Goal: Task Accomplishment & Management: Manage account settings

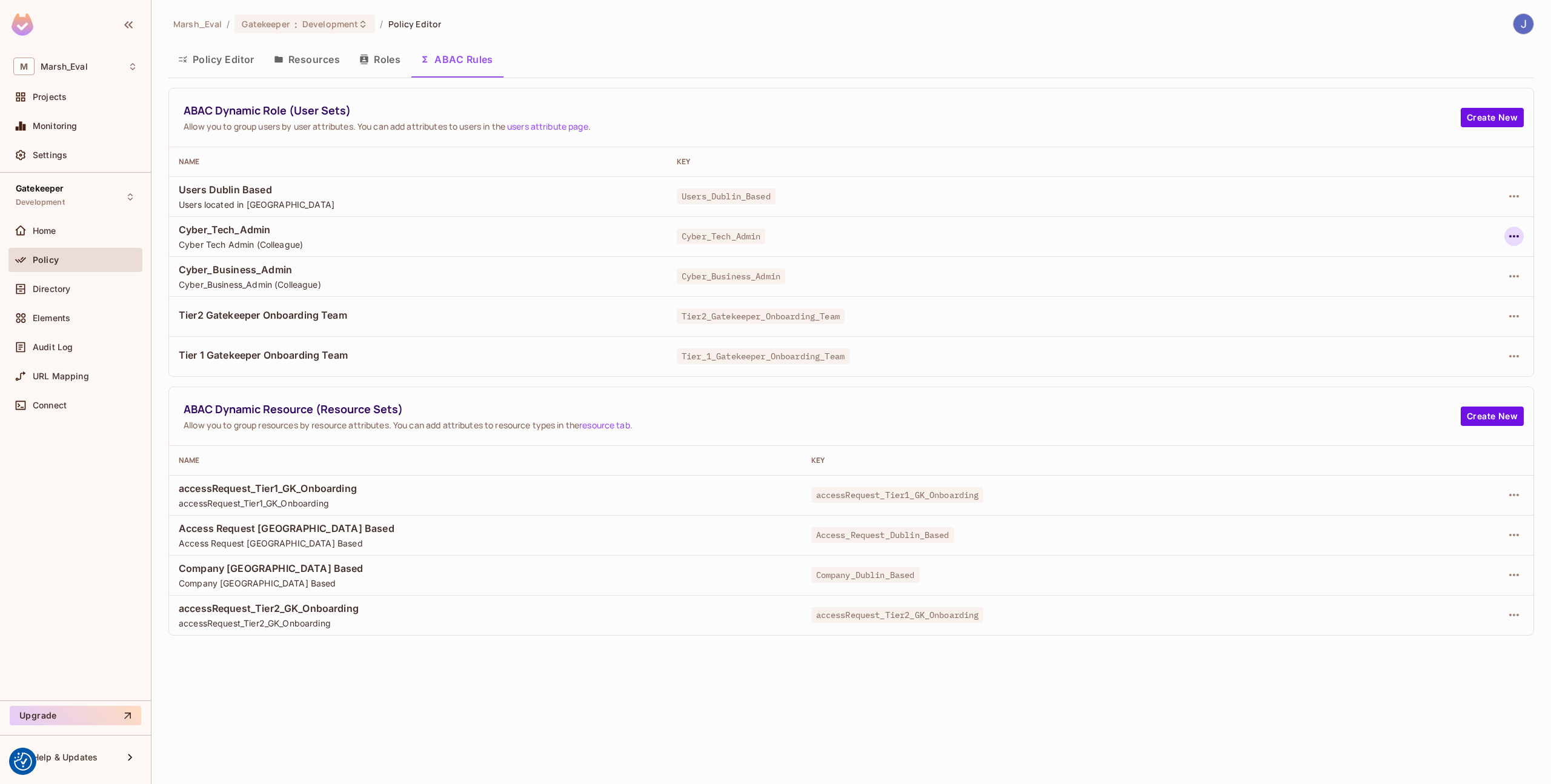
click at [1511, 232] on icon "button" at bounding box center [1514, 236] width 14 height 14
click at [1418, 262] on div "Edit Dynamic Role (User Set)" at bounding box center [1431, 263] width 119 height 12
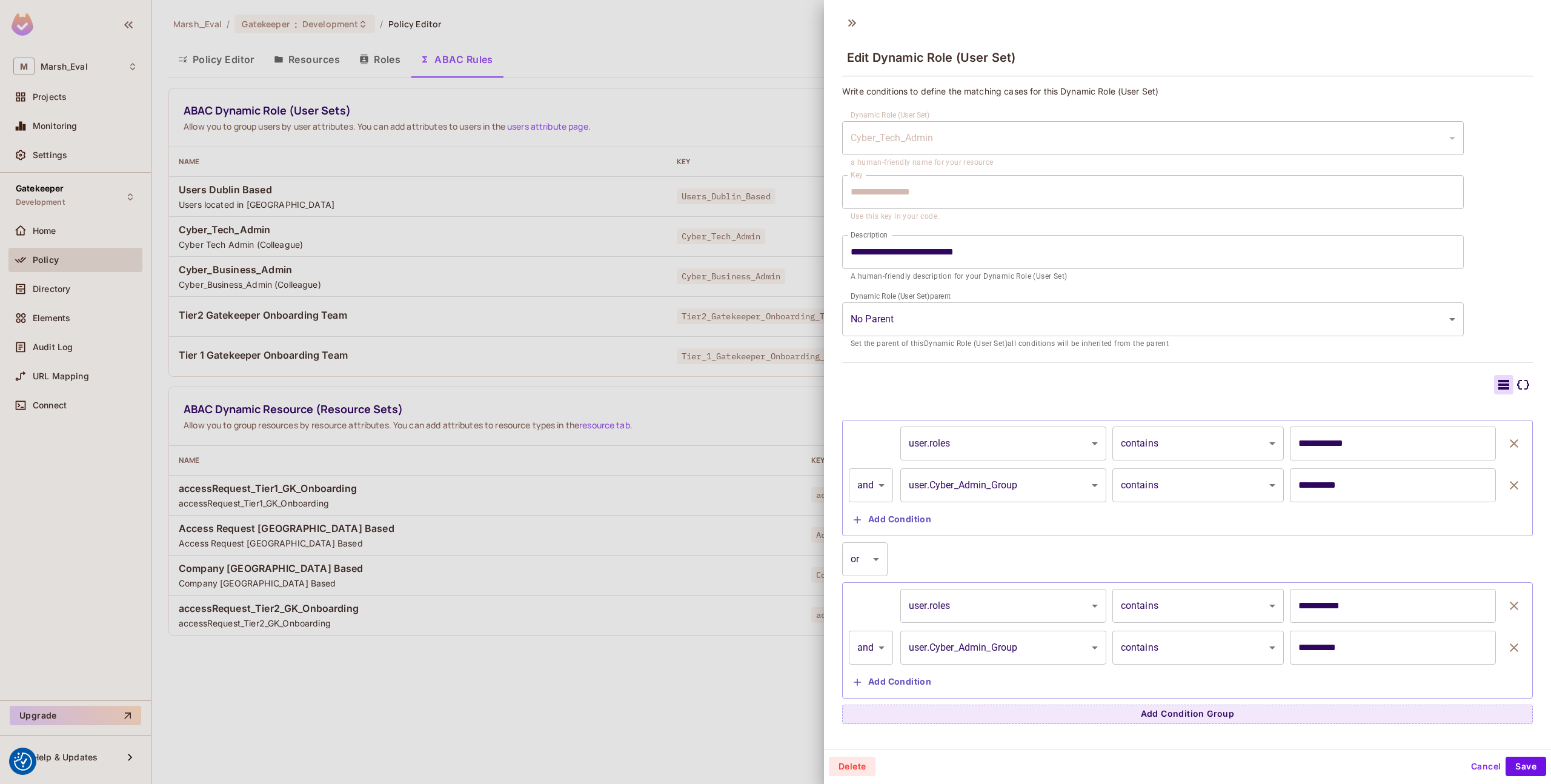
scroll to position [2, 0]
click at [745, 565] on div at bounding box center [775, 392] width 1551 height 784
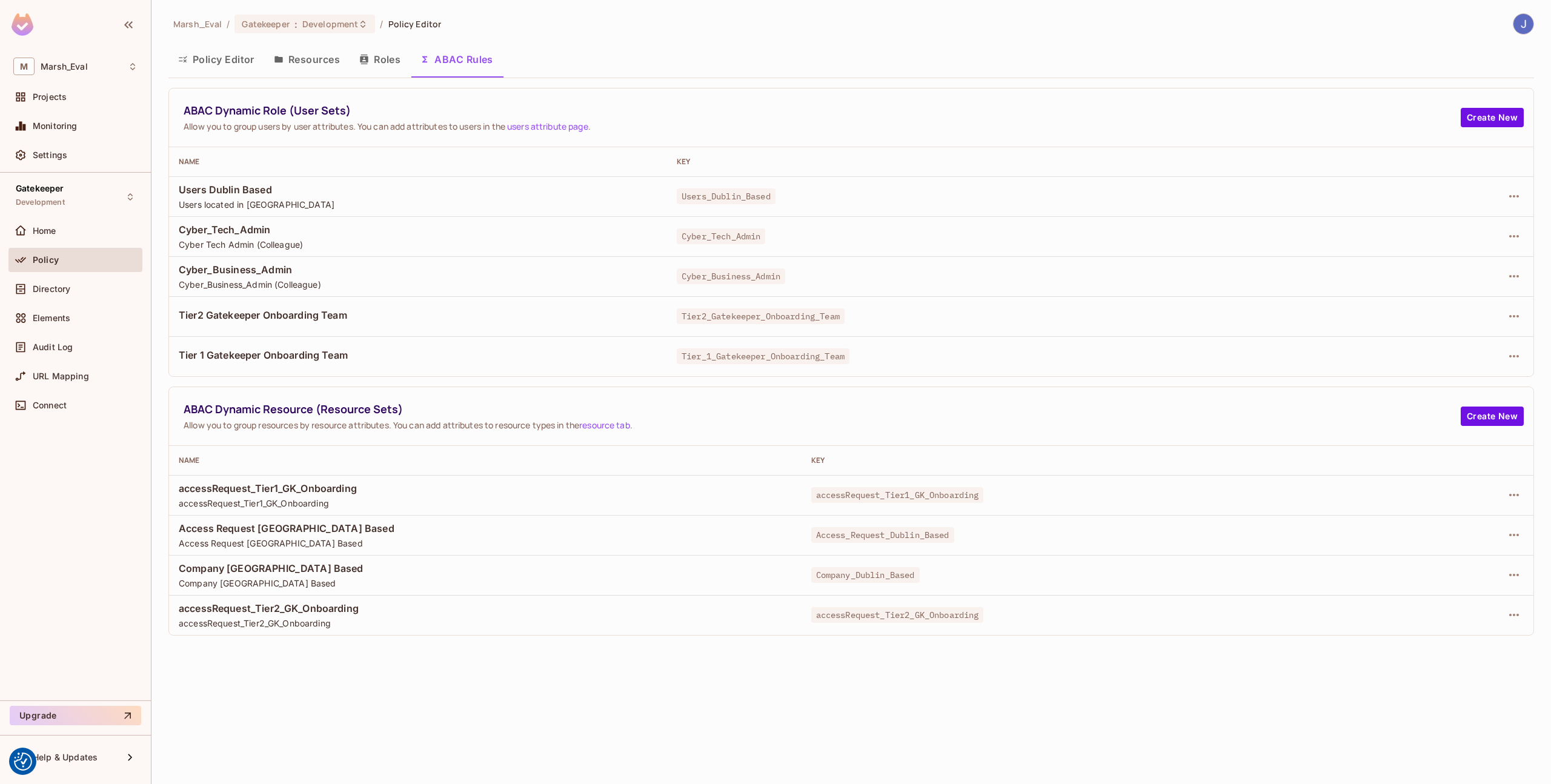
click at [1498, 231] on div at bounding box center [1461, 236] width 126 height 19
click at [1511, 237] on icon "button" at bounding box center [1514, 236] width 14 height 14
click at [1449, 262] on div "Edit Dynamic Role (User Set)" at bounding box center [1431, 263] width 119 height 12
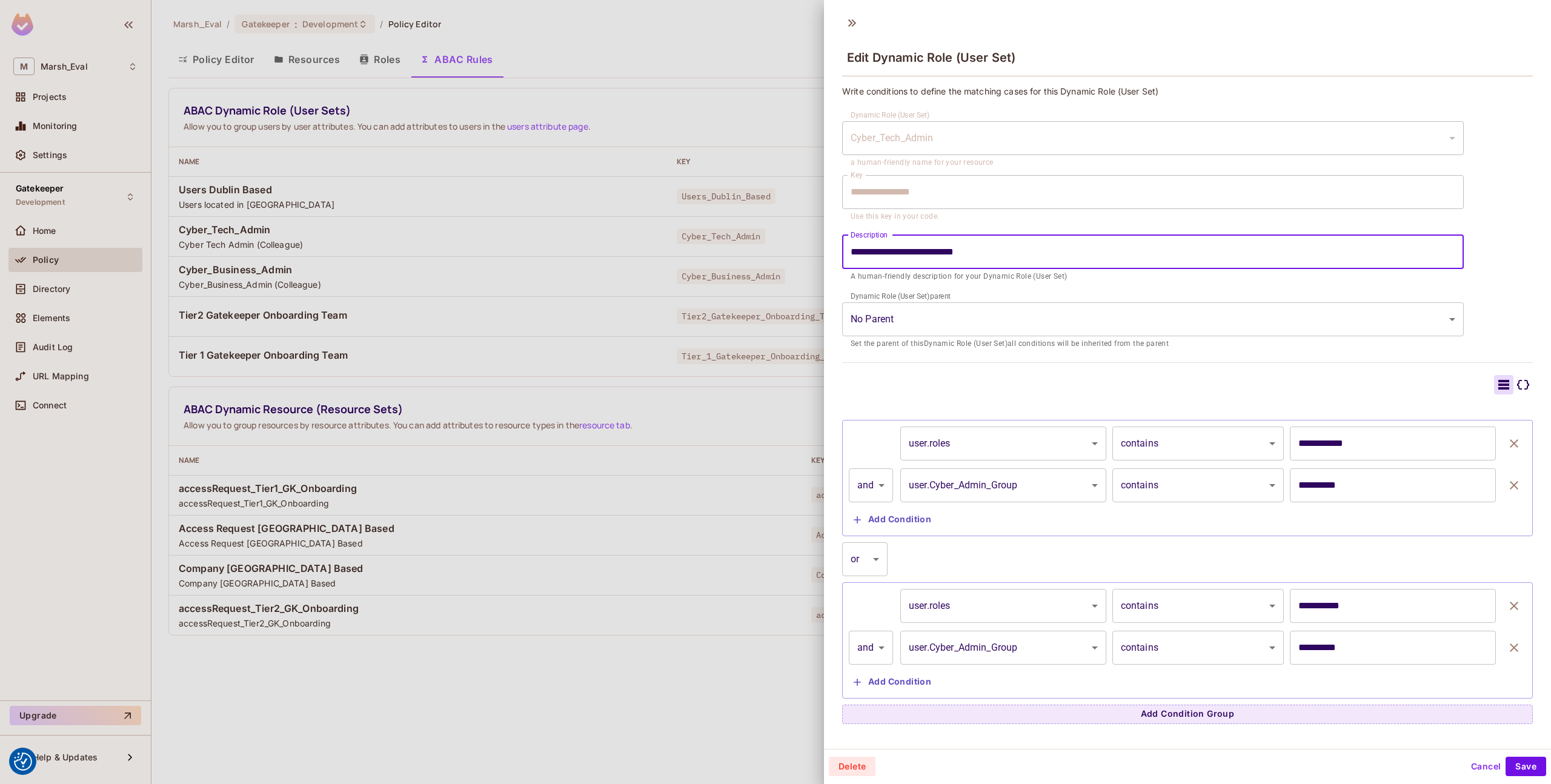
drag, startPoint x: 1000, startPoint y: 255, endPoint x: 939, endPoint y: 256, distance: 61.0
click at [939, 256] on input "**********" at bounding box center [1153, 252] width 622 height 34
type input "**********"
click at [1521, 764] on button "Save" at bounding box center [1526, 765] width 41 height 19
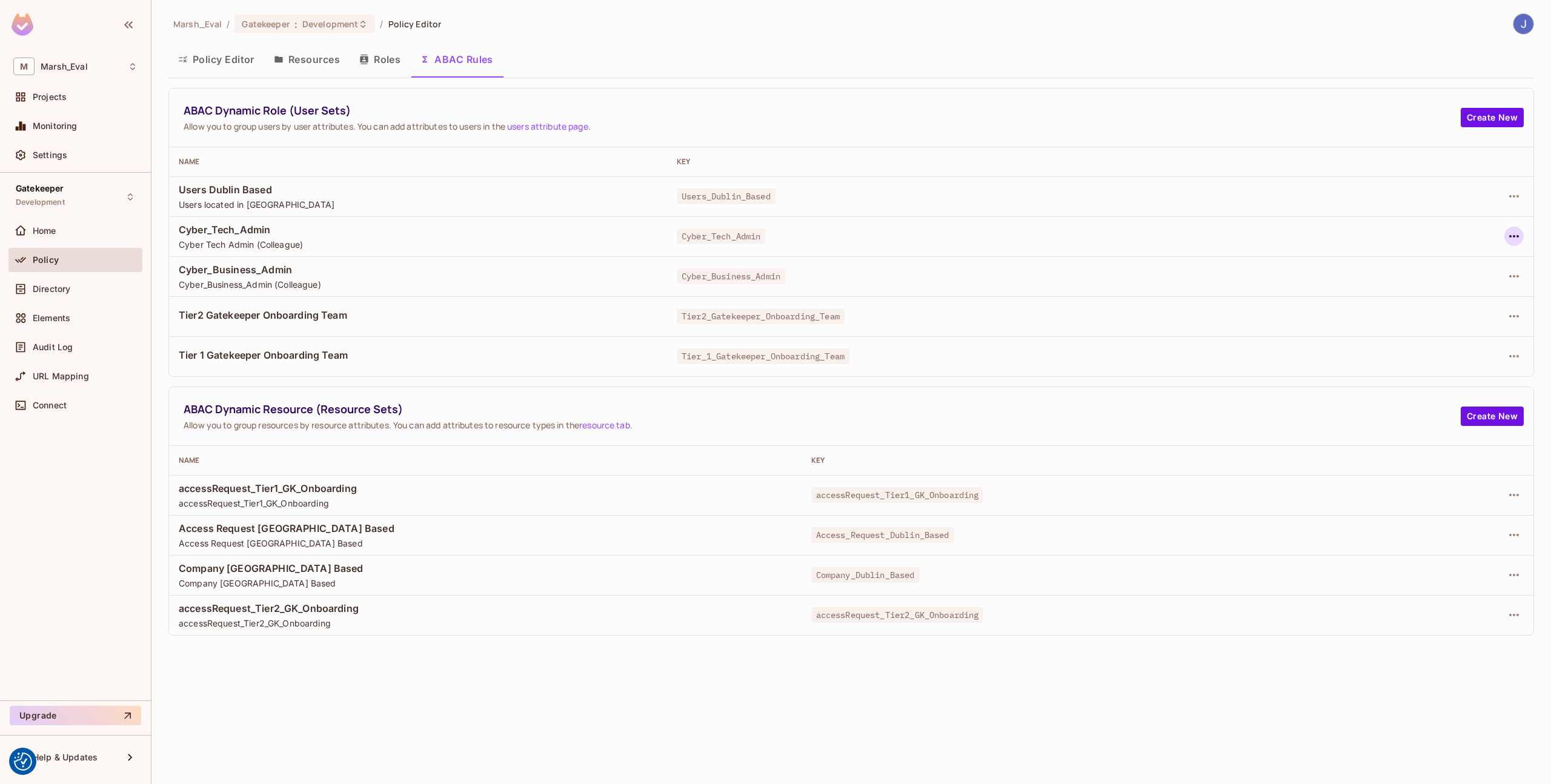
click at [1508, 236] on icon "button" at bounding box center [1514, 236] width 14 height 14
click at [1433, 265] on div "Edit Dynamic Role (User Set)" at bounding box center [1431, 263] width 119 height 12
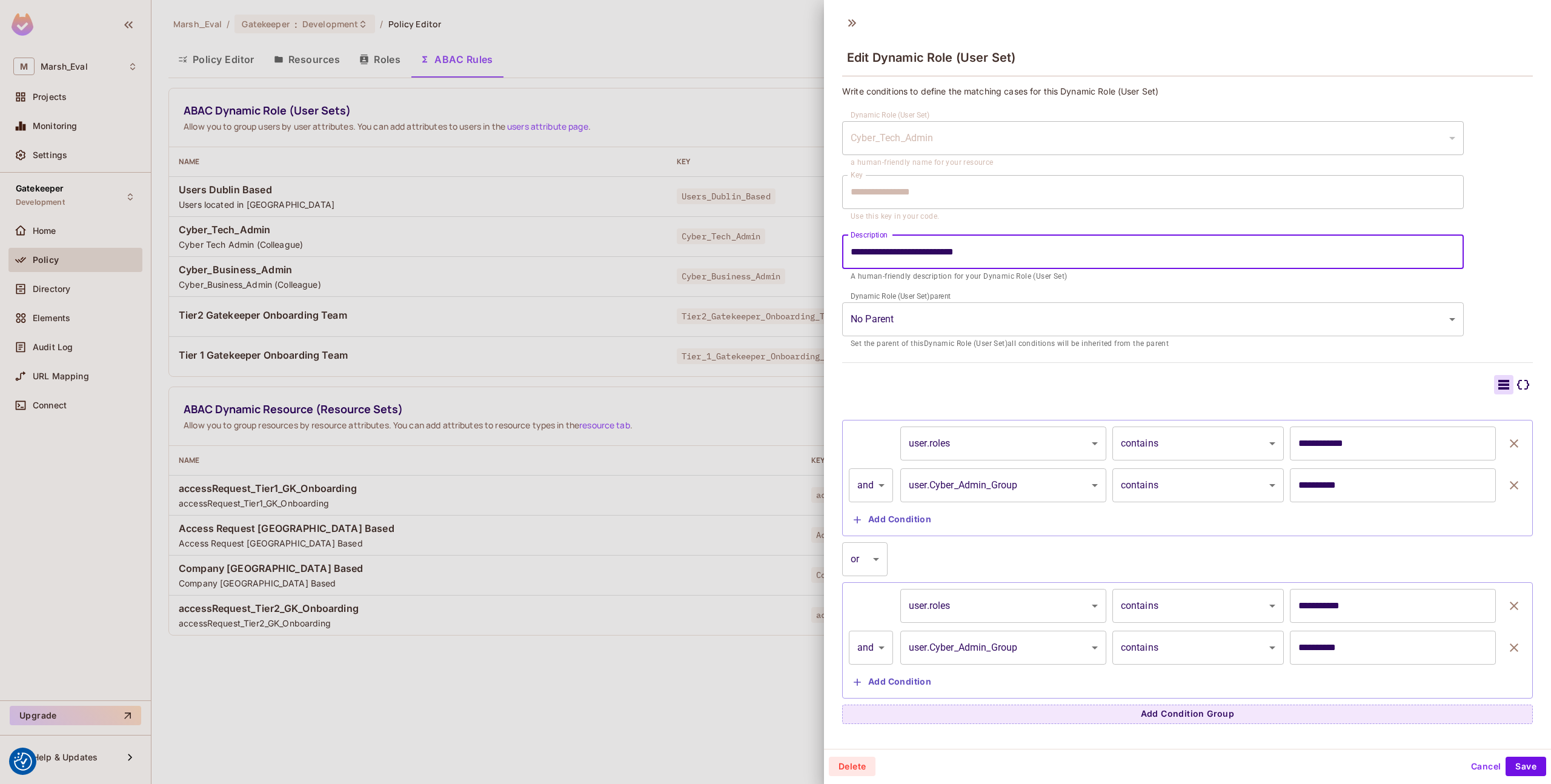
drag, startPoint x: 985, startPoint y: 257, endPoint x: 930, endPoint y: 257, distance: 55.0
click at [930, 257] on input "**********" at bounding box center [1153, 252] width 622 height 34
type input "**********"
click at [1505, 442] on button "button" at bounding box center [1515, 444] width 24 height 34
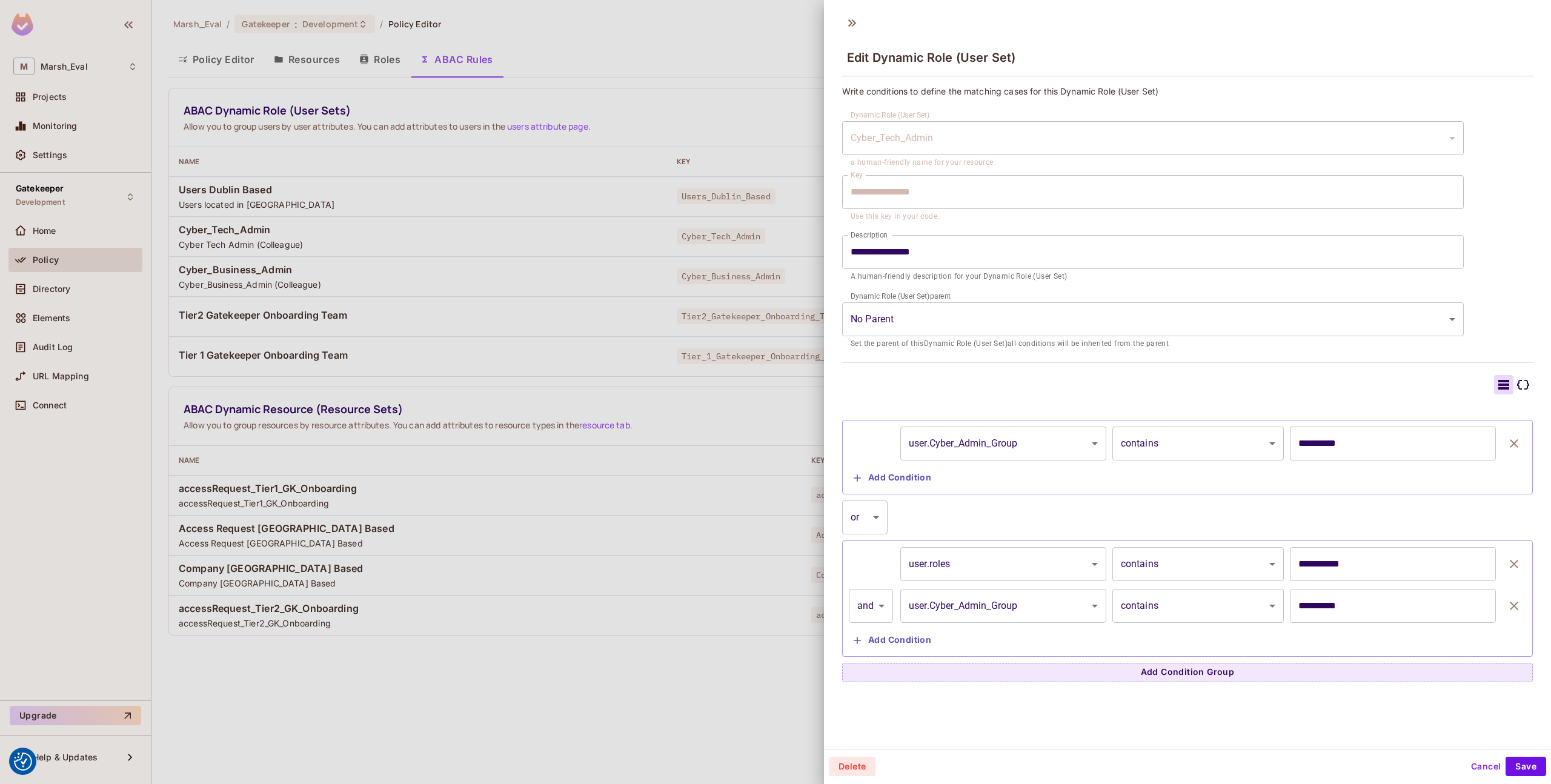
click at [1507, 440] on icon "button" at bounding box center [1514, 443] width 14 height 14
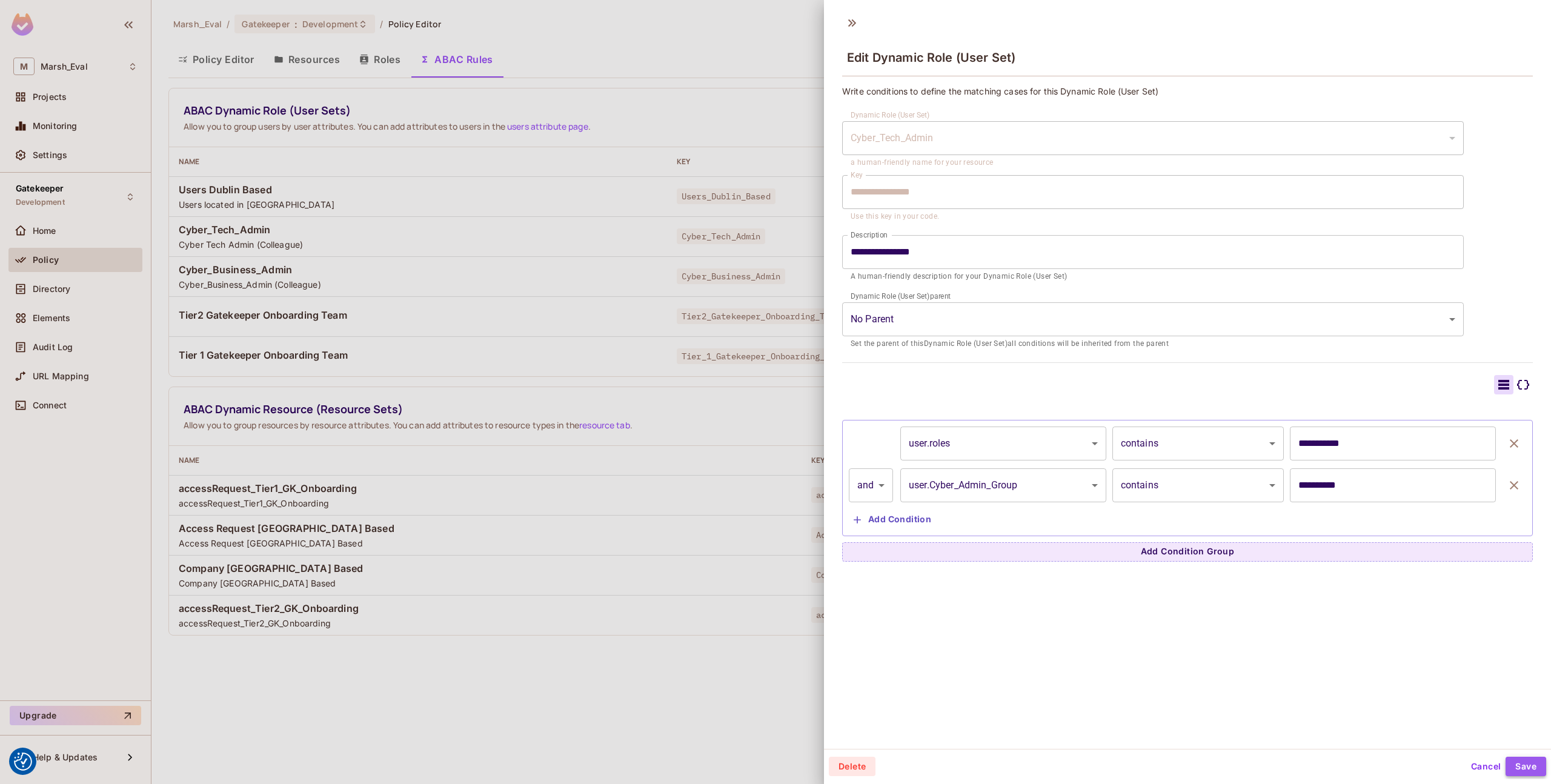
click at [1518, 768] on button "Save" at bounding box center [1526, 765] width 41 height 19
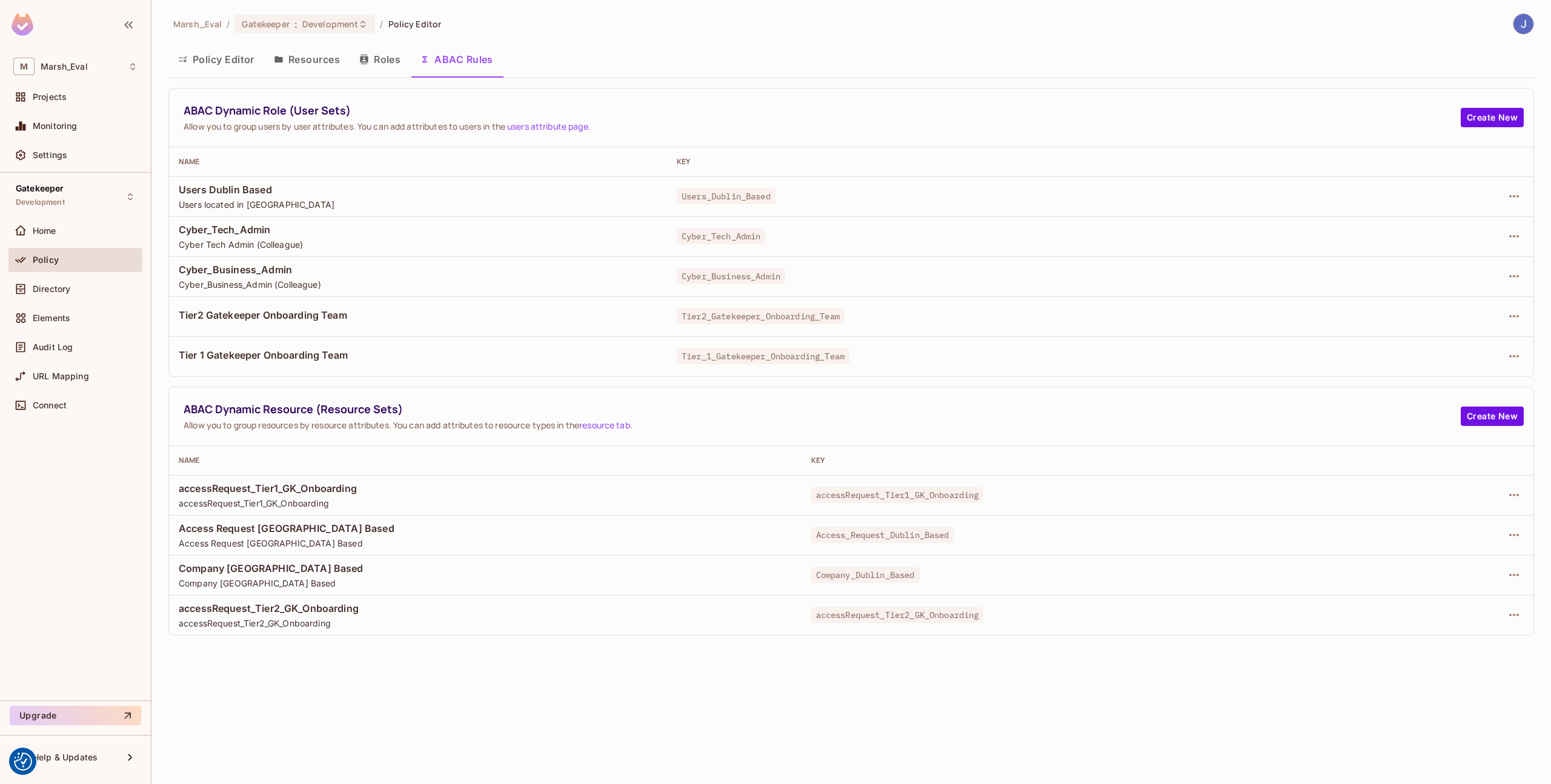
click at [1483, 246] on td at bounding box center [1461, 236] width 145 height 40
click at [1512, 241] on icon "button" at bounding box center [1514, 236] width 14 height 14
click at [1389, 273] on span "Edit Dynamic Role (User Set)" at bounding box center [1431, 263] width 126 height 19
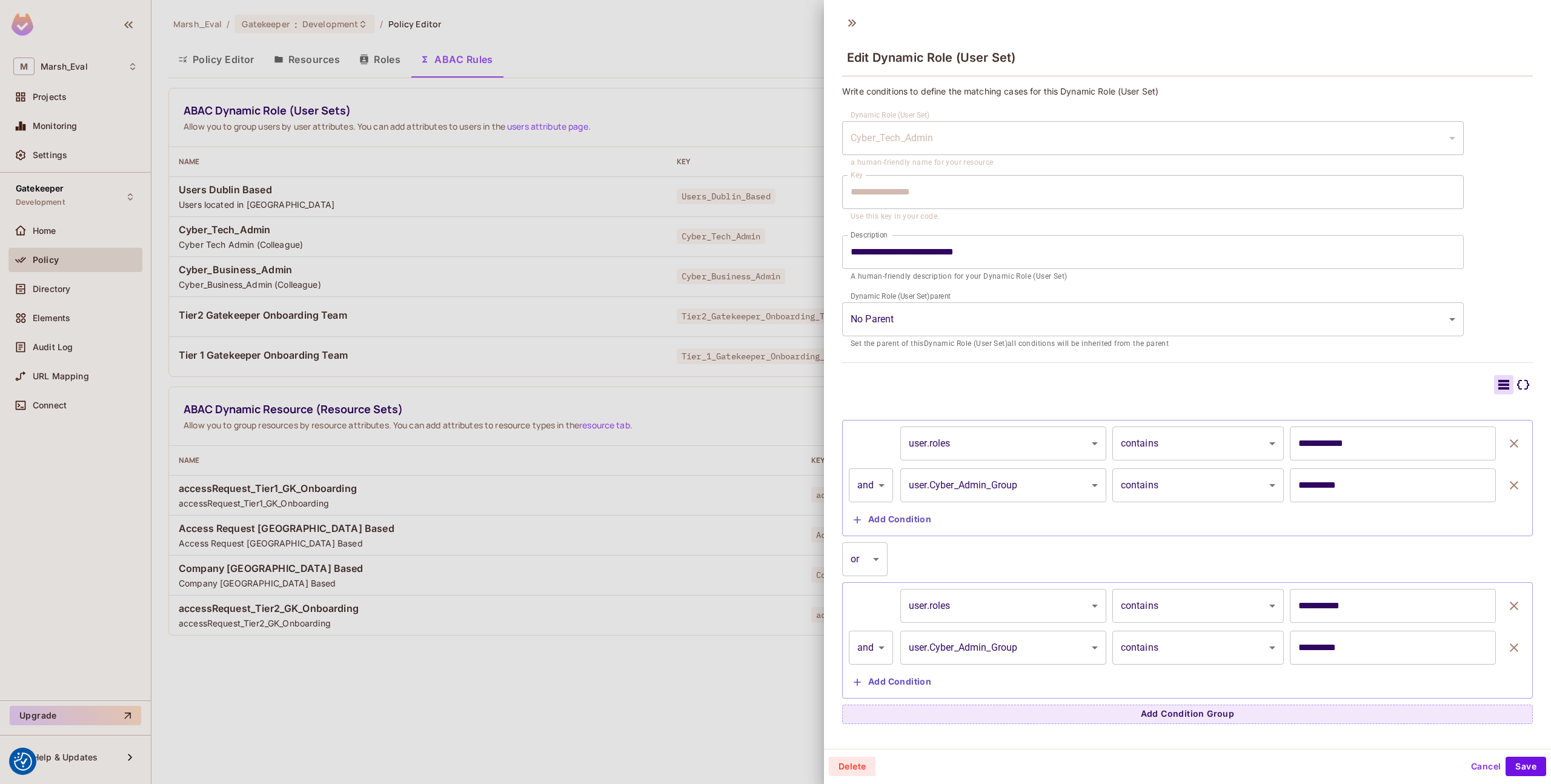
scroll to position [2, 0]
click at [1503, 449] on button "button" at bounding box center [1515, 441] width 24 height 34
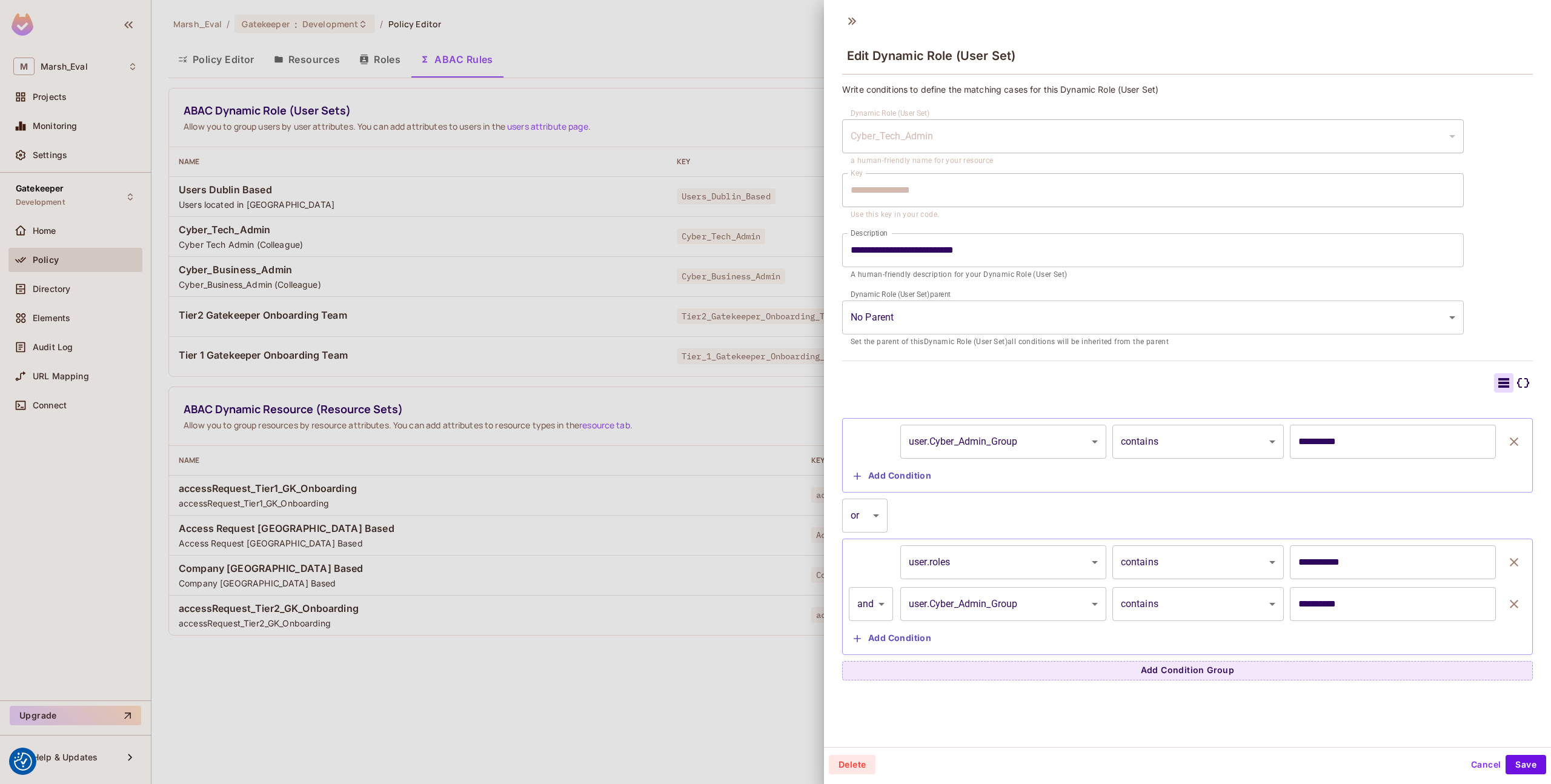
click at [1507, 443] on icon "button" at bounding box center [1514, 441] width 14 height 14
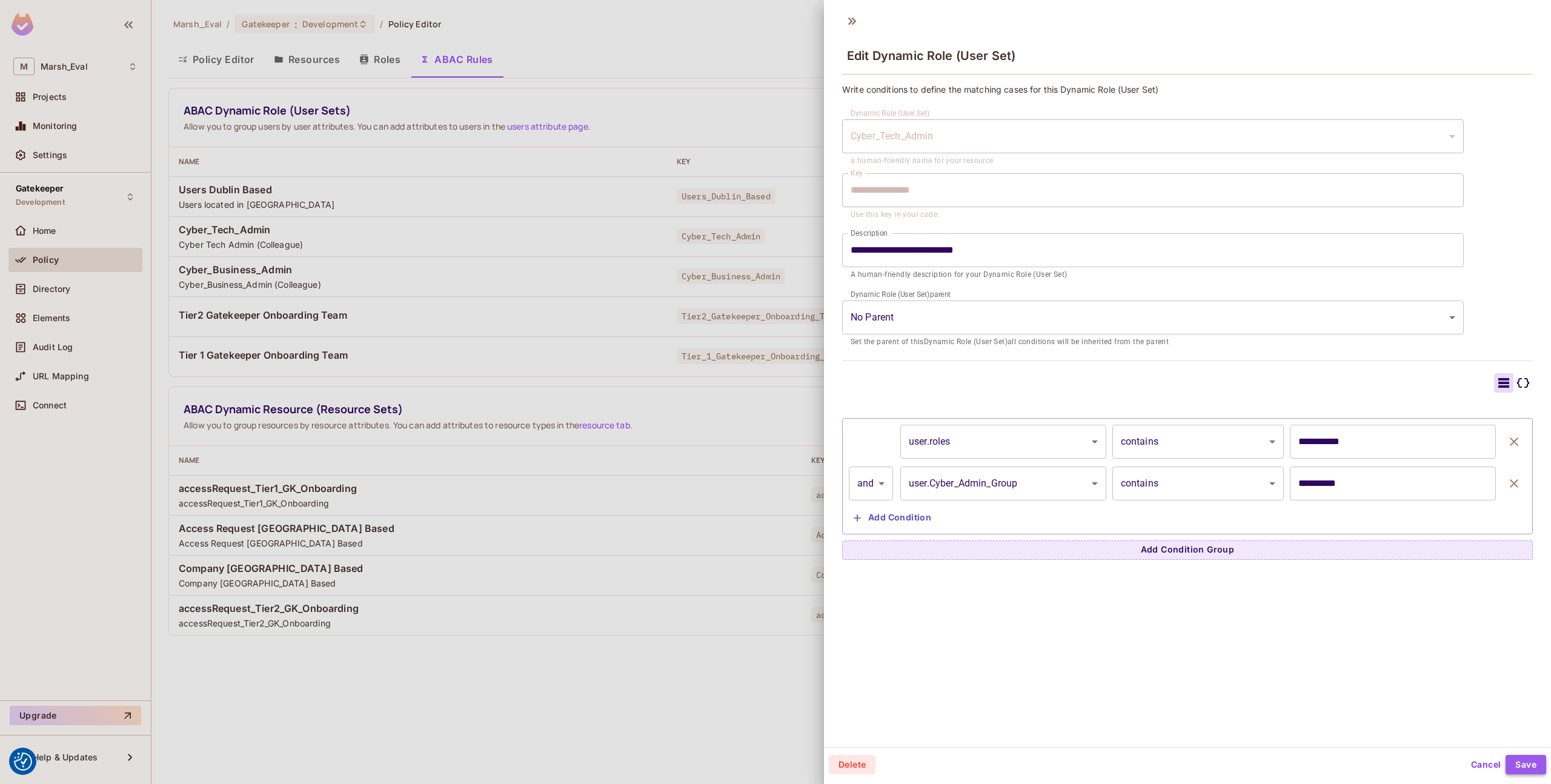
click at [1527, 772] on button "Save" at bounding box center [1526, 764] width 41 height 19
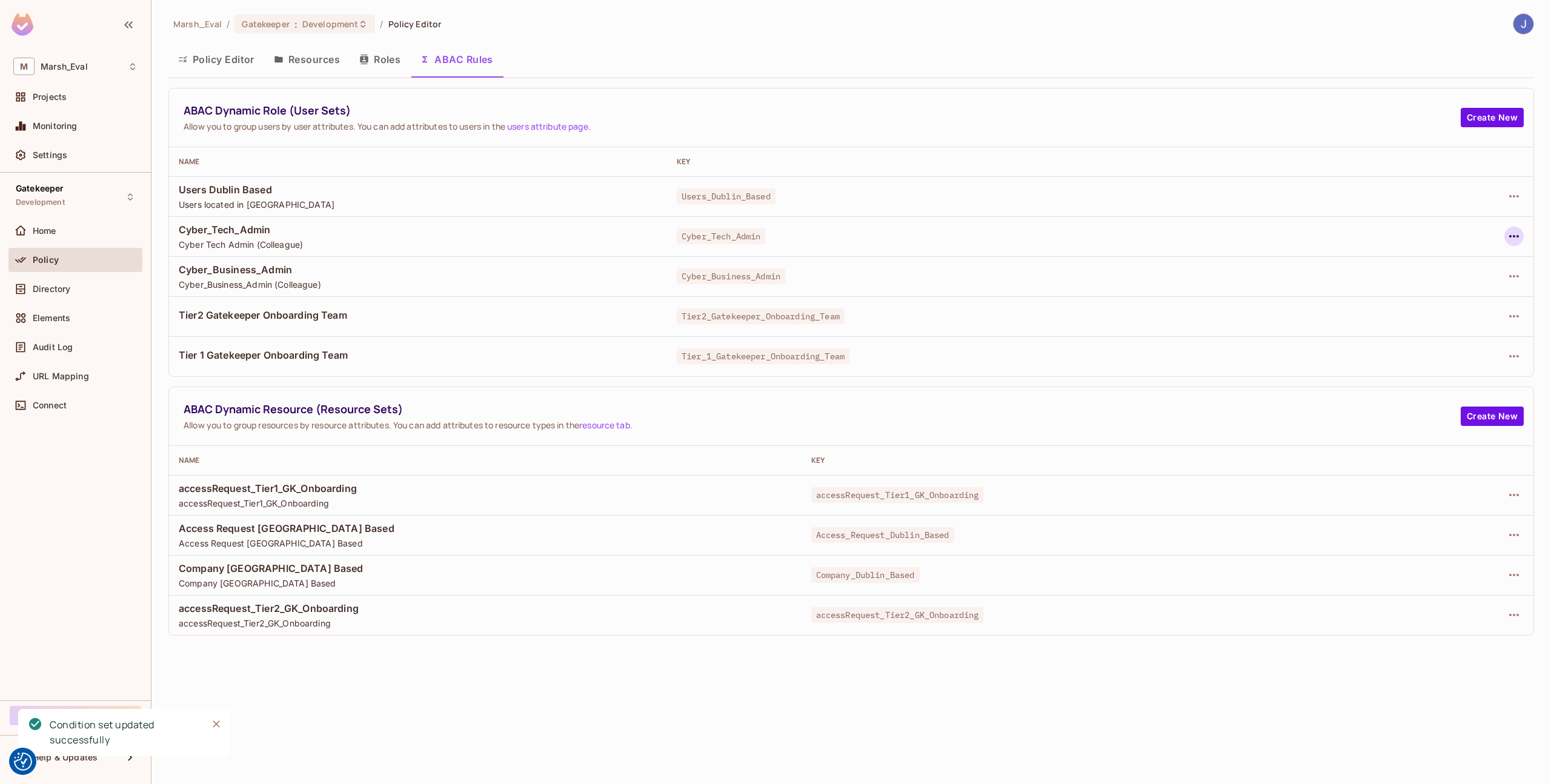
click at [1505, 240] on button "button" at bounding box center [1514, 236] width 19 height 19
click at [1454, 273] on span "Edit Dynamic Role (User Set)" at bounding box center [1431, 263] width 126 height 19
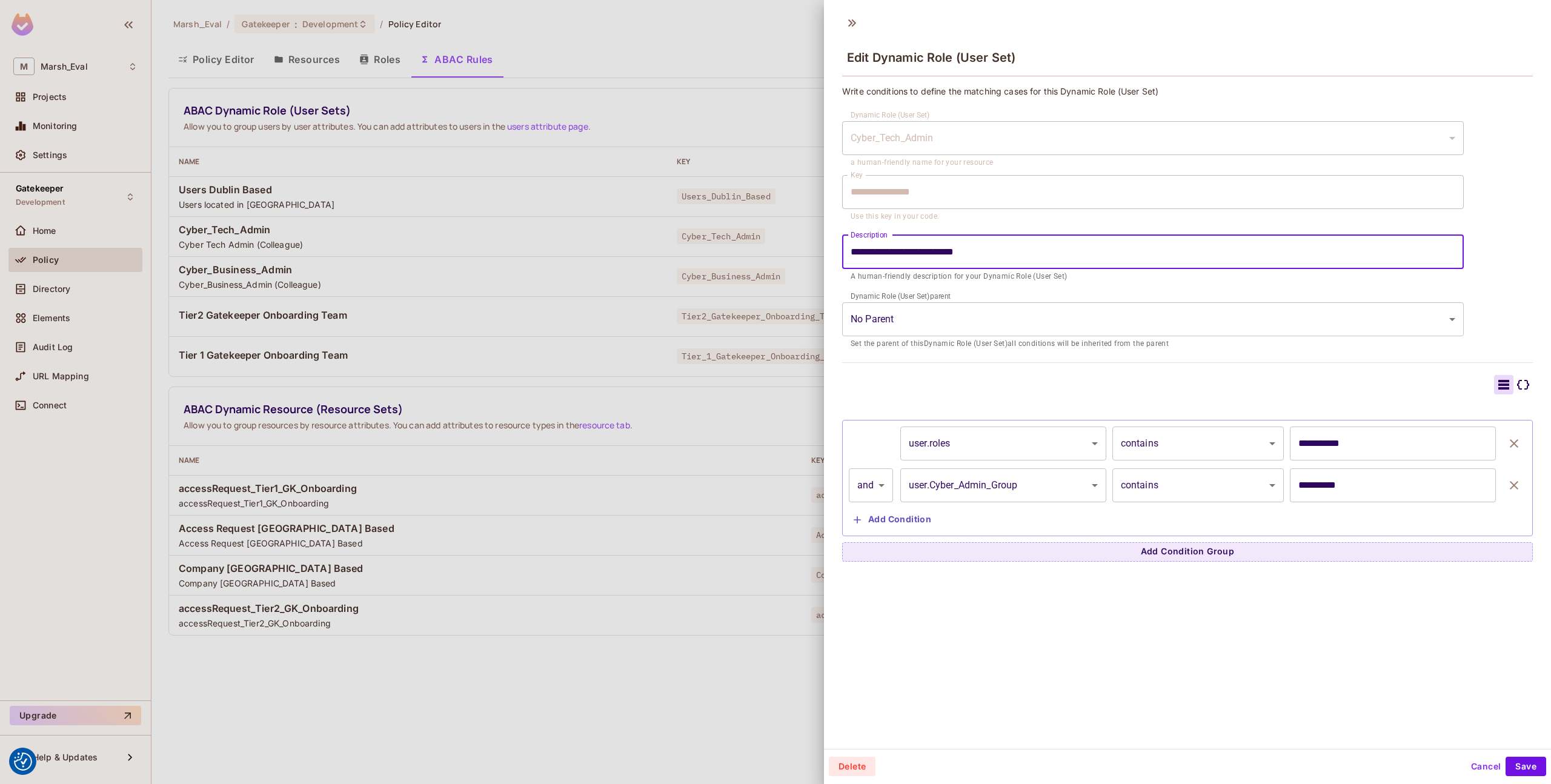
drag, startPoint x: 1002, startPoint y: 253, endPoint x: 931, endPoint y: 256, distance: 71.1
click at [931, 256] on input "**********" at bounding box center [1153, 252] width 622 height 34
type input "**********"
click at [1527, 773] on button "Save" at bounding box center [1526, 765] width 41 height 19
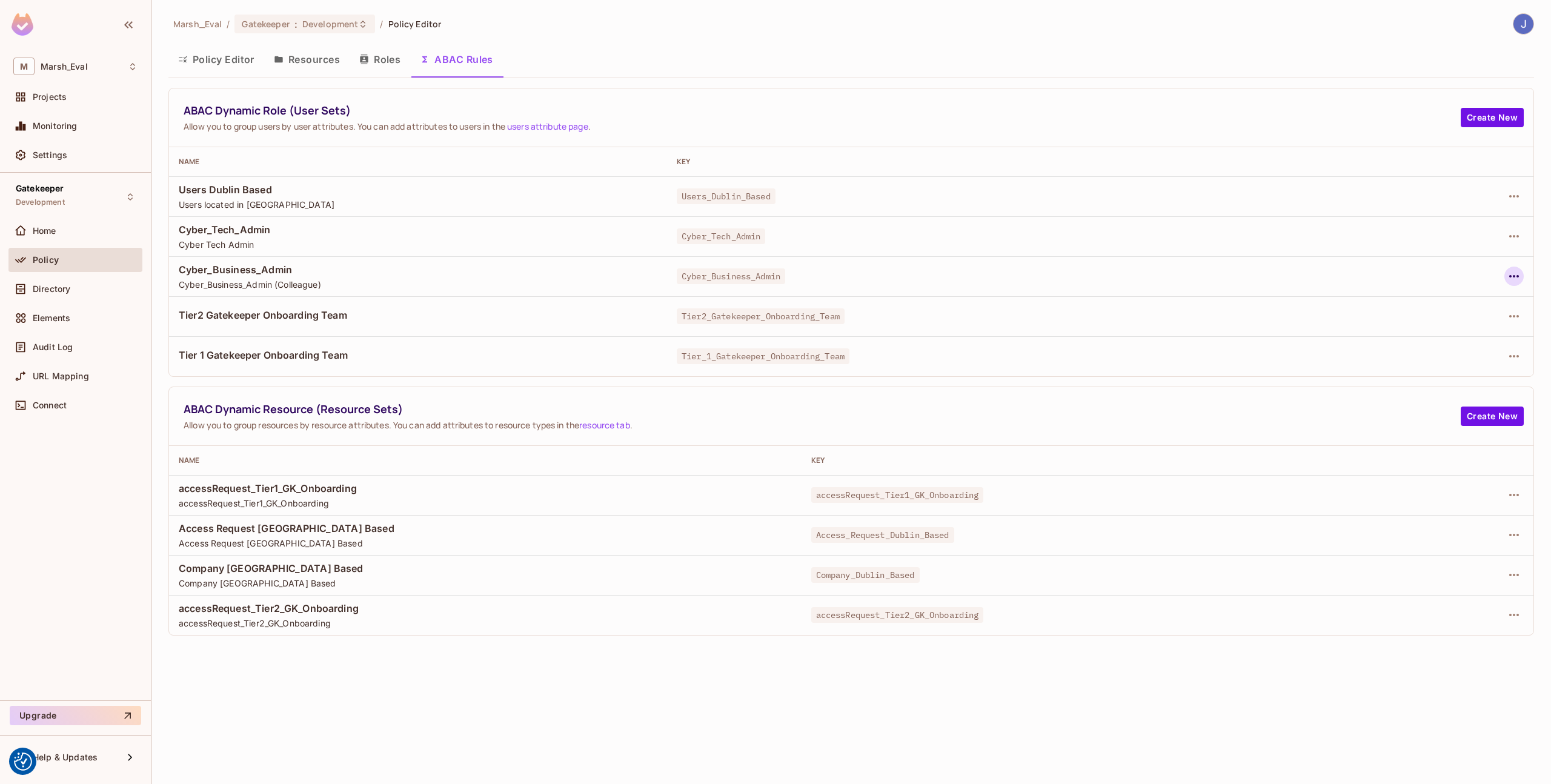
click at [1518, 276] on icon "button" at bounding box center [1515, 276] width 10 height 2
click at [1450, 303] on div "Edit Dynamic Role (User Set)" at bounding box center [1431, 303] width 119 height 12
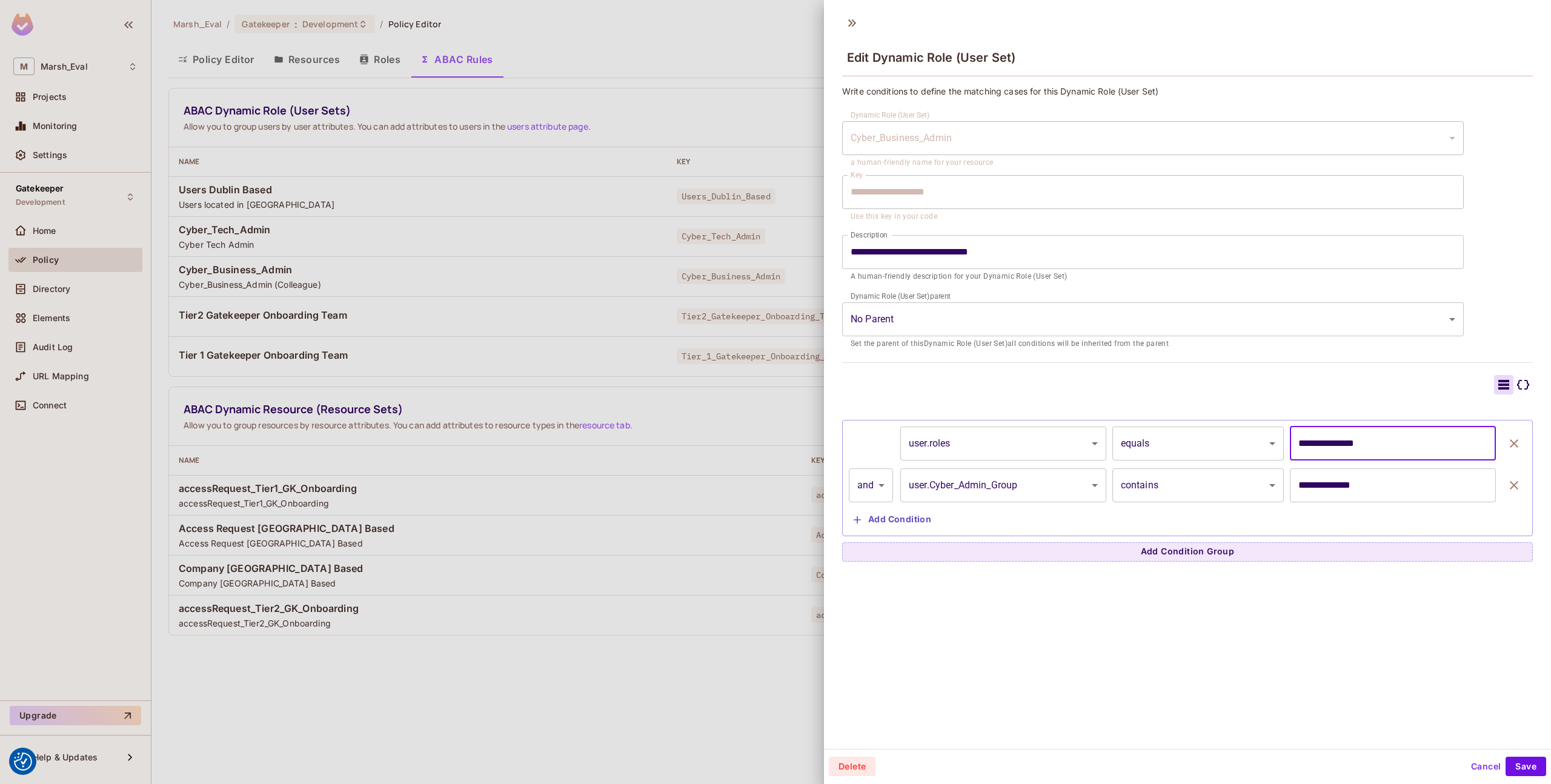
click at [1361, 447] on input "**********" at bounding box center [1393, 444] width 206 height 34
type input "**********"
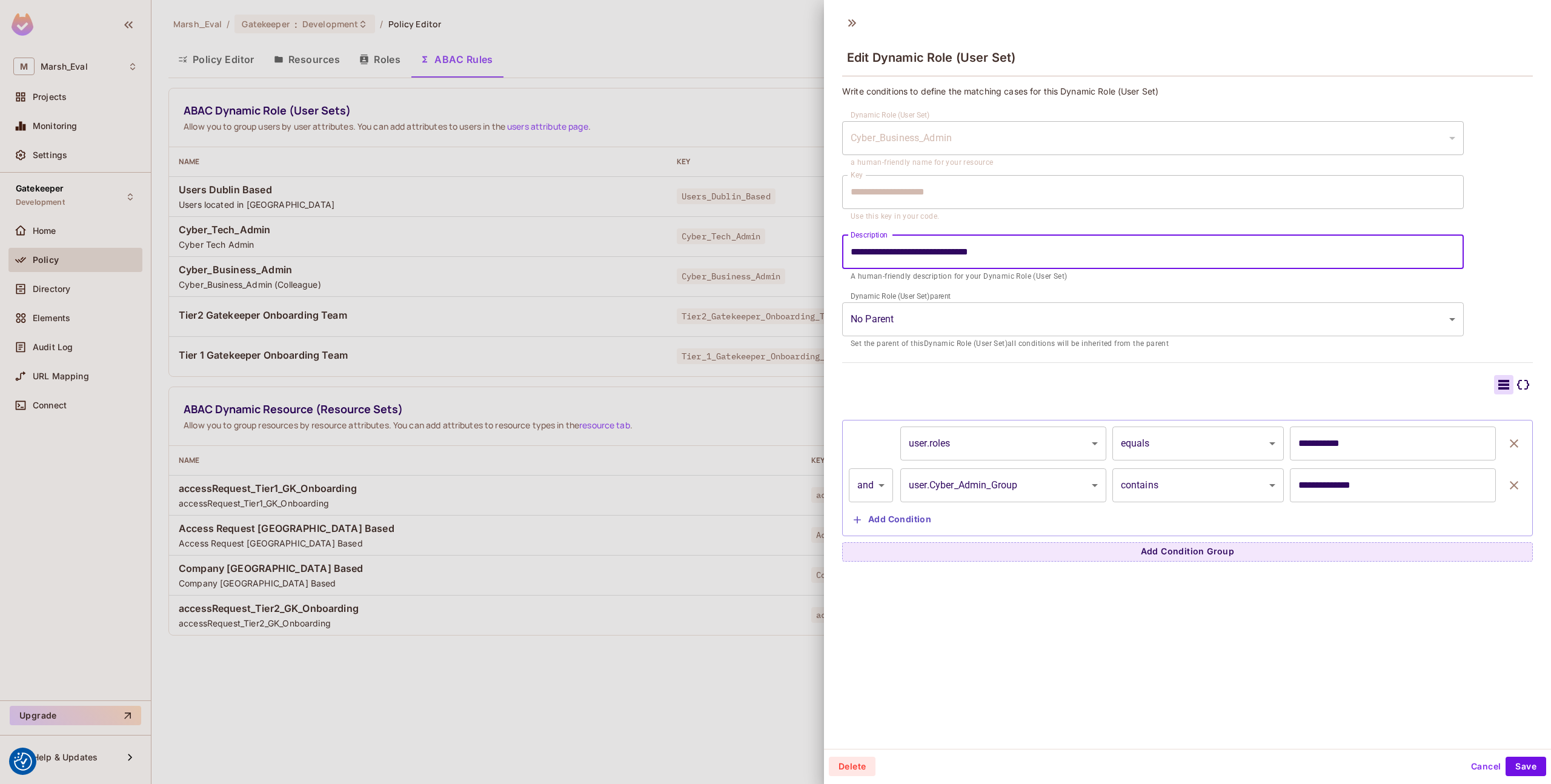
drag, startPoint x: 1121, startPoint y: 243, endPoint x: 968, endPoint y: 249, distance: 153.1
click at [968, 249] on input "**********" at bounding box center [1153, 252] width 622 height 34
drag, startPoint x: 956, startPoint y: 252, endPoint x: 1053, endPoint y: 252, distance: 97.0
click at [1053, 252] on input "**********" at bounding box center [1153, 252] width 622 height 34
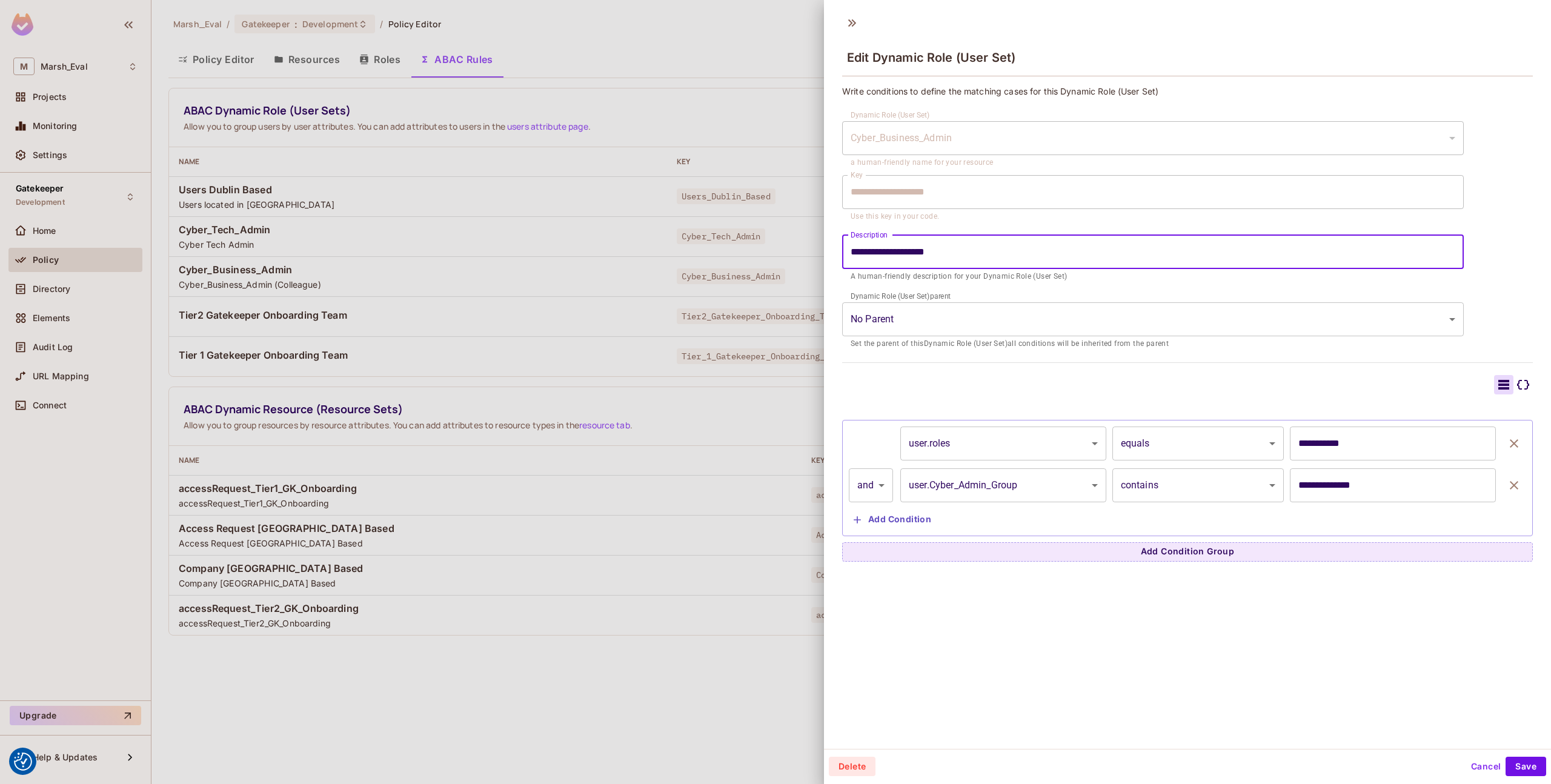
type input "**********"
click at [1245, 594] on div "**********" at bounding box center [1188, 378] width 727 height 740
click at [1508, 758] on button "Save" at bounding box center [1526, 765] width 41 height 19
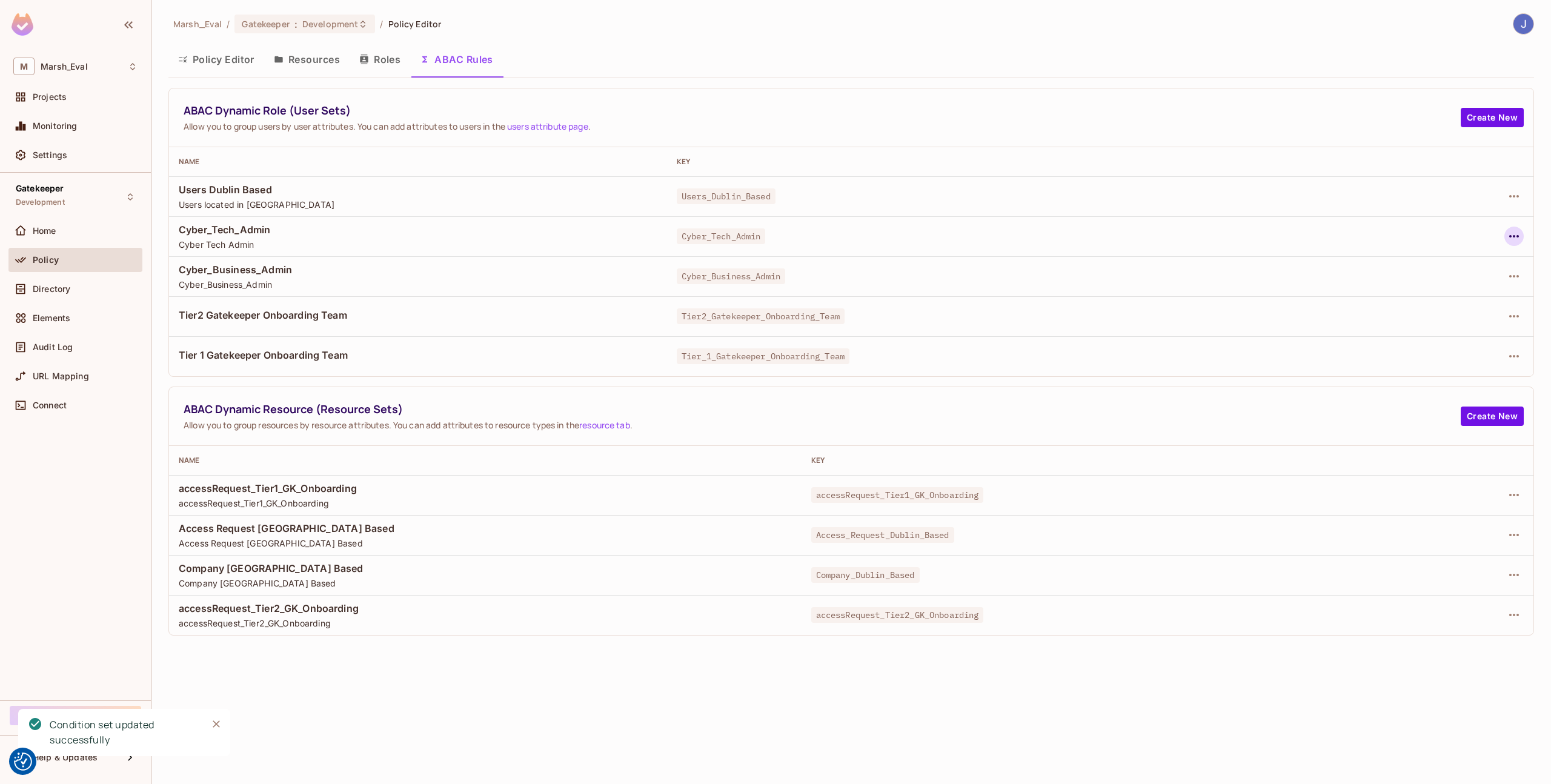
click at [1507, 237] on icon "button" at bounding box center [1514, 236] width 14 height 14
click at [1470, 267] on div "Edit Dynamic Role (User Set)" at bounding box center [1431, 263] width 119 height 12
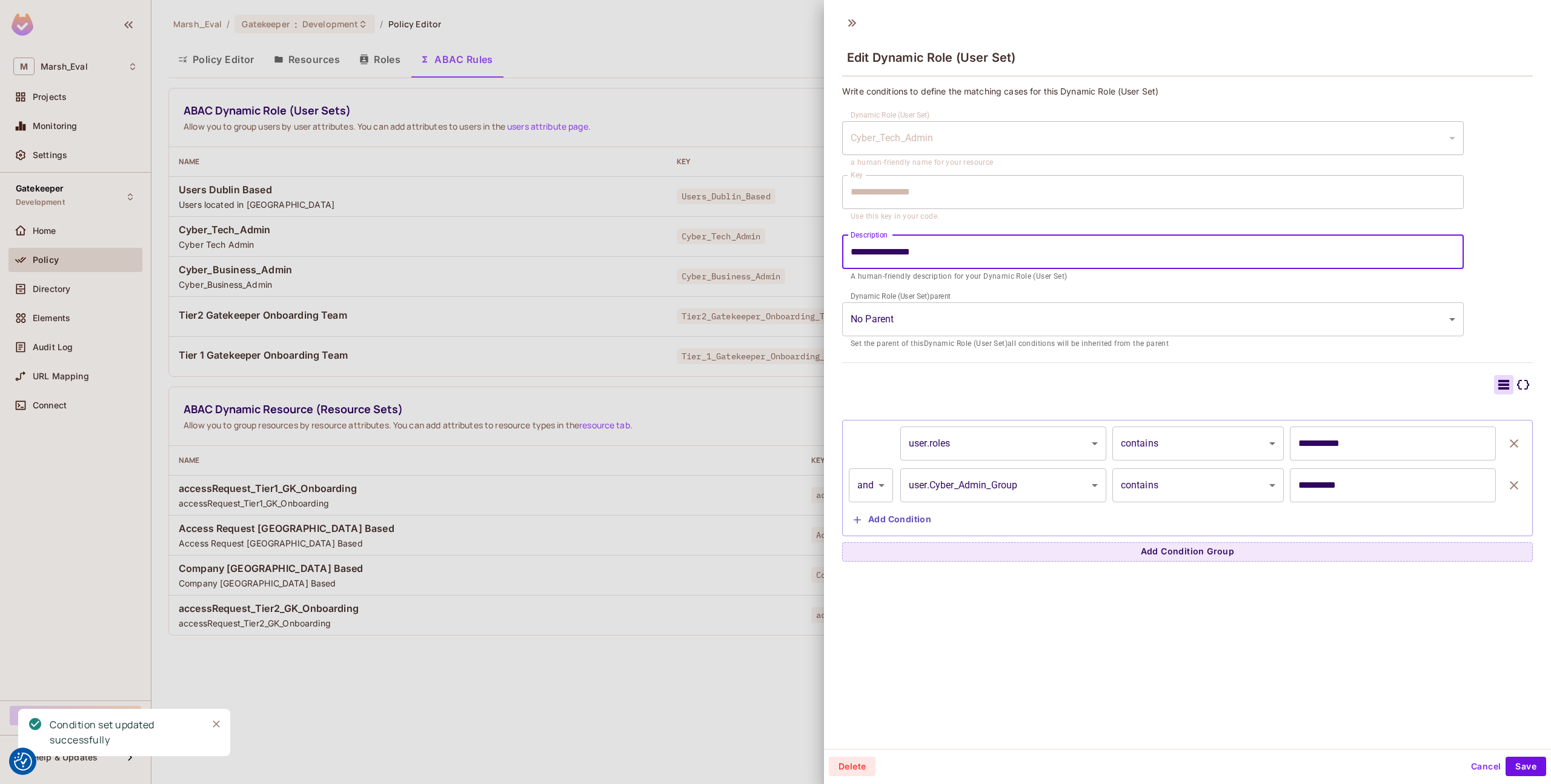
click at [940, 256] on input "**********" at bounding box center [1153, 252] width 622 height 34
type input "**********"
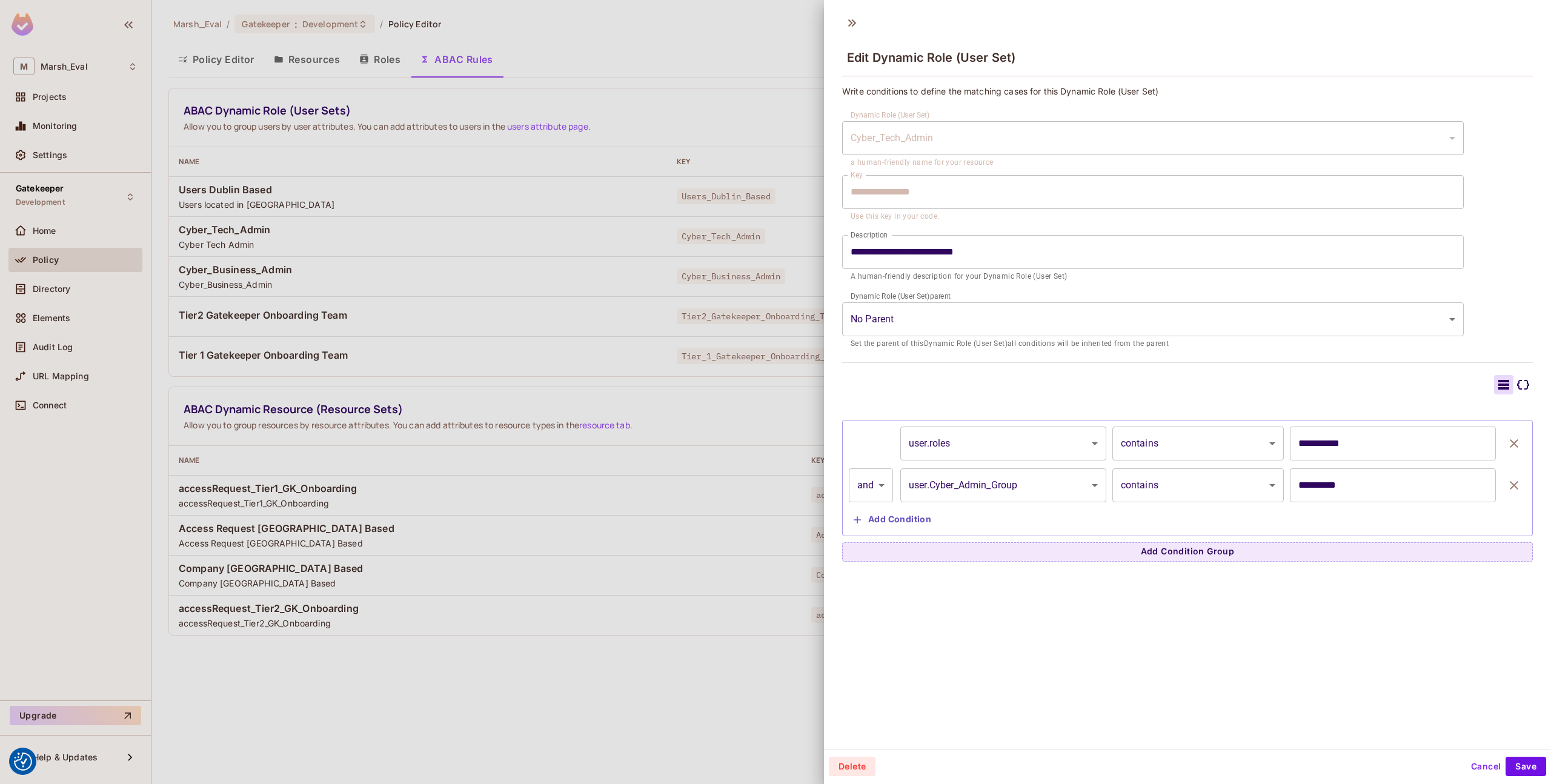
click at [961, 379] on div at bounding box center [1188, 385] width 691 height 19
click at [1507, 764] on button "Save" at bounding box center [1526, 765] width 41 height 19
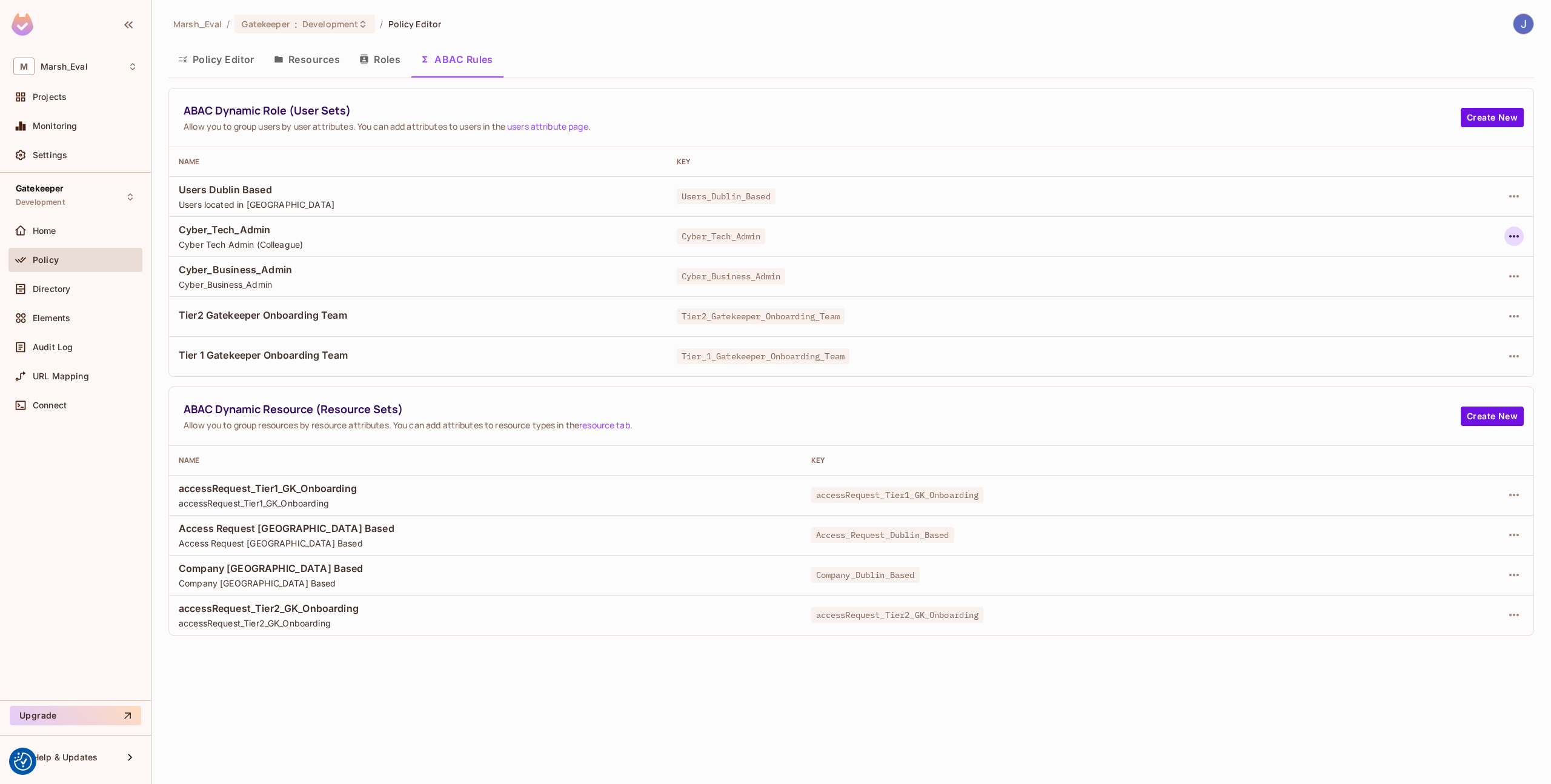
click at [1512, 235] on icon "button" at bounding box center [1514, 236] width 14 height 14
click at [1468, 273] on li "Edit Dynamic Role (User Set)" at bounding box center [1426, 263] width 177 height 26
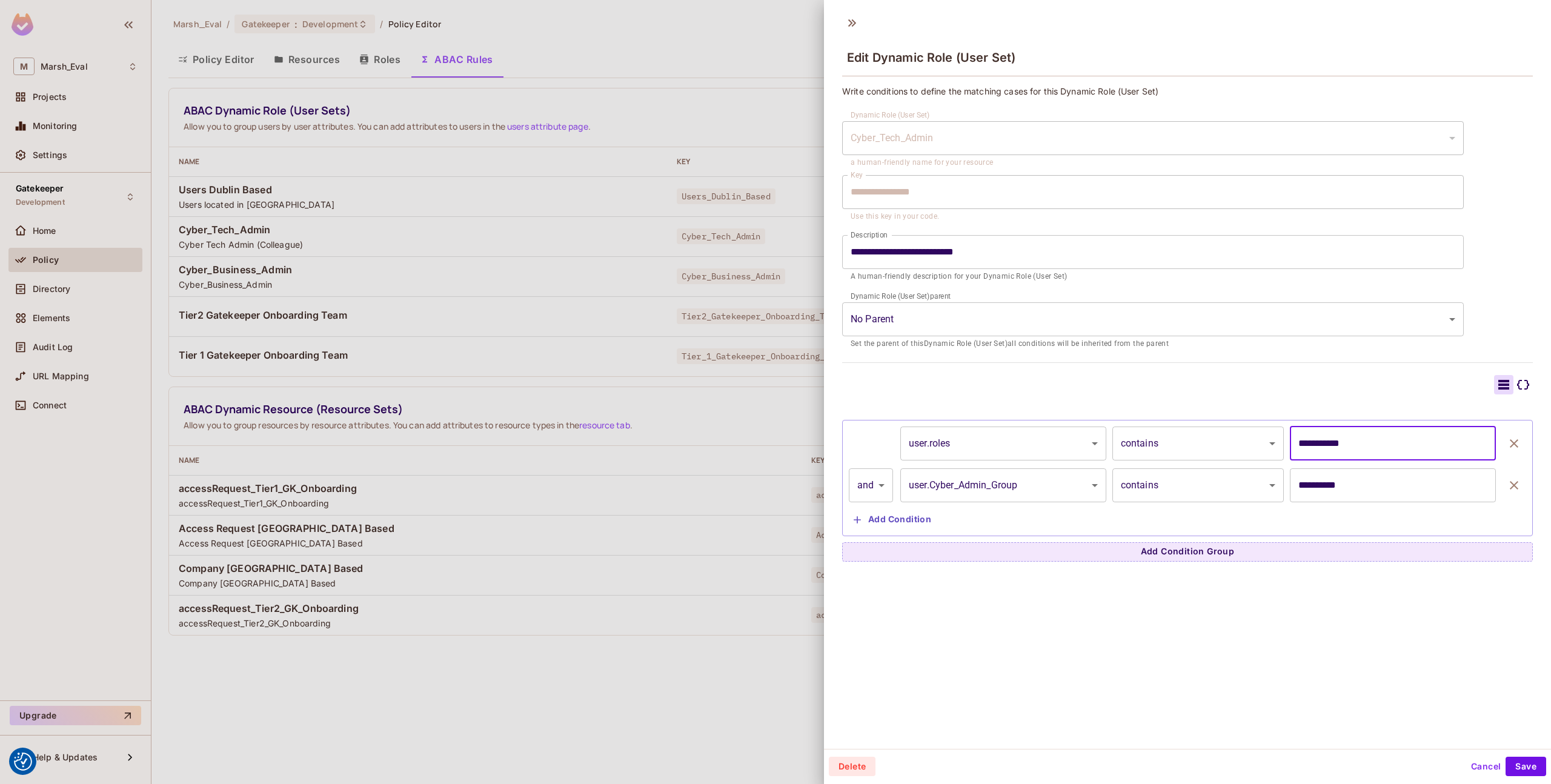
drag, startPoint x: 1401, startPoint y: 449, endPoint x: 1316, endPoint y: 446, distance: 85.1
click at [1316, 446] on input "**********" at bounding box center [1393, 444] width 206 height 34
type input "**********"
click at [1527, 761] on button "Save" at bounding box center [1526, 765] width 41 height 19
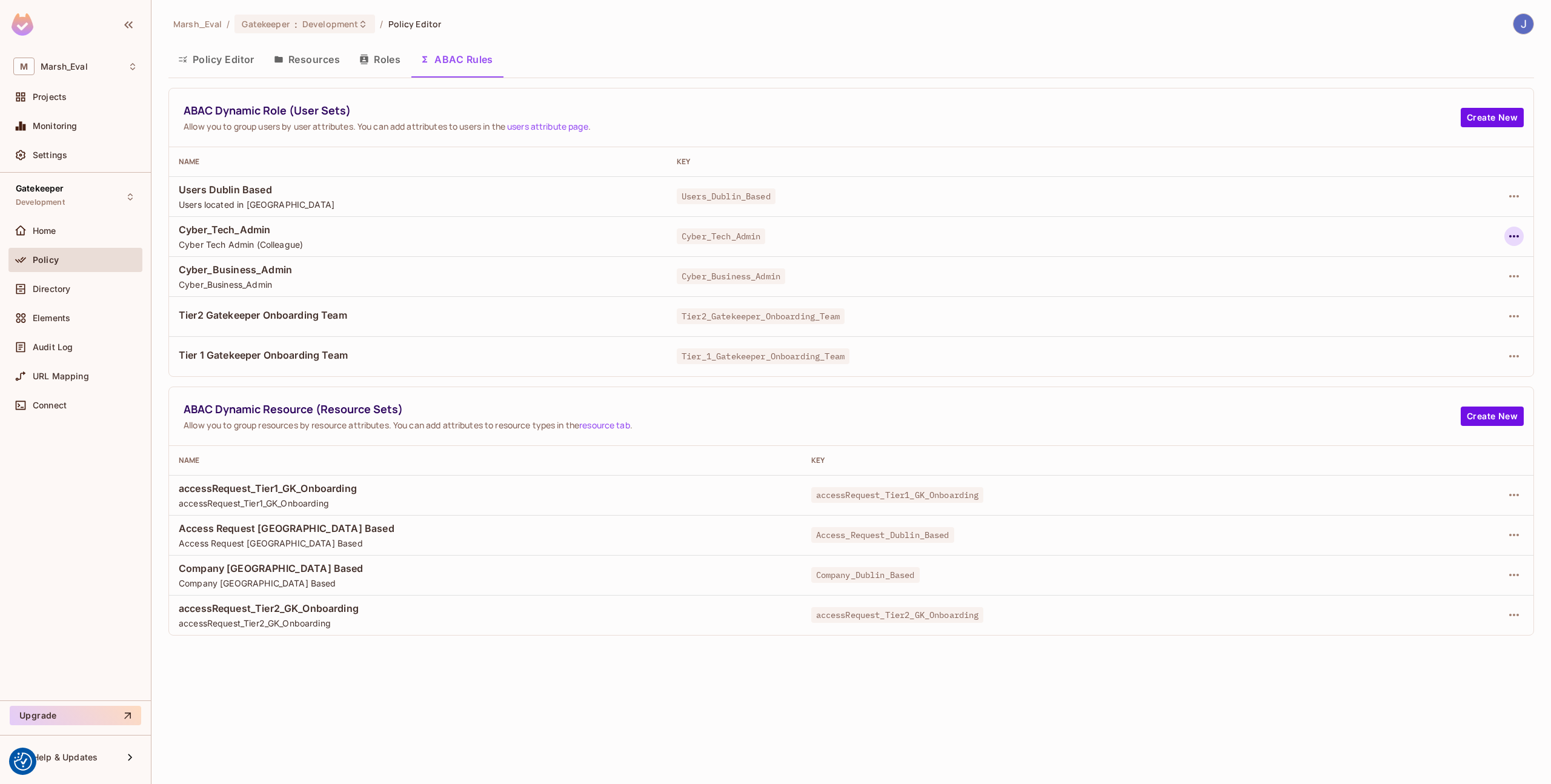
click at [1514, 234] on icon "button" at bounding box center [1514, 236] width 14 height 14
click at [1456, 260] on div "Edit Dynamic Role (User Set)" at bounding box center [1431, 263] width 119 height 12
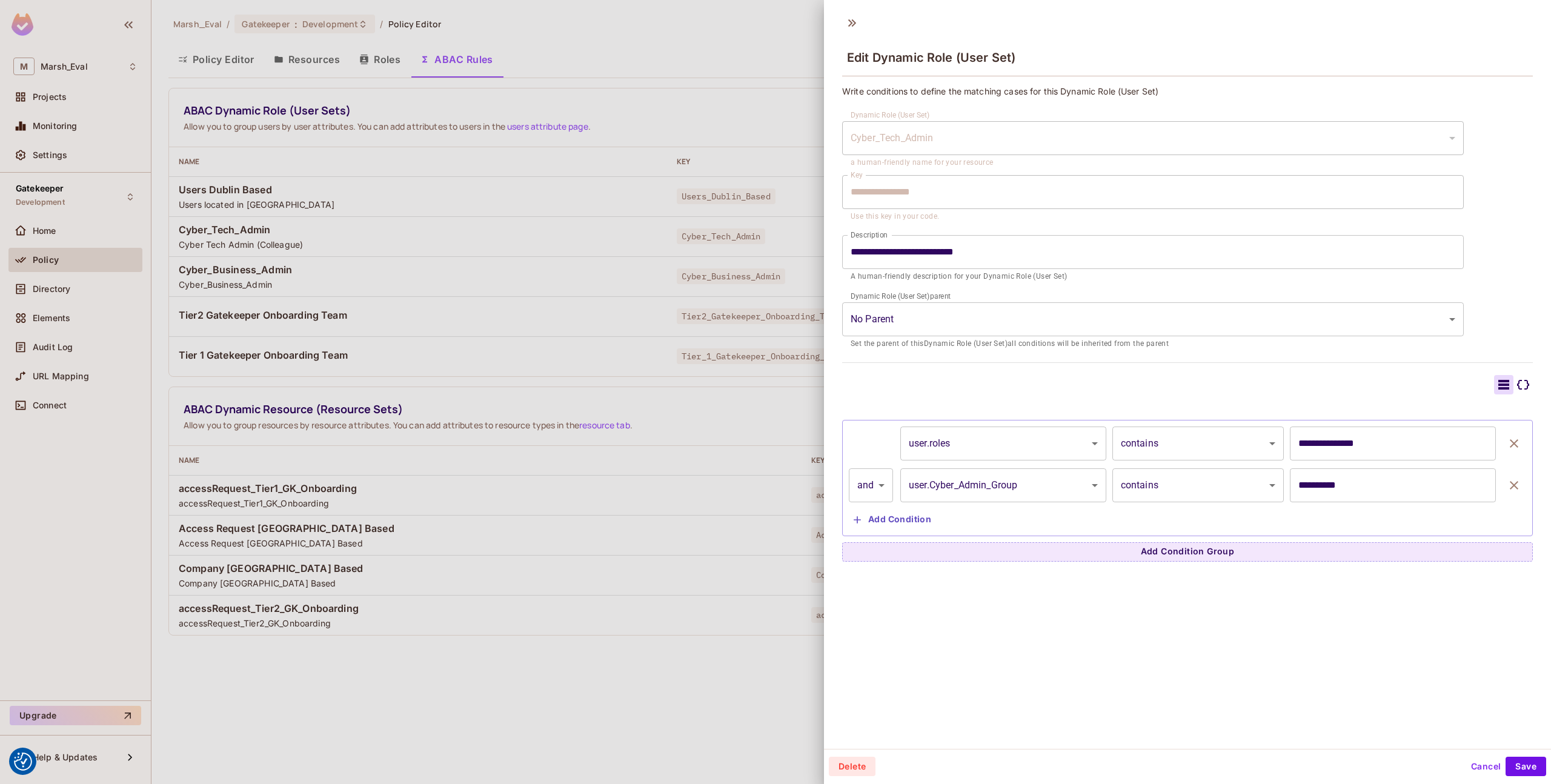
click at [659, 395] on div at bounding box center [775, 392] width 1551 height 784
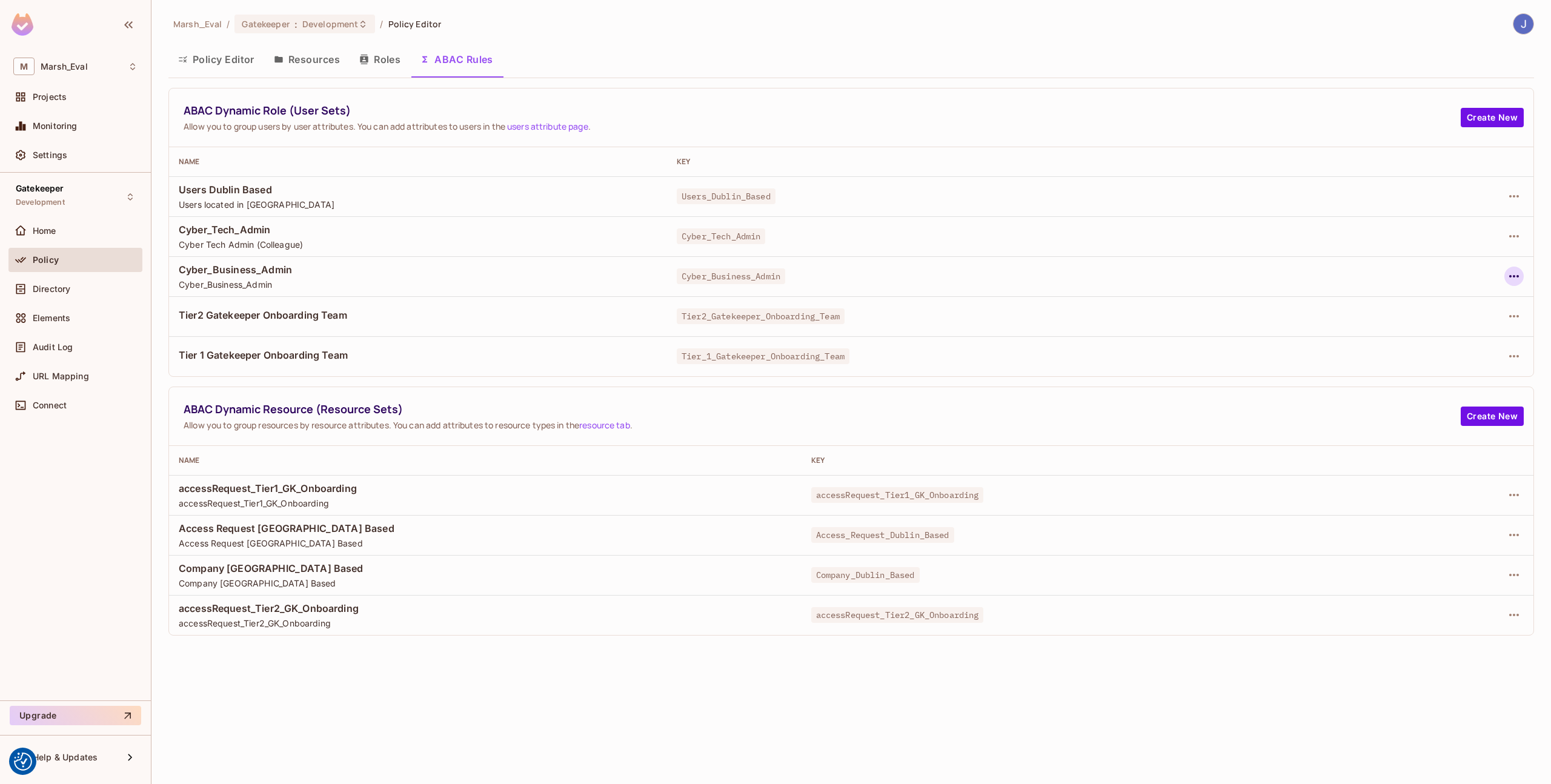
click at [1514, 273] on icon "button" at bounding box center [1514, 276] width 14 height 14
click at [1470, 297] on span "Edit Dynamic Role (User Set)" at bounding box center [1431, 303] width 126 height 19
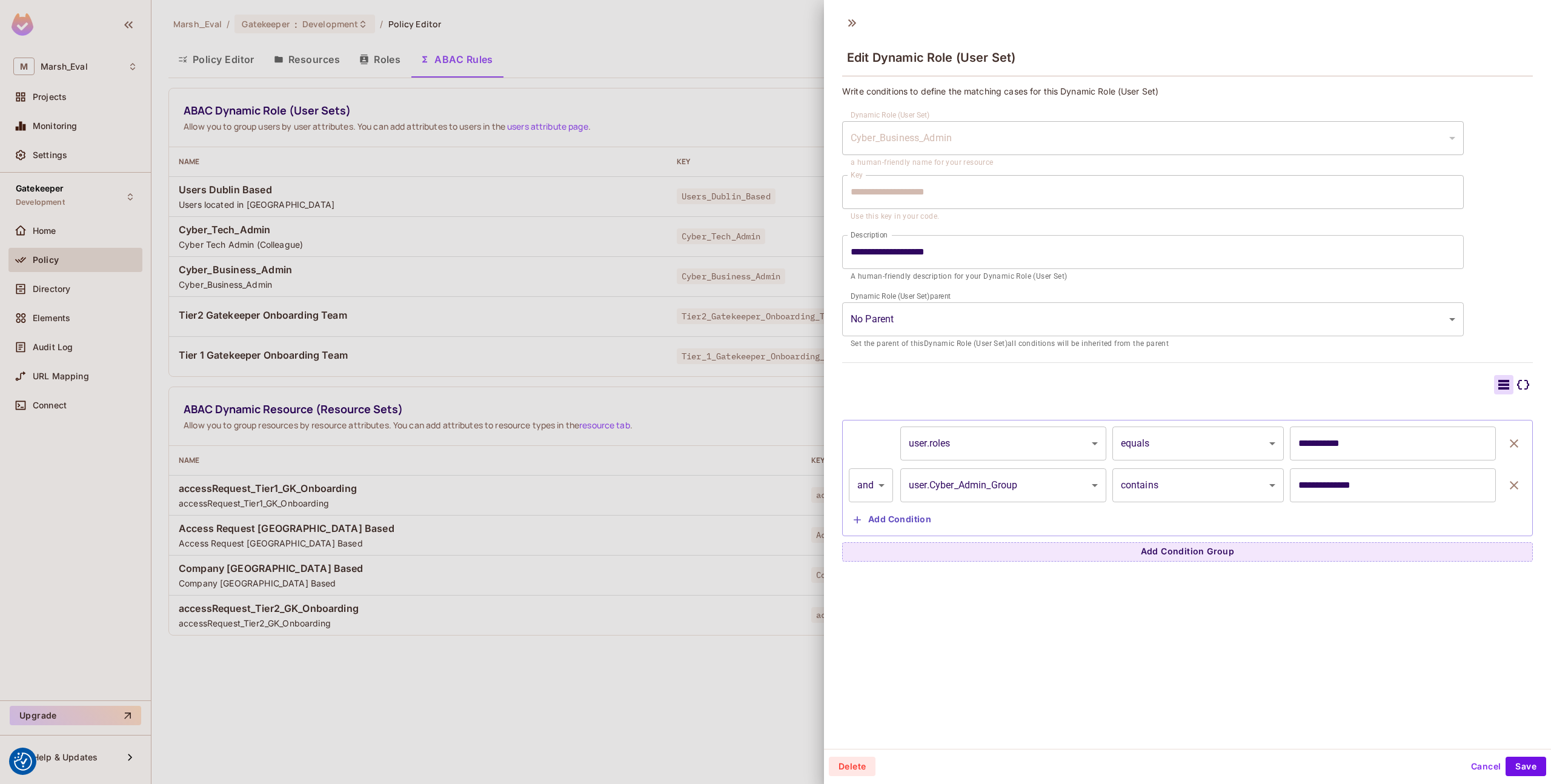
click at [1357, 439] on input "**********" at bounding box center [1393, 444] width 206 height 34
type input "**********"
click at [1089, 256] on input "**********" at bounding box center [1153, 252] width 622 height 34
type input "**********"
click at [1506, 760] on button "Save" at bounding box center [1526, 765] width 41 height 19
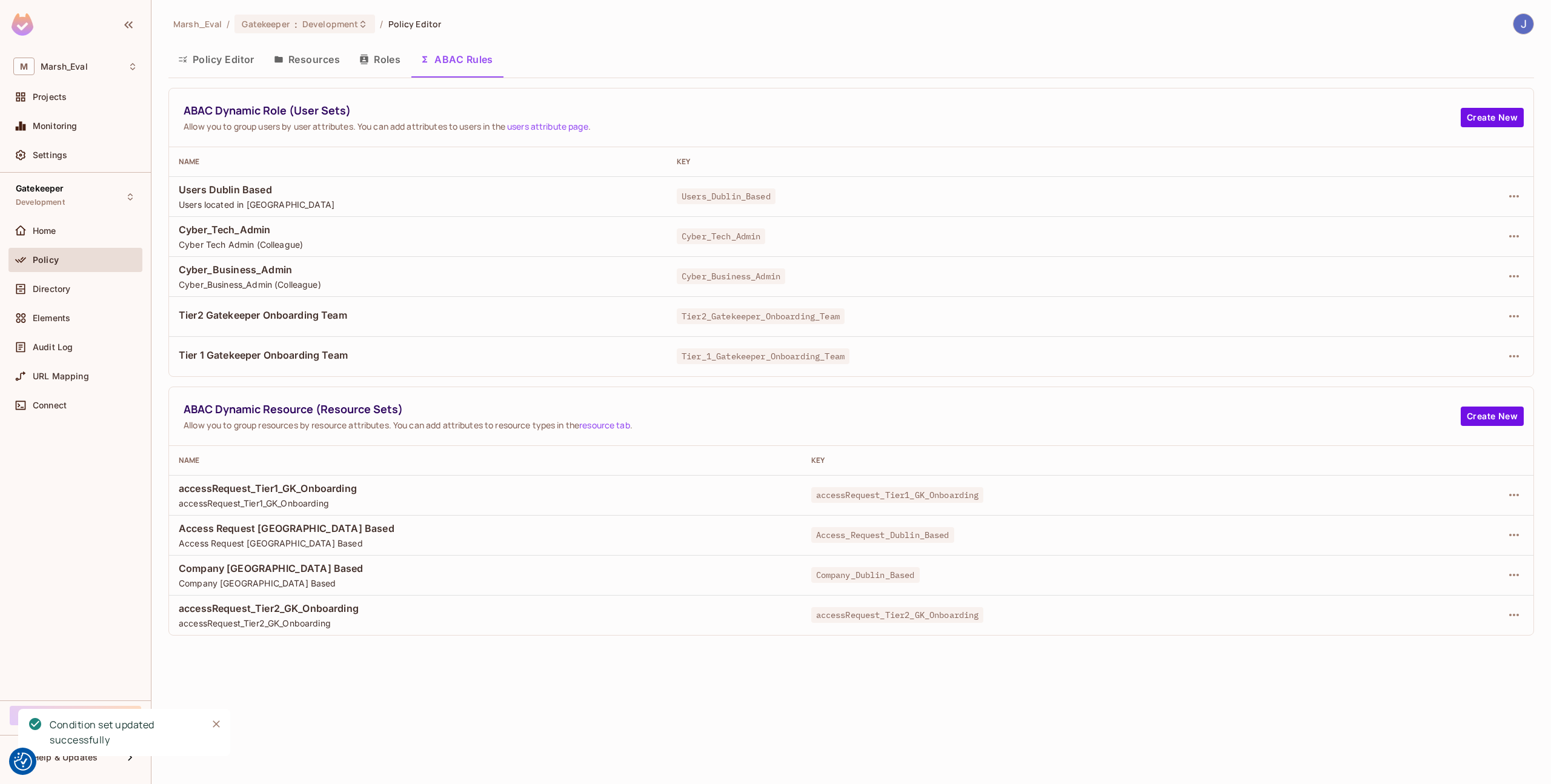
click at [230, 58] on button "Policy Editor" at bounding box center [216, 59] width 95 height 31
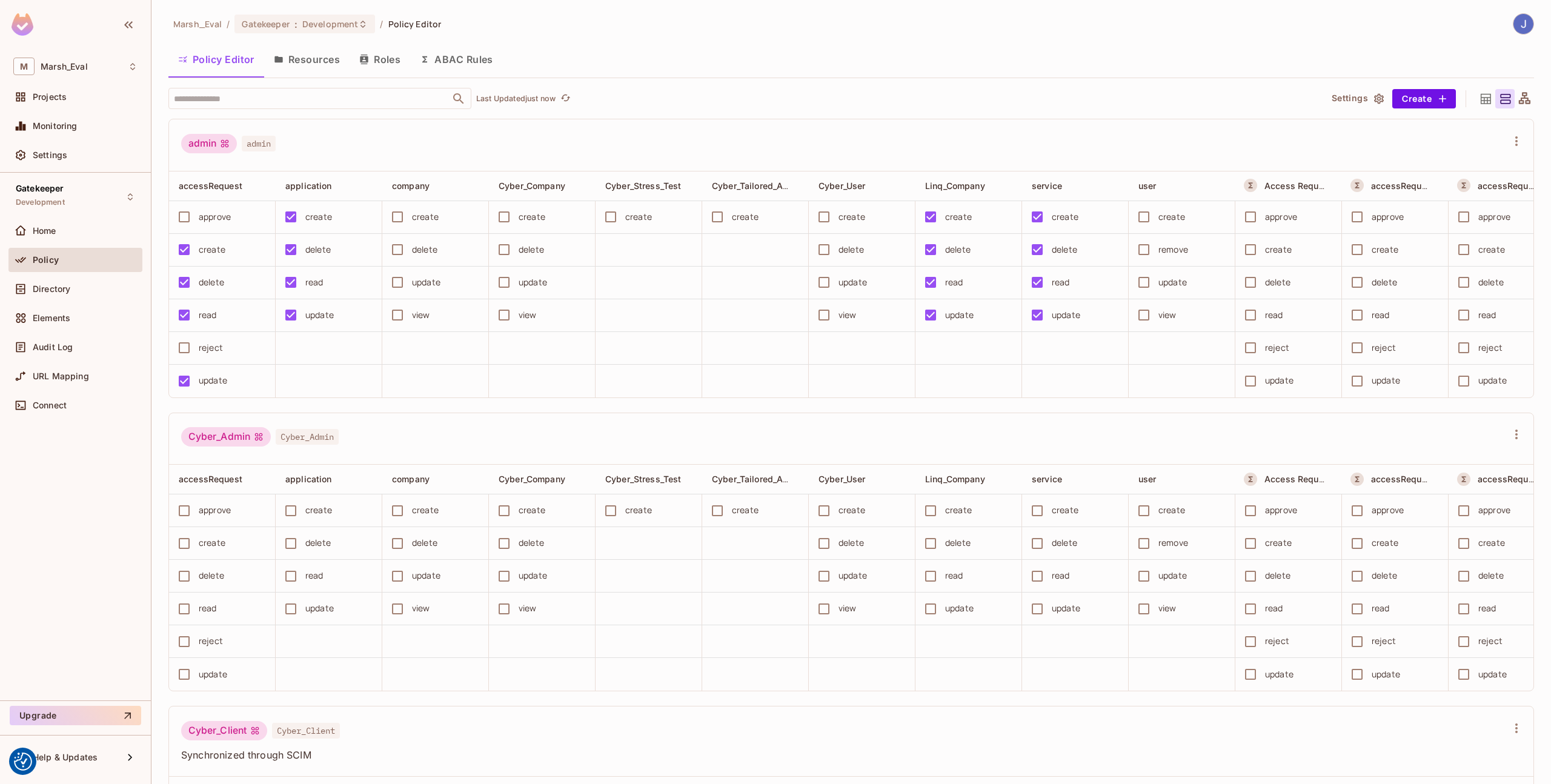
click at [388, 67] on button "Roles" at bounding box center [380, 59] width 61 height 31
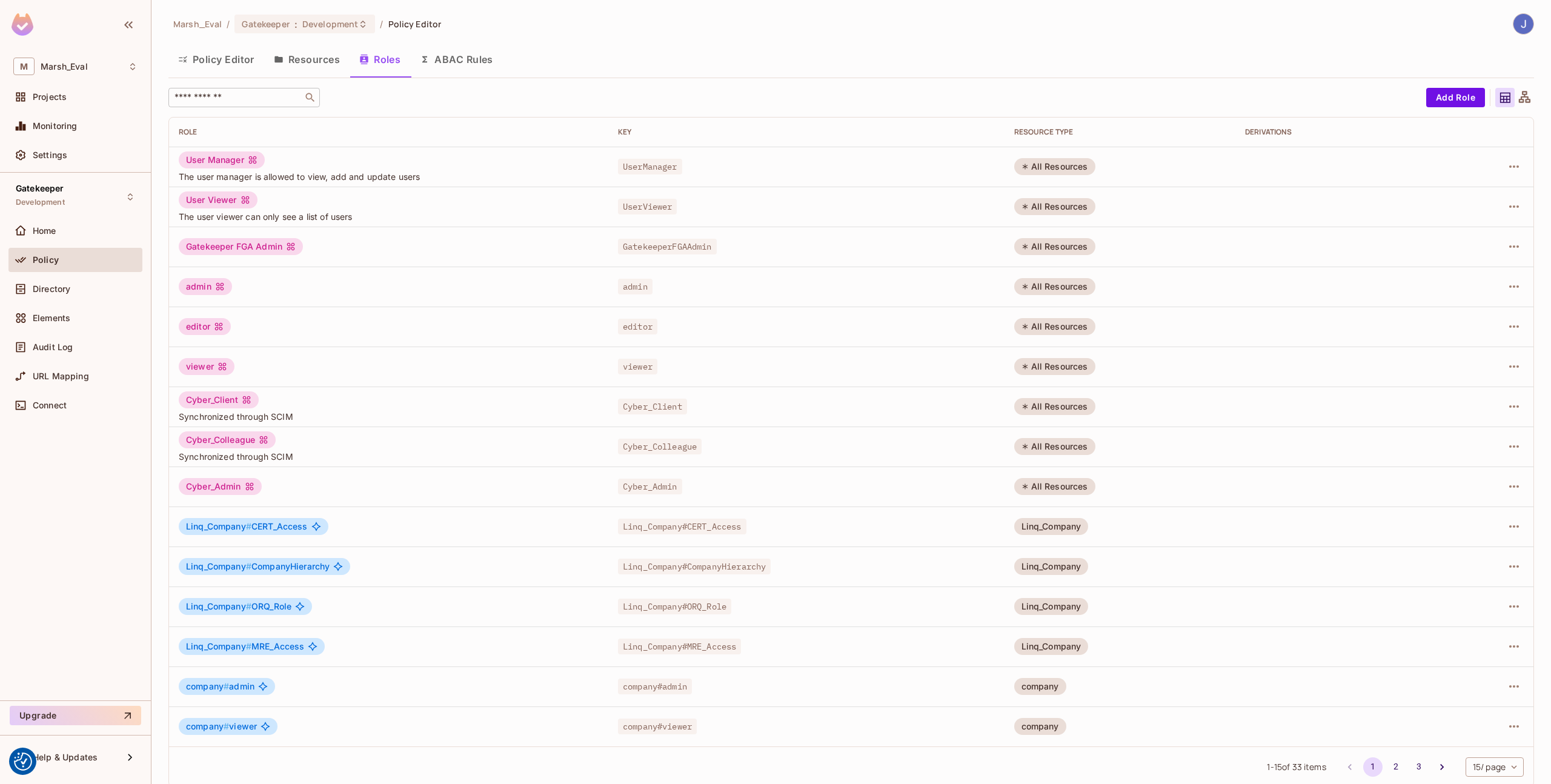
click at [248, 105] on div "​" at bounding box center [244, 97] width 152 height 19
click at [201, 68] on button "Policy Editor" at bounding box center [216, 59] width 95 height 31
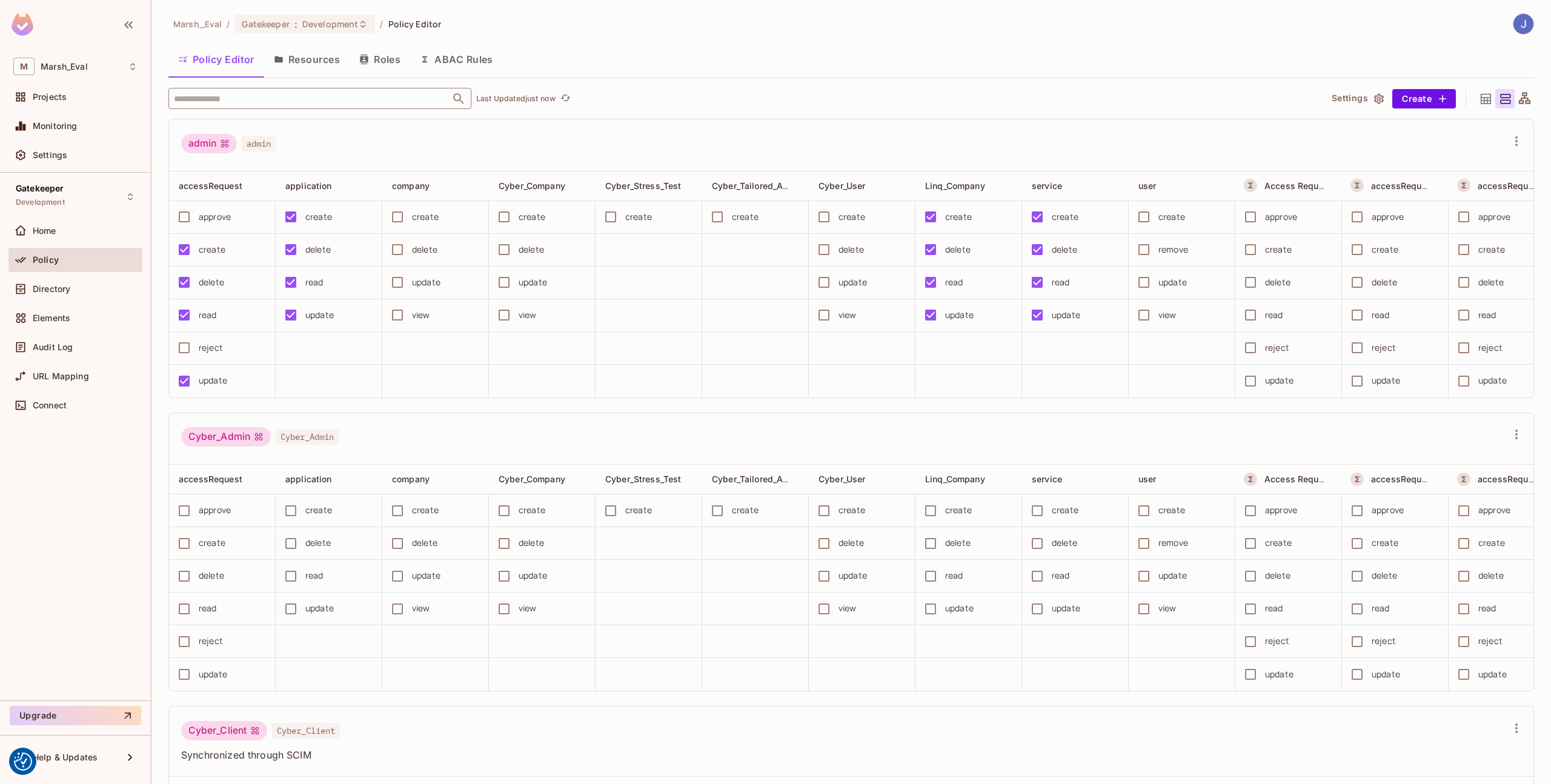
click at [326, 91] on input "text" at bounding box center [309, 98] width 277 height 21
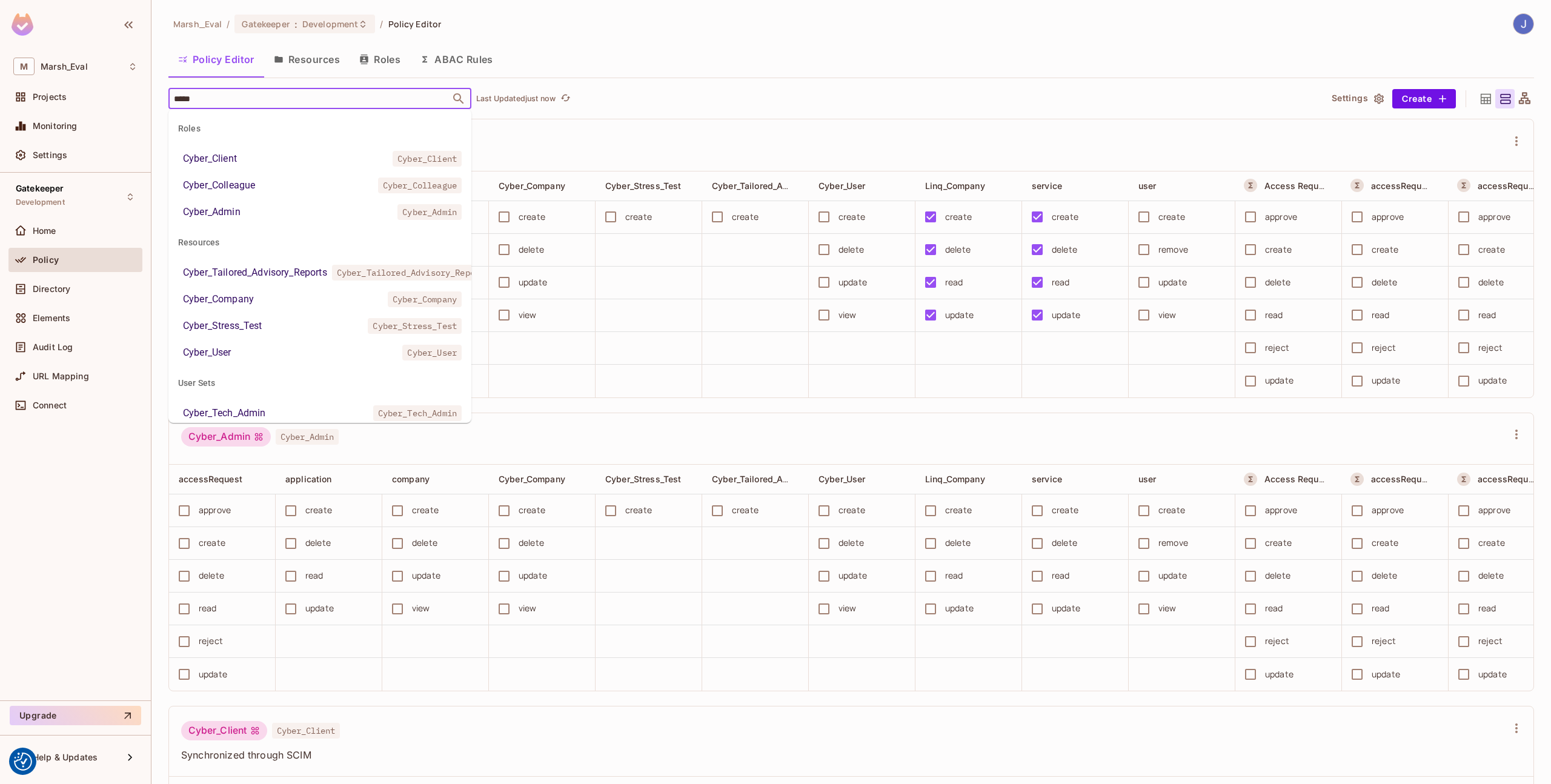
type input "******"
click at [296, 272] on div "Cyber_Tailored_Advisory_Reports" at bounding box center [255, 273] width 144 height 14
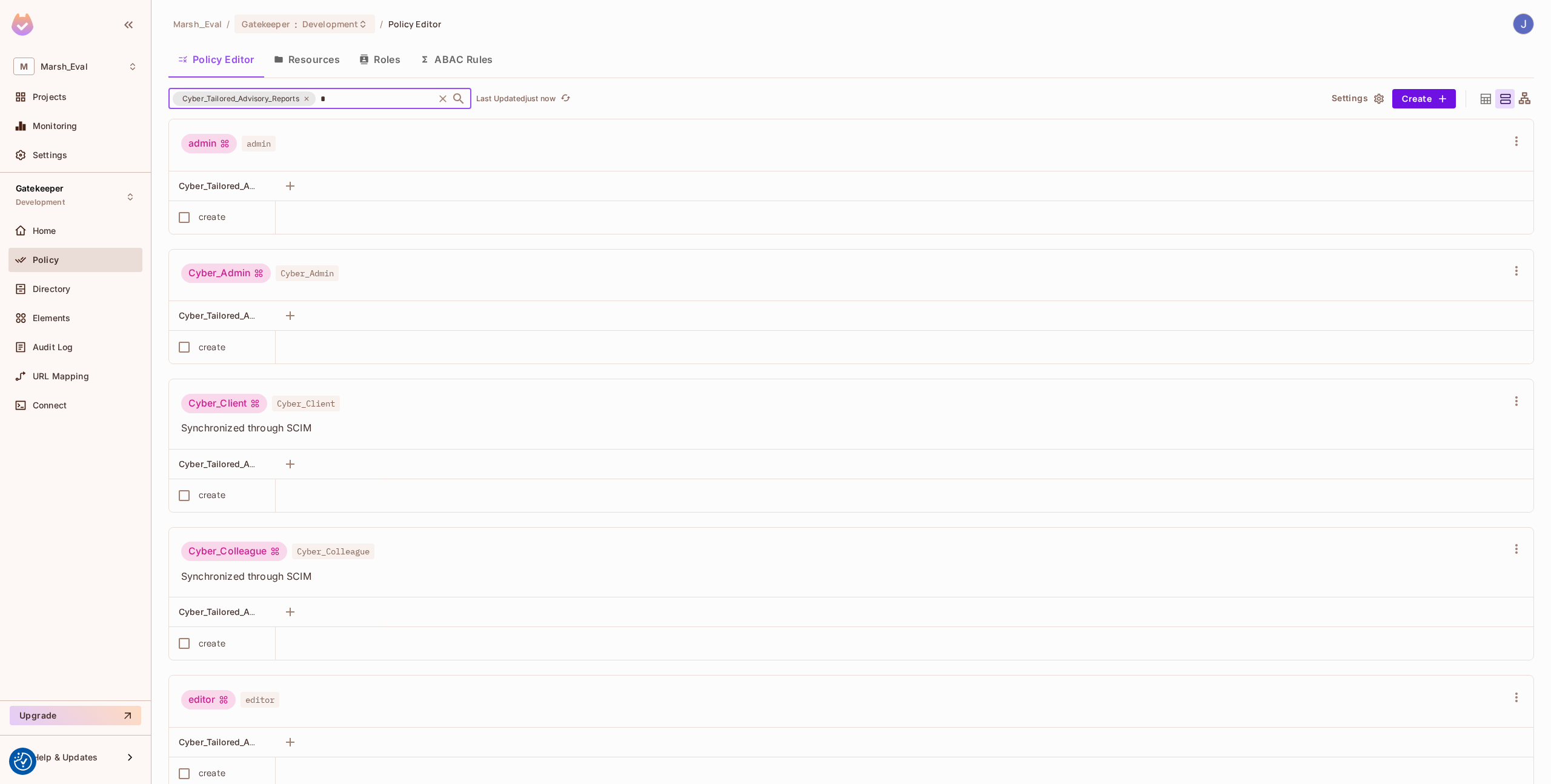
type input "*"
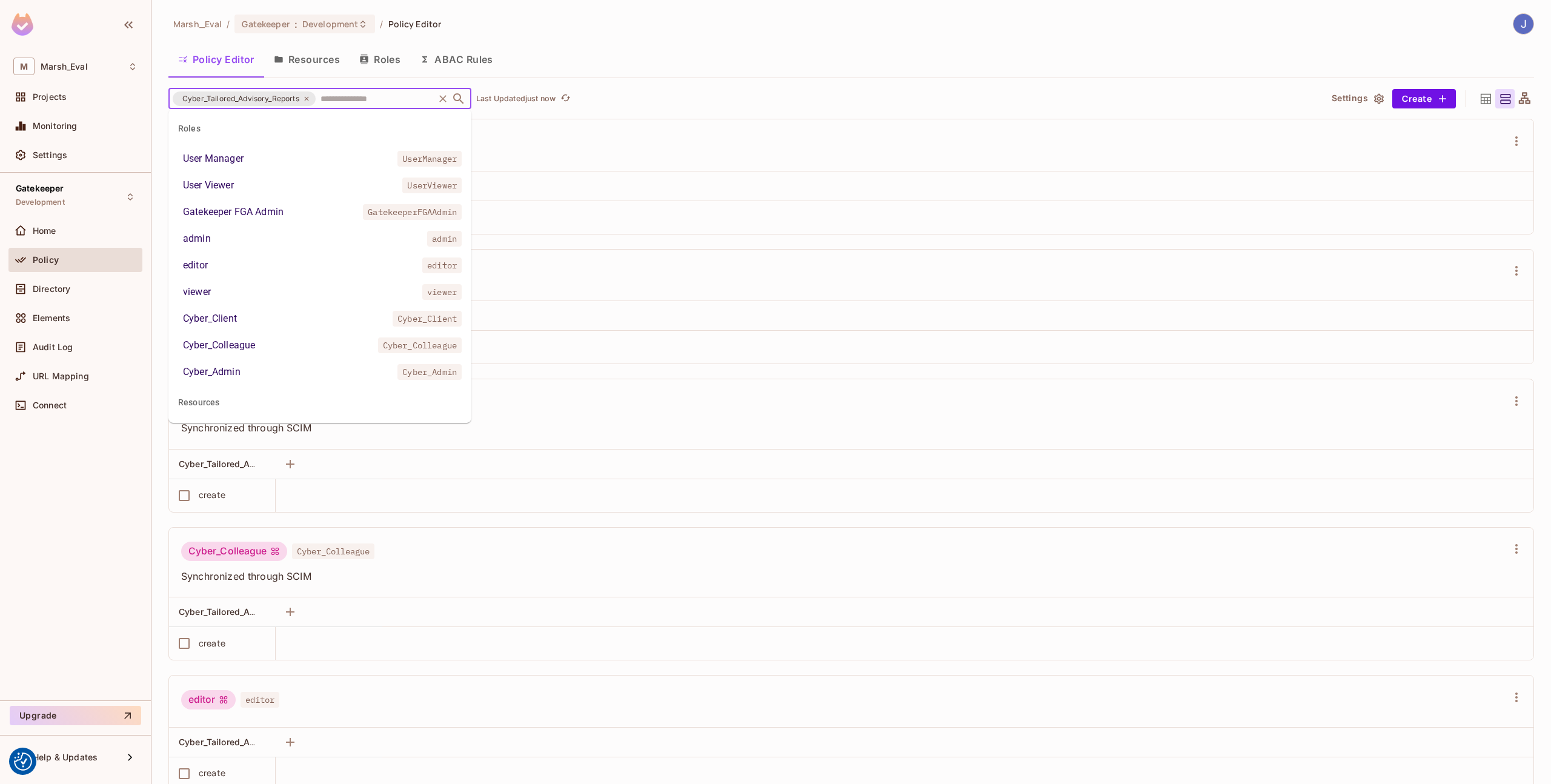
scroll to position [47, 0]
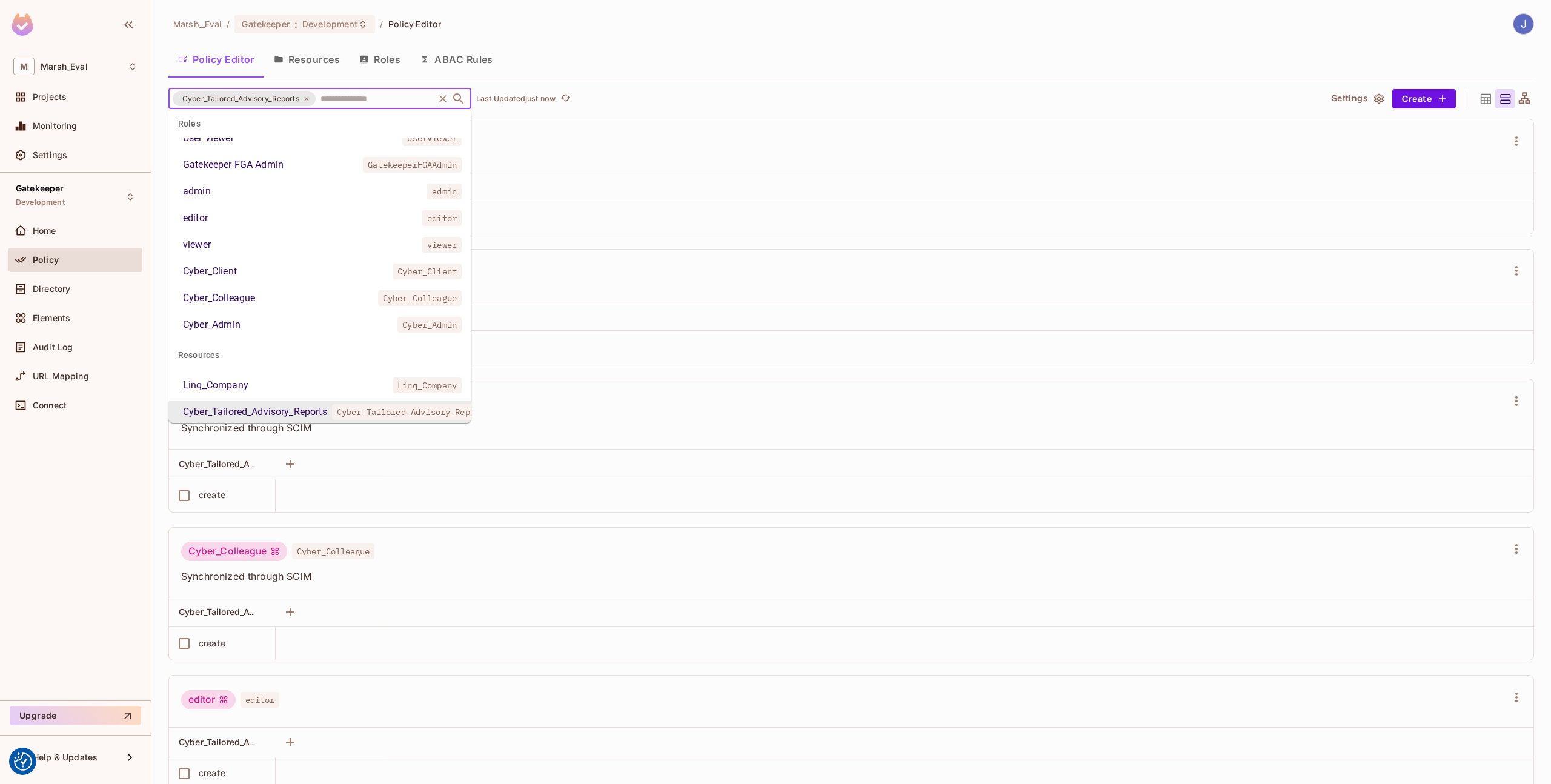
type input "*"
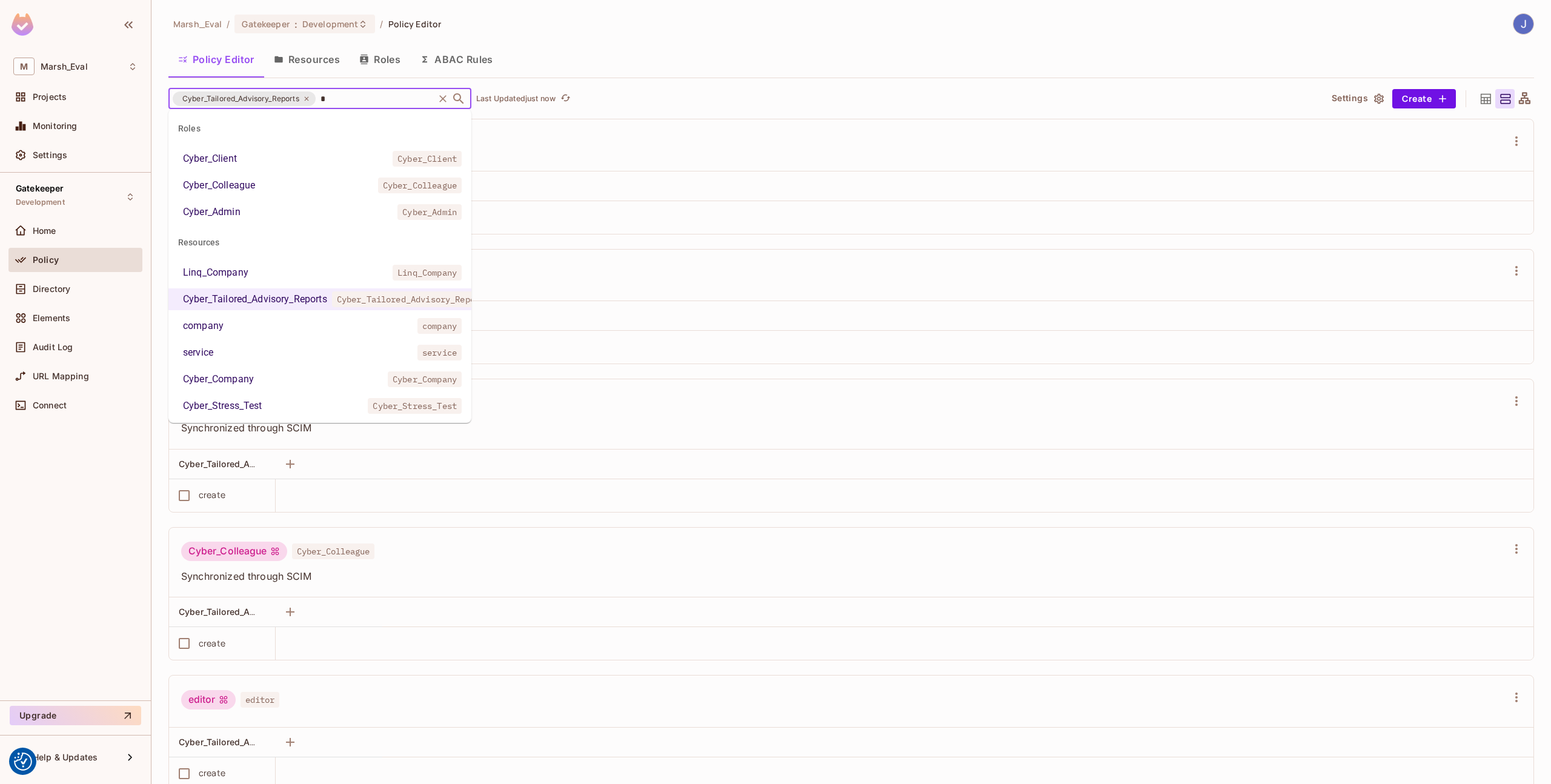
click at [264, 377] on li "Cyber_Company Cyber_Company" at bounding box center [319, 379] width 303 height 22
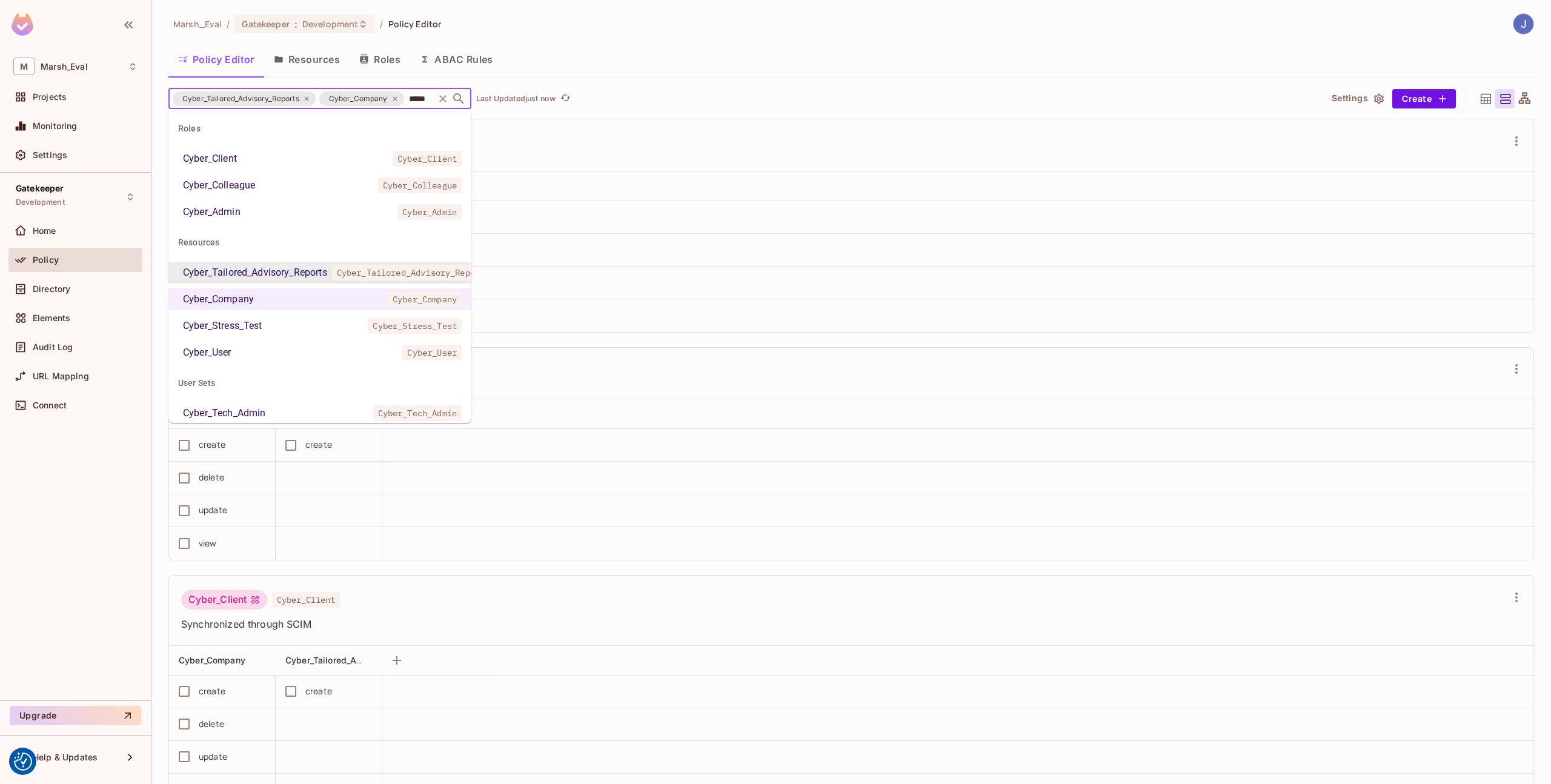
type input "******"
click at [218, 323] on div "Cyber_Stress_Test" at bounding box center [222, 325] width 79 height 14
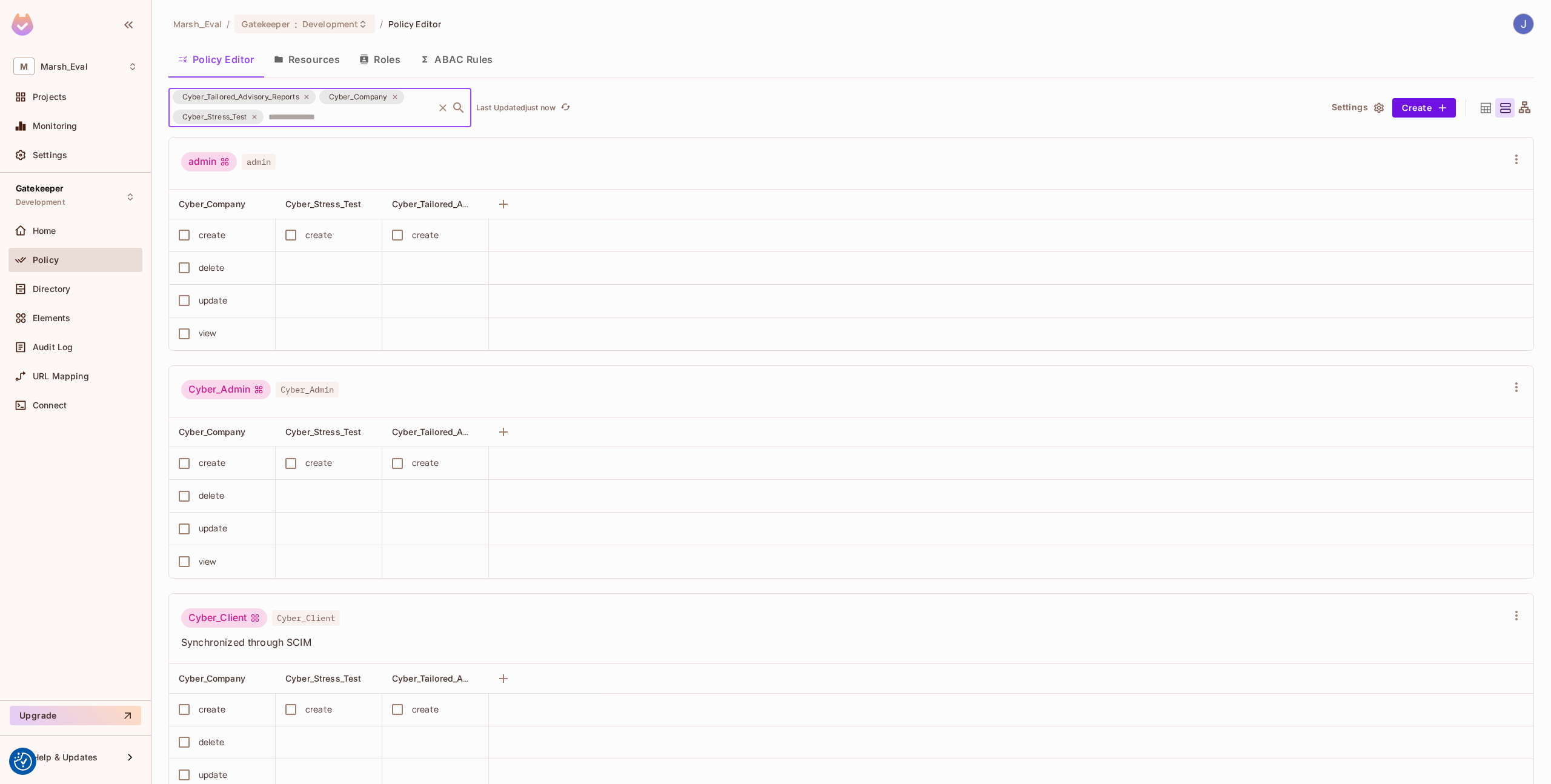
scroll to position [0, 0]
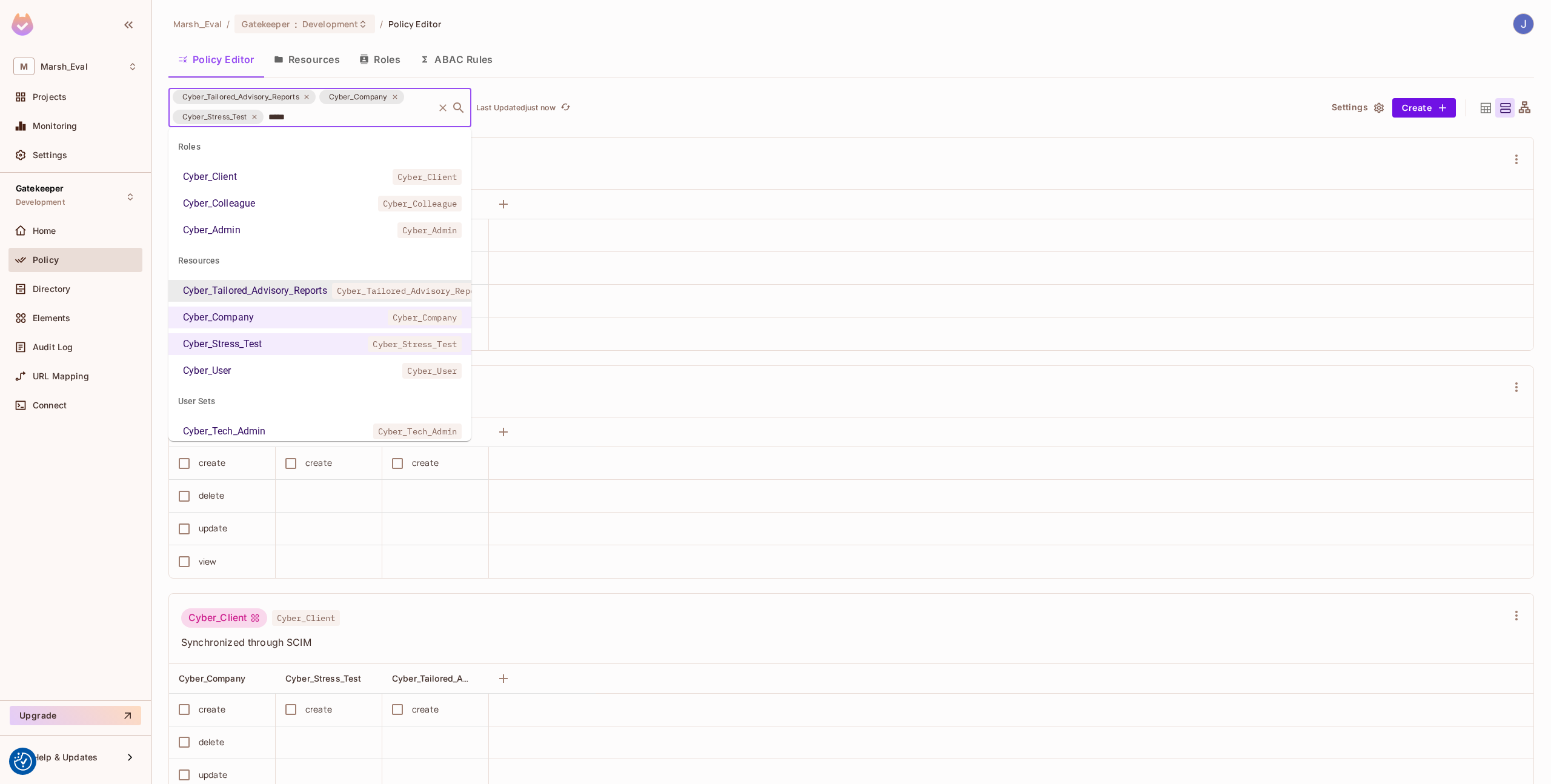
type input "******"
click at [283, 368] on li "Cyber_User Cyber_User" at bounding box center [319, 370] width 303 height 22
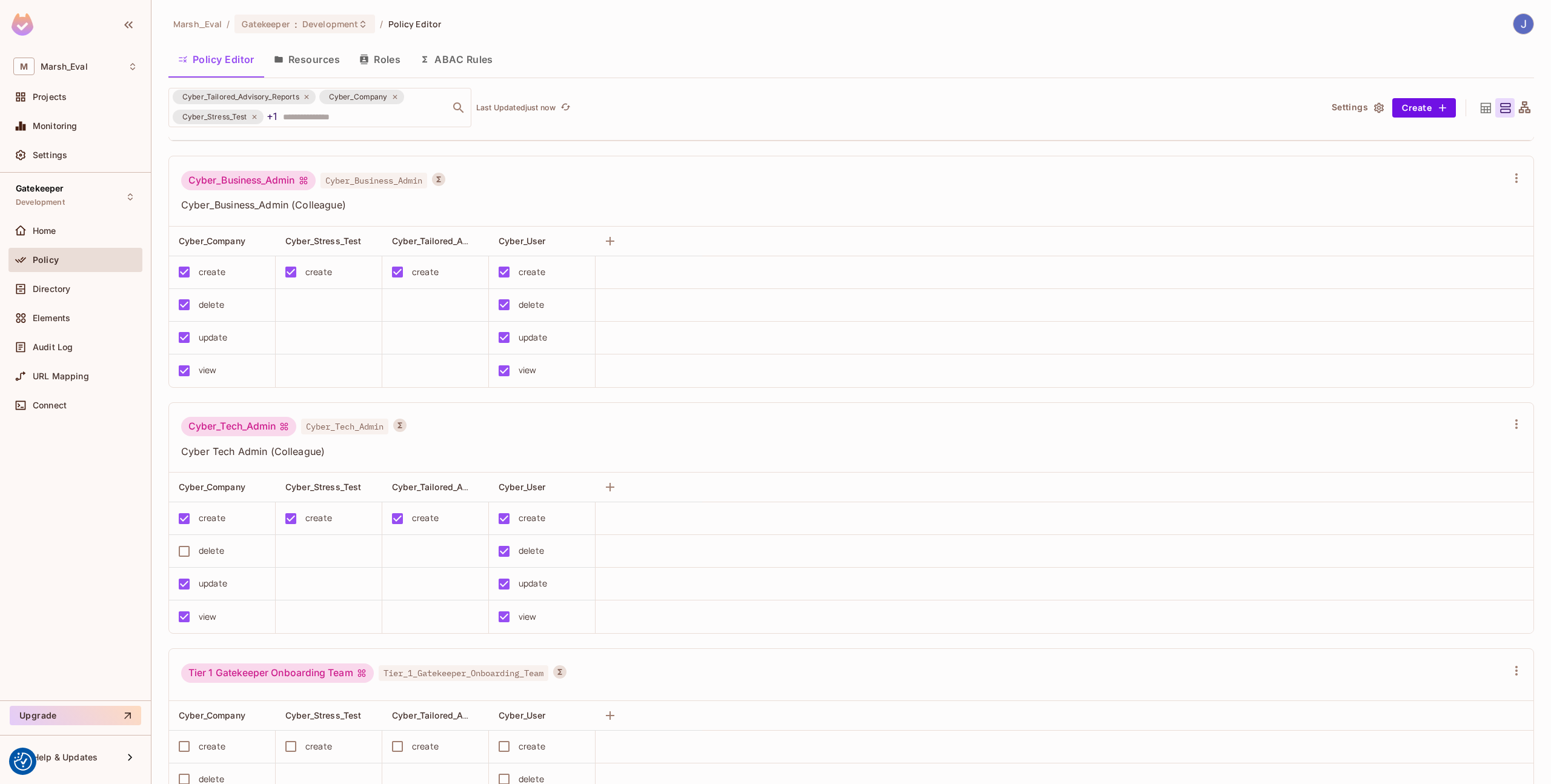
scroll to position [6120, 0]
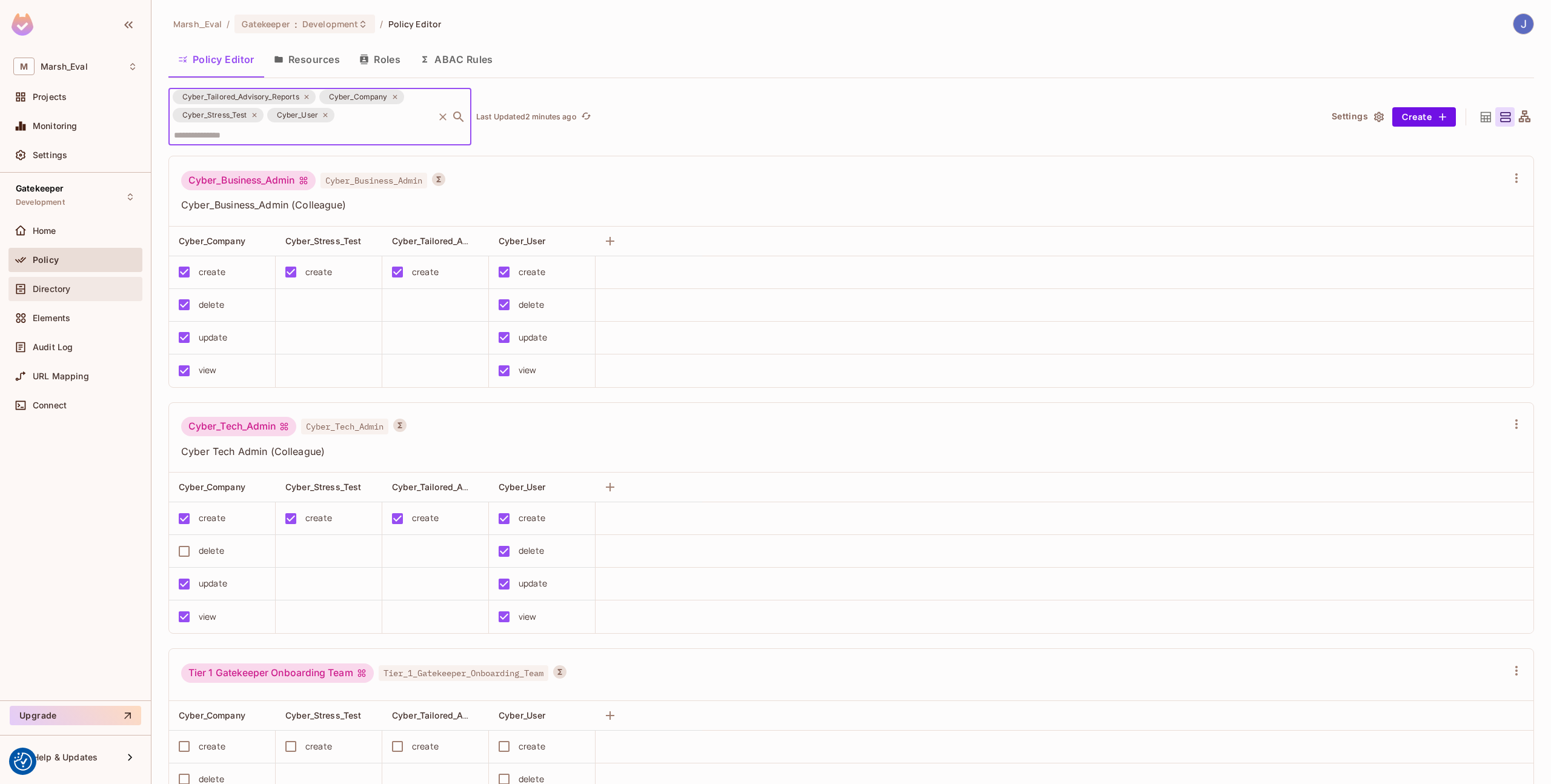
click at [57, 294] on div "Directory" at bounding box center [76, 289] width 124 height 14
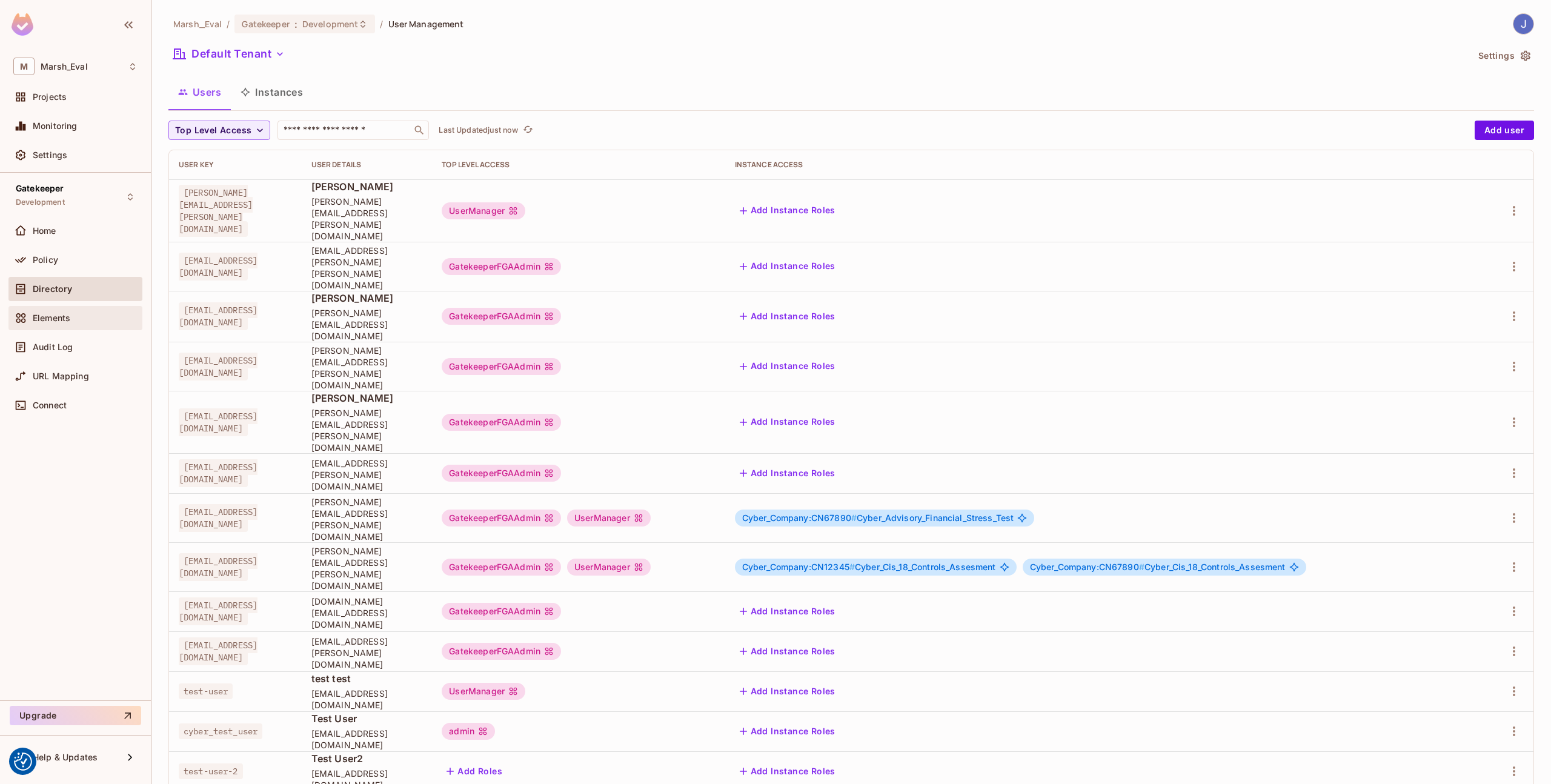
click at [75, 309] on div "Elements" at bounding box center [76, 318] width 134 height 24
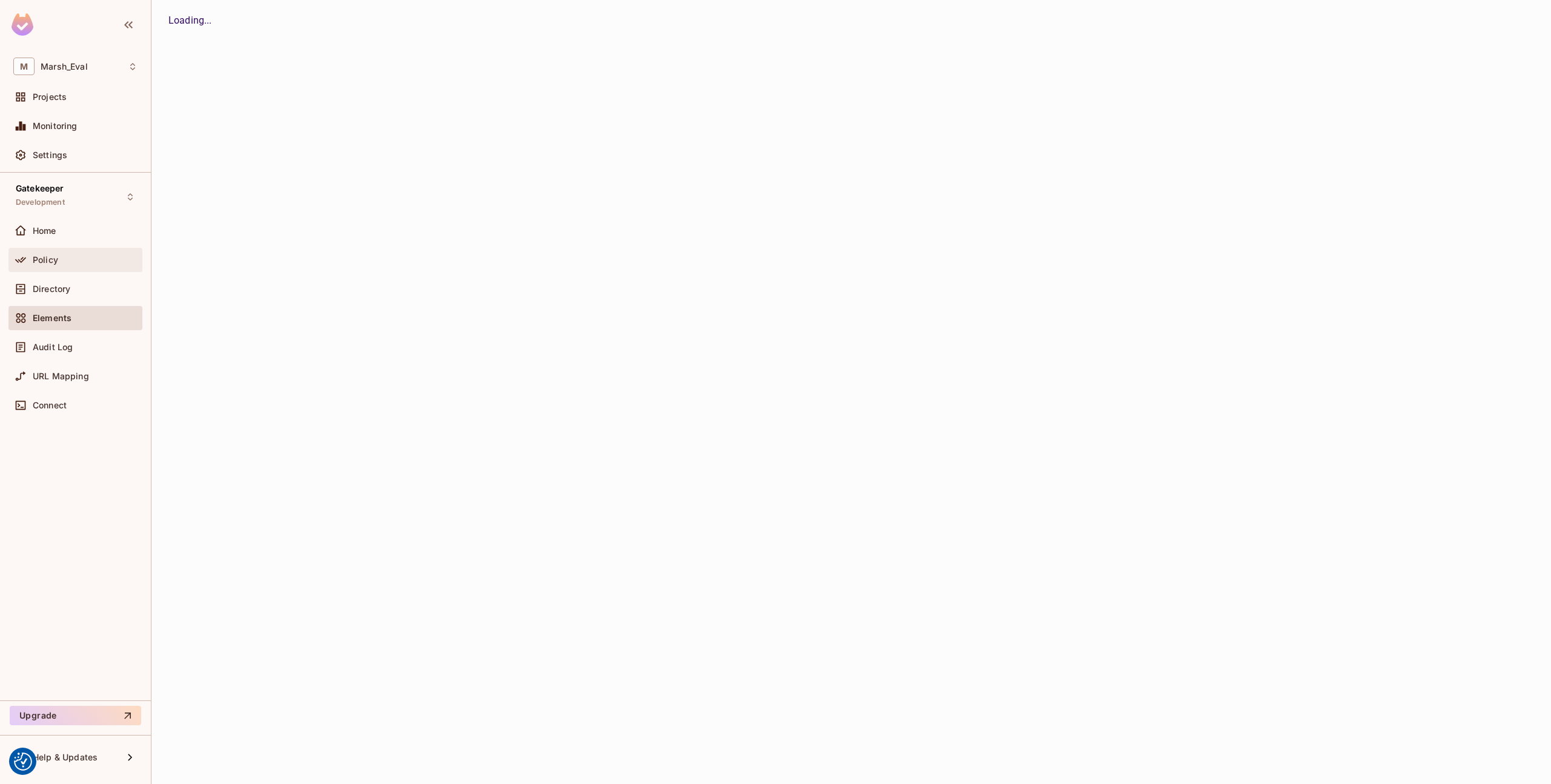
click at [56, 255] on span "Policy" at bounding box center [46, 260] width 26 height 10
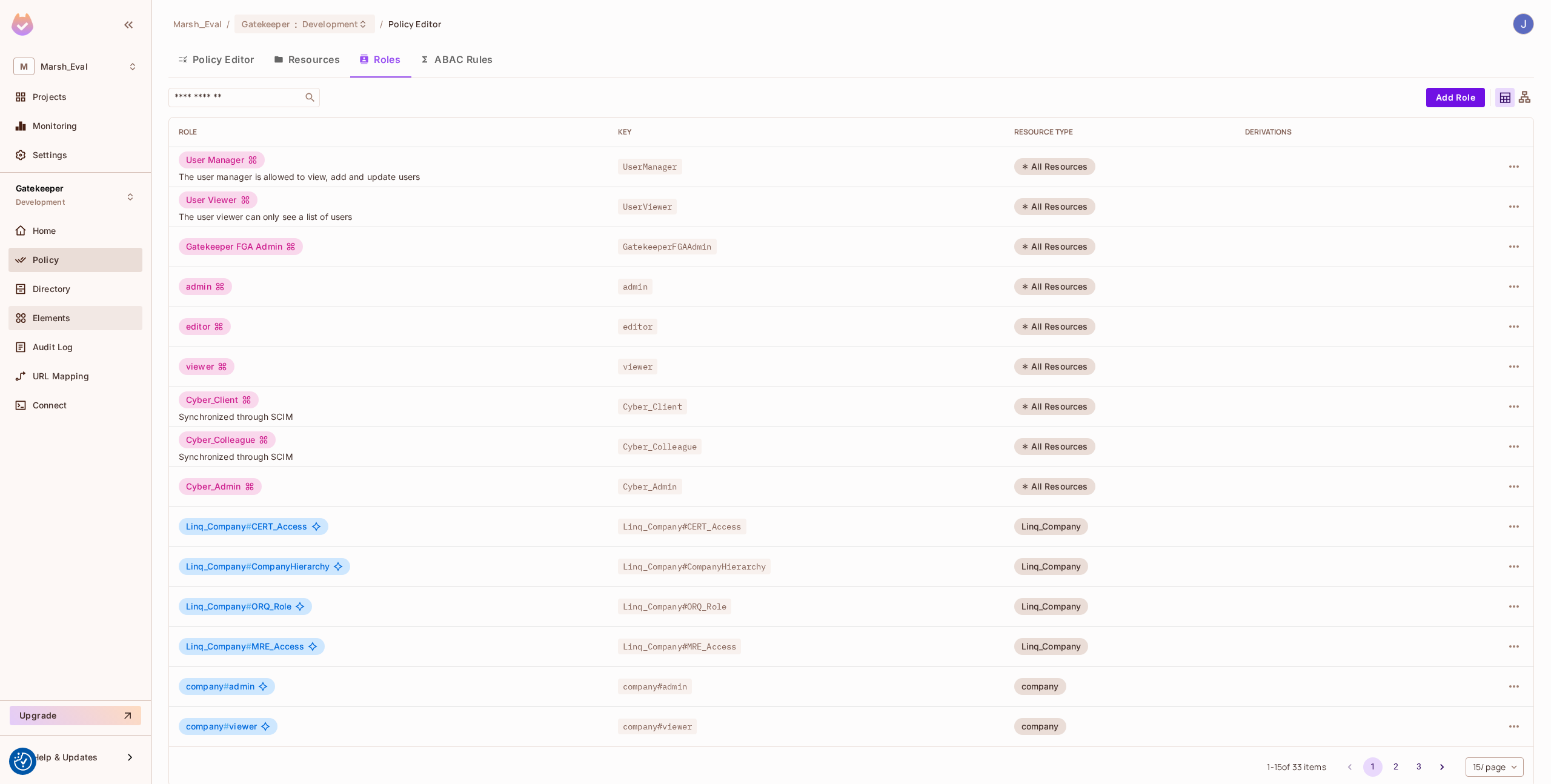
click at [66, 326] on div "Elements" at bounding box center [76, 318] width 134 height 24
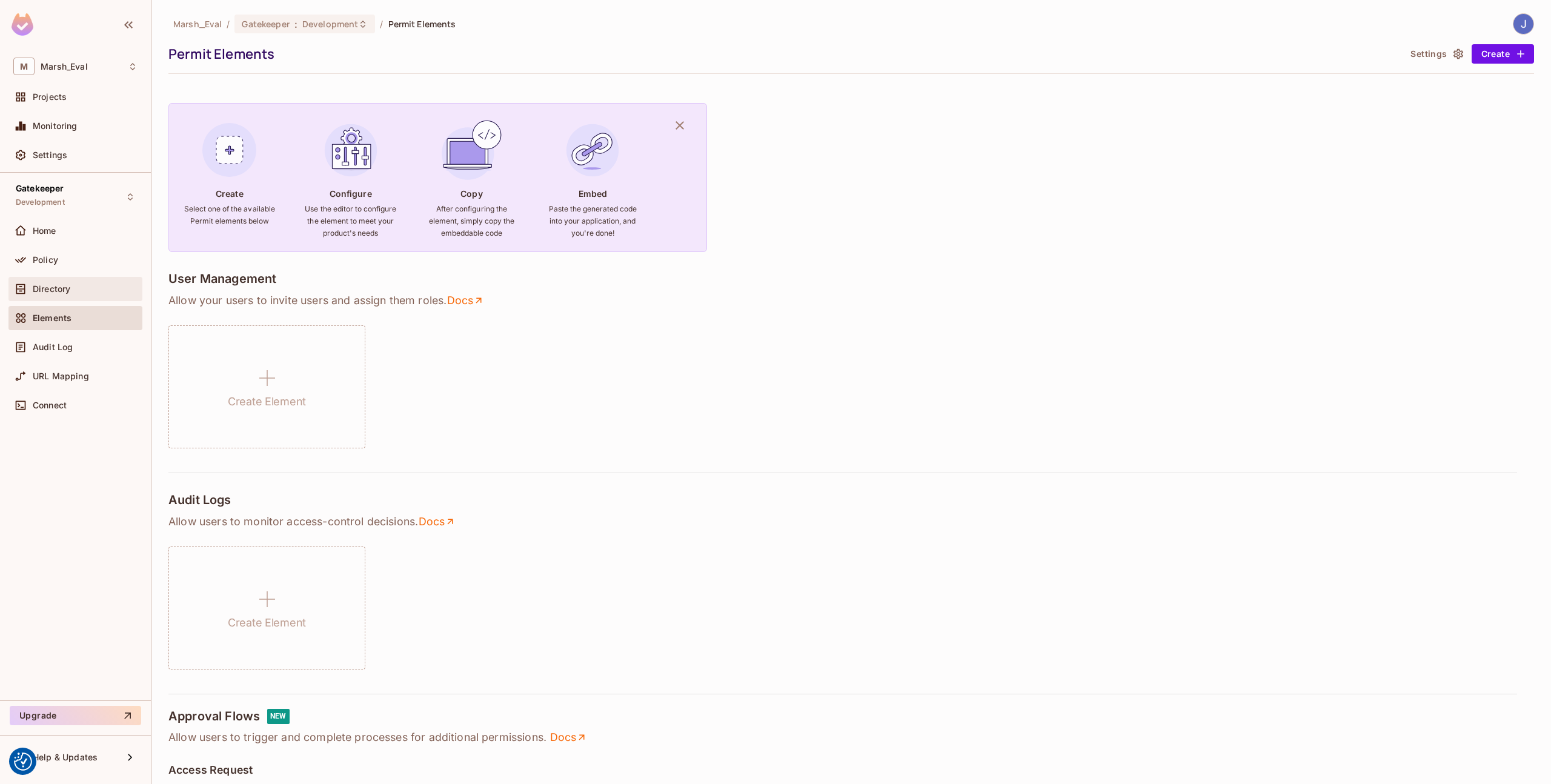
click at [63, 282] on div "Directory" at bounding box center [76, 289] width 124 height 14
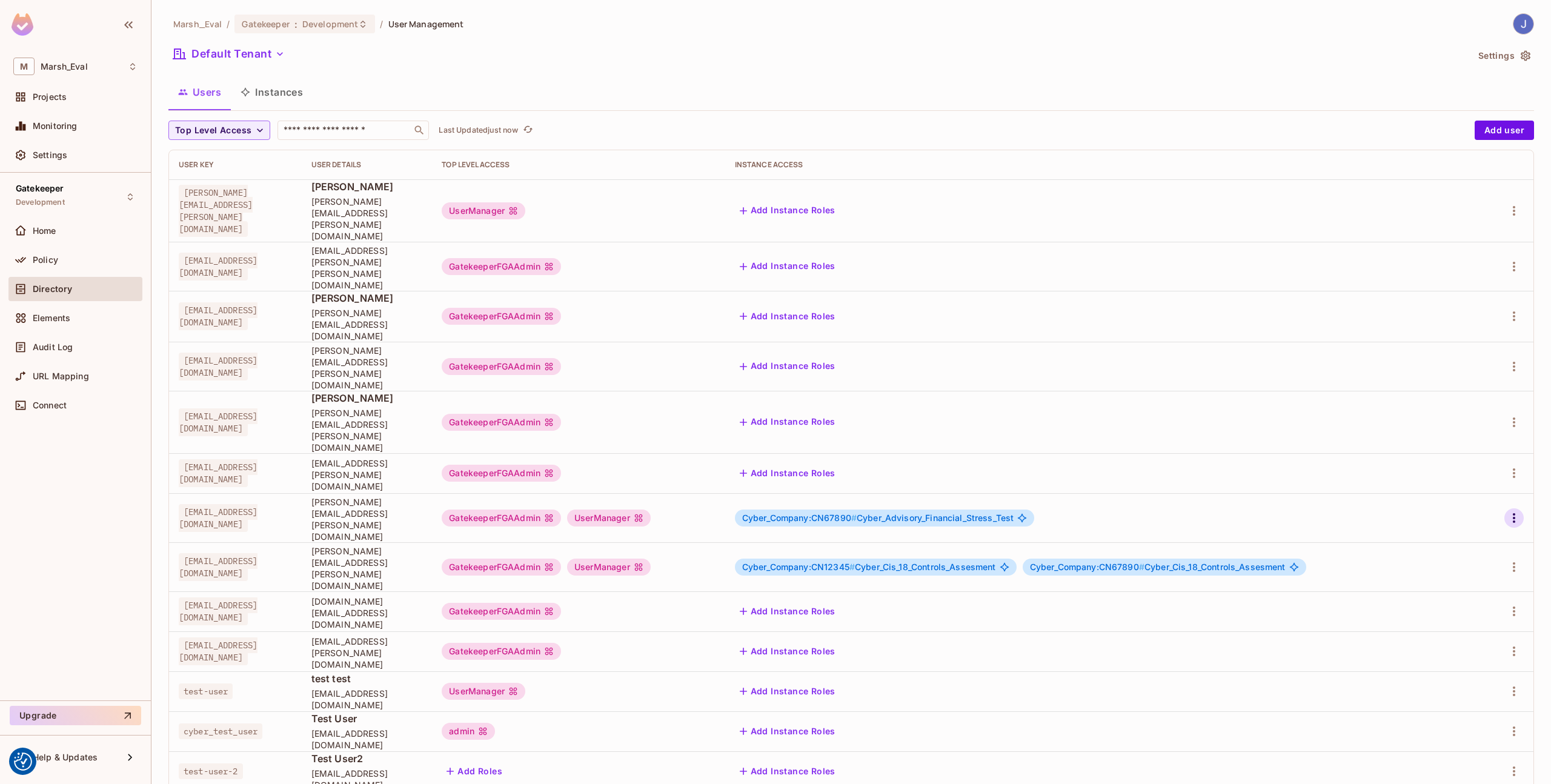
click at [1515, 511] on icon "button" at bounding box center [1514, 518] width 14 height 14
click at [1450, 456] on li "Edit" at bounding box center [1462, 466] width 108 height 26
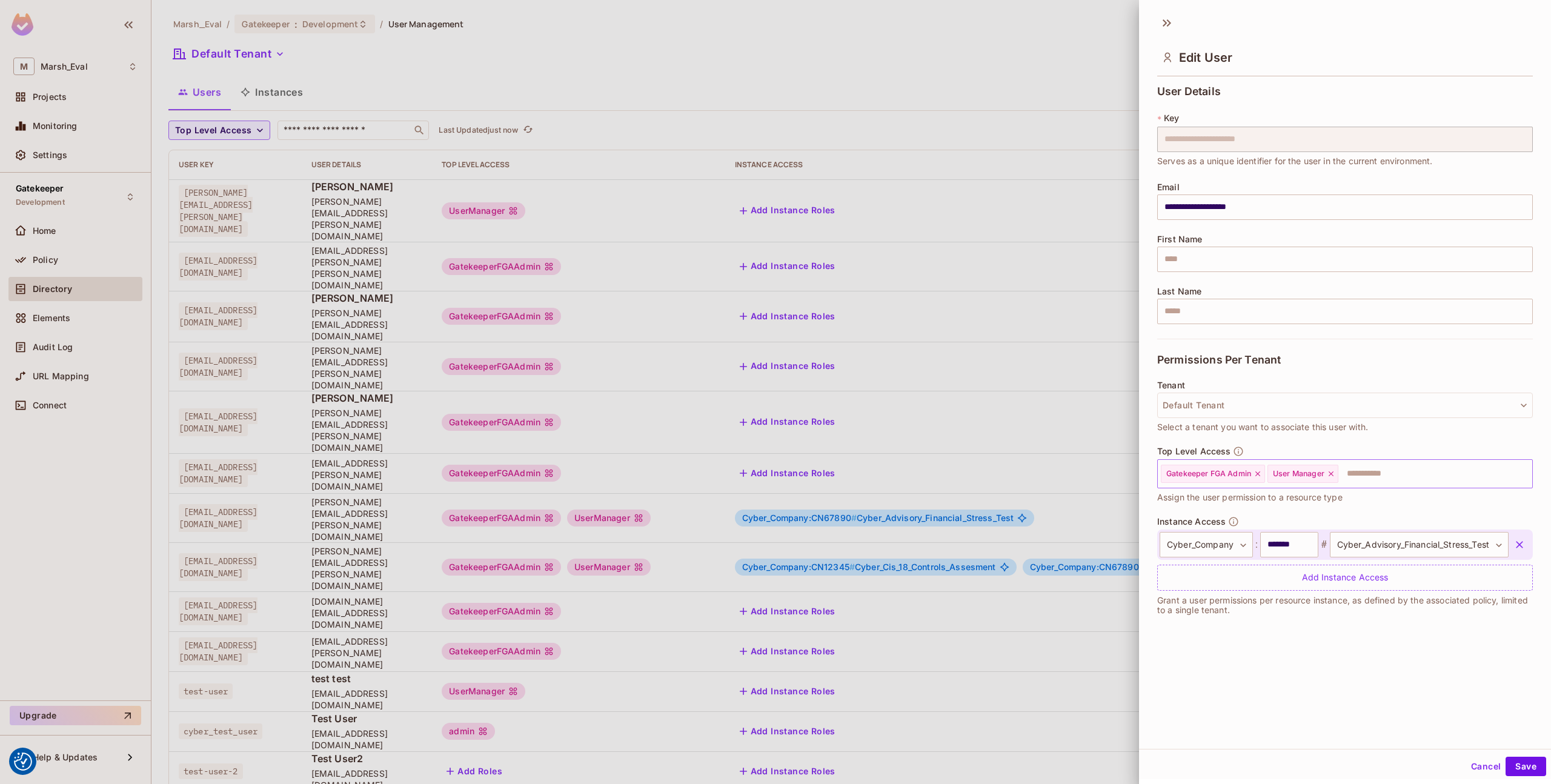
click at [1333, 474] on icon at bounding box center [1331, 474] width 5 height 5
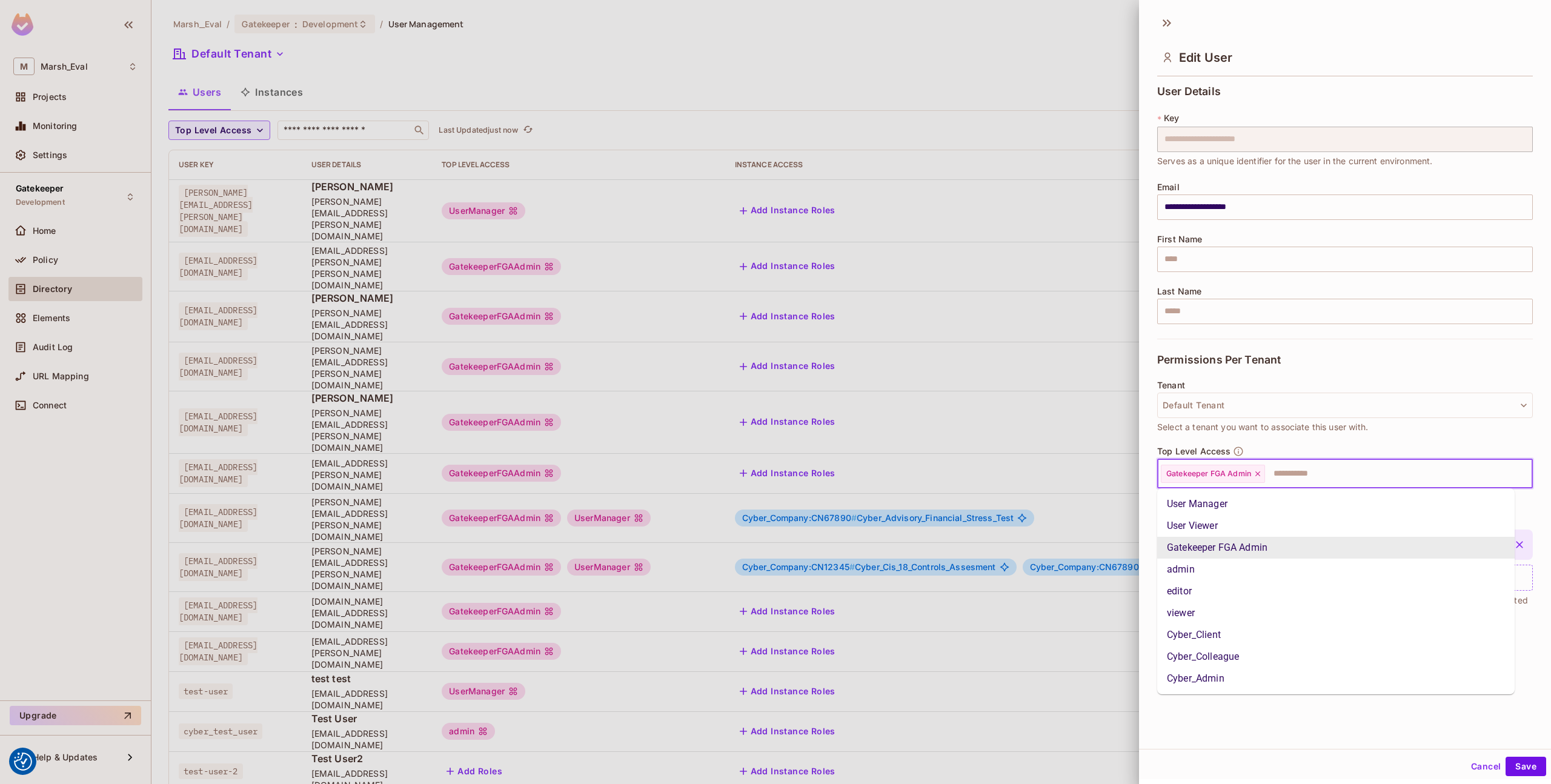
click at [1333, 474] on input "text" at bounding box center [1388, 474] width 243 height 24
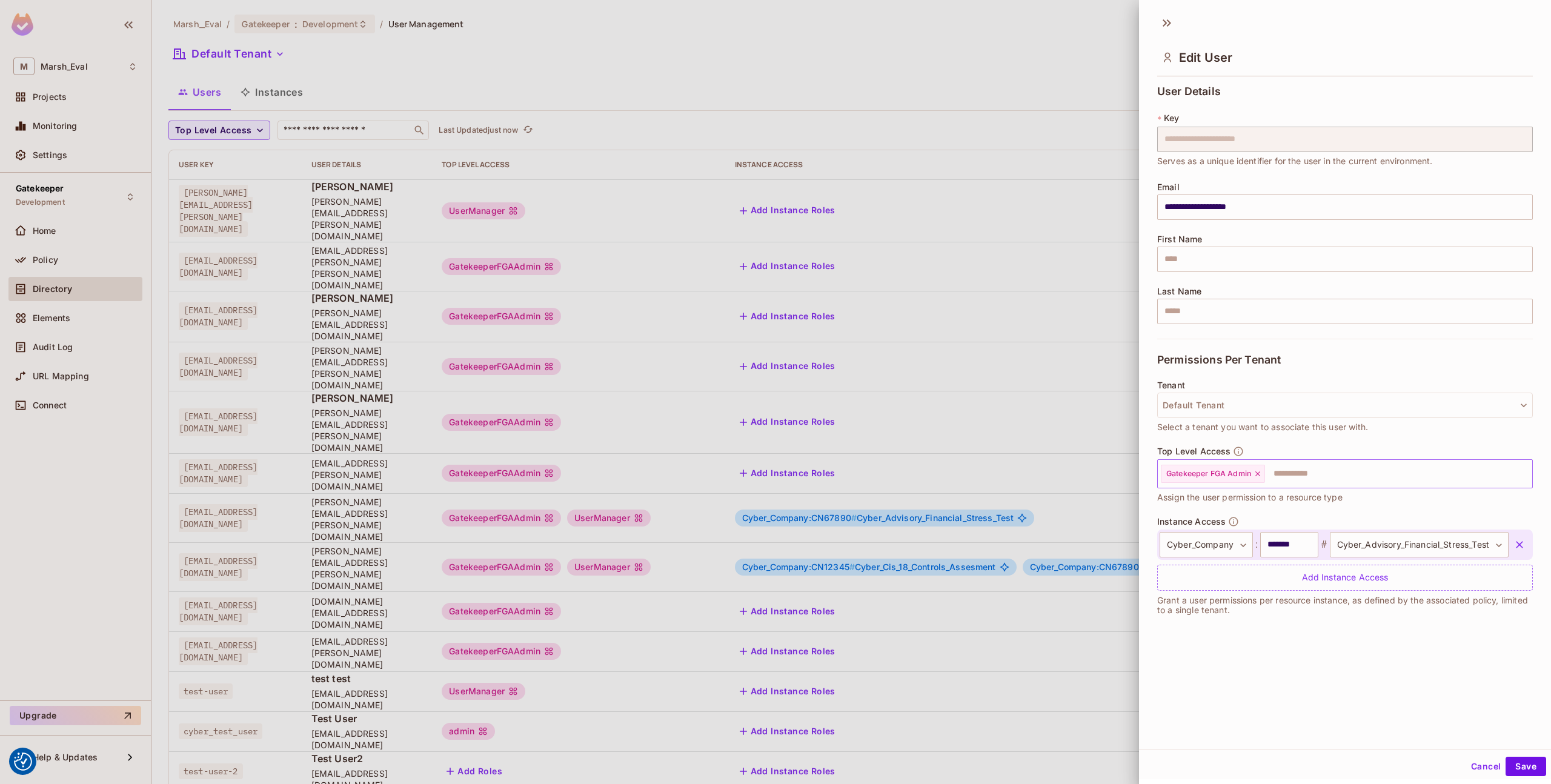
click at [1050, 654] on div at bounding box center [775, 392] width 1551 height 784
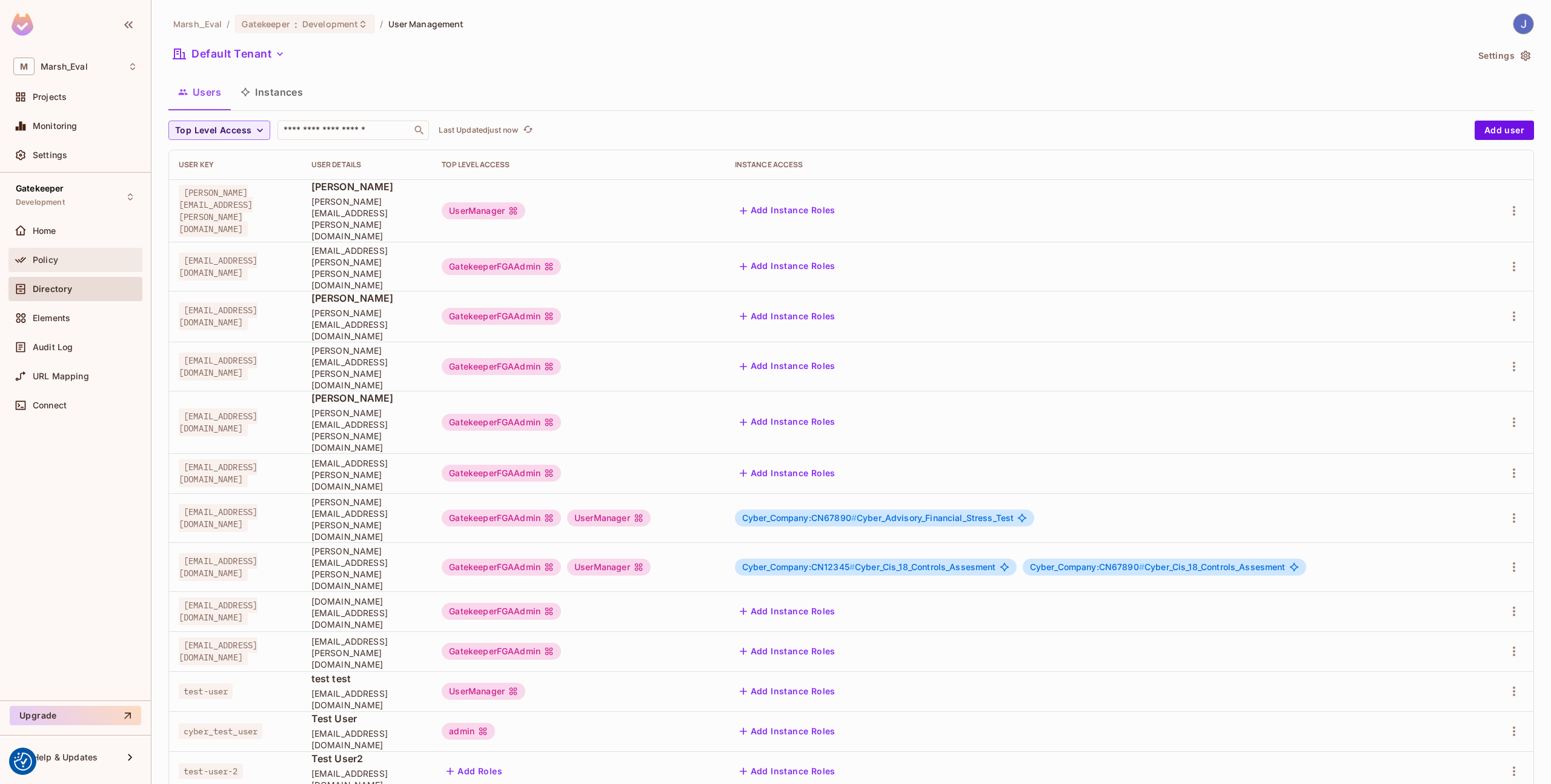
click at [22, 265] on icon at bounding box center [20, 259] width 12 height 12
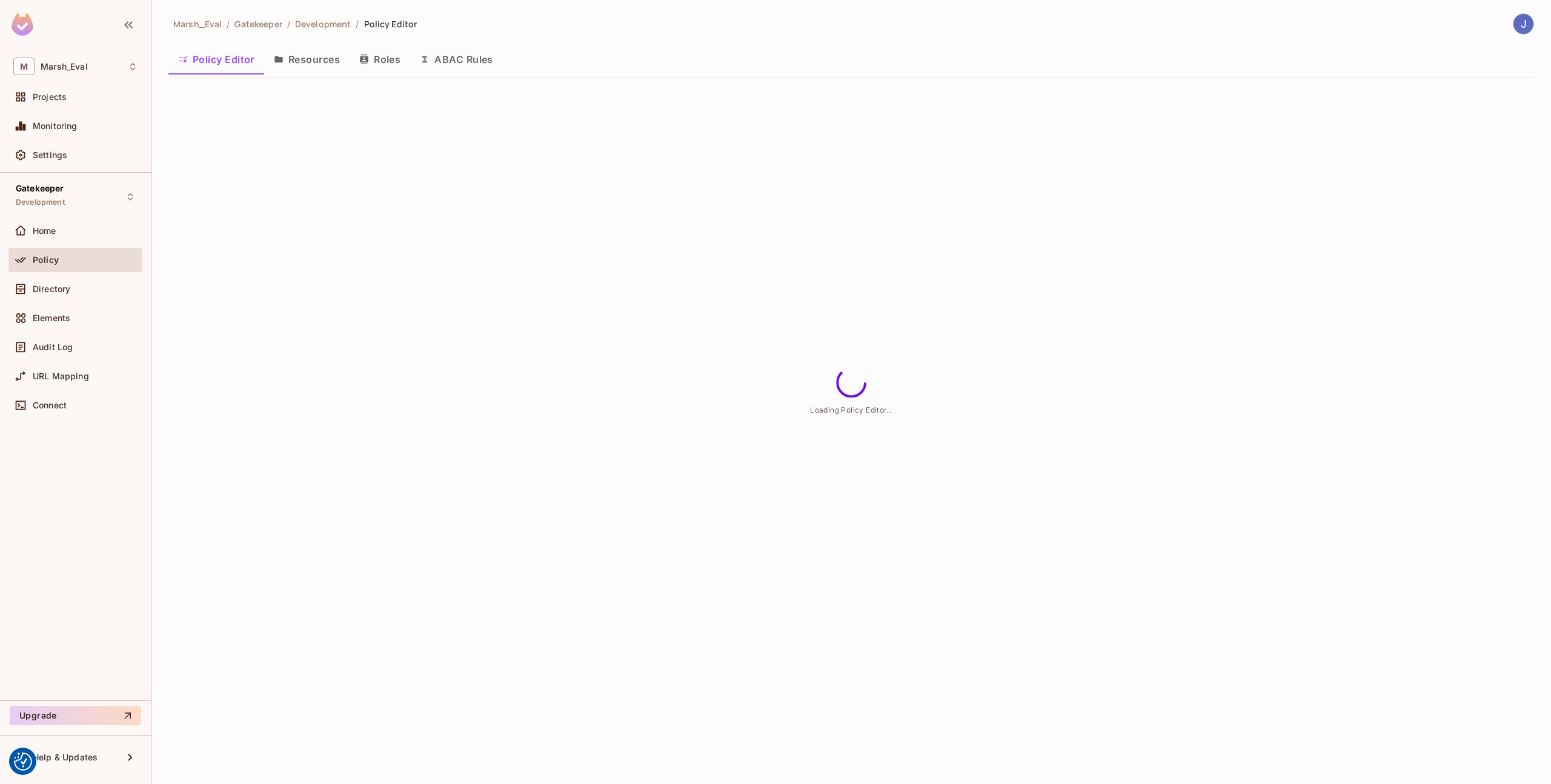
click at [394, 50] on button "Roles" at bounding box center [380, 59] width 61 height 31
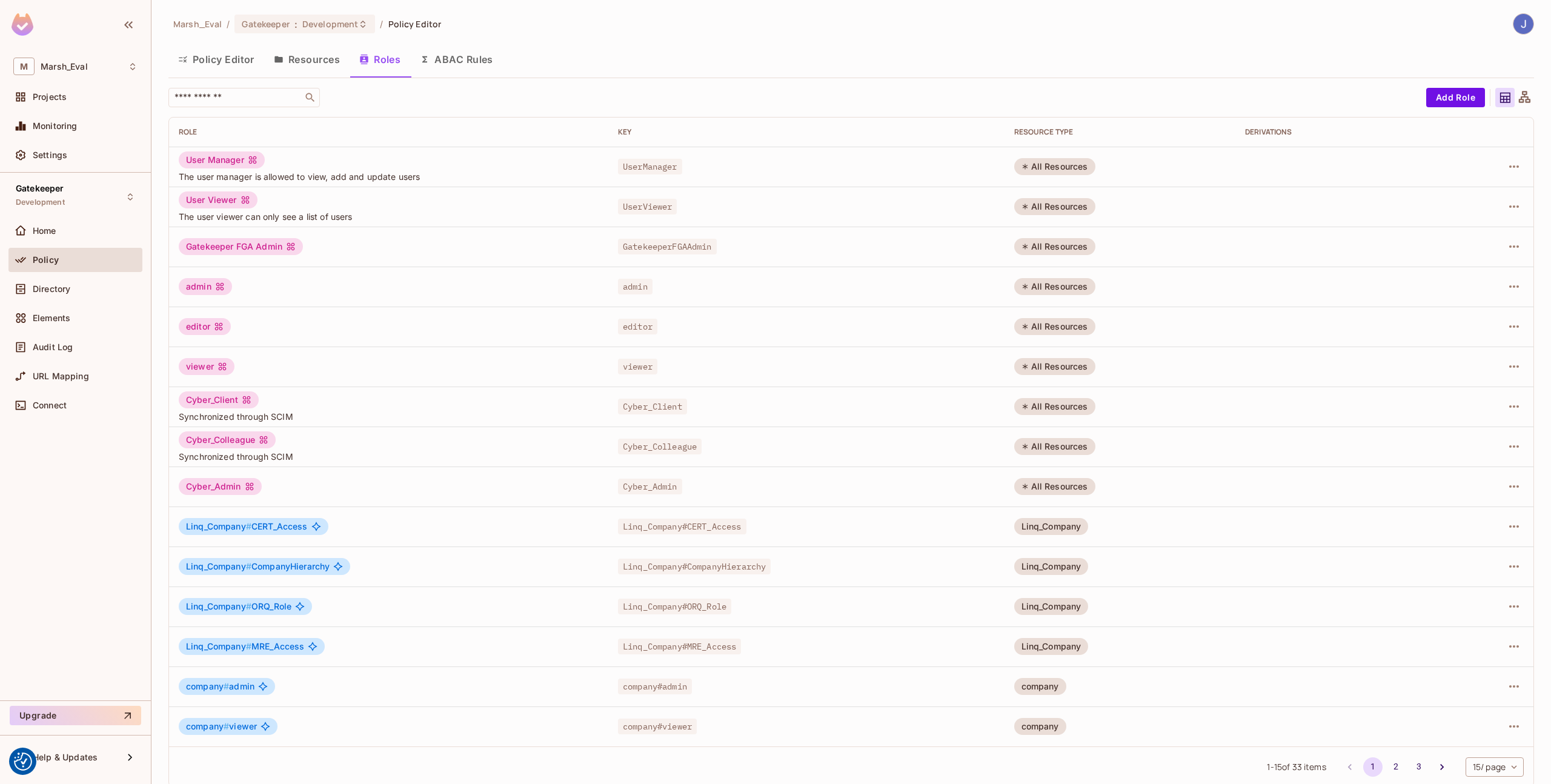
scroll to position [13, 0]
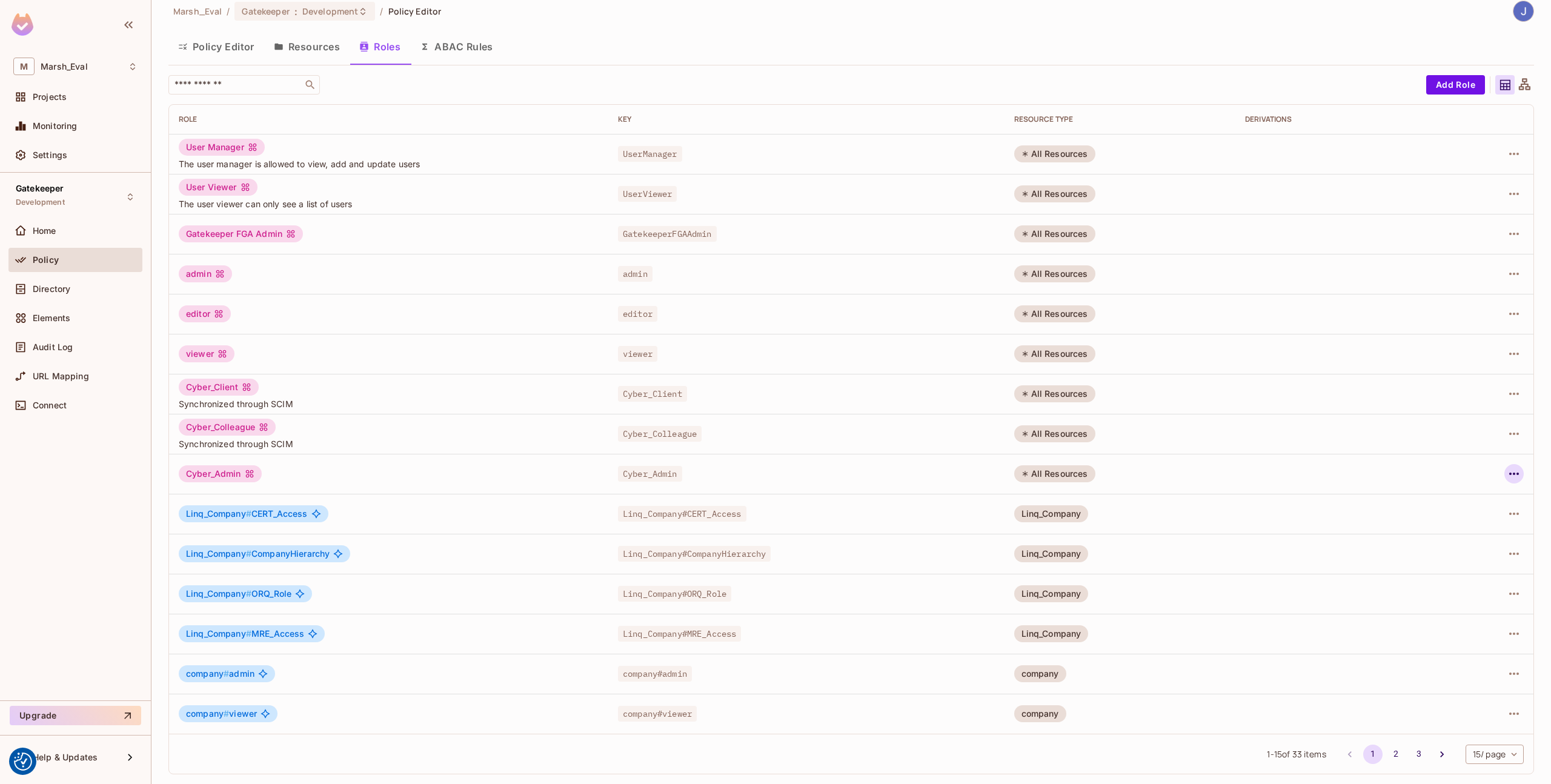
click at [1507, 471] on icon "button" at bounding box center [1514, 474] width 14 height 14
click at [1439, 559] on div "Delete Role" at bounding box center [1456, 555] width 46 height 12
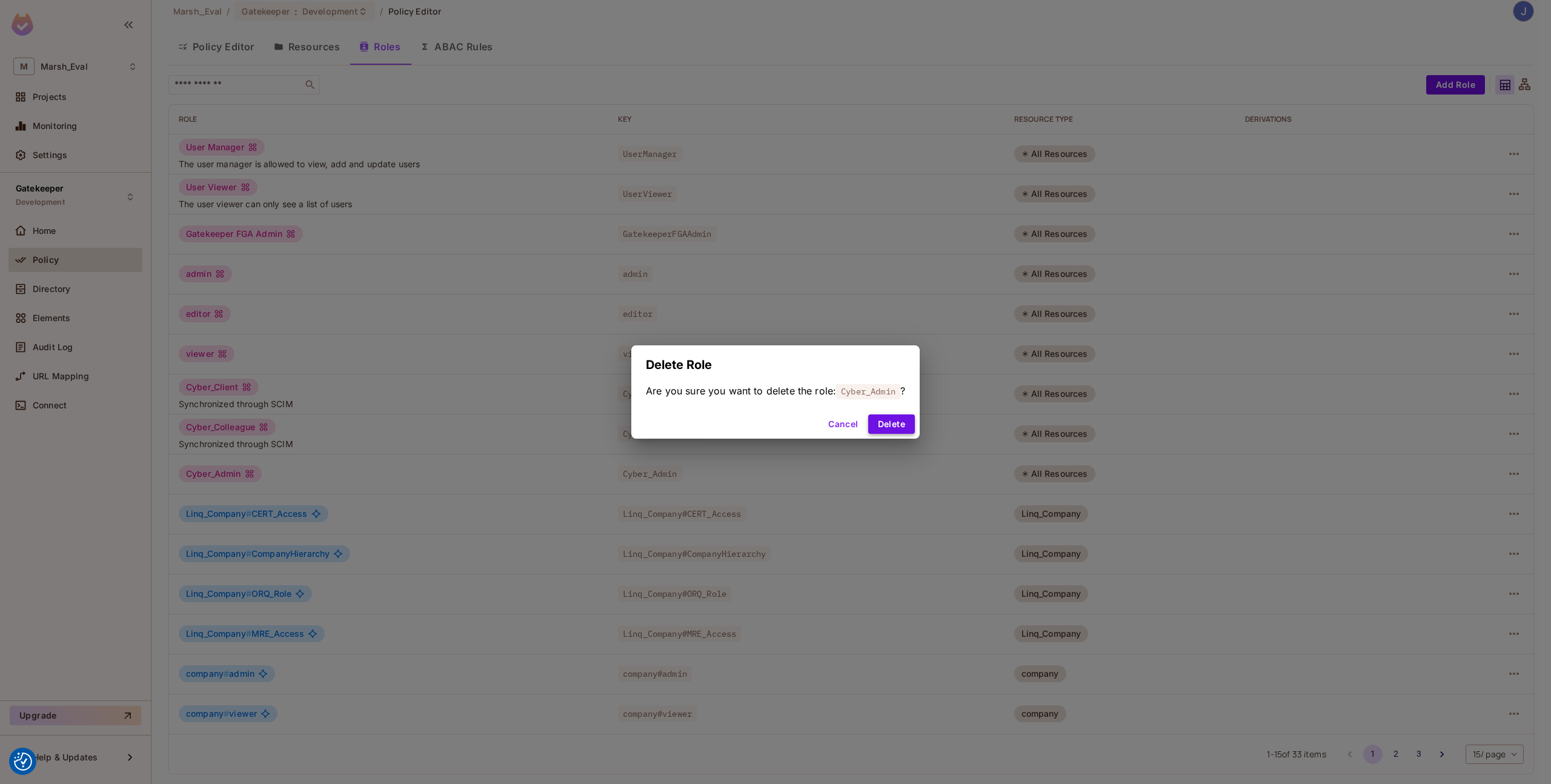
click at [892, 424] on button "Delete" at bounding box center [891, 424] width 46 height 19
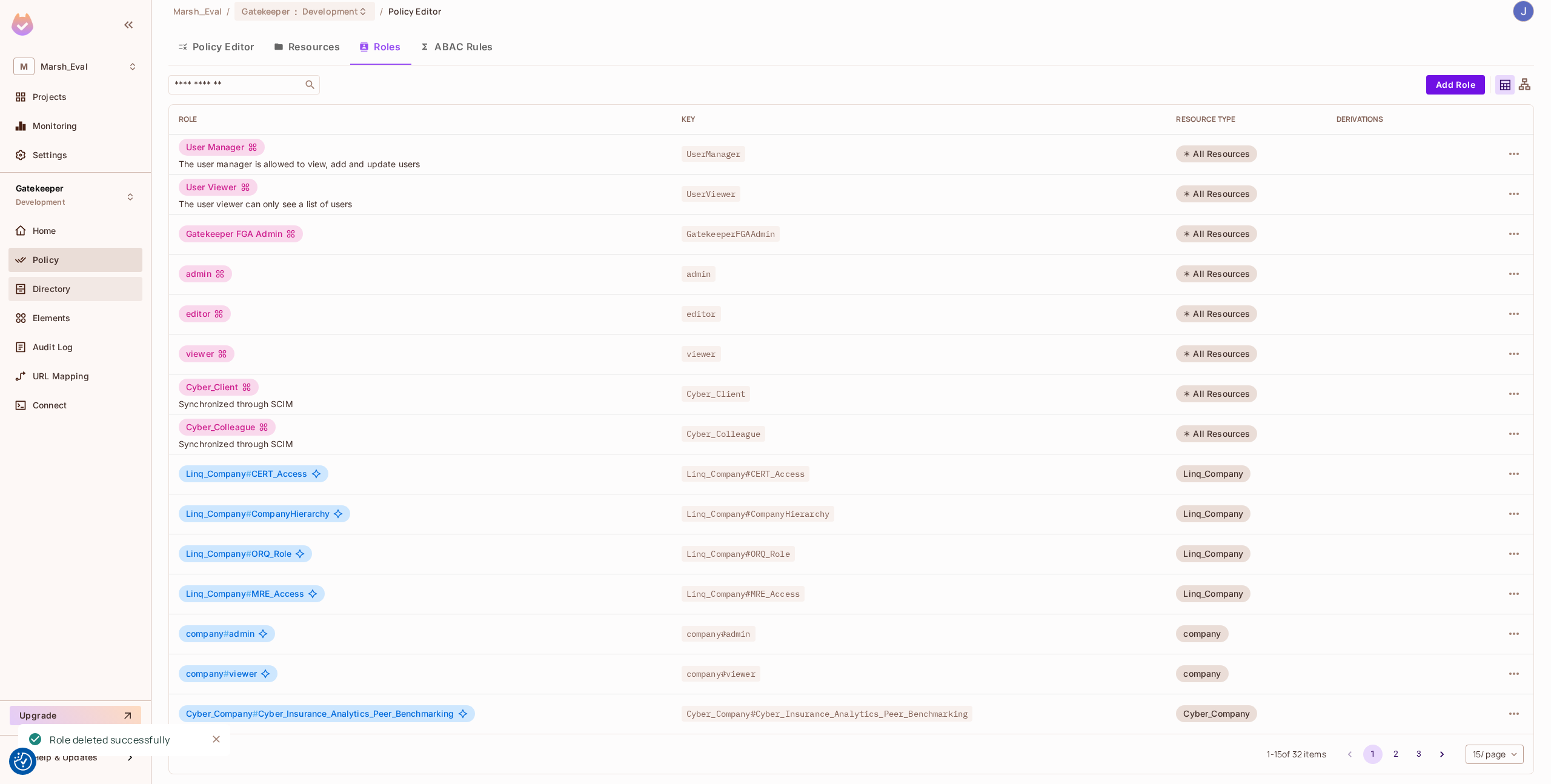
click at [58, 291] on span "Directory" at bounding box center [51, 289] width 38 height 10
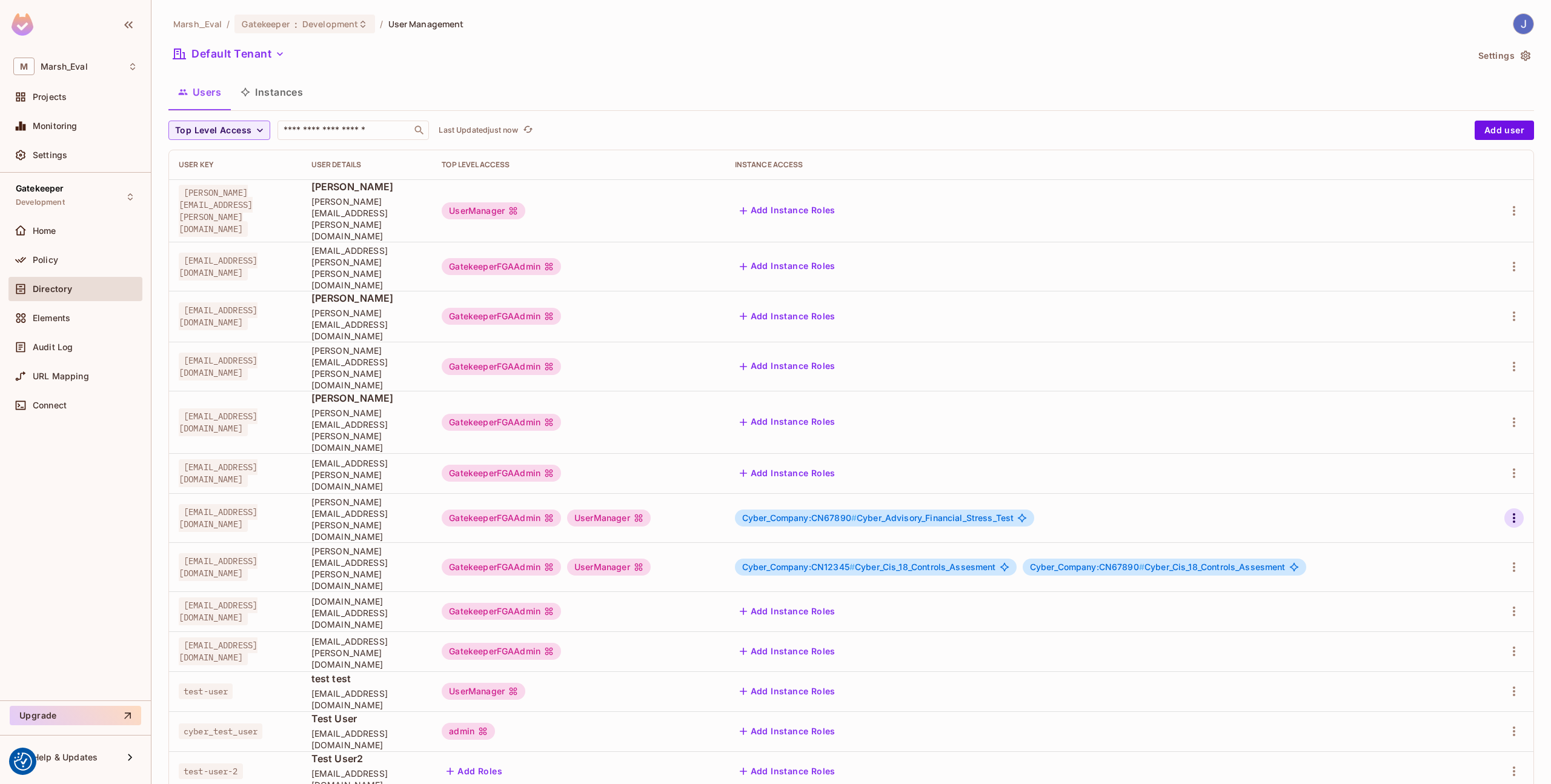
click at [1515, 508] on button "button" at bounding box center [1514, 518] width 19 height 19
click at [1472, 472] on li "Edit" at bounding box center [1462, 466] width 108 height 26
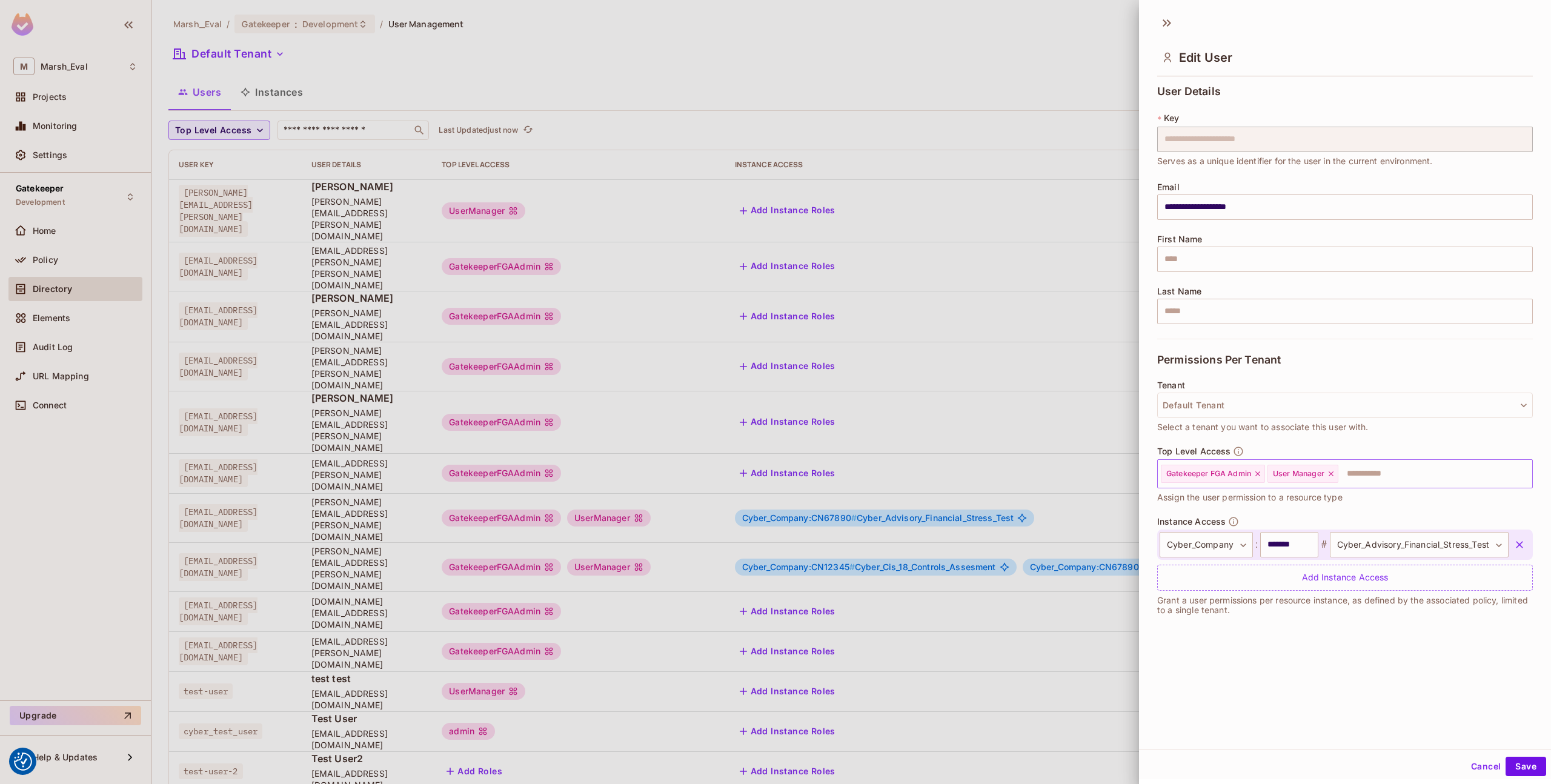
click at [1363, 471] on input "text" at bounding box center [1425, 474] width 170 height 24
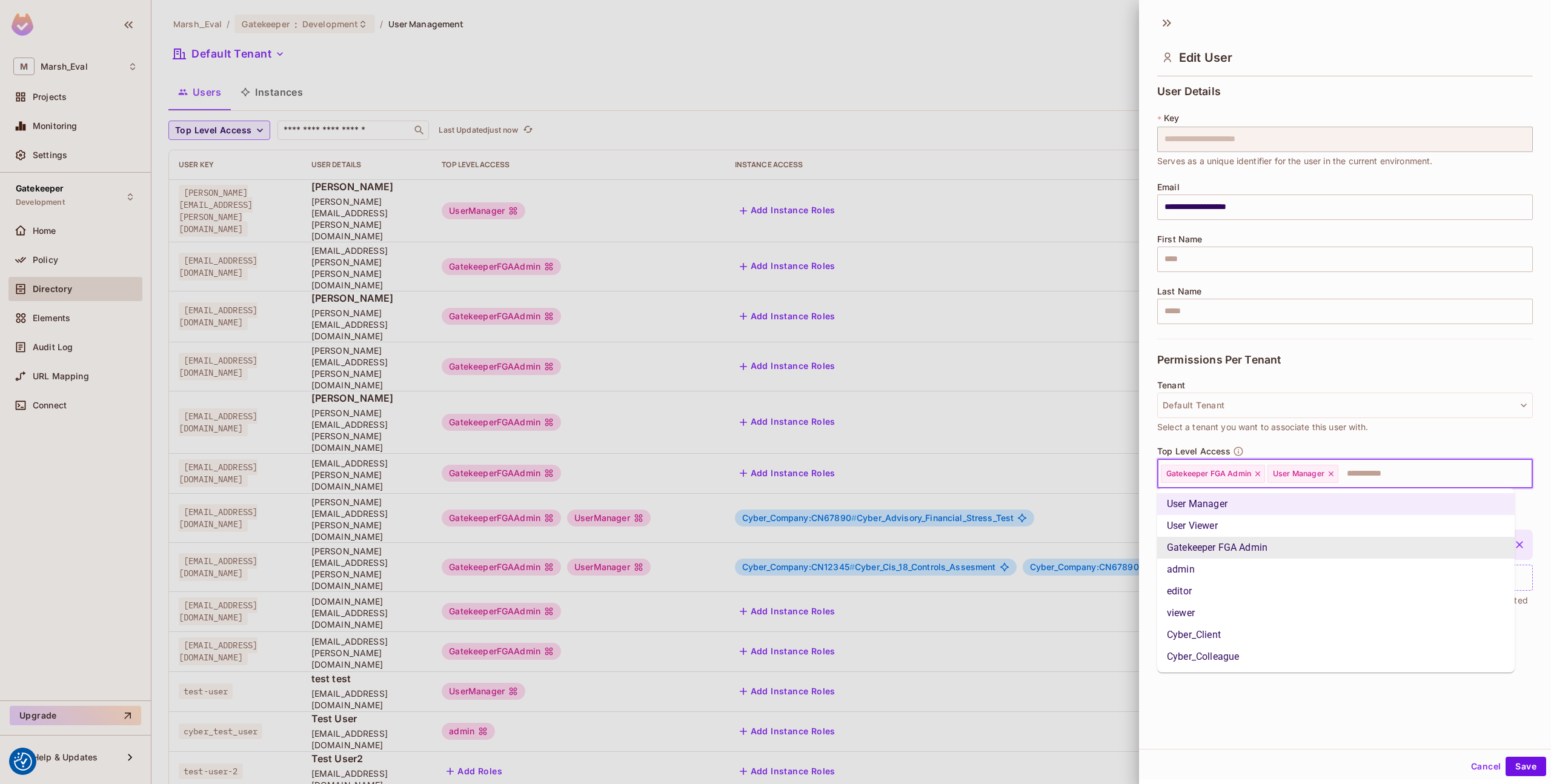
click at [1334, 474] on icon at bounding box center [1332, 474] width 9 height 9
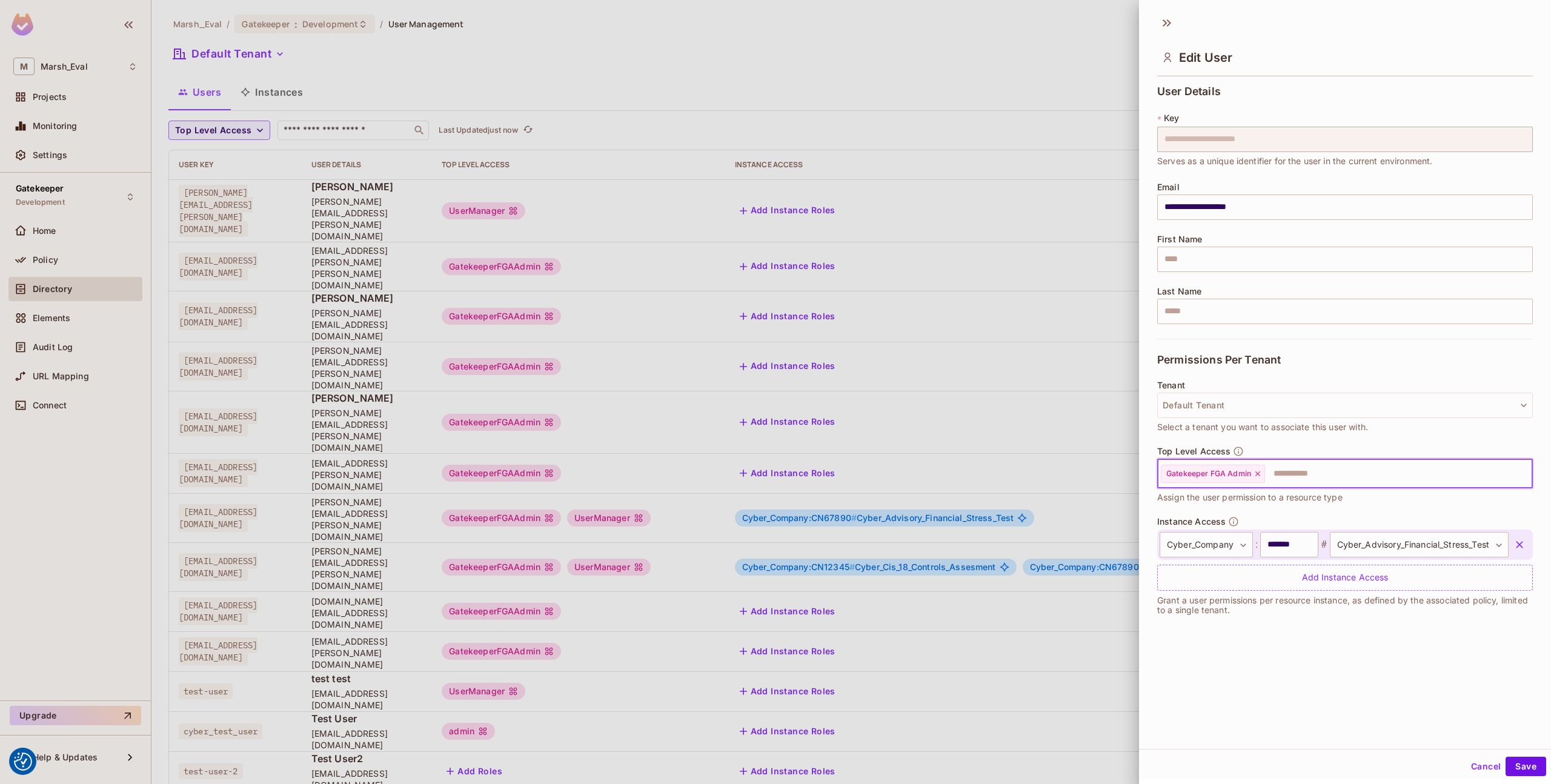
click at [1334, 474] on input "text" at bounding box center [1388, 474] width 243 height 24
type input "*****"
click at [1243, 521] on li "Cyber_Colleague" at bounding box center [1337, 526] width 358 height 22
click at [1508, 763] on button "Save" at bounding box center [1526, 765] width 41 height 19
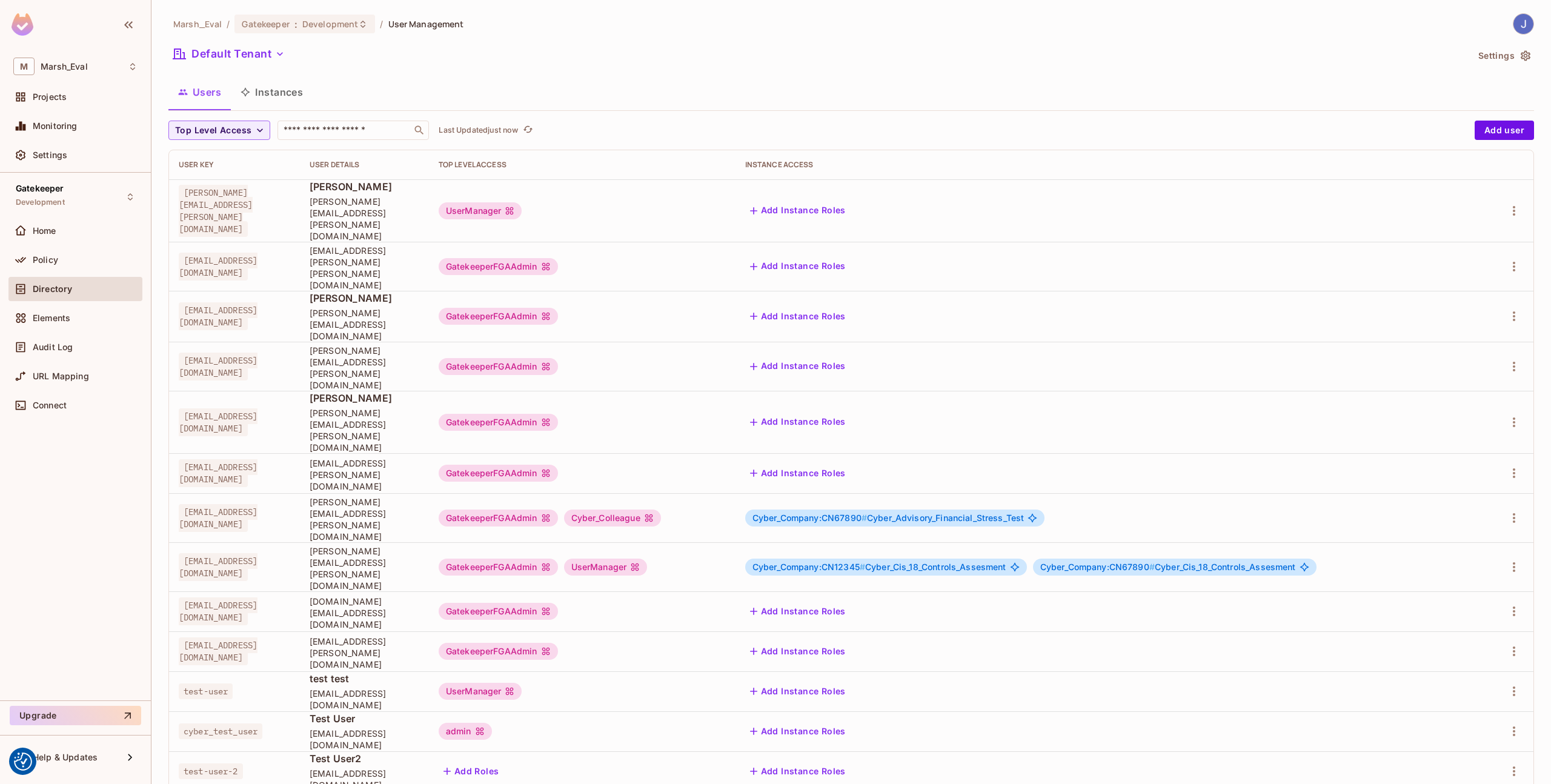
click at [1525, 493] on td at bounding box center [1509, 517] width 49 height 49
click at [1512, 511] on icon "button" at bounding box center [1514, 518] width 14 height 14
click at [1468, 488] on div "Edit Attributes" at bounding box center [1472, 493] width 60 height 12
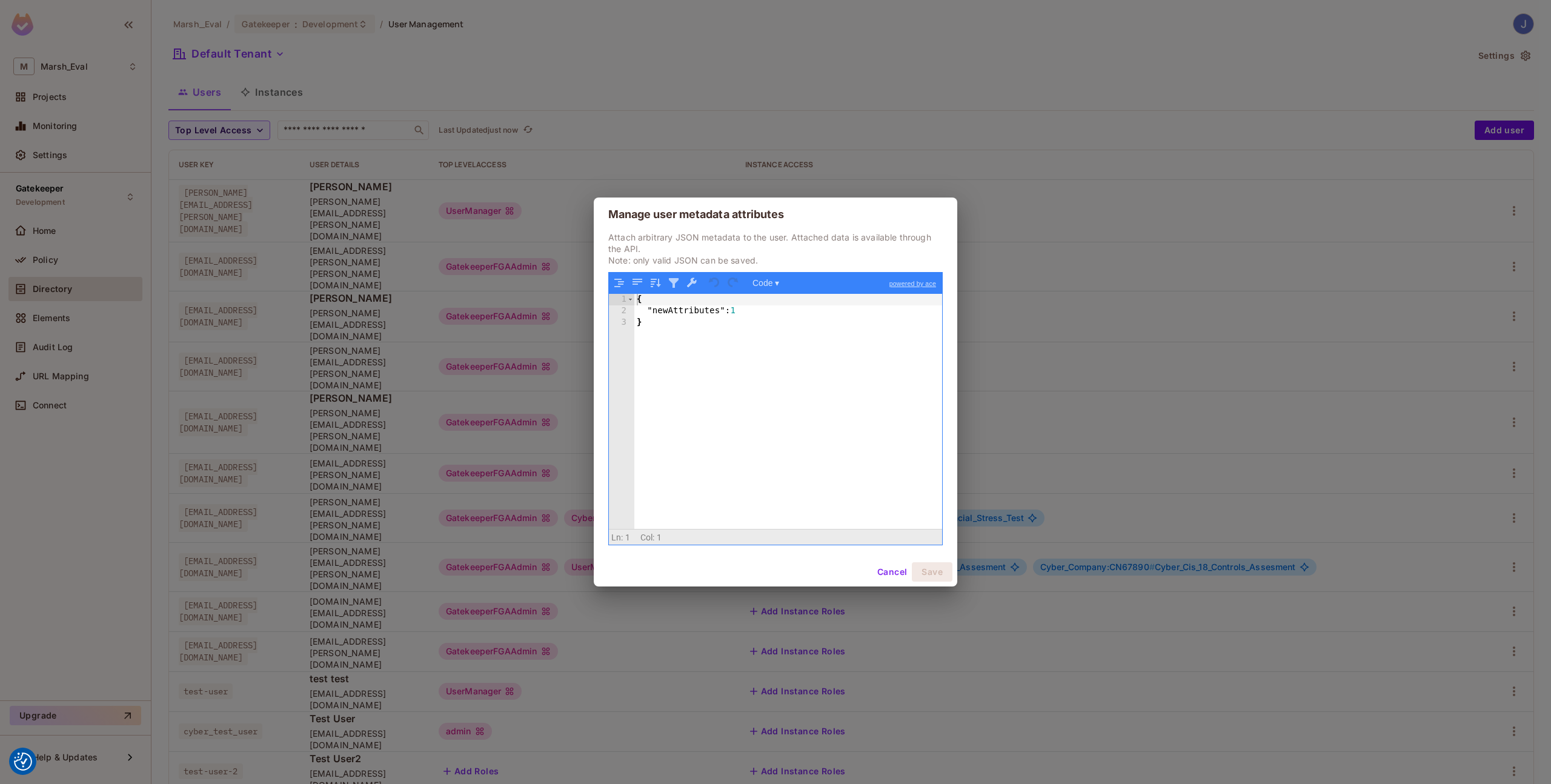
click at [748, 417] on div "{ "newAttributes" : 1 }" at bounding box center [789, 423] width 308 height 258
drag, startPoint x: 742, startPoint y: 310, endPoint x: 645, endPoint y: 311, distance: 97.0
click at [645, 311] on div "{ "newAttributes" : 1 }" at bounding box center [789, 423] width 308 height 258
click at [878, 570] on button "Cancel" at bounding box center [892, 571] width 39 height 19
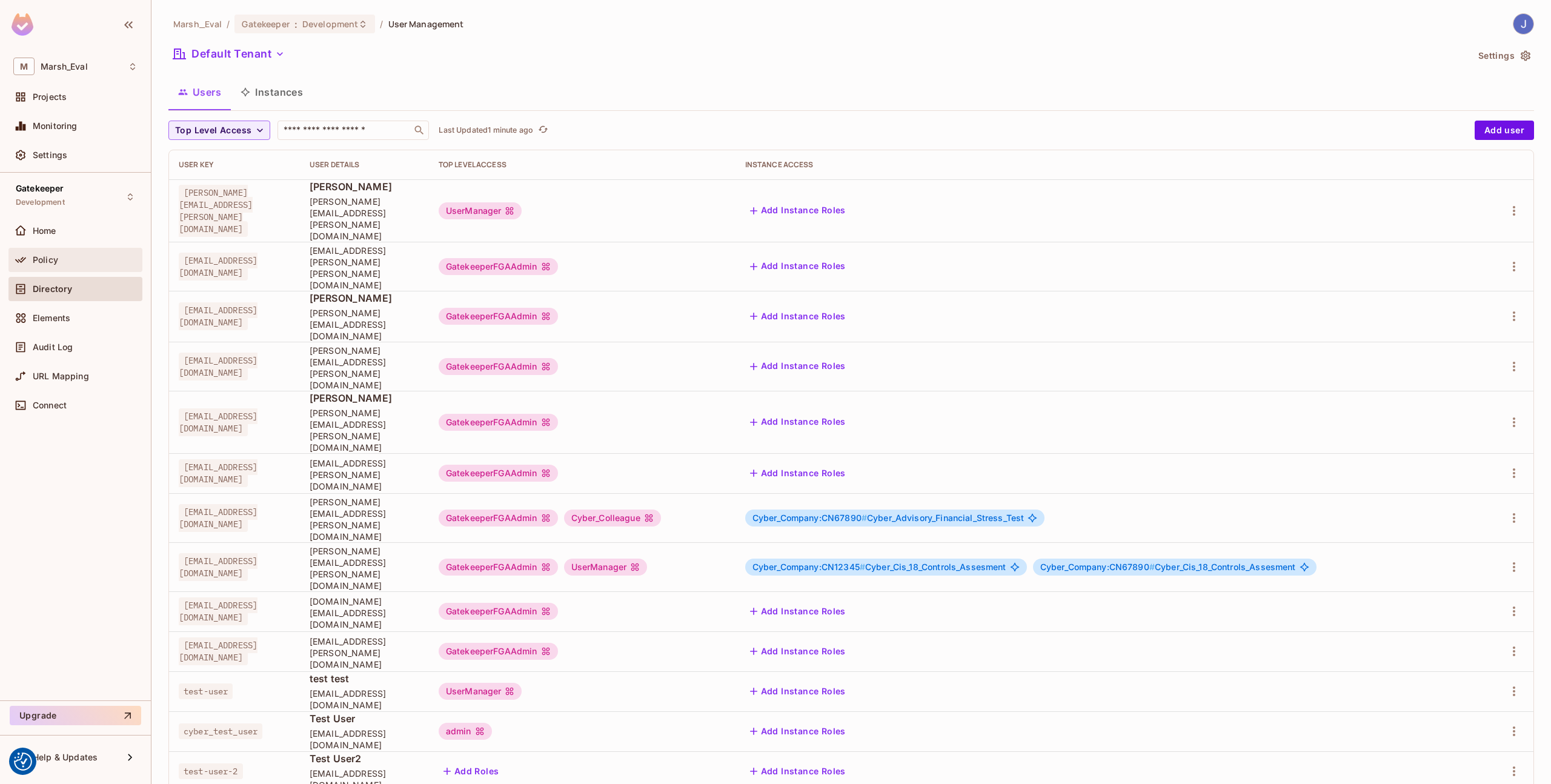
click at [59, 263] on div "Policy" at bounding box center [85, 260] width 105 height 10
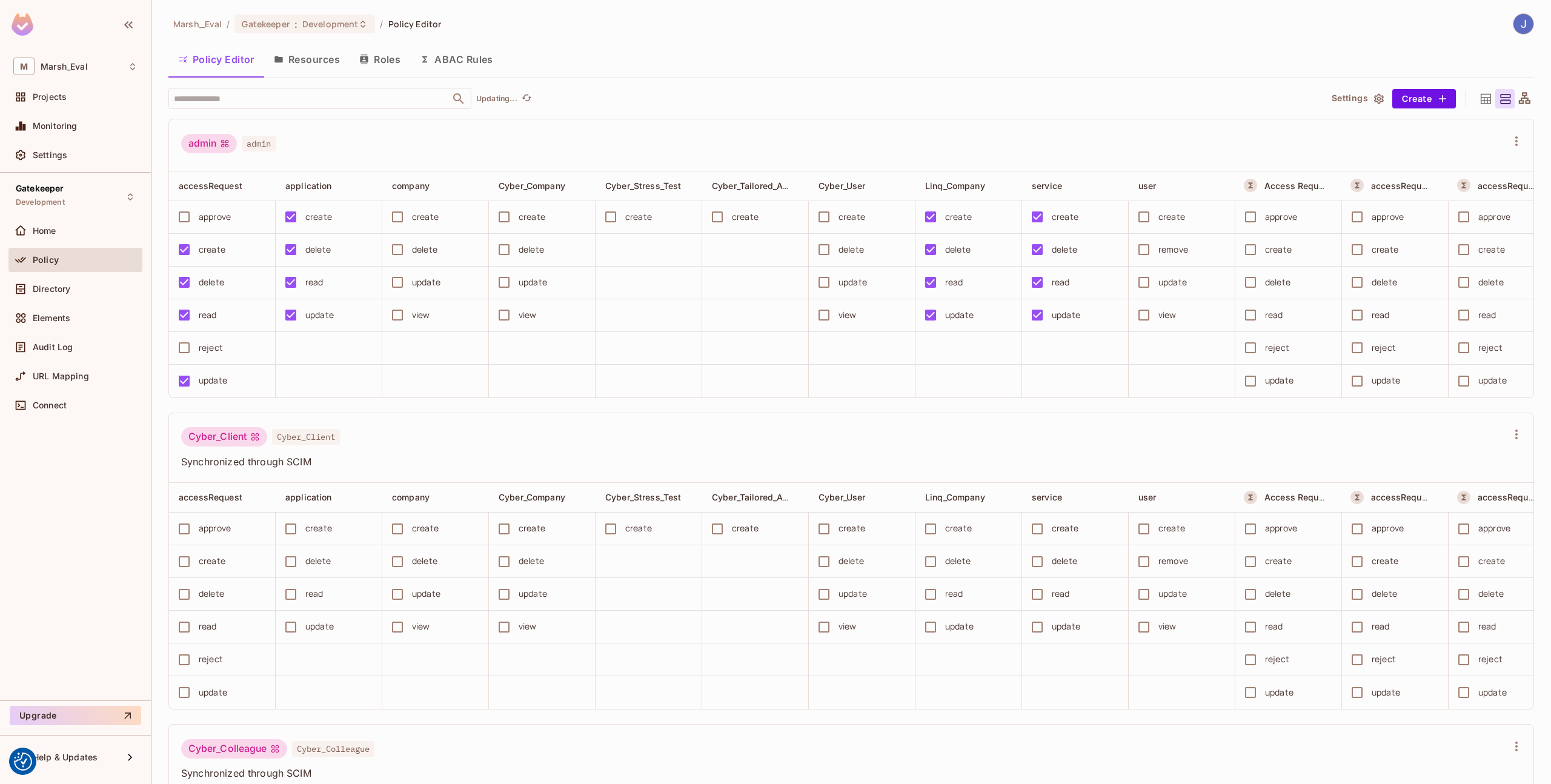
click at [484, 57] on button "ABAC Rules" at bounding box center [457, 59] width 93 height 31
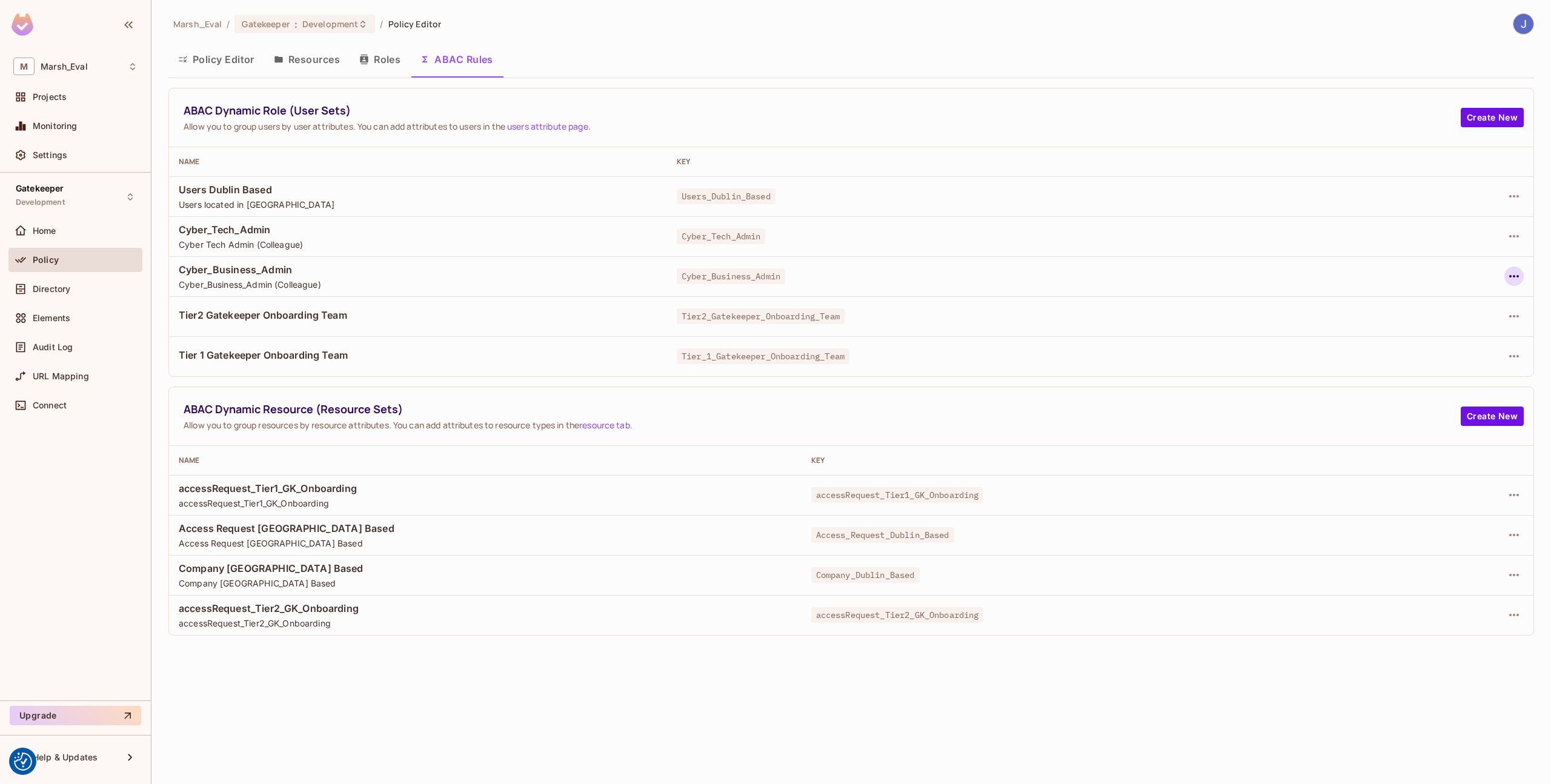
click at [1512, 271] on icon "button" at bounding box center [1514, 276] width 14 height 14
click at [1456, 307] on div "Edit Dynamic Role (User Set)" at bounding box center [1431, 303] width 119 height 12
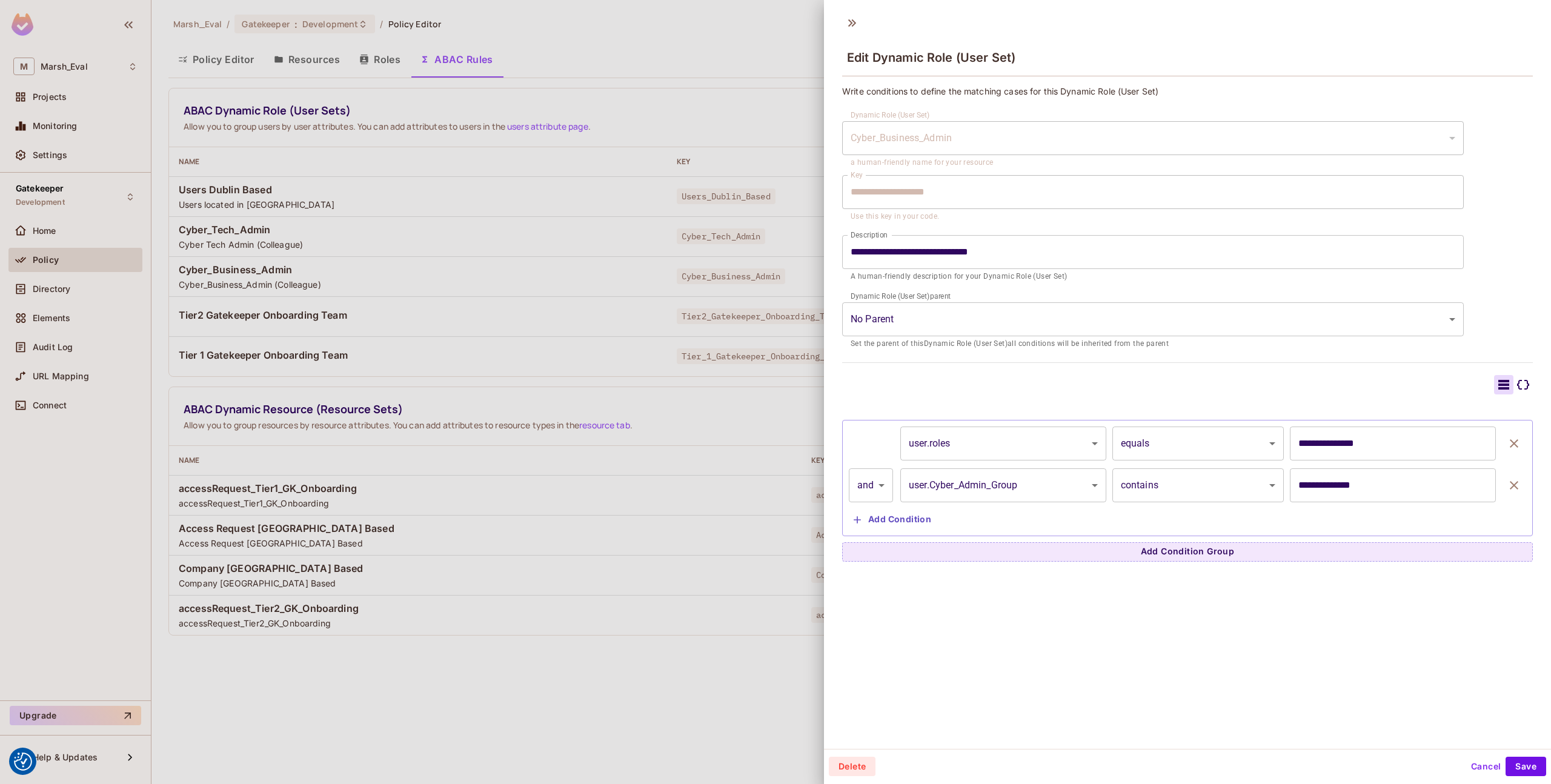
click at [430, 407] on div at bounding box center [775, 392] width 1551 height 784
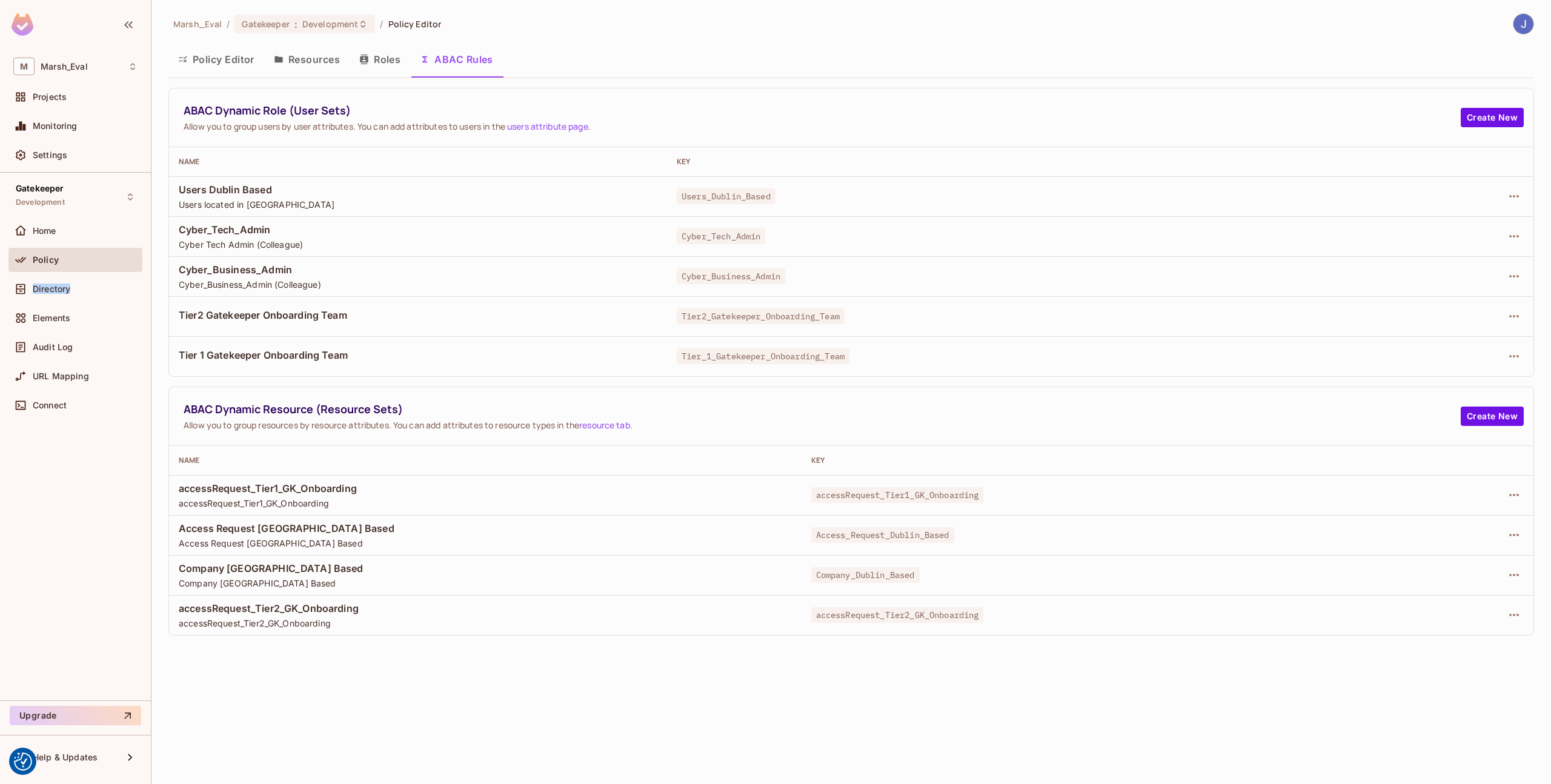
click at [306, 63] on button "Resources" at bounding box center [307, 59] width 85 height 31
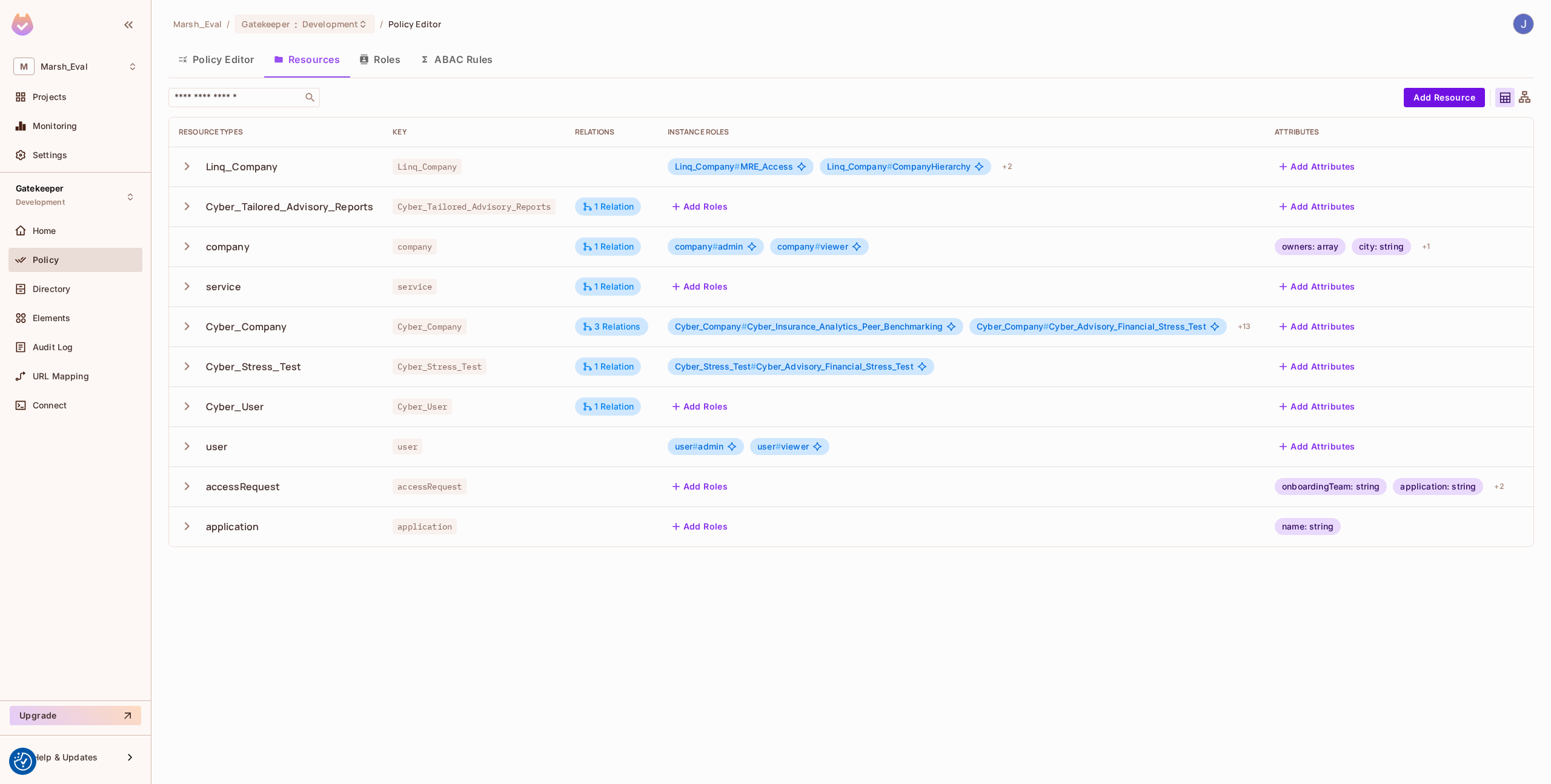
click at [234, 66] on button "Policy Editor" at bounding box center [216, 59] width 95 height 31
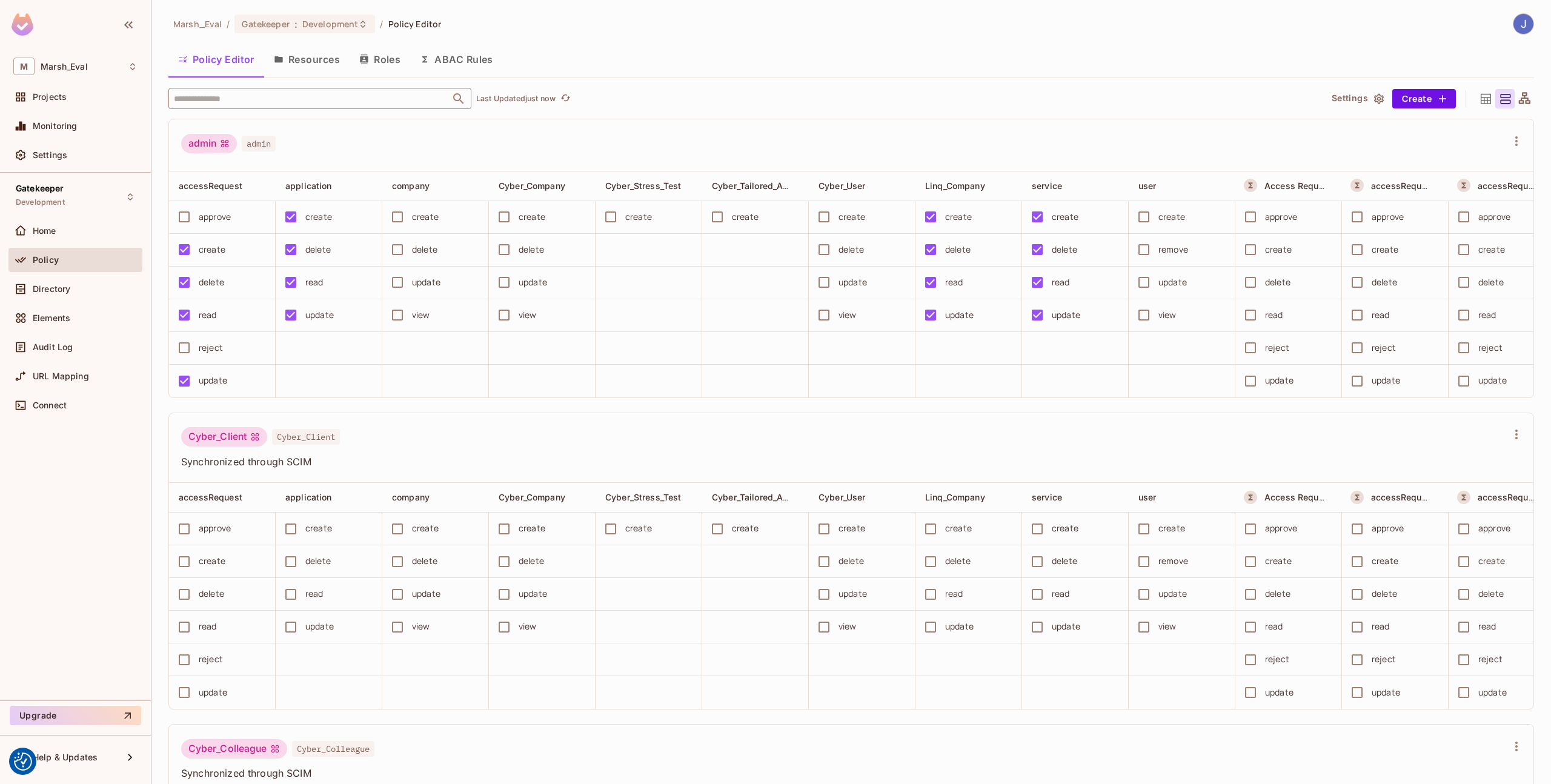
click at [355, 98] on input "text" at bounding box center [309, 98] width 277 height 21
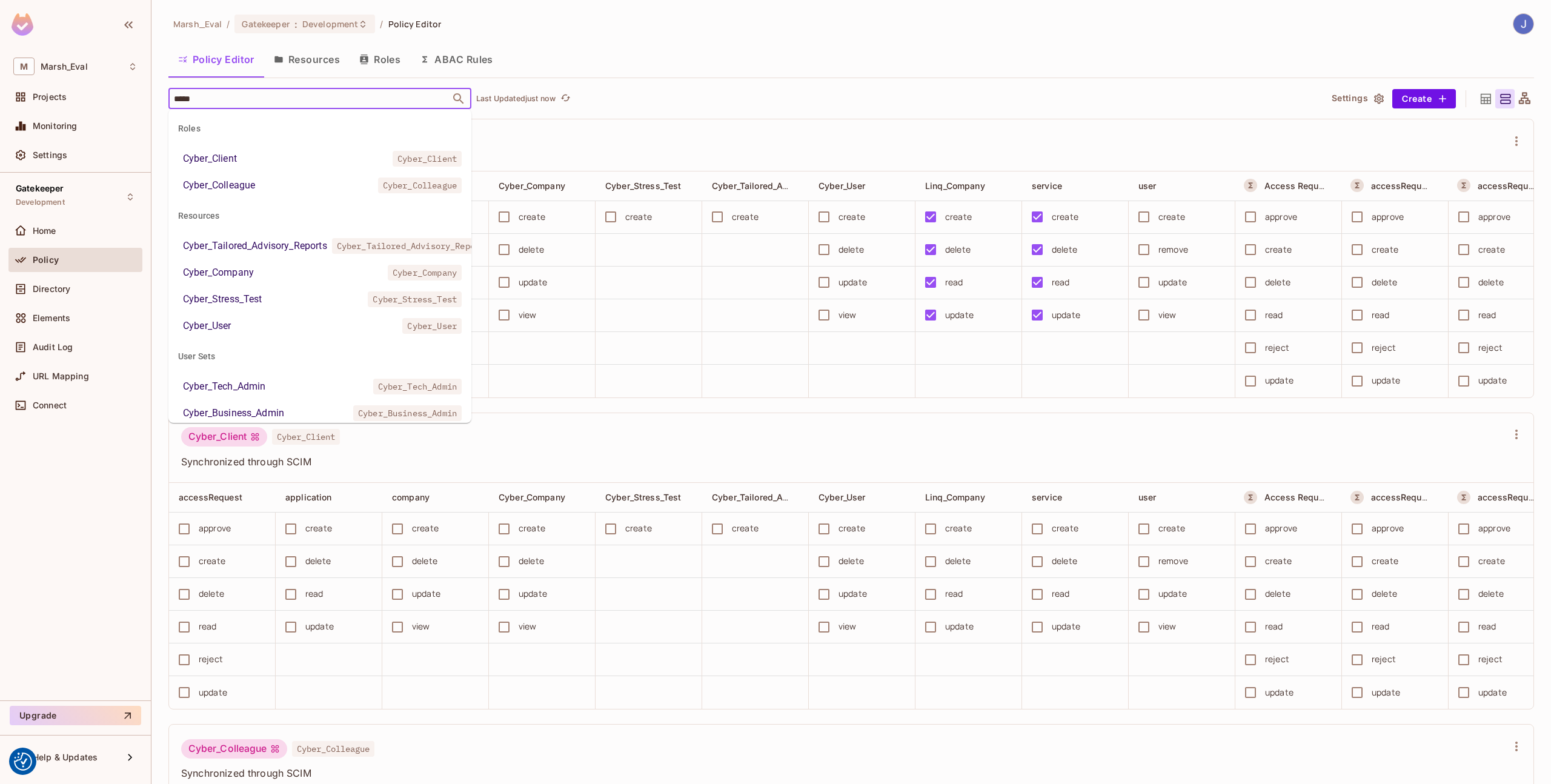
type input "******"
click at [360, 249] on span "Cyber_Tailored_Advisory_Reports" at bounding box center [413, 246] width 163 height 16
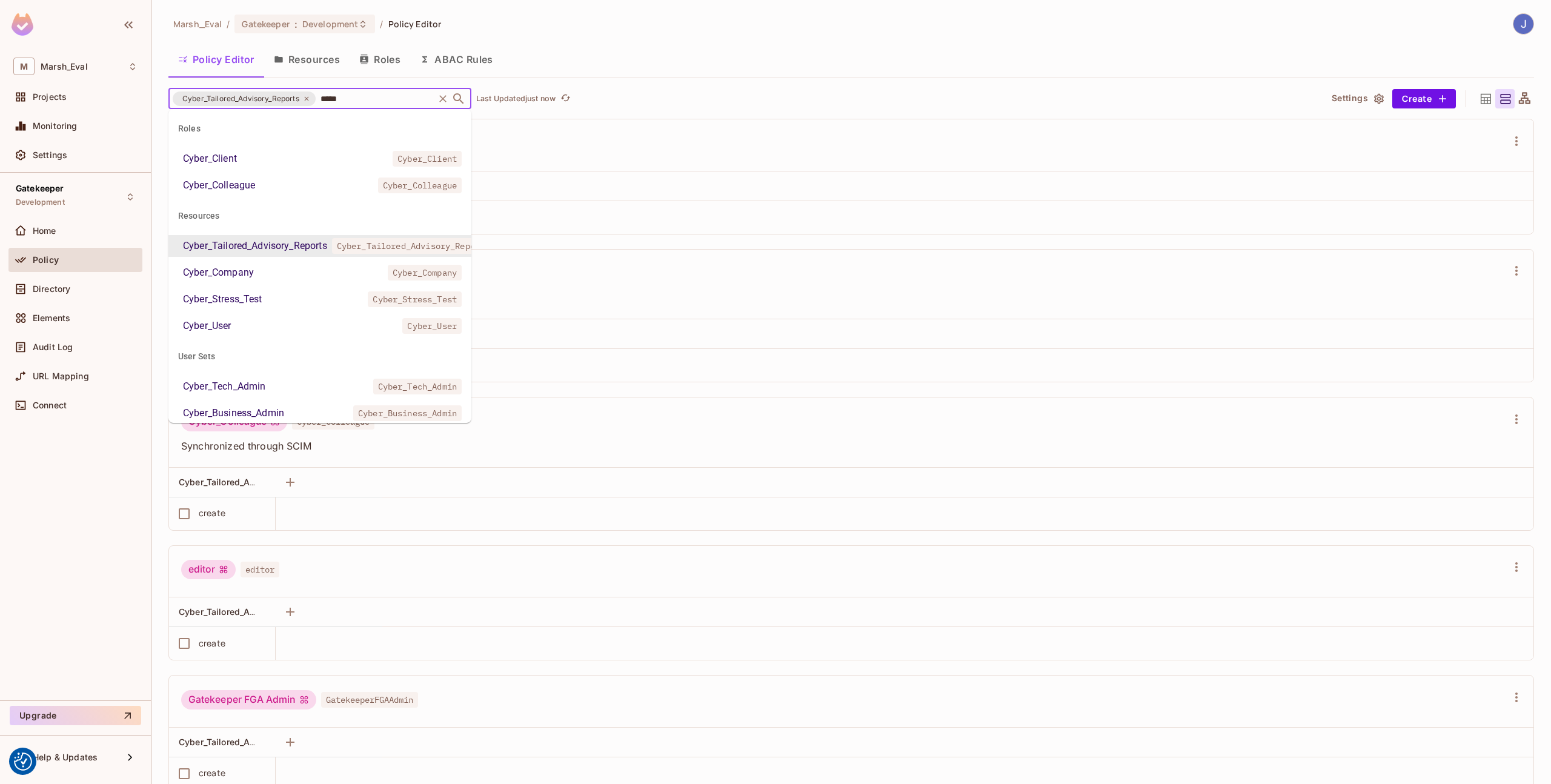
type input "******"
click at [286, 271] on li "Cyber_Company Cyber_Company" at bounding box center [319, 272] width 303 height 22
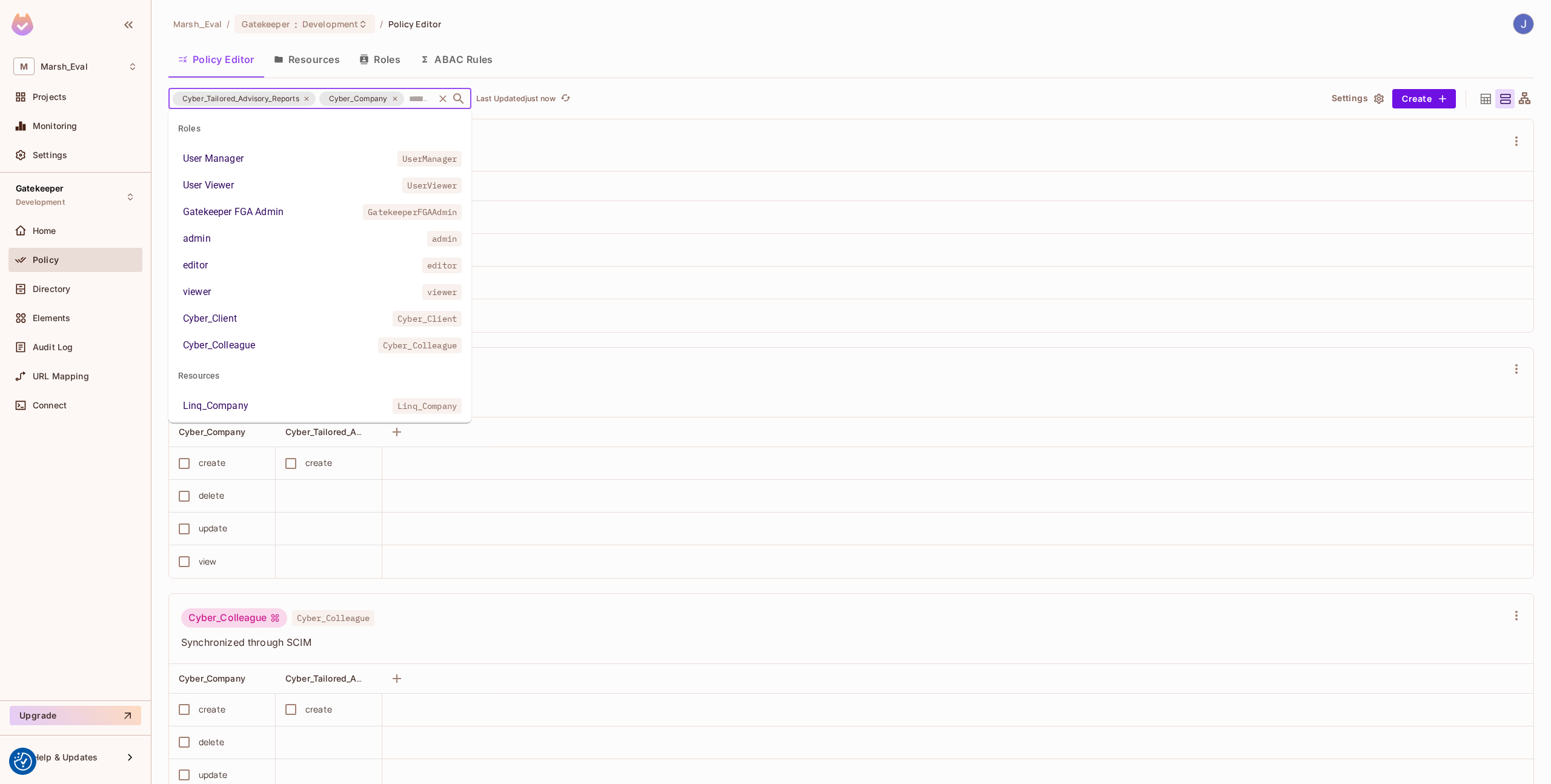
click at [417, 100] on input "text" at bounding box center [419, 98] width 26 height 21
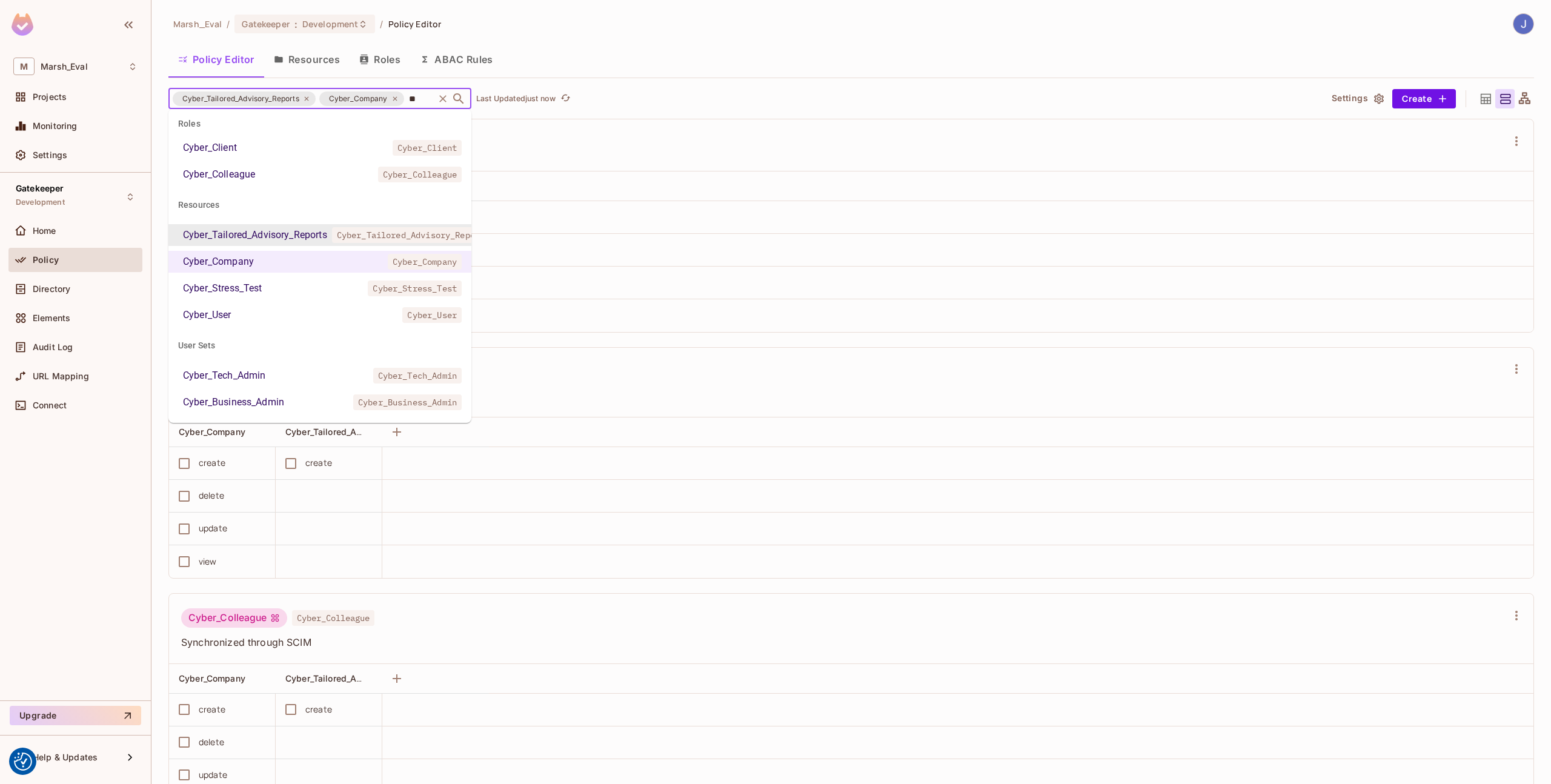
scroll to position [11, 0]
type input "******"
click at [311, 302] on ul "Cyber_Tailored_Advisory_Reports Cyber_Tailored_Advisory_Reports Cyber_Company C…" at bounding box center [319, 275] width 303 height 102
click at [303, 289] on li "Cyber_Stress_Test Cyber_Stress_Test" at bounding box center [319, 288] width 303 height 22
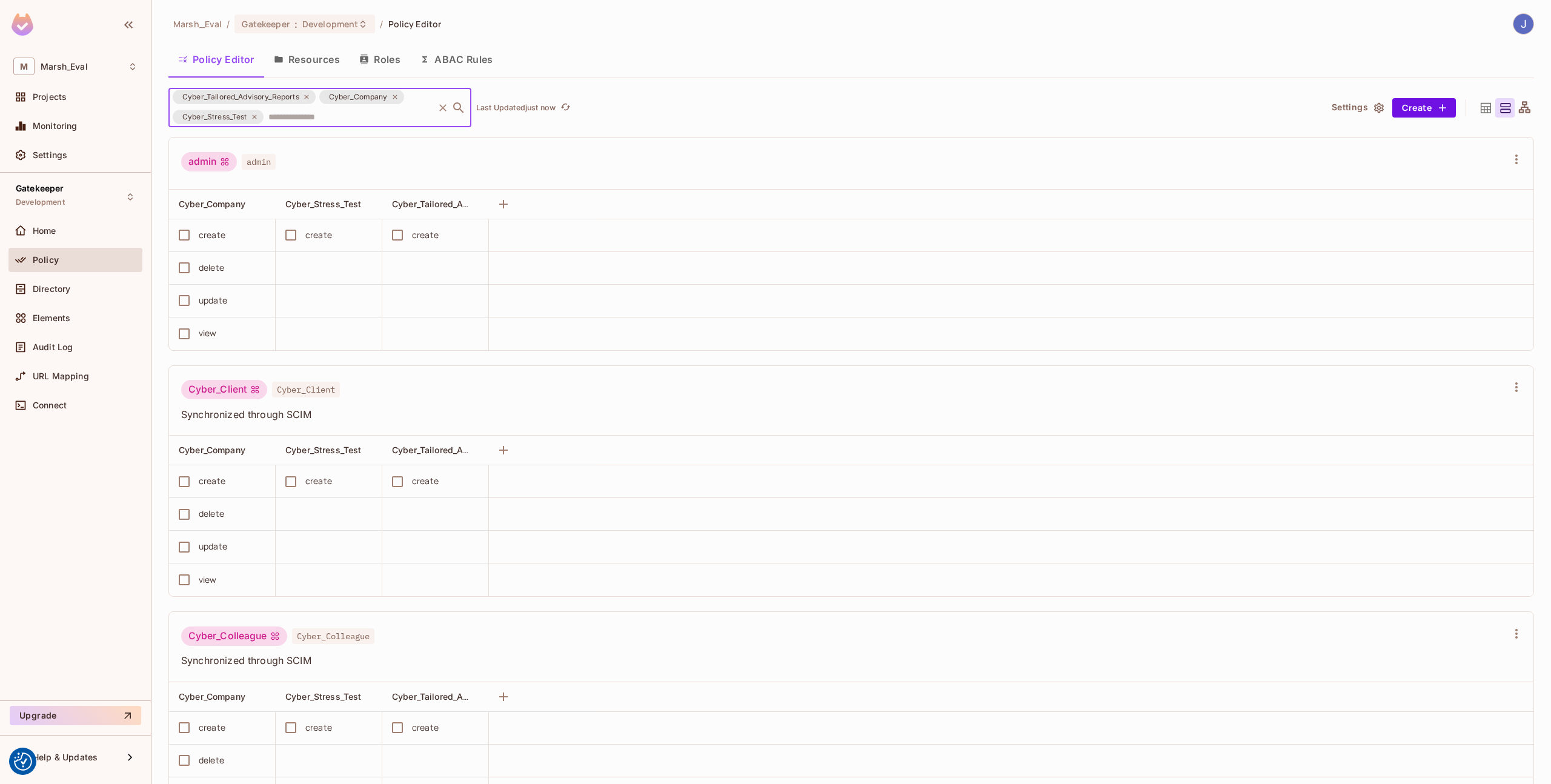
scroll to position [0, 0]
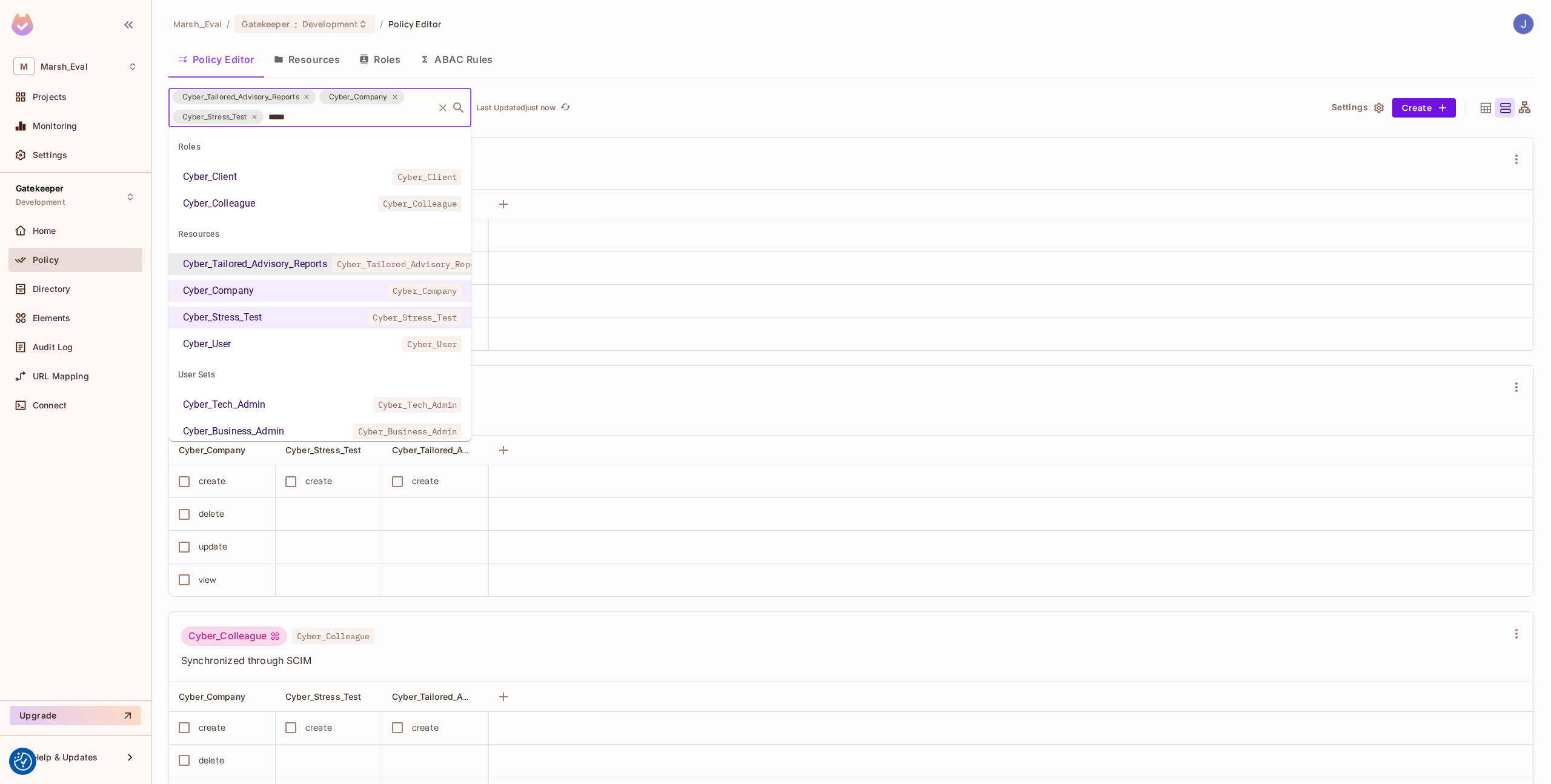
type input "******"
click at [338, 340] on li "Cyber_User Cyber_User" at bounding box center [319, 344] width 303 height 22
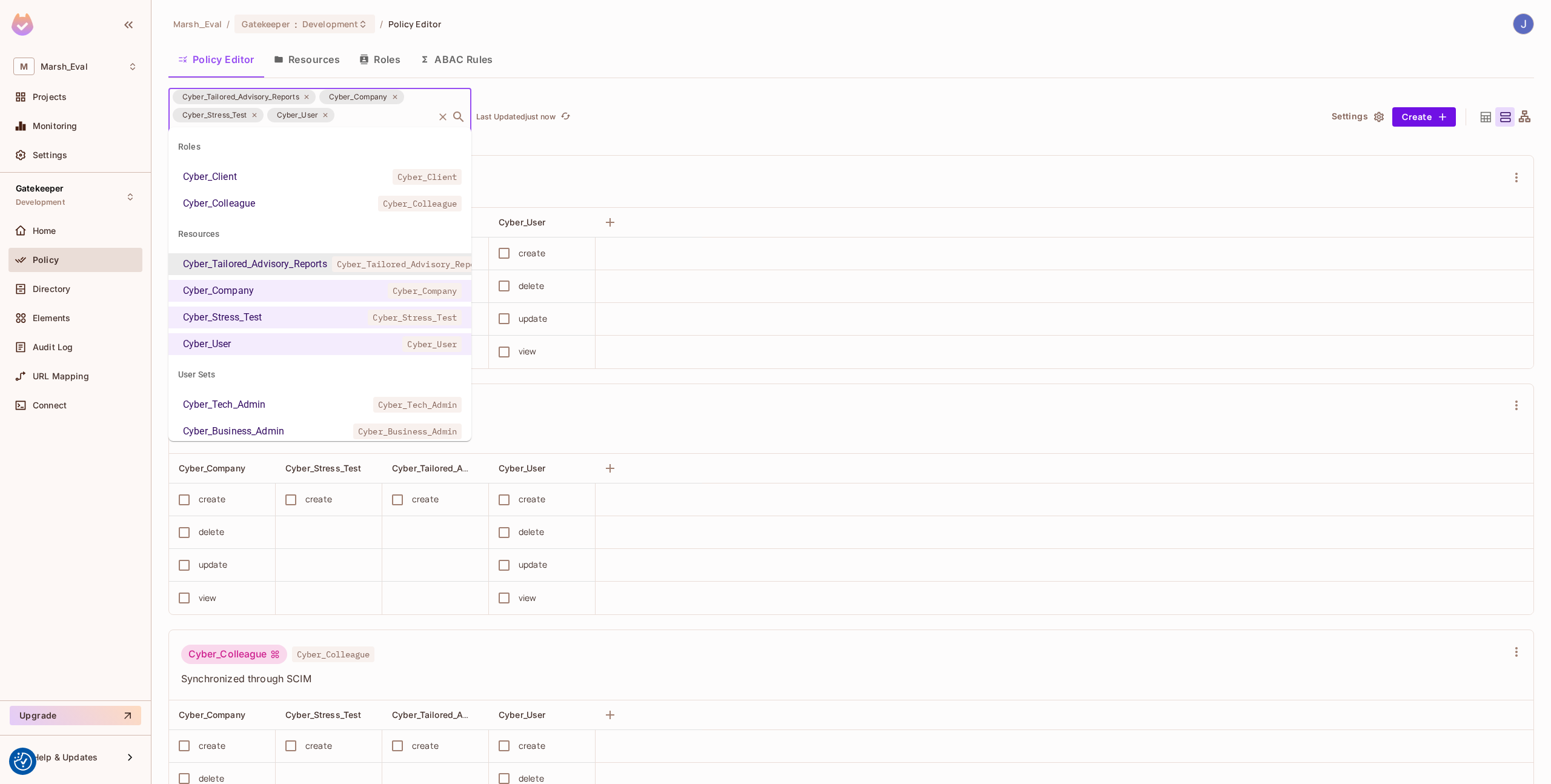
type input "*"
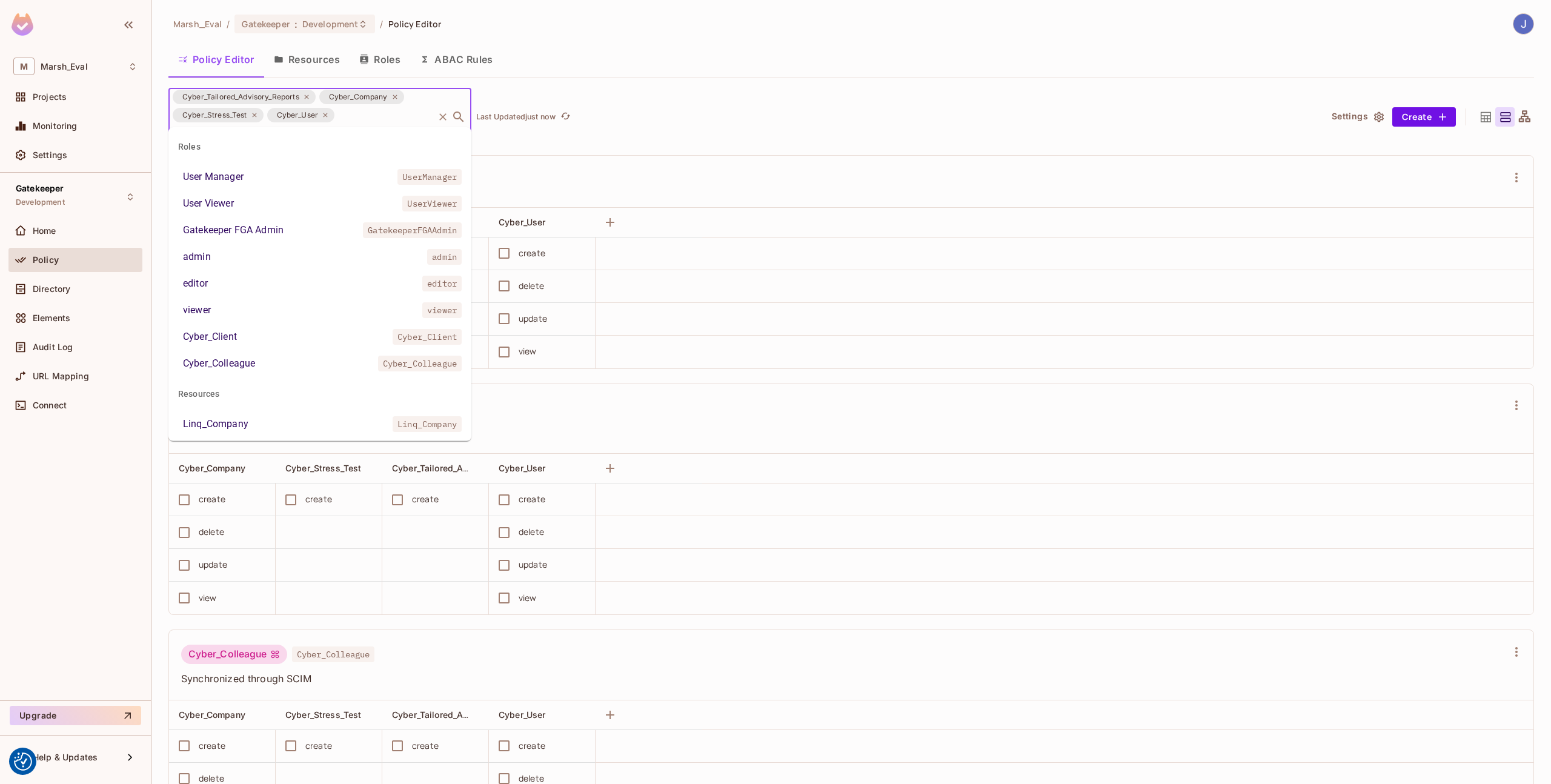
scroll to position [21, 0]
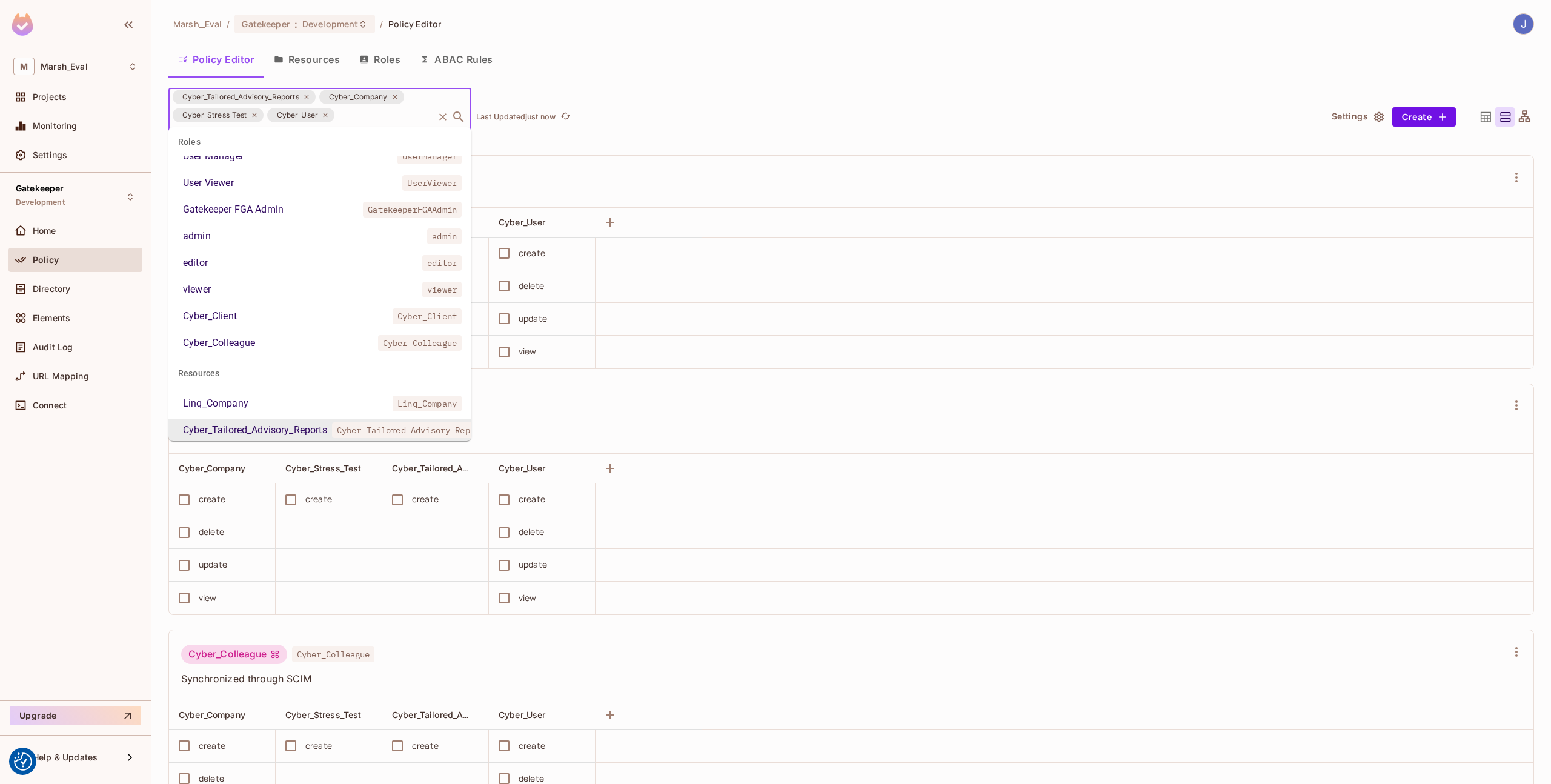
click at [590, 398] on div "Cyber_Client Cyber_Client" at bounding box center [844, 409] width 1326 height 23
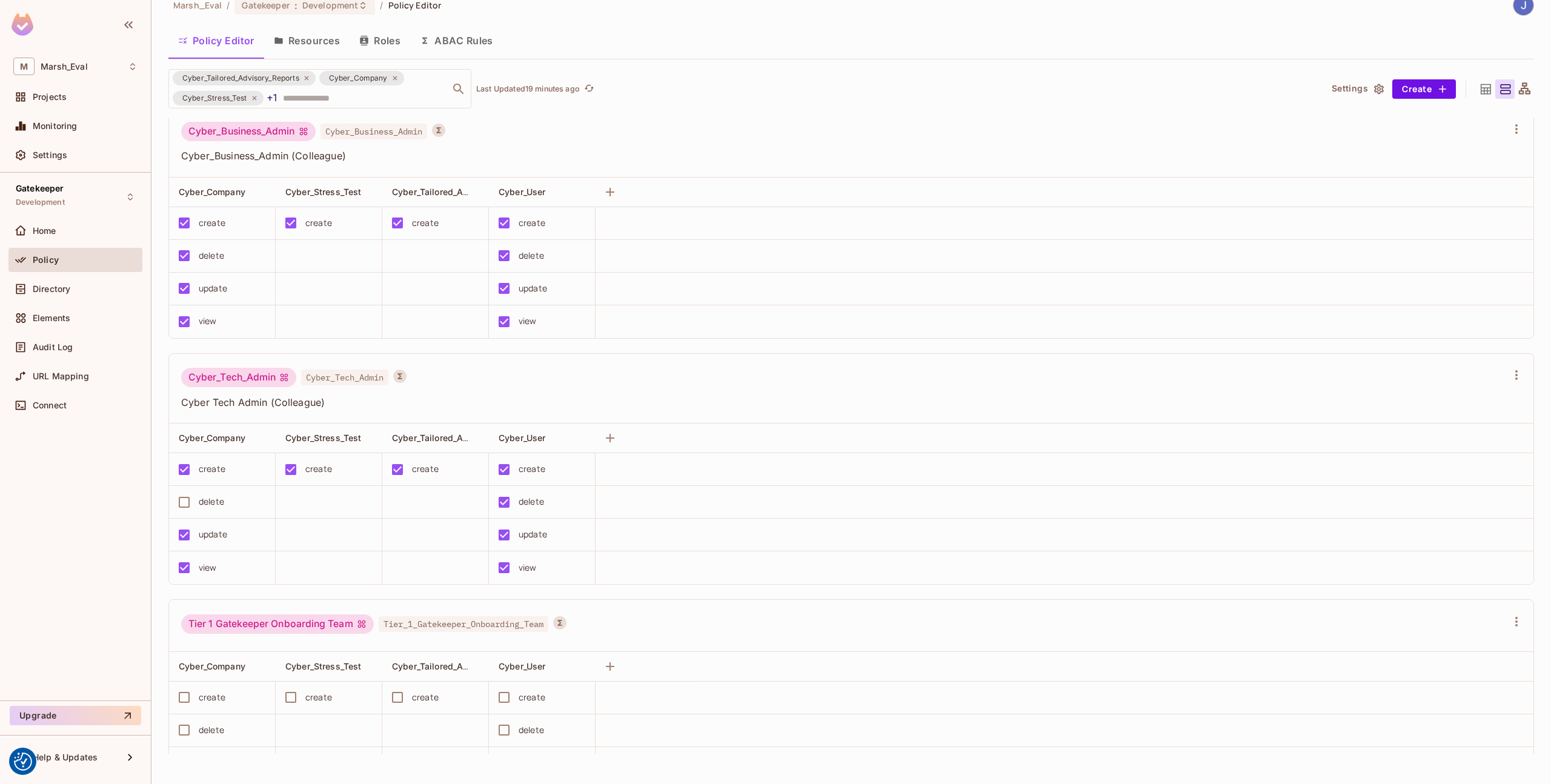
scroll to position [5880, 0]
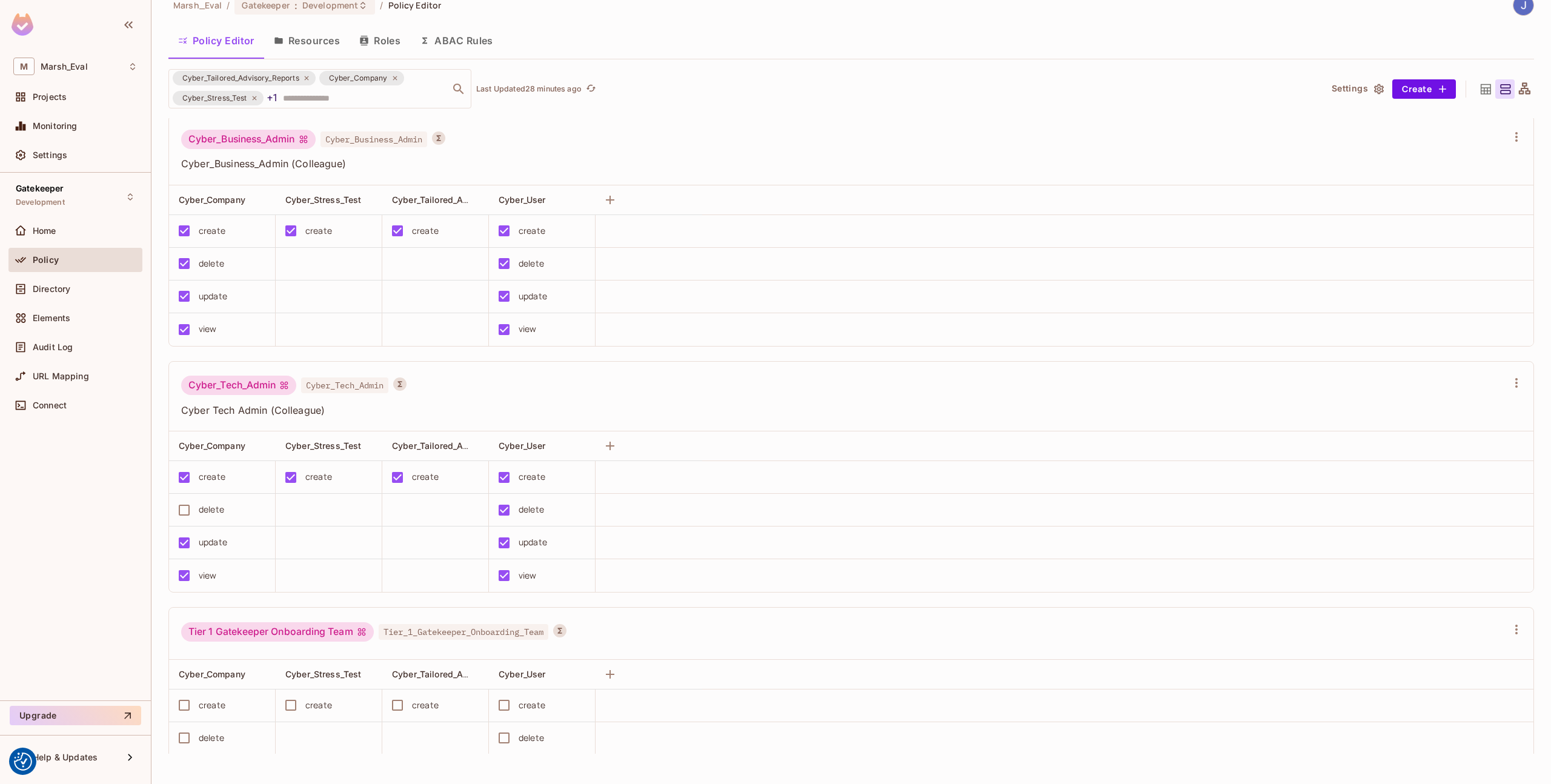
click at [716, 130] on div "Cyber_Business_Admin Cyber_Business_Admin" at bounding box center [844, 141] width 1326 height 23
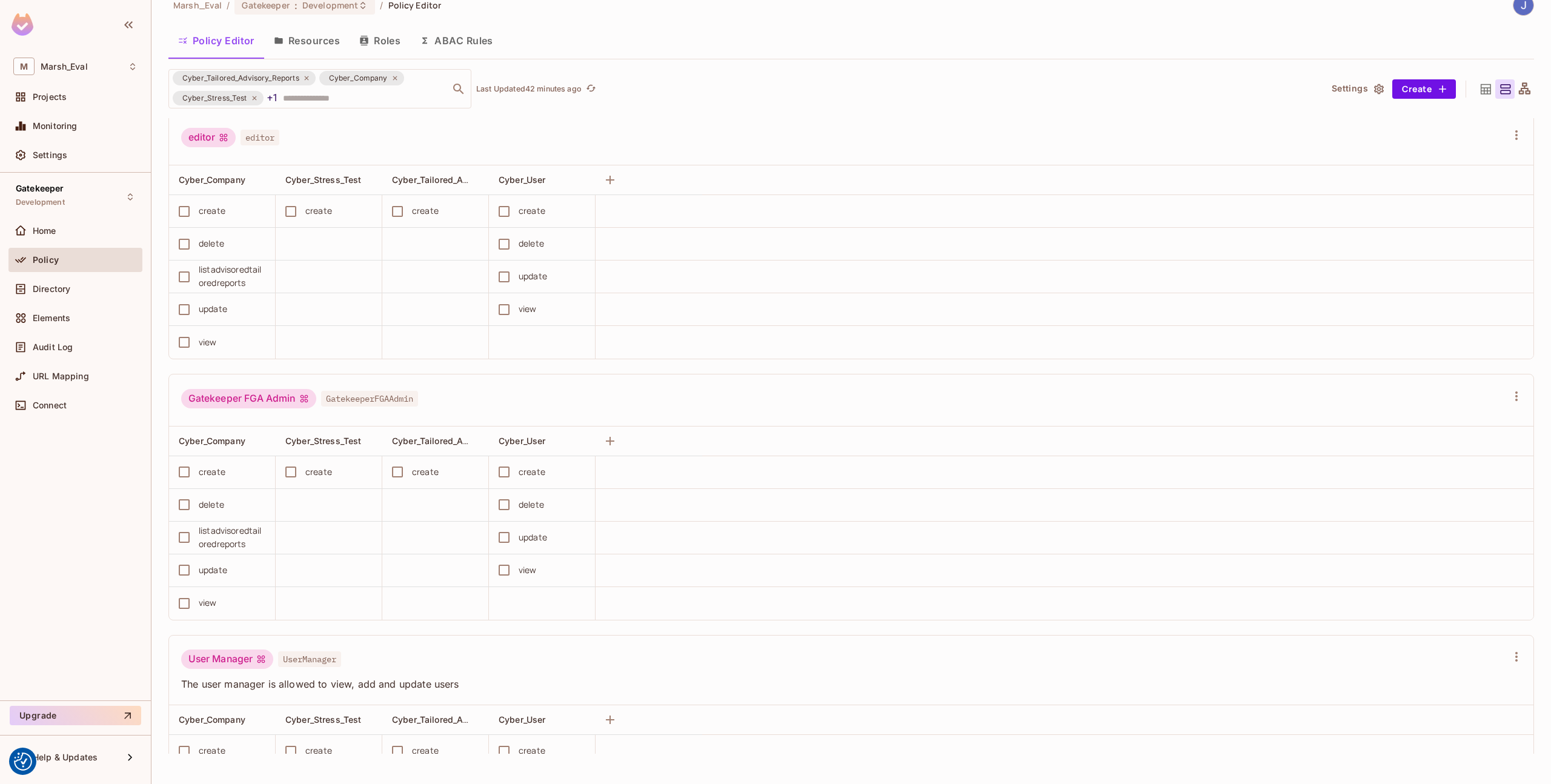
scroll to position [1214, 0]
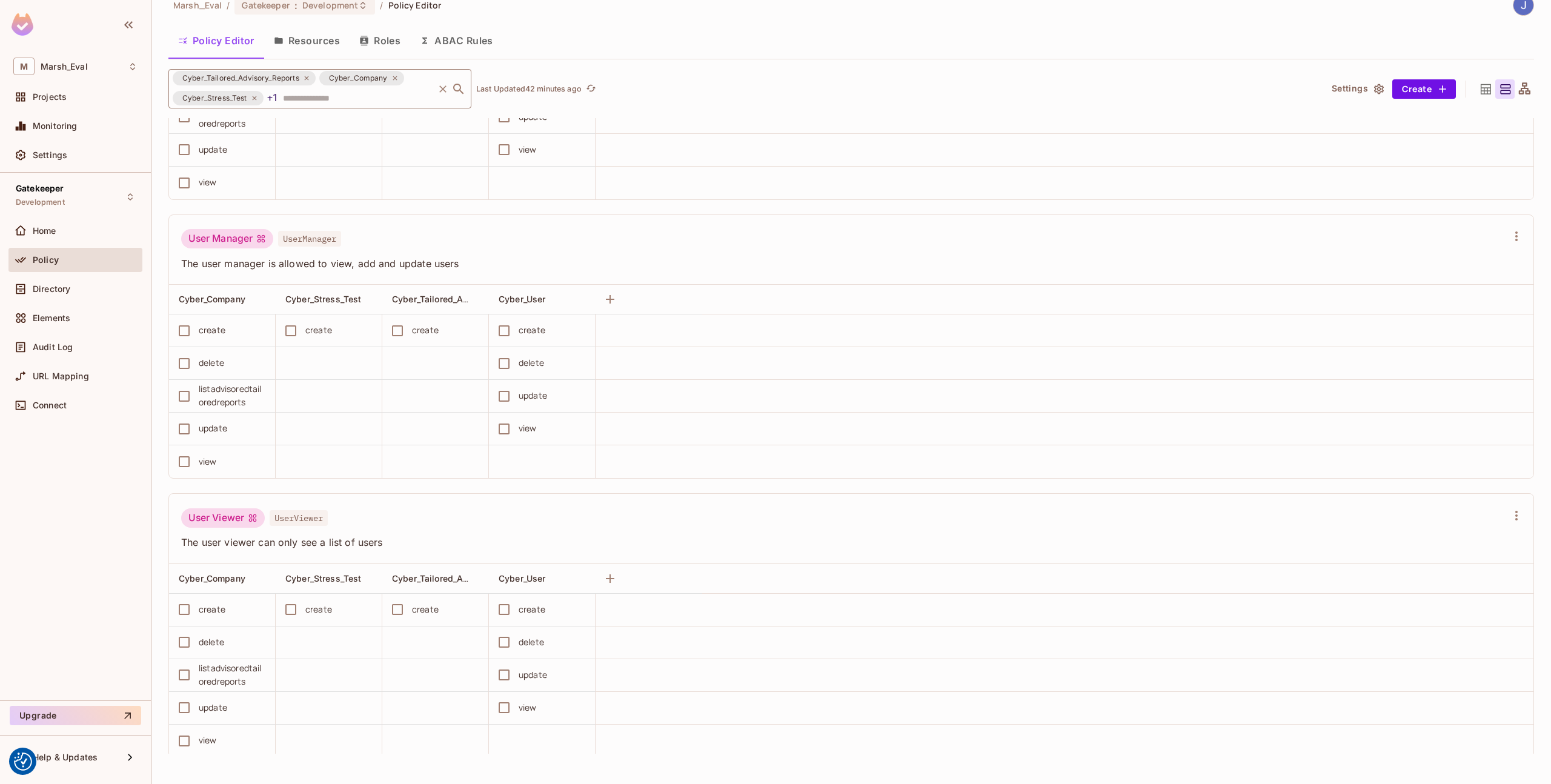
click at [343, 96] on input "text" at bounding box center [356, 98] width 152 height 21
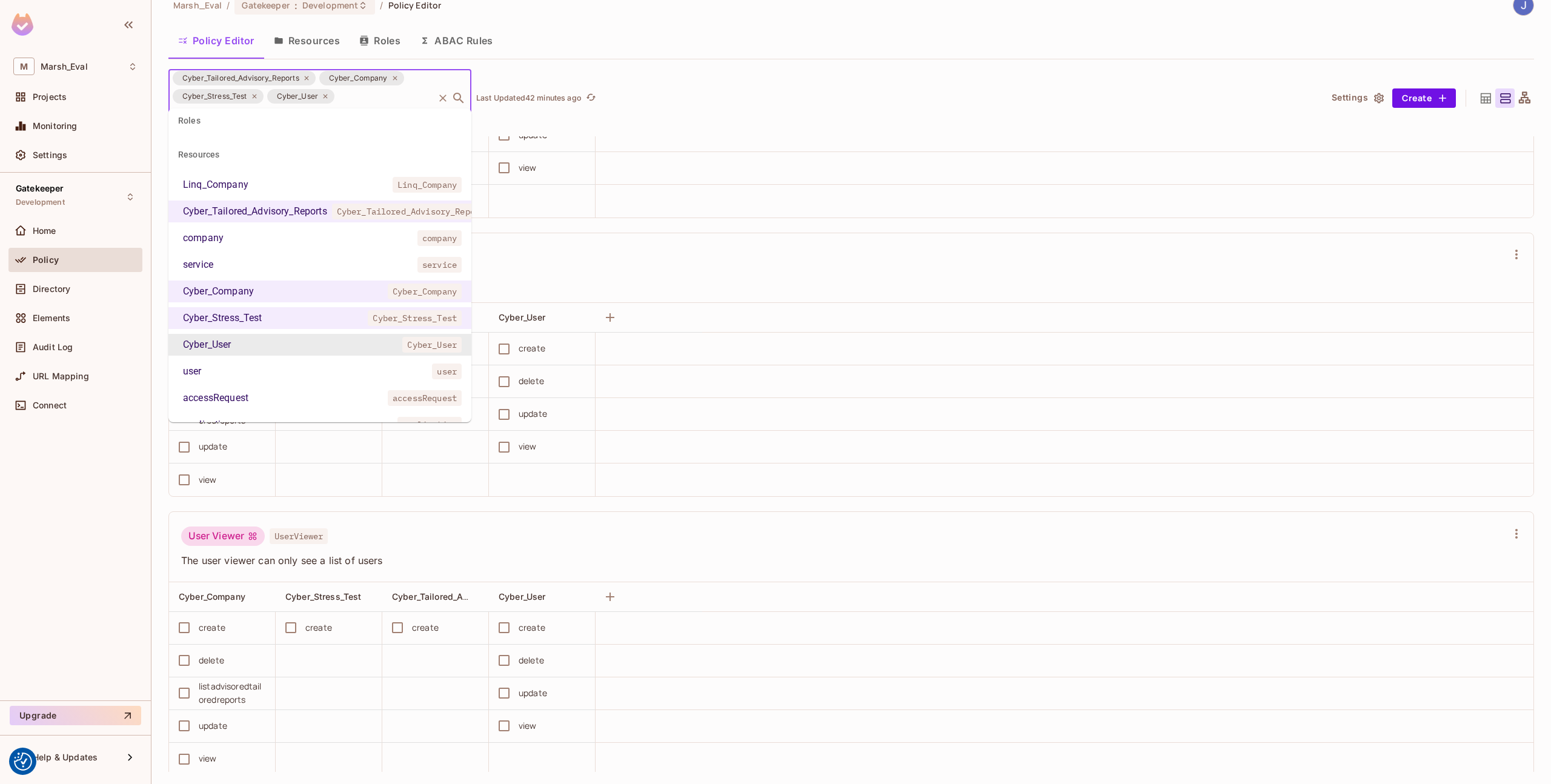
scroll to position [152, 0]
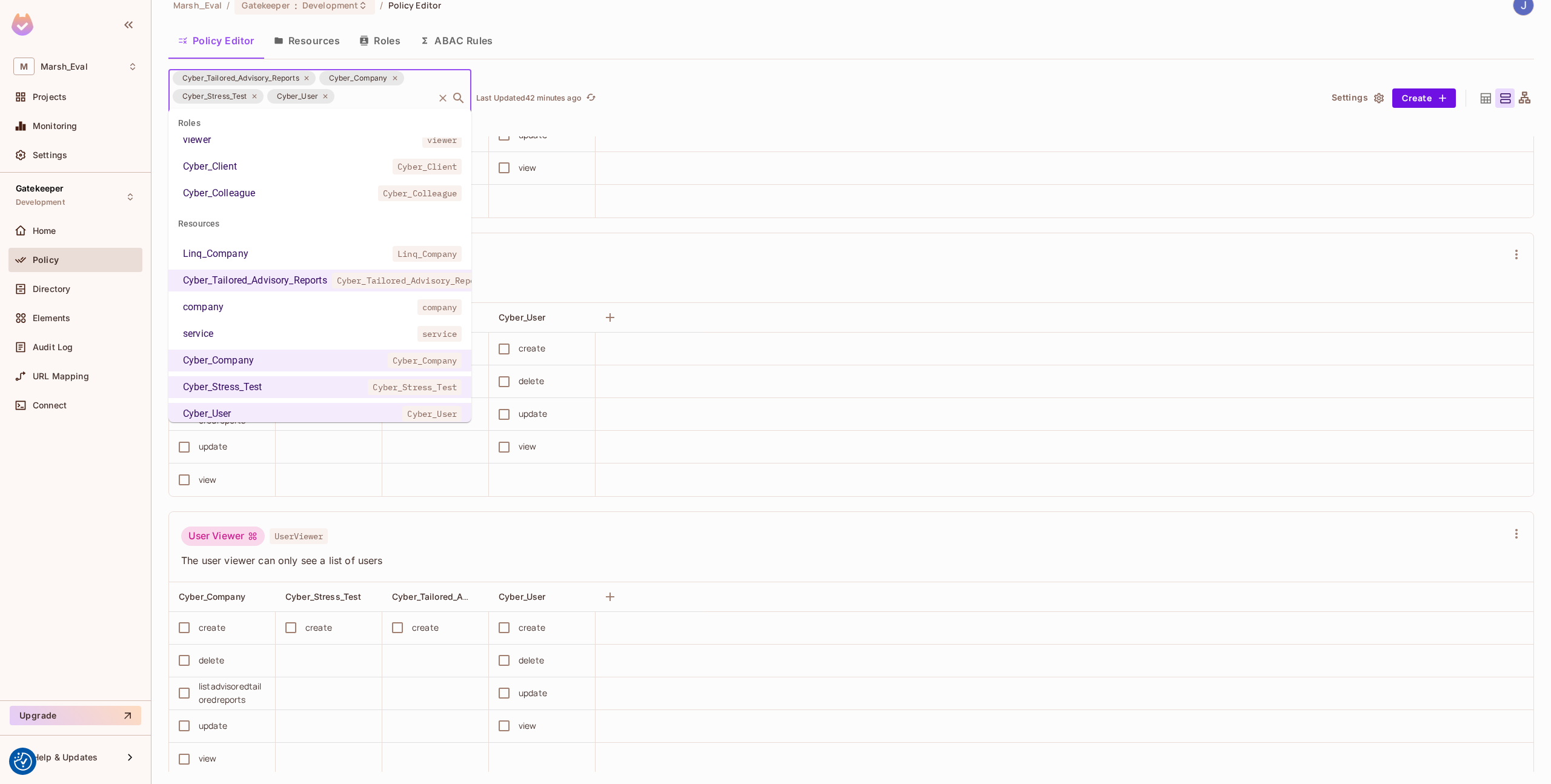
click at [789, 370] on td at bounding box center [1064, 382] width 938 height 33
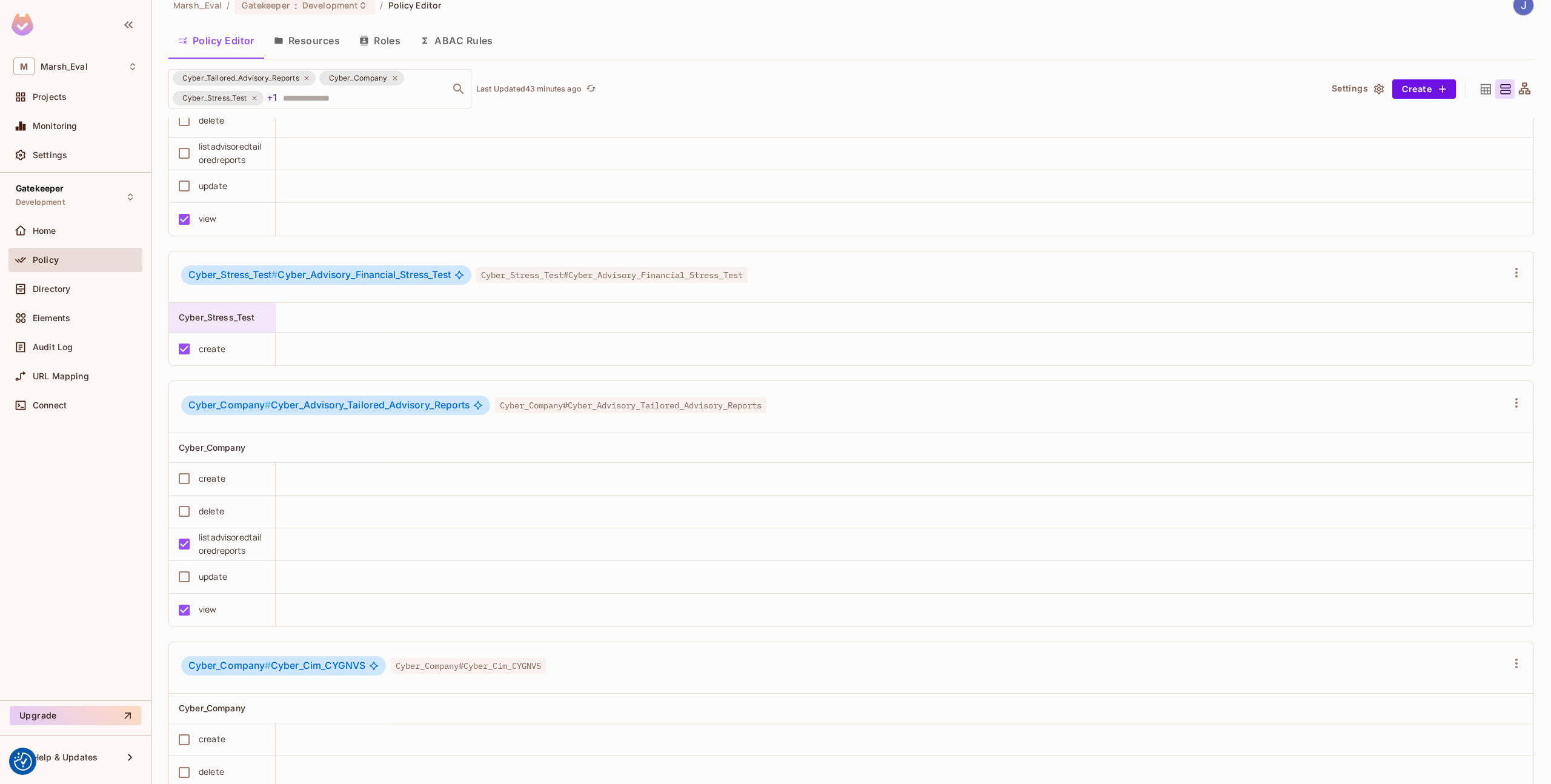
scroll to position [2581, 0]
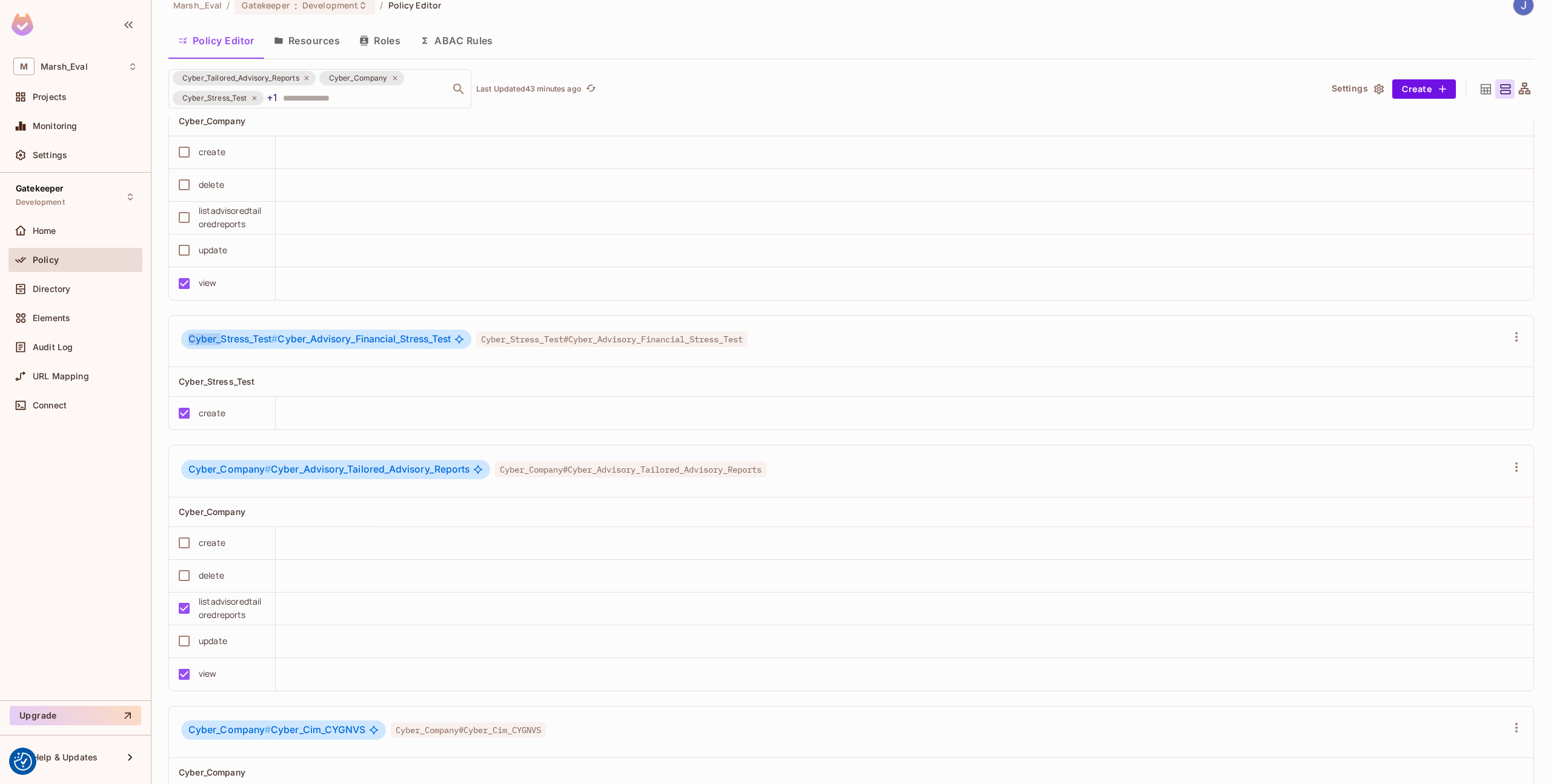
drag, startPoint x: 190, startPoint y: 340, endPoint x: 223, endPoint y: 337, distance: 33.1
click at [223, 337] on span "Cyber_Stress_Test #" at bounding box center [233, 339] width 89 height 11
copy span "Cyber_"
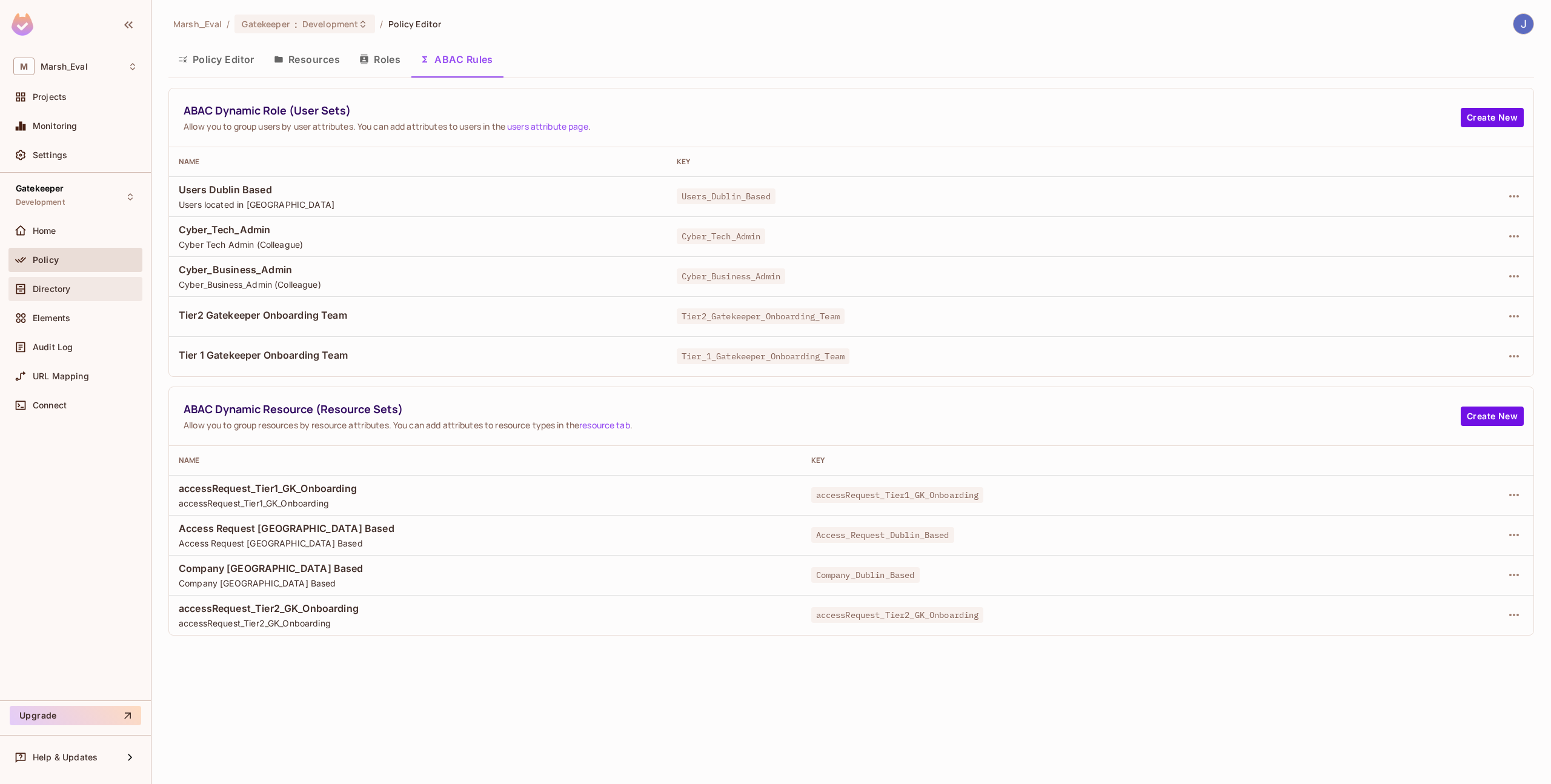
click at [56, 294] on div "Directory" at bounding box center [76, 289] width 124 height 14
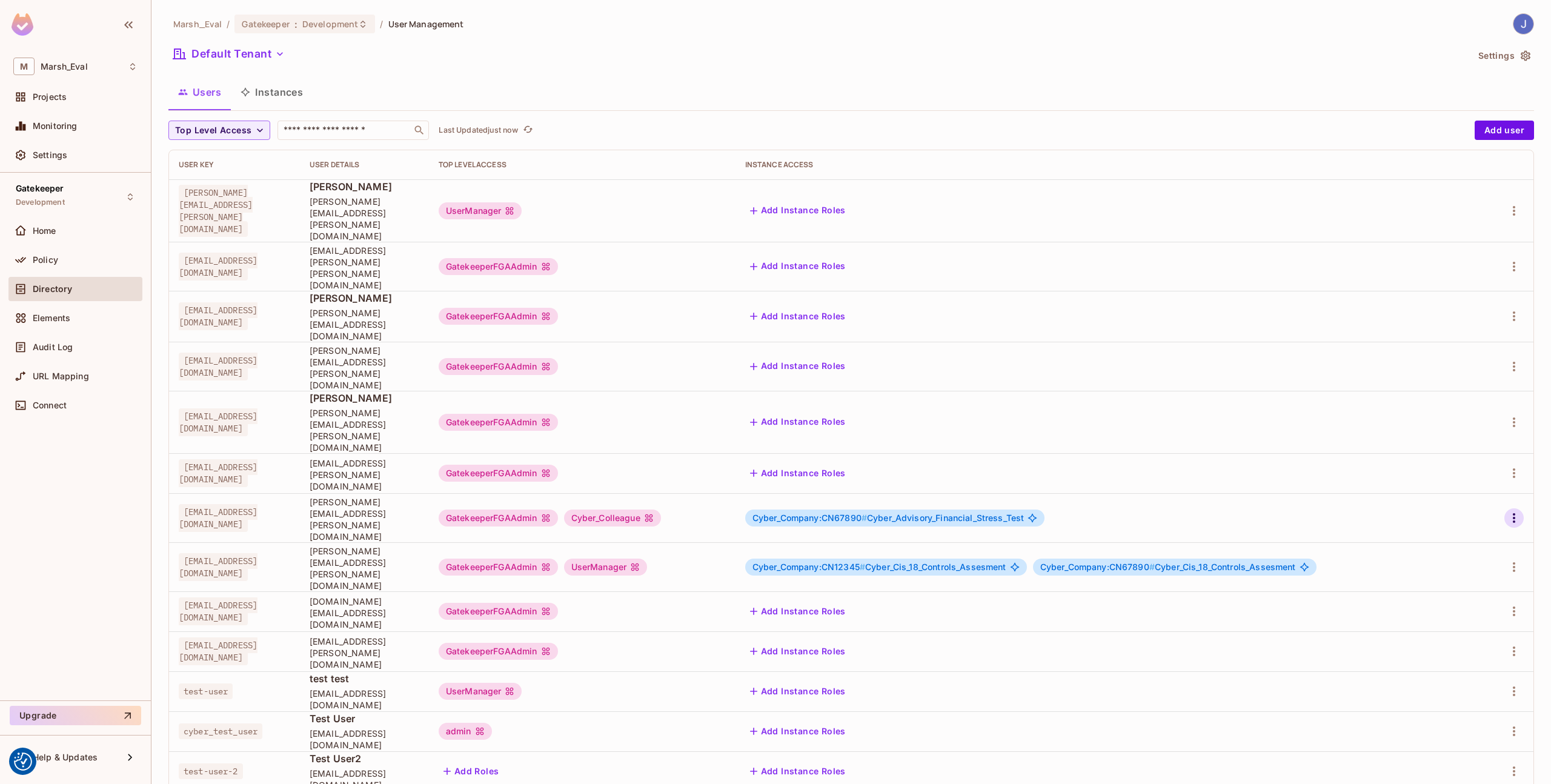
click at [1518, 511] on icon "button" at bounding box center [1514, 518] width 14 height 14
click at [1449, 471] on div "Edit" at bounding box center [1450, 466] width 16 height 12
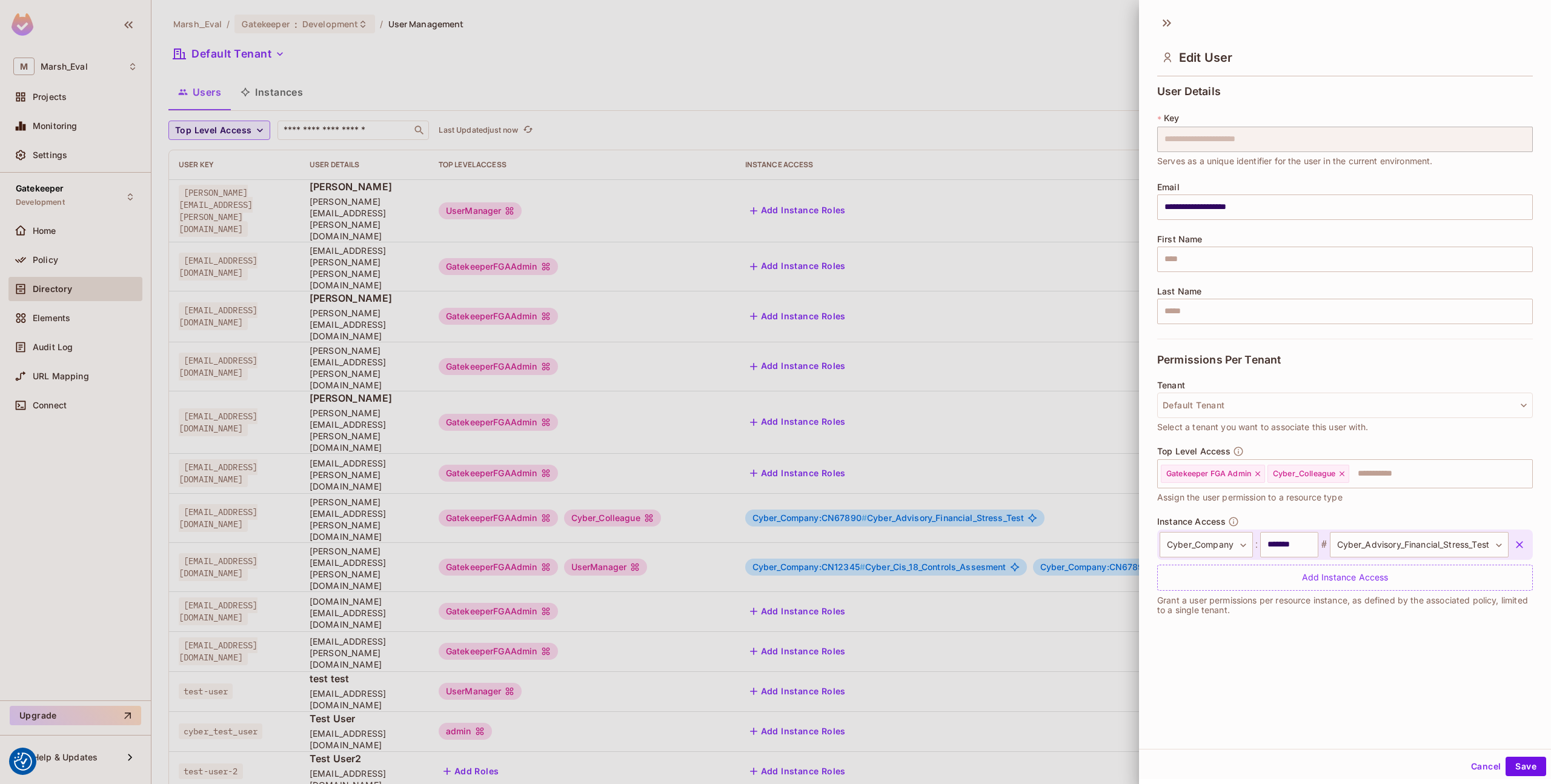
click at [962, 429] on div at bounding box center [775, 392] width 1551 height 784
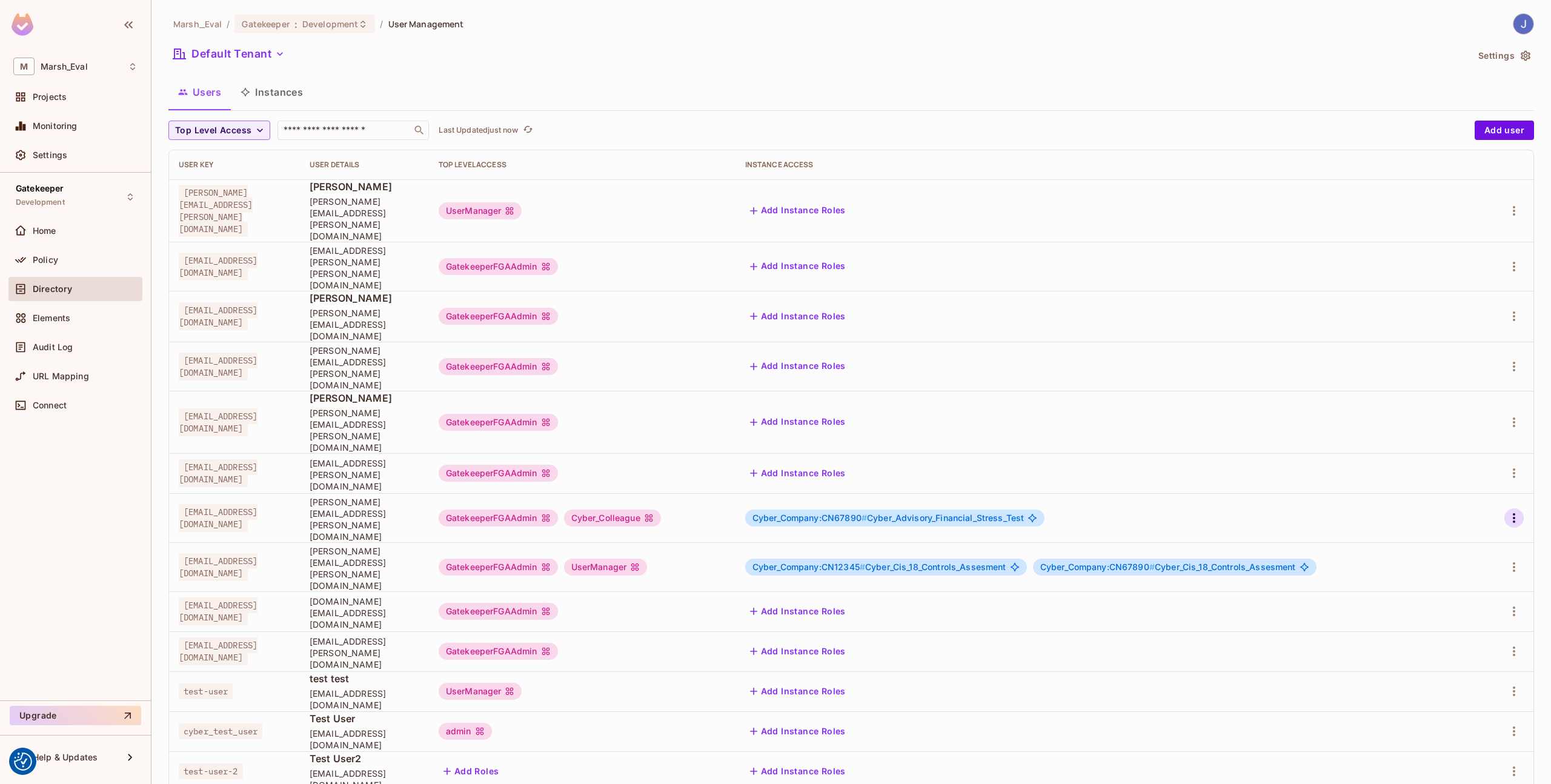
click at [1519, 508] on button "button" at bounding box center [1514, 518] width 19 height 19
click at [1482, 498] on div "Edit Attributes" at bounding box center [1472, 493] width 60 height 12
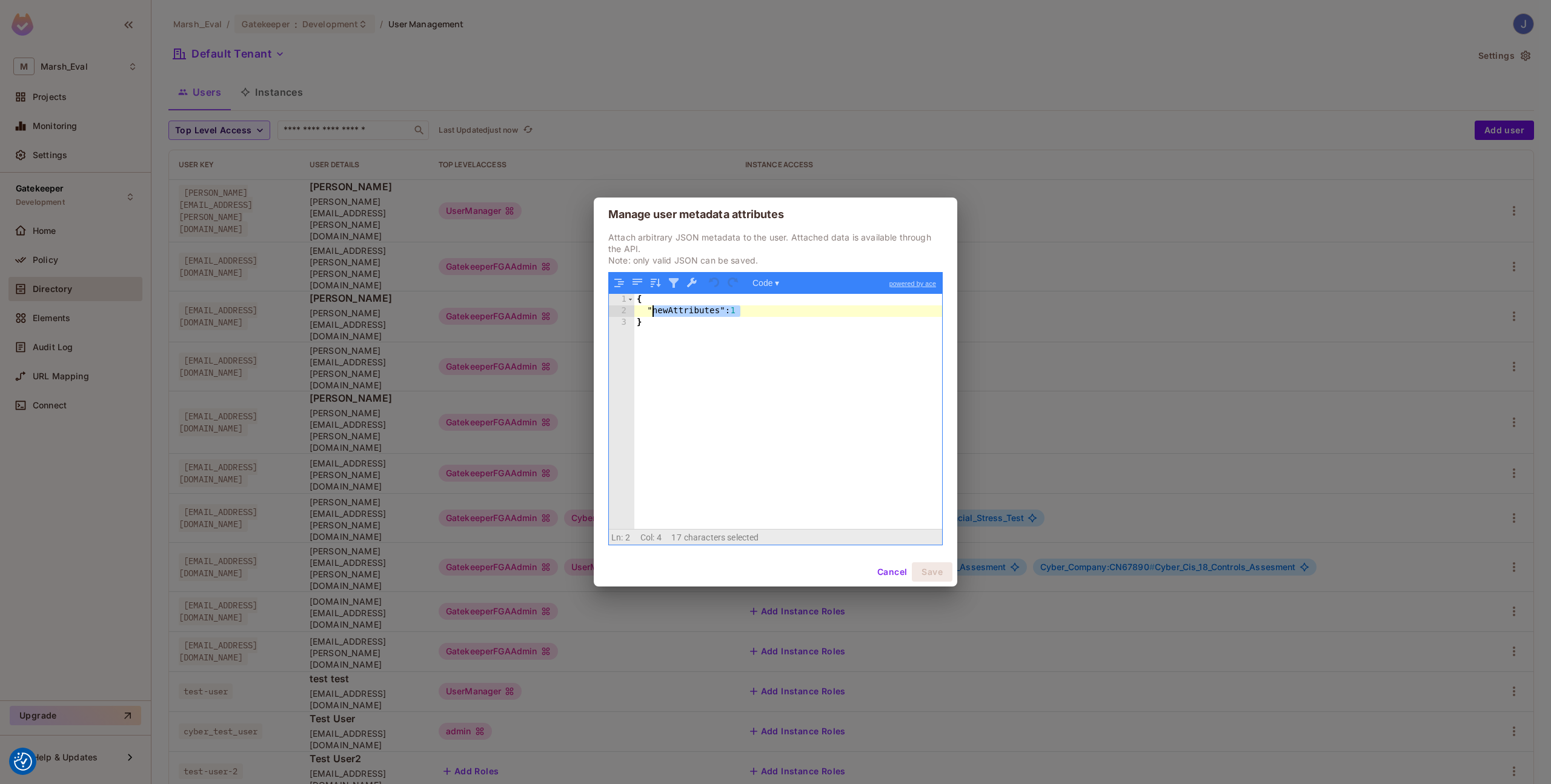
drag, startPoint x: 752, startPoint y: 315, endPoint x: 651, endPoint y: 313, distance: 101.0
click at [651, 313] on div "{ "newAttributes" : 1 }" at bounding box center [789, 423] width 308 height 258
click at [923, 570] on button "Save" at bounding box center [932, 571] width 41 height 19
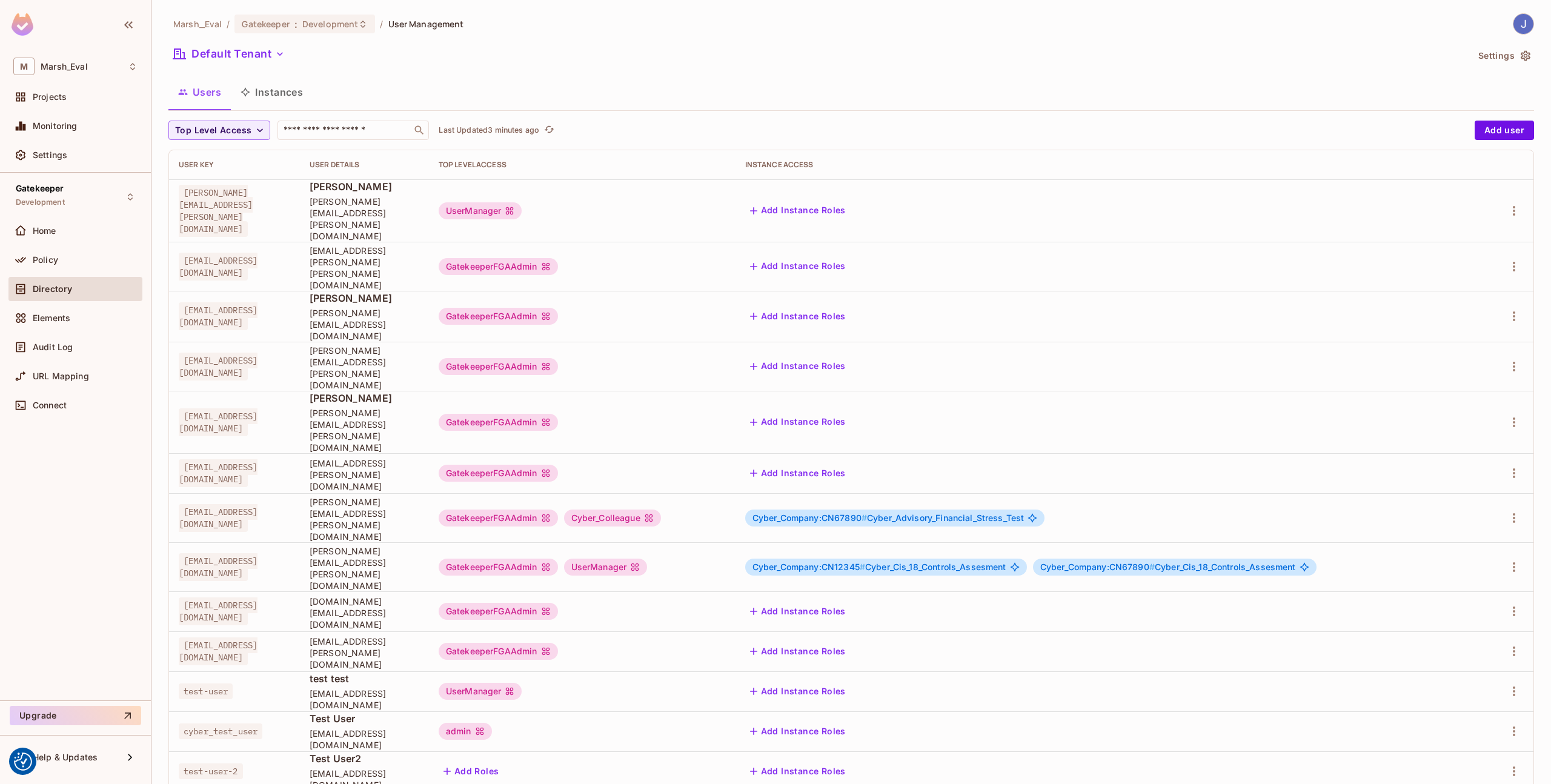
click at [1530, 493] on td at bounding box center [1509, 517] width 49 height 49
click at [1519, 511] on icon "button" at bounding box center [1514, 518] width 14 height 14
click at [1481, 488] on div "Edit Attributes" at bounding box center [1472, 493] width 60 height 12
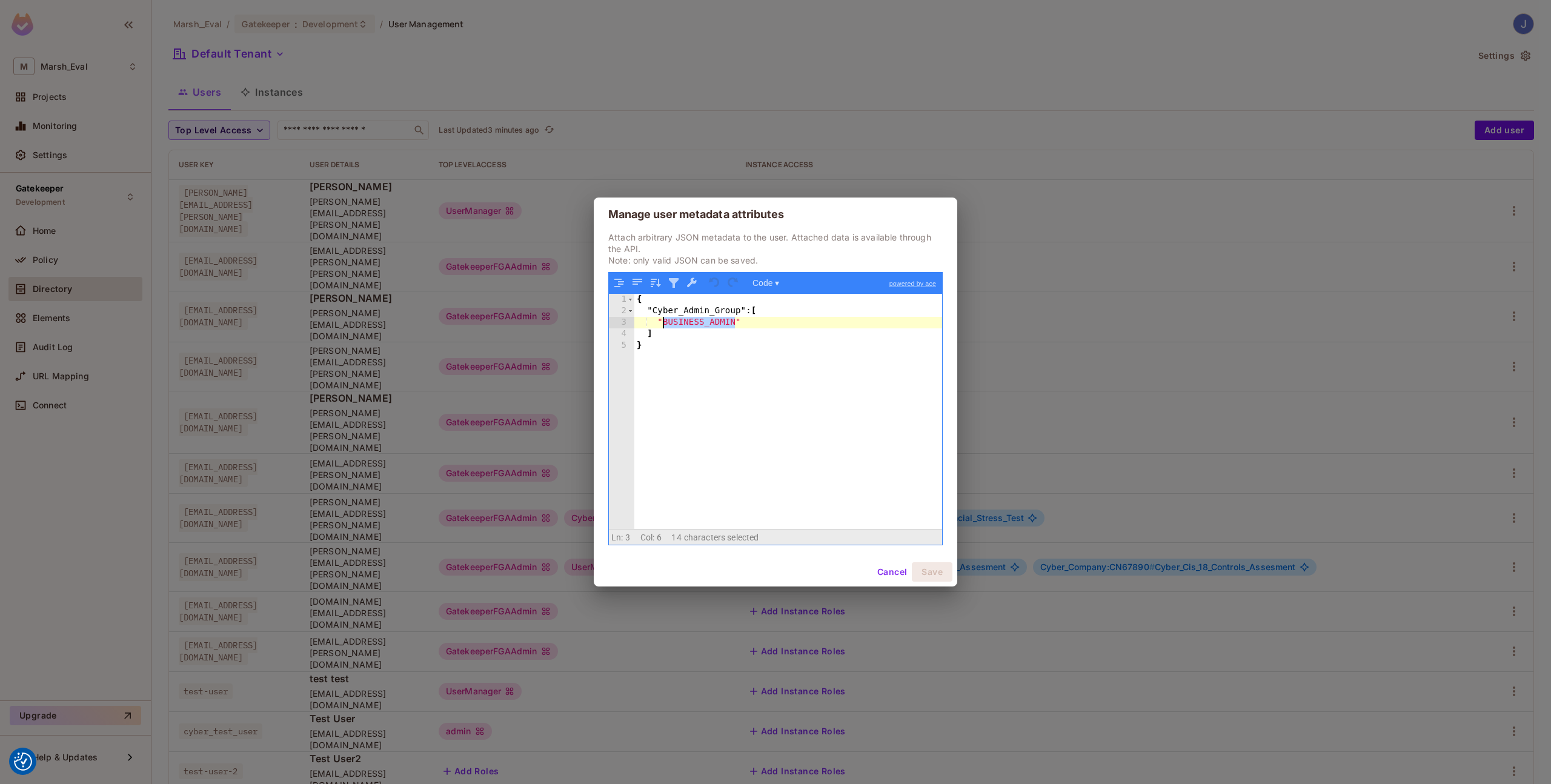
drag, startPoint x: 737, startPoint y: 321, endPoint x: 661, endPoint y: 324, distance: 76.1
click at [661, 324] on div "{ "Cyber_Admin_Group" : [ "BUSINESS_ADMIN" ] }" at bounding box center [789, 423] width 308 height 258
drag, startPoint x: 655, startPoint y: 311, endPoint x: 737, endPoint y: 314, distance: 82.1
click at [737, 314] on div "{ "Cyber_Admin_Group" : [ "BUSINESS_ADMIN" ] }" at bounding box center [789, 423] width 308 height 258
click at [920, 568] on button "Save" at bounding box center [932, 571] width 41 height 19
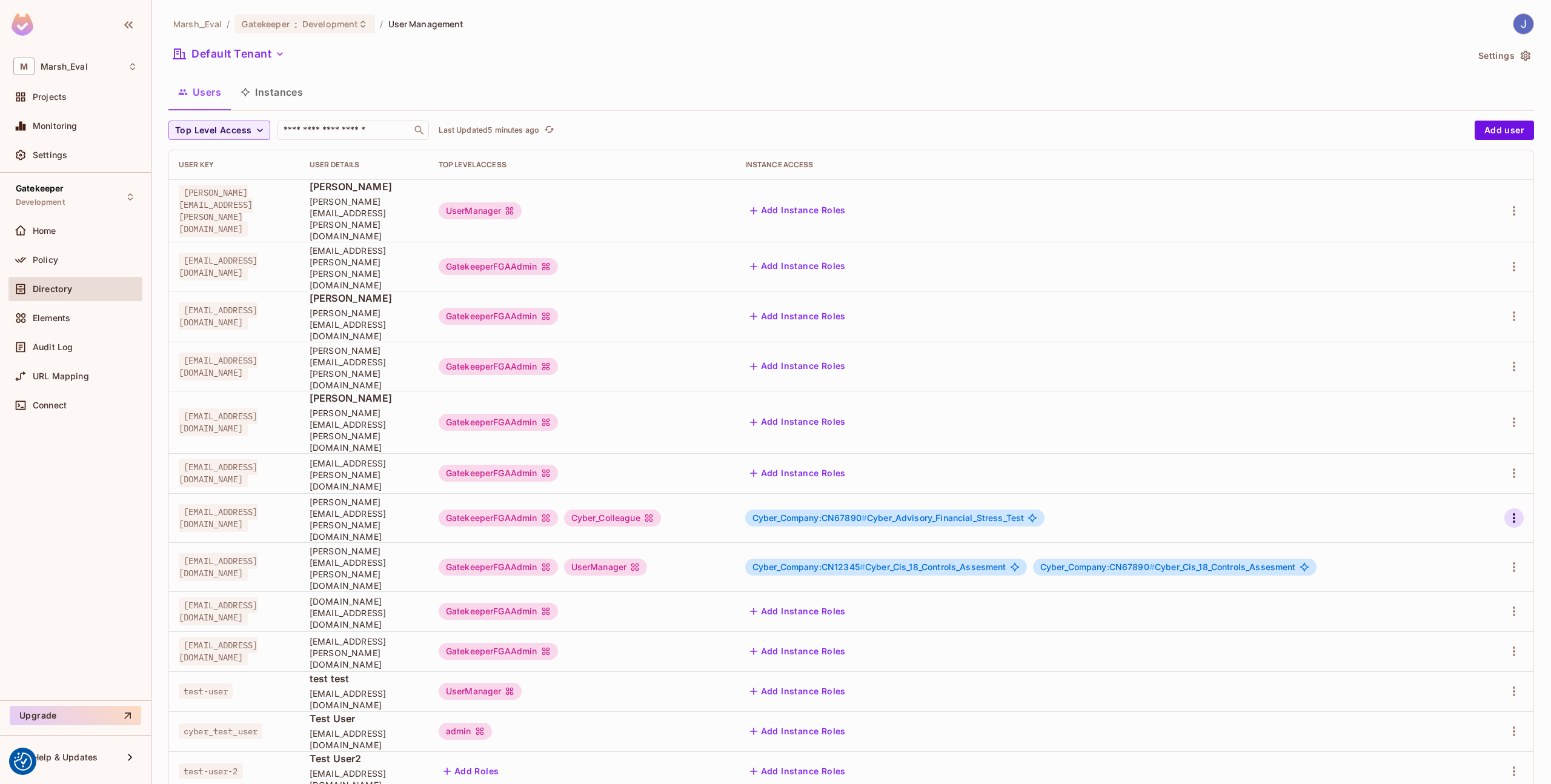
click at [1505, 508] on button "button" at bounding box center [1514, 518] width 19 height 19
click at [1480, 488] on div "Edit Attributes" at bounding box center [1472, 493] width 60 height 12
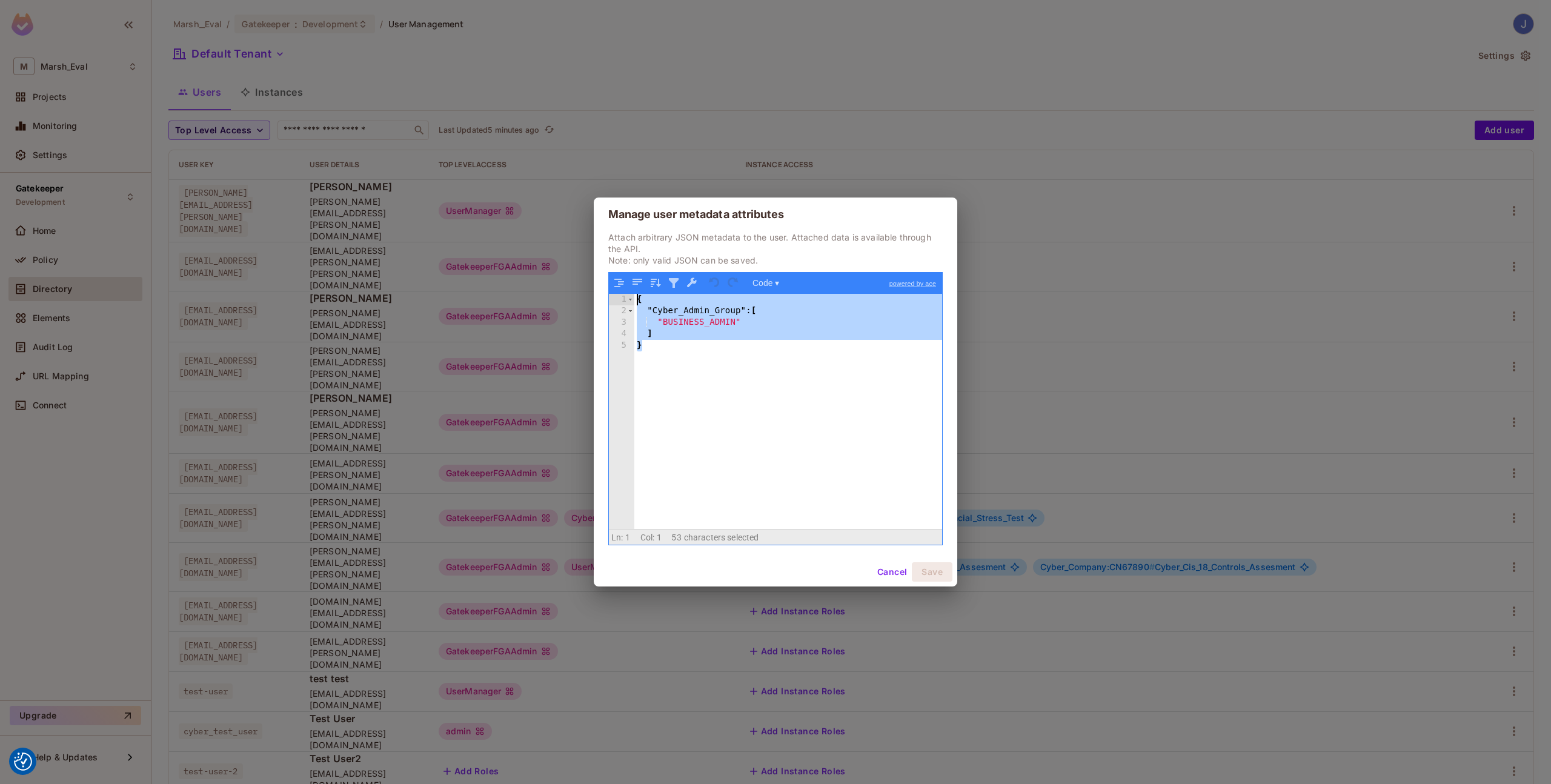
drag, startPoint x: 717, startPoint y: 358, endPoint x: 522, endPoint y: 208, distance: 246.0
click at [522, 208] on div "Manage user metadata attributes Attach arbitrary JSON metadata to the user. Att…" at bounding box center [775, 392] width 1551 height 784
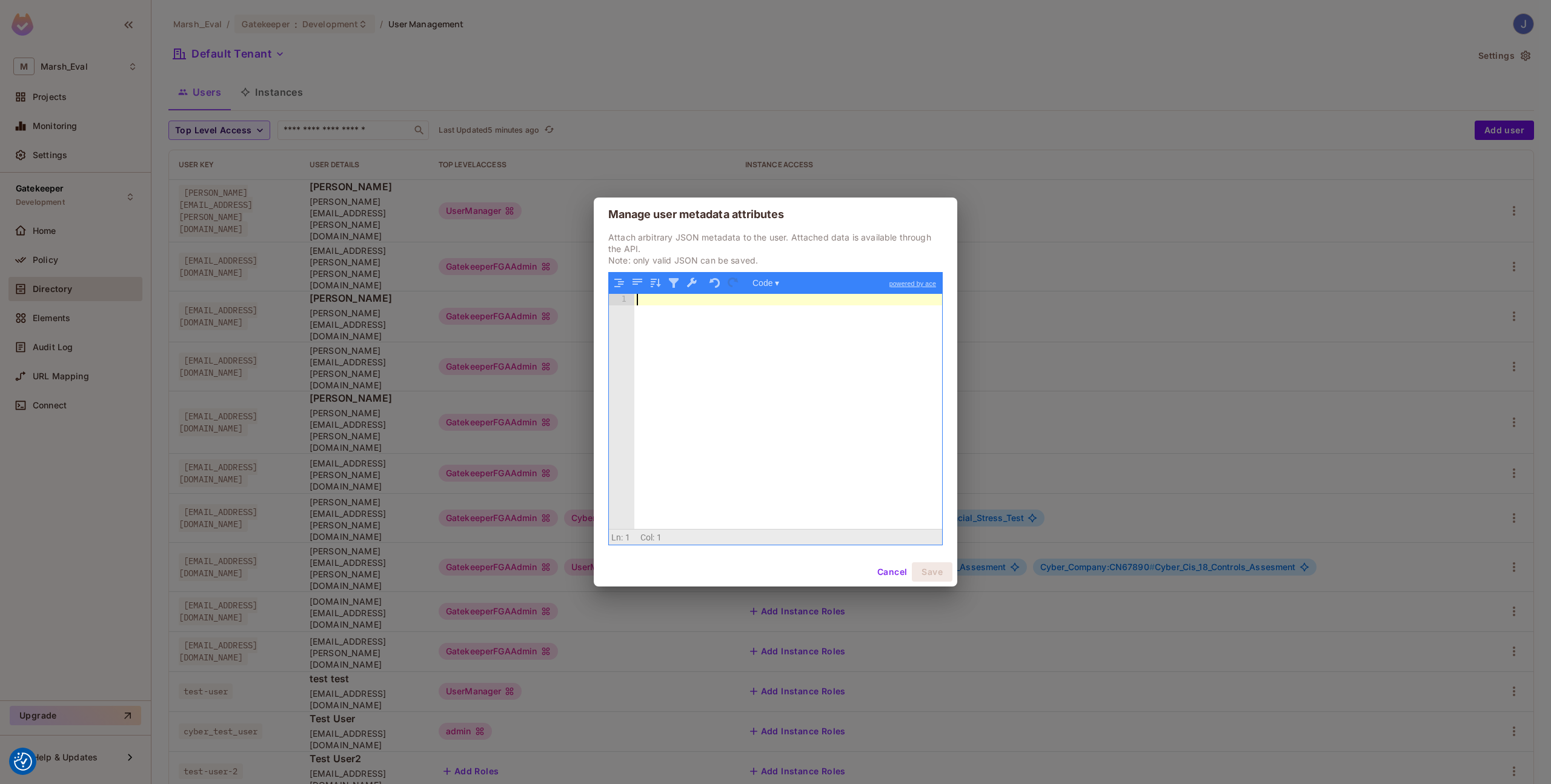
click at [876, 463] on div at bounding box center [789, 423] width 308 height 258
click at [938, 565] on button "Save" at bounding box center [932, 571] width 41 height 19
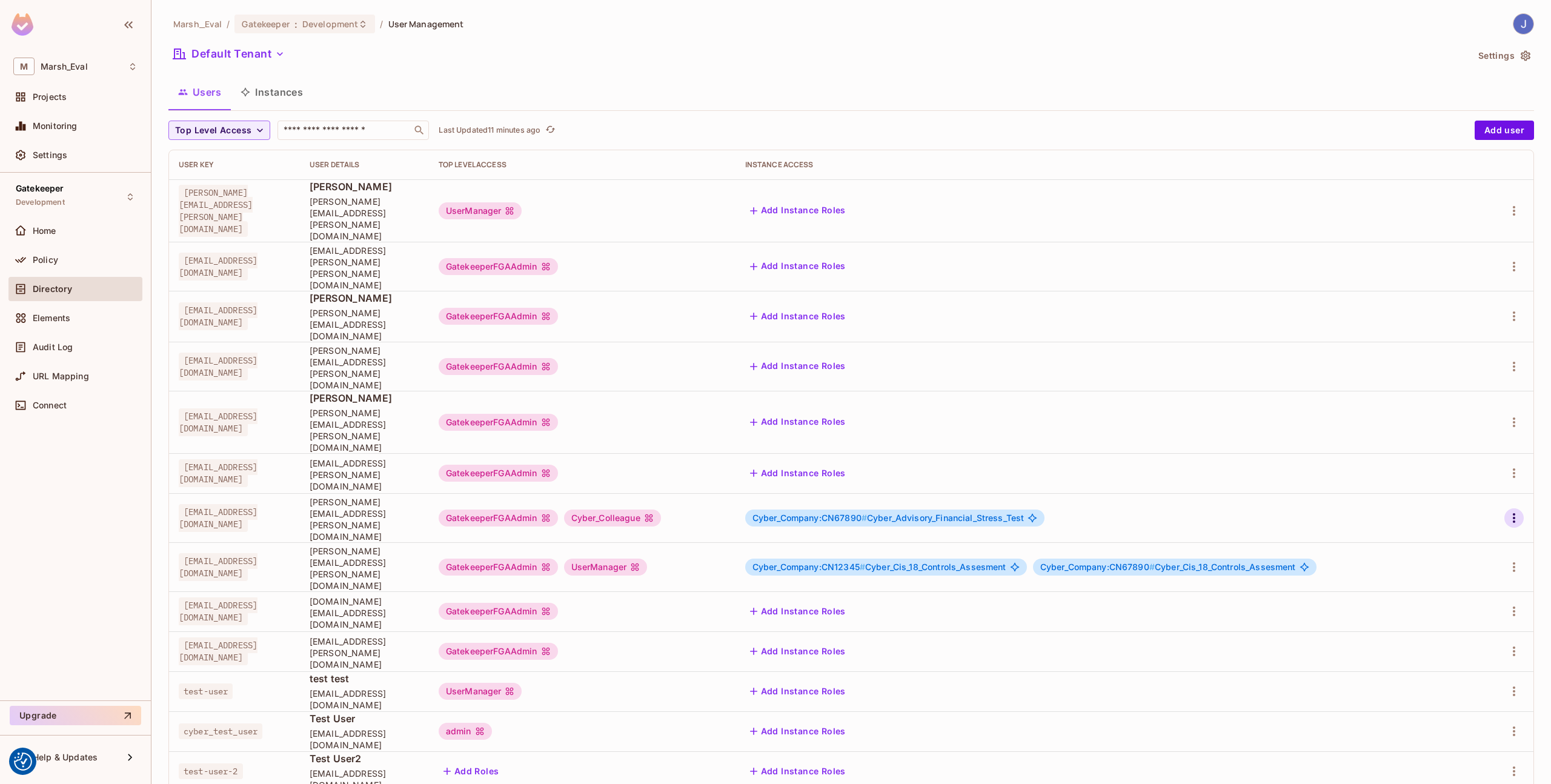
click at [1518, 511] on icon "button" at bounding box center [1514, 518] width 14 height 14
click at [1446, 489] on div "Edit Attributes" at bounding box center [1472, 493] width 60 height 12
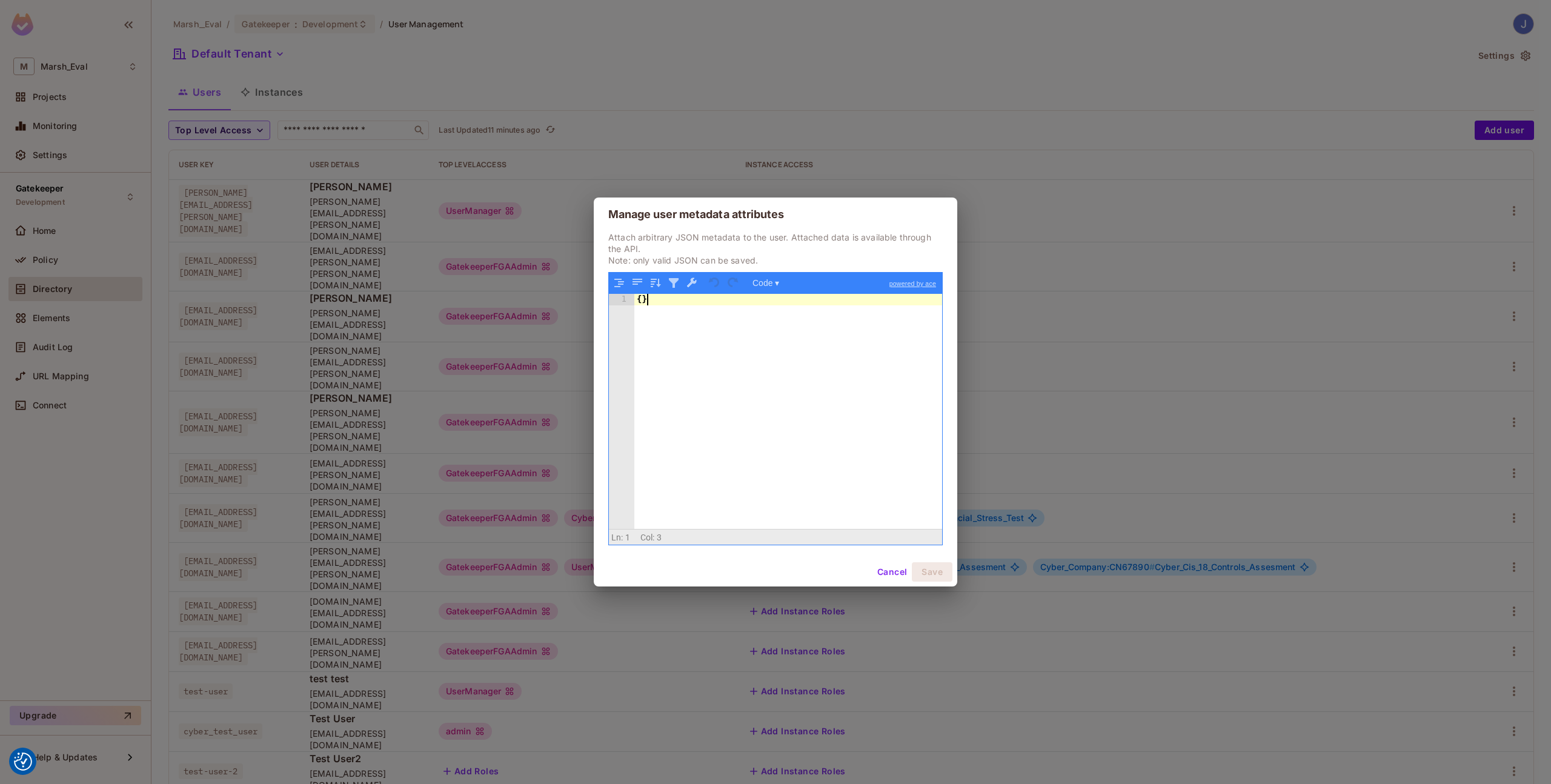
click at [795, 377] on div "{ }" at bounding box center [789, 423] width 308 height 258
click at [751, 302] on div "{ "Cyber_Admin_Group" : [ "BUSINESS_ADMIN" ]}" at bounding box center [789, 423] width 308 height 258
click at [846, 300] on div "{ "Cyber_Admin_Group" : [ "BUSINESS_ADMIN" ]}" at bounding box center [789, 423] width 308 height 258
click at [642, 300] on div "{ "Cyber_Admin_Group" : [ "BUSINESS_ADMIN" ] }" at bounding box center [789, 423] width 308 height 258
click at [656, 321] on div "{ "Cyber_Admin_Group" : [ "BUSINESS_ADMIN" ] }" at bounding box center [789, 423] width 308 height 258
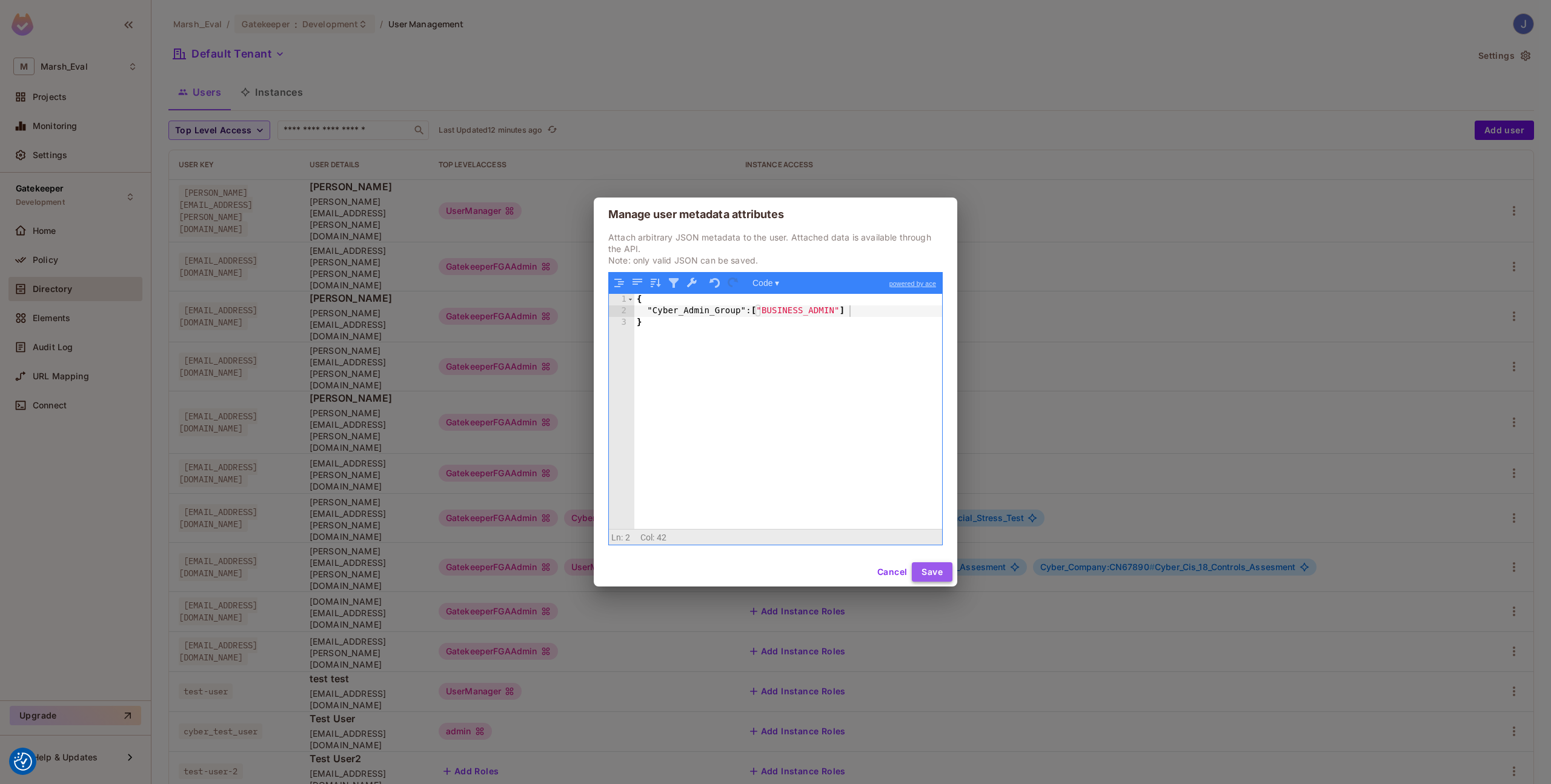
click at [925, 566] on button "Save" at bounding box center [932, 571] width 41 height 19
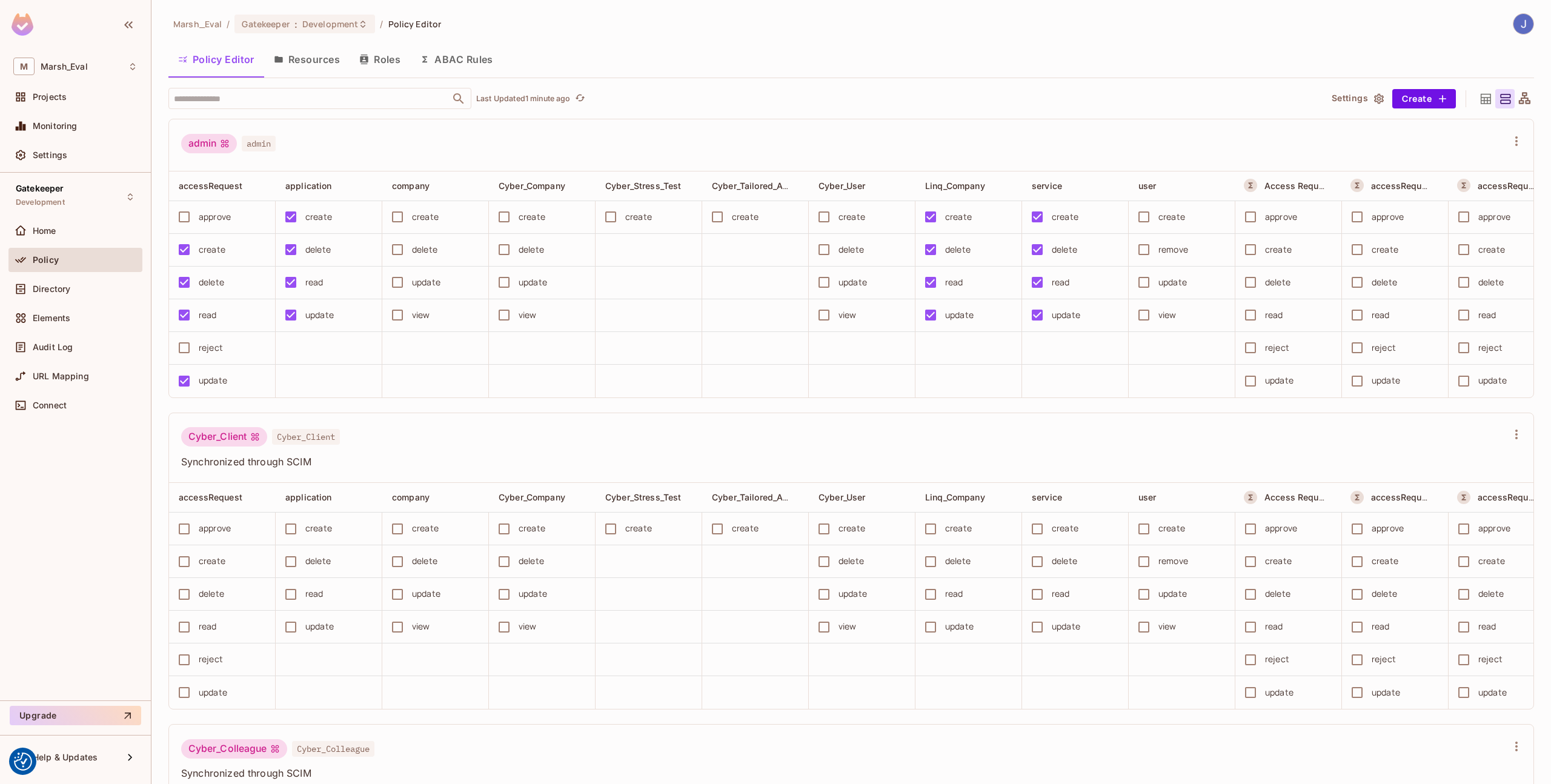
click at [460, 59] on button "ABAC Rules" at bounding box center [457, 59] width 93 height 31
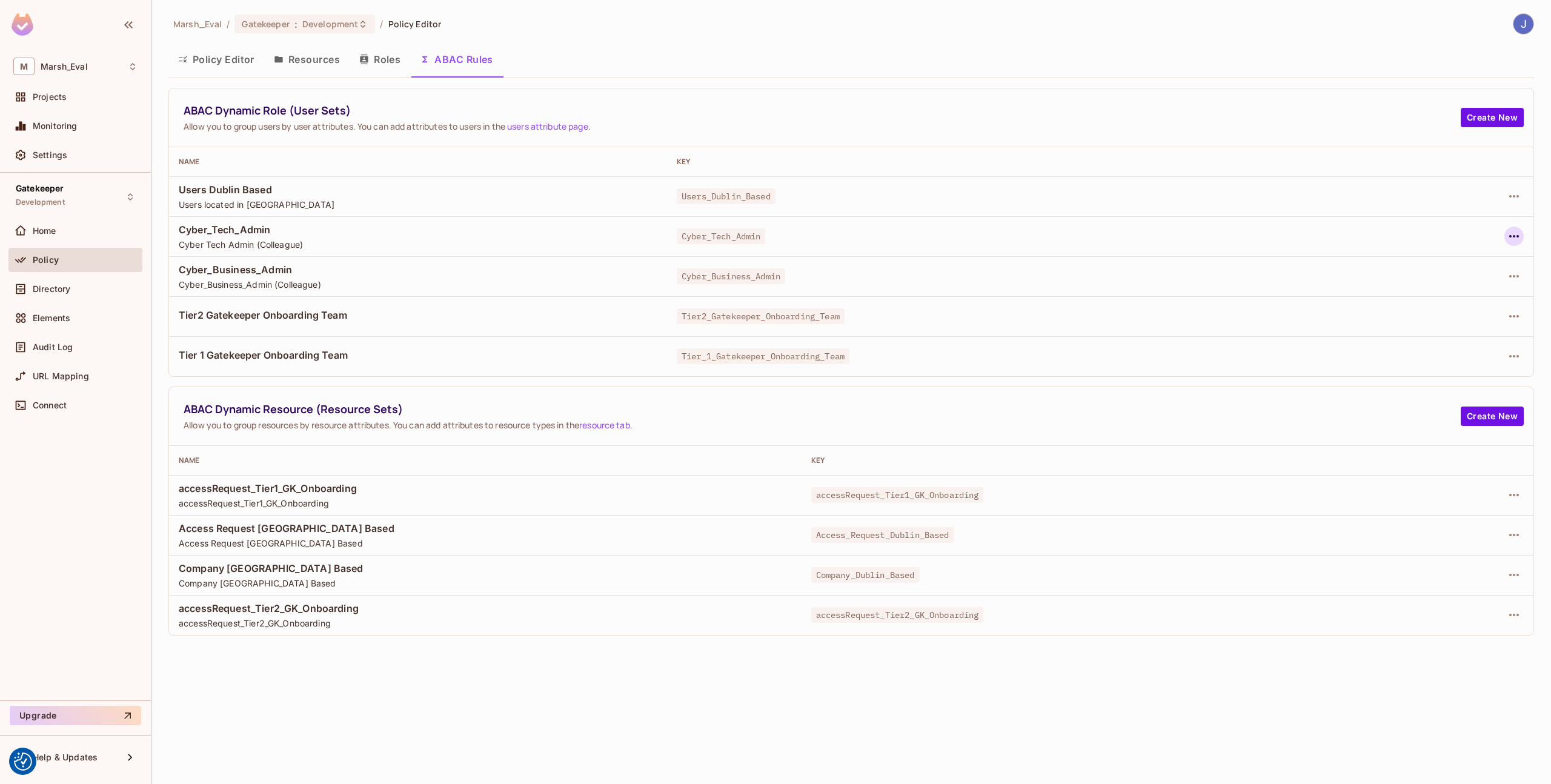
click at [1521, 237] on icon "button" at bounding box center [1514, 236] width 14 height 14
drag, startPoint x: 1479, startPoint y: 268, endPoint x: 1267, endPoint y: 207, distance: 220.6
click at [1265, 206] on div "Edit Dynamic Role (User Set) Delete Dynamic Role (User Set)" at bounding box center [775, 392] width 1551 height 784
click at [1267, 207] on div at bounding box center [775, 392] width 1551 height 784
click at [1510, 281] on icon "button" at bounding box center [1514, 276] width 14 height 14
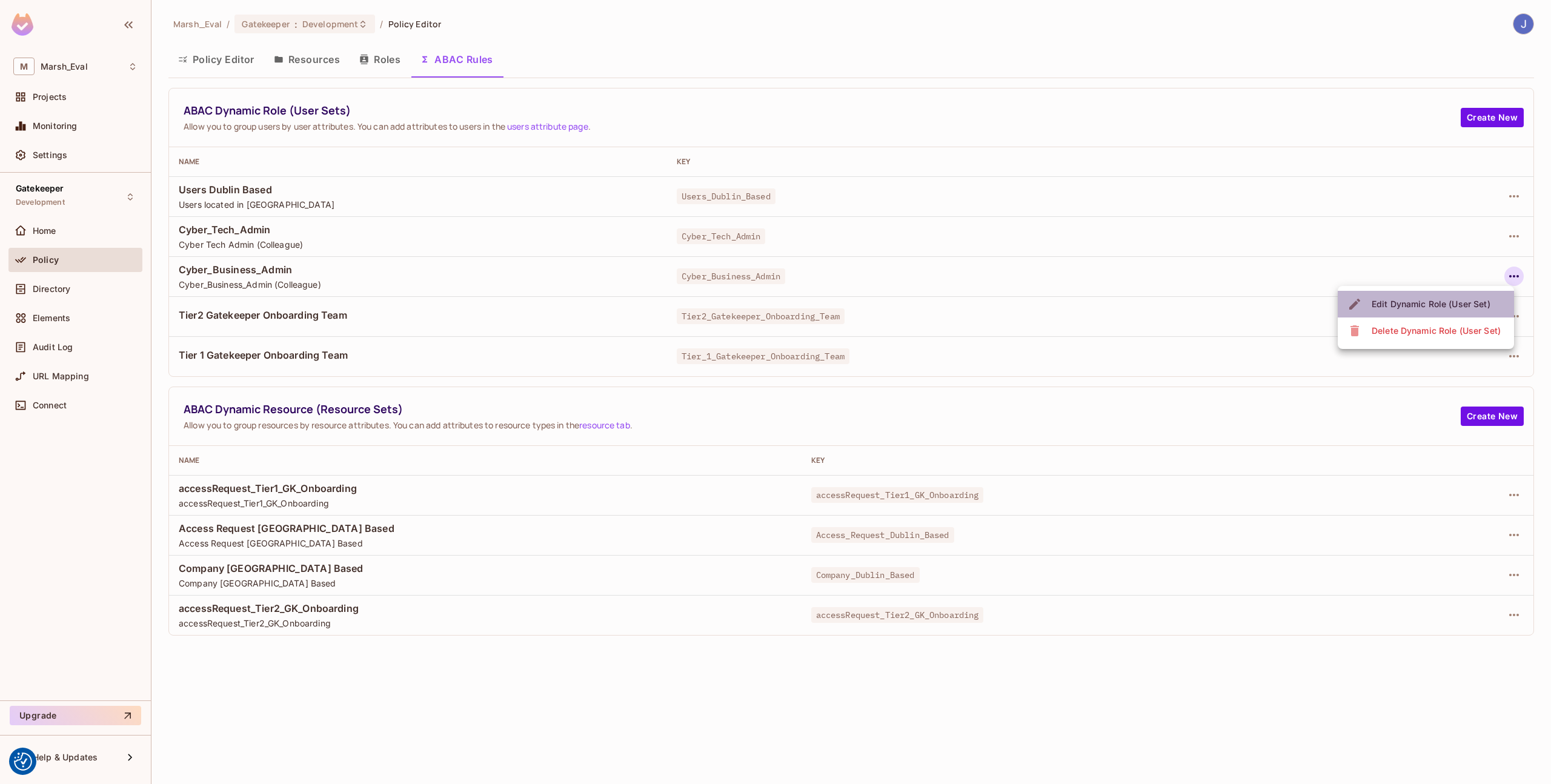
click at [1446, 299] on div "Edit Dynamic Role (User Set)" at bounding box center [1431, 303] width 119 height 12
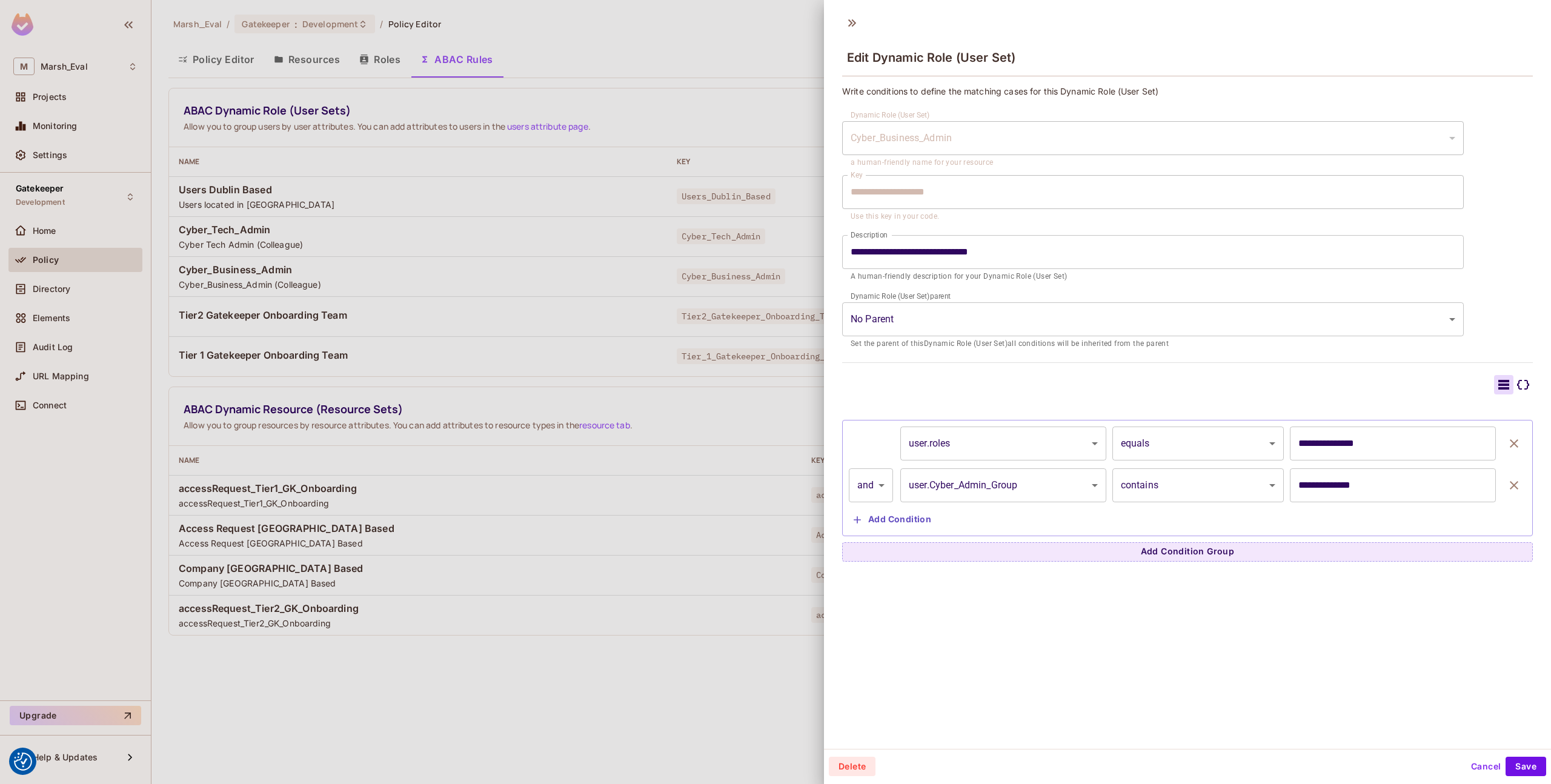
click at [1174, 444] on body "We use cookies to enhance your browsing experience, serve personalized ads or c…" at bounding box center [775, 392] width 1551 height 784
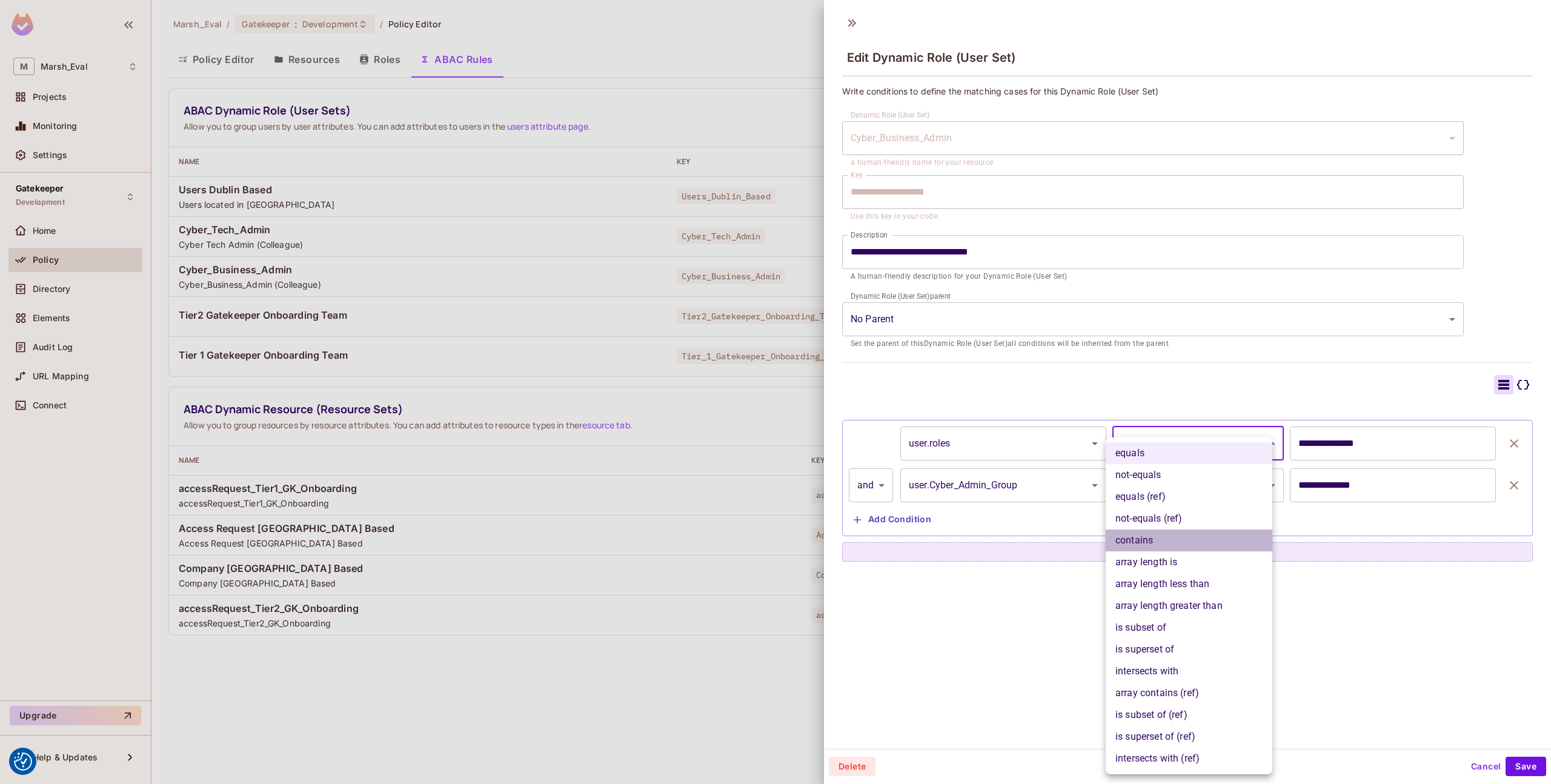
click at [1162, 540] on li "contains" at bounding box center [1189, 540] width 167 height 22
type input "**********"
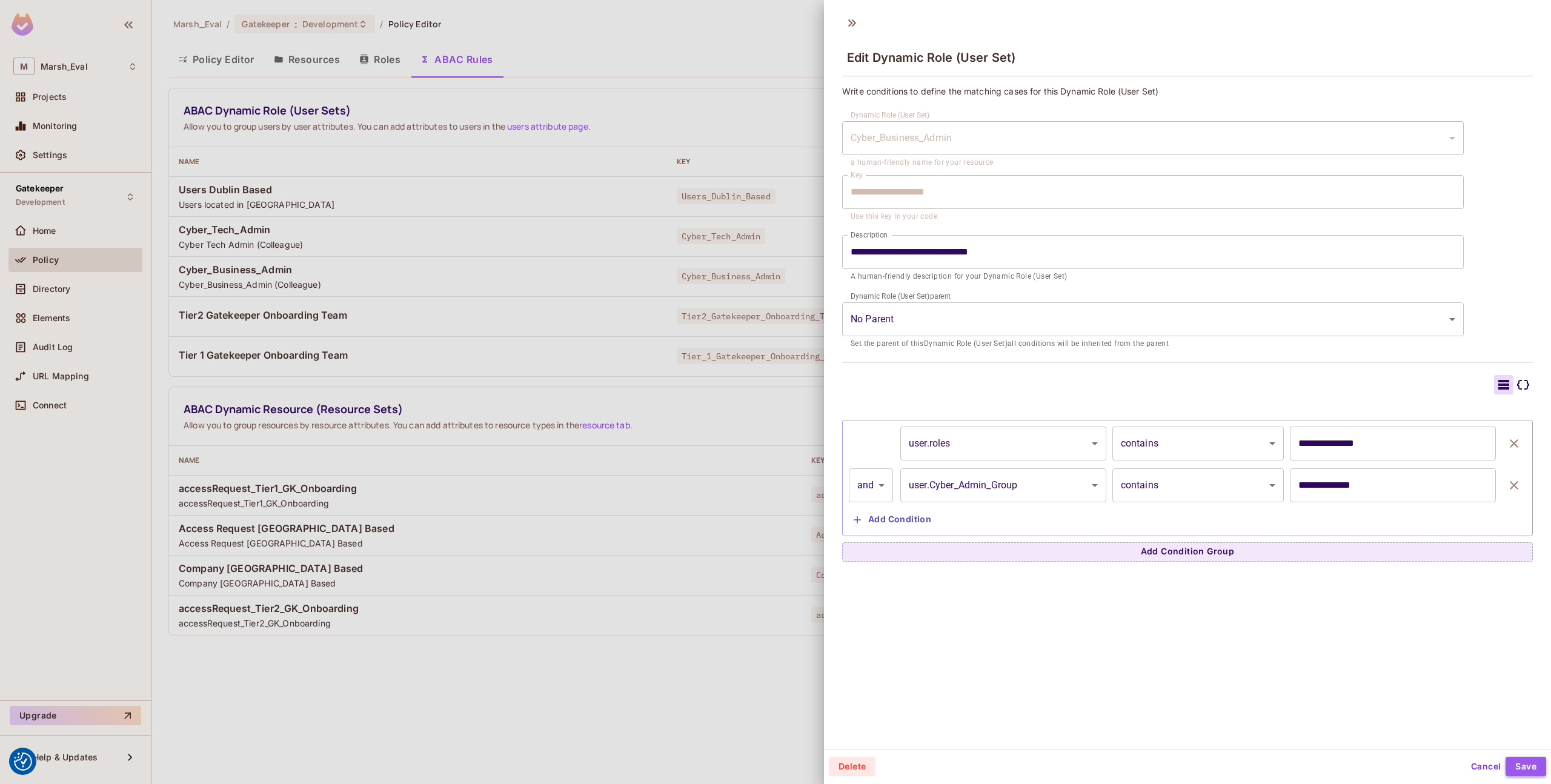
click at [1508, 765] on button "Save" at bounding box center [1526, 765] width 41 height 19
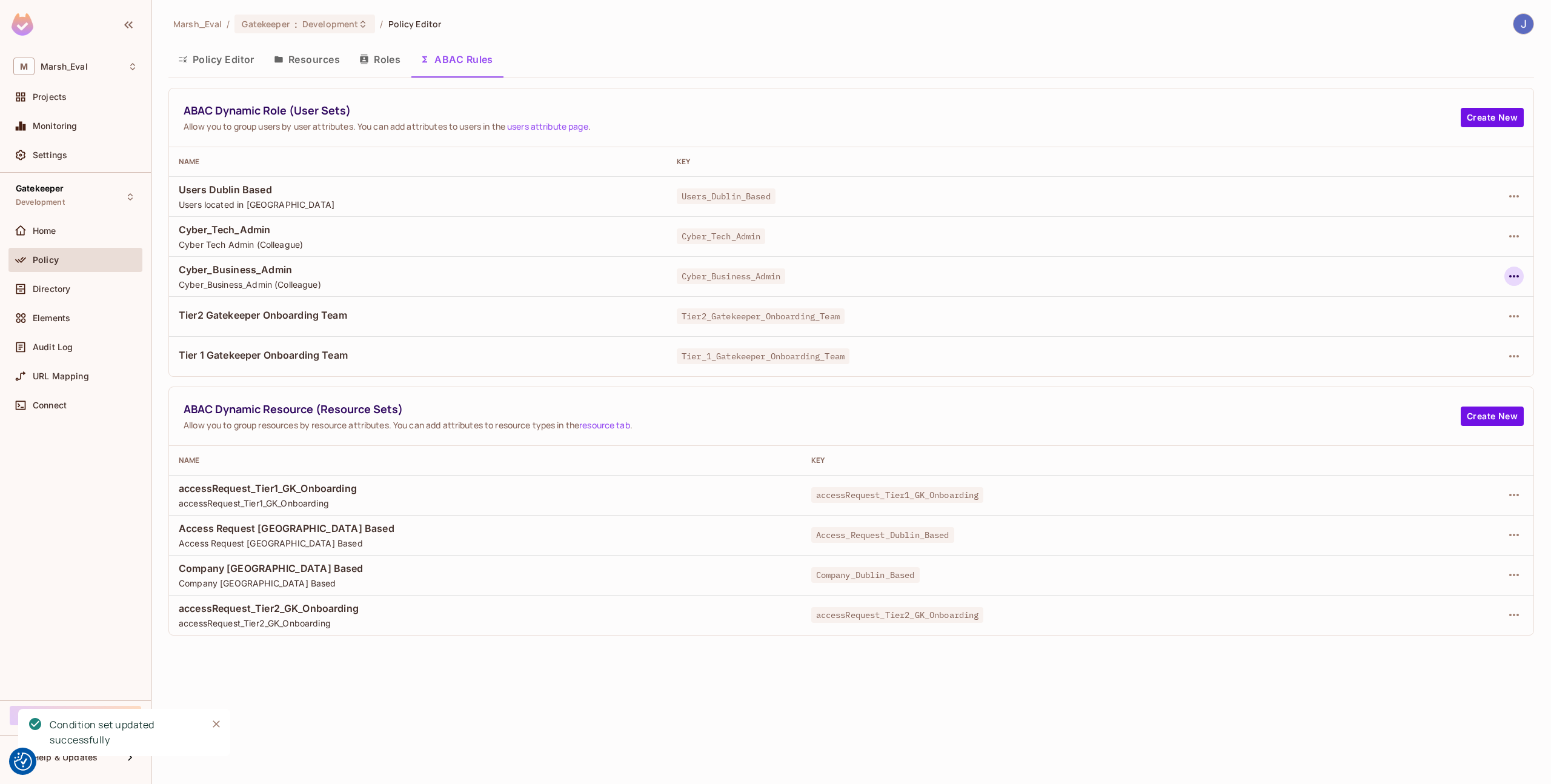
click at [1508, 278] on icon "button" at bounding box center [1514, 276] width 14 height 14
click at [1454, 304] on div "Edit Dynamic Role (User Set)" at bounding box center [1431, 303] width 119 height 12
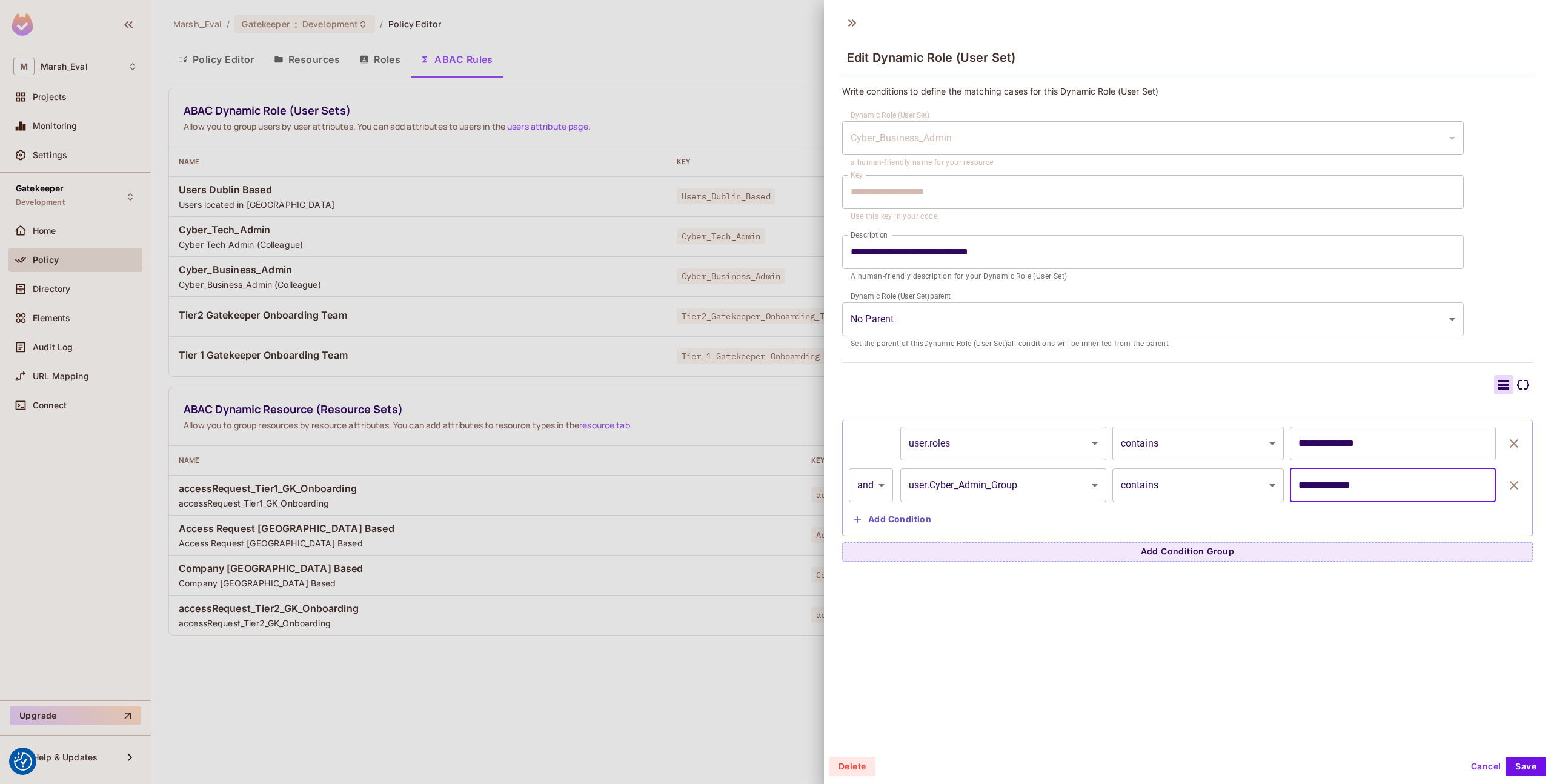
click at [1343, 486] on input "**********" at bounding box center [1393, 485] width 206 height 34
click at [1006, 494] on body "We use cookies to enhance your browsing experience, serve personalized ads or c…" at bounding box center [775, 392] width 1551 height 784
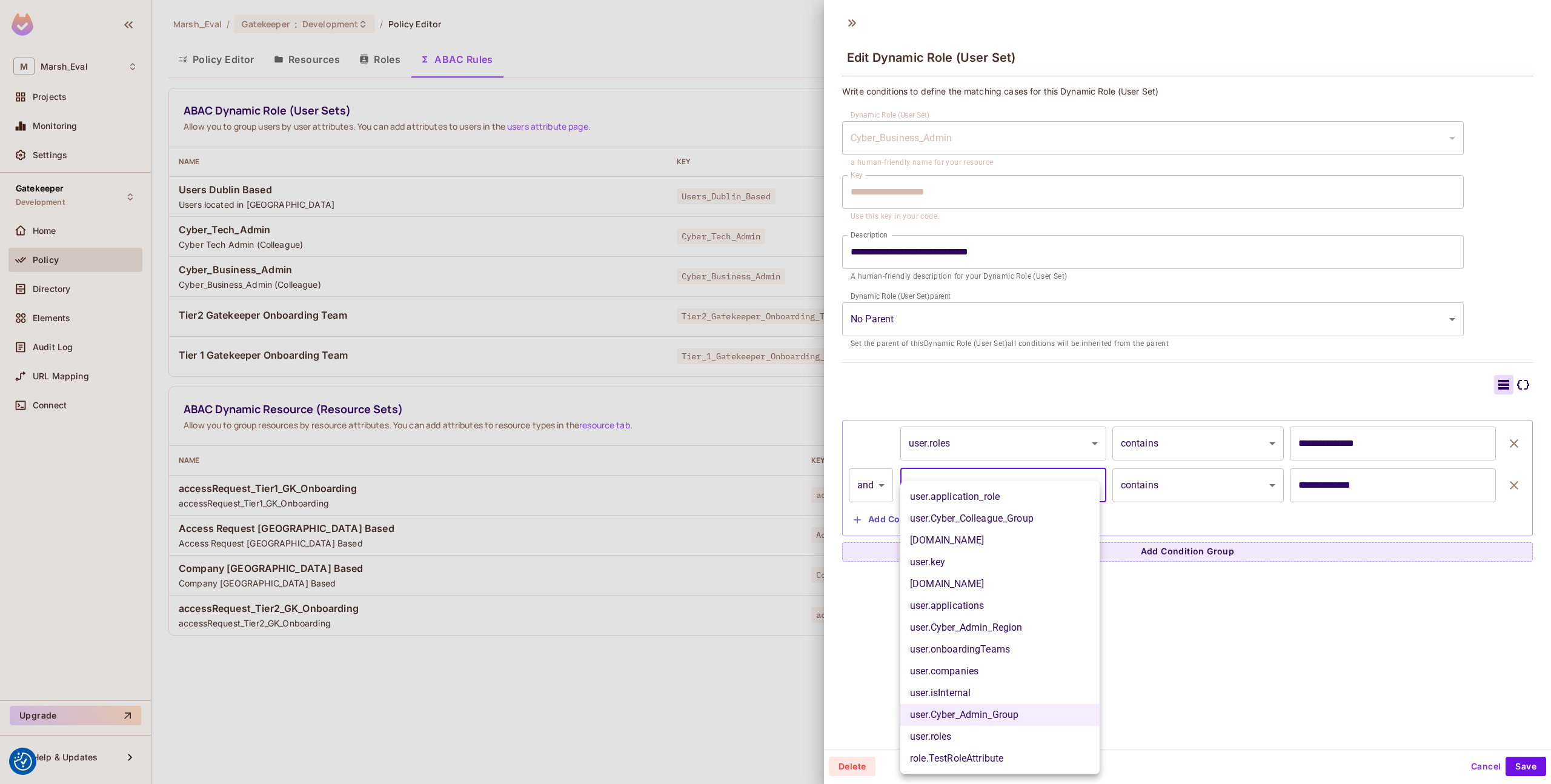
click at [1251, 704] on div at bounding box center [775, 392] width 1551 height 784
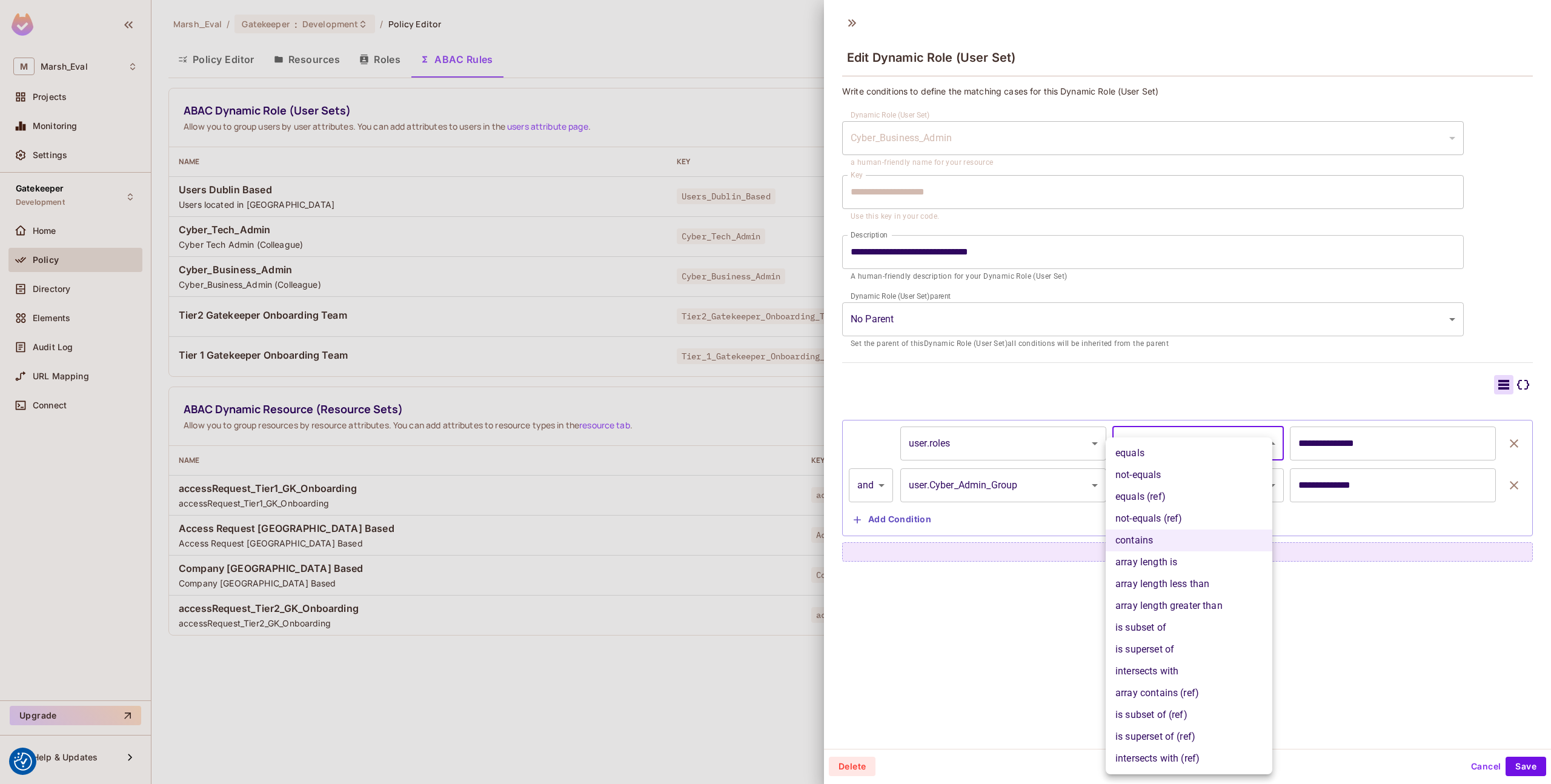
click at [1126, 444] on body "We use cookies to enhance your browsing experience, serve personalized ads or c…" at bounding box center [775, 392] width 1551 height 784
click at [1016, 619] on div at bounding box center [775, 392] width 1551 height 784
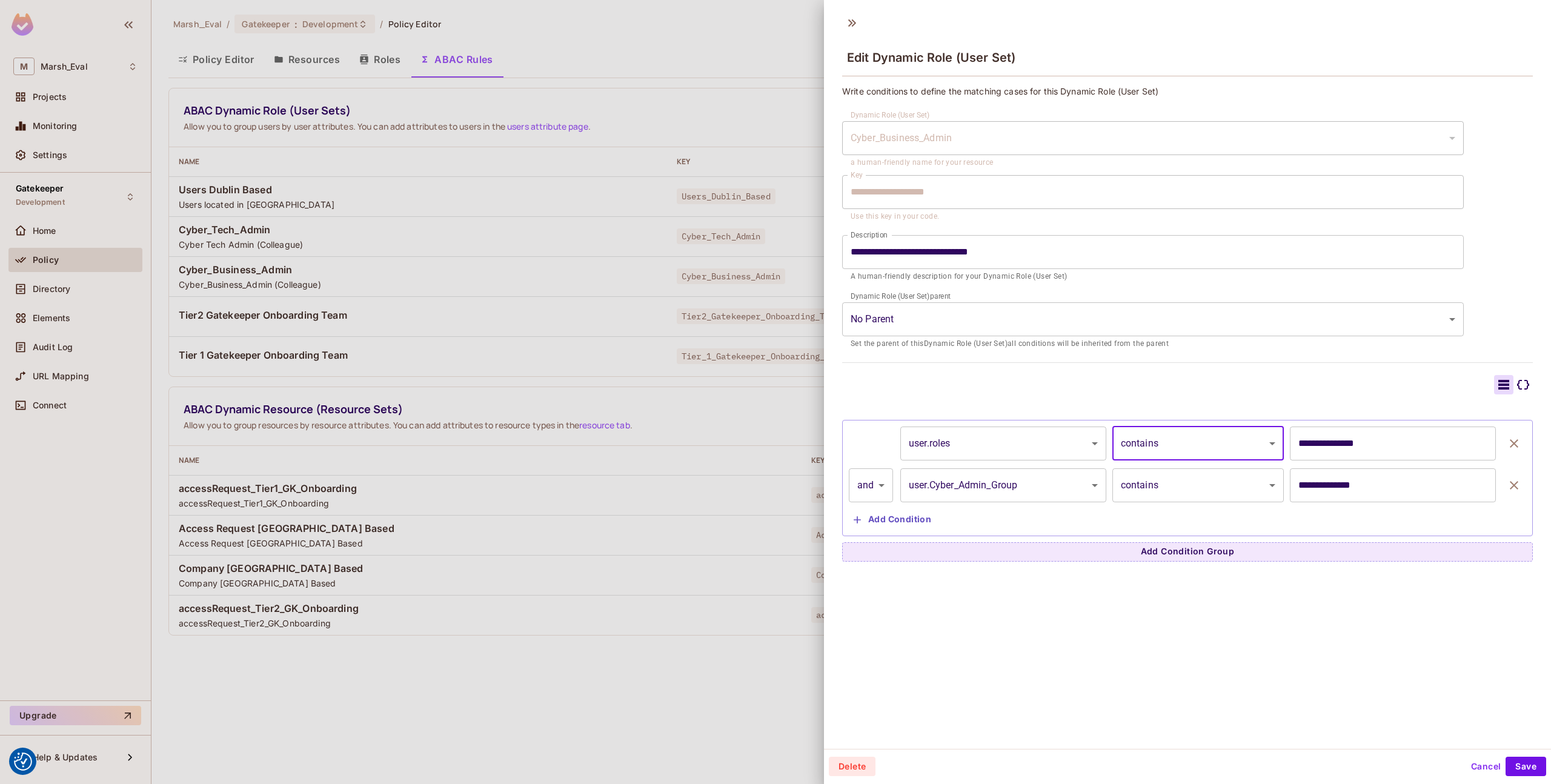
click at [688, 627] on div at bounding box center [775, 392] width 1551 height 784
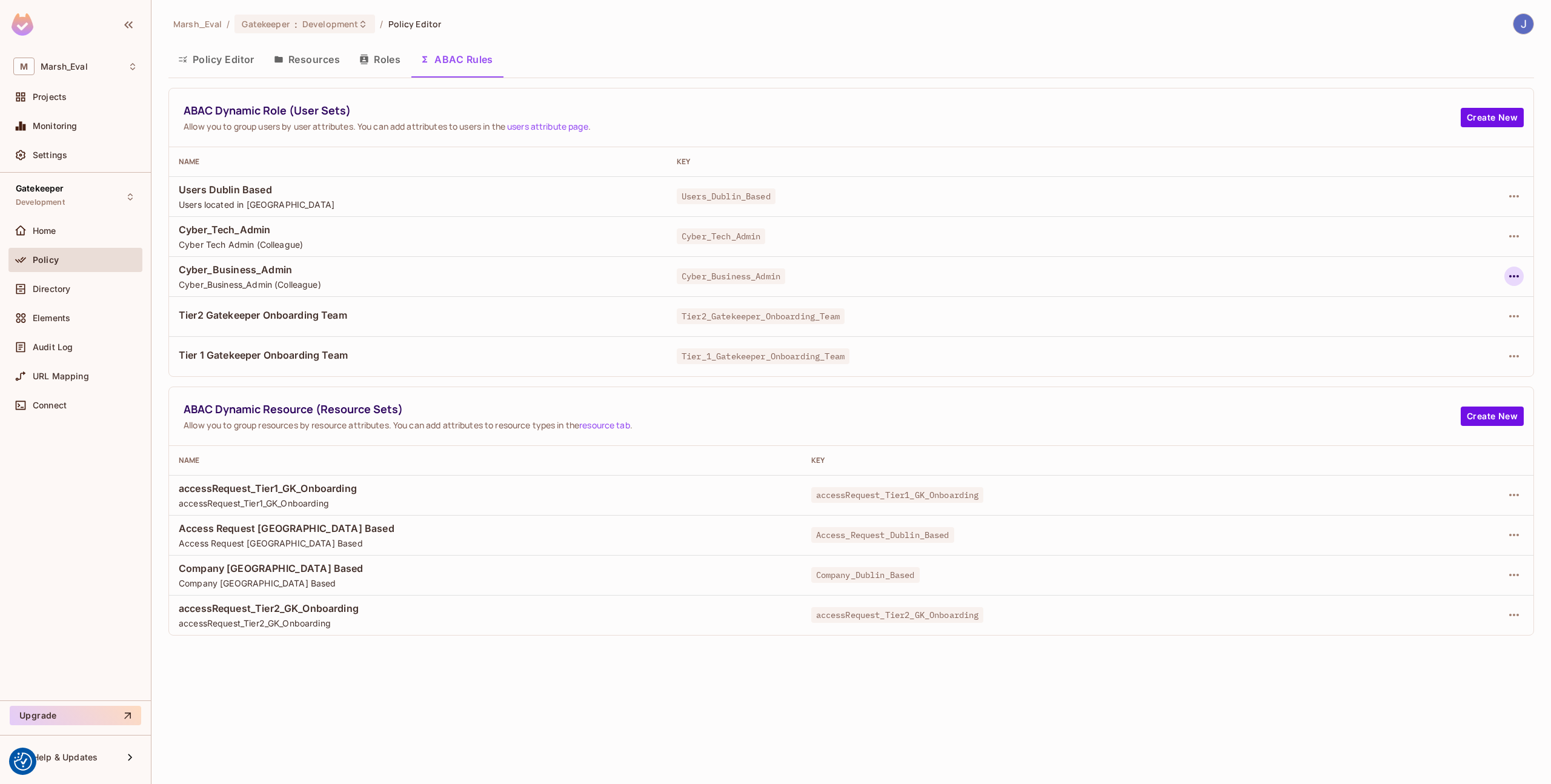
click at [1508, 276] on icon "button" at bounding box center [1514, 276] width 14 height 14
click at [1448, 303] on div "Edit Dynamic Role (User Set)" at bounding box center [1431, 303] width 119 height 12
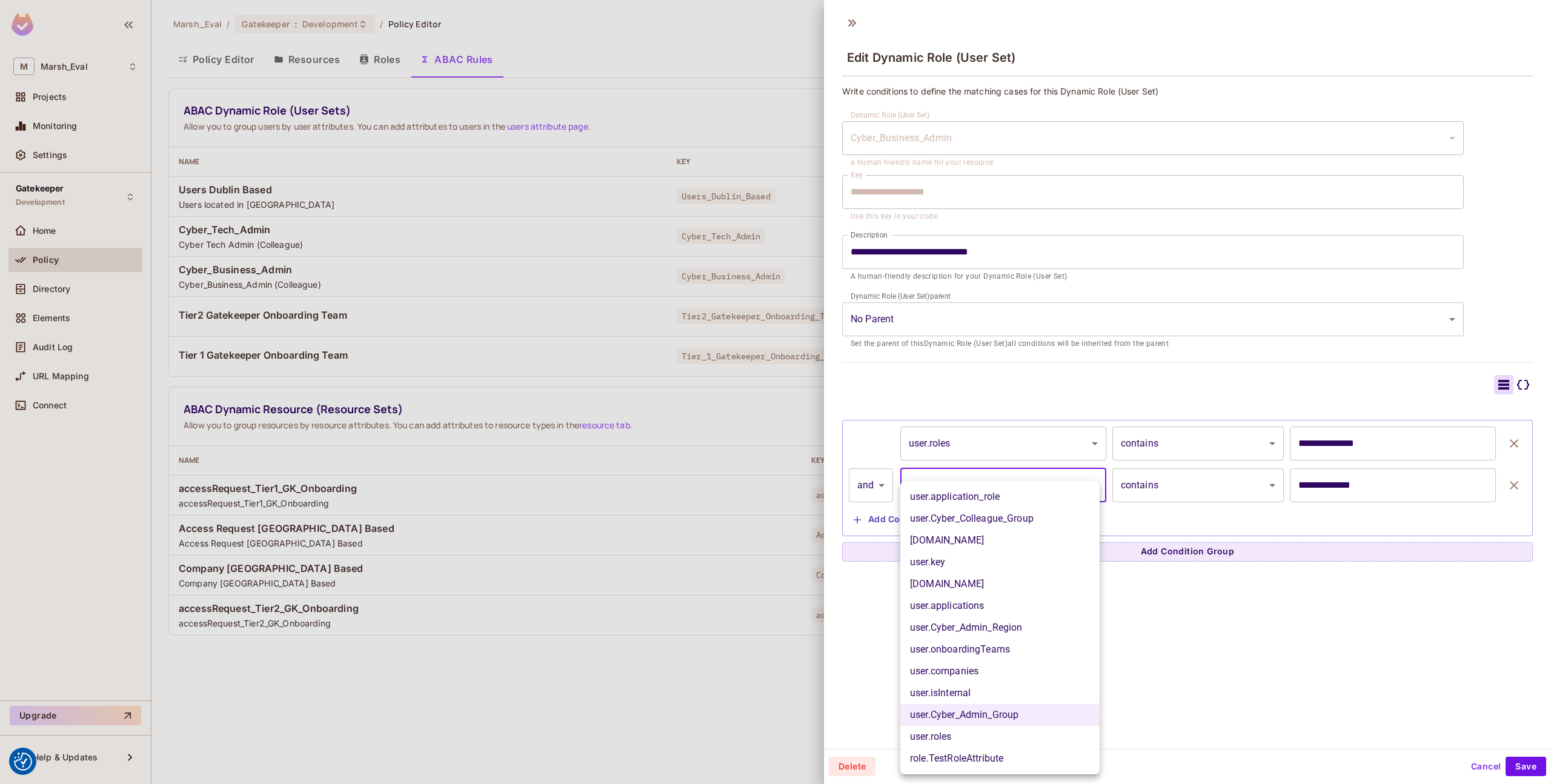
click at [975, 490] on body "We use cookies to enhance your browsing experience, serve personalized ads or c…" at bounding box center [775, 392] width 1551 height 784
click at [943, 718] on li "user.Cyber_Admin_Group" at bounding box center [1000, 714] width 199 height 22
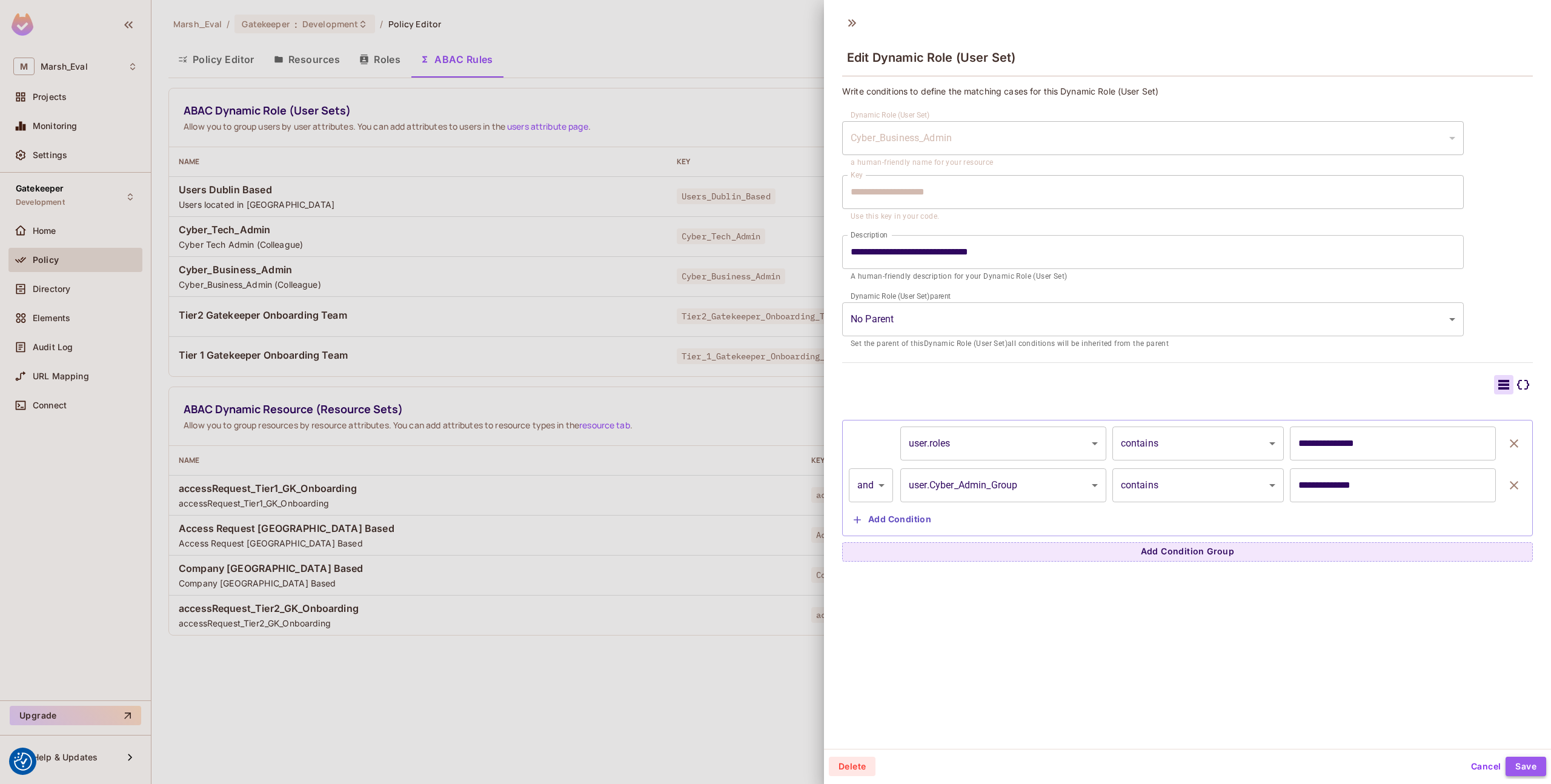
click at [1510, 763] on button "Save" at bounding box center [1526, 765] width 41 height 19
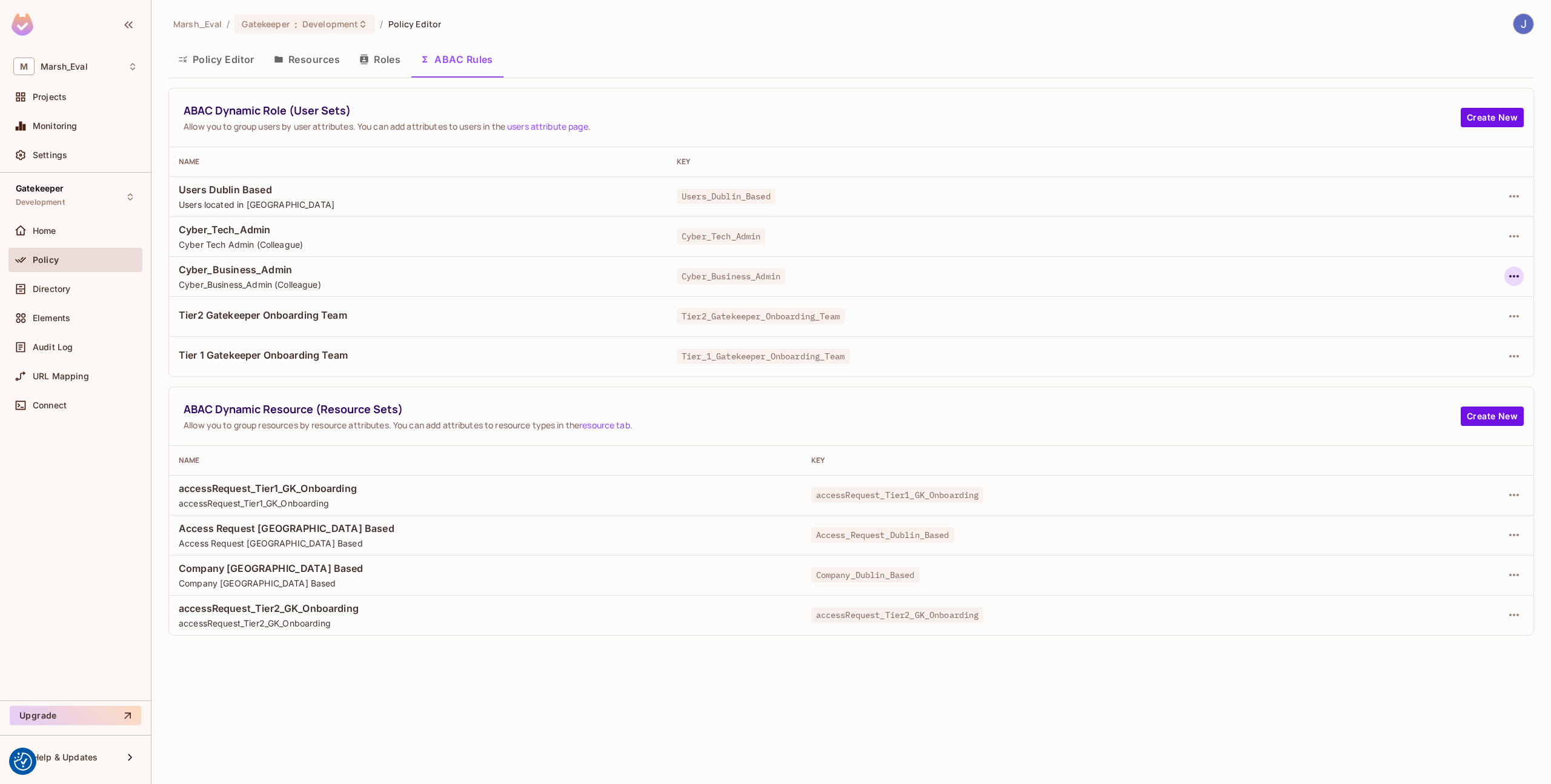
click at [1505, 280] on button "button" at bounding box center [1514, 276] width 19 height 19
click at [1426, 306] on div "Edit Dynamic Role (User Set)" at bounding box center [1431, 303] width 119 height 12
click at [78, 199] on div "Gatekeeper Development" at bounding box center [76, 197] width 134 height 33
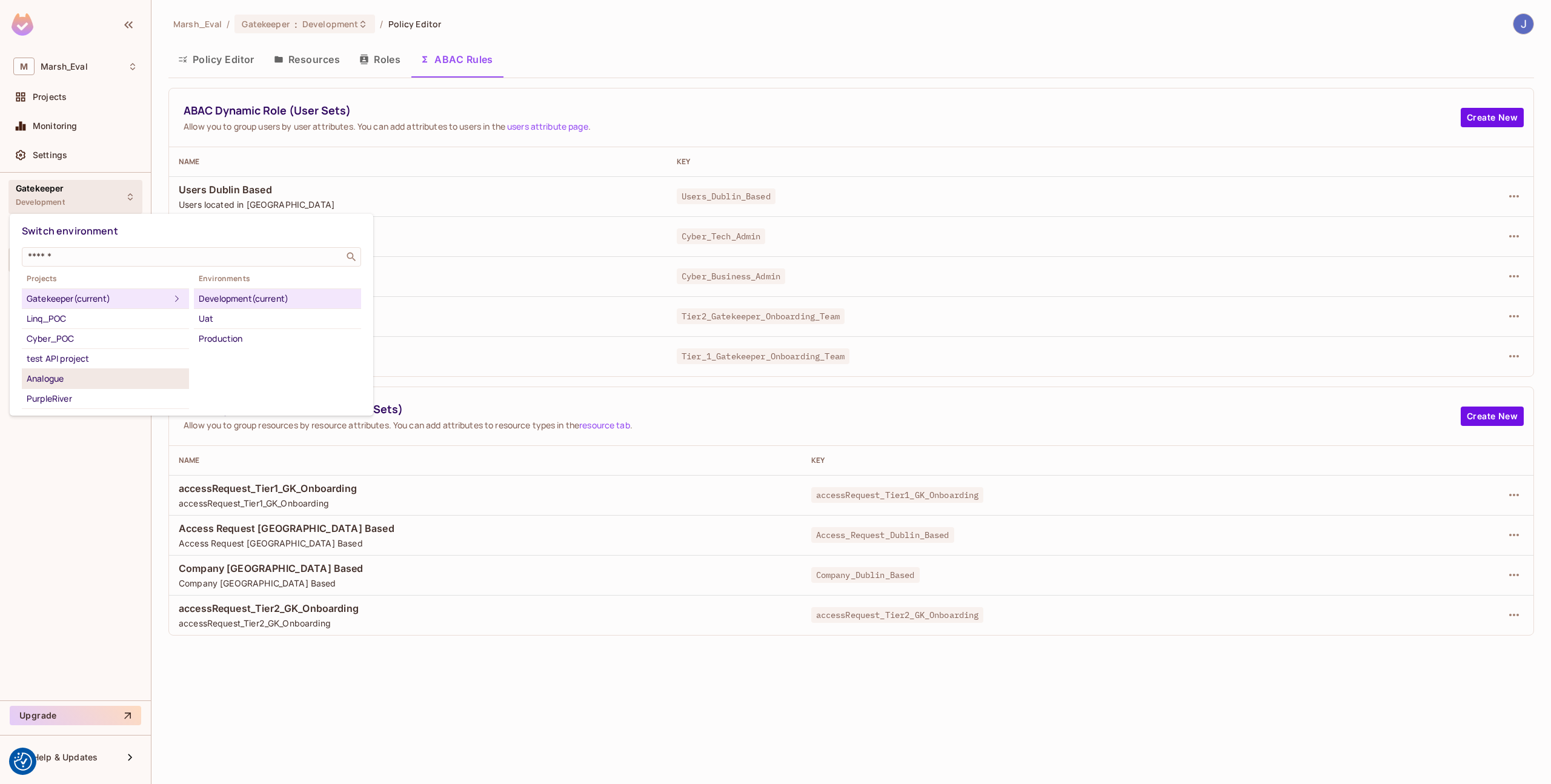
scroll to position [38, 0]
click at [87, 355] on div "PurpleRiver" at bounding box center [105, 360] width 157 height 14
click at [201, 304] on div "Development" at bounding box center [277, 298] width 157 height 14
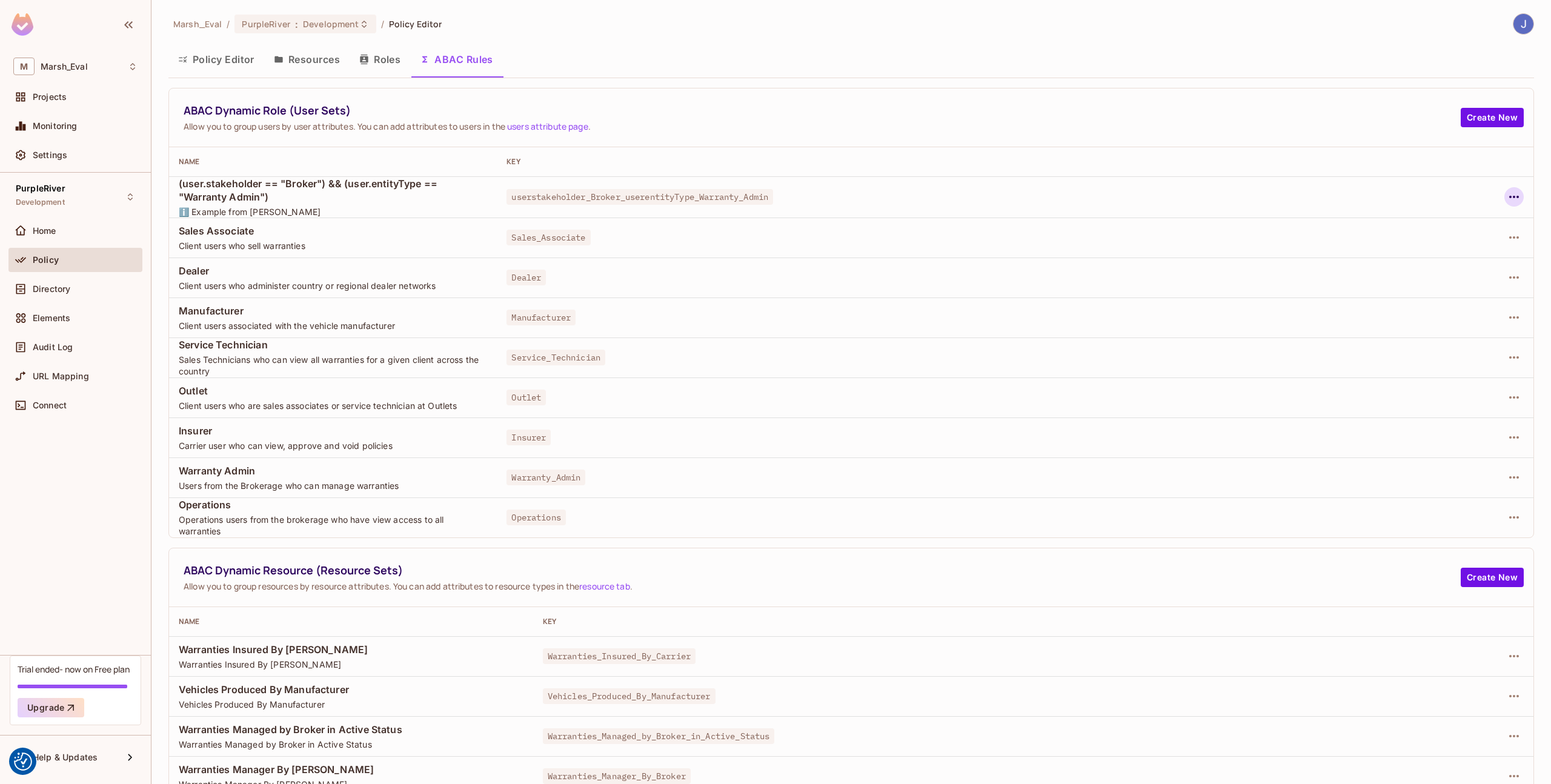
click at [1507, 194] on icon "button" at bounding box center [1514, 197] width 14 height 14
click at [1478, 221] on div "Edit Dynamic Role (User Set)" at bounding box center [1422, 224] width 119 height 12
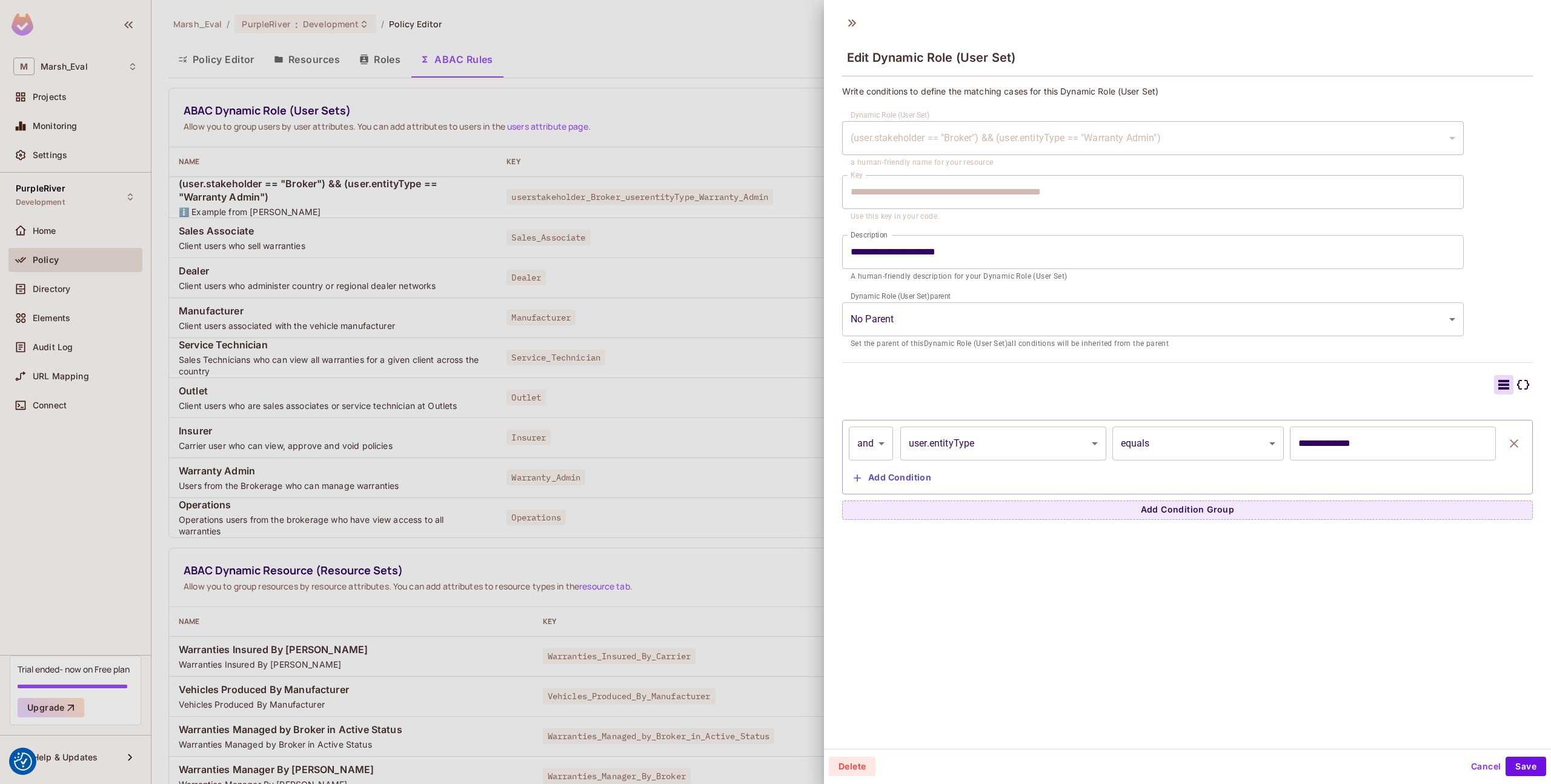
click at [795, 480] on div at bounding box center [775, 392] width 1551 height 784
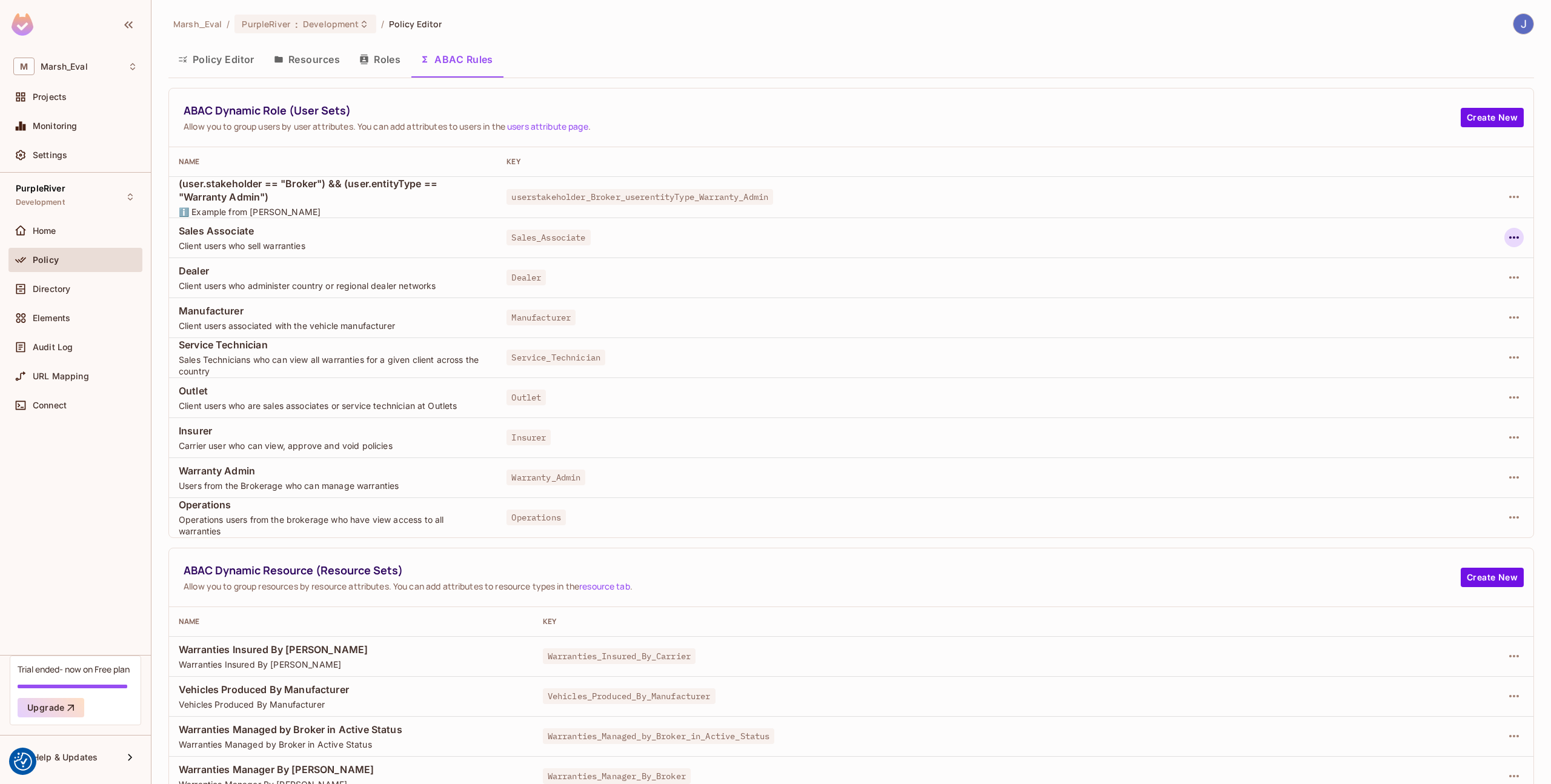
click at [1507, 244] on icon "button" at bounding box center [1514, 237] width 14 height 14
click at [1472, 261] on div "Edit Dynamic Role (User Set)" at bounding box center [1422, 265] width 119 height 12
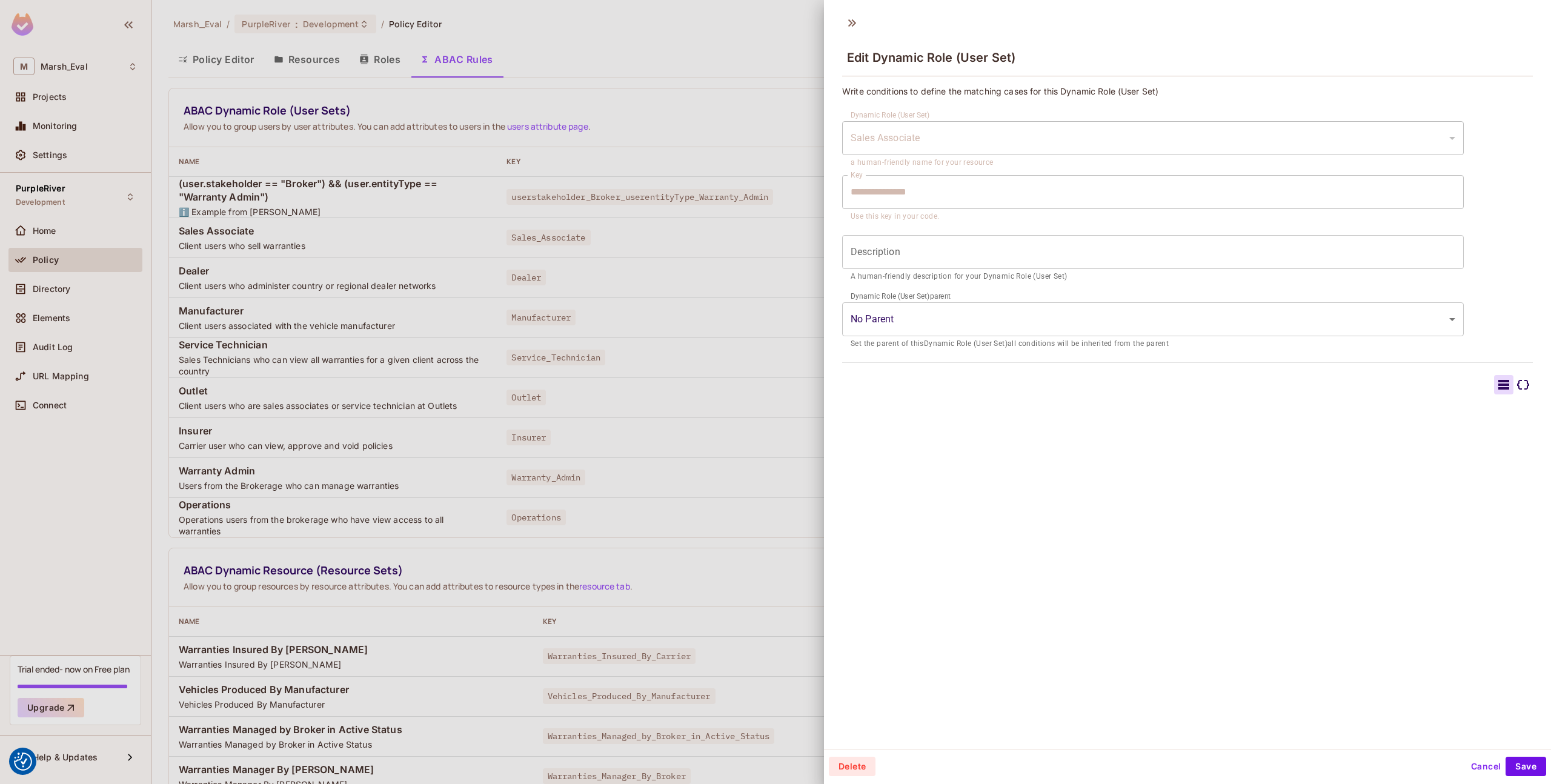
type input "**********"
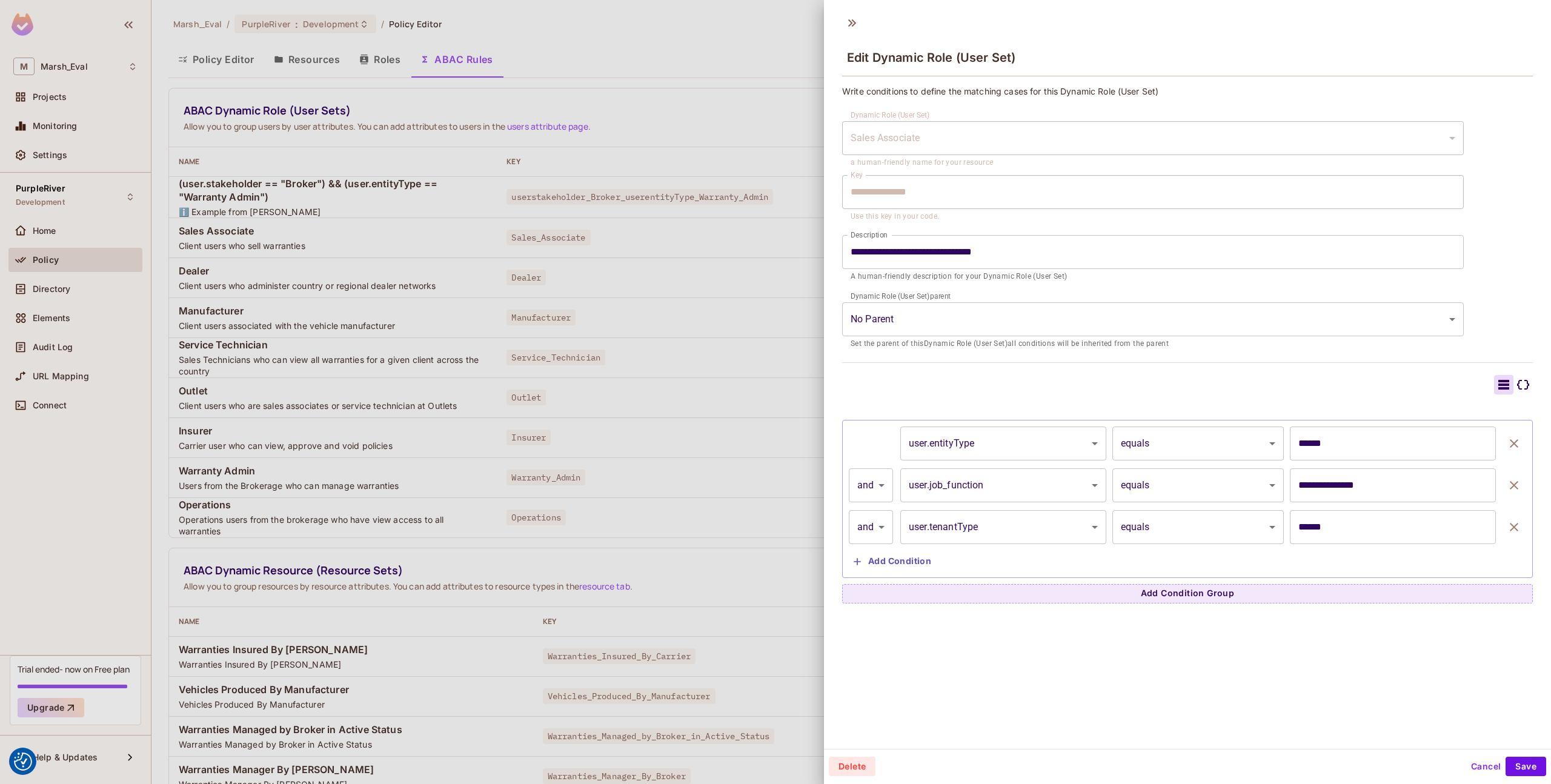
click at [797, 451] on div at bounding box center [775, 392] width 1551 height 784
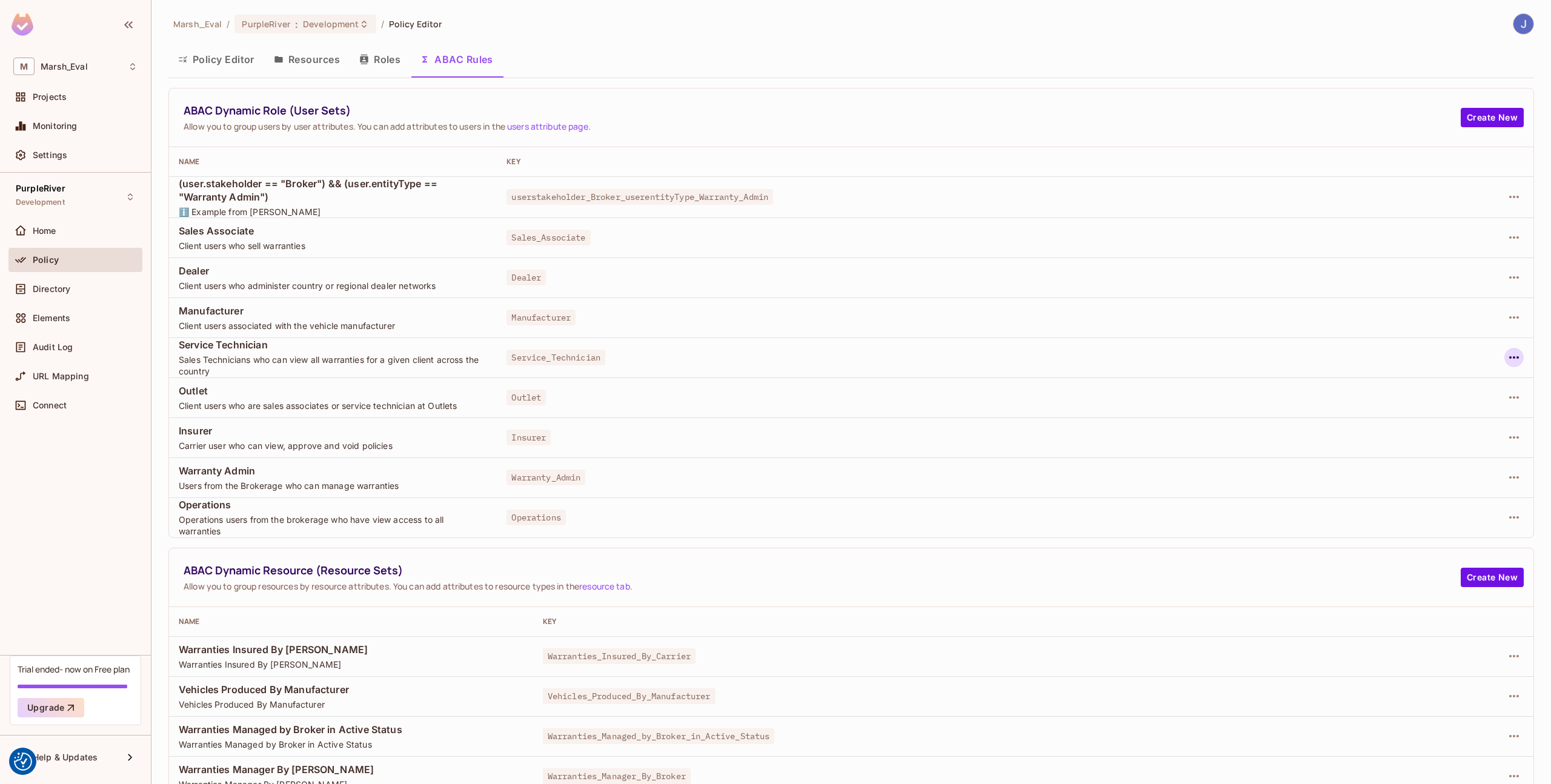
click at [1507, 353] on icon "button" at bounding box center [1514, 357] width 14 height 14
click at [1428, 374] on li "Edit Dynamic Role (User Set)" at bounding box center [1417, 385] width 177 height 26
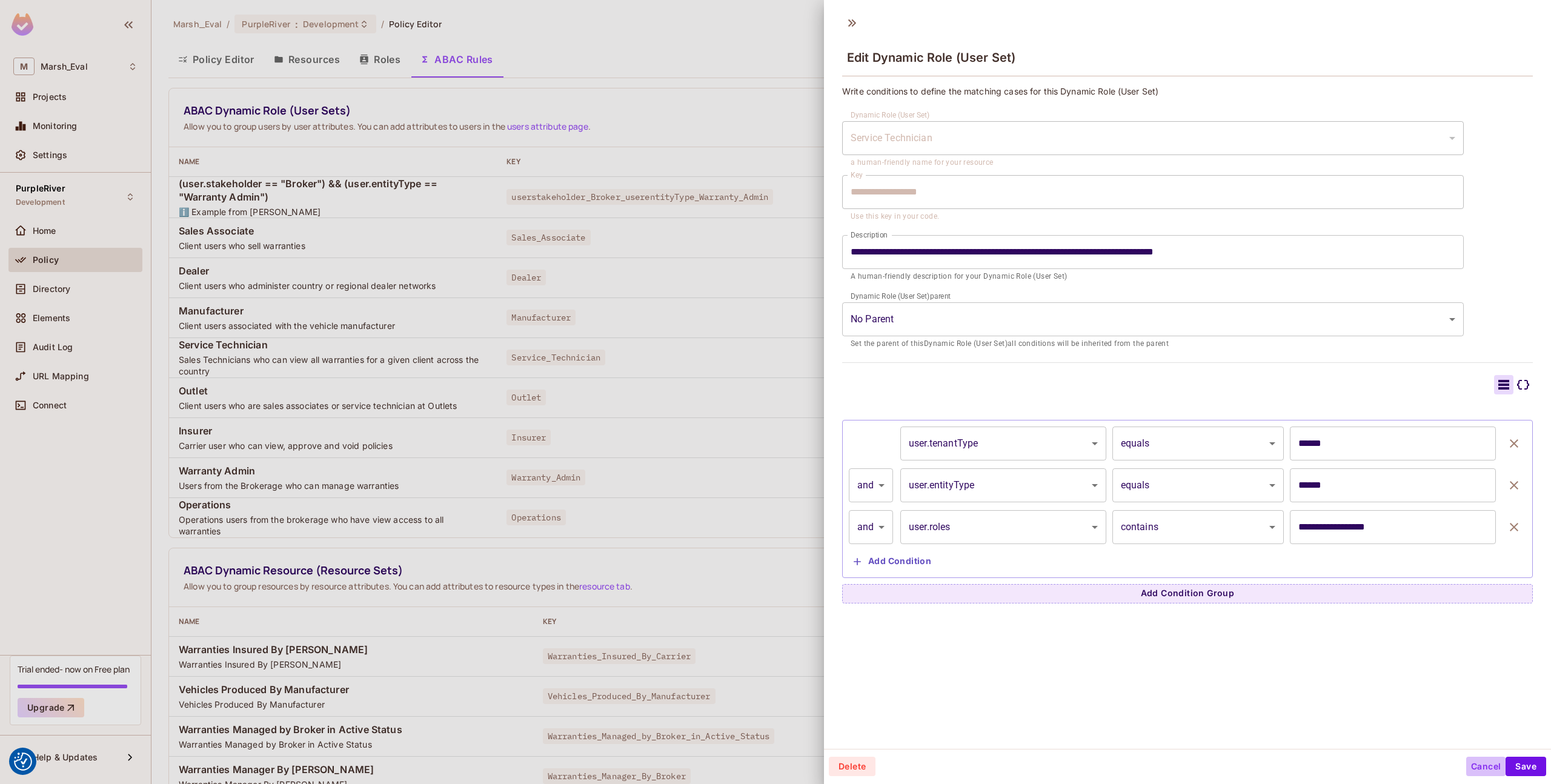
click at [1470, 768] on button "Cancel" at bounding box center [1485, 765] width 39 height 19
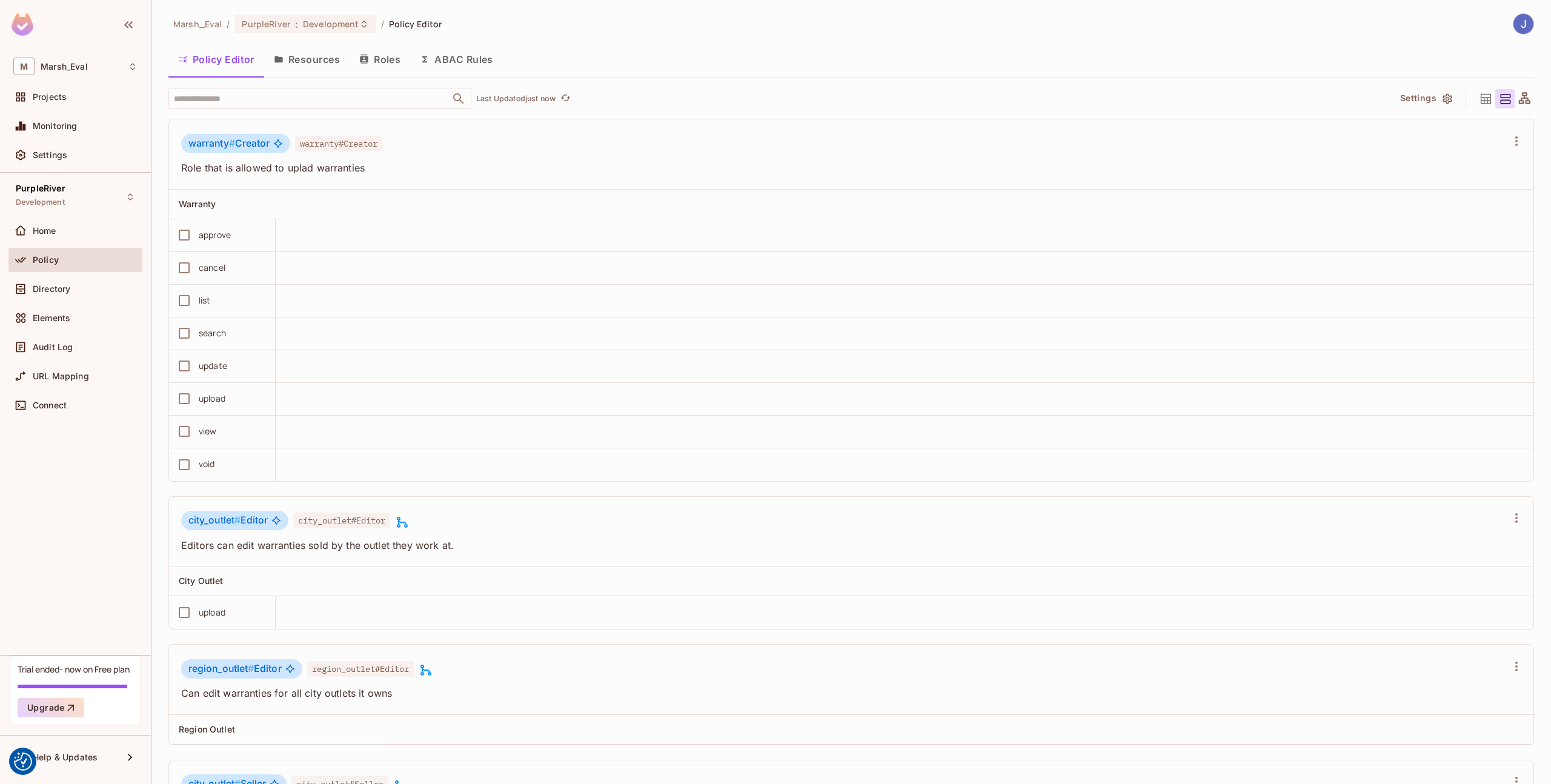
click at [331, 60] on button "Resources" at bounding box center [307, 59] width 85 height 31
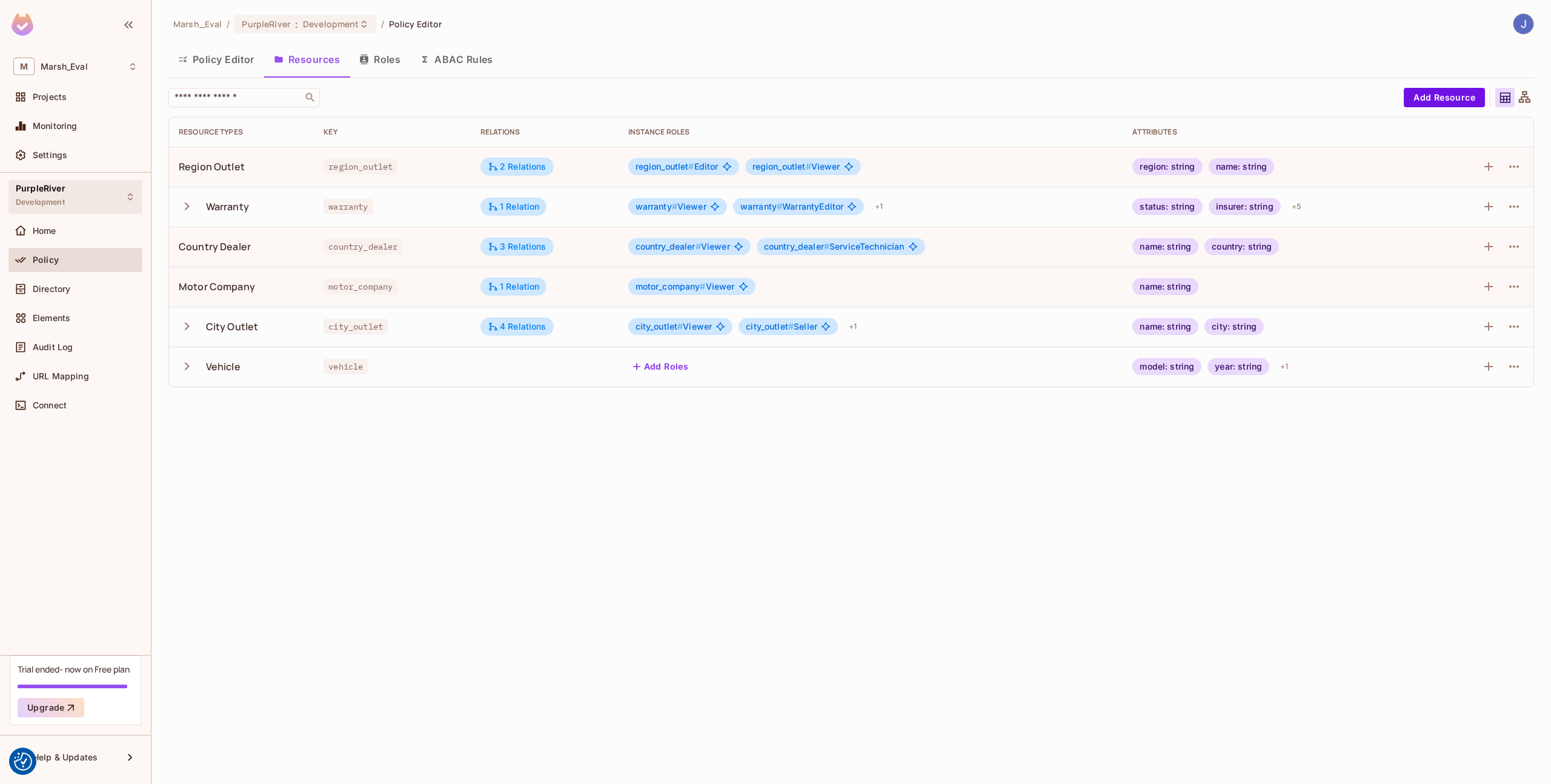
click at [22, 194] on div "PurpleRiver Development" at bounding box center [41, 197] width 50 height 26
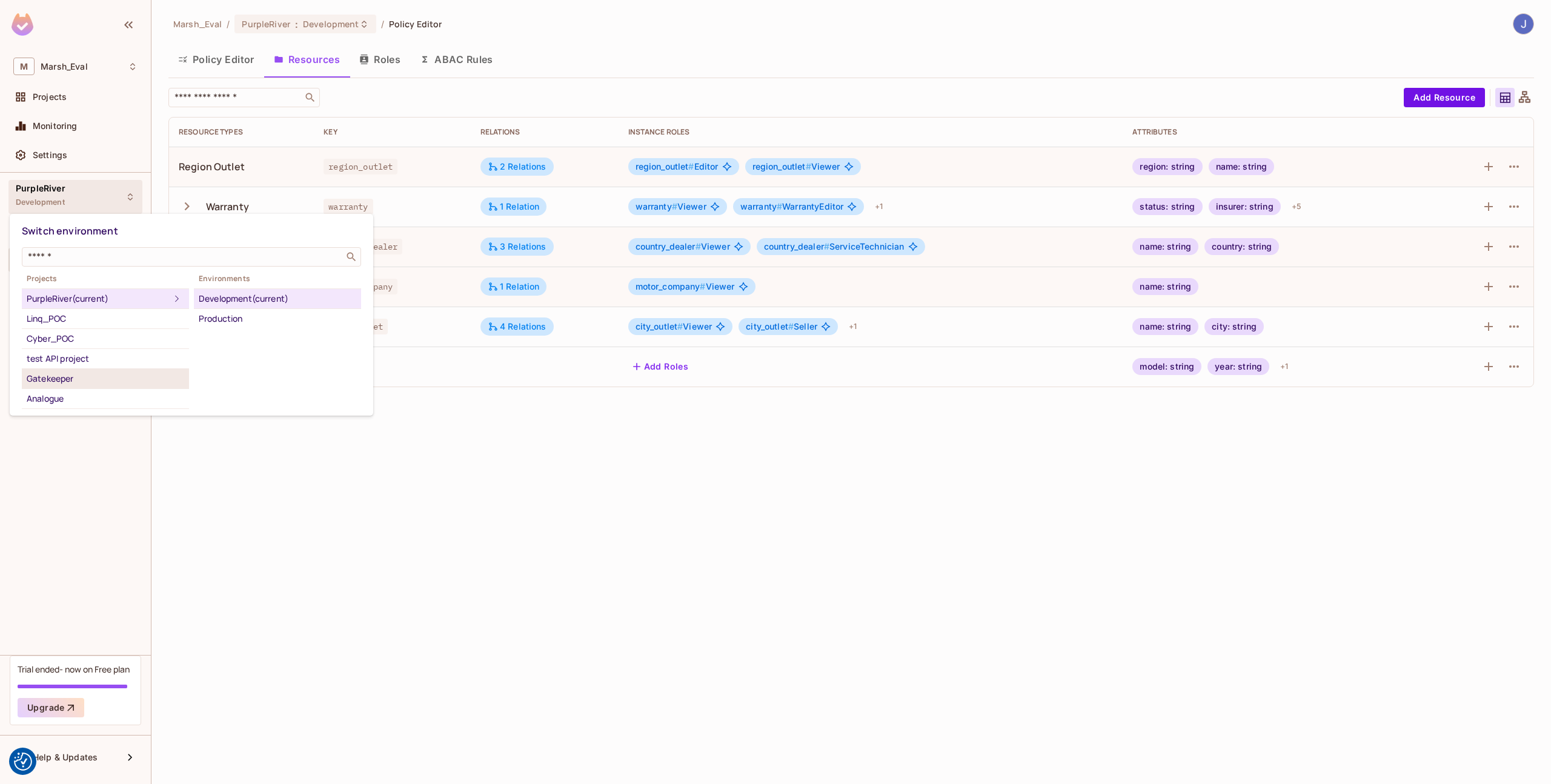
click at [66, 376] on div "Gatekeeper" at bounding box center [105, 378] width 157 height 14
click at [207, 300] on div "Development" at bounding box center [277, 298] width 157 height 14
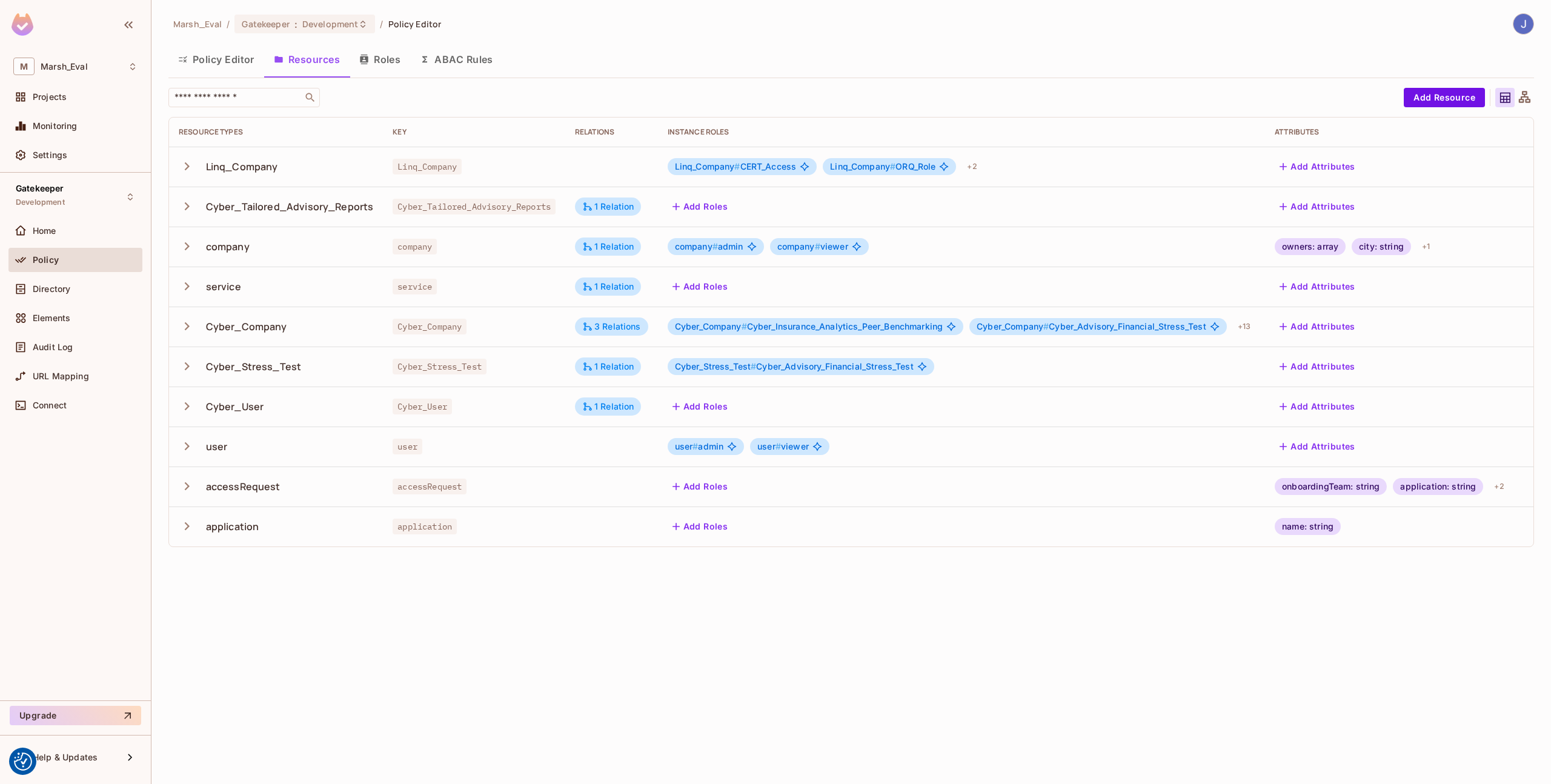
click at [626, 192] on td "1 Relation" at bounding box center [612, 207] width 93 height 40
click at [623, 204] on div "1 Relation" at bounding box center [608, 206] width 52 height 11
click at [538, 291] on div at bounding box center [775, 392] width 1551 height 784
drag, startPoint x: 378, startPoint y: 204, endPoint x: 205, endPoint y: 209, distance: 173.1
click at [205, 209] on td "Cyber_Tailored_Advisory_Reports" at bounding box center [276, 207] width 214 height 40
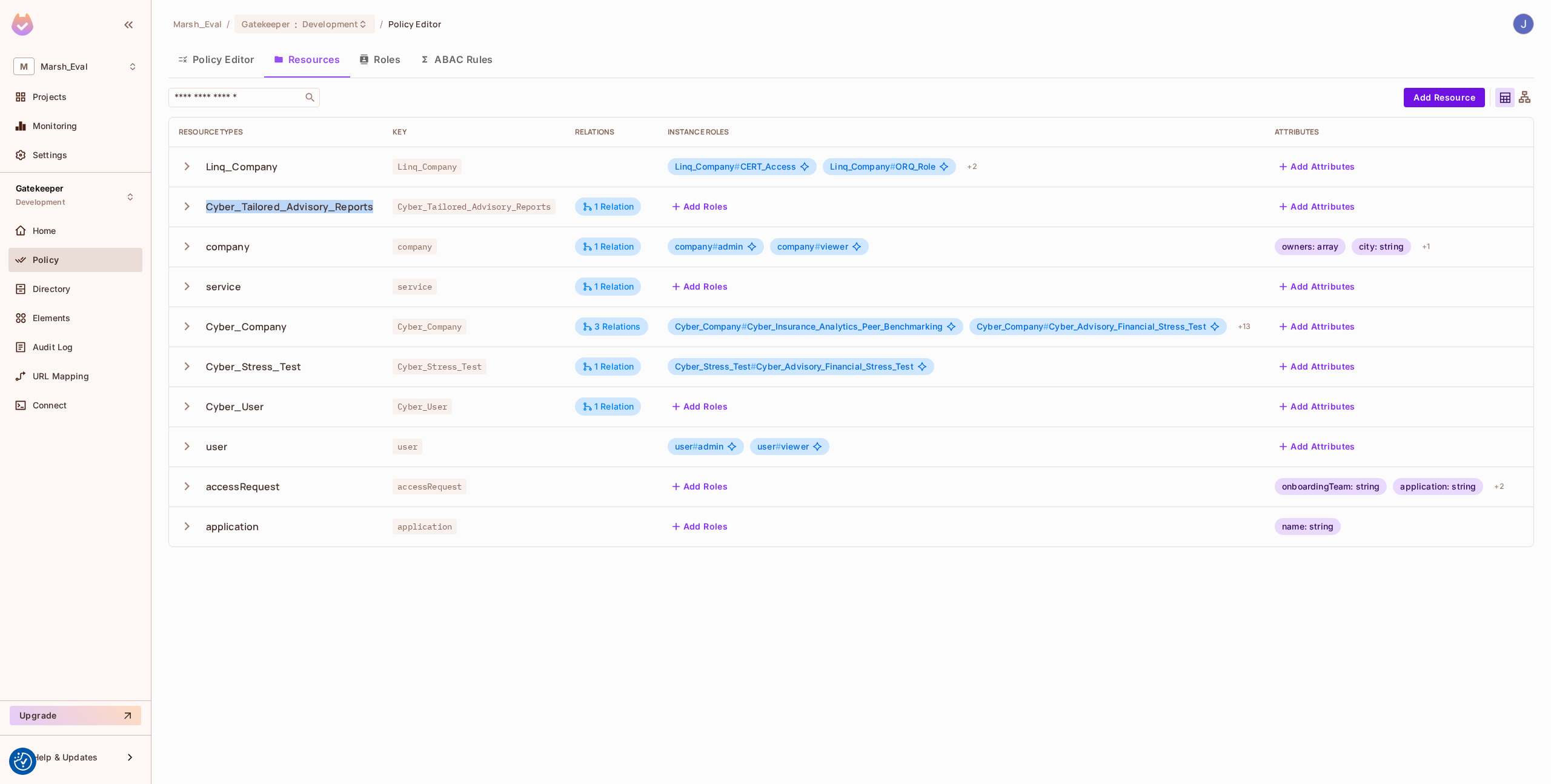
copy div "Cyber_Tailored_Advisory_Reports"
click at [526, 228] on td "company" at bounding box center [474, 246] width 182 height 40
click at [602, 211] on div "1 Relation" at bounding box center [608, 206] width 52 height 11
click at [533, 271] on div at bounding box center [775, 392] width 1551 height 784
drag, startPoint x: 1309, startPoint y: 330, endPoint x: 1239, endPoint y: 350, distance: 72.8
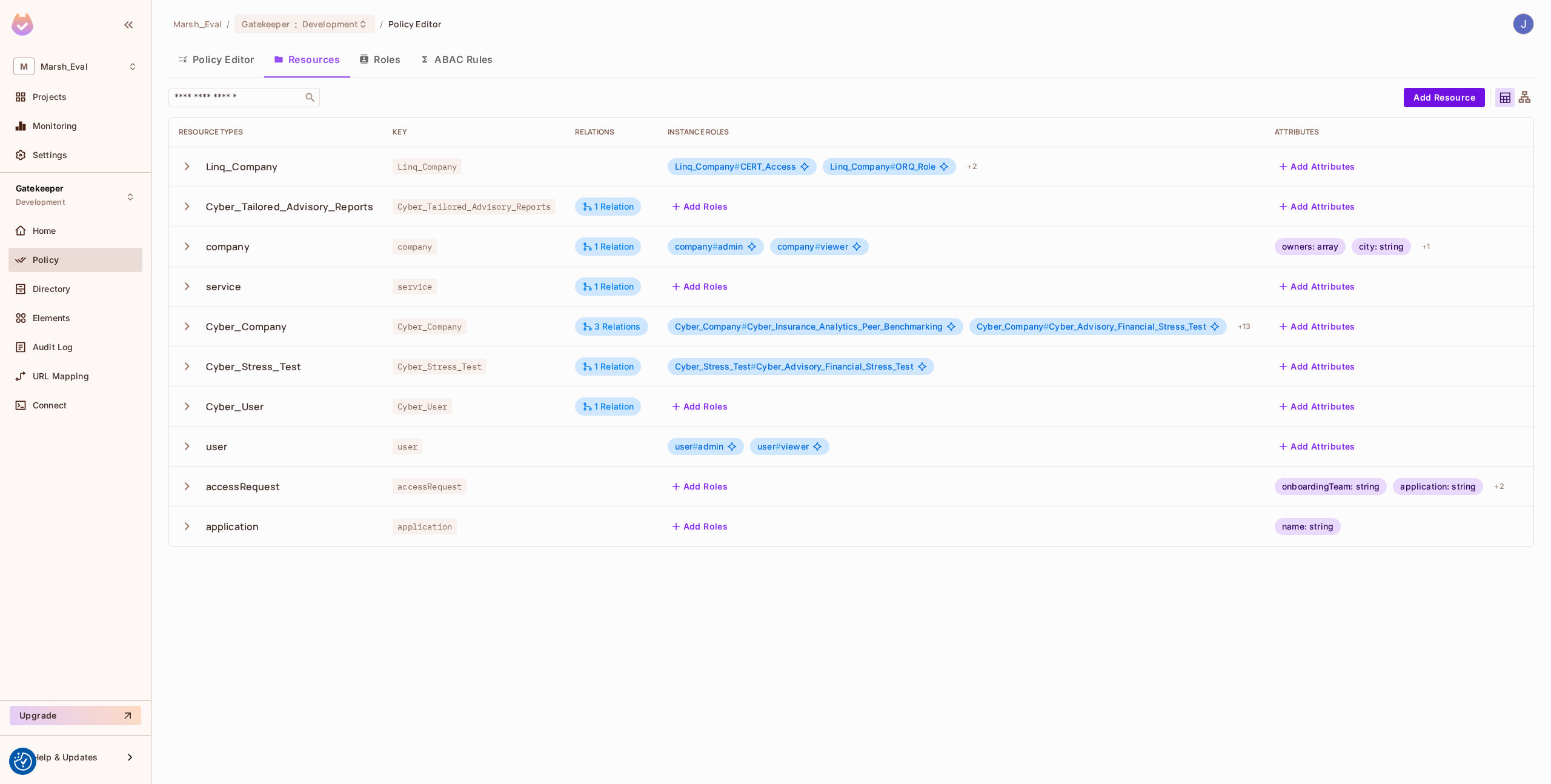
click at [1239, 350] on tbody "Linq_Company Linq_Company Linq_Company # CERT_Access Linq_Company # ORQ_Role + …" at bounding box center [876, 346] width 1414 height 399
click at [184, 332] on icon "button" at bounding box center [187, 326] width 16 height 16
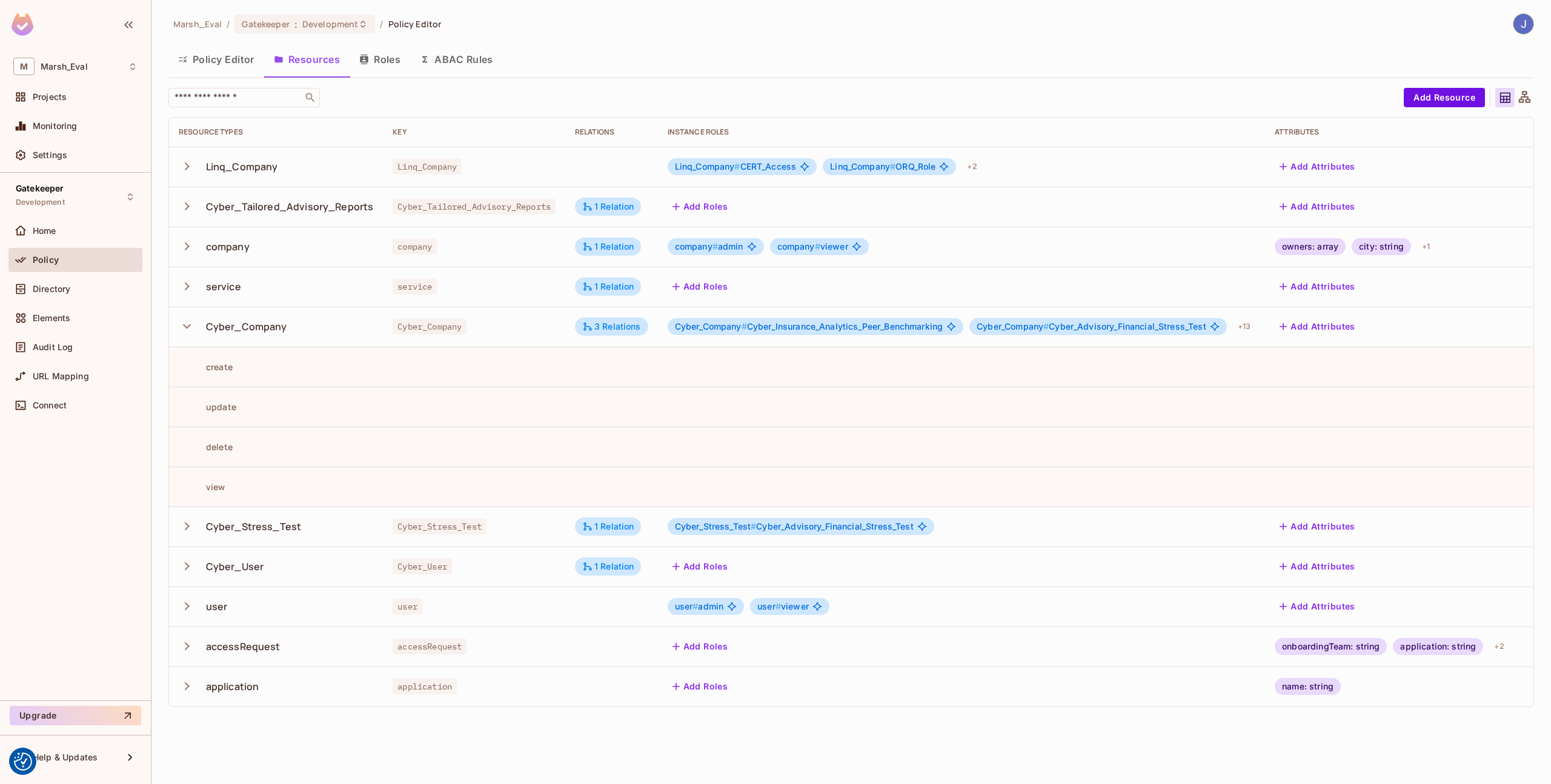
click at [189, 330] on icon "button" at bounding box center [187, 326] width 16 height 16
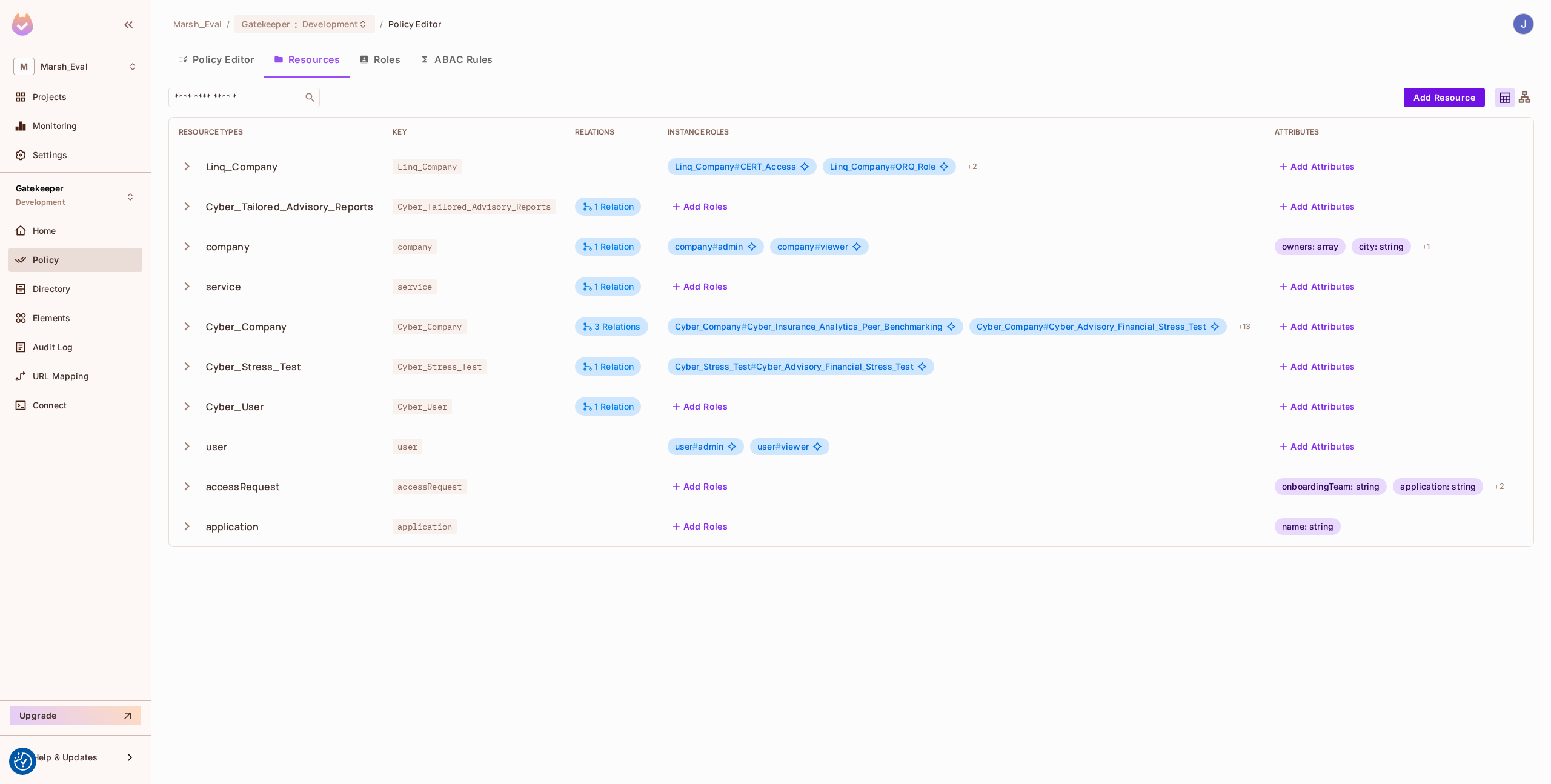
click at [1507, 330] on div "Add Attributes" at bounding box center [1392, 326] width 234 height 19
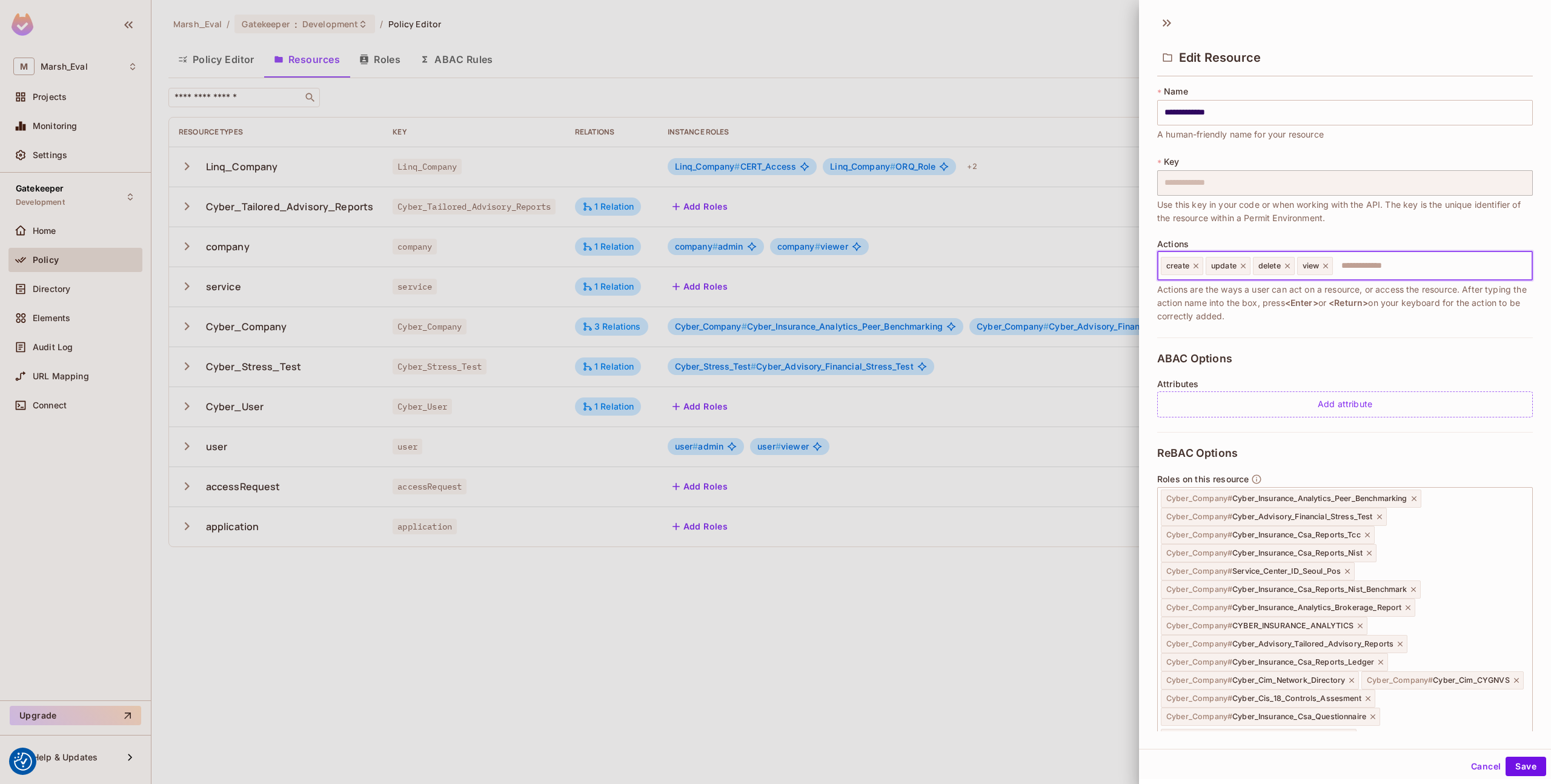
click at [1363, 271] on input "text" at bounding box center [1431, 266] width 193 height 24
type input "**********"
click at [1272, 361] on div "ABAC Options Attributes Add attribute" at bounding box center [1345, 385] width 375 height 95
click at [1404, 271] on input "text" at bounding box center [1431, 266] width 193 height 24
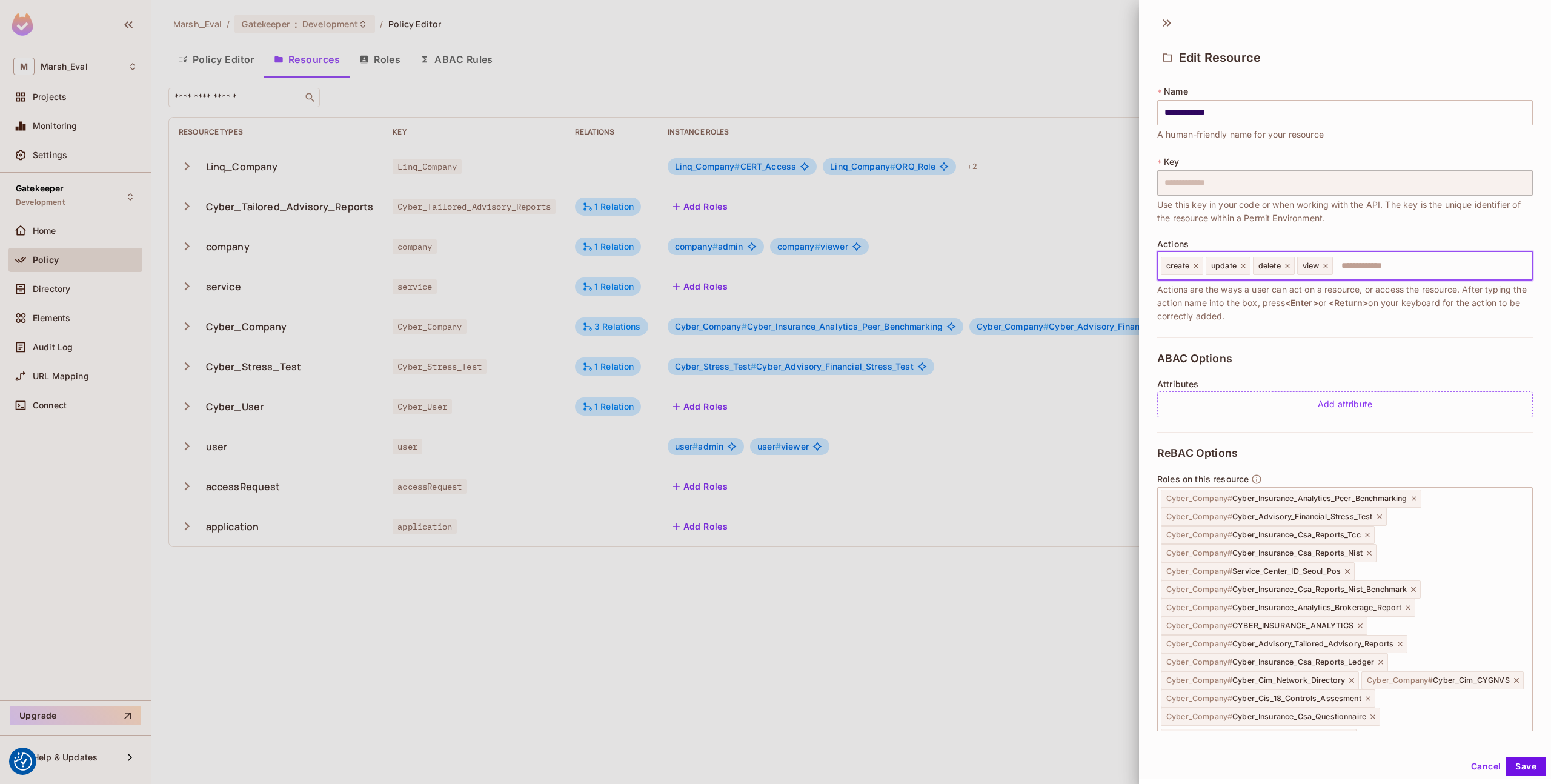
type input "*"
type input "**********"
click at [1515, 769] on button "Save" at bounding box center [1526, 765] width 41 height 19
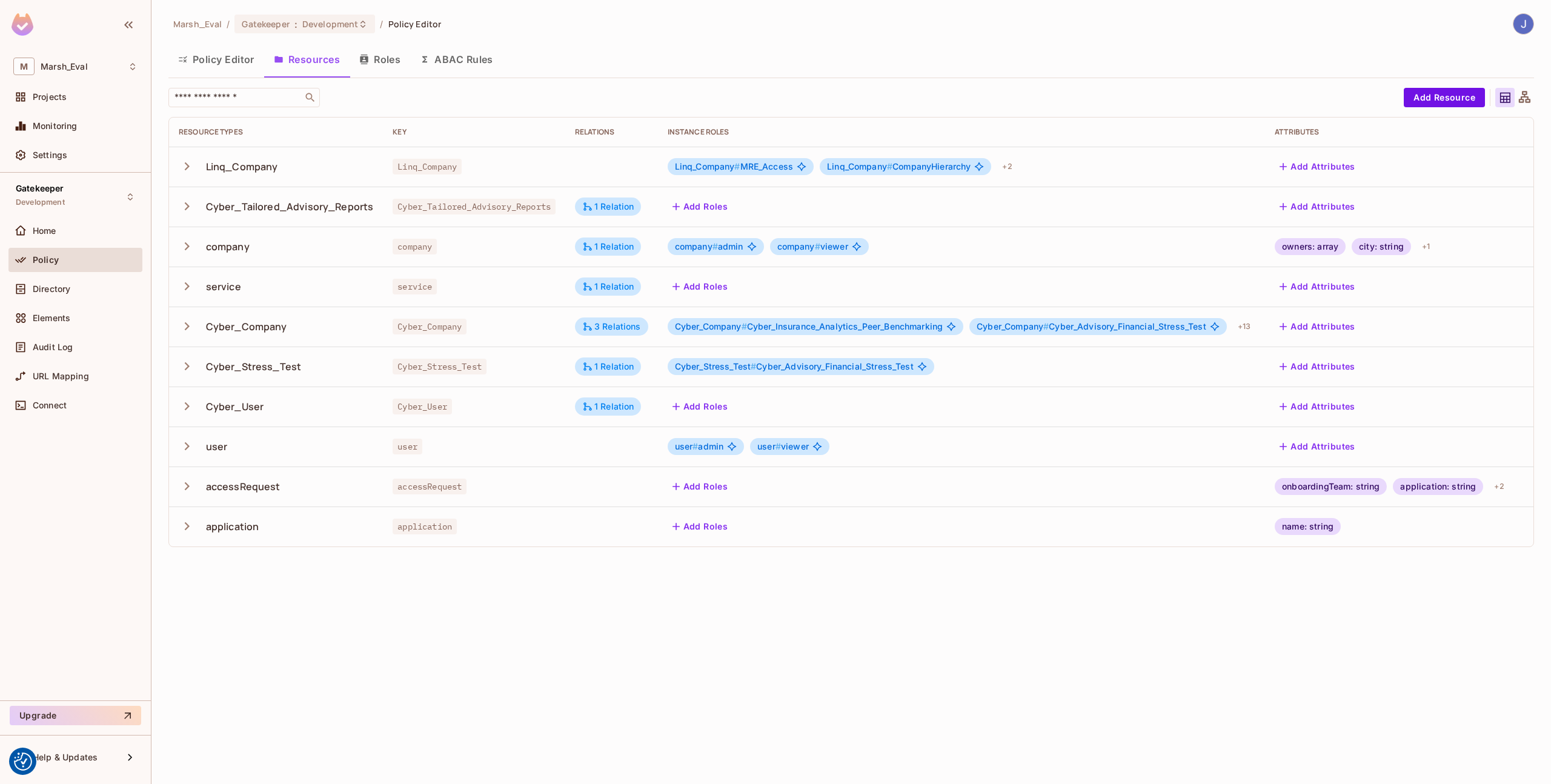
click at [1509, 326] on div "Add Attributes" at bounding box center [1392, 326] width 234 height 19
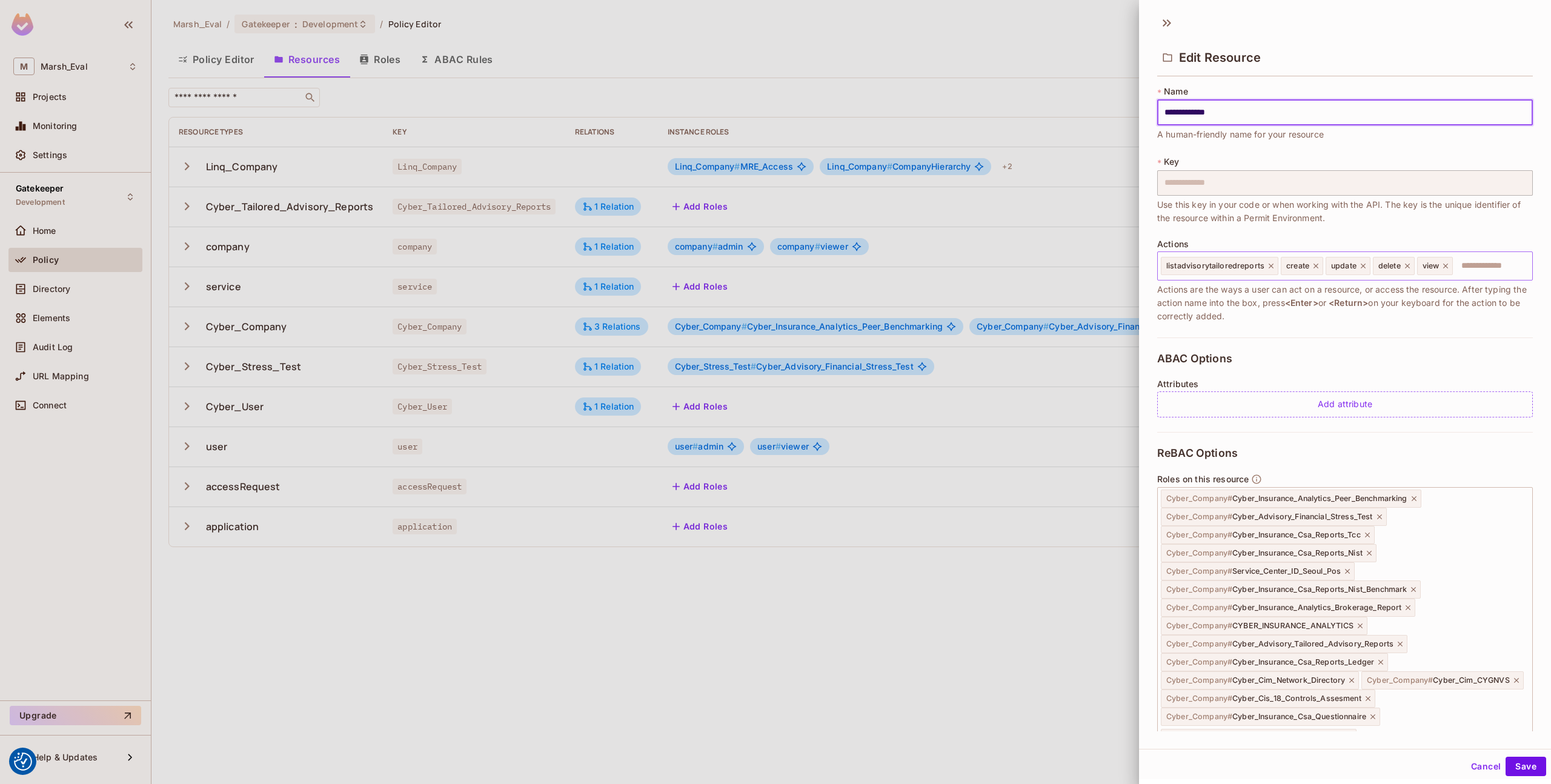
click at [1247, 261] on span "listadvisorytailoredreports" at bounding box center [1215, 266] width 98 height 10
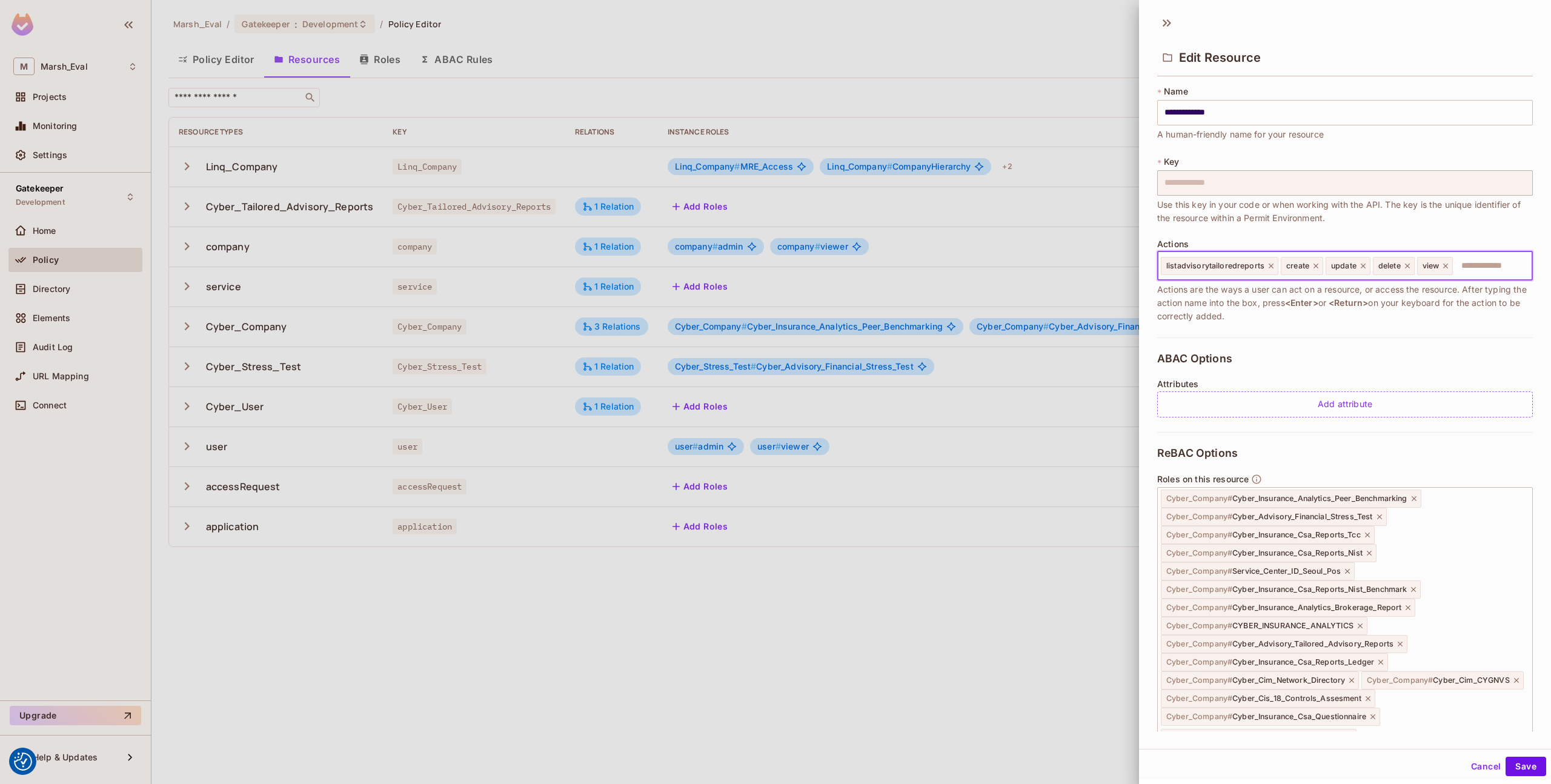
click at [1247, 261] on span "listadvisorytailoredreports" at bounding box center [1215, 266] width 98 height 10
click at [1239, 261] on span "listadvisorytailoredreports" at bounding box center [1215, 266] width 98 height 10
click at [1273, 268] on icon at bounding box center [1272, 266] width 9 height 9
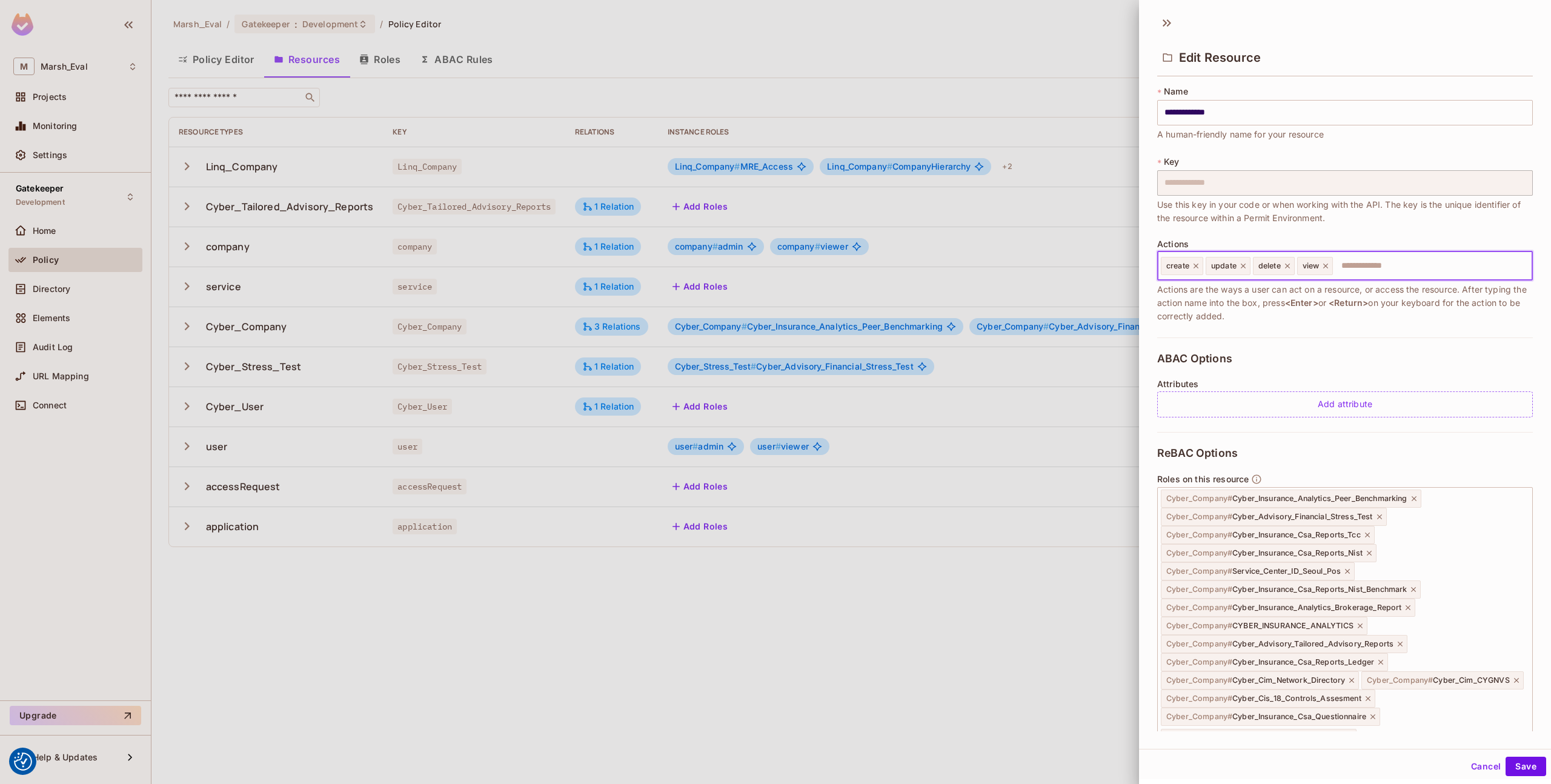
click at [1394, 269] on input "text" at bounding box center [1431, 266] width 193 height 24
type input "**********"
click at [1404, 315] on span "Actions are the ways a user can act on a resource, or access the resource. Afte…" at bounding box center [1345, 303] width 375 height 40
click at [1421, 260] on div "listadvisorytailoredreports" at bounding box center [1394, 266] width 118 height 19
click at [1450, 266] on icon at bounding box center [1446, 266] width 9 height 9
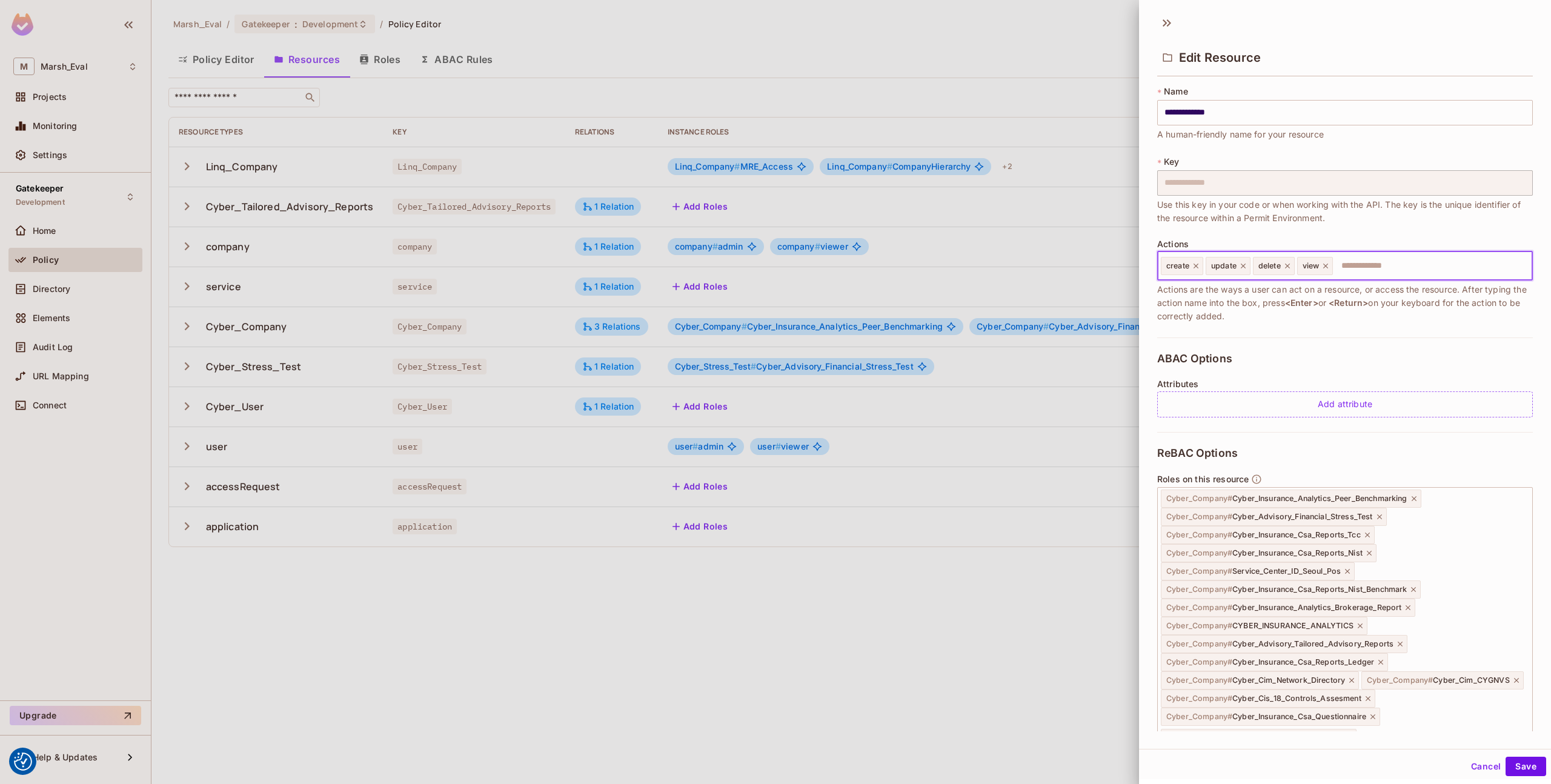
click at [1430, 266] on input "text" at bounding box center [1431, 266] width 193 height 24
type input "******"
click at [1364, 264] on icon at bounding box center [1363, 266] width 9 height 9
click at [1376, 267] on input "text" at bounding box center [1431, 266] width 193 height 24
type input "**********"
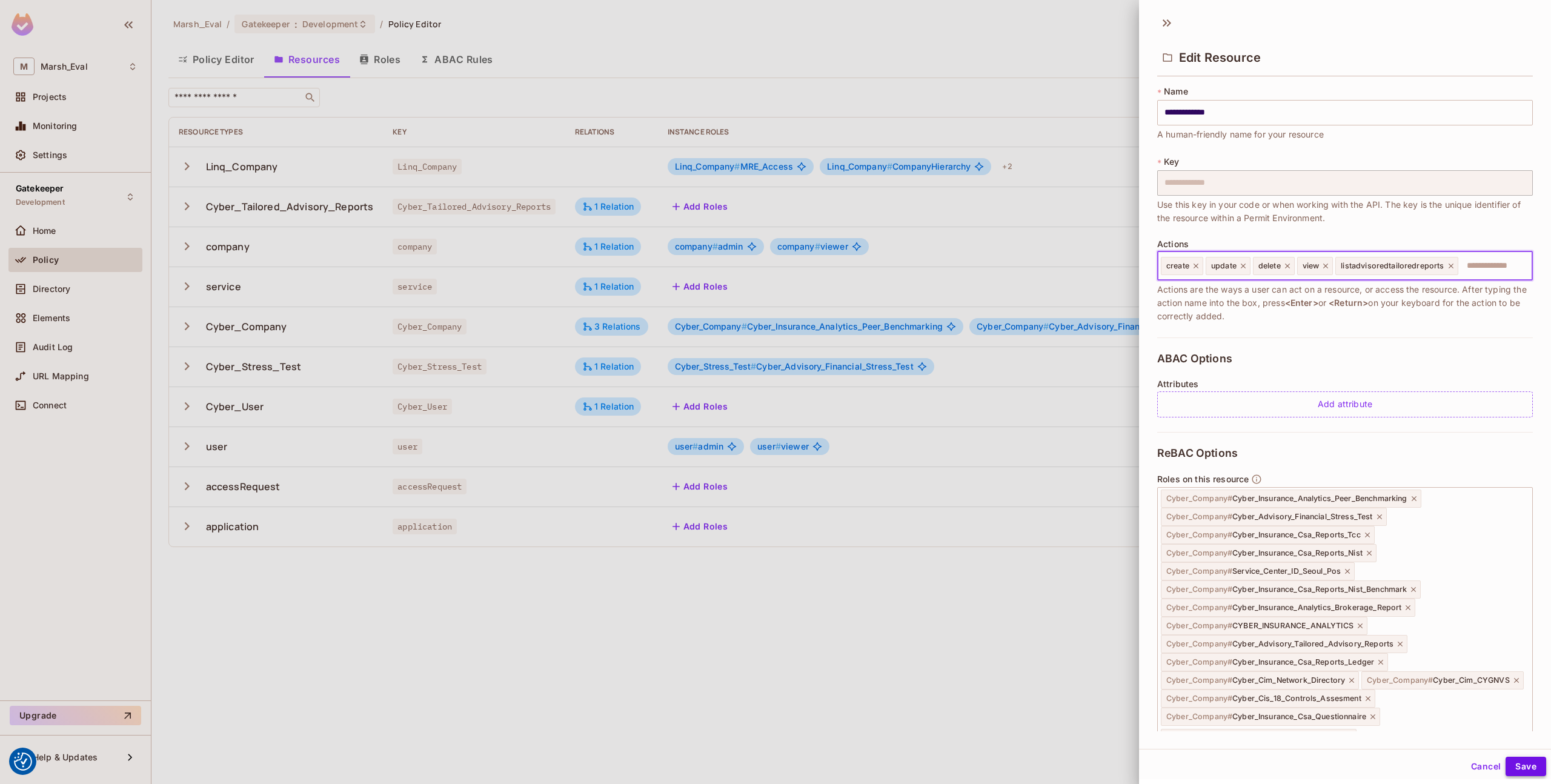
click at [1532, 765] on button "Save" at bounding box center [1526, 765] width 41 height 19
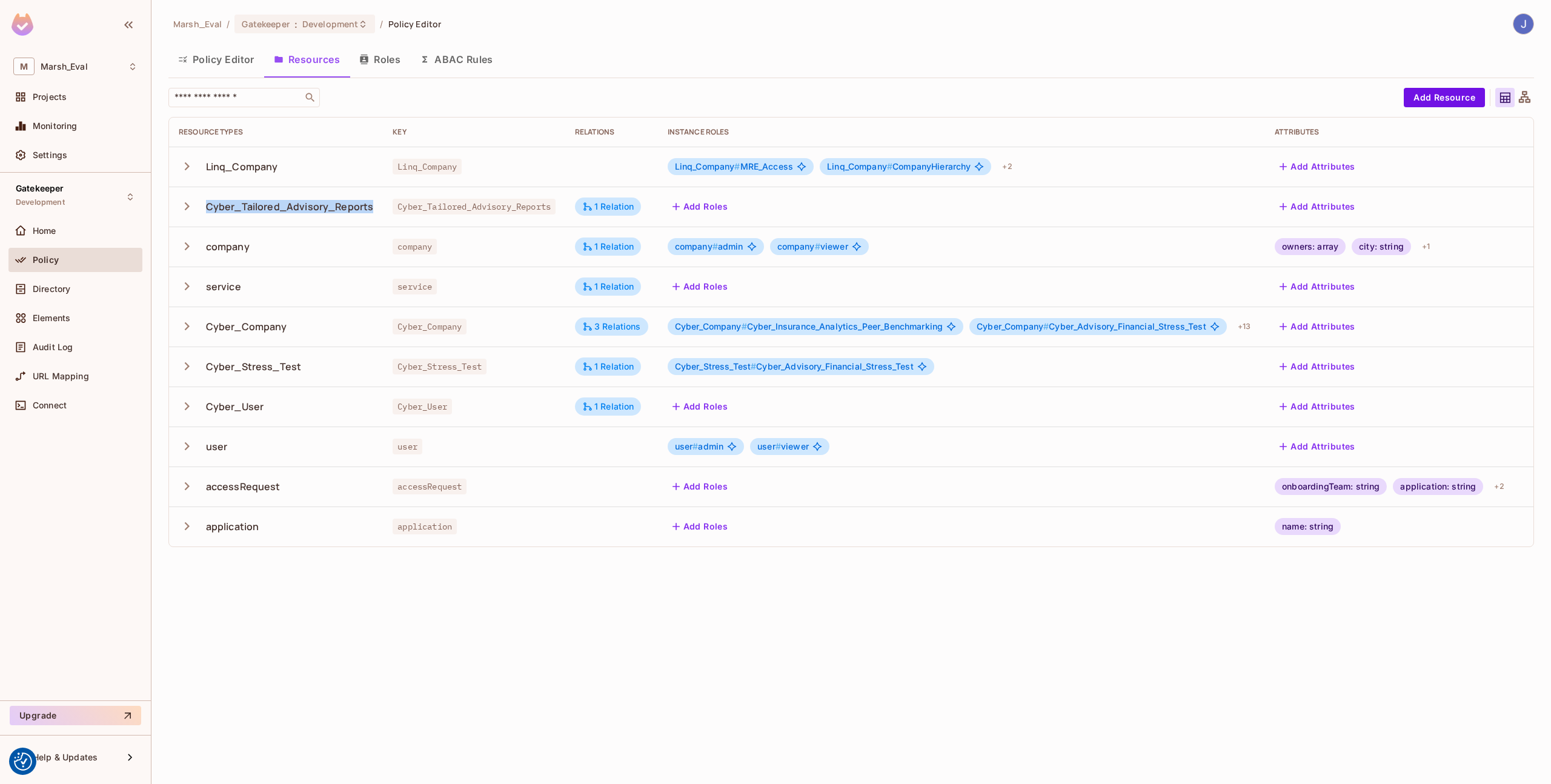
drag, startPoint x: 383, startPoint y: 205, endPoint x: 206, endPoint y: 204, distance: 177.0
click at [206, 204] on tr "Cyber_Tailored_Advisory_Reports Cyber_Tailored_Advisory_Reports 1 Relation Add …" at bounding box center [876, 207] width 1414 height 40
copy div "Cyber_Tailored_Advisory_Reports"
click at [604, 201] on div "1 Relation" at bounding box center [608, 206] width 52 height 11
click at [606, 176] on div at bounding box center [775, 392] width 1551 height 784
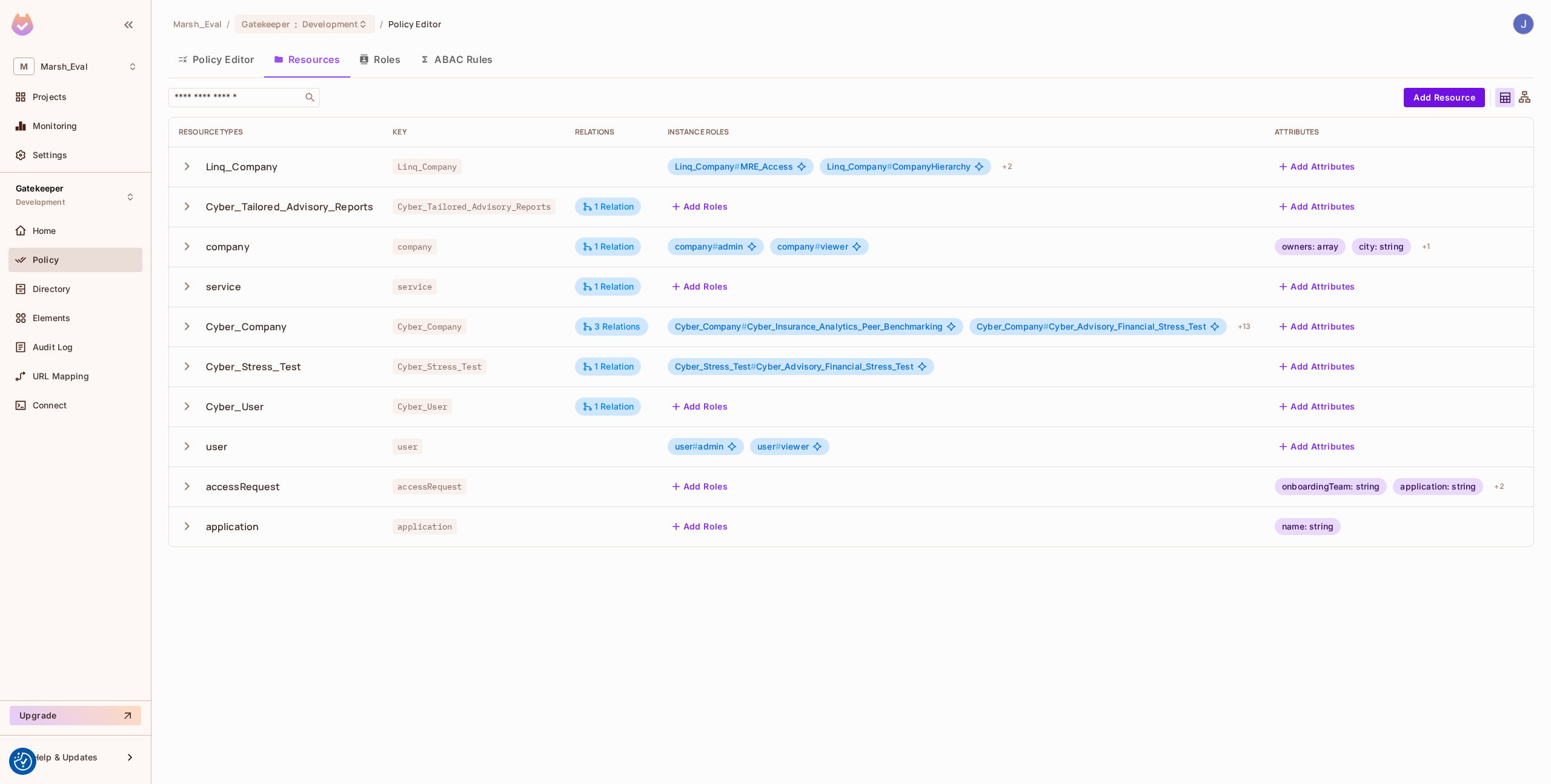
click at [1483, 326] on div "Add Attributes" at bounding box center [1392, 326] width 234 height 19
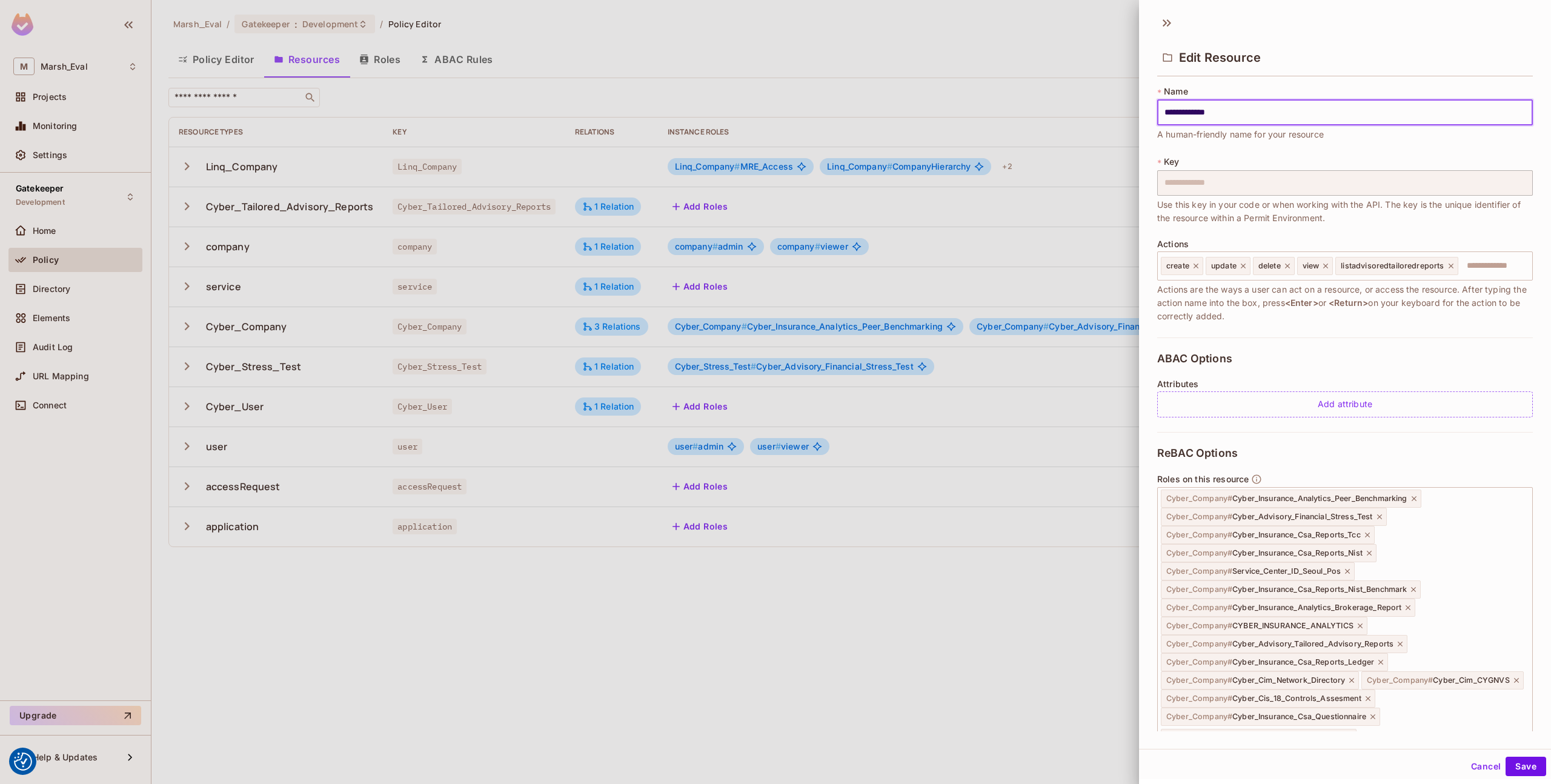
drag, startPoint x: 1340, startPoint y: 266, endPoint x: 1388, endPoint y: 323, distance: 74.5
click at [1388, 323] on div "**********" at bounding box center [1345, 211] width 375 height 252
click at [1068, 261] on div at bounding box center [775, 392] width 1551 height 784
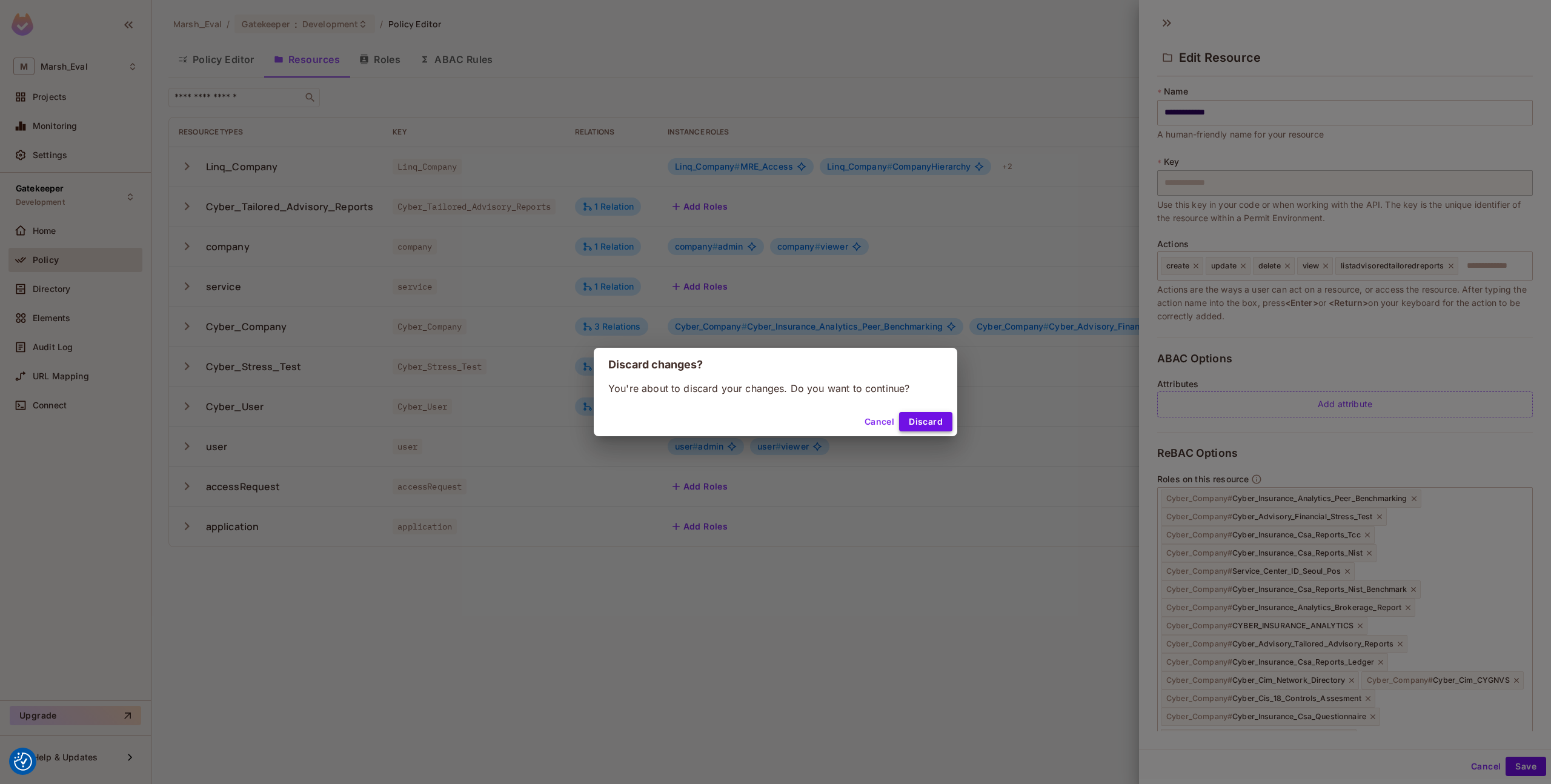
click at [911, 416] on button "Discard" at bounding box center [925, 421] width 53 height 19
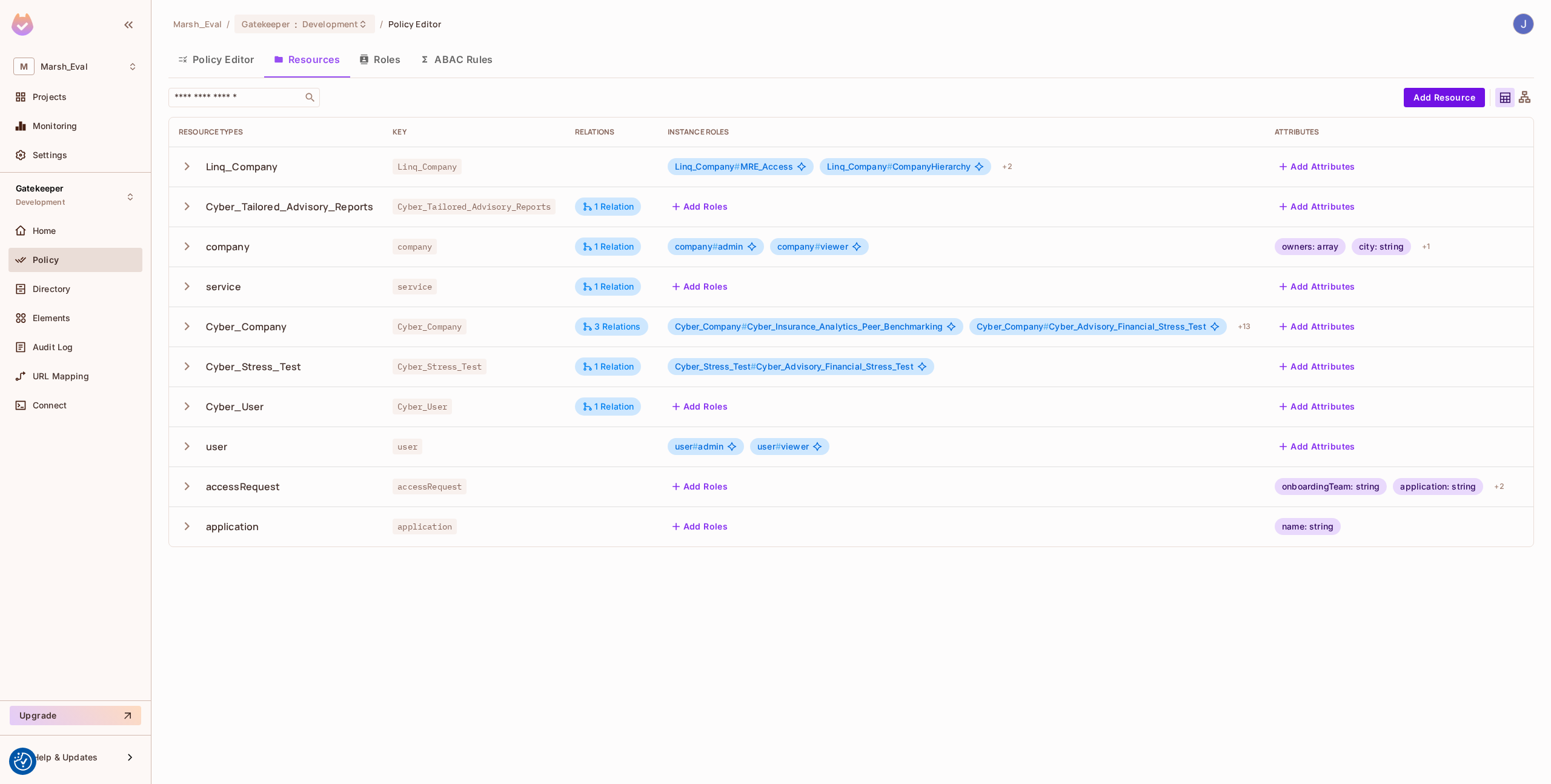
click at [360, 204] on div "Cyber_Tailored_Advisory_Reports" at bounding box center [290, 207] width 168 height 14
copy div "Cyber_Tailored_Advisory_Reports"
click at [390, 298] on td "service" at bounding box center [474, 286] width 182 height 40
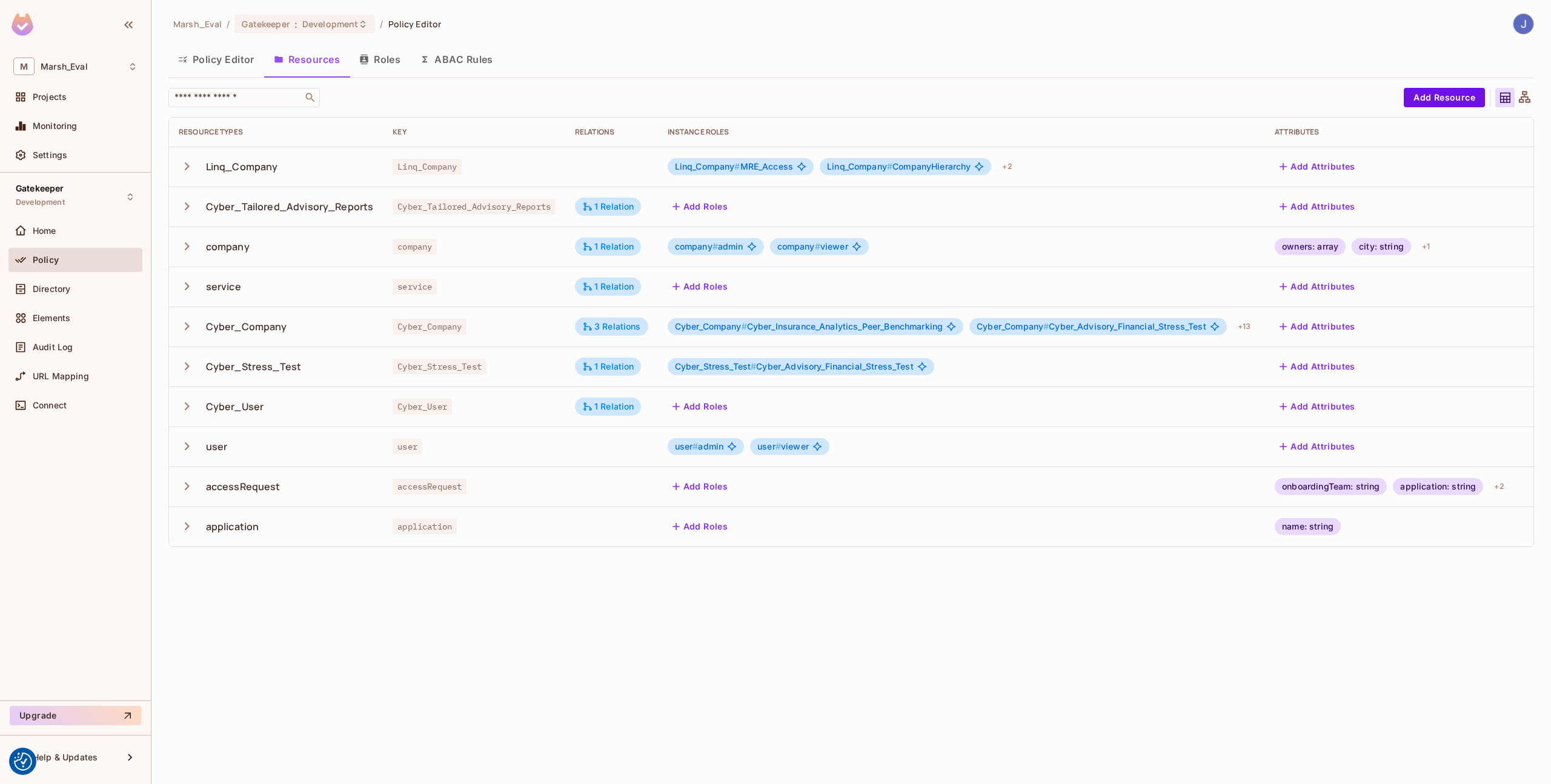
click at [1482, 209] on div "Add Attributes" at bounding box center [1392, 206] width 234 height 19
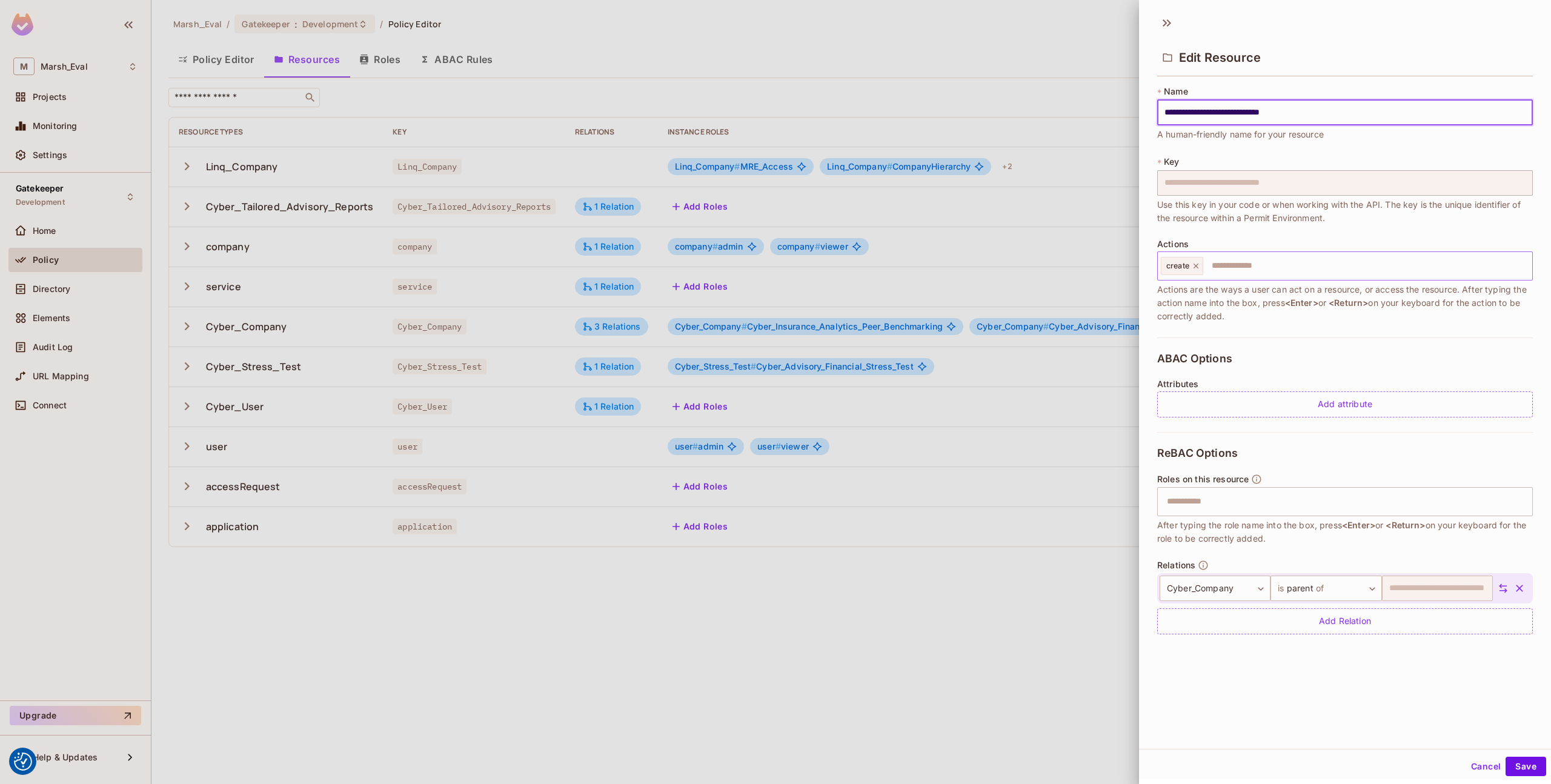
click at [1199, 267] on icon at bounding box center [1196, 266] width 9 height 9
click at [1199, 267] on input "text" at bounding box center [1344, 266] width 368 height 24
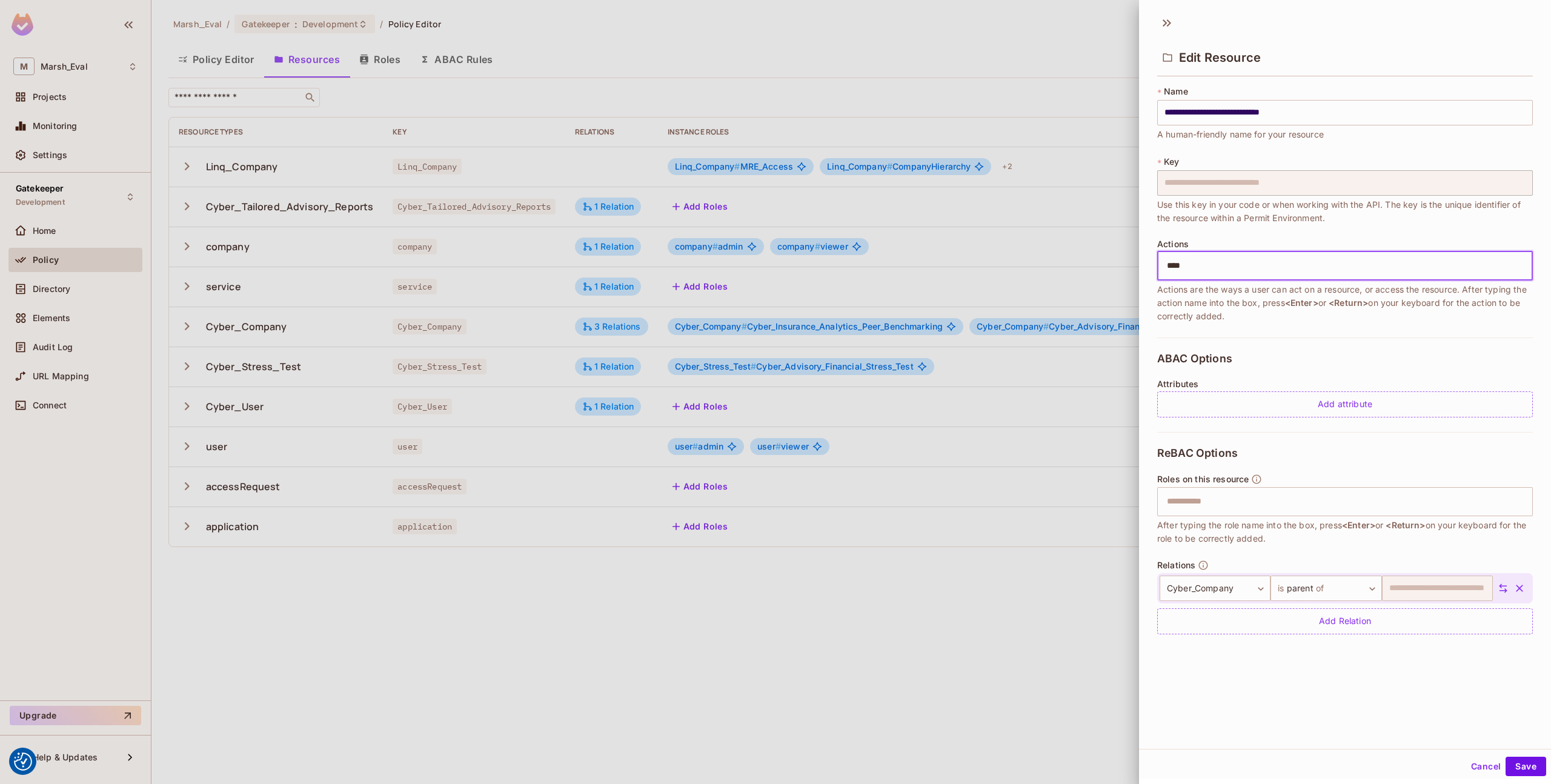
type input "****"
click at [1218, 294] on span "Actions are the ways a user can act on a resource, or access the resource. Afte…" at bounding box center [1345, 303] width 375 height 40
drag, startPoint x: 1511, startPoint y: 758, endPoint x: 1291, endPoint y: 328, distance: 483.0
click at [1291, 328] on div "**********" at bounding box center [1345, 390] width 412 height 779
click at [1234, 271] on input "text" at bounding box center [1344, 266] width 368 height 24
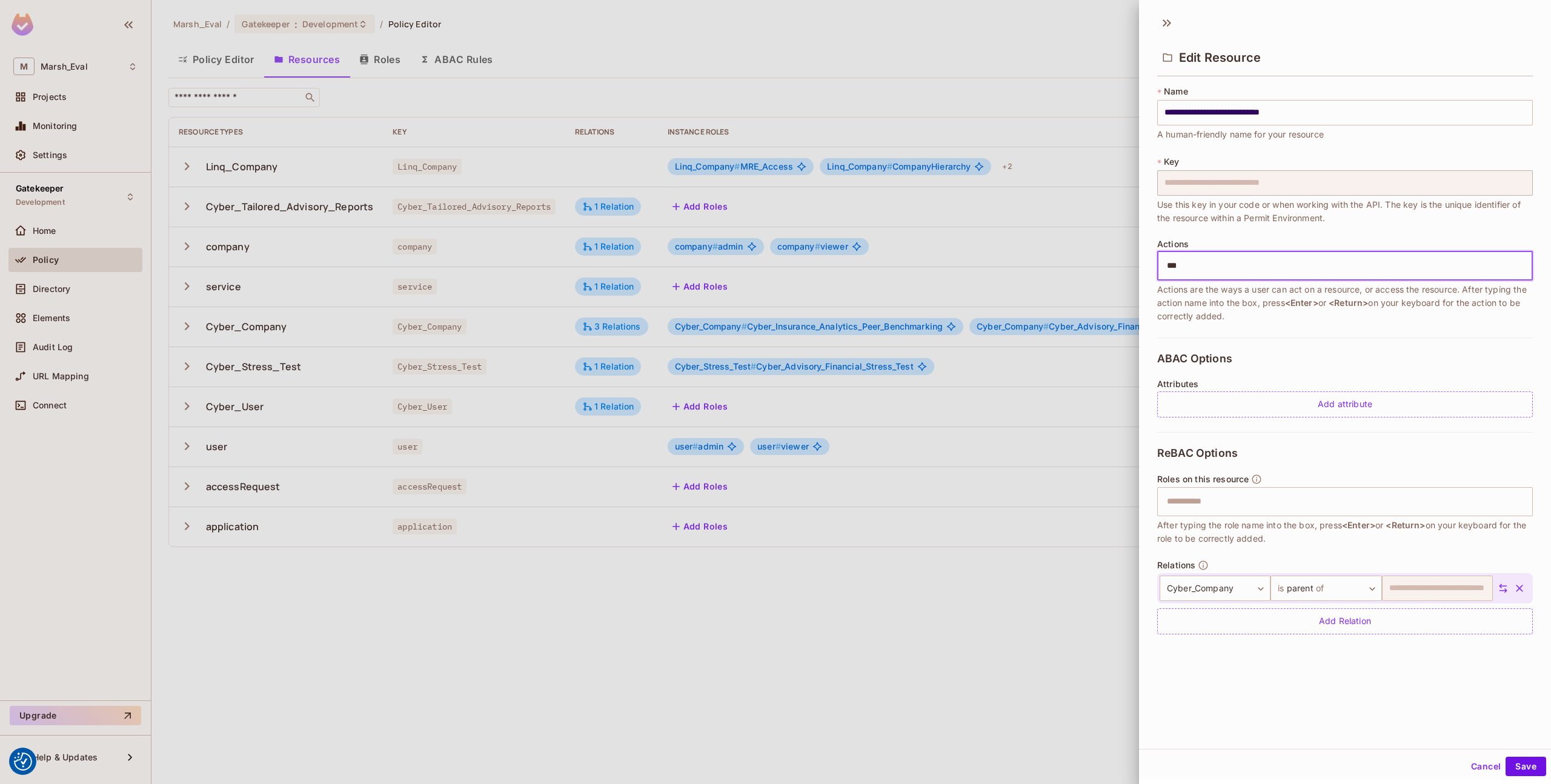
type input "****"
click at [1506, 763] on button "Save" at bounding box center [1526, 765] width 41 height 19
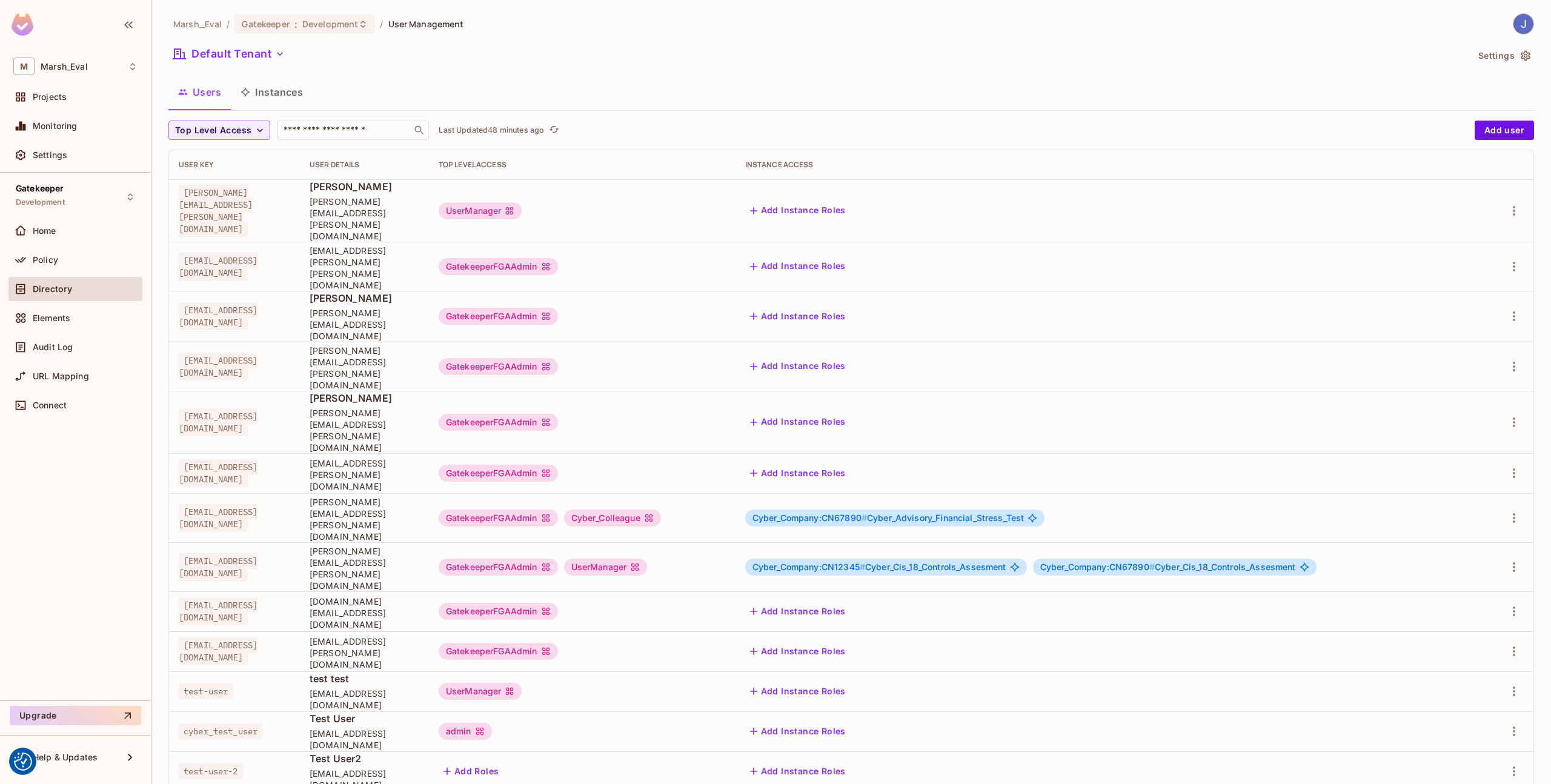
click at [717, 241] on td "GatekeeperFGAAdmin" at bounding box center [582, 266] width 306 height 49
click at [264, 94] on button "Instances" at bounding box center [271, 92] width 82 height 31
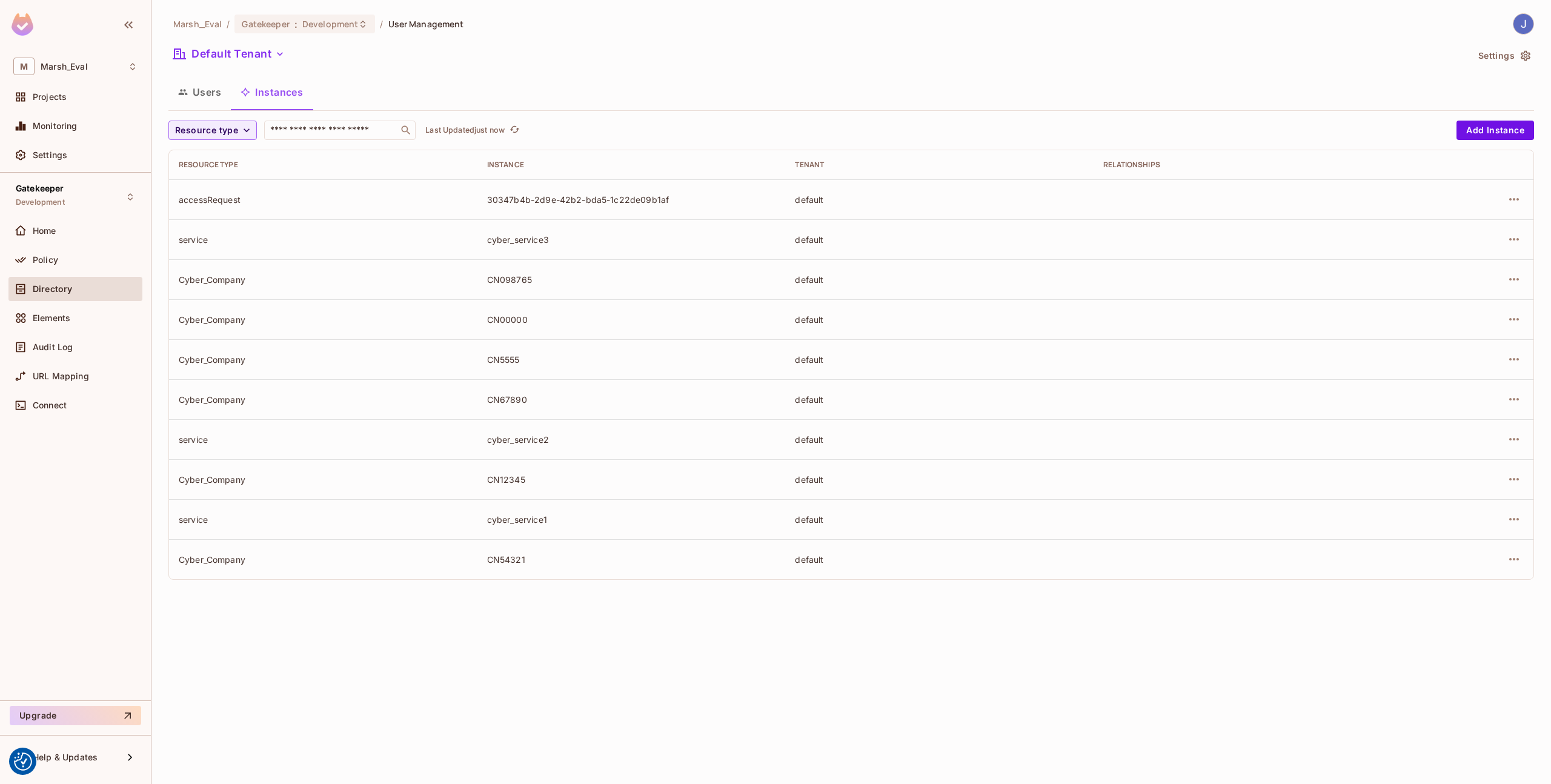
click at [1537, 136] on div "Marsh_Eval / Gatekeeper : Development / User Management Default Tenant Settings…" at bounding box center [851, 392] width 1400 height 784
click at [1511, 132] on button "Add Instance" at bounding box center [1495, 130] width 78 height 19
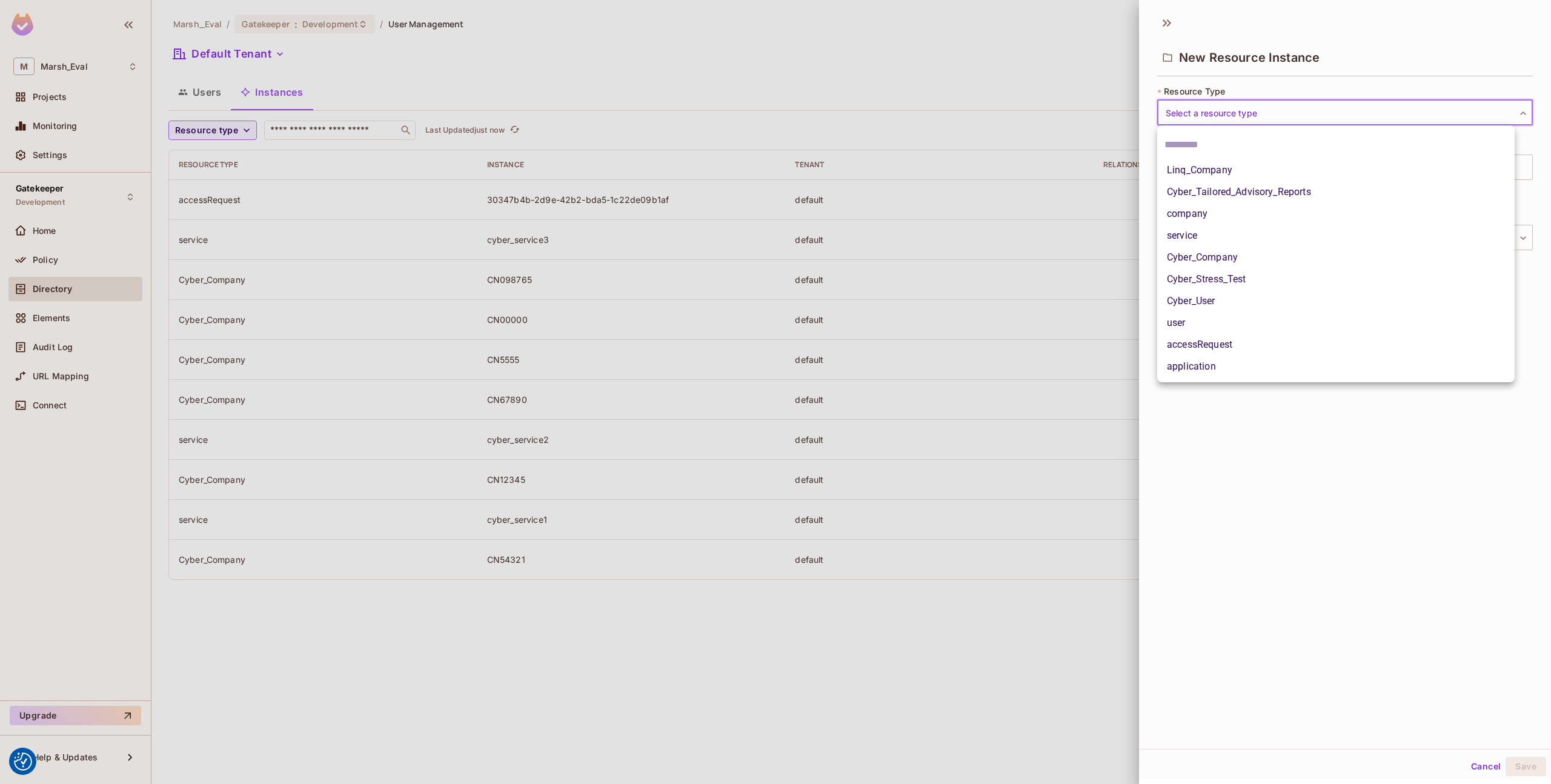
click at [1192, 120] on body "We use cookies to enhance your browsing experience, serve personalized ads or c…" at bounding box center [775, 392] width 1551 height 784
click at [1233, 189] on li "Cyber_Tailored_Advisory_Reports" at bounding box center [1337, 192] width 358 height 22
type input "**********"
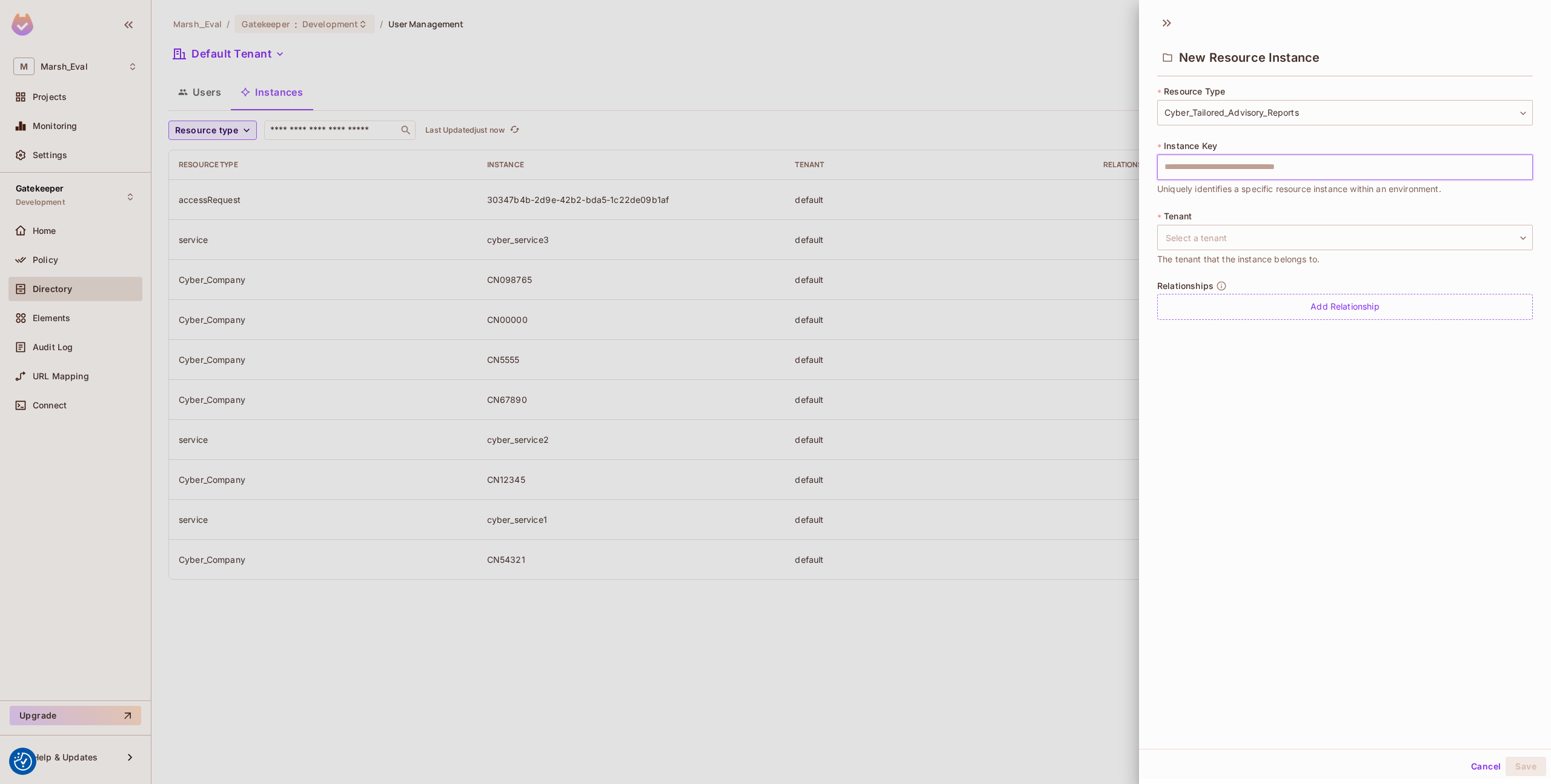
click at [1277, 172] on input "text" at bounding box center [1345, 167] width 375 height 26
paste input "******"
type input "******"
click at [1242, 355] on div "**********" at bounding box center [1345, 378] width 412 height 740
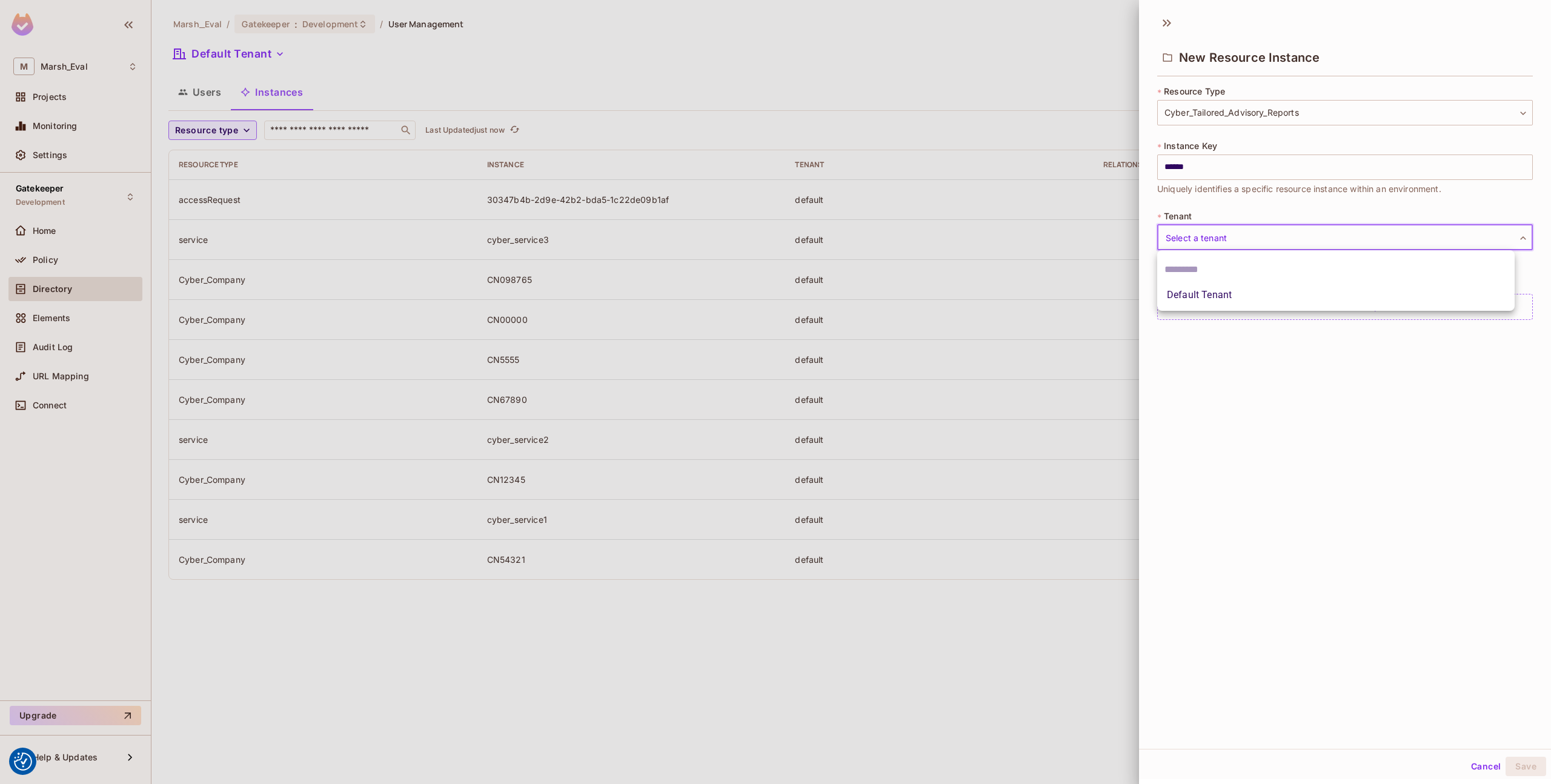
click at [1226, 239] on body "We use cookies to enhance your browsing experience, serve personalized ads or c…" at bounding box center [775, 392] width 1551 height 784
click at [1235, 302] on li "Default Tenant" at bounding box center [1337, 295] width 358 height 22
type input "*******"
click at [1235, 302] on div "Add Relationship" at bounding box center [1345, 307] width 375 height 26
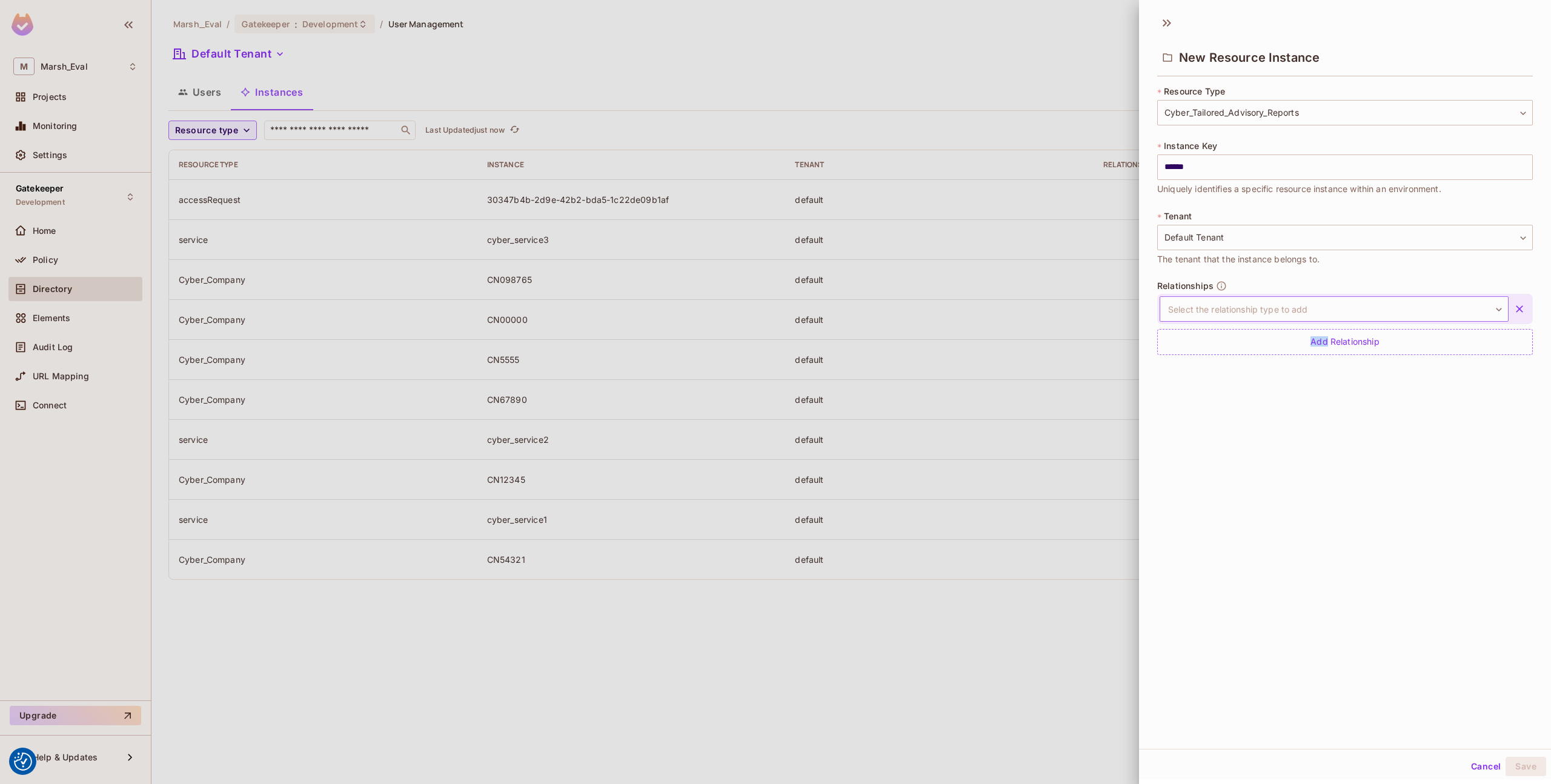
click at [1235, 302] on body "We use cookies to enhance your browsing experience, serve personalized ads or c…" at bounding box center [775, 392] width 1551 height 784
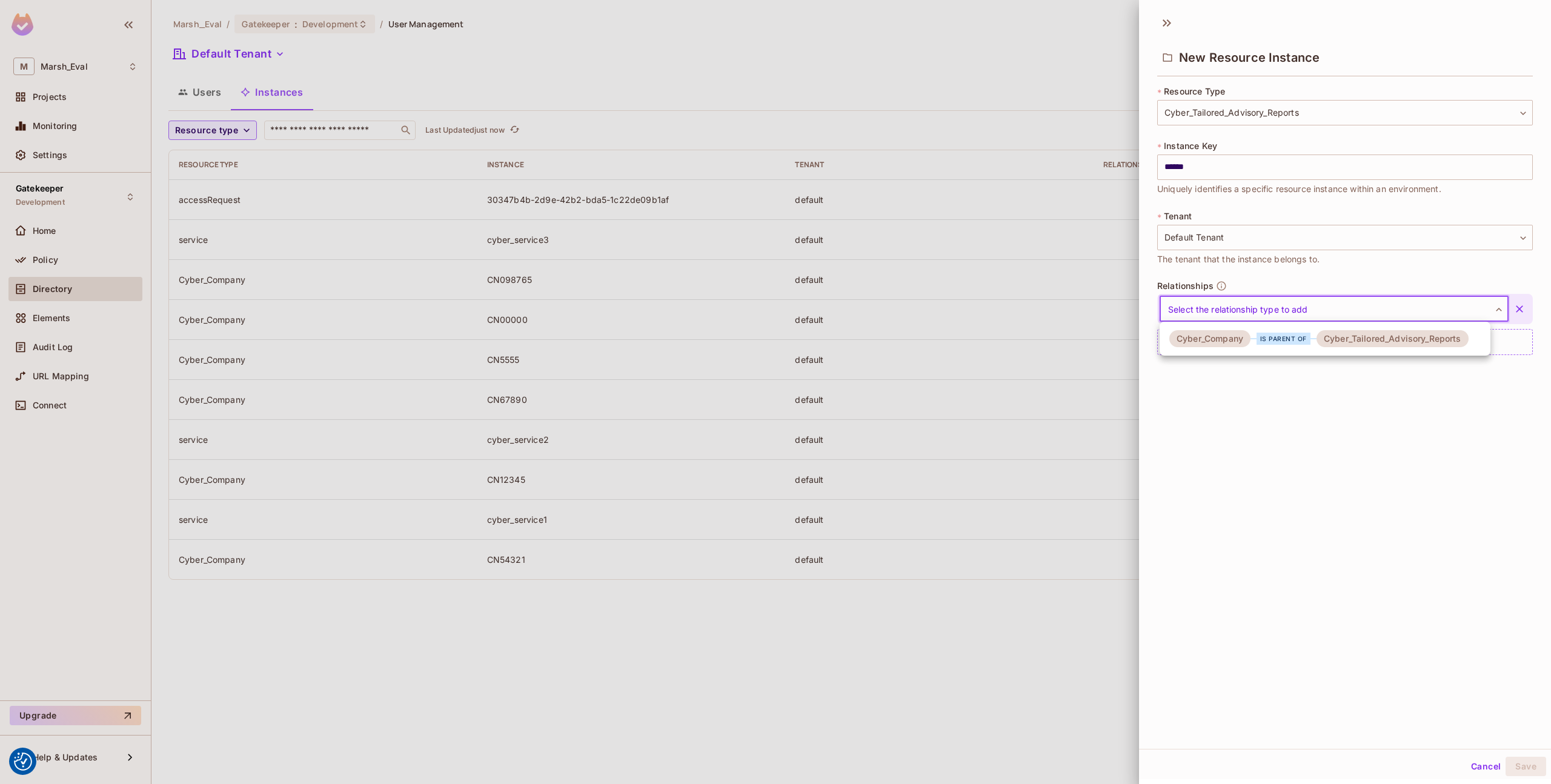
click at [1244, 345] on div "Cyber_Company" at bounding box center [1210, 339] width 81 height 17
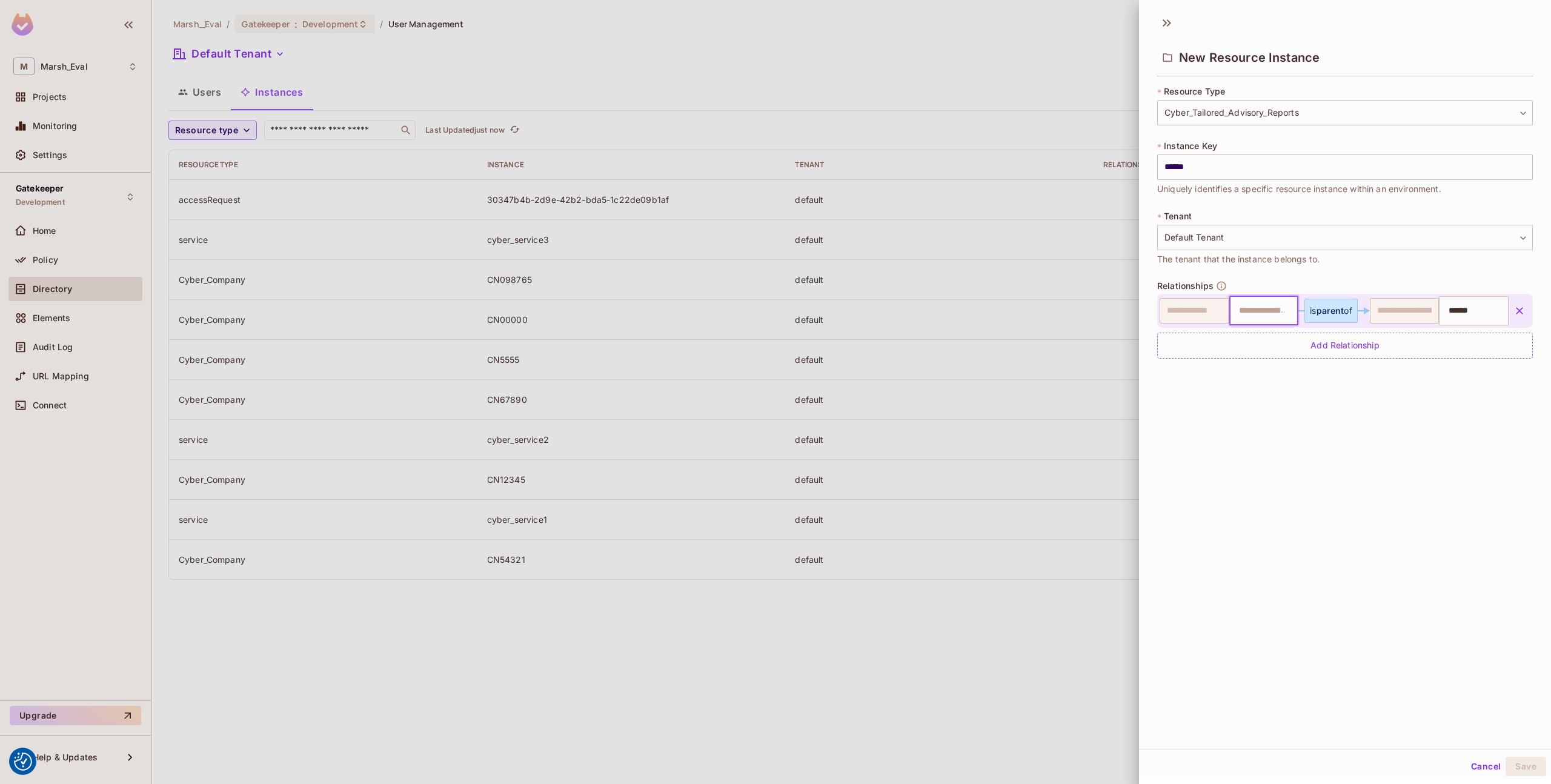
click at [1265, 313] on input "text" at bounding box center [1262, 310] width 62 height 24
type input "*******"
click at [1369, 528] on div "**********" at bounding box center [1345, 378] width 412 height 740
click at [1506, 764] on button "Save" at bounding box center [1526, 765] width 41 height 19
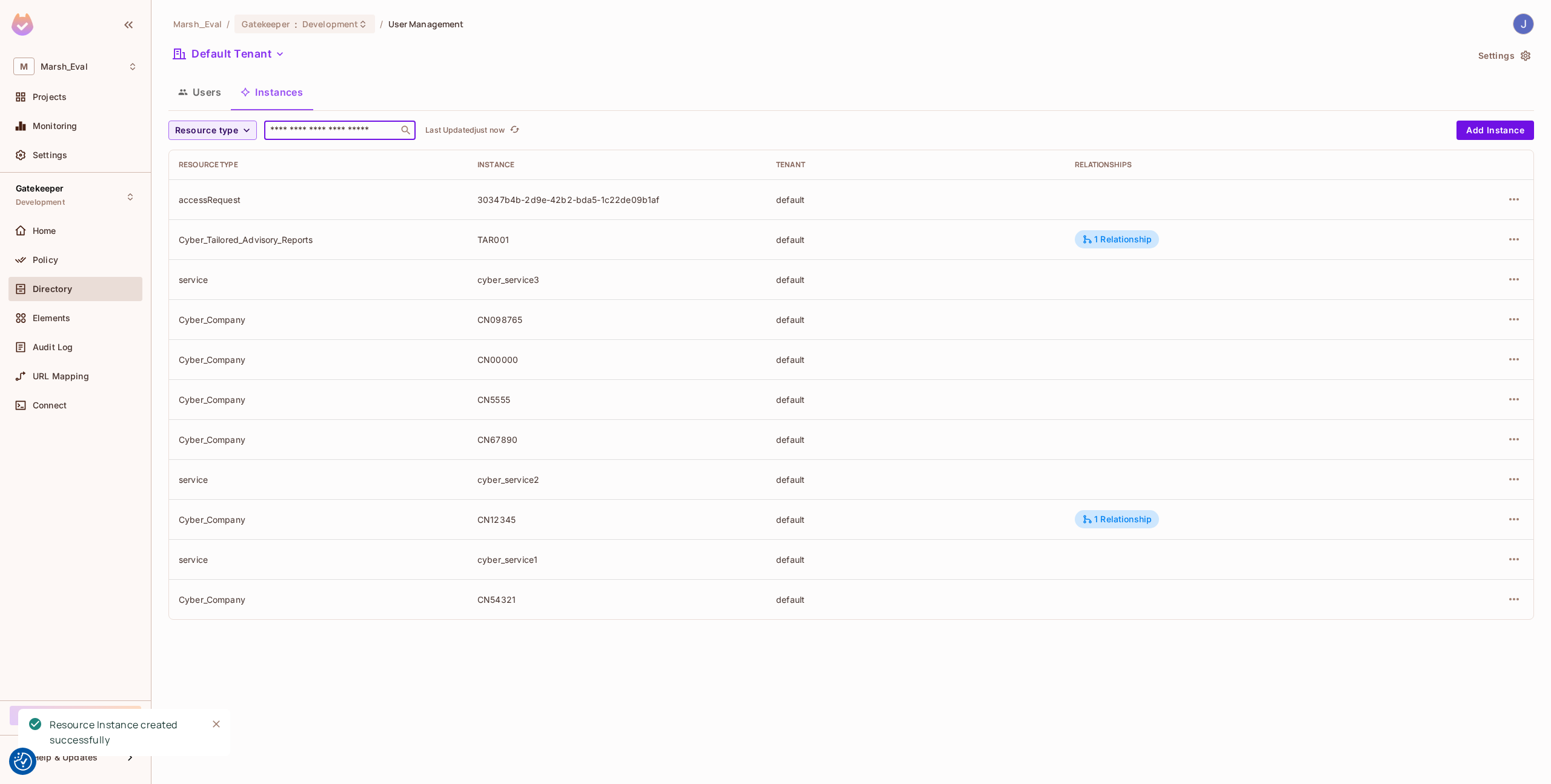
click at [336, 130] on input "text" at bounding box center [331, 130] width 128 height 12
type input "******"
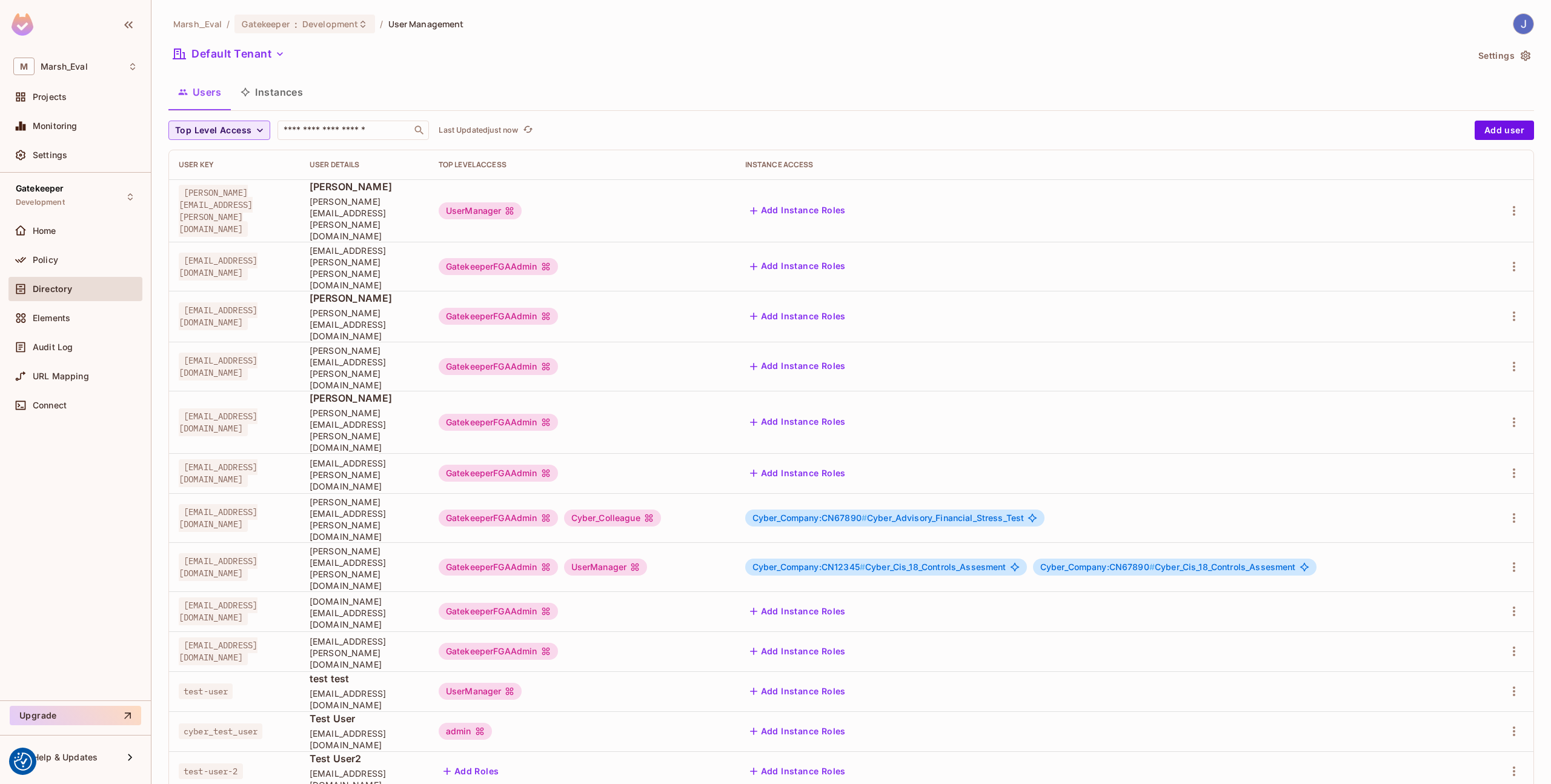
click at [242, 130] on span "Top Level Access" at bounding box center [213, 130] width 76 height 15
click at [212, 160] on span "Cyber_Client" at bounding box center [226, 157] width 95 height 11
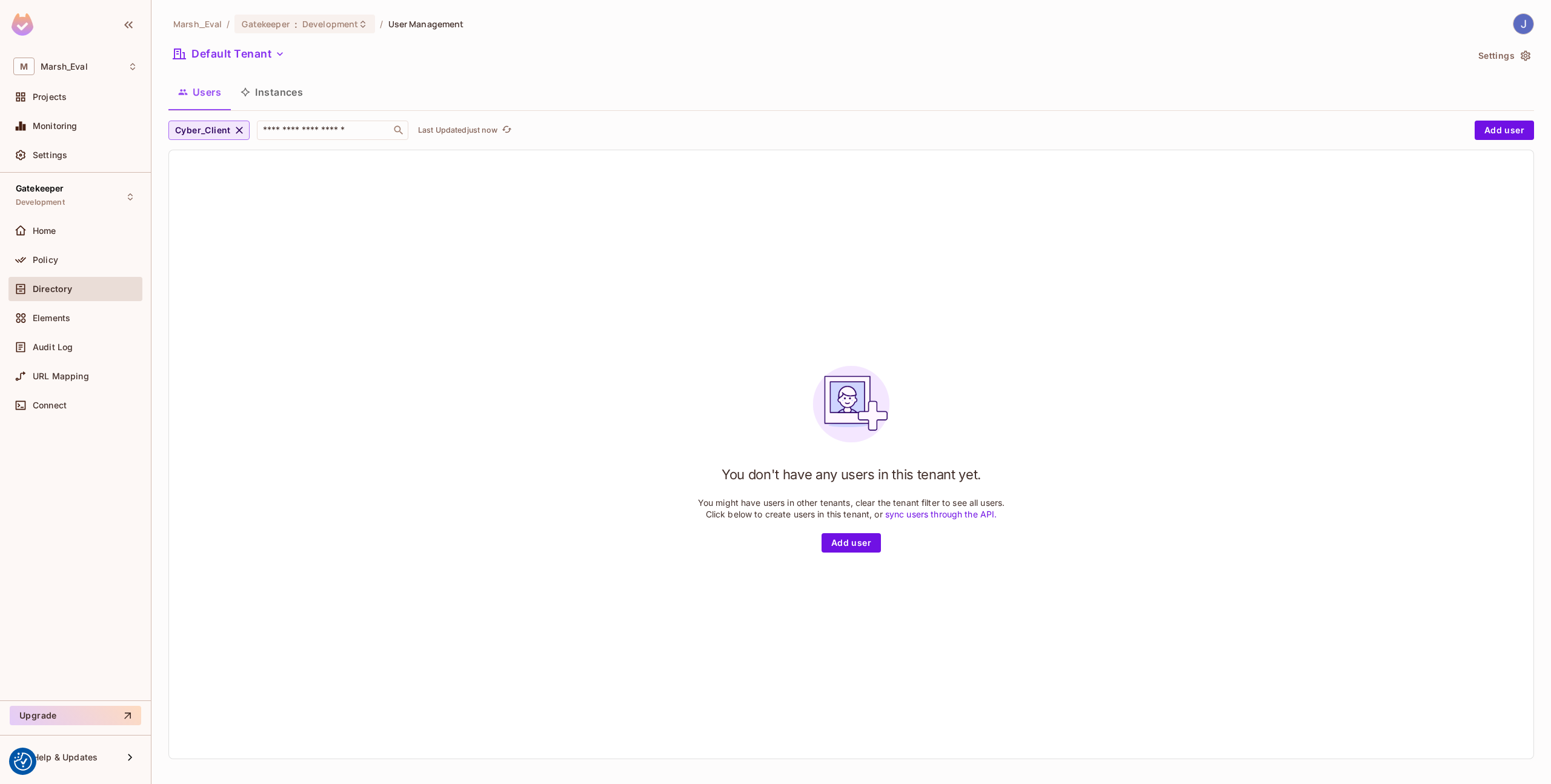
click at [210, 132] on span "Cyber_Client" at bounding box center [203, 130] width 56 height 15
click at [298, 108] on div at bounding box center [775, 392] width 1551 height 784
click at [260, 87] on div "Cyber_Client Cyber_Colleague Gatekeeper FGA Admin User Manager User Viewer admi…" at bounding box center [775, 121] width 1551 height 242
click at [264, 90] on button "Instances" at bounding box center [271, 92] width 82 height 31
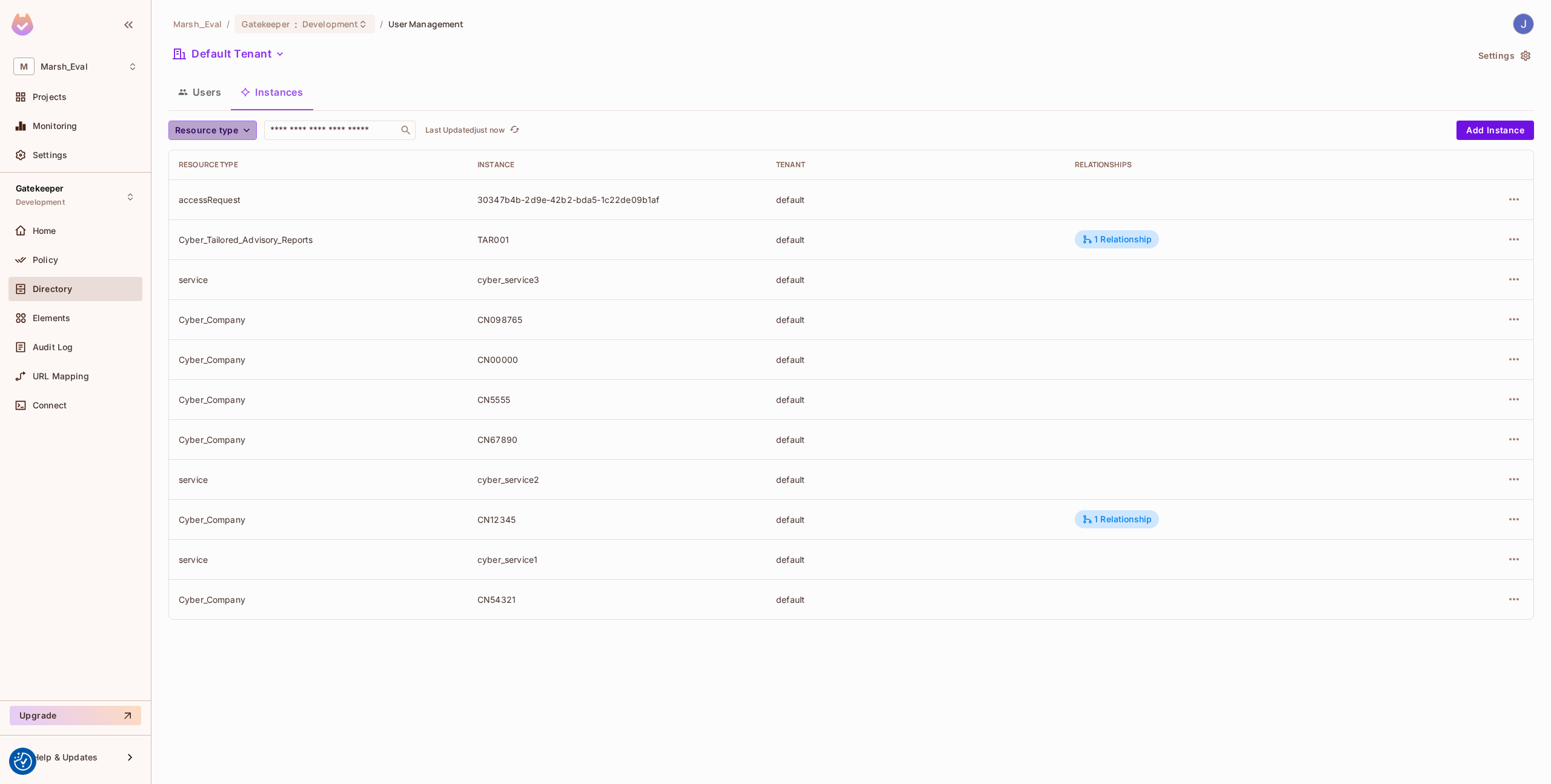
click at [244, 132] on icon "button" at bounding box center [247, 130] width 12 height 12
click at [353, 132] on div at bounding box center [775, 392] width 1551 height 784
click at [208, 129] on span "Resource type" at bounding box center [207, 130] width 63 height 15
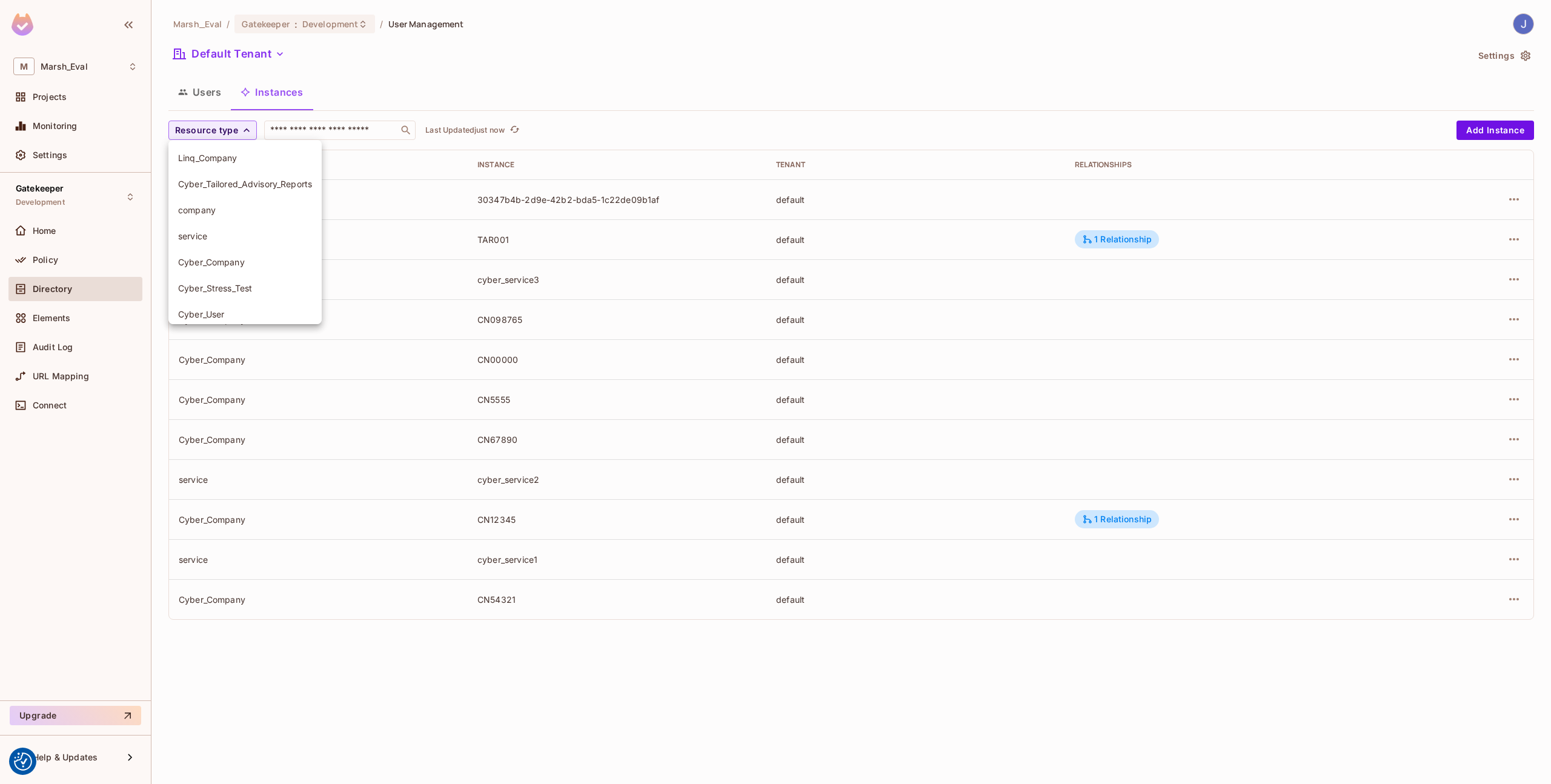
click at [430, 105] on div at bounding box center [775, 392] width 1551 height 784
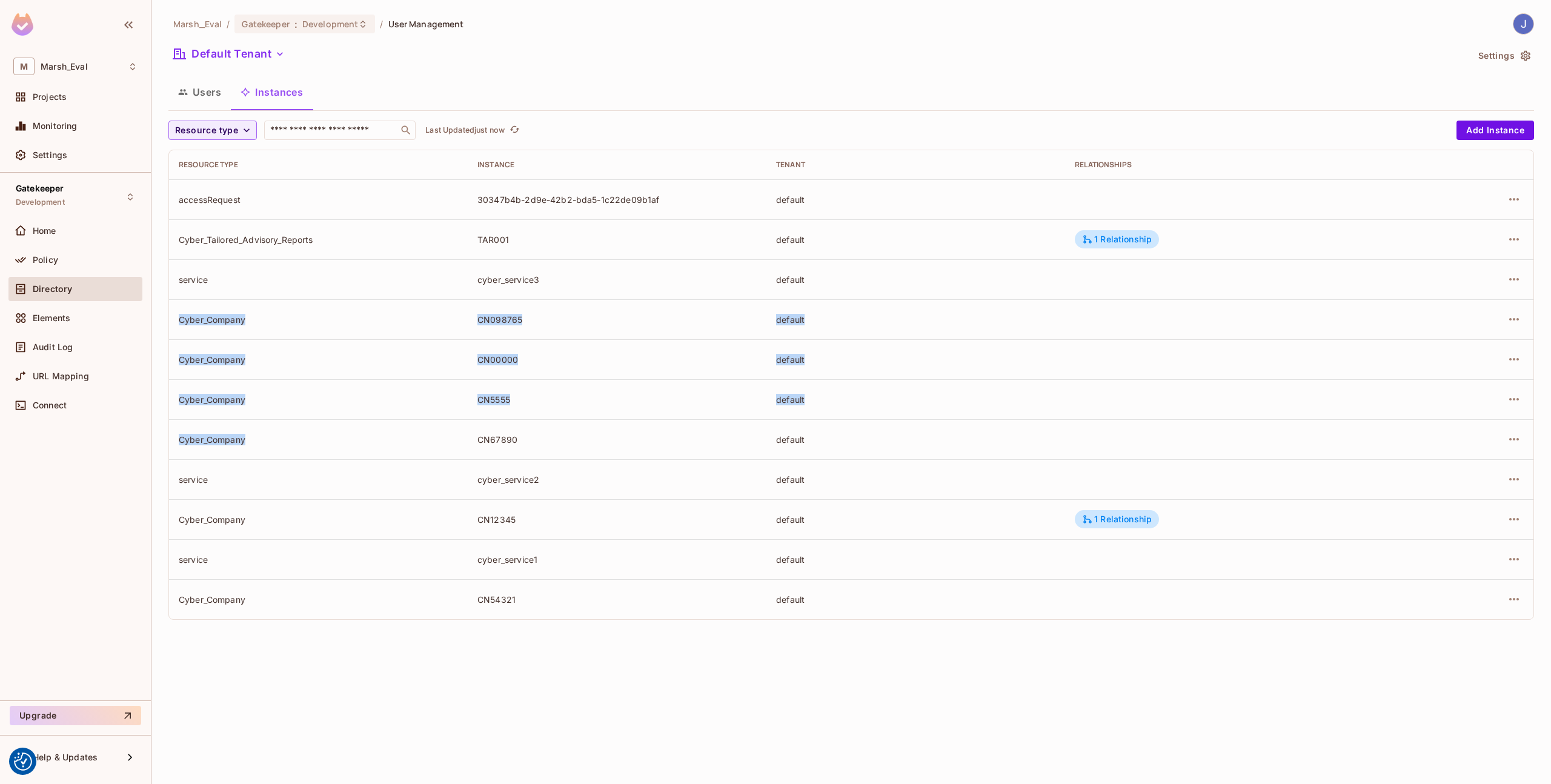
drag, startPoint x: 177, startPoint y: 317, endPoint x: 261, endPoint y: 455, distance: 161.6
click at [261, 455] on tbody "accessRequest 30347b4b-2d9e-42b2-bda5-1c22de09b1af default Cyber_Tailored_Advis…" at bounding box center [851, 399] width 1364 height 440
drag, startPoint x: 173, startPoint y: 521, endPoint x: 501, endPoint y: 538, distance: 328.4
click at [541, 518] on tr "Cyber_Company CN12345 default 1 Relationship" at bounding box center [851, 519] width 1364 height 40
drag, startPoint x: 212, startPoint y: 604, endPoint x: 431, endPoint y: 600, distance: 219.0
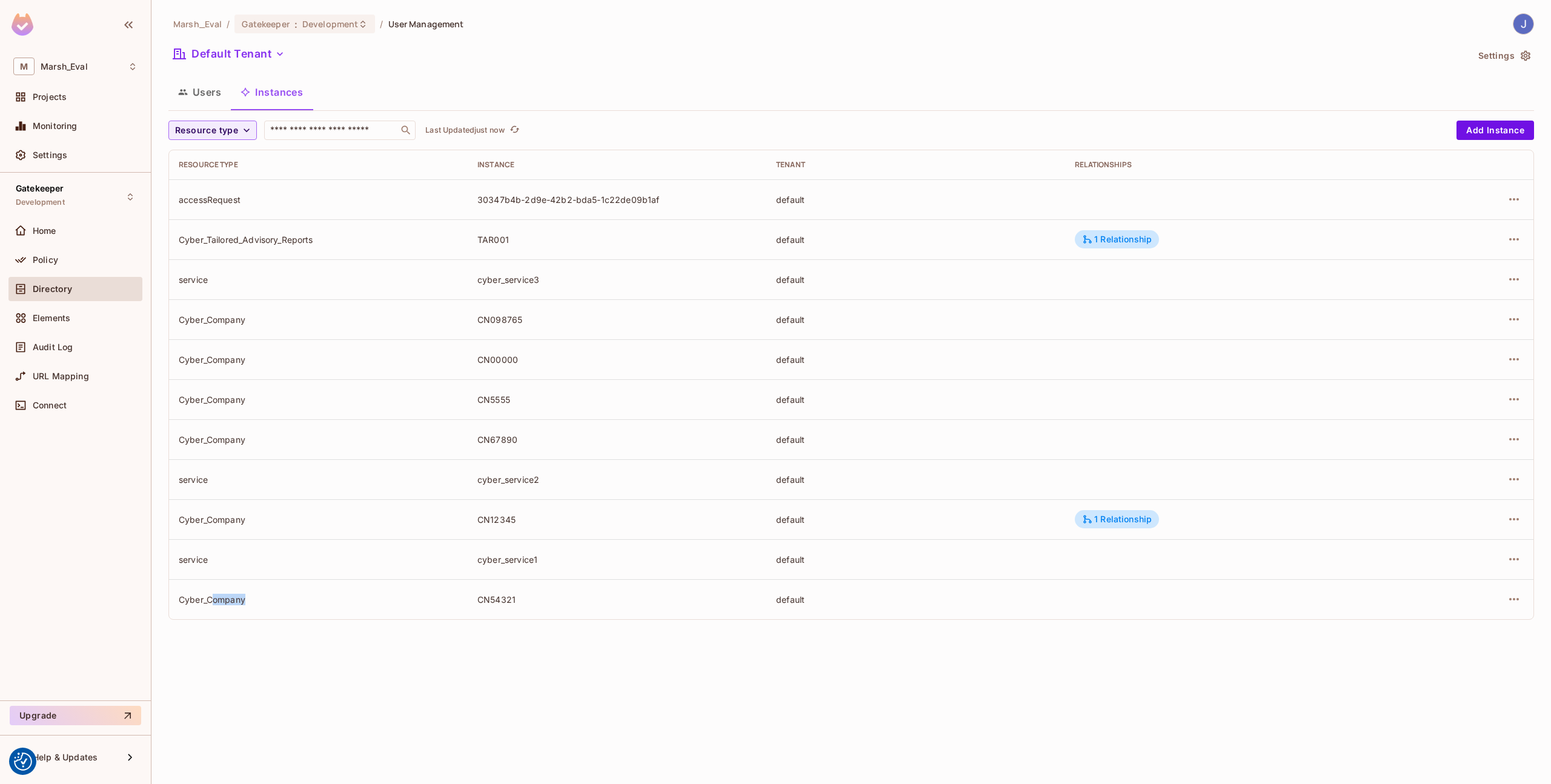
click at [431, 600] on div "Cyber_Company" at bounding box center [318, 600] width 279 height 11
click at [413, 553] on div "service" at bounding box center [318, 559] width 279 height 11
drag, startPoint x: 357, startPoint y: 236, endPoint x: 594, endPoint y: 249, distance: 237.4
click at [594, 249] on tr "Cyber_Tailored_Advisory_Reports TAR001 default 1 Relationship" at bounding box center [851, 239] width 1364 height 40
click at [594, 249] on td "TAR001" at bounding box center [617, 239] width 299 height 40
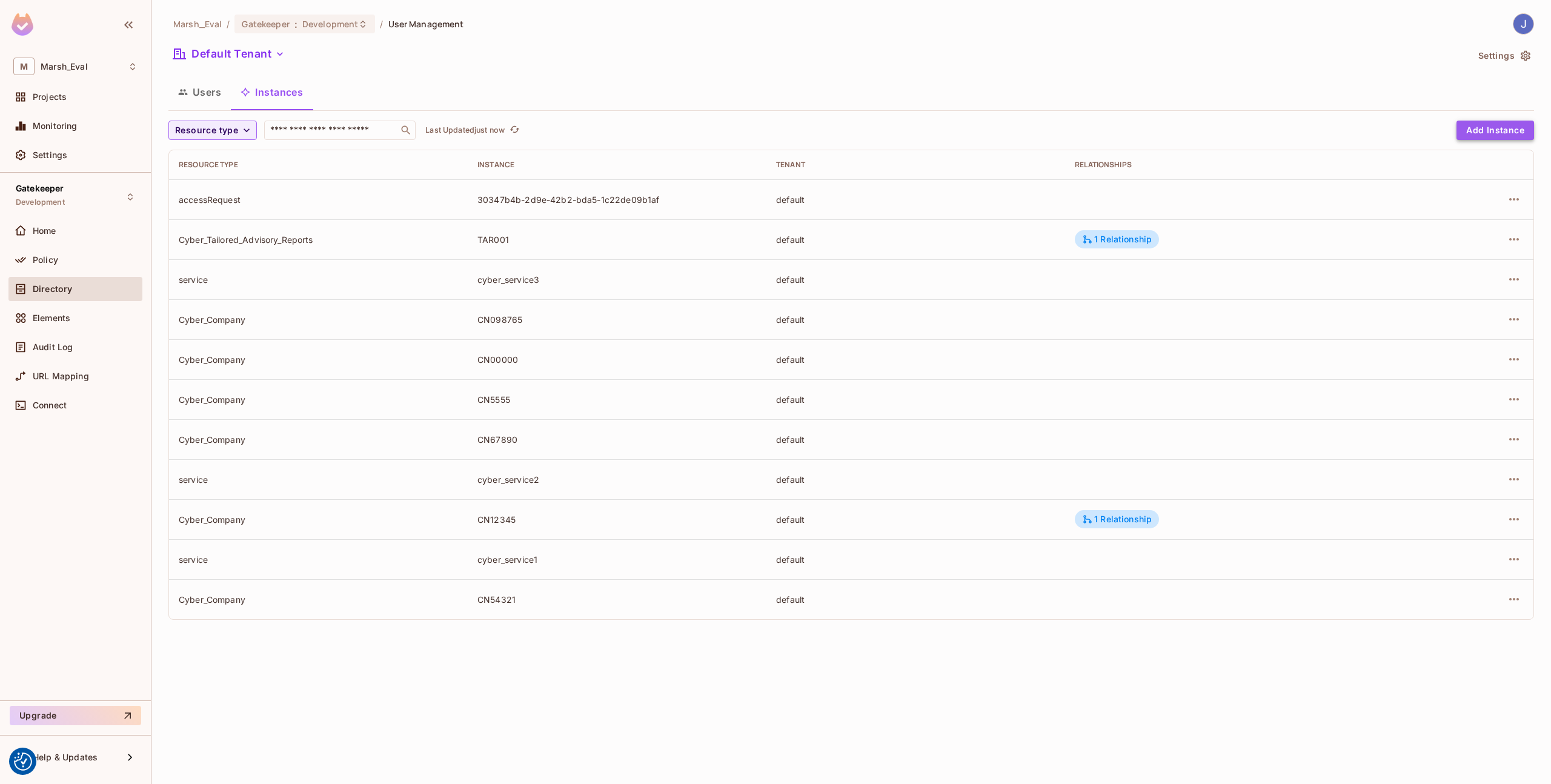
click at [1504, 130] on button "Add Instance" at bounding box center [1495, 130] width 78 height 19
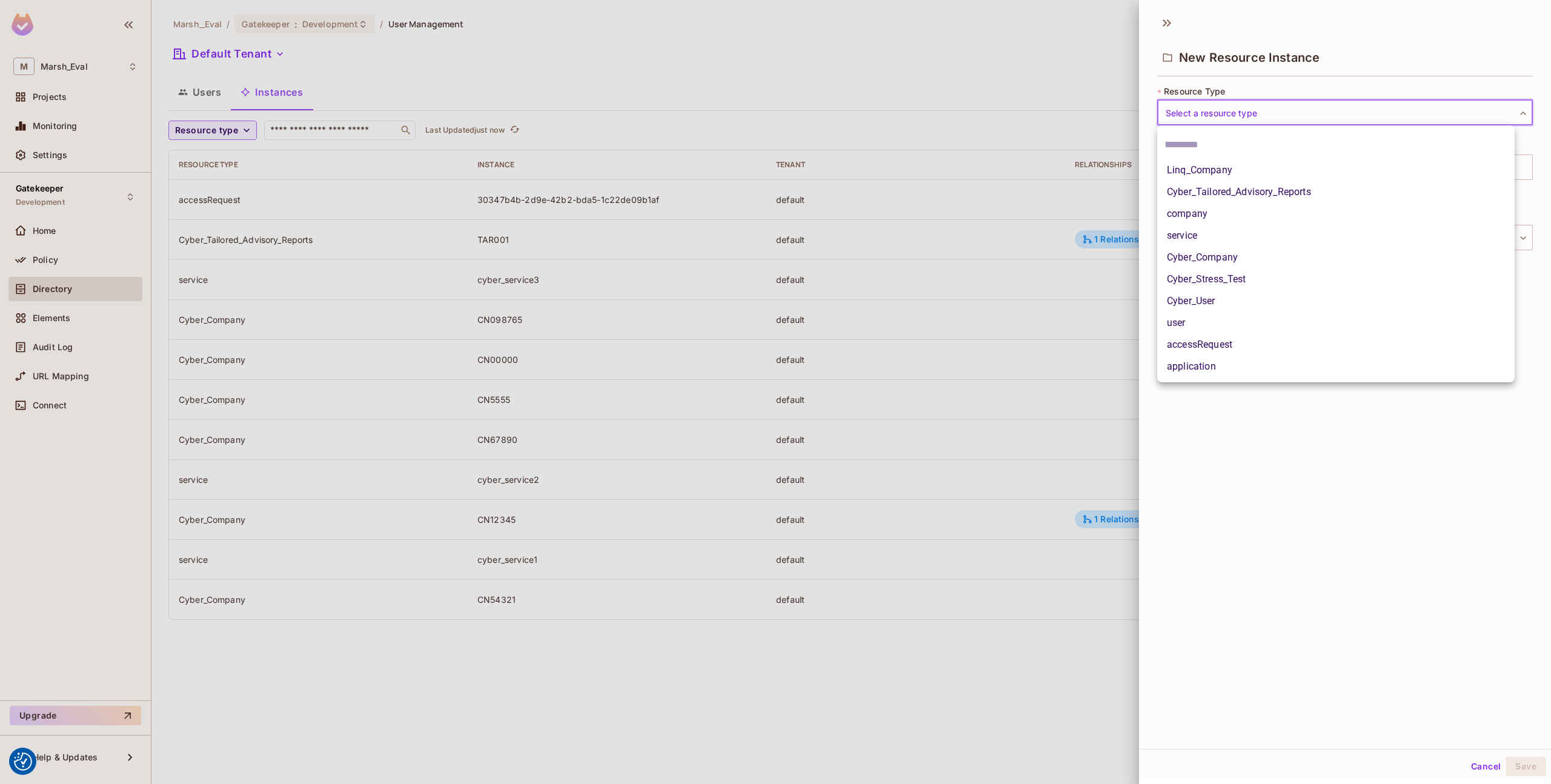
click at [1201, 120] on body "We use cookies to enhance your browsing experience, serve personalized ads or c…" at bounding box center [775, 392] width 1551 height 784
click at [1210, 191] on li "Cyber_Tailored_Advisory_Reports" at bounding box center [1337, 192] width 358 height 22
type input "**********"
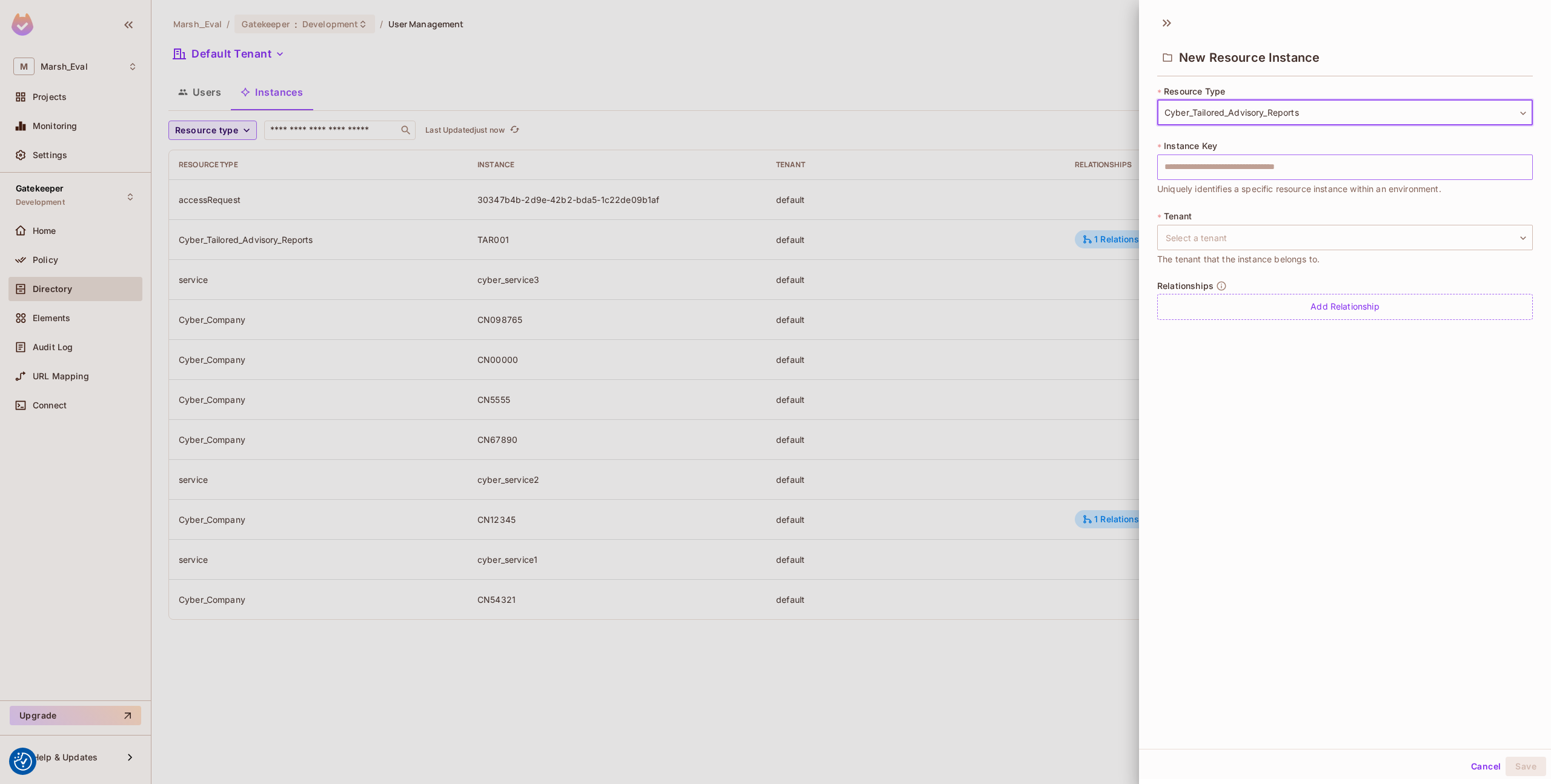
click at [1206, 167] on input "text" at bounding box center [1345, 167] width 375 height 26
click at [1210, 174] on input "text" at bounding box center [1345, 167] width 375 height 26
paste input "******"
type input "******"
click at [1223, 245] on body "We use cookies to enhance your browsing experience, serve personalized ads or c…" at bounding box center [775, 392] width 1551 height 784
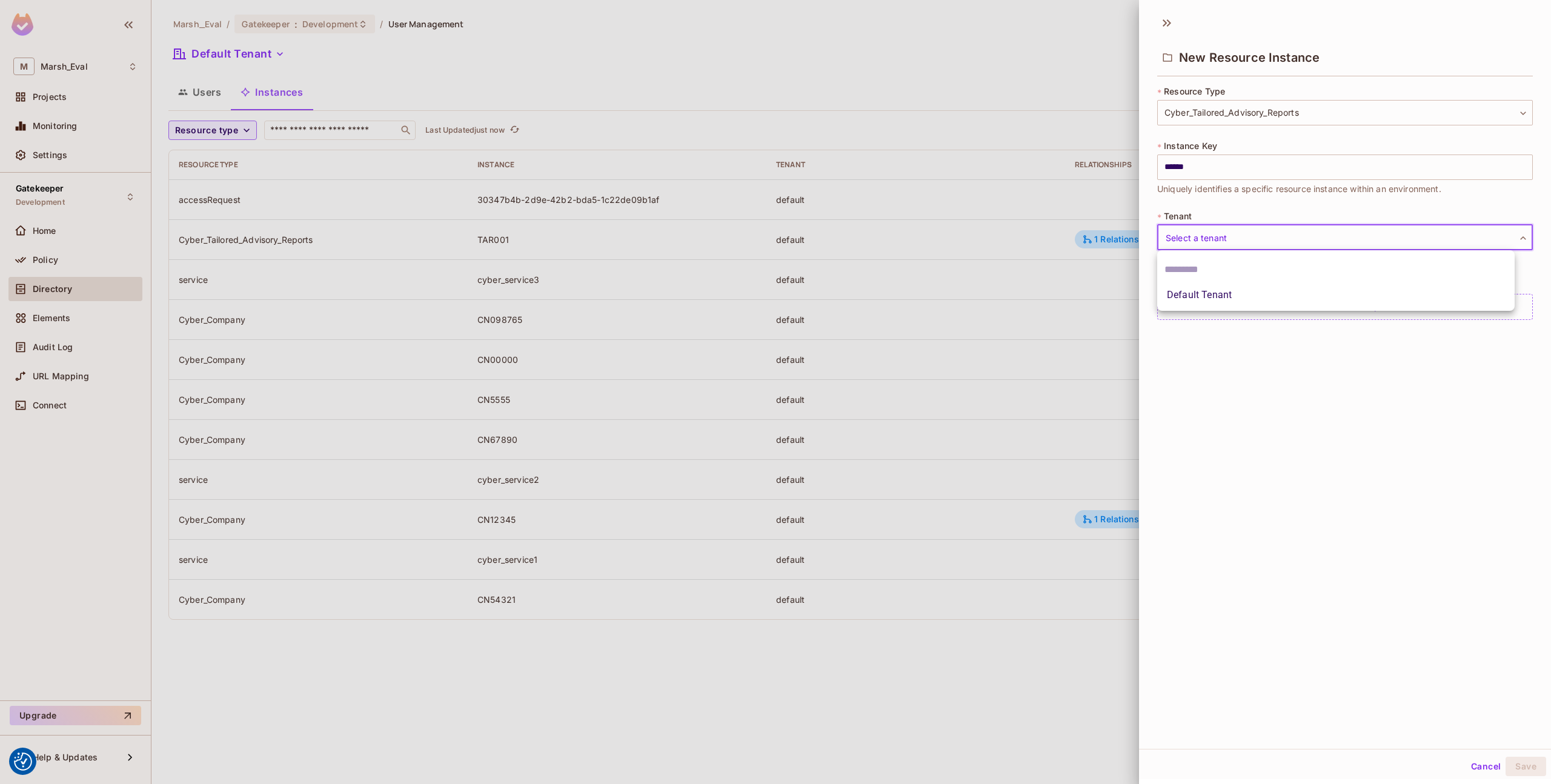
click at [1219, 286] on li "Default Tenant" at bounding box center [1337, 295] width 358 height 22
type input "*******"
click at [1287, 308] on div "Add Relationship" at bounding box center [1345, 307] width 375 height 26
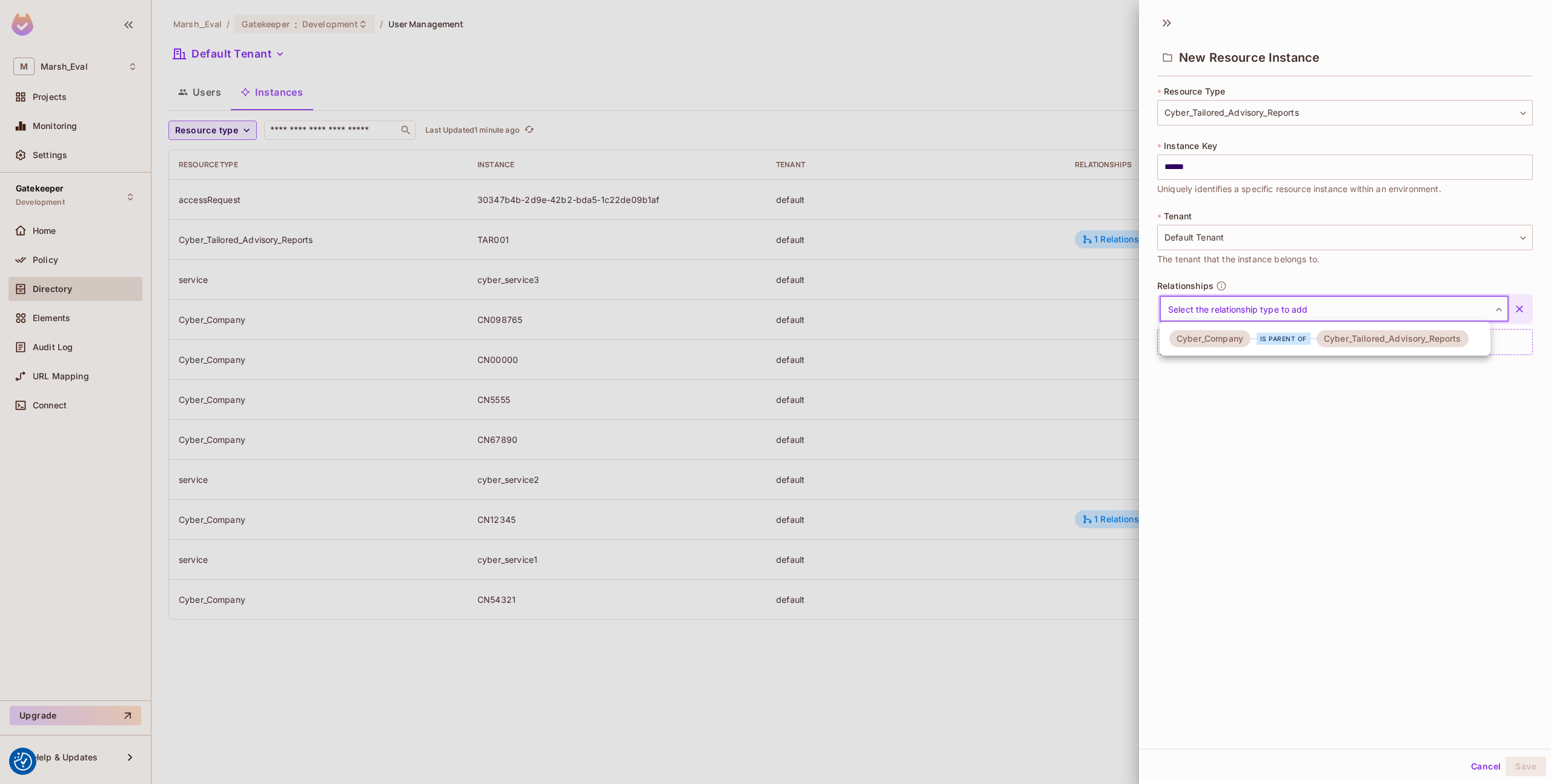
click at [1230, 318] on body "We use cookies to enhance your browsing experience, serve personalized ads or c…" at bounding box center [775, 392] width 1551 height 784
click at [1218, 343] on div "Cyber_Company" at bounding box center [1210, 339] width 81 height 17
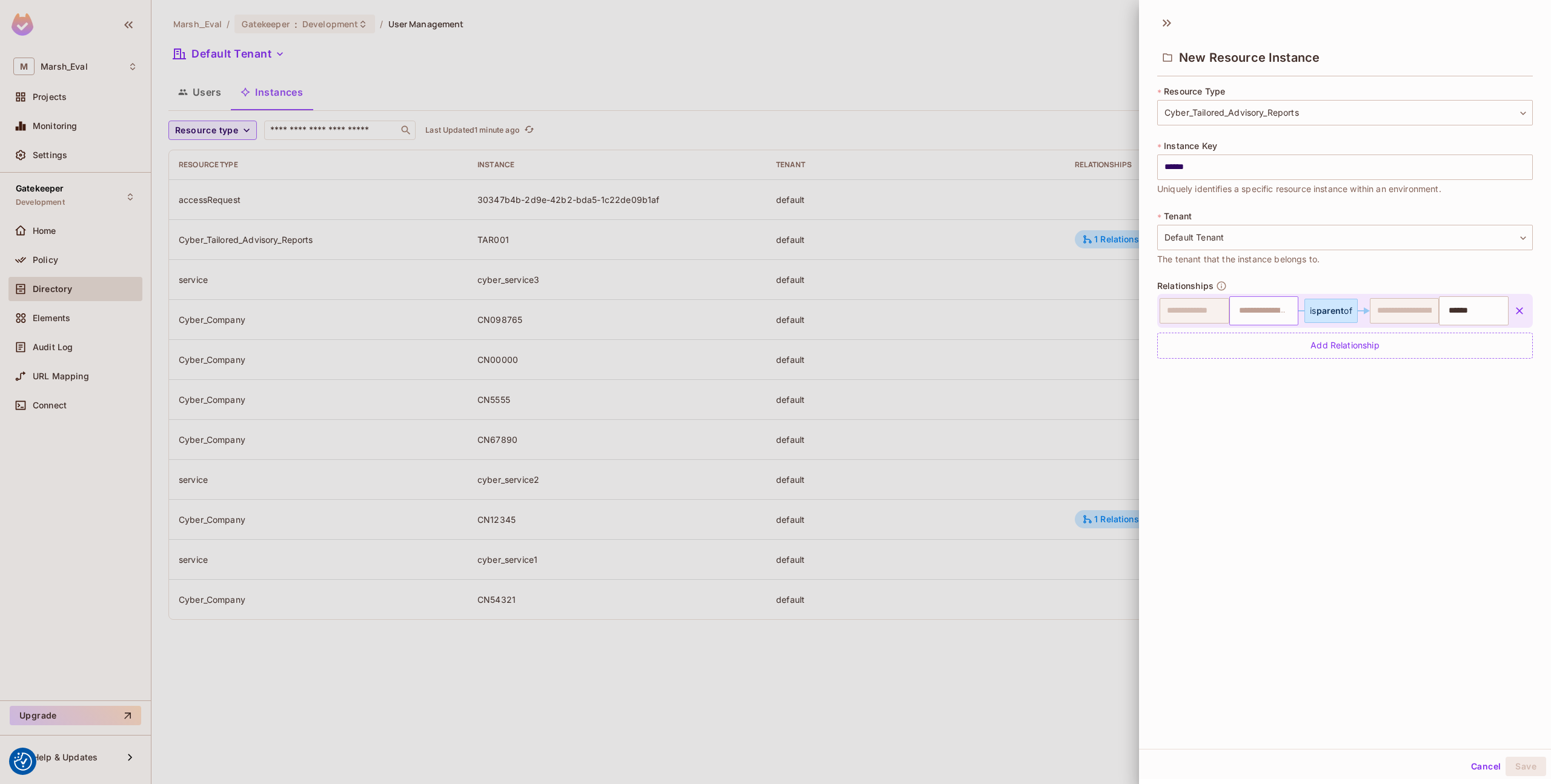
click at [1243, 310] on input "text" at bounding box center [1262, 310] width 62 height 24
type input "*******"
click at [1492, 702] on div "**********" at bounding box center [1345, 378] width 412 height 740
click at [1511, 760] on button "Save" at bounding box center [1526, 765] width 41 height 19
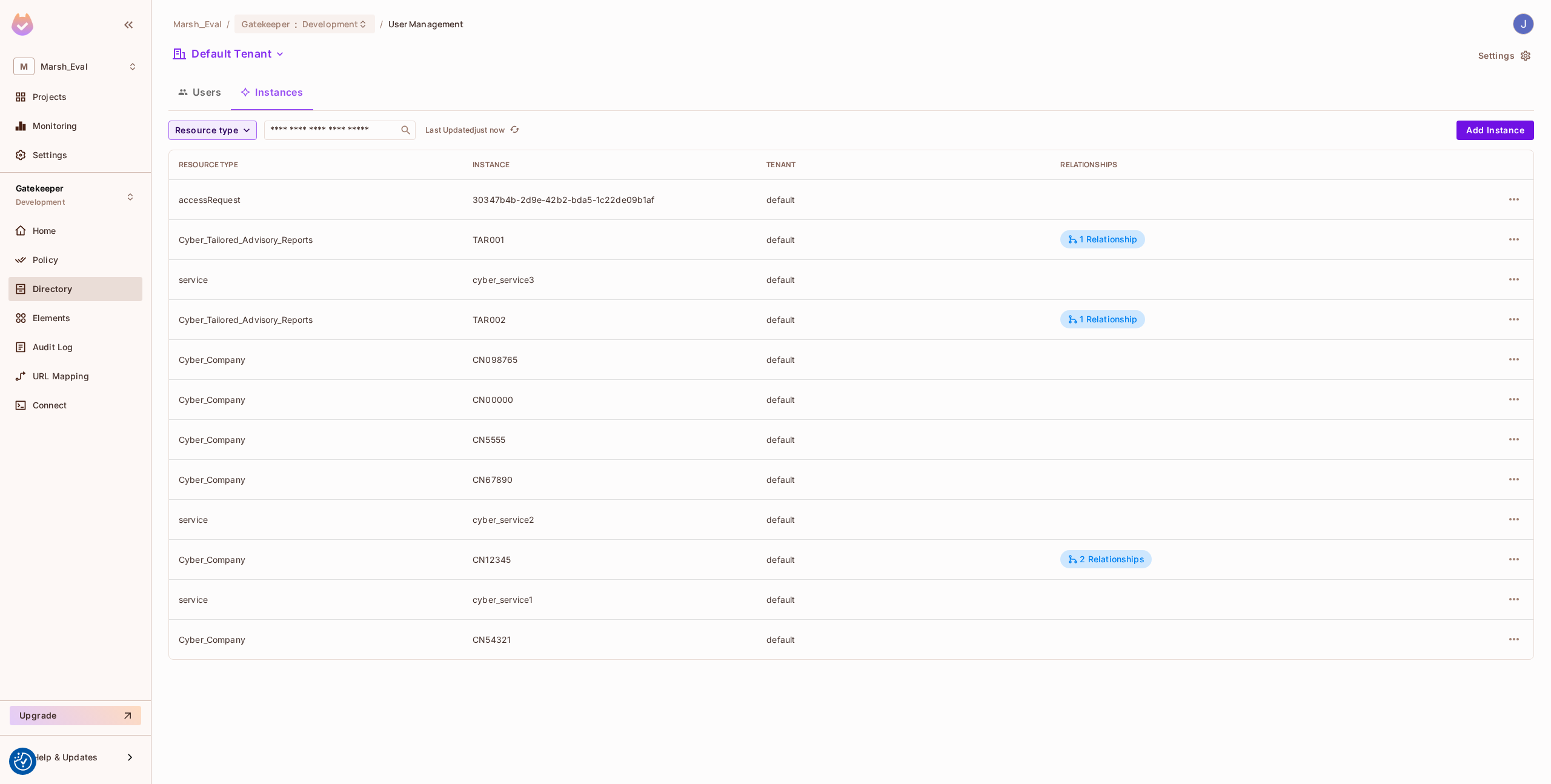
click at [1501, 140] on div "Resource type ​ Last Updated just now Add Instance Resource type Instance Tenan…" at bounding box center [851, 390] width 1366 height 539
click at [1500, 136] on button "Add Instance" at bounding box center [1495, 130] width 78 height 19
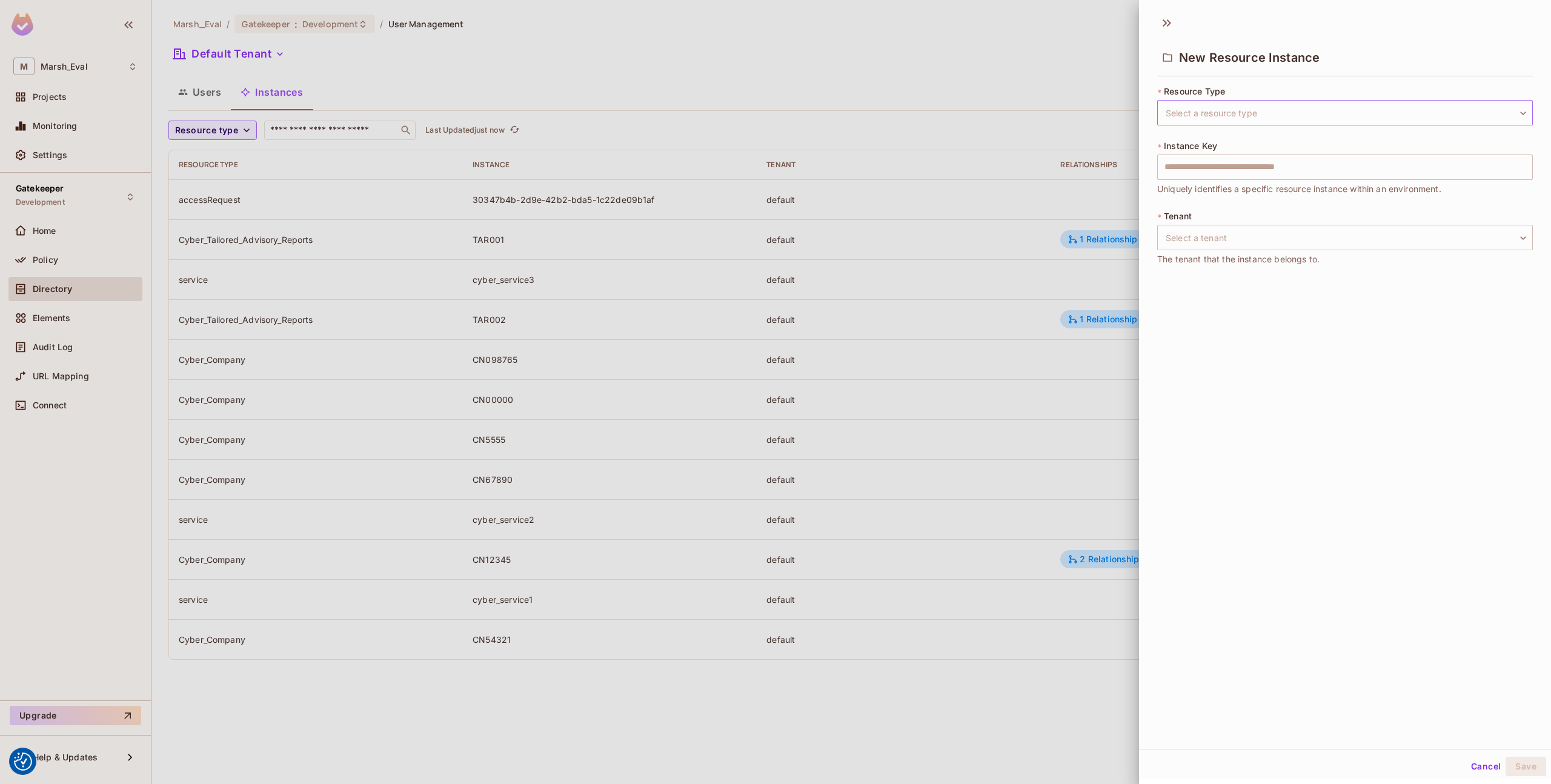
click at [1257, 103] on body "We use cookies to enhance your browsing experience, serve personalized ads or c…" at bounding box center [775, 392] width 1551 height 784
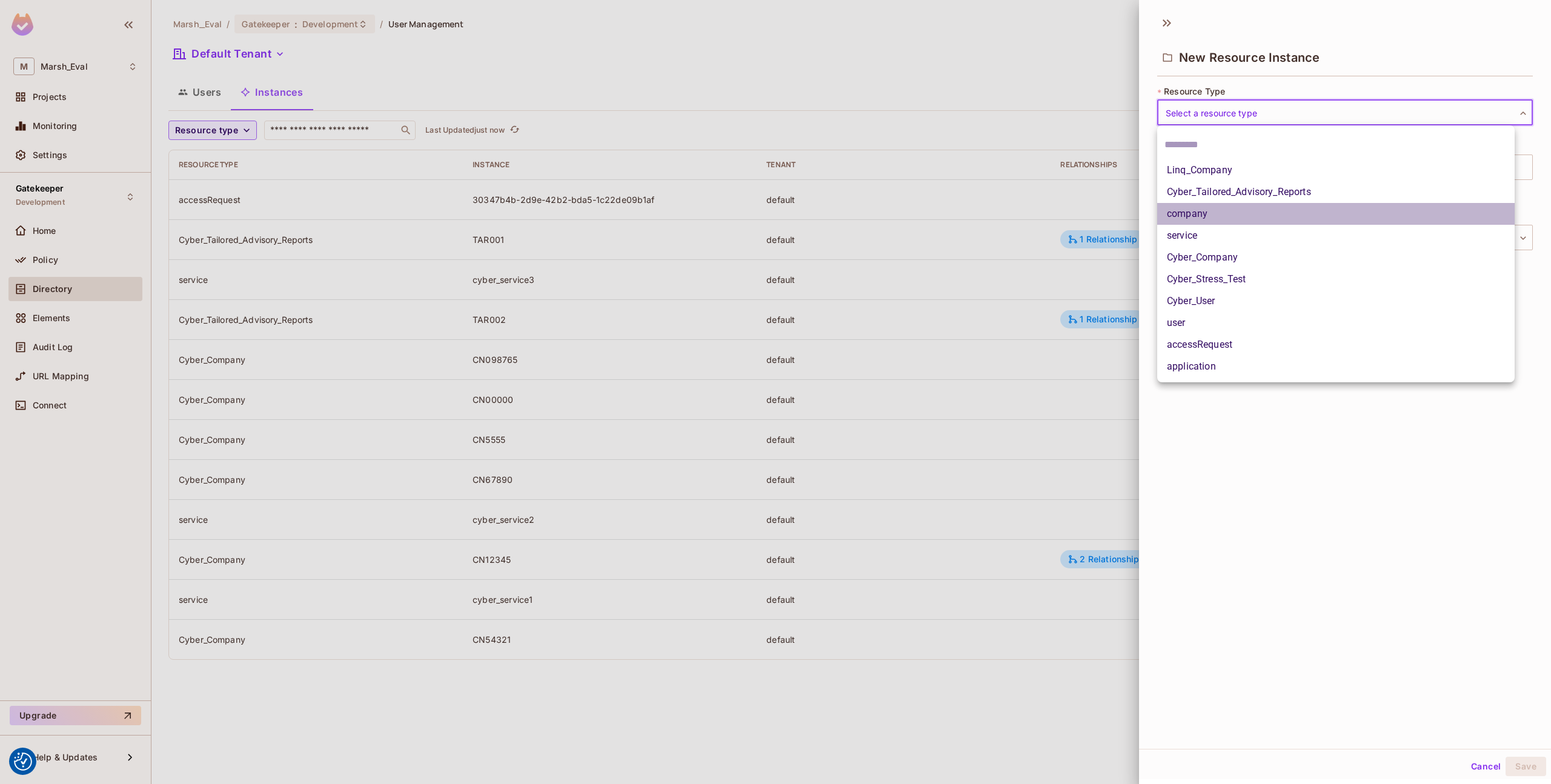
click at [1223, 203] on li "company" at bounding box center [1337, 214] width 358 height 22
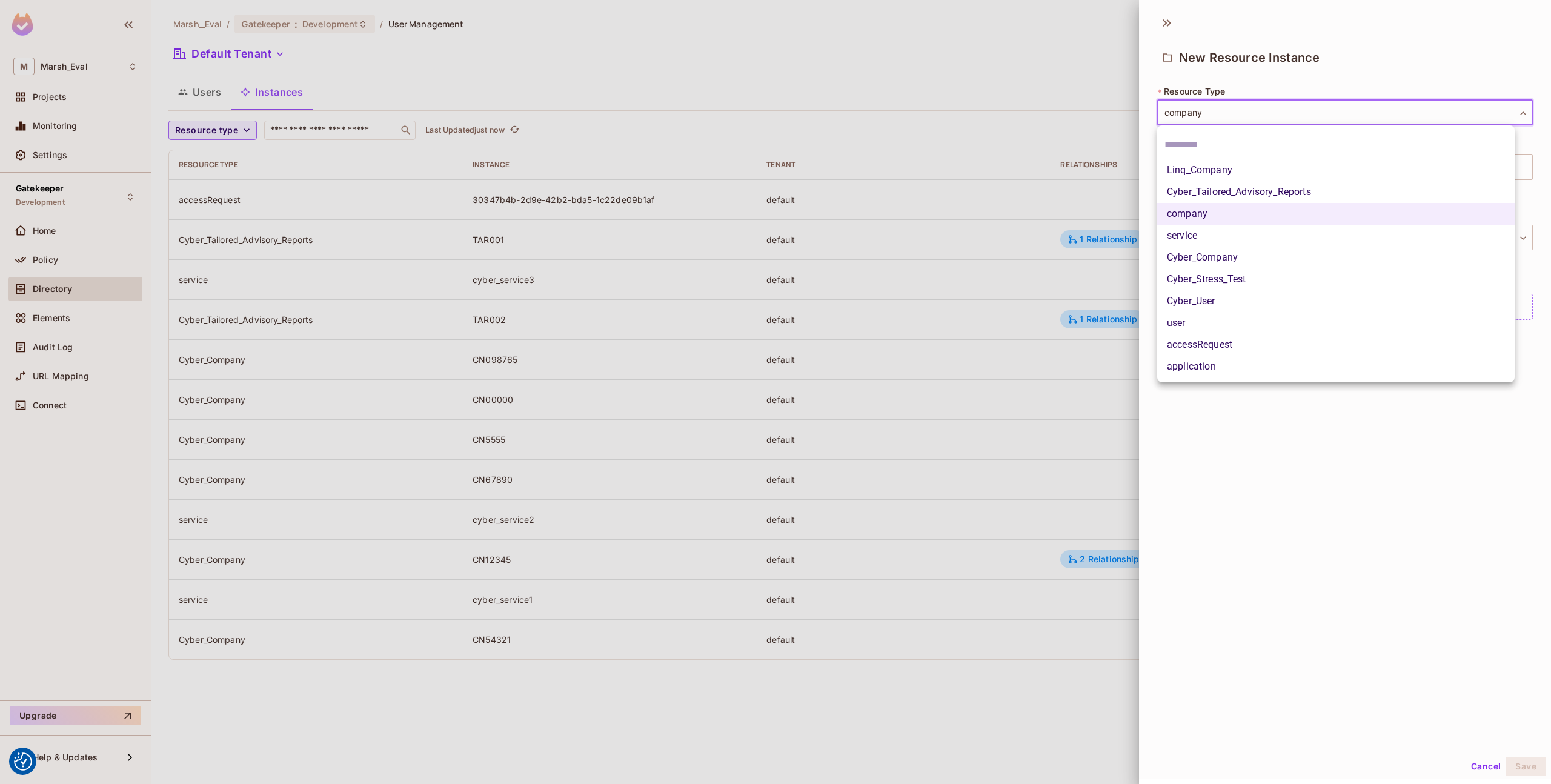
click at [1208, 108] on body "We use cookies to enhance your browsing experience, serve personalized ads or c…" at bounding box center [775, 392] width 1551 height 784
click at [1217, 197] on li "Cyber_Tailored_Advisory_Reports" at bounding box center [1337, 192] width 358 height 22
type input "**********"
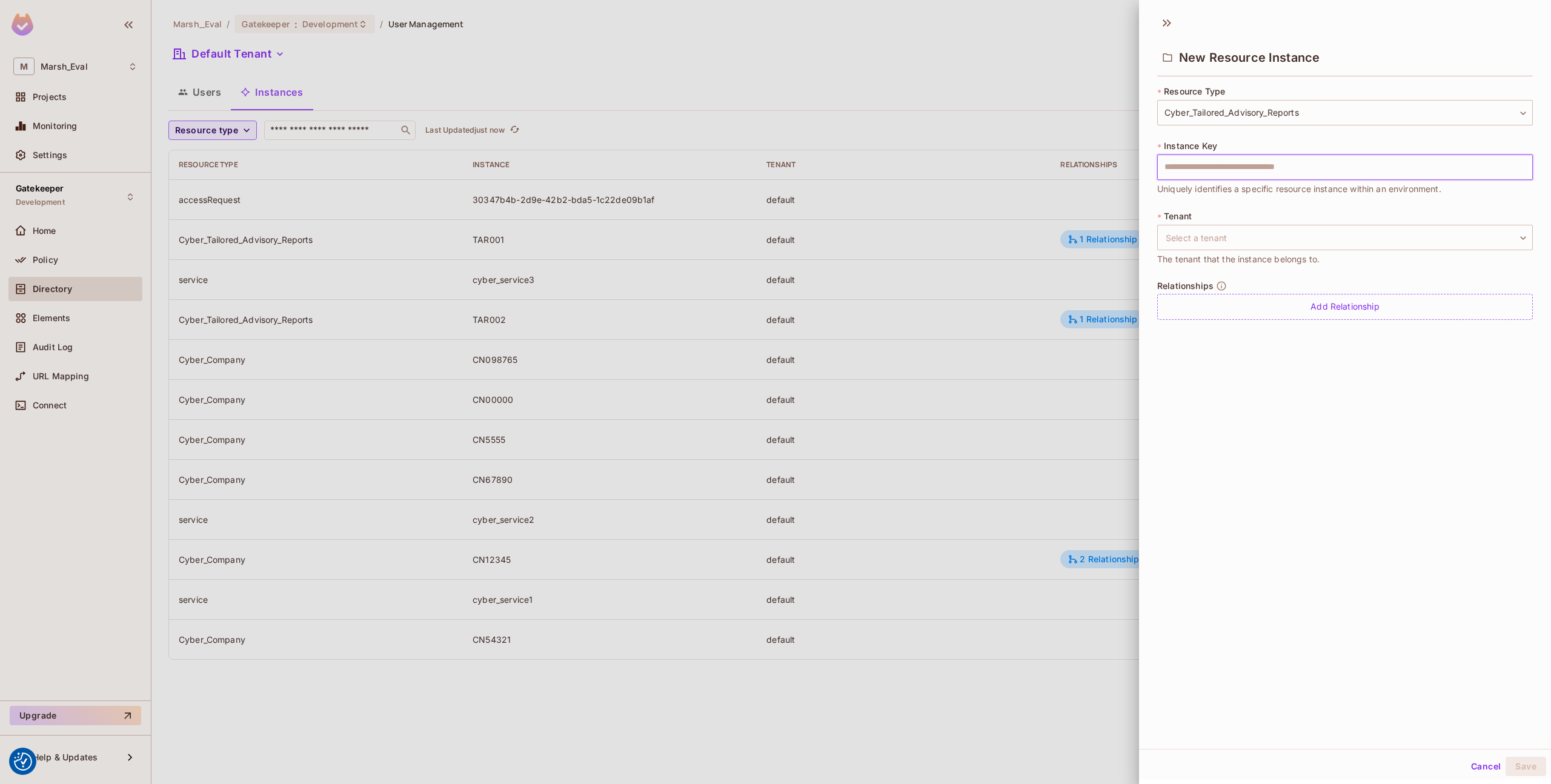
click at [1218, 175] on input "text" at bounding box center [1345, 167] width 375 height 26
paste input "******"
type input "******"
click at [1228, 235] on body "We use cookies to enhance your browsing experience, serve personalized ads or c…" at bounding box center [775, 392] width 1551 height 784
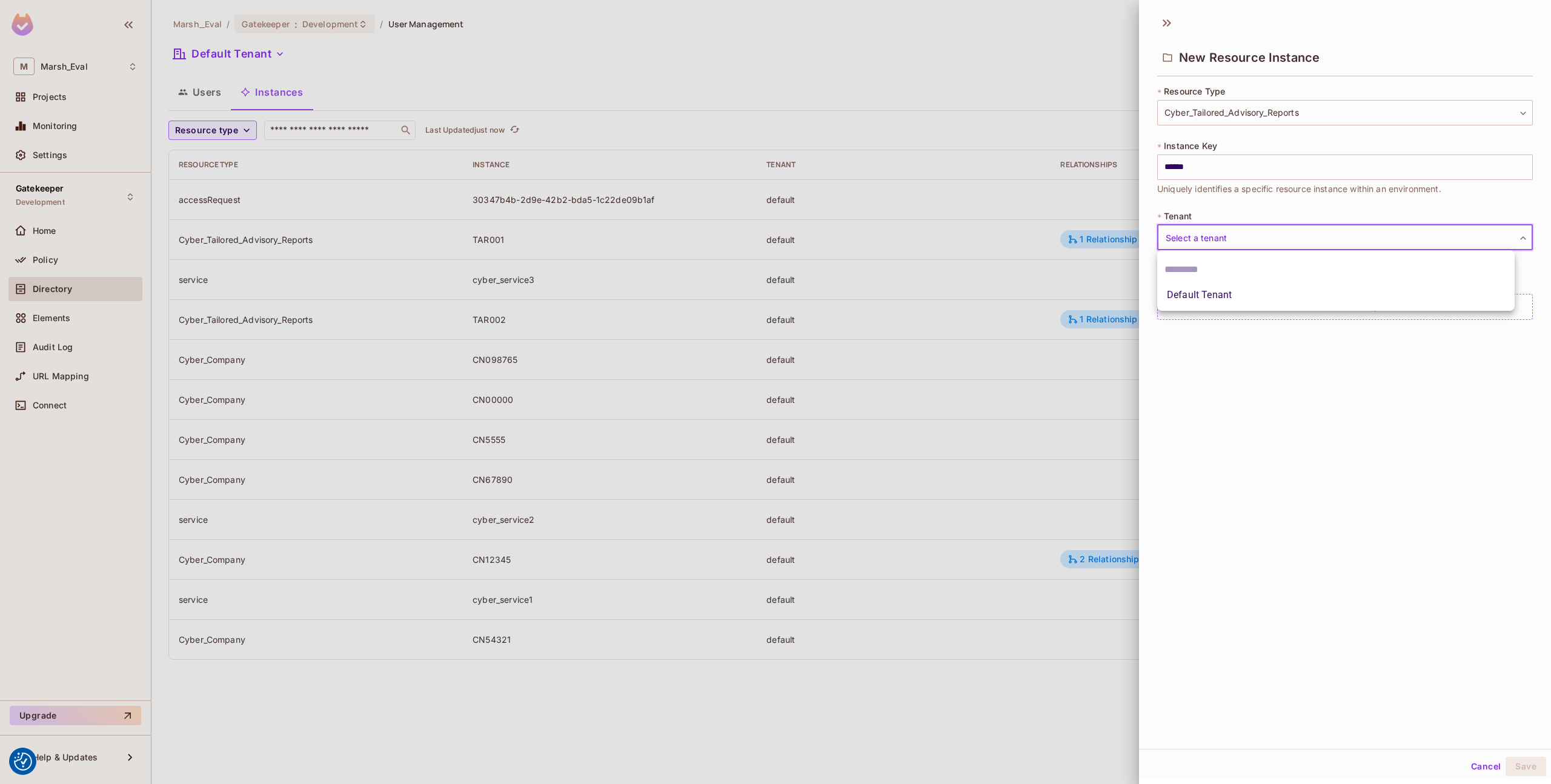
click at [1224, 309] on ul "Default Tenant" at bounding box center [1337, 280] width 358 height 61
click at [1224, 295] on li "Default Tenant" at bounding box center [1337, 295] width 358 height 22
type input "*******"
click at [1227, 302] on div "Add Relationship" at bounding box center [1345, 307] width 375 height 26
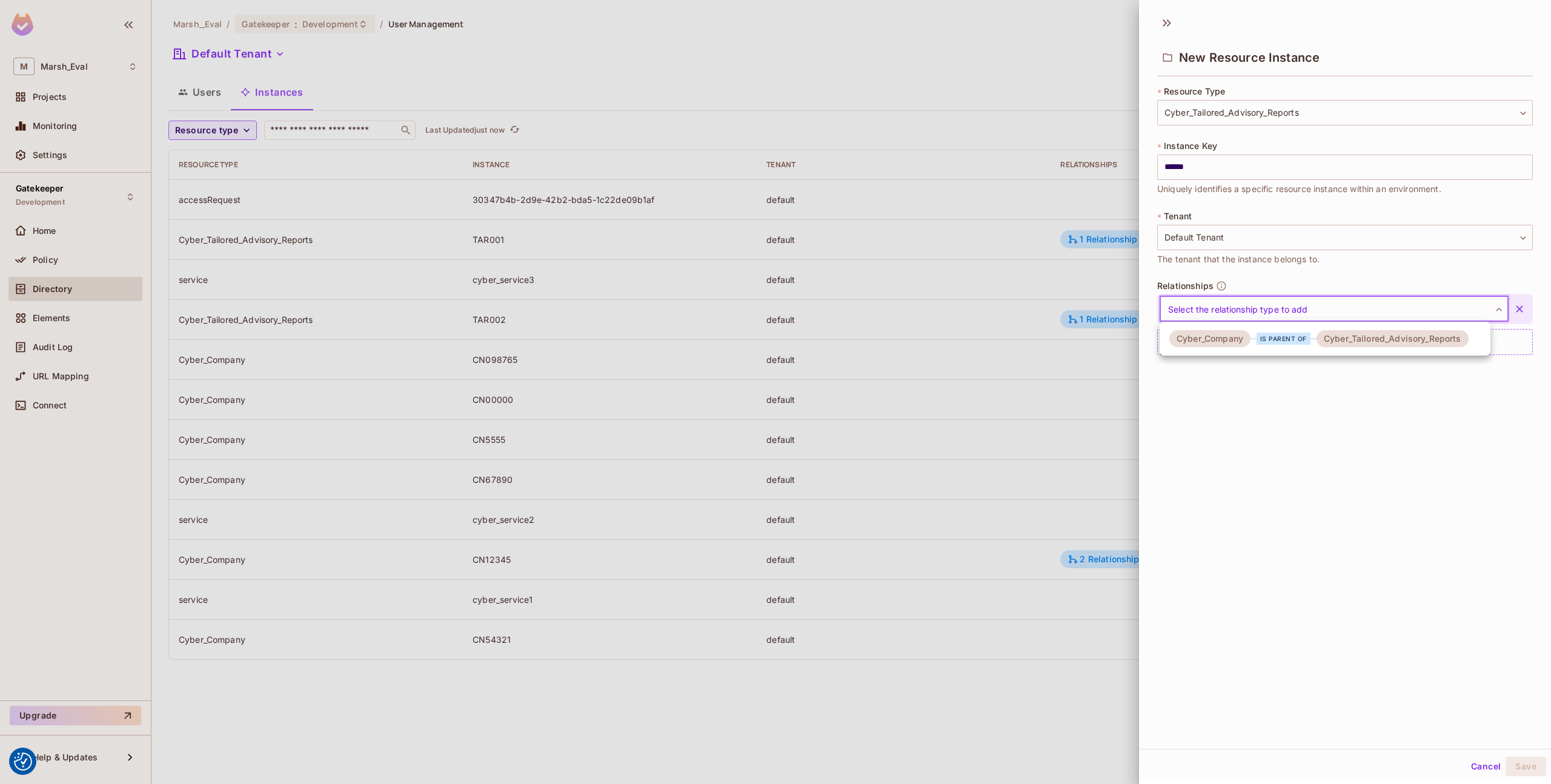
click at [1230, 305] on body "We use cookies to enhance your browsing experience, serve personalized ads or c…" at bounding box center [775, 392] width 1551 height 784
click at [1221, 338] on div "Cyber_Company" at bounding box center [1210, 339] width 81 height 17
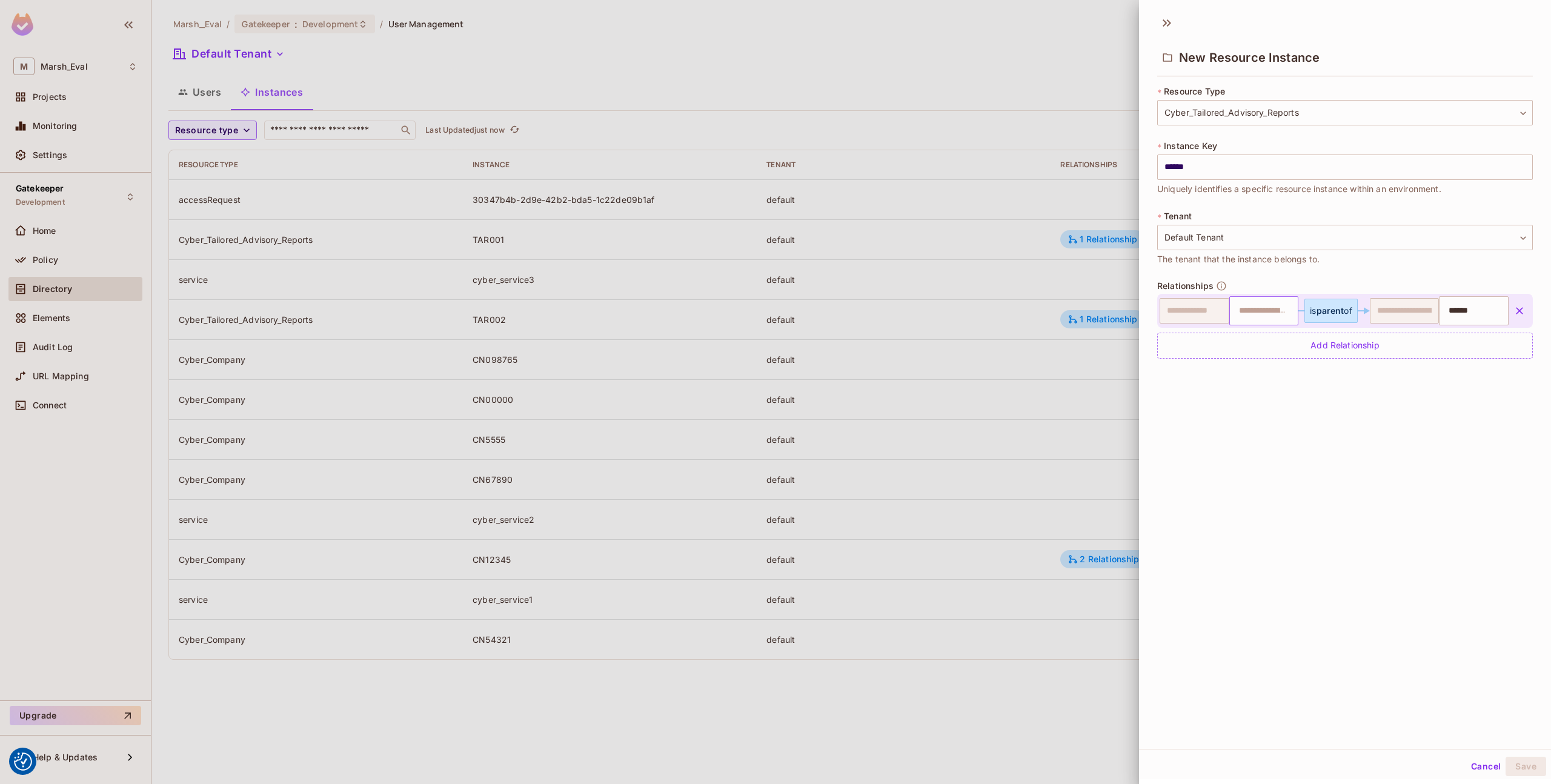
click at [1241, 313] on input "text" at bounding box center [1262, 310] width 62 height 24
type input "*"
type input "*******"
click at [1349, 506] on div "**********" at bounding box center [1345, 378] width 412 height 740
drag, startPoint x: 1520, startPoint y: 763, endPoint x: 1508, endPoint y: 756, distance: 13.9
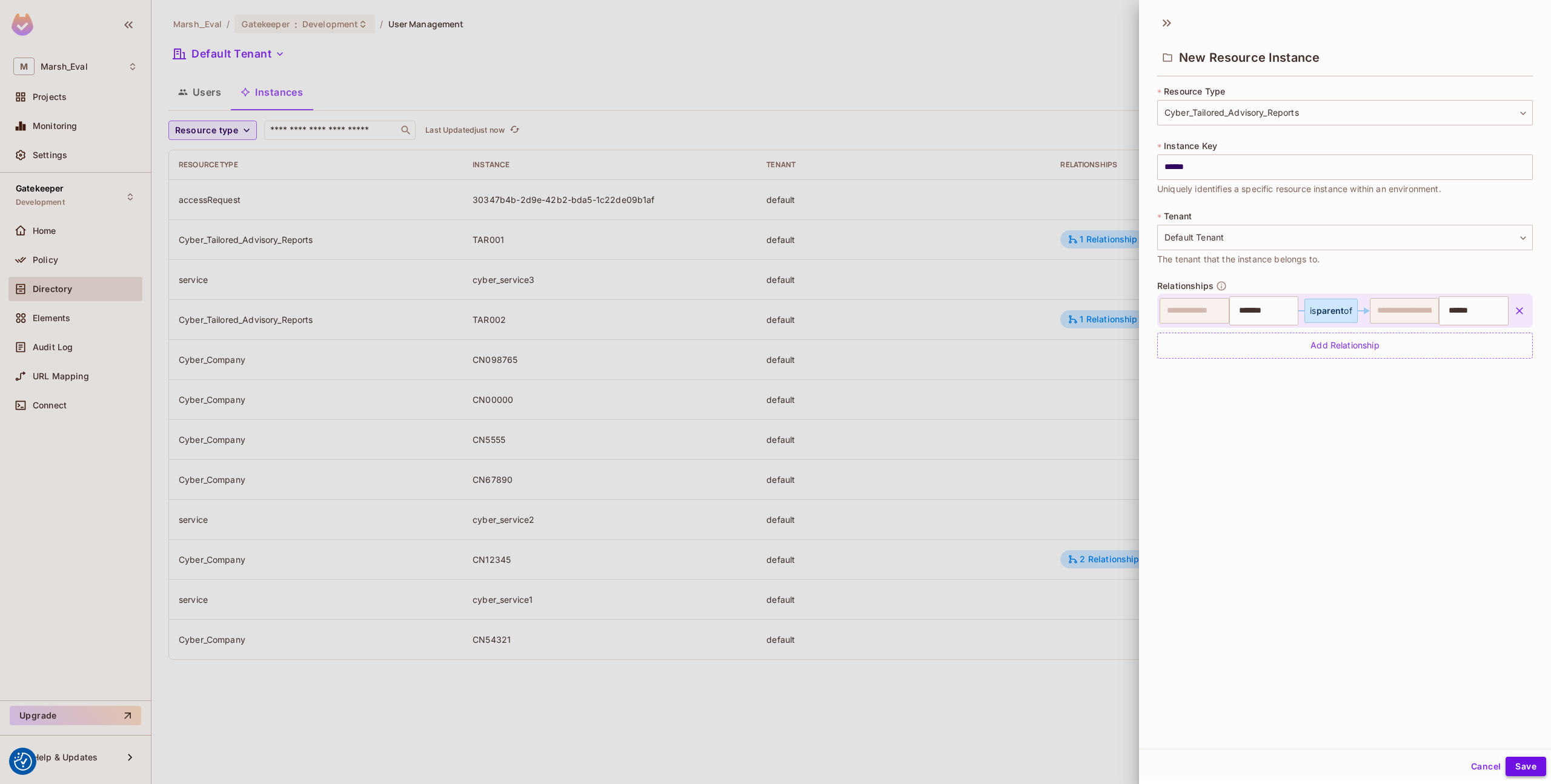
click at [1520, 763] on button "Save" at bounding box center [1526, 765] width 41 height 19
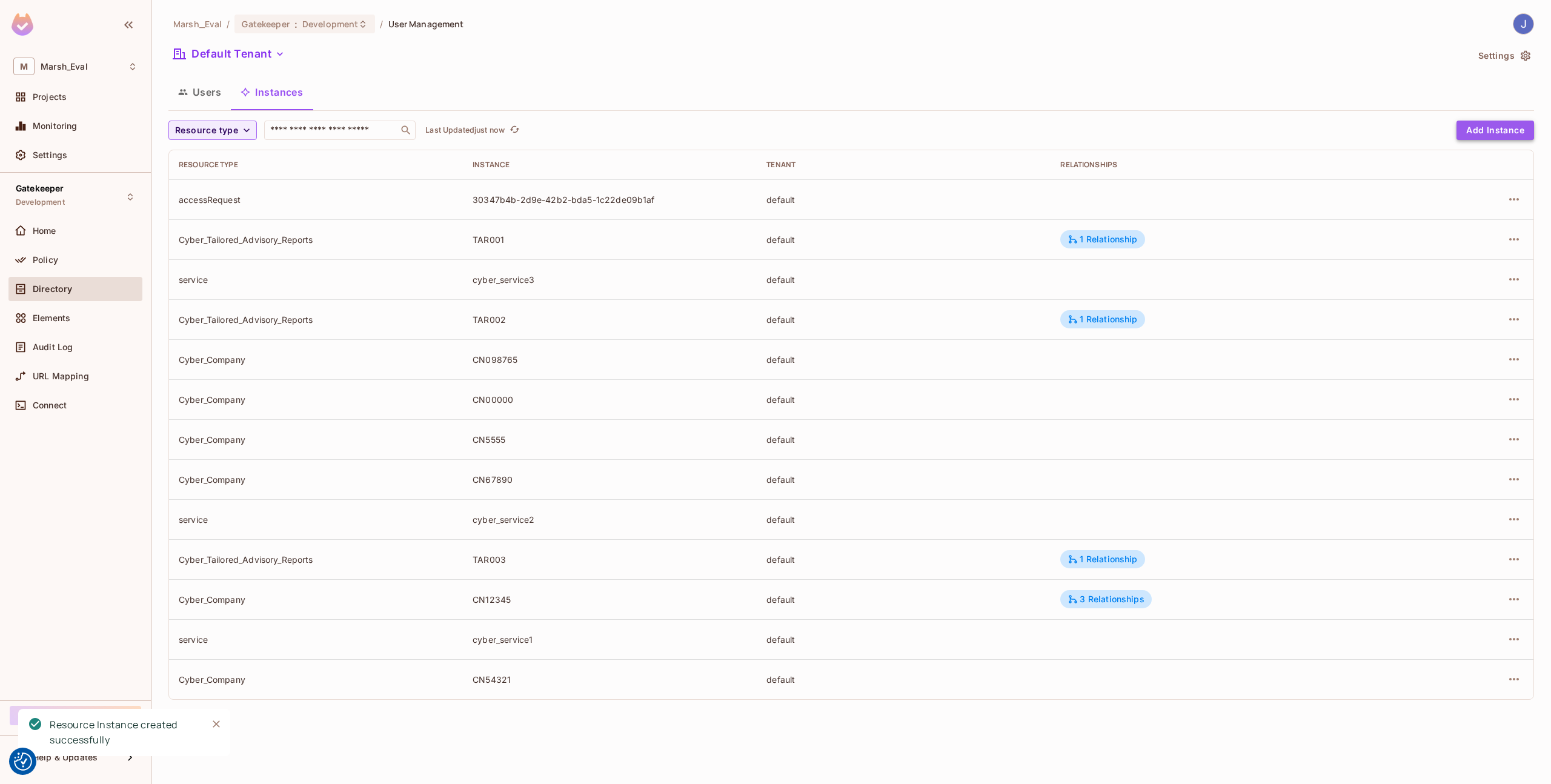
click at [1493, 125] on button "Add Instance" at bounding box center [1495, 130] width 78 height 19
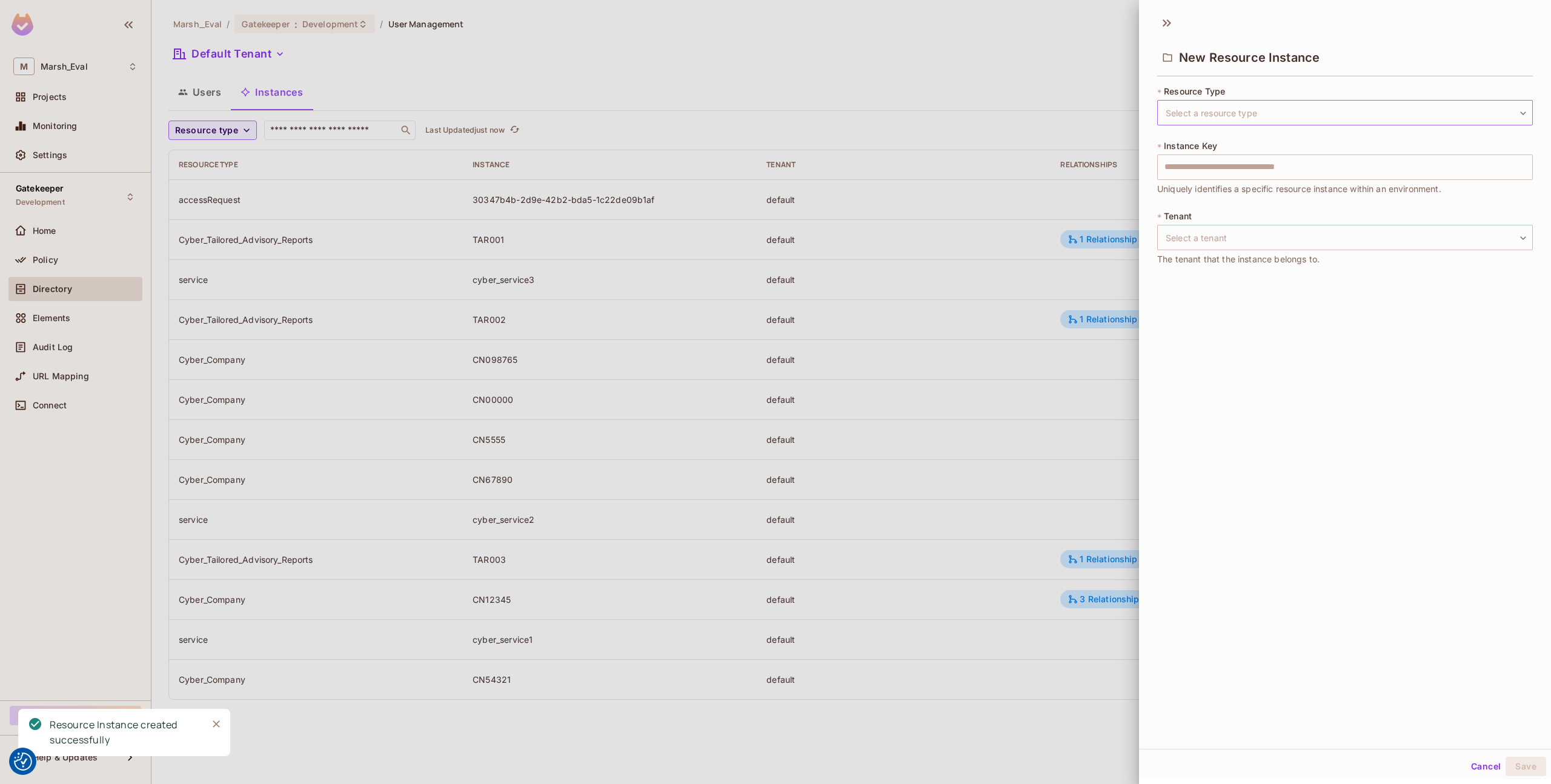
click at [1267, 99] on body "We use cookies to enhance your browsing experience, serve personalized ads or c…" at bounding box center [775, 392] width 1551 height 784
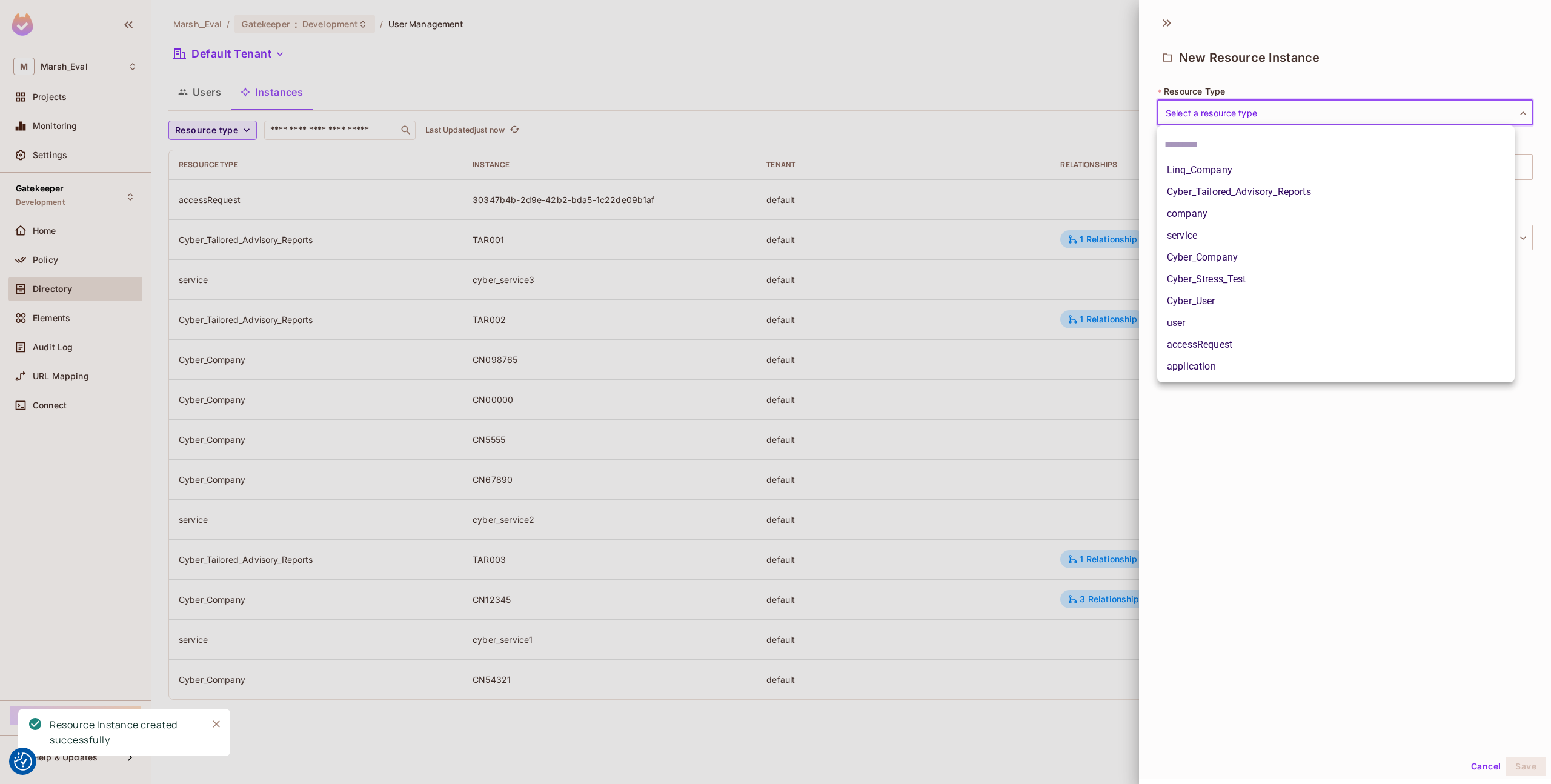
click at [1236, 192] on li "Cyber_Tailored_Advisory_Reports" at bounding box center [1337, 192] width 358 height 22
type input "**********"
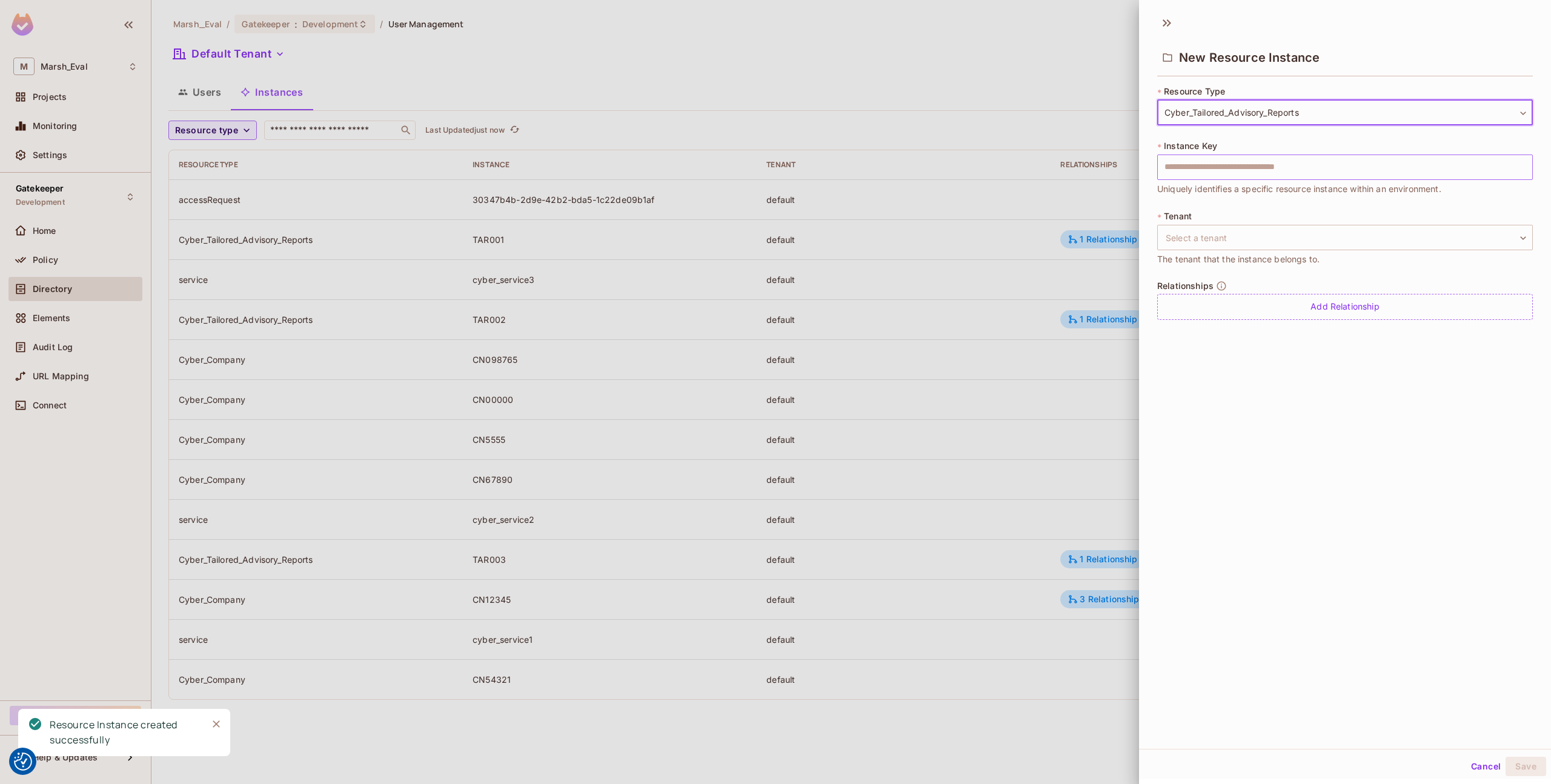
click at [1231, 167] on input "text" at bounding box center [1345, 167] width 375 height 26
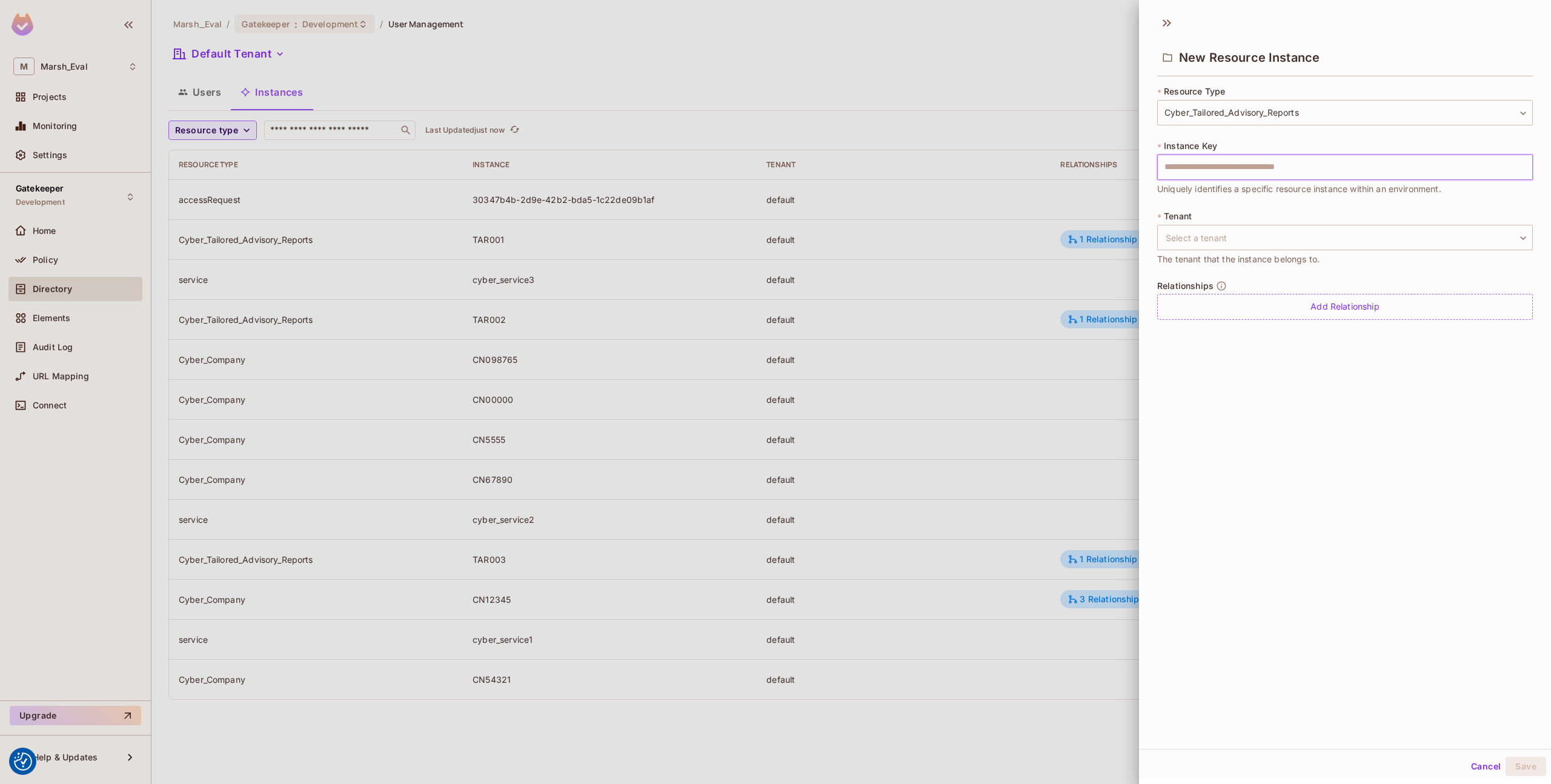
paste input "******"
type input "******"
click at [1223, 221] on div "* Tenant Select a tenant ​ Select a tenant The tenant that the instance belongs…" at bounding box center [1345, 238] width 375 height 56
click at [1223, 243] on body "We use cookies to enhance your browsing experience, serve personalized ads or c…" at bounding box center [775, 392] width 1551 height 784
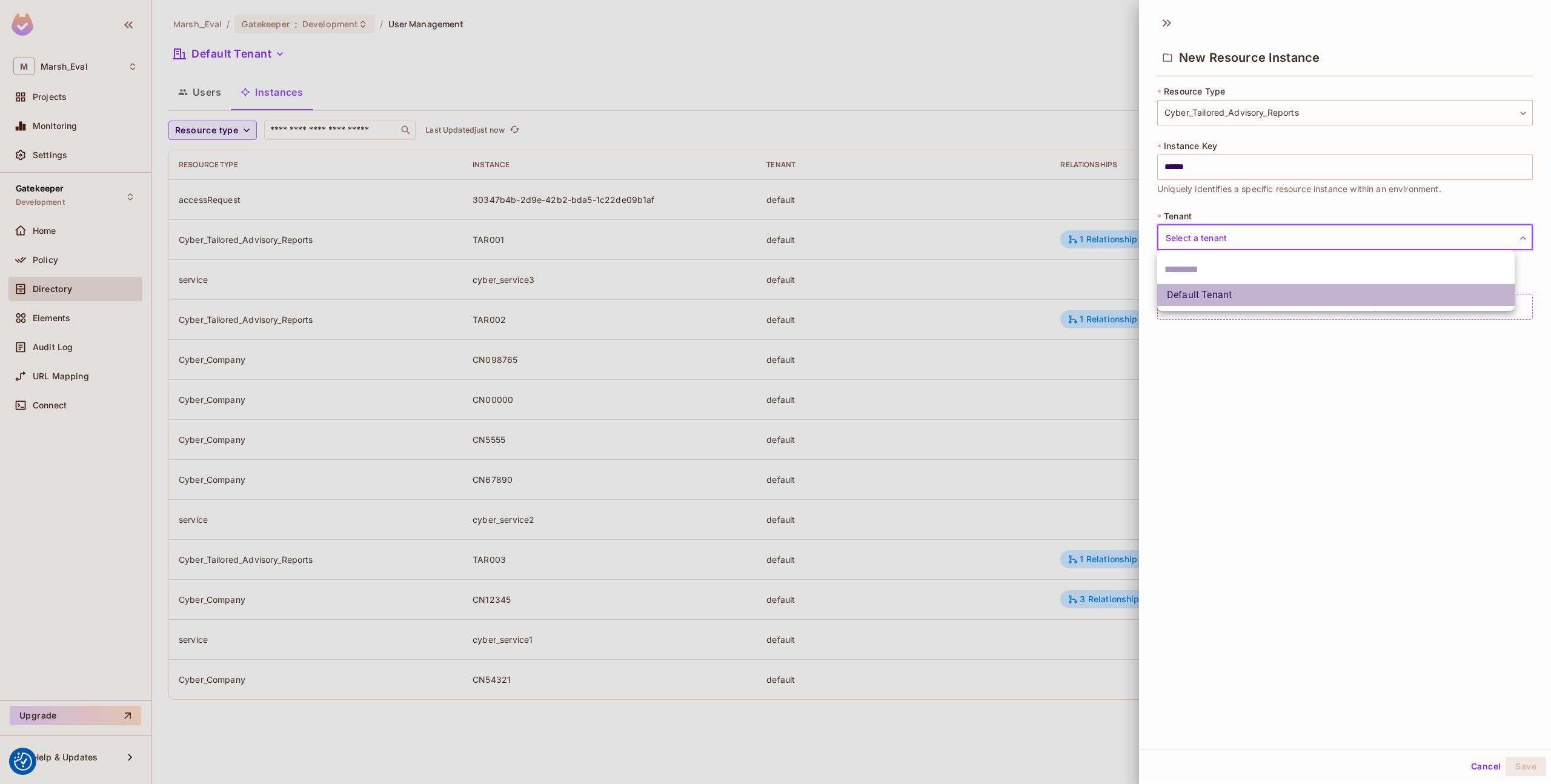
click at [1210, 298] on li "Default Tenant" at bounding box center [1337, 295] width 358 height 22
type input "*******"
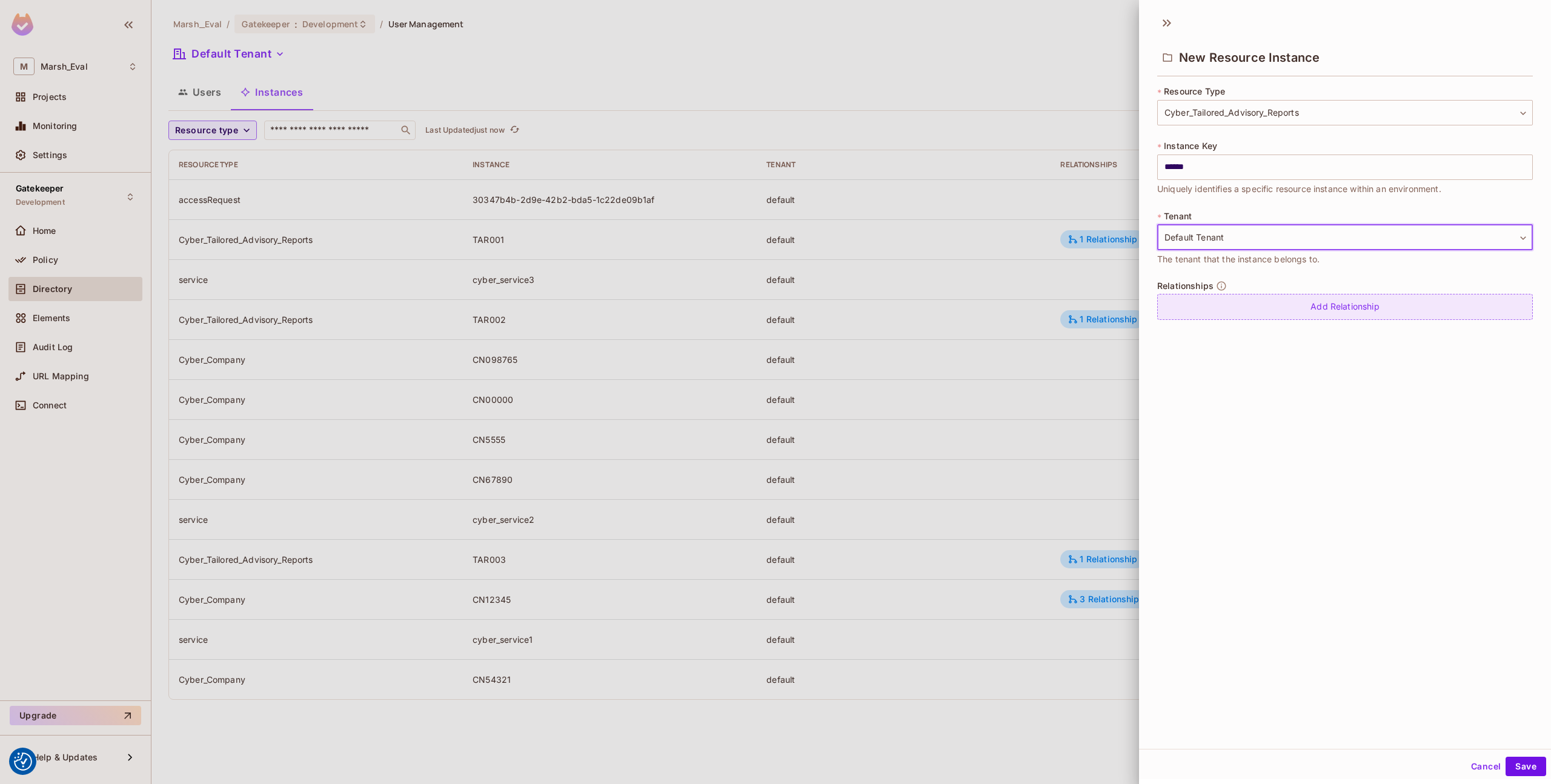
click at [1227, 304] on div "Add Relationship" at bounding box center [1345, 307] width 375 height 26
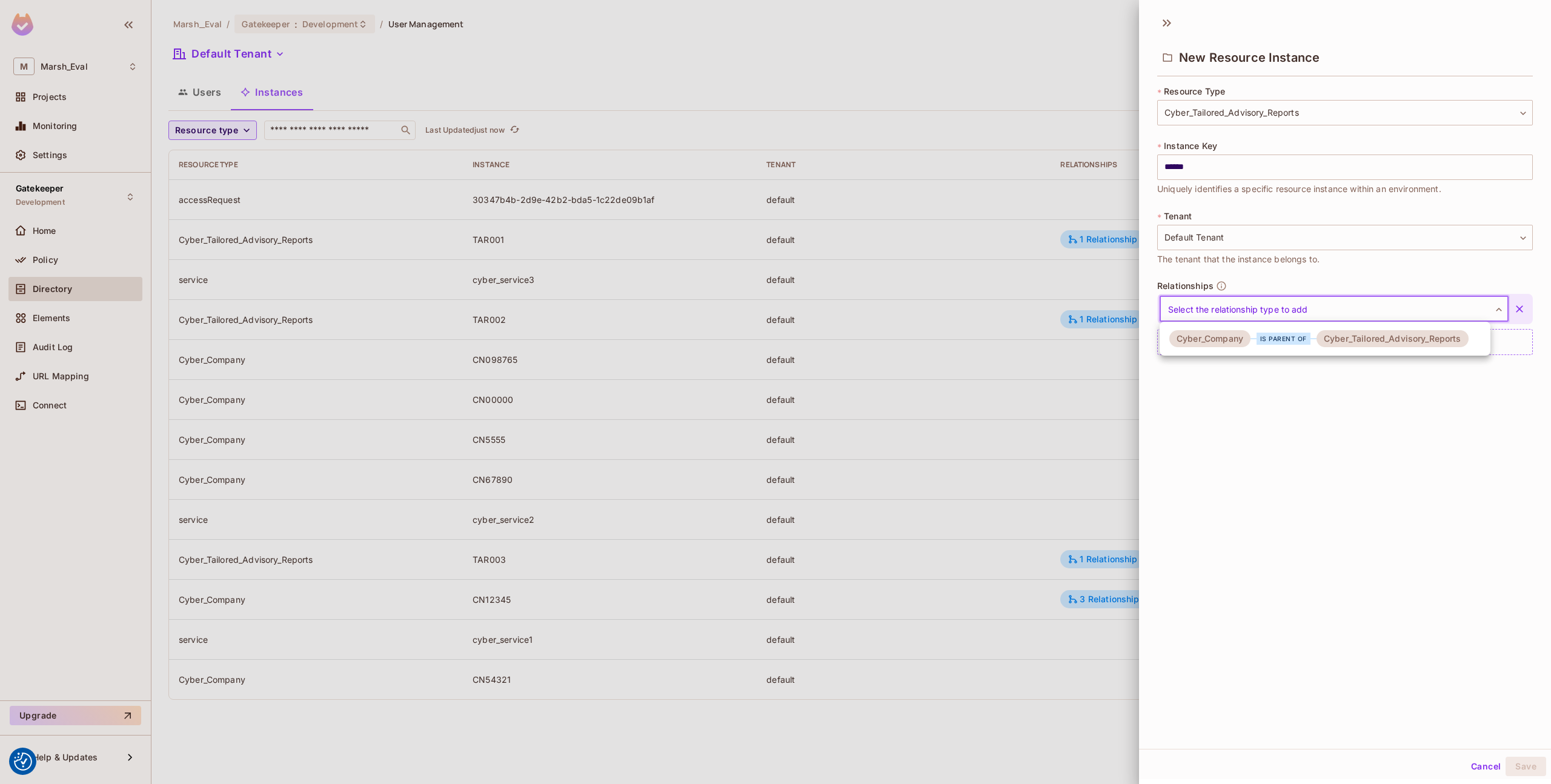
click at [1234, 306] on body "We use cookies to enhance your browsing experience, serve personalized ads or c…" at bounding box center [775, 392] width 1551 height 784
click at [1201, 347] on li "Cyber_Company is parent of Cyber_Tailored_Advisory_Reports" at bounding box center [1325, 338] width 331 height 24
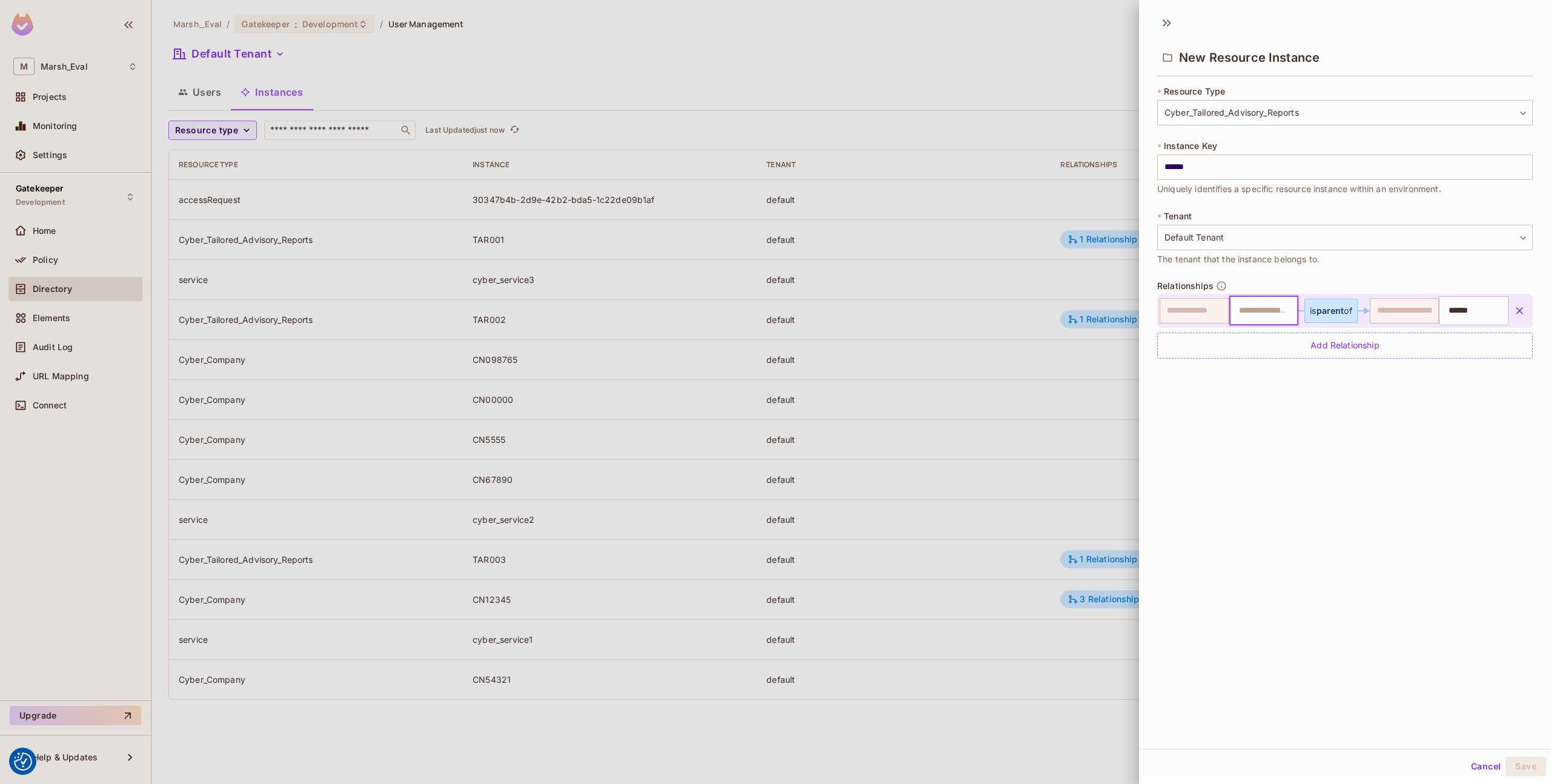
click at [1248, 311] on input "text" at bounding box center [1262, 310] width 62 height 24
type input "*"
type input "**"
click at [1254, 317] on input "**" at bounding box center [1262, 310] width 62 height 24
type input "*******"
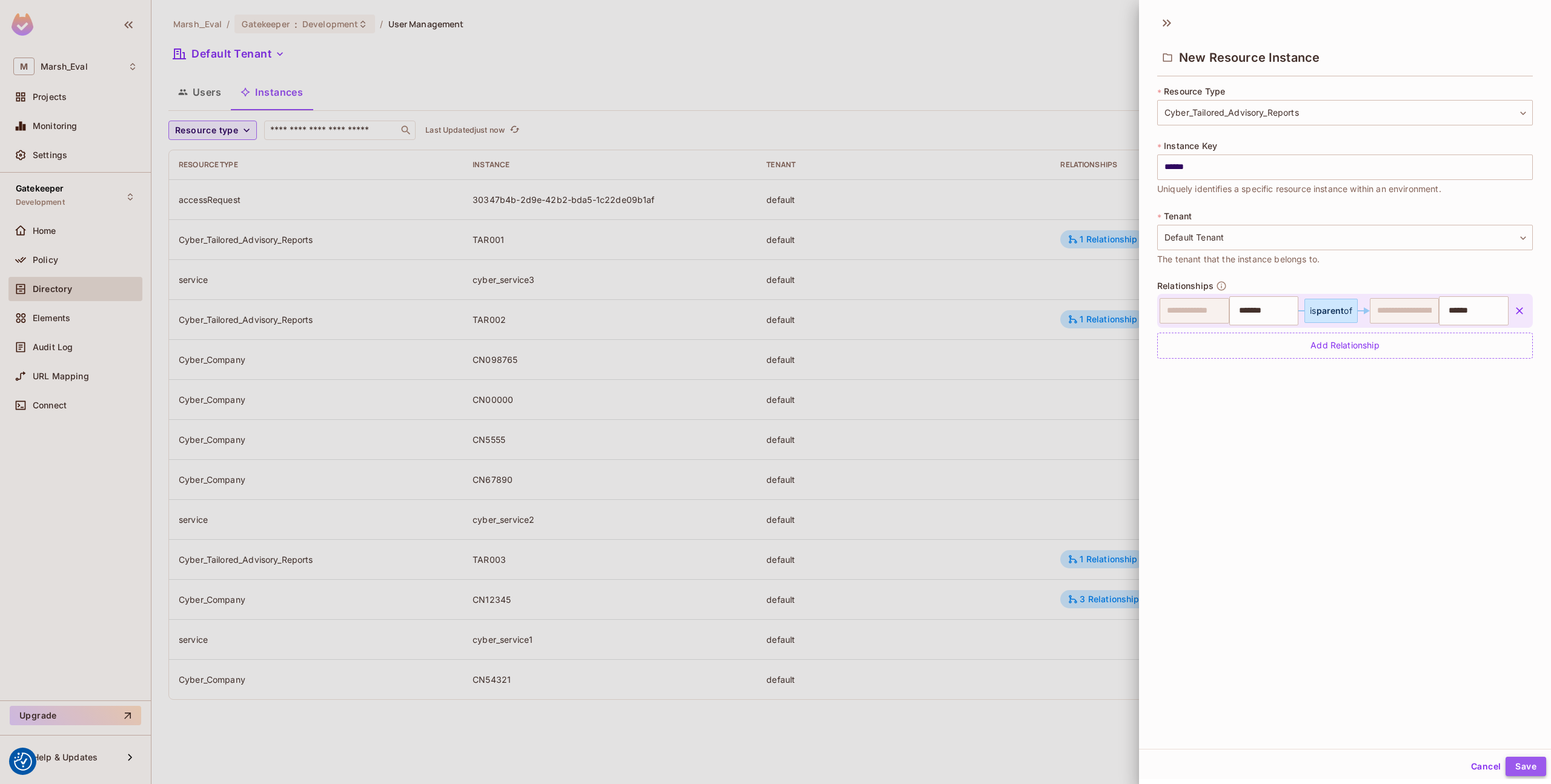
click at [1515, 764] on button "Save" at bounding box center [1526, 765] width 41 height 19
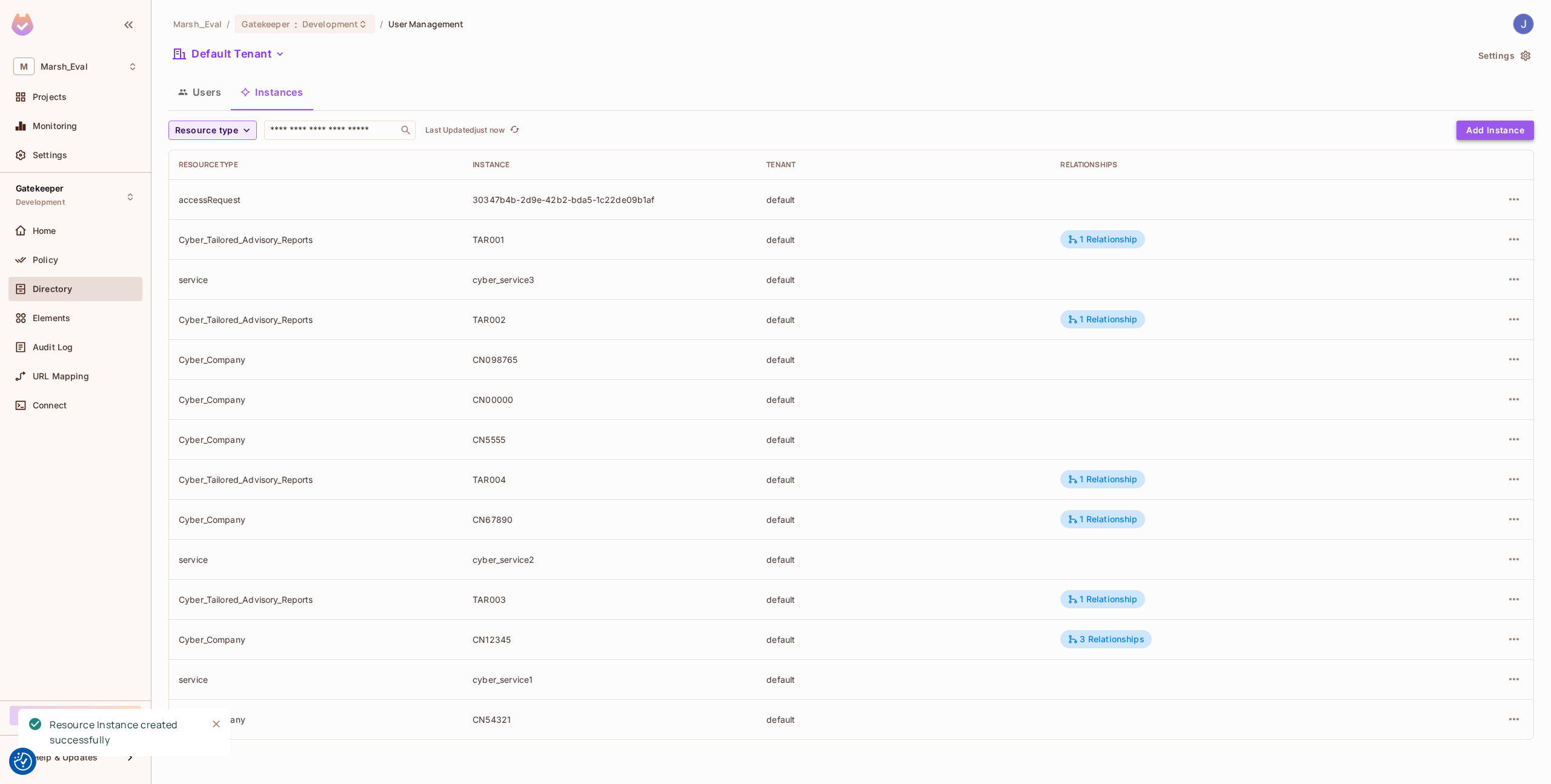
click at [1478, 133] on button "Add Instance" at bounding box center [1495, 130] width 78 height 19
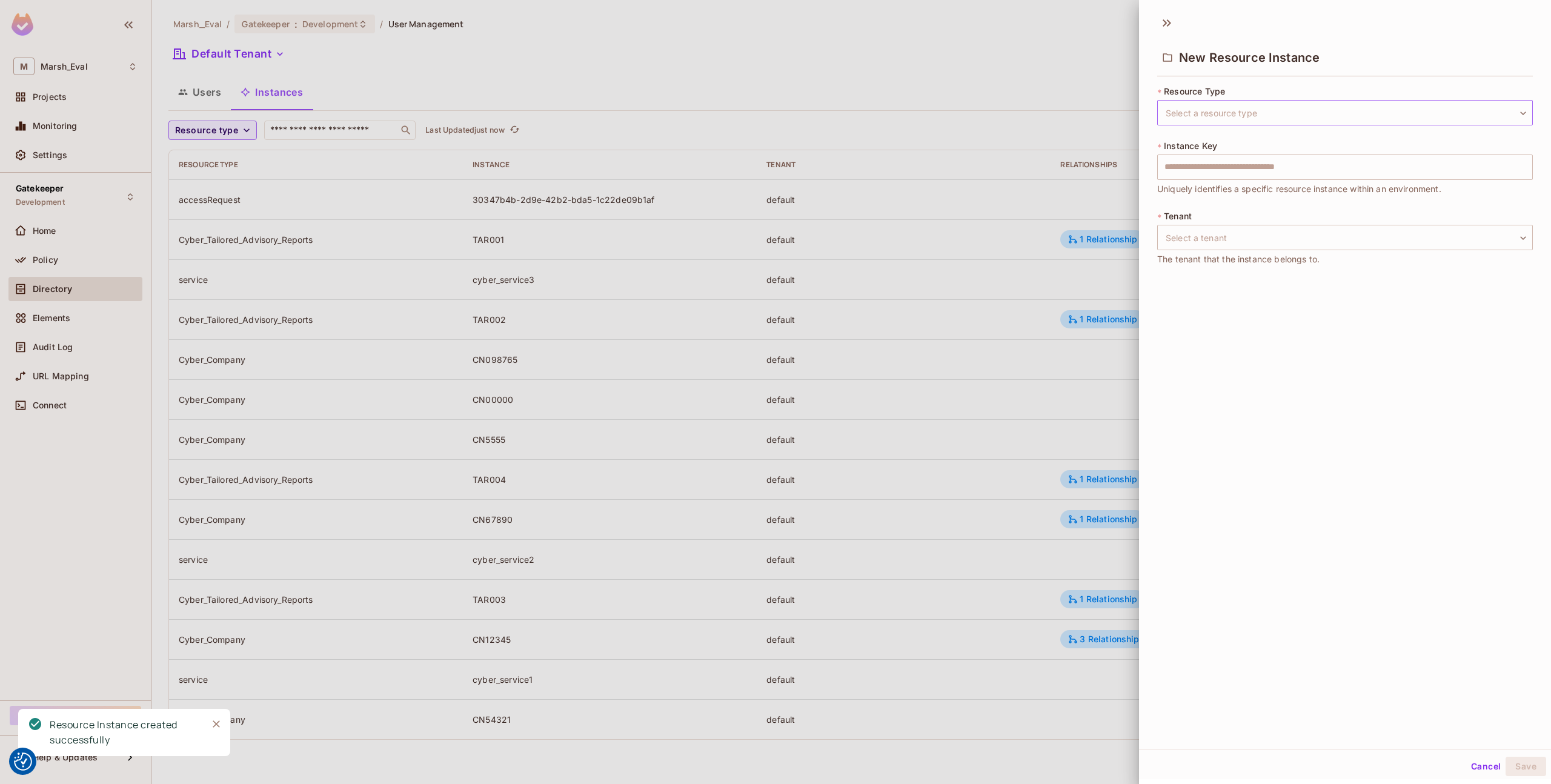
click at [1267, 125] on body "We use cookies to enhance your browsing experience, serve personalized ads or c…" at bounding box center [775, 392] width 1551 height 784
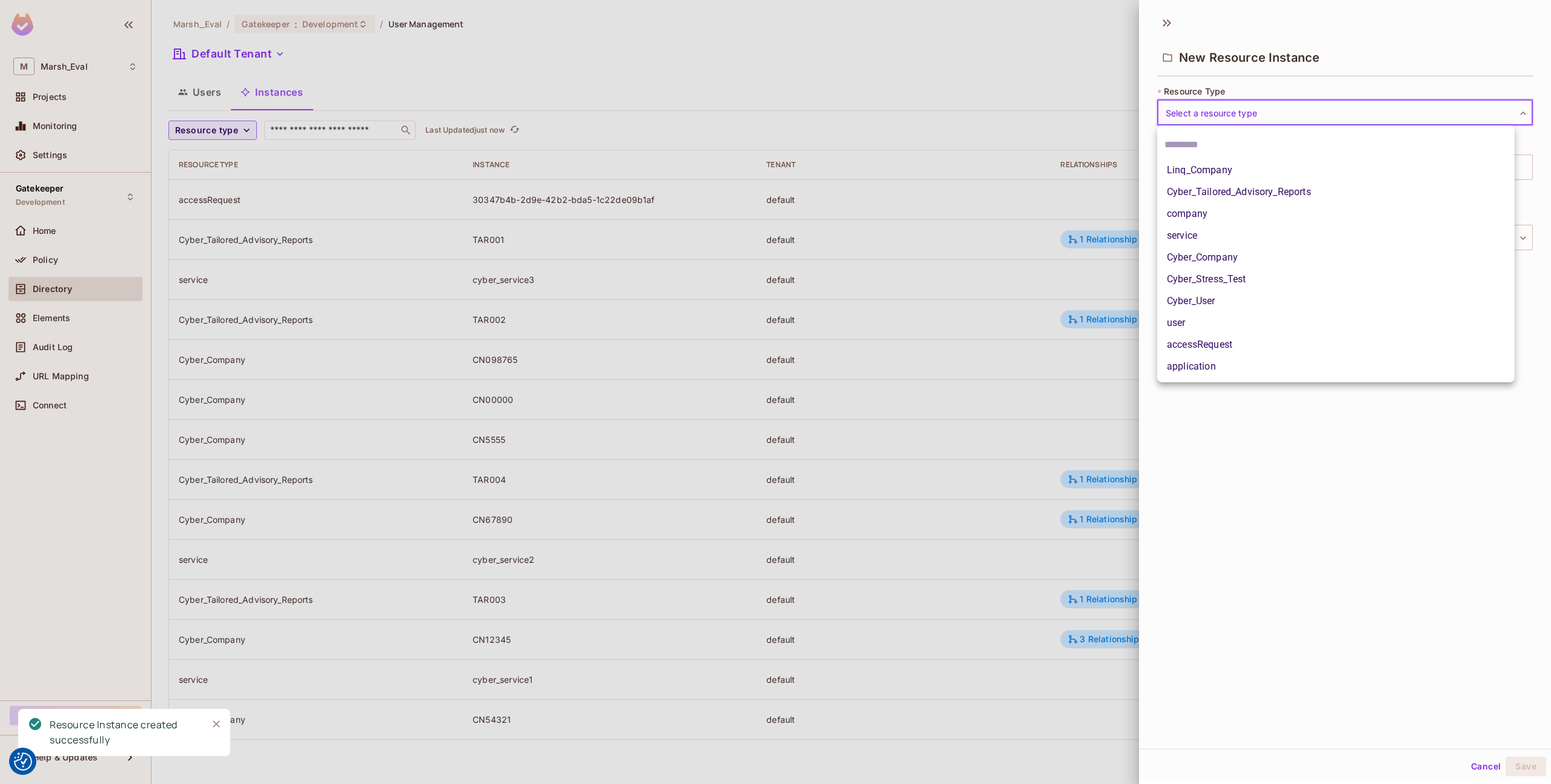
click at [1245, 188] on li "Cyber_Tailored_Advisory_Reports" at bounding box center [1337, 192] width 358 height 22
type input "**********"
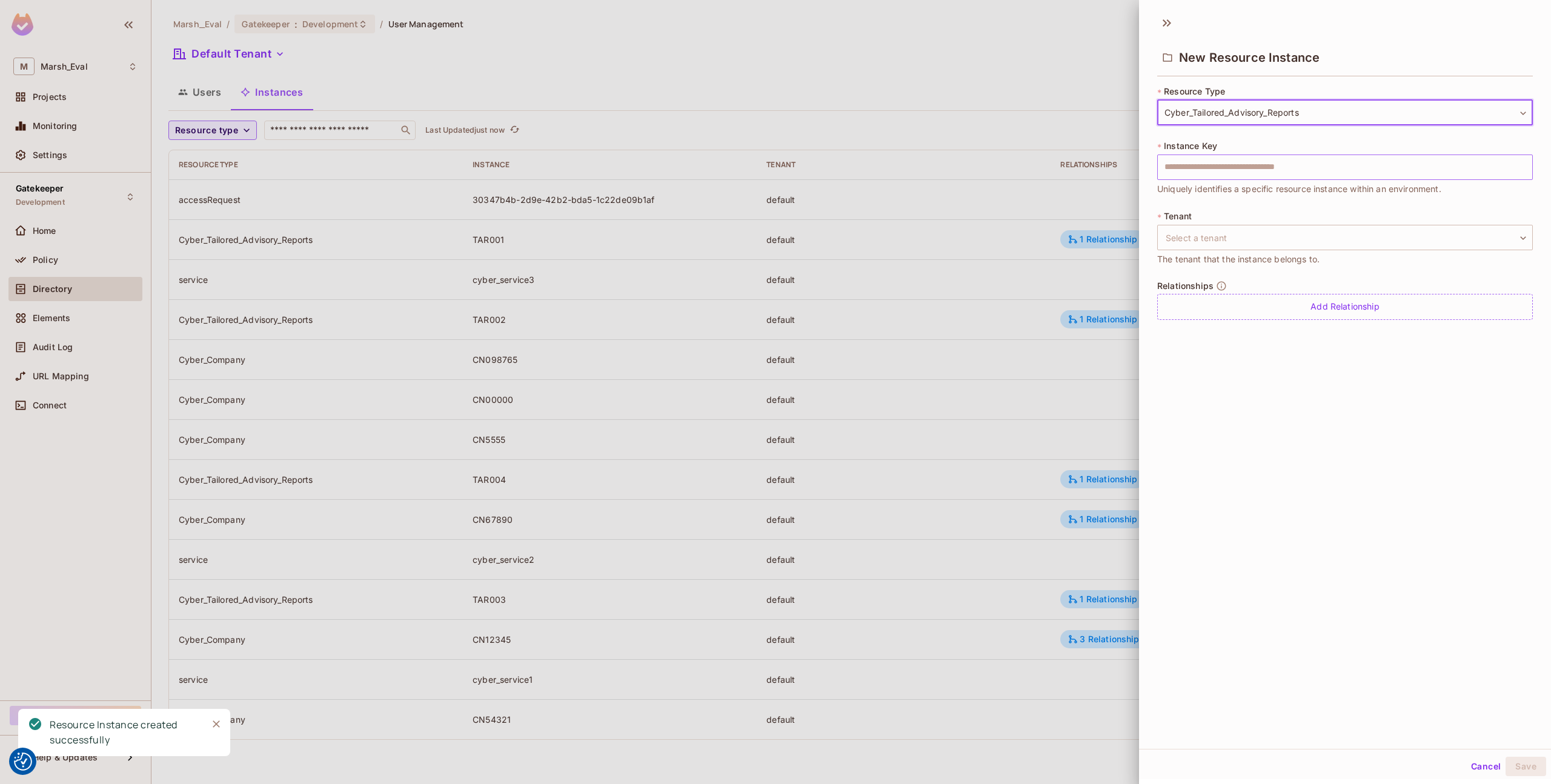
click at [1235, 169] on input "text" at bounding box center [1345, 167] width 375 height 26
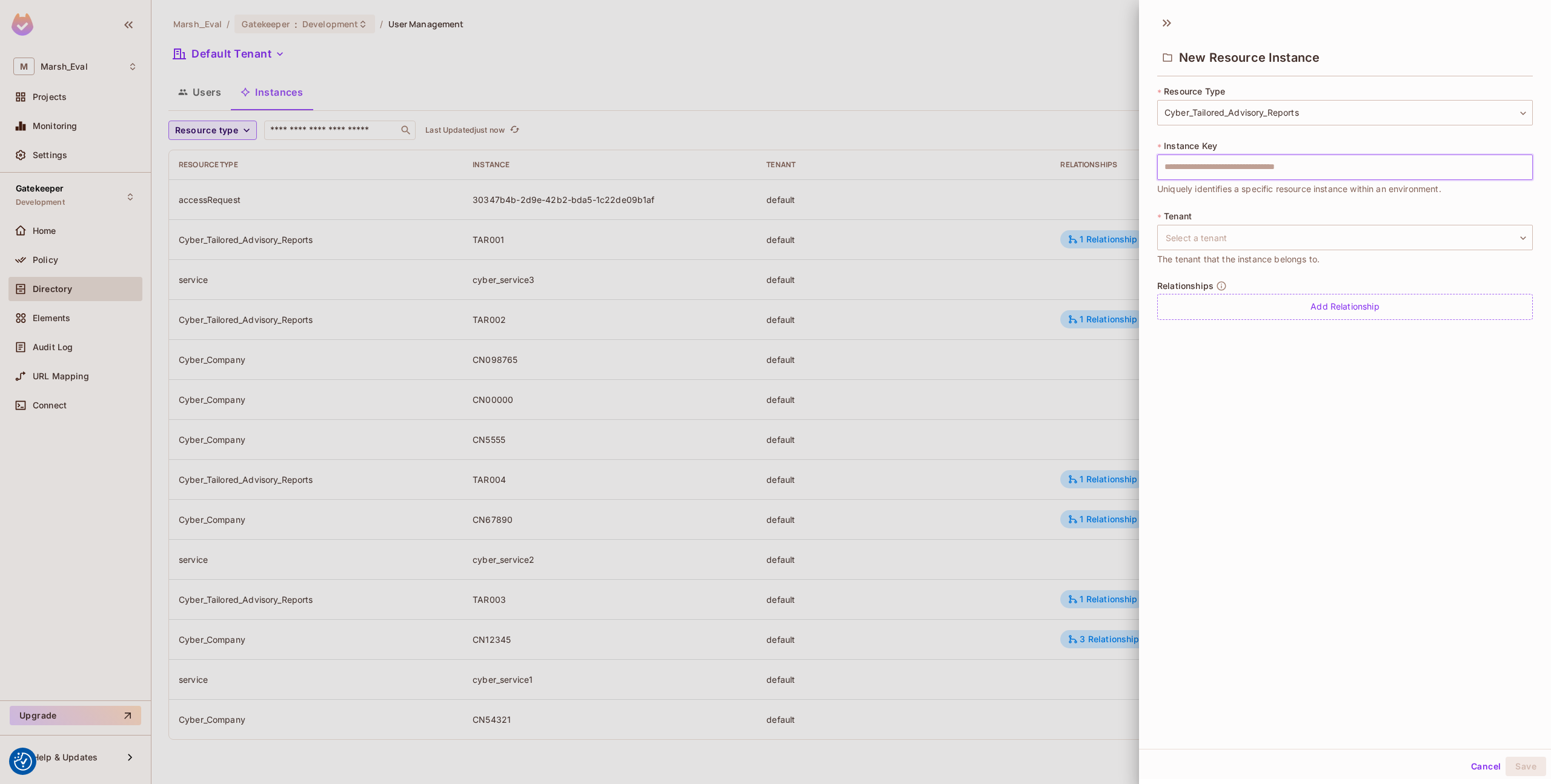
type input "*"
type input "******"
click at [1198, 245] on body "We use cookies to enhance your browsing experience, serve personalized ads or c…" at bounding box center [775, 392] width 1551 height 784
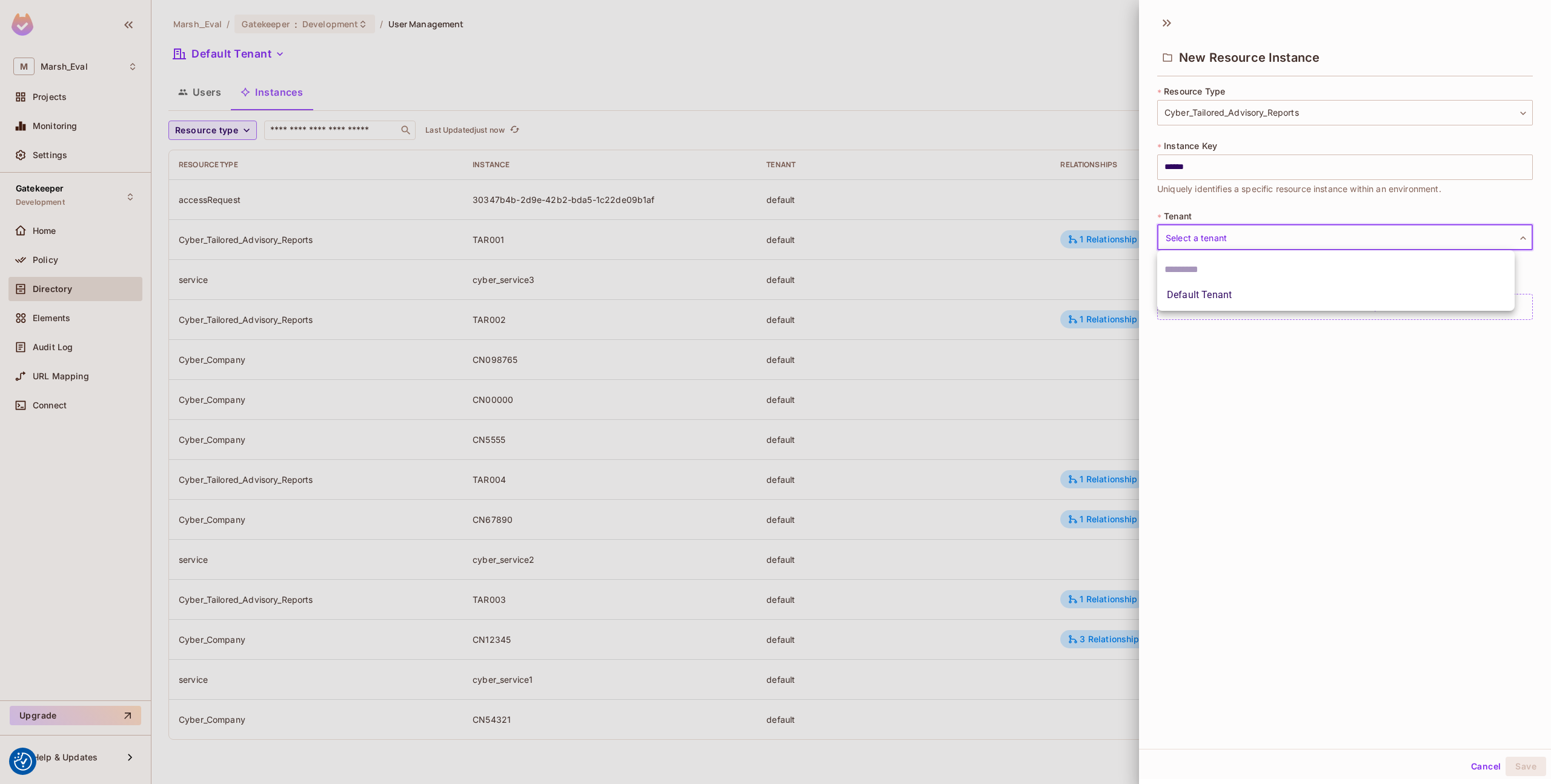
click at [1200, 296] on li "Default Tenant" at bounding box center [1337, 295] width 358 height 22
type input "*******"
click at [1218, 311] on div "Add Relationship" at bounding box center [1345, 307] width 375 height 26
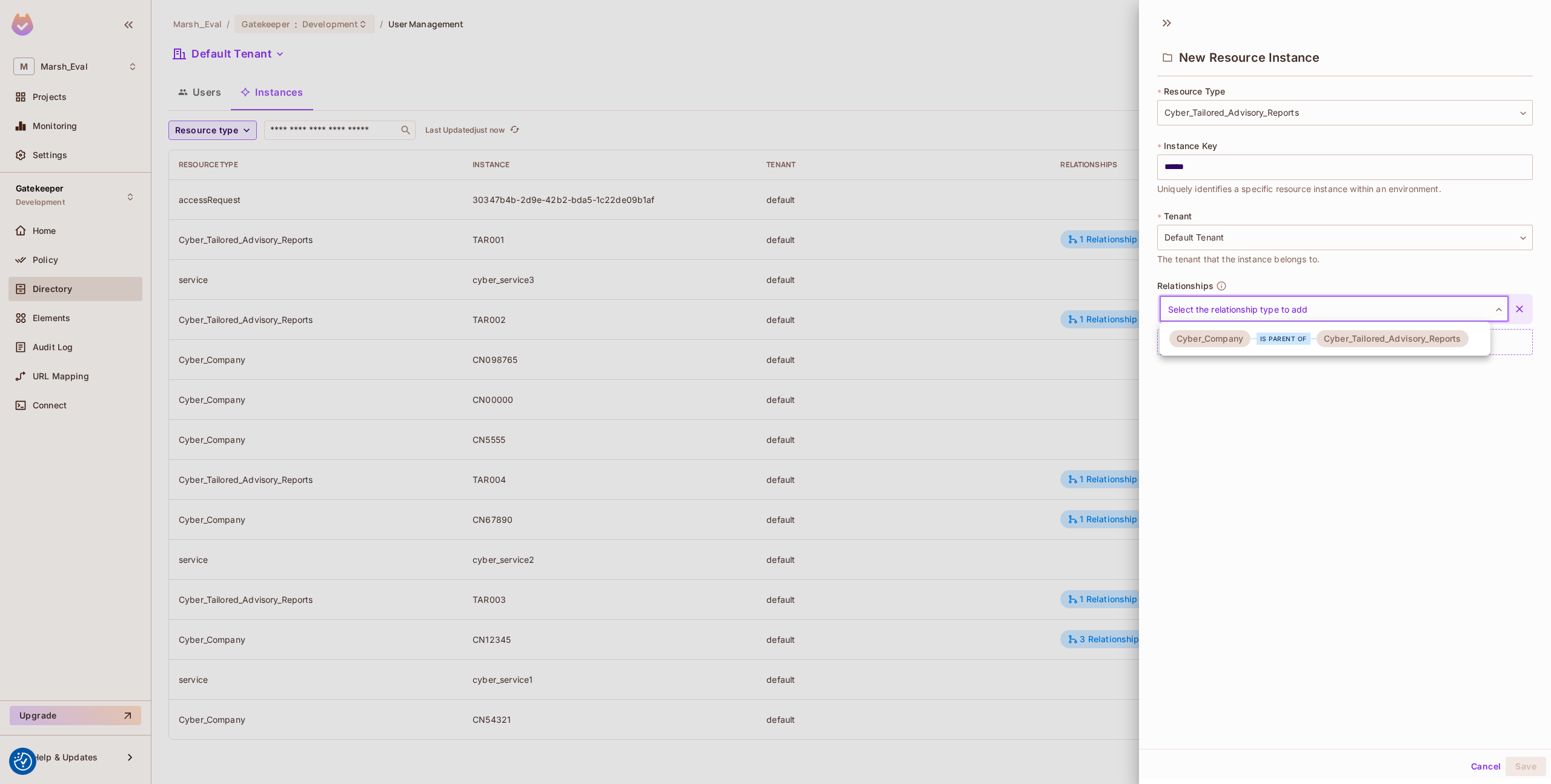
click at [1220, 312] on body "We use cookies to enhance your browsing experience, serve personalized ads or c…" at bounding box center [775, 392] width 1551 height 784
click at [1220, 341] on div "Cyber_Company" at bounding box center [1210, 339] width 81 height 17
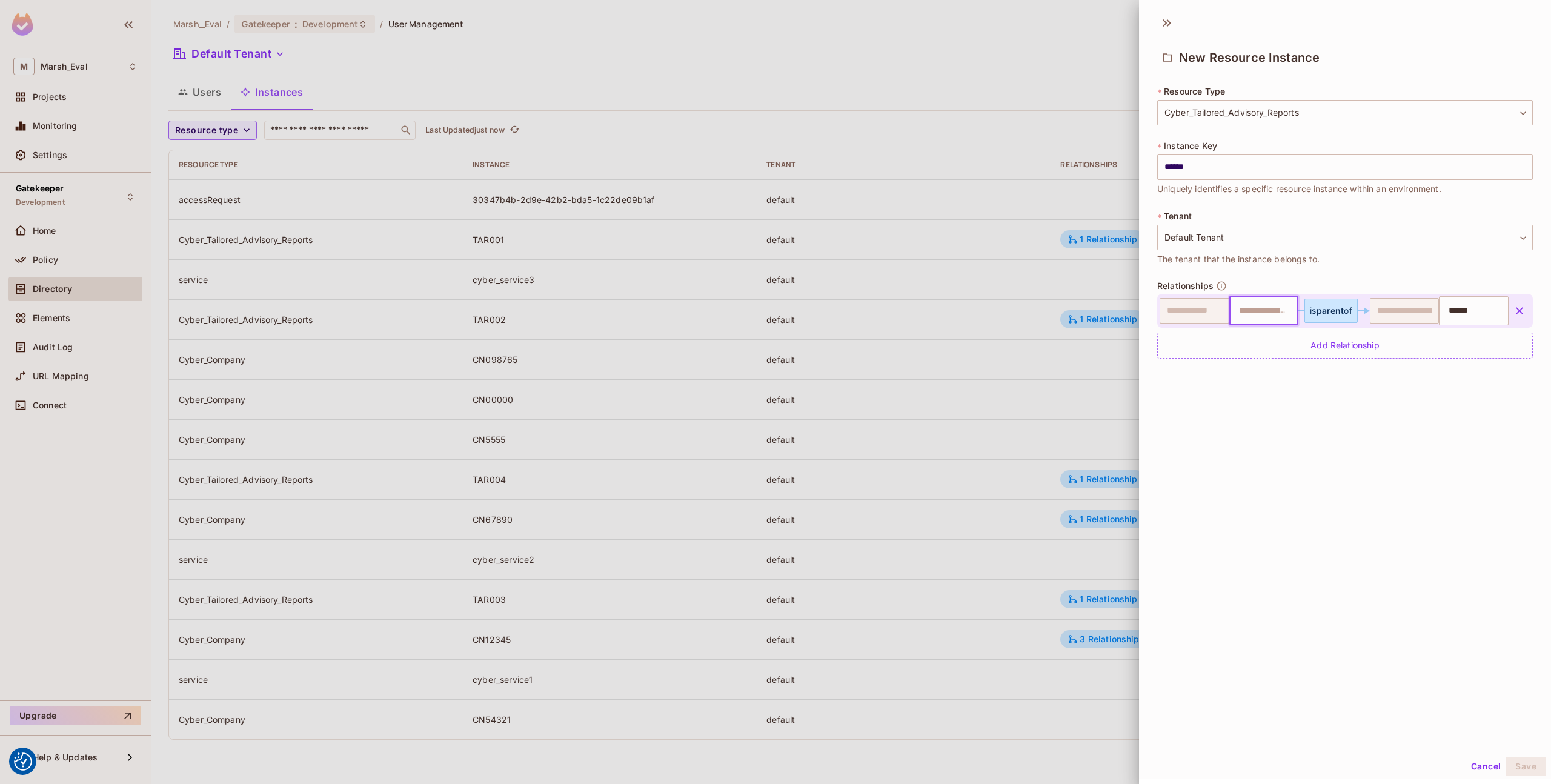
click at [1240, 318] on input "text" at bounding box center [1262, 310] width 62 height 24
type input "**"
click at [1240, 318] on input "**" at bounding box center [1262, 310] width 62 height 24
type input "*******"
click at [1255, 406] on div "**********" at bounding box center [1345, 378] width 412 height 740
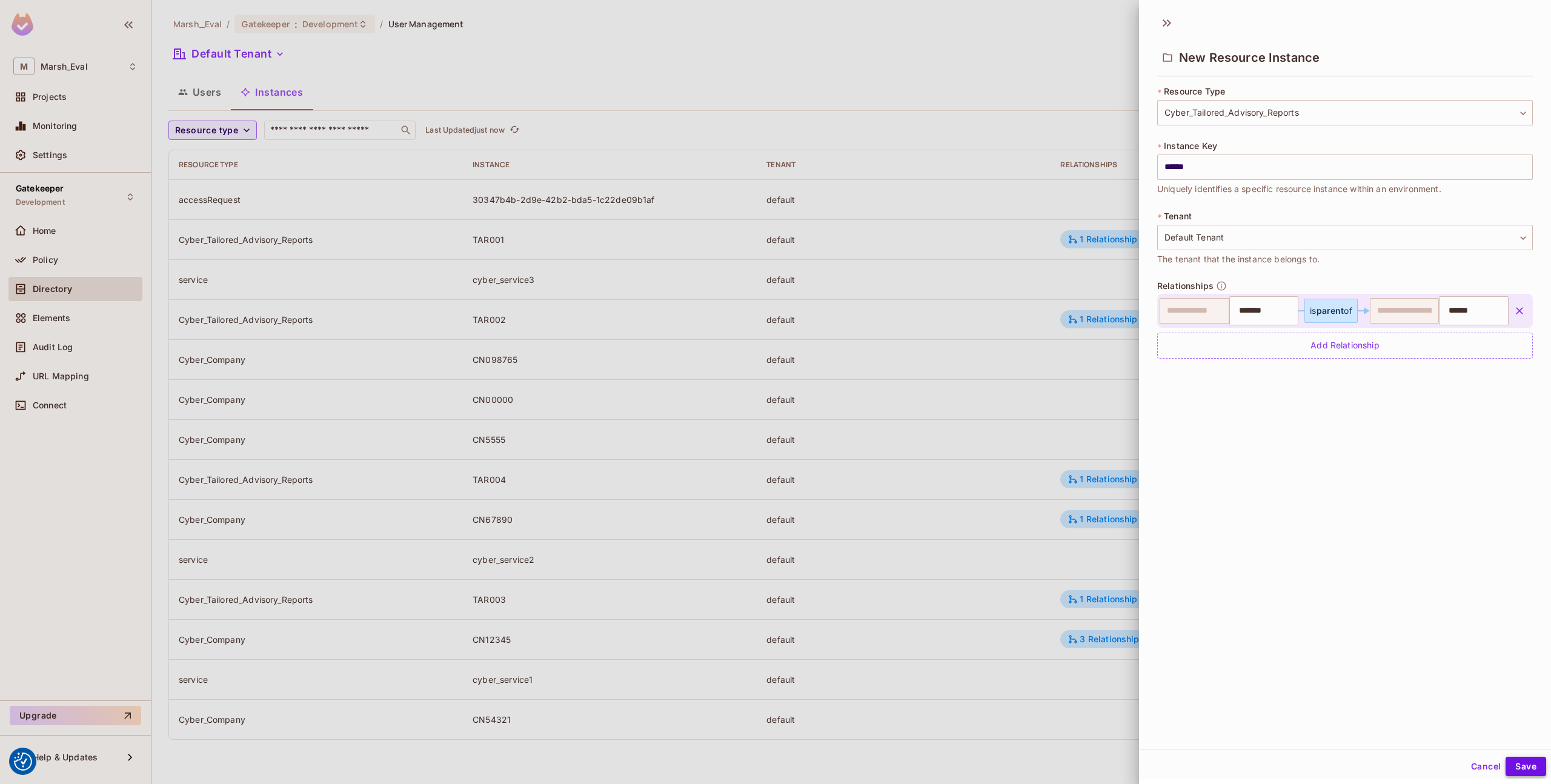
click at [1520, 763] on button "Save" at bounding box center [1526, 765] width 41 height 19
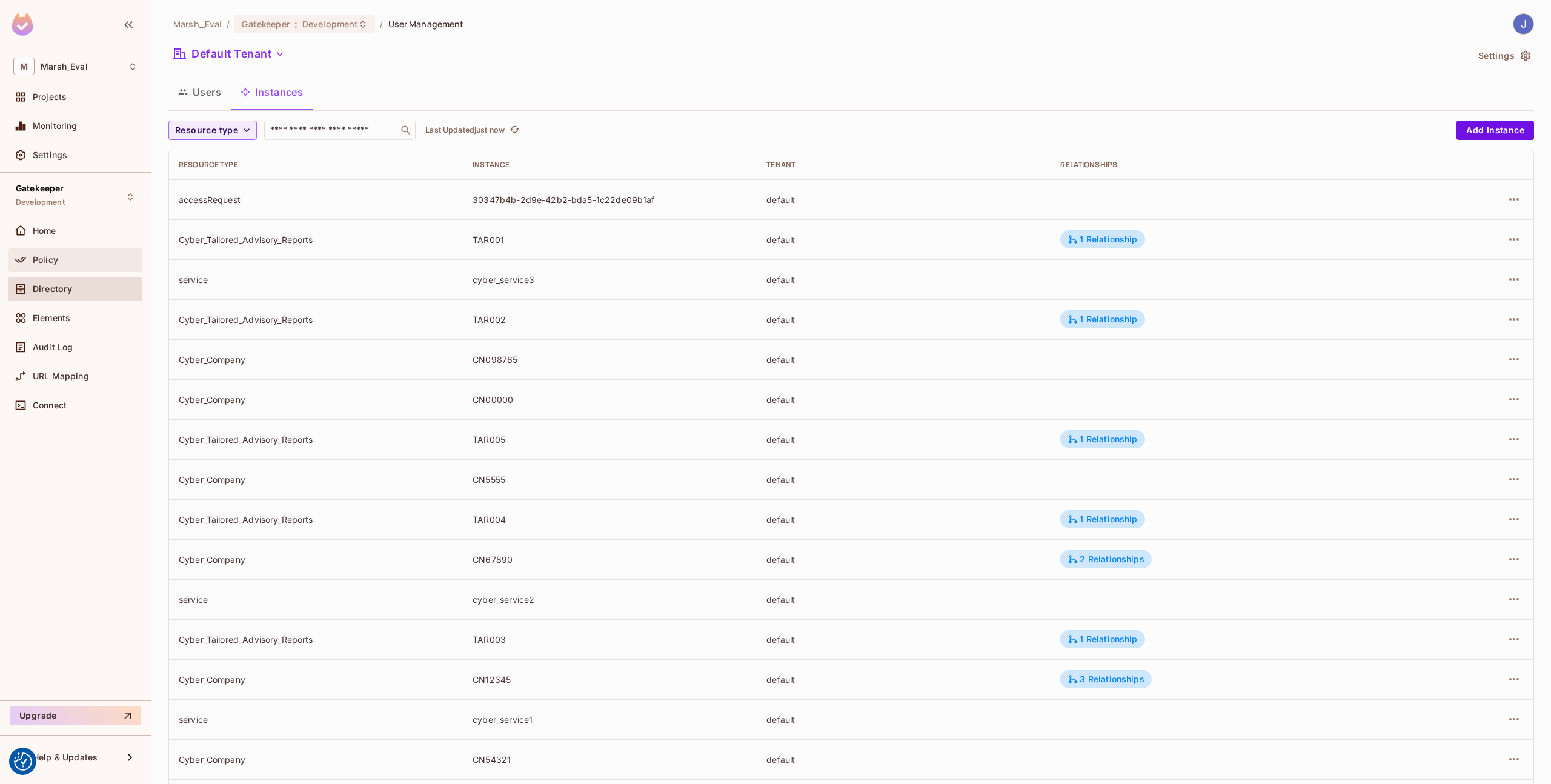
click at [94, 257] on div "Policy" at bounding box center [85, 260] width 105 height 10
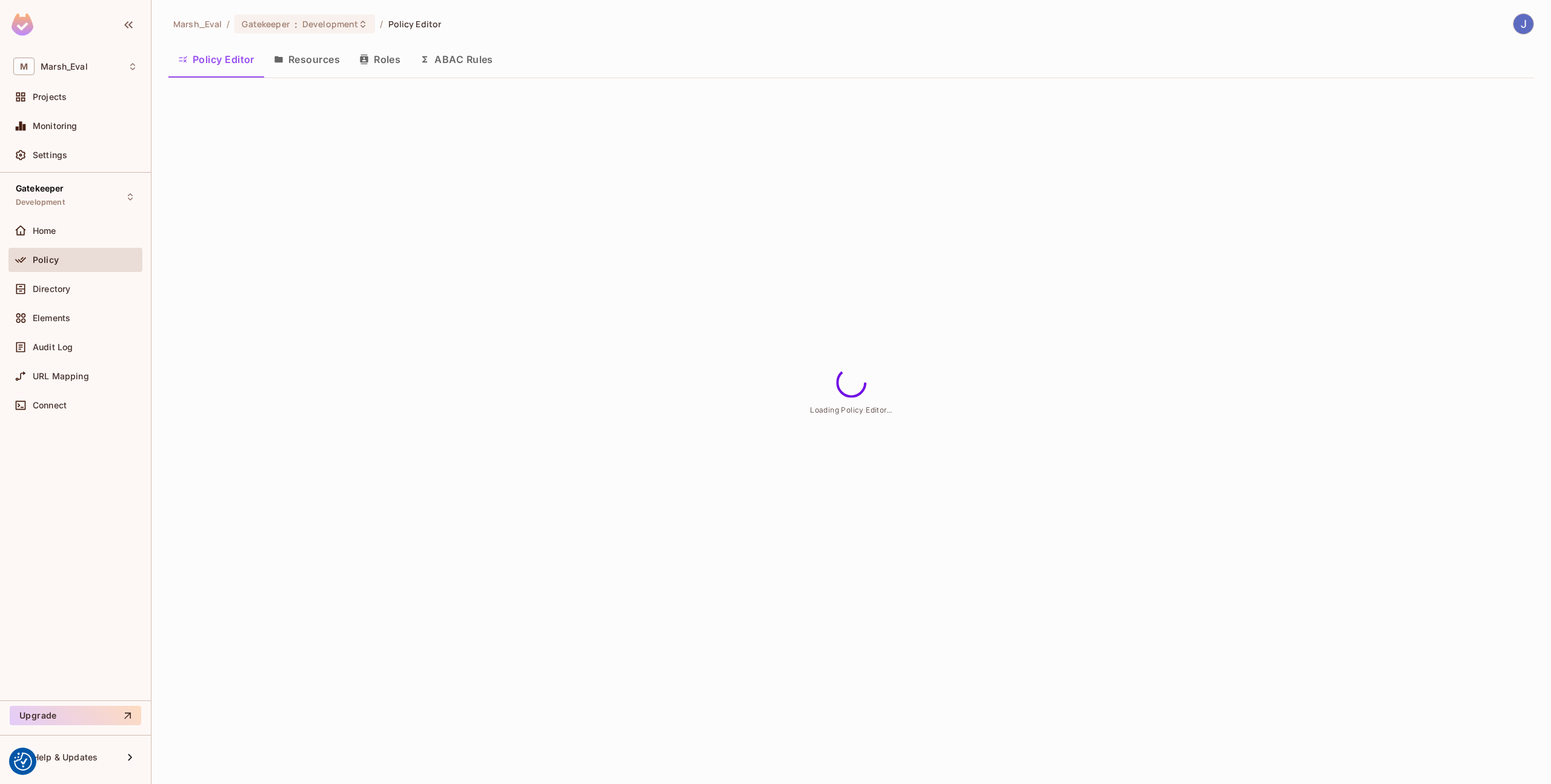
click at [459, 73] on button "ABAC Rules" at bounding box center [457, 59] width 93 height 31
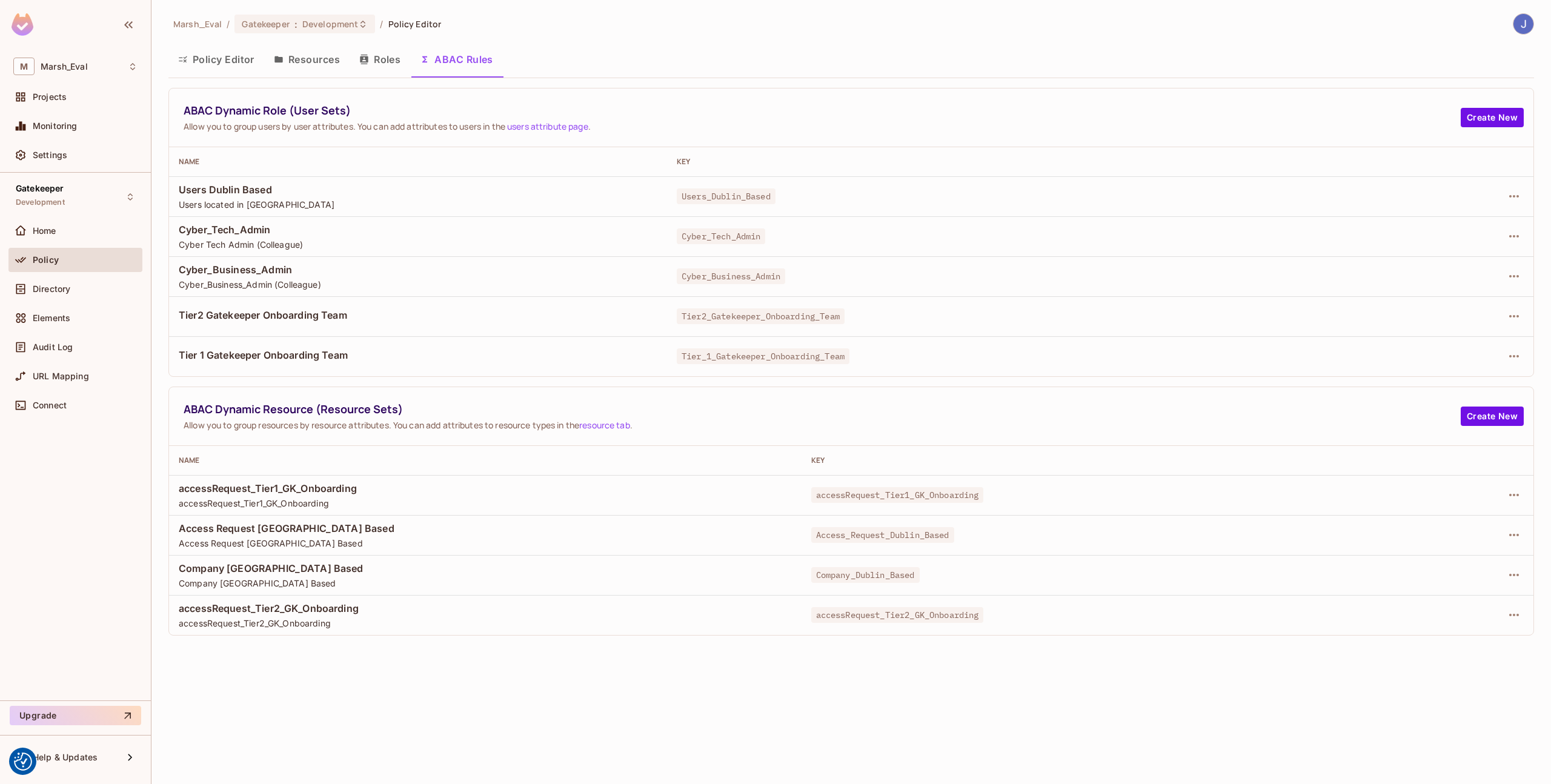
click at [378, 66] on button "Roles" at bounding box center [380, 59] width 61 height 31
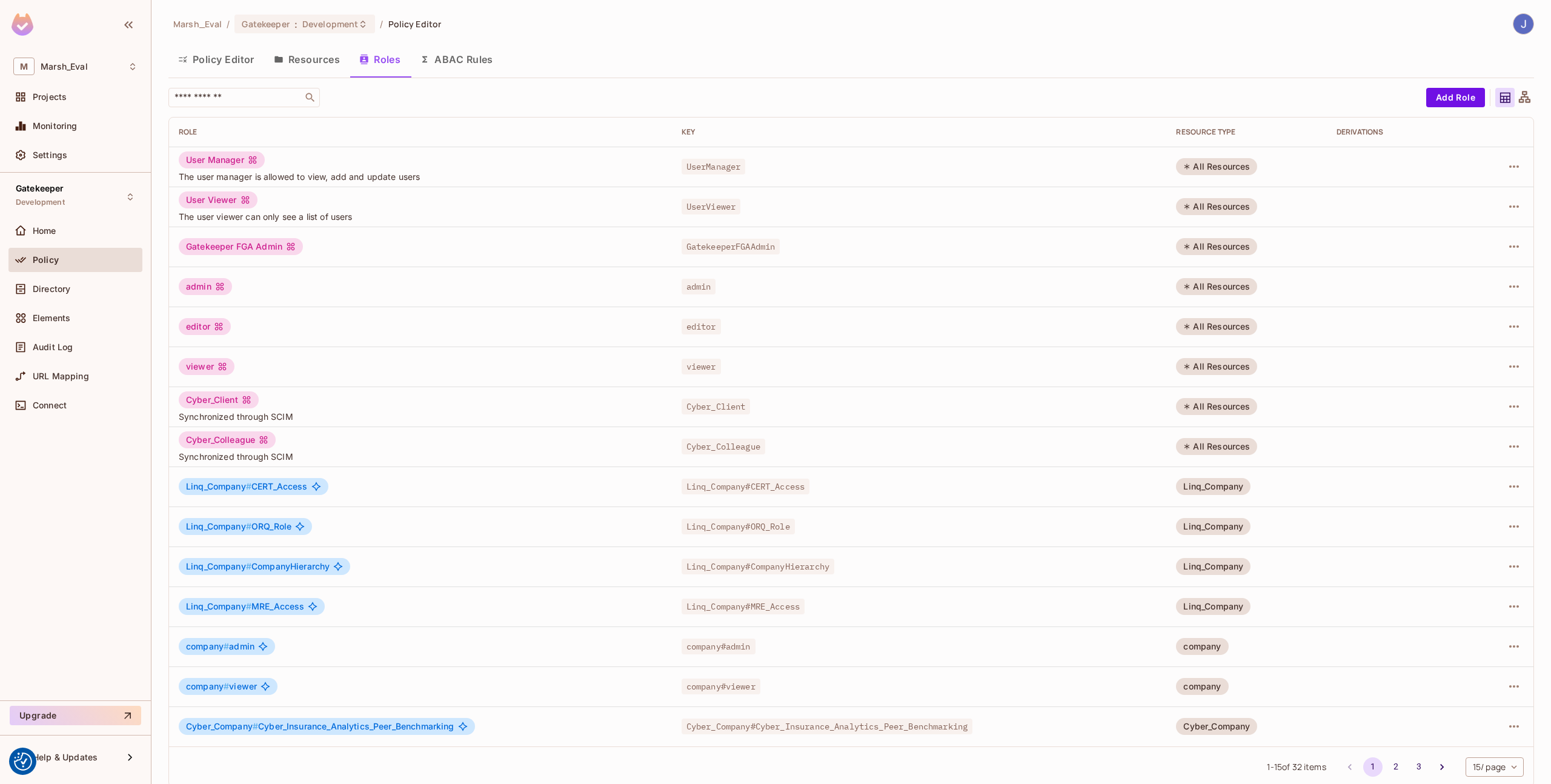
click at [321, 58] on button "Resources" at bounding box center [307, 59] width 85 height 31
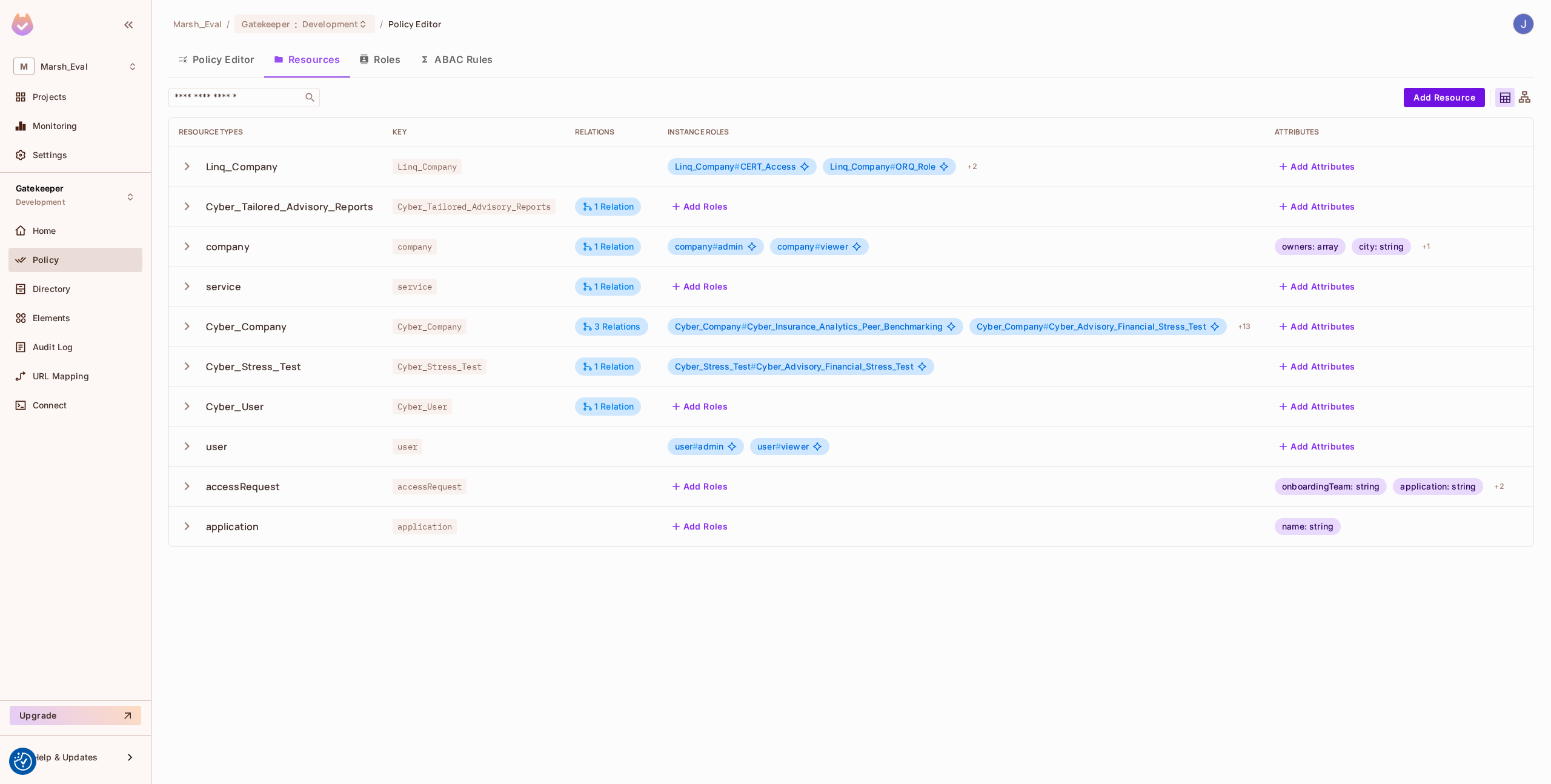
click at [432, 68] on button "ABAC Rules" at bounding box center [457, 59] width 93 height 31
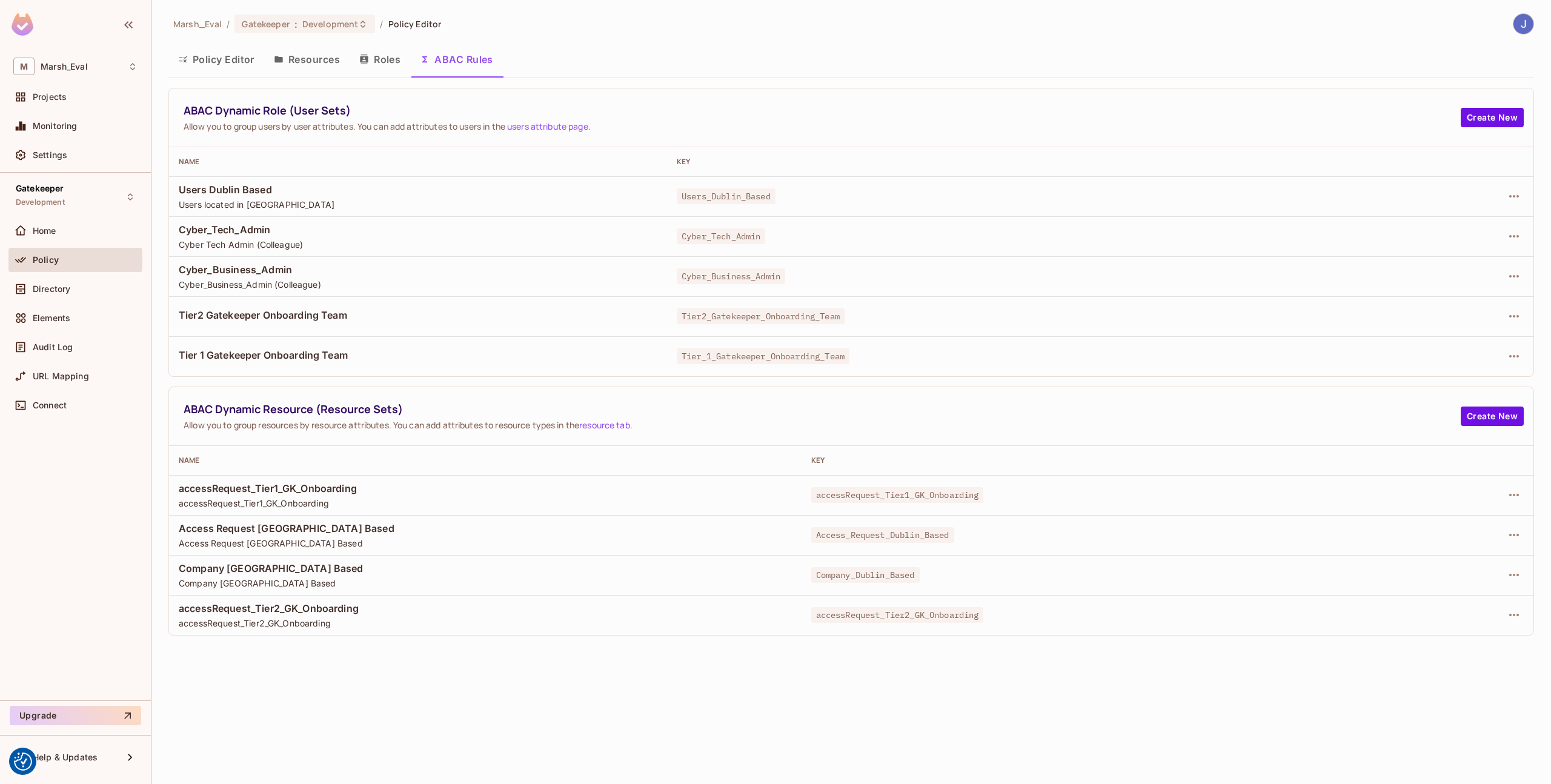
click at [386, 65] on button "Roles" at bounding box center [380, 59] width 61 height 31
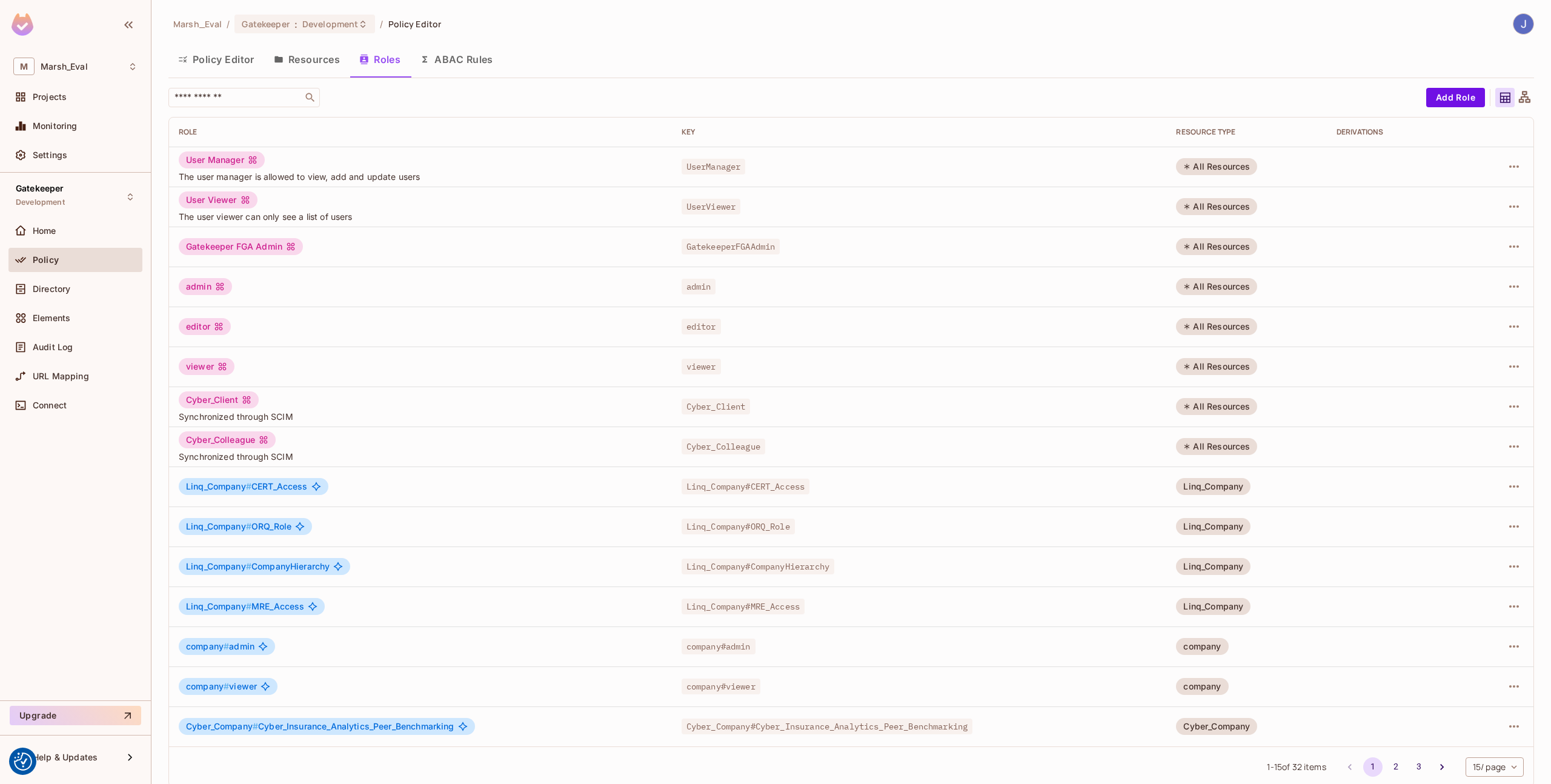
click at [448, 71] on button "ABAC Rules" at bounding box center [457, 59] width 93 height 31
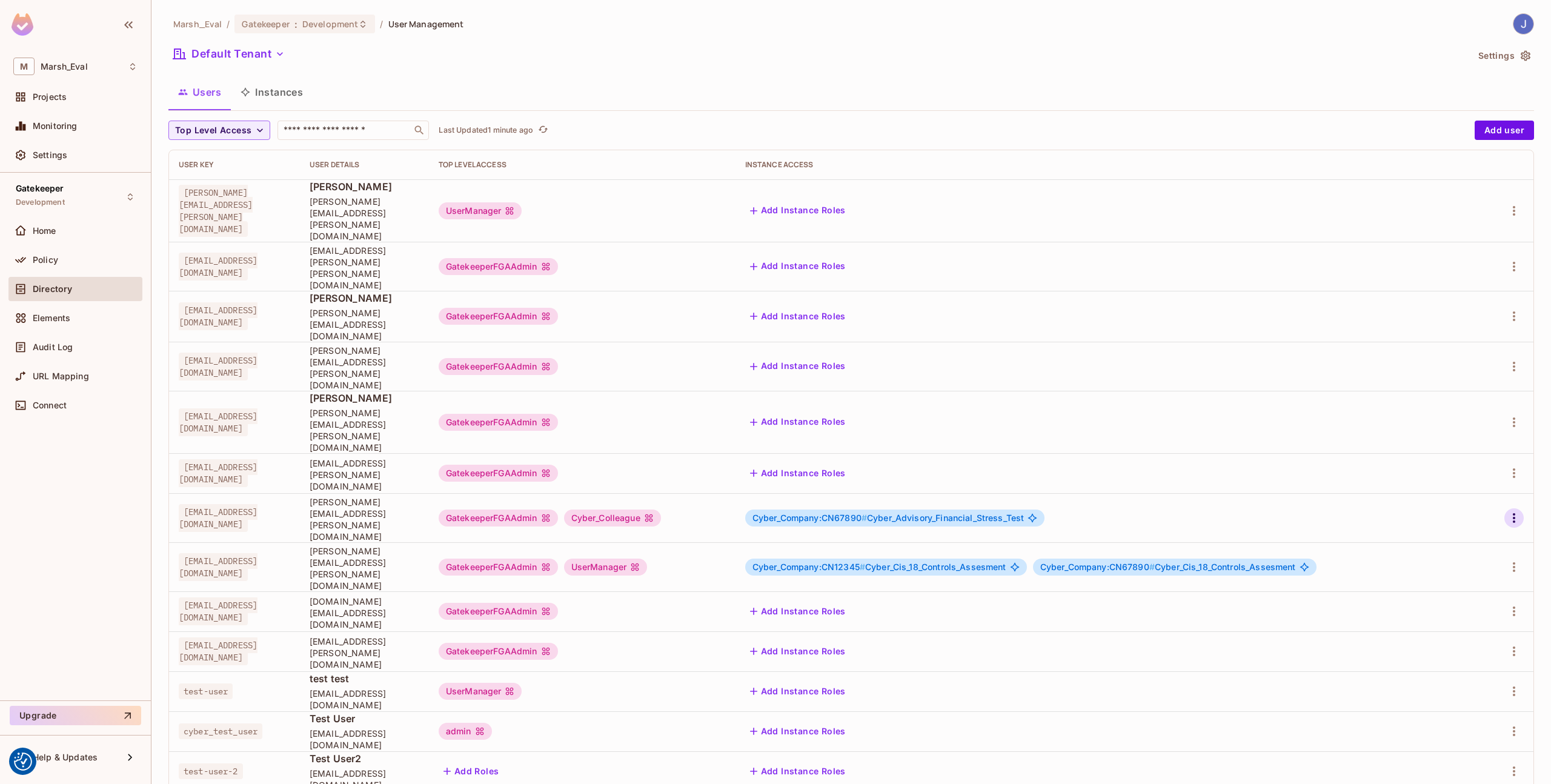
click at [1510, 511] on icon "button" at bounding box center [1514, 518] width 14 height 14
click at [1476, 474] on li "Edit" at bounding box center [1462, 466] width 108 height 26
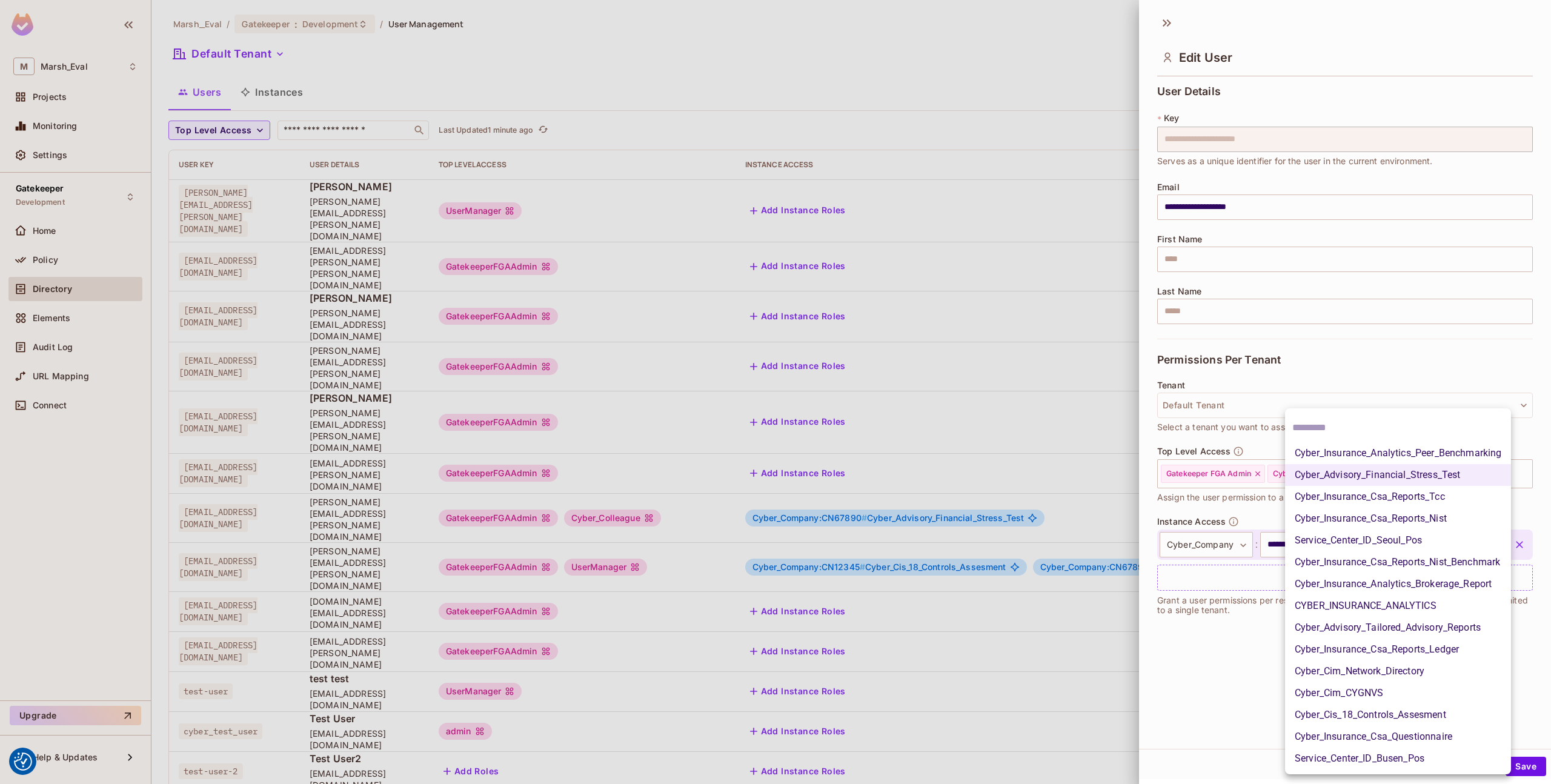
click at [1373, 545] on body "We use cookies to enhance your browsing experience, serve personalized ads or c…" at bounding box center [775, 392] width 1551 height 784
click at [1349, 622] on li "Cyber_Advisory_Tailored_Advisory_Reports" at bounding box center [1398, 627] width 226 height 22
type input "**********"
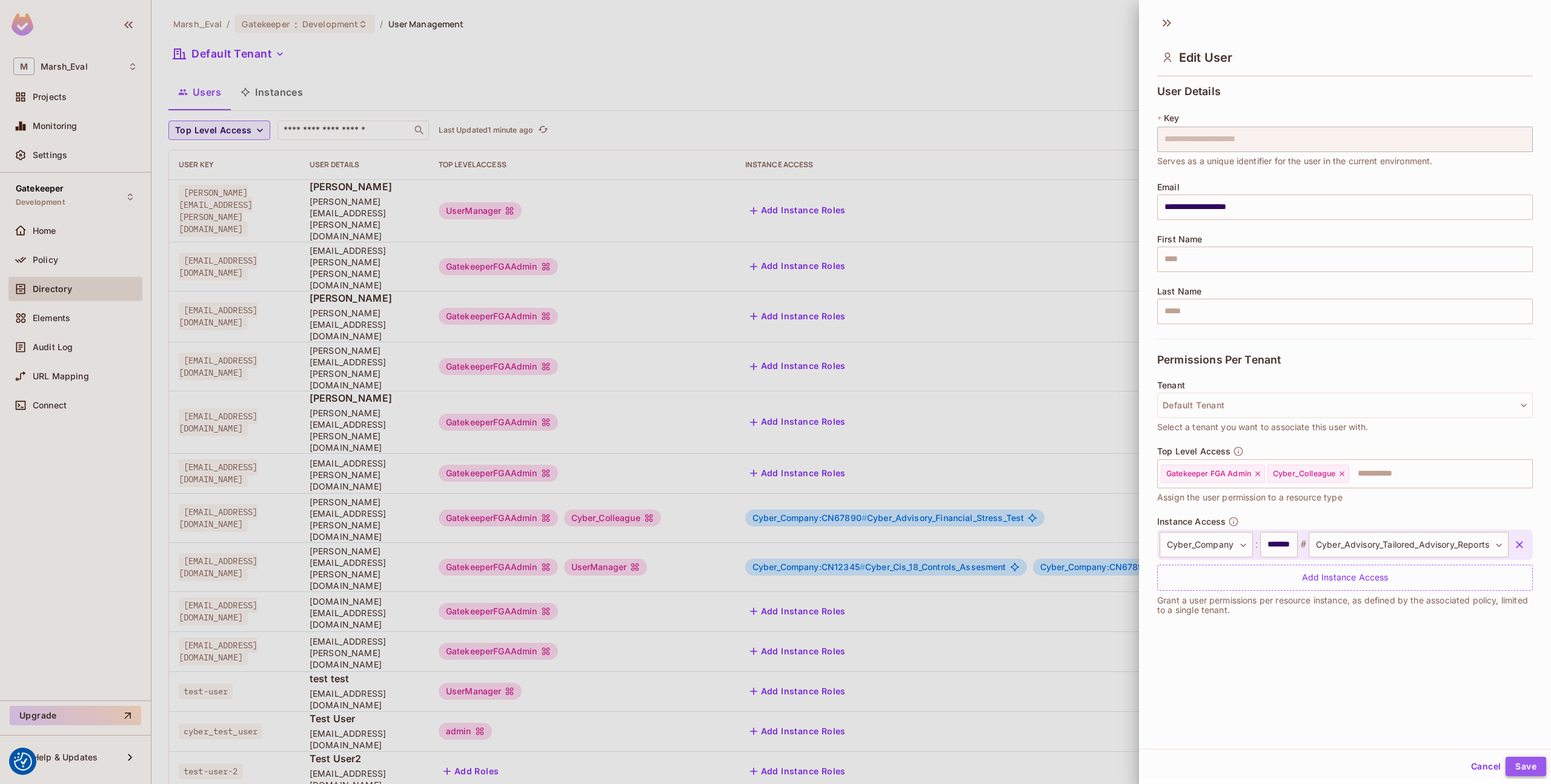
click at [1521, 765] on button "Save" at bounding box center [1526, 765] width 41 height 19
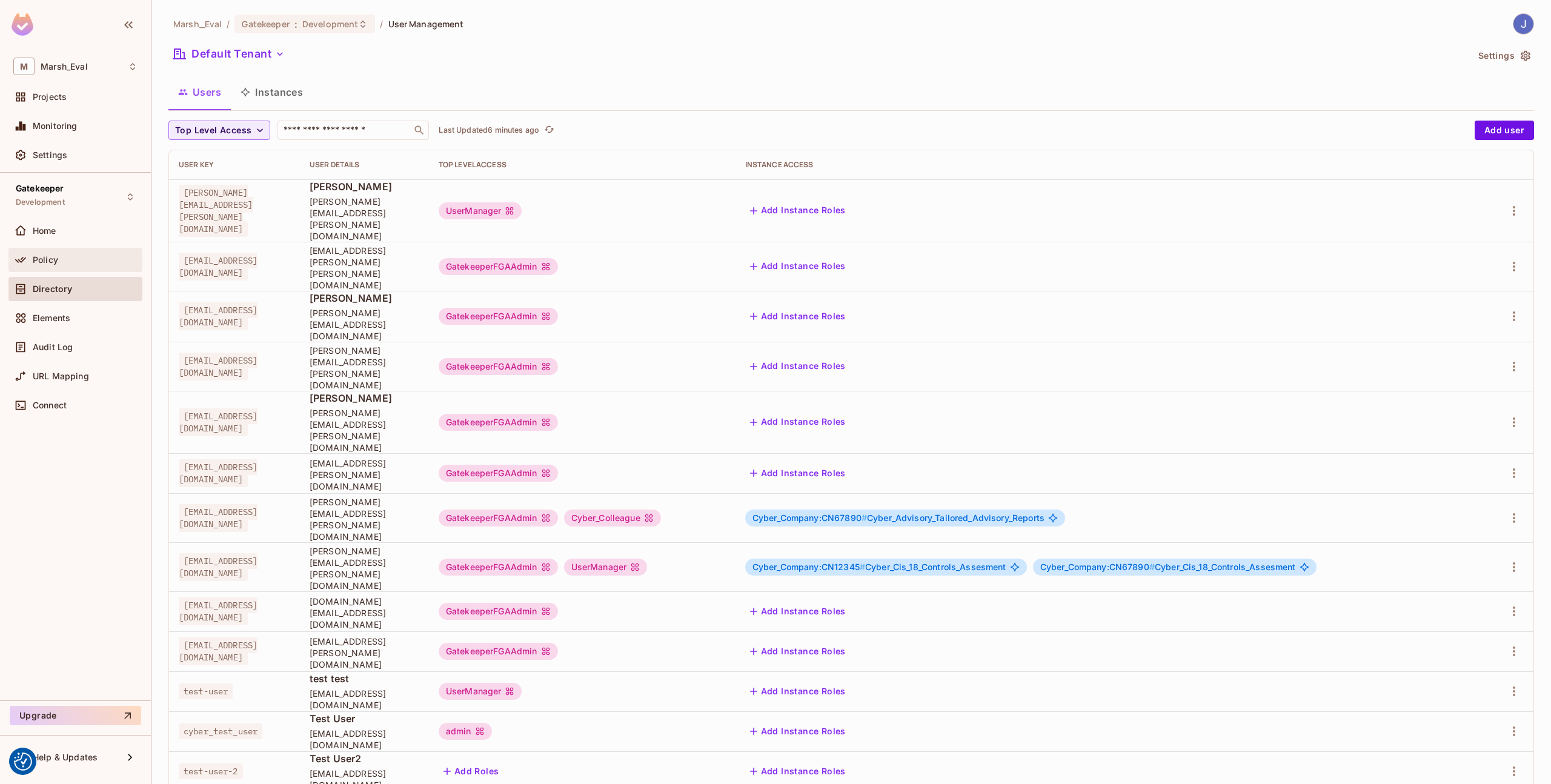
click at [100, 254] on div "Policy" at bounding box center [76, 260] width 124 height 14
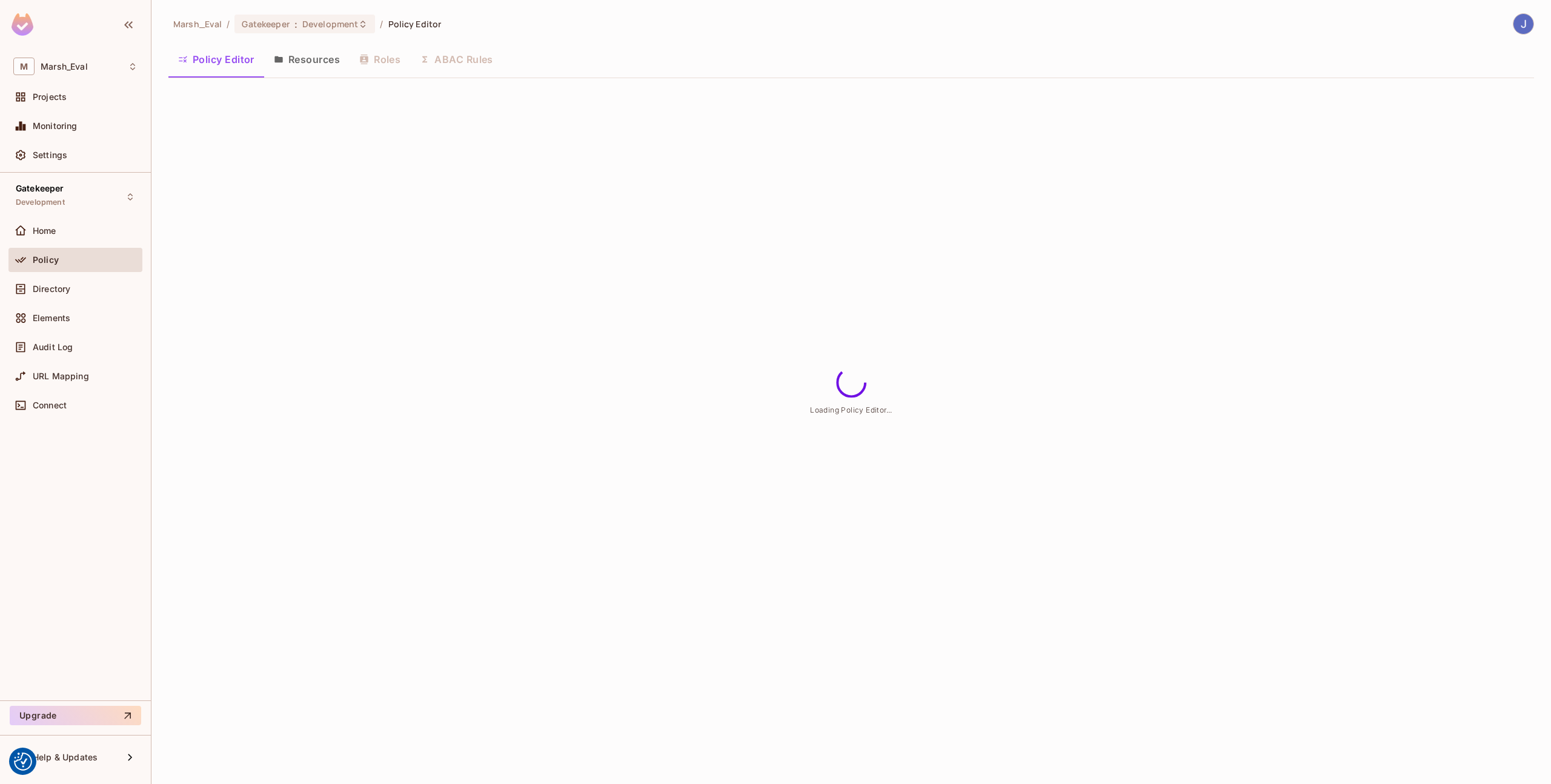
click at [437, 59] on div "Policy Editor Resources Roles ABAC Rules" at bounding box center [851, 59] width 1366 height 31
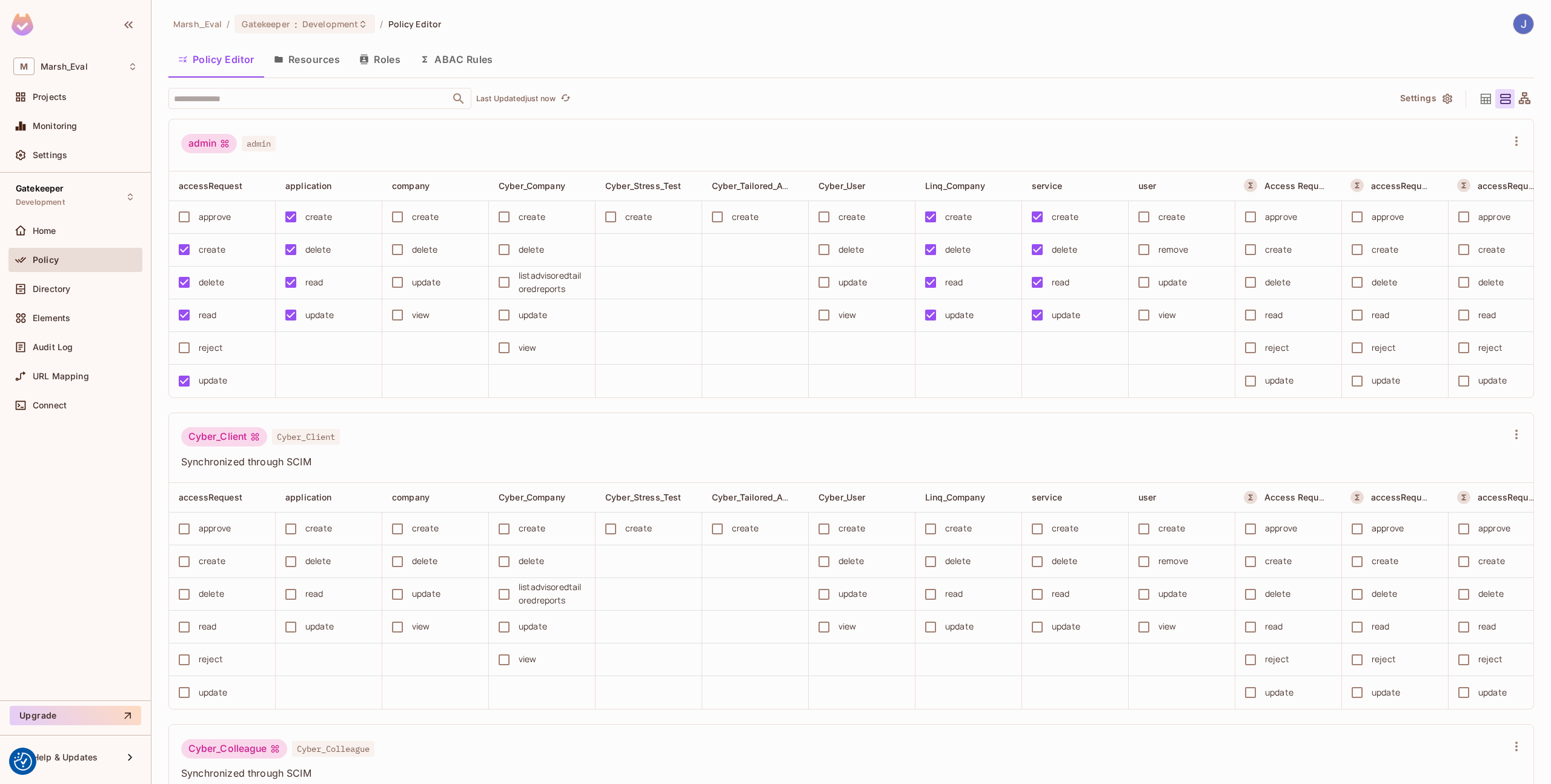
click at [448, 67] on button "ABAC Rules" at bounding box center [457, 59] width 93 height 31
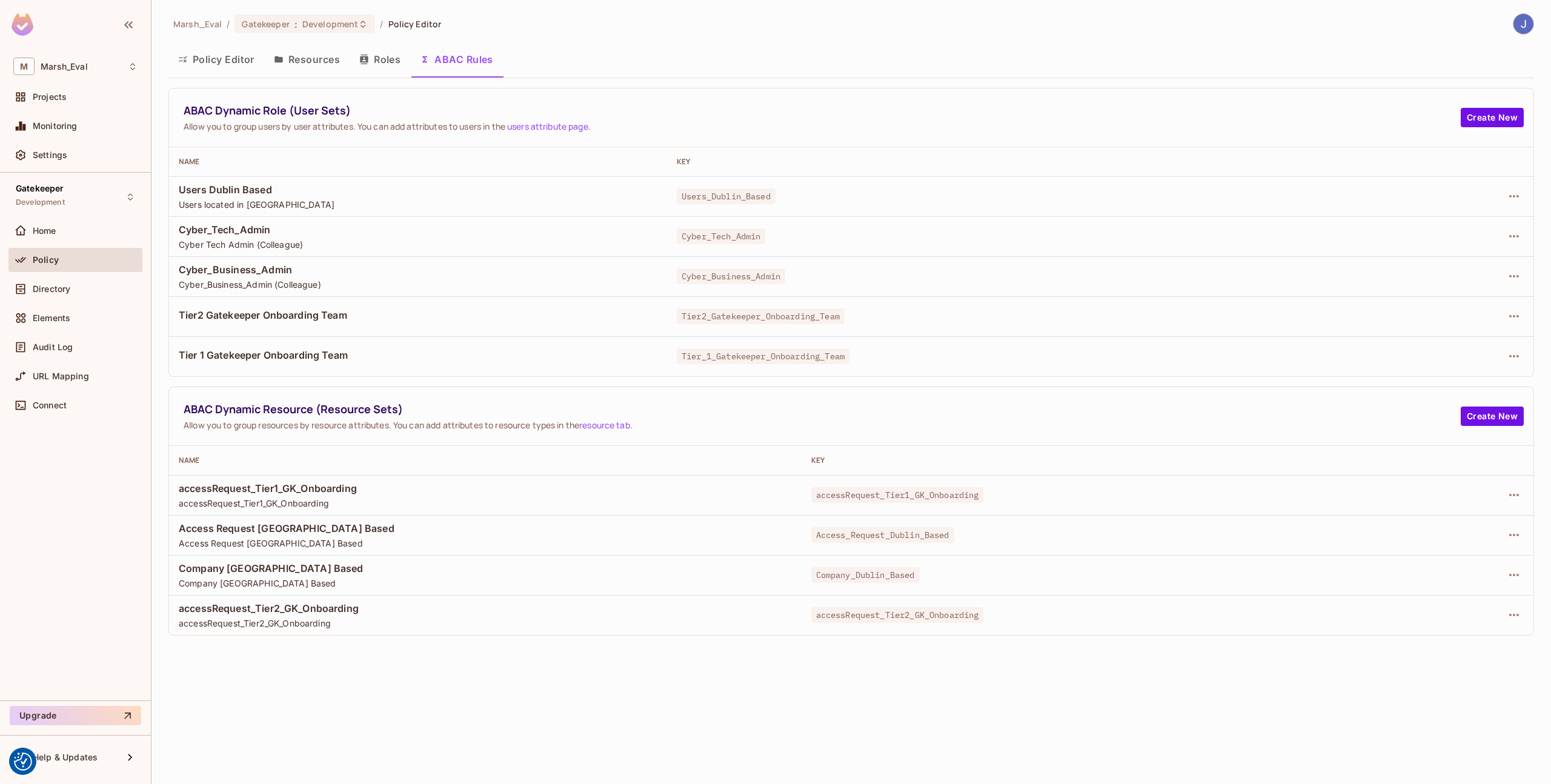
click at [377, 66] on button "Roles" at bounding box center [380, 59] width 61 height 31
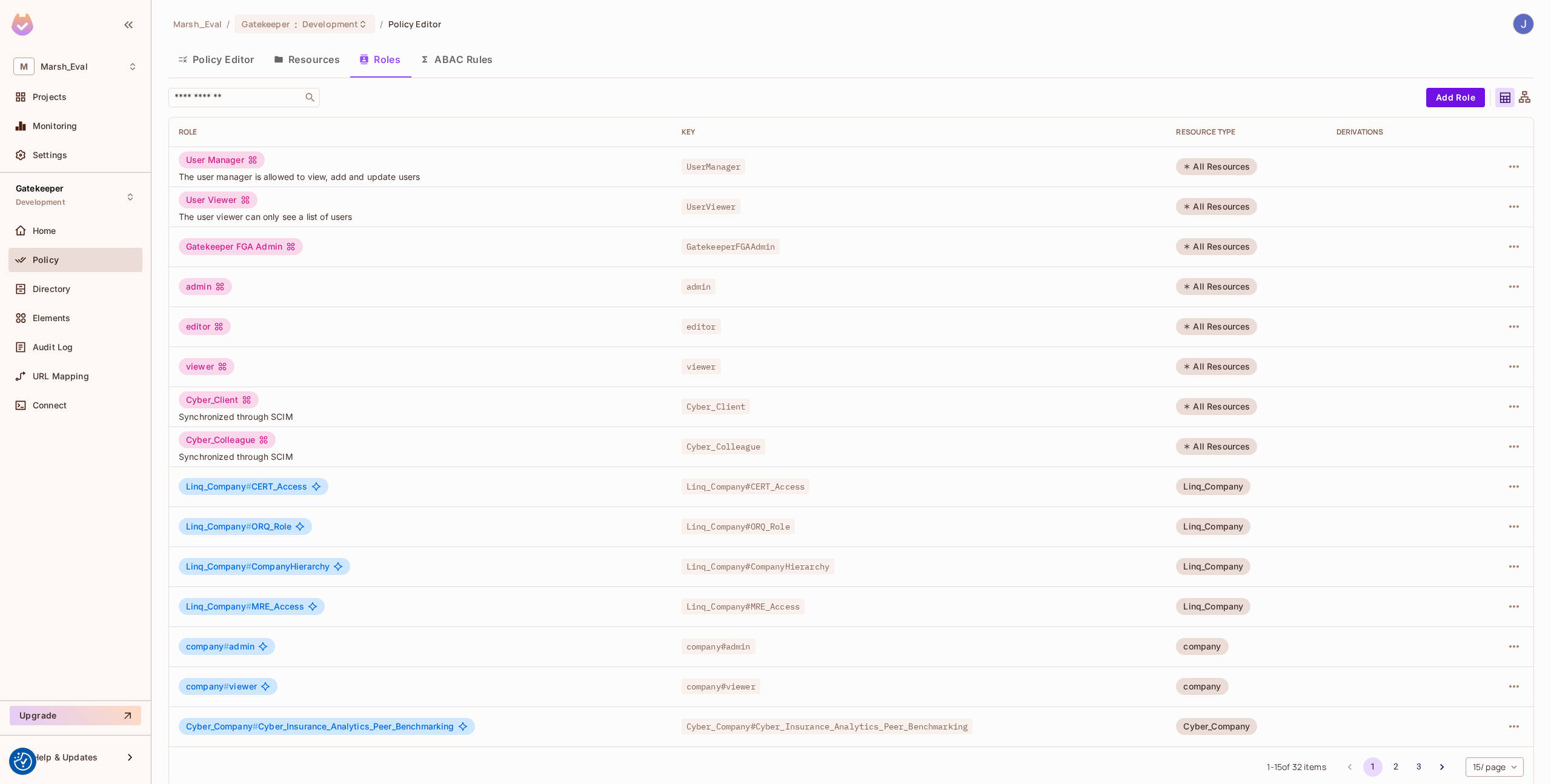
click at [291, 67] on button "Resources" at bounding box center [307, 59] width 85 height 31
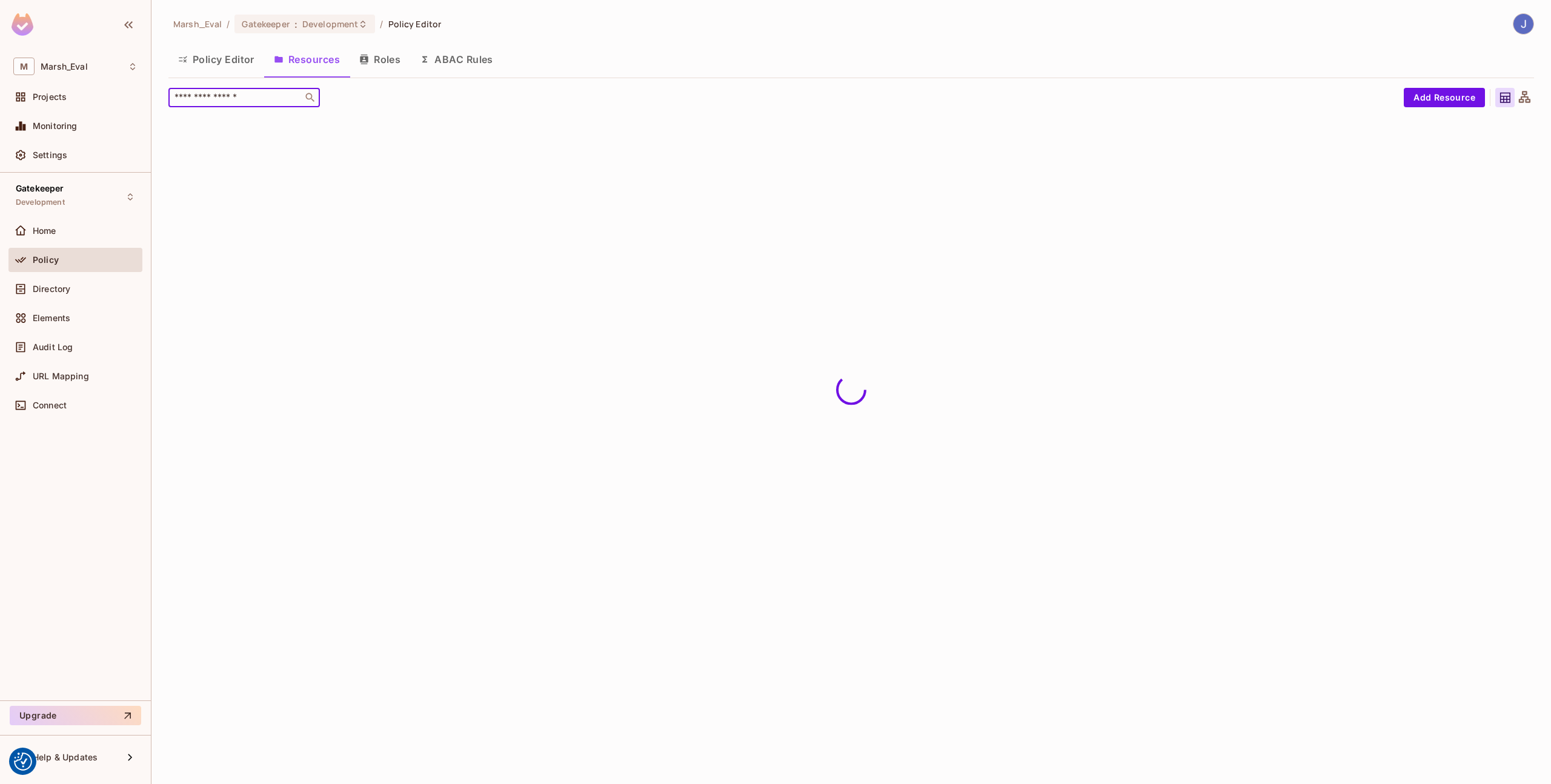
click at [276, 99] on input "text" at bounding box center [236, 97] width 128 height 12
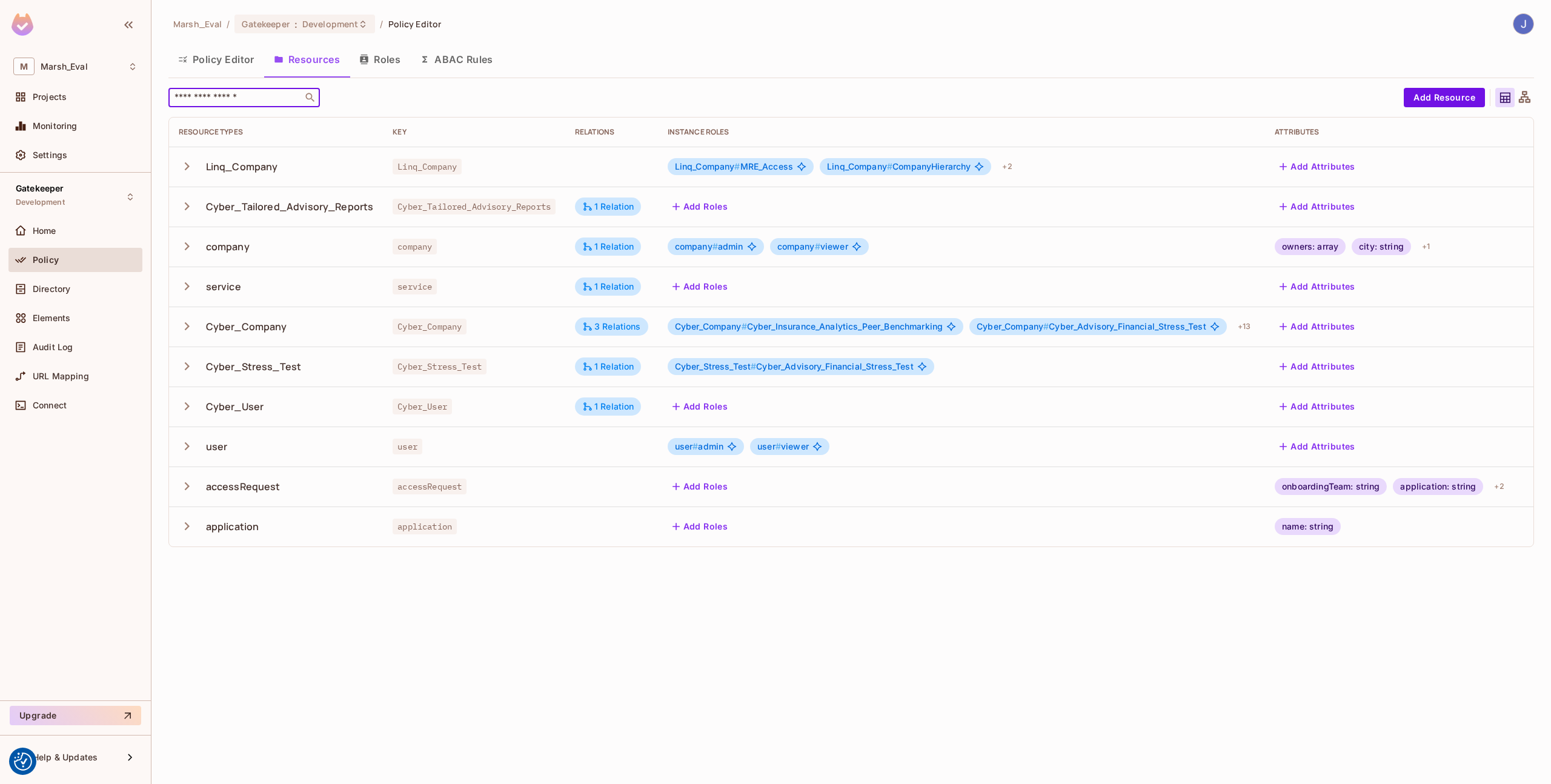
click at [379, 66] on button "Roles" at bounding box center [380, 59] width 61 height 31
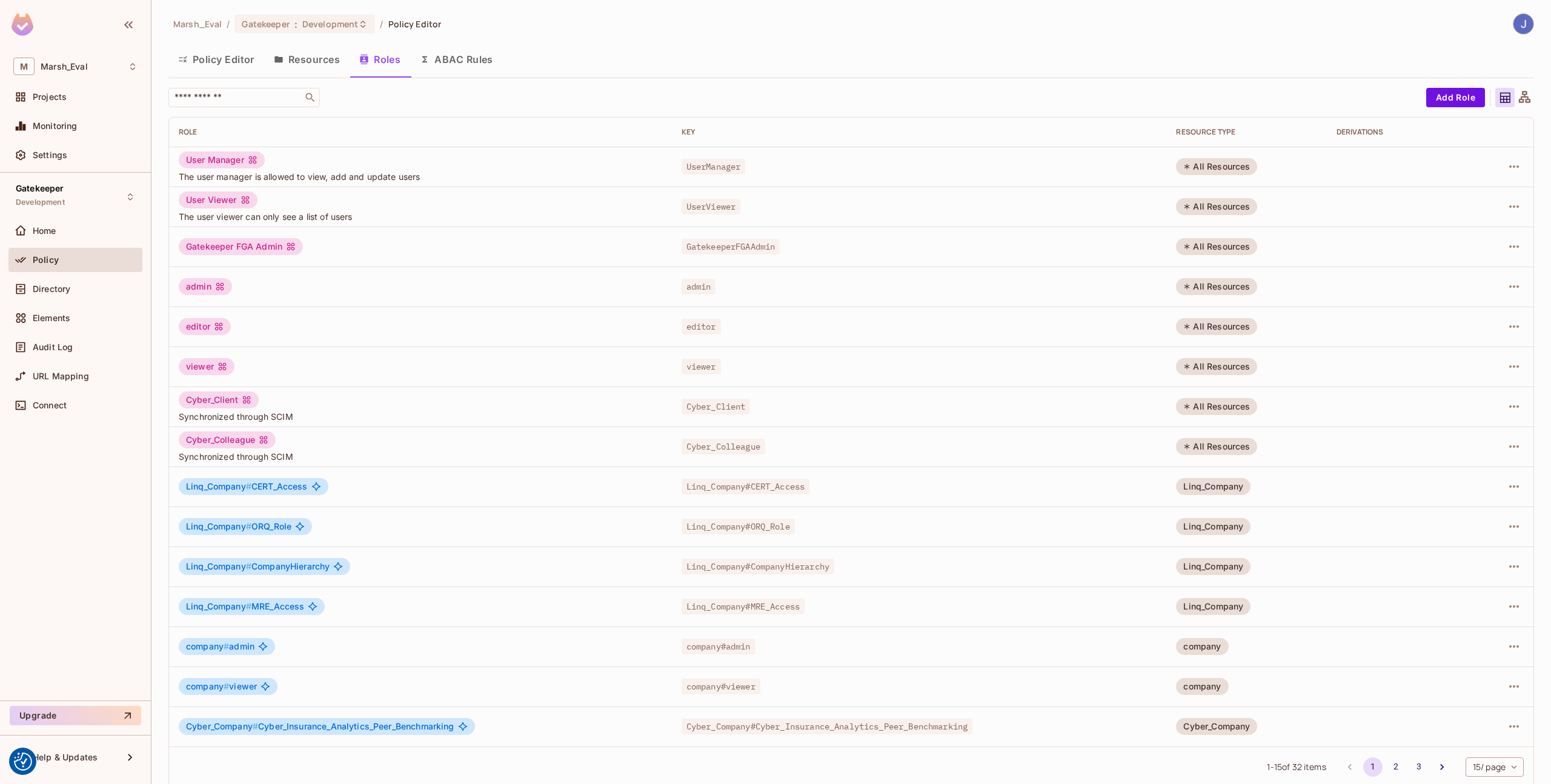
click at [219, 63] on button "Policy Editor" at bounding box center [216, 59] width 95 height 31
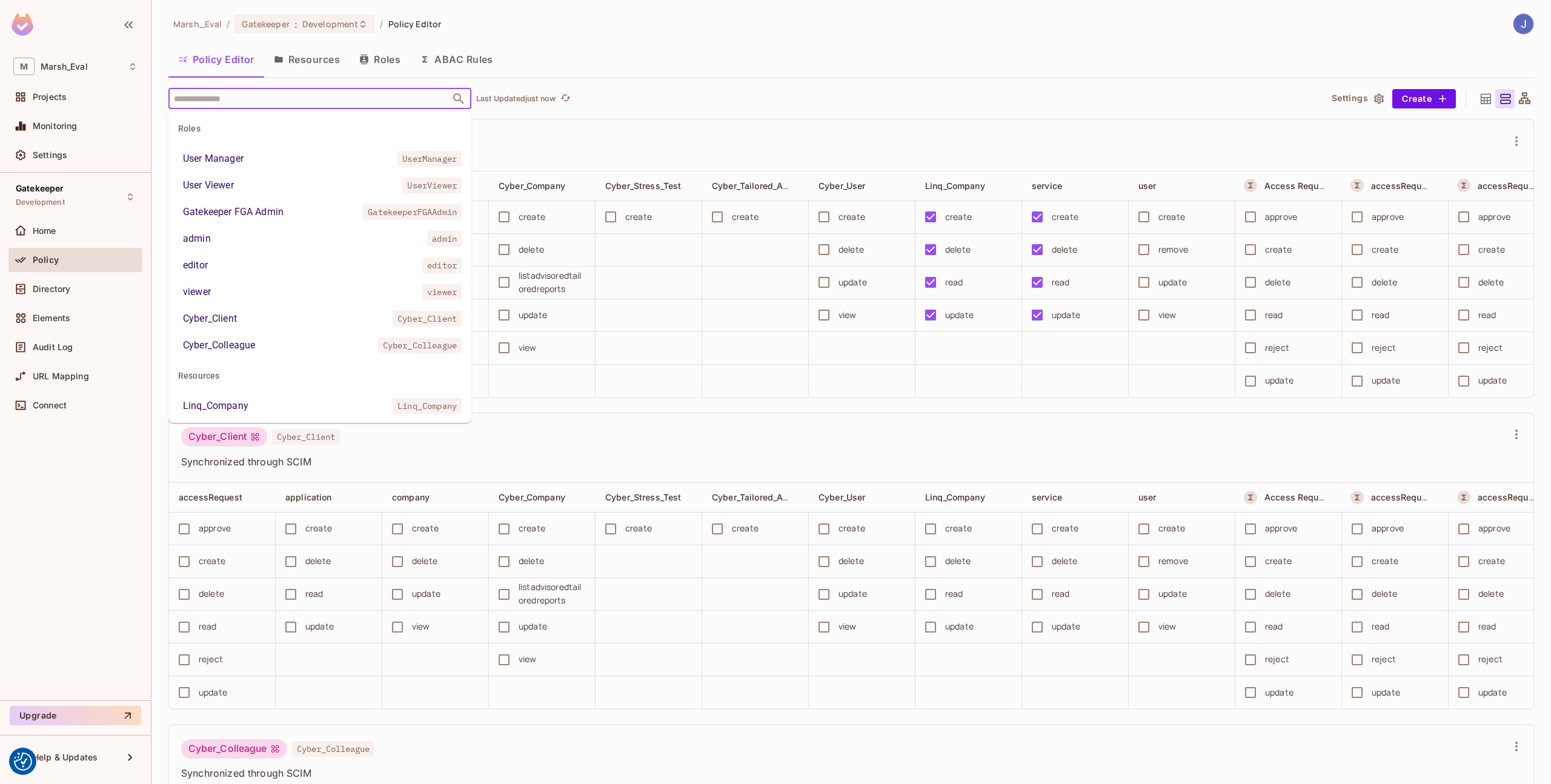
click at [238, 93] on input "text" at bounding box center [309, 98] width 277 height 21
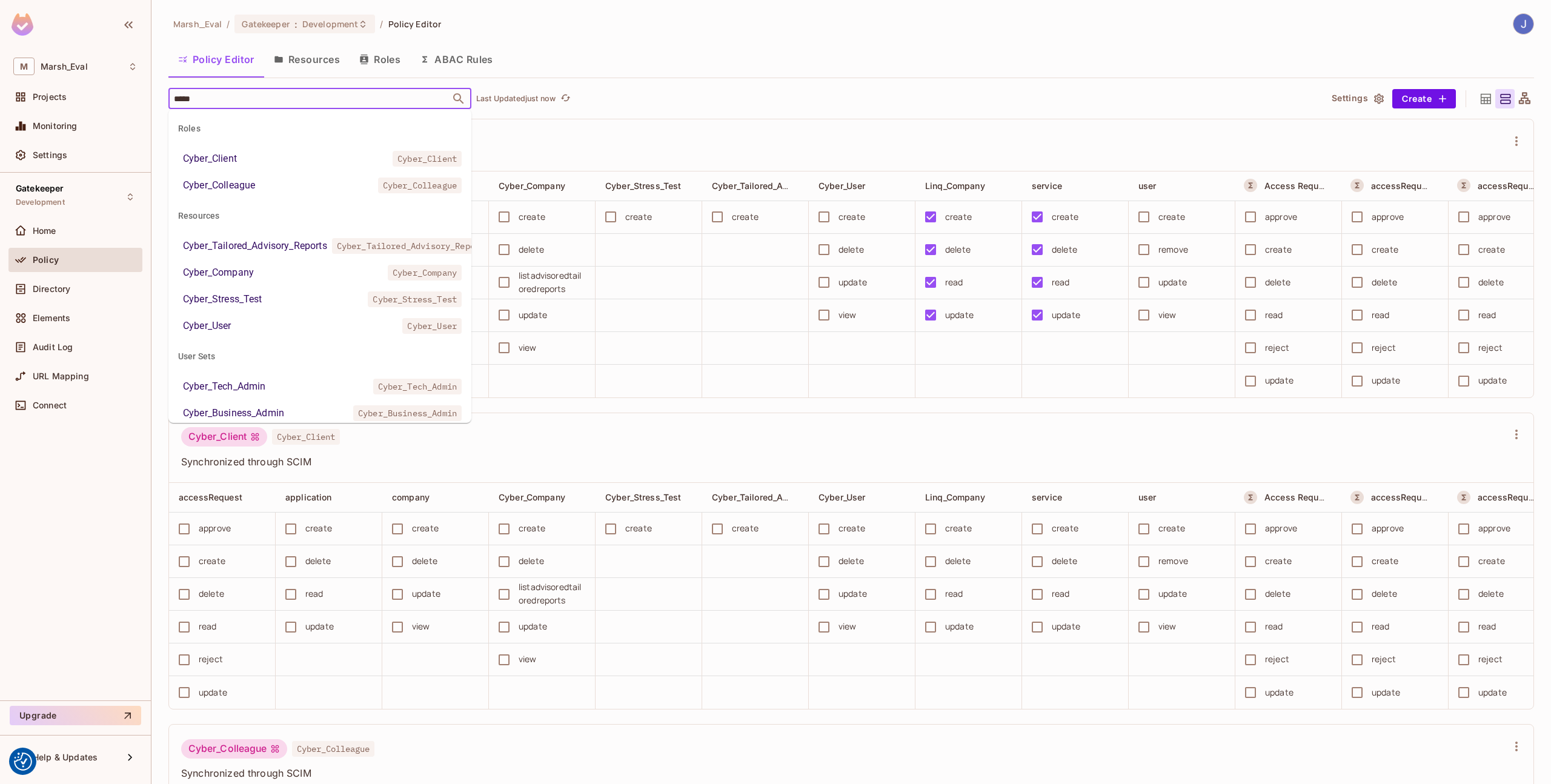
type input "******"
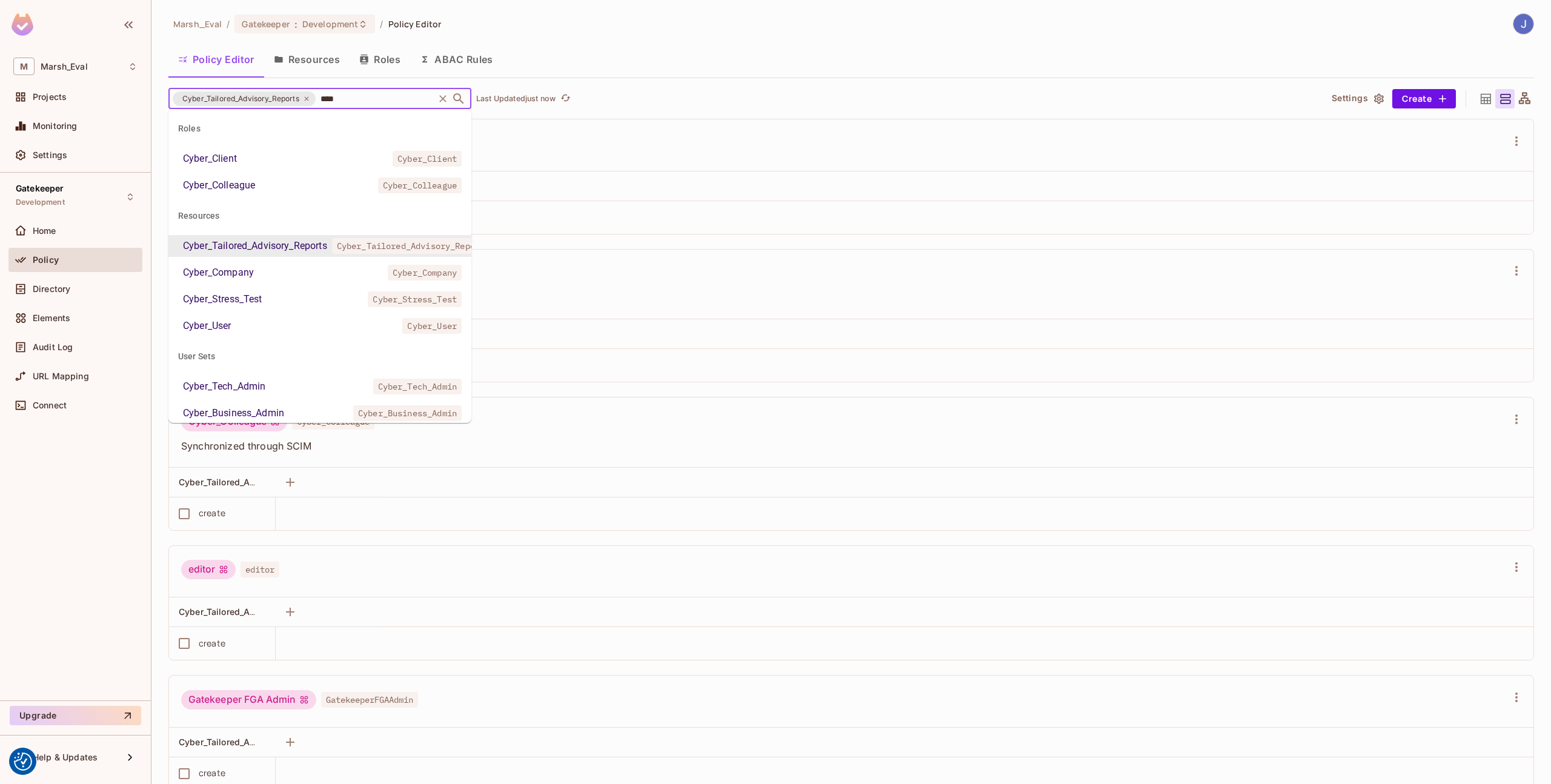
type input "*****"
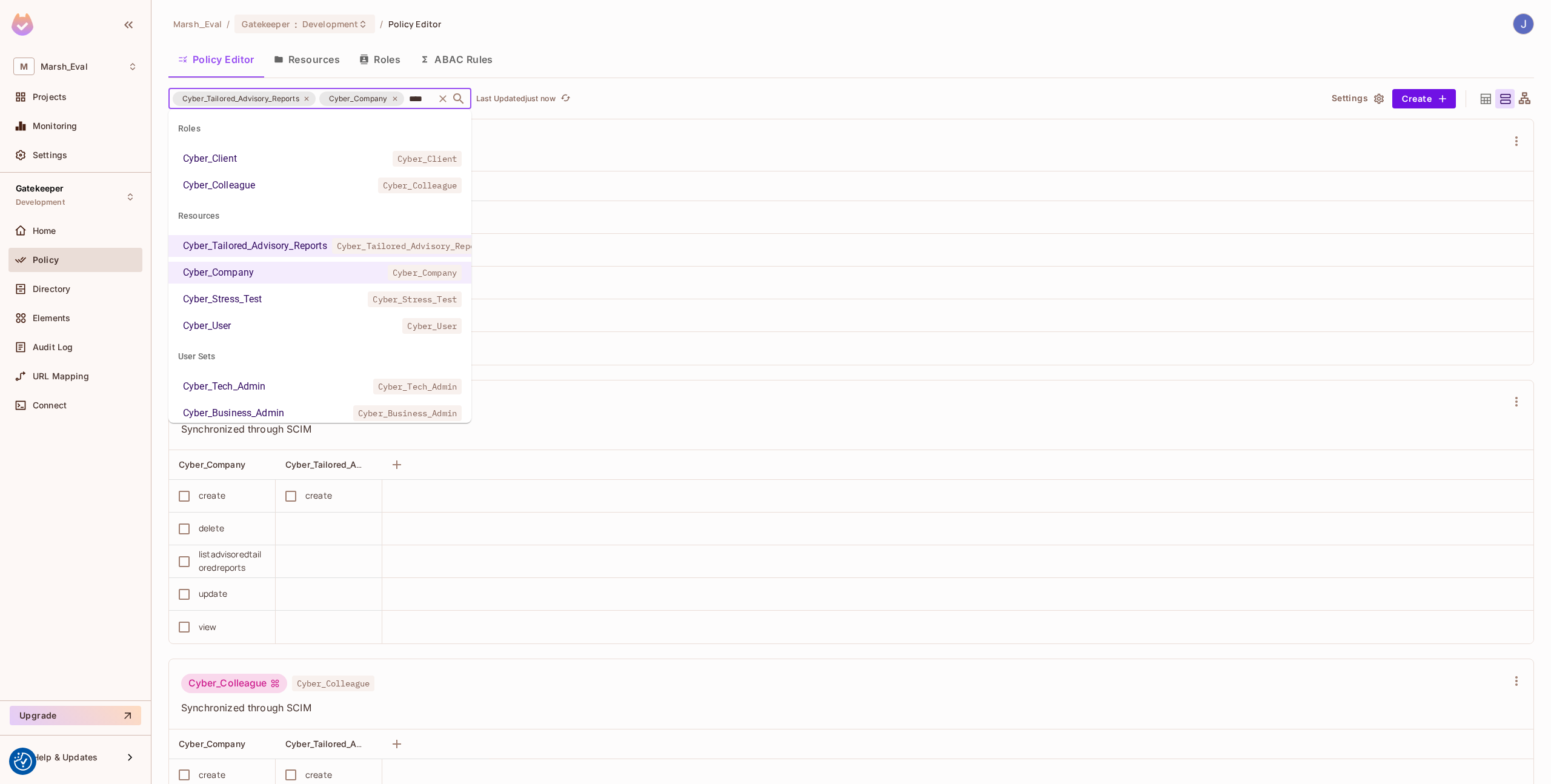
type input "*****"
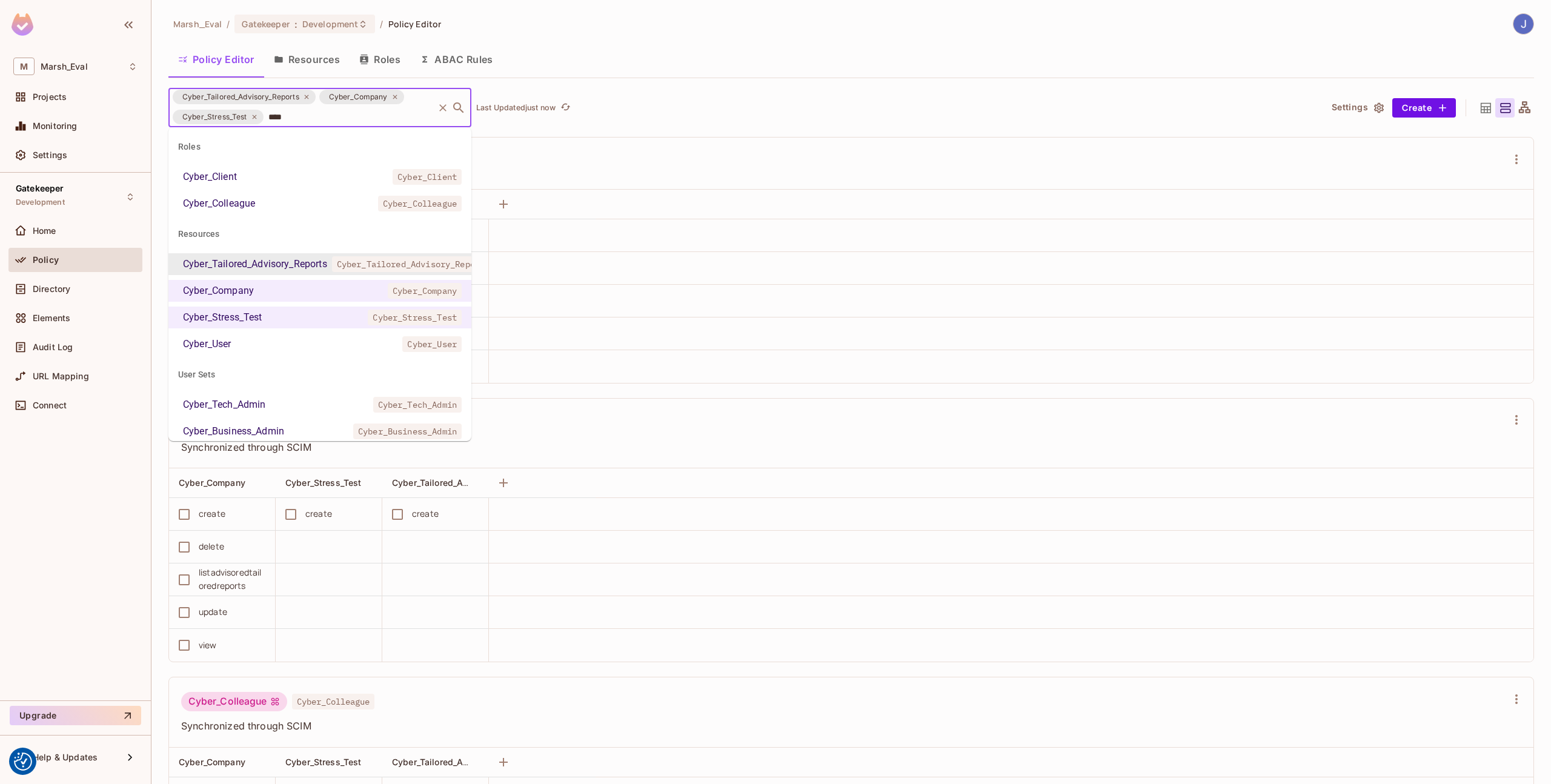
type input "*****"
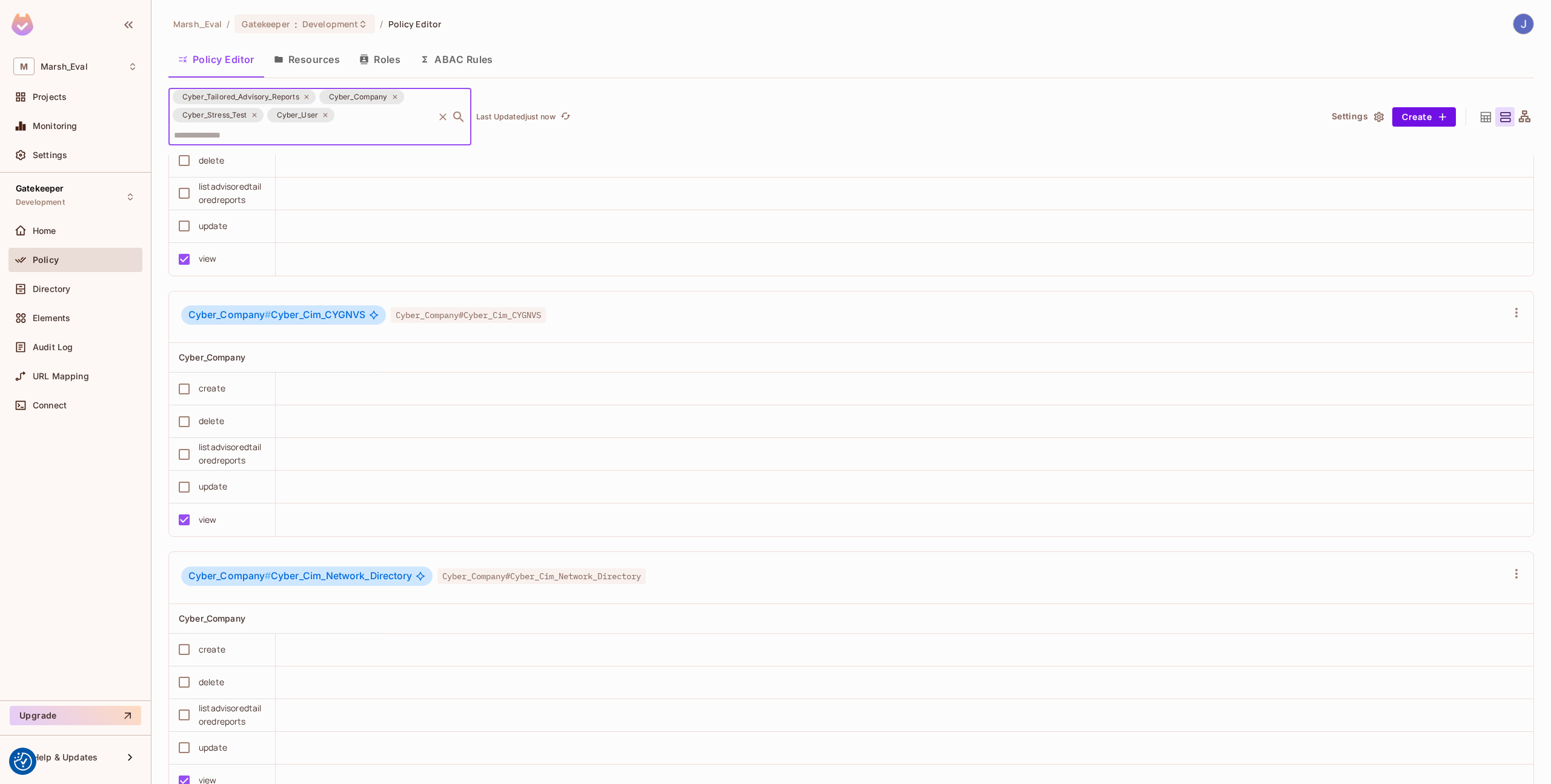
scroll to position [2784, 0]
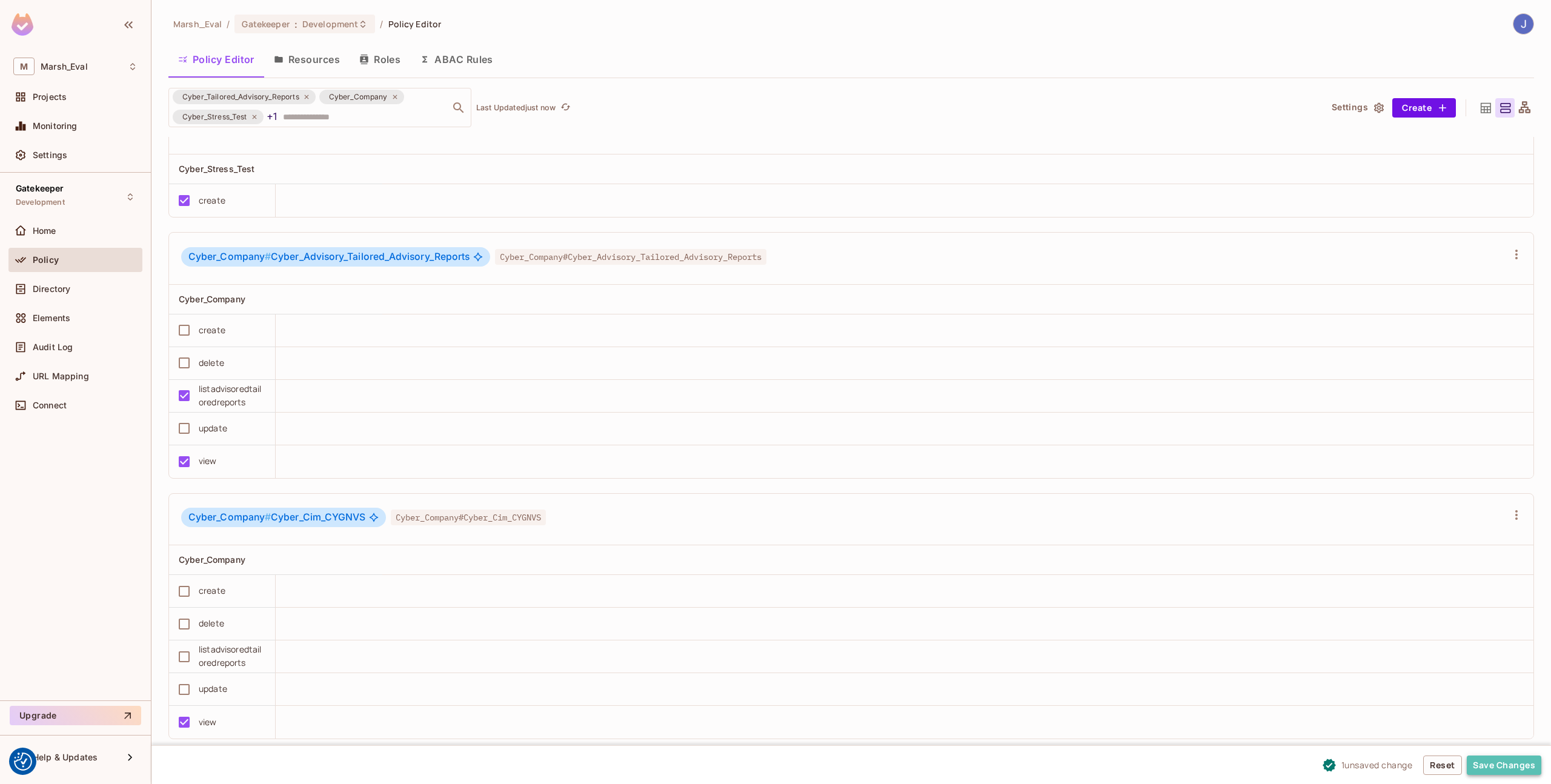
click at [1503, 763] on button "Save Changes" at bounding box center [1504, 765] width 75 height 19
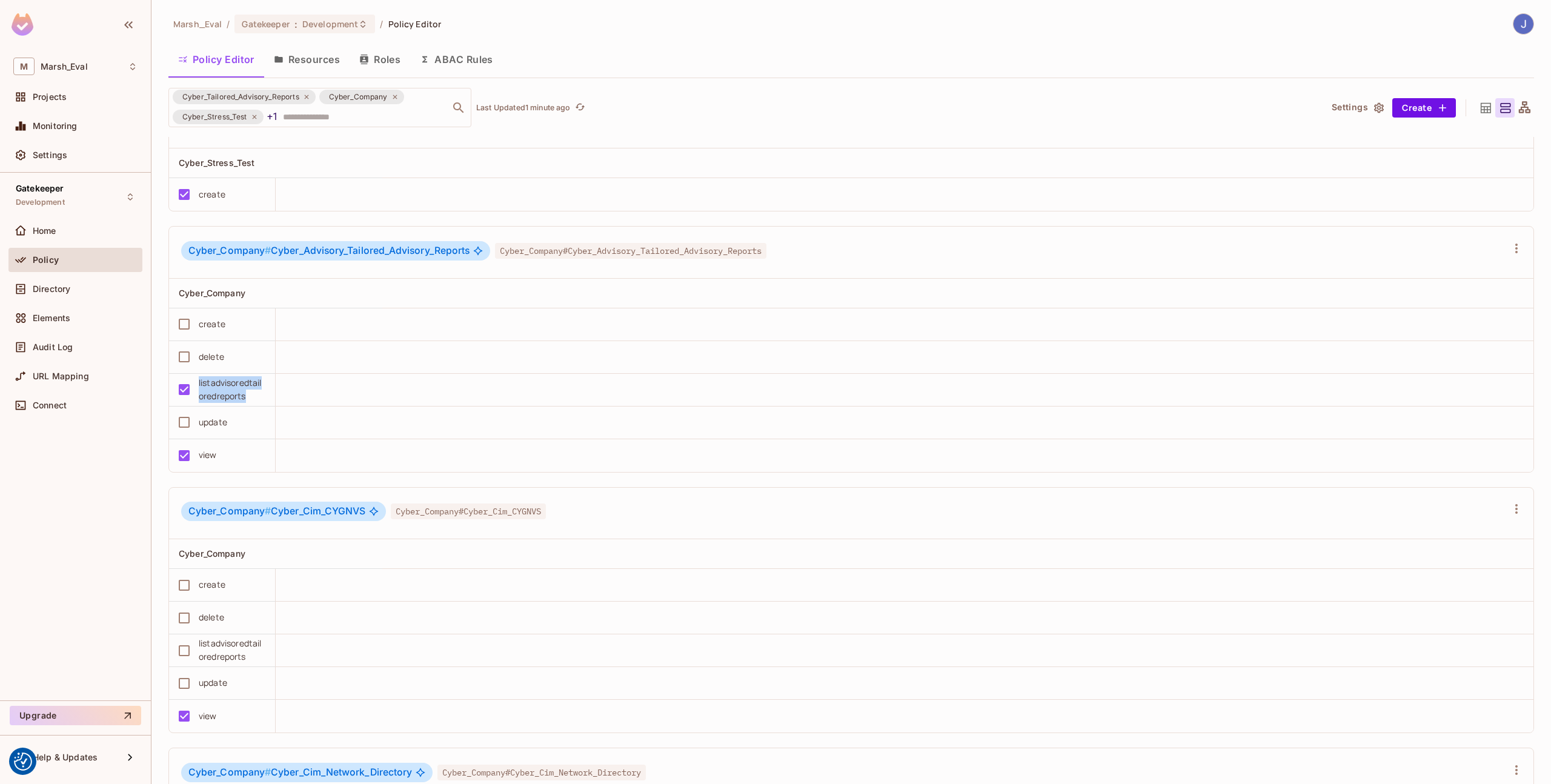
click at [190, 387] on div "listadvisoredtailoredreports" at bounding box center [219, 390] width 94 height 26
copy div "listadvisoredtailoredreports"
click at [465, 390] on td at bounding box center [905, 390] width 1258 height 33
click at [192, 389] on div "listadvisoredtailoredreports" at bounding box center [219, 390] width 94 height 26
copy div "listadvisoredtailoredreports"
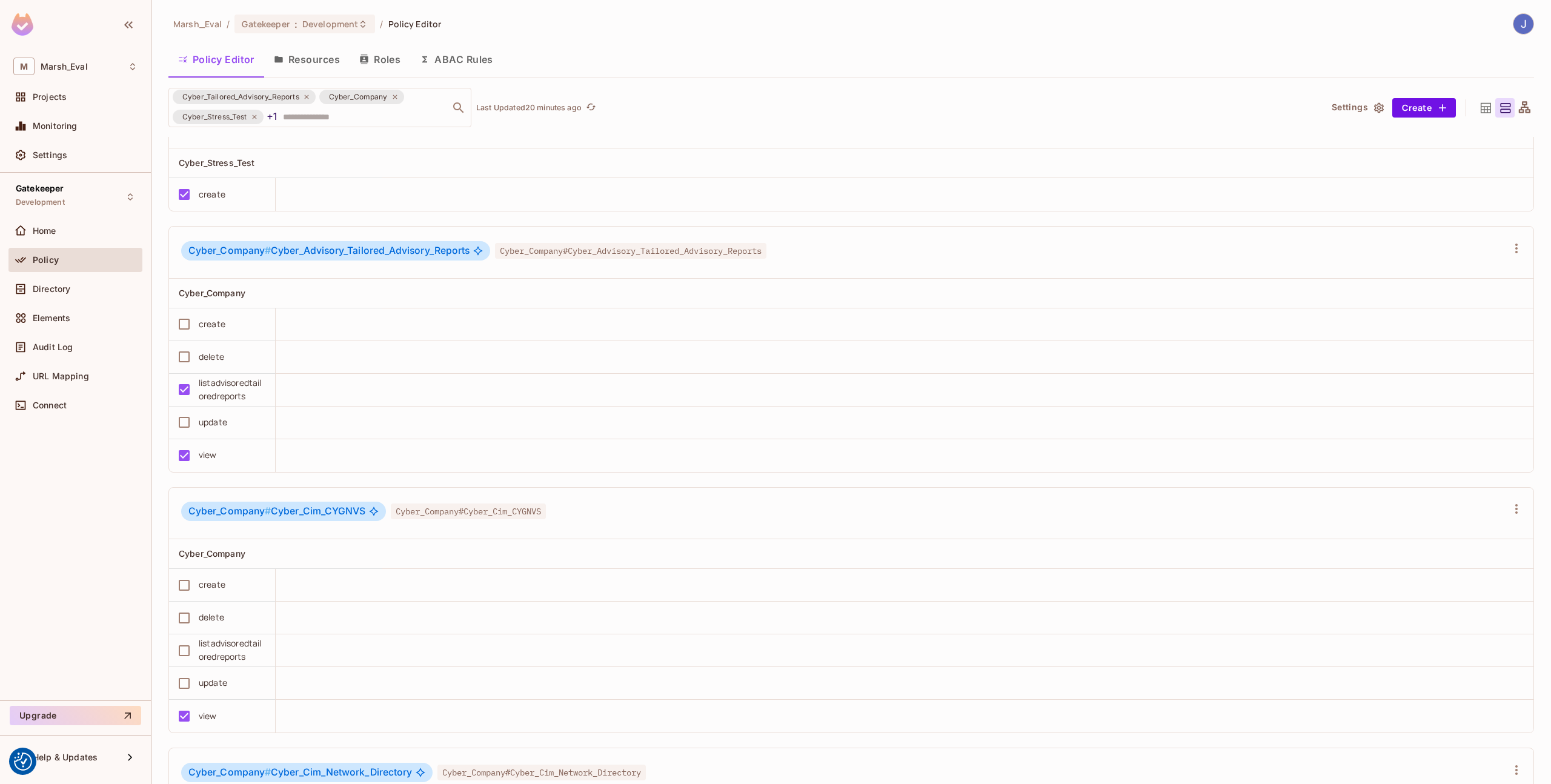
click at [768, 125] on div "Cyber_Tailored_Advisory_Reports Cyber_Company Cyber_Stress_Test +1 ​ Last Updat…" at bounding box center [740, 107] width 1143 height 39
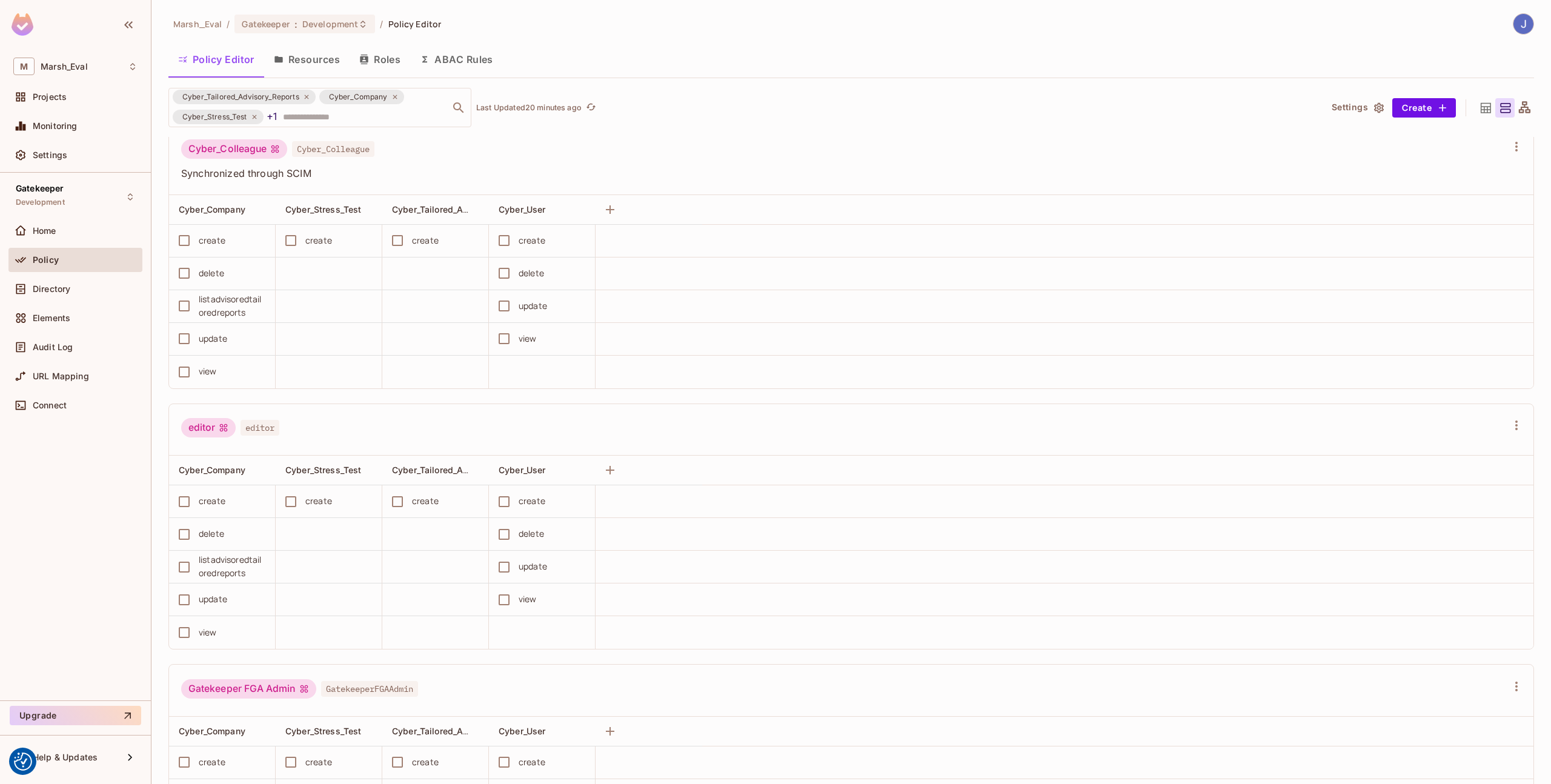
scroll to position [1092, 0]
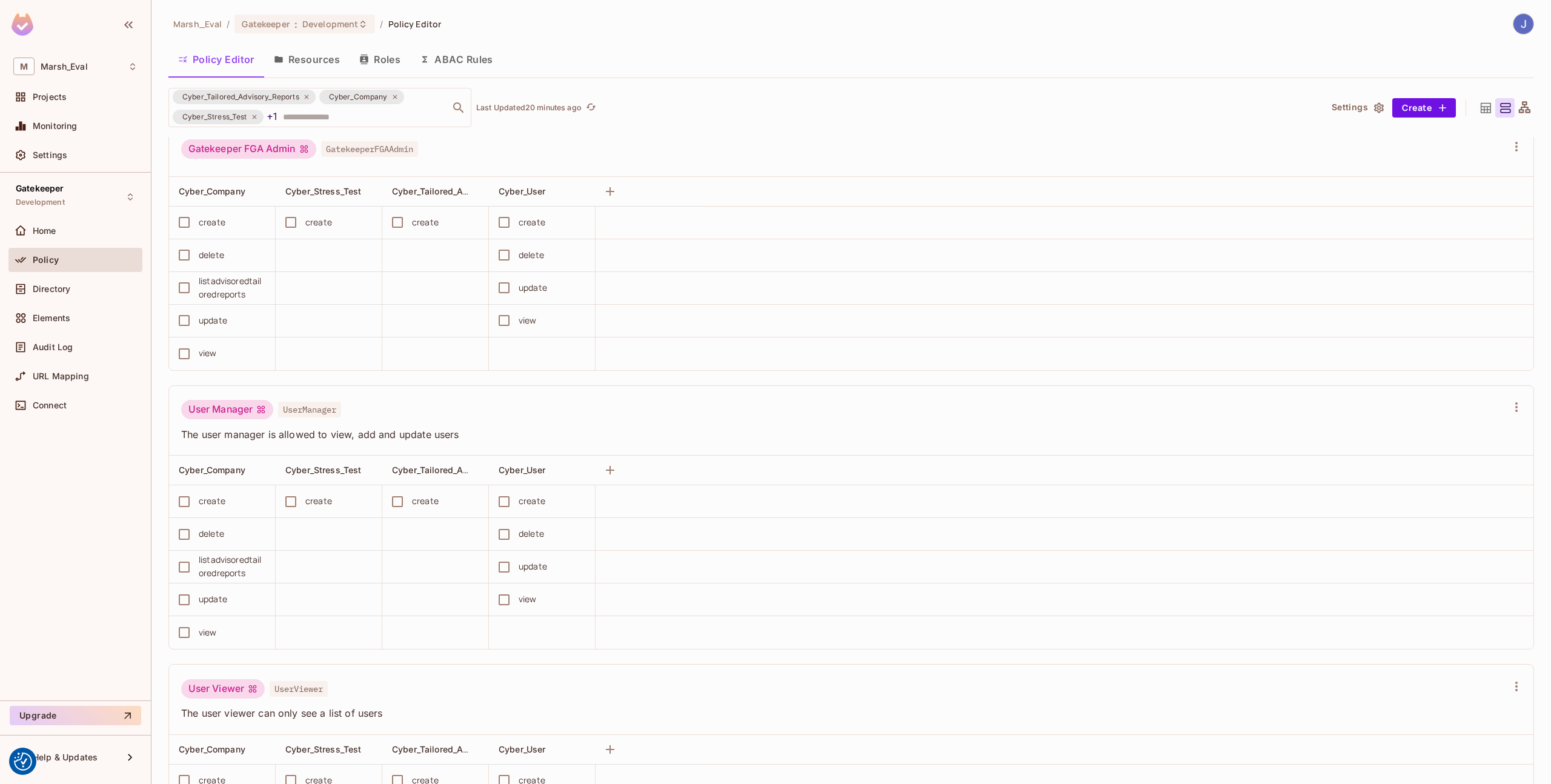
click at [284, 64] on button "Resources" at bounding box center [307, 59] width 85 height 31
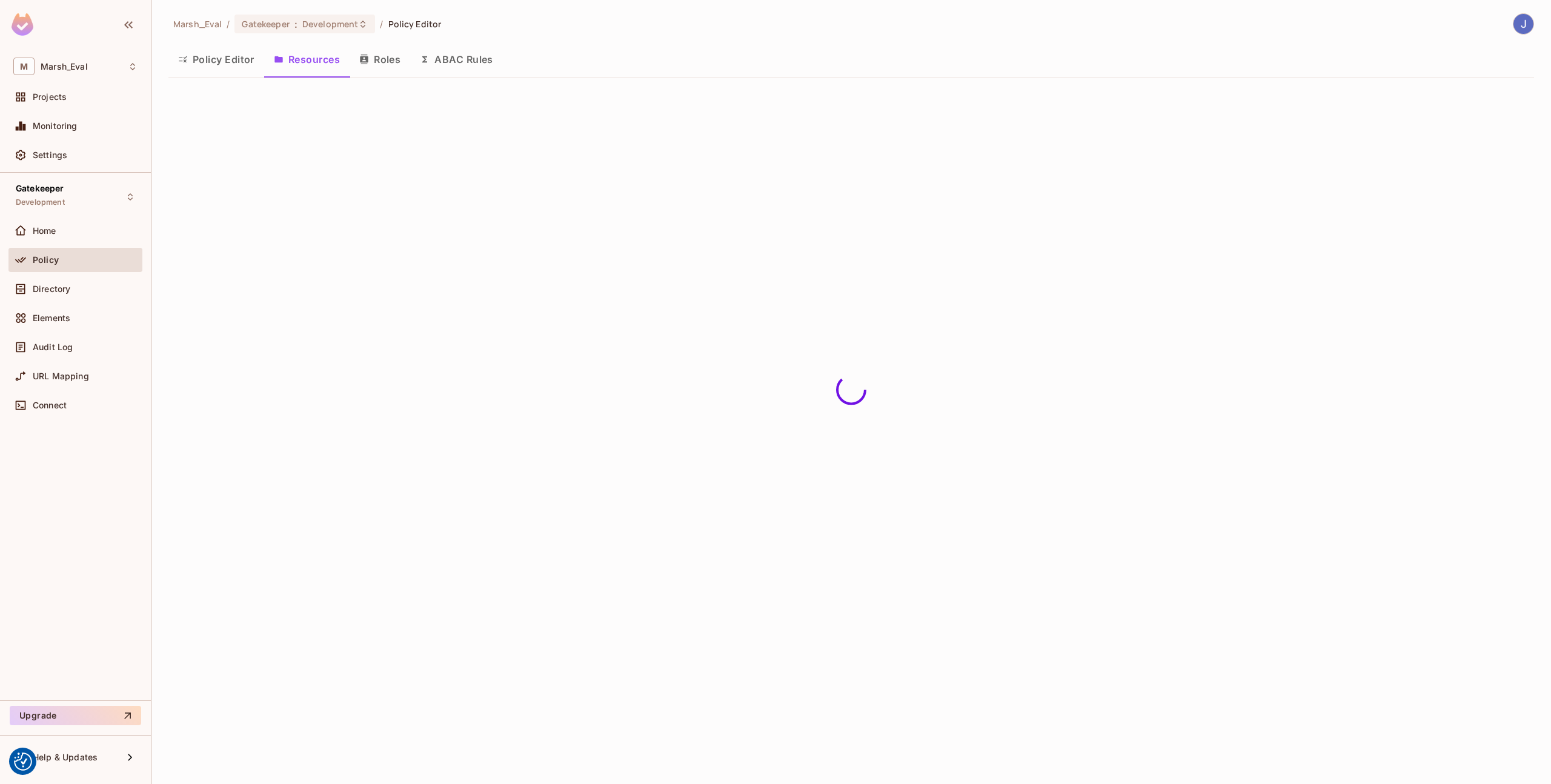
click at [227, 70] on button "Policy Editor" at bounding box center [216, 59] width 95 height 31
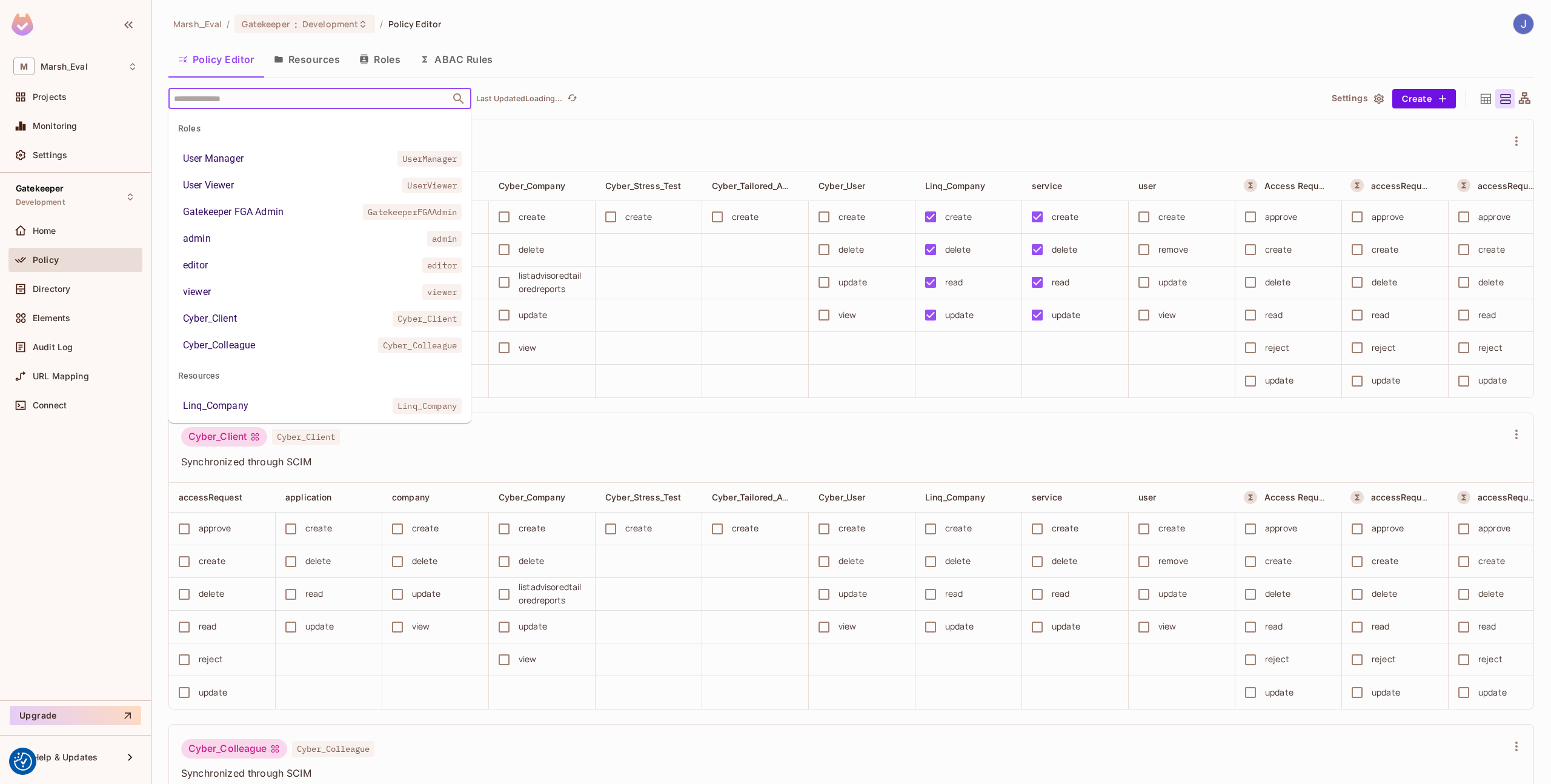
click at [244, 98] on input "text" at bounding box center [309, 98] width 277 height 21
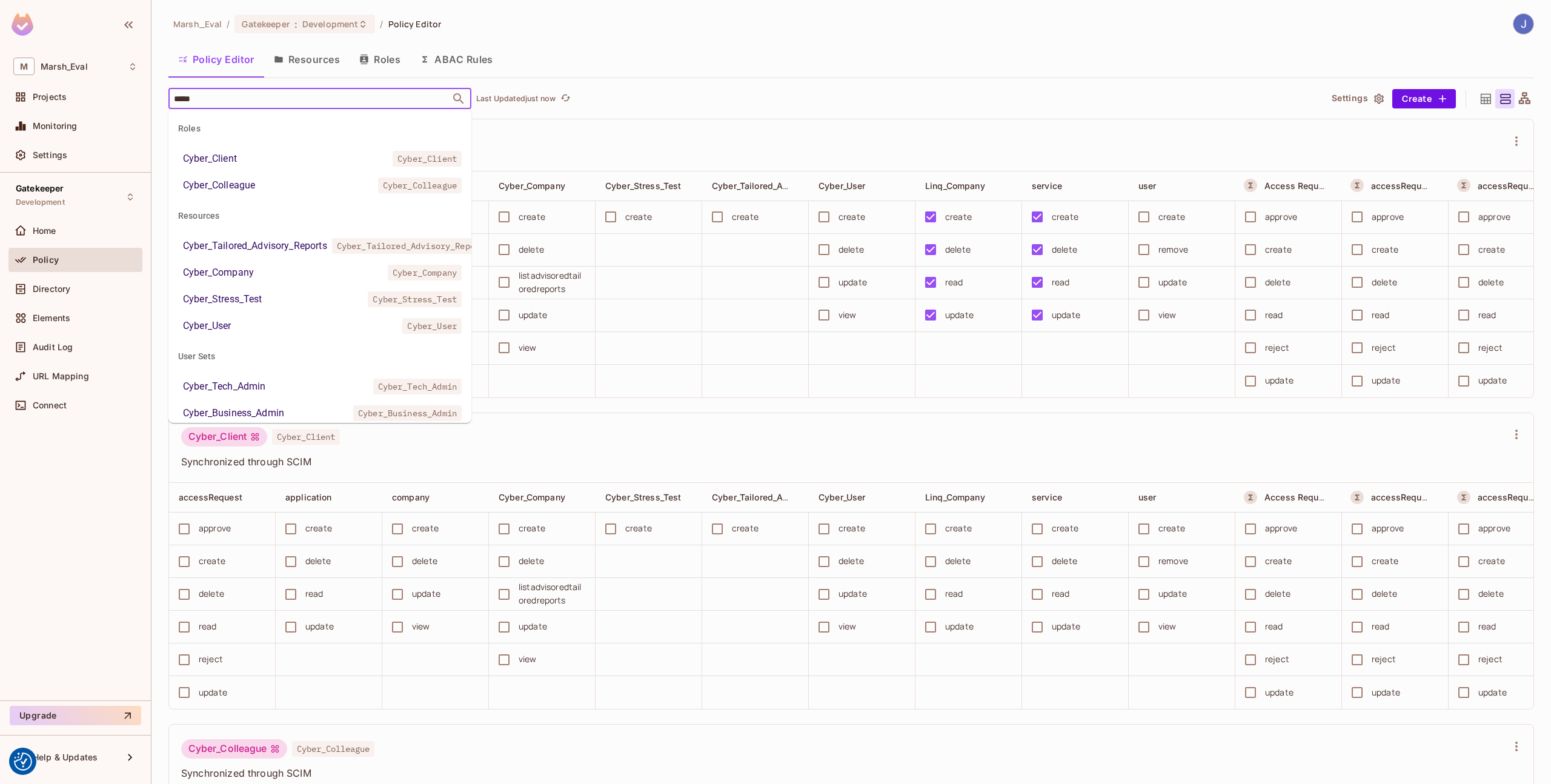
type input "******"
click at [239, 248] on div "Cyber_Tailored_Advisory_Reports" at bounding box center [255, 246] width 144 height 14
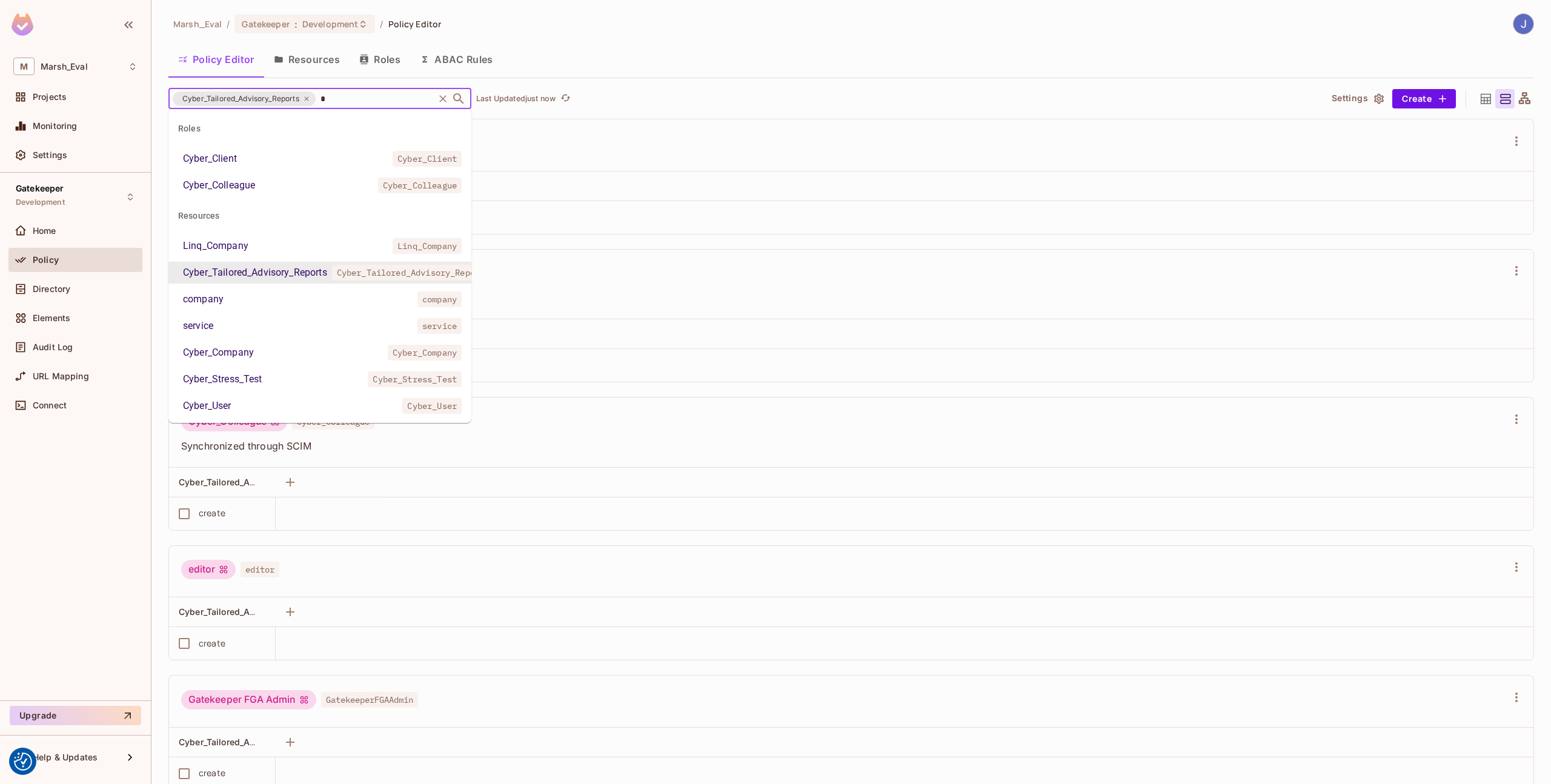
type input "**"
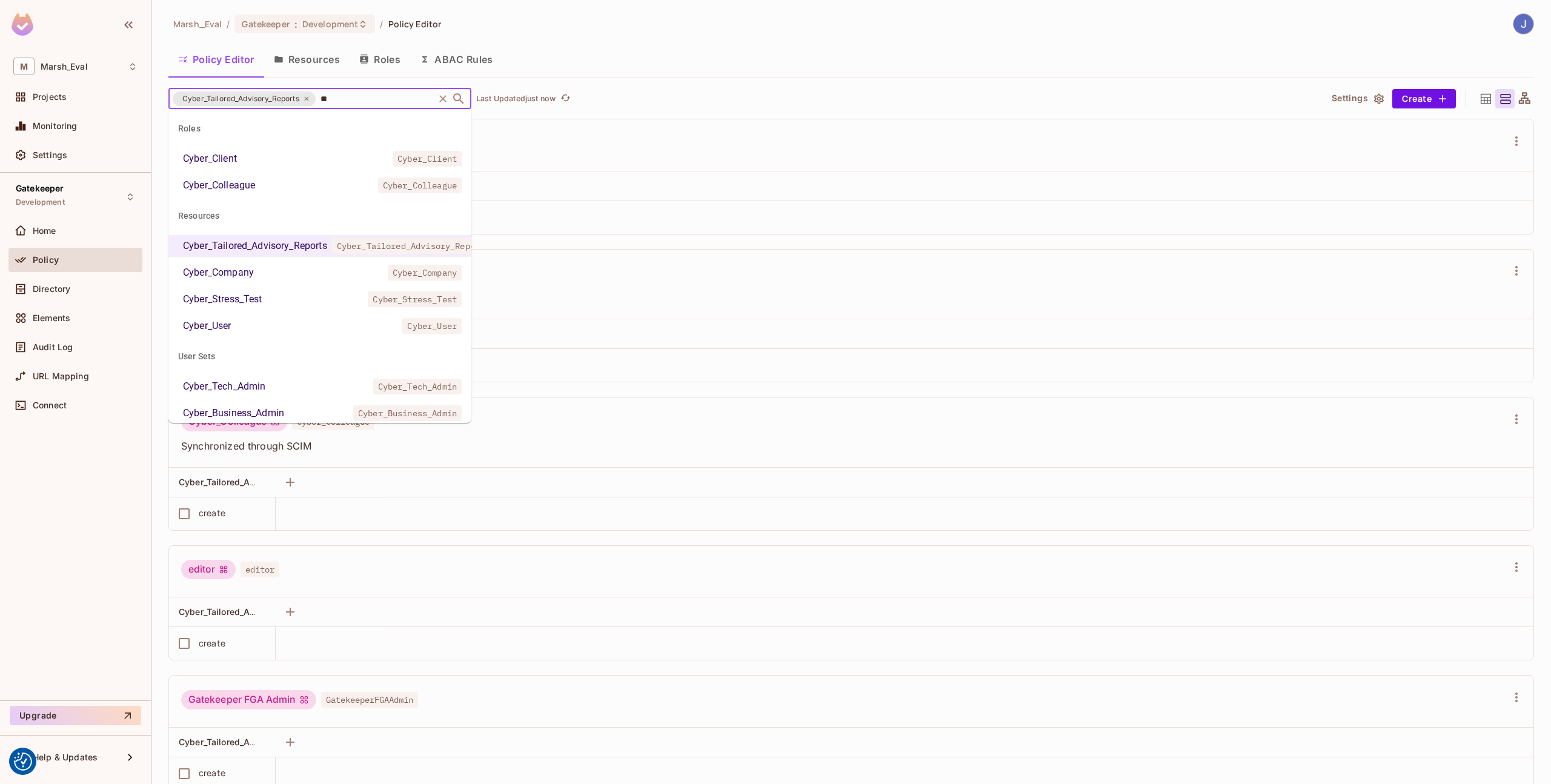
click at [294, 276] on li "Cyber_Company Cyber_Company" at bounding box center [319, 272] width 303 height 22
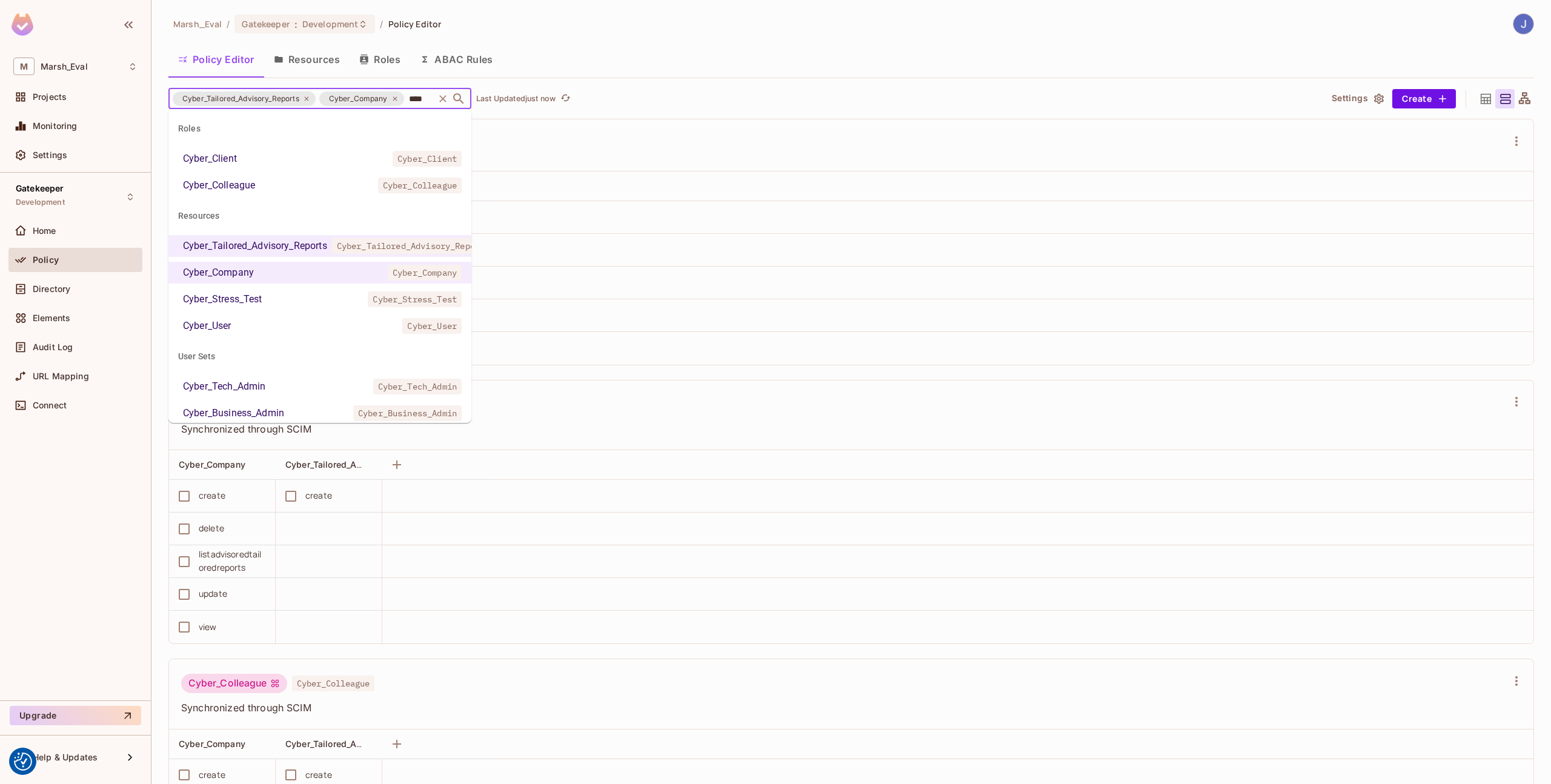
type input "*****"
click at [321, 305] on li "Cyber_Stress_Test Cyber_Stress_Test" at bounding box center [319, 299] width 303 height 22
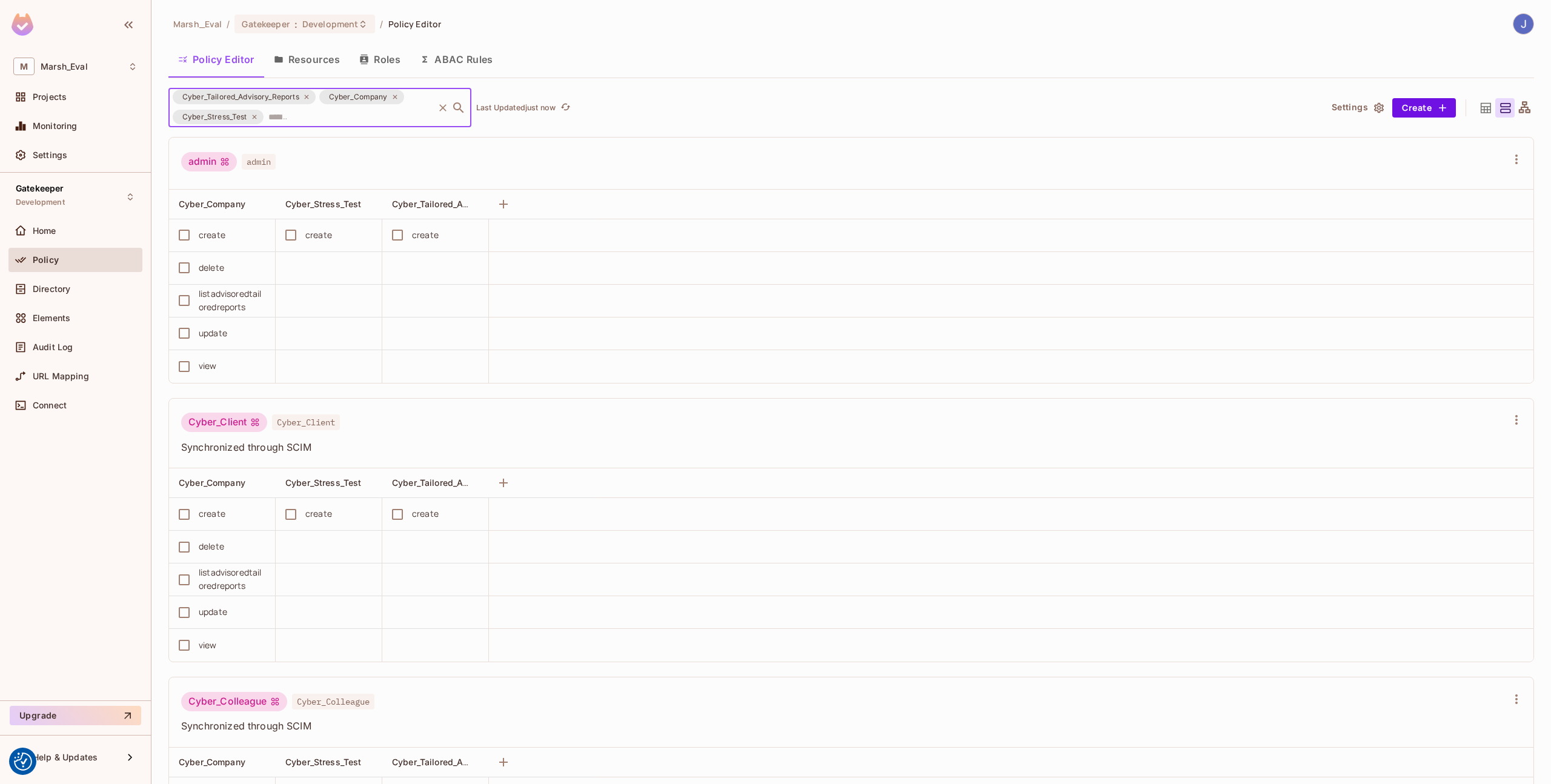
scroll to position [0, 0]
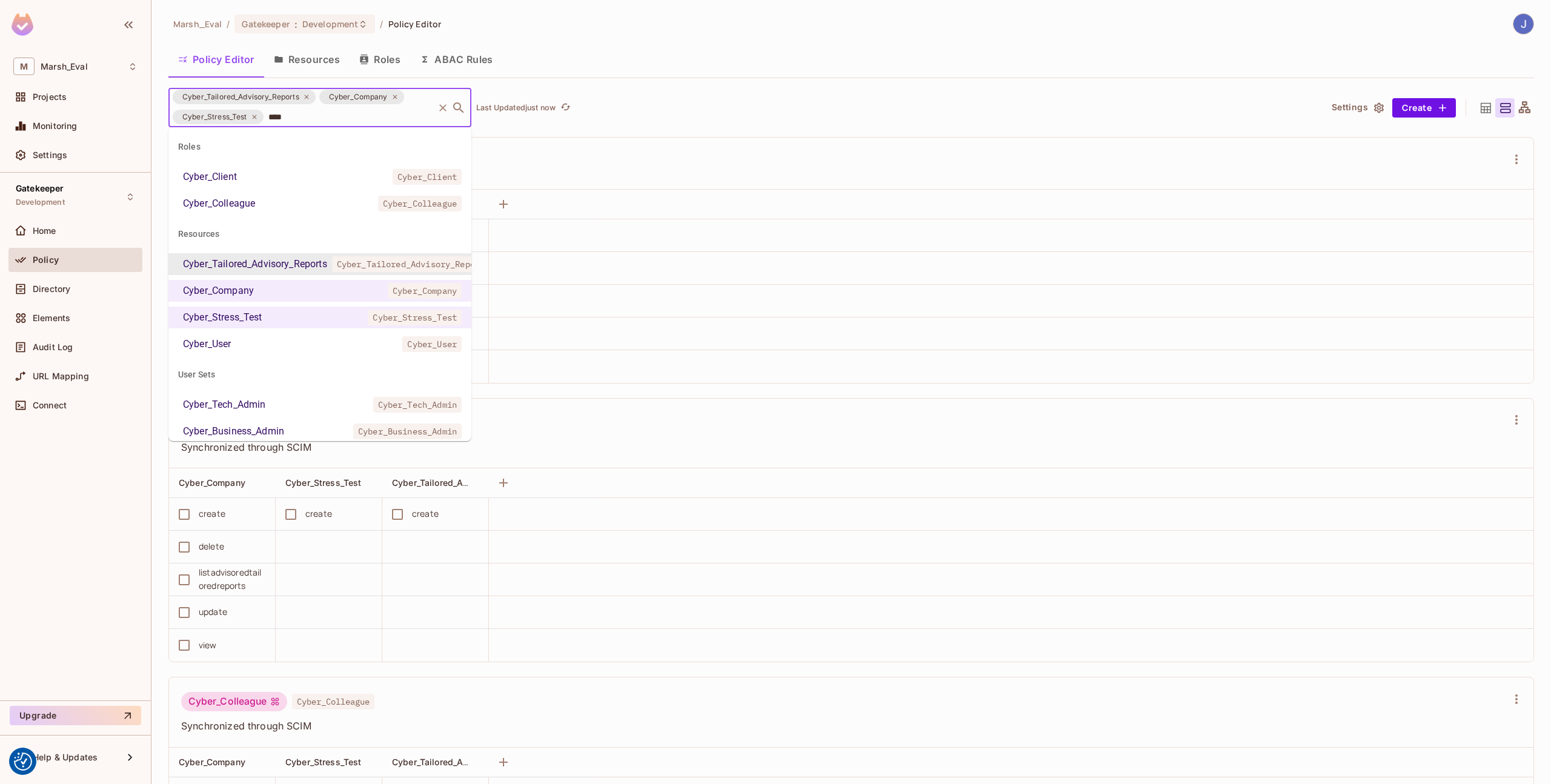
type input "*****"
click at [309, 345] on li "Cyber_User Cyber_User" at bounding box center [319, 344] width 303 height 22
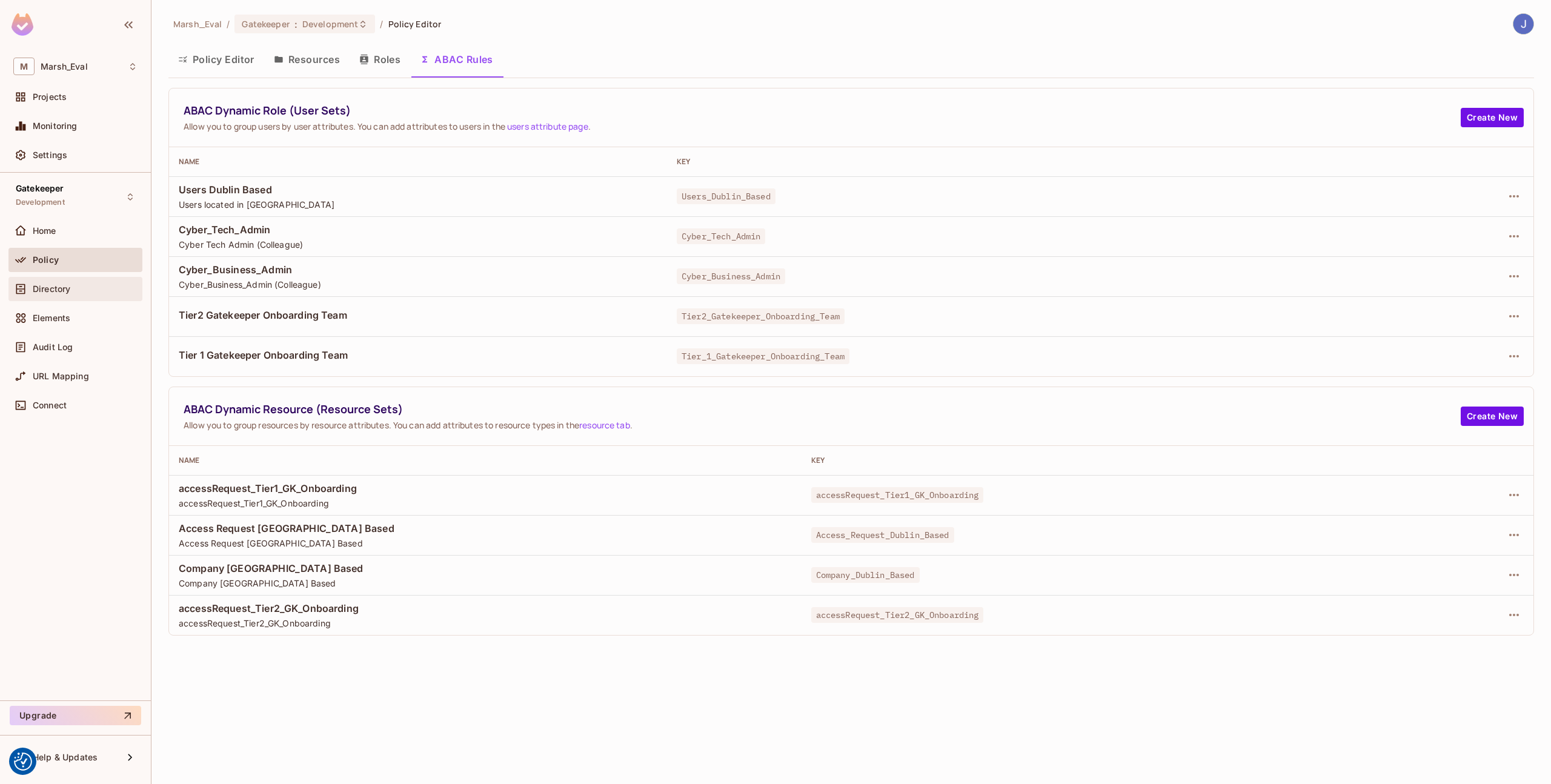
click at [90, 290] on div "Directory" at bounding box center [85, 289] width 105 height 10
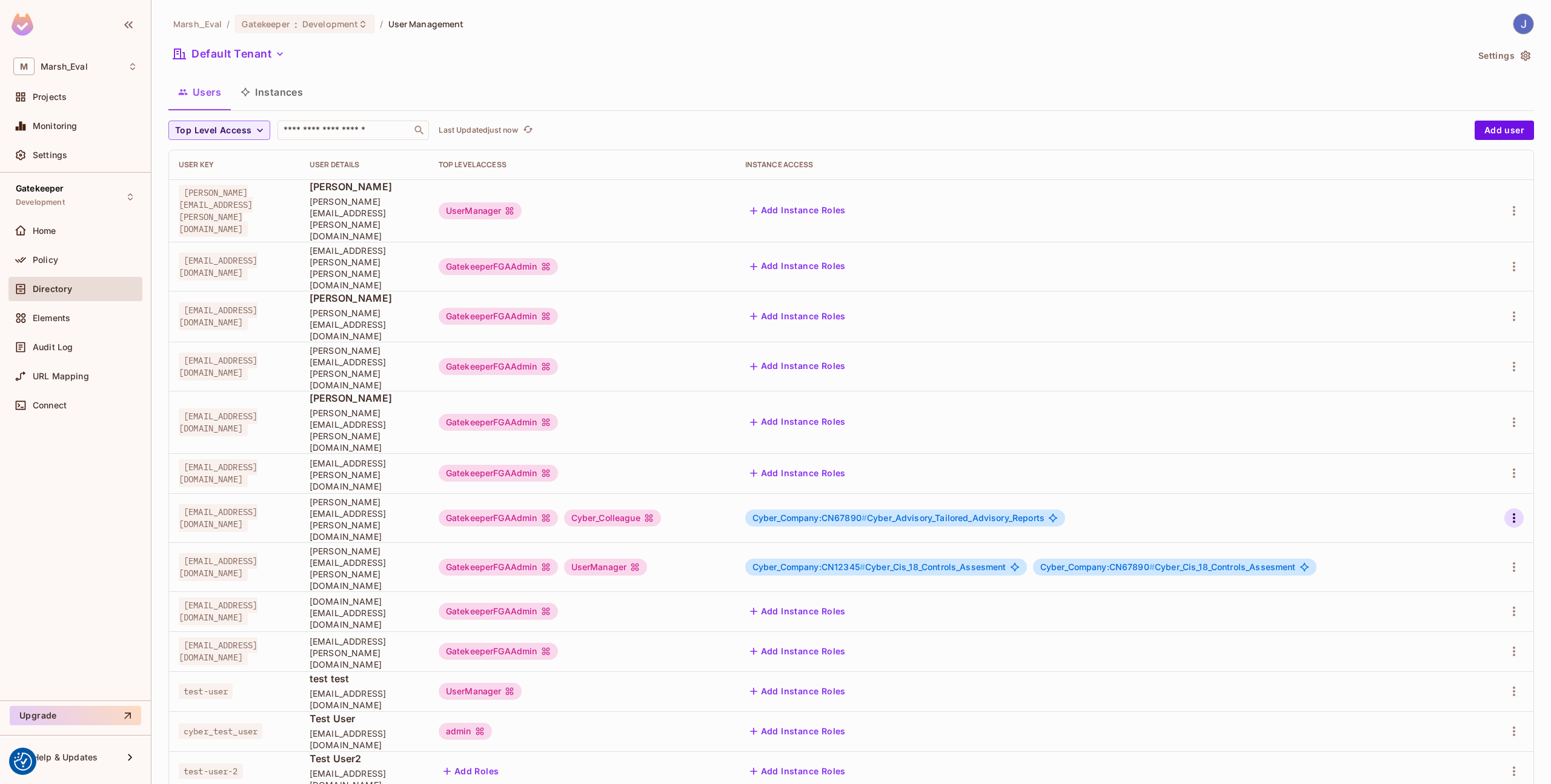
click at [1513, 511] on icon "button" at bounding box center [1514, 518] width 14 height 14
click at [1454, 473] on span "Edit" at bounding box center [1450, 466] width 24 height 19
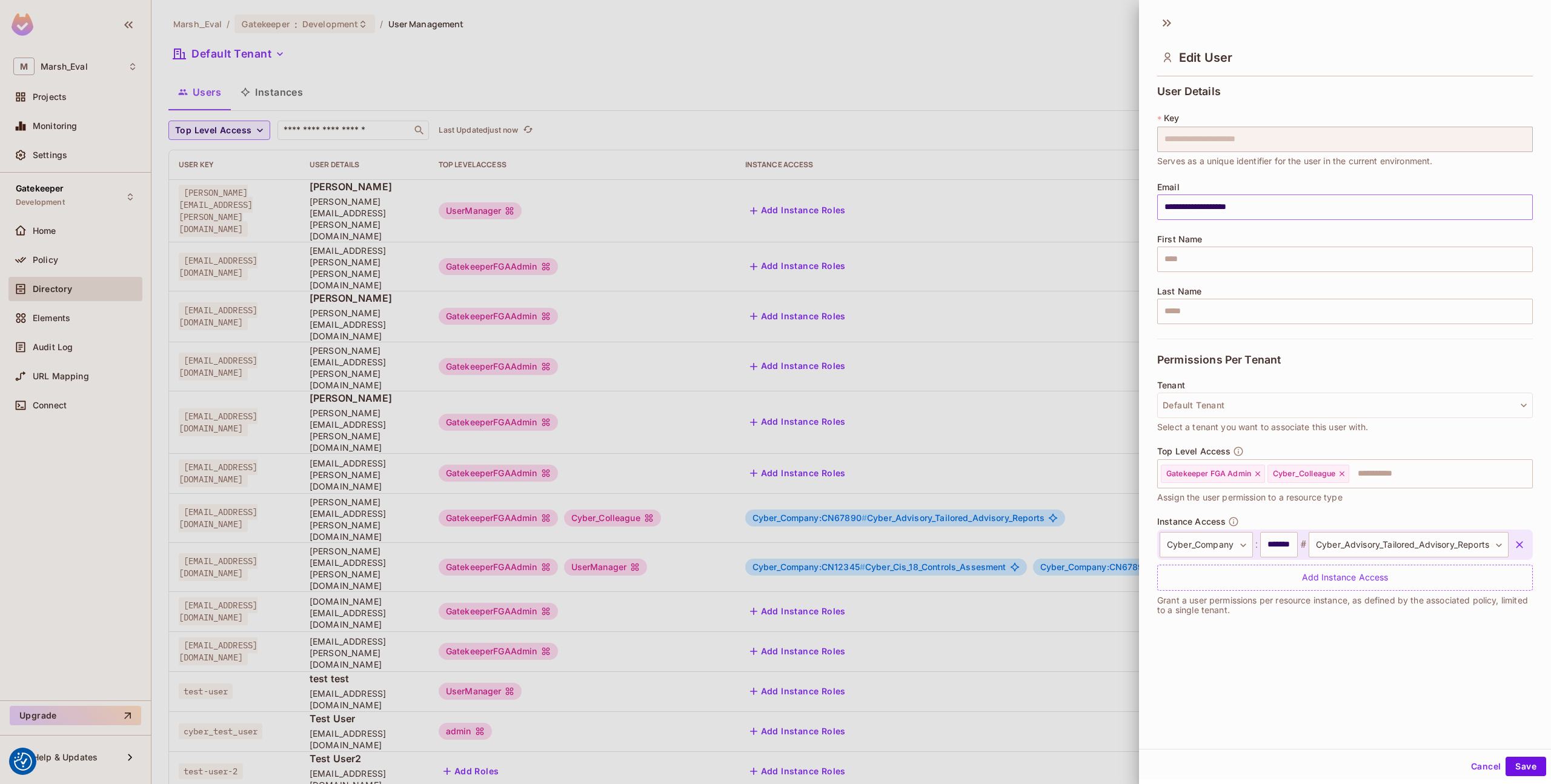
click at [1282, 215] on input "**********" at bounding box center [1345, 207] width 375 height 26
click at [1255, 256] on input "text" at bounding box center [1345, 259] width 375 height 26
type input "****"
click at [1515, 756] on div "Cancel Save" at bounding box center [1345, 766] width 412 height 29
click at [1523, 768] on button "Save" at bounding box center [1526, 765] width 41 height 19
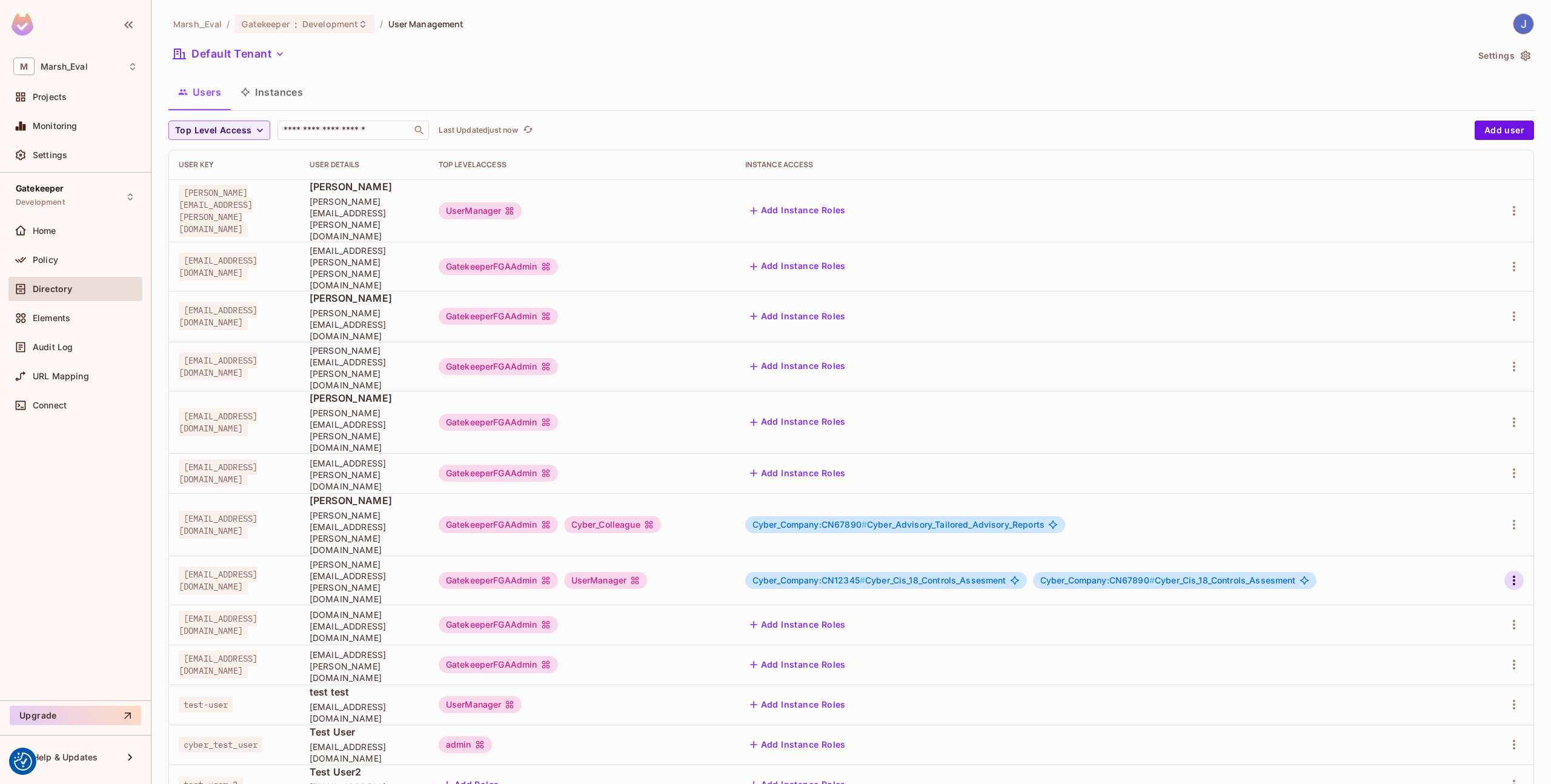
click at [1510, 573] on icon "button" at bounding box center [1514, 580] width 14 height 14
click at [1458, 506] on span "Edit" at bounding box center [1450, 506] width 24 height 19
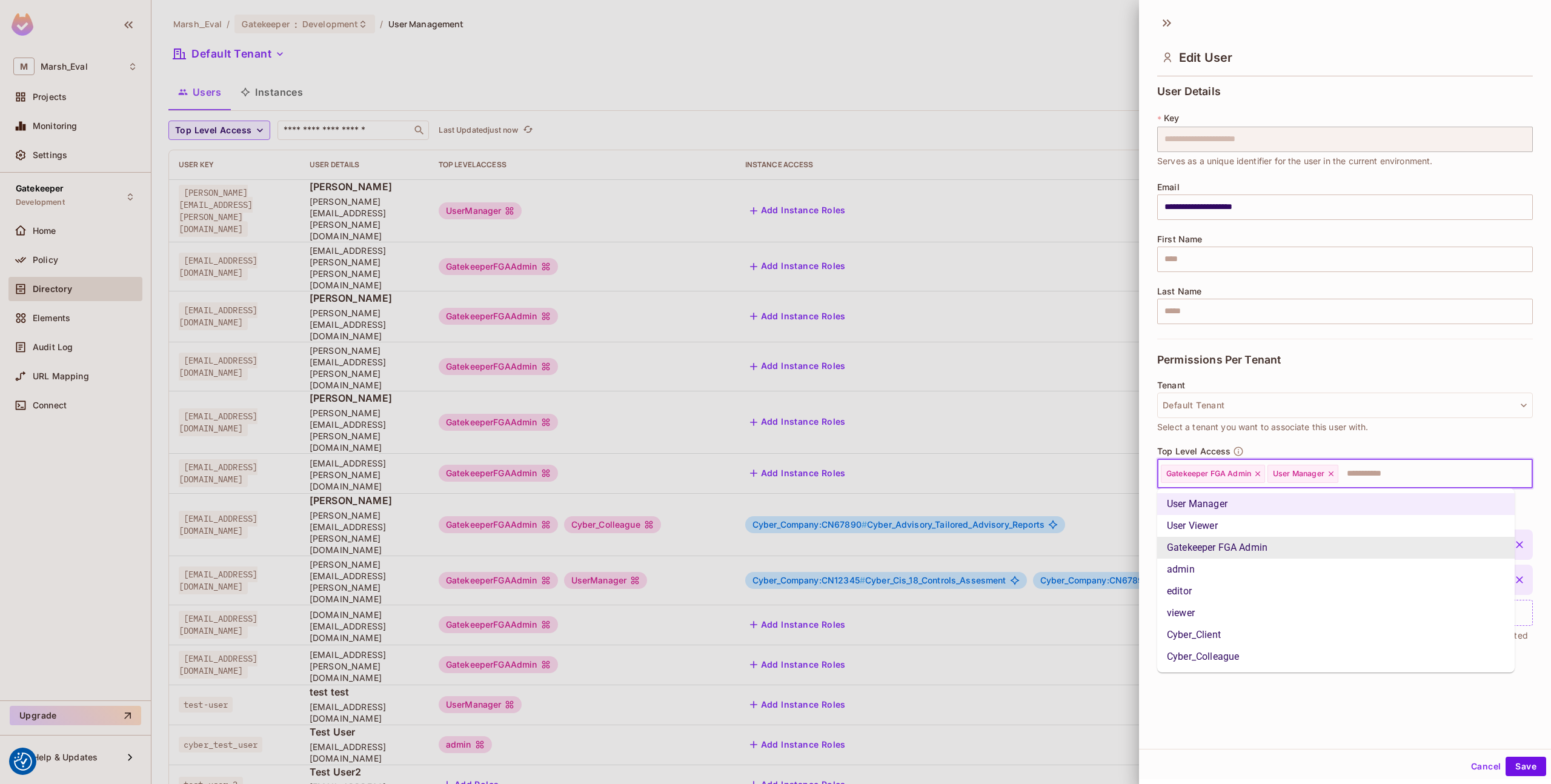
click at [1353, 472] on input "text" at bounding box center [1425, 474] width 170 height 24
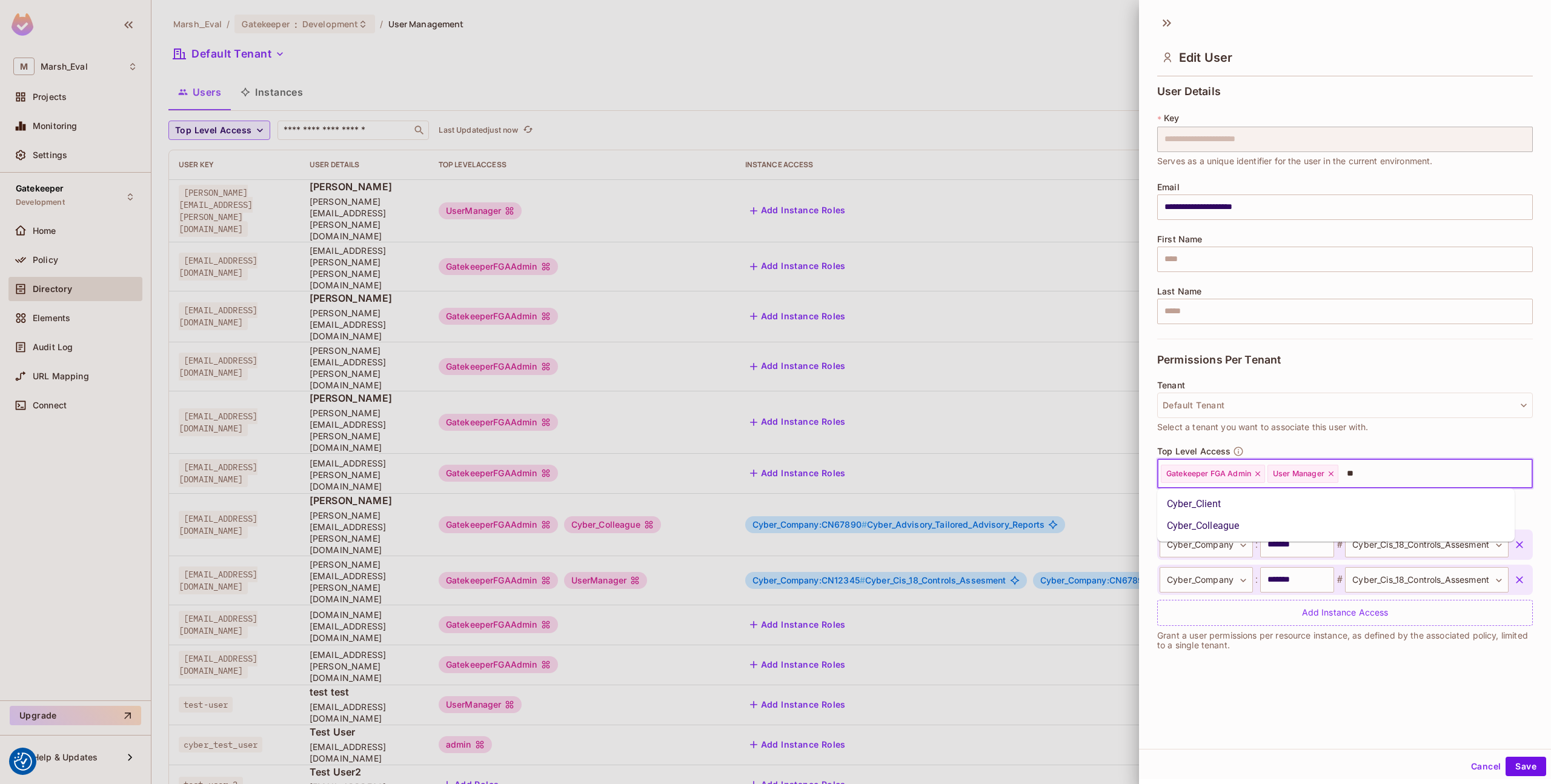
type input "***"
click at [1309, 531] on li "Cyber_Colleague" at bounding box center [1337, 526] width 358 height 22
click at [1510, 768] on button "Save" at bounding box center [1526, 765] width 41 height 19
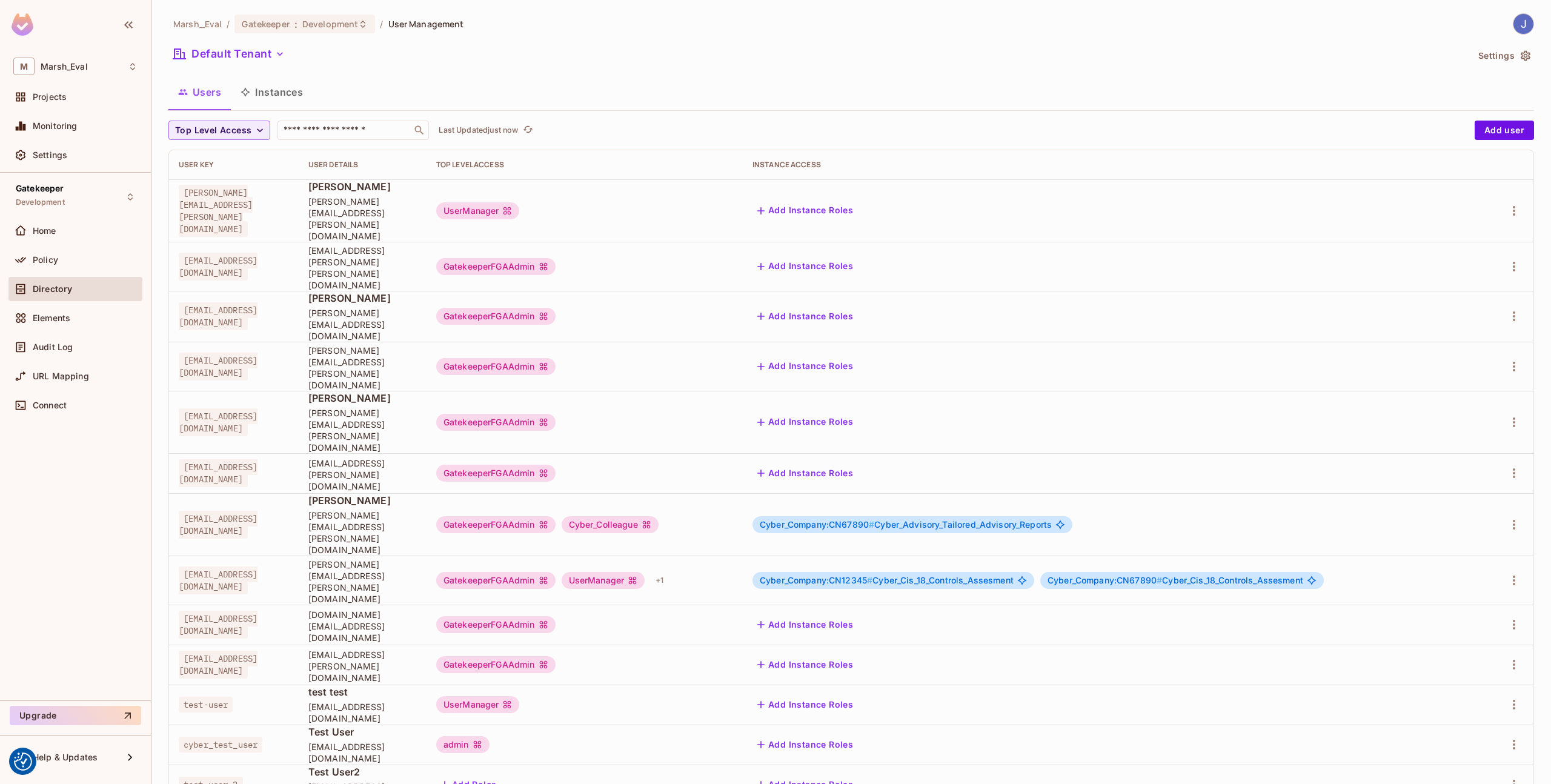
click at [1503, 464] on div at bounding box center [1509, 473] width 29 height 19
click at [1505, 464] on button "button" at bounding box center [1514, 473] width 19 height 19
click at [1472, 431] on li "Edit" at bounding box center [1462, 427] width 108 height 26
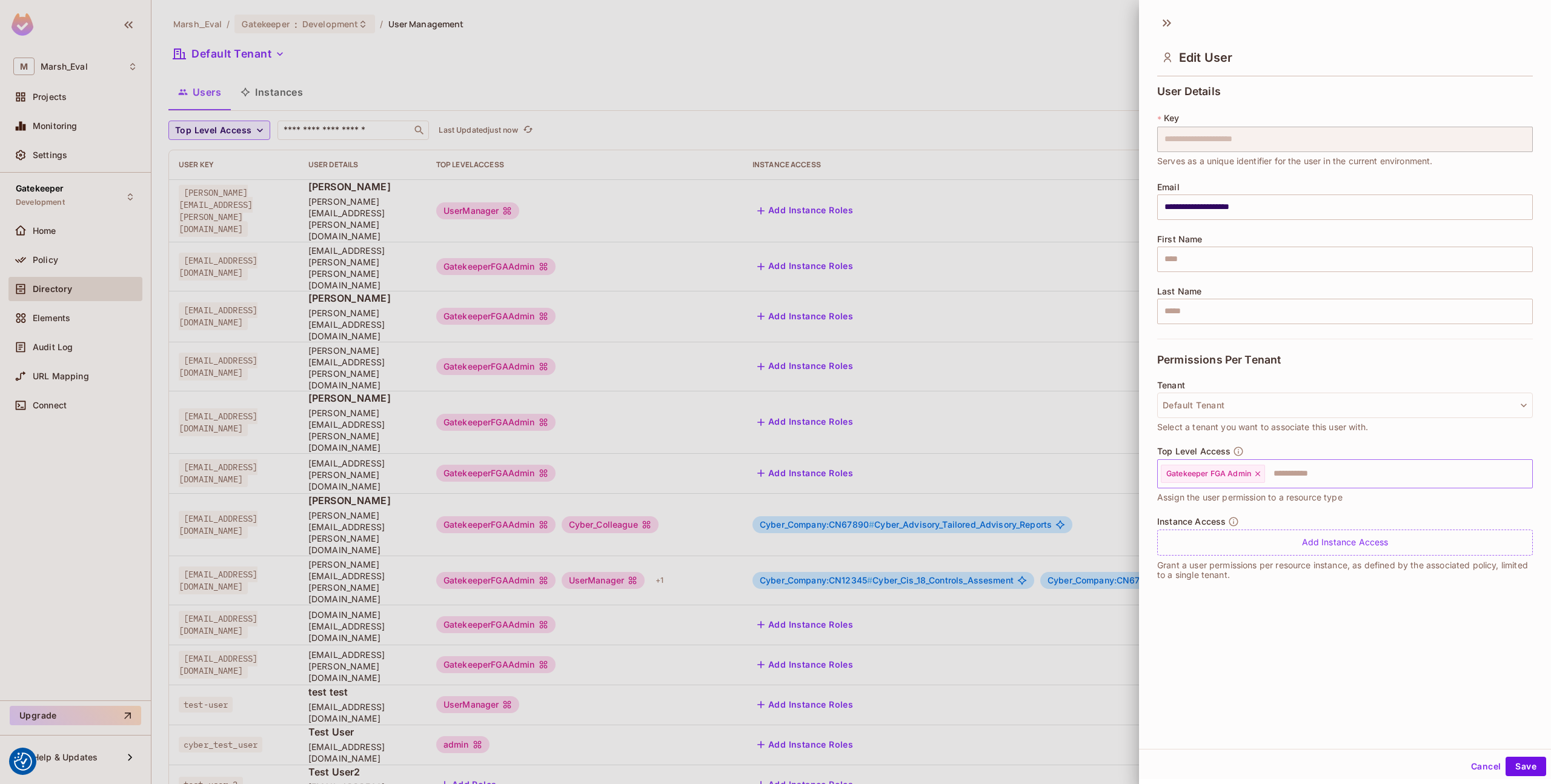
click at [1314, 481] on input "text" at bounding box center [1388, 474] width 243 height 24
type input "*****"
click at [1216, 526] on li "Cyber_Colleague" at bounding box center [1337, 526] width 358 height 22
click at [1511, 756] on button "Save" at bounding box center [1526, 765] width 41 height 19
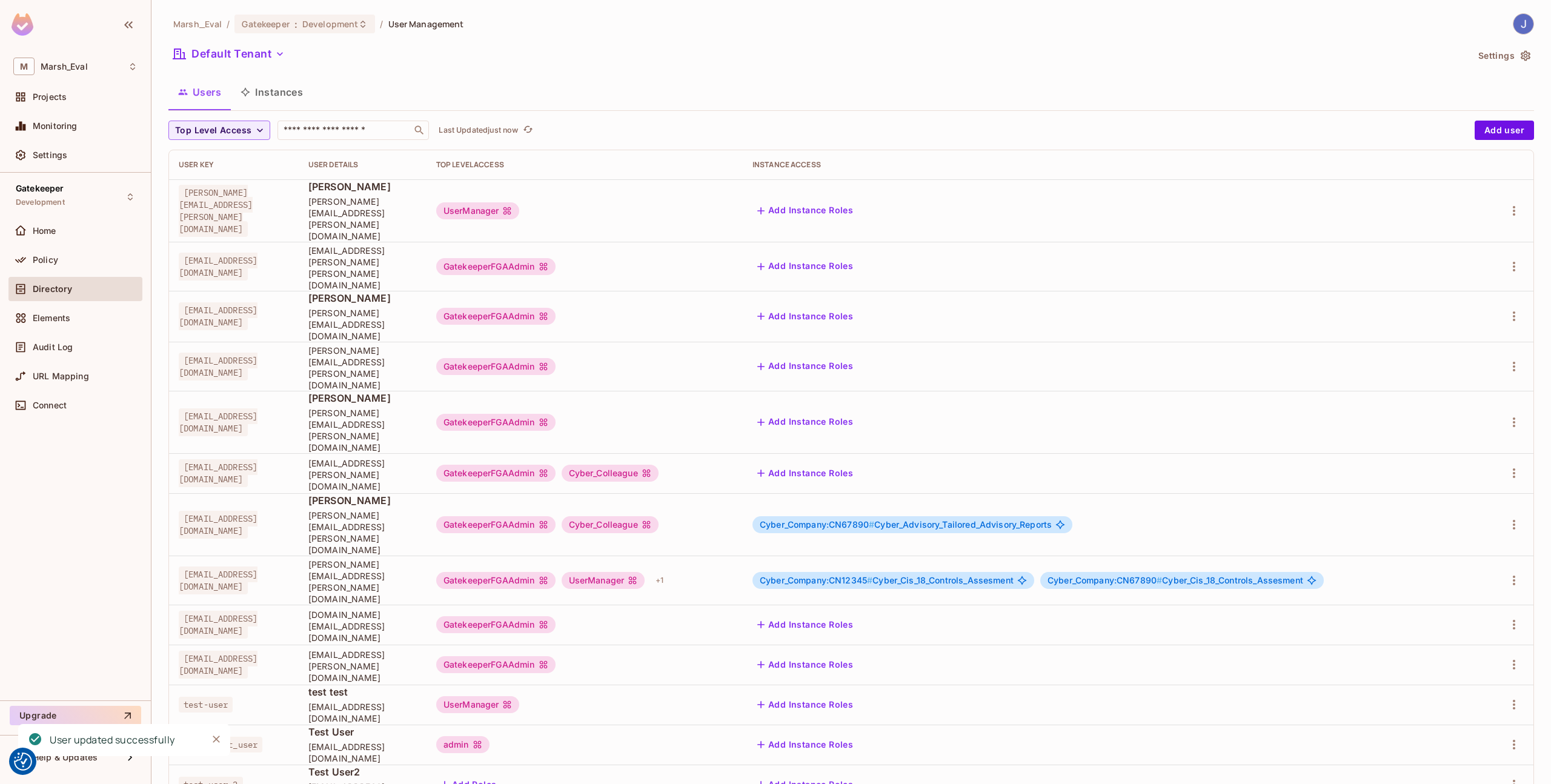
click at [972, 684] on td "Add Instance Roles" at bounding box center [1114, 704] width 742 height 40
click at [1504, 515] on div at bounding box center [1509, 524] width 29 height 19
click at [1513, 517] on icon "button" at bounding box center [1514, 524] width 14 height 14
click at [1471, 486] on span "Edit Attributes" at bounding box center [1472, 493] width 67 height 19
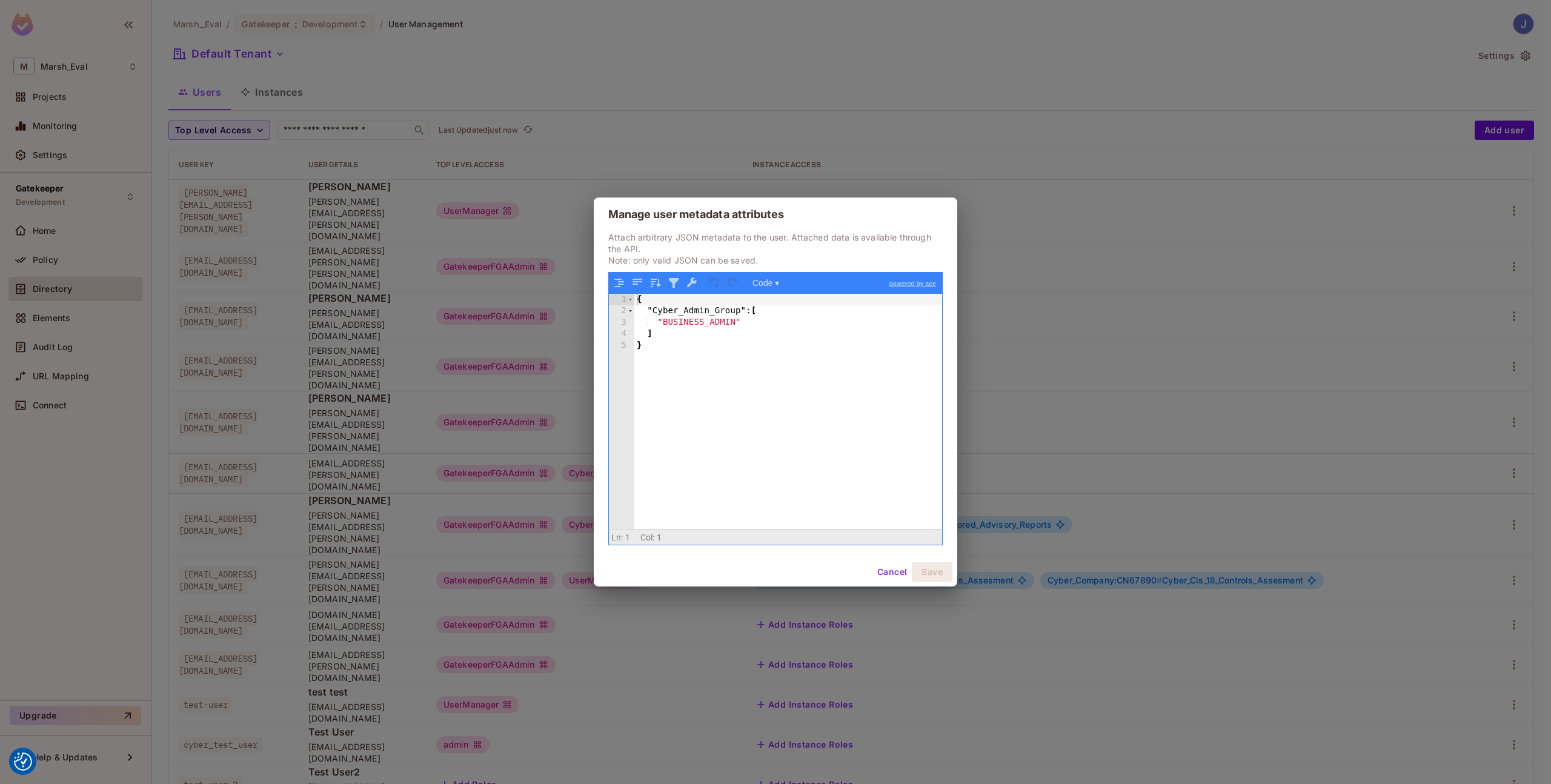
click at [768, 431] on div "{ "Cyber_Admin_Group" : [ "BUSINESS_ADMIN" ] }" at bounding box center [789, 423] width 308 height 258
click at [849, 485] on div at bounding box center [789, 423] width 308 height 258
click at [801, 430] on div "{ }" at bounding box center [789, 423] width 308 height 258
drag, startPoint x: 801, startPoint y: 430, endPoint x: 650, endPoint y: 250, distance: 234.9
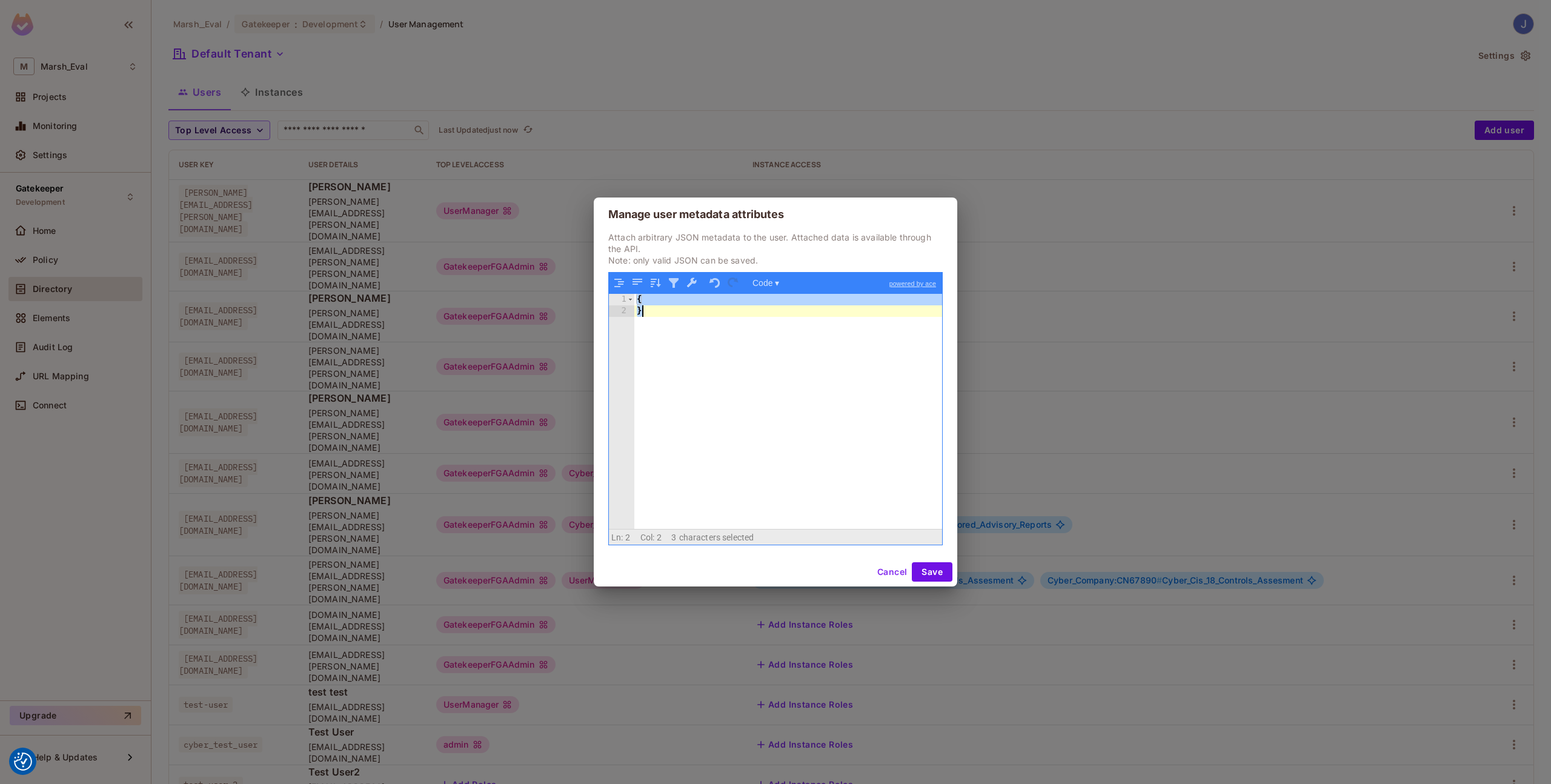
click at [650, 250] on div "Attach arbitrary JSON metadata to the user. Attached data is available through …" at bounding box center [776, 388] width 335 height 314
click at [917, 565] on button "Save" at bounding box center [932, 571] width 41 height 19
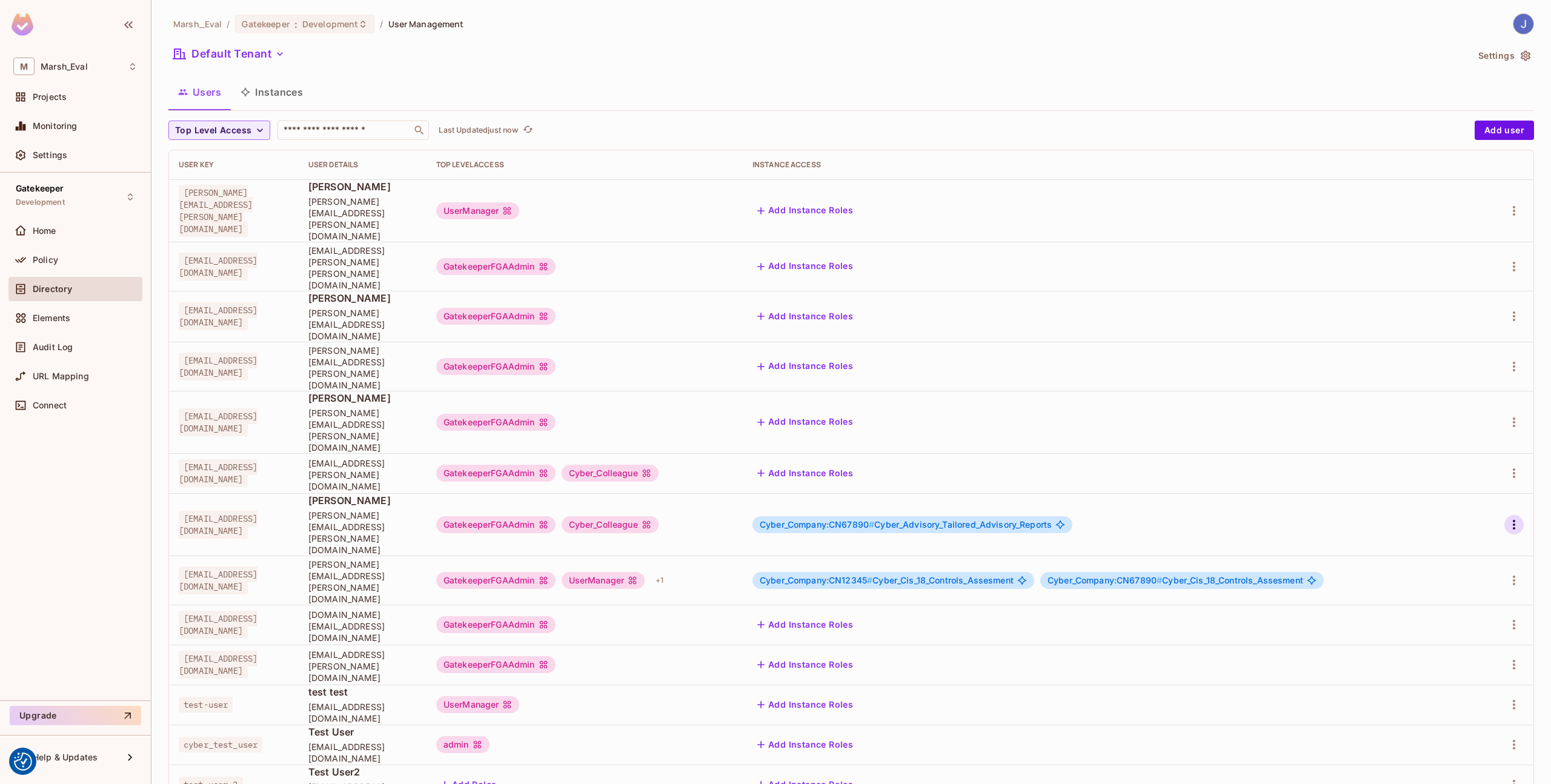
click at [1510, 517] on icon "button" at bounding box center [1514, 524] width 14 height 14
click at [1438, 465] on div "Edit" at bounding box center [1440, 466] width 44 height 19
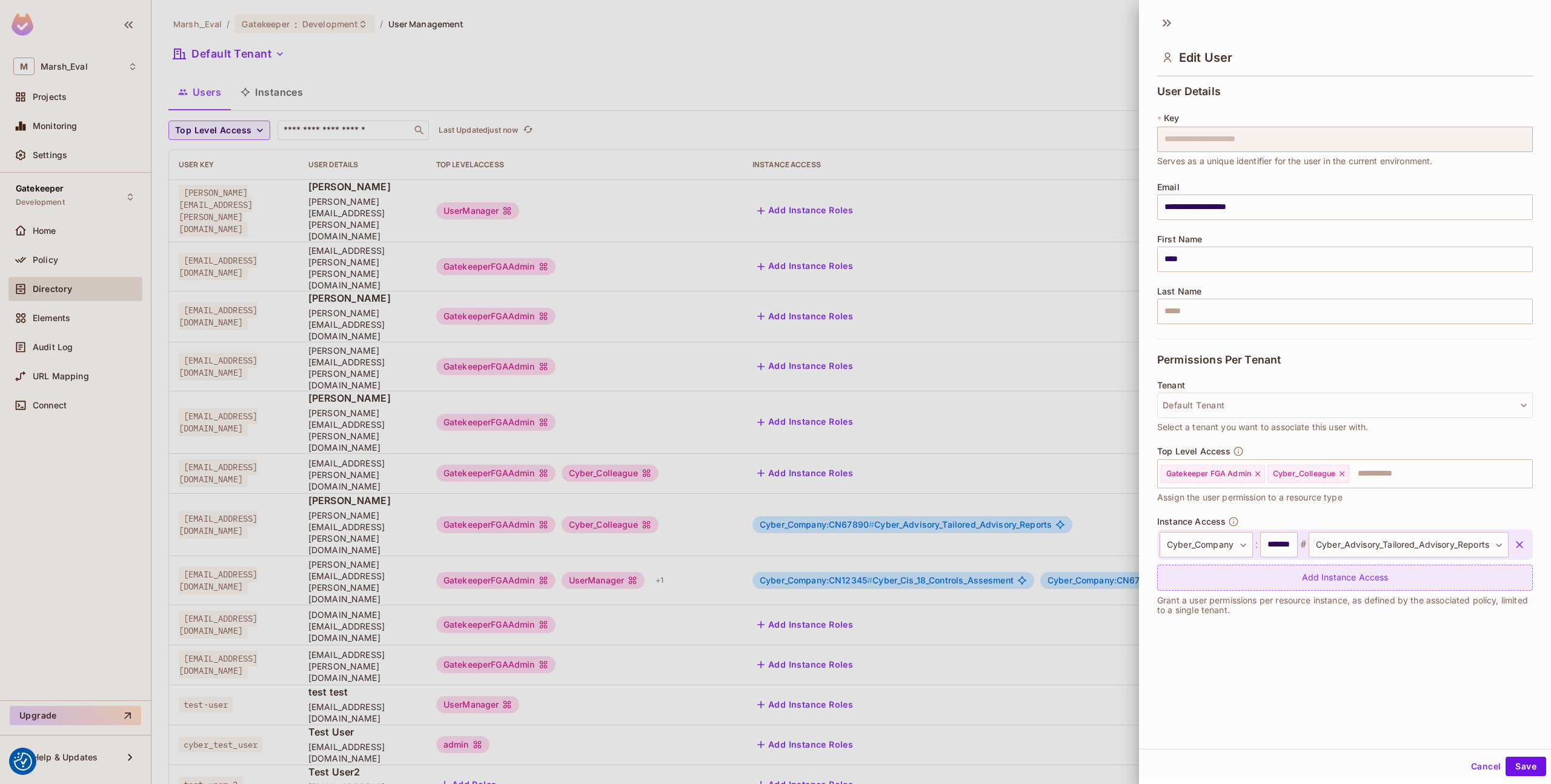
click at [1228, 584] on div "Add Instance Access" at bounding box center [1345, 577] width 375 height 26
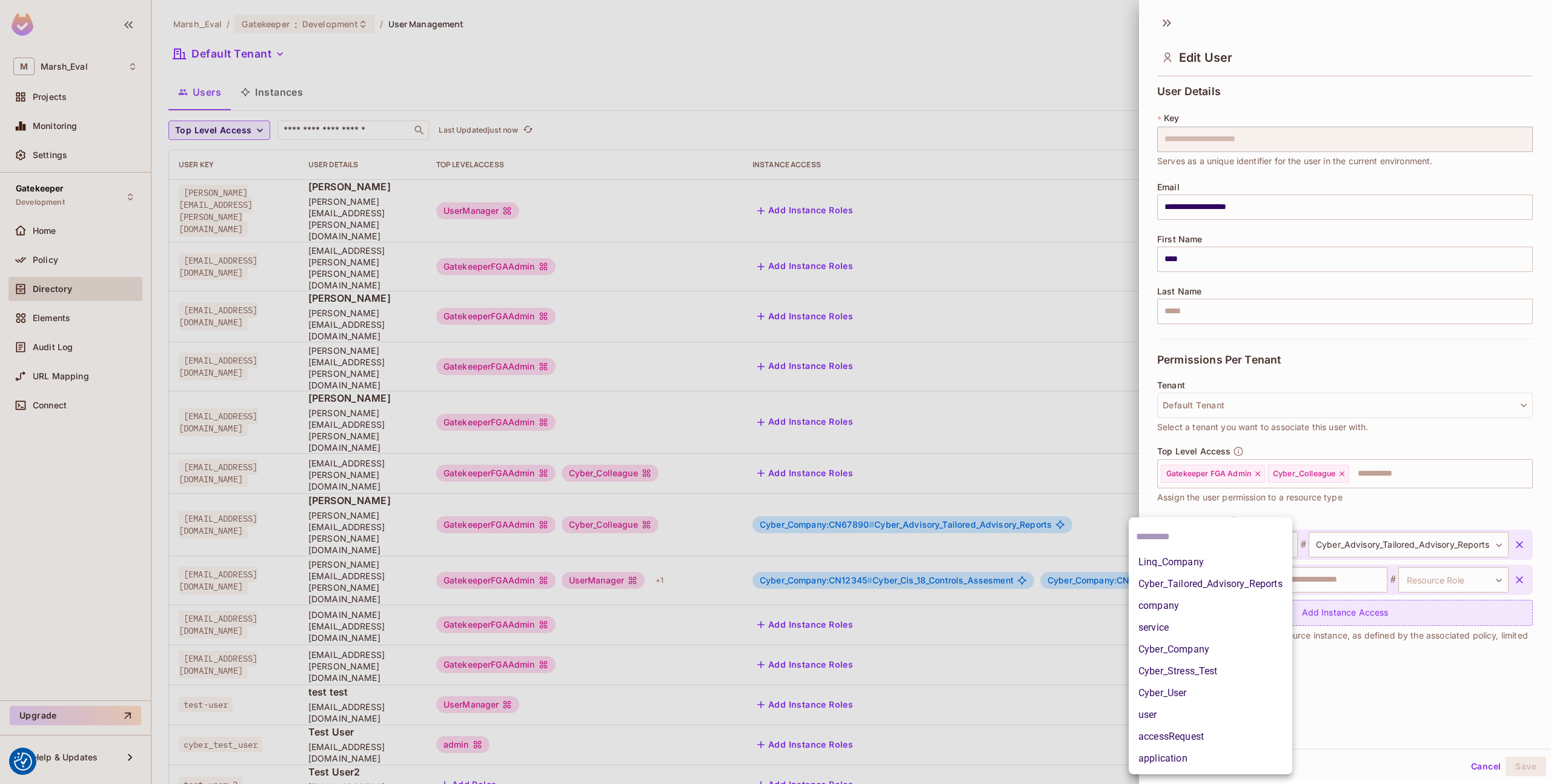
click at [1228, 584] on body "We use cookies to enhance your browsing experience, serve personalized ads or c…" at bounding box center [775, 392] width 1551 height 784
click at [1198, 648] on li "Cyber_Company" at bounding box center [1211, 649] width 164 height 22
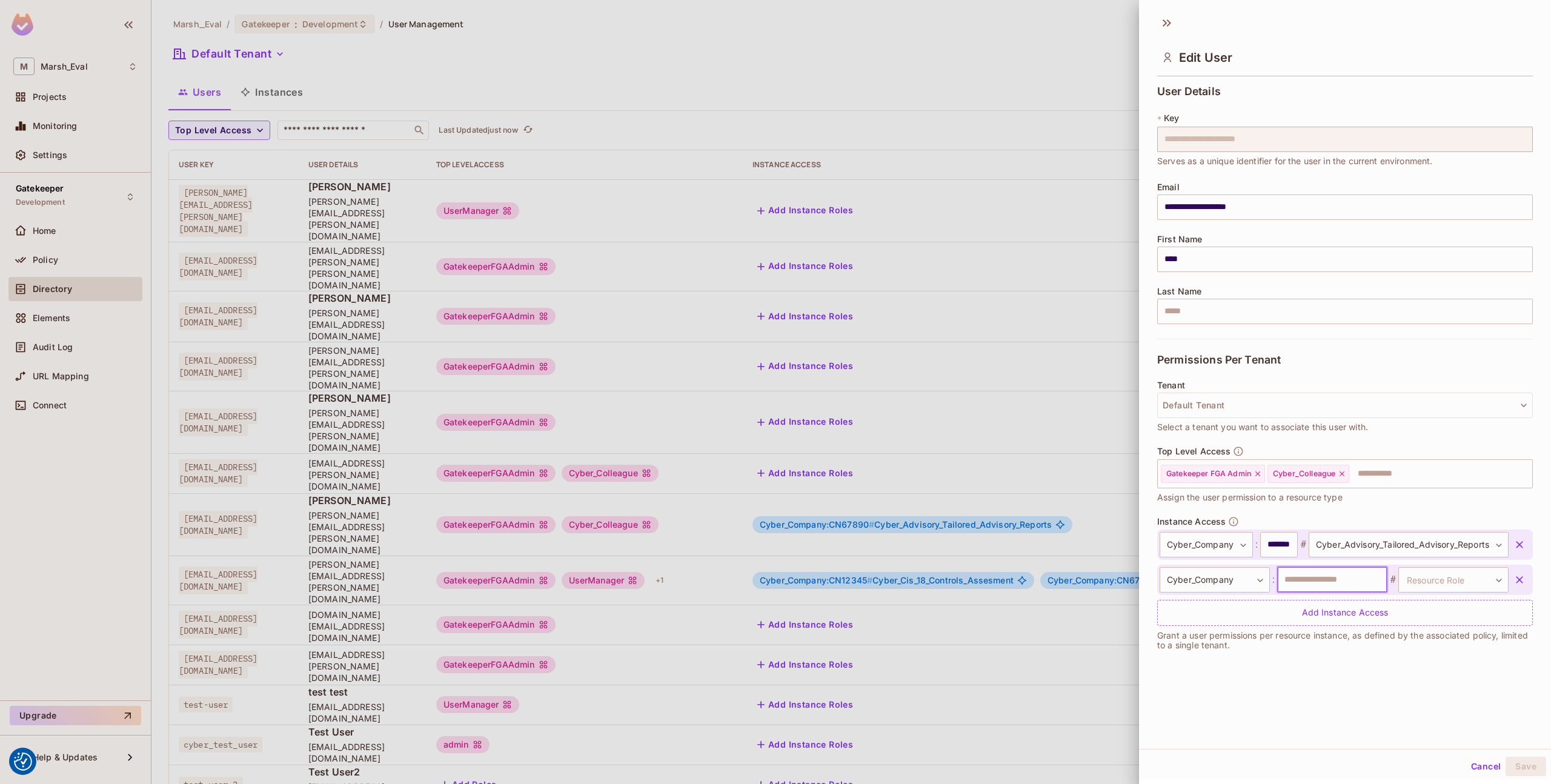
click at [1285, 582] on input "text" at bounding box center [1332, 580] width 110 height 26
type input "*******"
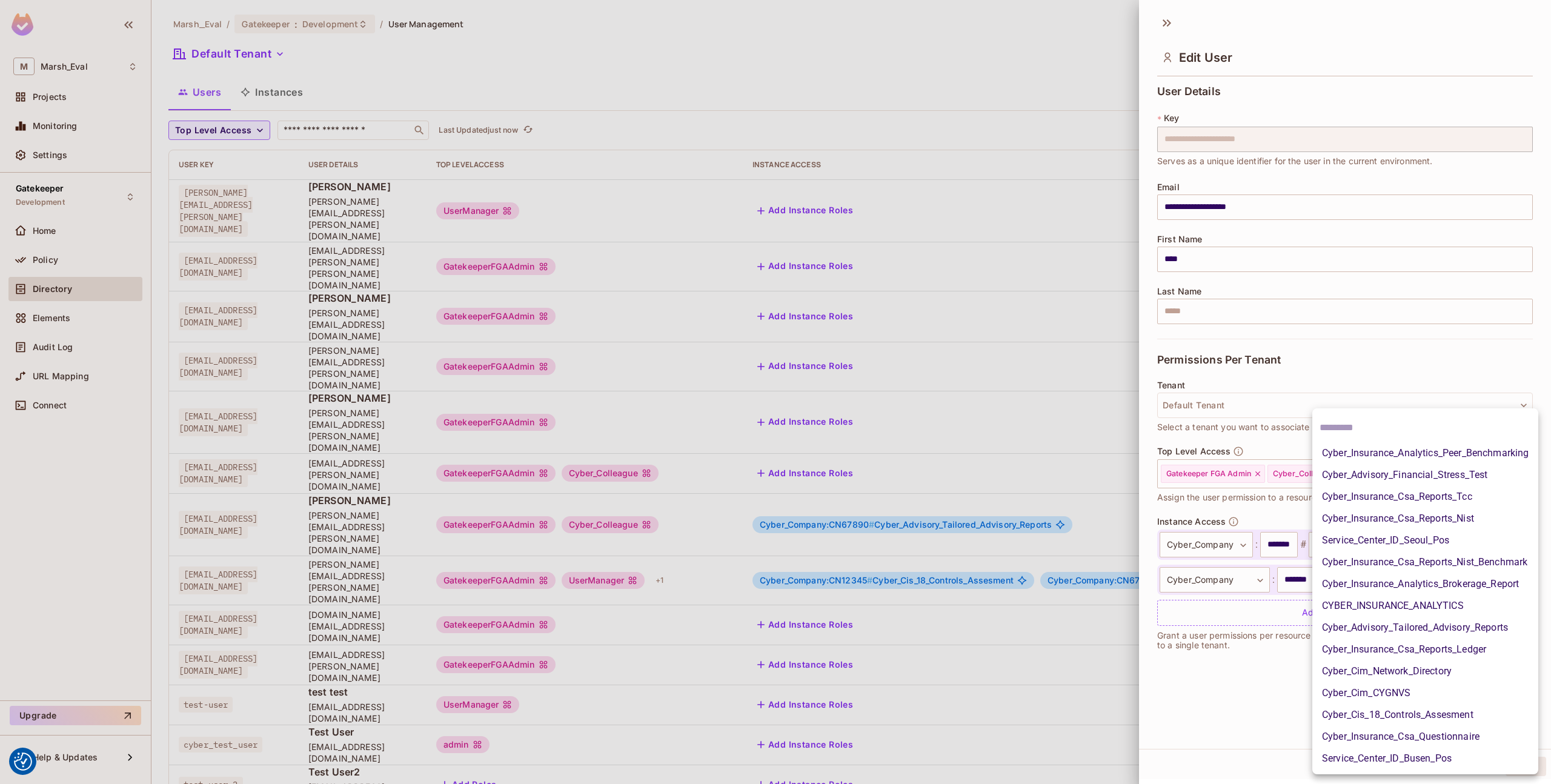
click at [1416, 583] on body "We use cookies to enhance your browsing experience, serve personalized ads or c…" at bounding box center [775, 392] width 1551 height 784
click at [1393, 474] on li "Cyber_Advisory_Financial_Stress_Test" at bounding box center [1425, 475] width 226 height 22
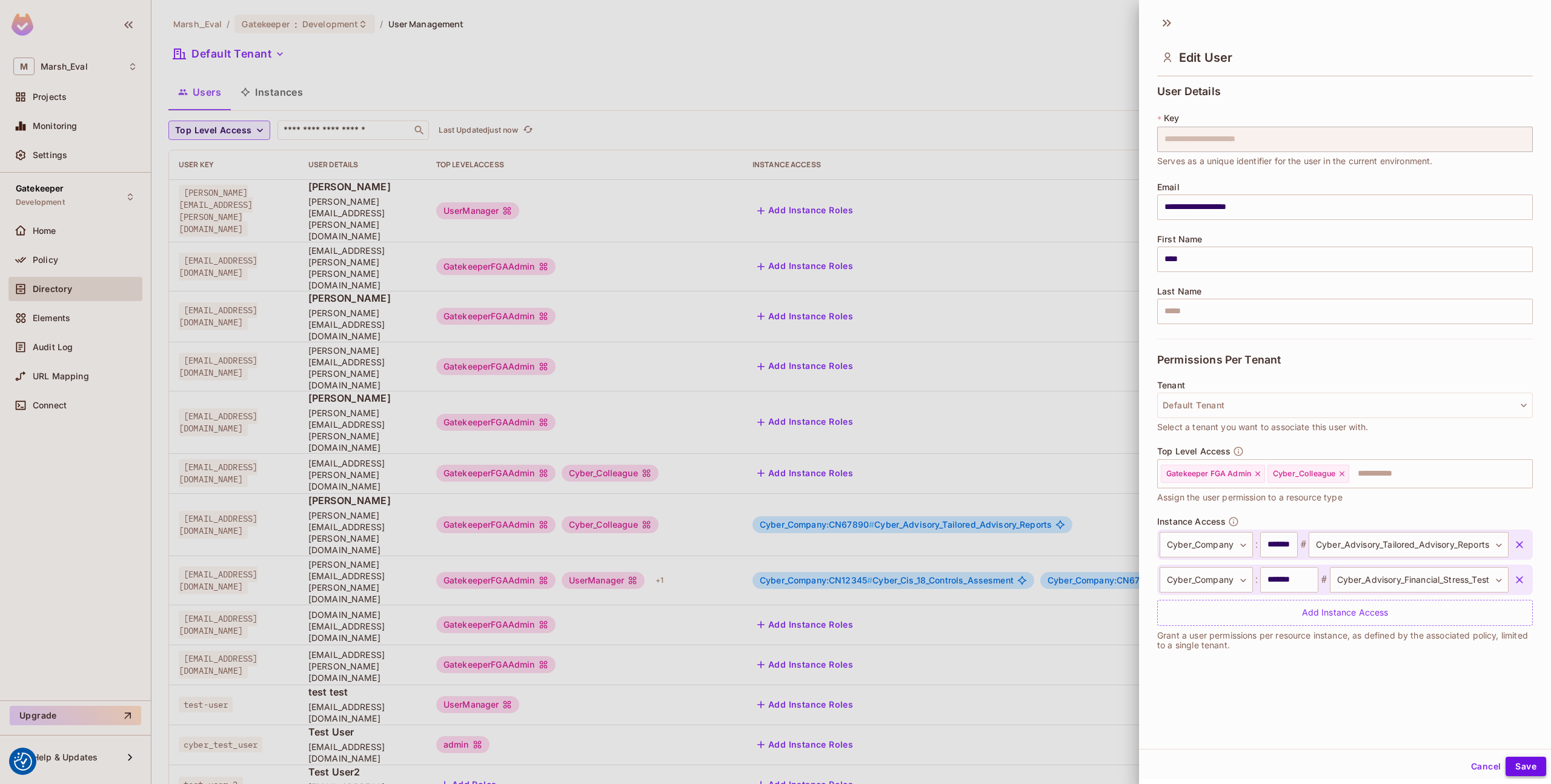
click at [1515, 760] on button "Save" at bounding box center [1526, 765] width 41 height 19
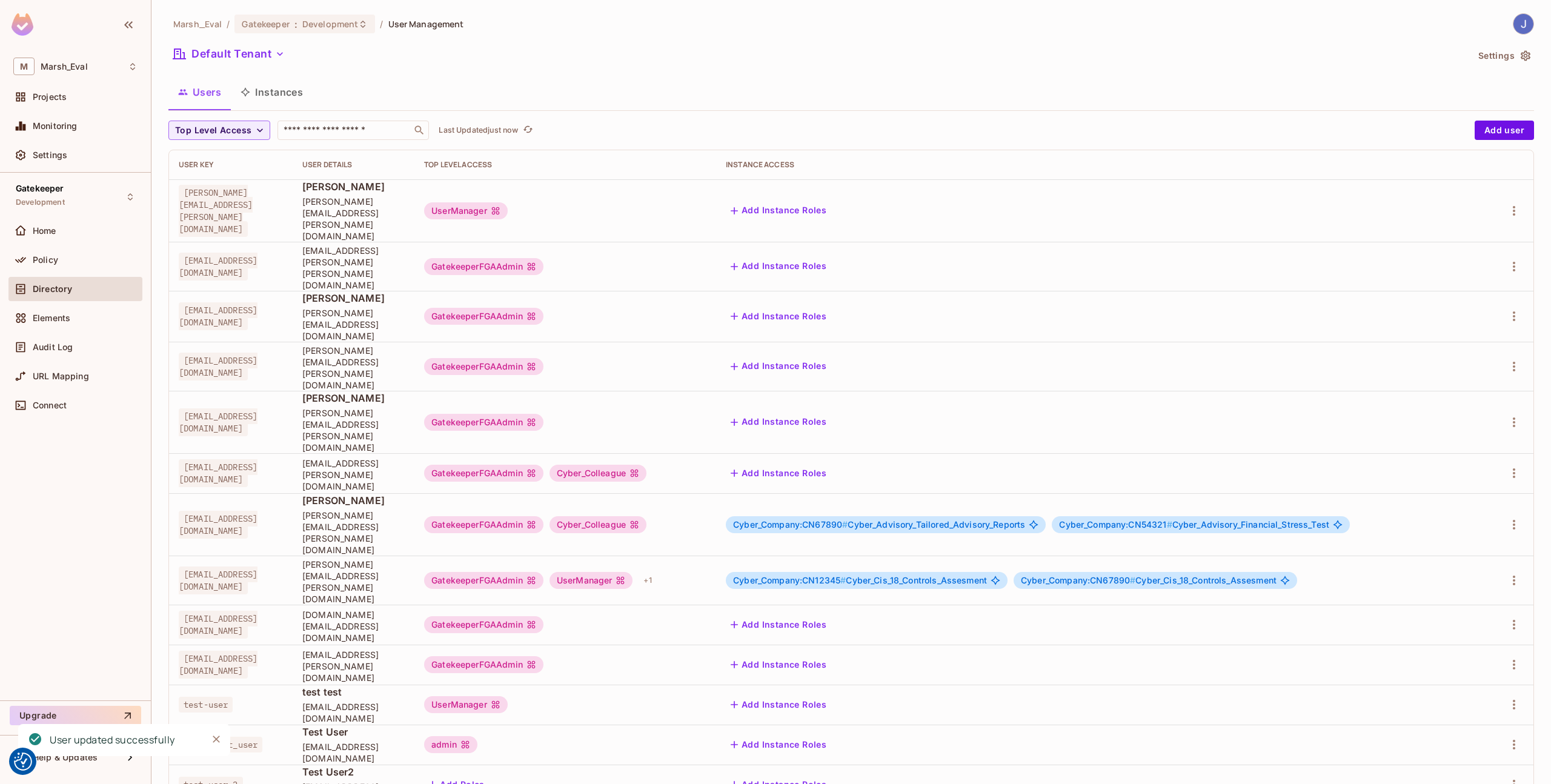
click at [1081, 735] on div "Add Instance Roles" at bounding box center [1101, 744] width 752 height 19
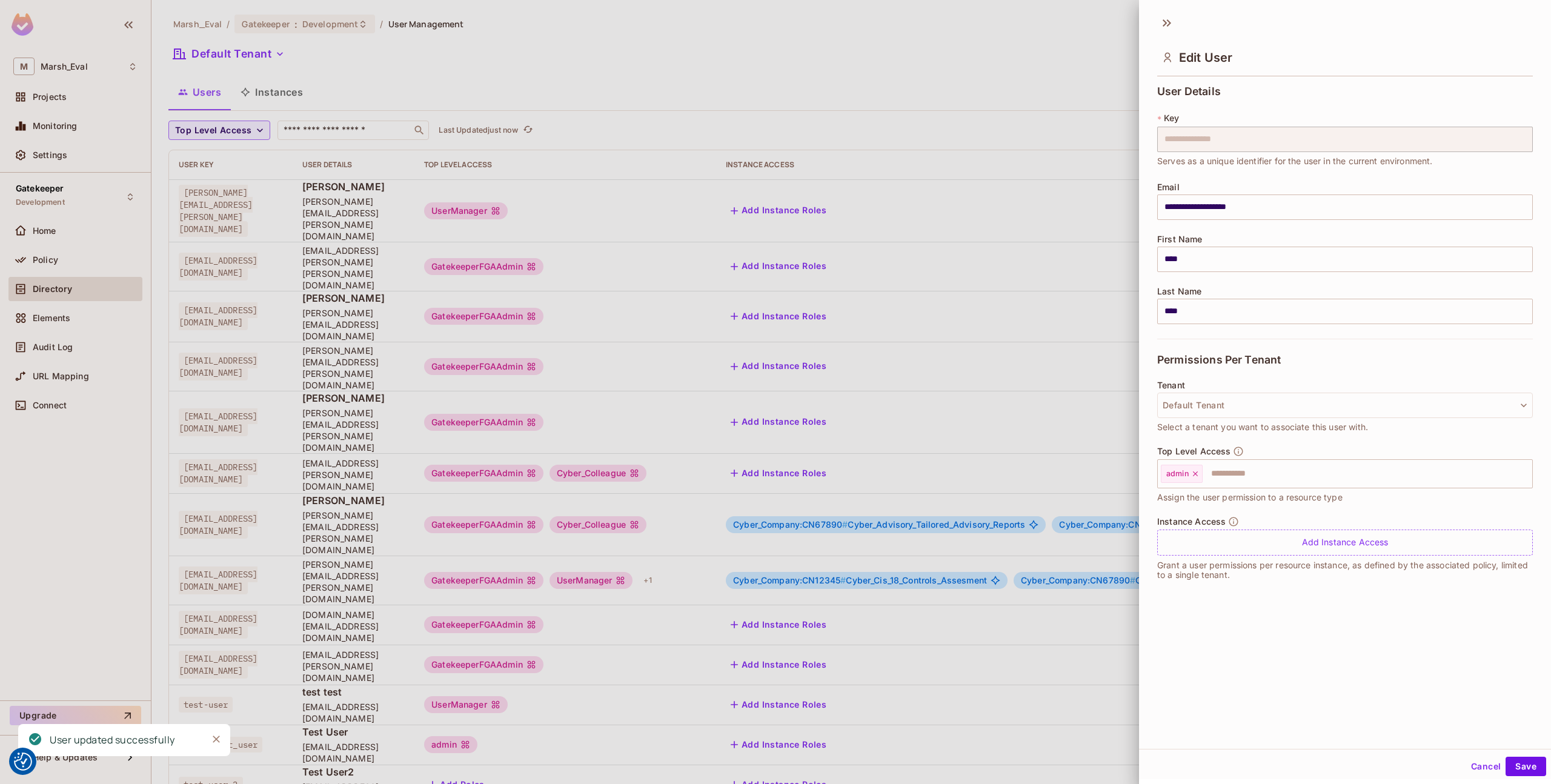
click at [1081, 634] on div at bounding box center [775, 392] width 1551 height 784
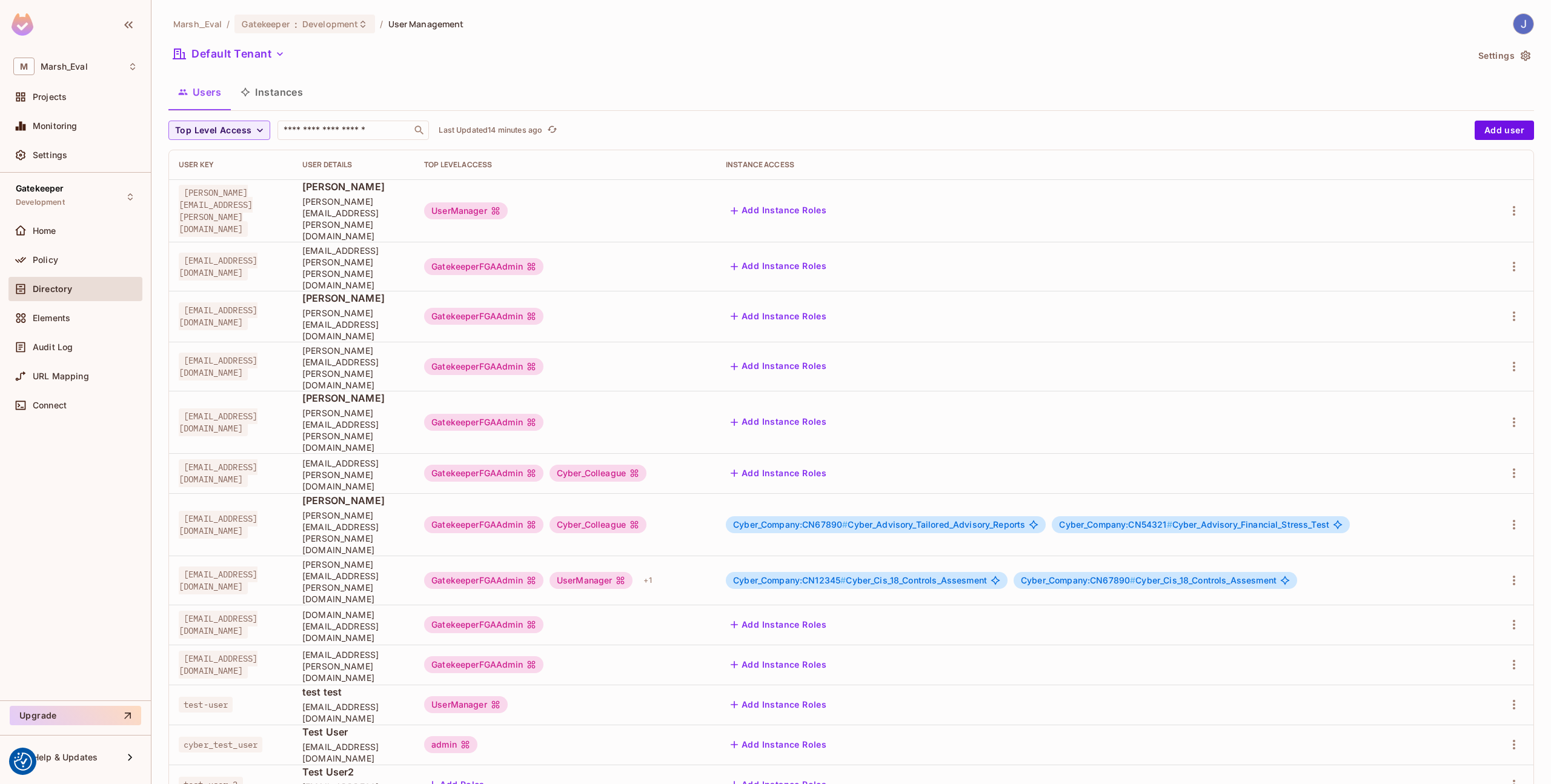
click at [947, 204] on div "Add Instance Roles" at bounding box center [1101, 210] width 752 height 19
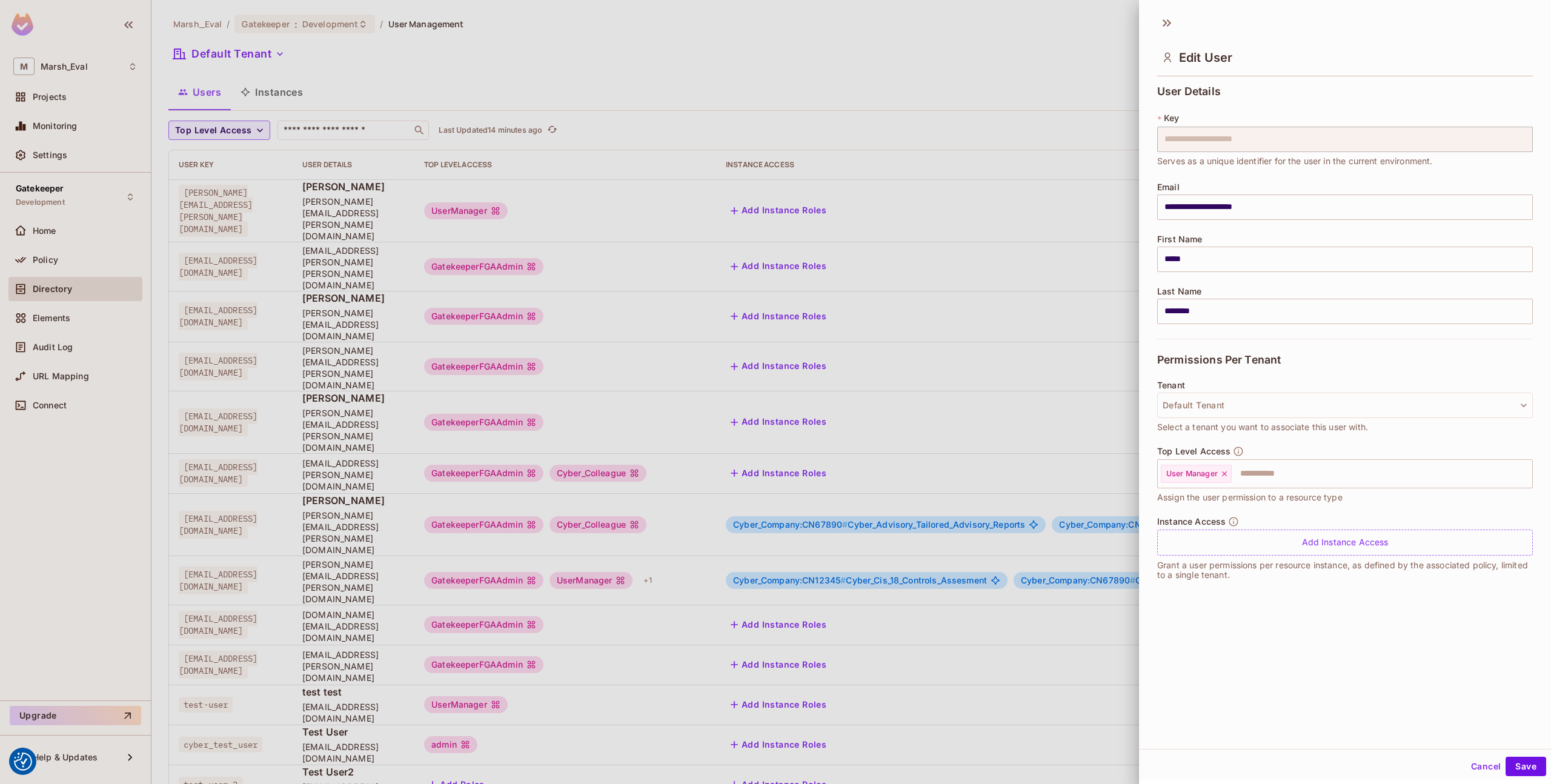
click at [947, 204] on div at bounding box center [775, 392] width 1551 height 784
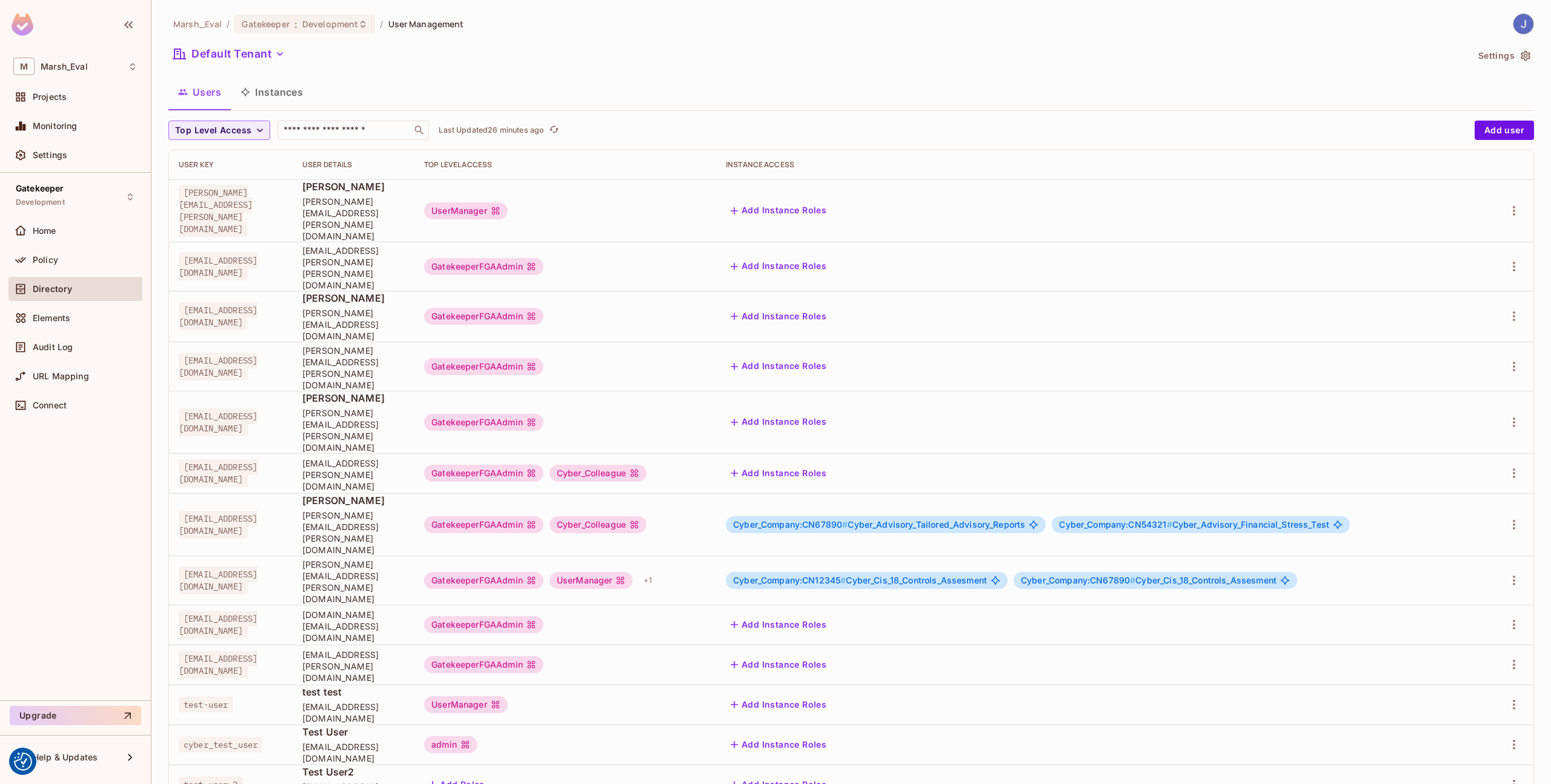
click at [687, 342] on td "GatekeeperFGAAdmin" at bounding box center [566, 366] width 302 height 49
drag, startPoint x: 911, startPoint y: 440, endPoint x: 1090, endPoint y: 442, distance: 179.0
click at [1025, 520] on span "Cyber_Company:CN67890 # Cyber_Advisory_Tailored_Advisory_Reports" at bounding box center [879, 525] width 292 height 10
copy span "Cyber_Advisory_Tailored_Advisory_Reports"
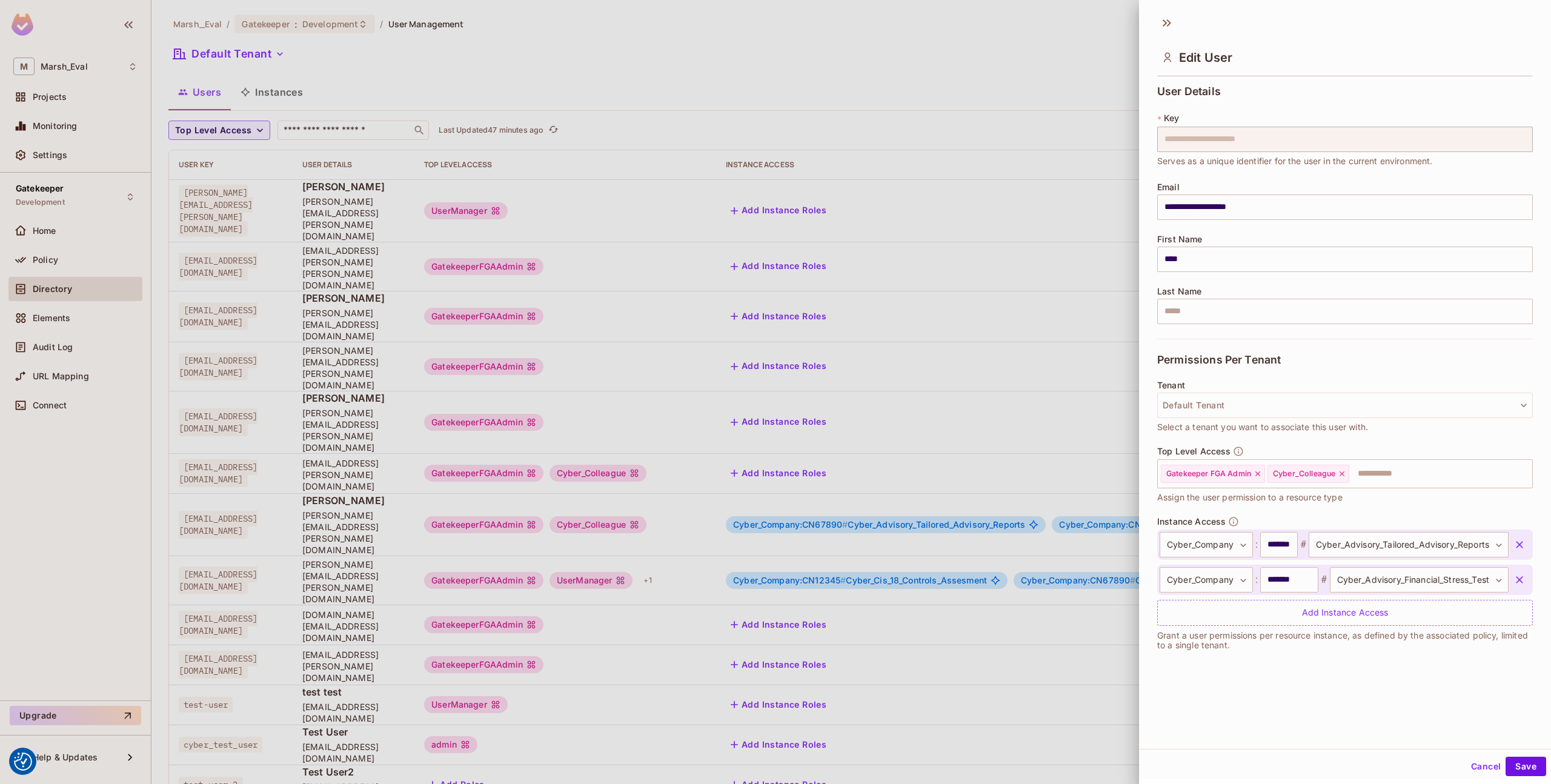
click at [1046, 516] on div at bounding box center [775, 392] width 1551 height 784
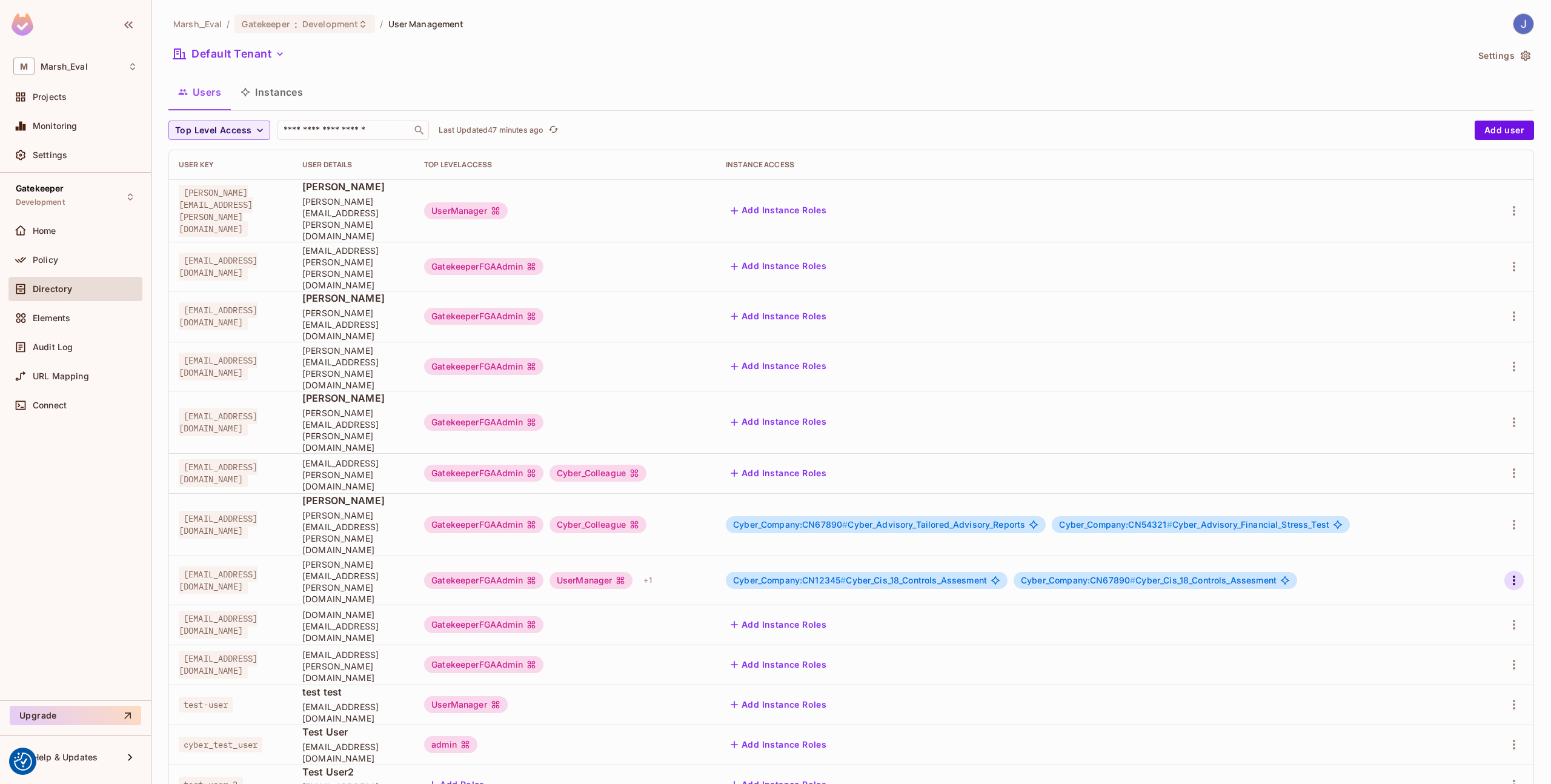
click at [1510, 573] on icon "button" at bounding box center [1514, 580] width 14 height 14
click at [1456, 513] on span "Edit" at bounding box center [1450, 506] width 24 height 19
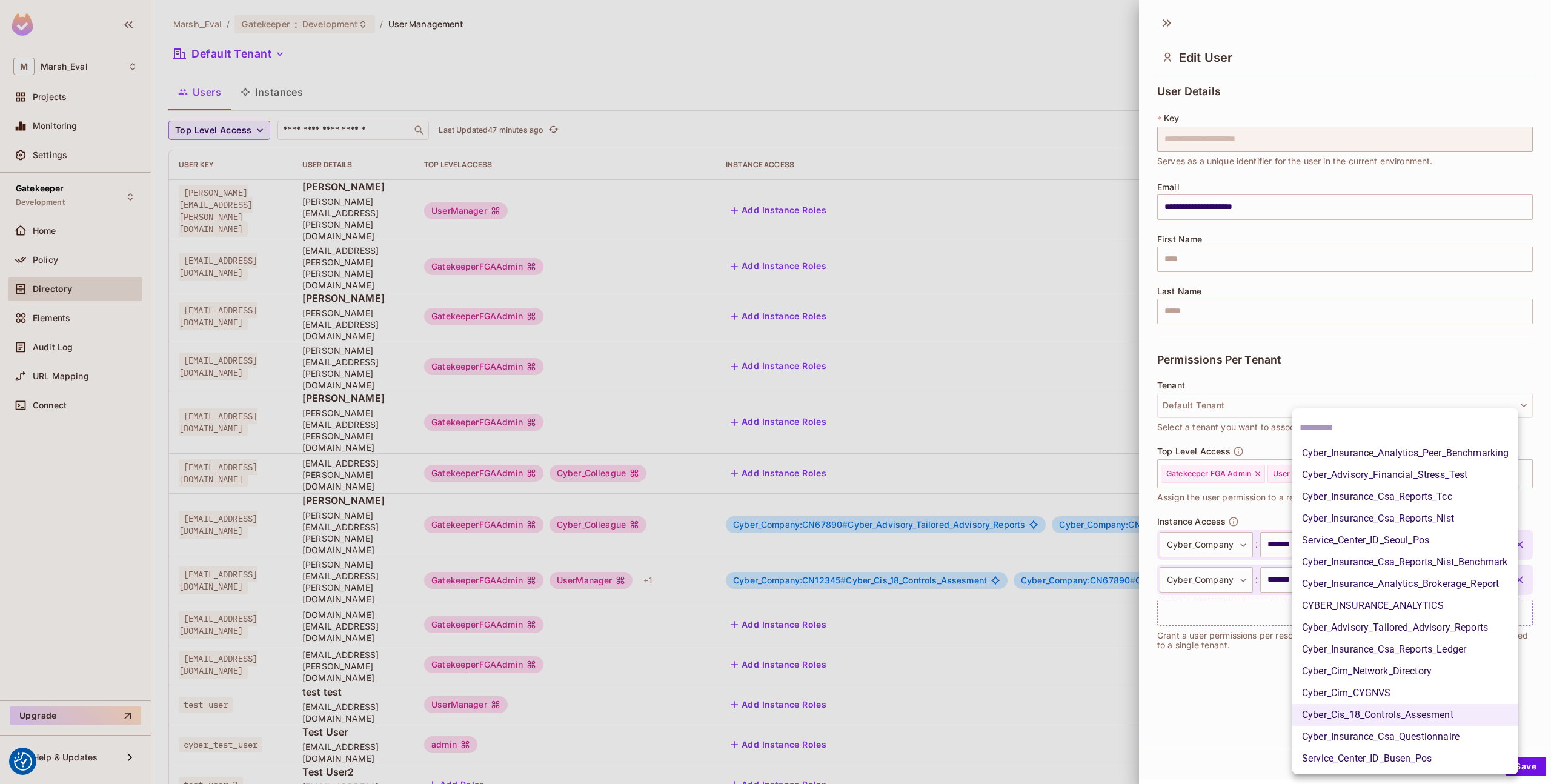
click at [1462, 551] on body "We use cookies to enhance your browsing experience, serve personalized ads or c…" at bounding box center [775, 392] width 1551 height 784
click at [1443, 620] on li "Cyber_Advisory_Tailored_Advisory_Reports" at bounding box center [1405, 627] width 226 height 22
type input "**********"
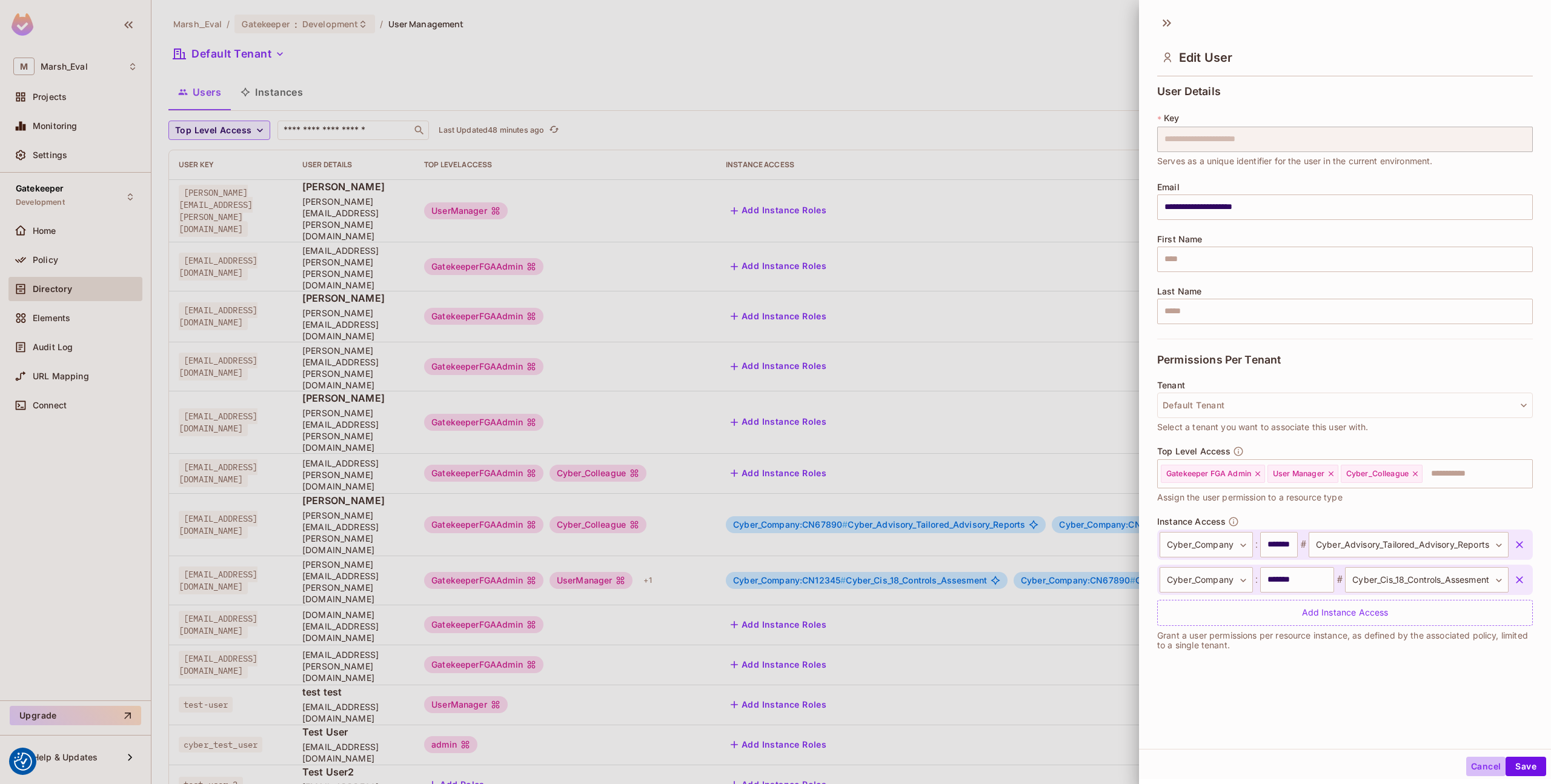
click at [1466, 765] on button "Cancel" at bounding box center [1485, 765] width 39 height 19
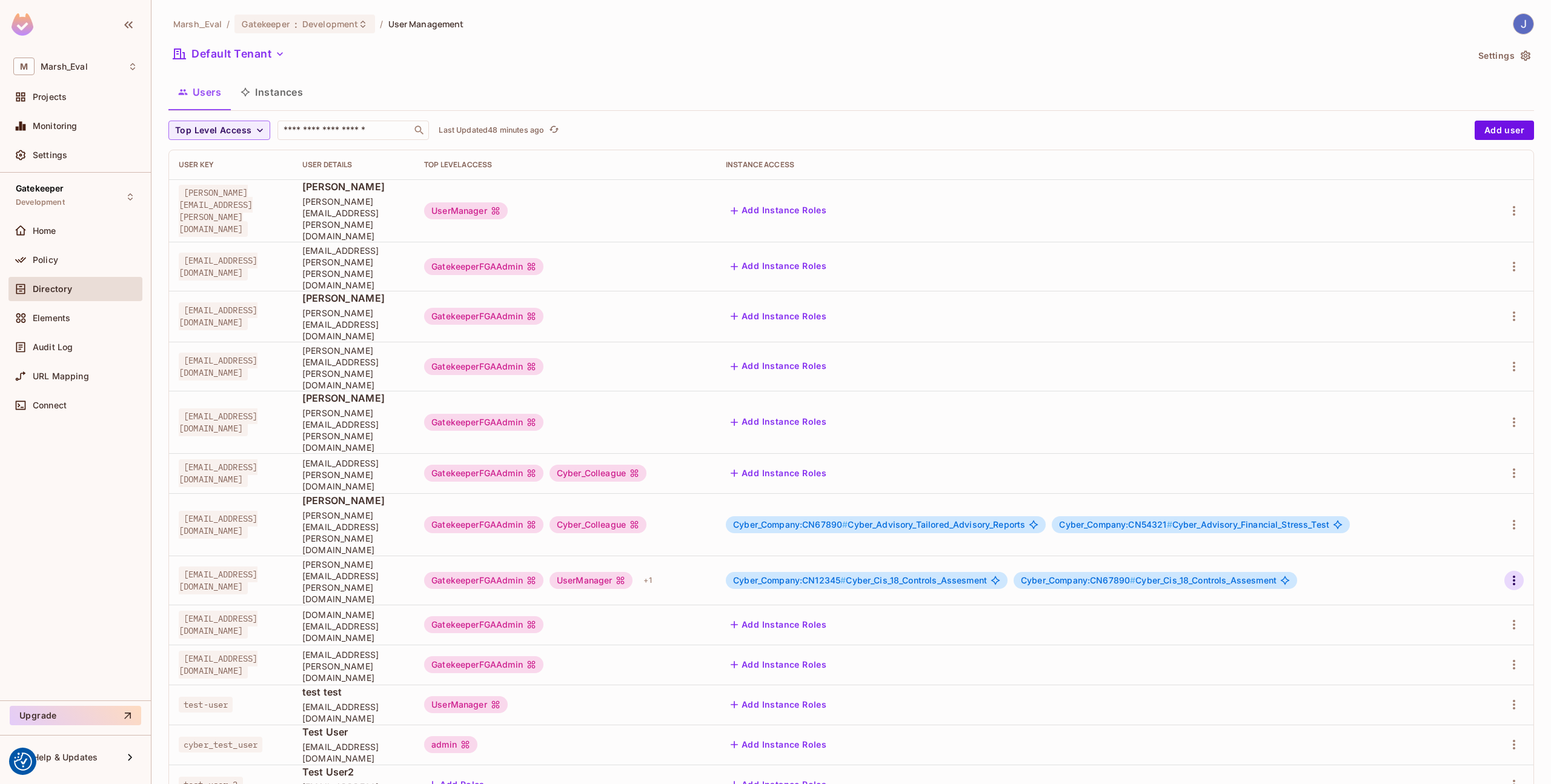
click at [1515, 573] on icon "button" at bounding box center [1514, 580] width 14 height 14
click at [1485, 515] on li "Edit" at bounding box center [1462, 506] width 108 height 26
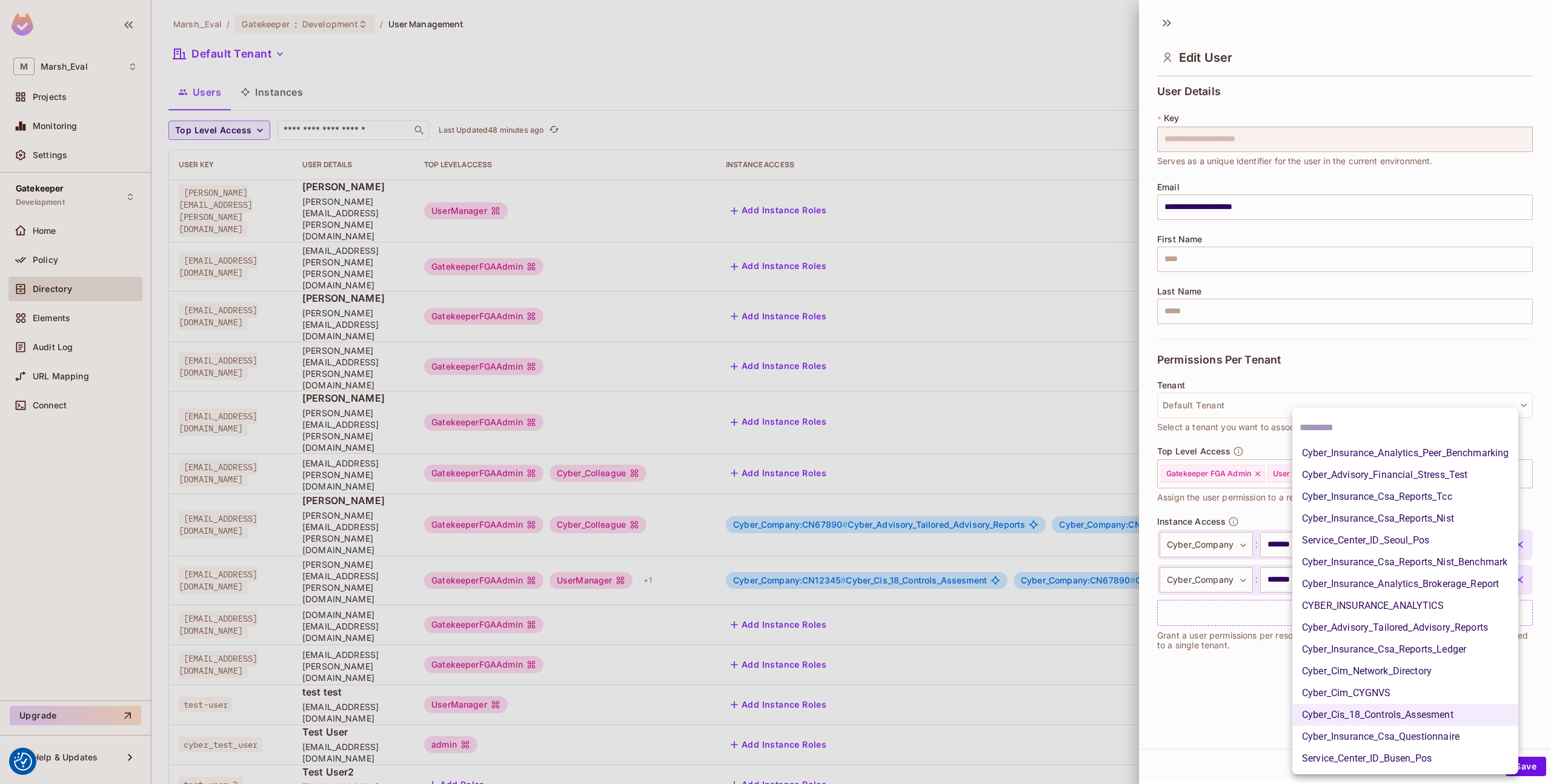
click at [1359, 583] on body "We use cookies to enhance your browsing experience, serve personalized ads or c…" at bounding box center [775, 392] width 1551 height 784
click at [1358, 624] on li "Cyber_Advisory_Tailored_Advisory_Reports" at bounding box center [1405, 627] width 226 height 22
type input "**********"
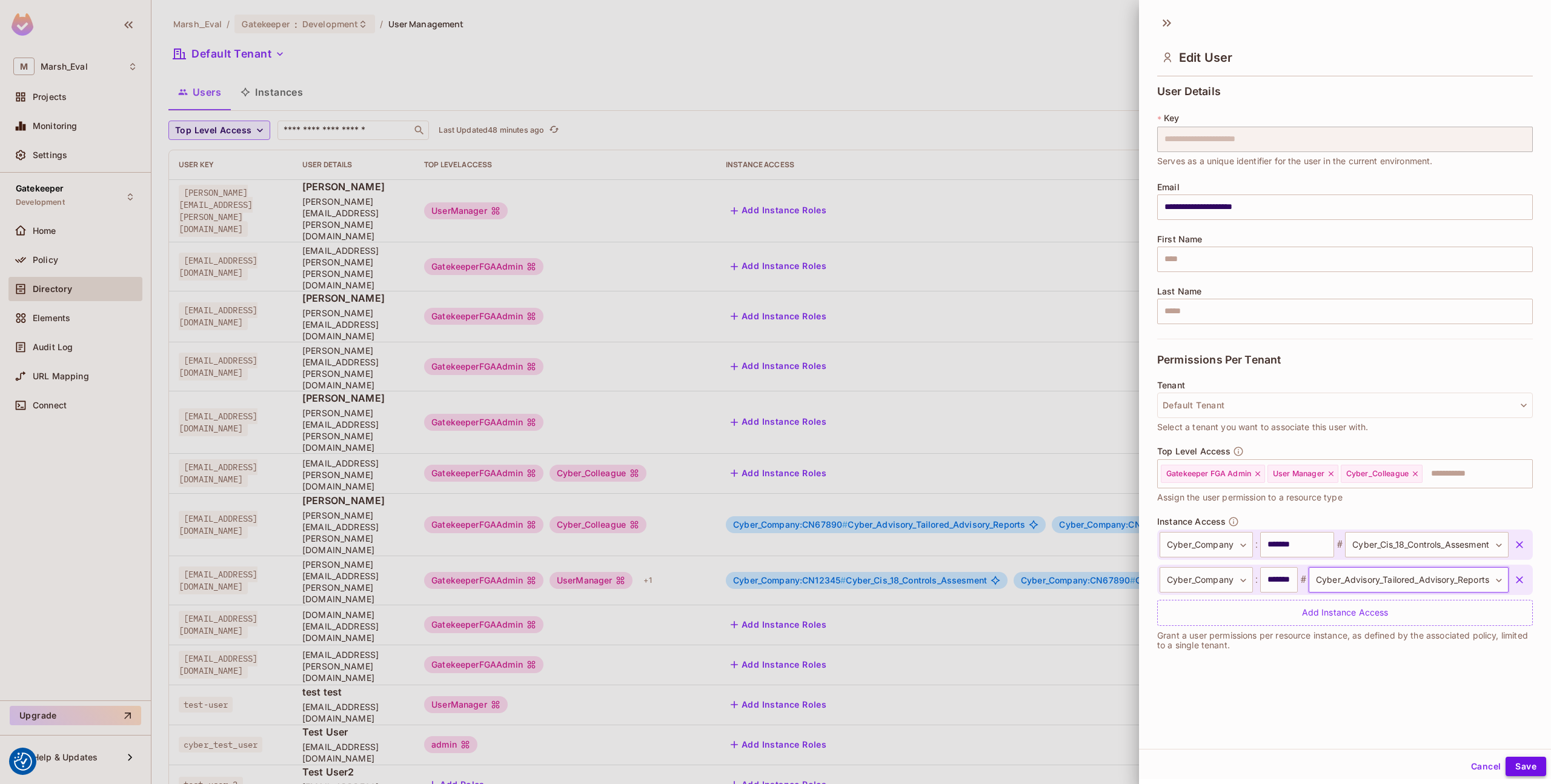
click at [1511, 767] on button "Save" at bounding box center [1526, 765] width 41 height 19
click at [1028, 654] on div "Add Instance Roles" at bounding box center [1101, 664] width 752 height 19
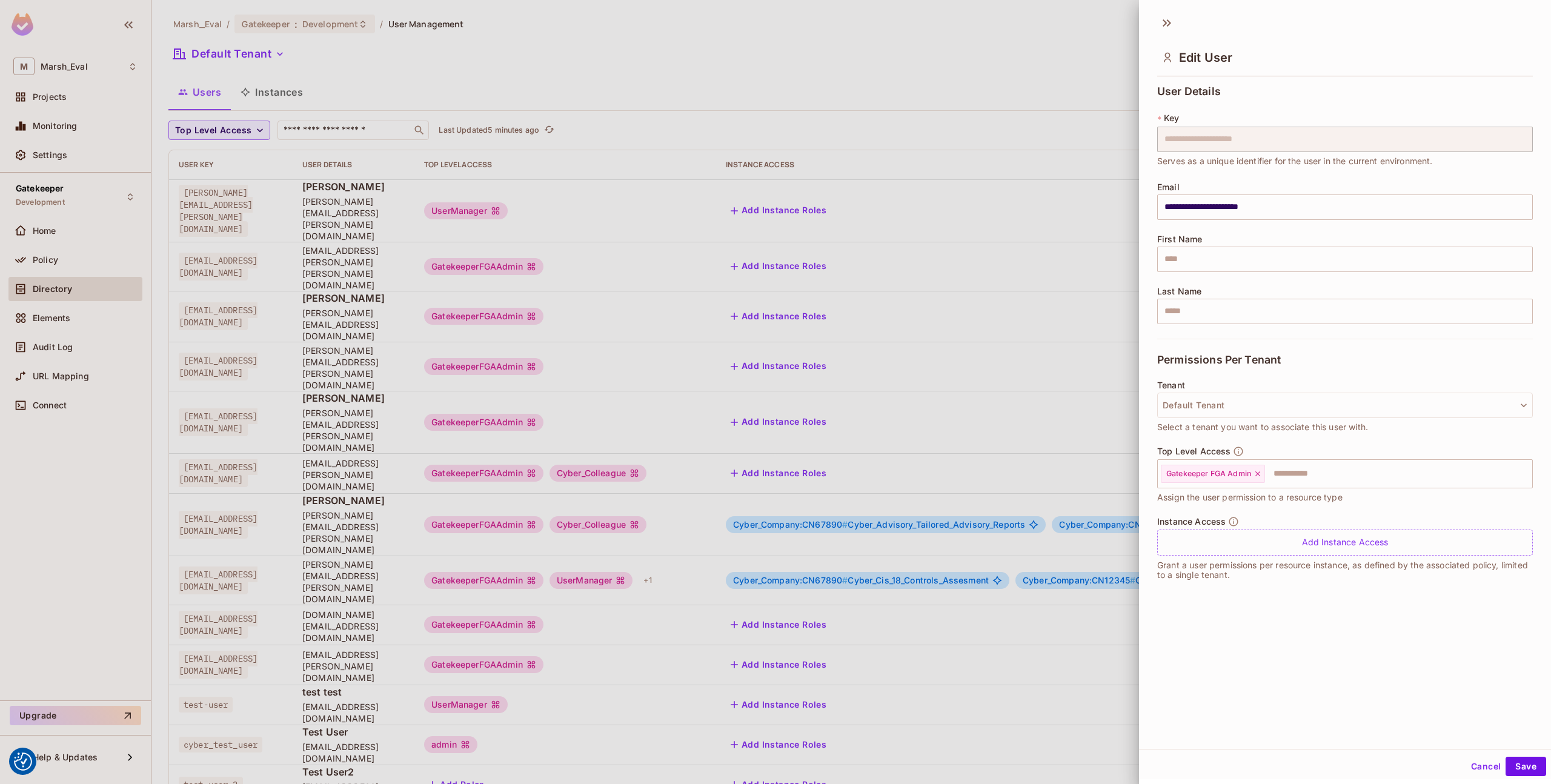
click at [701, 324] on div at bounding box center [775, 392] width 1551 height 784
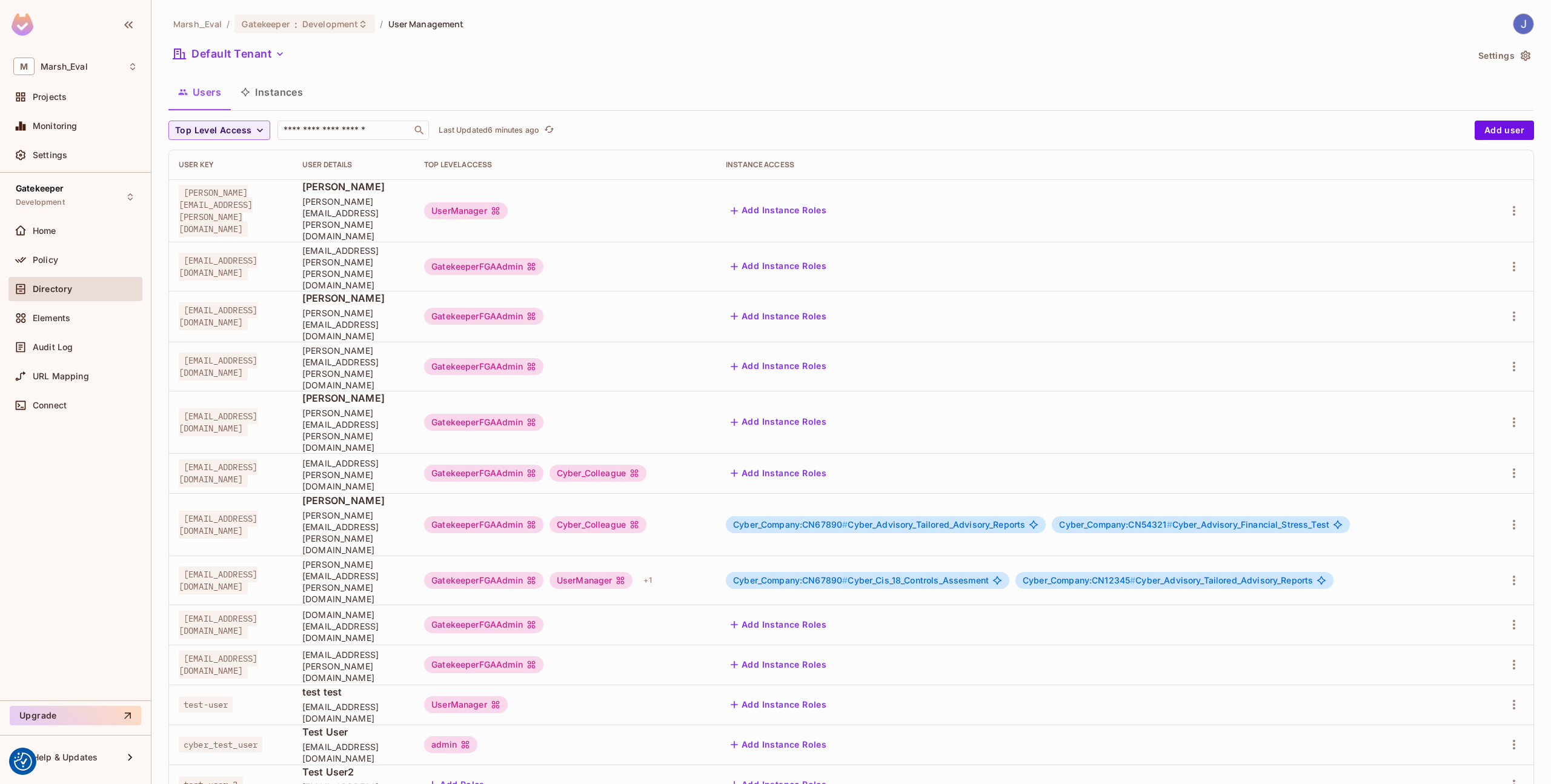
click at [257, 511] on span "1304461@emea.mrshmc.com" at bounding box center [218, 524] width 79 height 28
copy span "1304461@emea.mrshmc.com"
copy span "Cyber_Advisory_Tailored_Advisory_Reports"
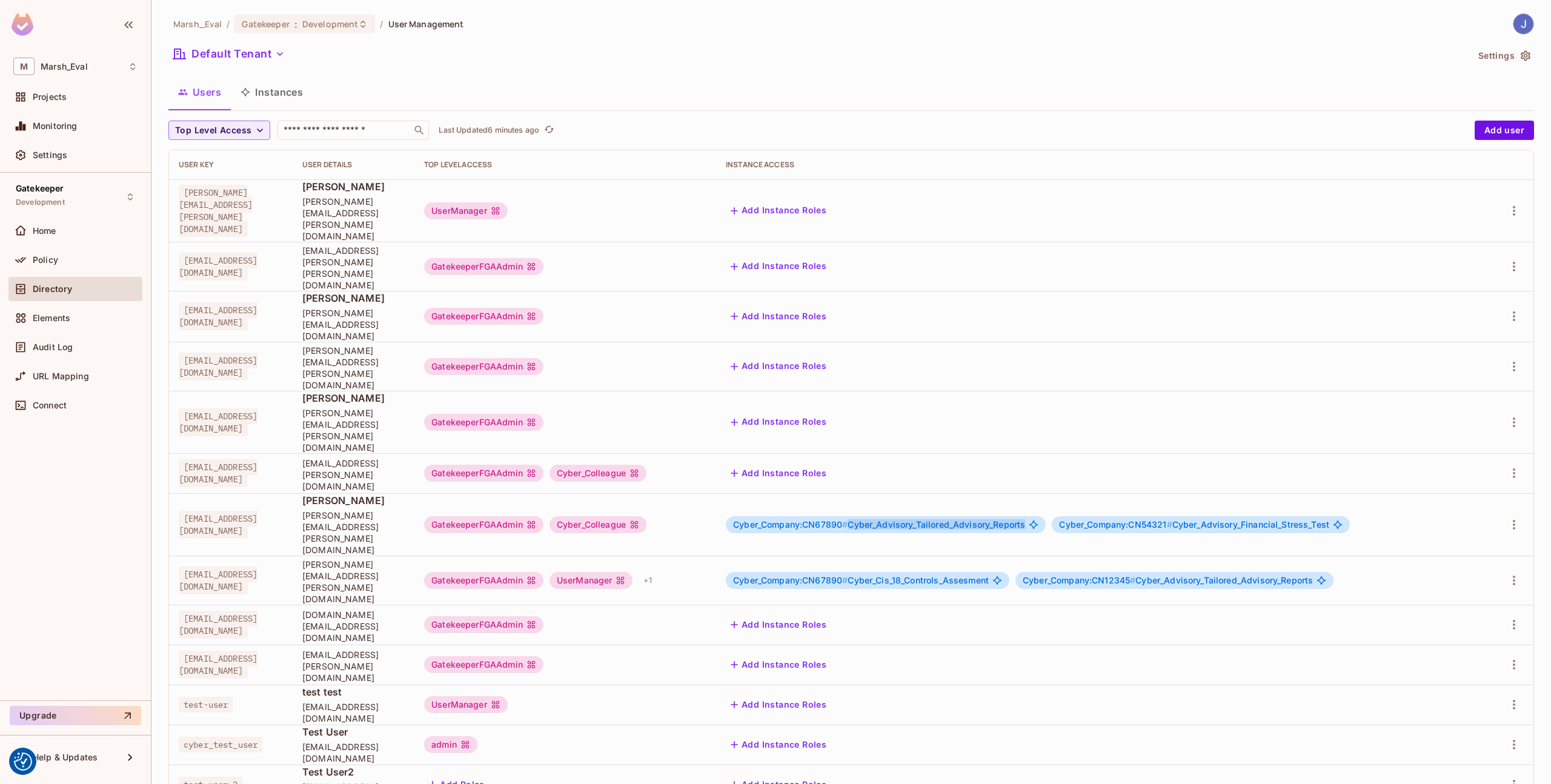
drag, startPoint x: 1089, startPoint y: 441, endPoint x: 912, endPoint y: 441, distance: 177.0
click at [912, 520] on span "Cyber_Company:CN67890 # Cyber_Advisory_Tailored_Advisory_Reports" at bounding box center [879, 525] width 292 height 10
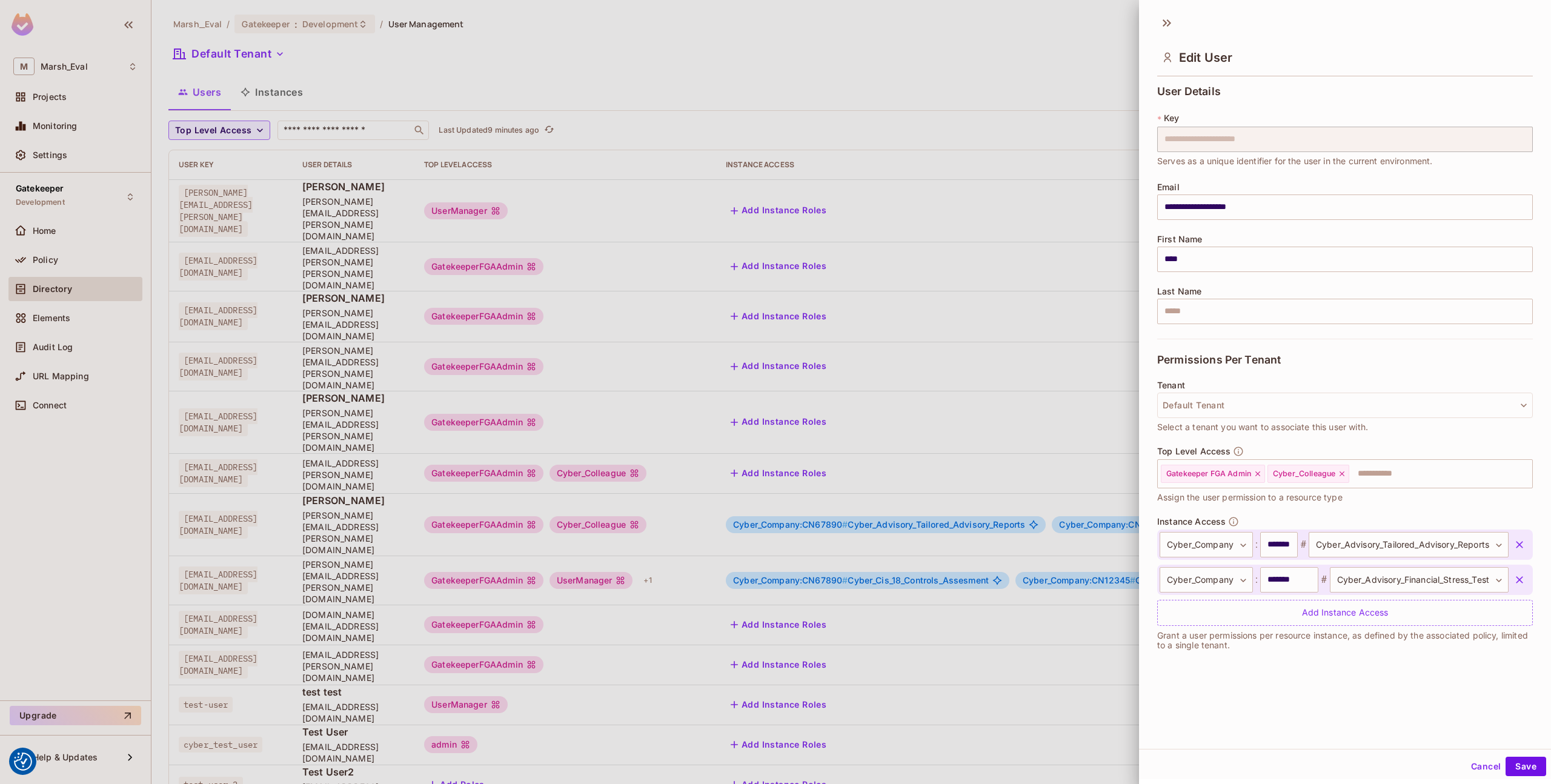
click at [268, 467] on div at bounding box center [775, 392] width 1551 height 784
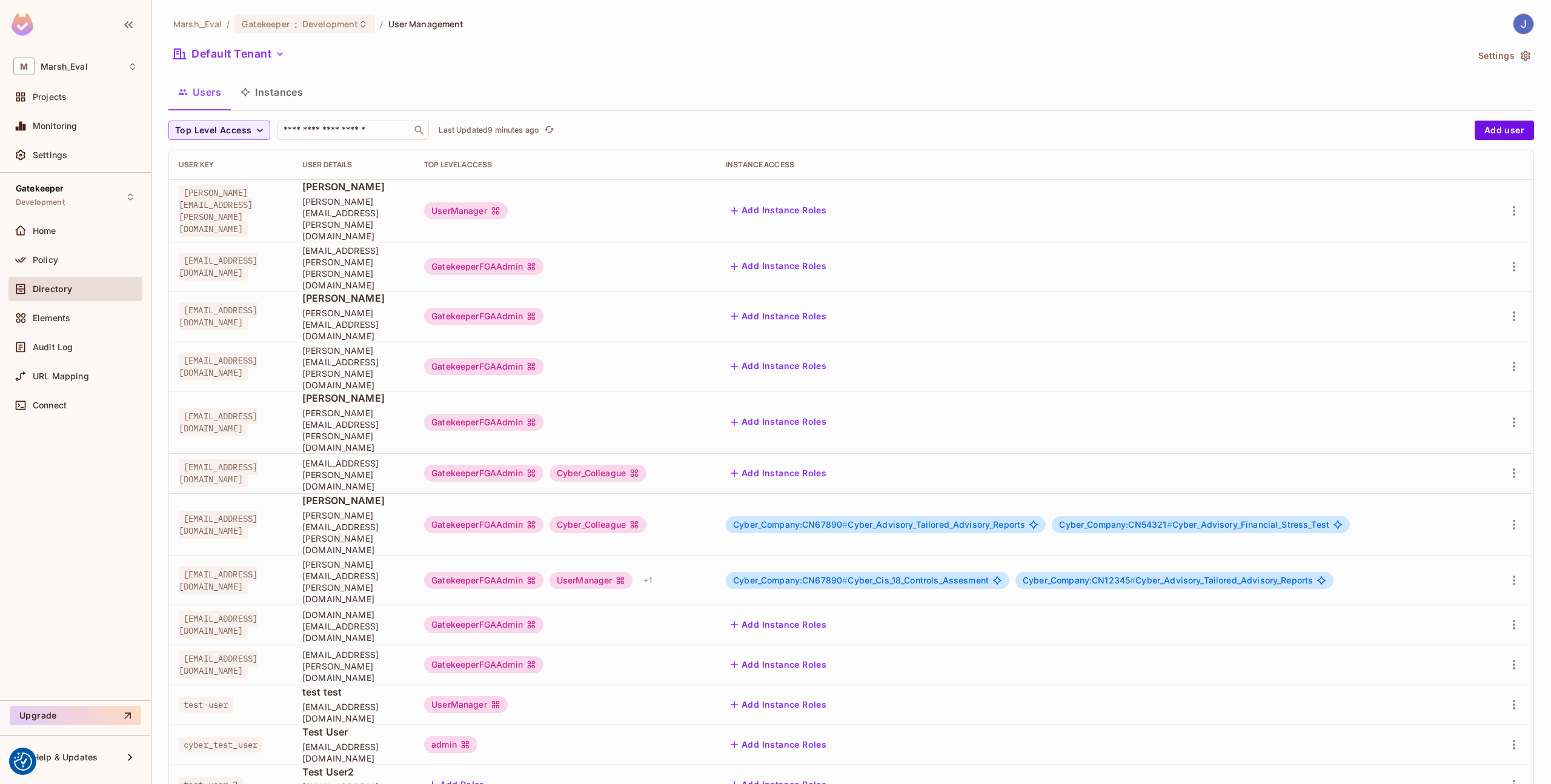
click at [257, 566] on span "1312443@emea.mrshmc.com" at bounding box center [218, 580] width 79 height 28
click at [256, 566] on span "1312443@emea.mrshmc.com" at bounding box center [218, 580] width 79 height 28
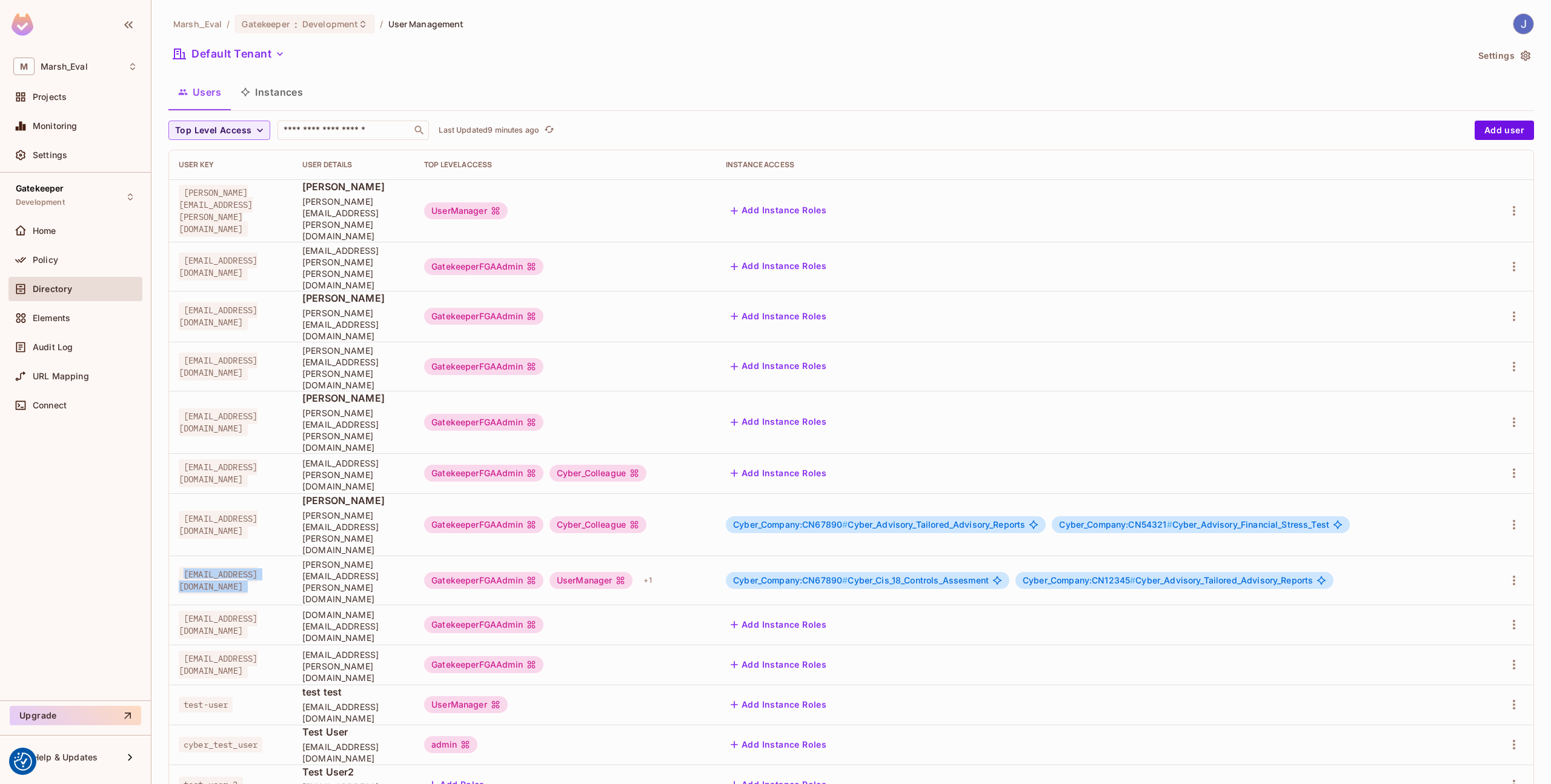
click at [256, 566] on span "1312443@emea.mrshmc.com" at bounding box center [218, 580] width 79 height 28
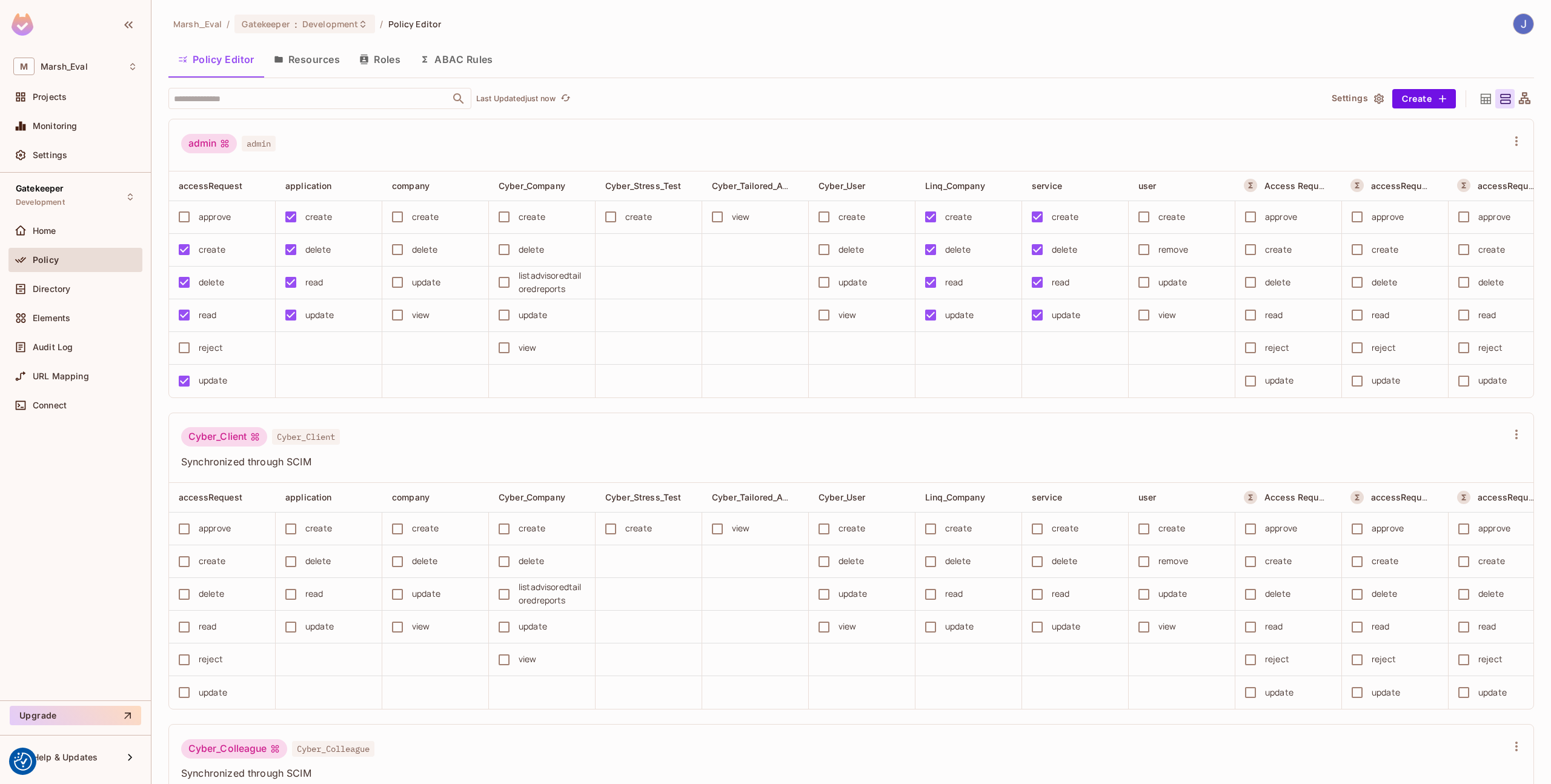
click at [482, 76] on div "Policy Editor Resources Roles ABAC Rules" at bounding box center [851, 61] width 1366 height 33
click at [468, 68] on button "ABAC Rules" at bounding box center [457, 59] width 93 height 31
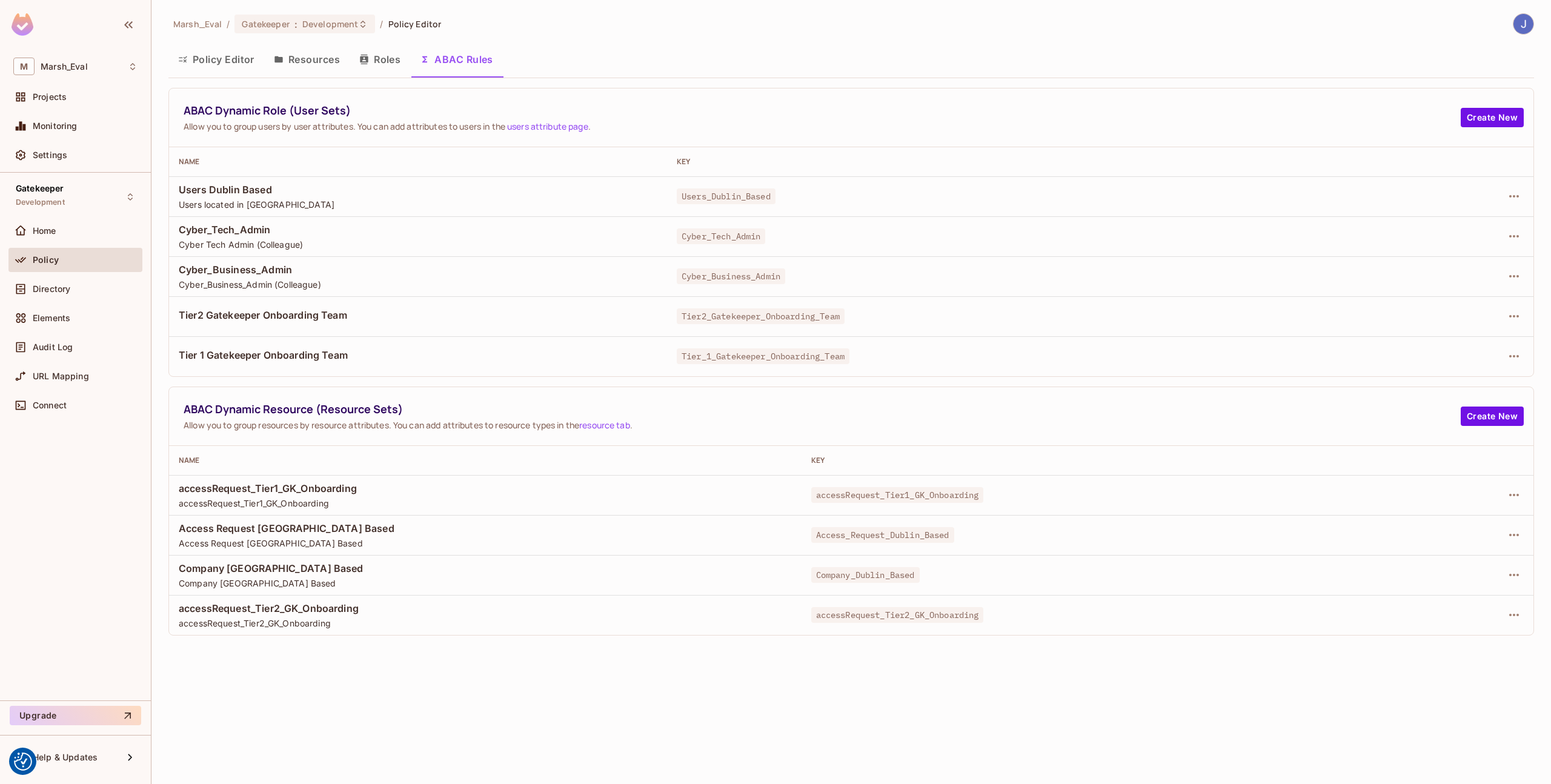
click at [335, 68] on button "Resources" at bounding box center [307, 59] width 85 height 31
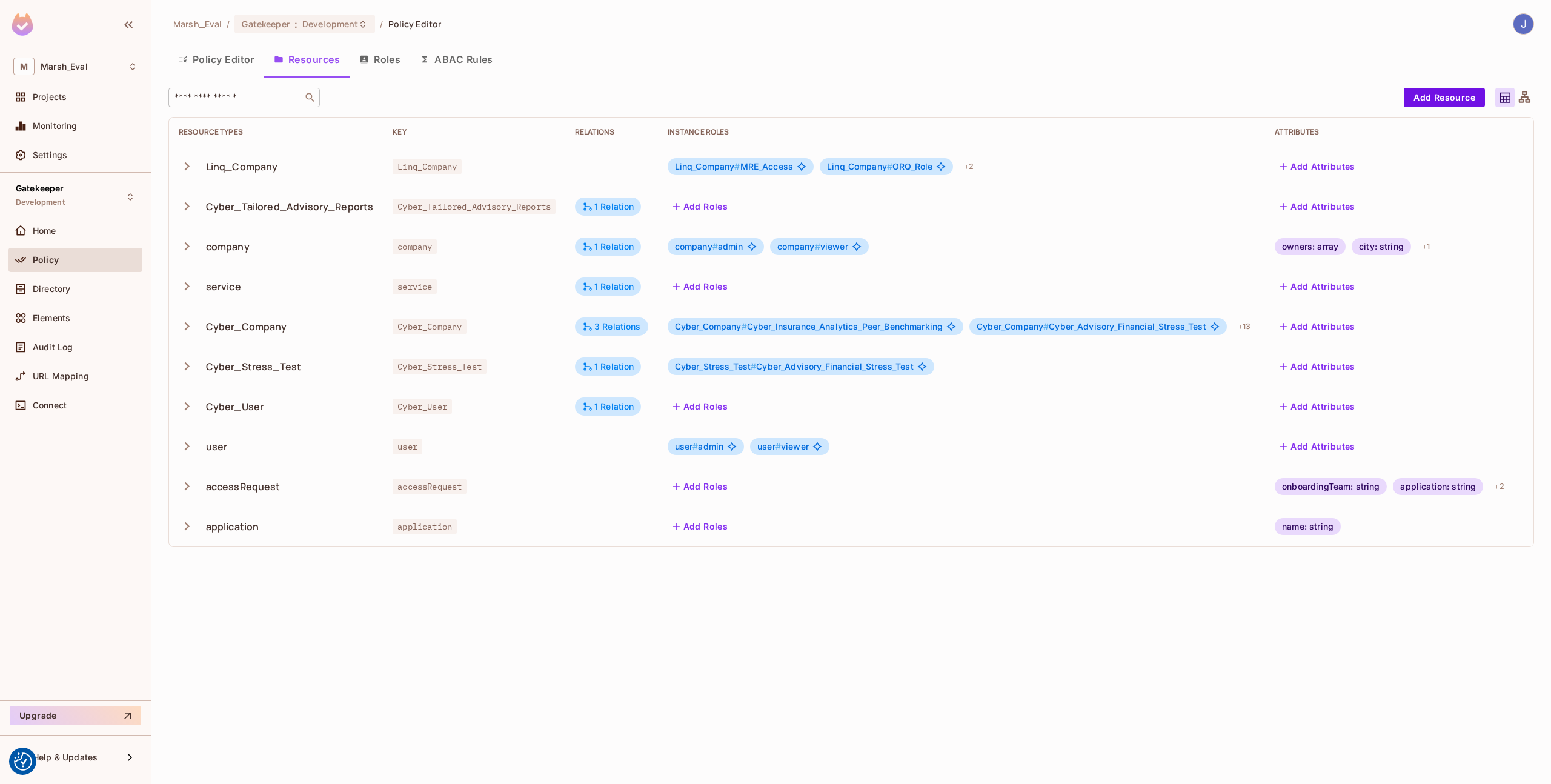
click at [271, 102] on input "text" at bounding box center [236, 97] width 128 height 12
click at [379, 59] on button "Roles" at bounding box center [380, 59] width 61 height 31
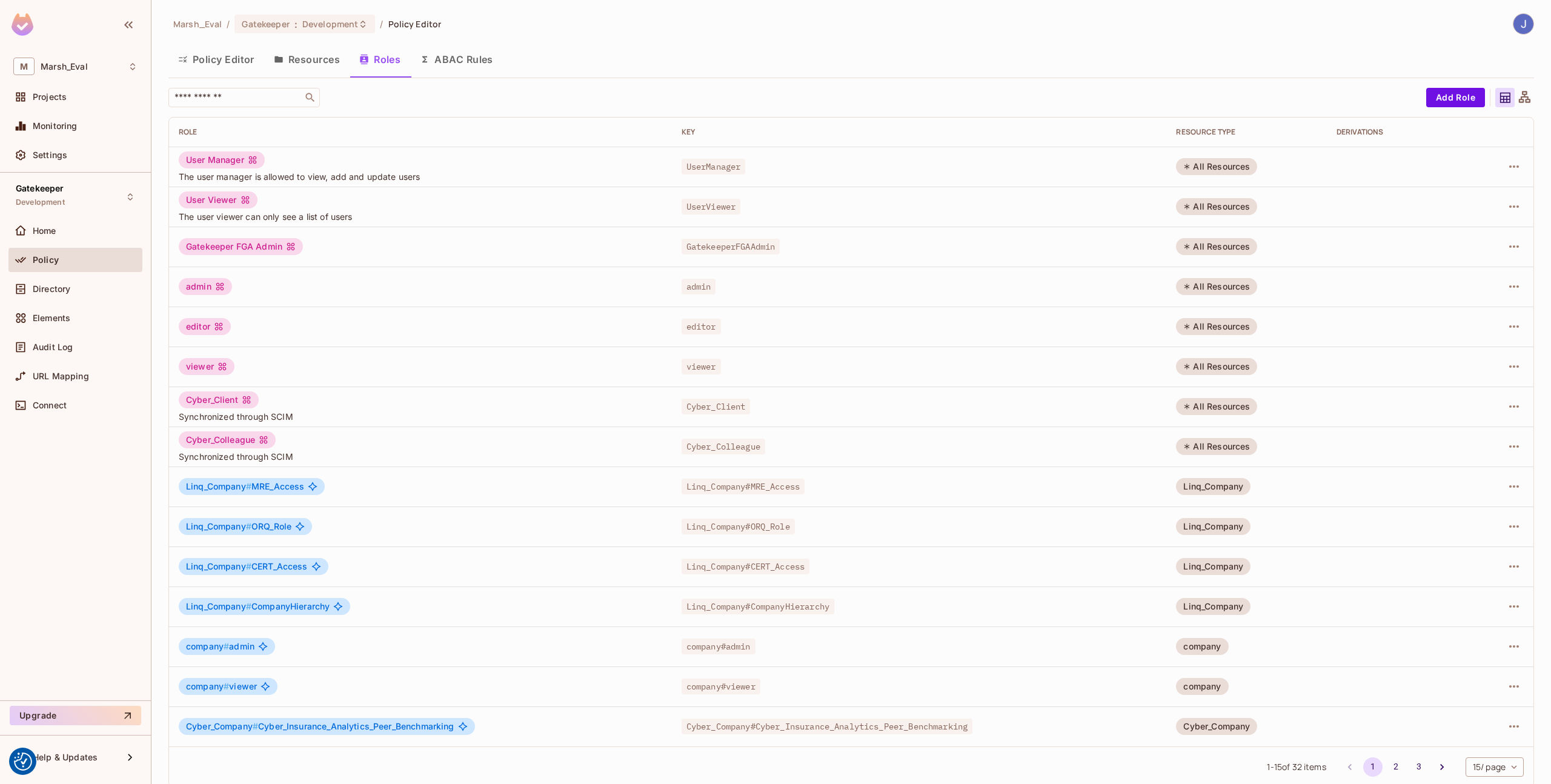
click at [465, 59] on button "ABAC Rules" at bounding box center [457, 59] width 93 height 31
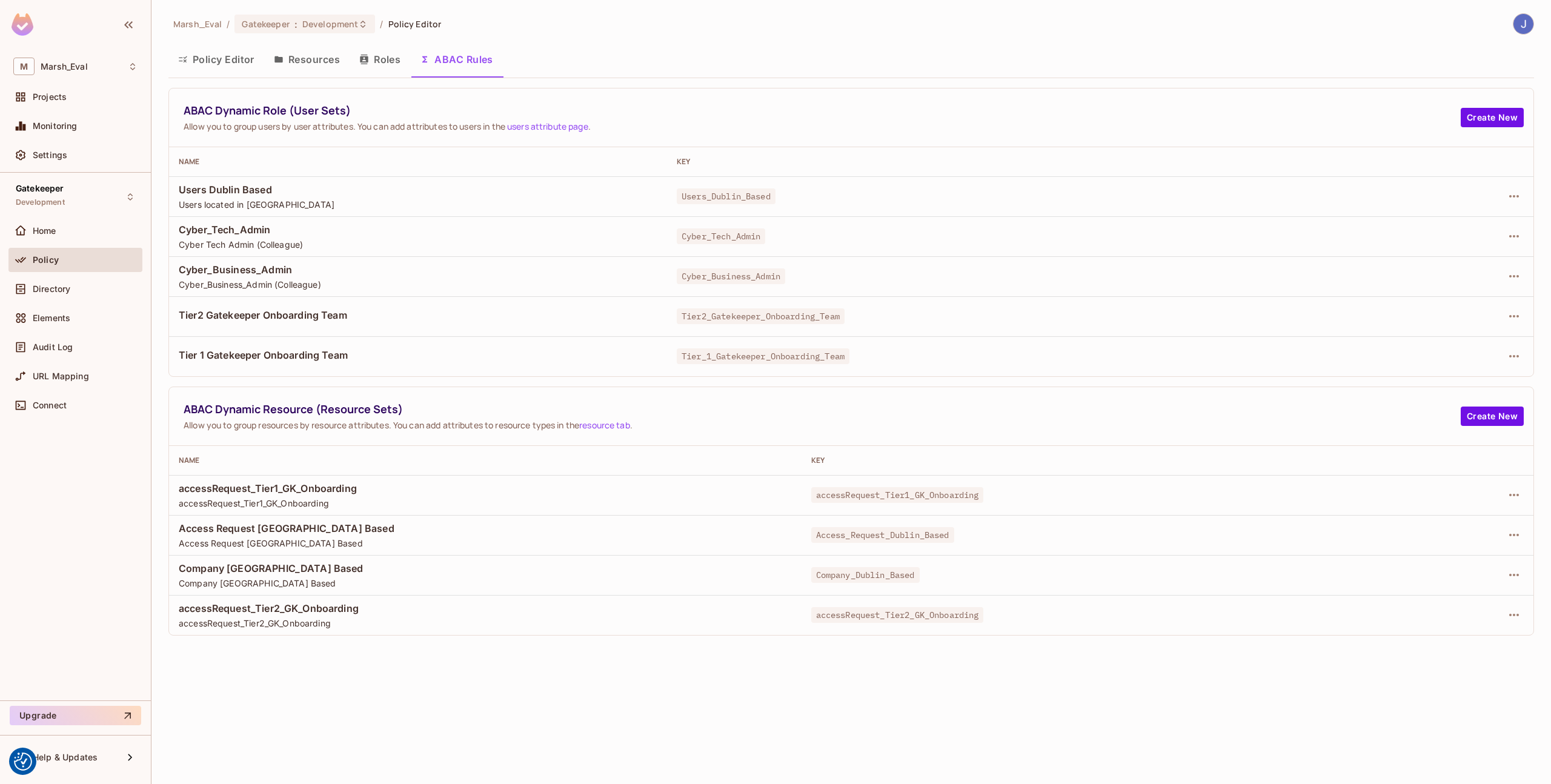
click at [305, 70] on button "Resources" at bounding box center [307, 59] width 85 height 31
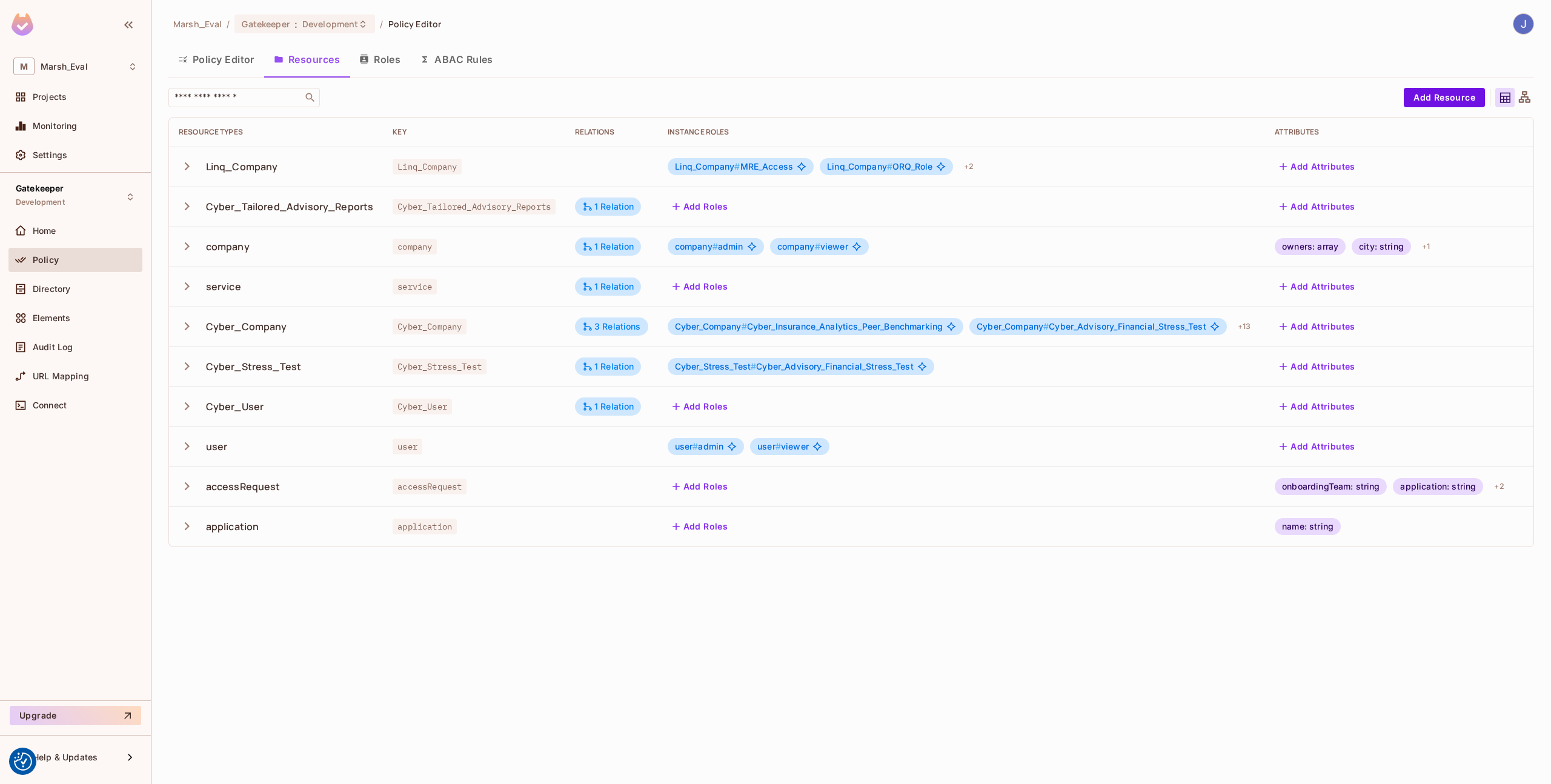
click at [213, 64] on button "Policy Editor" at bounding box center [216, 59] width 95 height 31
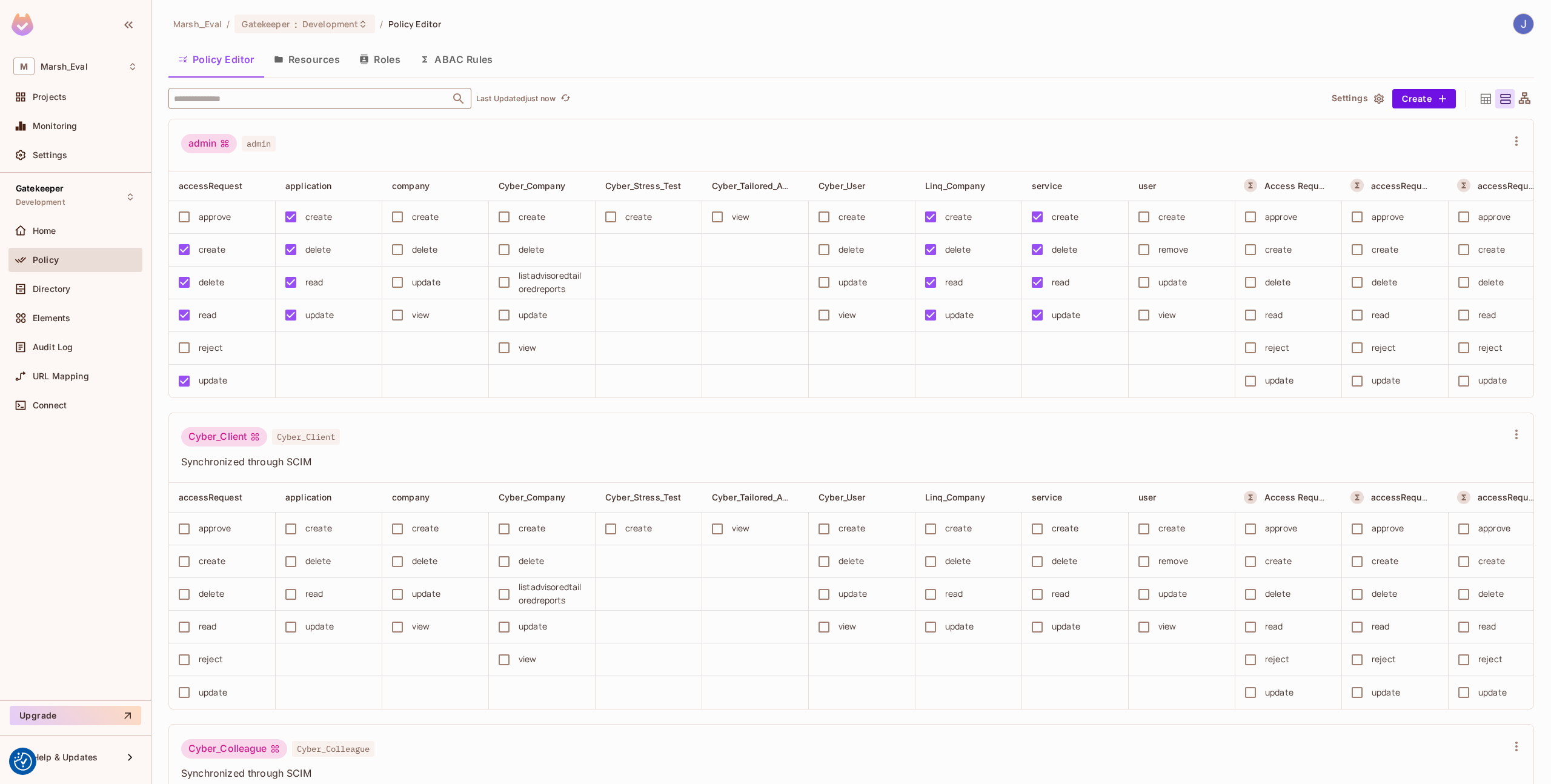
click at [240, 108] on input "text" at bounding box center [309, 98] width 277 height 21
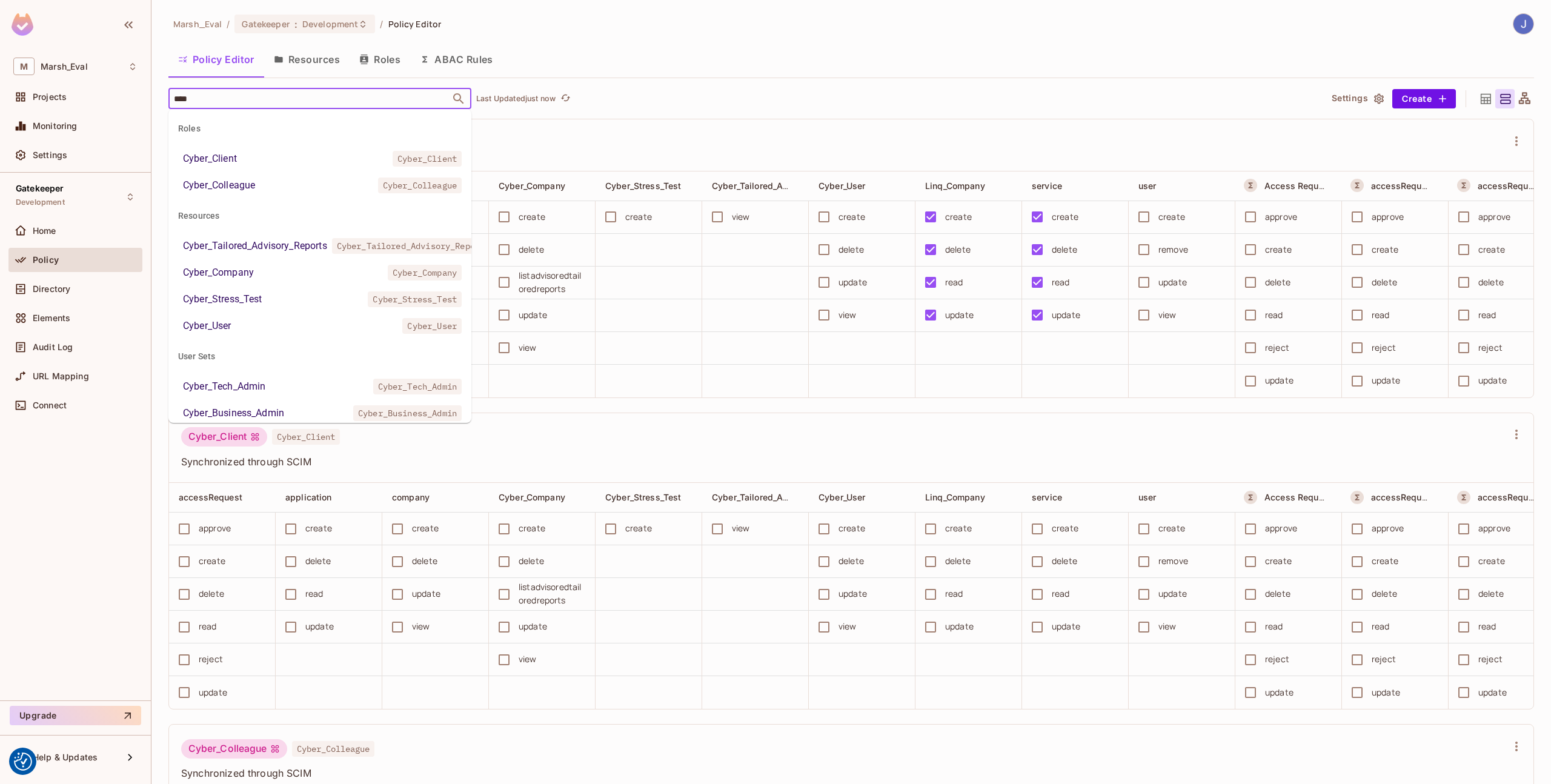
type input "*****"
click at [262, 236] on li "Cyber_Tailored_Advisory_Reports Cyber_Tailored_Advisory_Reports" at bounding box center [319, 246] width 303 height 22
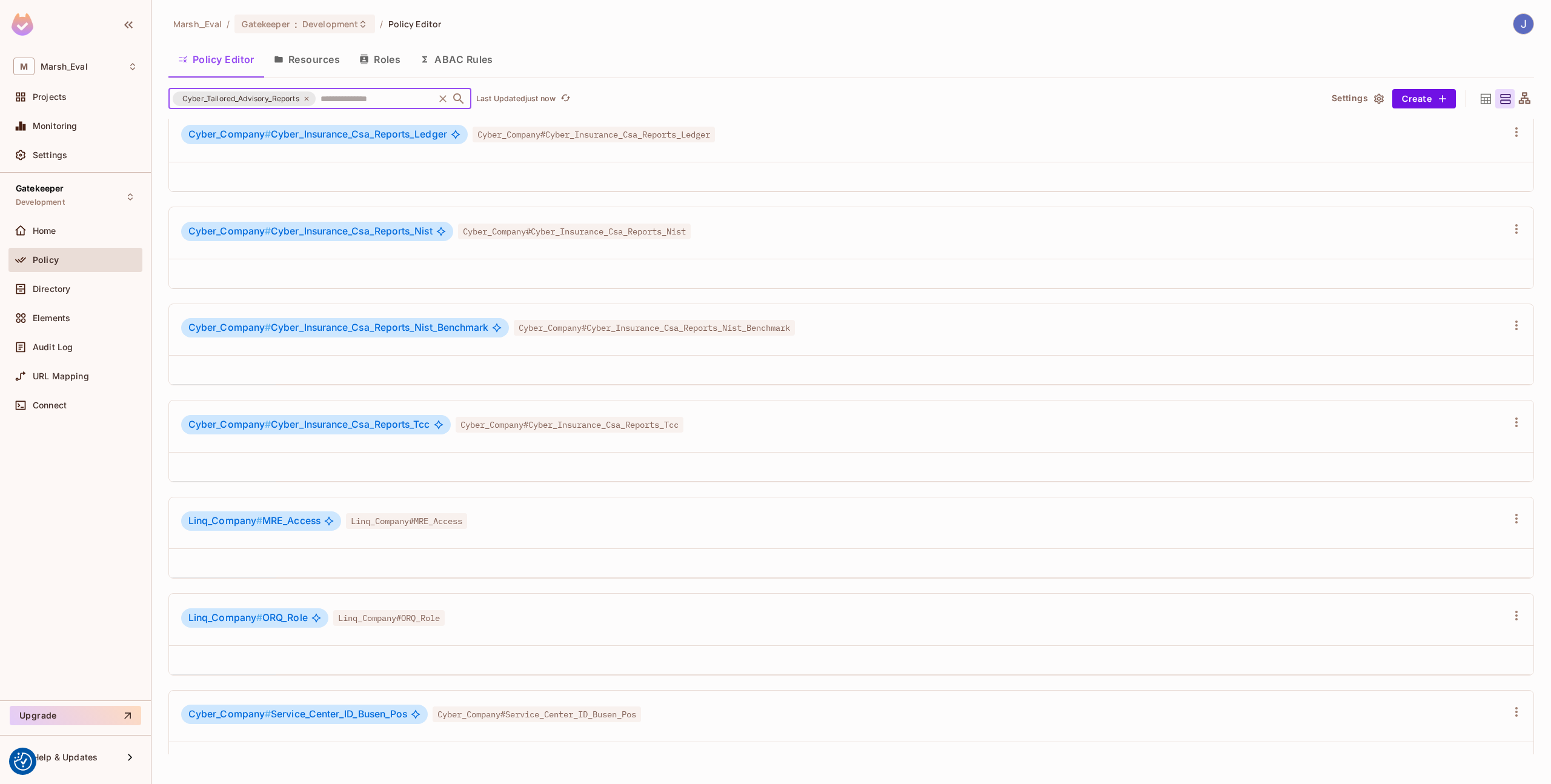
scroll to position [1702, 0]
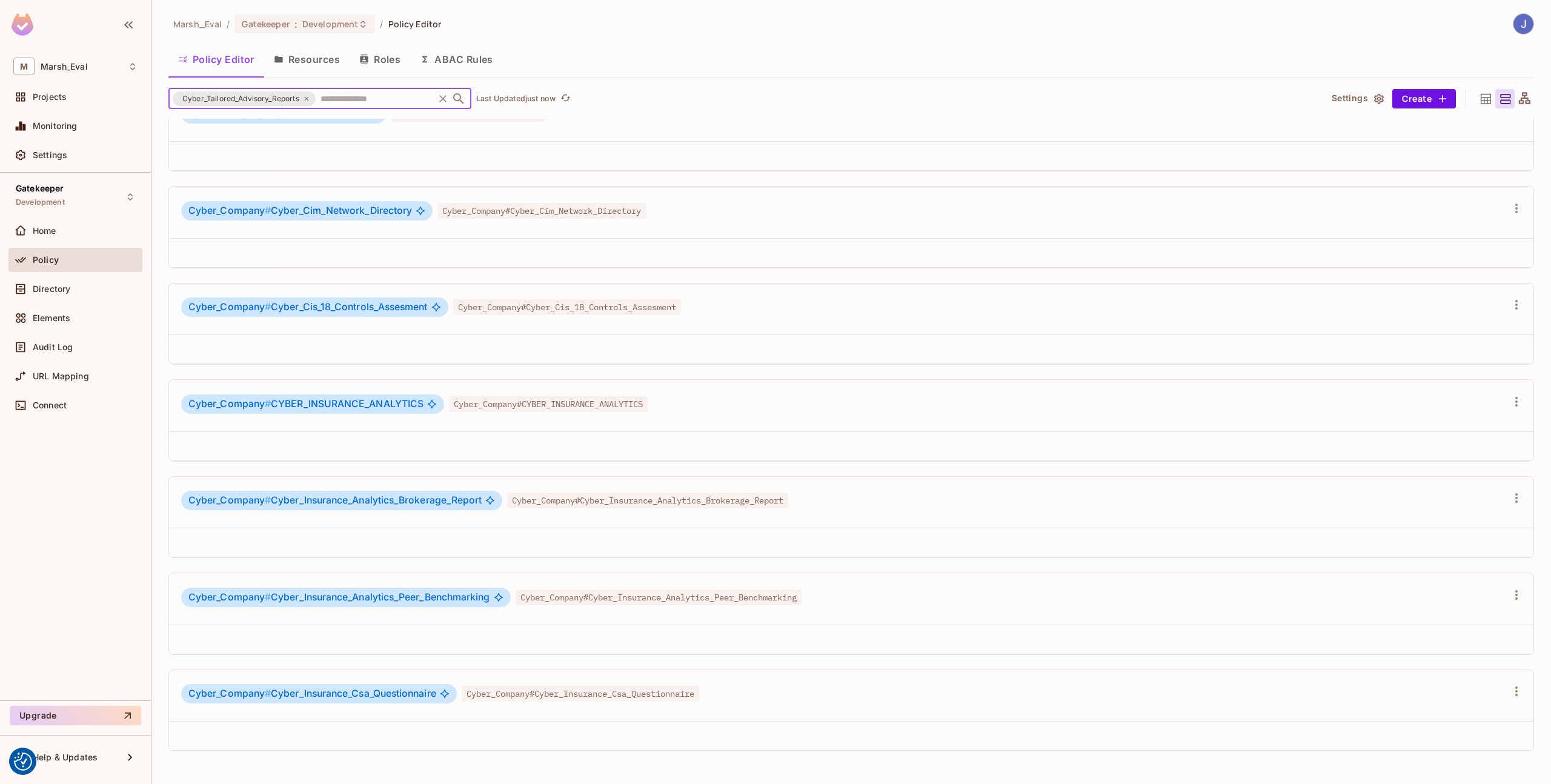
click at [295, 142] on th at bounding box center [905, 156] width 1258 height 29
click at [314, 67] on button "Resources" at bounding box center [307, 59] width 85 height 31
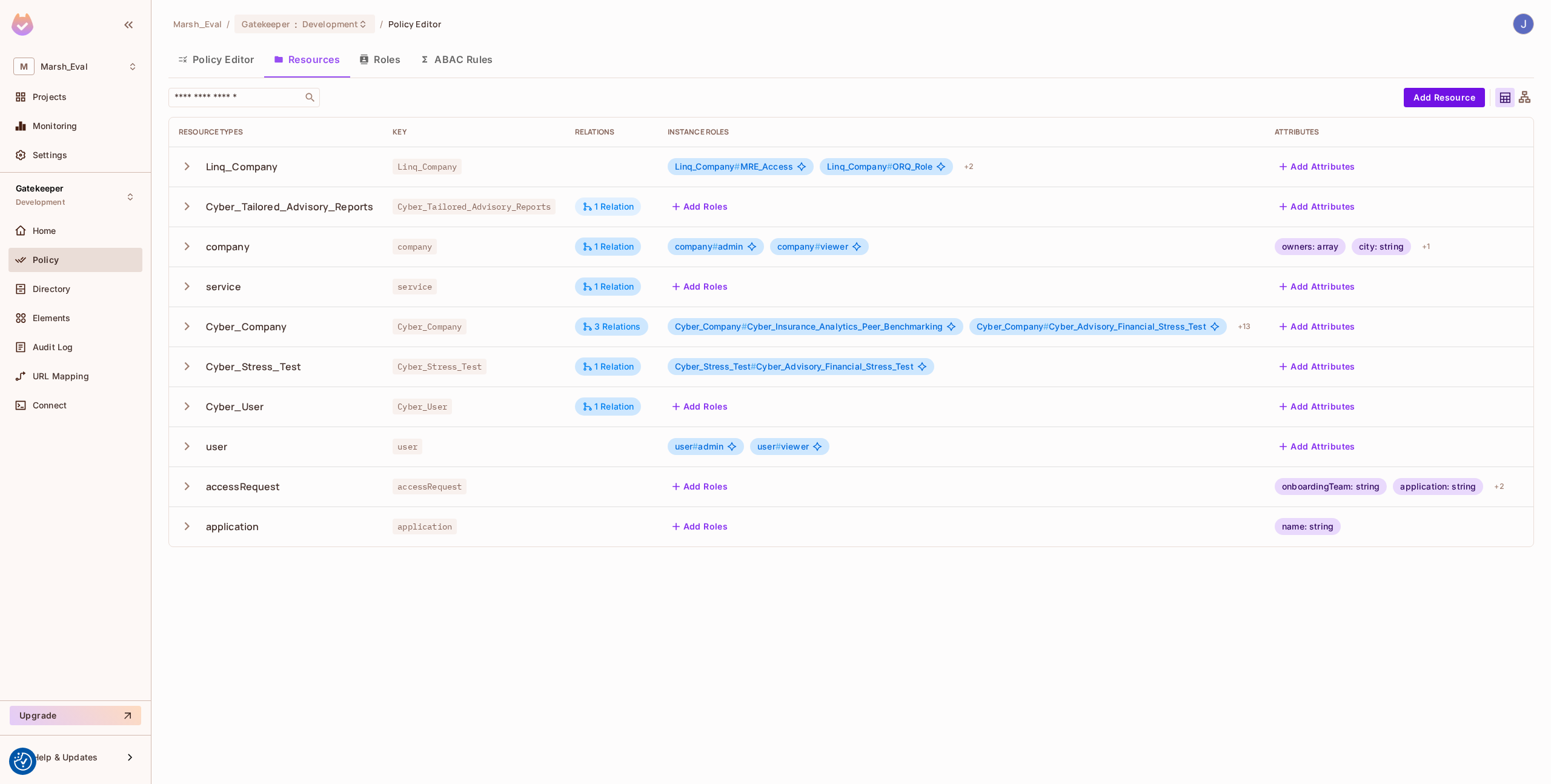
click at [603, 214] on div "1 Relation" at bounding box center [608, 207] width 67 height 19
click at [603, 214] on div at bounding box center [775, 392] width 1551 height 784
click at [480, 247] on div "company" at bounding box center [474, 246] width 163 height 12
click at [395, 73] on button "Roles" at bounding box center [380, 59] width 61 height 31
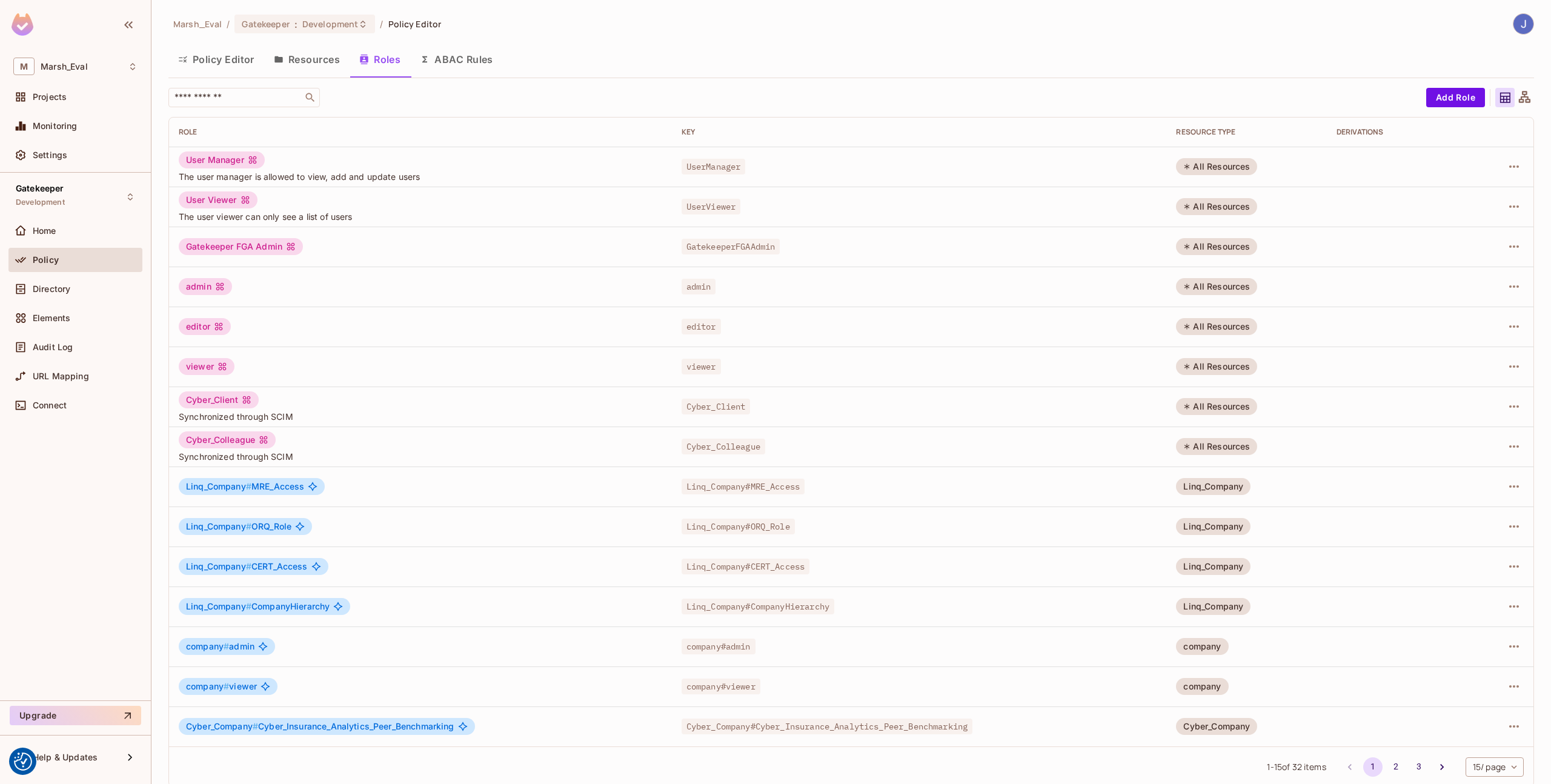
scroll to position [13, 0]
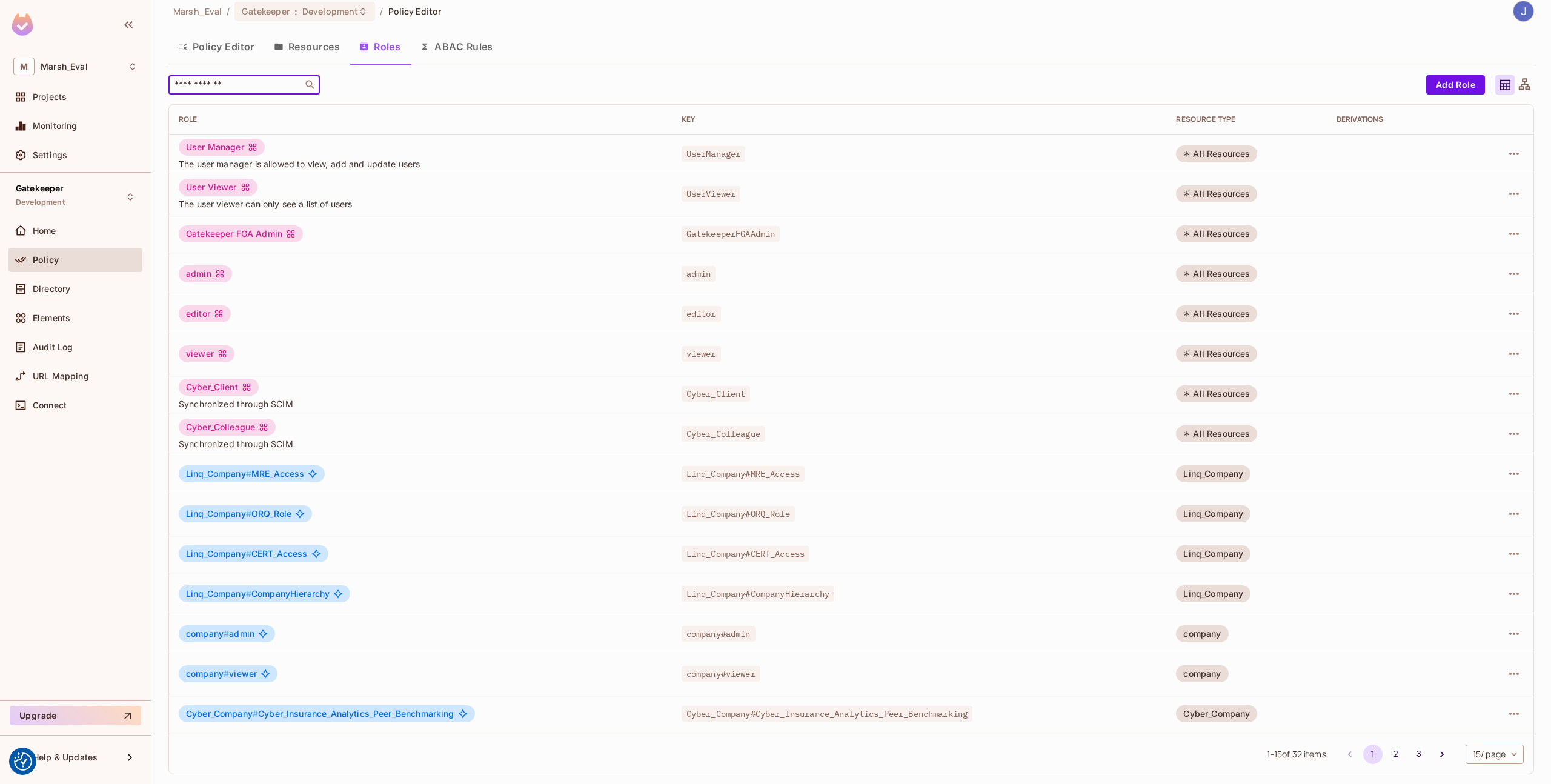
click at [261, 91] on input "text" at bounding box center [236, 85] width 128 height 12
type input "******"
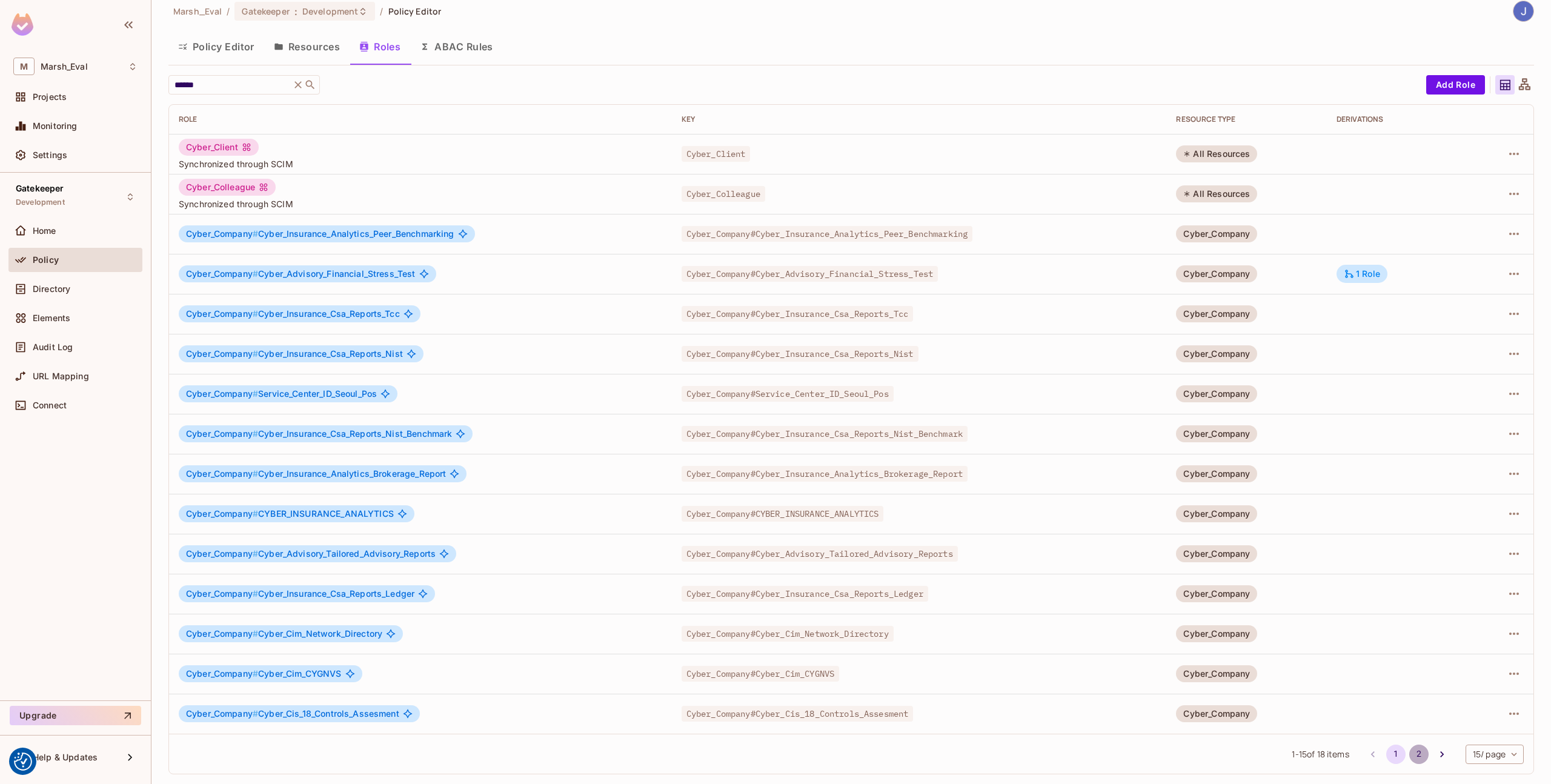
click at [1413, 753] on button "2" at bounding box center [1418, 753] width 19 height 19
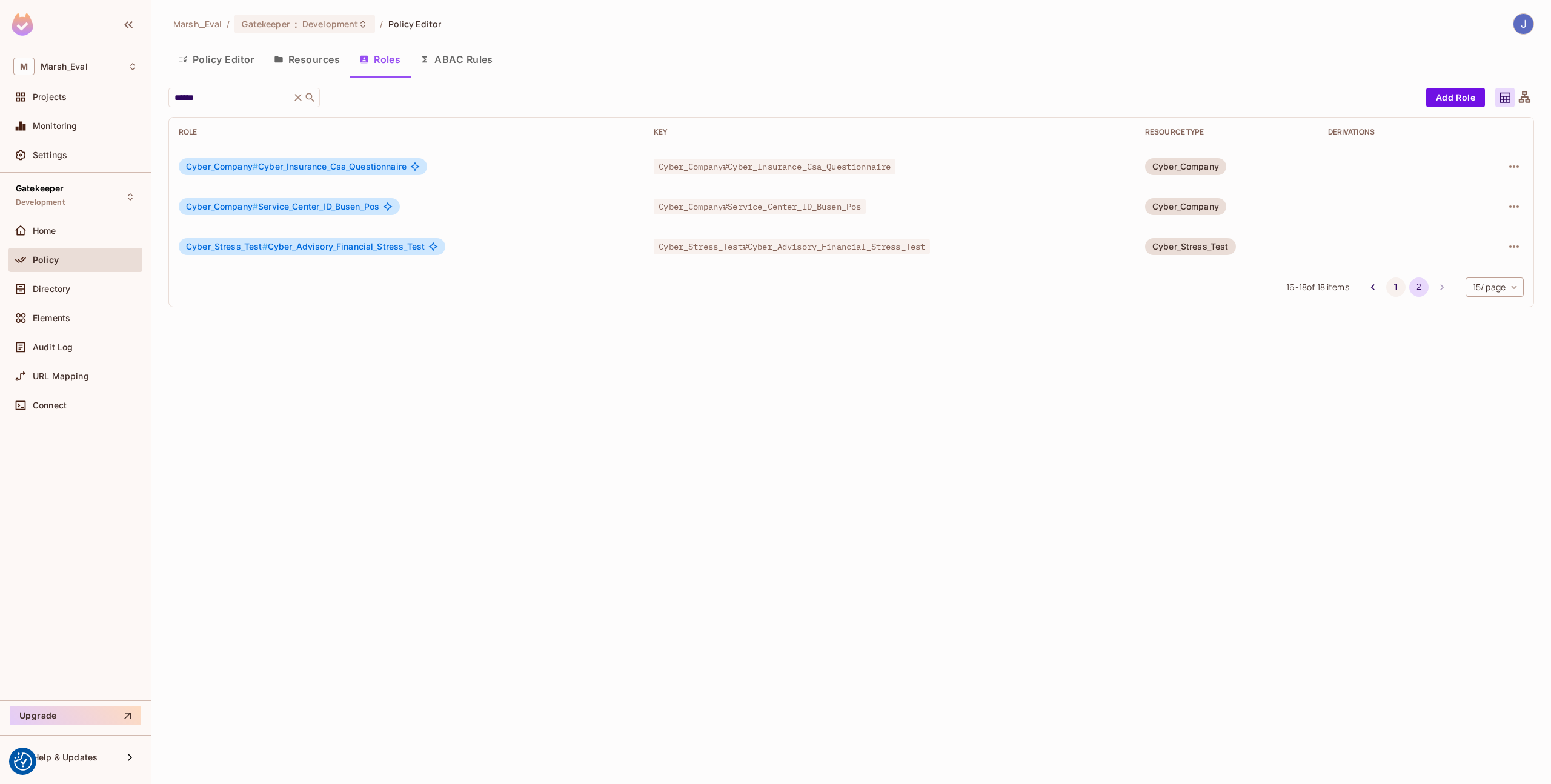
click at [1396, 290] on button "1" at bounding box center [1396, 287] width 19 height 19
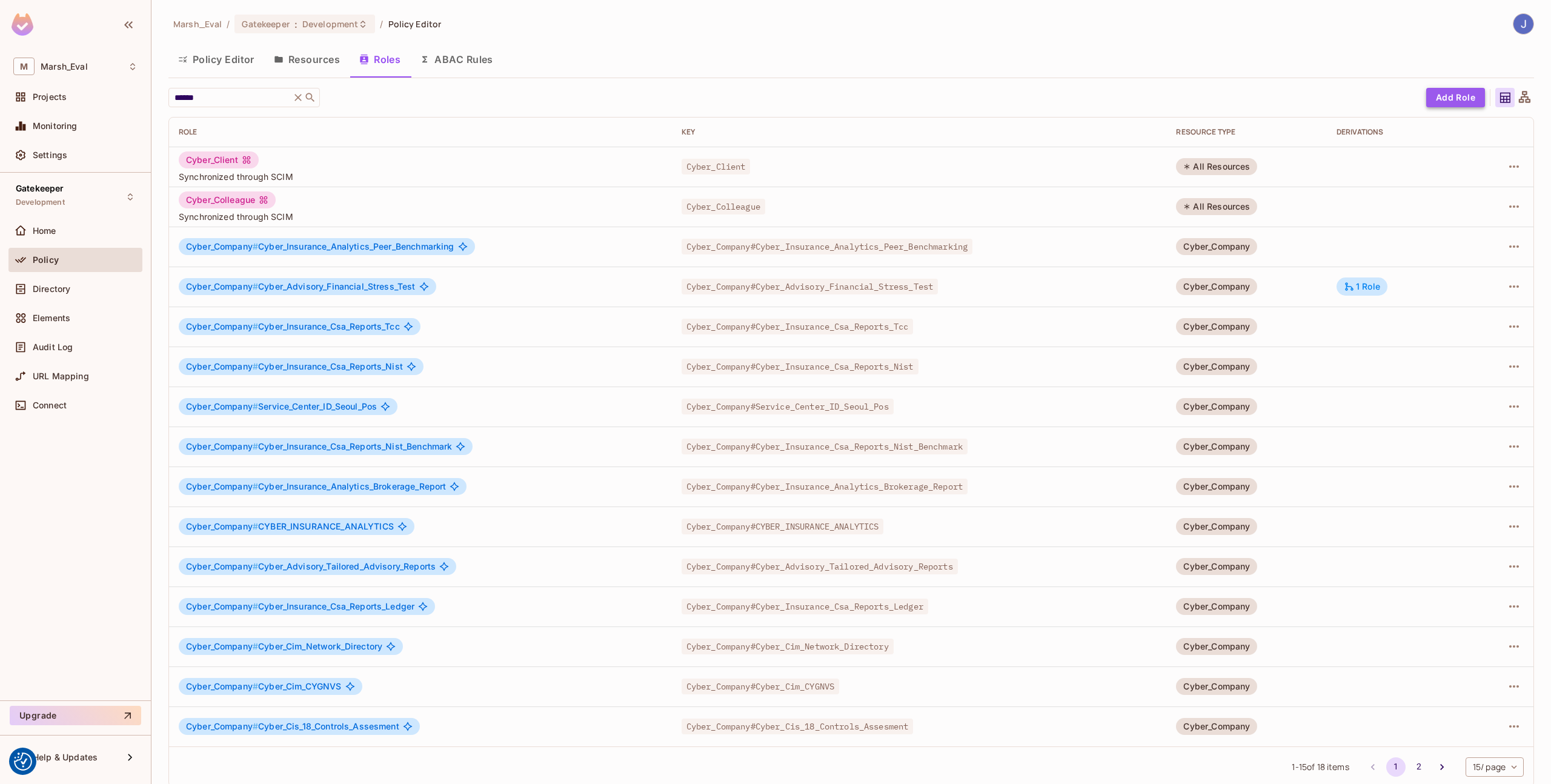
click at [1453, 96] on button "Add Role" at bounding box center [1456, 97] width 59 height 19
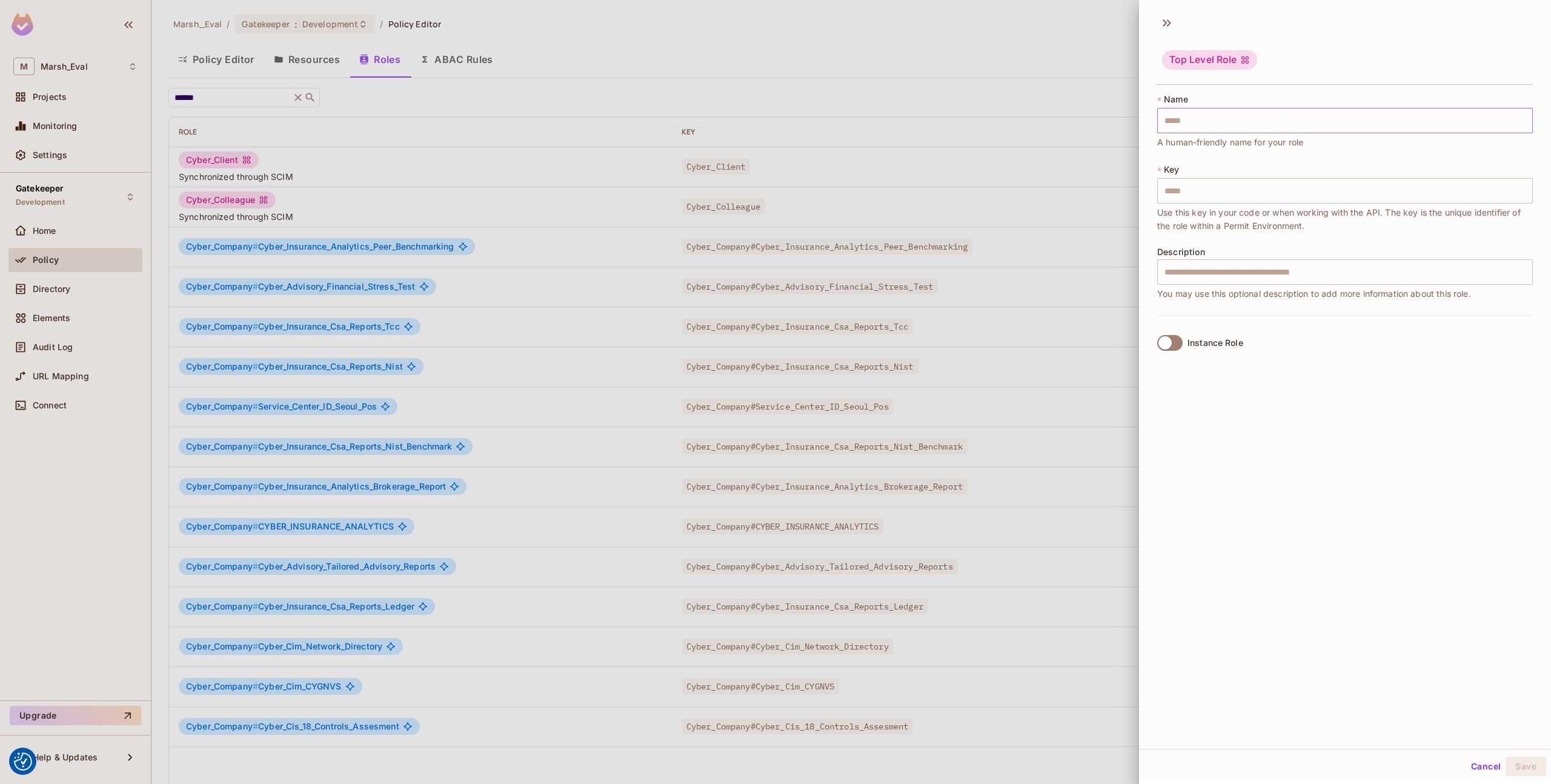
click at [1184, 115] on input "text" at bounding box center [1345, 120] width 375 height 26
paste input "**********"
type input "**********"
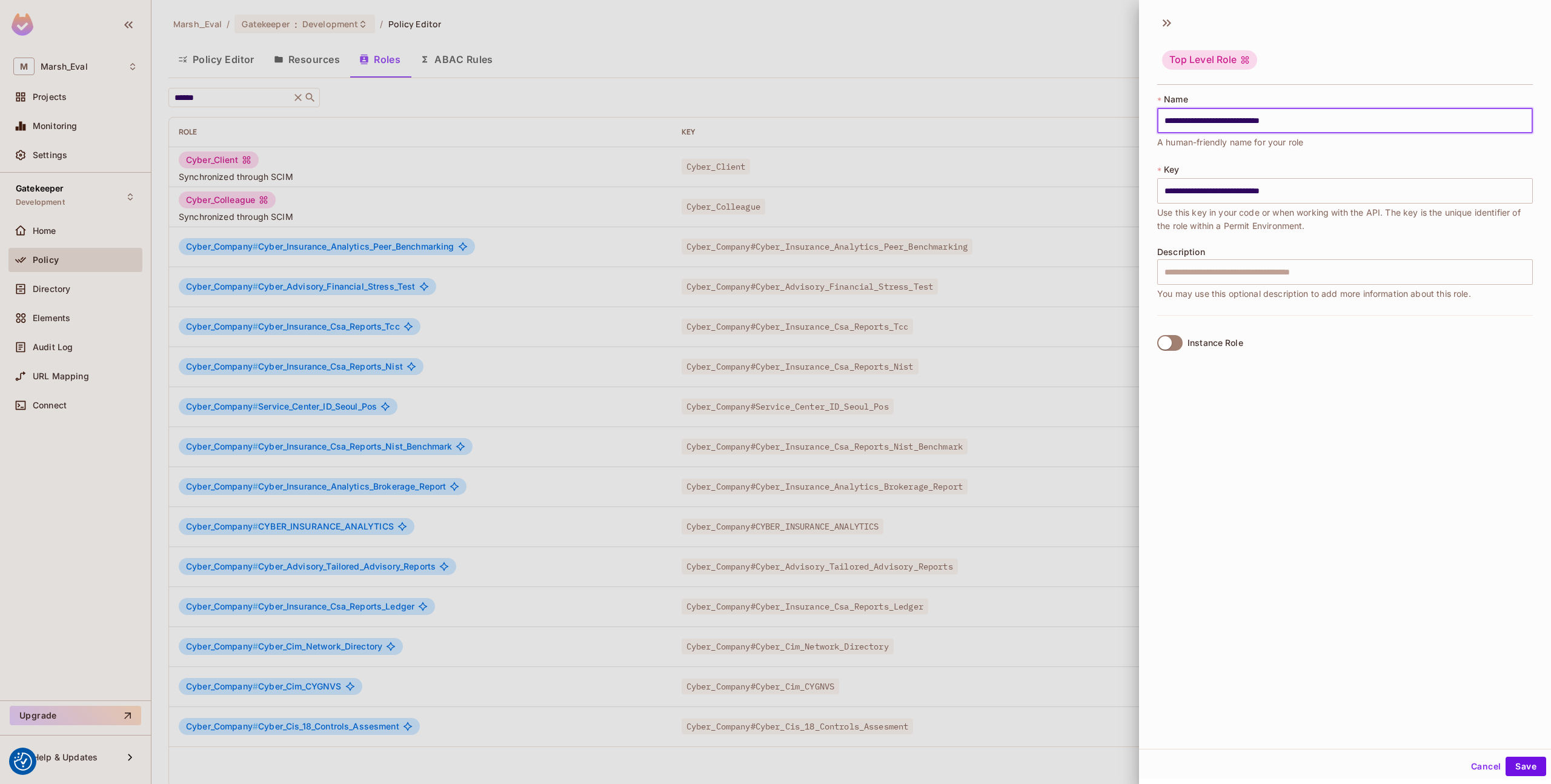
click at [1186, 338] on label "Instance Role" at bounding box center [1198, 343] width 91 height 26
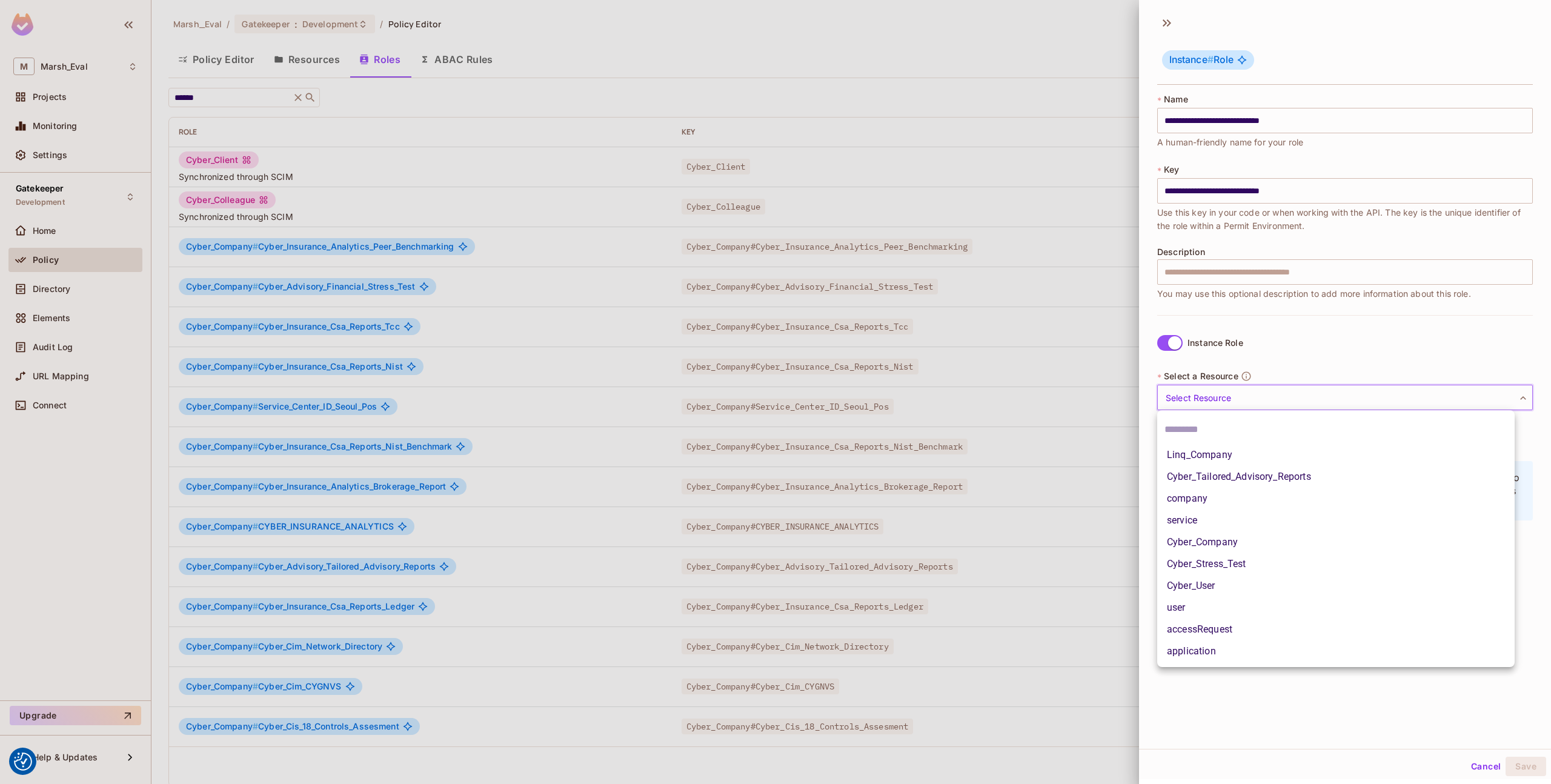
click at [1211, 395] on body "We use cookies to enhance your browsing experience, serve personalized ads or c…" at bounding box center [775, 392] width 1551 height 784
click at [1215, 471] on li "Cyber_Tailored_Advisory_Reports" at bounding box center [1337, 476] width 358 height 22
type input "**********"
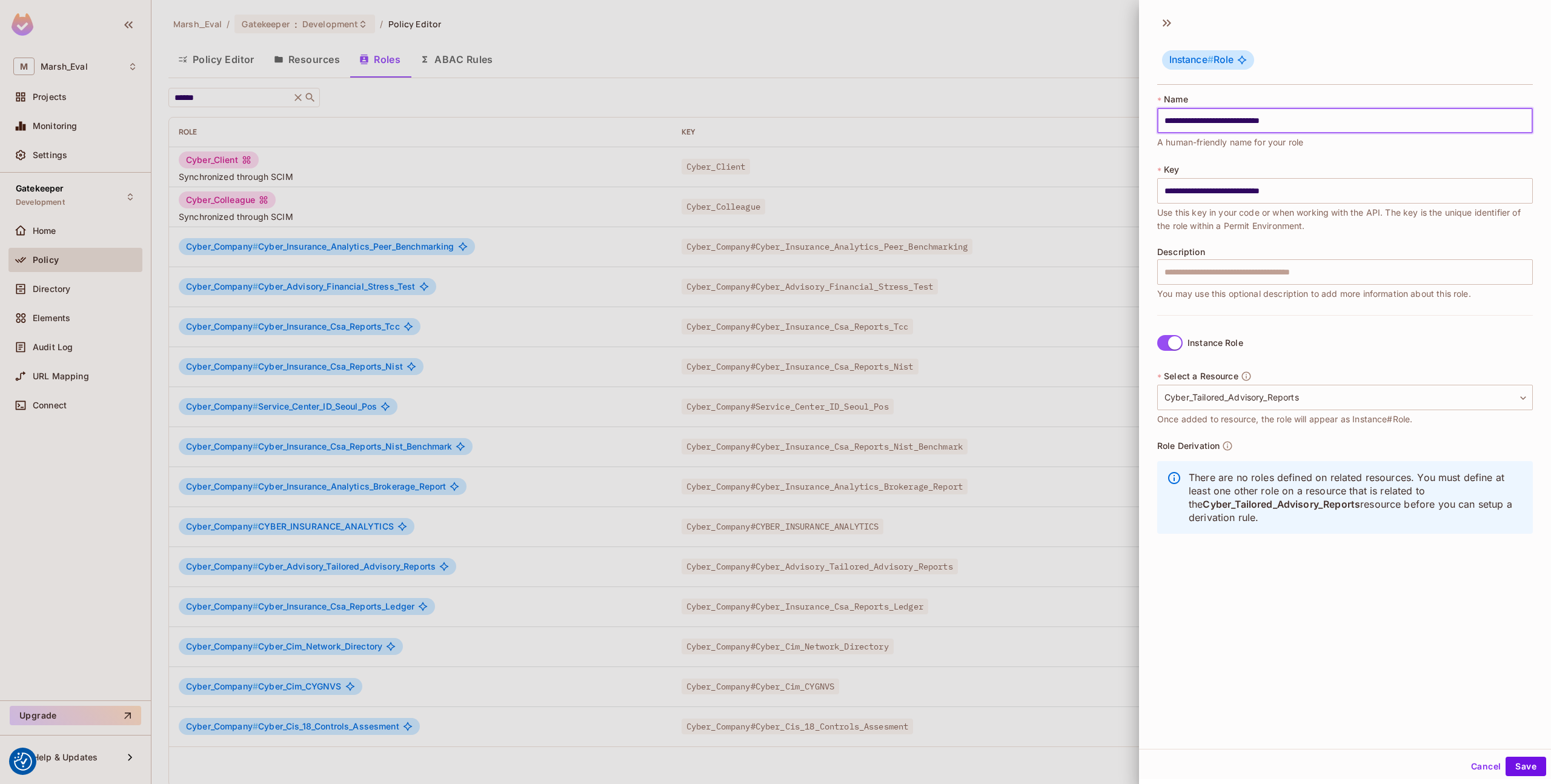
click at [1277, 127] on input "**********" at bounding box center [1345, 120] width 375 height 26
type input "*"
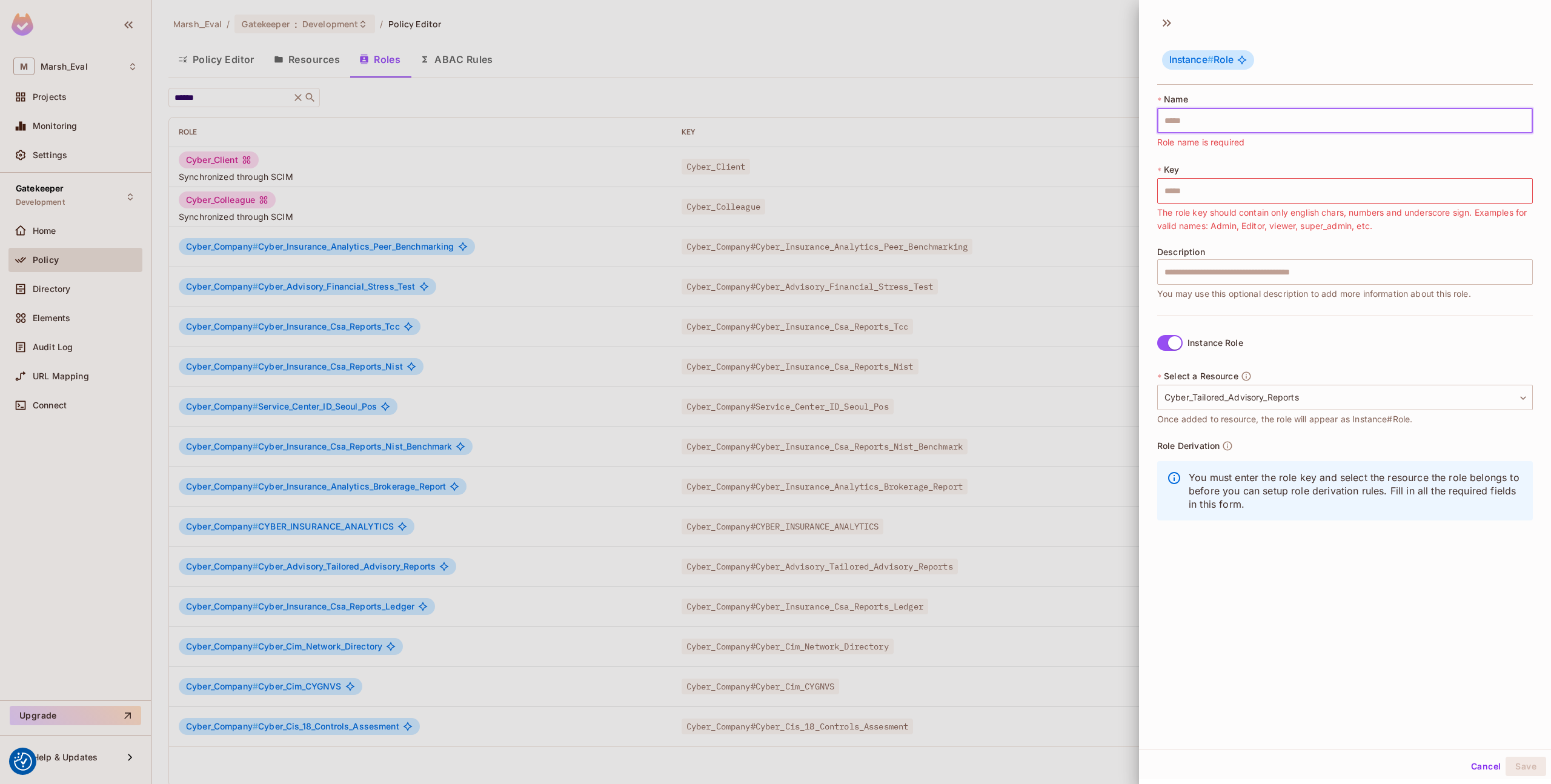
type input "*"
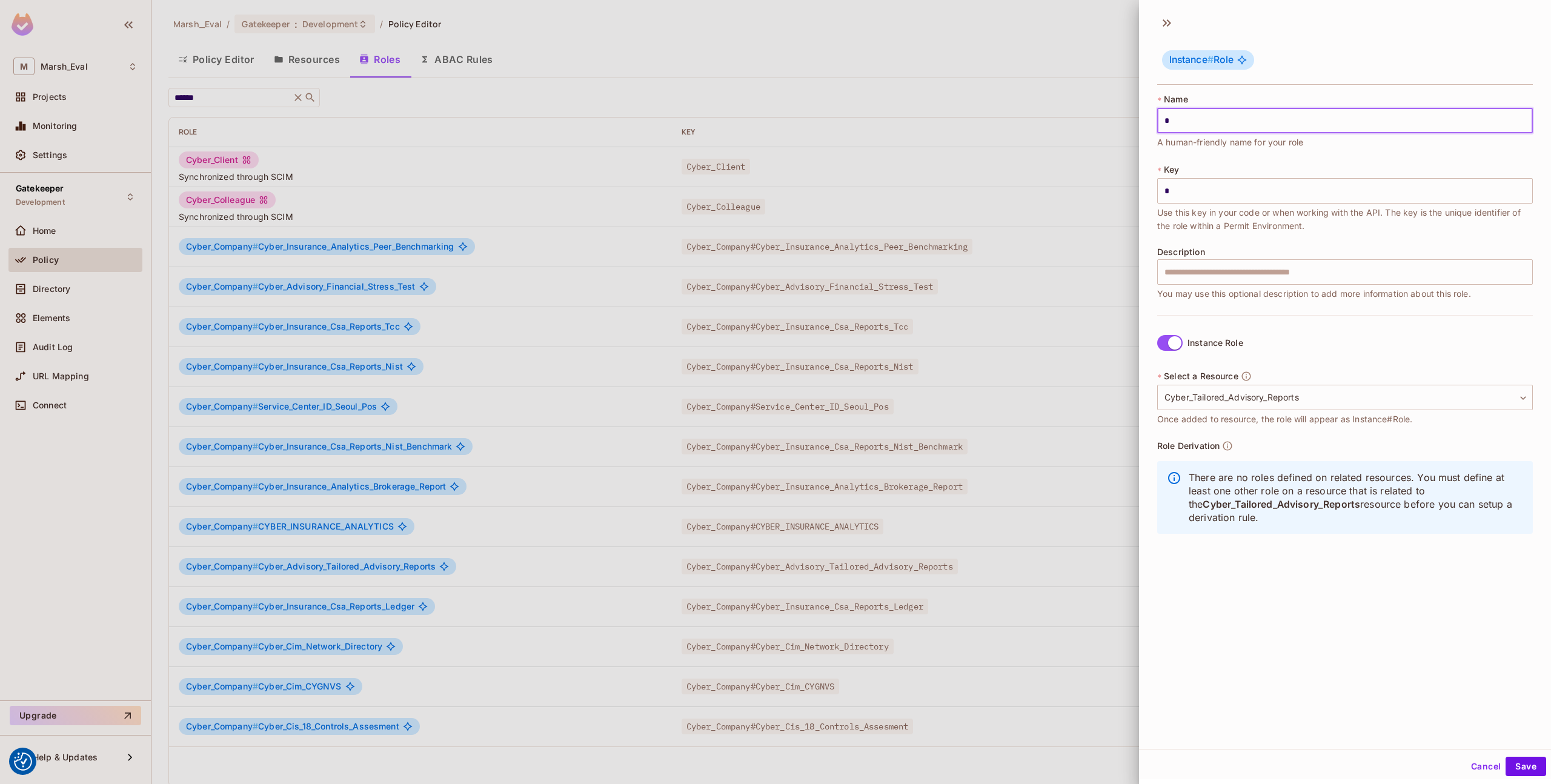
type input "**********"
click at [1305, 127] on input "**********" at bounding box center [1345, 120] width 375 height 26
type input "**********"
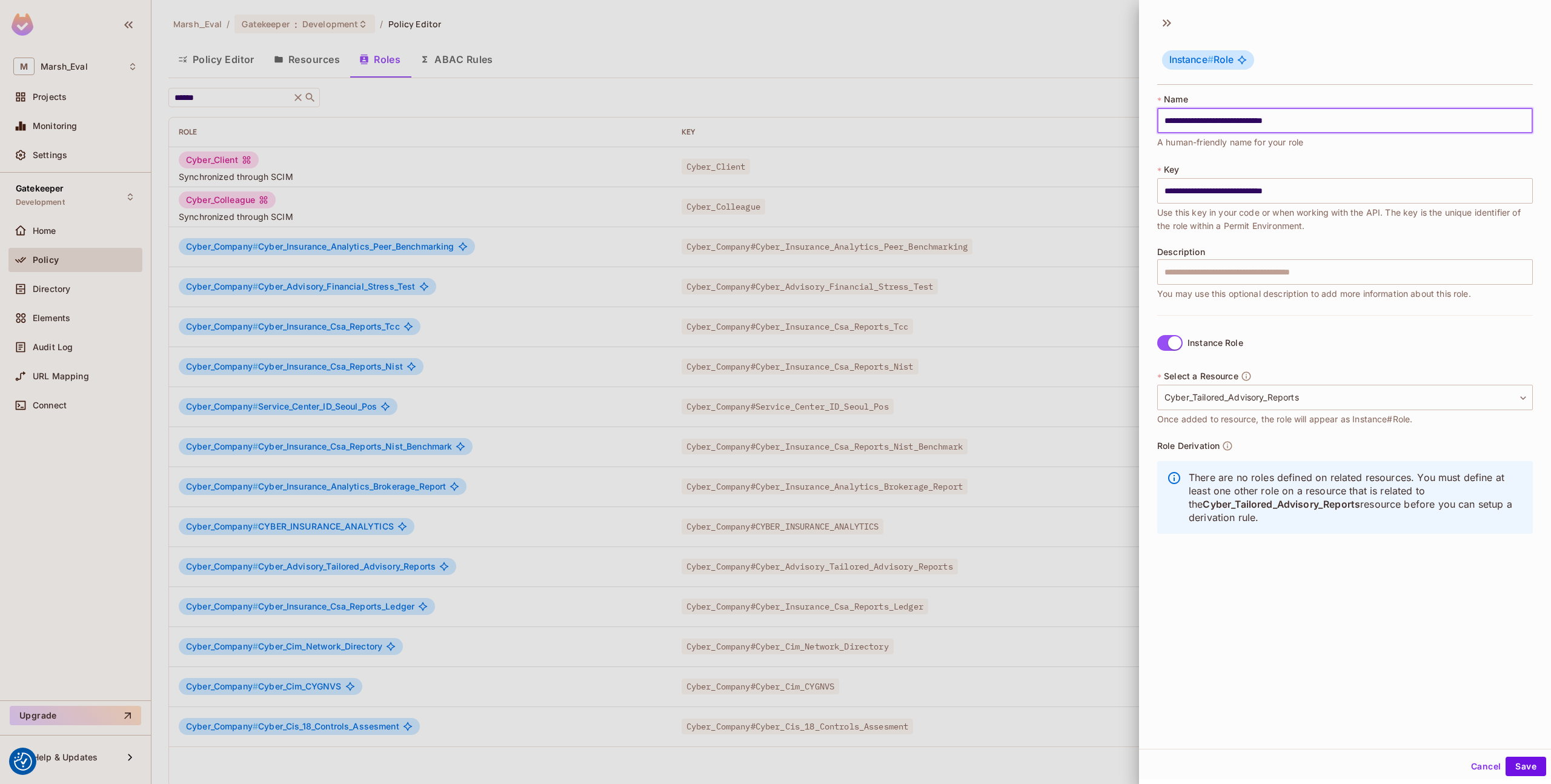
type input "**********"
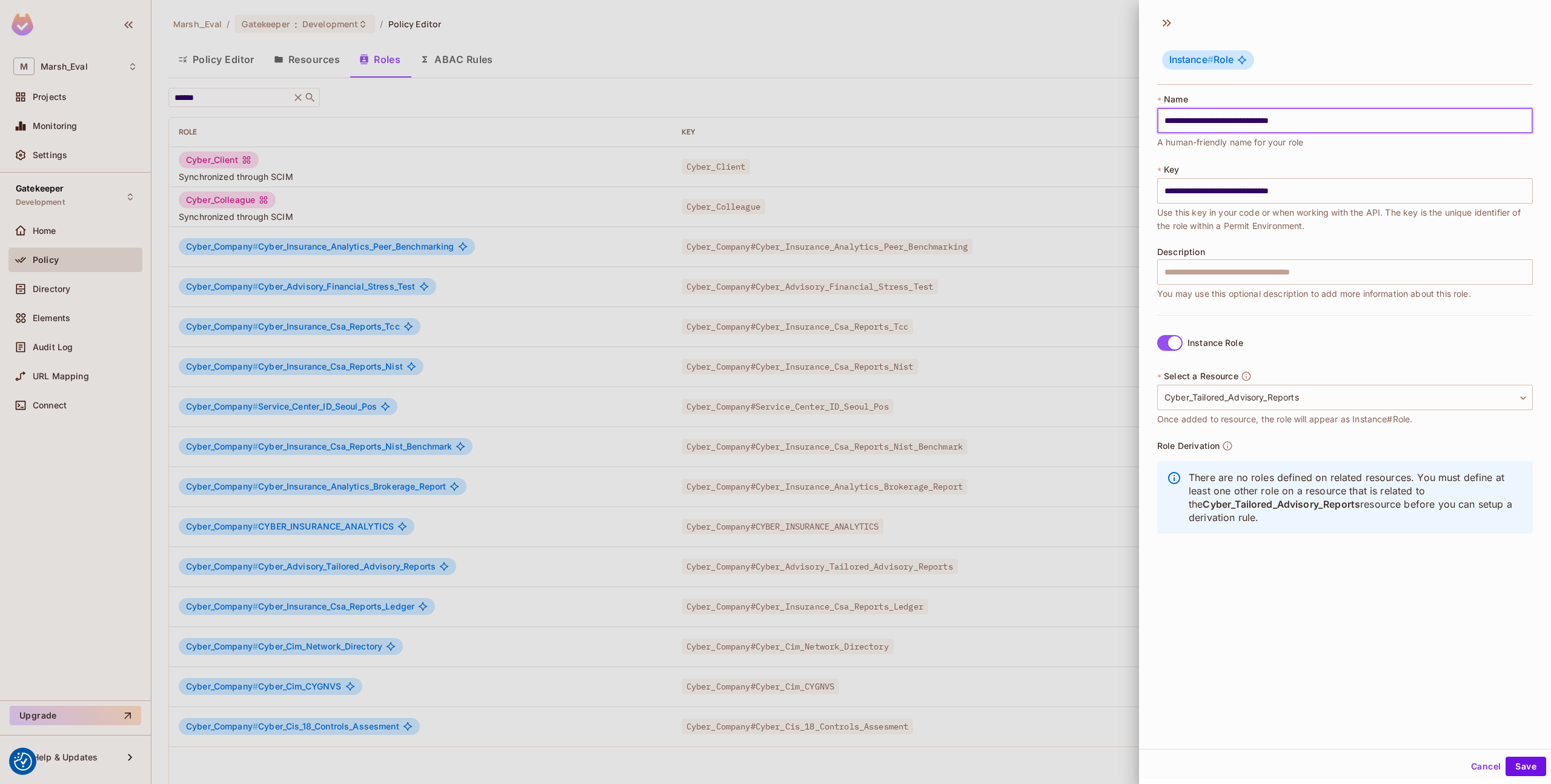
type input "**********"
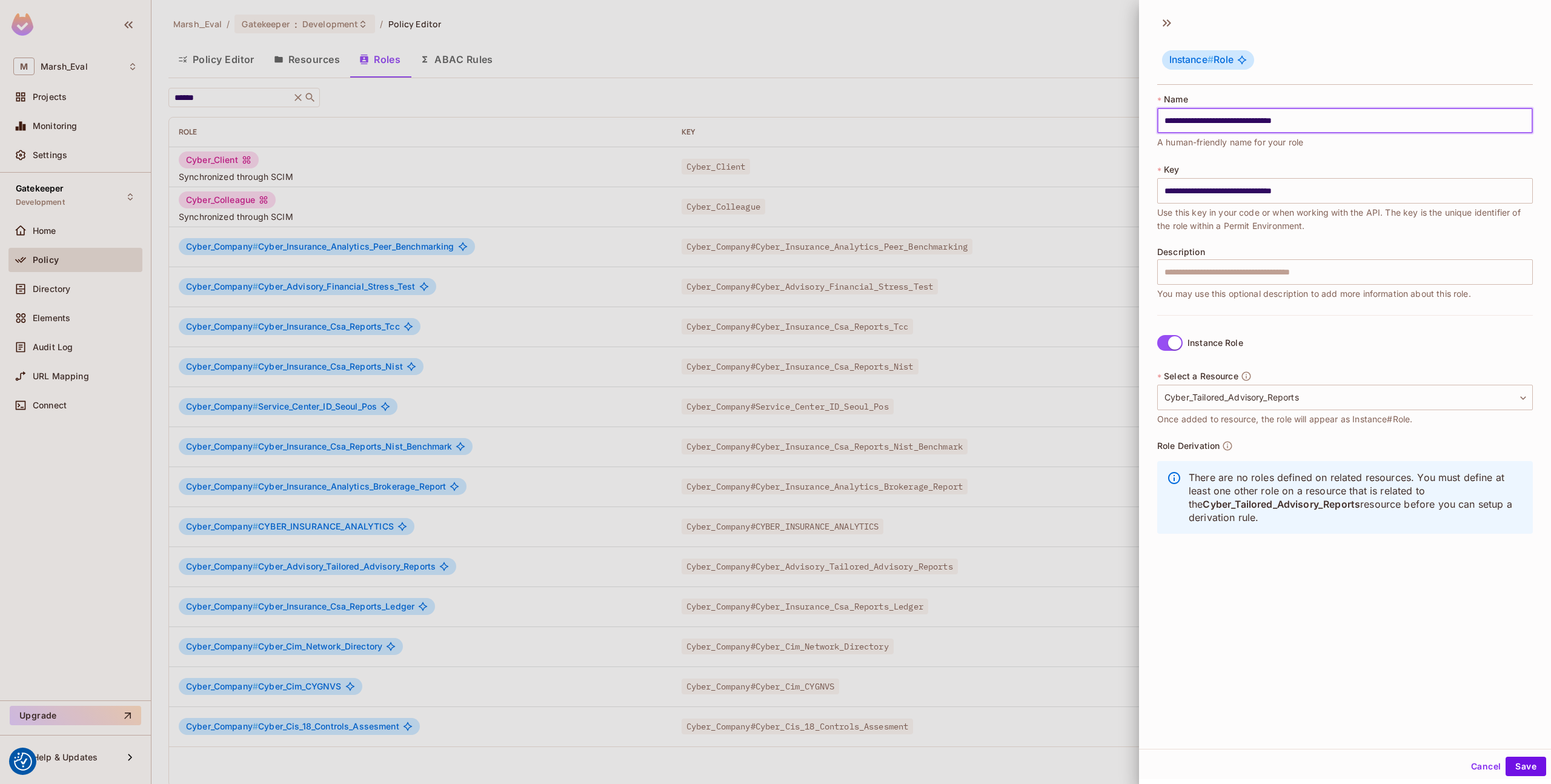
type input "**********"
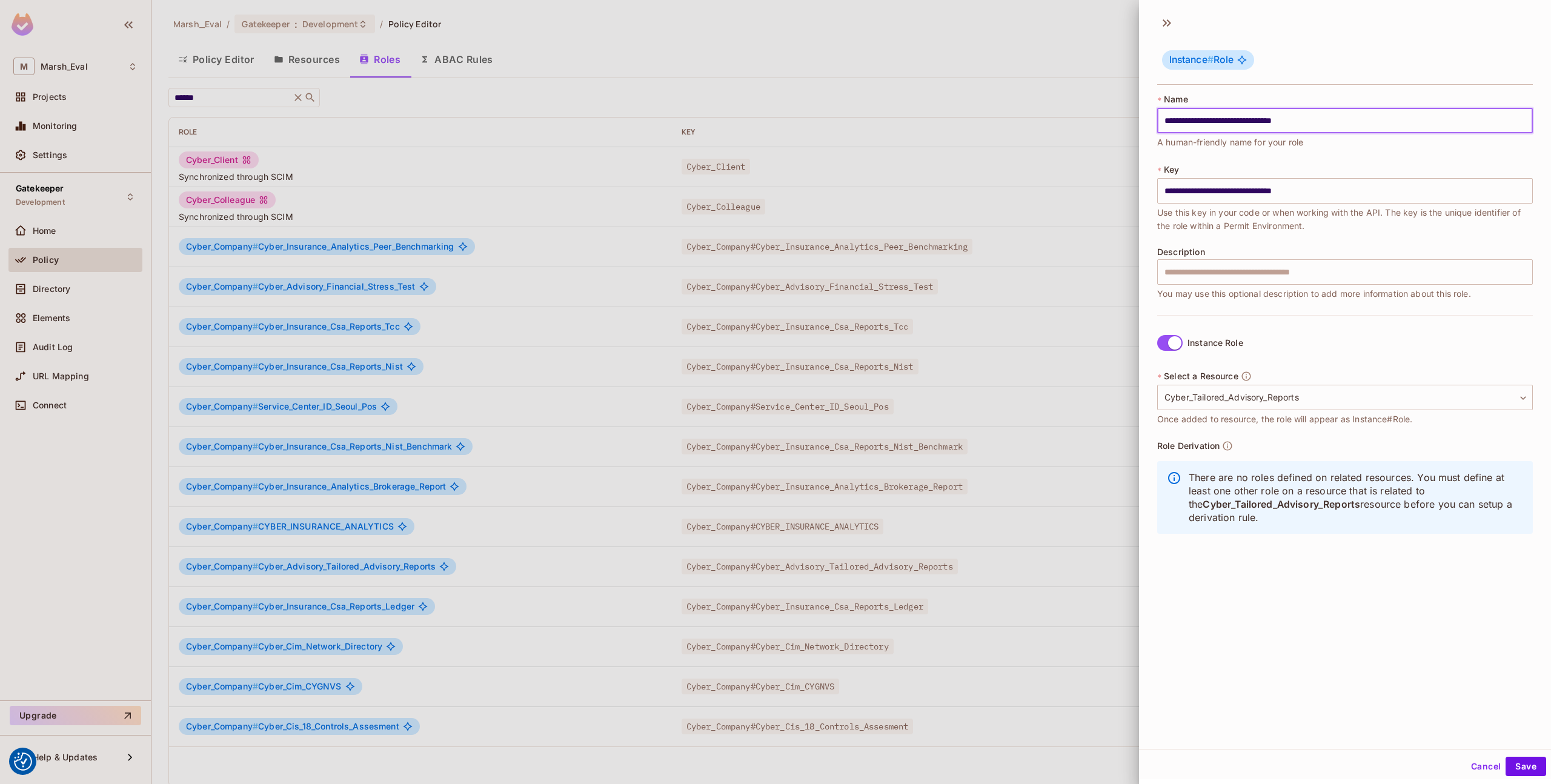
type input "**********"
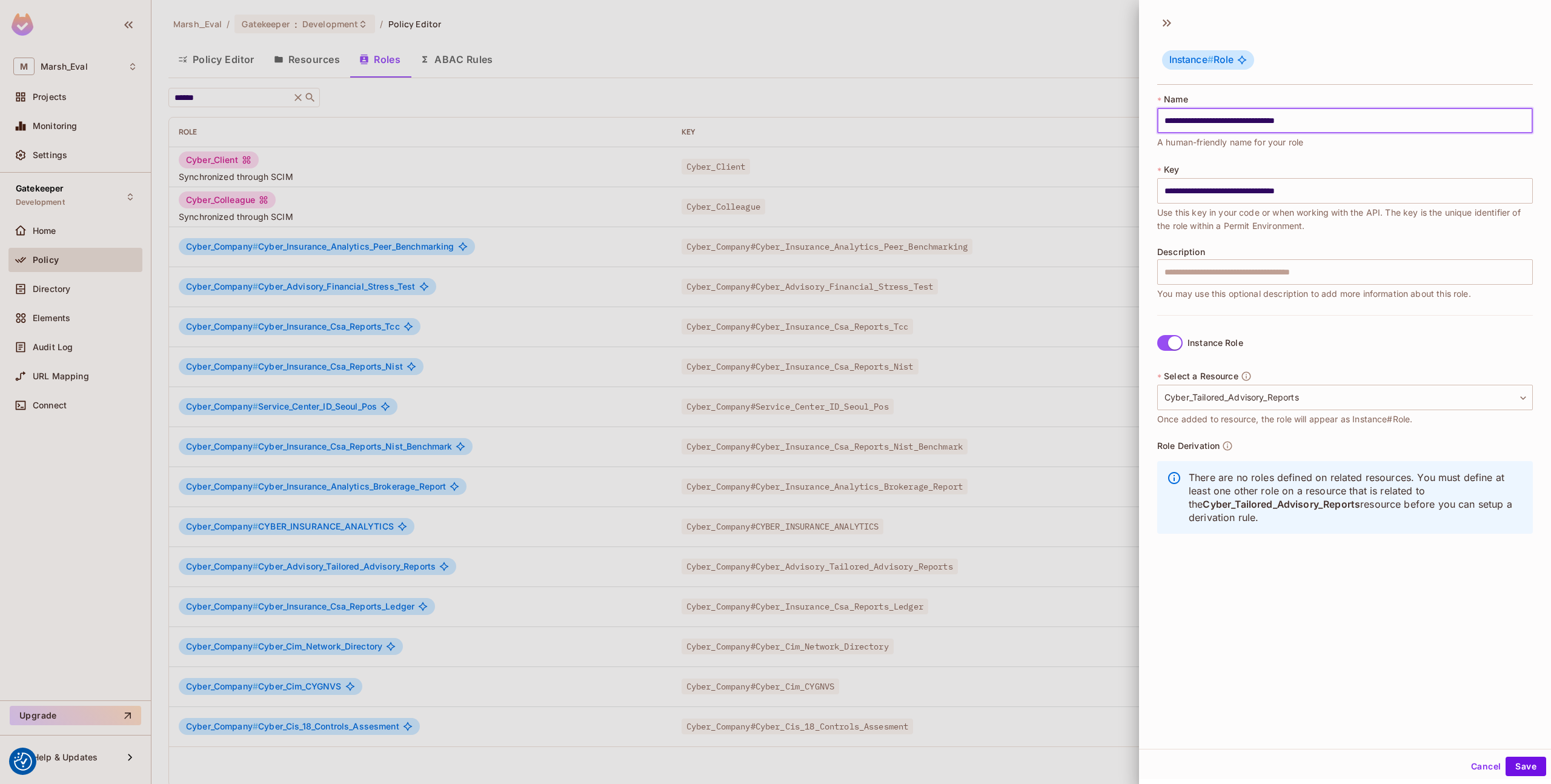
type input "**********"
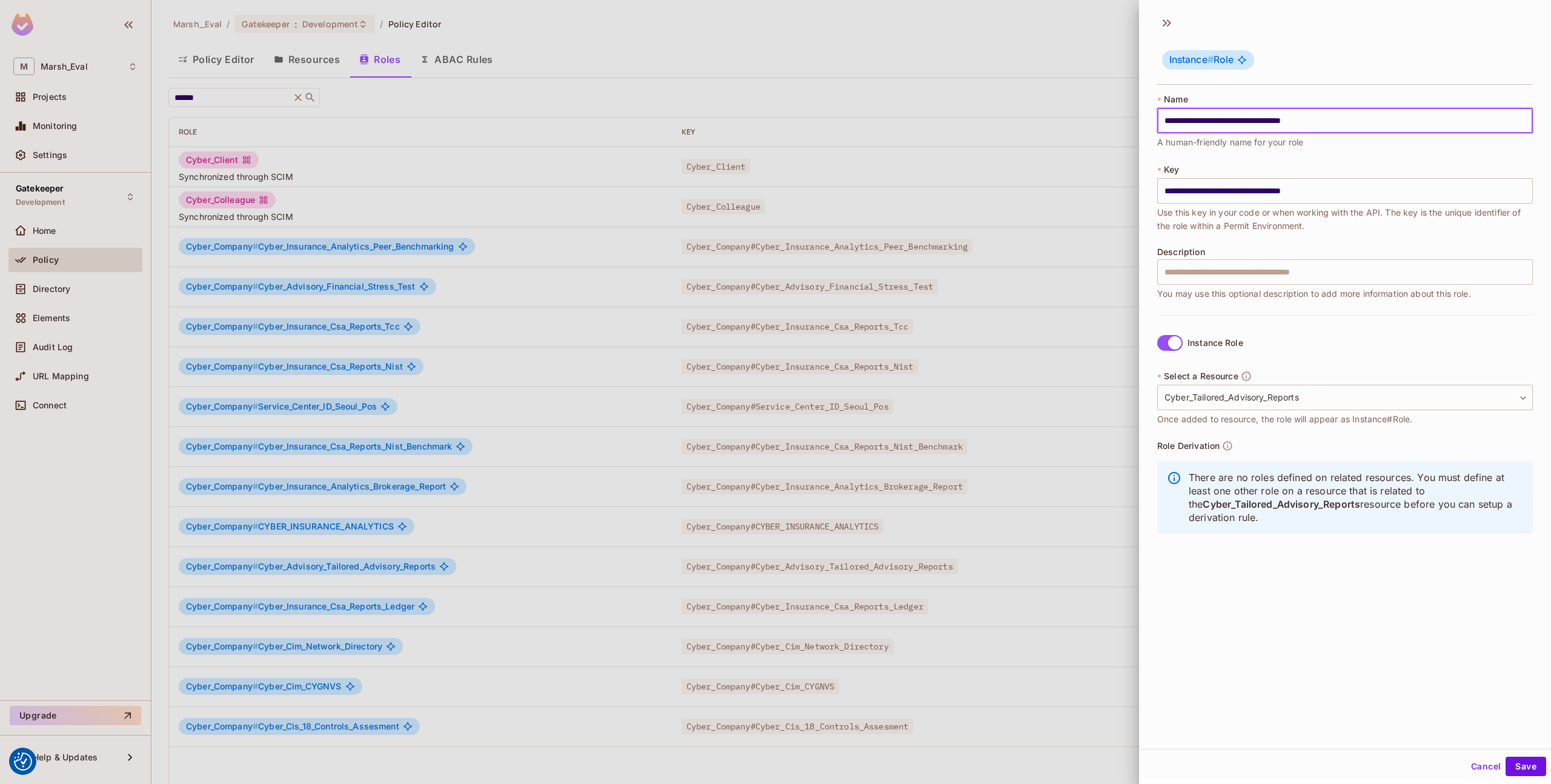
click at [1307, 144] on div "**********" at bounding box center [1345, 121] width 375 height 56
click at [1508, 764] on button "Save" at bounding box center [1526, 765] width 41 height 19
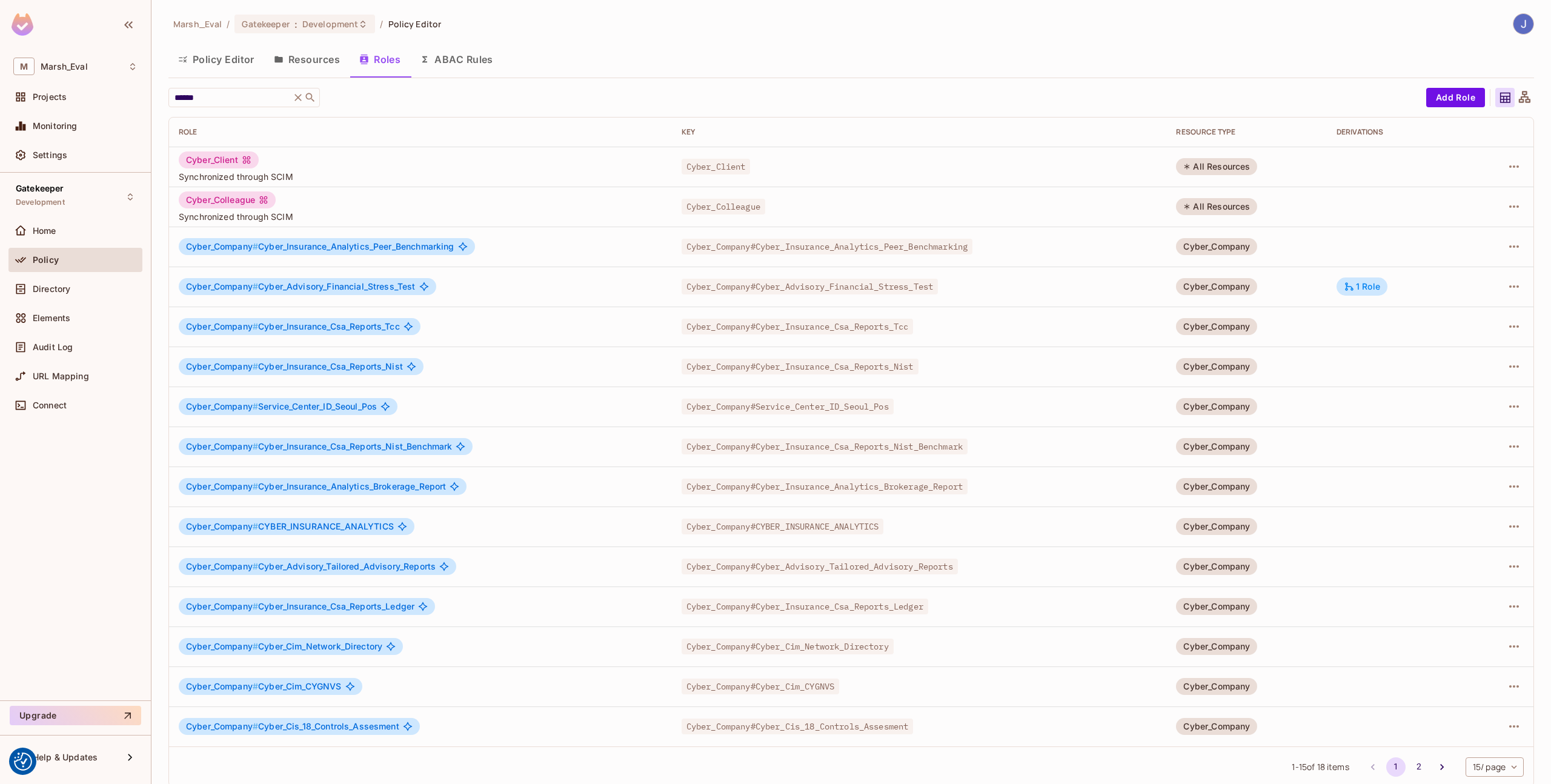
scroll to position [13, 0]
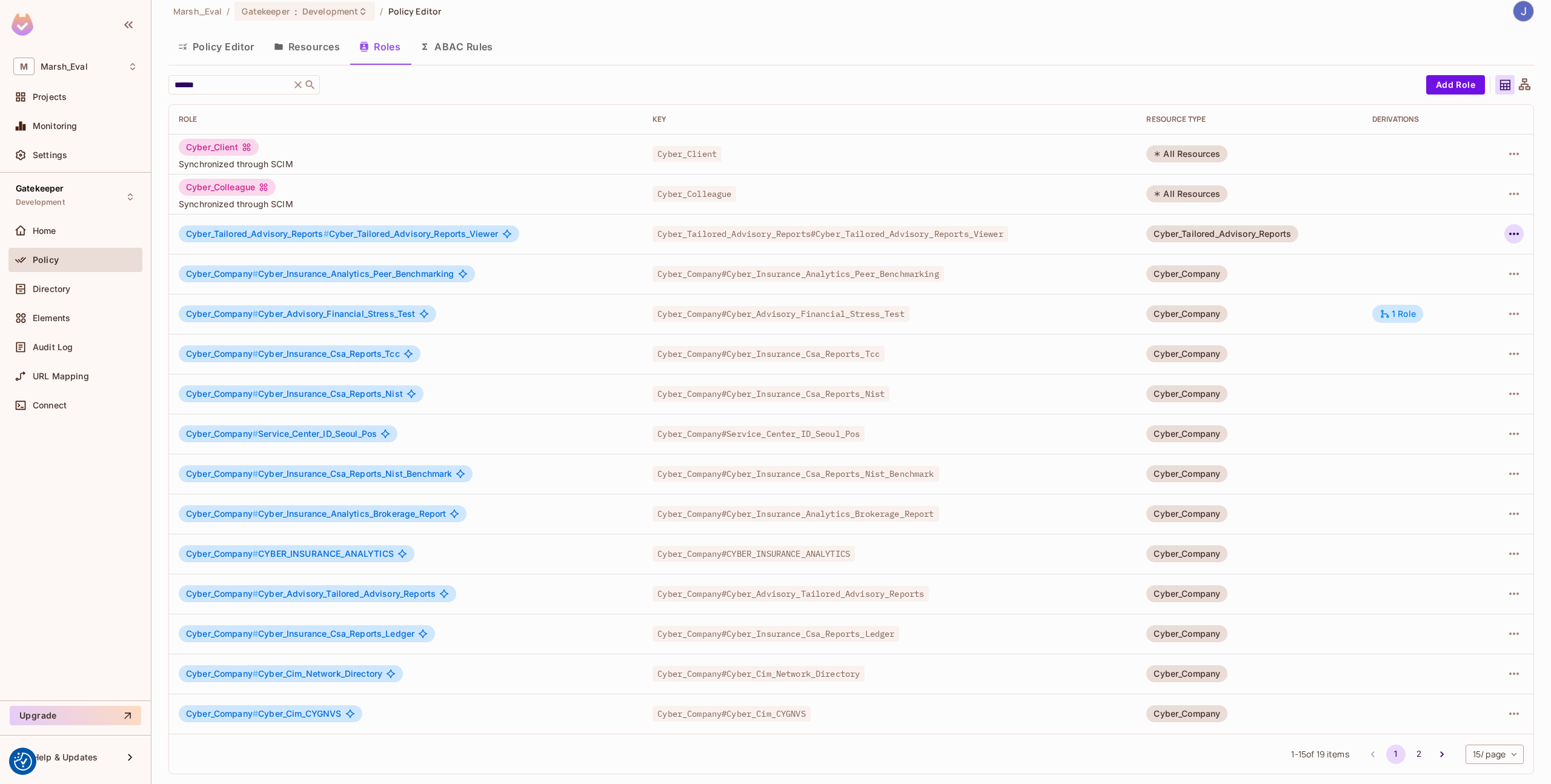
click at [1507, 231] on icon "button" at bounding box center [1514, 234] width 14 height 14
click at [1438, 266] on div "Edit Role" at bounding box center [1451, 261] width 36 height 12
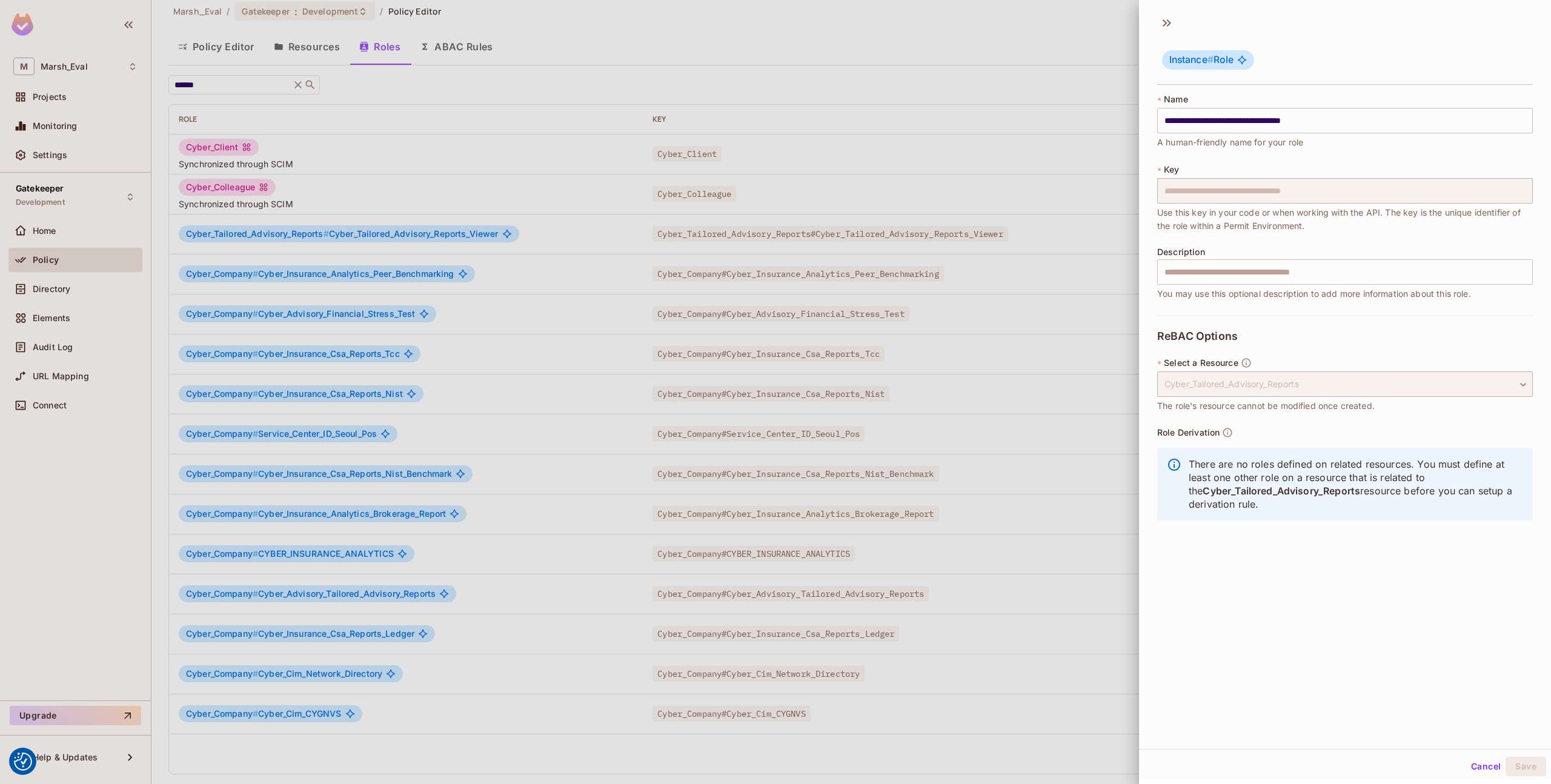
click at [1121, 423] on div at bounding box center [775, 392] width 1551 height 784
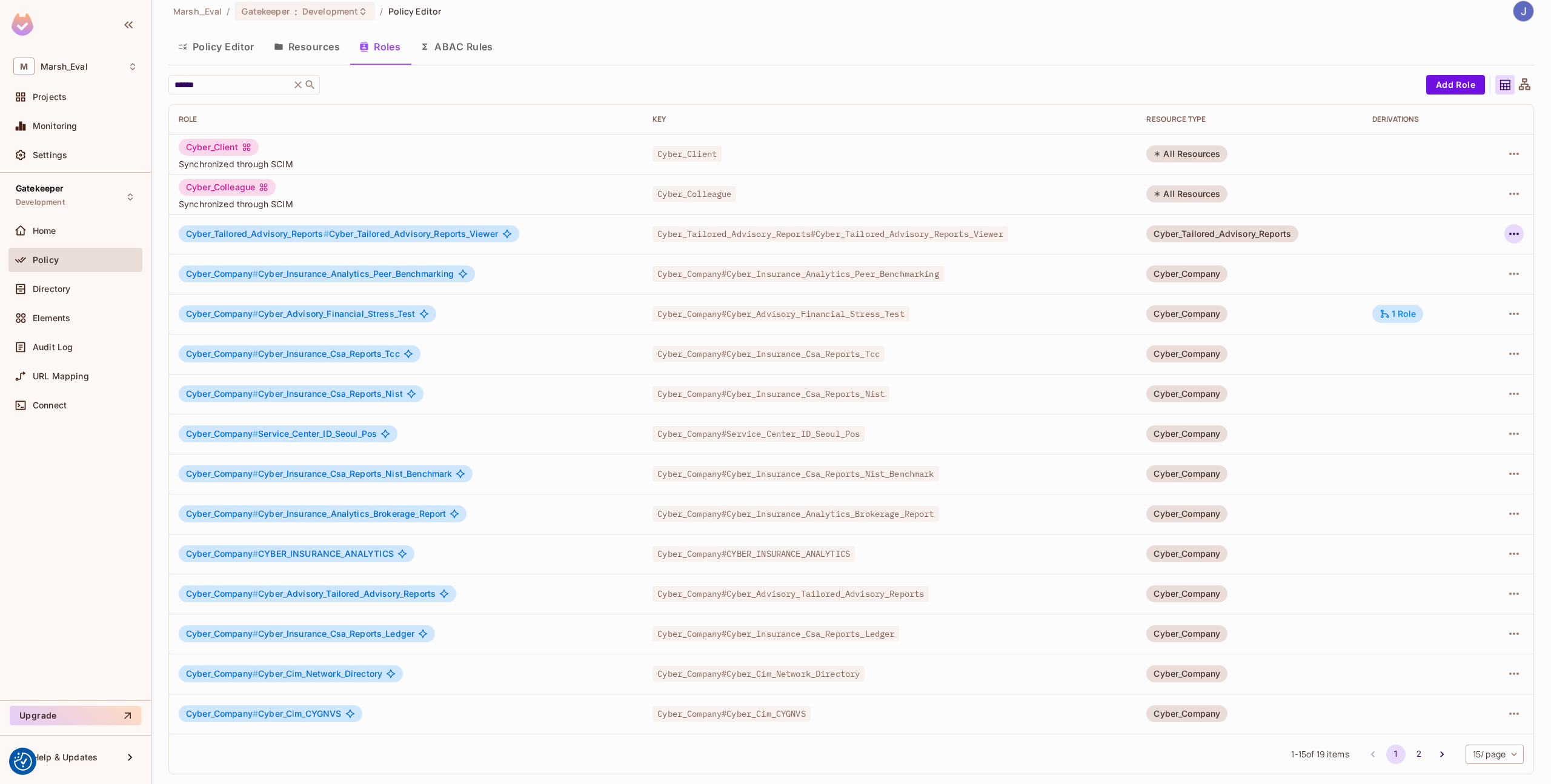
click at [1507, 236] on icon "button" at bounding box center [1514, 234] width 14 height 14
click at [1466, 264] on div "Edit Role" at bounding box center [1451, 261] width 36 height 12
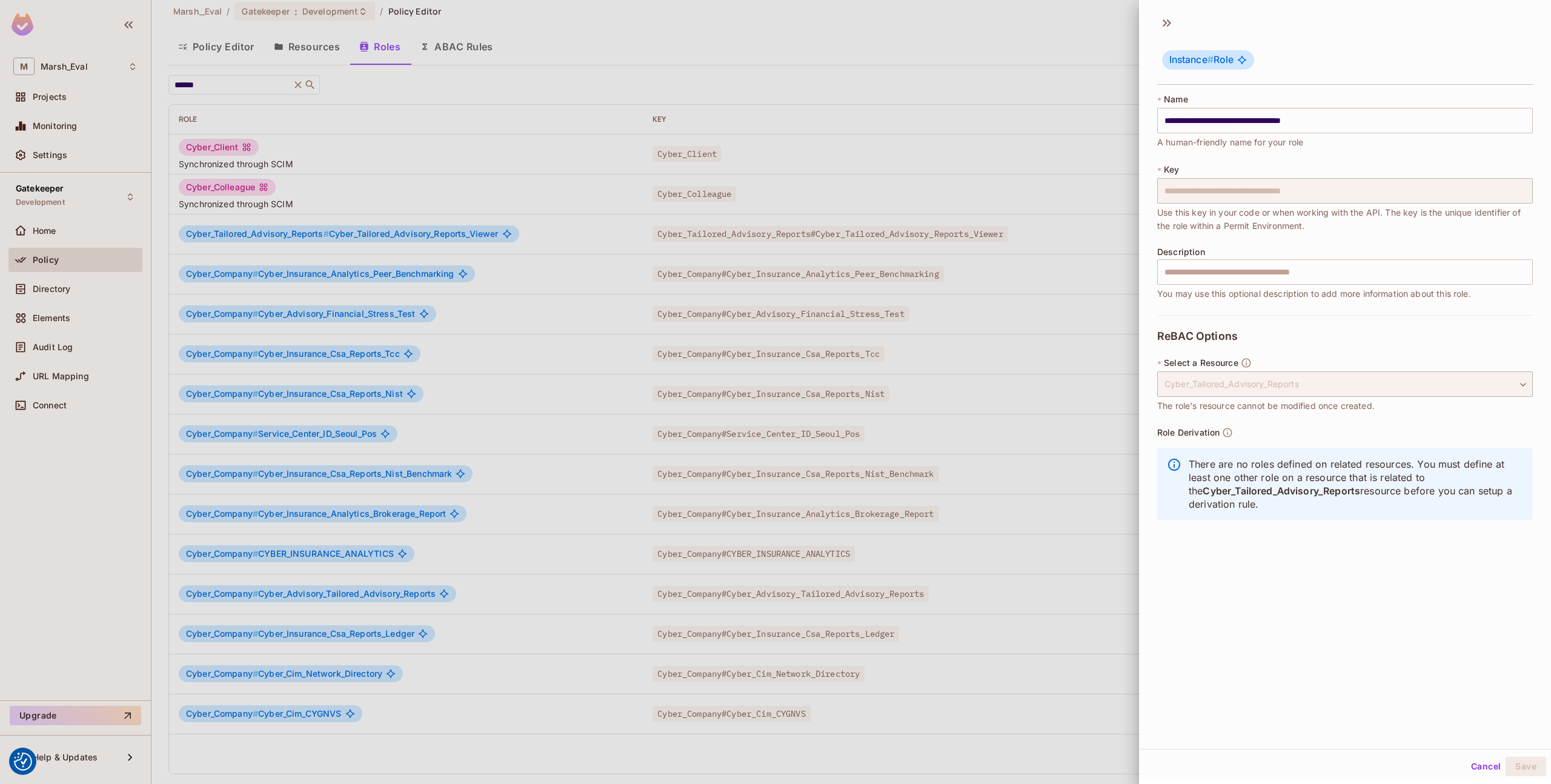
click at [1096, 379] on div at bounding box center [775, 392] width 1551 height 784
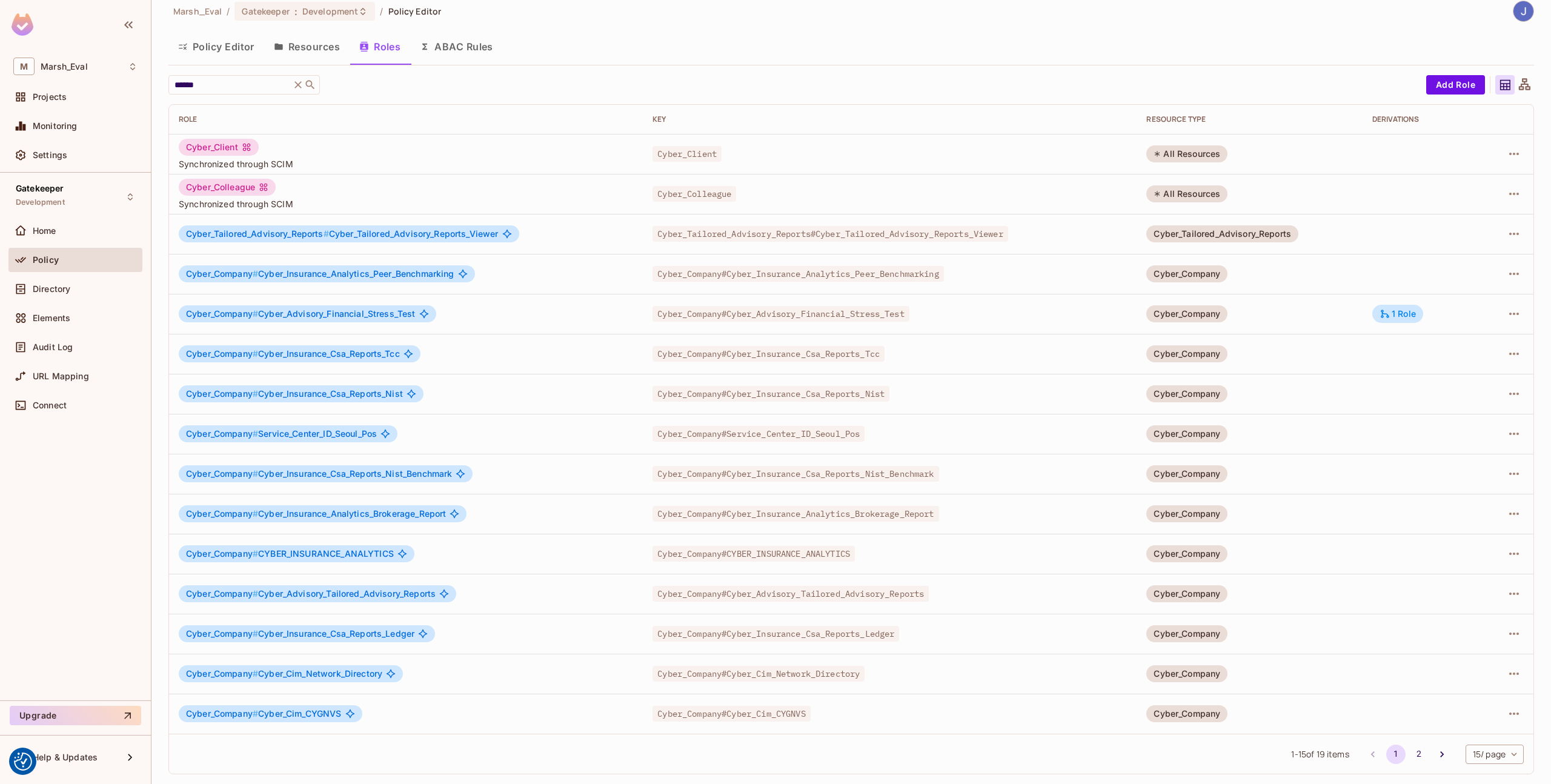
click at [311, 55] on button "Resources" at bounding box center [307, 46] width 85 height 31
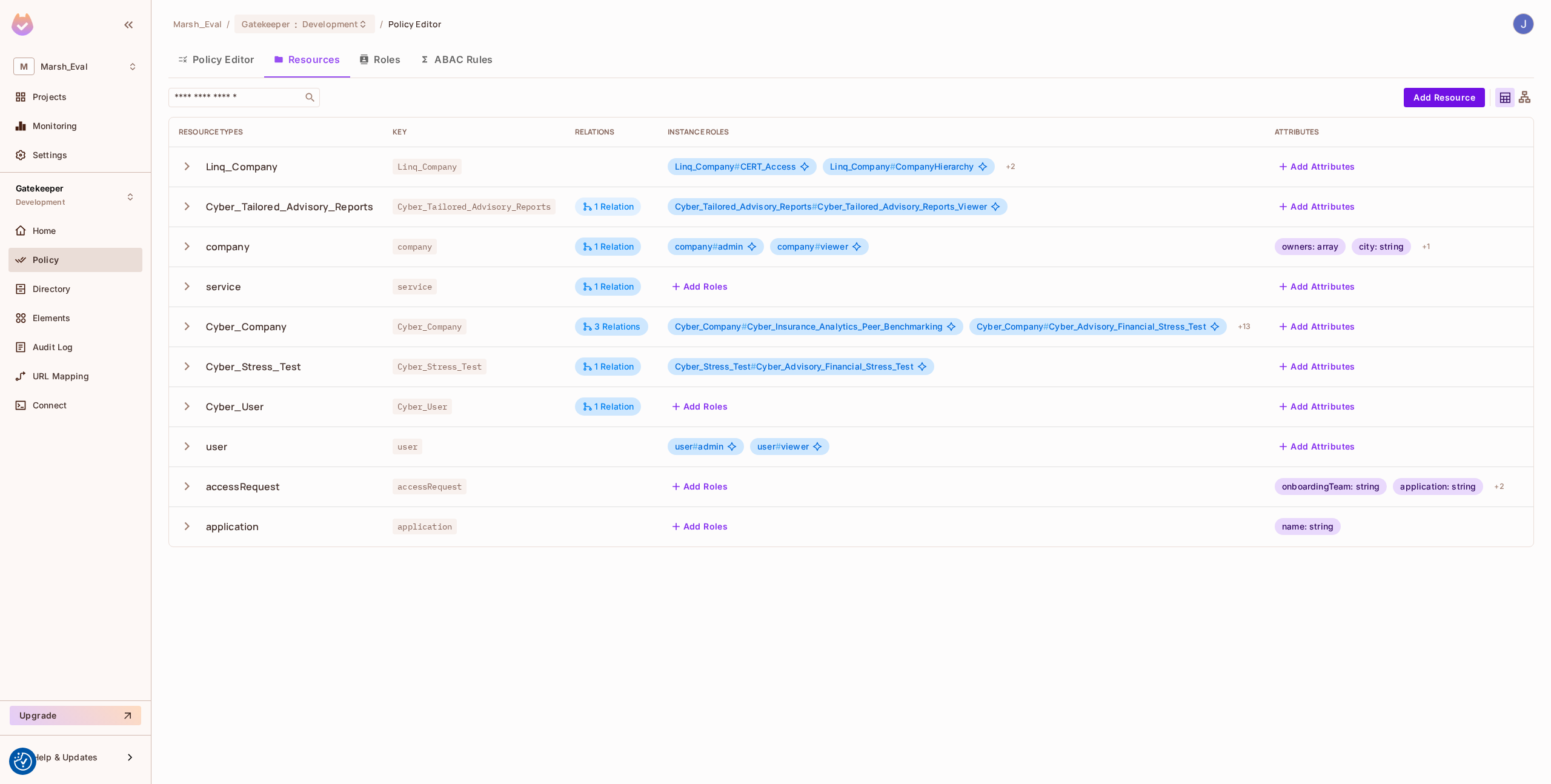
click at [628, 210] on div "1 Relation" at bounding box center [608, 206] width 52 height 11
click at [565, 256] on div at bounding box center [775, 392] width 1551 height 784
click at [383, 62] on button "Roles" at bounding box center [380, 59] width 61 height 31
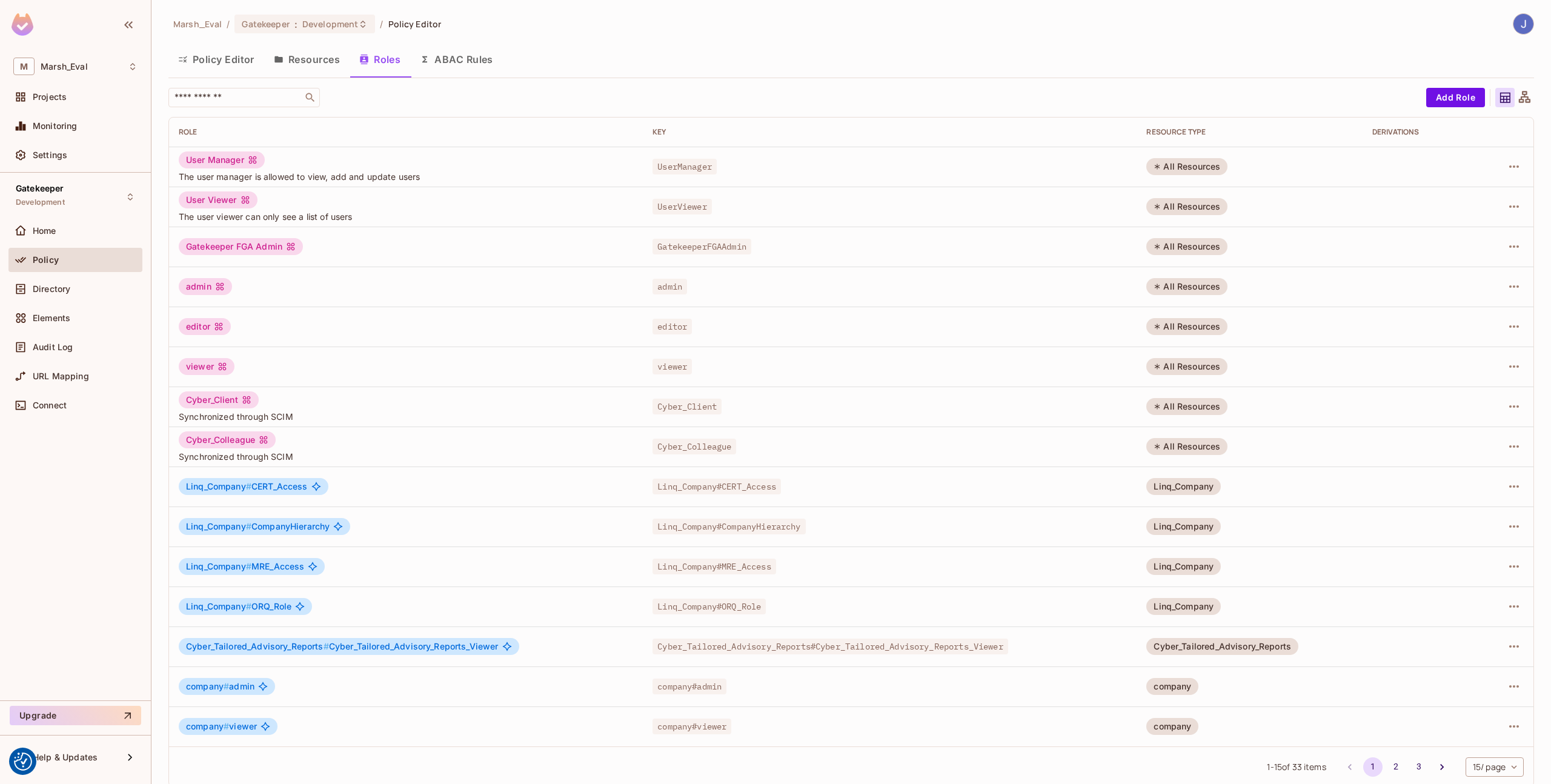
scroll to position [13, 0]
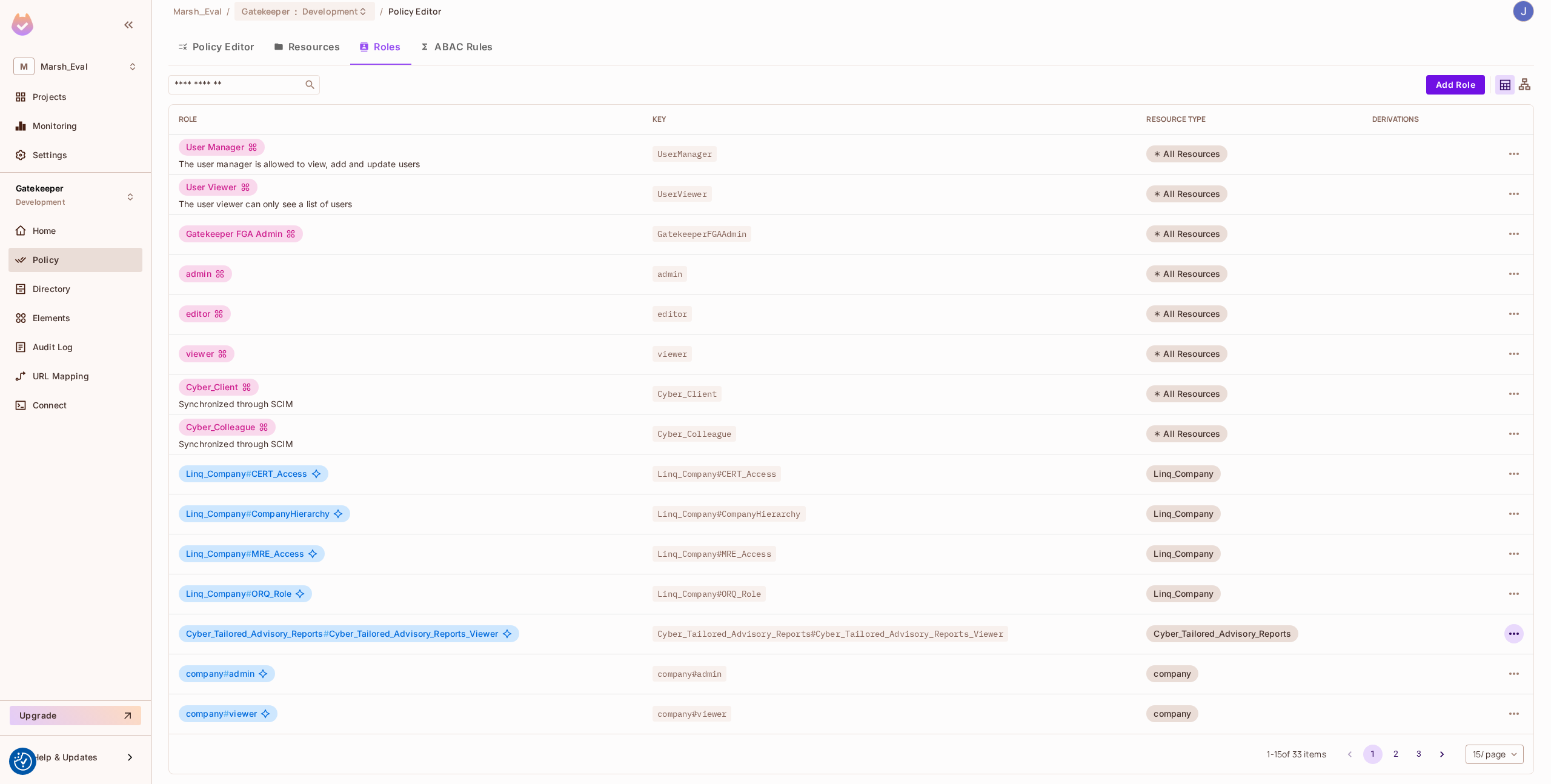
click at [1507, 632] on icon "button" at bounding box center [1514, 633] width 14 height 14
click at [1450, 657] on div "Edit Role" at bounding box center [1451, 661] width 36 height 12
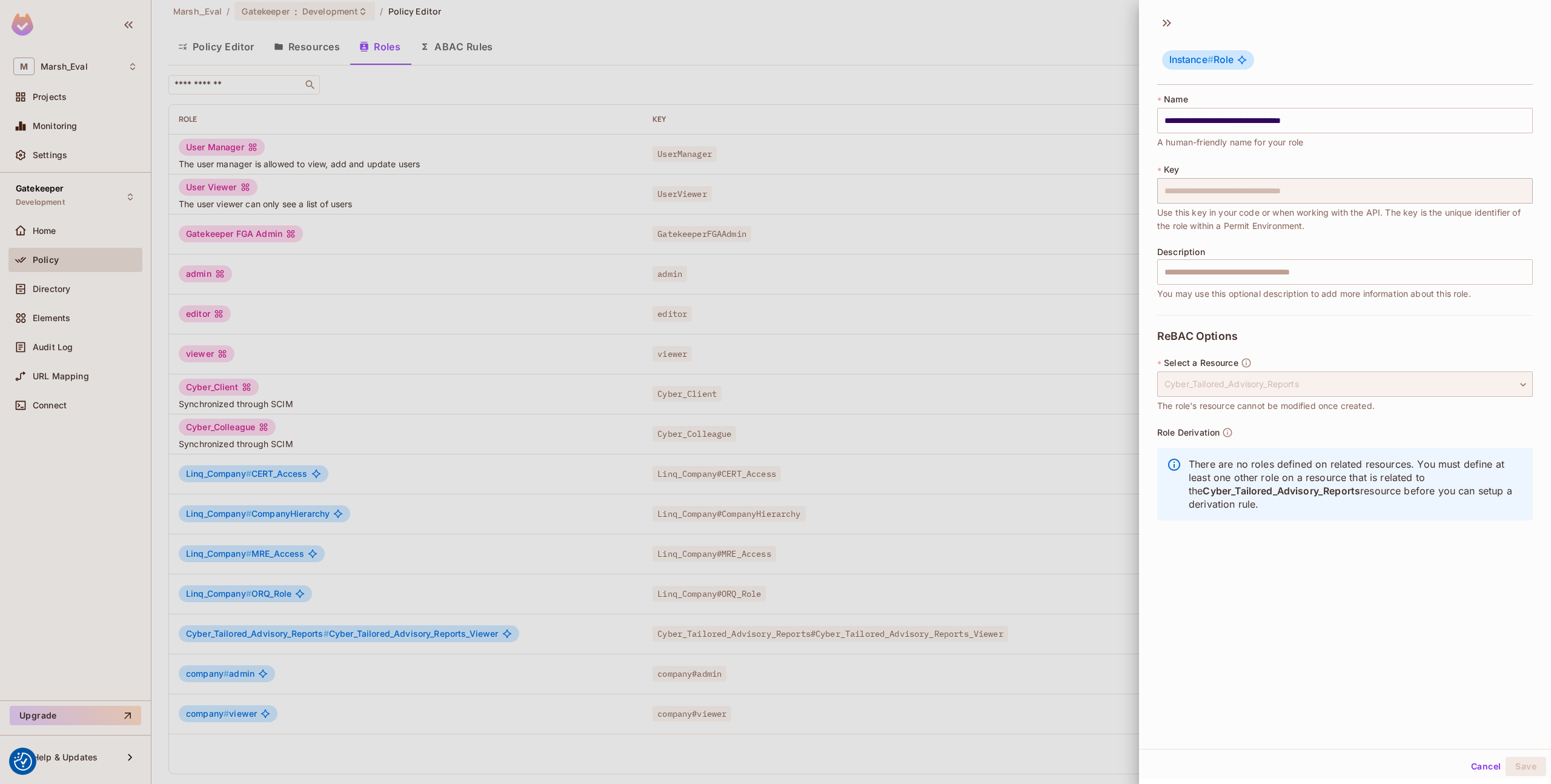
click at [1215, 389] on div "Cyber_Tailored_Advisory_Reports" at bounding box center [1345, 384] width 375 height 26
click at [1227, 124] on input "**********" at bounding box center [1345, 120] width 375 height 26
click at [1471, 761] on button "Cancel" at bounding box center [1485, 765] width 39 height 19
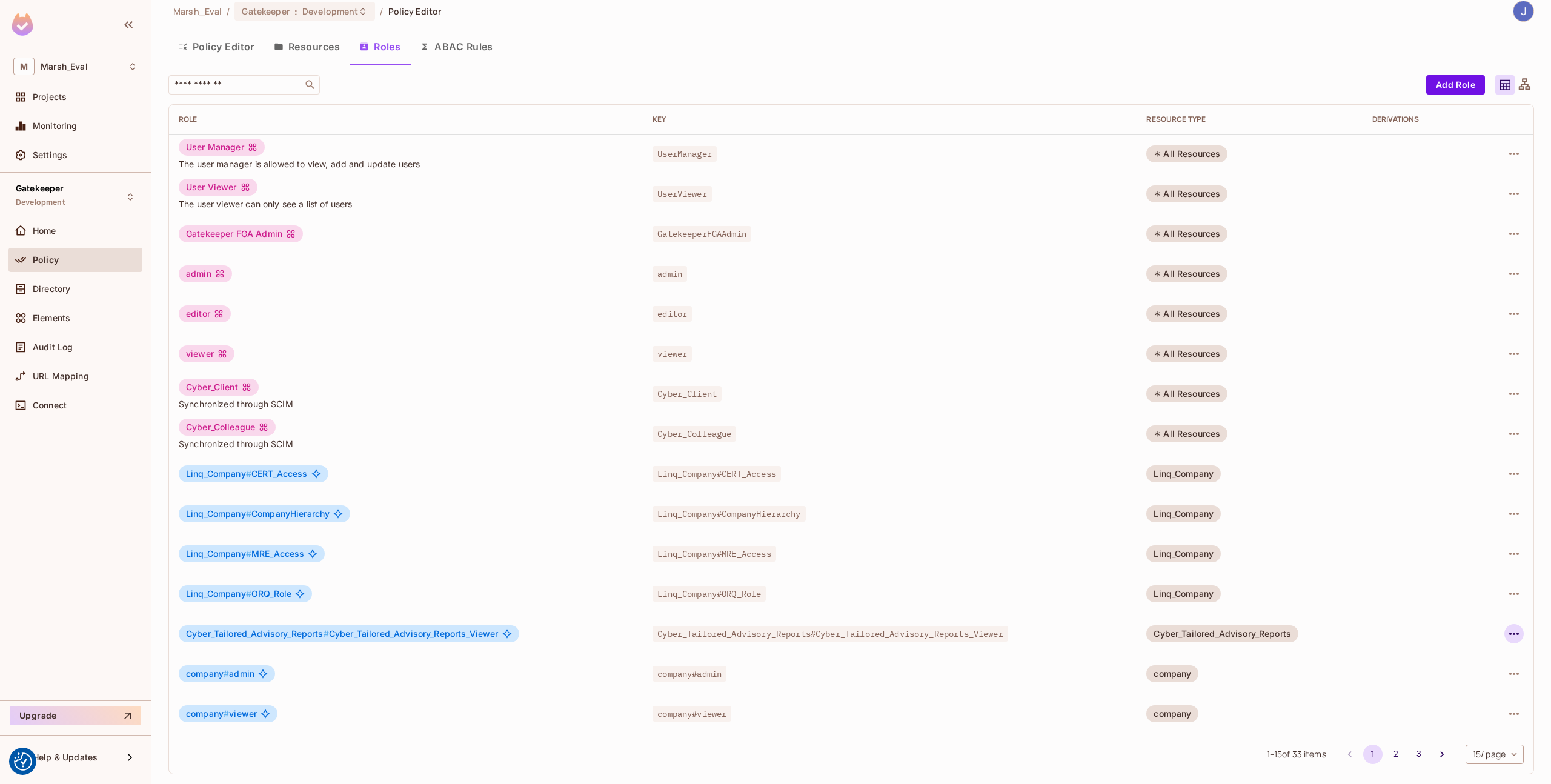
click at [1507, 632] on icon "button" at bounding box center [1514, 633] width 14 height 14
click at [1447, 711] on div "Delete Role" at bounding box center [1456, 714] width 46 height 12
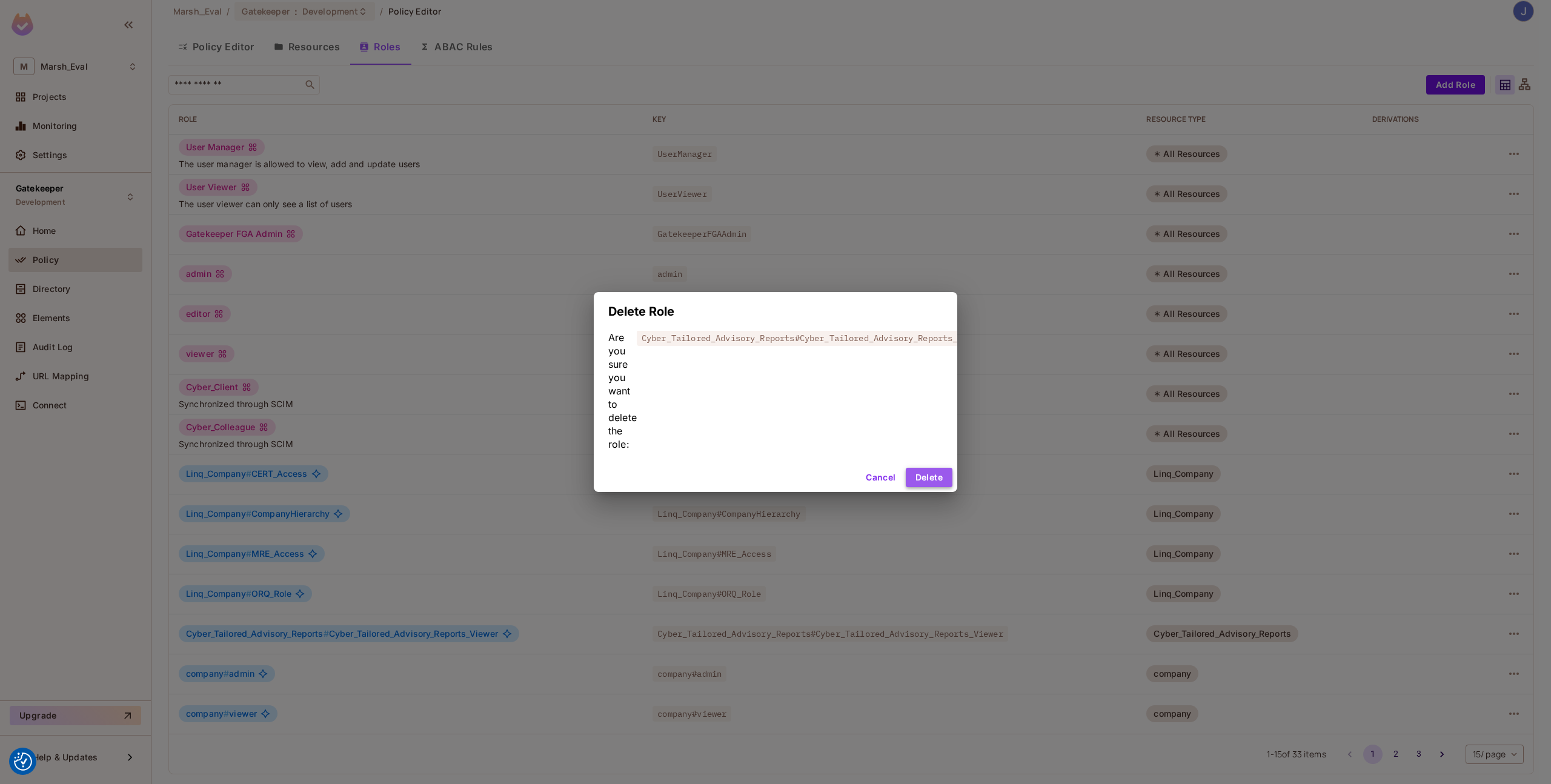
click at [933, 486] on button "Delete" at bounding box center [929, 477] width 46 height 19
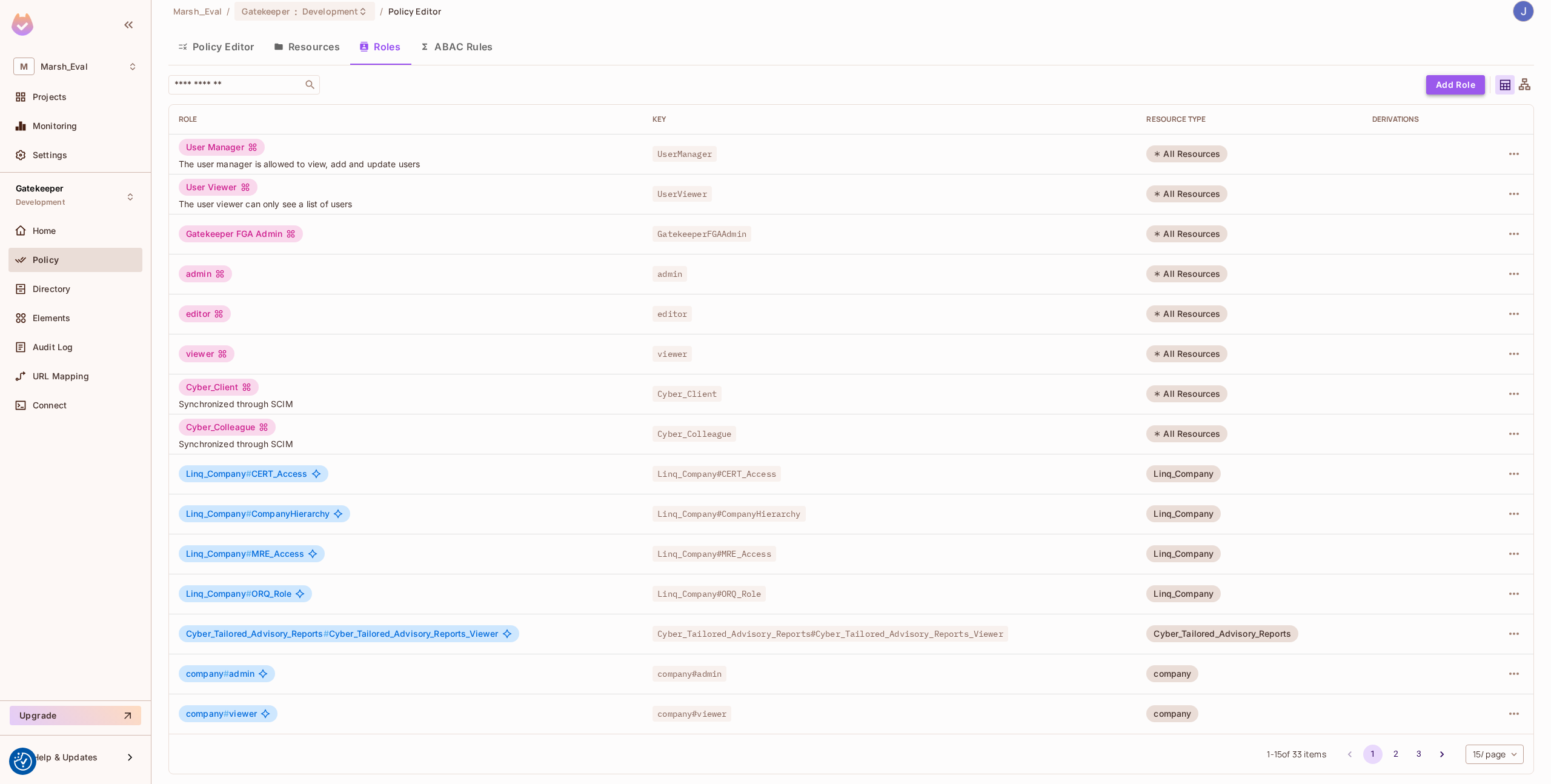
click at [1446, 80] on button "Add Role" at bounding box center [1456, 84] width 59 height 19
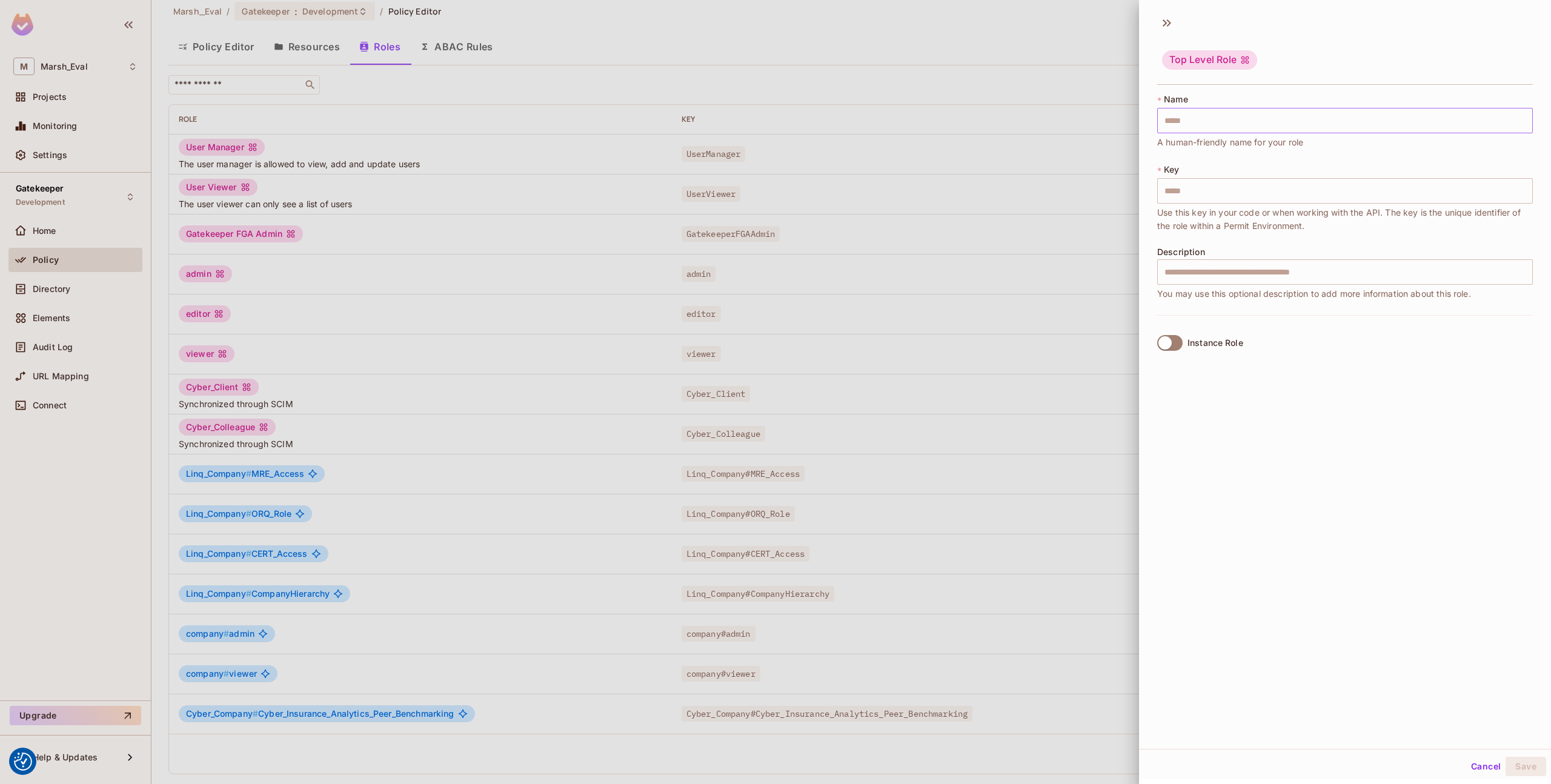
click at [1267, 127] on input "text" at bounding box center [1345, 120] width 375 height 26
paste input "**********"
type input "**********"
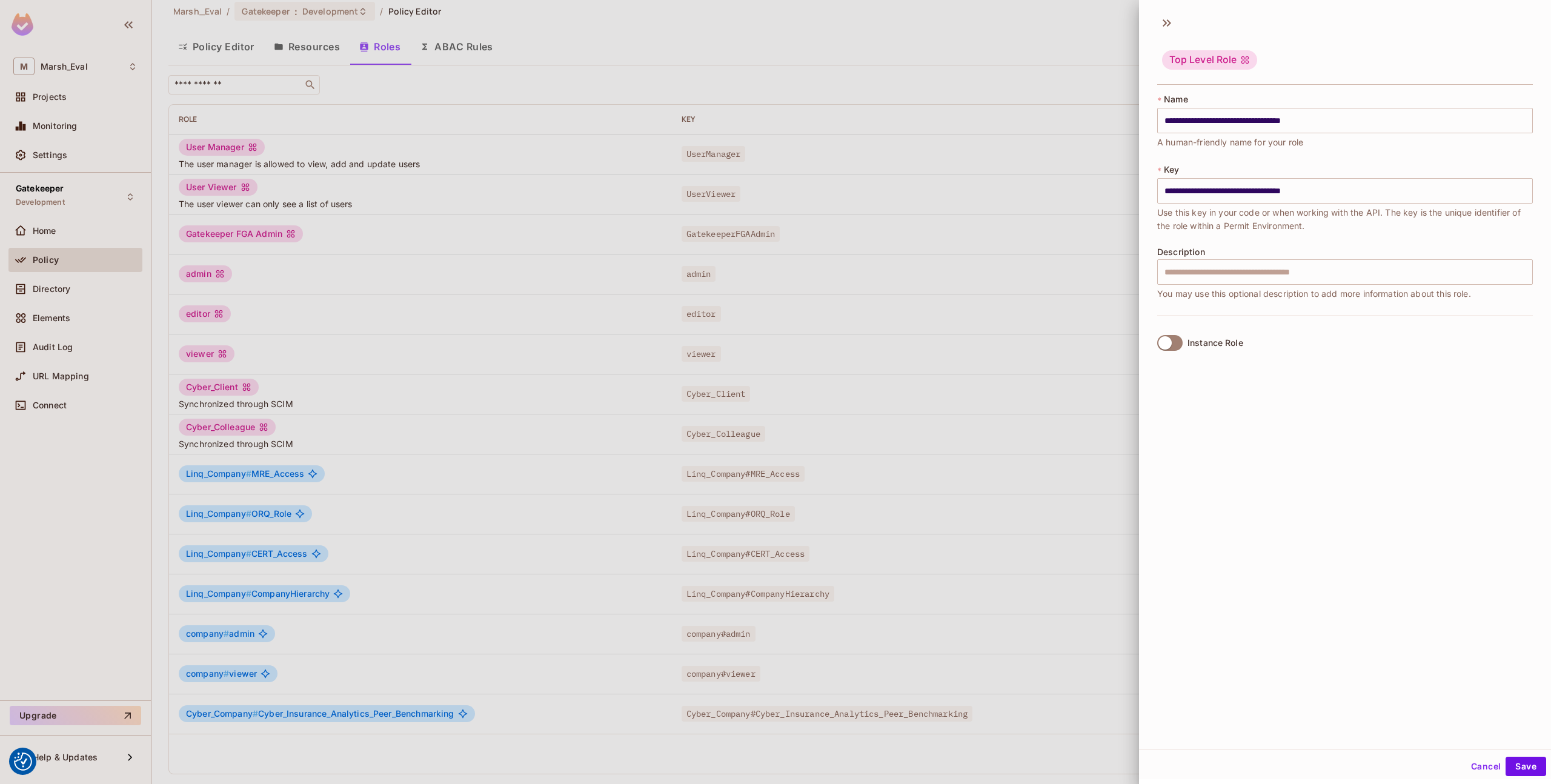
click at [1225, 339] on div "Instance Role" at bounding box center [1215, 343] width 56 height 10
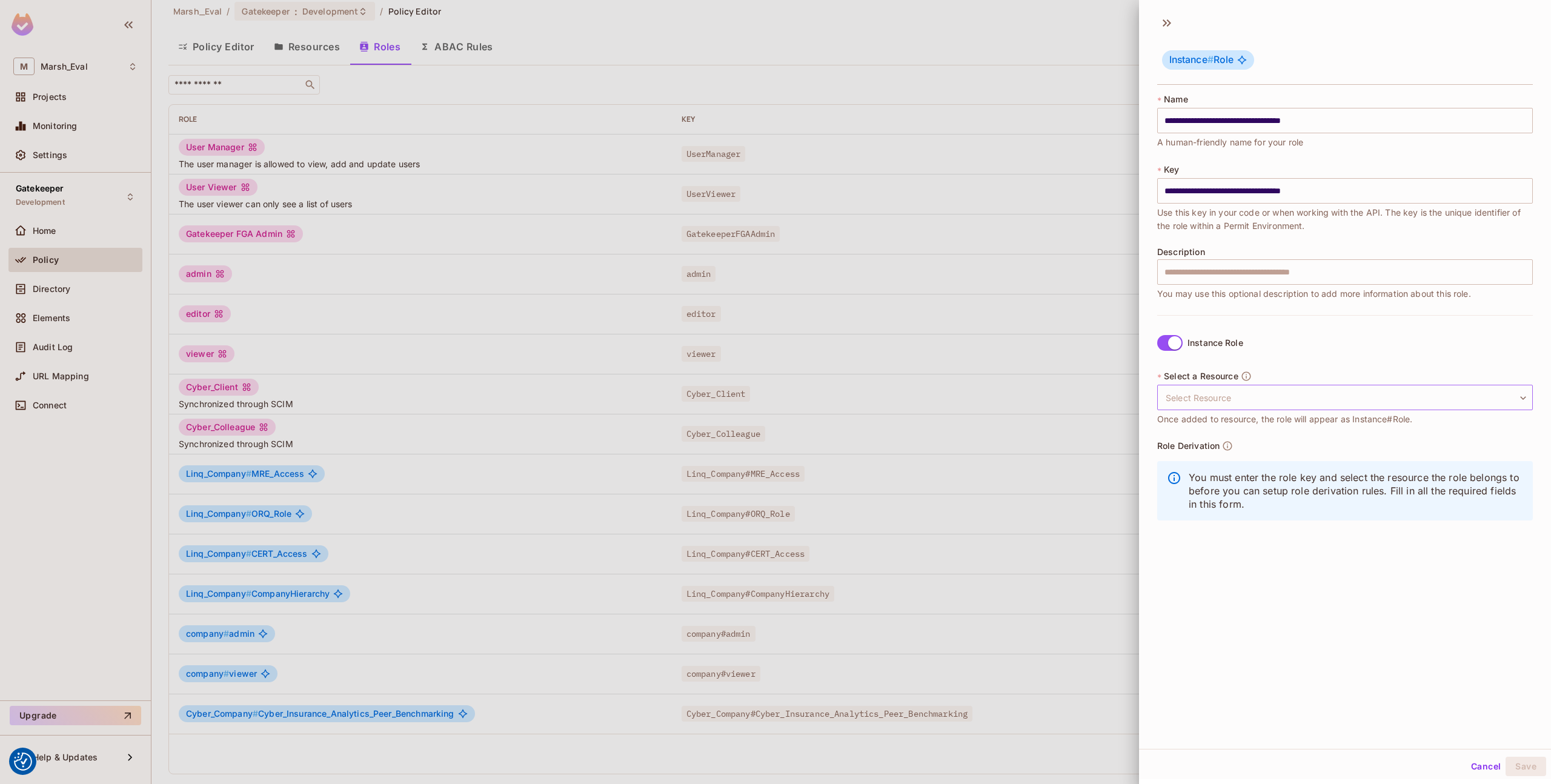
click at [1234, 399] on body "We use cookies to enhance your browsing experience, serve personalized ads or c…" at bounding box center [775, 392] width 1551 height 784
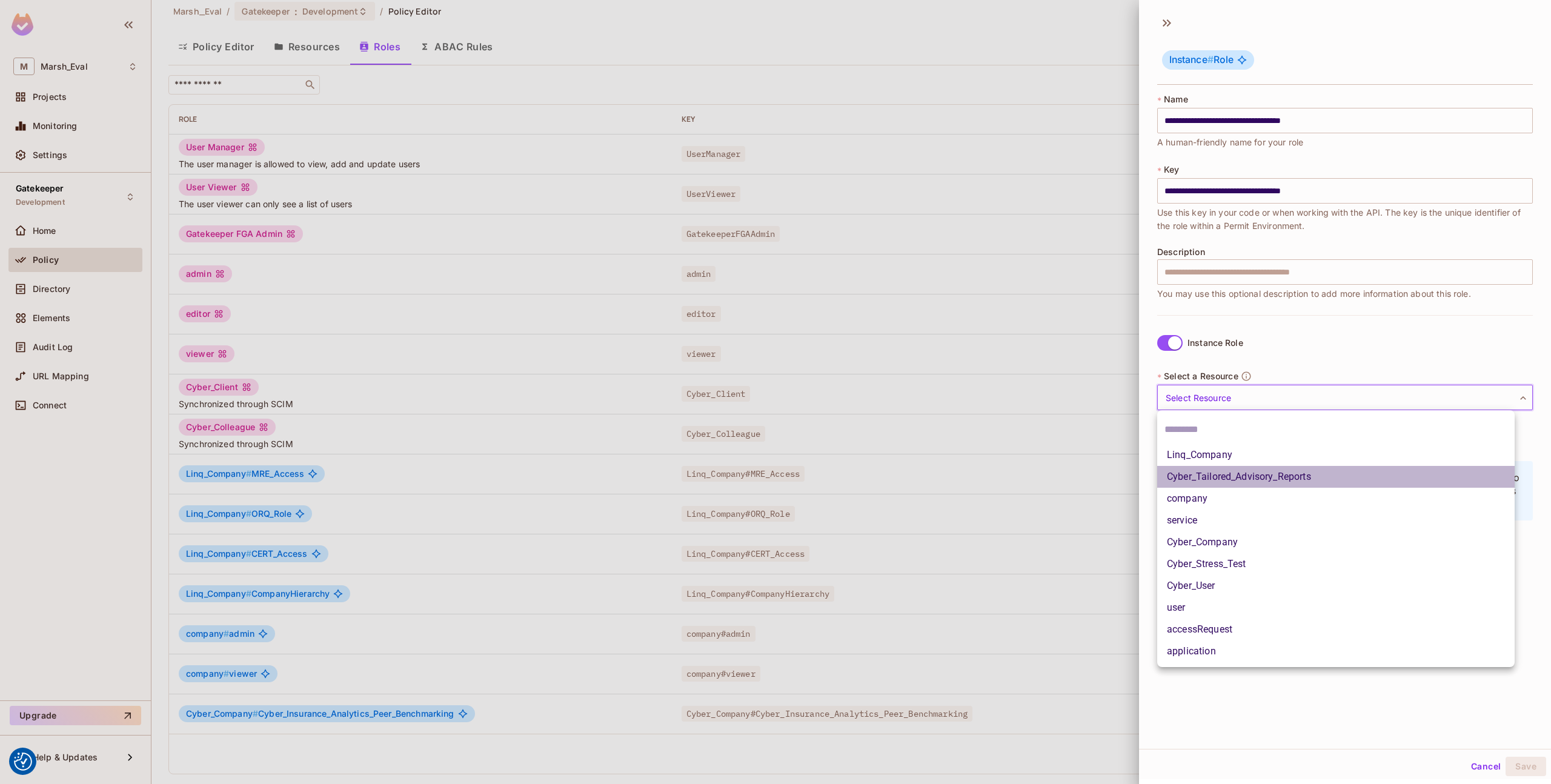
click at [1225, 471] on li "Cyber_Tailored_Advisory_Reports" at bounding box center [1337, 476] width 358 height 22
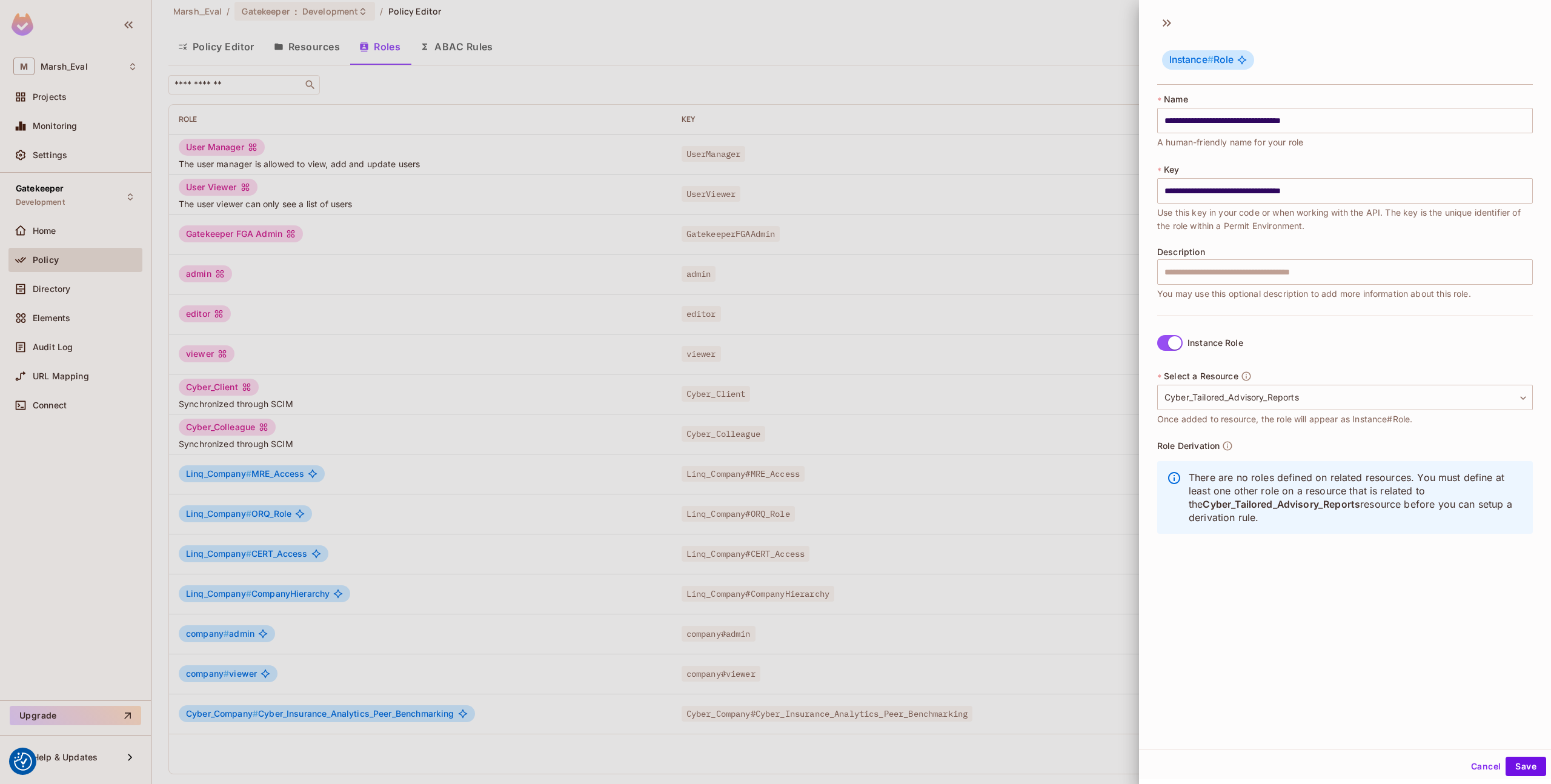
click at [1225, 471] on p "There are no roles defined on related resources. You must define at least one o…" at bounding box center [1357, 497] width 335 height 53
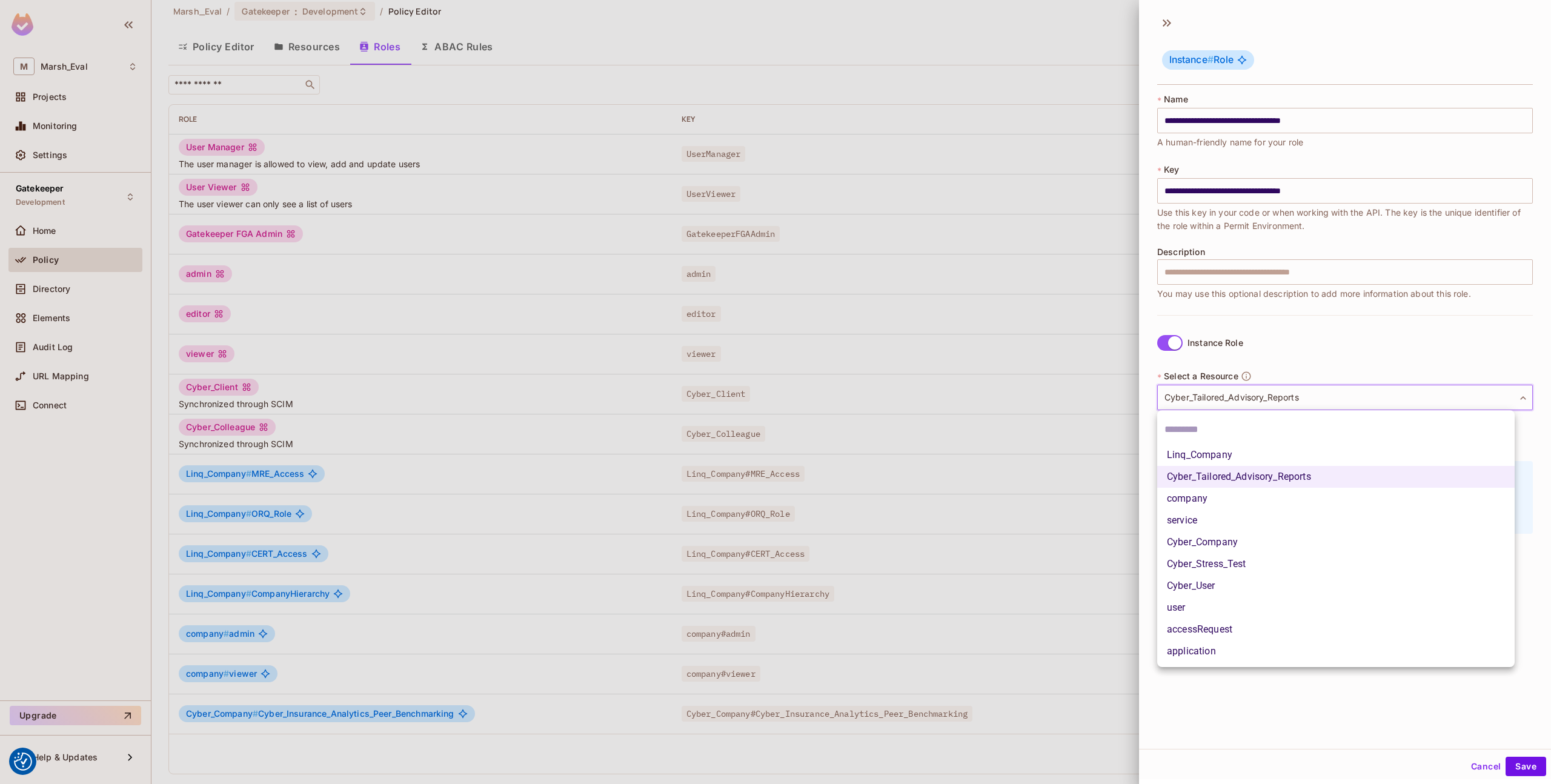
click at [1219, 407] on body "We use cookies to enhance your browsing experience, serve personalized ads or c…" at bounding box center [775, 392] width 1551 height 784
click at [1203, 538] on li "Cyber_Company" at bounding box center [1337, 542] width 358 height 22
type input "**********"
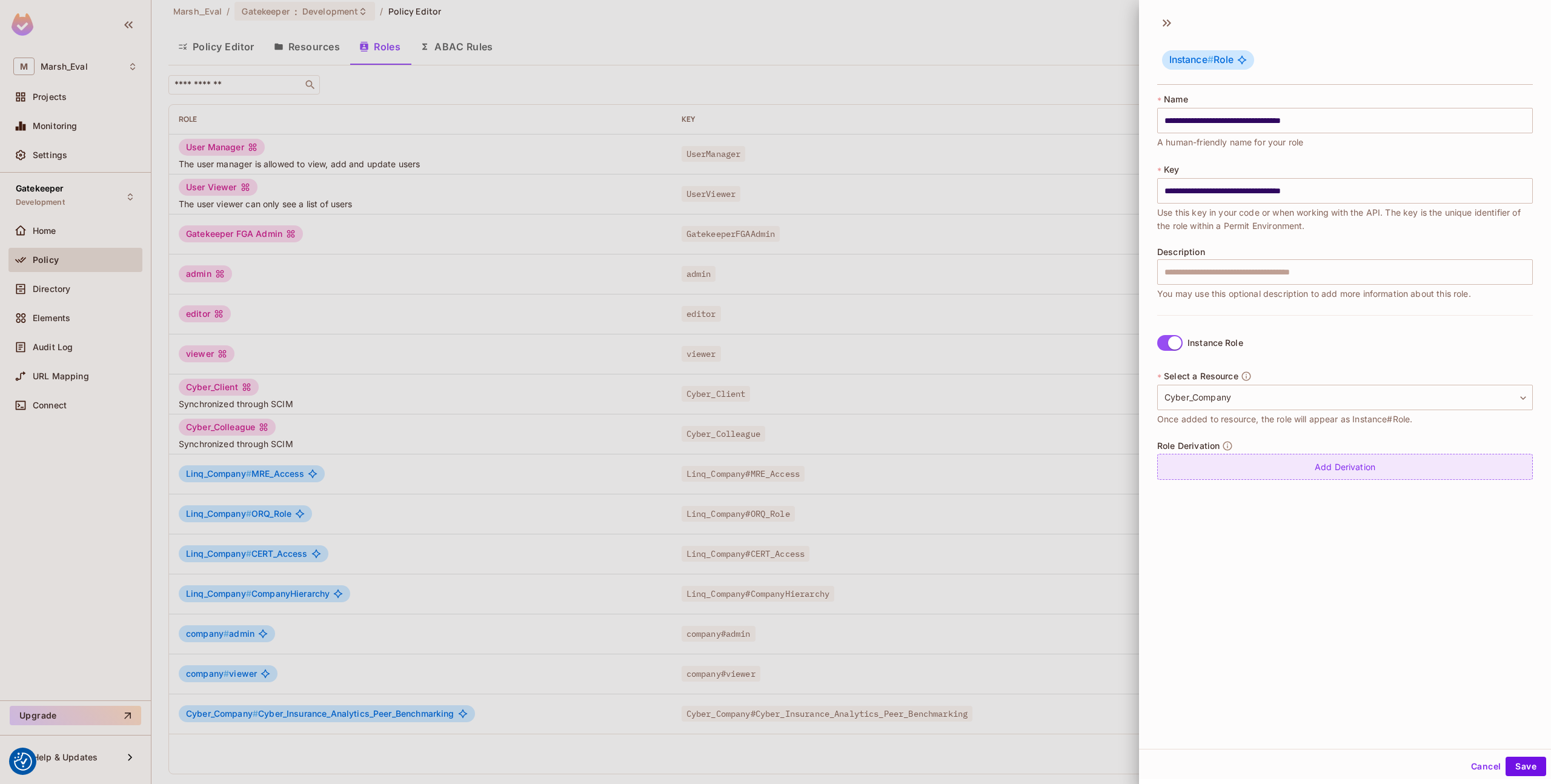
click at [1221, 476] on div "Add Derivation" at bounding box center [1345, 466] width 375 height 26
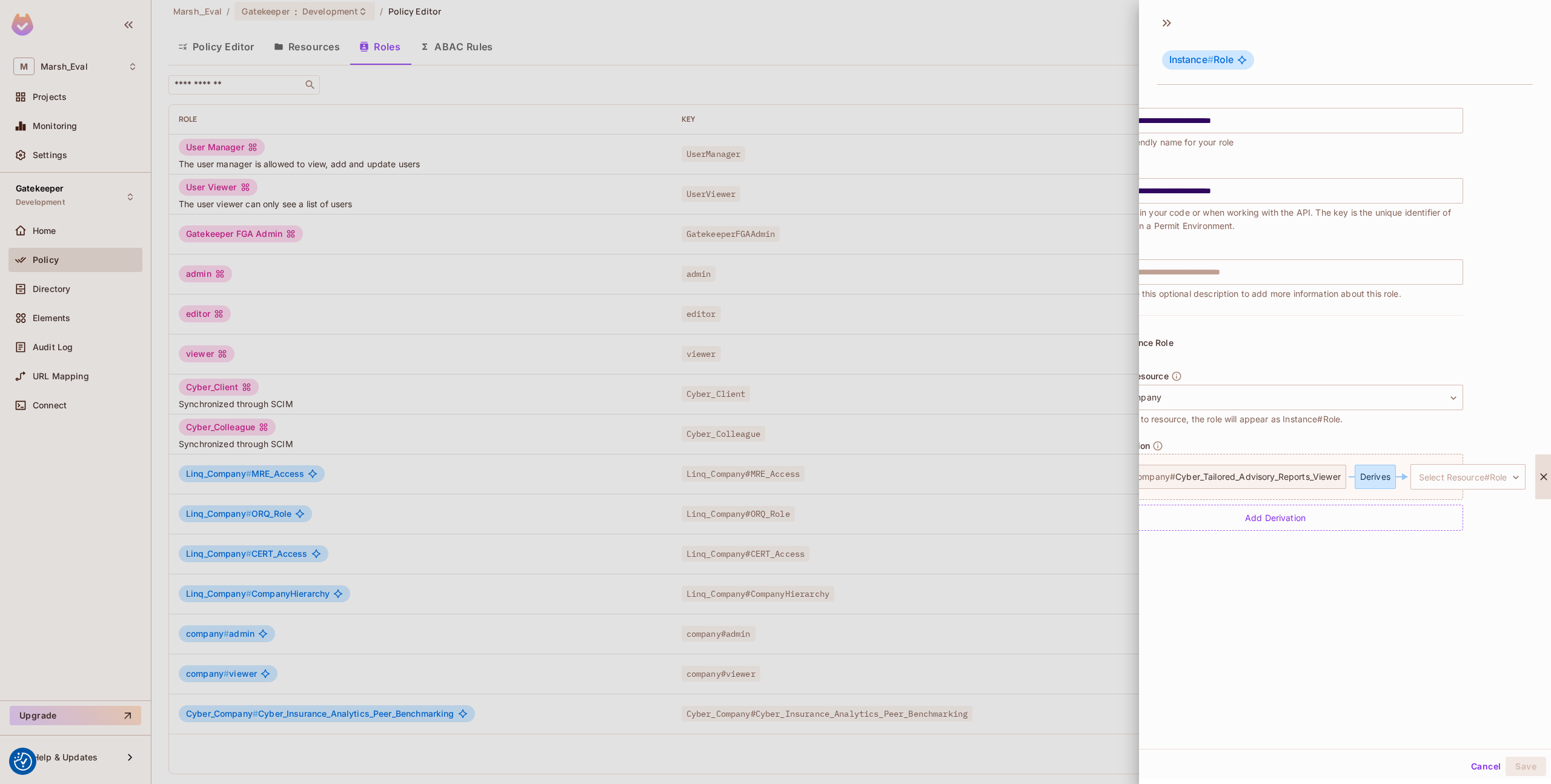
scroll to position [0, 93]
click at [1415, 475] on body "We use cookies to enhance your browsing experience, serve personalized ads or c…" at bounding box center [775, 392] width 1551 height 784
click at [1324, 460] on div at bounding box center [775, 392] width 1551 height 784
click at [1535, 466] on div at bounding box center [1543, 476] width 17 height 45
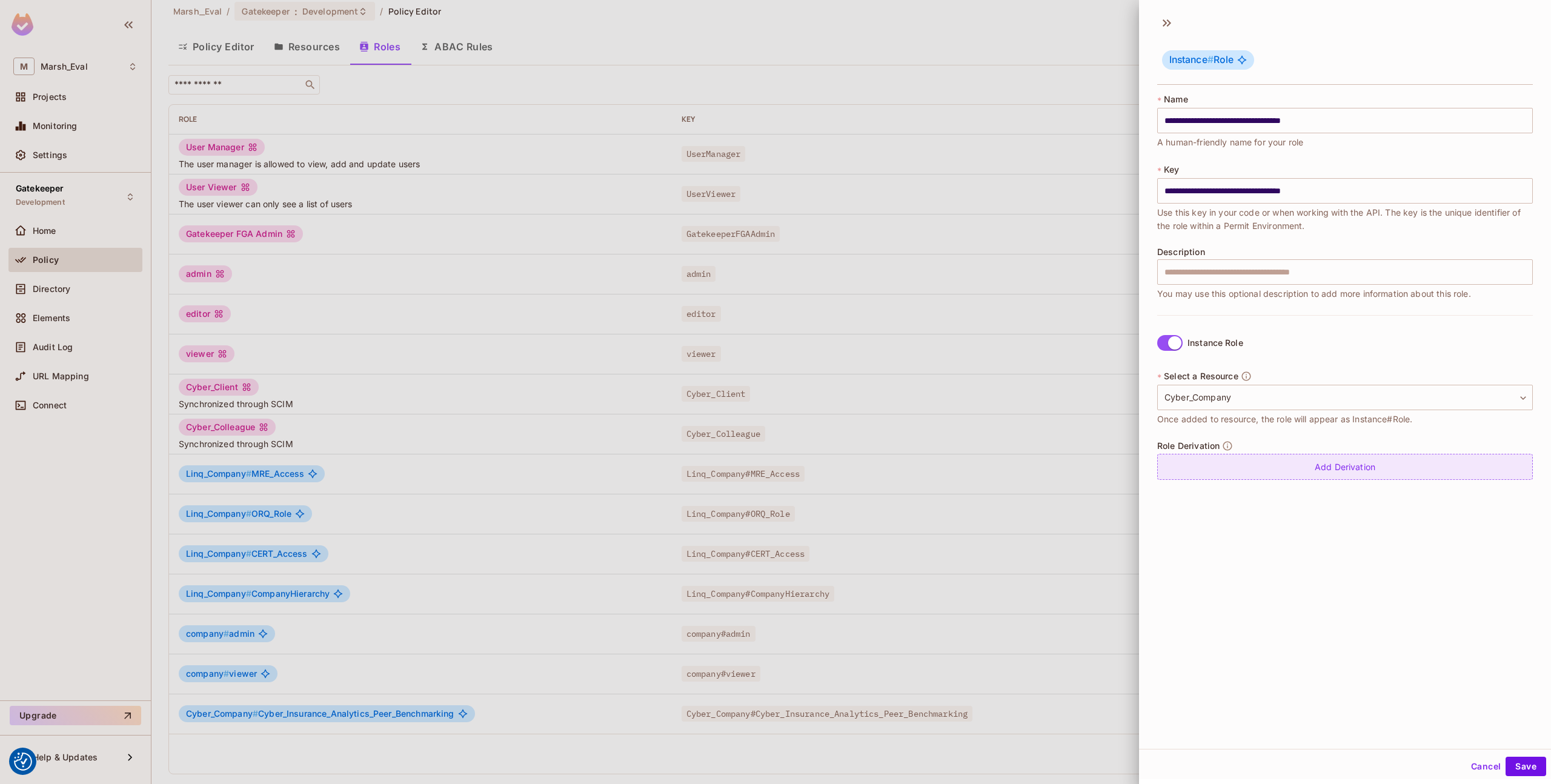
click at [1316, 471] on div "Add Derivation" at bounding box center [1345, 466] width 375 height 26
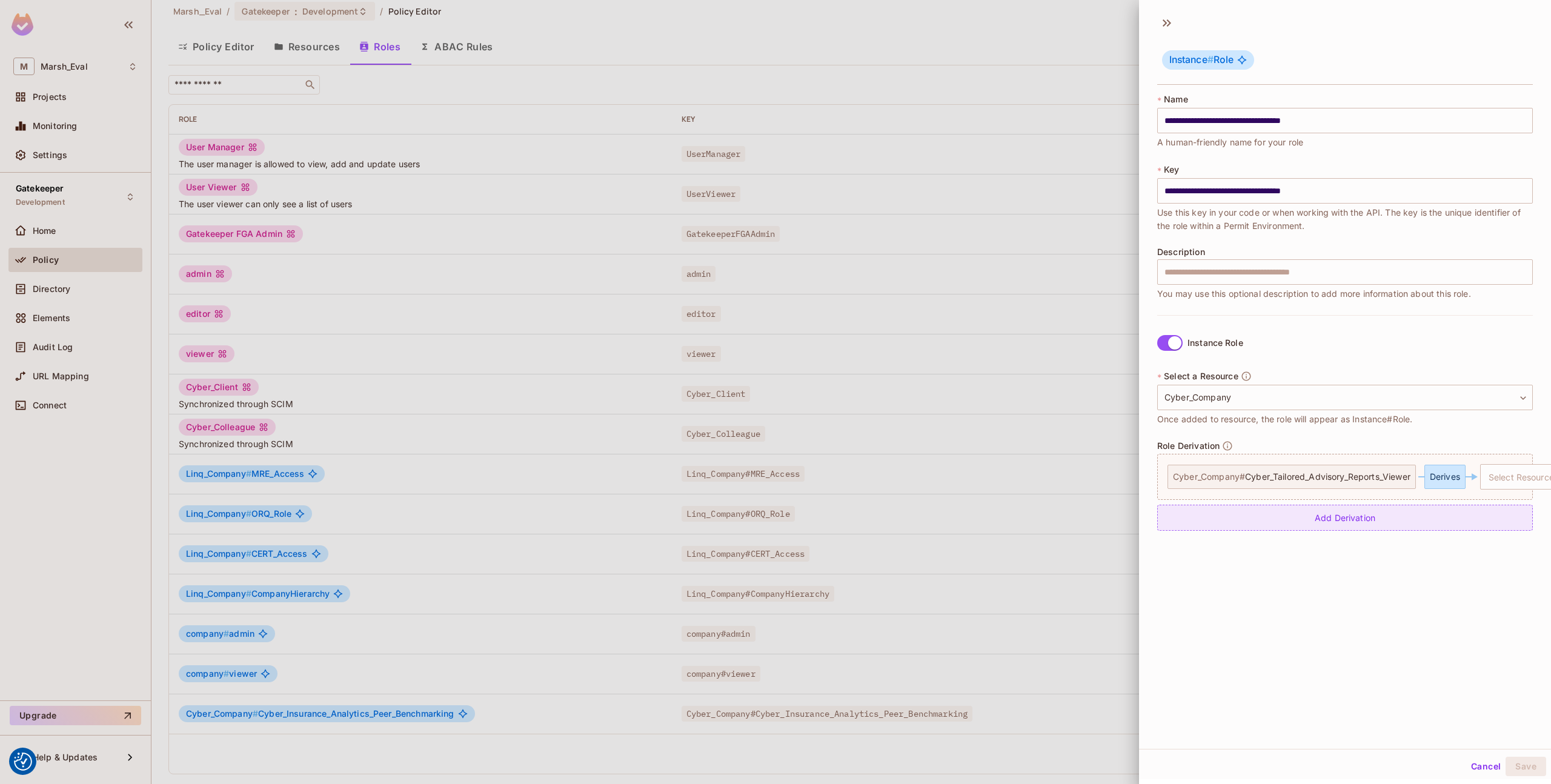
click at [1330, 511] on div "Add Derivation" at bounding box center [1345, 518] width 375 height 26
click at [1447, 539] on div "Derives" at bounding box center [1446, 528] width 41 height 24
click at [1473, 760] on button "Cancel" at bounding box center [1485, 765] width 39 height 19
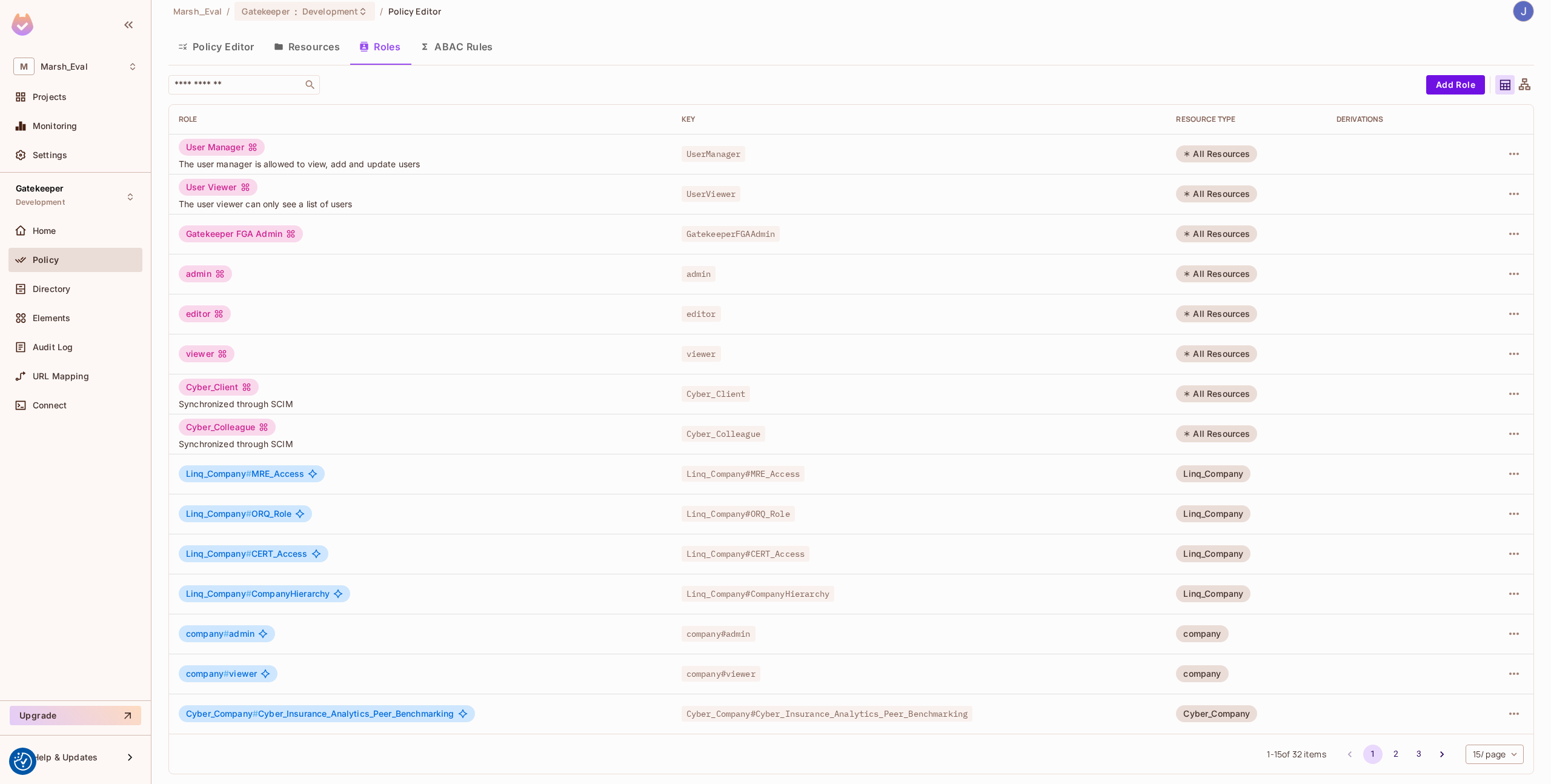
click at [286, 43] on button "Resources" at bounding box center [307, 46] width 85 height 31
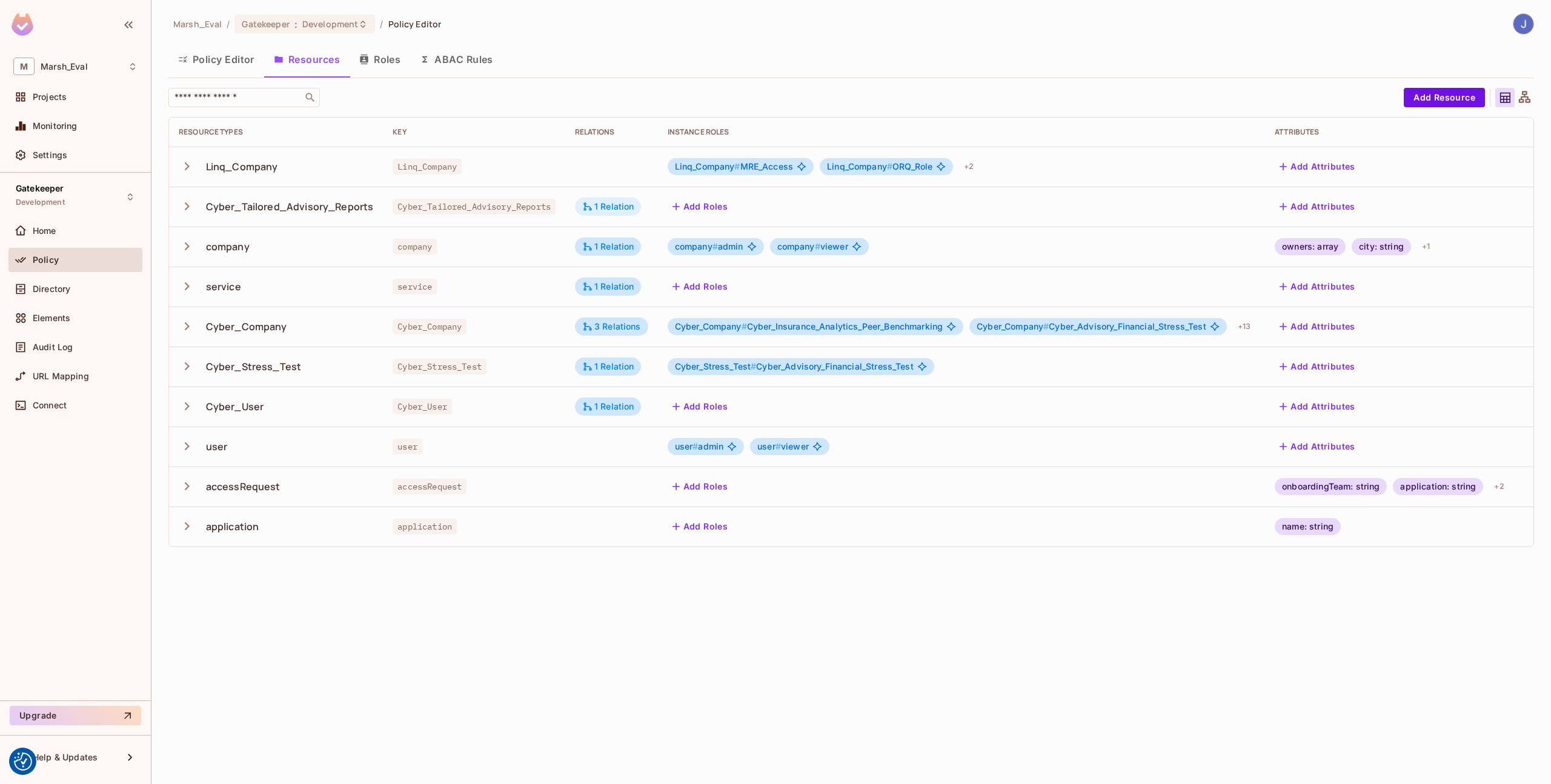
click at [613, 204] on div "1 Relation" at bounding box center [608, 206] width 52 height 11
click at [626, 275] on button "Edit Relations" at bounding box center [632, 279] width 78 height 19
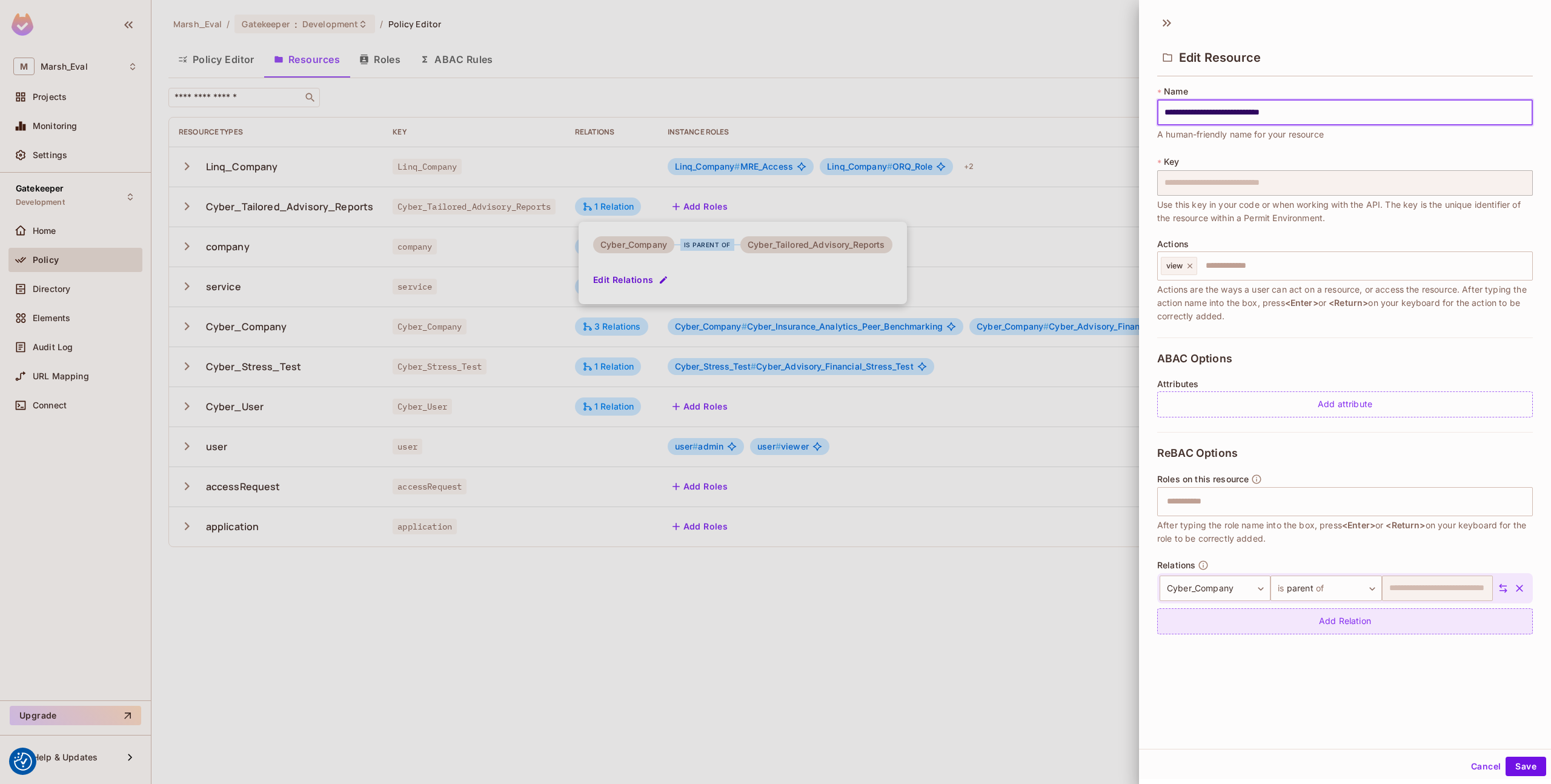
click at [1348, 614] on div "Add Relation" at bounding box center [1345, 621] width 375 height 26
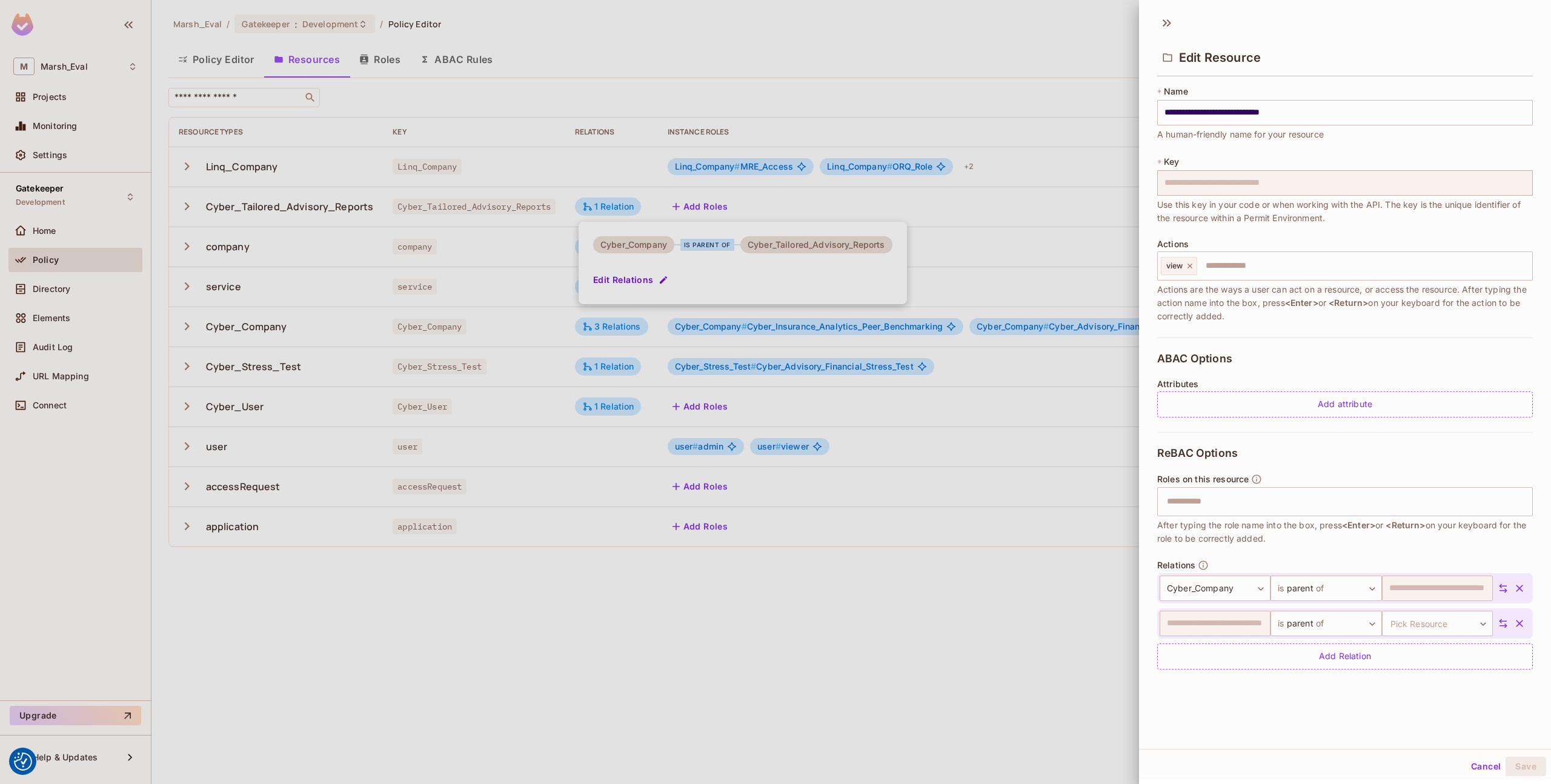
click at [1509, 624] on button "button" at bounding box center [1520, 623] width 22 height 22
click at [1520, 764] on button "Save" at bounding box center [1526, 765] width 41 height 19
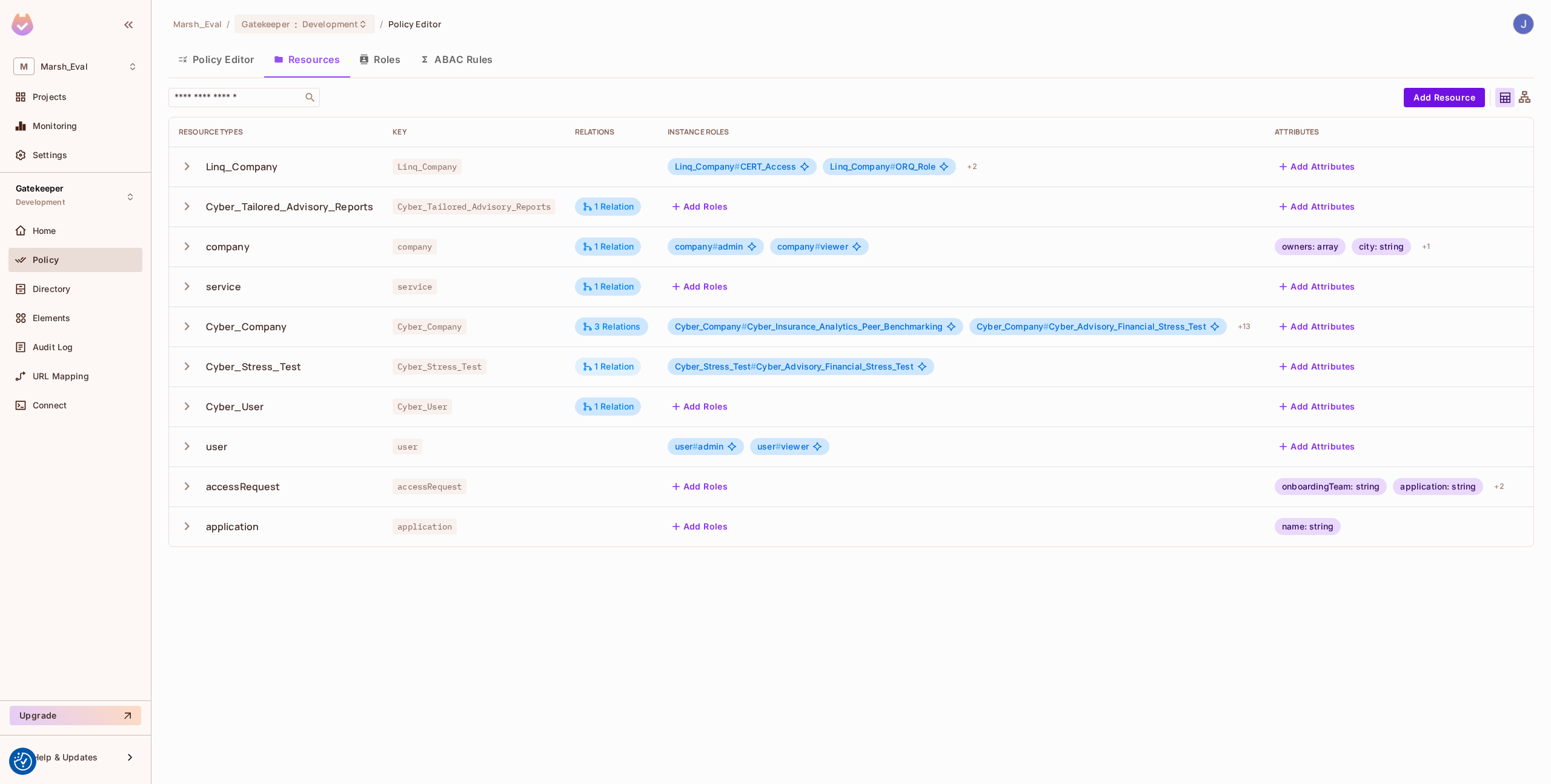
click at [615, 361] on div "1 Relation" at bounding box center [608, 366] width 52 height 11
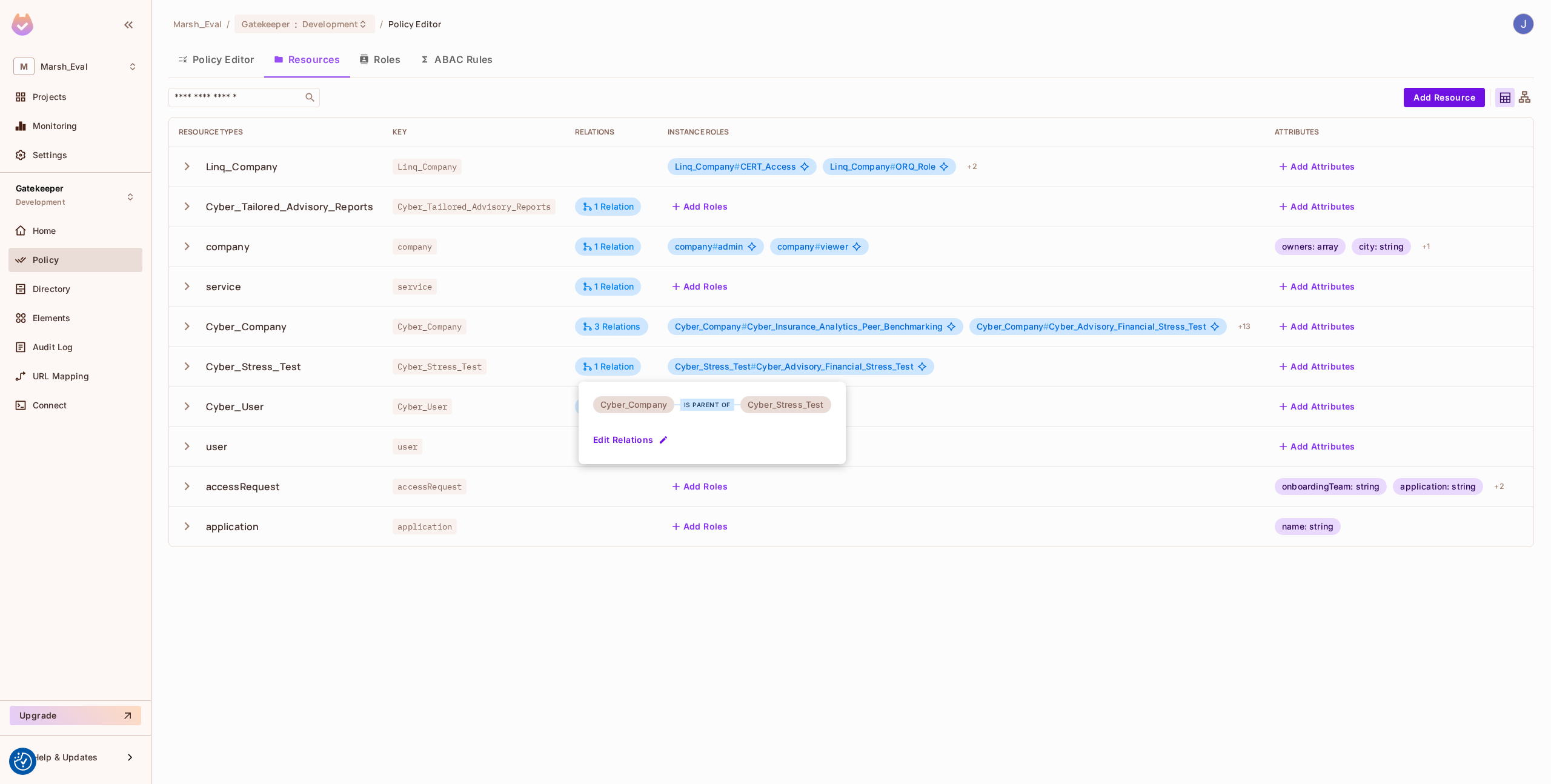
click at [614, 360] on div at bounding box center [775, 392] width 1551 height 784
click at [505, 369] on div "Cyber_Stress_Test" at bounding box center [474, 366] width 163 height 12
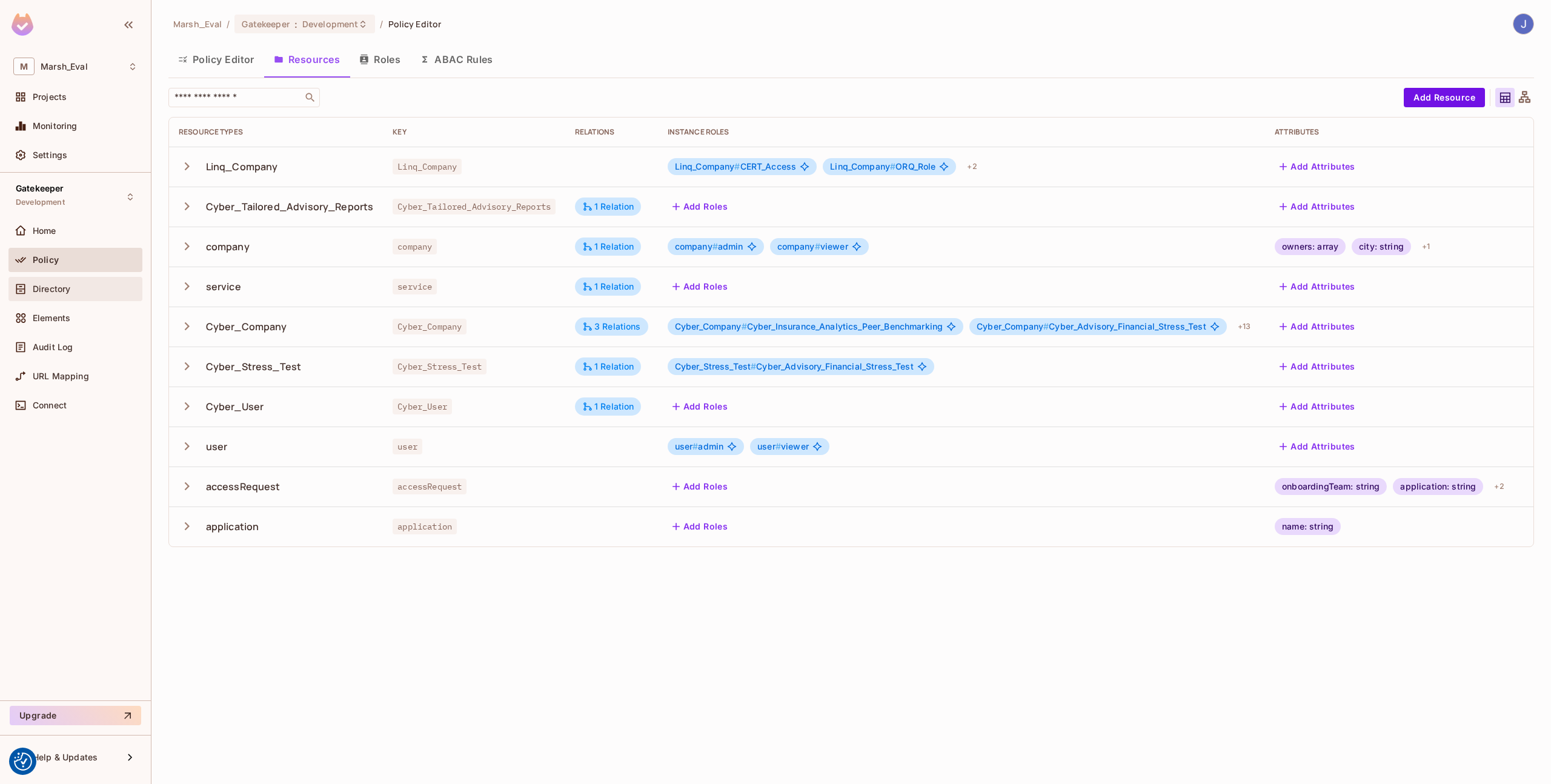
click at [84, 277] on div "Directory" at bounding box center [76, 289] width 134 height 24
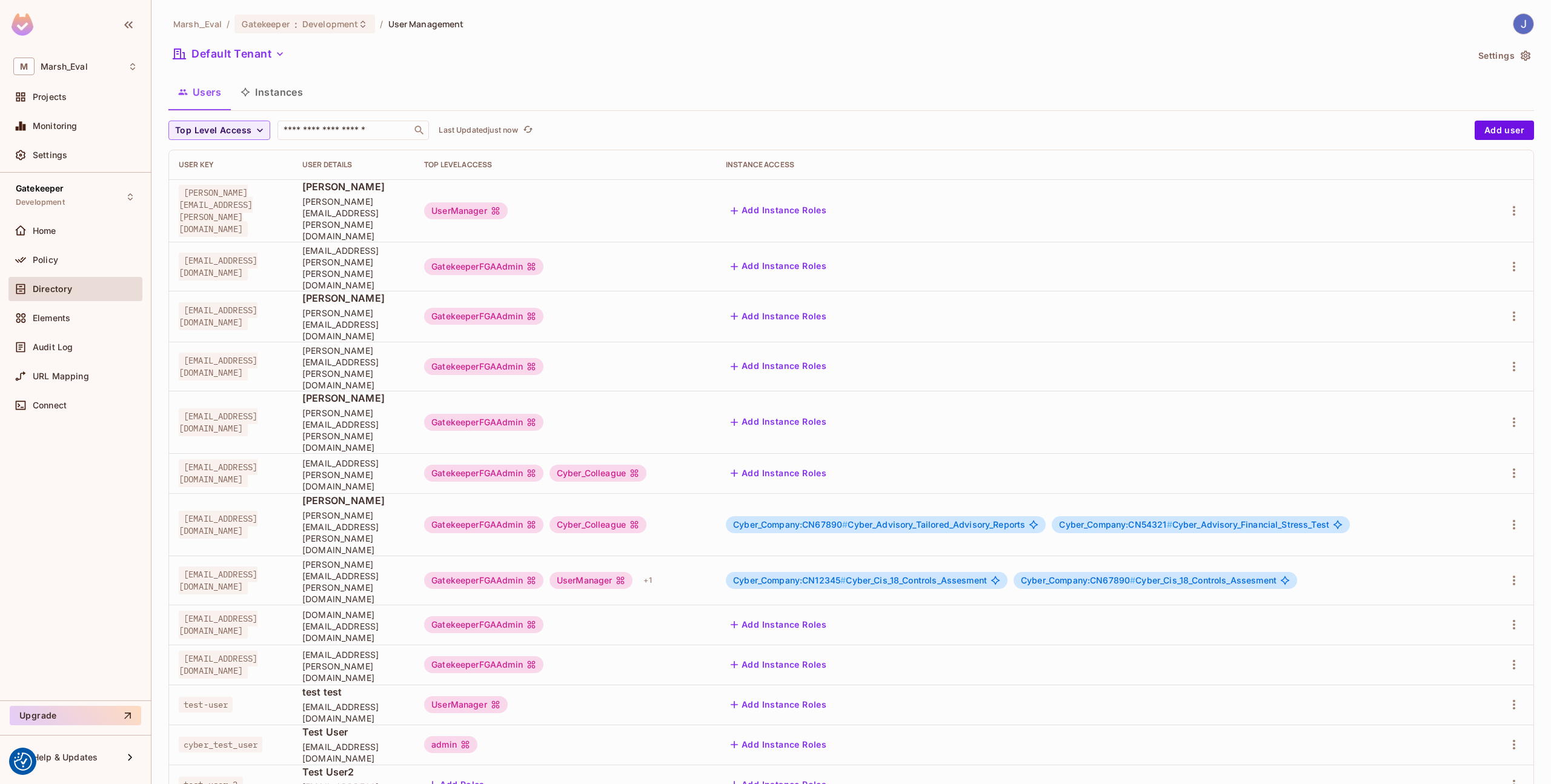
click at [291, 89] on button "Instances" at bounding box center [271, 92] width 82 height 31
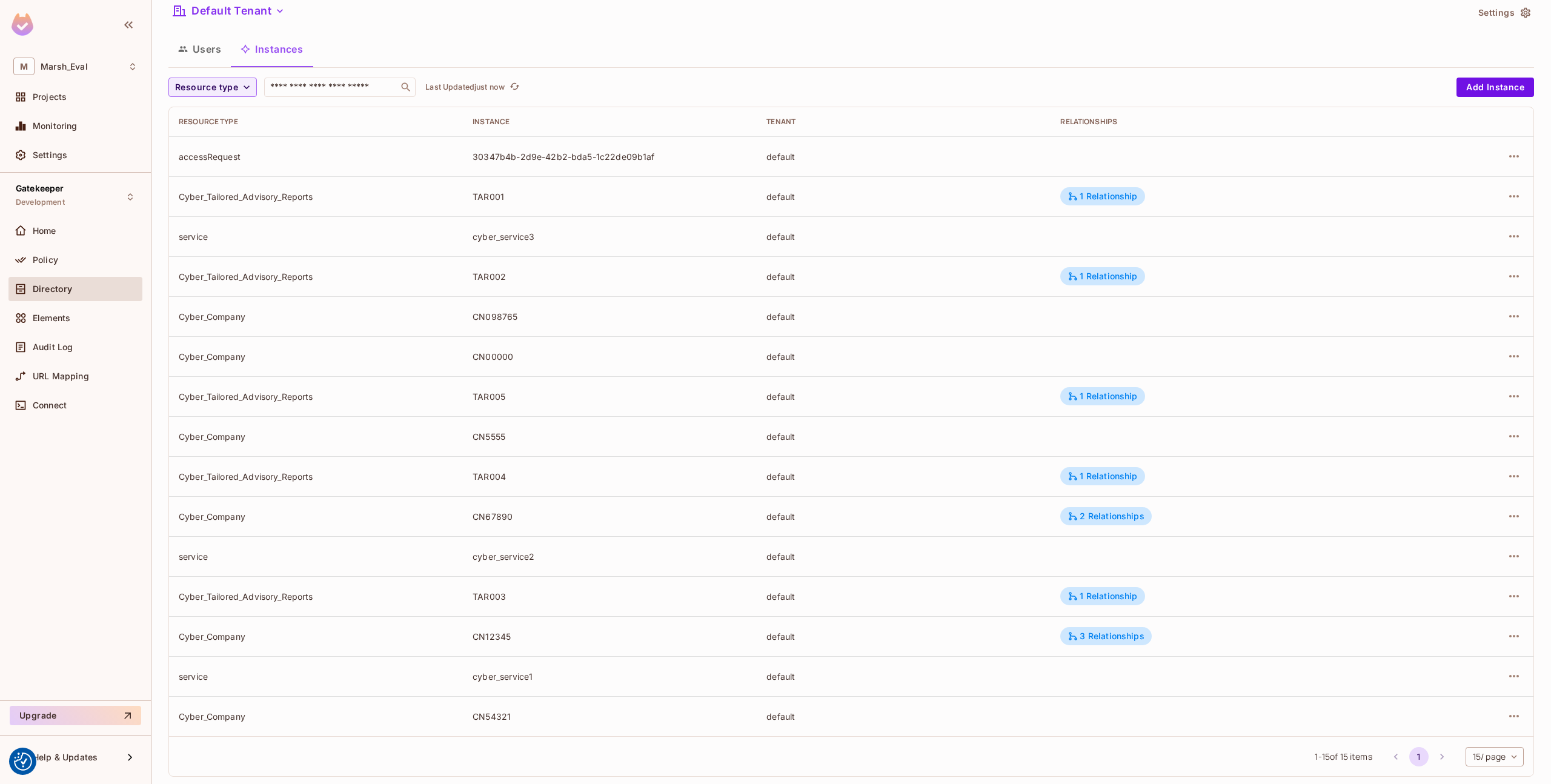
scroll to position [63, 0]
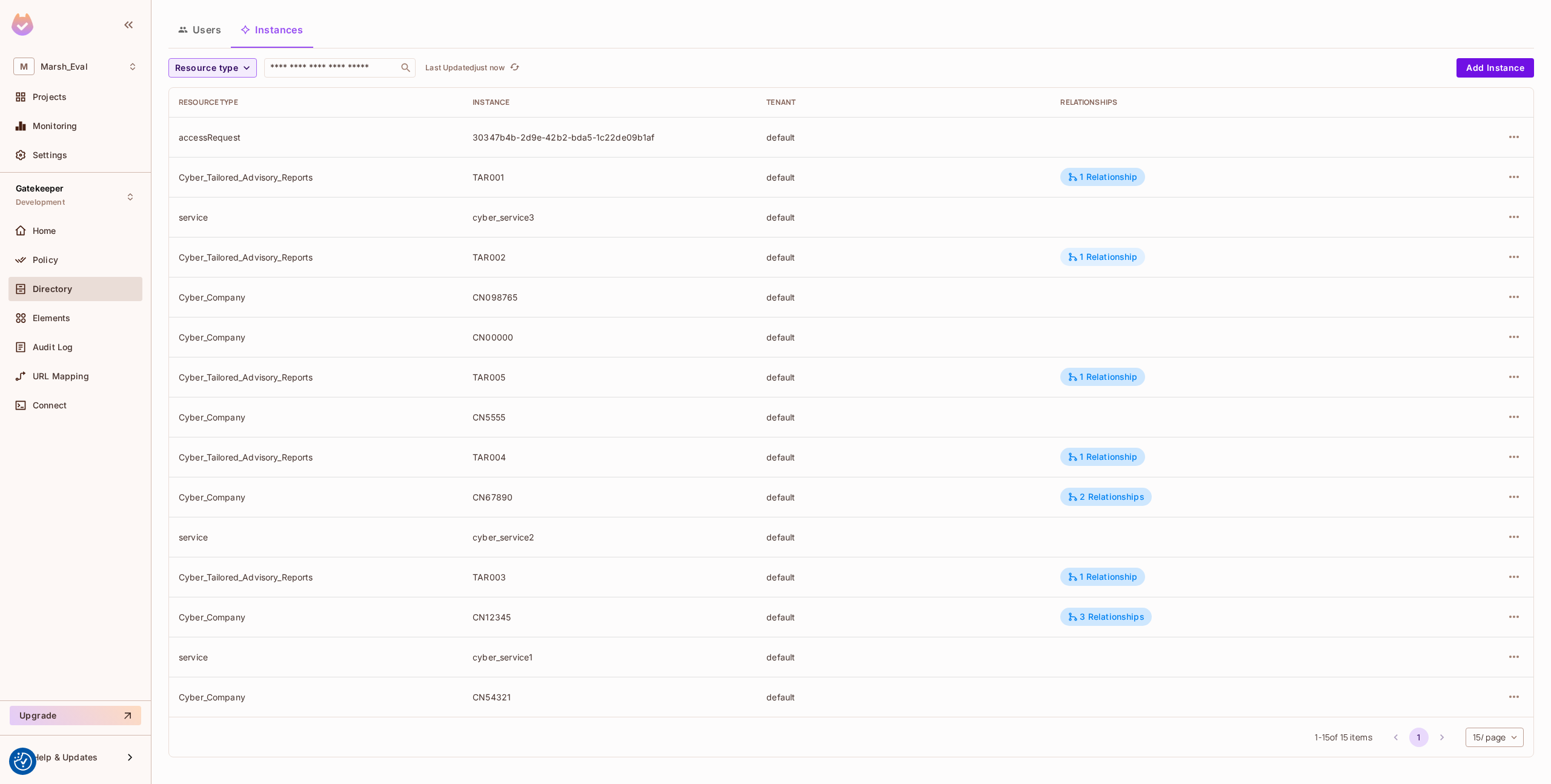
click at [1099, 256] on div "1 Relationship" at bounding box center [1103, 256] width 70 height 11
click at [928, 297] on div at bounding box center [775, 392] width 1551 height 784
click at [79, 262] on div "Policy" at bounding box center [85, 260] width 105 height 10
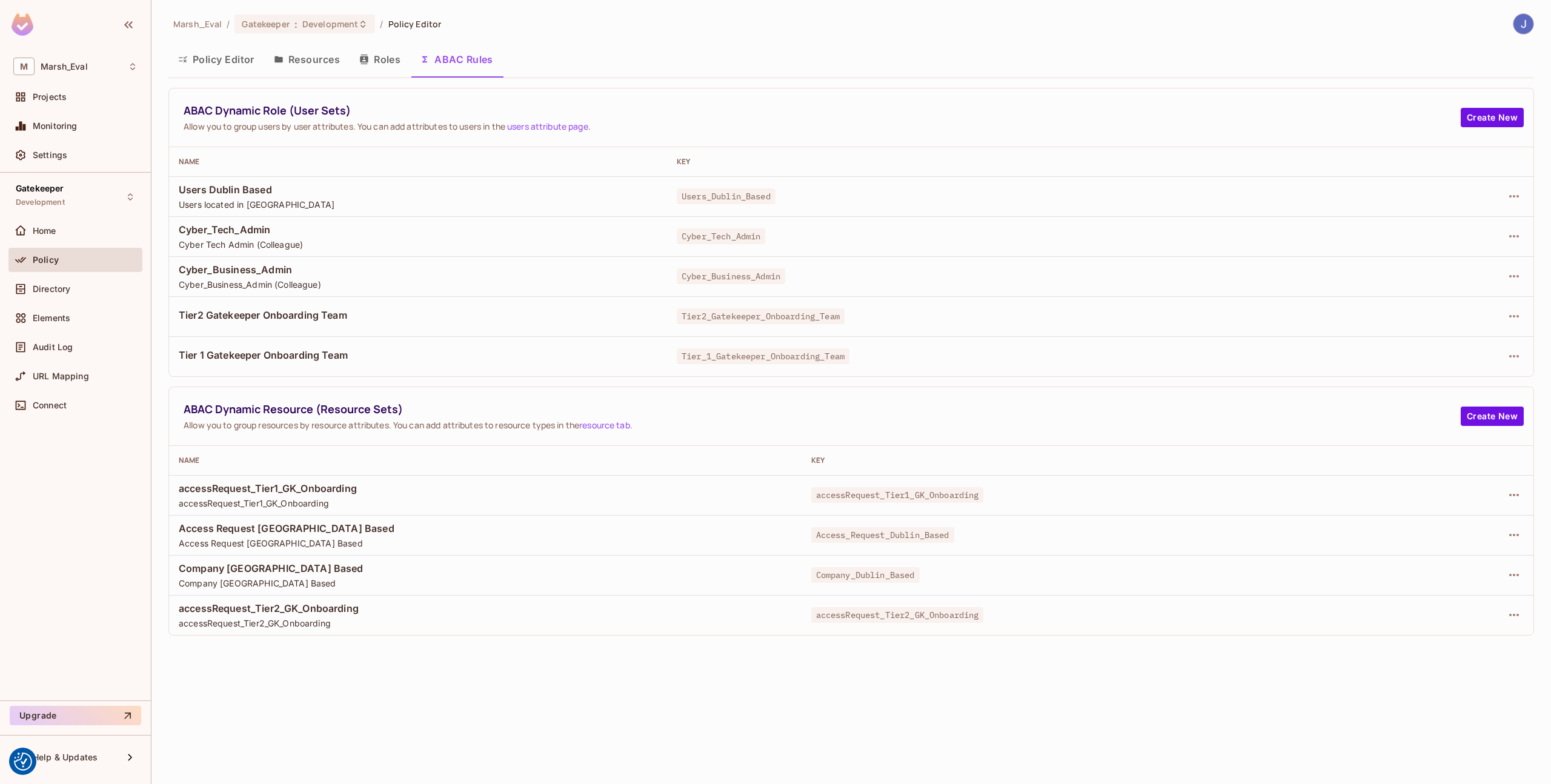
click at [363, 66] on button "Roles" at bounding box center [380, 59] width 61 height 31
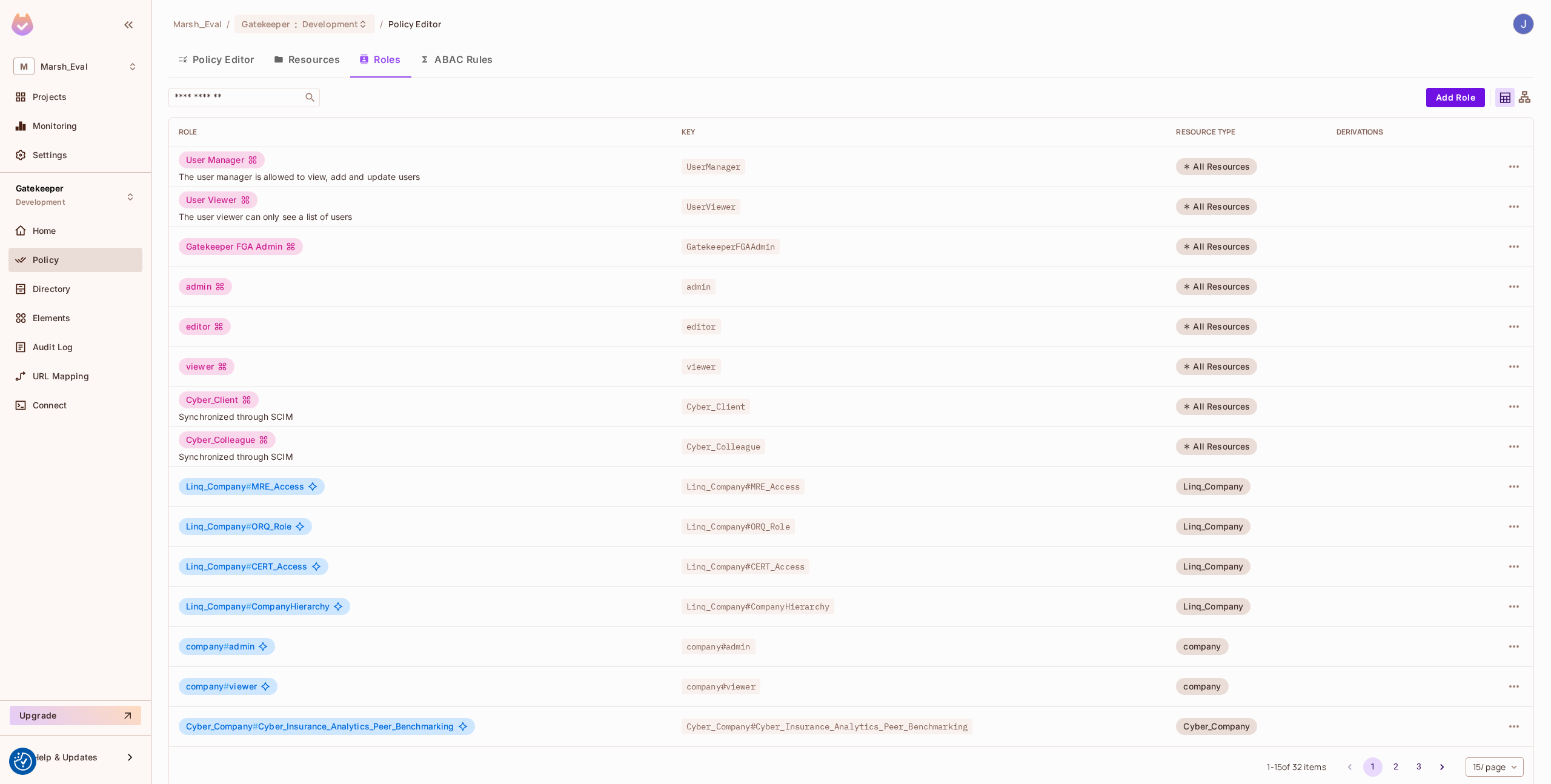
click at [318, 63] on button "Resources" at bounding box center [307, 59] width 85 height 31
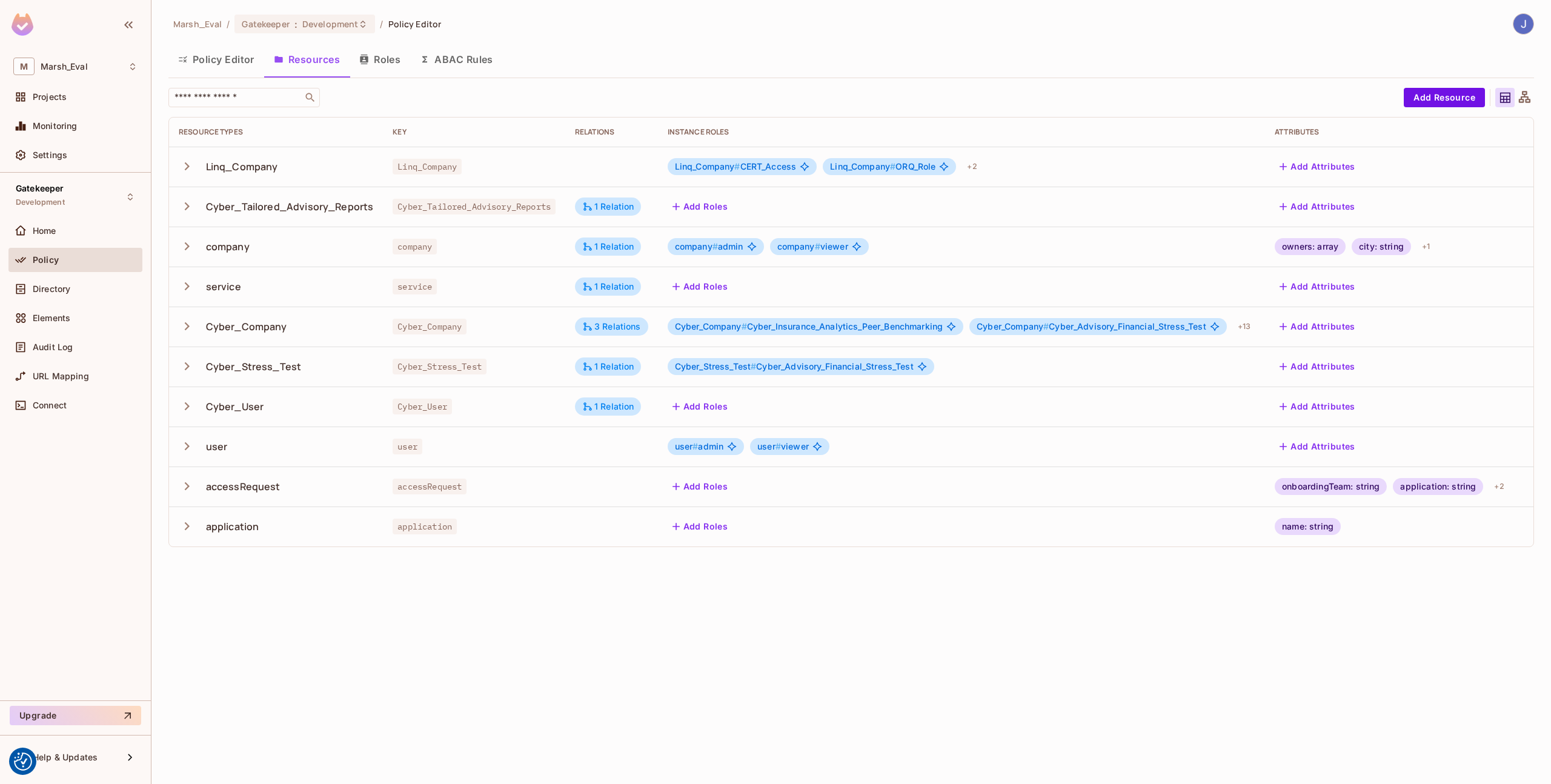
click at [477, 60] on button "ABAC Rules" at bounding box center [457, 59] width 93 height 31
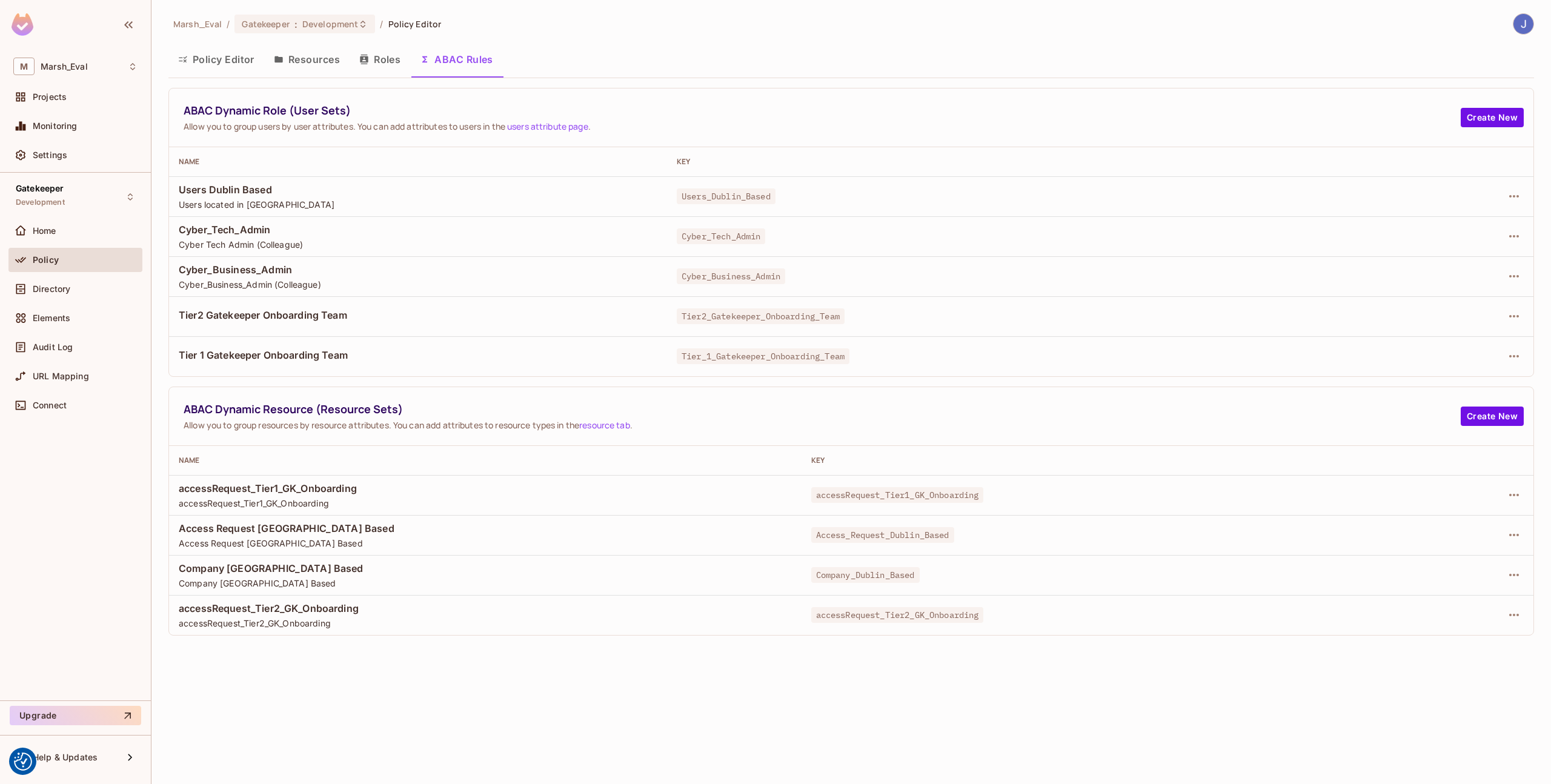
click at [385, 60] on button "Roles" at bounding box center [380, 59] width 61 height 31
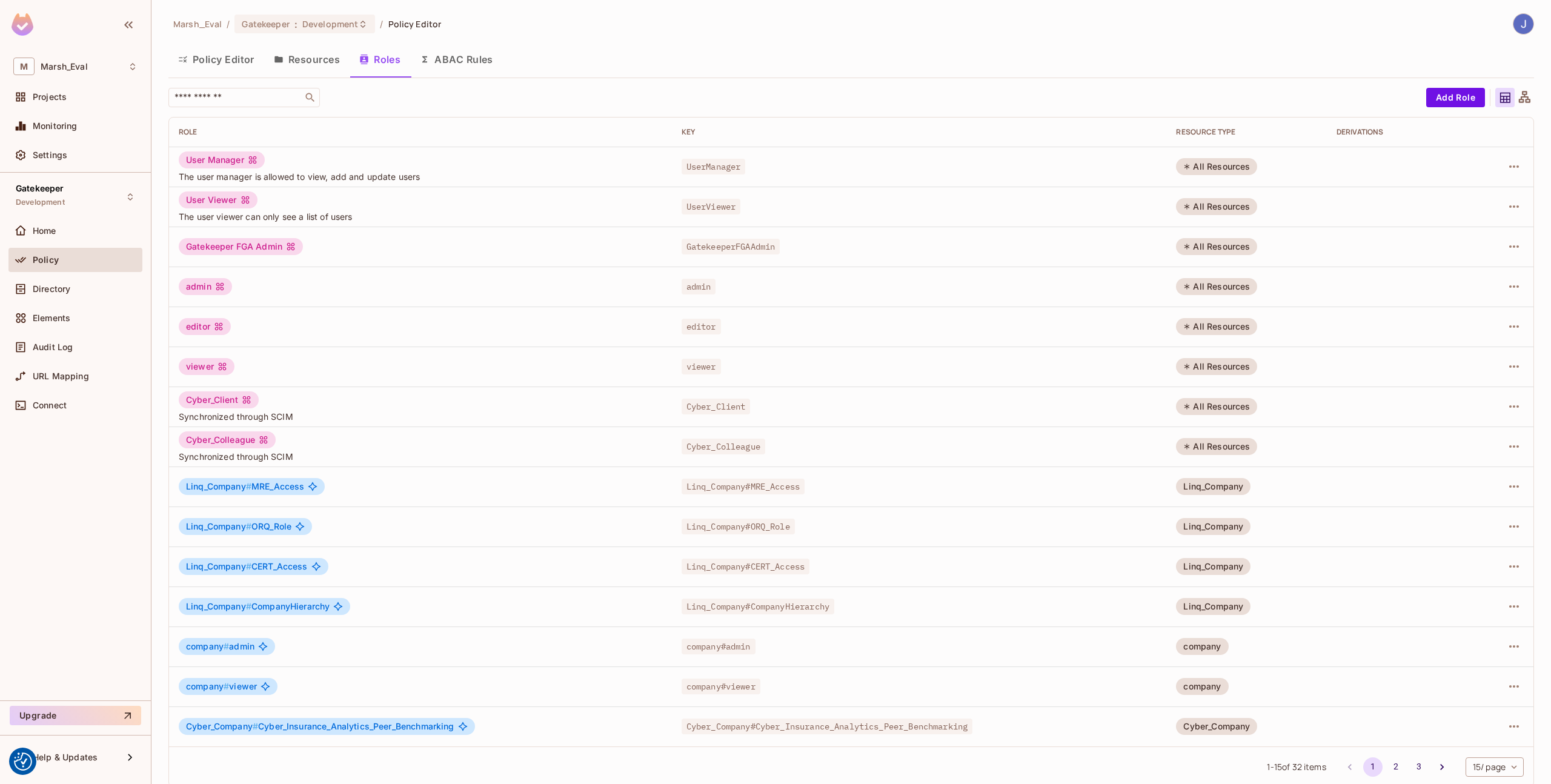
scroll to position [13, 0]
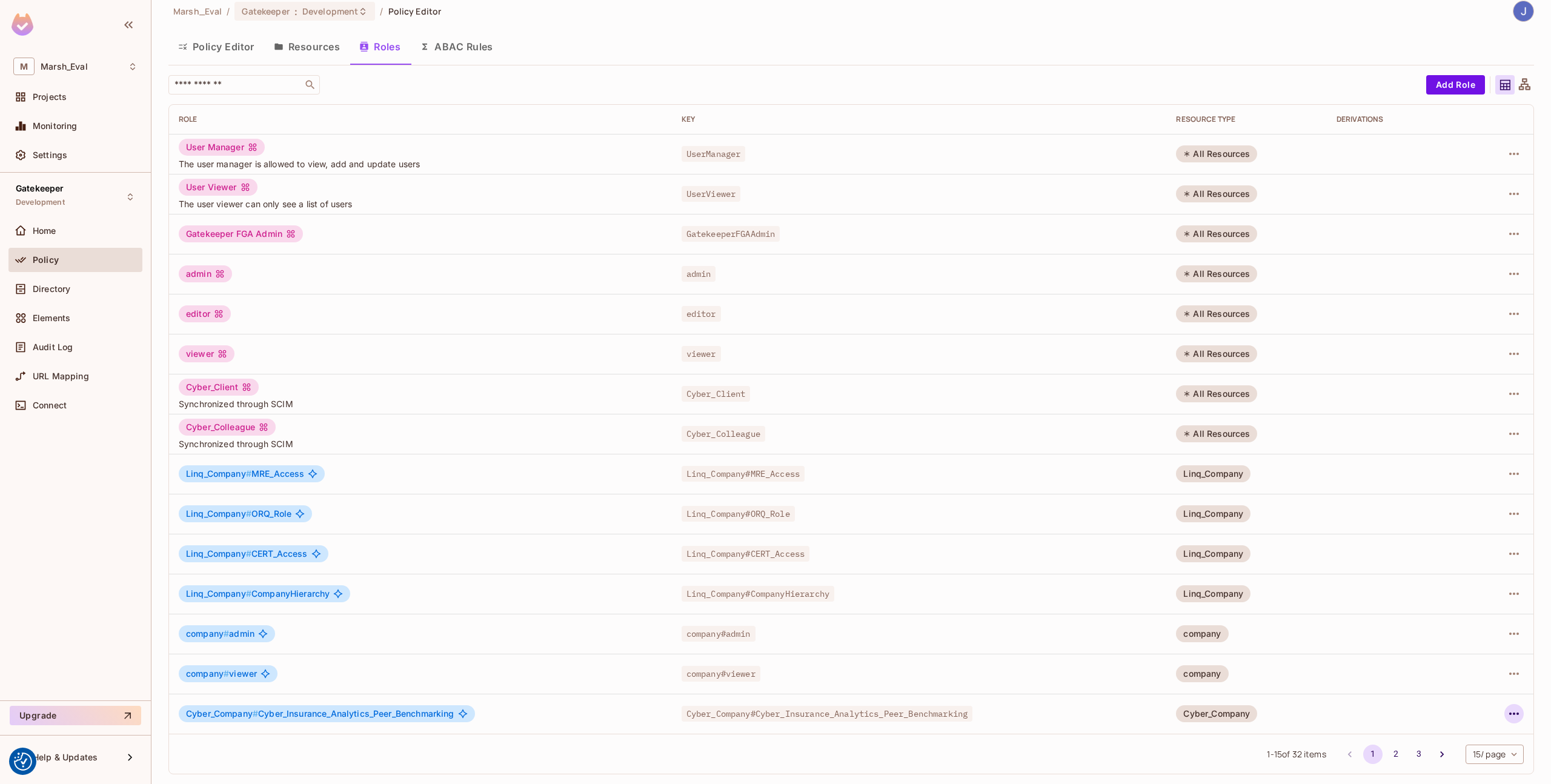
click at [1510, 715] on icon "button" at bounding box center [1514, 714] width 14 height 14
click at [1437, 707] on div "Edit Role" at bounding box center [1451, 702] width 36 height 12
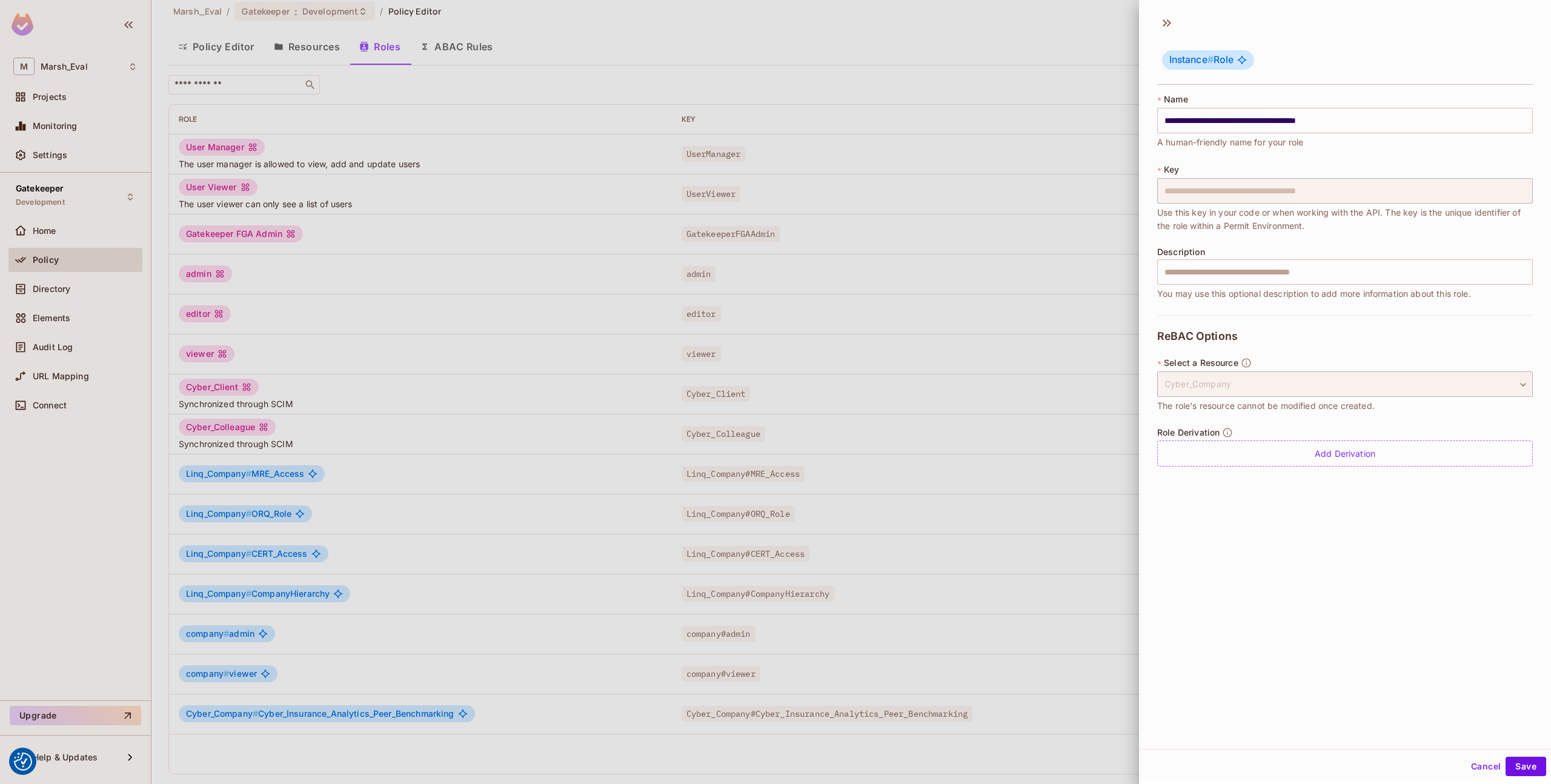
click at [1052, 704] on div at bounding box center [775, 392] width 1551 height 784
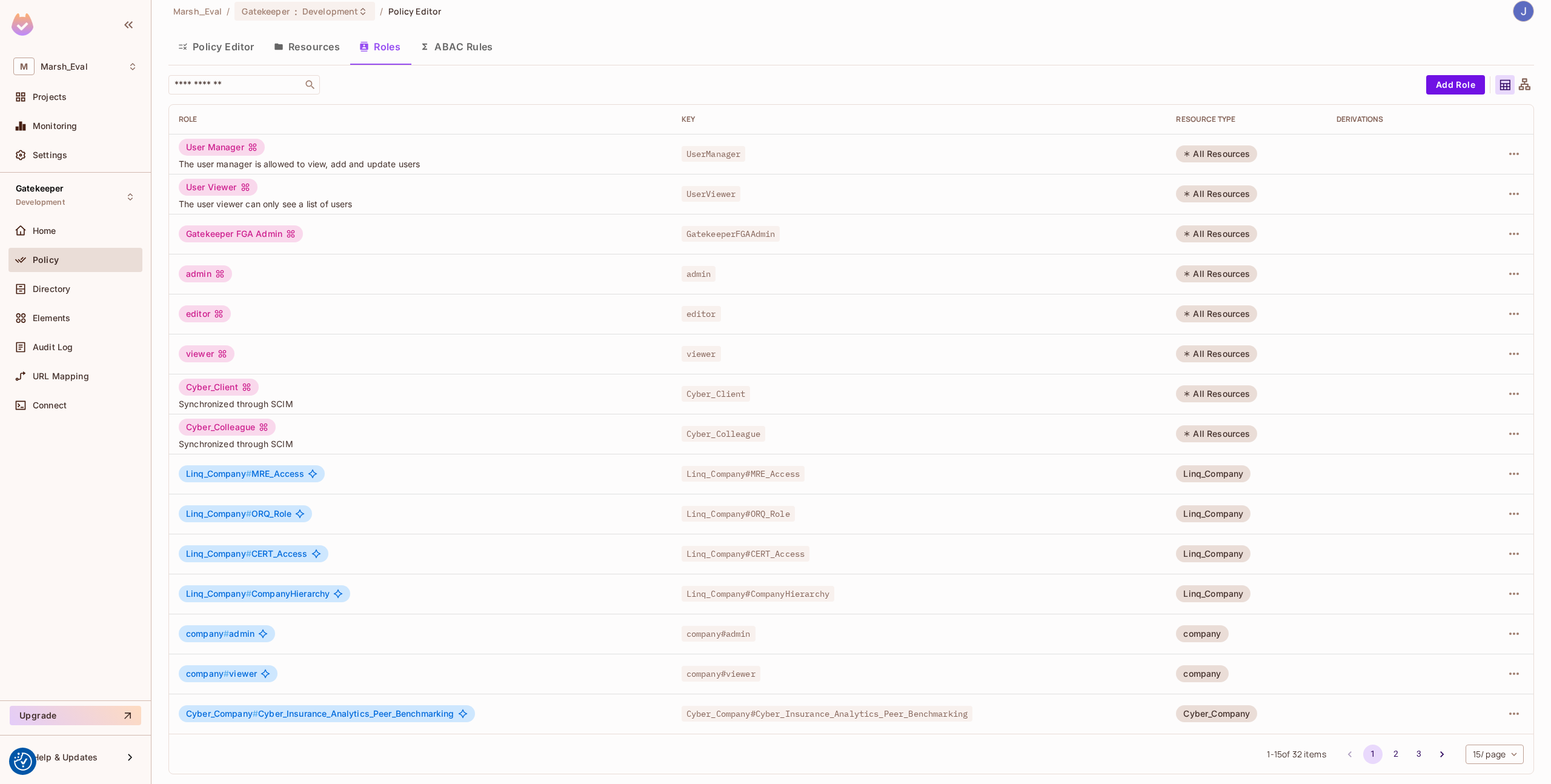
click at [468, 67] on div "Marsh_Eval / Gatekeeper : Development / Policy Editor Policy Editor Resources R…" at bounding box center [851, 392] width 1366 height 783
click at [470, 55] on button "ABAC Rules" at bounding box center [457, 46] width 93 height 31
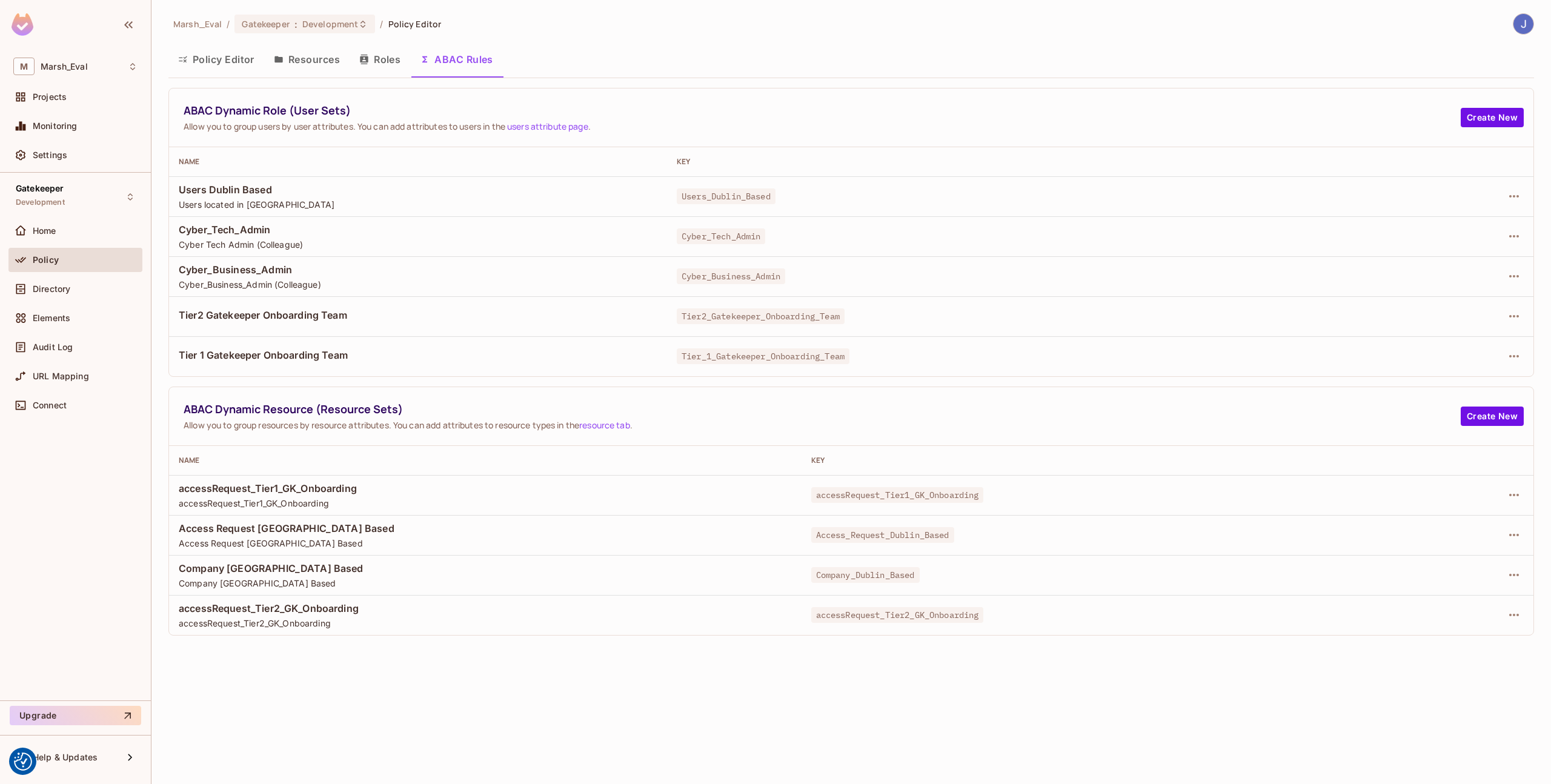
click at [394, 63] on button "Roles" at bounding box center [380, 59] width 61 height 31
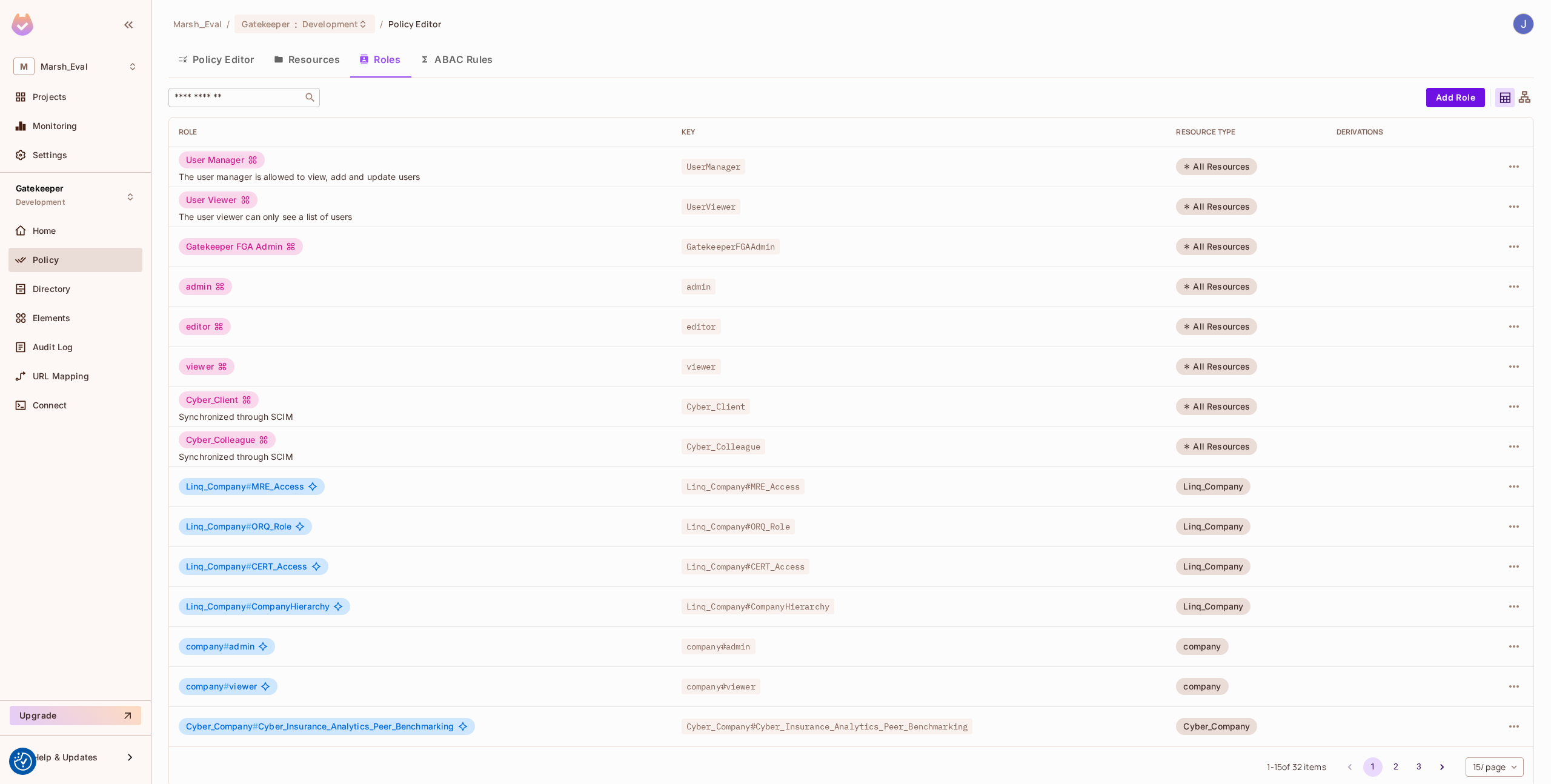
click at [257, 99] on input "text" at bounding box center [236, 97] width 128 height 12
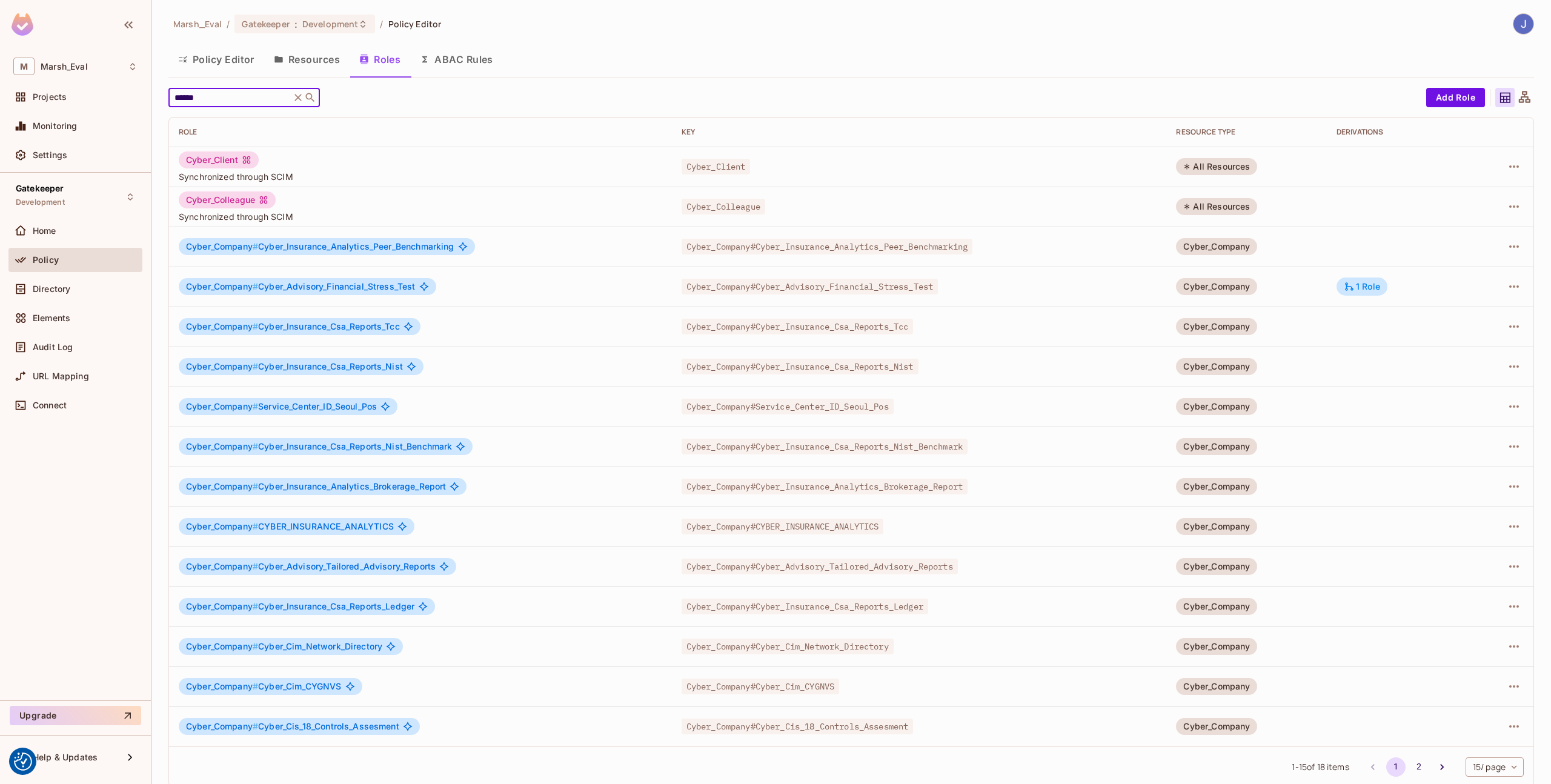
click at [470, 294] on div "Cyber_Company # Cyber_Advisory_Financial_Stress_Test" at bounding box center [420, 286] width 484 height 17
click at [1356, 286] on div "1 Role" at bounding box center [1362, 286] width 36 height 11
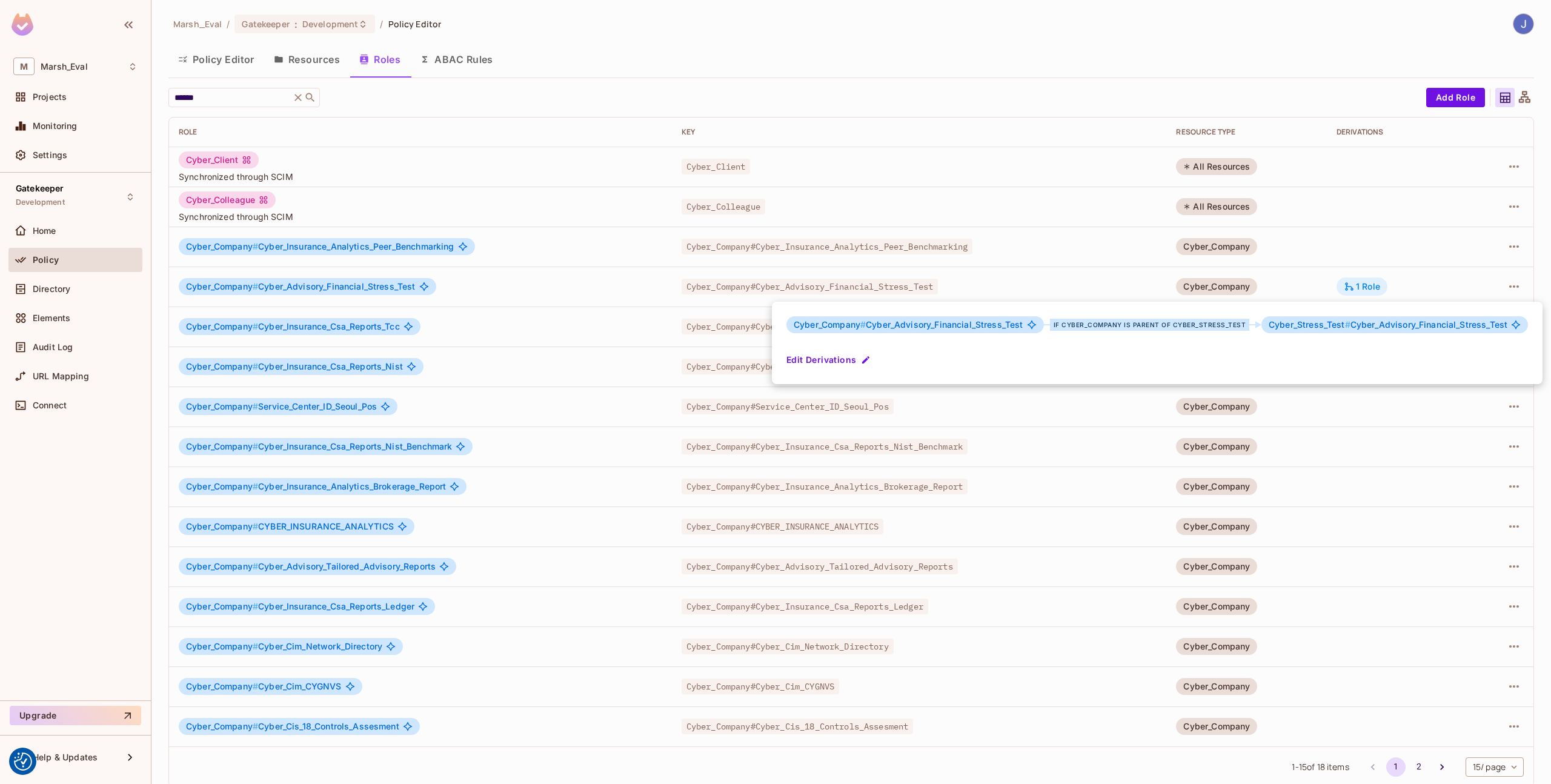
click at [1356, 286] on div at bounding box center [775, 392] width 1551 height 784
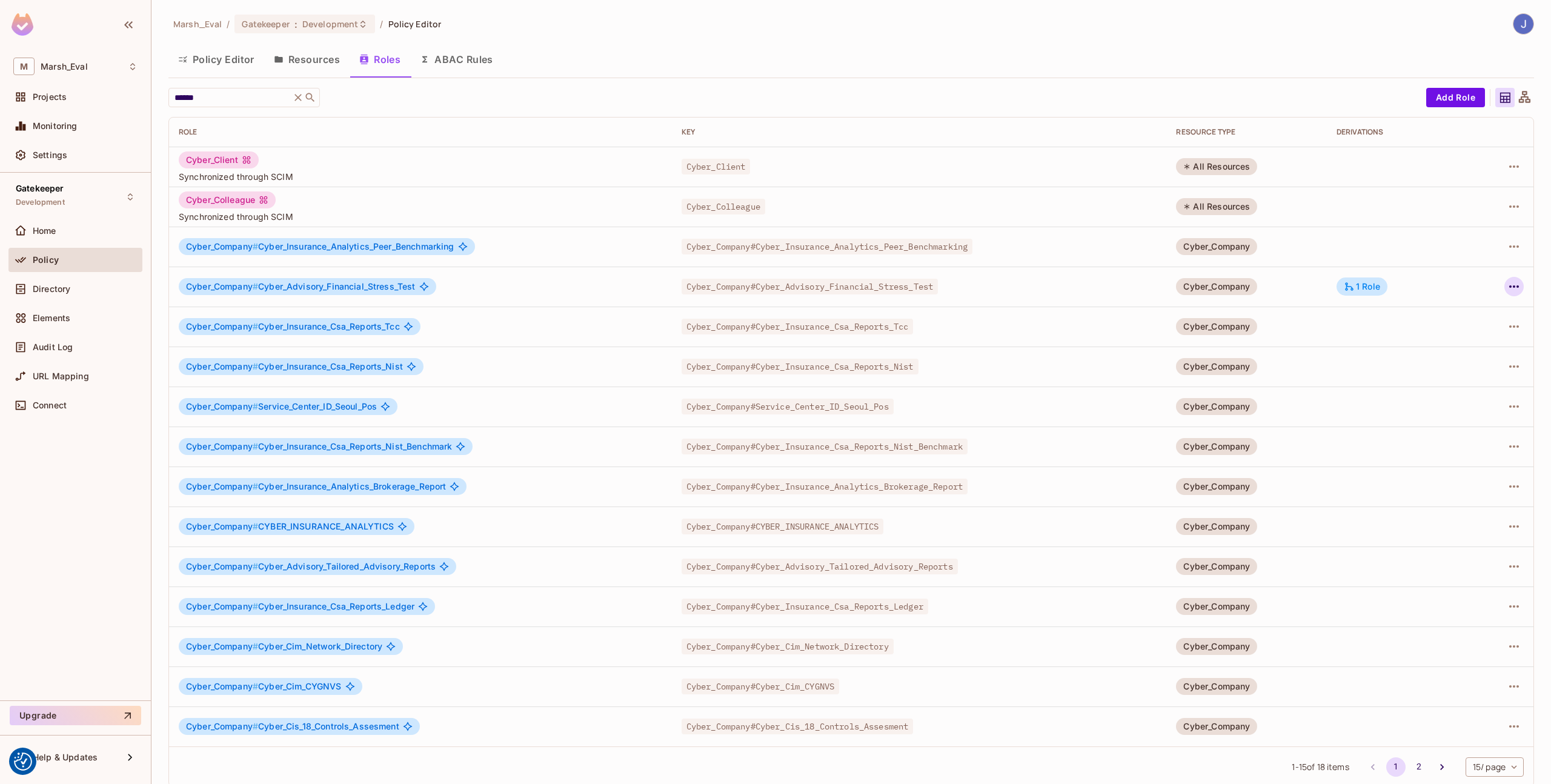
click at [1507, 286] on icon "button" at bounding box center [1514, 286] width 14 height 14
click at [1444, 315] on div "Edit Role" at bounding box center [1451, 314] width 36 height 12
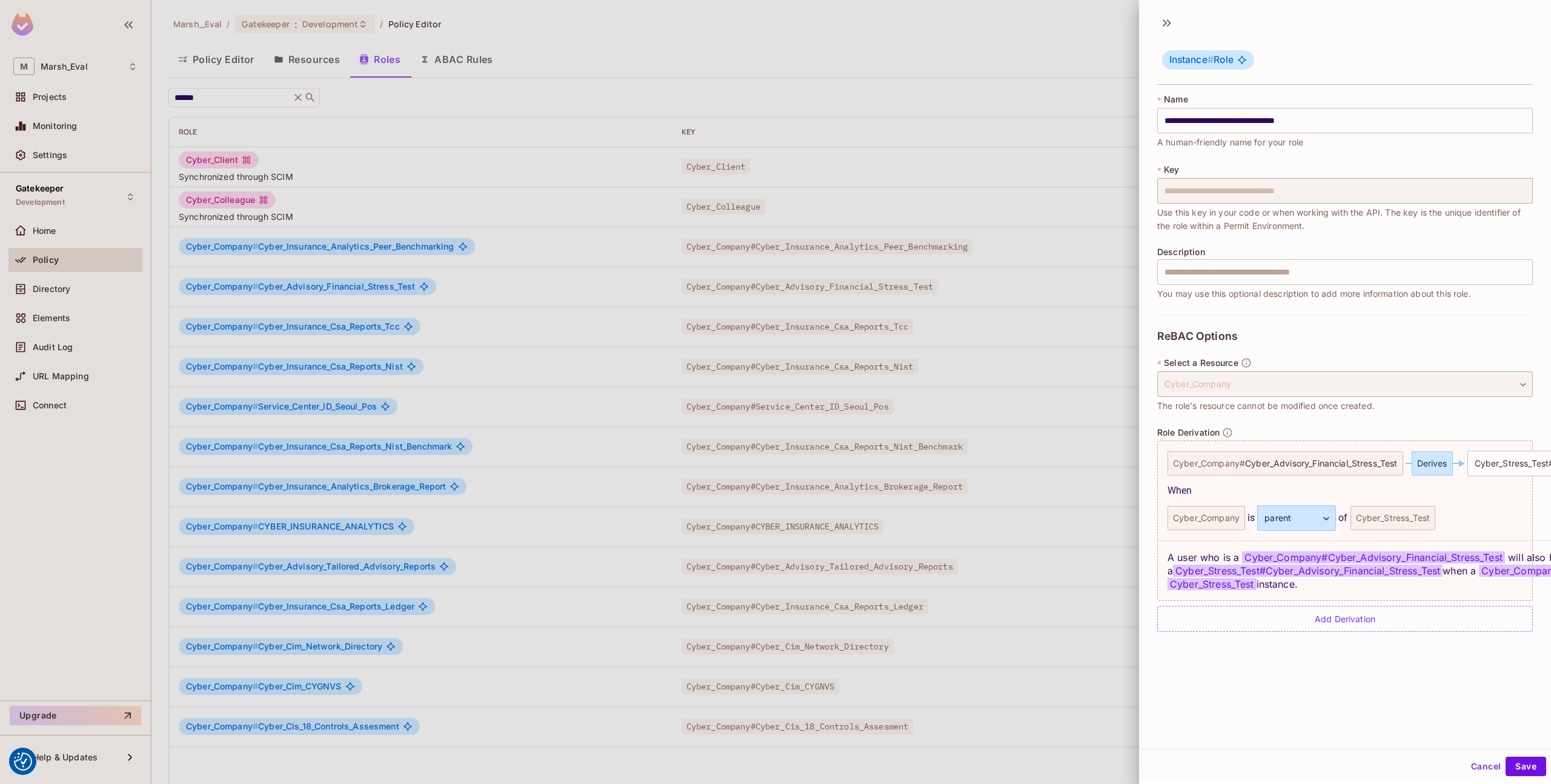
click at [508, 414] on div at bounding box center [775, 392] width 1551 height 784
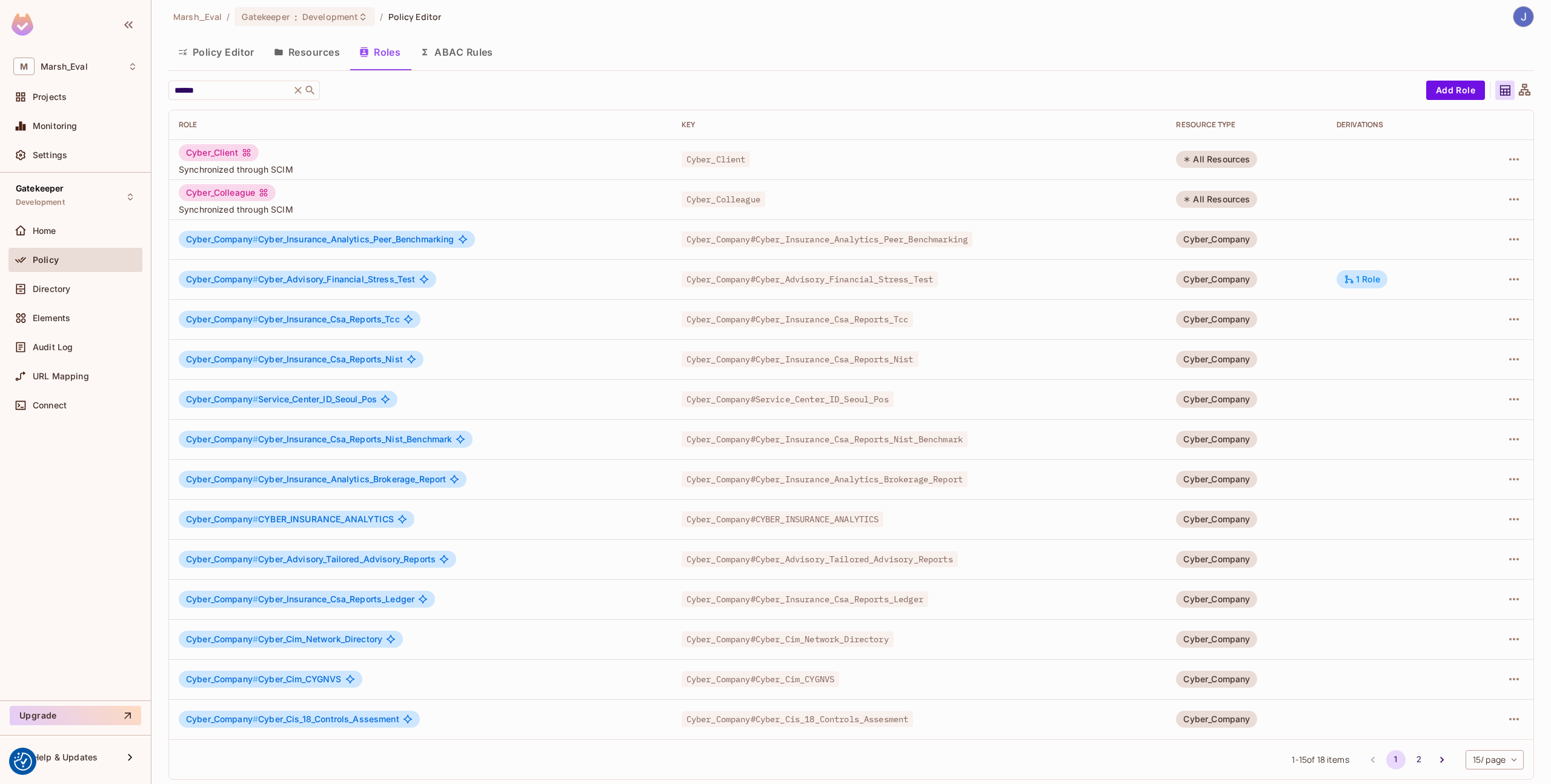
scroll to position [13, 0]
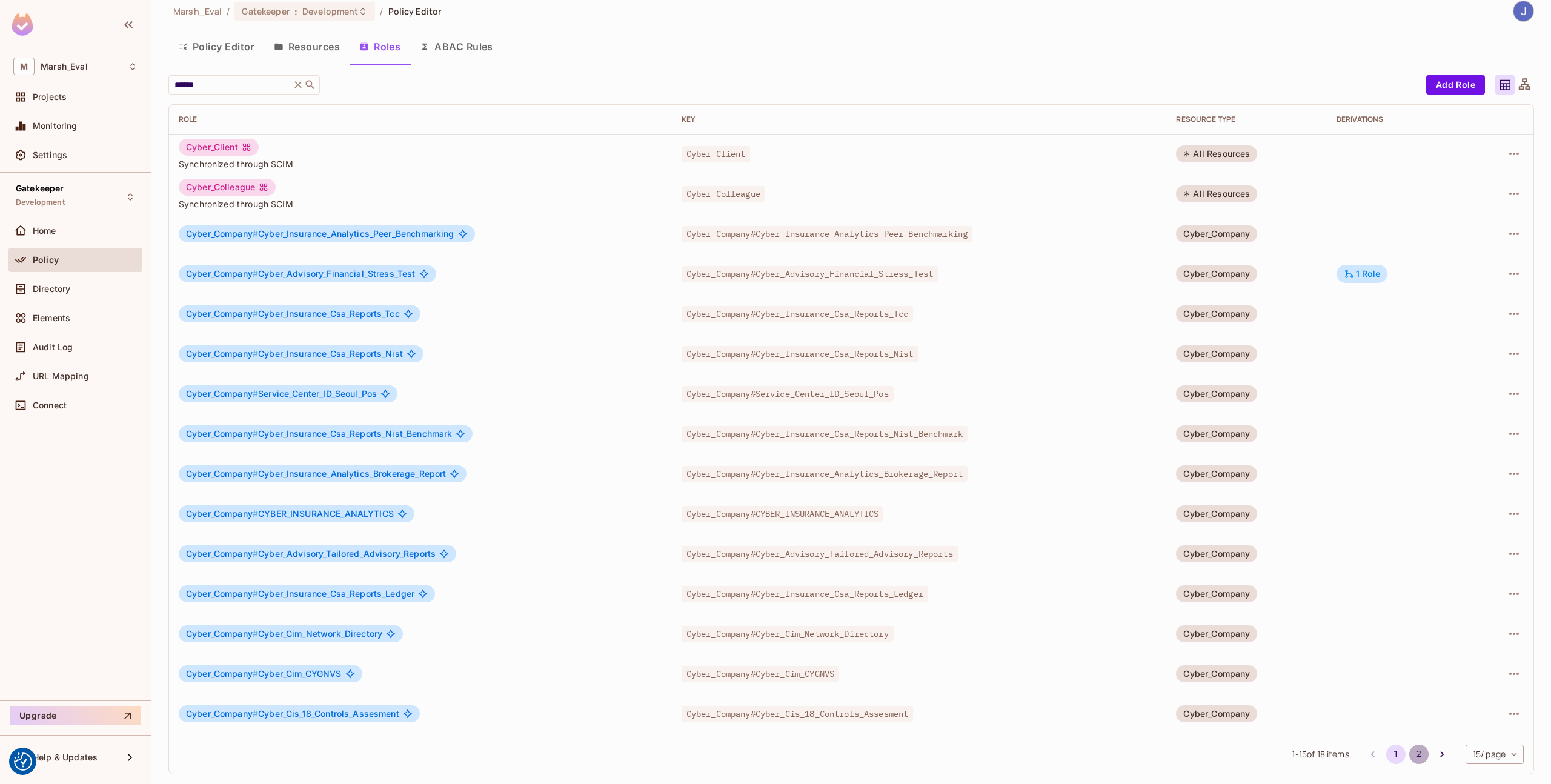
click at [1409, 757] on button "2" at bounding box center [1418, 753] width 19 height 19
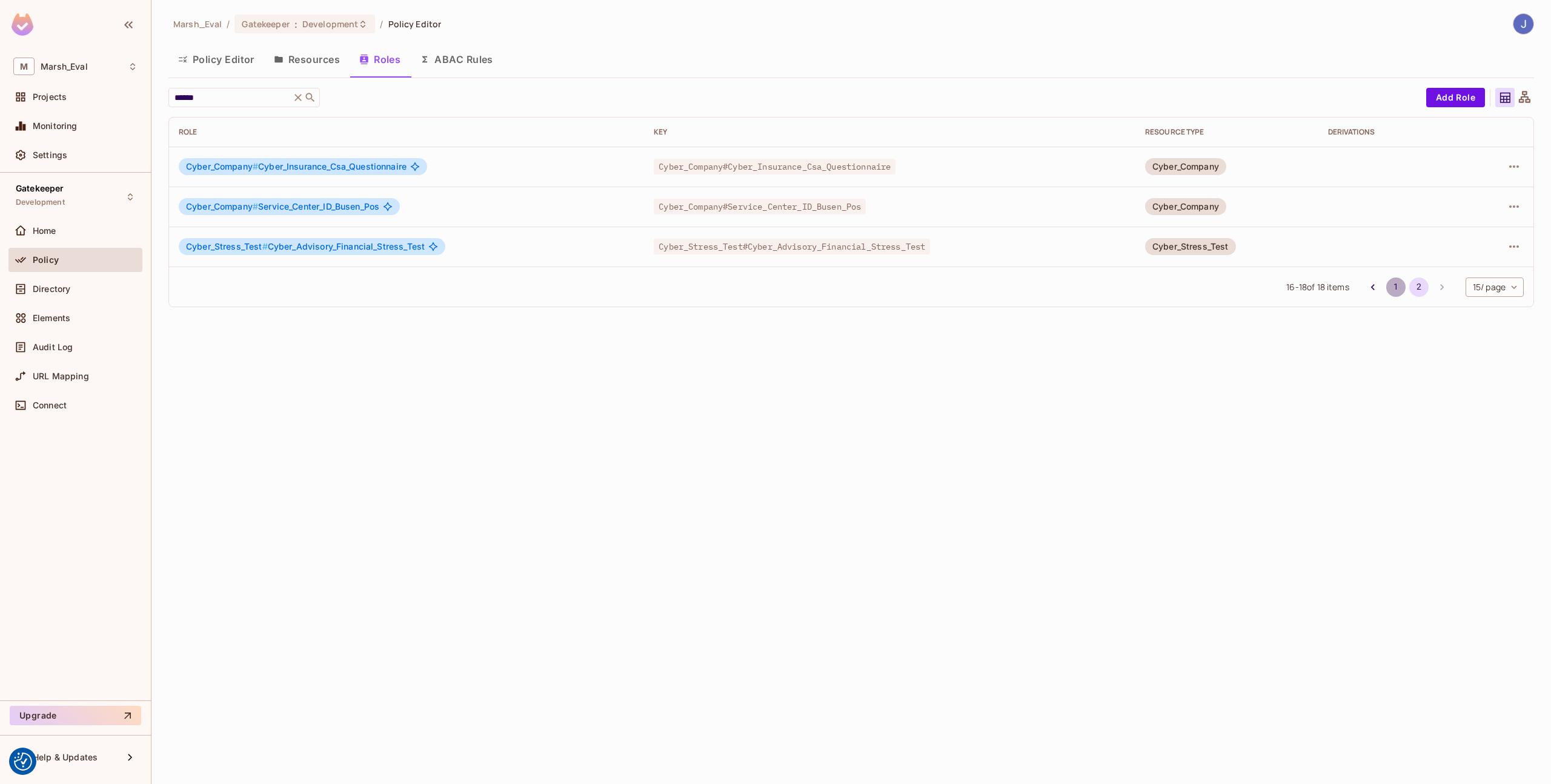
click at [1388, 286] on button "1" at bounding box center [1396, 287] width 19 height 19
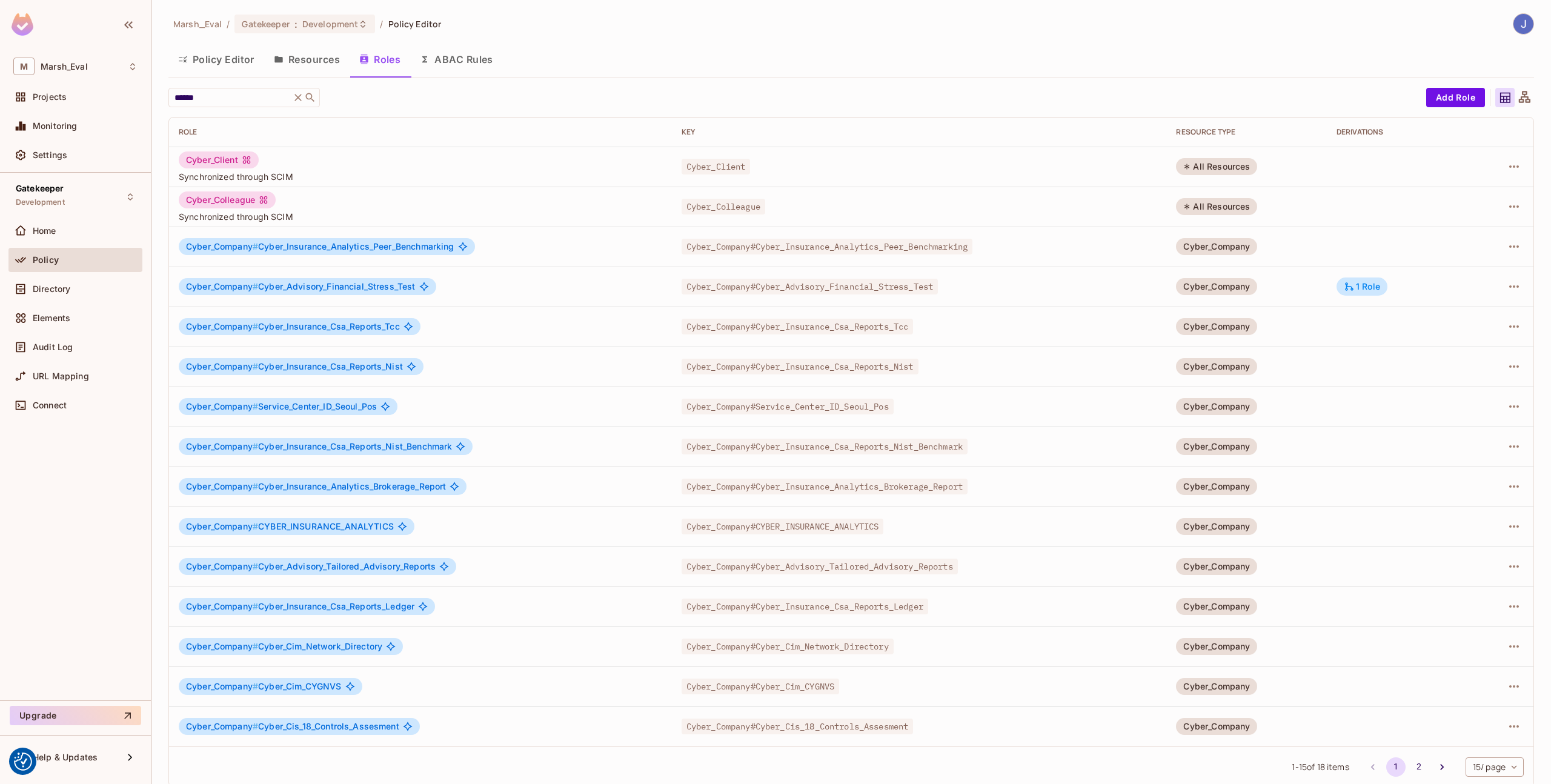
scroll to position [13, 0]
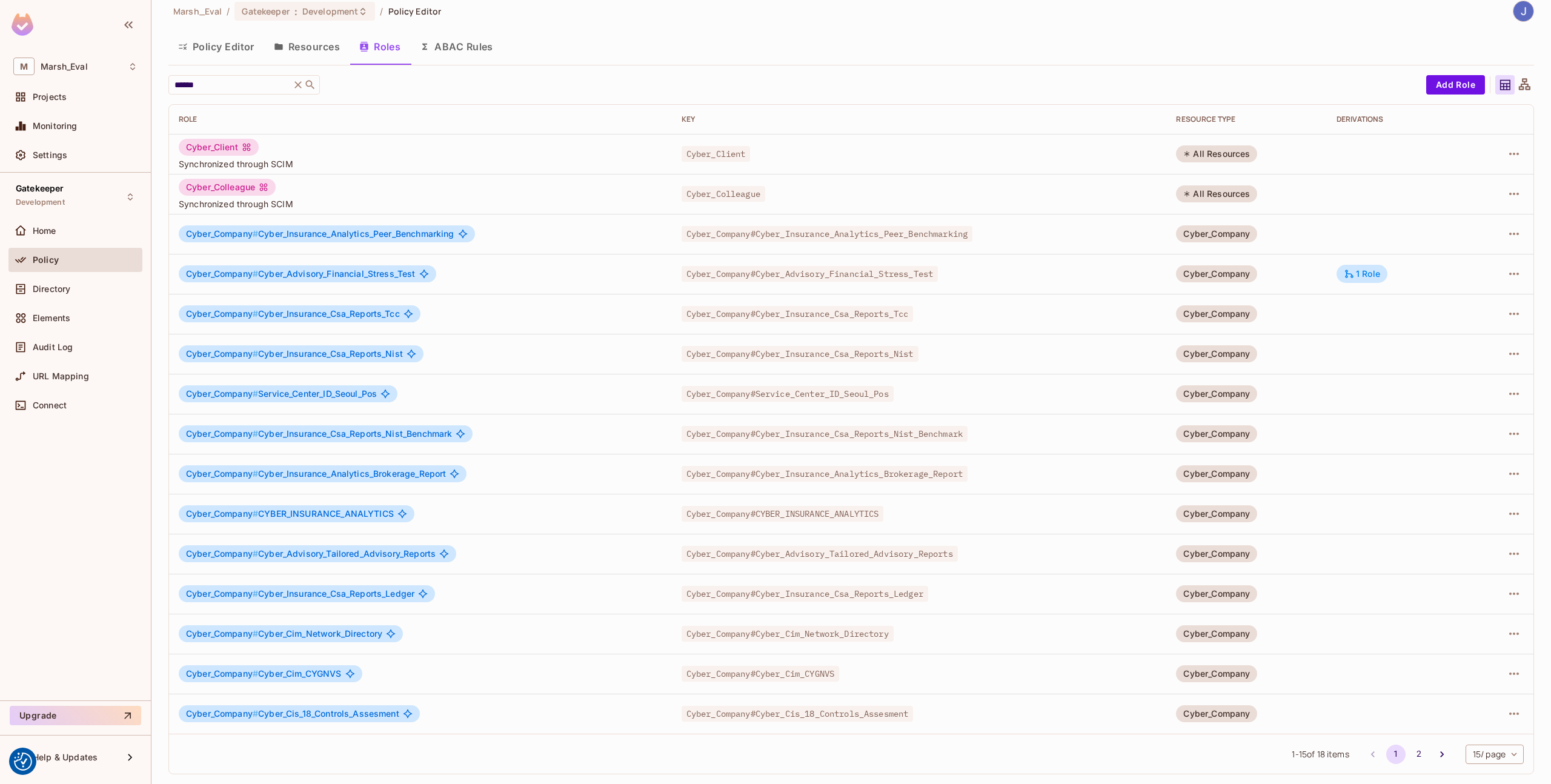
click at [1517, 554] on td at bounding box center [1503, 553] width 62 height 40
click at [1507, 555] on icon "button" at bounding box center [1514, 553] width 14 height 14
click at [1458, 584] on div "Edit Role" at bounding box center [1451, 581] width 36 height 12
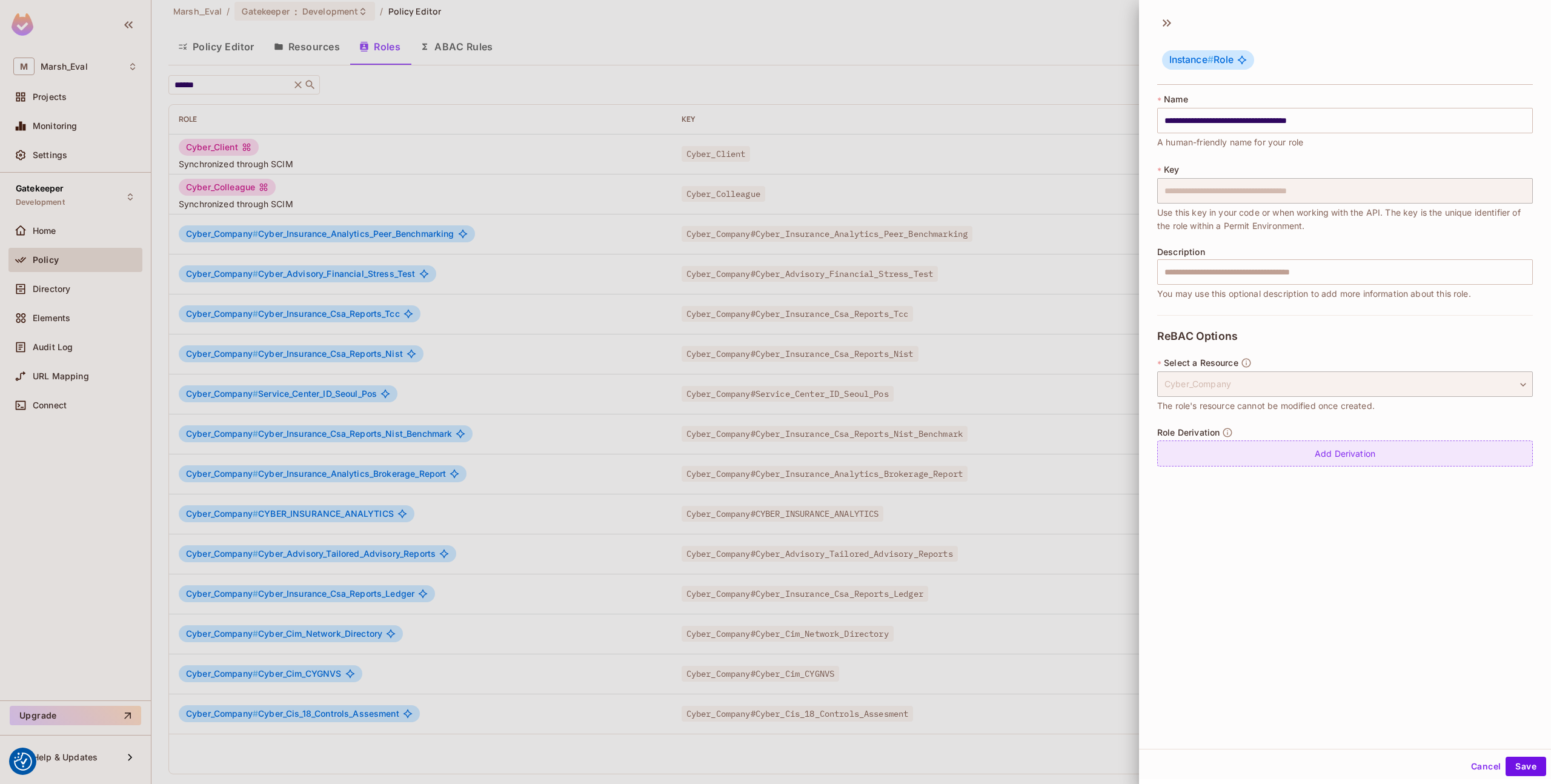
click at [1288, 448] on div "Add Derivation" at bounding box center [1345, 453] width 375 height 26
click at [1360, 468] on span "Cyber_Advisory_Tailored_Advisory_Reports" at bounding box center [1332, 464] width 173 height 10
click at [1512, 462] on body "We use cookies to enhance your browsing experience, serve personalized ads or c…" at bounding box center [775, 392] width 1551 height 784
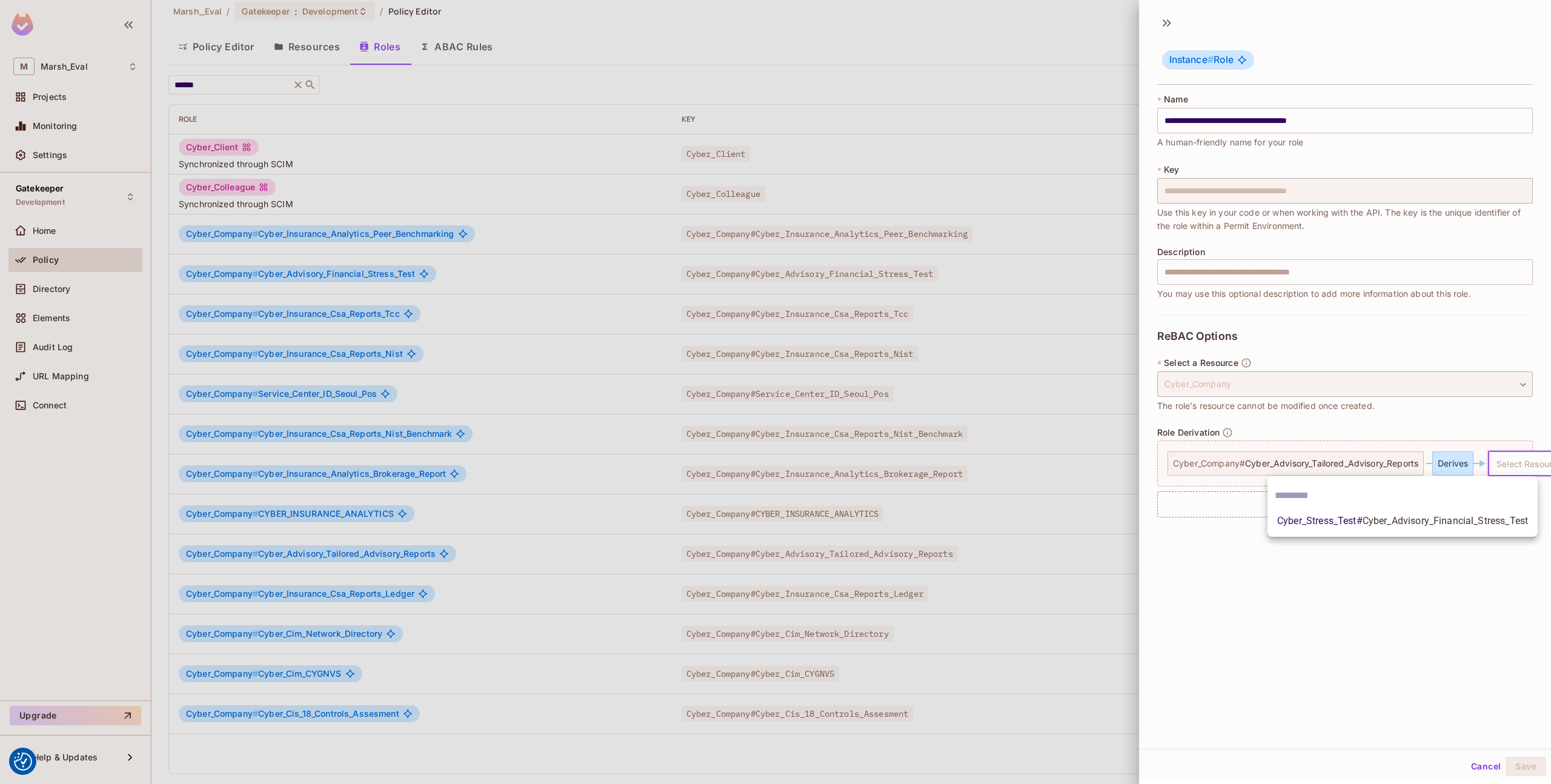
click at [1306, 595] on div at bounding box center [775, 392] width 1551 height 784
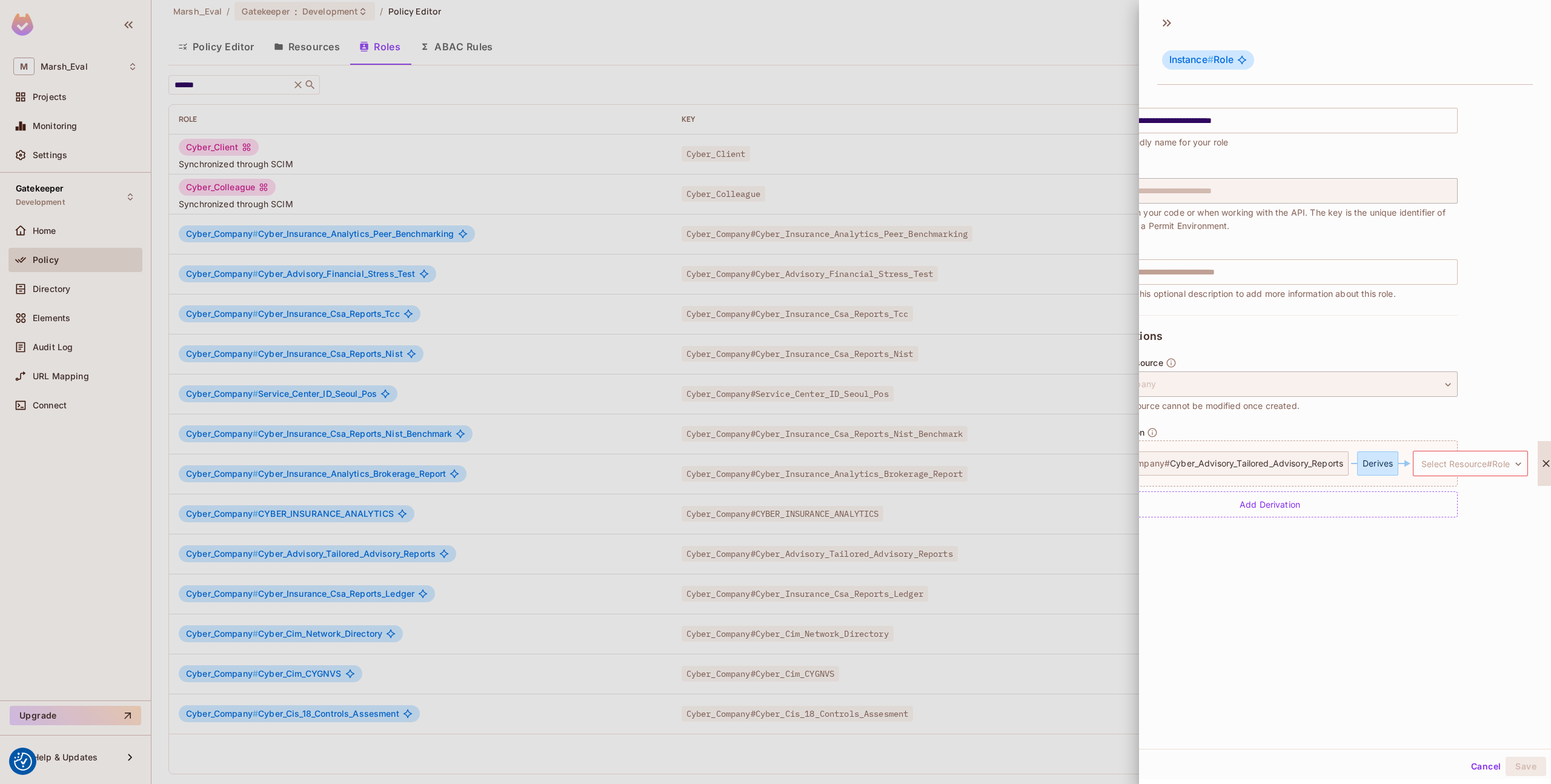
scroll to position [0, 101]
click at [1423, 459] on body "We use cookies to enhance your browsing experience, serve personalized ads or c…" at bounding box center [775, 392] width 1551 height 784
click at [1416, 390] on div at bounding box center [775, 392] width 1551 height 784
drag, startPoint x: 1381, startPoint y: 545, endPoint x: 1277, endPoint y: 541, distance: 104.1
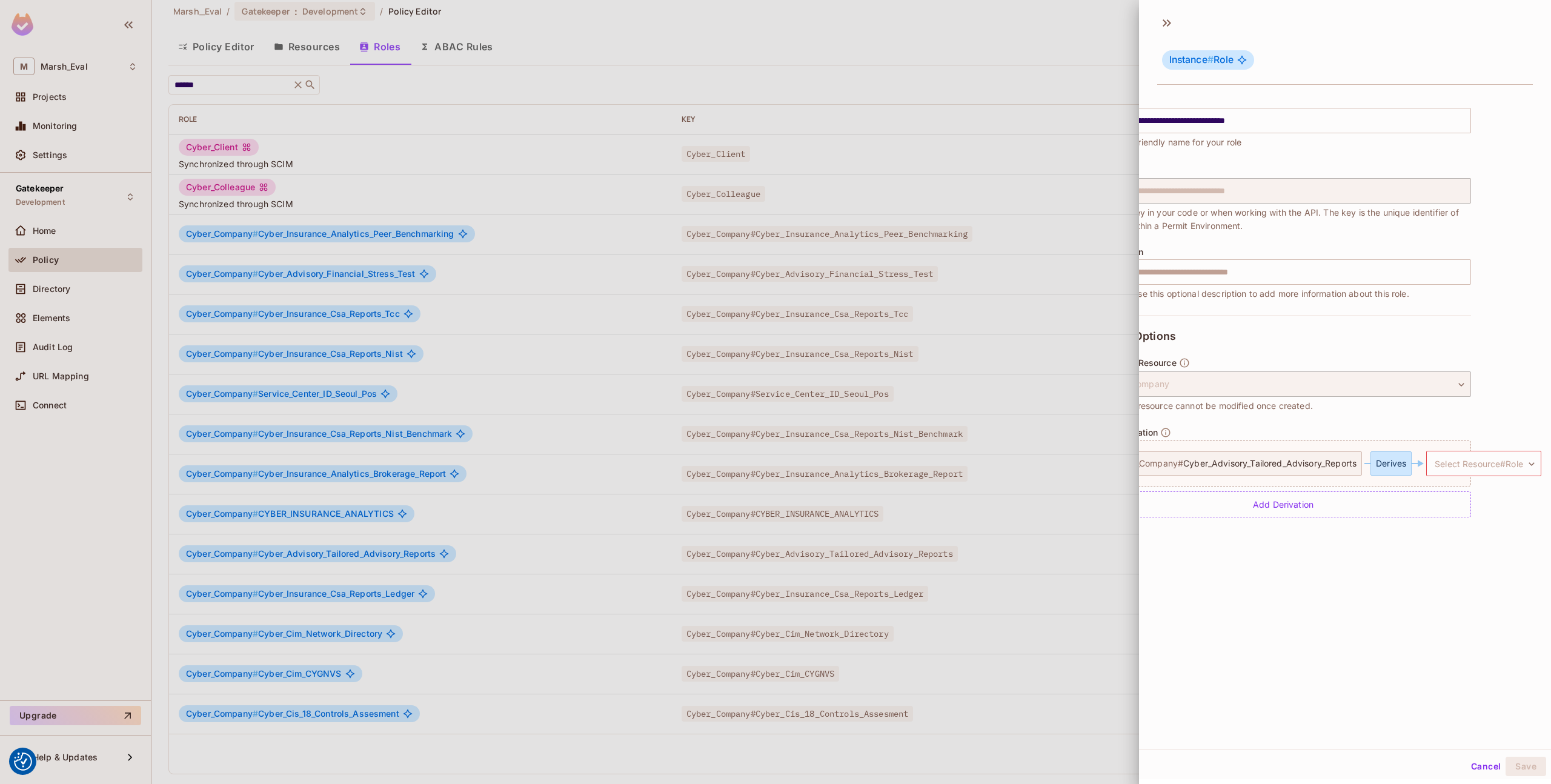
click at [1277, 541] on div "**********" at bounding box center [1345, 378] width 412 height 740
drag, startPoint x: 1277, startPoint y: 541, endPoint x: 1221, endPoint y: 537, distance: 56.1
click at [1222, 537] on div "**********" at bounding box center [1345, 378] width 412 height 740
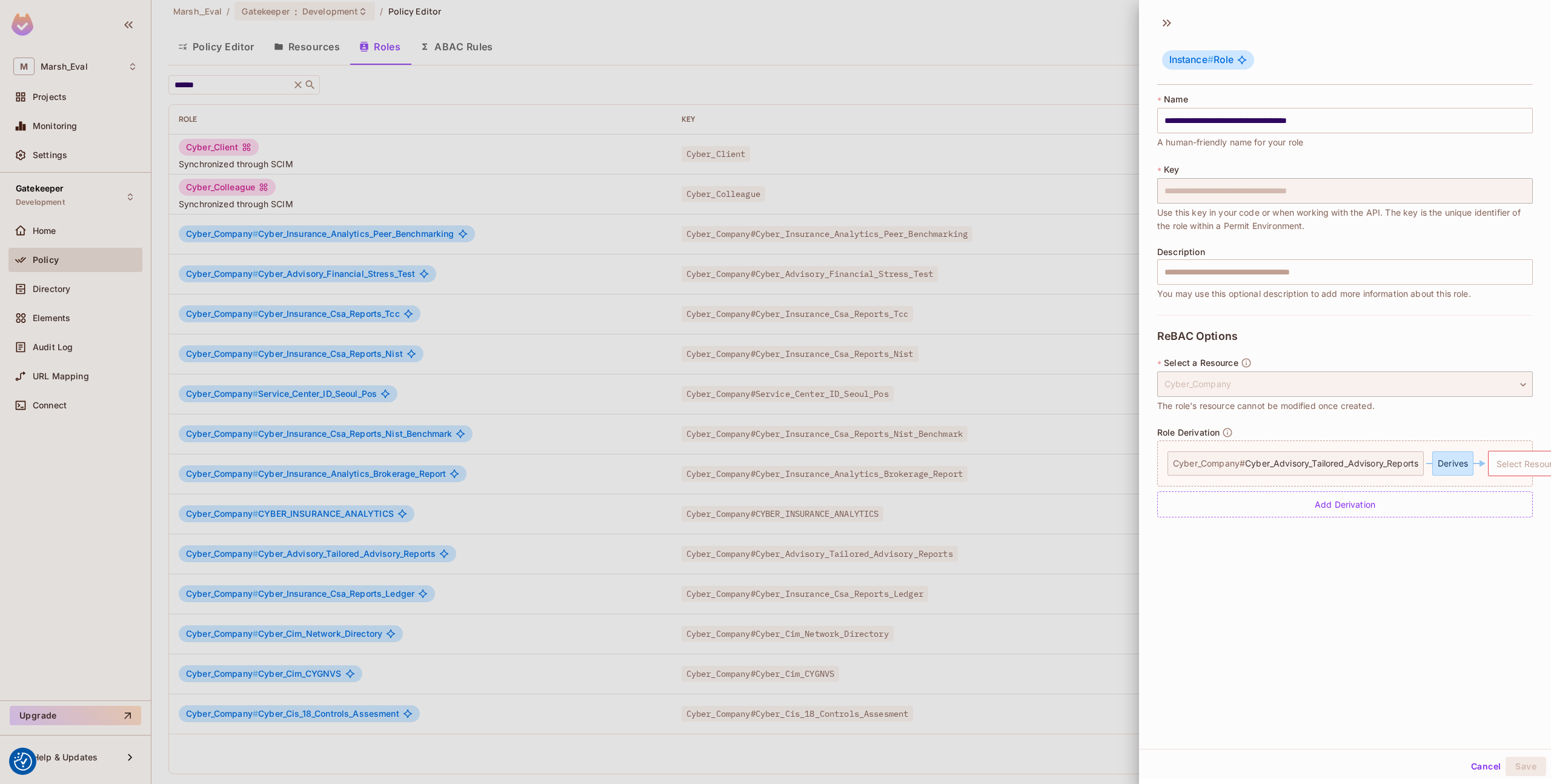
click at [1089, 545] on div at bounding box center [775, 392] width 1551 height 784
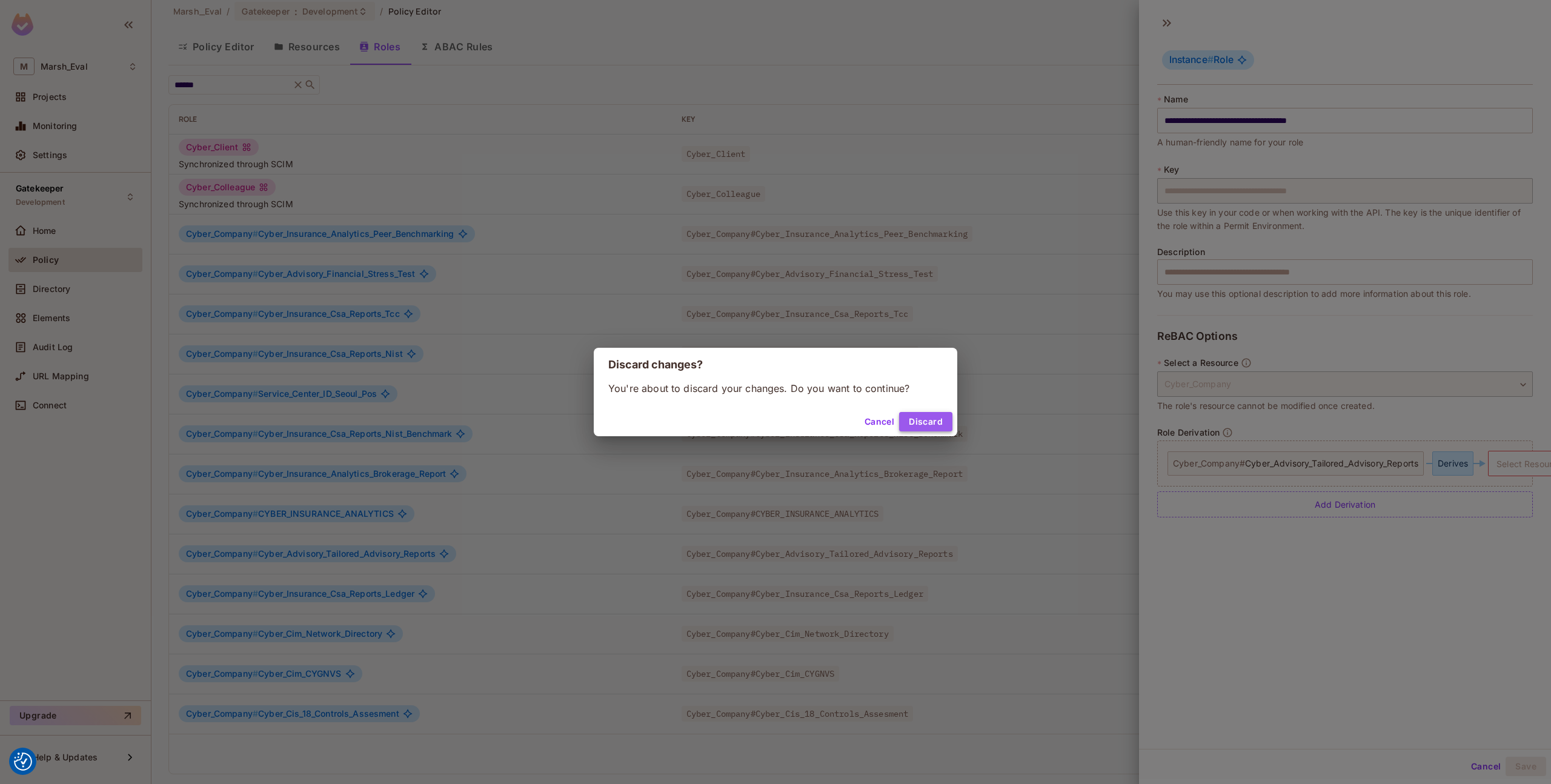
click at [930, 415] on button "Discard" at bounding box center [925, 421] width 53 height 19
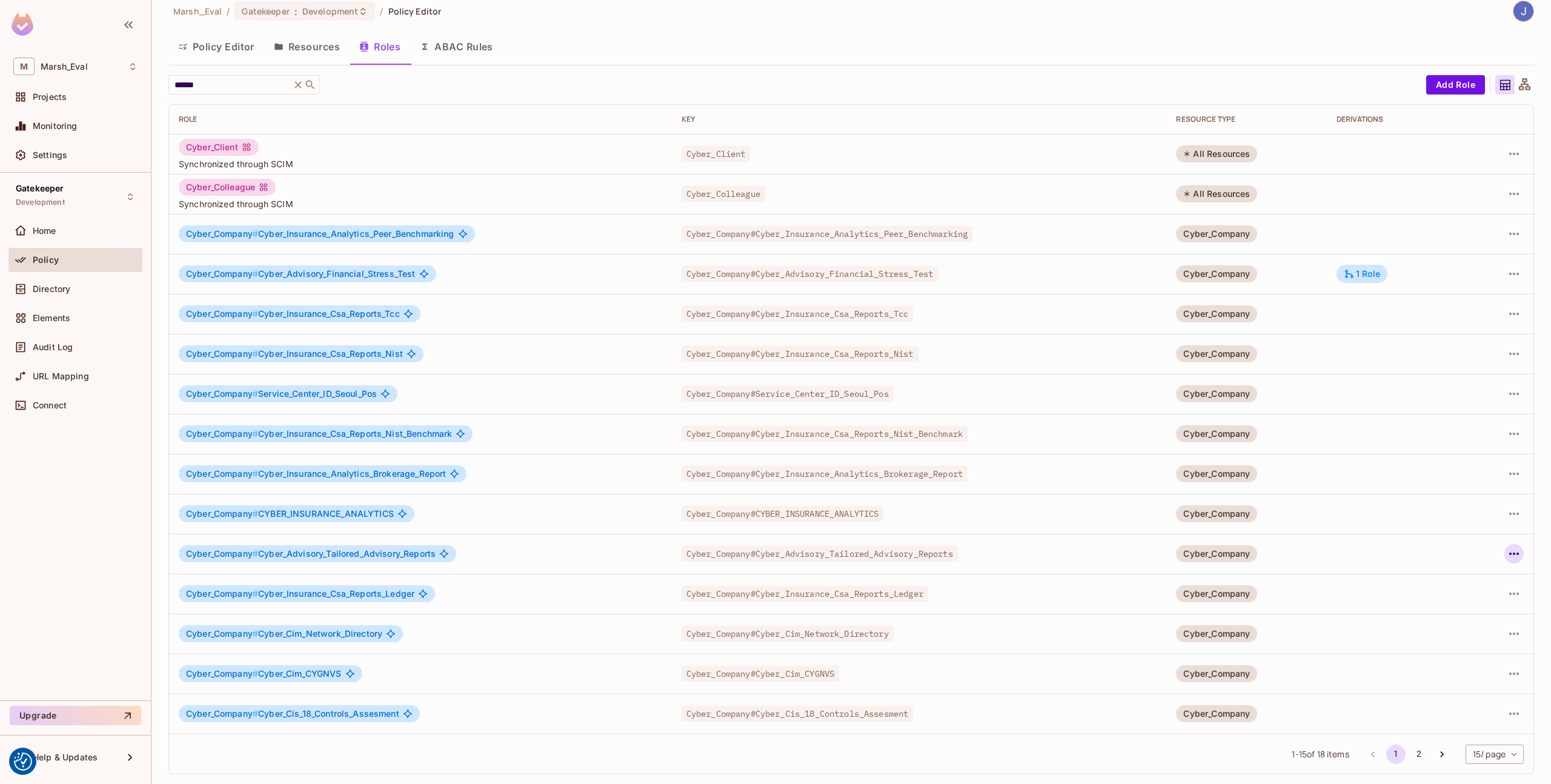
click at [1509, 560] on icon "button" at bounding box center [1514, 553] width 14 height 14
click at [1454, 574] on span "Edit Role" at bounding box center [1451, 581] width 43 height 19
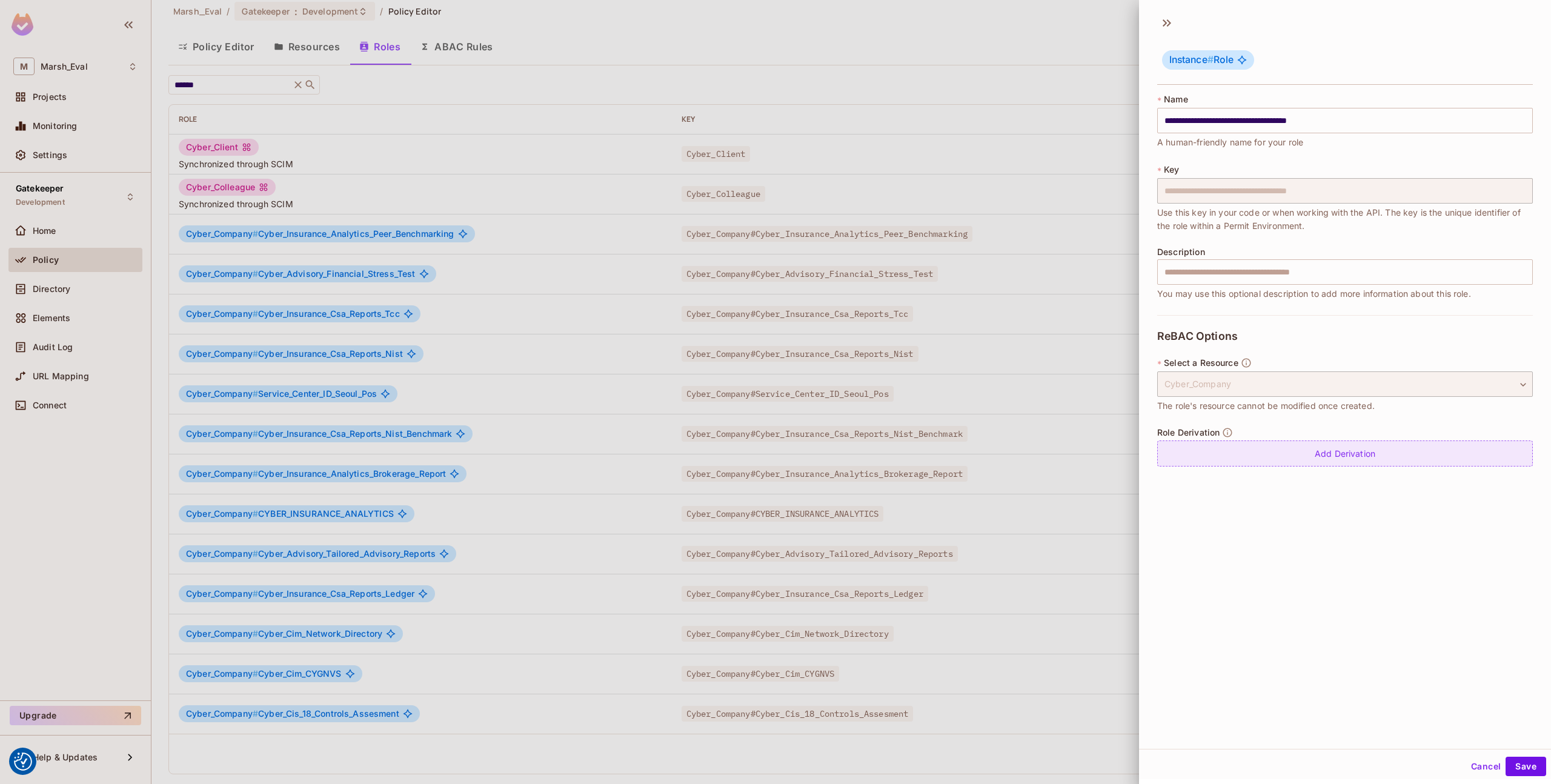
click at [1312, 454] on div "Add Derivation" at bounding box center [1345, 453] width 375 height 26
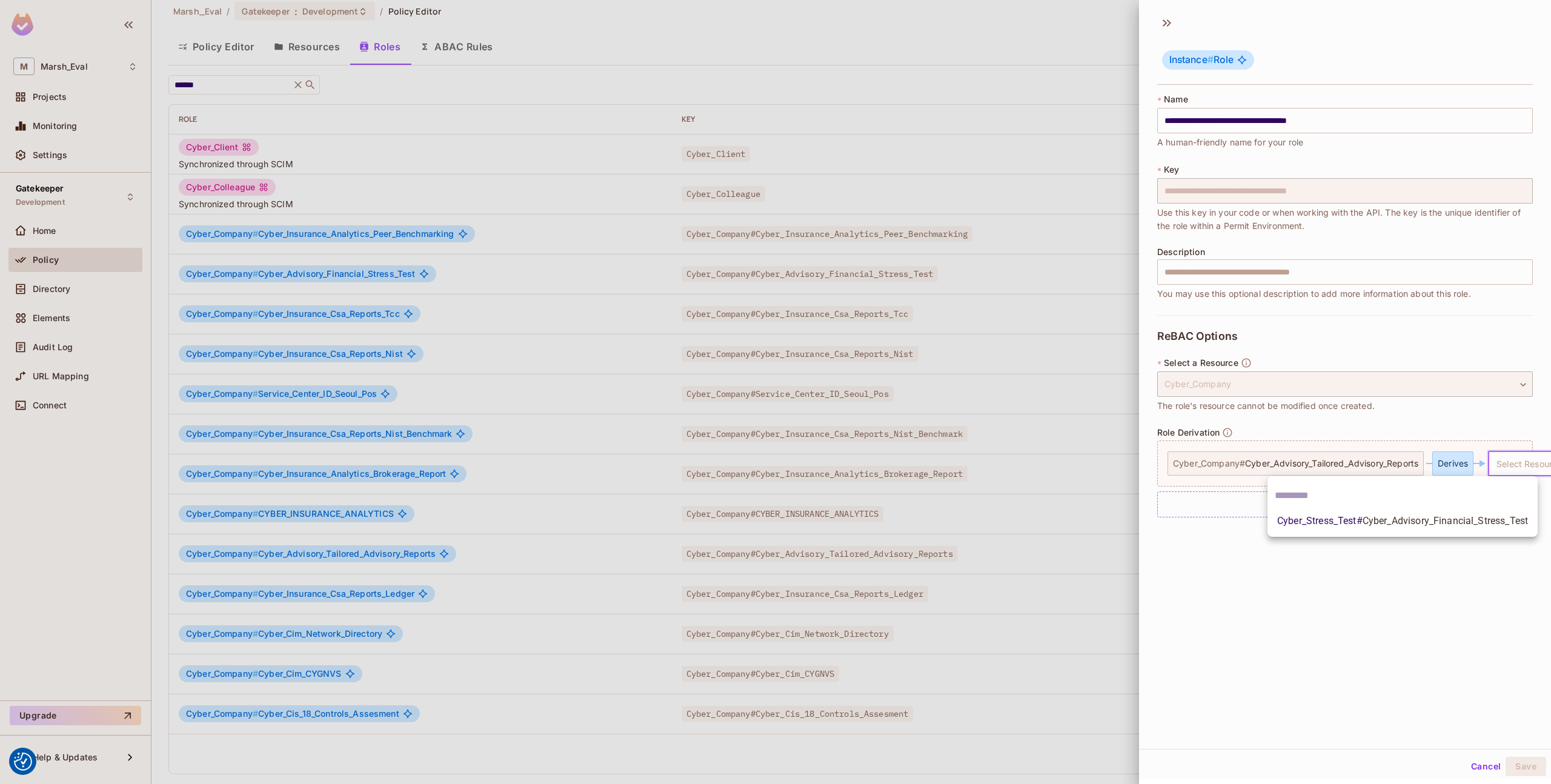
click at [1507, 461] on body "We use cookies to enhance your browsing experience, serve personalized ads or c…" at bounding box center [775, 392] width 1551 height 784
click at [1507, 461] on div at bounding box center [775, 392] width 1551 height 784
click at [970, 558] on div at bounding box center [775, 392] width 1551 height 784
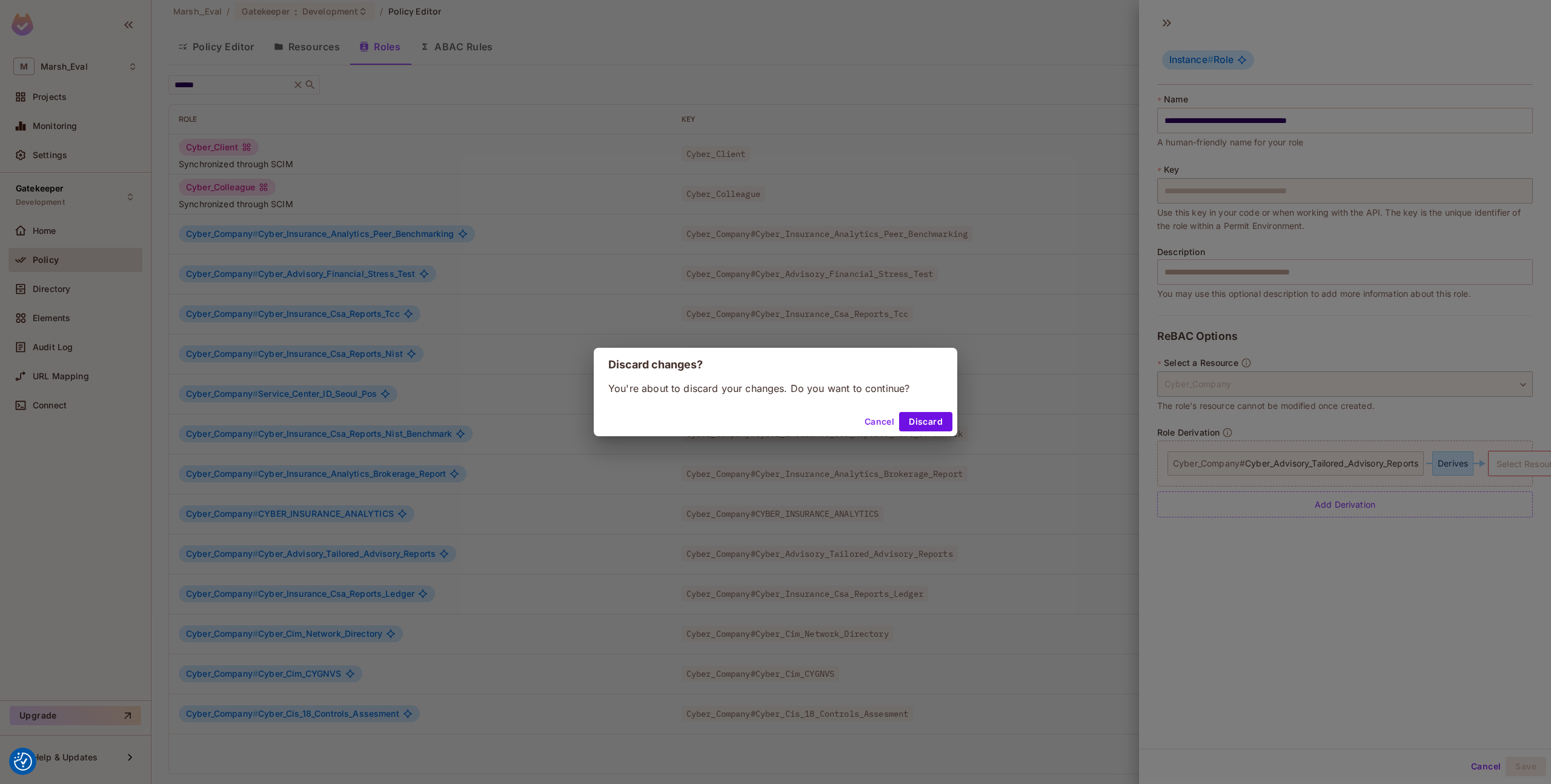
click at [941, 432] on div "Cancel Discard" at bounding box center [776, 422] width 363 height 29
click at [938, 426] on button "Discard" at bounding box center [925, 421] width 53 height 19
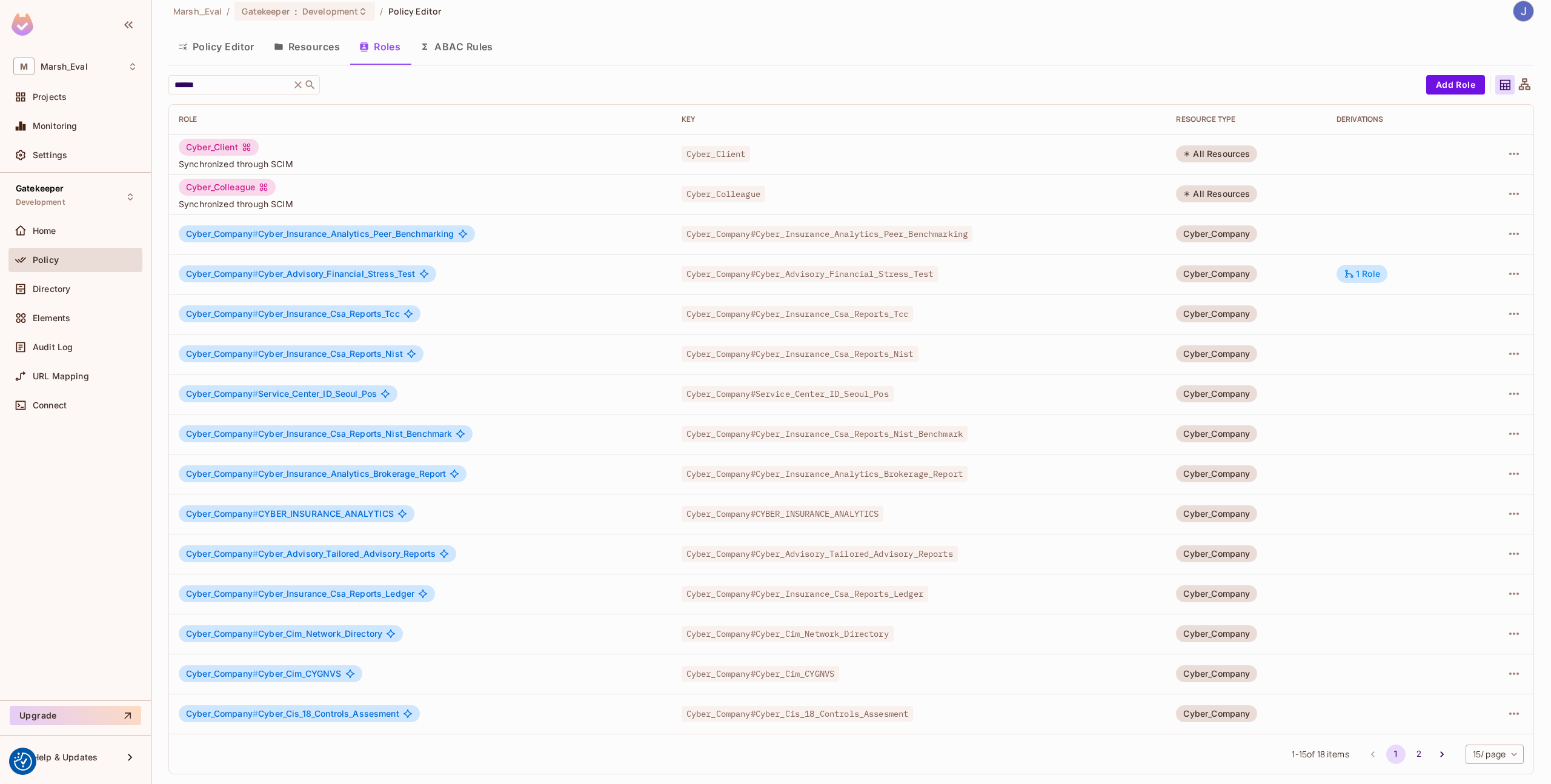
click at [1115, 283] on td "Cyber_Company#Cyber_Advisory_Financial_Stress_Test" at bounding box center [919, 273] width 495 height 40
drag, startPoint x: 752, startPoint y: 554, endPoint x: 970, endPoint y: 558, distance: 218.0
click at [970, 558] on div "Cyber_Company#Cyber_Advisory_Tailored_Advisory_Reports" at bounding box center [920, 553] width 476 height 12
copy span "Cyber_Advisory_Tailored_Advisory_Reports"
click at [1409, 758] on button "2" at bounding box center [1418, 753] width 19 height 19
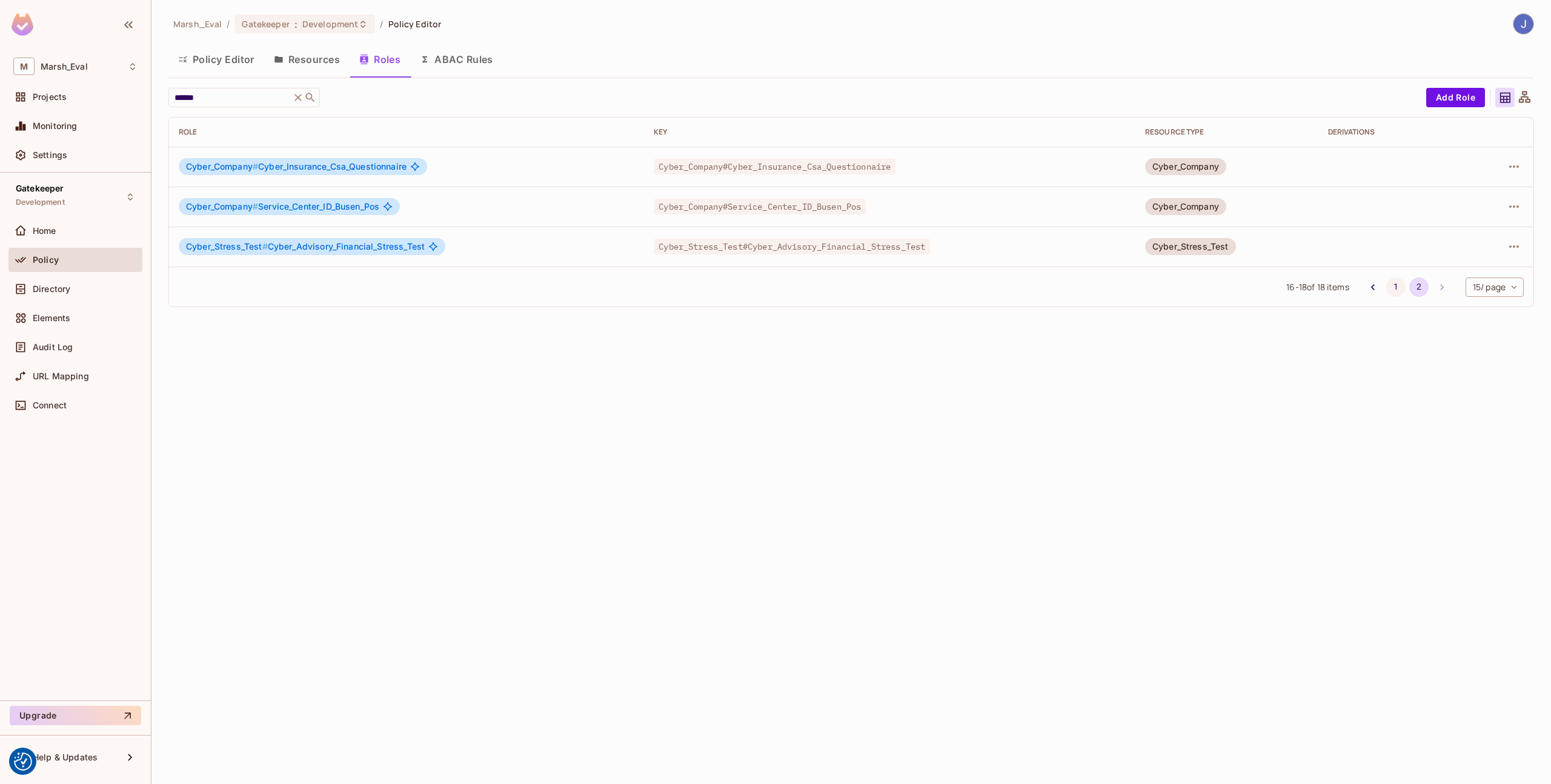
click at [1389, 286] on button "1" at bounding box center [1396, 287] width 19 height 19
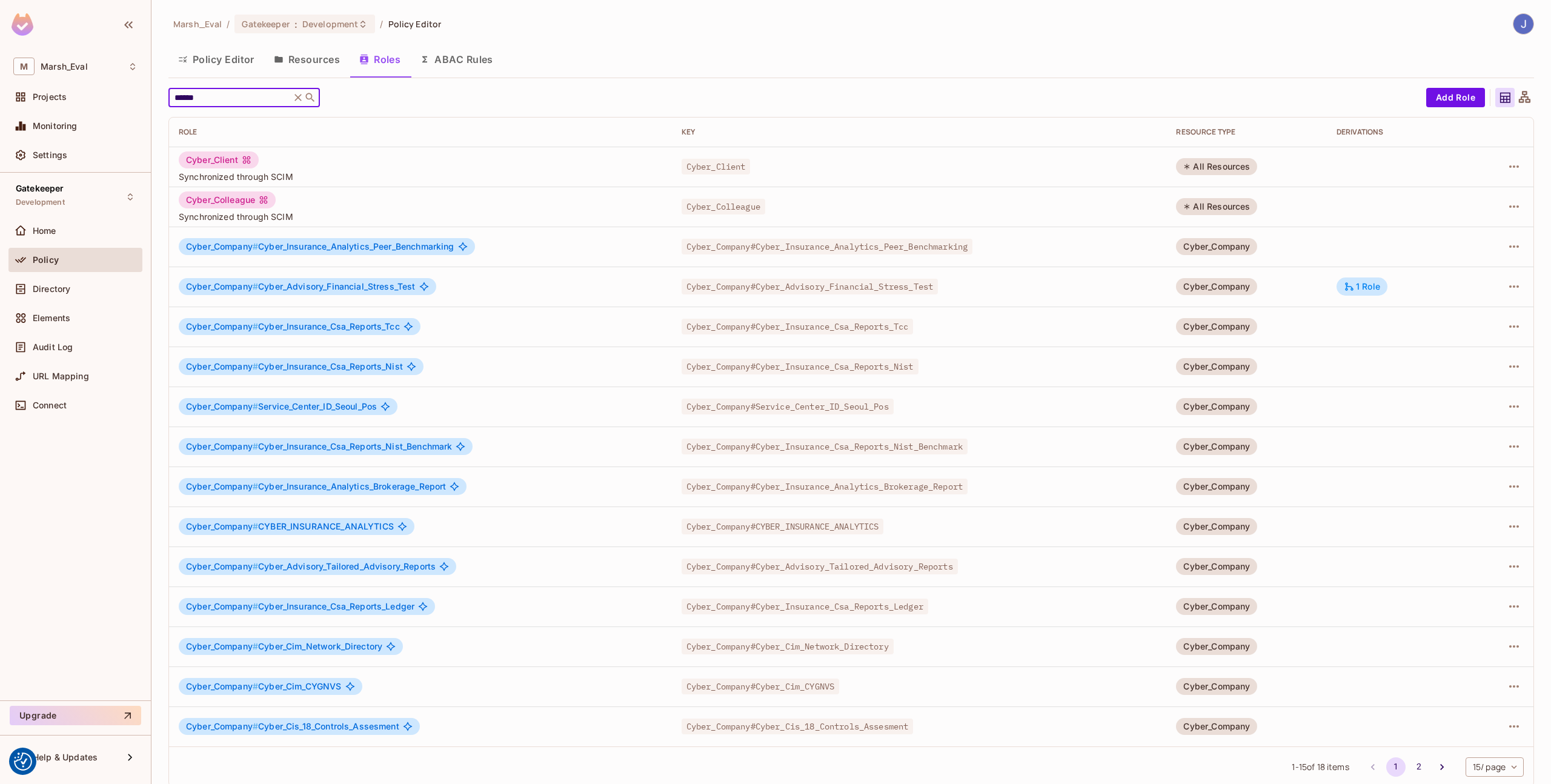
click at [252, 97] on input "******" at bounding box center [230, 97] width 115 height 12
paste input "**********"
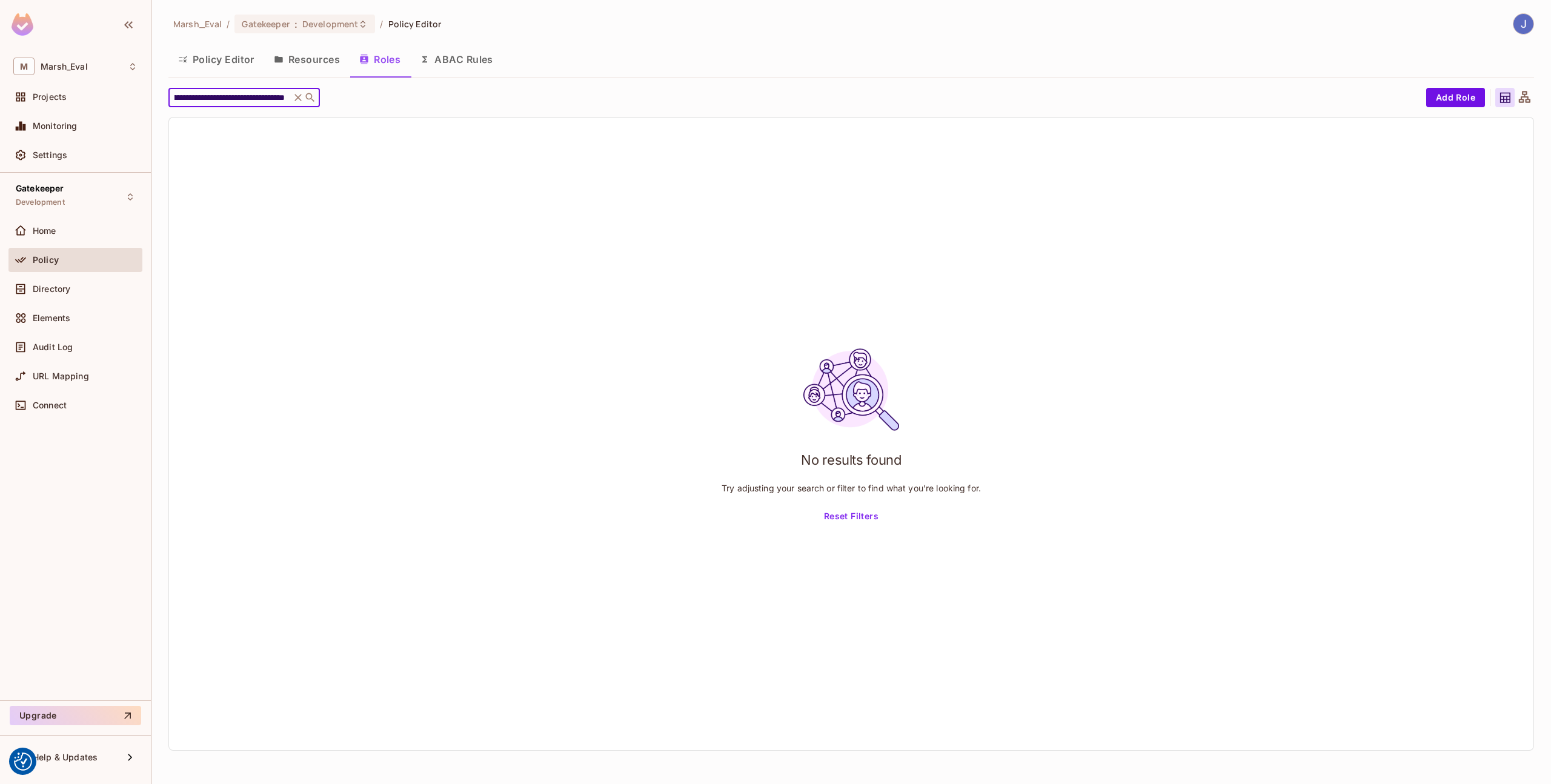
click at [252, 97] on input "**********" at bounding box center [230, 97] width 115 height 12
click at [229, 99] on input "**********" at bounding box center [230, 97] width 115 height 12
drag, startPoint x: 229, startPoint y: 99, endPoint x: 204, endPoint y: 99, distance: 25.0
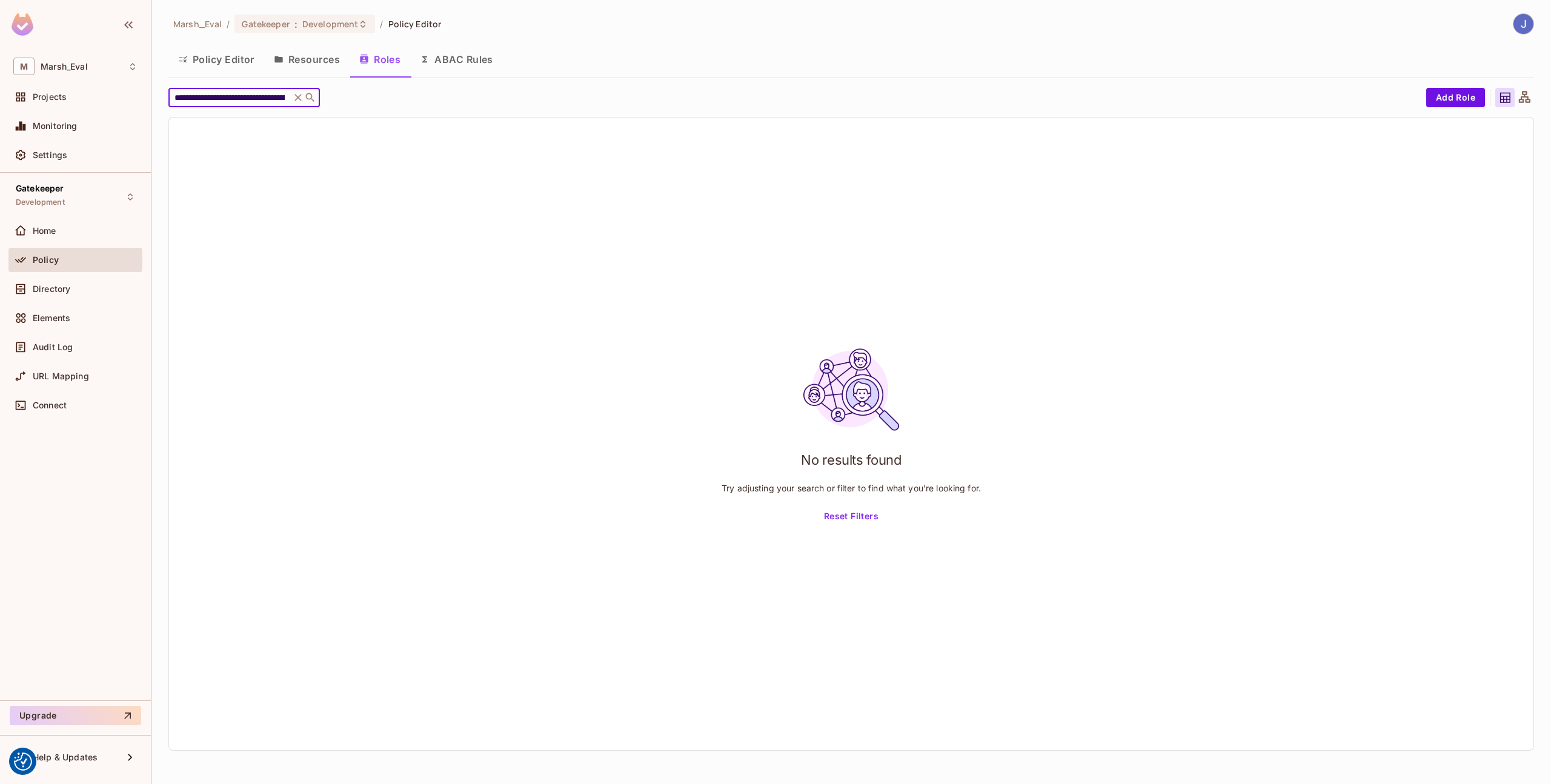
click at [204, 99] on input "**********" at bounding box center [230, 97] width 115 height 12
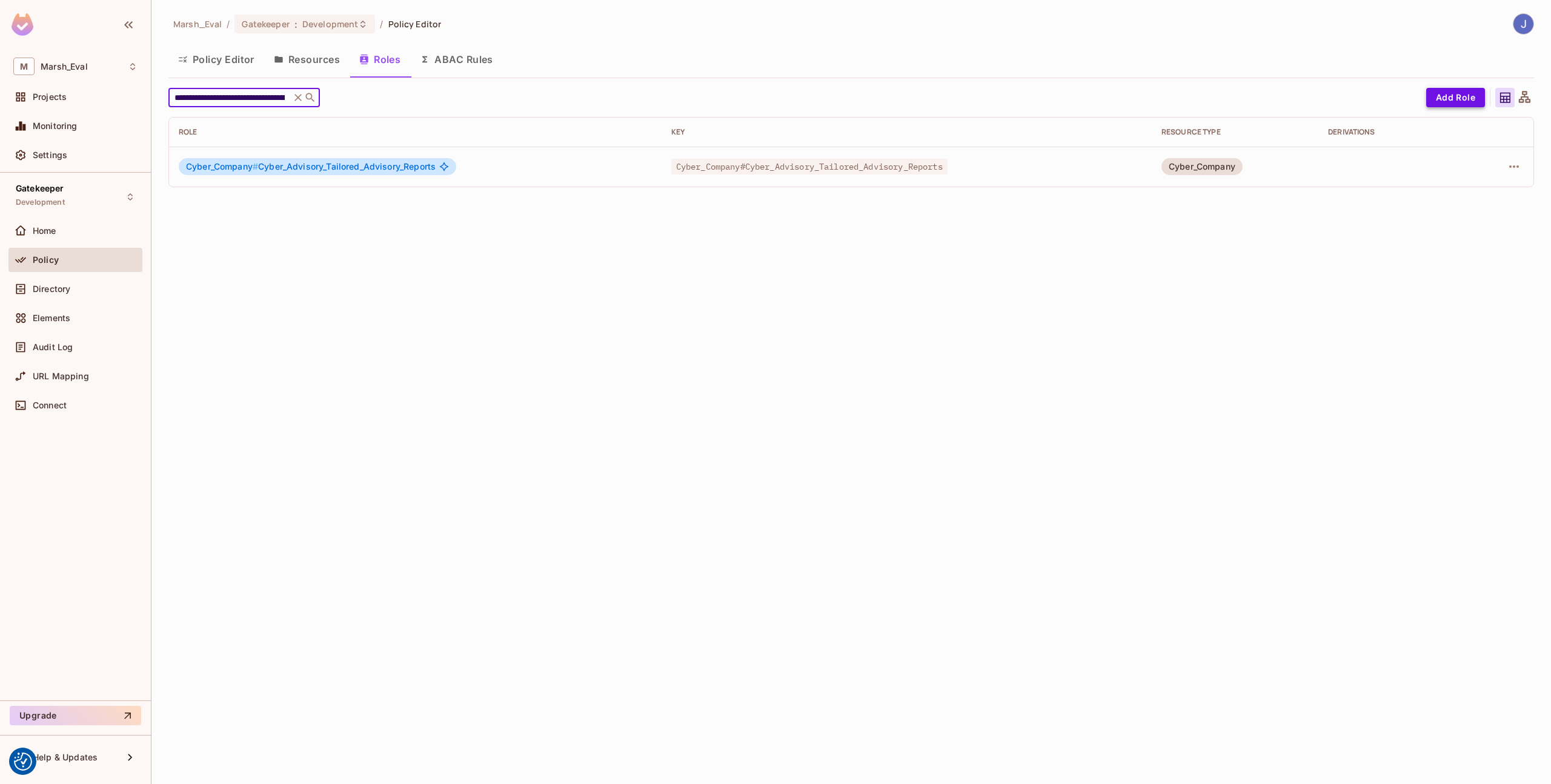
type input "**********"
click at [1453, 88] on button "Add Role" at bounding box center [1456, 97] width 59 height 19
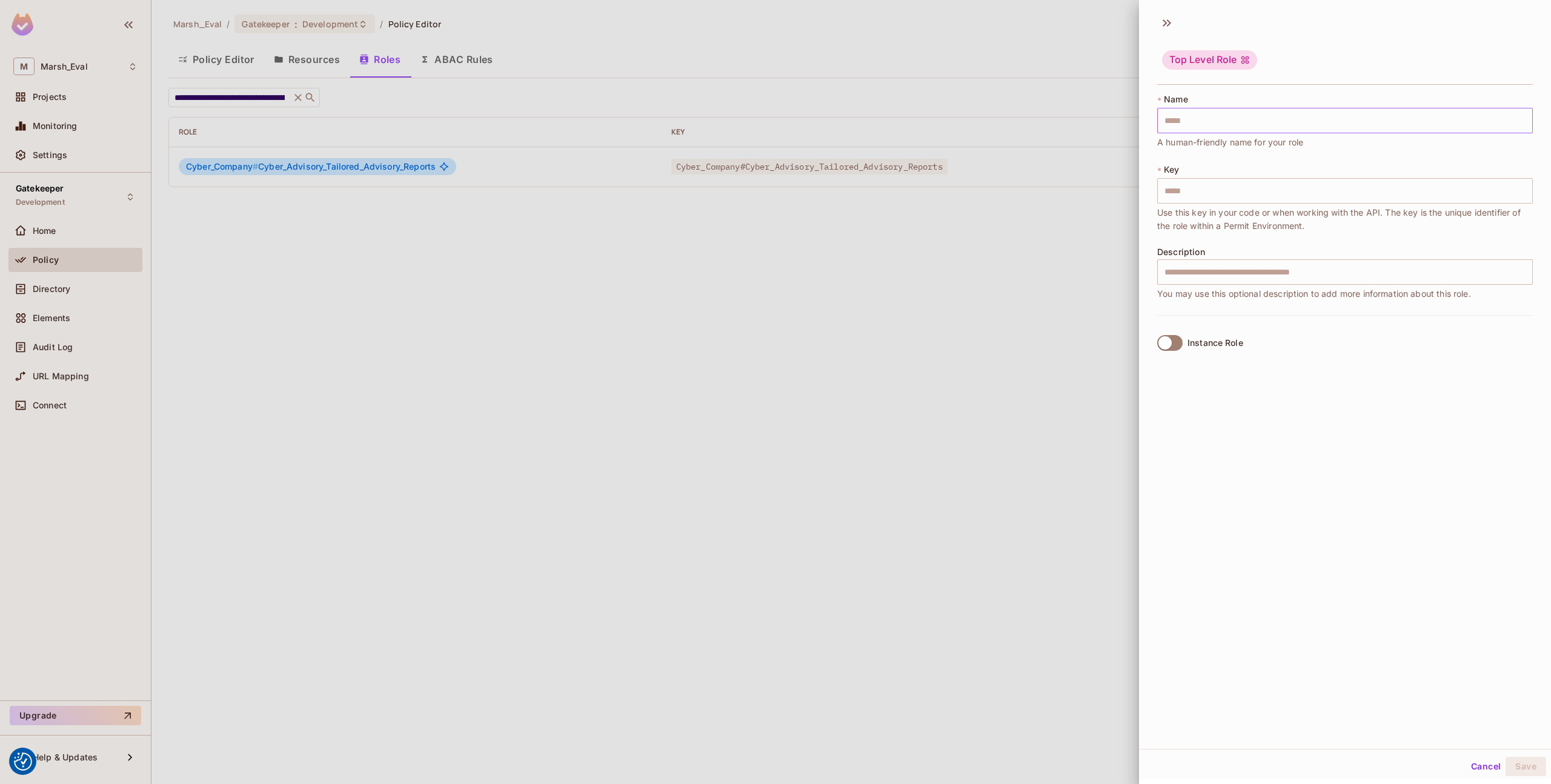
click at [1361, 120] on input "text" at bounding box center [1345, 120] width 375 height 26
paste input "**********"
type input "**********"
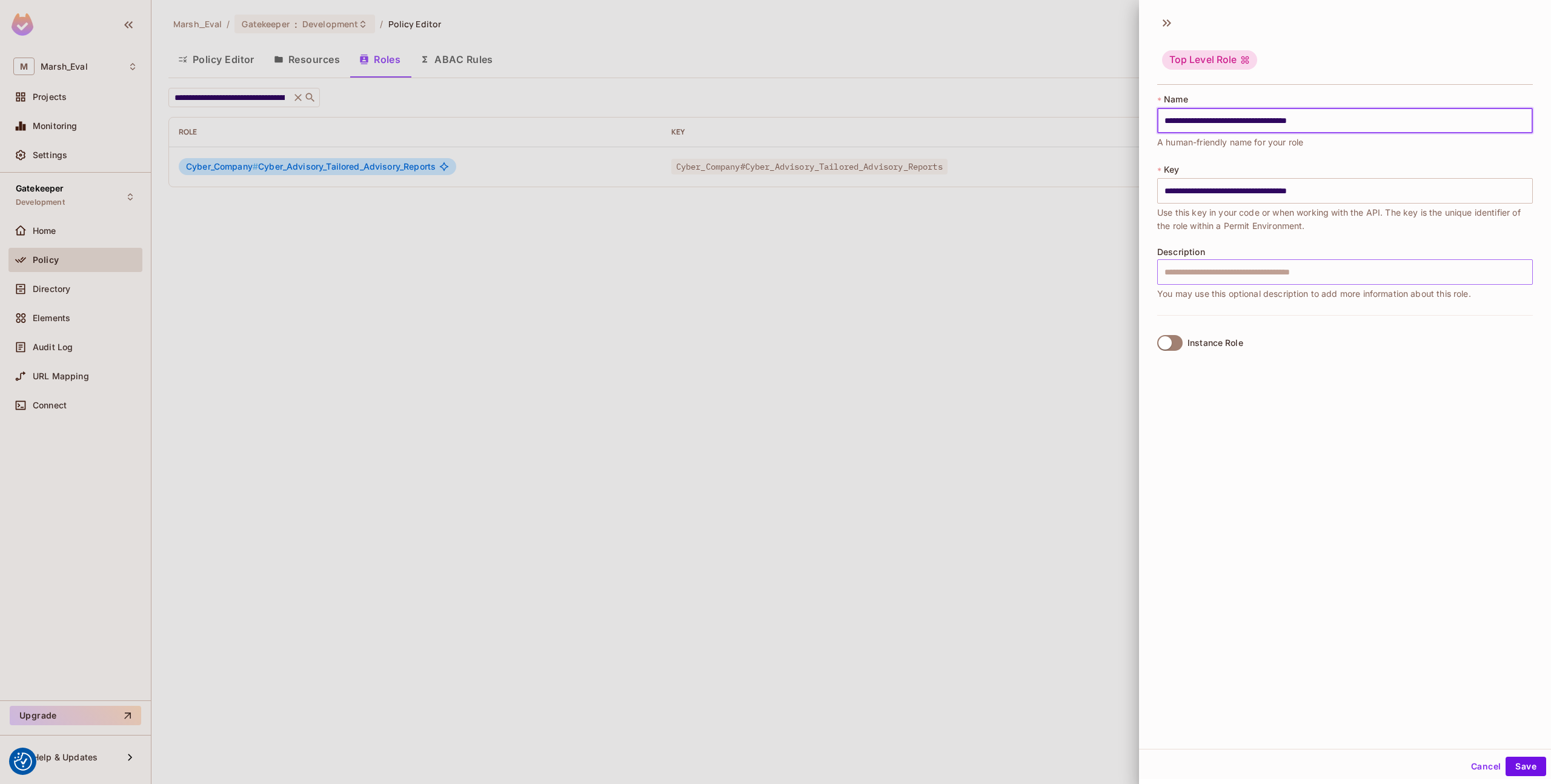
click at [1227, 276] on input "text" at bounding box center [1345, 272] width 375 height 26
click at [1194, 347] on div "Instance Role" at bounding box center [1215, 343] width 56 height 10
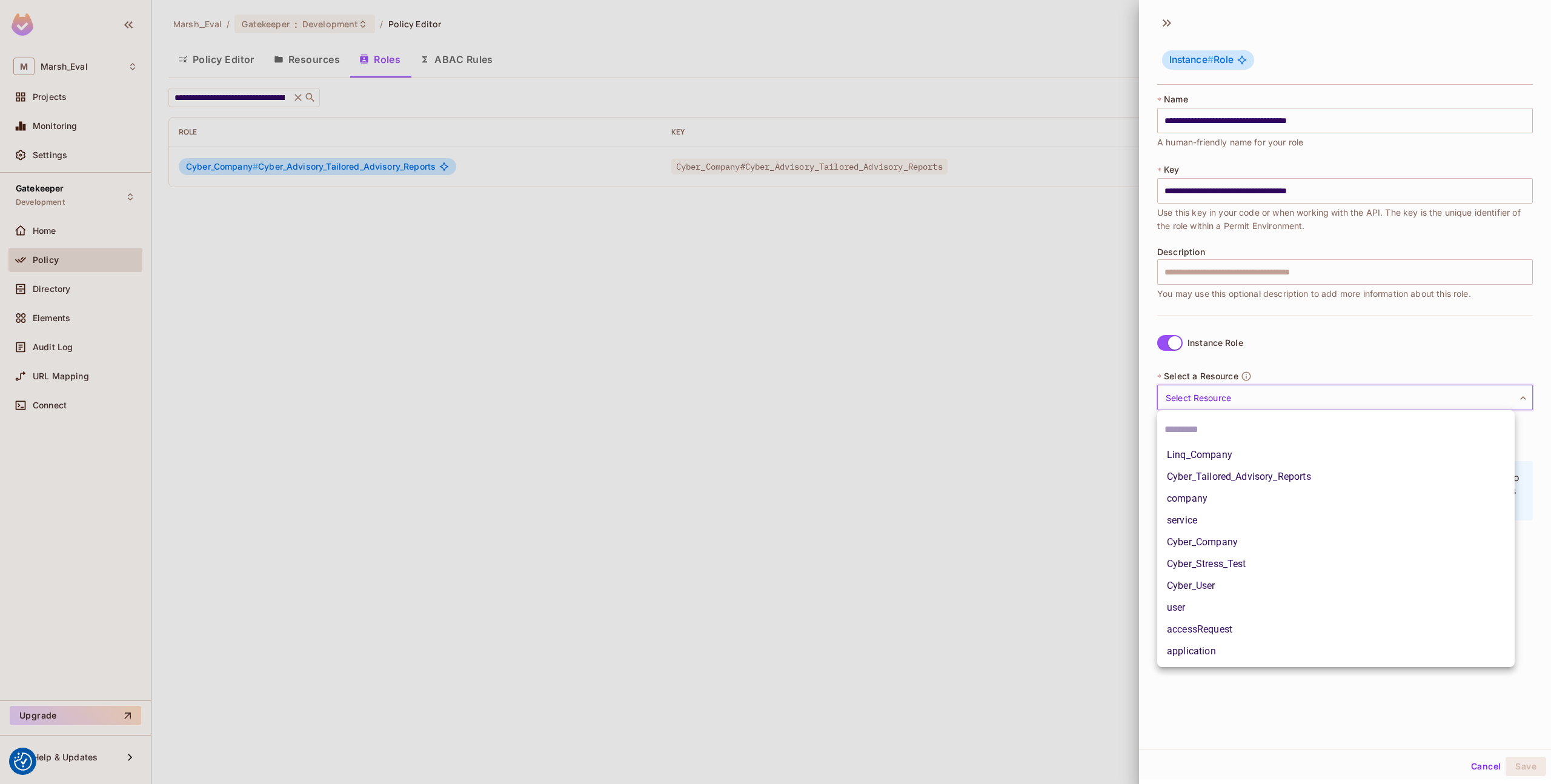
click at [1217, 398] on body "We use cookies to enhance your browsing experience, serve personalized ads or c…" at bounding box center [775, 392] width 1551 height 784
click at [1210, 471] on li "Cyber_Tailored_Advisory_Reports" at bounding box center [1337, 476] width 358 height 22
type input "**********"
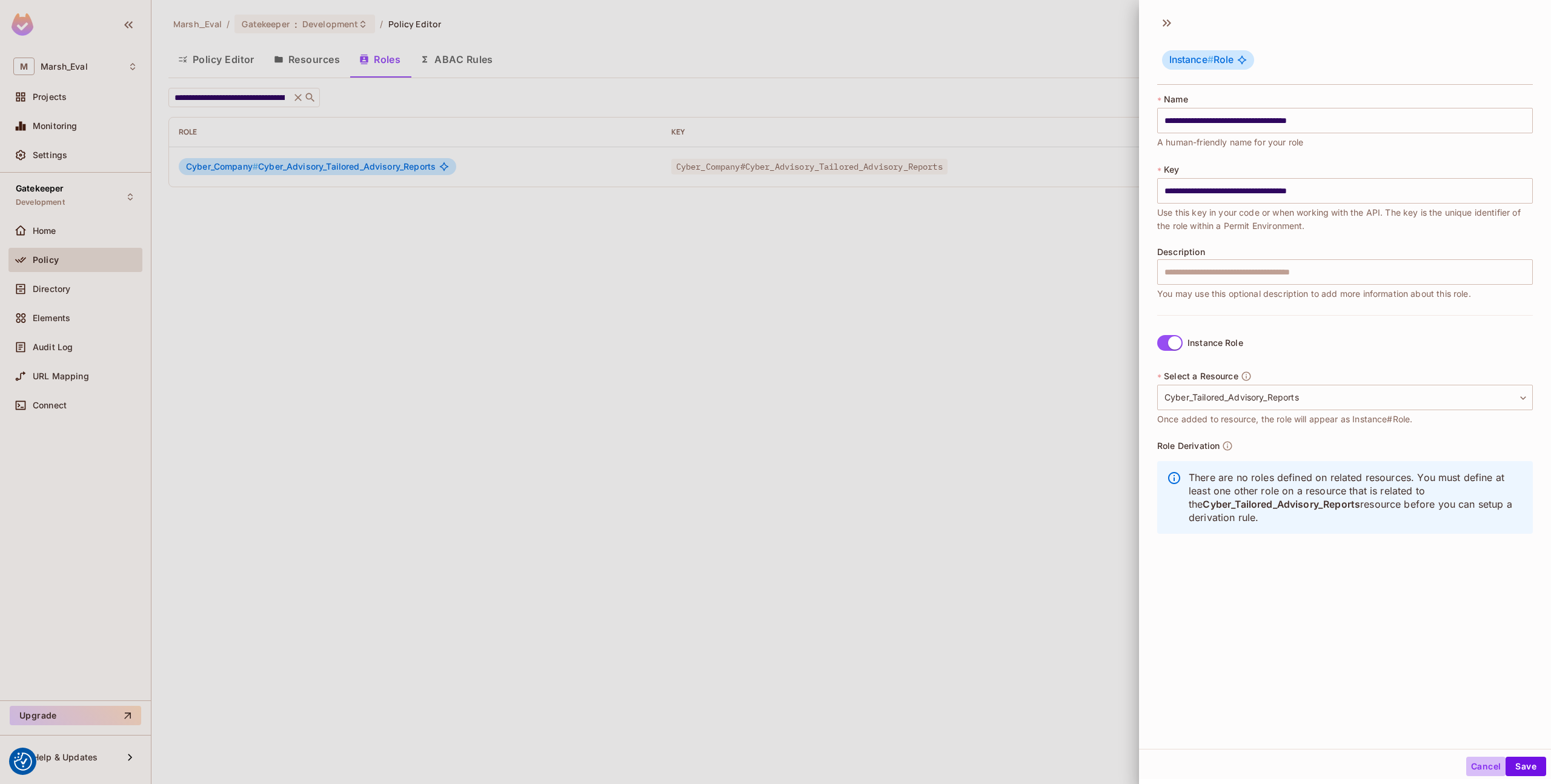
click at [1470, 763] on button "Cancel" at bounding box center [1485, 765] width 39 height 19
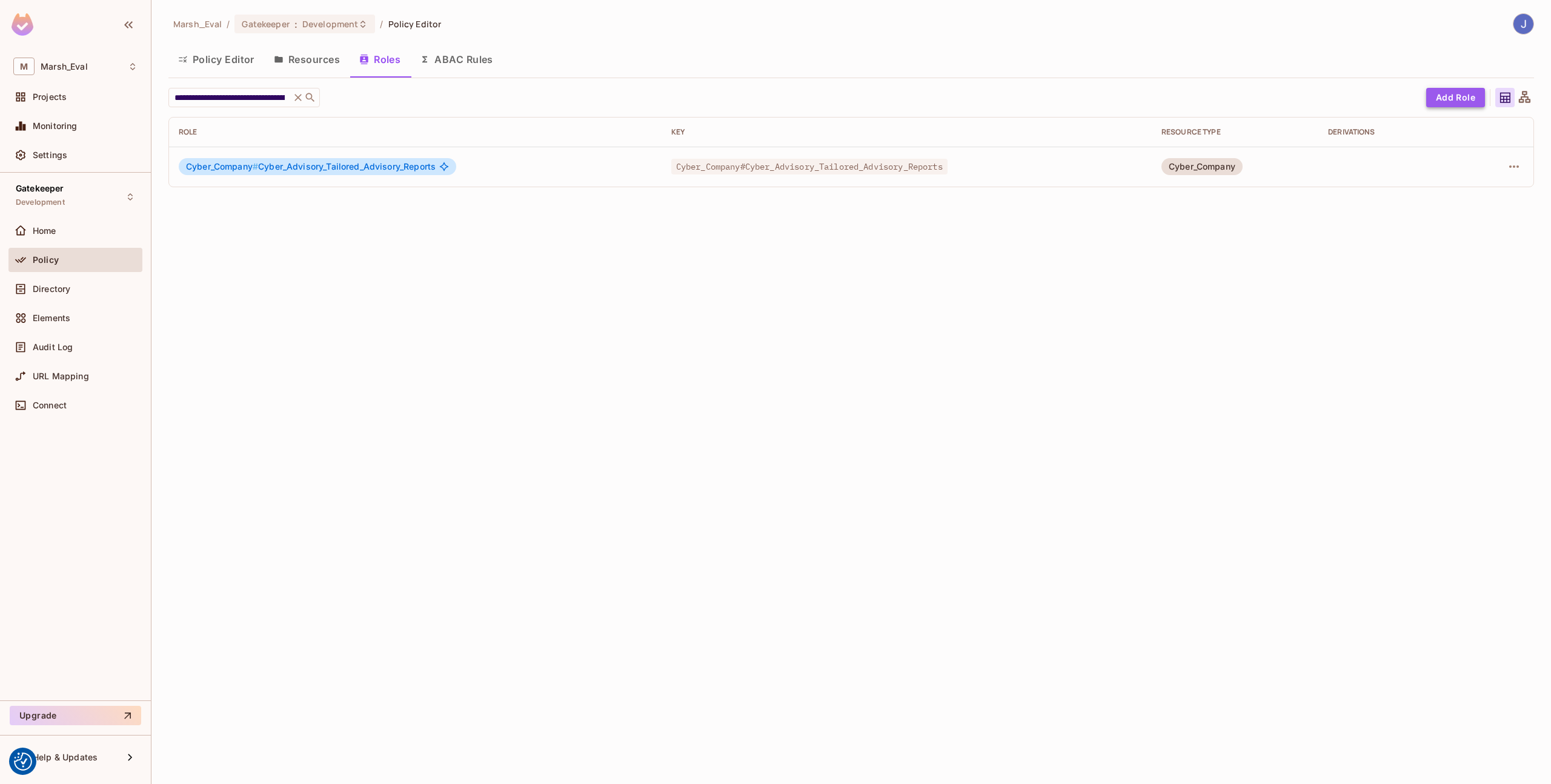
click at [1443, 103] on button "Add Role" at bounding box center [1456, 97] width 59 height 19
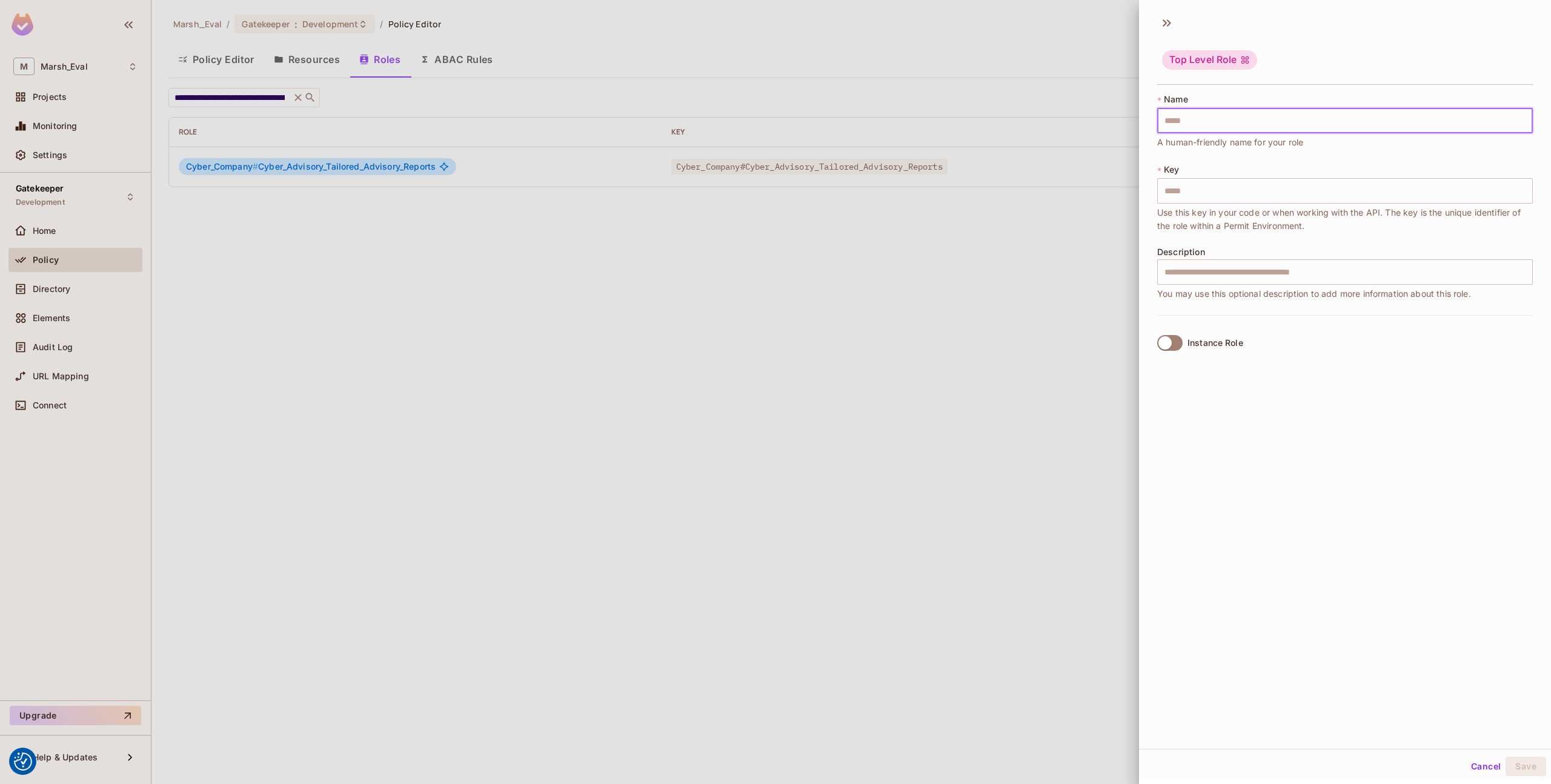
click at [1258, 118] on input "text" at bounding box center [1345, 120] width 375 height 26
paste input "**********"
type input "**********"
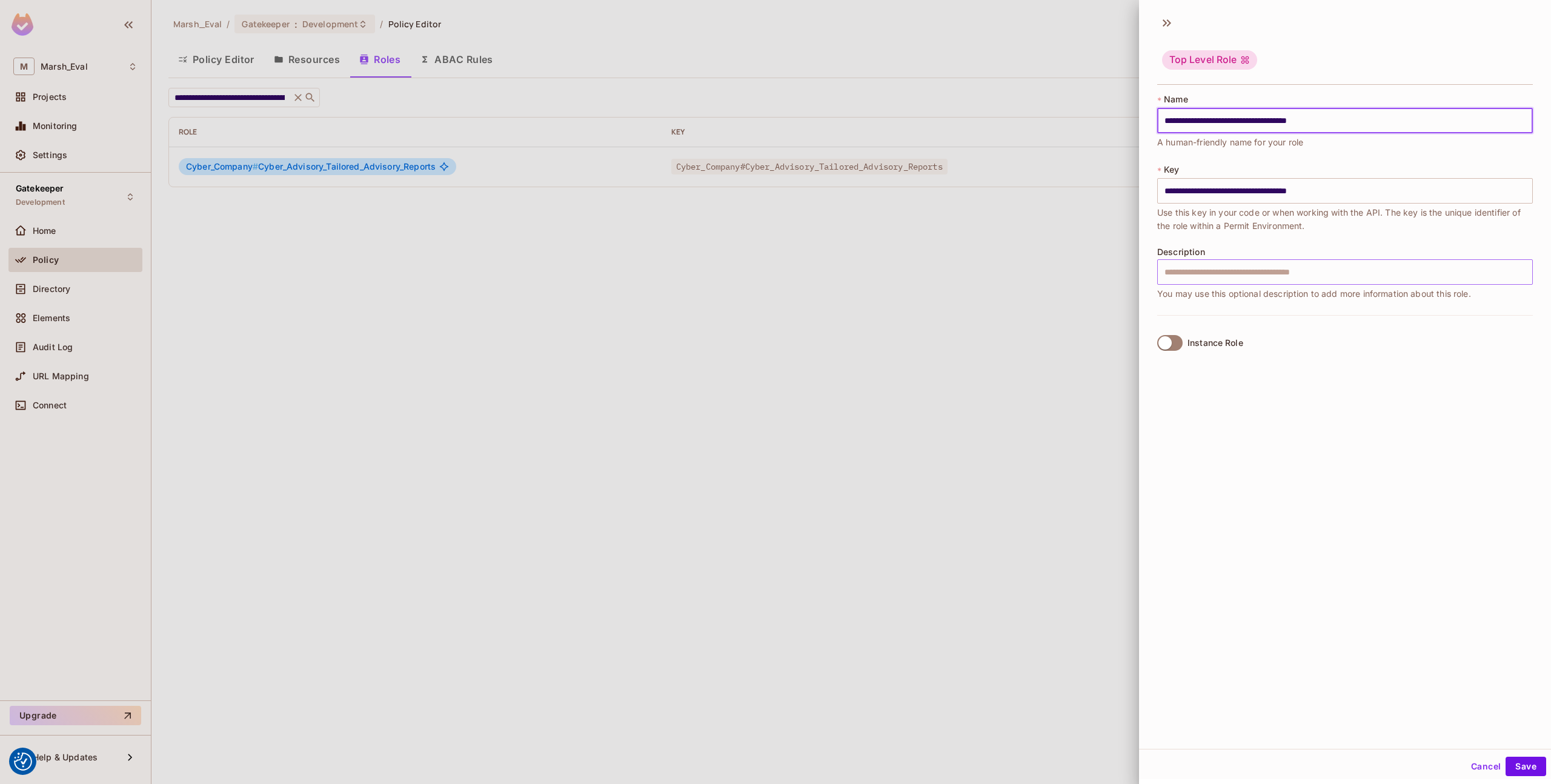
click at [1221, 262] on input "text" at bounding box center [1345, 272] width 375 height 26
click at [1200, 352] on label "Instance Role" at bounding box center [1198, 343] width 91 height 26
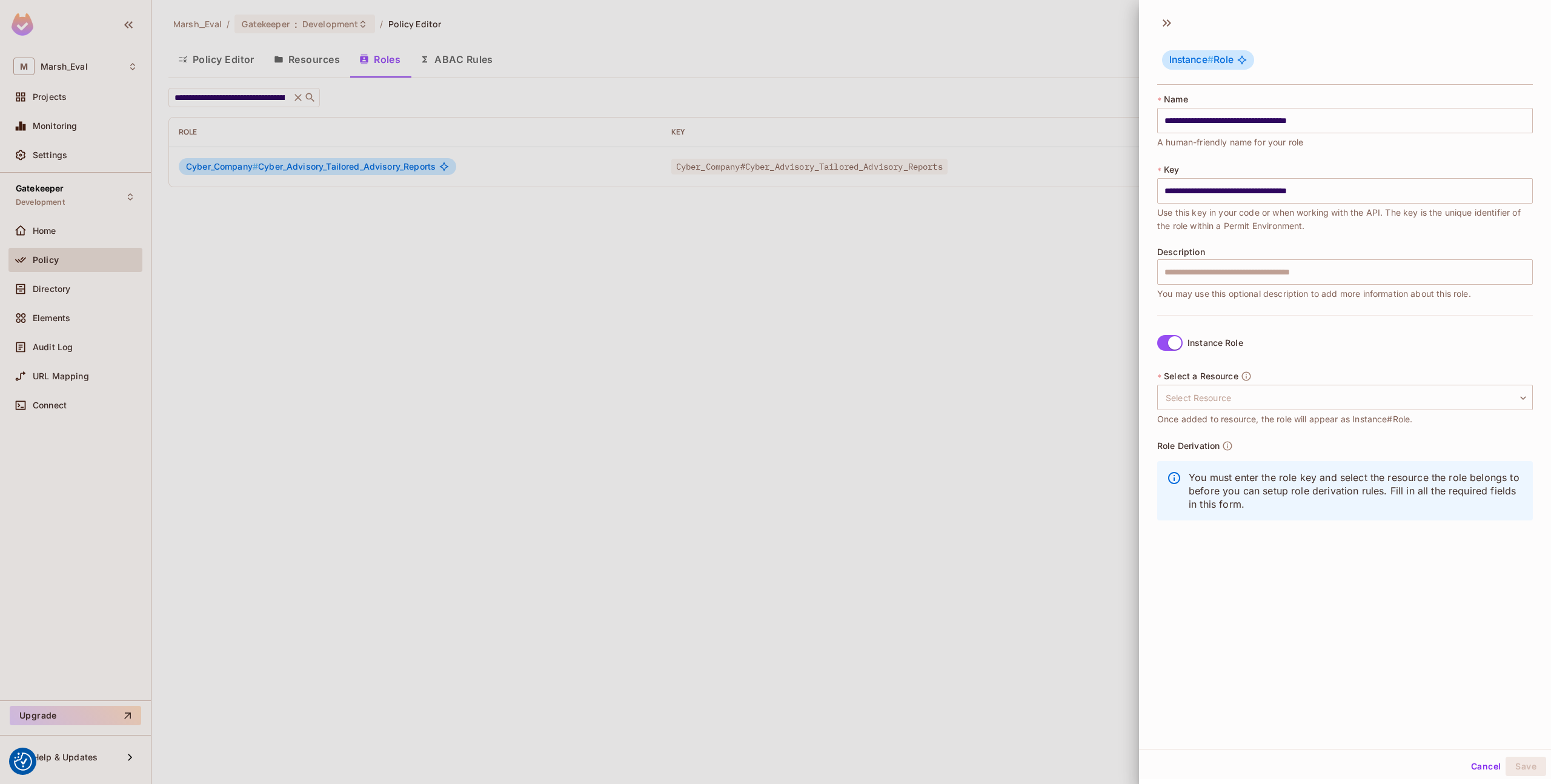
click at [1215, 416] on span "Once added to resource, the role will appear as Instance#Role." at bounding box center [1285, 419] width 255 height 14
click at [1210, 407] on body "We use cookies to enhance your browsing experience, serve personalized ads or c…" at bounding box center [775, 392] width 1551 height 784
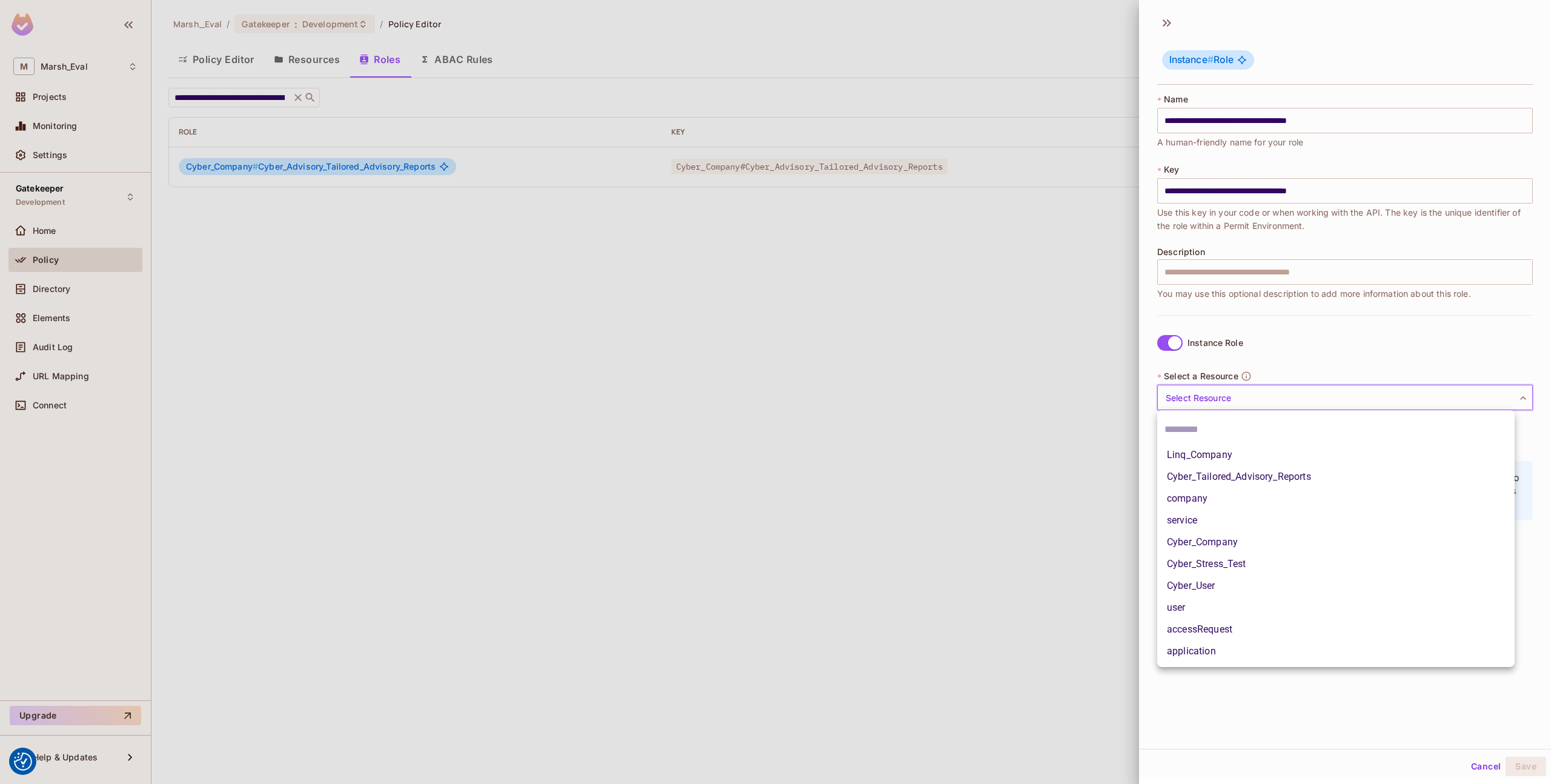
click at [1195, 537] on li "Cyber_Company" at bounding box center [1337, 542] width 358 height 22
type input "**********"
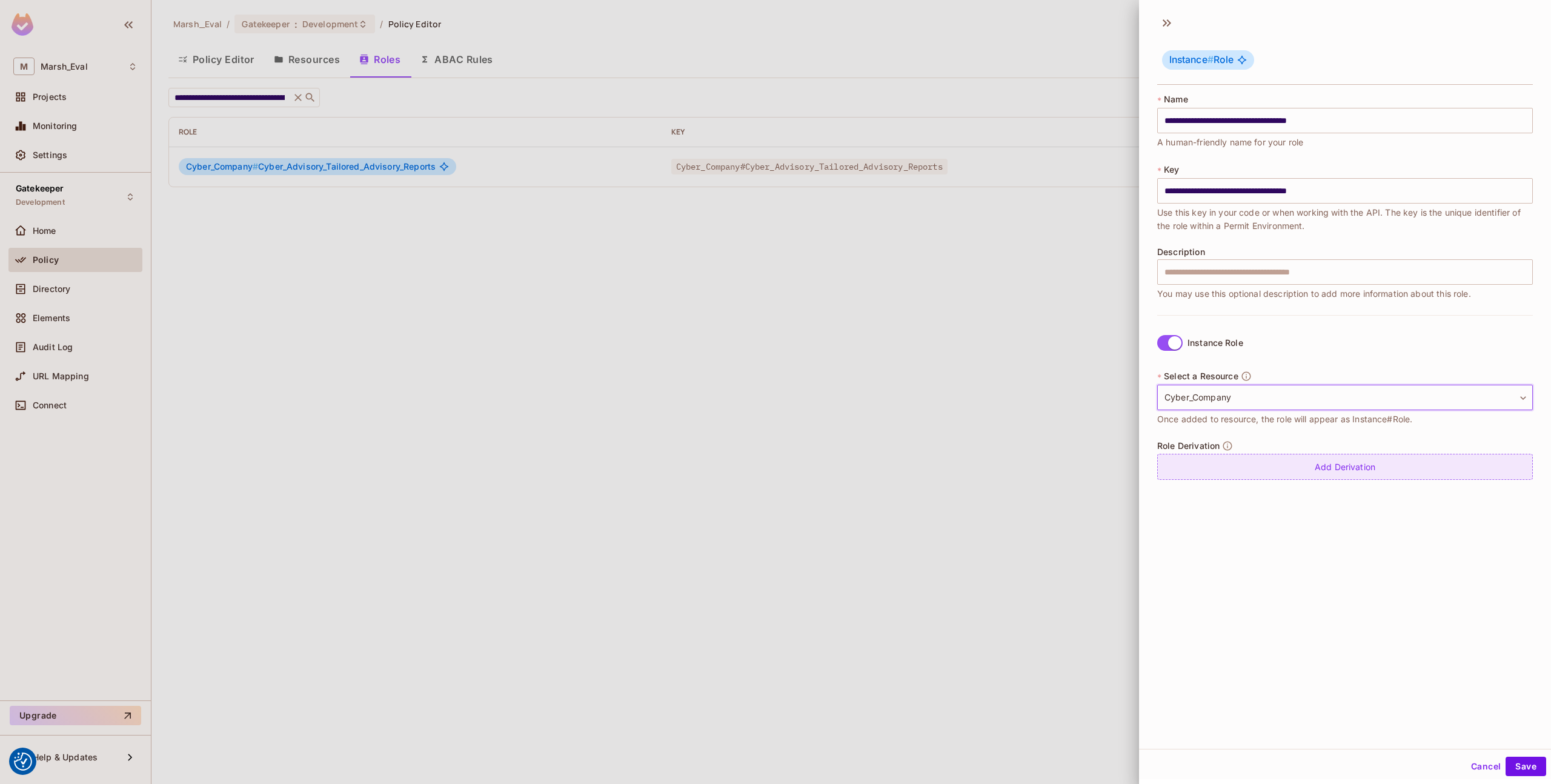
click at [1255, 478] on div "Add Derivation" at bounding box center [1345, 466] width 375 height 26
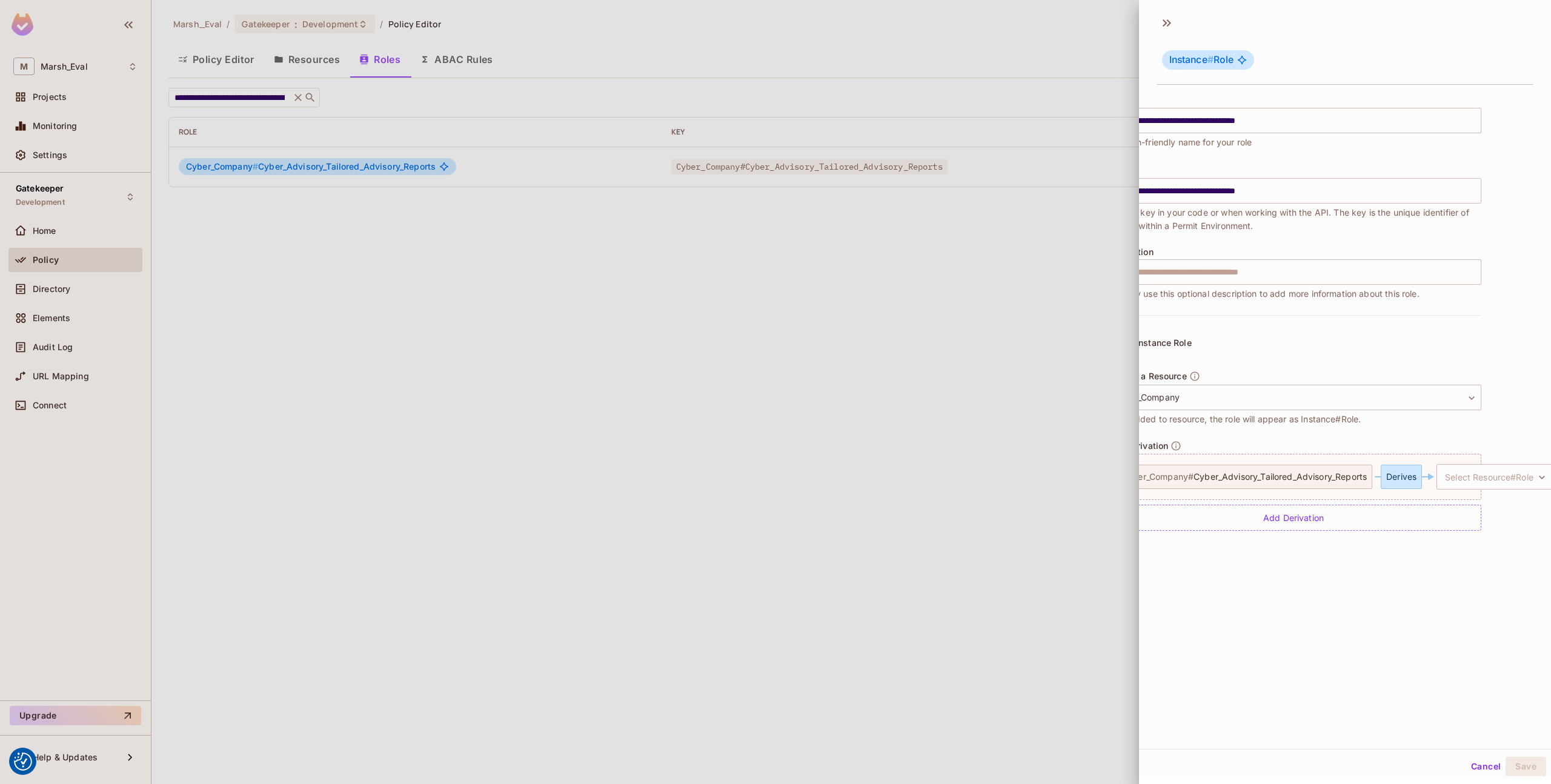
scroll to position [0, 98]
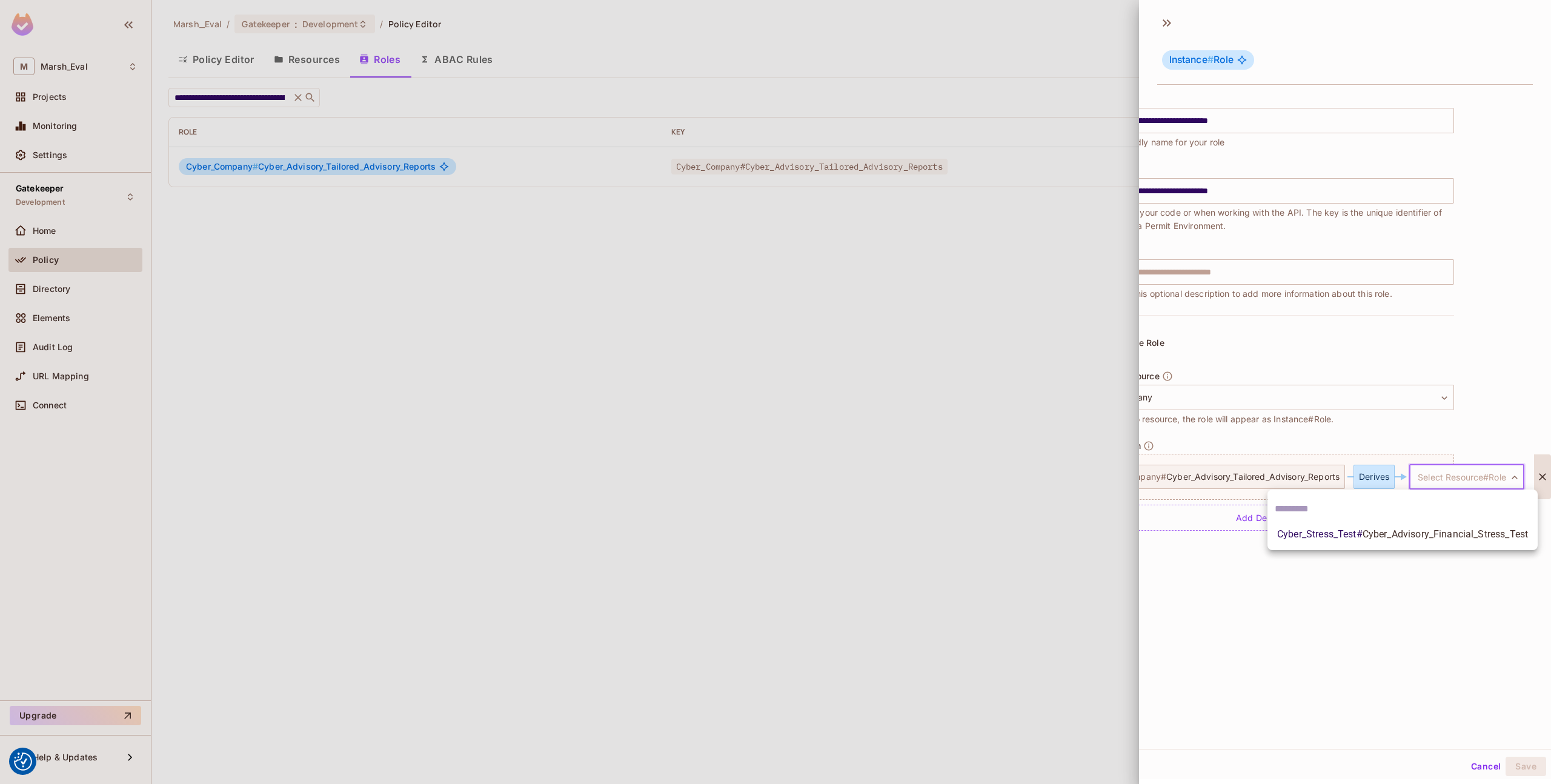
click at [1431, 478] on body "We use cookies to enhance your browsing experience, serve personalized ads or c…" at bounding box center [775, 392] width 1551 height 784
click at [1431, 478] on div at bounding box center [775, 392] width 1551 height 784
click at [1537, 475] on icon at bounding box center [1542, 476] width 12 height 12
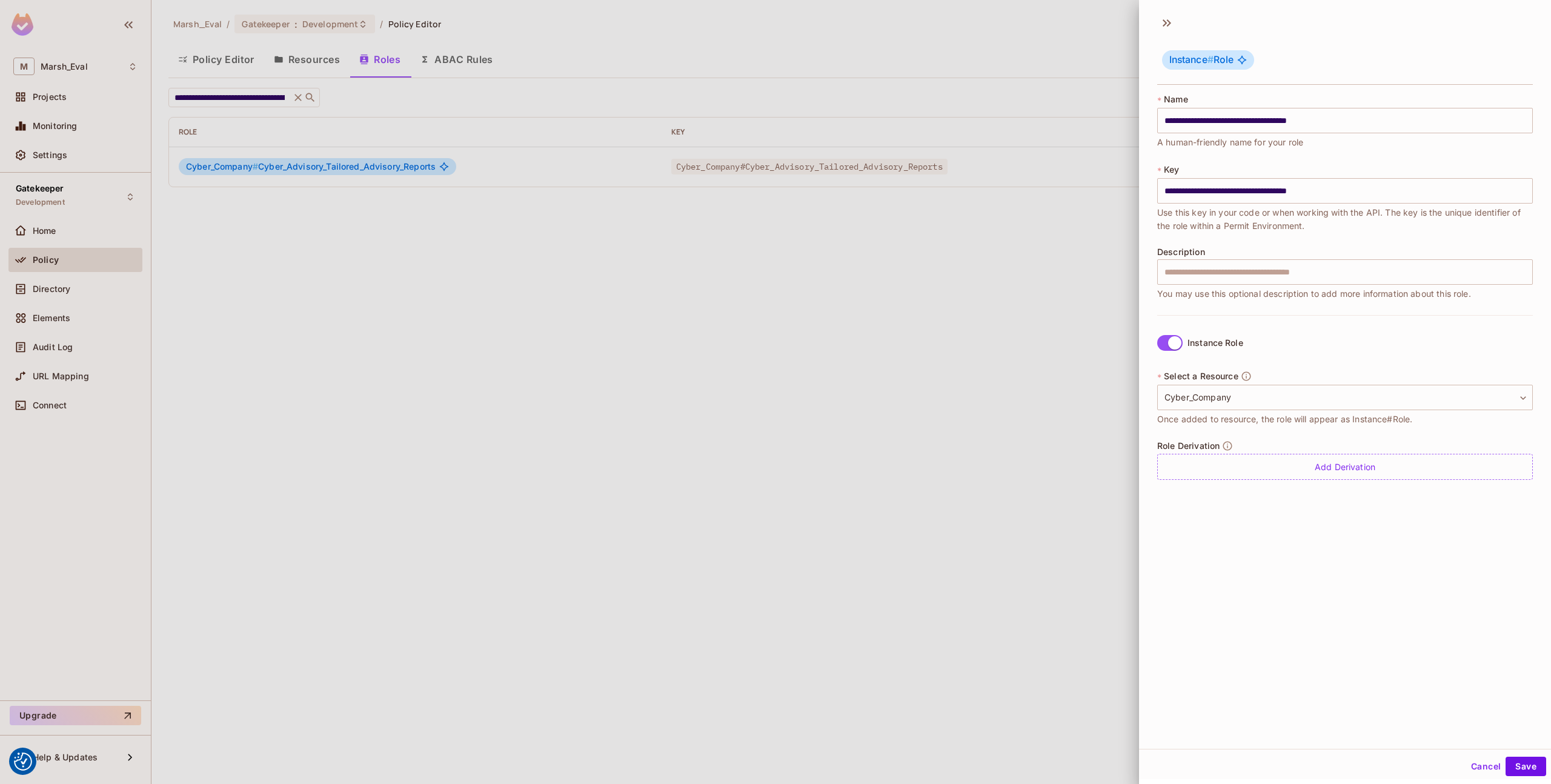
scroll to position [0, 0]
drag, startPoint x: 1510, startPoint y: 763, endPoint x: 1248, endPoint y: 610, distance: 303.4
click at [1248, 610] on div "**********" at bounding box center [1345, 390] width 412 height 779
click at [1479, 657] on div "**********" at bounding box center [1345, 378] width 412 height 740
click at [1524, 768] on button "Save" at bounding box center [1526, 765] width 41 height 19
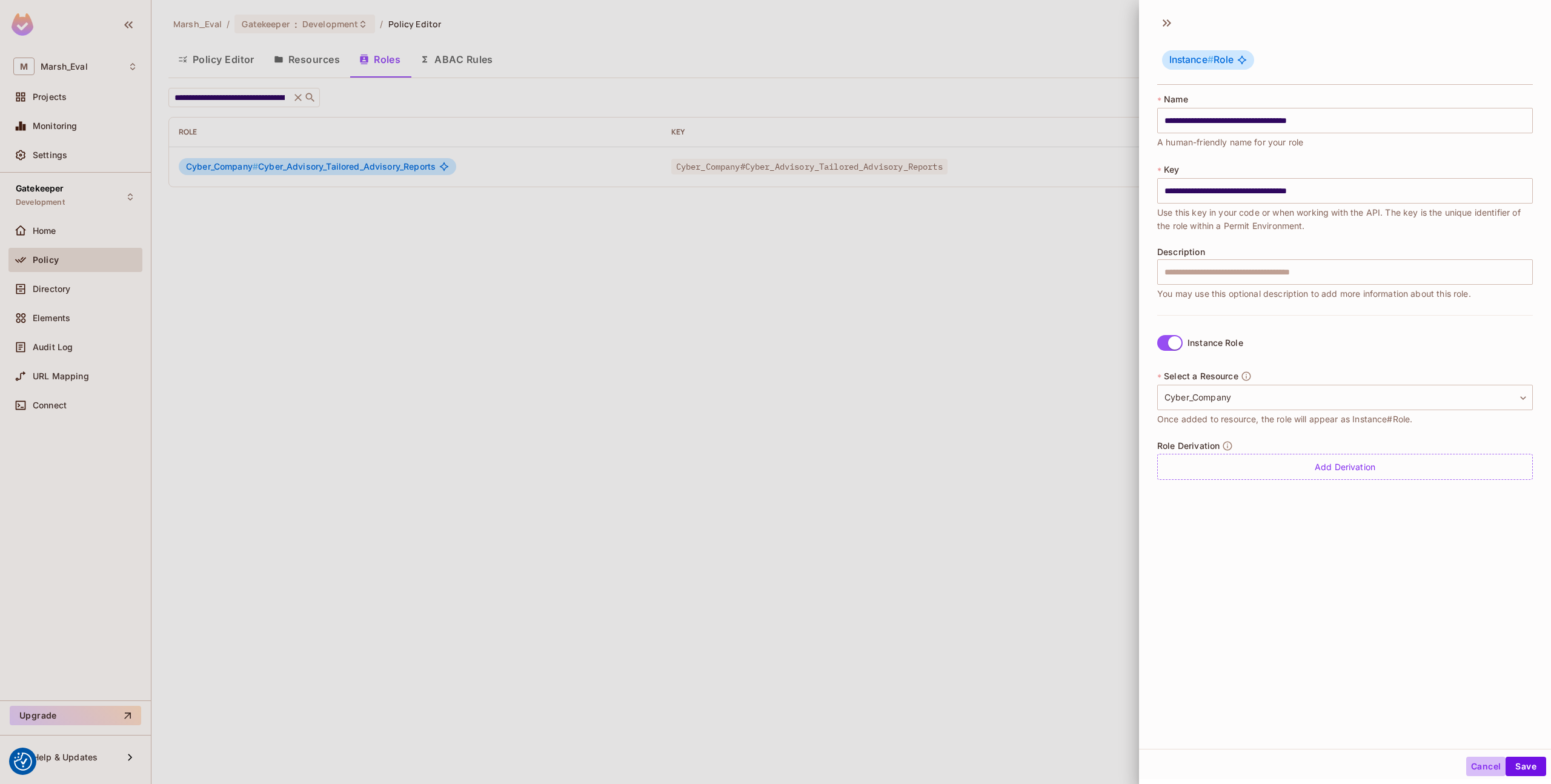
click at [1469, 761] on button "Cancel" at bounding box center [1485, 765] width 39 height 19
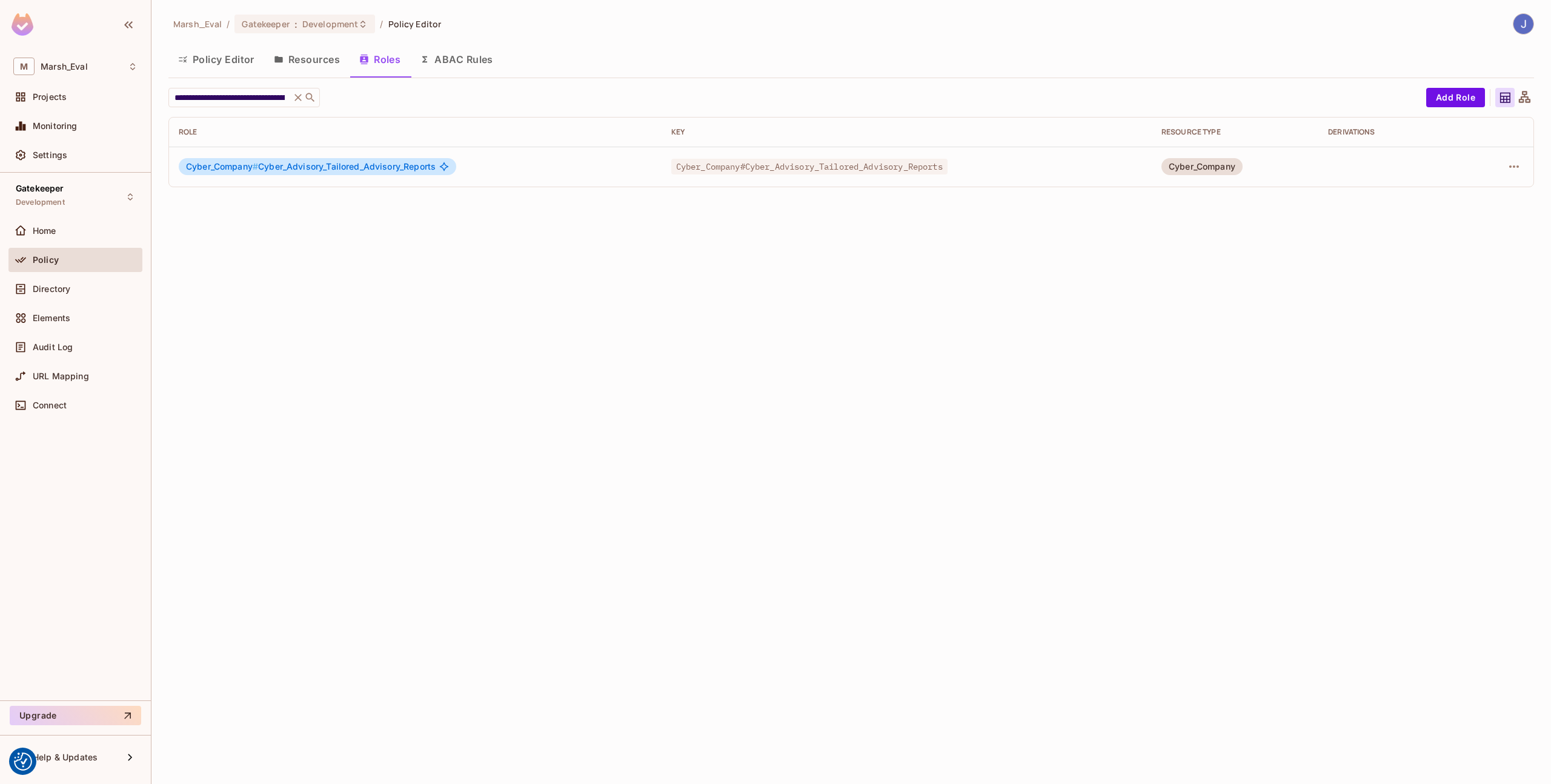
click at [1193, 482] on div "**********" at bounding box center [851, 392] width 1400 height 784
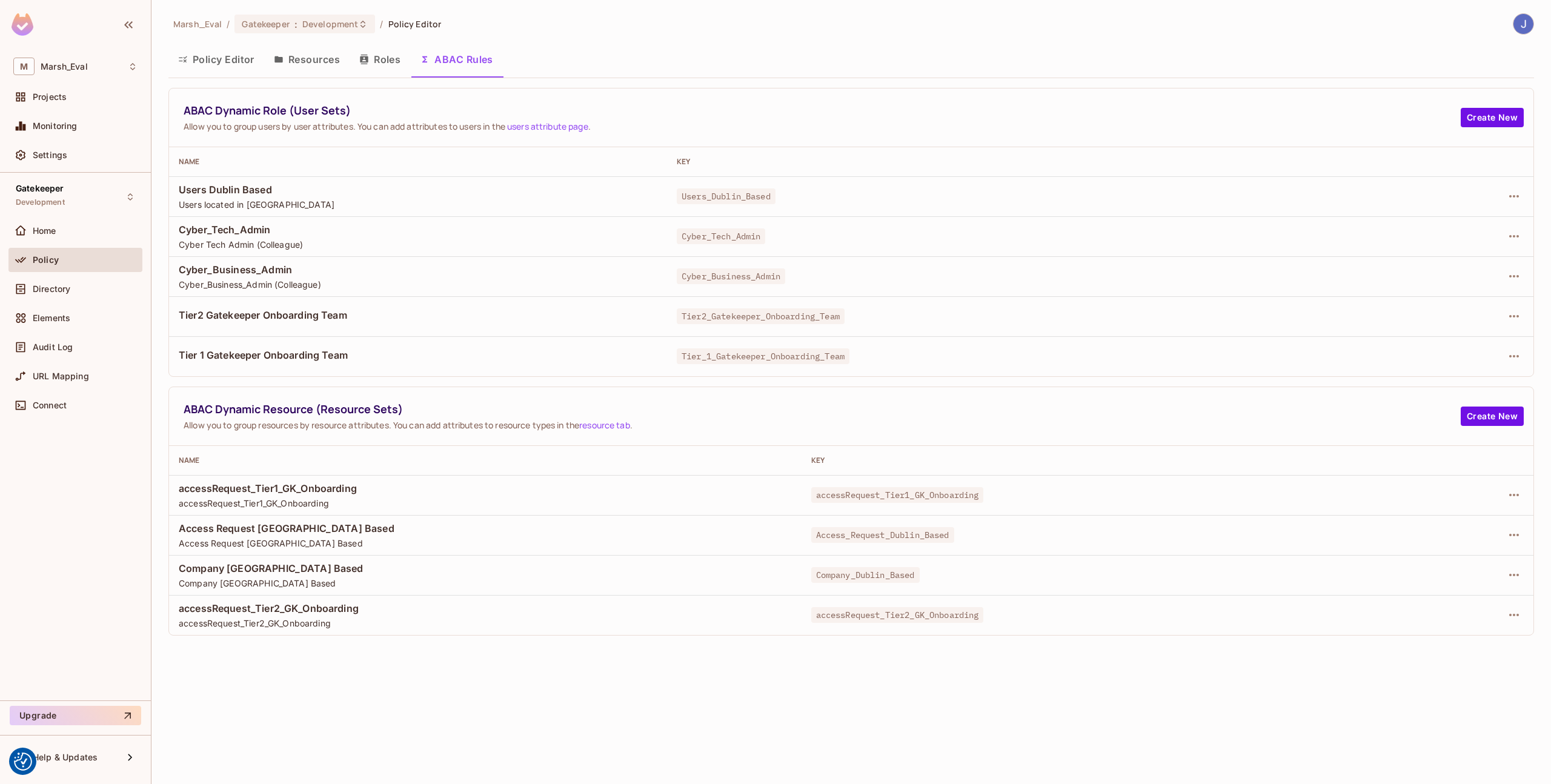
click at [375, 74] on button "Roles" at bounding box center [380, 59] width 61 height 31
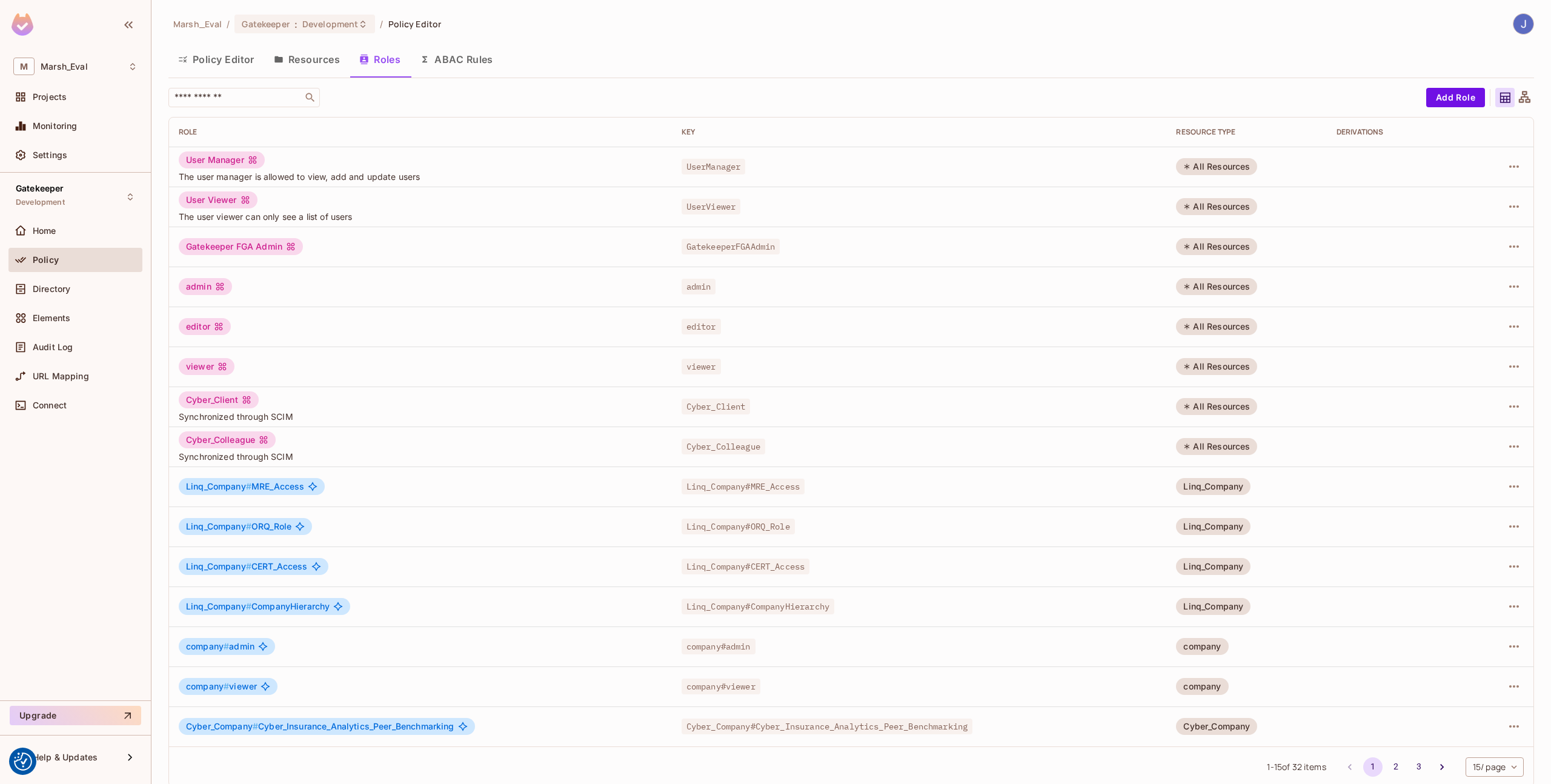
scroll to position [13, 0]
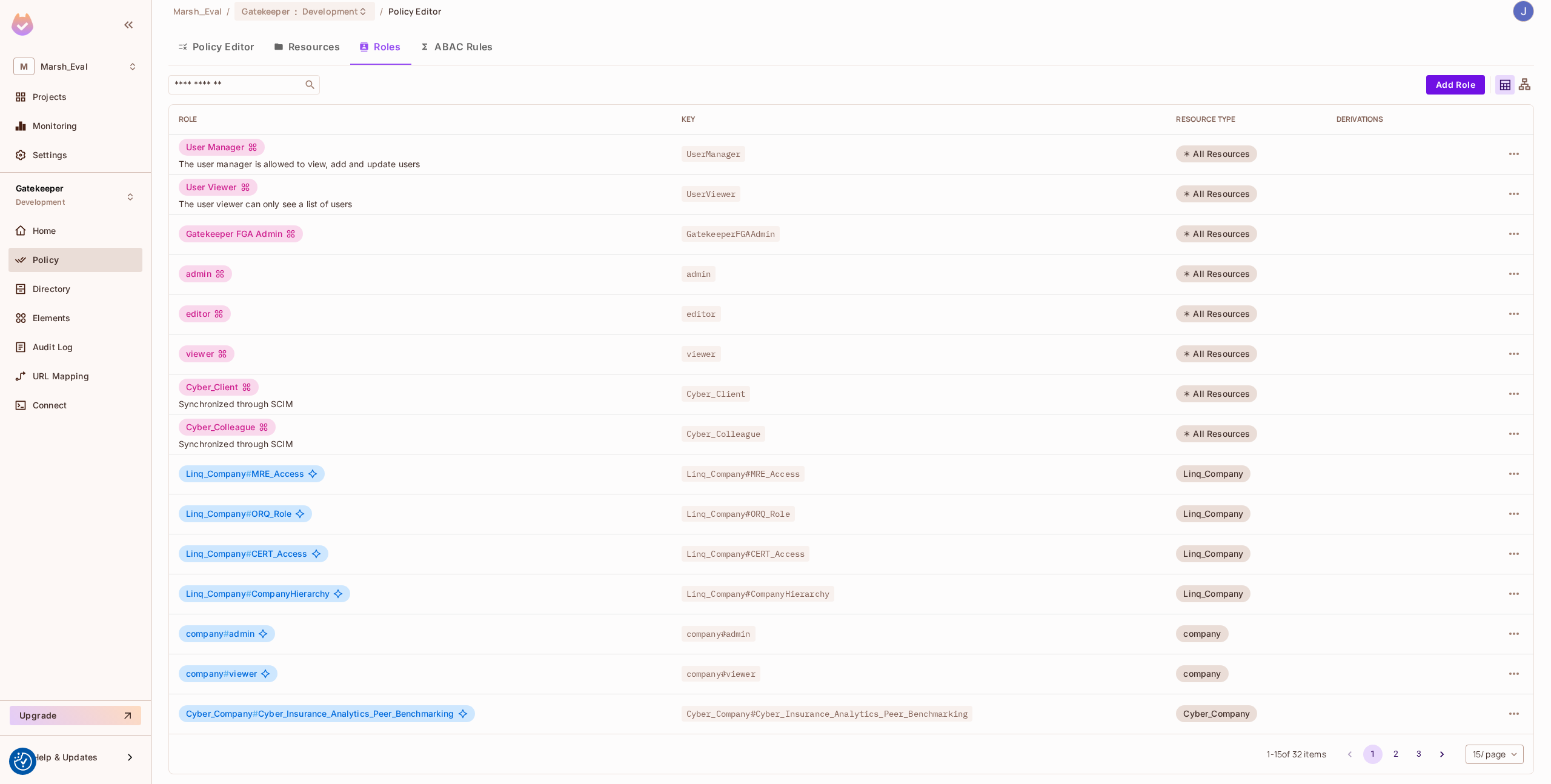
click at [468, 360] on div "viewer" at bounding box center [420, 354] width 484 height 17
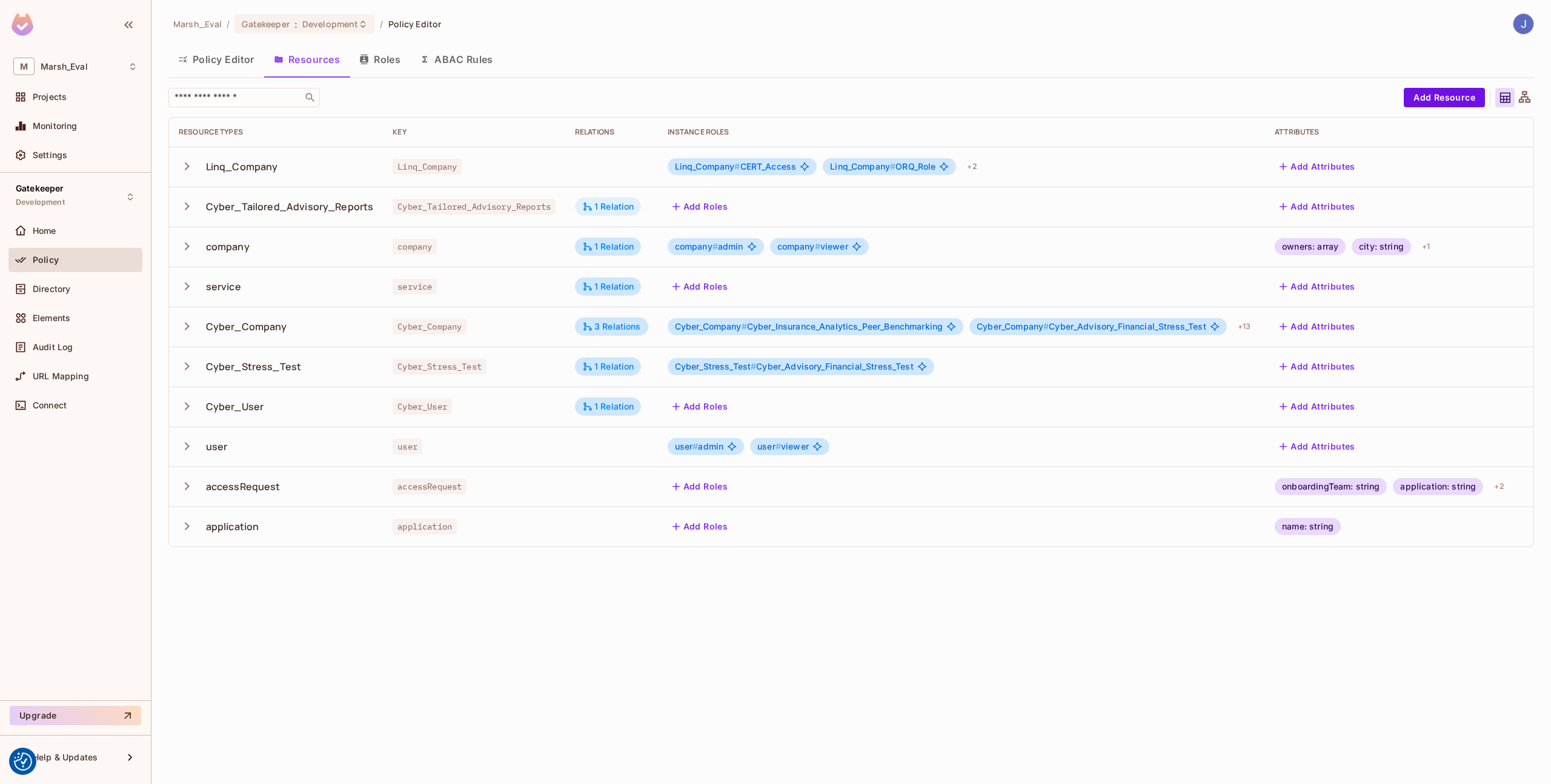
click at [592, 211] on icon at bounding box center [587, 206] width 11 height 11
click at [623, 278] on button "Edit Relations" at bounding box center [632, 279] width 78 height 19
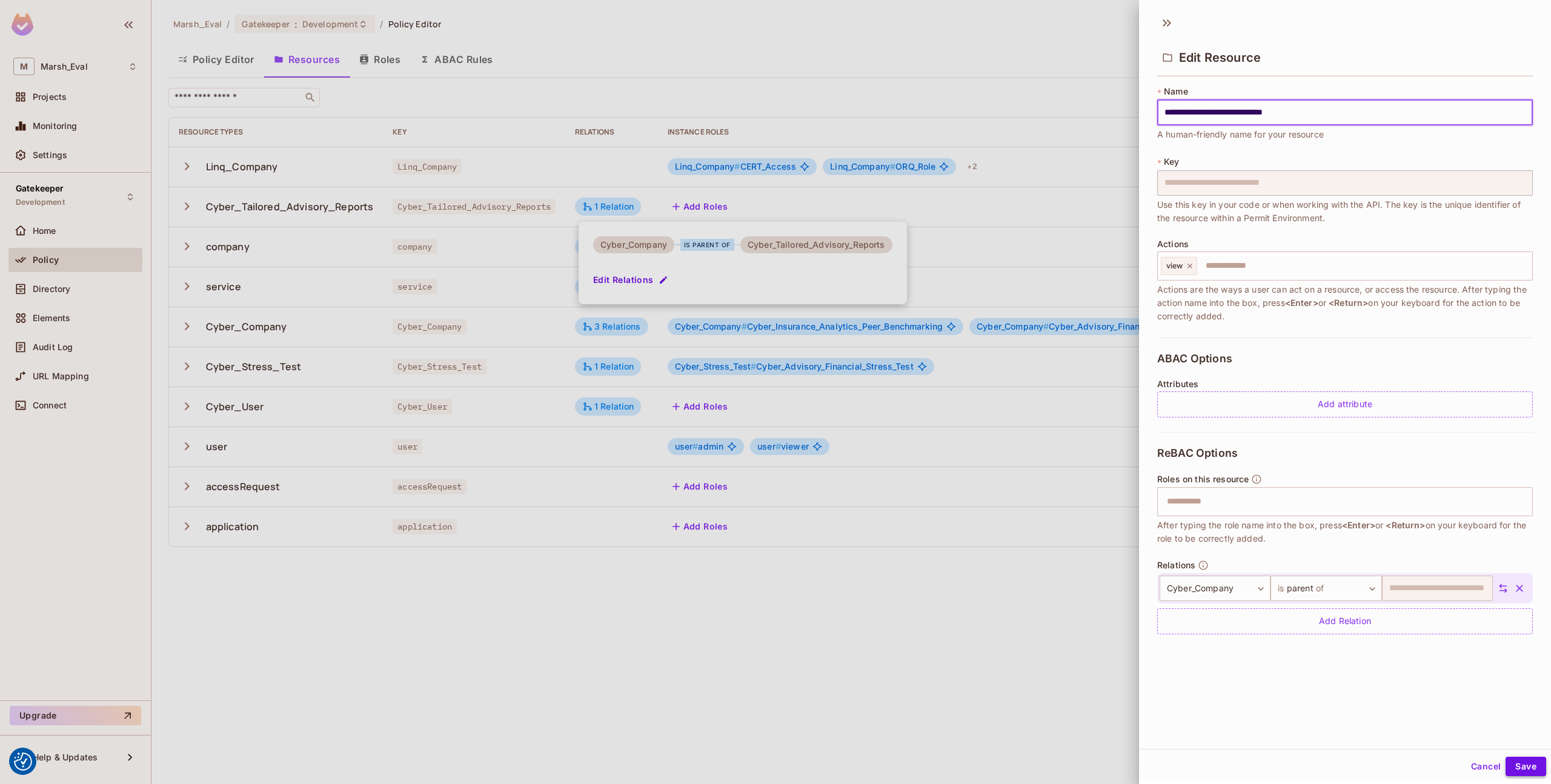
type input "**********"
click at [1508, 764] on button "Save" at bounding box center [1526, 765] width 41 height 19
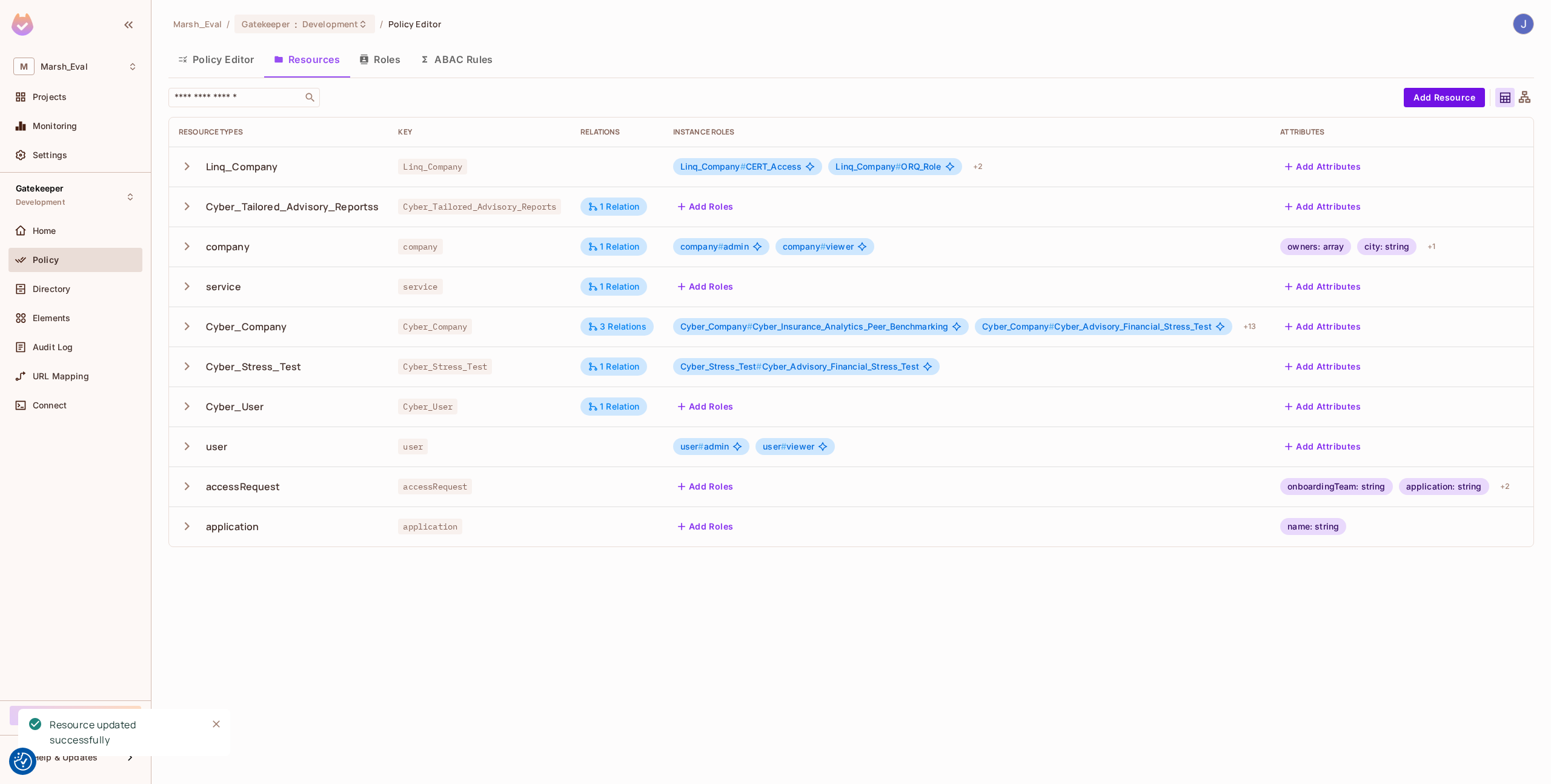
click at [380, 209] on td "Cyber_Tailored_Advisory_Reportss" at bounding box center [279, 207] width 219 height 40
click at [351, 207] on div "Cyber_Tailored_Advisory_Reportss" at bounding box center [292, 207] width 173 height 14
click at [1431, 210] on div "Add Attributes" at bounding box center [1397, 206] width 234 height 19
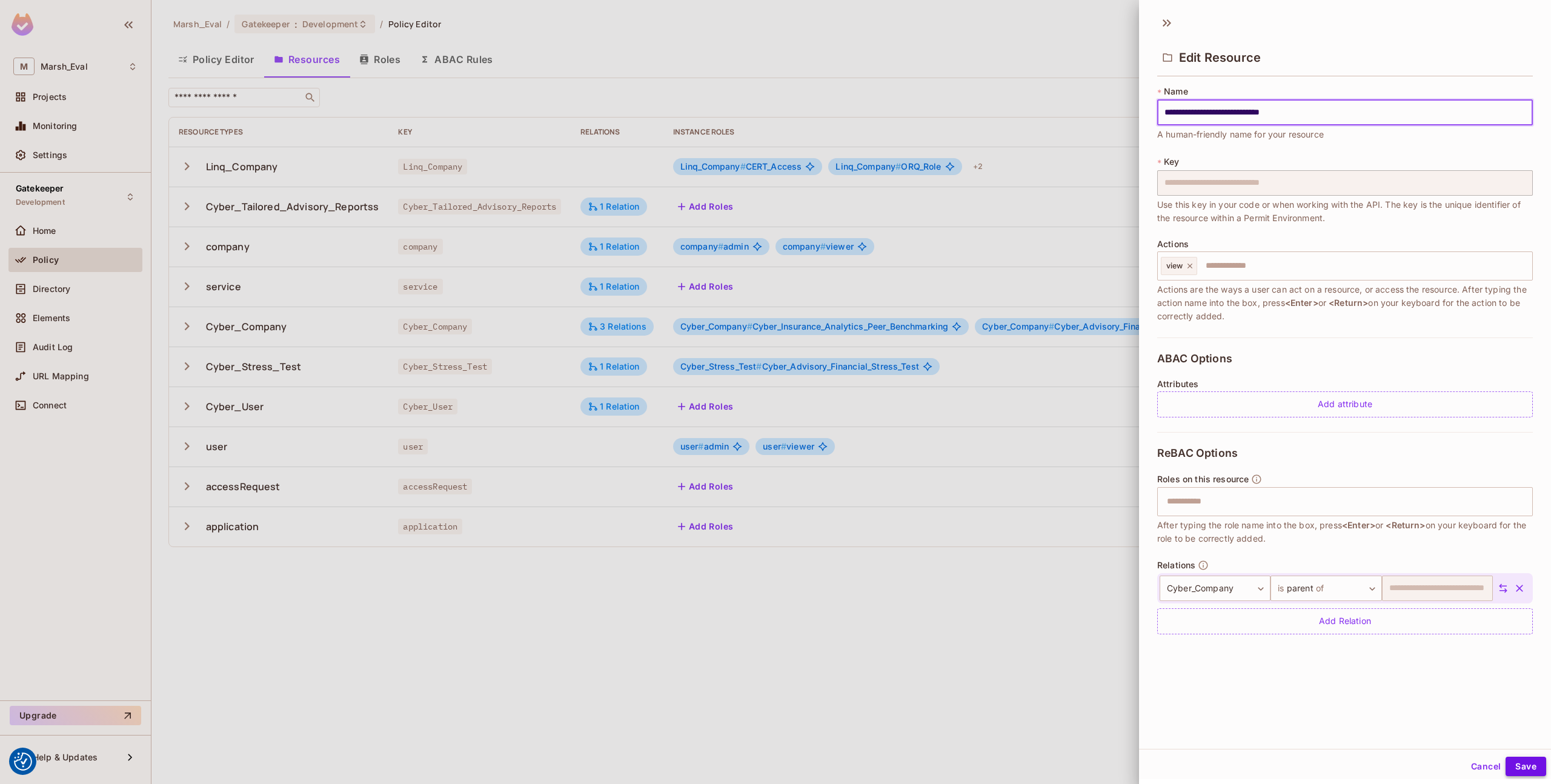
type input "**********"
click at [1521, 768] on button "Save" at bounding box center [1526, 765] width 41 height 19
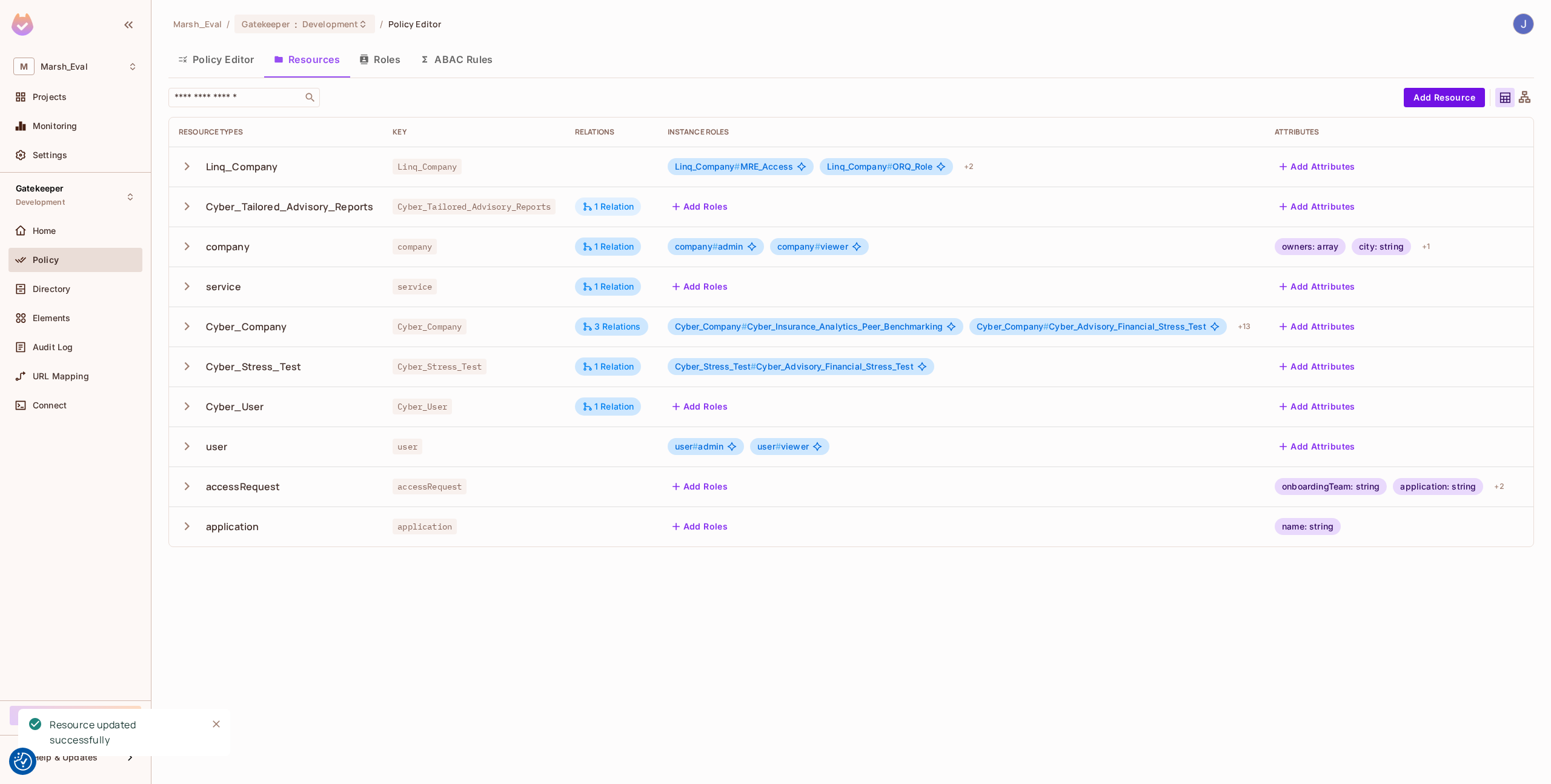
click at [610, 201] on div "1 Relation" at bounding box center [608, 206] width 52 height 11
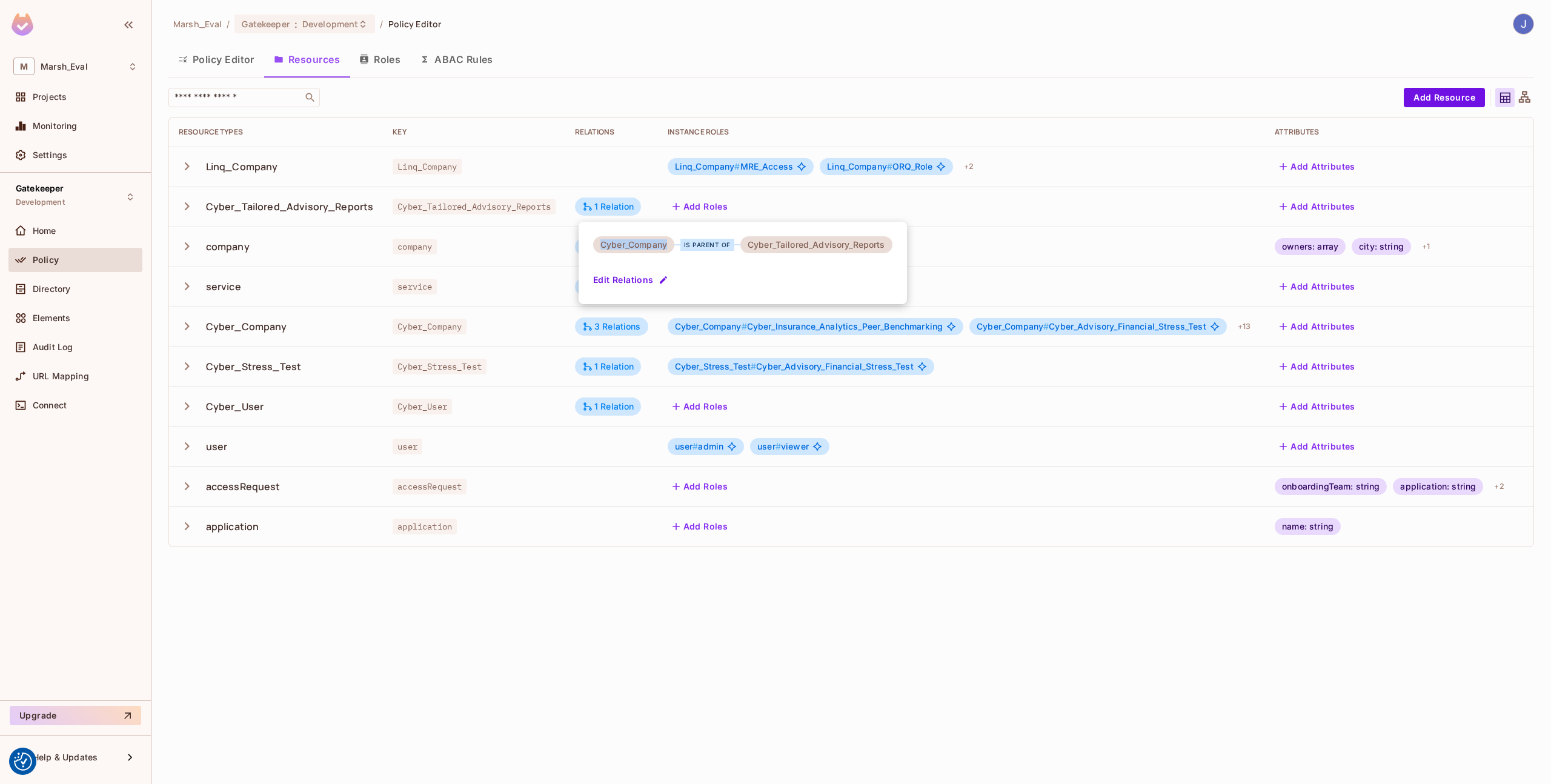
drag, startPoint x: 599, startPoint y: 245, endPoint x: 675, endPoint y: 245, distance: 76.0
click at [675, 245] on div "Cyber_Company" at bounding box center [634, 245] width 81 height 17
copy div "Cyber_Company"
click at [497, 360] on div at bounding box center [775, 392] width 1551 height 784
click at [368, 66] on button "Roles" at bounding box center [380, 59] width 61 height 31
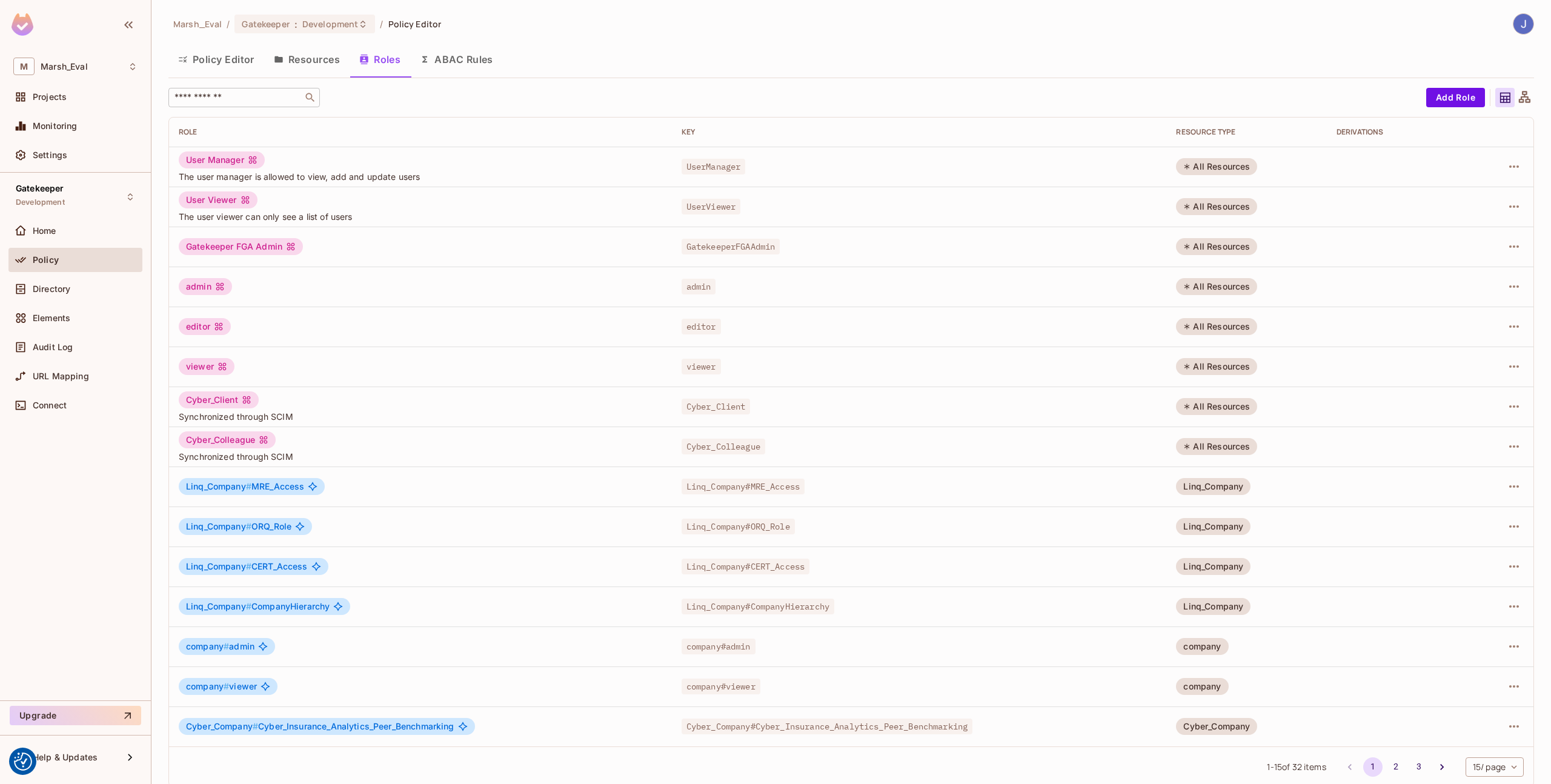
click at [277, 96] on input "text" at bounding box center [236, 97] width 128 height 12
paste input "**********"
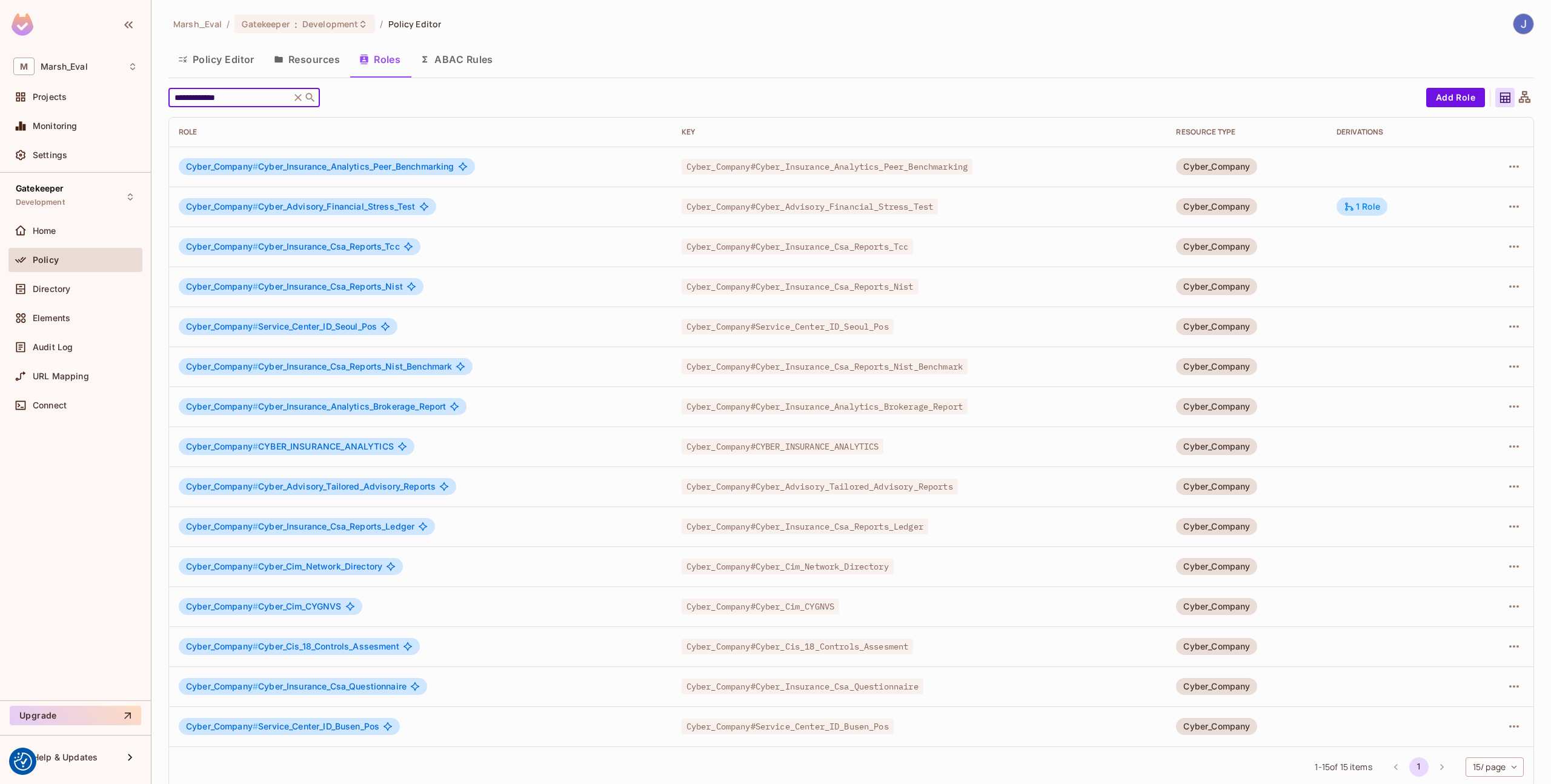
scroll to position [13, 0]
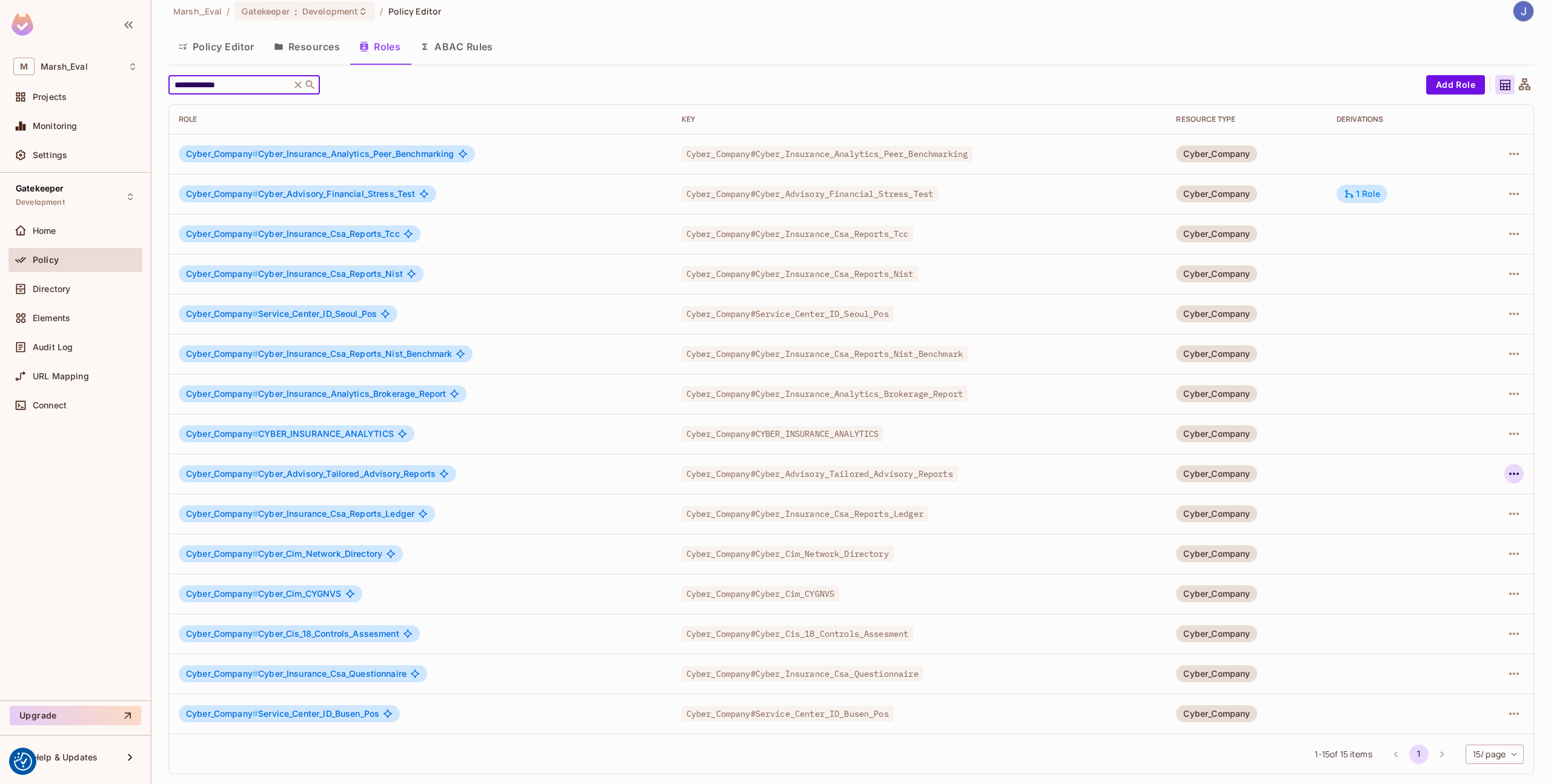
type input "**********"
click at [1511, 474] on icon "button" at bounding box center [1514, 474] width 14 height 14
click at [1474, 500] on li "Edit Role" at bounding box center [1453, 501] width 108 height 26
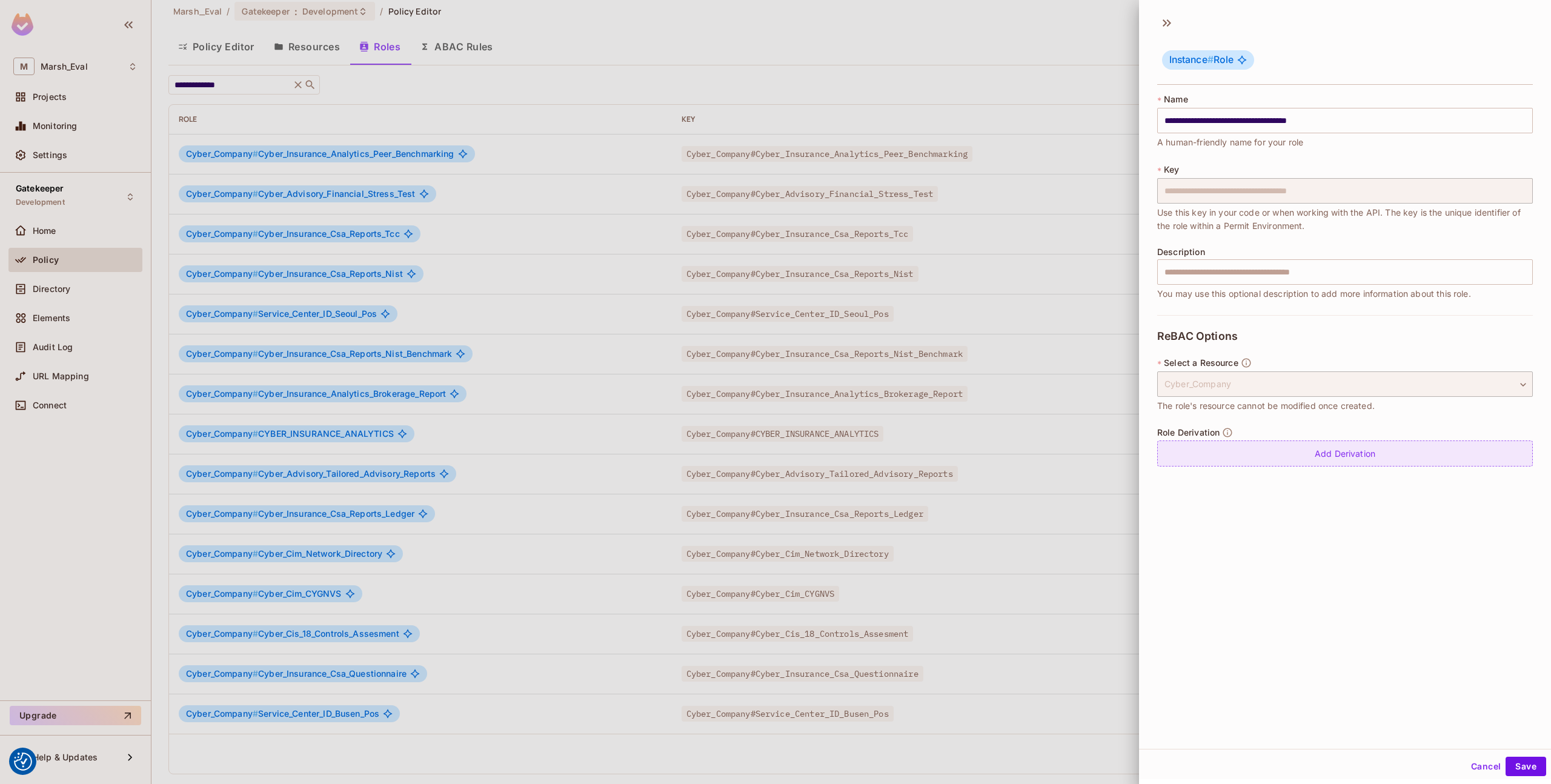
click at [1369, 444] on div "Add Derivation" at bounding box center [1345, 453] width 375 height 26
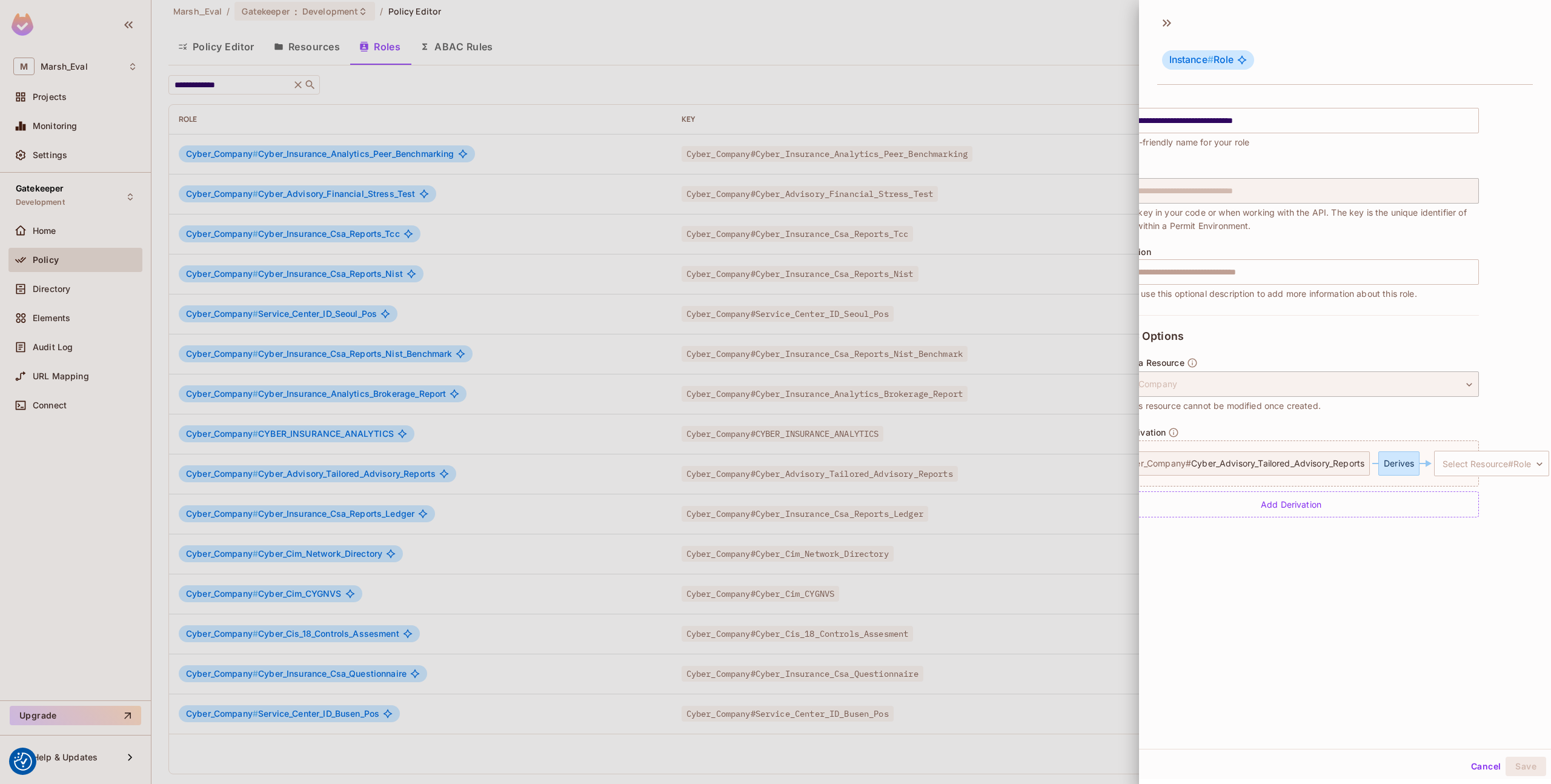
scroll to position [0, 101]
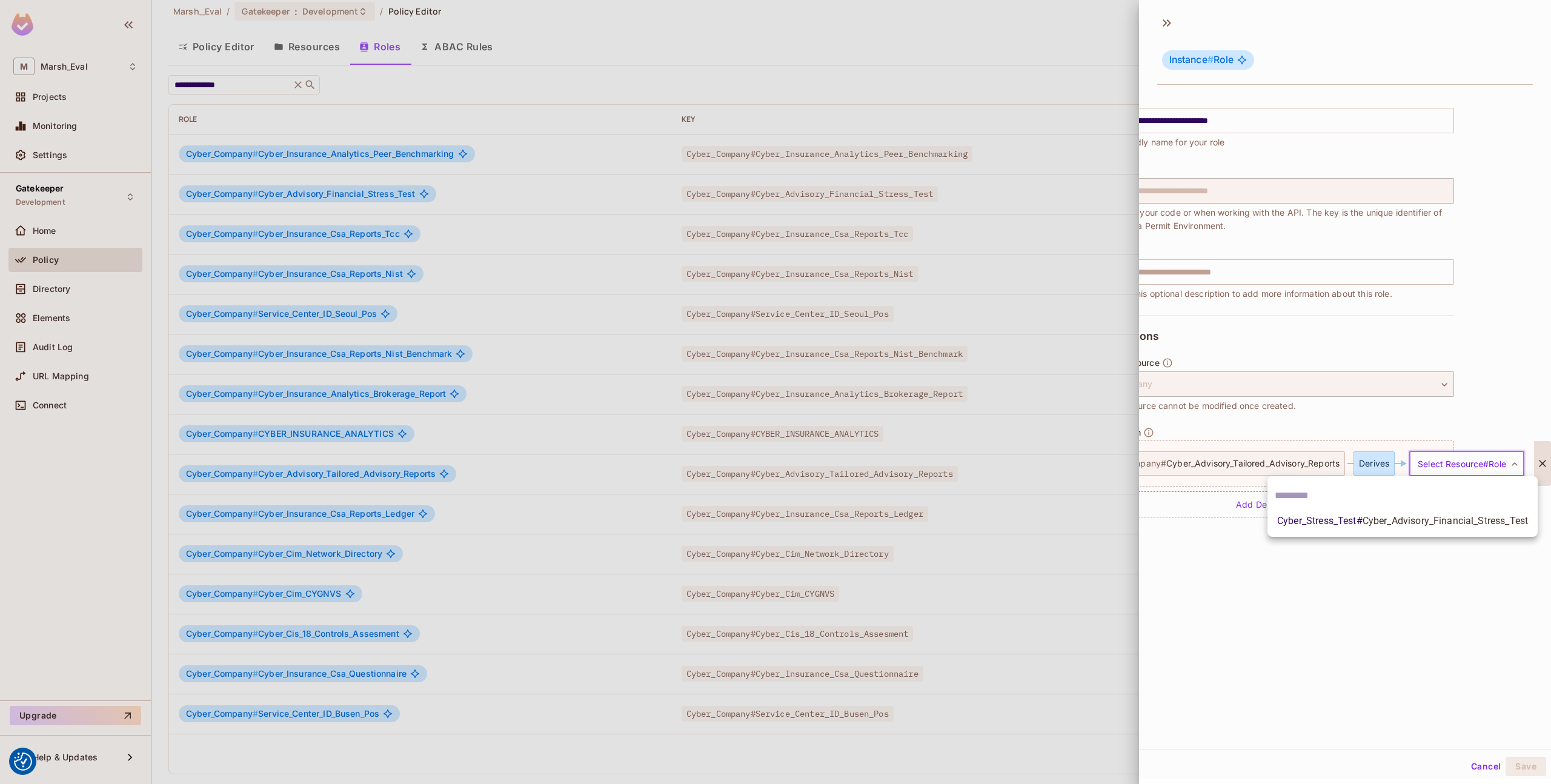
click at [1439, 465] on body "We use cookies to enhance your browsing experience, serve personalized ads or c…" at bounding box center [775, 392] width 1551 height 784
click at [1332, 460] on div at bounding box center [775, 392] width 1551 height 784
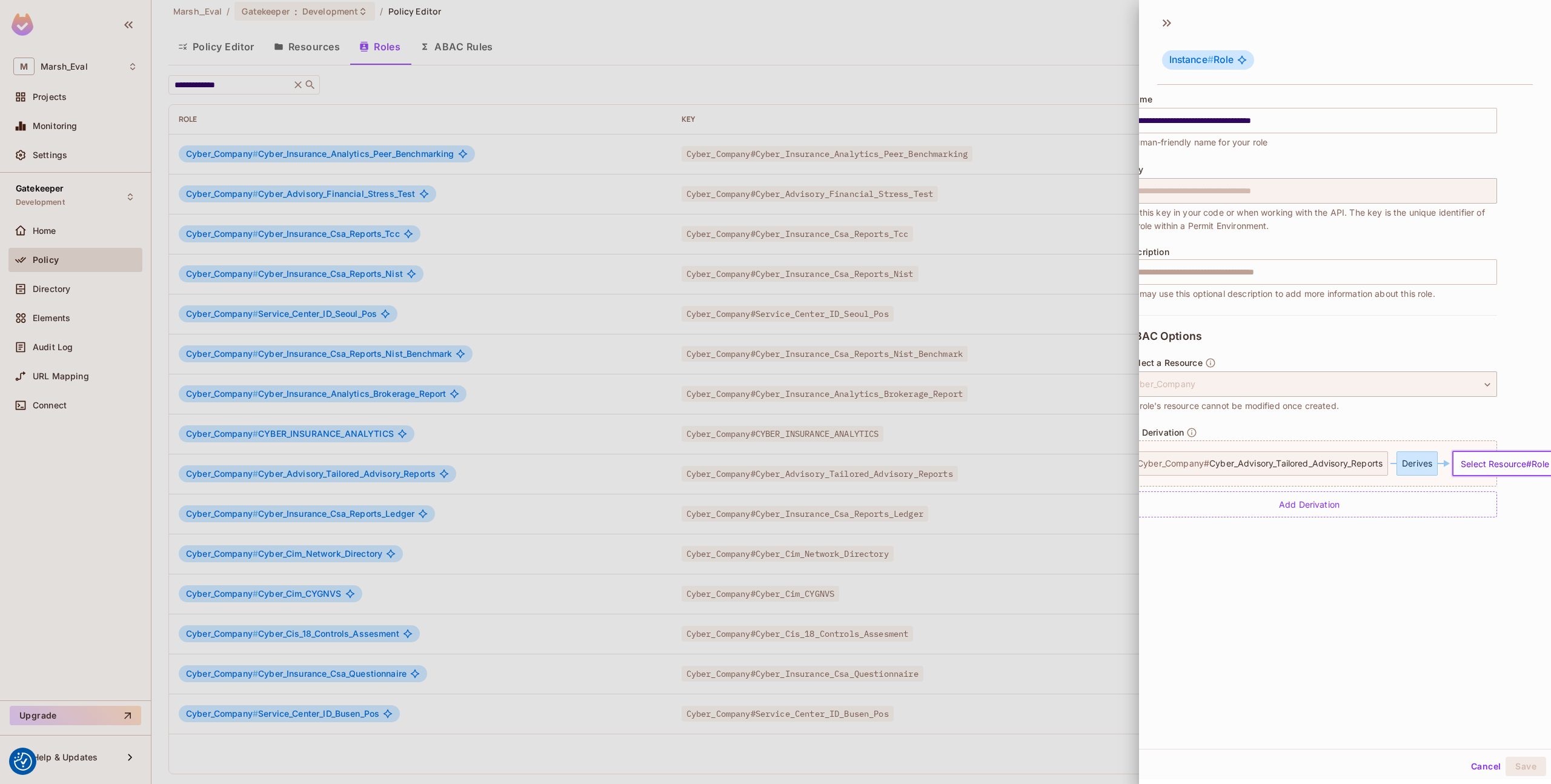
scroll to position [0, 0]
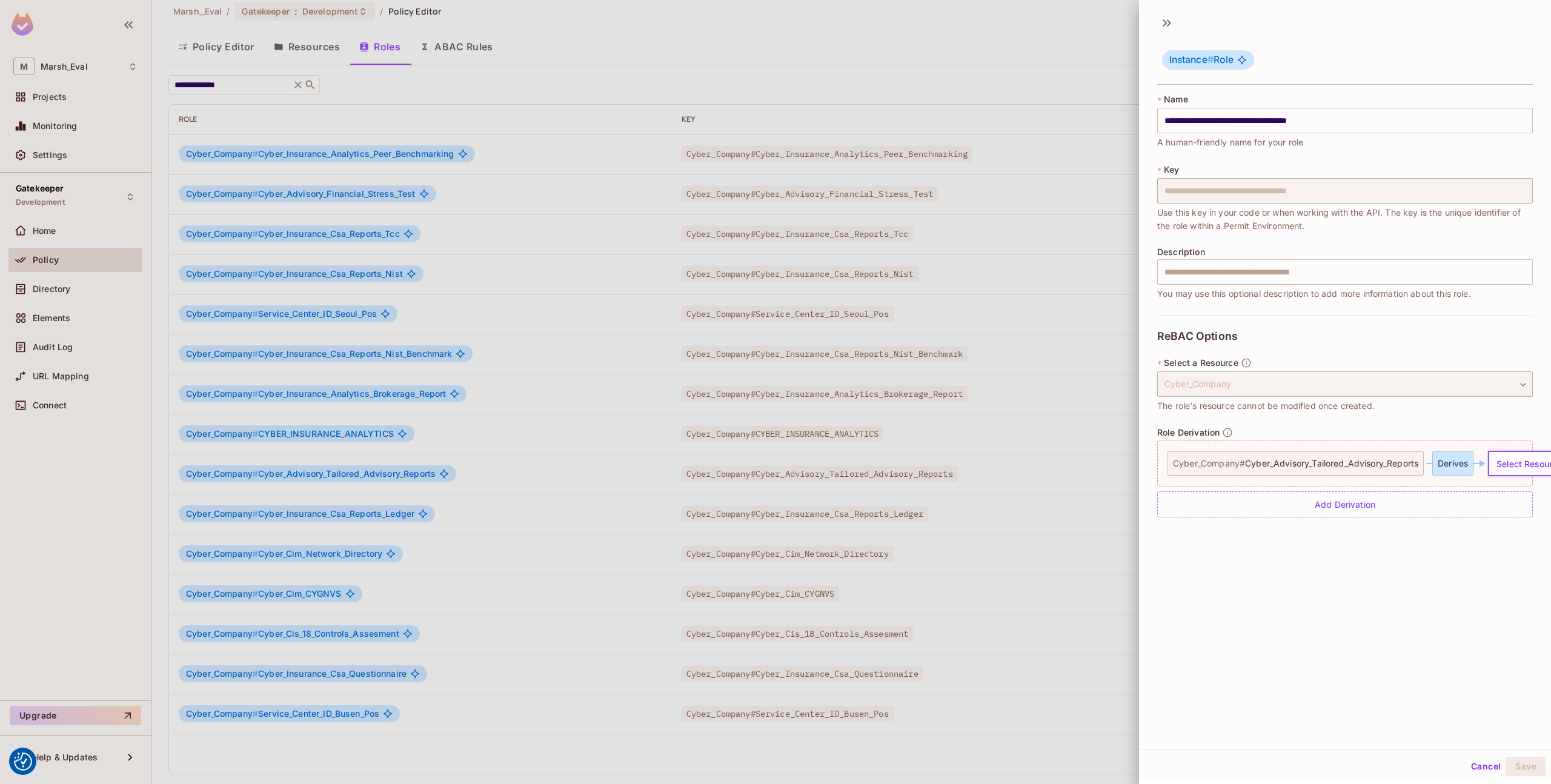
click at [1470, 766] on button "Cancel" at bounding box center [1485, 765] width 39 height 19
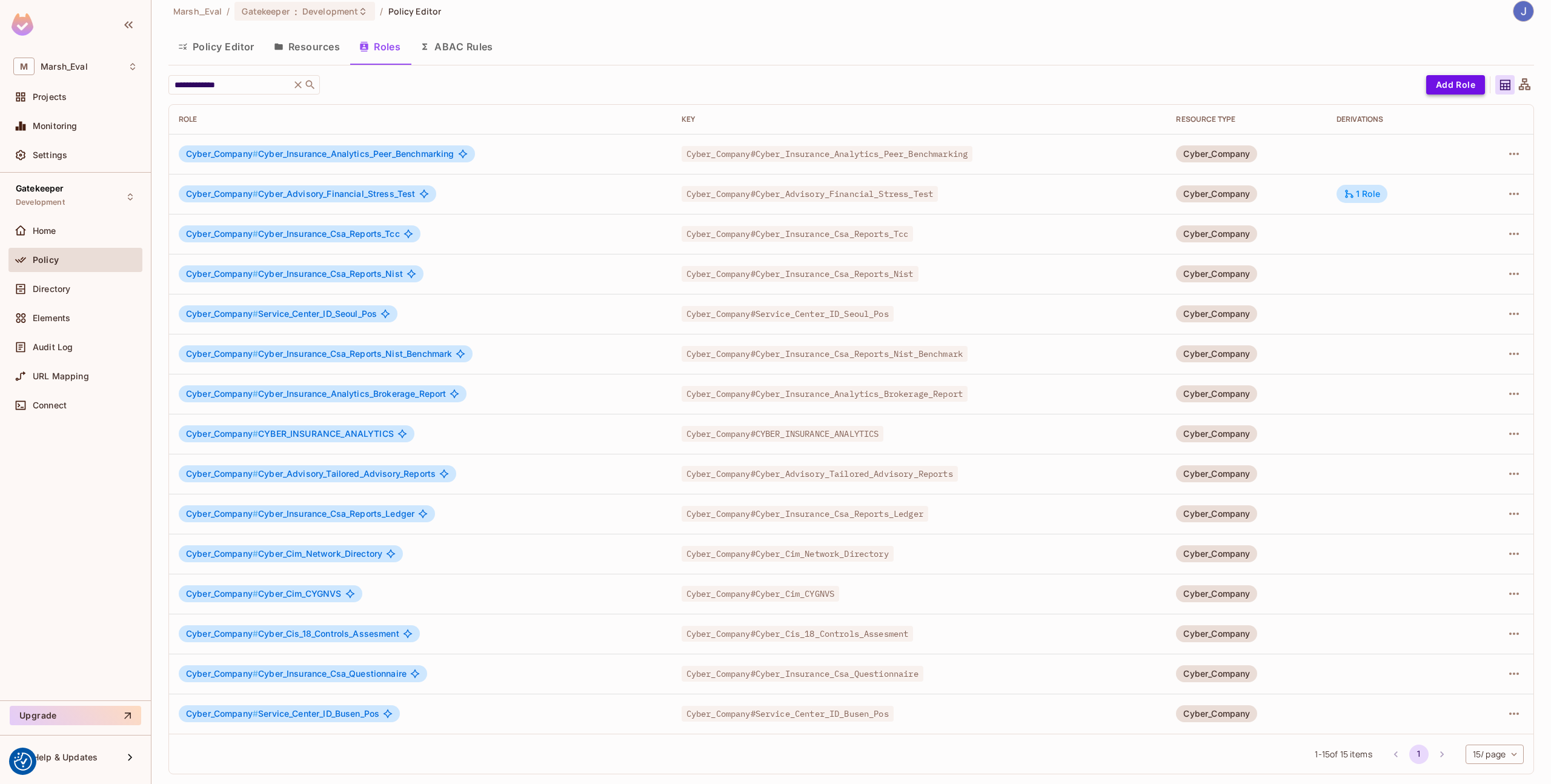
click at [1443, 87] on button "Add Role" at bounding box center [1456, 84] width 59 height 19
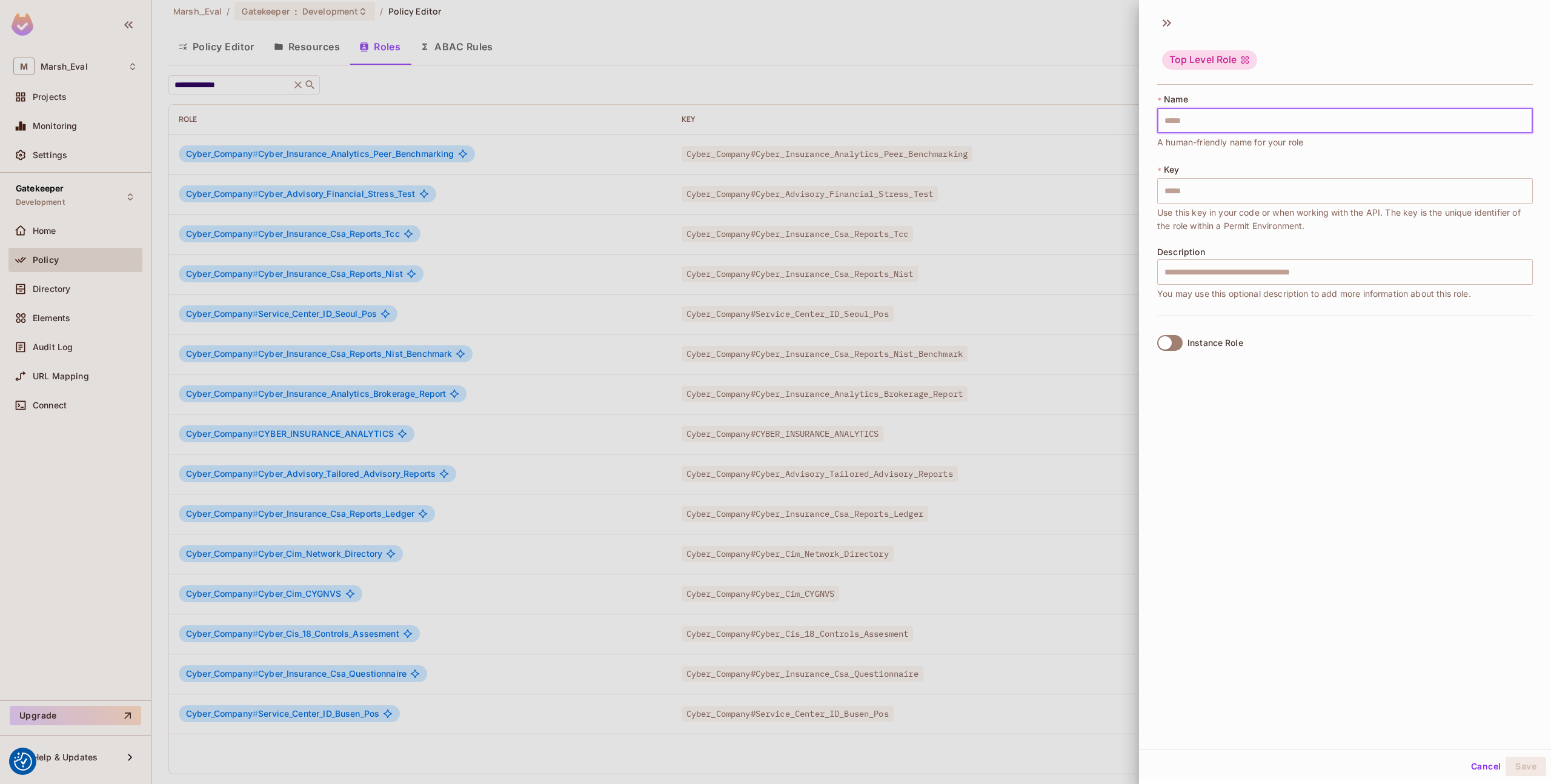
click at [1186, 118] on input "text" at bounding box center [1345, 120] width 375 height 26
paste input "**********"
type input "**********"
click at [1198, 127] on input "text" at bounding box center [1345, 120] width 375 height 26
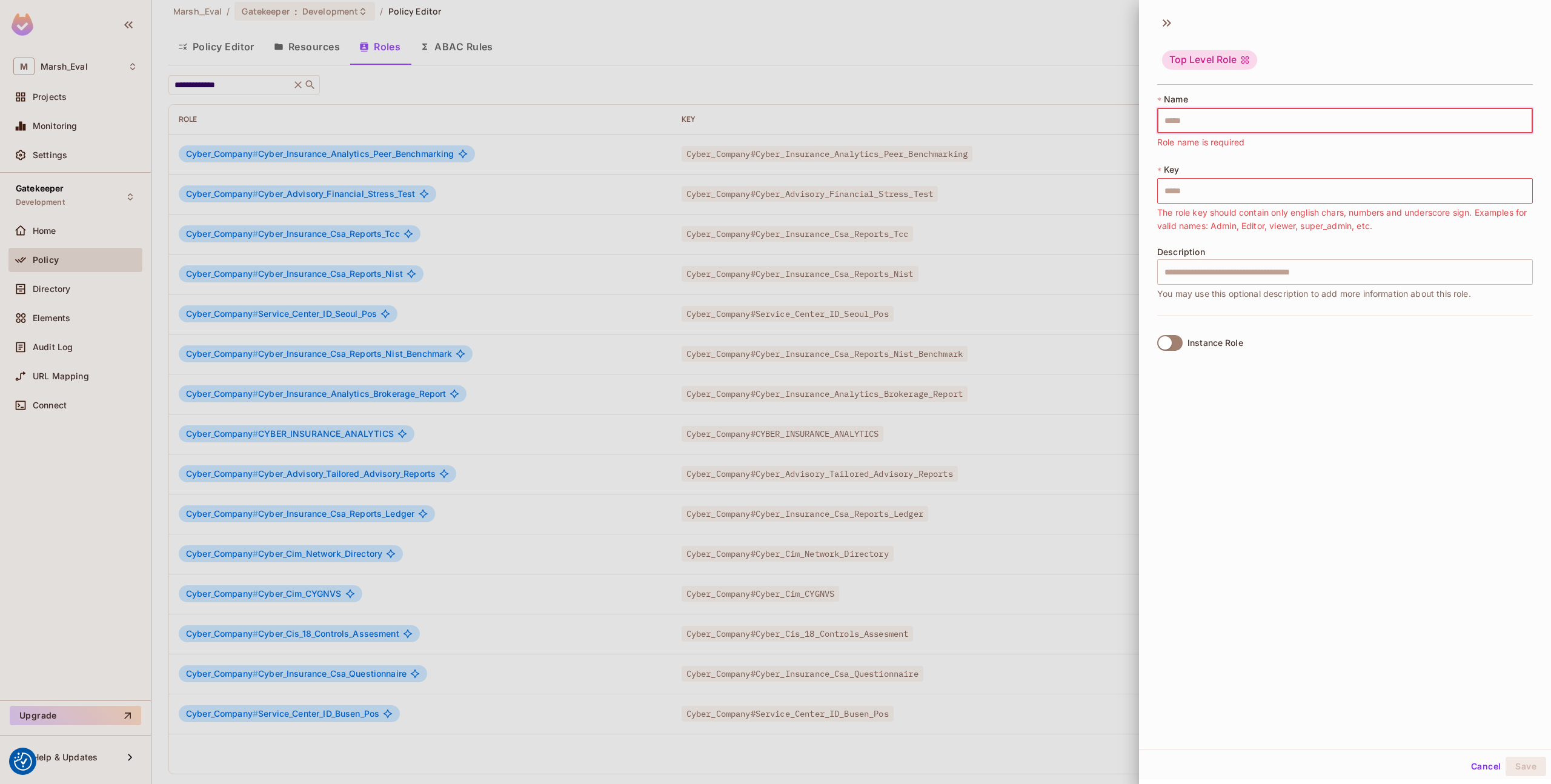
click at [331, 462] on div at bounding box center [775, 392] width 1551 height 784
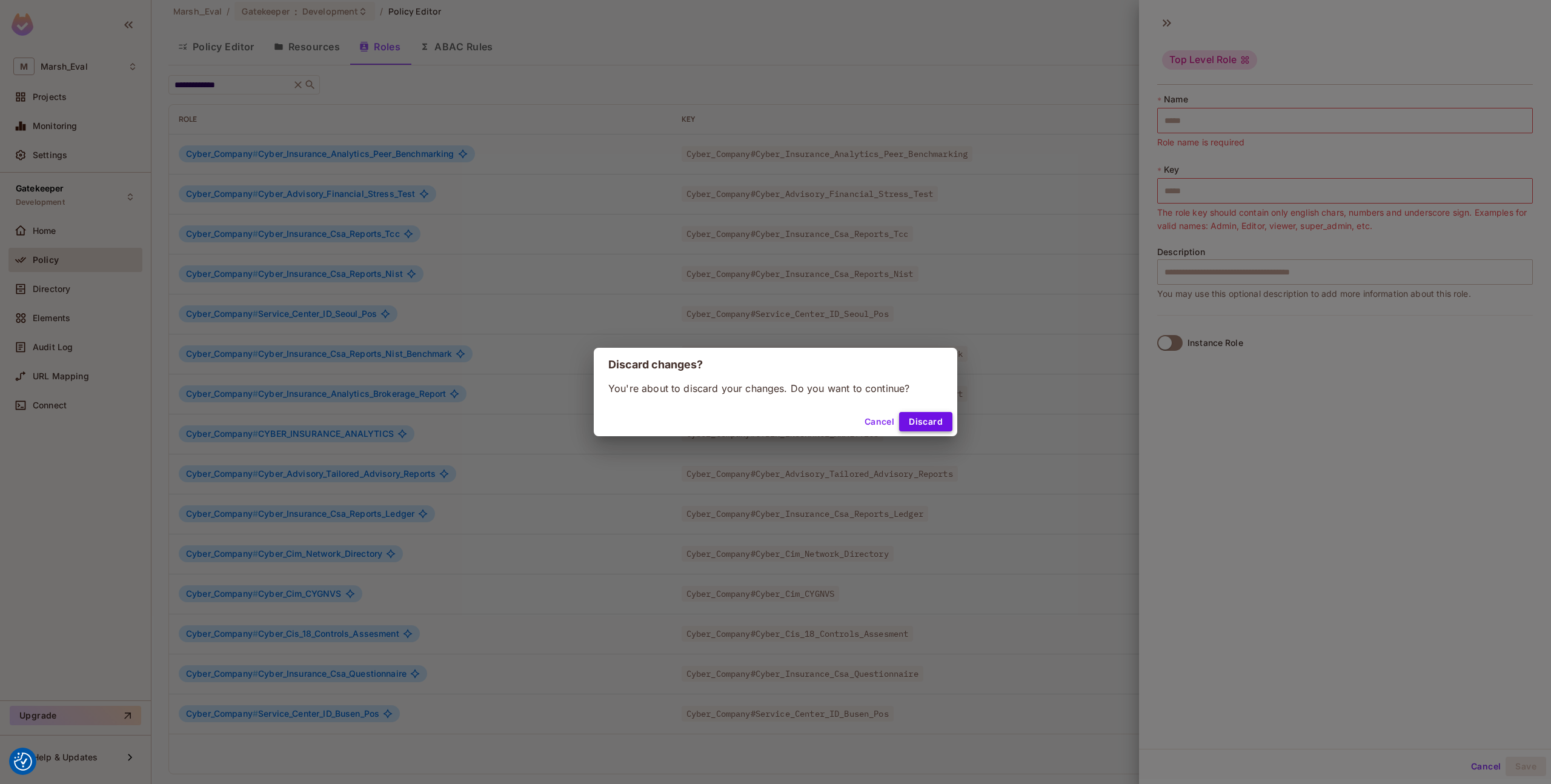
click at [921, 426] on button "Discard" at bounding box center [925, 421] width 53 height 19
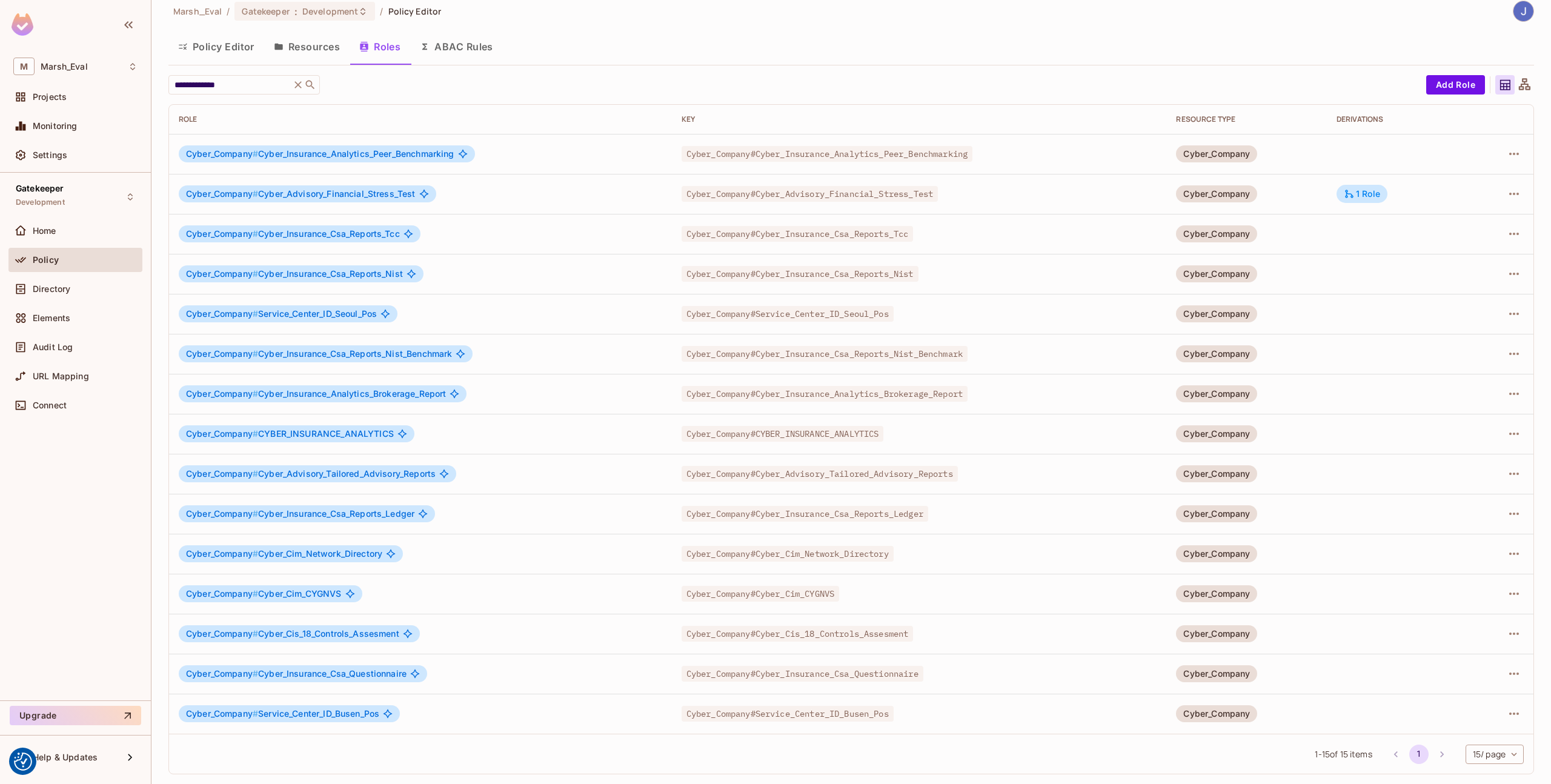
drag, startPoint x: 263, startPoint y: 475, endPoint x: 391, endPoint y: 468, distance: 128.2
click at [391, 469] on span "Cyber_Company # Cyber_Advisory_Tailored_Advisory_Reports" at bounding box center [311, 474] width 249 height 10
drag, startPoint x: 440, startPoint y: 473, endPoint x: 260, endPoint y: 475, distance: 180.0
click at [260, 475] on div "Cyber_Company # Cyber_Advisory_Tailored_Advisory_Reports" at bounding box center [318, 474] width 278 height 17
copy span "Cyber_Advisory_Tailored_Advisory_Reports"
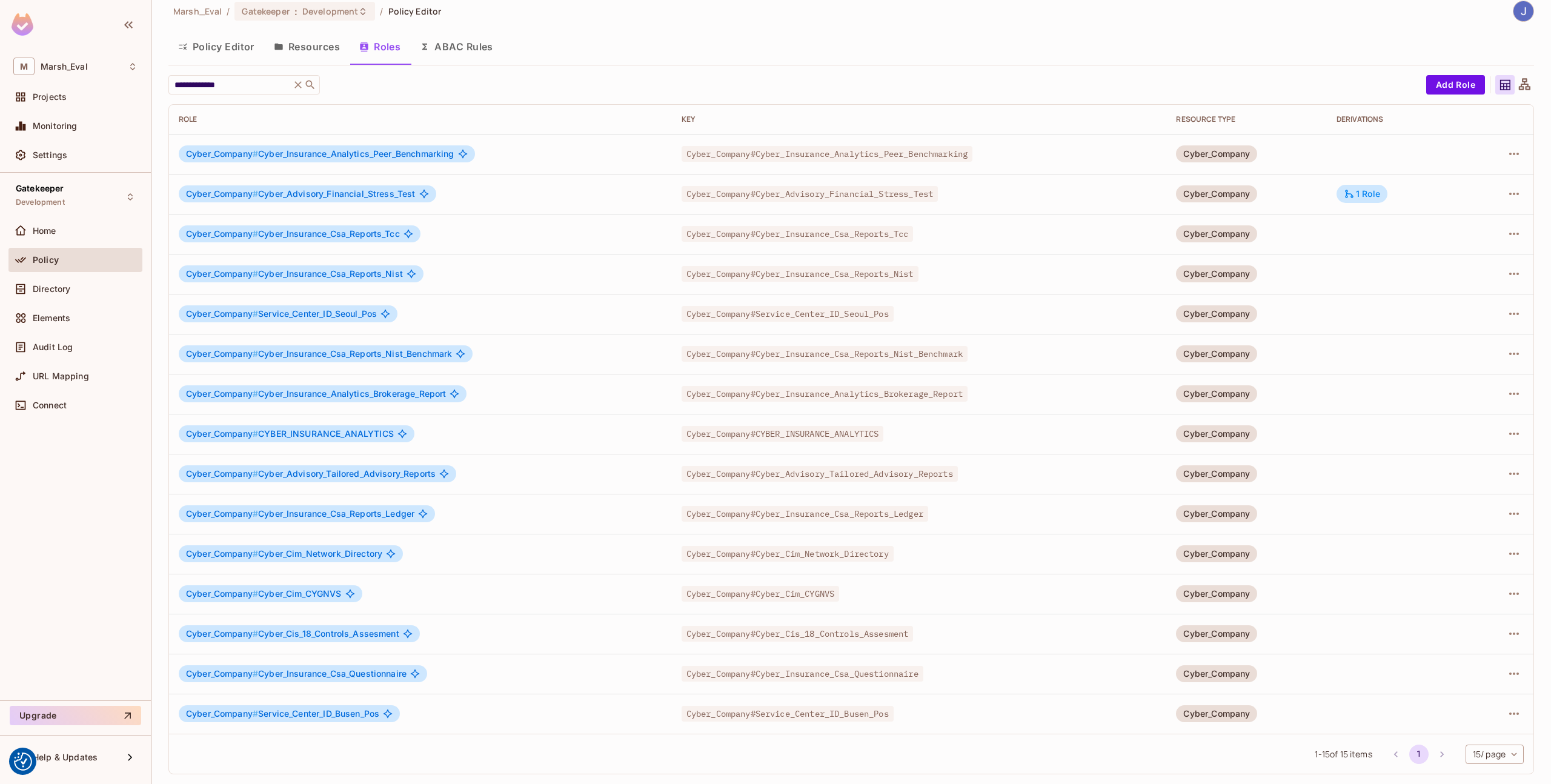
click at [1436, 98] on div "**********" at bounding box center [851, 424] width 1366 height 699
click at [1430, 83] on button "Add Role" at bounding box center [1456, 84] width 59 height 19
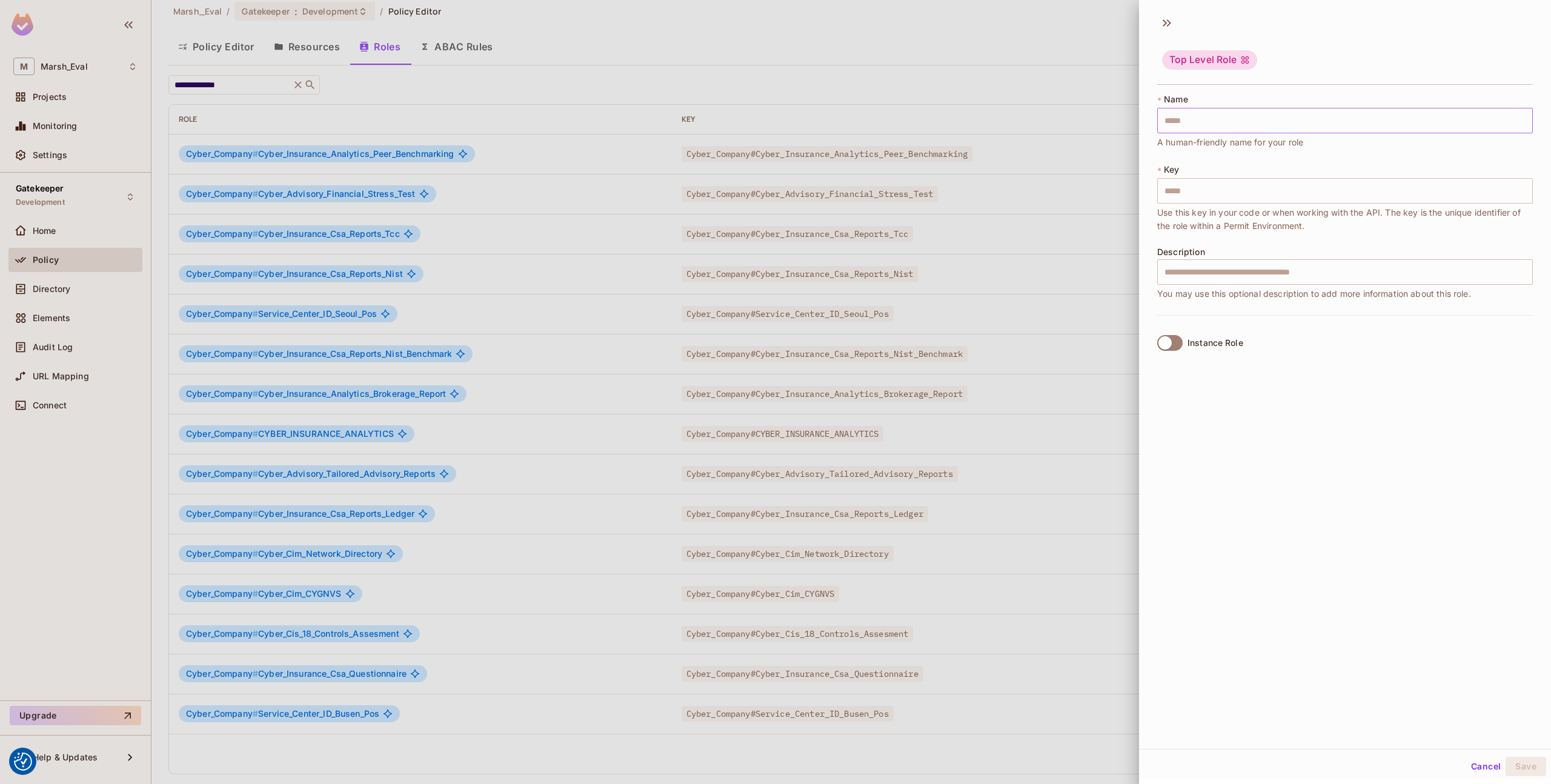
click at [1265, 125] on input "text" at bounding box center [1345, 120] width 375 height 26
paste input "**********"
type input "**********"
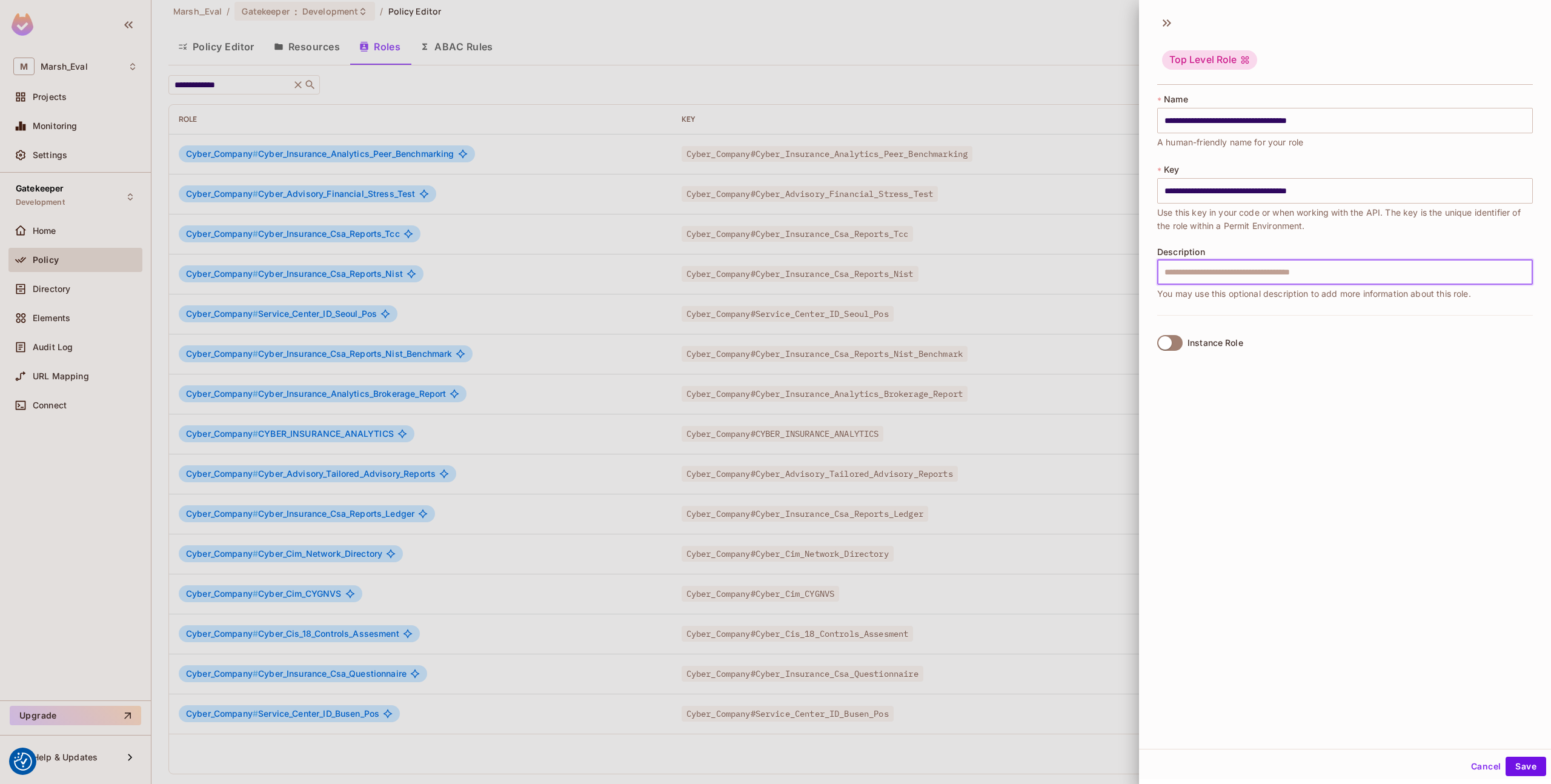
click at [1217, 270] on input "text" at bounding box center [1345, 272] width 375 height 26
click at [1188, 347] on div "Instance Role" at bounding box center [1215, 343] width 56 height 10
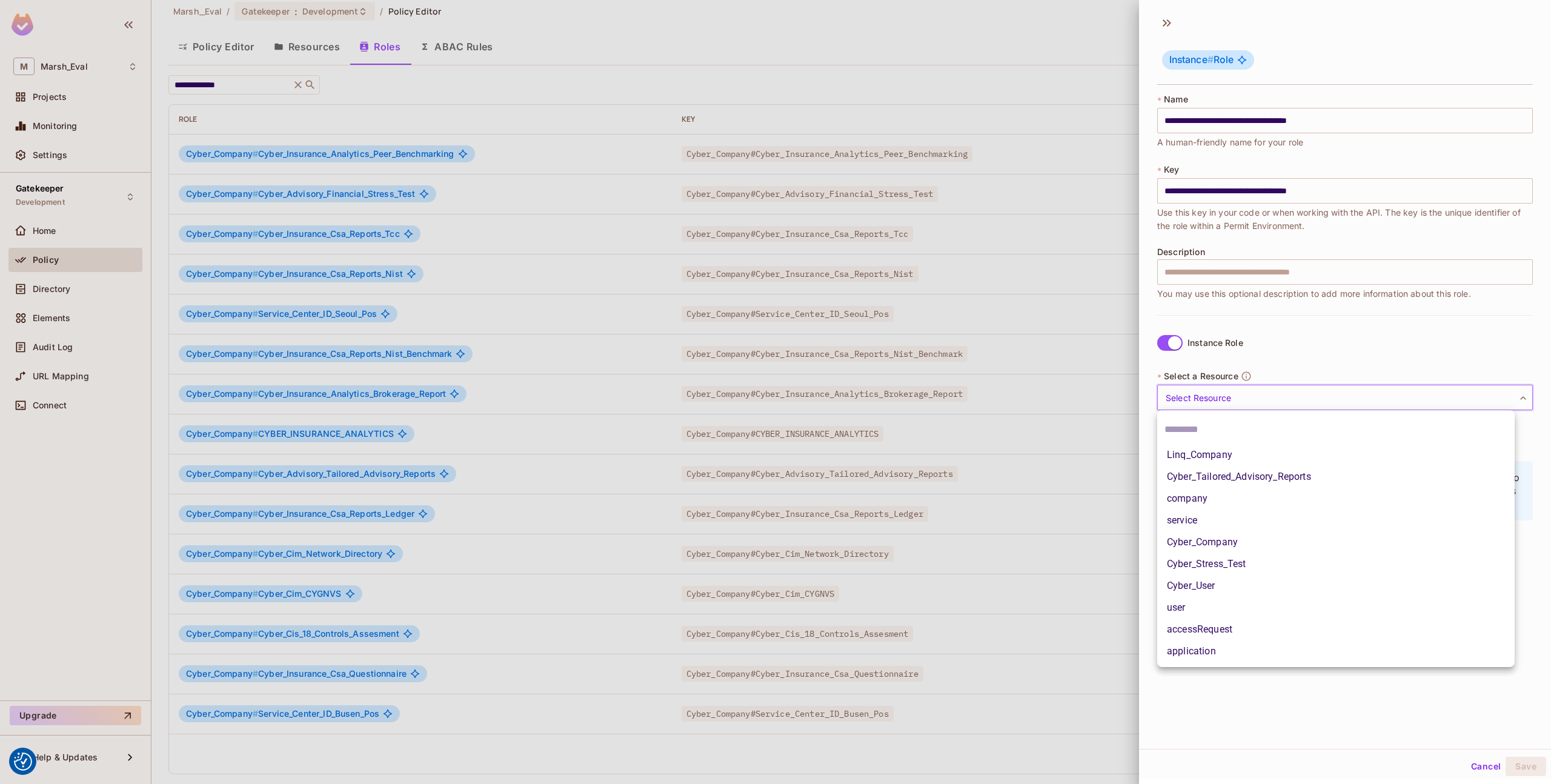
click at [1191, 394] on body "We use cookies to enhance your browsing experience, serve personalized ads or c…" at bounding box center [775, 392] width 1551 height 784
click at [1206, 469] on li "Cyber_Tailored_Advisory_Reports" at bounding box center [1337, 476] width 358 height 22
type input "**********"
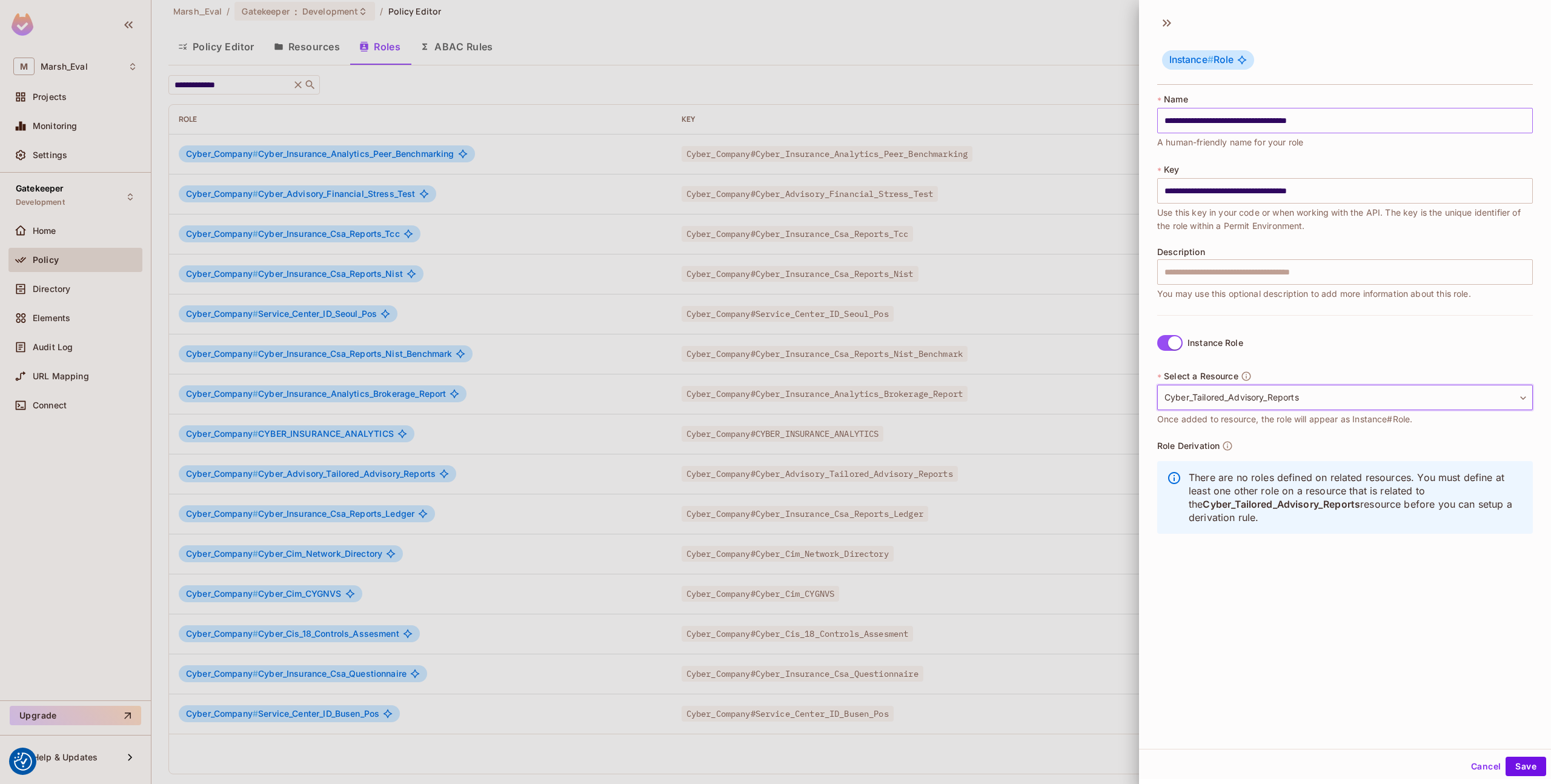
click at [1351, 130] on input "**********" at bounding box center [1345, 120] width 375 height 26
type input "**********"
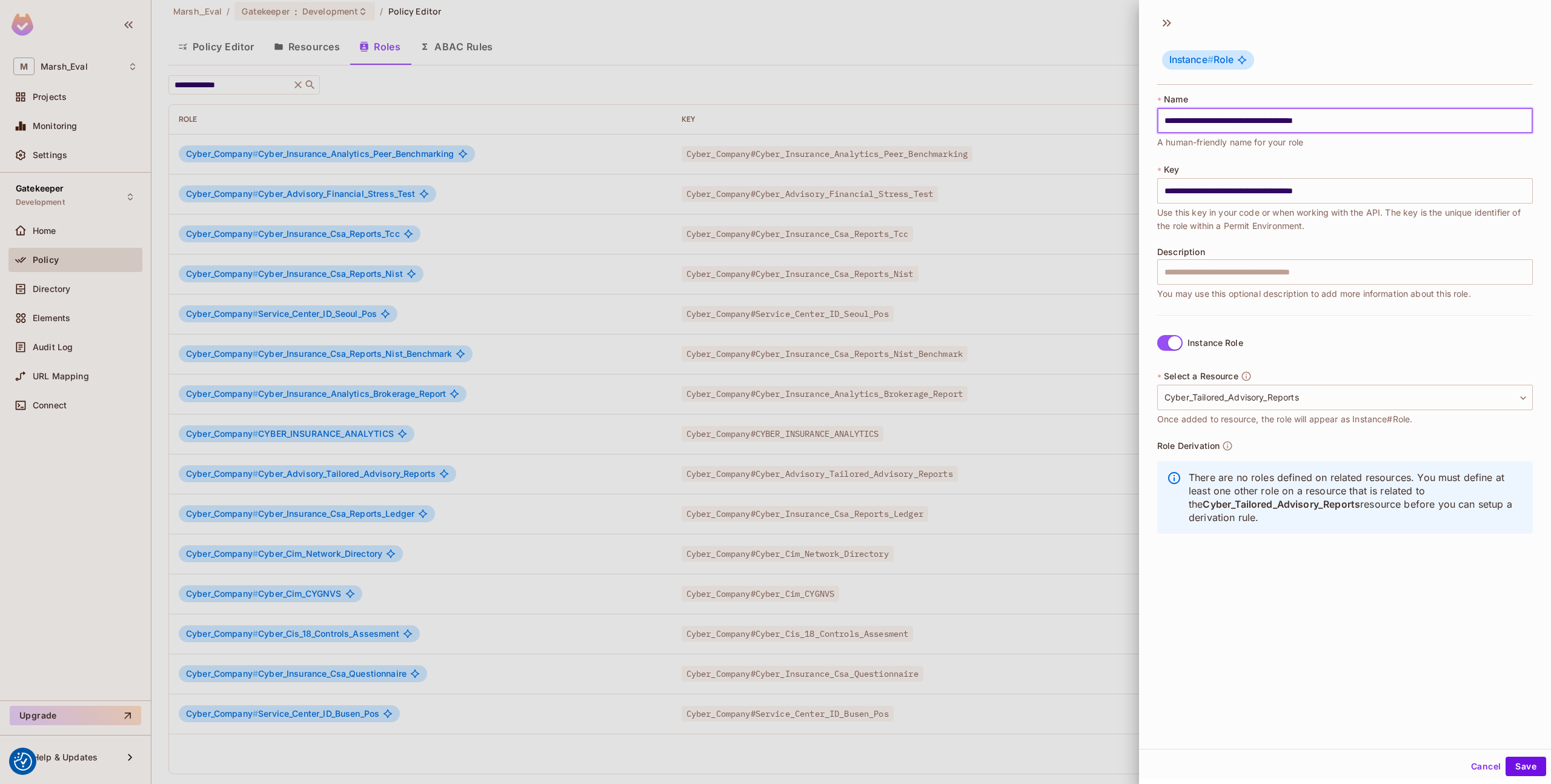
type input "**********"
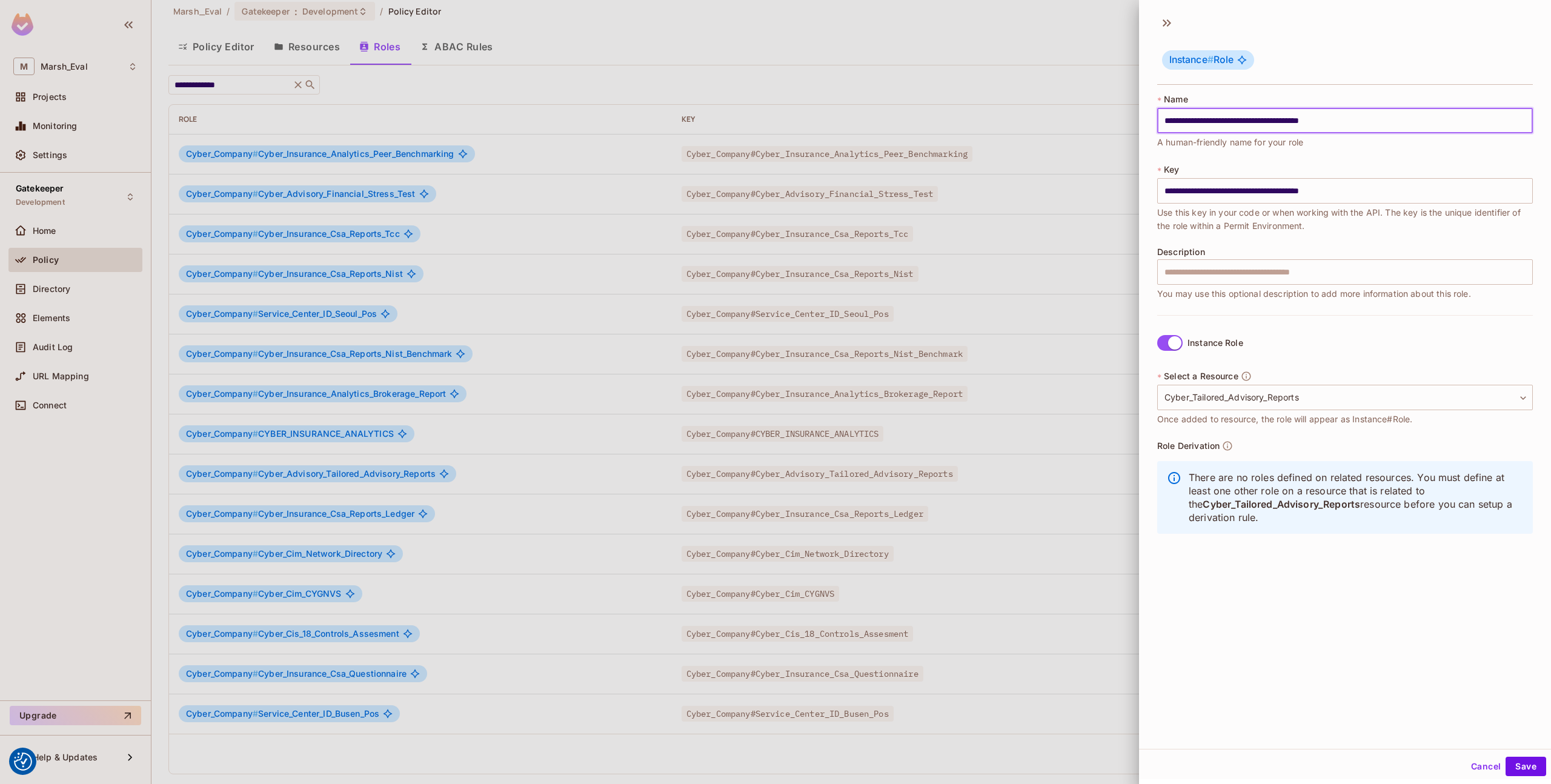
type input "**********"
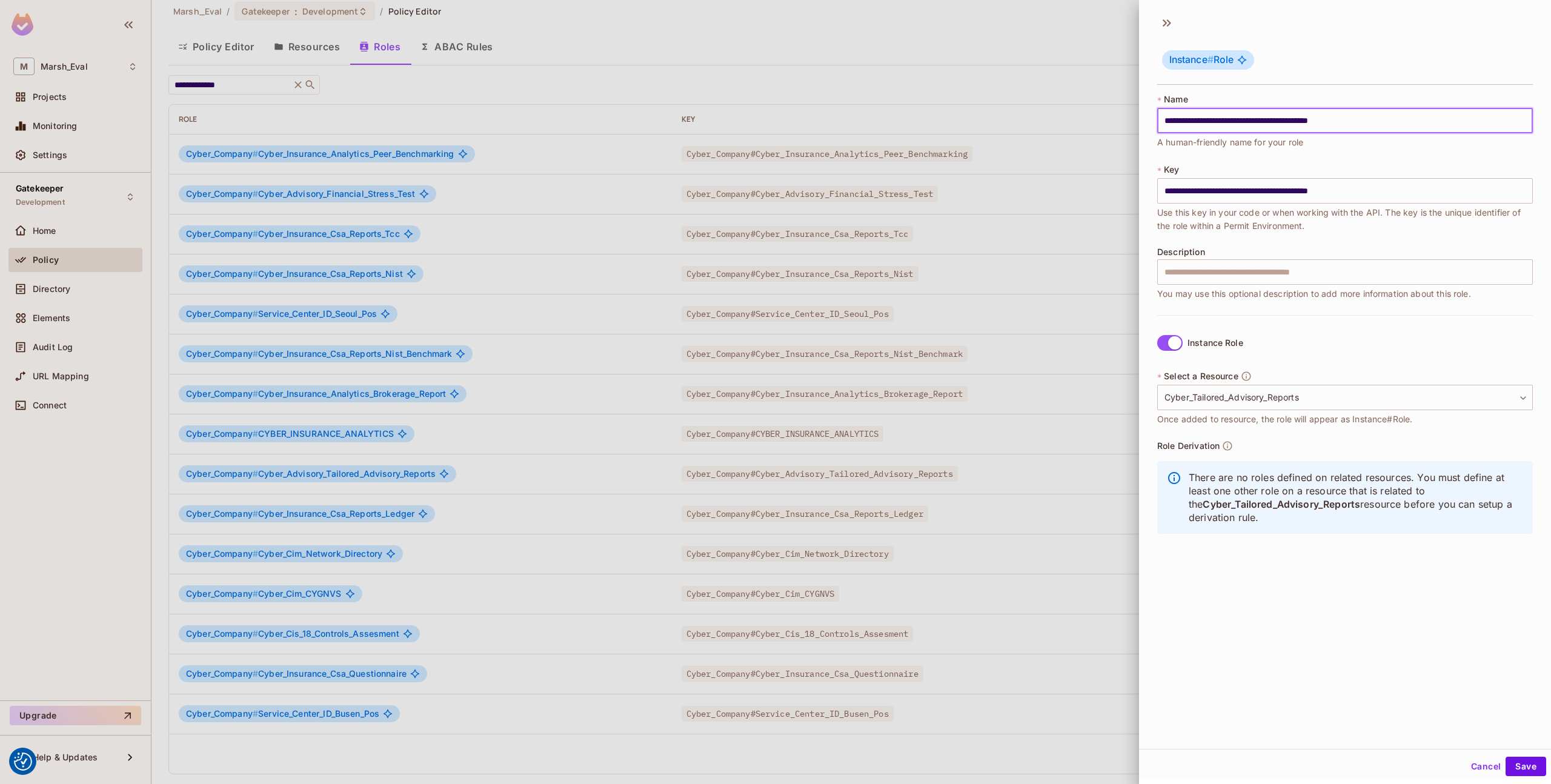
type input "**********"
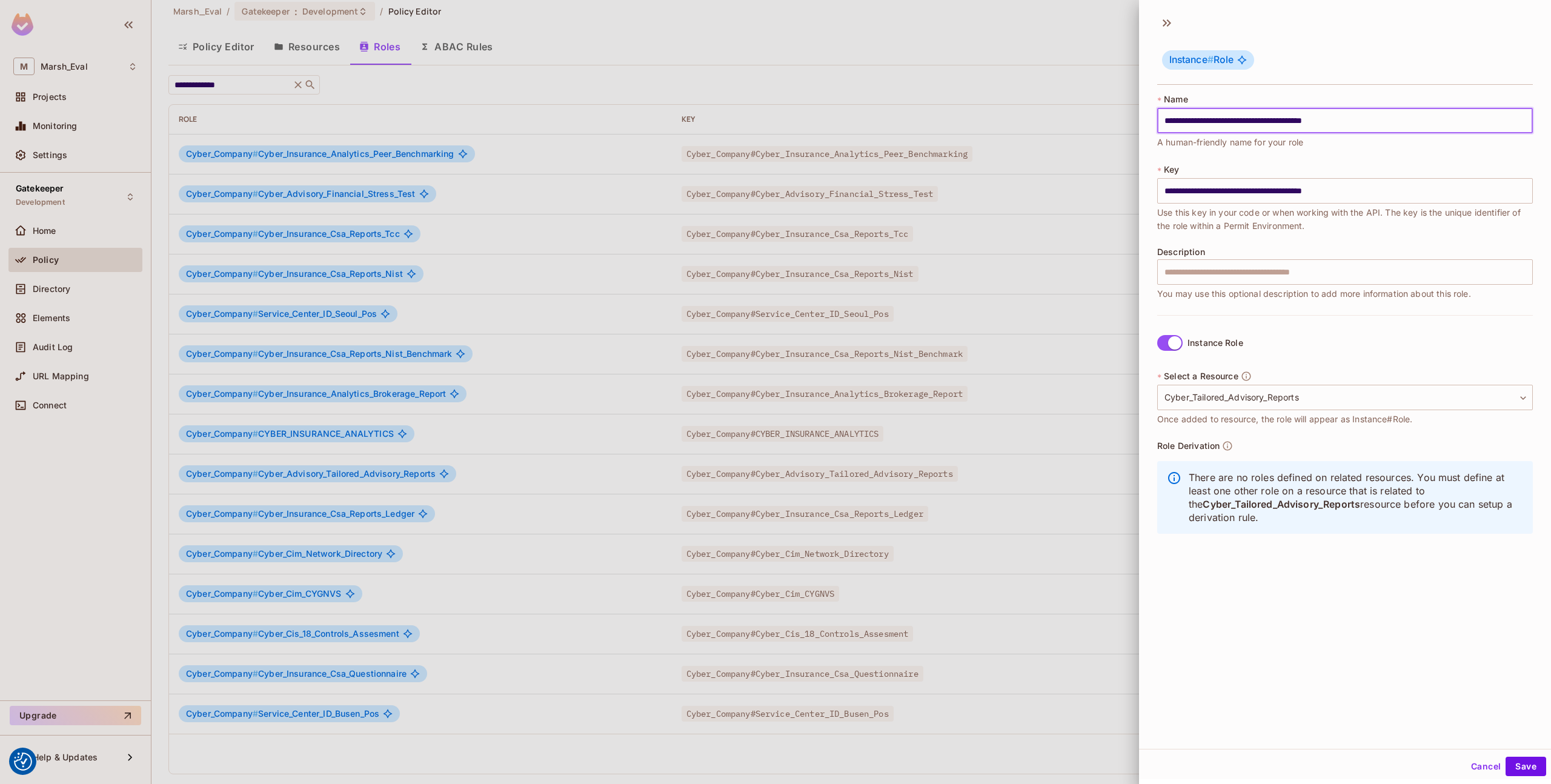
type input "**********"
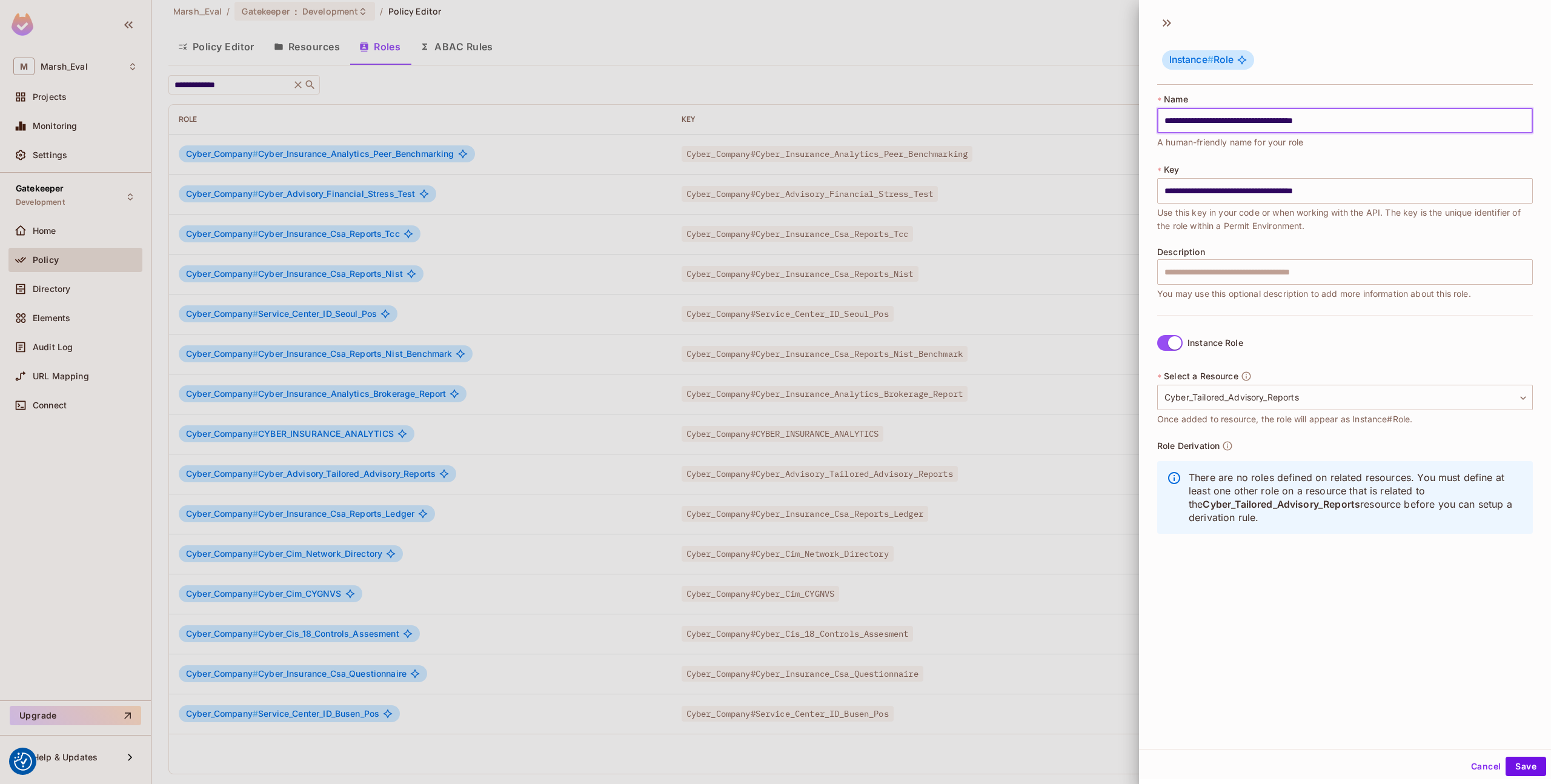
type input "**********"
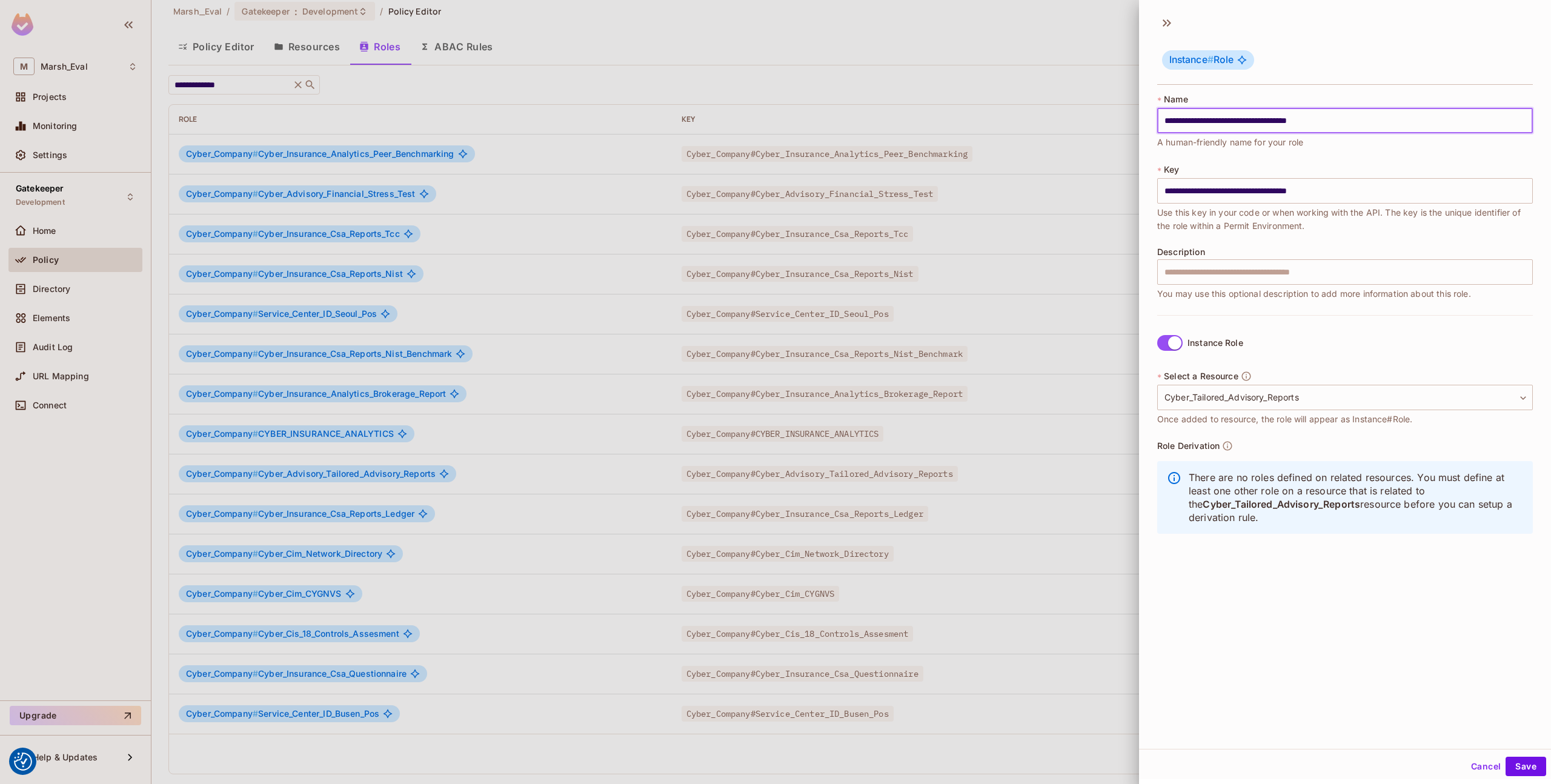
type input "**********"
click at [1518, 765] on button "Save" at bounding box center [1526, 765] width 41 height 19
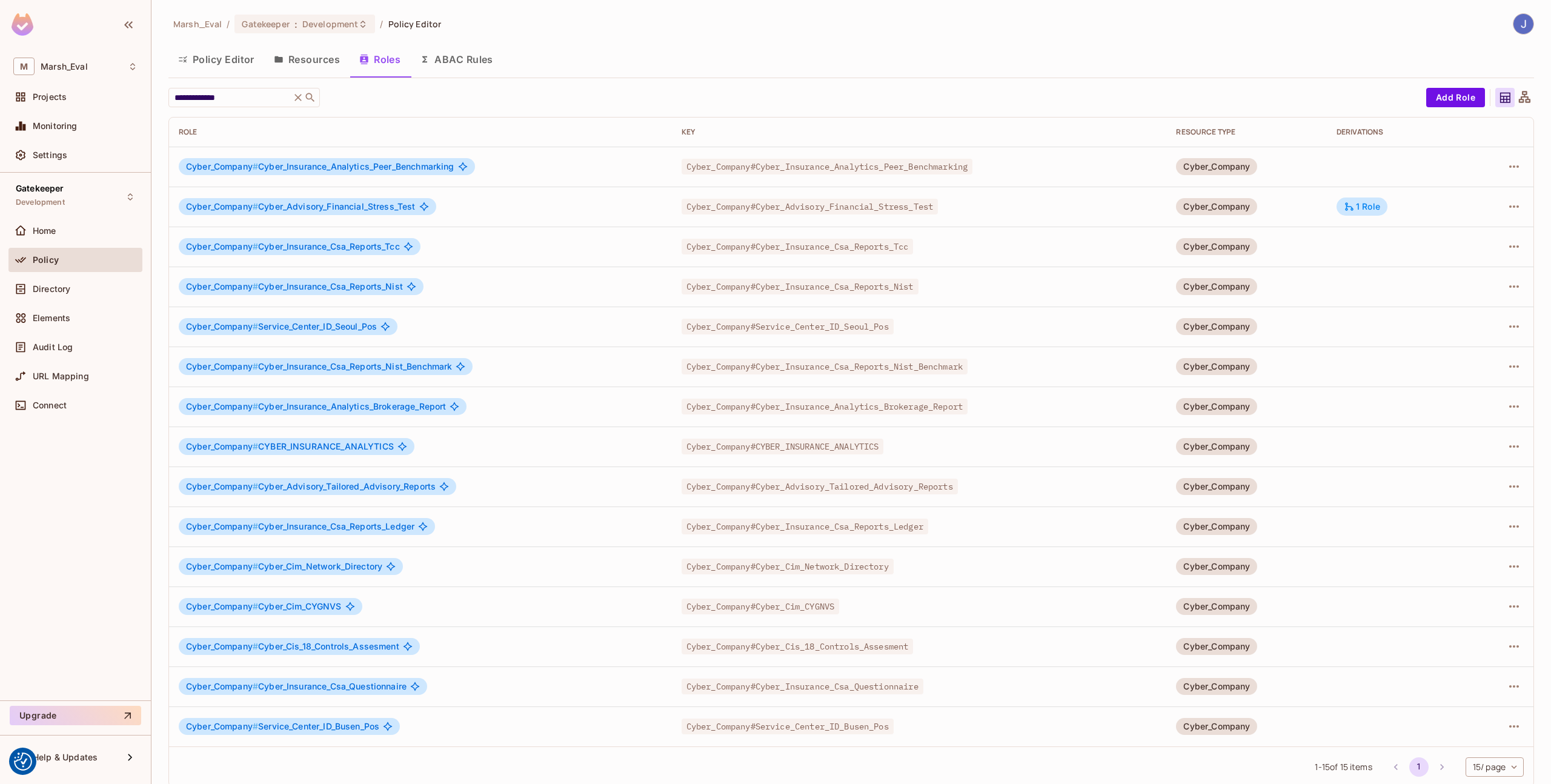
scroll to position [13, 0]
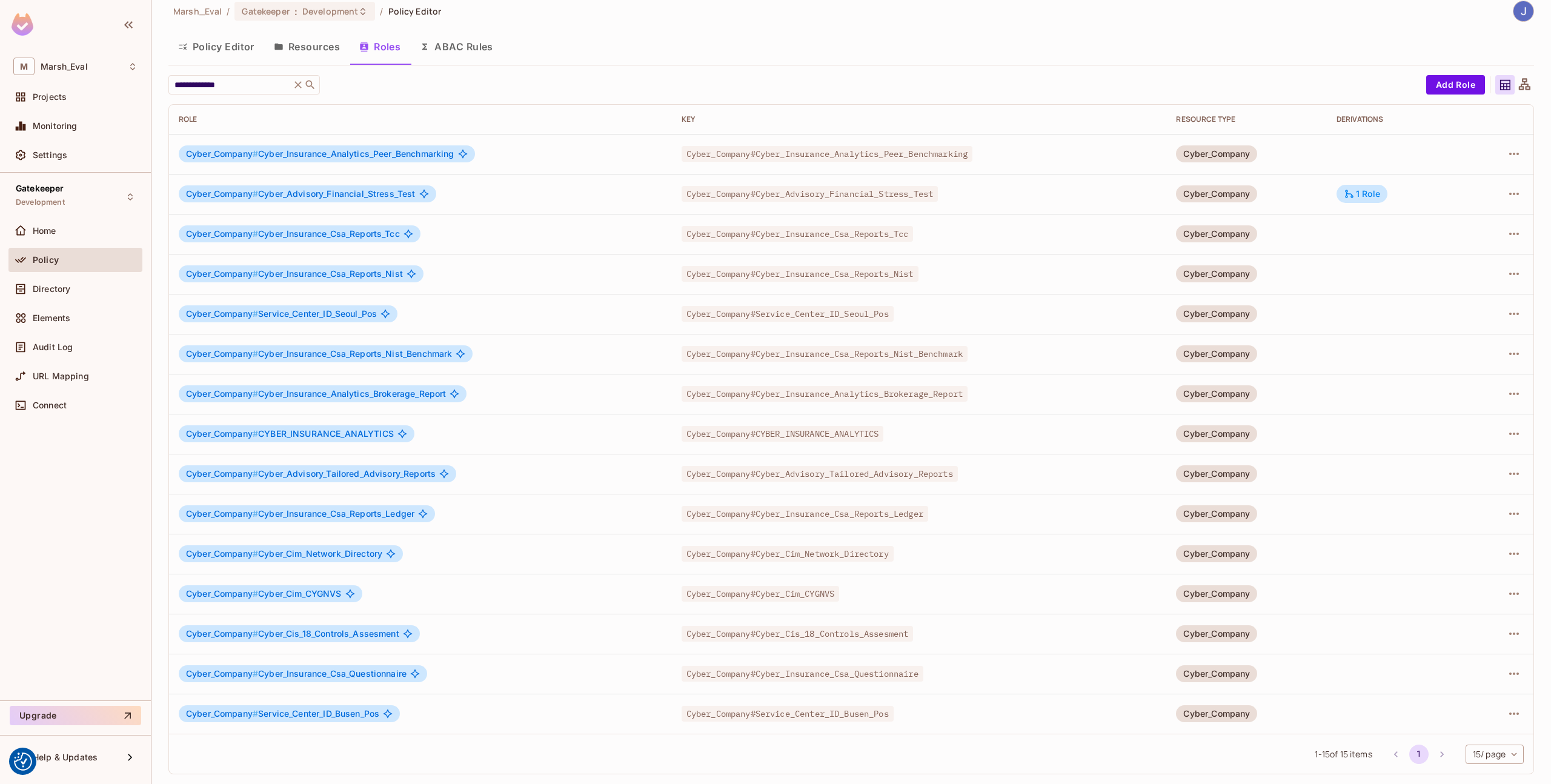
click at [1431, 748] on li "pagination navigation" at bounding box center [1442, 753] width 23 height 19
click at [1395, 752] on li "pagination navigation" at bounding box center [1396, 753] width 23 height 19
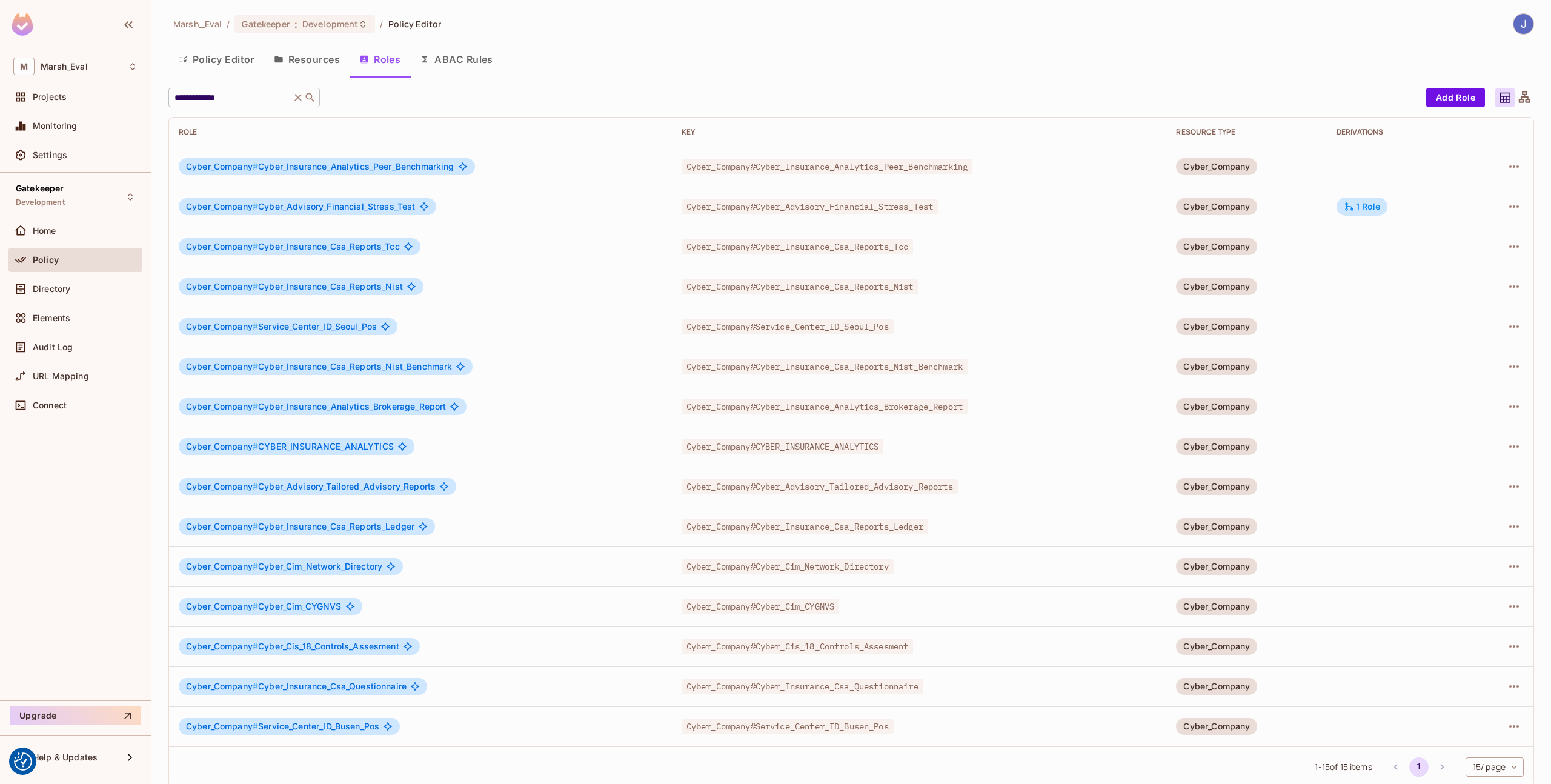
click at [244, 99] on input "**********" at bounding box center [230, 97] width 115 height 12
type input "******"
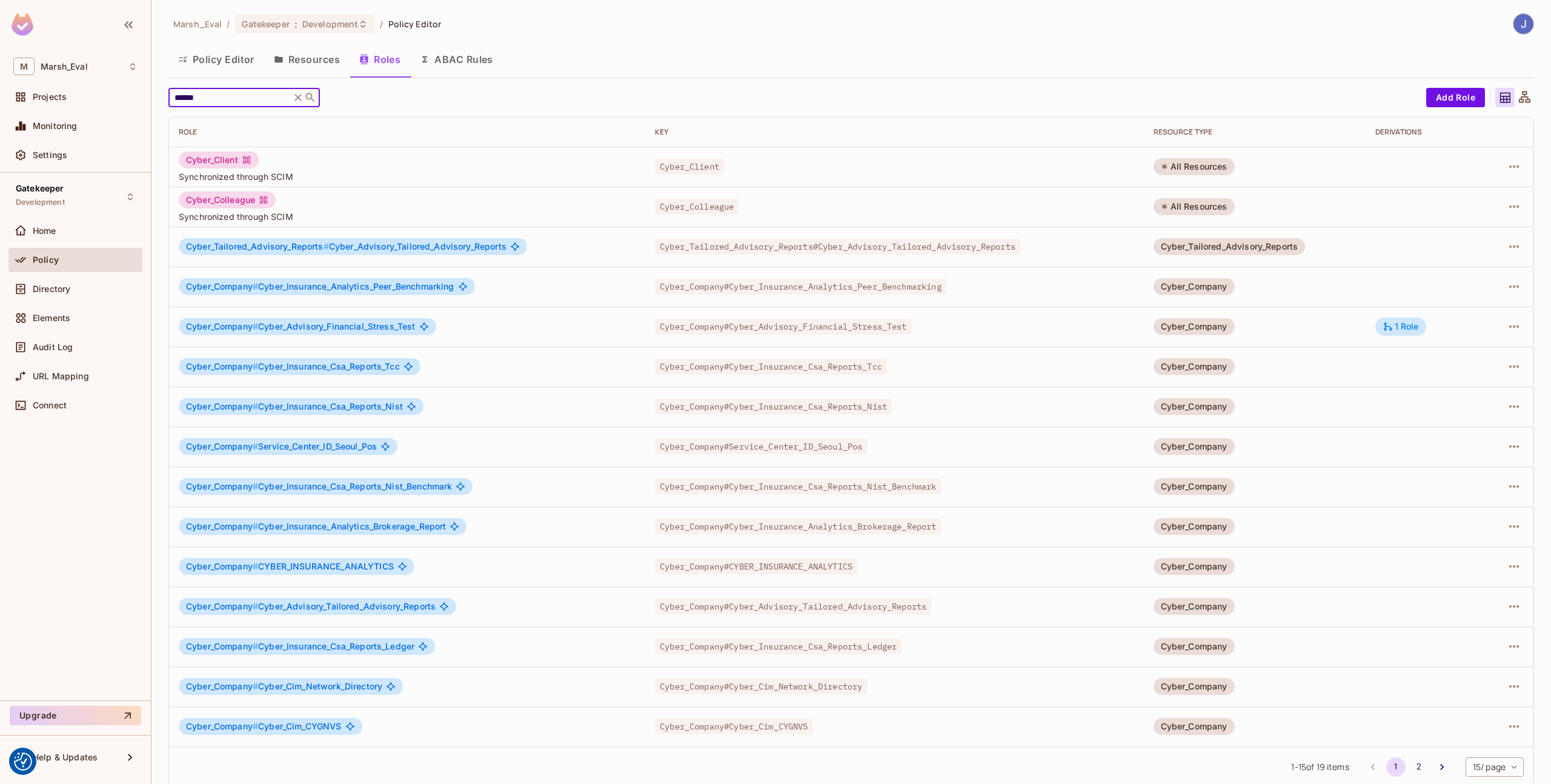
scroll to position [13, 0]
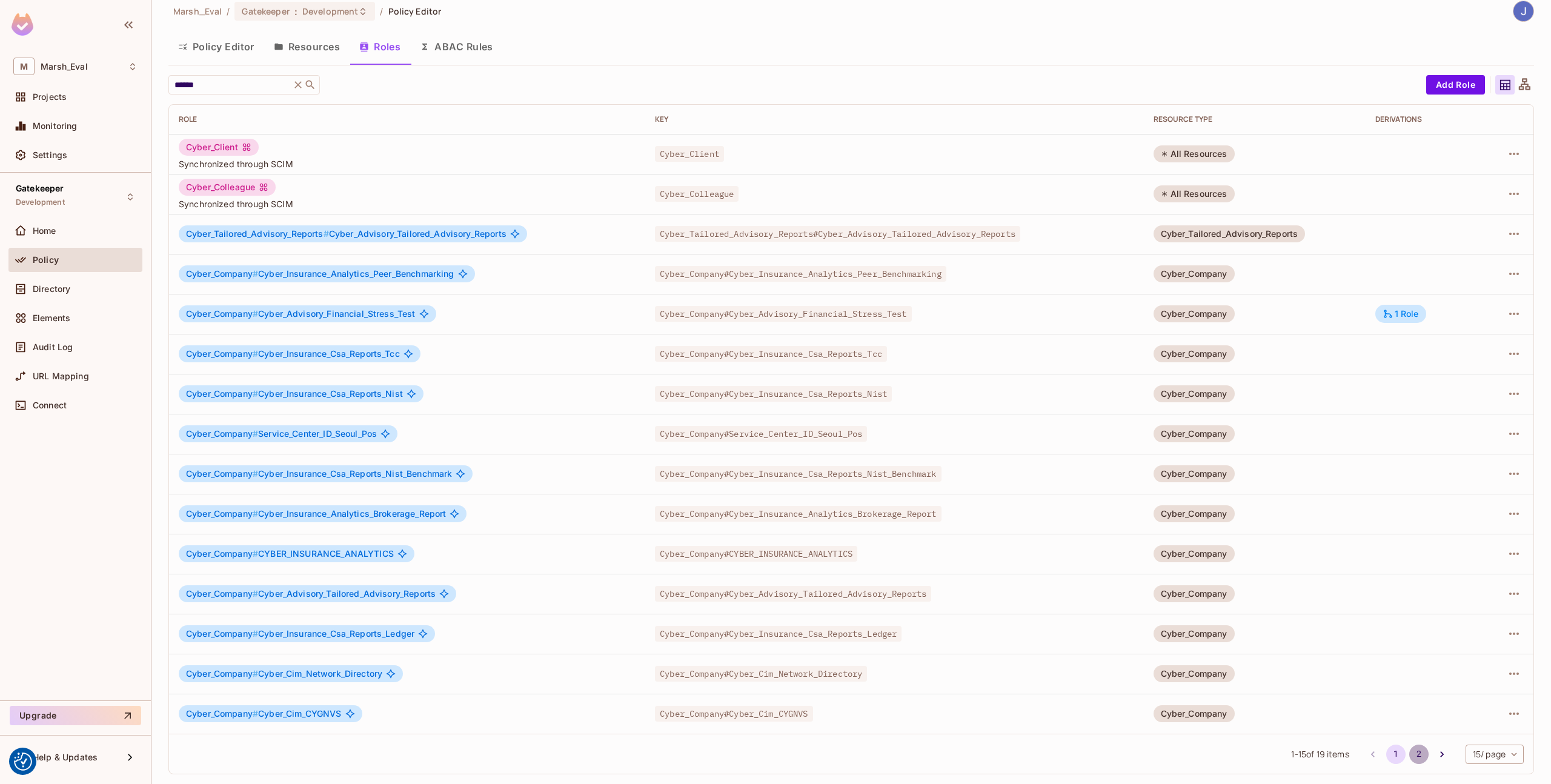
click at [1410, 746] on button "2" at bounding box center [1418, 753] width 19 height 19
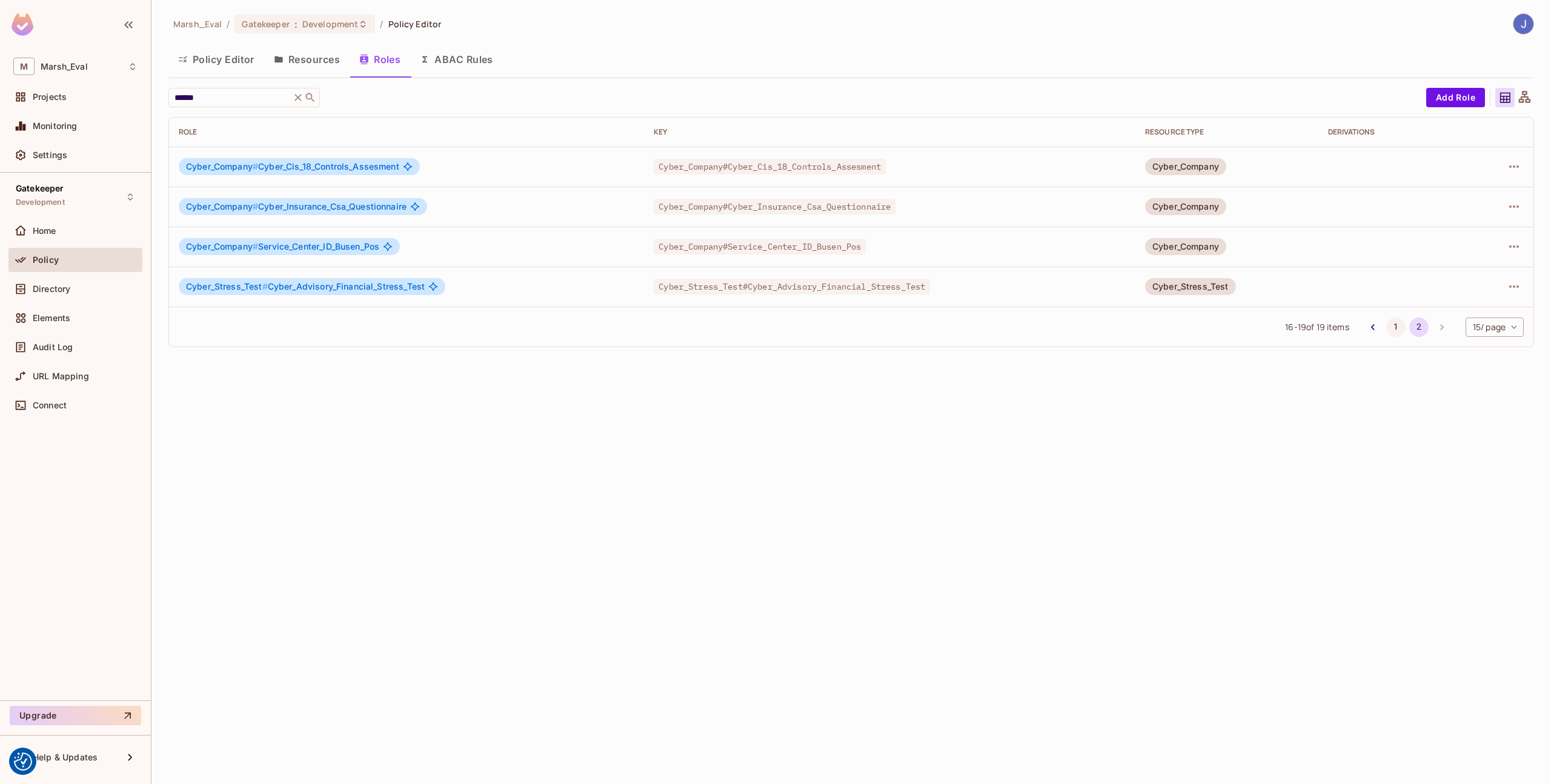
click at [1394, 323] on button "1" at bounding box center [1396, 327] width 19 height 19
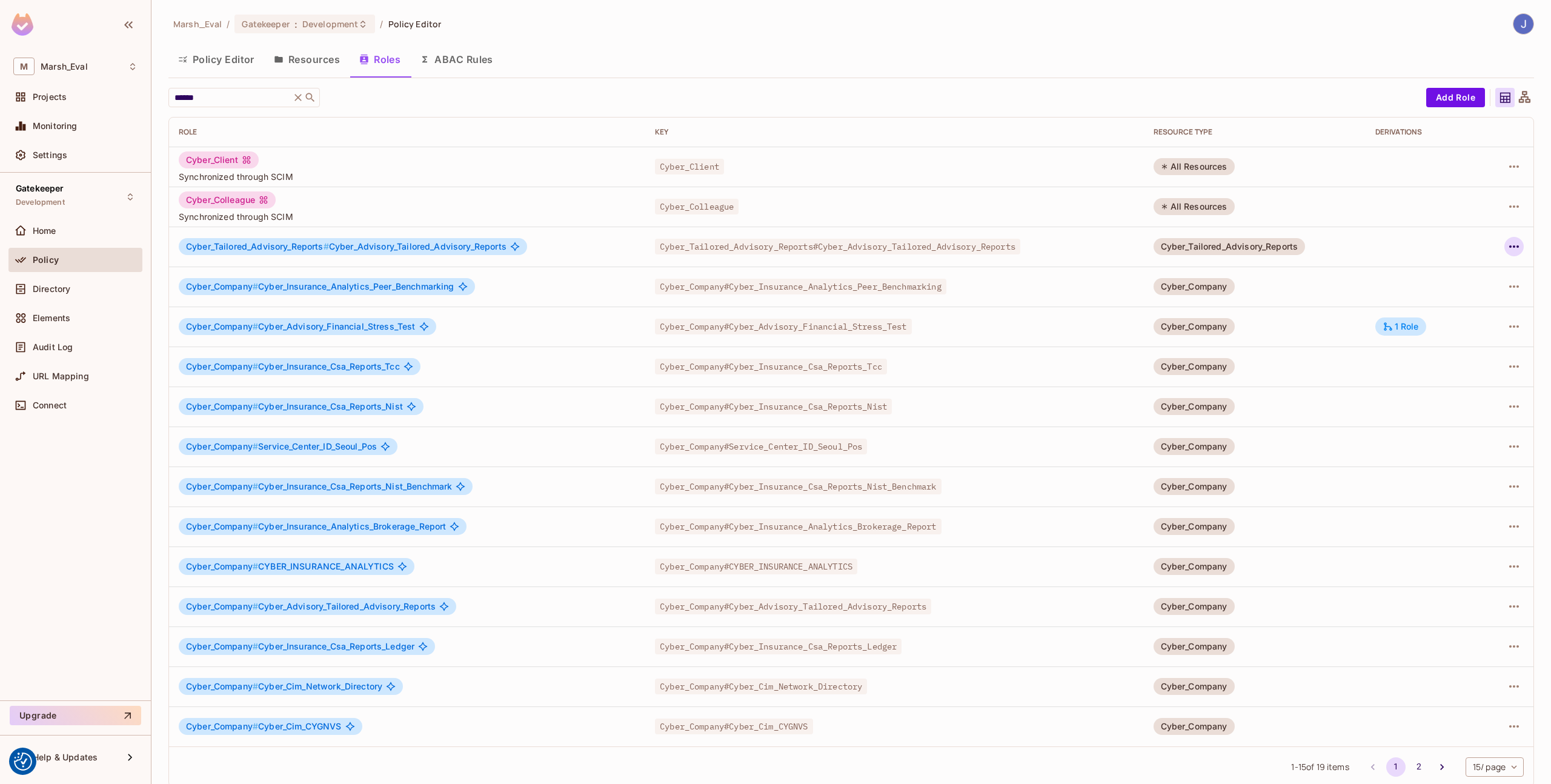
click at [1510, 247] on icon "button" at bounding box center [1515, 246] width 10 height 2
click at [1454, 273] on div "Edit Role" at bounding box center [1451, 274] width 36 height 12
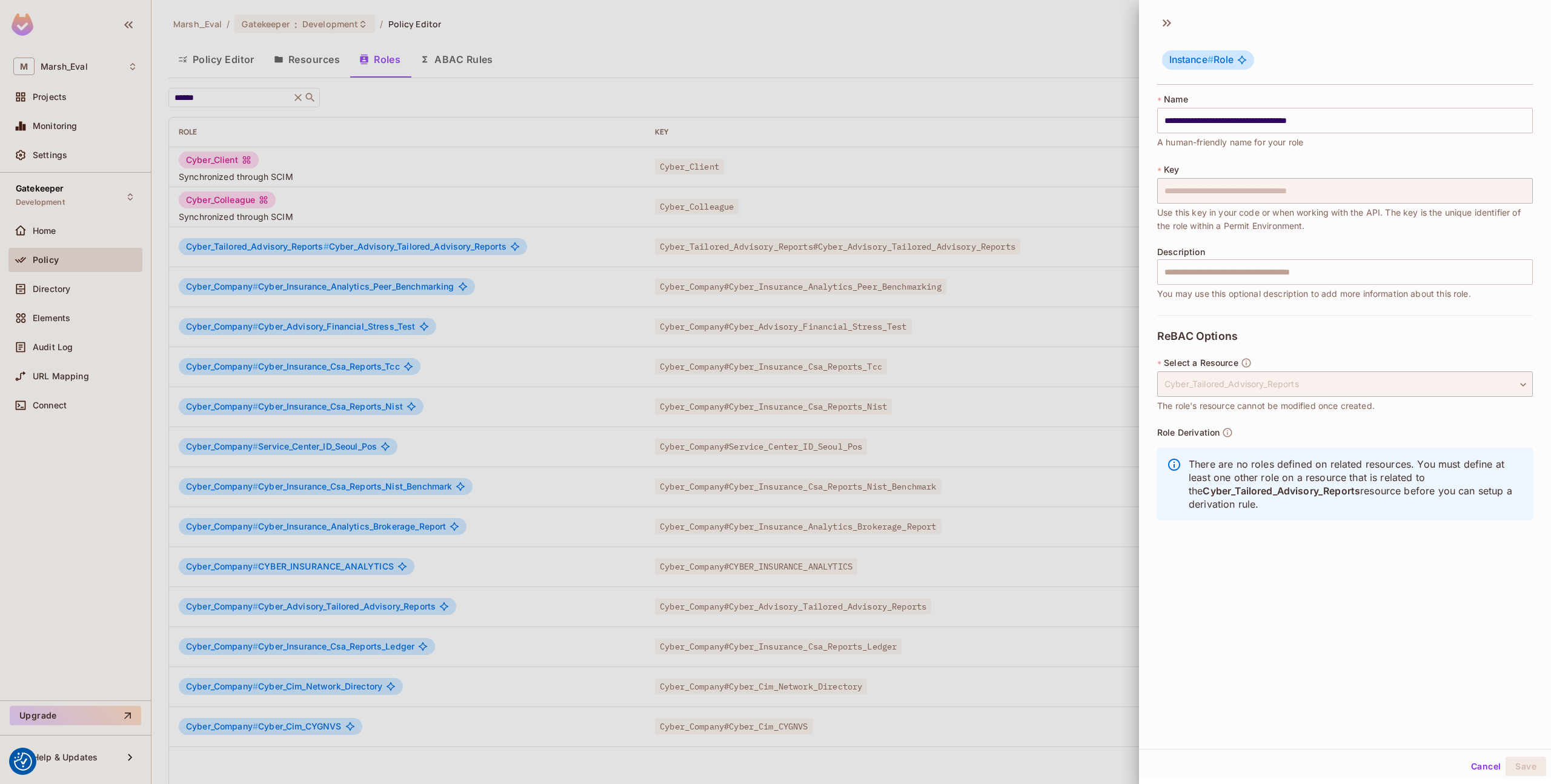
click at [1257, 469] on p "There are no roles defined on related resources. You must define at least one o…" at bounding box center [1357, 484] width 335 height 53
click at [1096, 529] on div at bounding box center [775, 392] width 1551 height 784
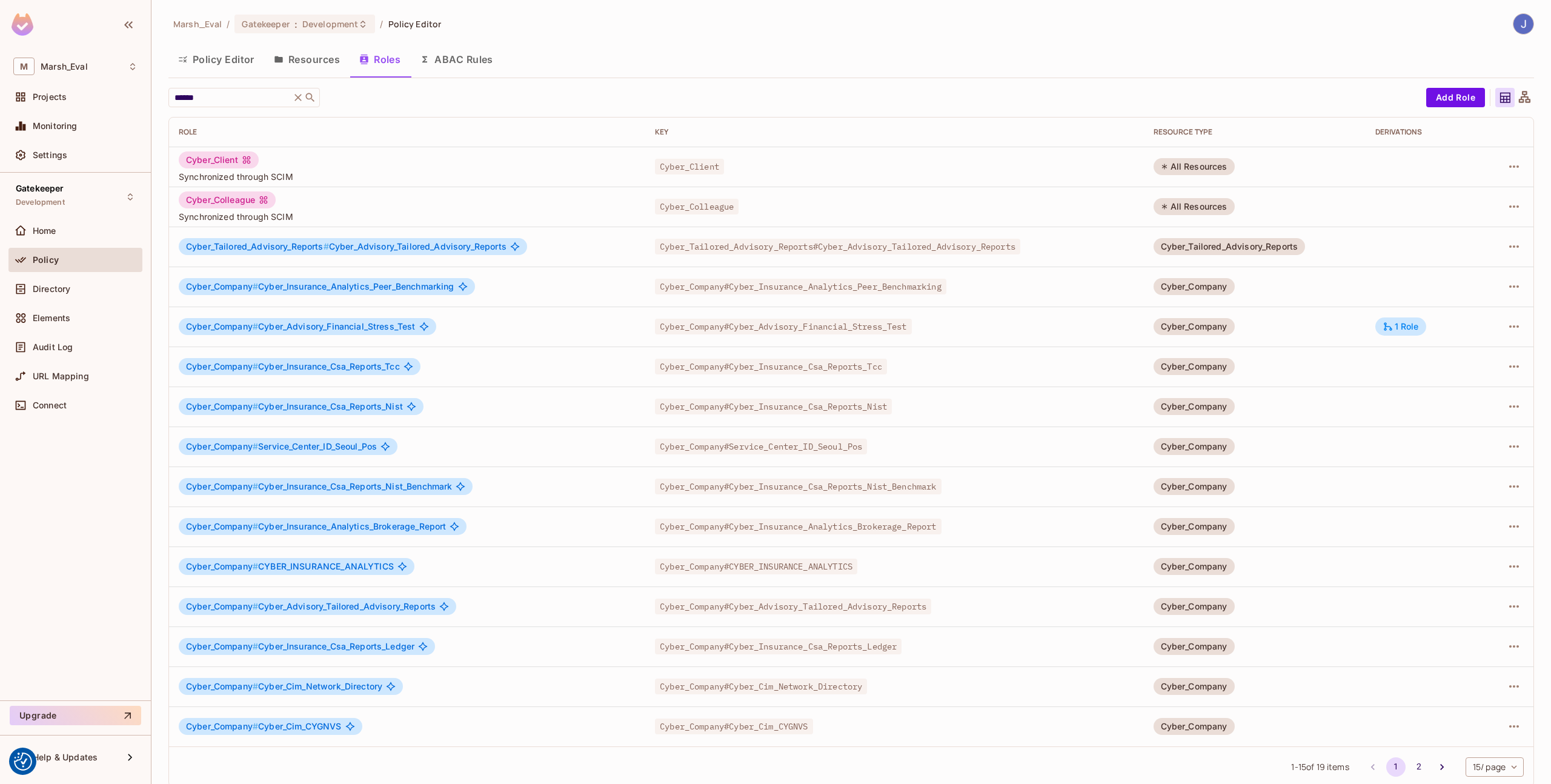
scroll to position [13, 0]
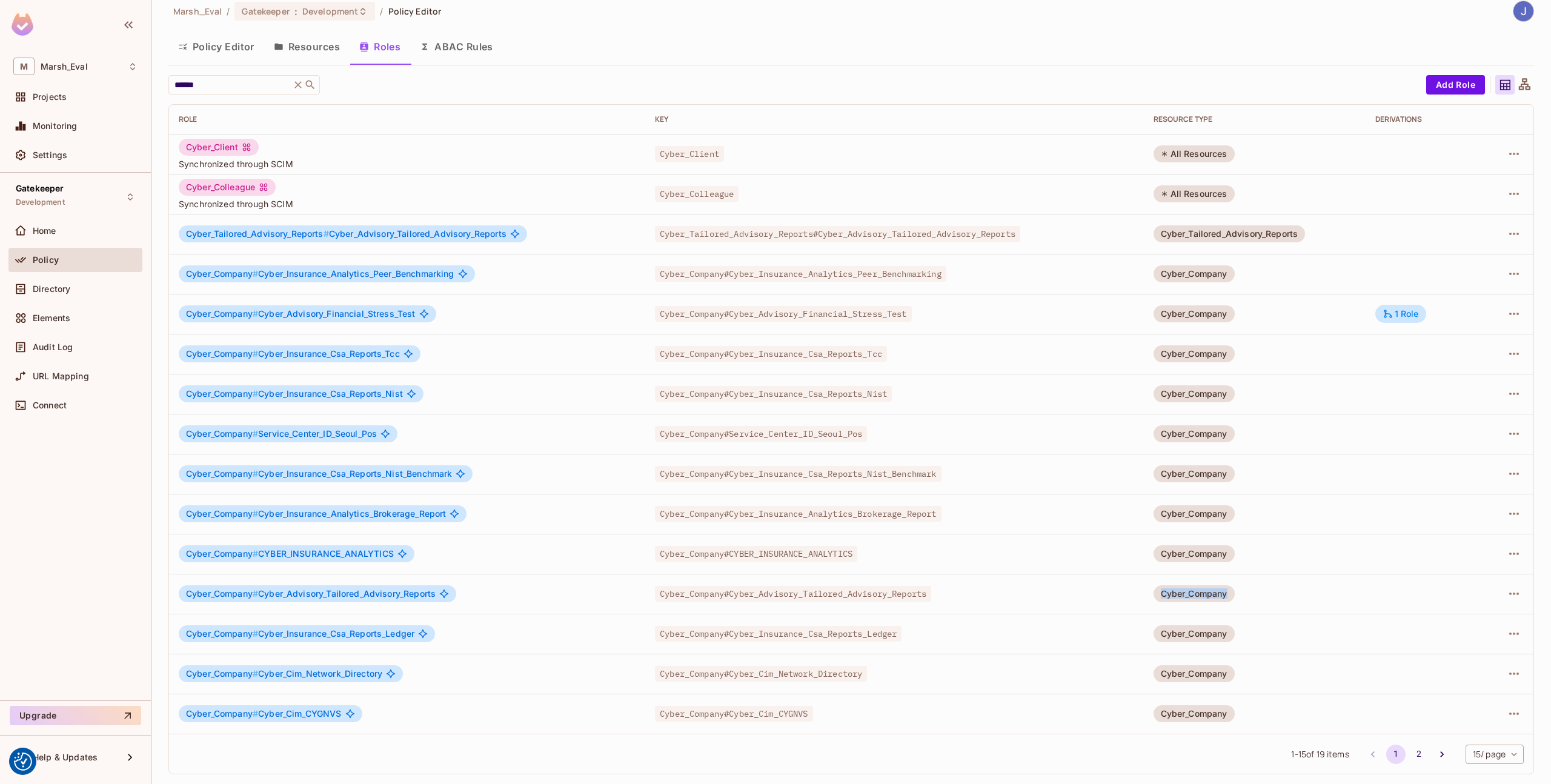
drag, startPoint x: 1157, startPoint y: 594, endPoint x: 1235, endPoint y: 591, distance: 78.1
click at [1235, 591] on td "Cyber_Company" at bounding box center [1255, 593] width 222 height 40
click at [1410, 751] on button "2" at bounding box center [1418, 753] width 19 height 19
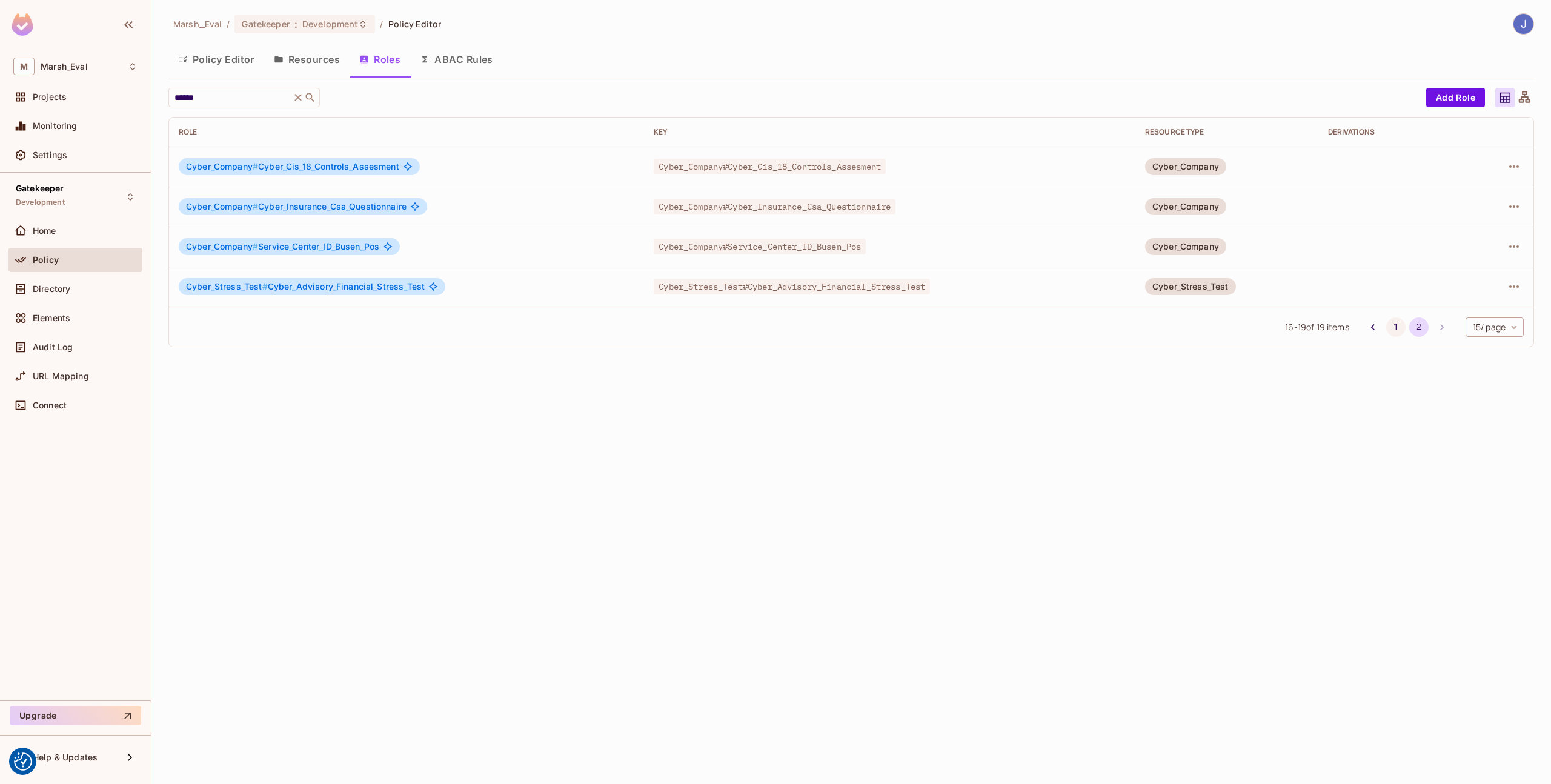
click at [1393, 330] on button "1" at bounding box center [1396, 327] width 19 height 19
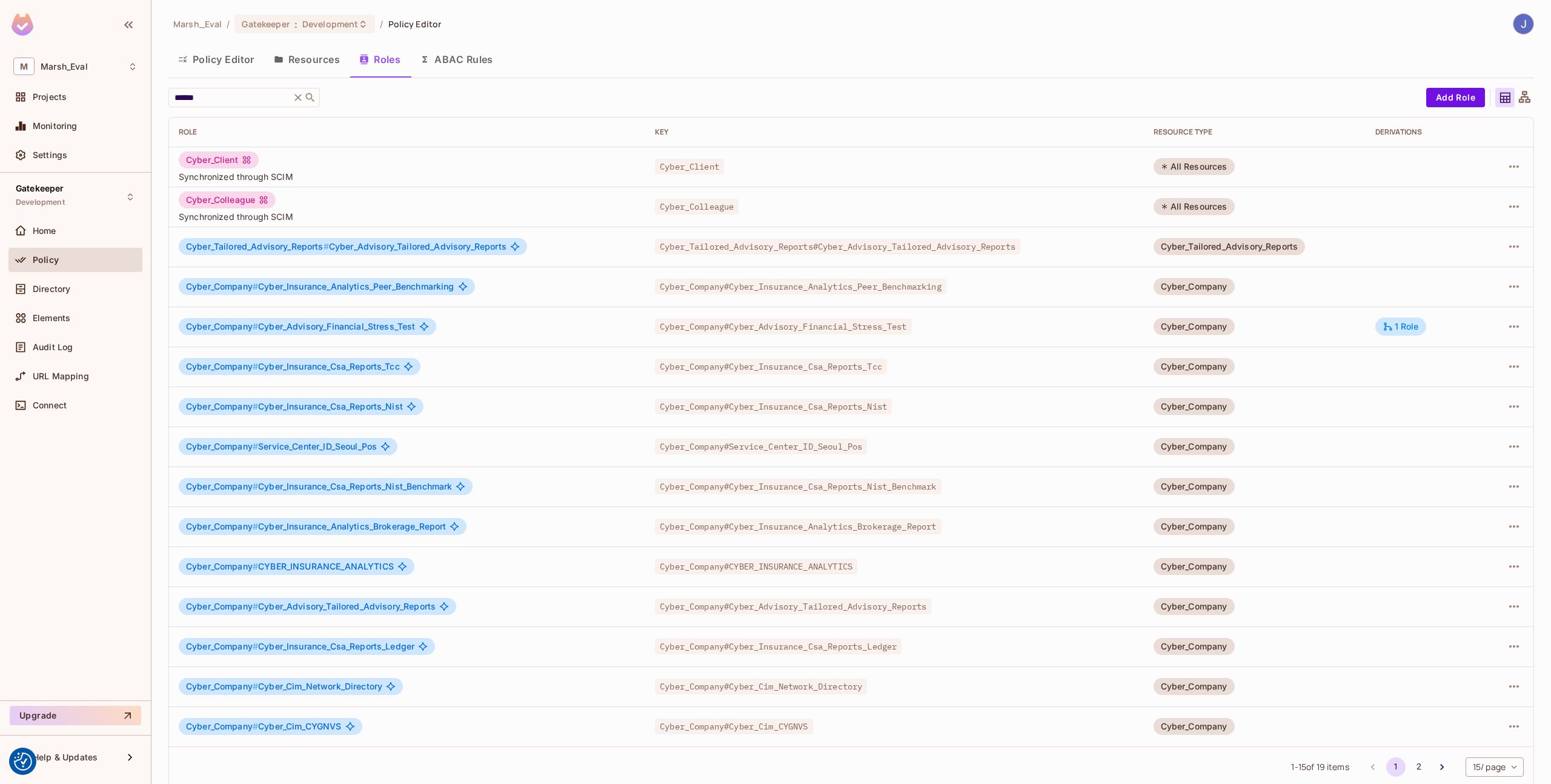
click at [308, 66] on button "Resources" at bounding box center [307, 59] width 85 height 31
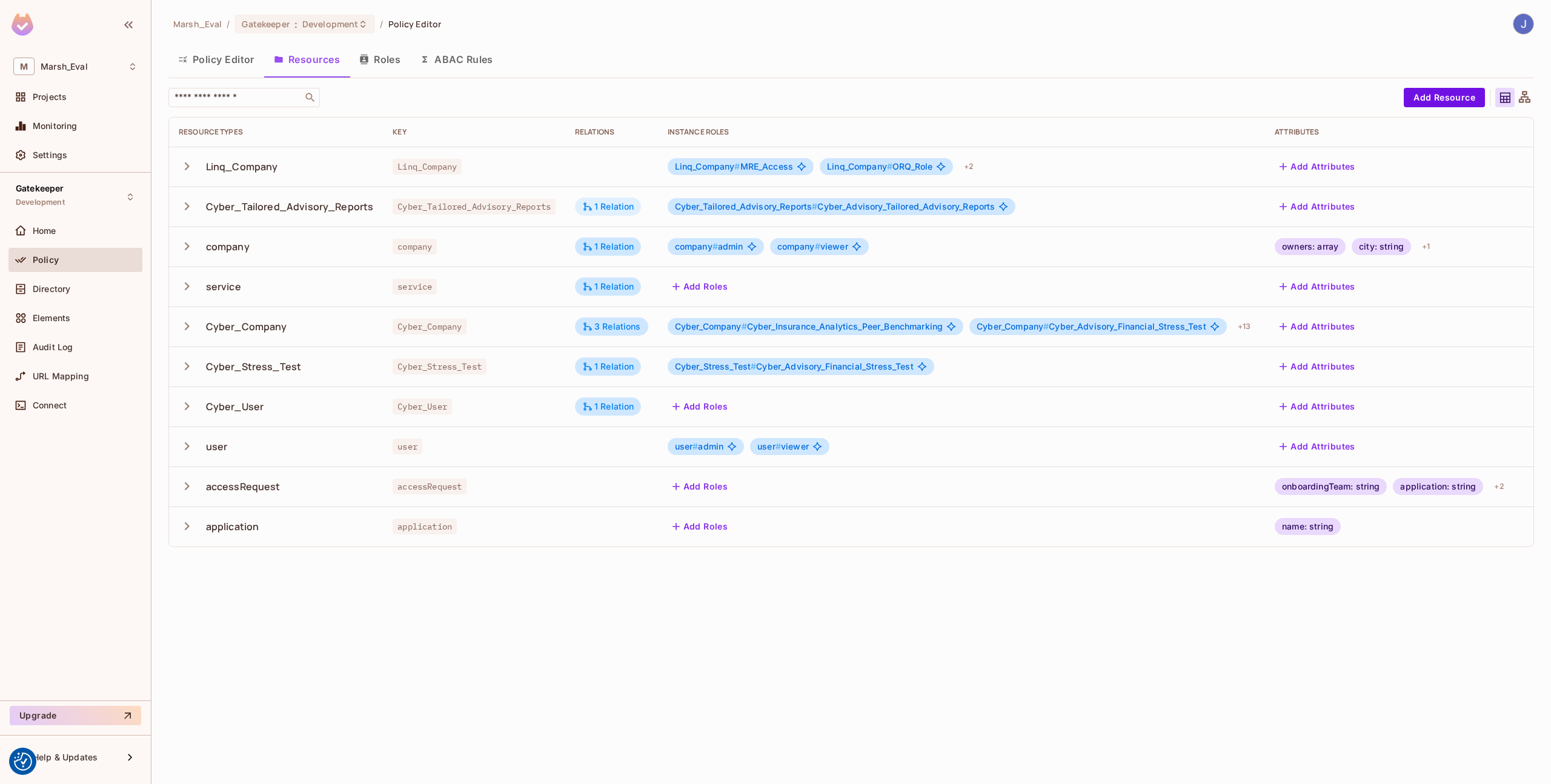
click at [590, 205] on icon at bounding box center [587, 206] width 11 height 11
click at [618, 283] on button "Edit Relations" at bounding box center [632, 279] width 78 height 19
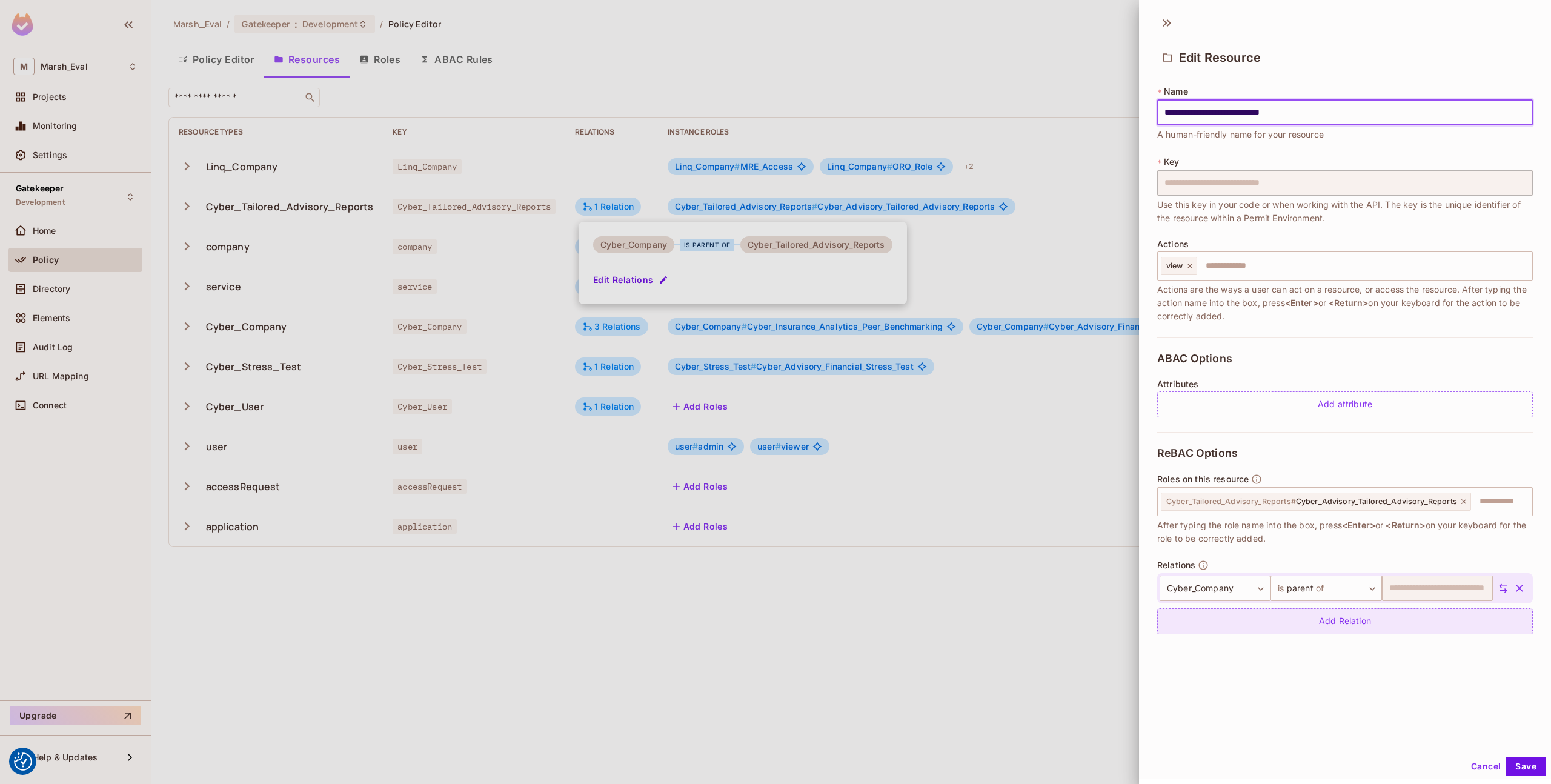
click at [1273, 615] on div "Add Relation" at bounding box center [1345, 621] width 375 height 26
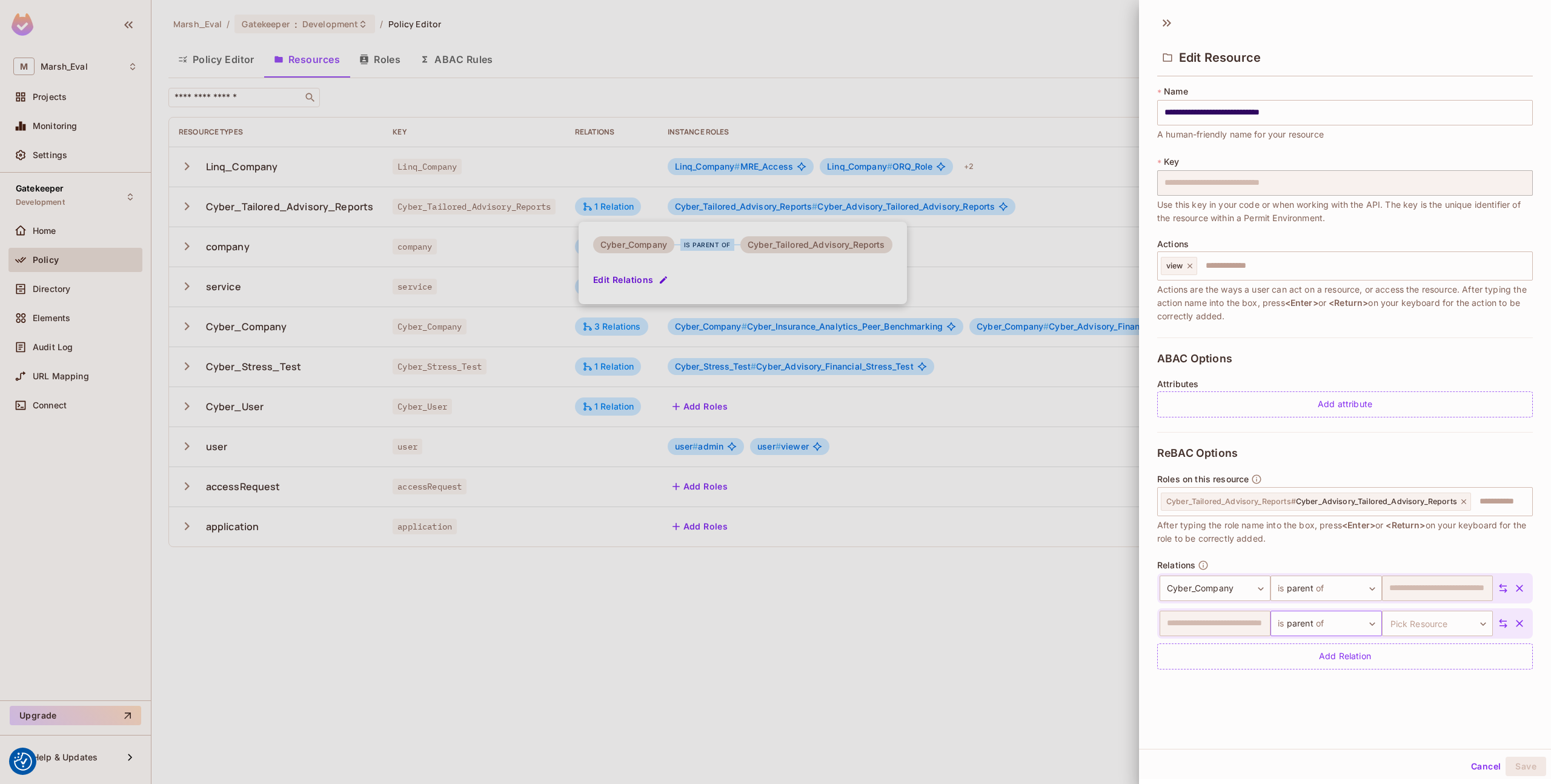
click at [1320, 630] on body "We use cookies to enhance your browsing experience, serve personalized ads or c…" at bounding box center [775, 392] width 1551 height 784
click at [1438, 669] on div at bounding box center [775, 392] width 1551 height 784
click at [1483, 633] on div "​ is parent of ****** ​ Pick Resource ​ Pick Resource" at bounding box center [1334, 623] width 349 height 26
click at [1498, 627] on icon at bounding box center [1503, 623] width 11 height 11
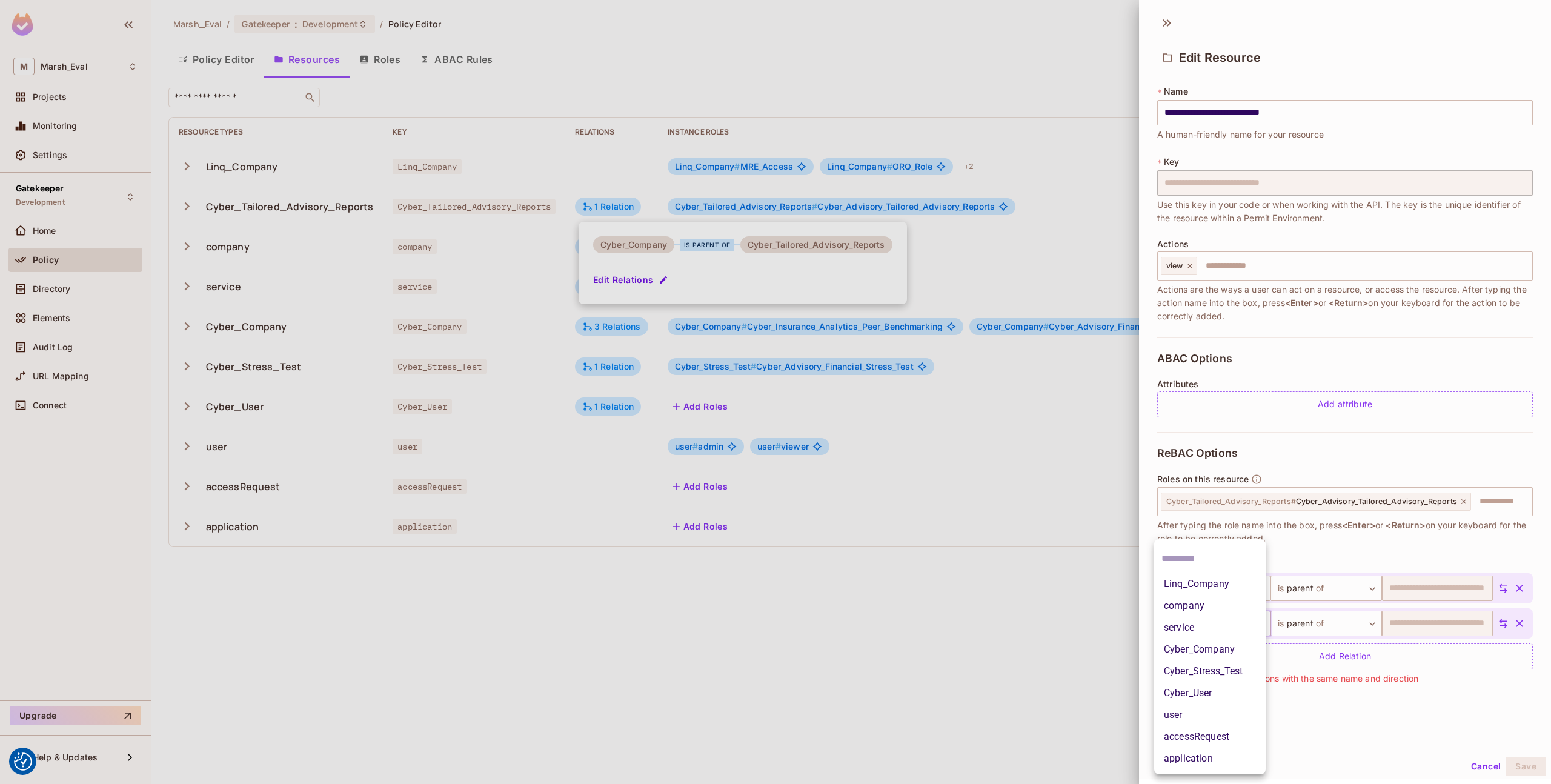
click at [1246, 622] on body "We use cookies to enhance your browsing experience, serve personalized ads or c…" at bounding box center [775, 392] width 1551 height 784
click at [1230, 646] on li "Cyber_Company" at bounding box center [1210, 649] width 112 height 22
click at [1514, 624] on icon "button" at bounding box center [1520, 623] width 12 height 12
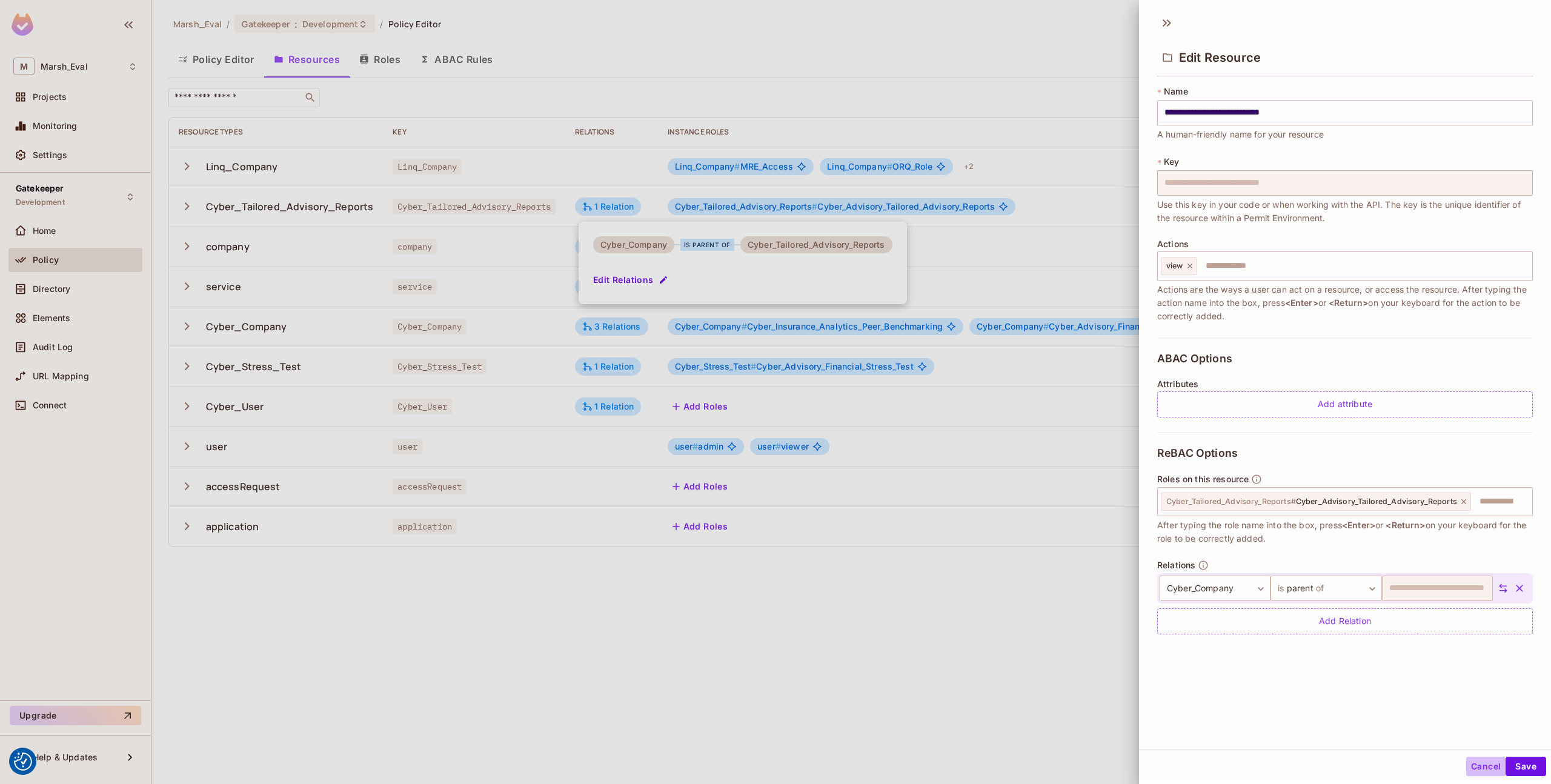
click at [1477, 759] on button "Cancel" at bounding box center [1485, 765] width 39 height 19
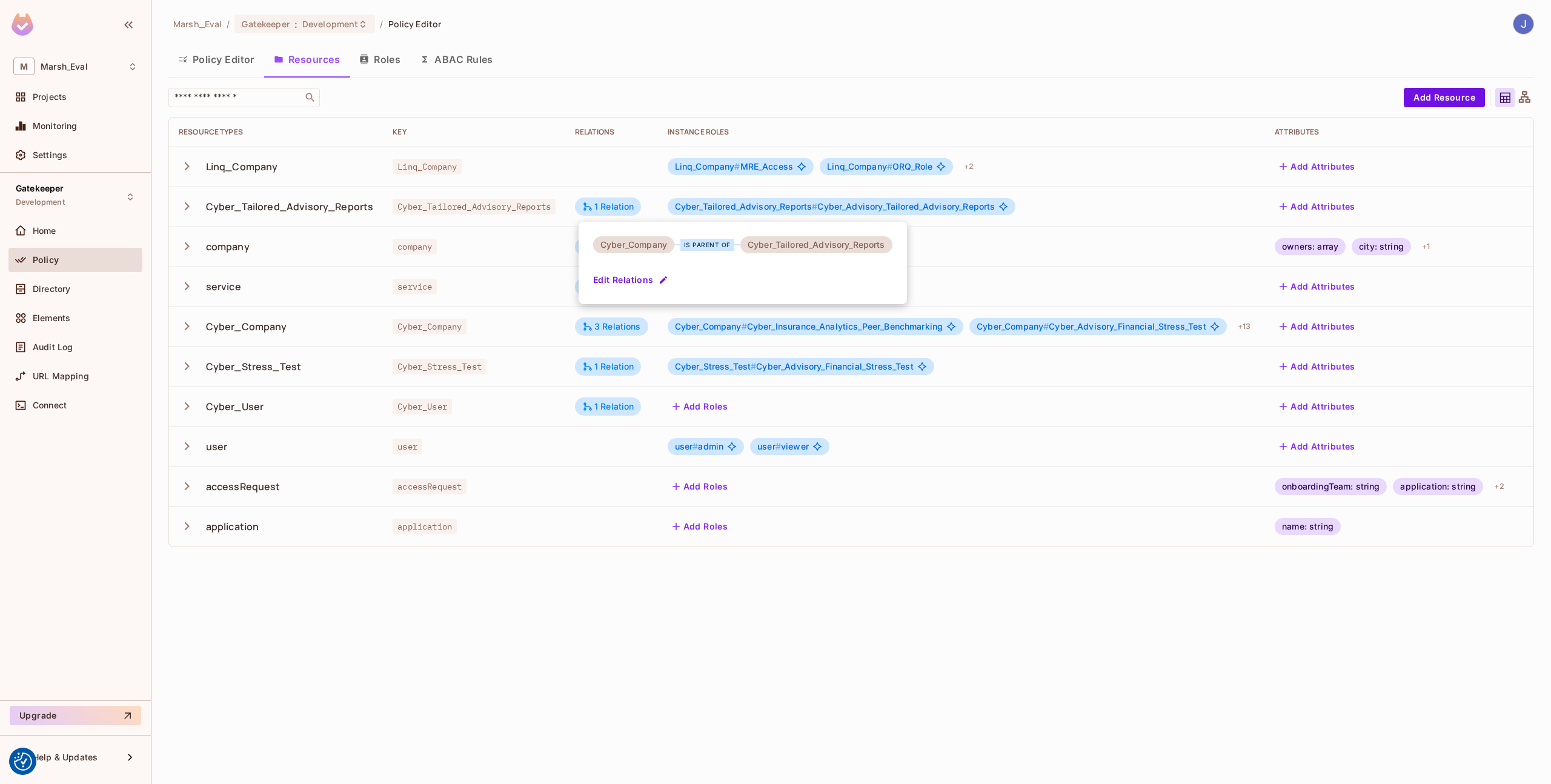
click at [766, 570] on div at bounding box center [775, 392] width 1551 height 784
click at [294, 204] on div "Cyber_Tailored_Advisory_Reports" at bounding box center [290, 207] width 168 height 14
click at [586, 204] on icon at bounding box center [587, 206] width 11 height 11
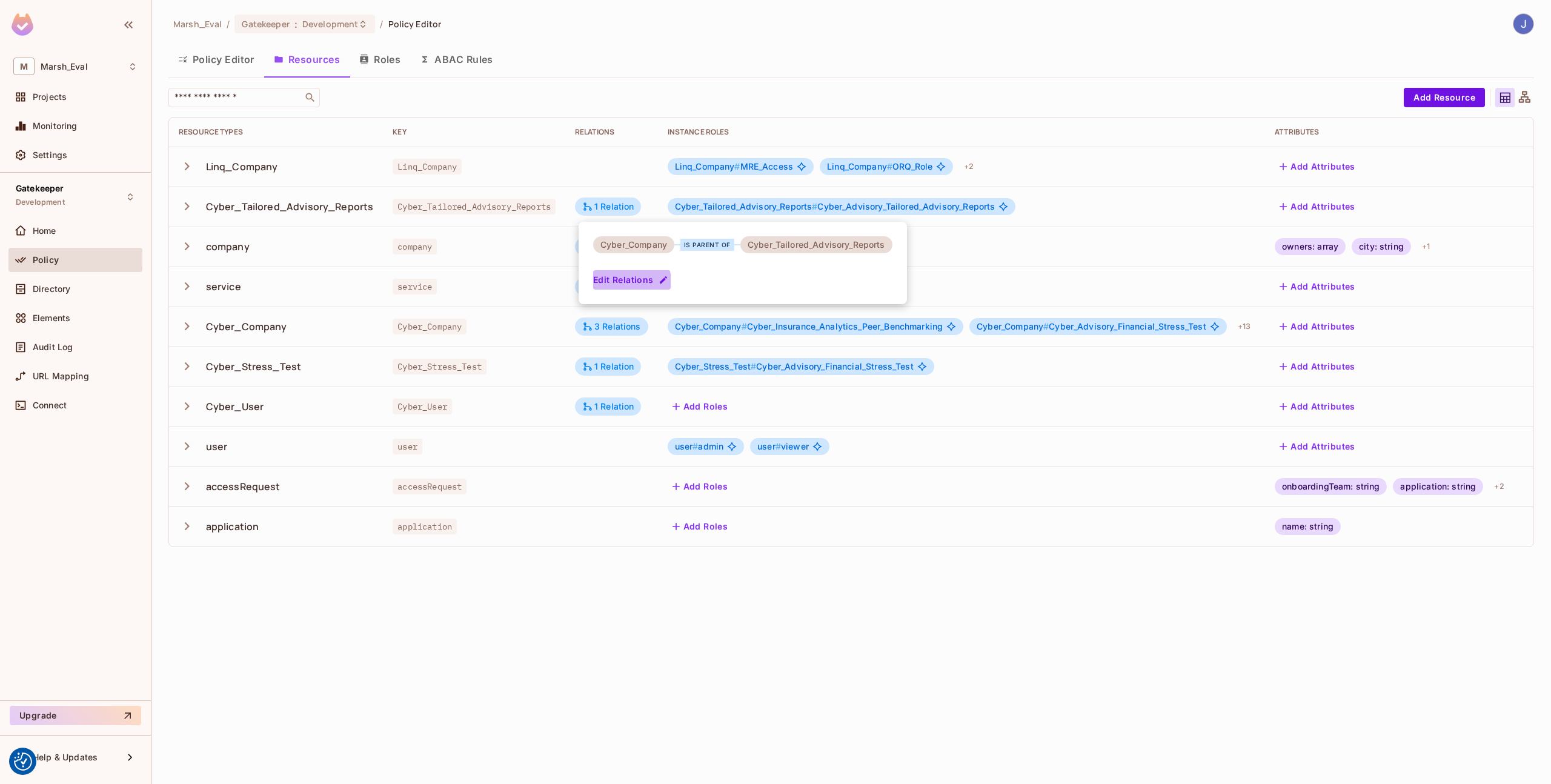
click at [628, 282] on button "Edit Relations" at bounding box center [632, 279] width 78 height 19
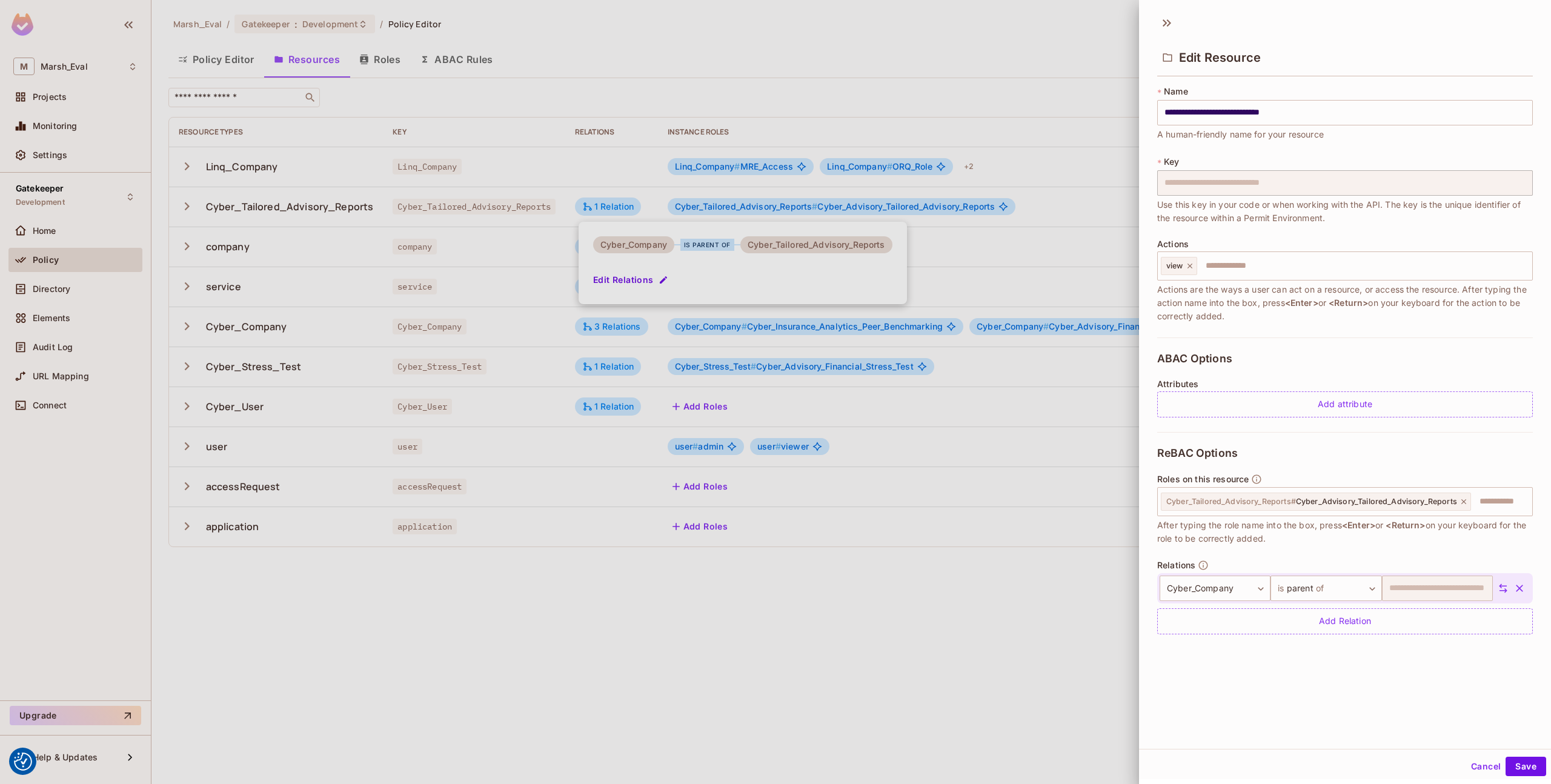
click at [1514, 586] on icon "button" at bounding box center [1520, 587] width 12 height 12
drag, startPoint x: 1527, startPoint y: 780, endPoint x: 1525, endPoint y: 767, distance: 13.2
click at [1525, 769] on div "**********" at bounding box center [1345, 392] width 412 height 784
click at [1525, 766] on button "Save" at bounding box center [1526, 765] width 41 height 19
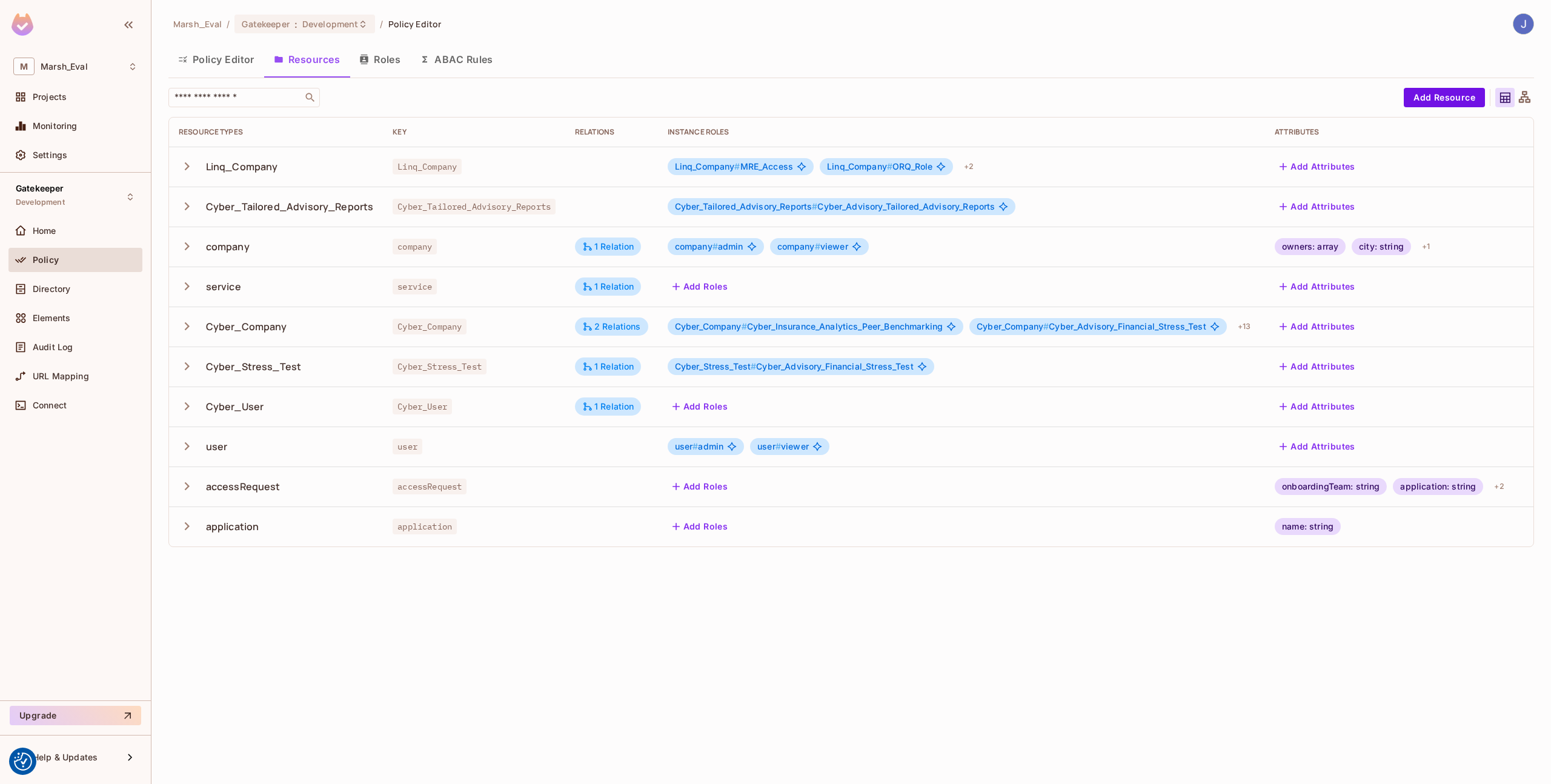
click at [566, 211] on td "Cyber_Tailored_Advisory_Reports" at bounding box center [474, 207] width 182 height 40
click at [1337, 204] on button "Add Attributes" at bounding box center [1318, 206] width 85 height 19
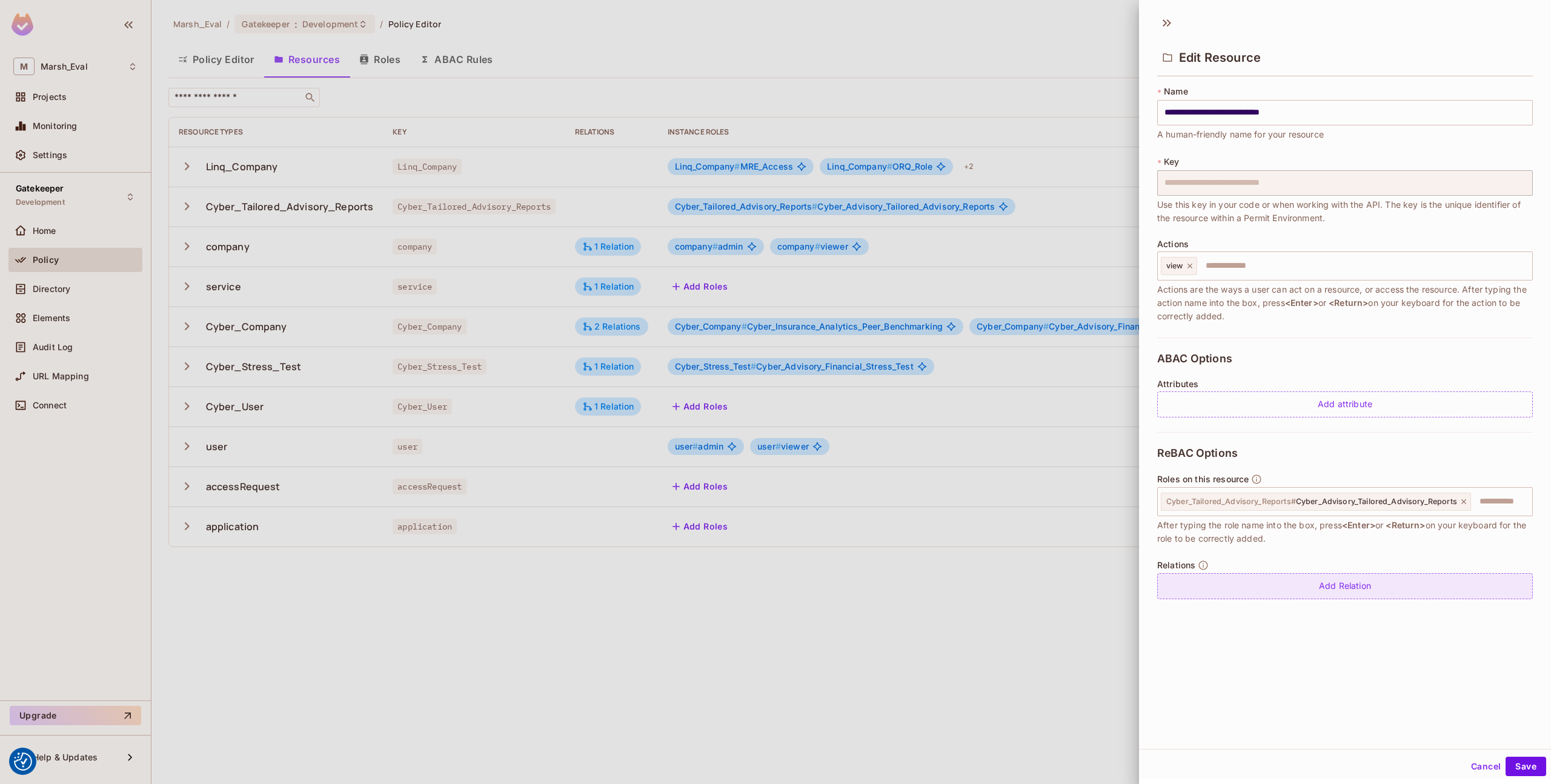
click at [1299, 575] on div "Add Relation" at bounding box center [1345, 586] width 375 height 26
click at [1437, 585] on body "We use cookies to enhance your browsing experience, serve personalized ads or c…" at bounding box center [775, 392] width 1551 height 784
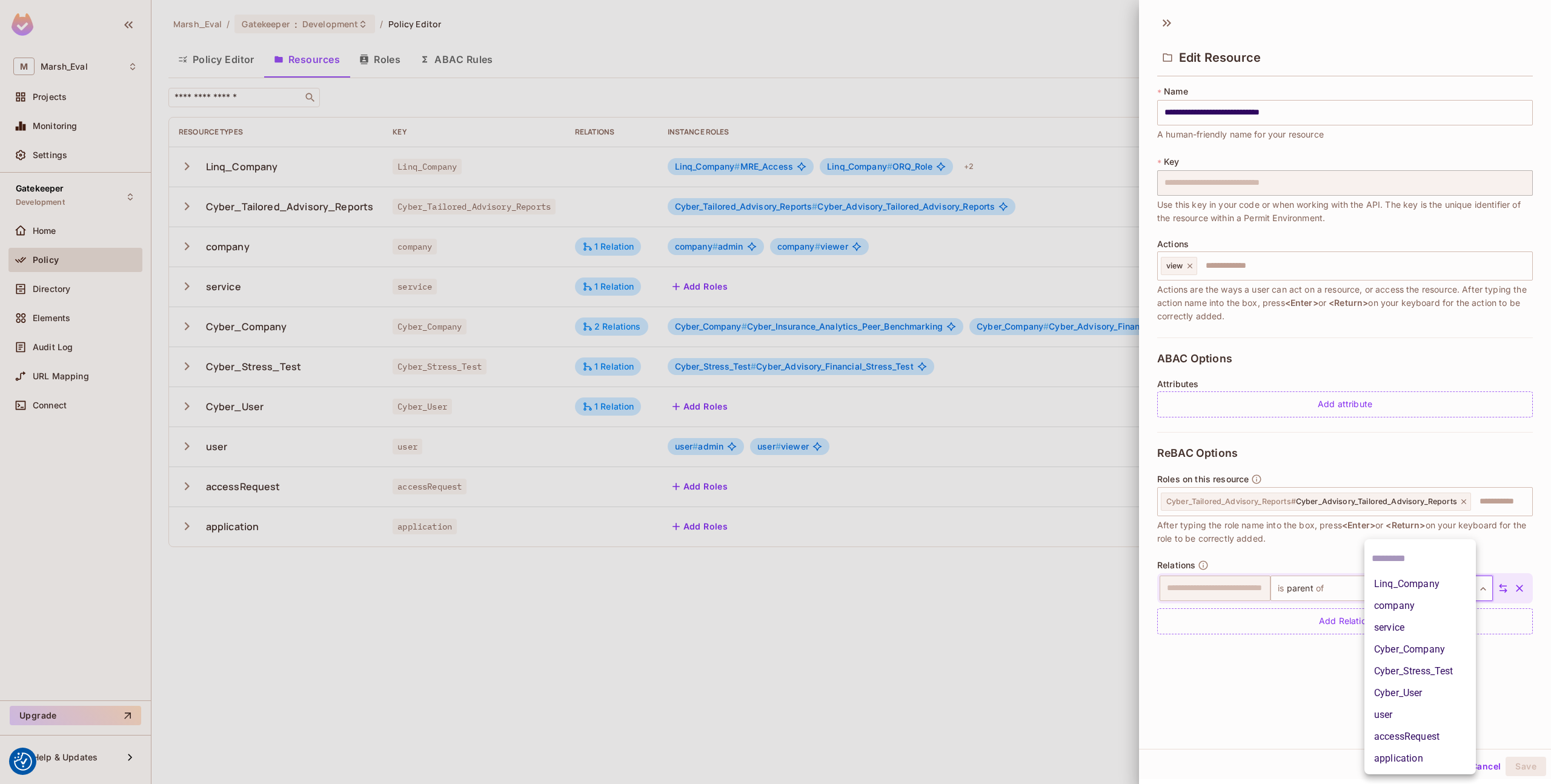
click at [1297, 560] on div at bounding box center [775, 392] width 1551 height 784
click at [1498, 589] on icon at bounding box center [1503, 587] width 11 height 11
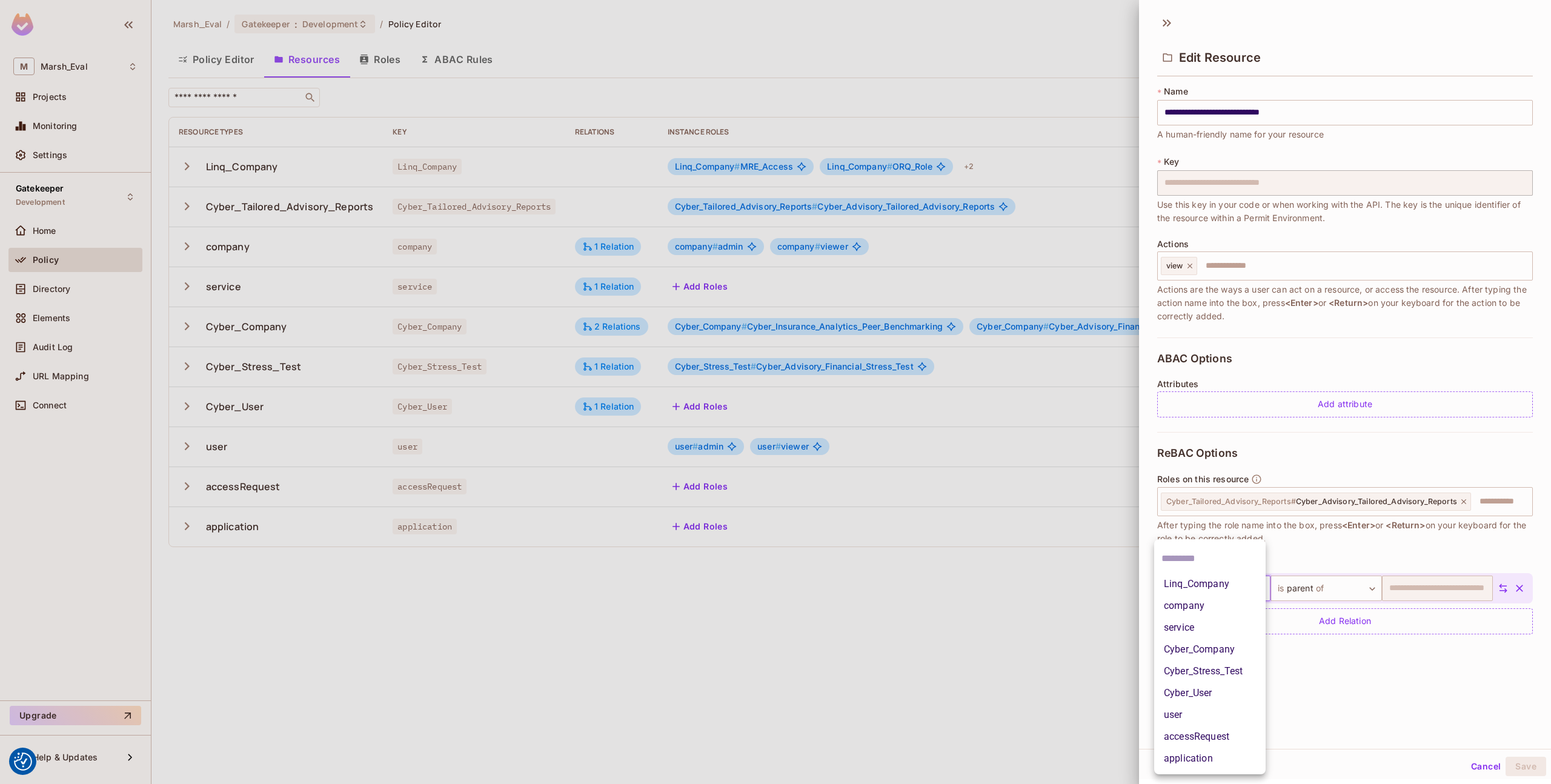
click at [1211, 589] on body "We use cookies to enhance your browsing experience, serve personalized ads or c…" at bounding box center [775, 392] width 1551 height 784
click at [1210, 655] on li "Cyber_Company" at bounding box center [1210, 649] width 112 height 22
click at [1531, 768] on button "Save" at bounding box center [1526, 765] width 41 height 19
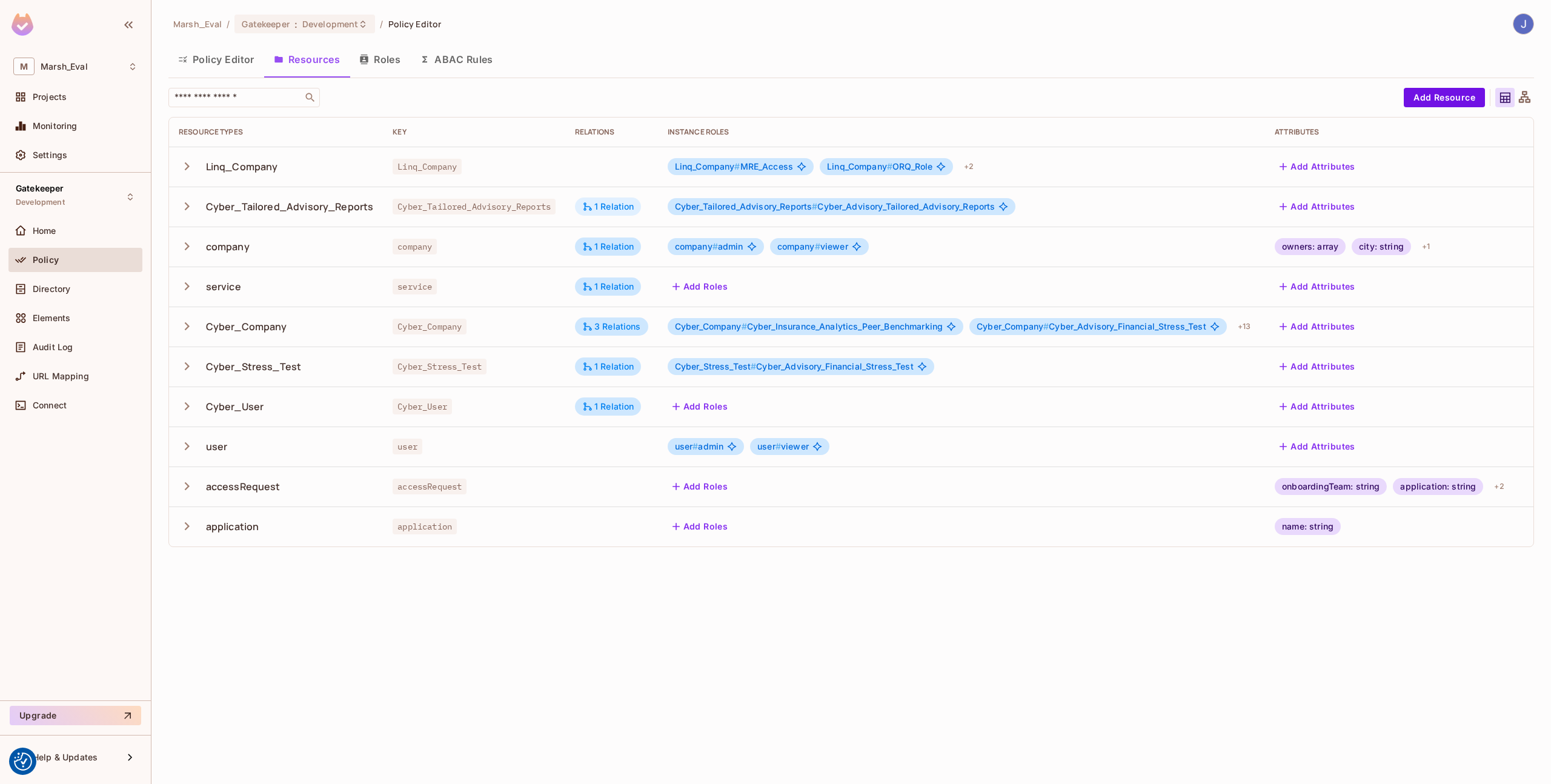
click at [605, 209] on div "1 Relation" at bounding box center [608, 206] width 52 height 11
click at [541, 276] on div at bounding box center [775, 392] width 1551 height 784
click at [611, 321] on div "3 Relations" at bounding box center [611, 326] width 59 height 11
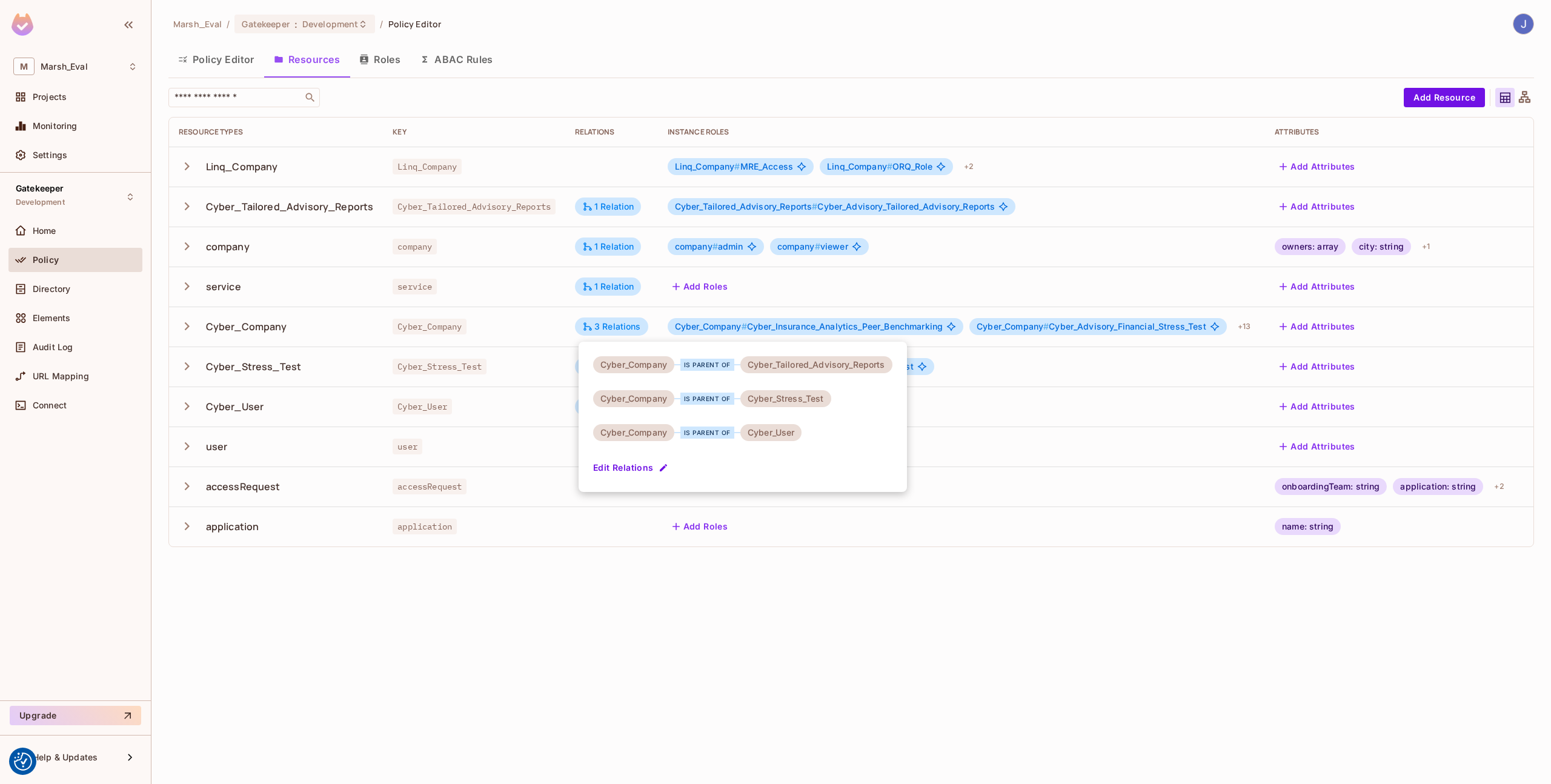
click at [565, 335] on div at bounding box center [775, 392] width 1551 height 784
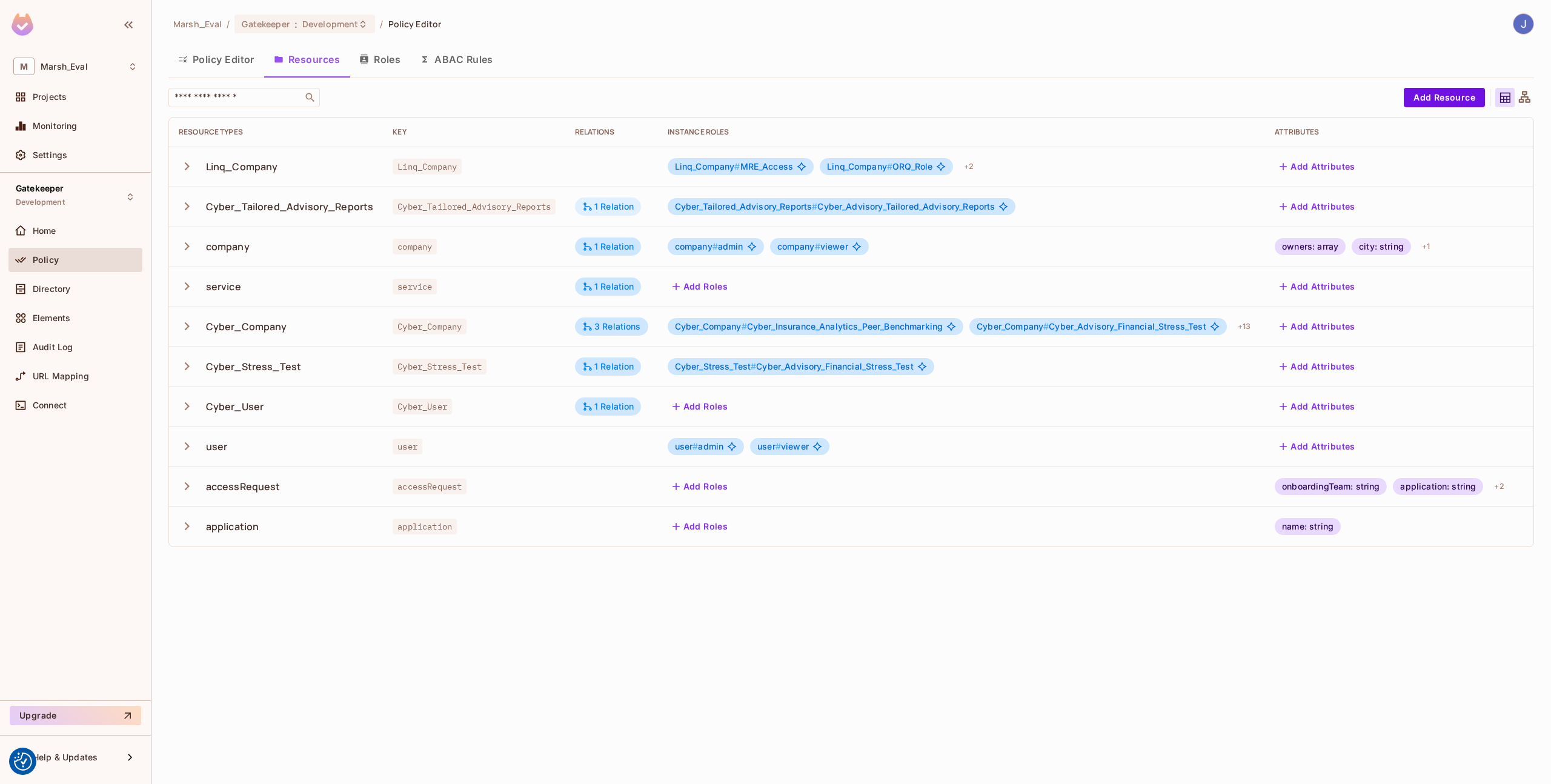
click at [593, 204] on icon at bounding box center [587, 206] width 11 height 11
click at [564, 241] on div at bounding box center [775, 392] width 1551 height 784
click at [593, 322] on icon at bounding box center [587, 326] width 11 height 11
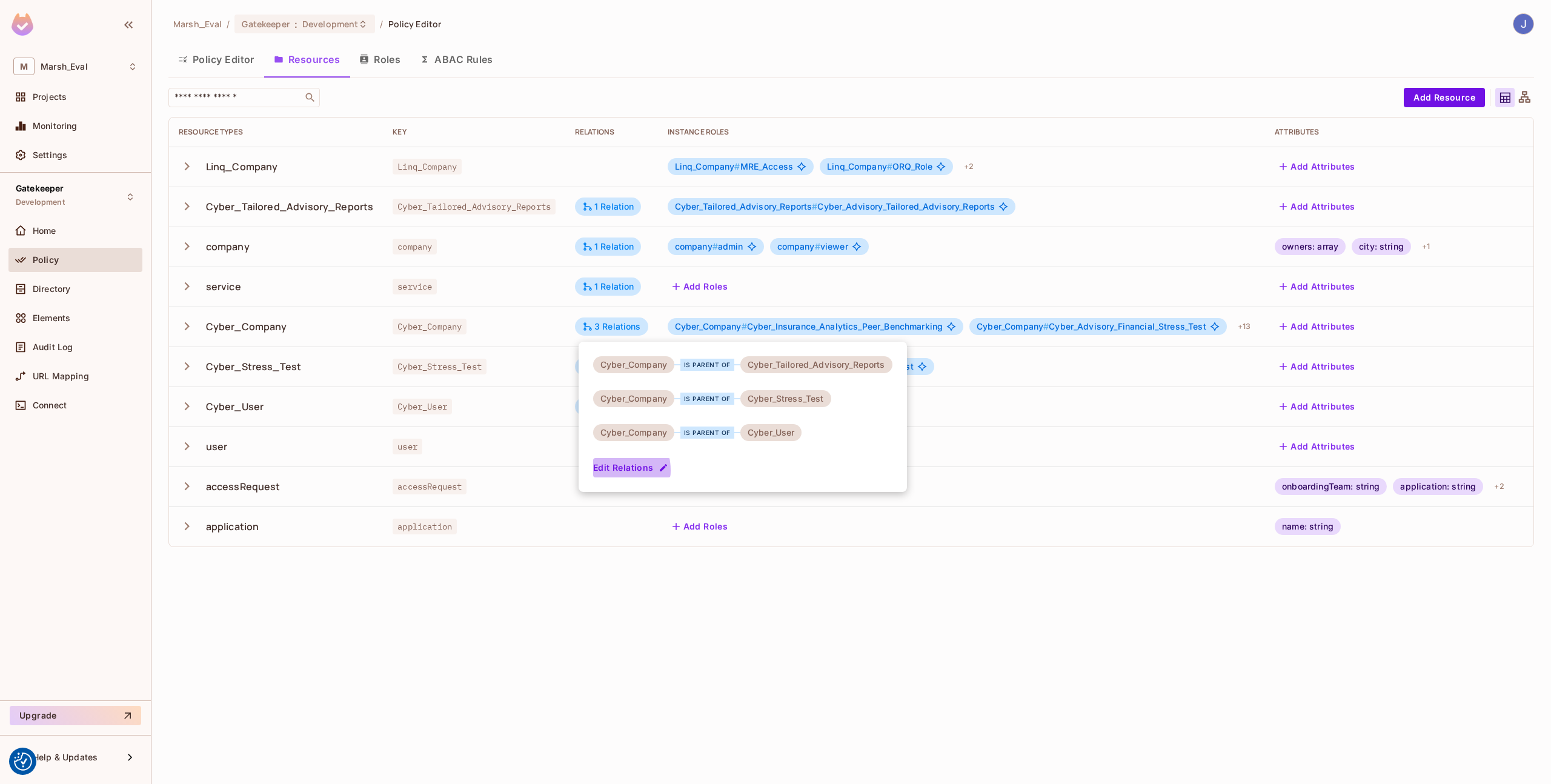
click at [609, 470] on button "Edit Relations" at bounding box center [632, 467] width 78 height 19
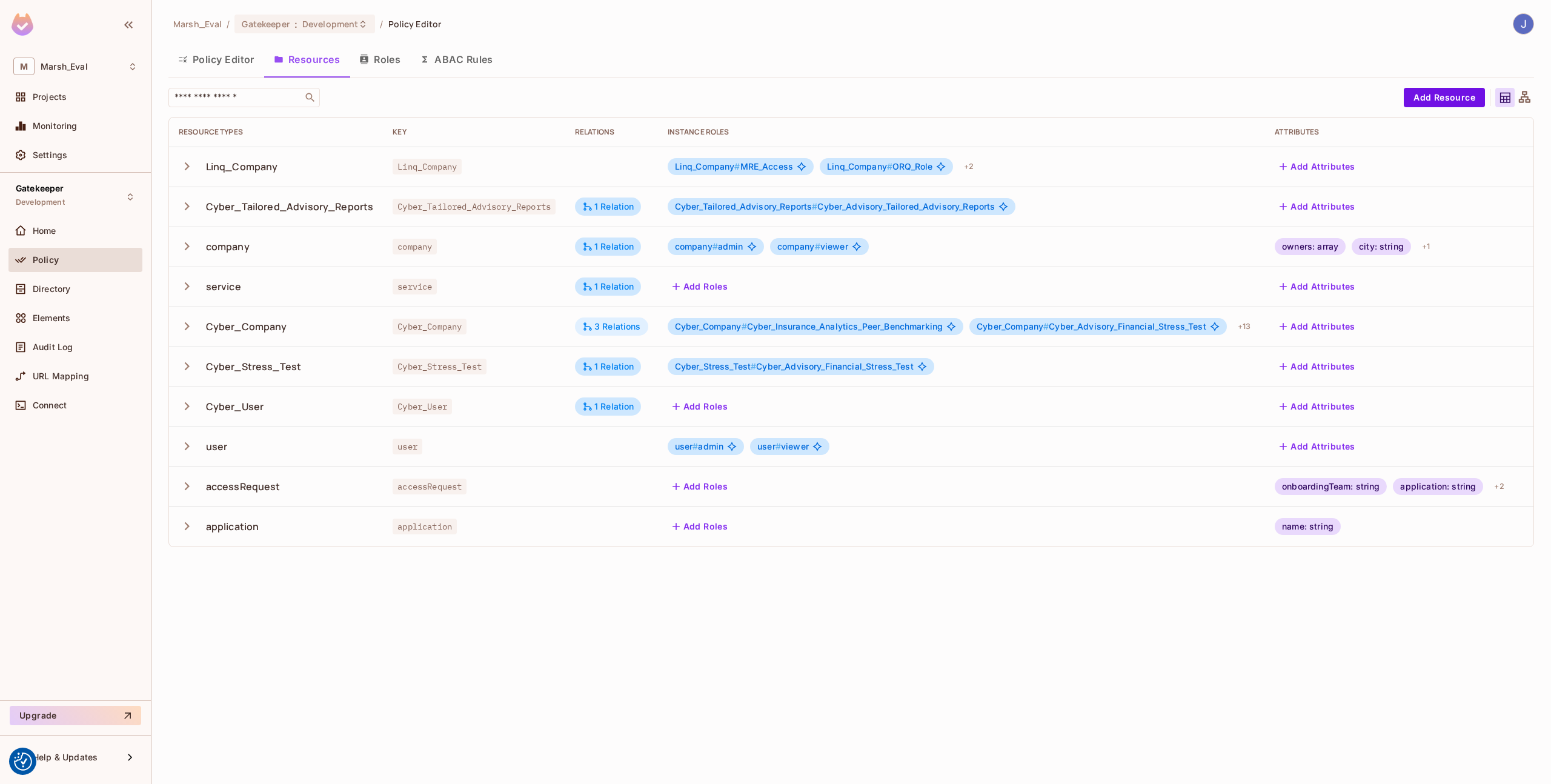
click at [631, 328] on div "3 Relations" at bounding box center [611, 326] width 59 height 11
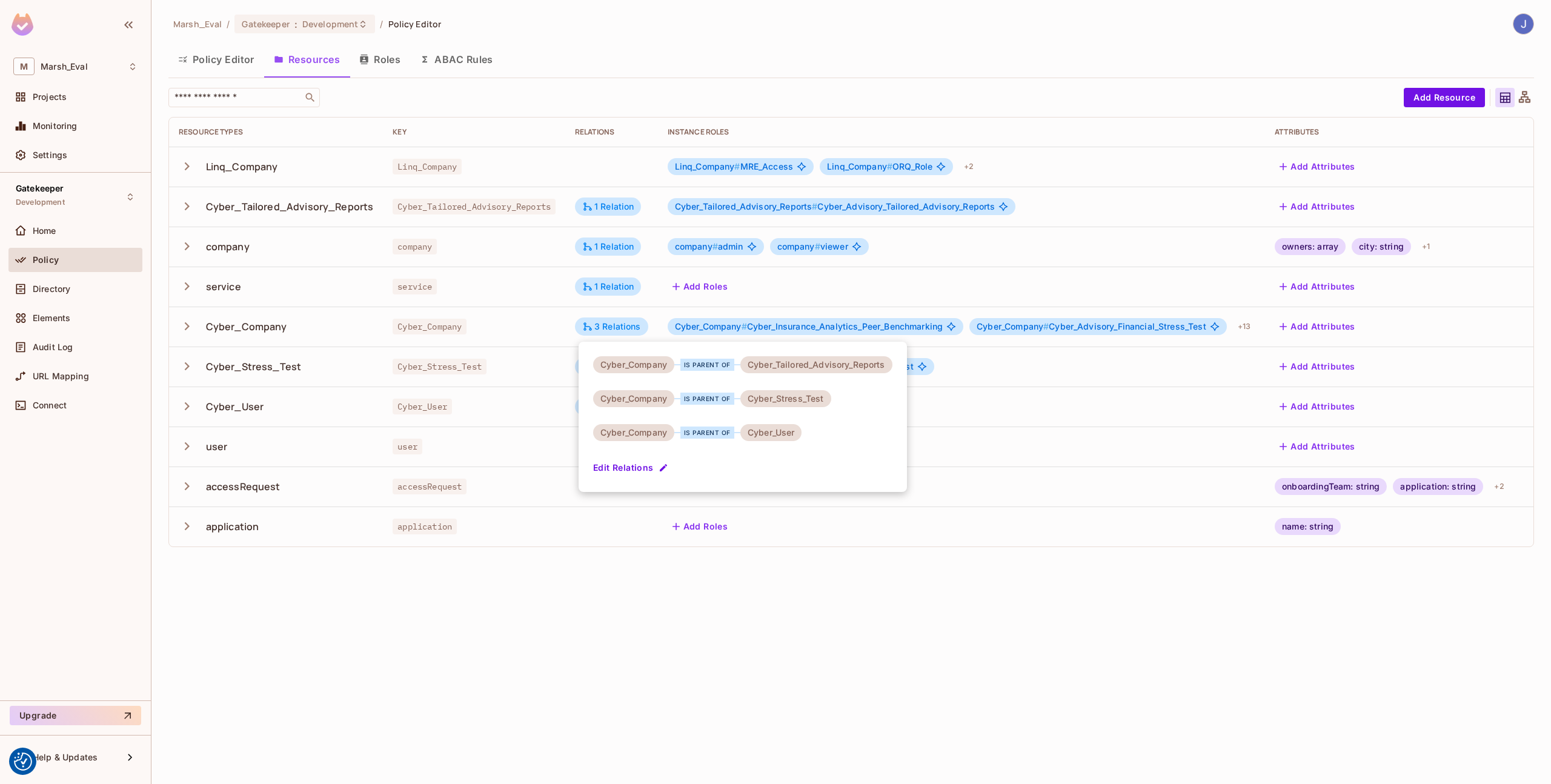
click at [643, 462] on button "Edit Relations" at bounding box center [632, 467] width 78 height 19
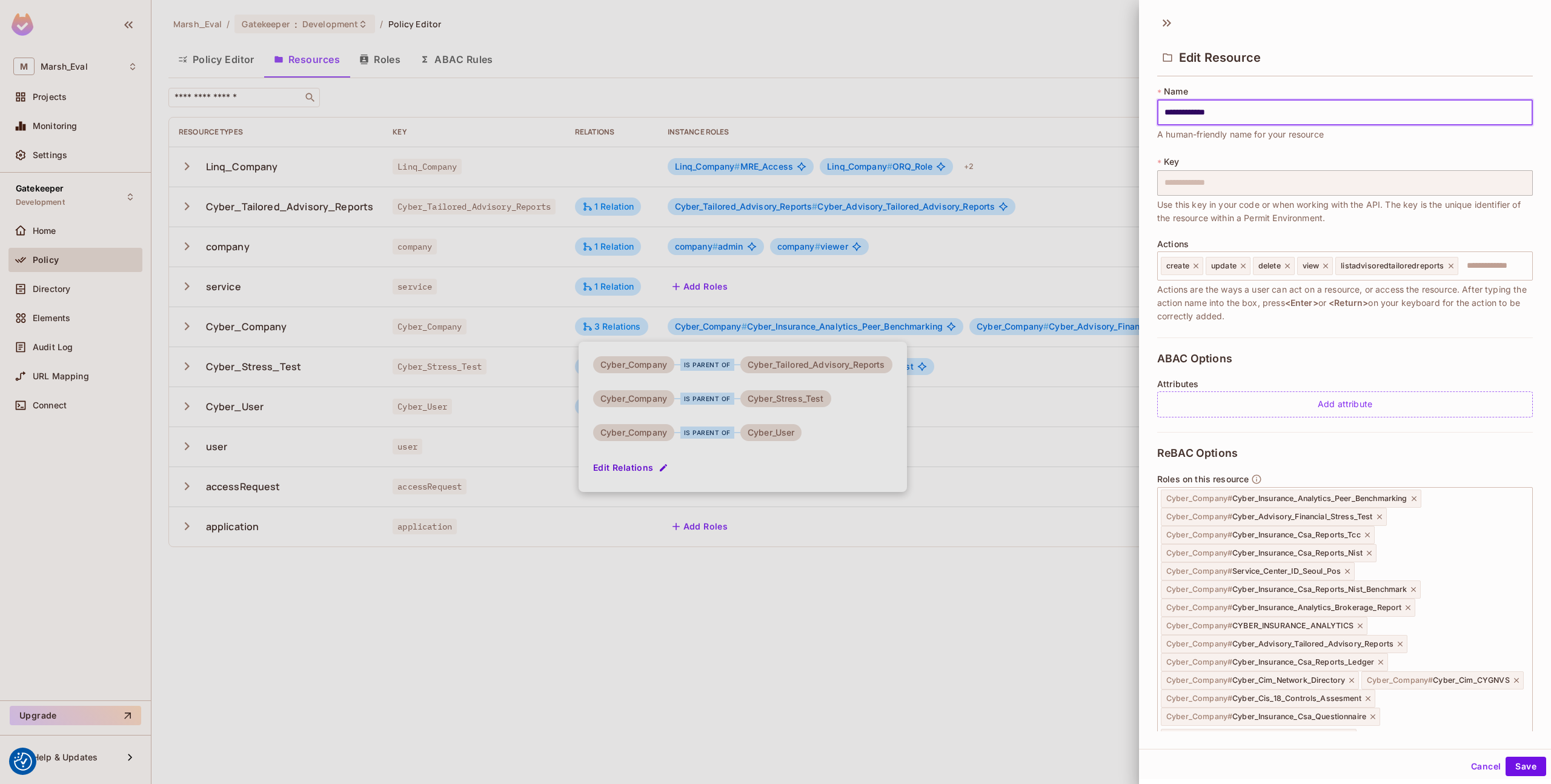
scroll to position [242, 0]
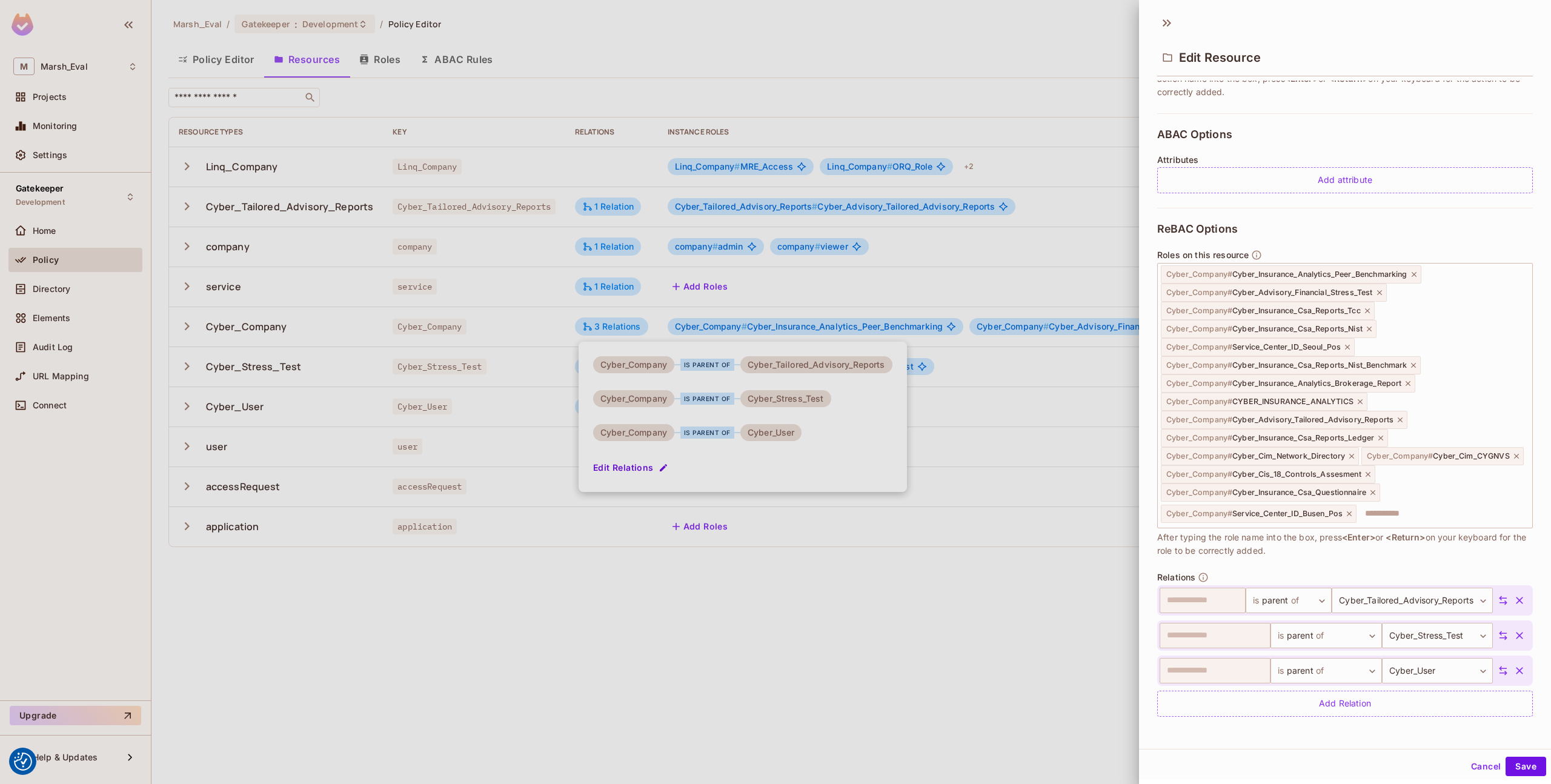
click at [1514, 638] on icon "button" at bounding box center [1520, 635] width 12 height 12
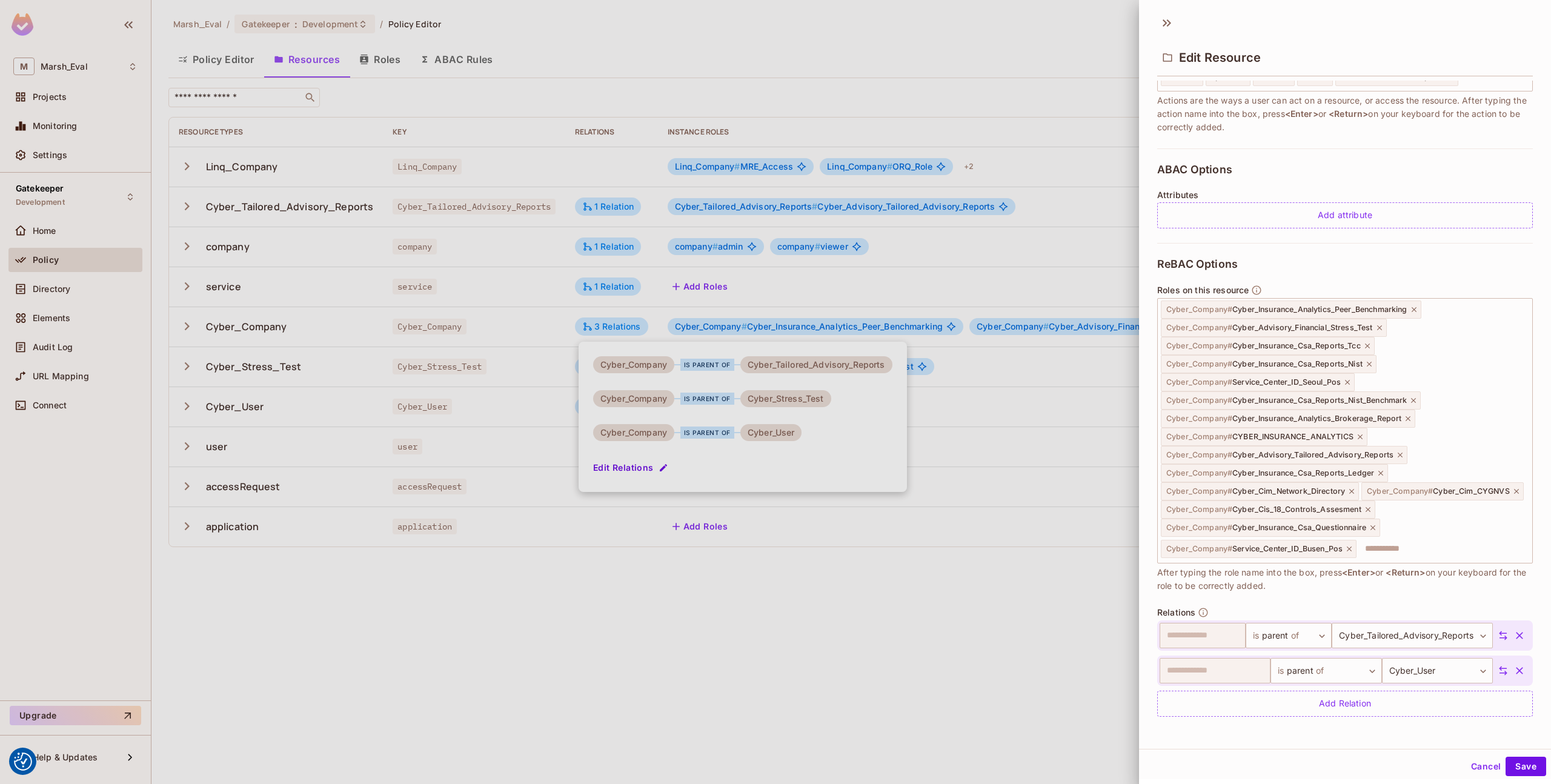
scroll to position [207, 0]
click at [1516, 765] on button "Save" at bounding box center [1526, 765] width 41 height 19
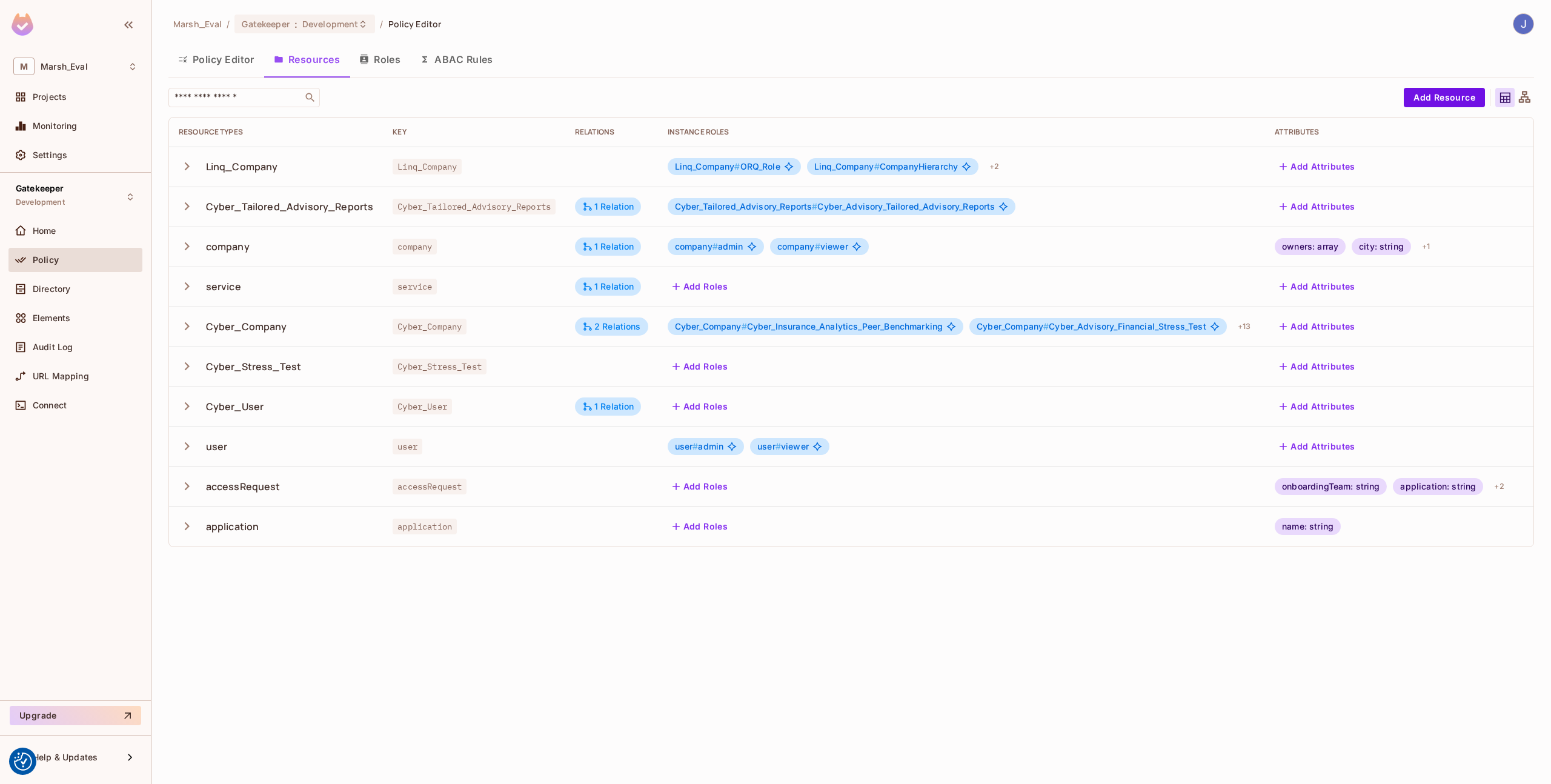
click at [275, 208] on div "Cyber_Tailored_Advisory_Reports" at bounding box center [290, 207] width 168 height 14
copy div "Cyber_Tailored_Advisory_Reports"
click at [303, 330] on div "Cyber_Company" at bounding box center [276, 327] width 194 height 26
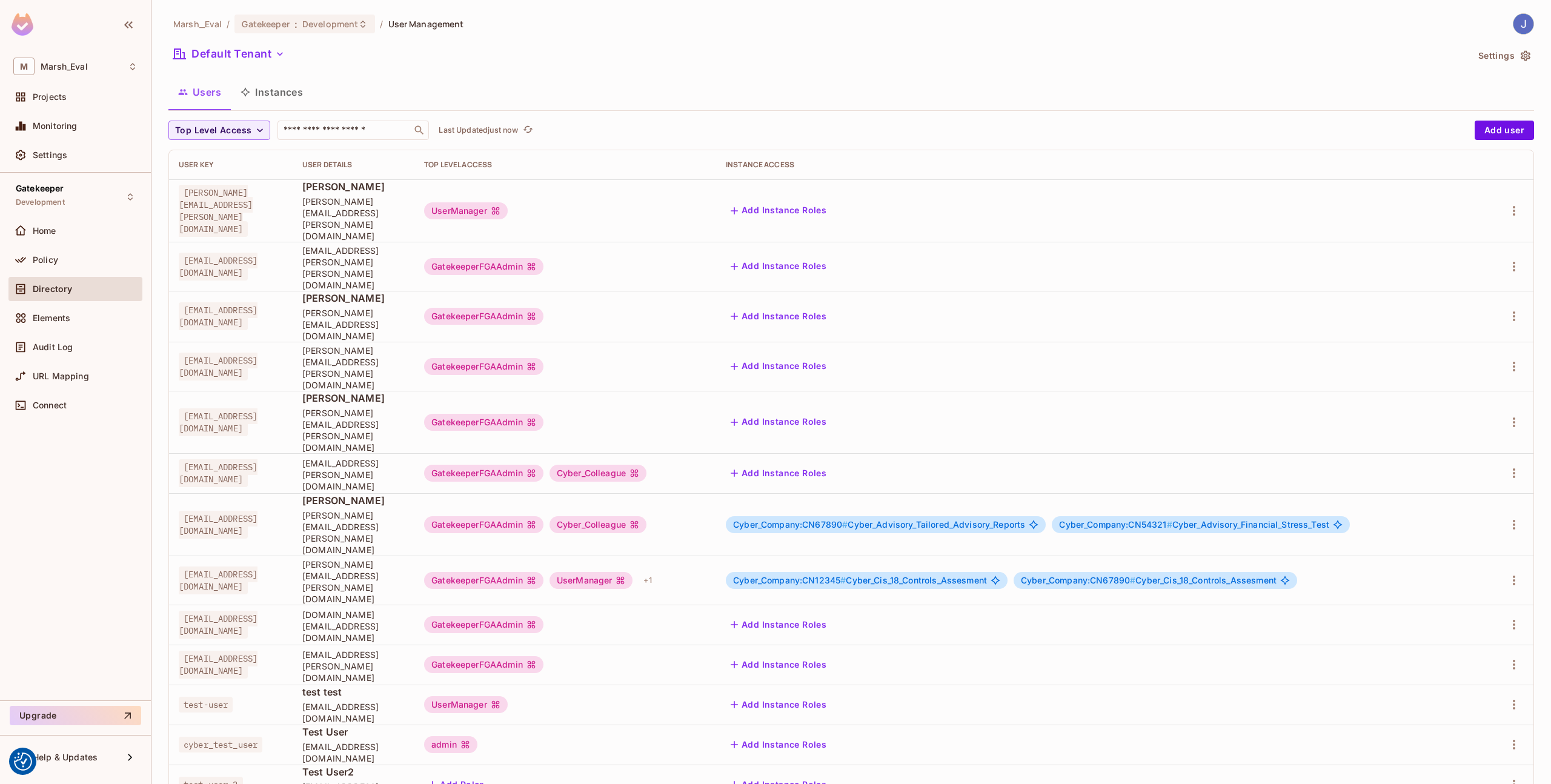
click at [274, 87] on button "Instances" at bounding box center [271, 92] width 82 height 31
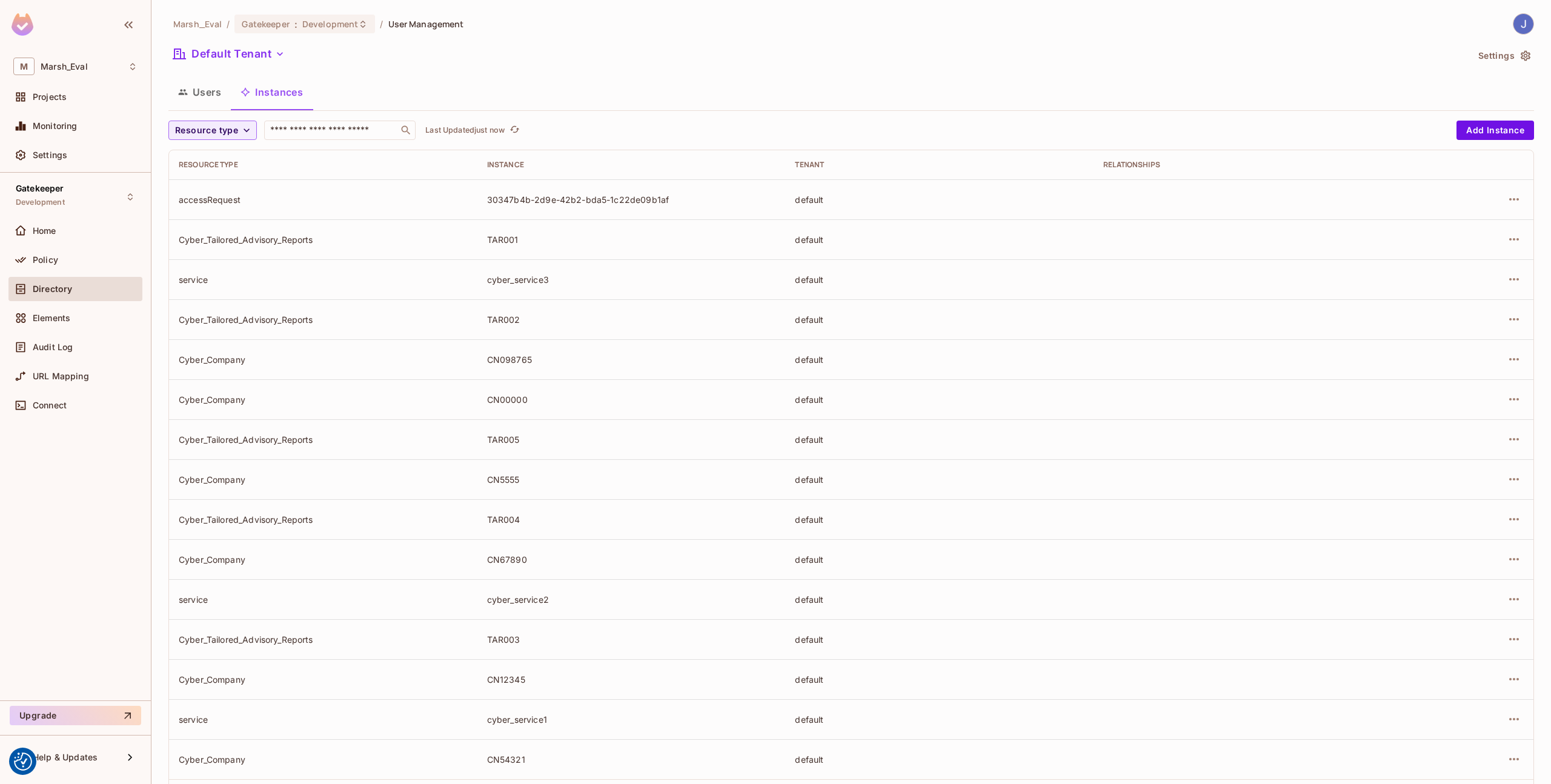
scroll to position [63, 0]
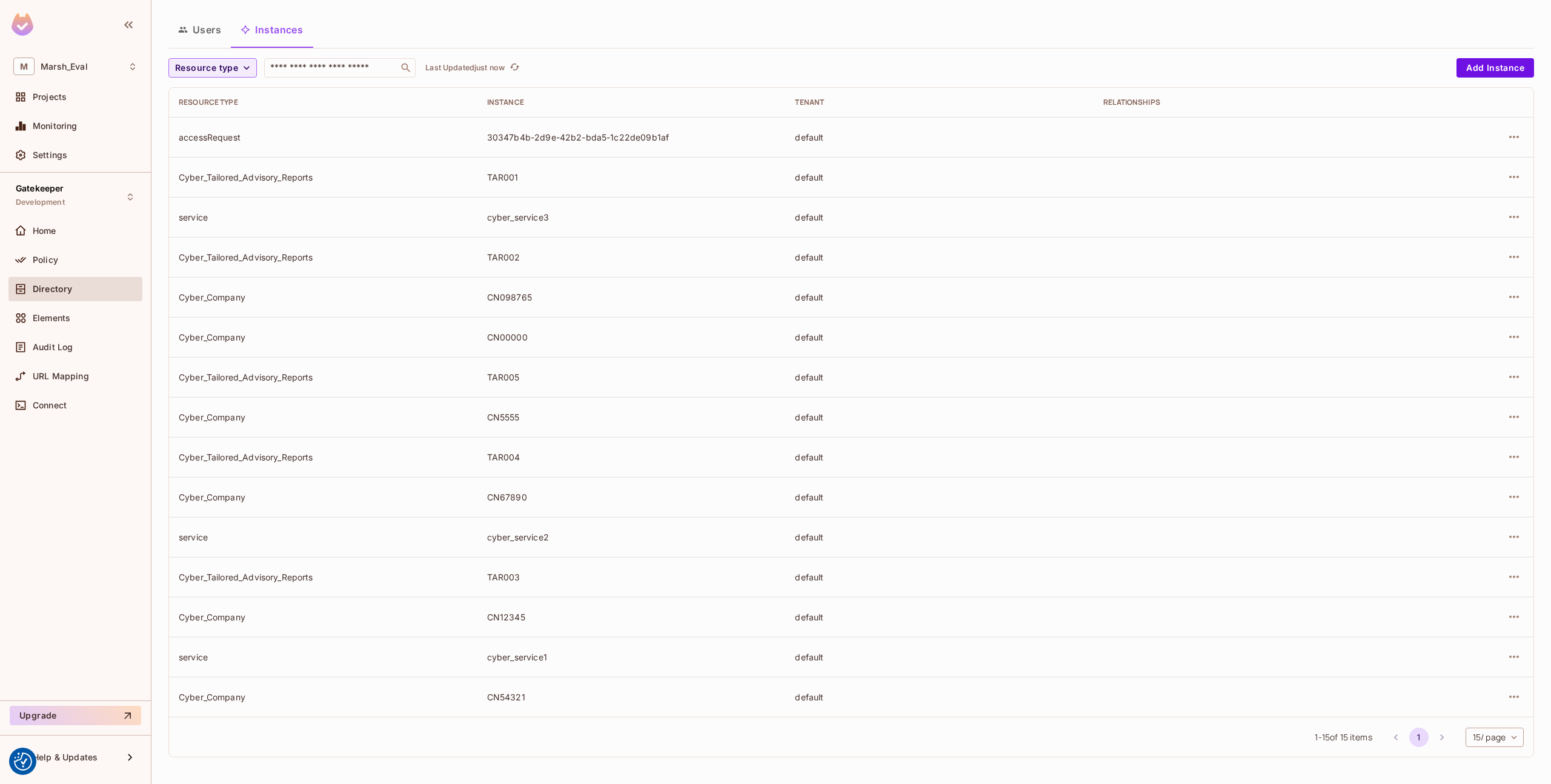
click at [270, 186] on td "Cyber_Tailored_Advisory_Reports" at bounding box center [323, 177] width 308 height 40
click at [268, 177] on div "Cyber_Tailored_Advisory_Reports" at bounding box center [323, 177] width 289 height 11
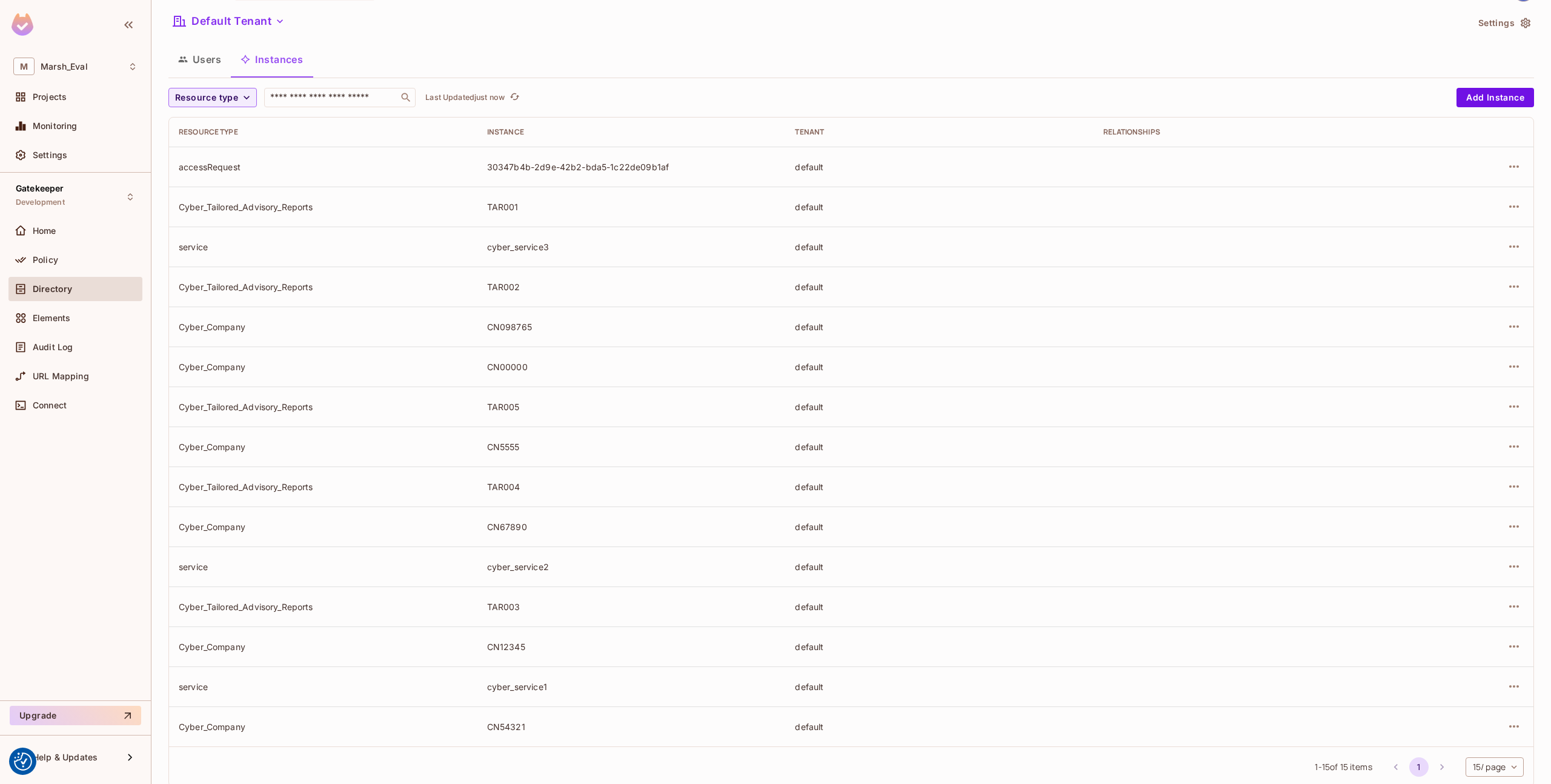
scroll to position [0, 0]
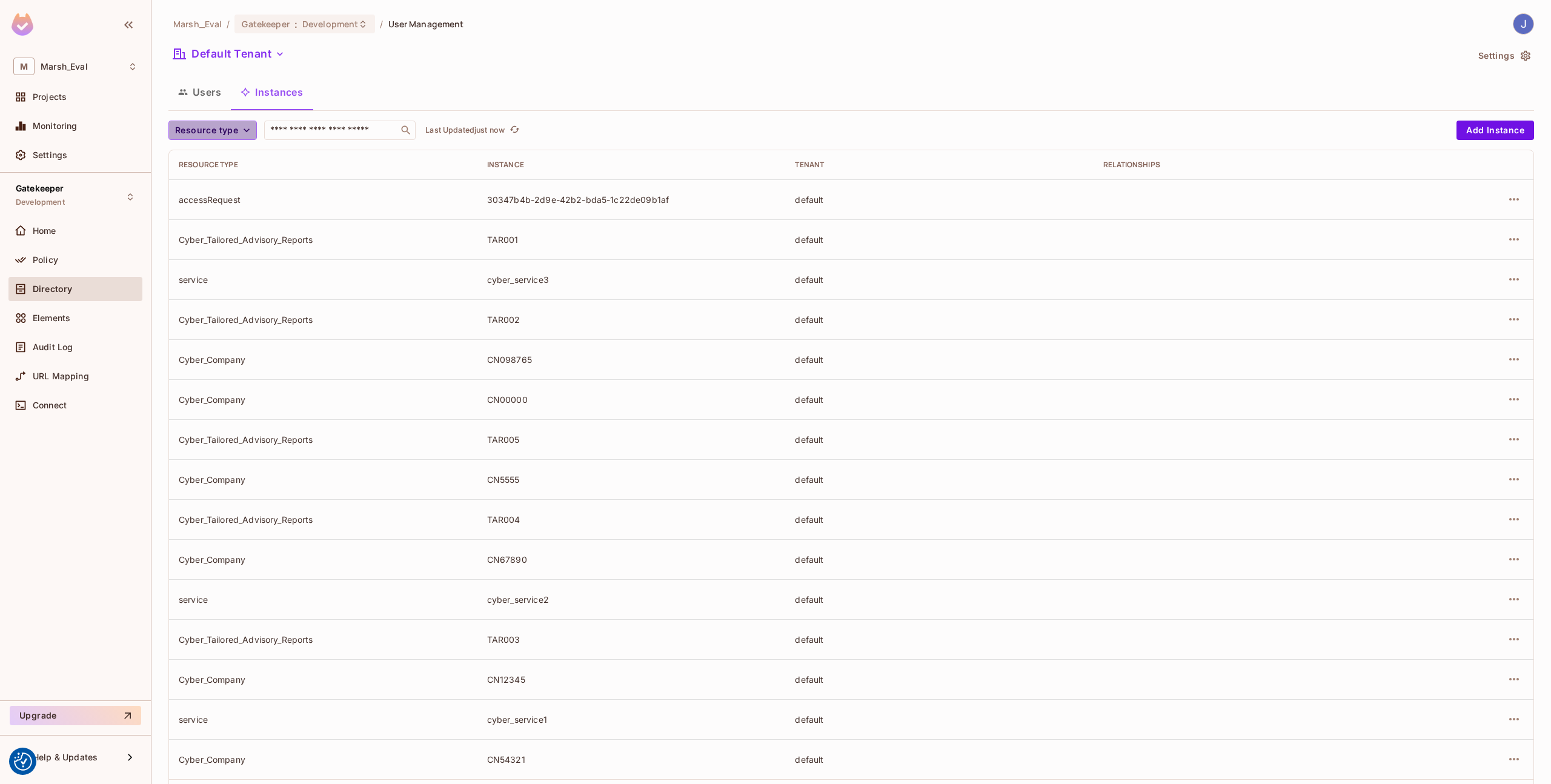
click at [232, 135] on span "Resource type" at bounding box center [207, 130] width 63 height 15
click at [431, 404] on div at bounding box center [775, 392] width 1551 height 784
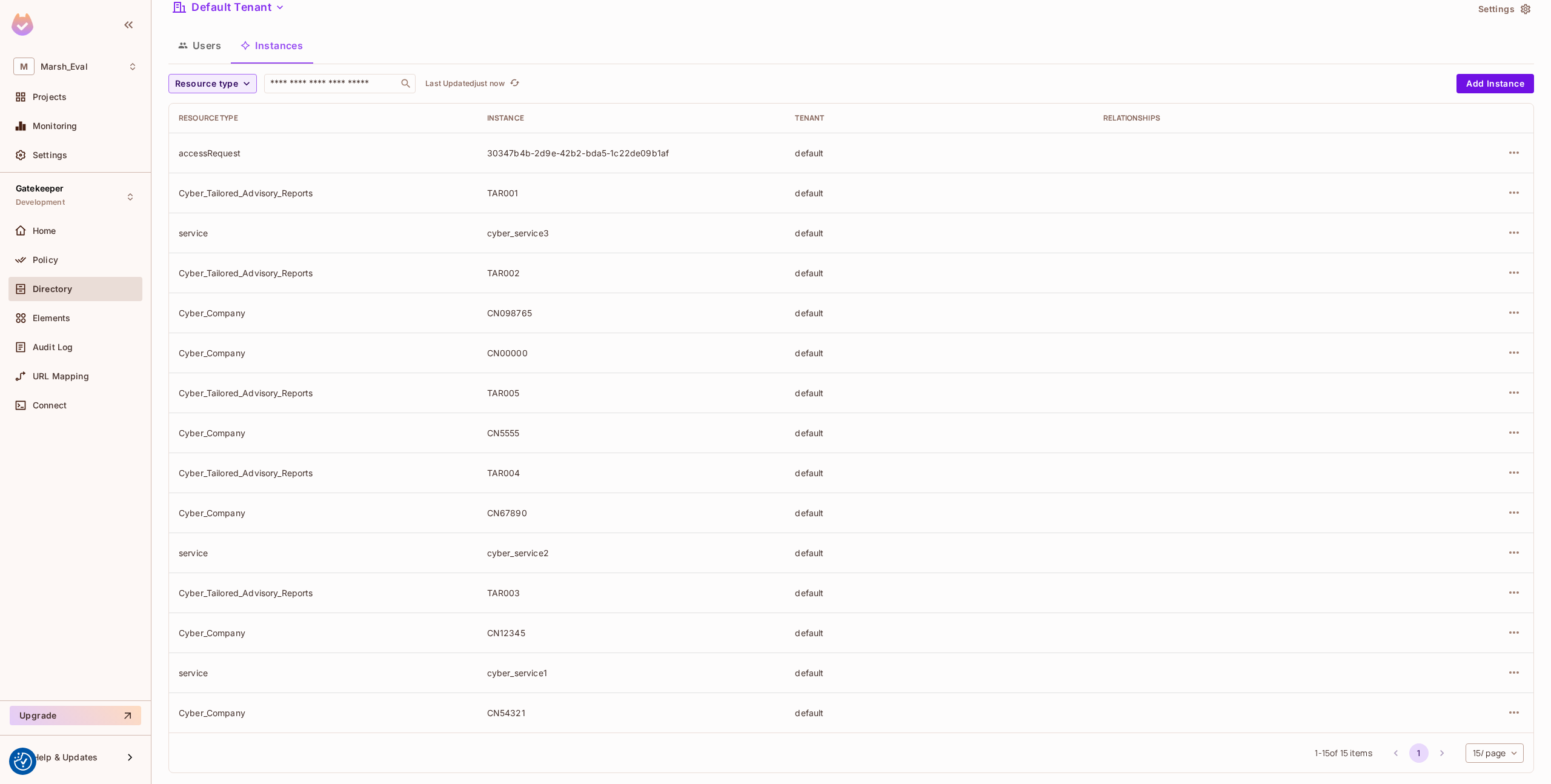
scroll to position [48, 0]
click at [1507, 189] on icon "button" at bounding box center [1514, 192] width 14 height 14
click at [1474, 225] on div "Edit Resource Instance" at bounding box center [1433, 219] width 95 height 12
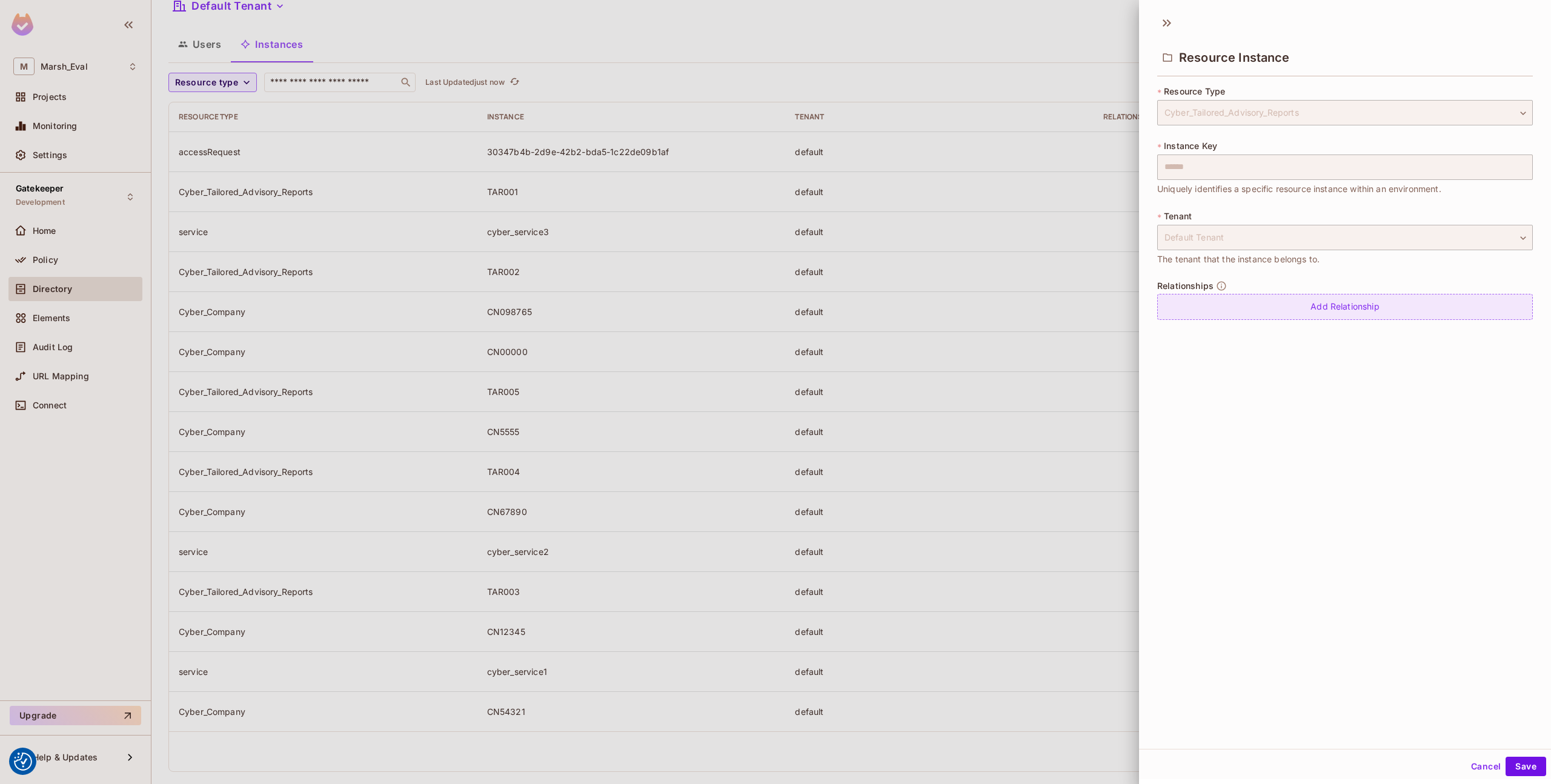
click at [1323, 309] on div "Add Relationship" at bounding box center [1345, 307] width 375 height 26
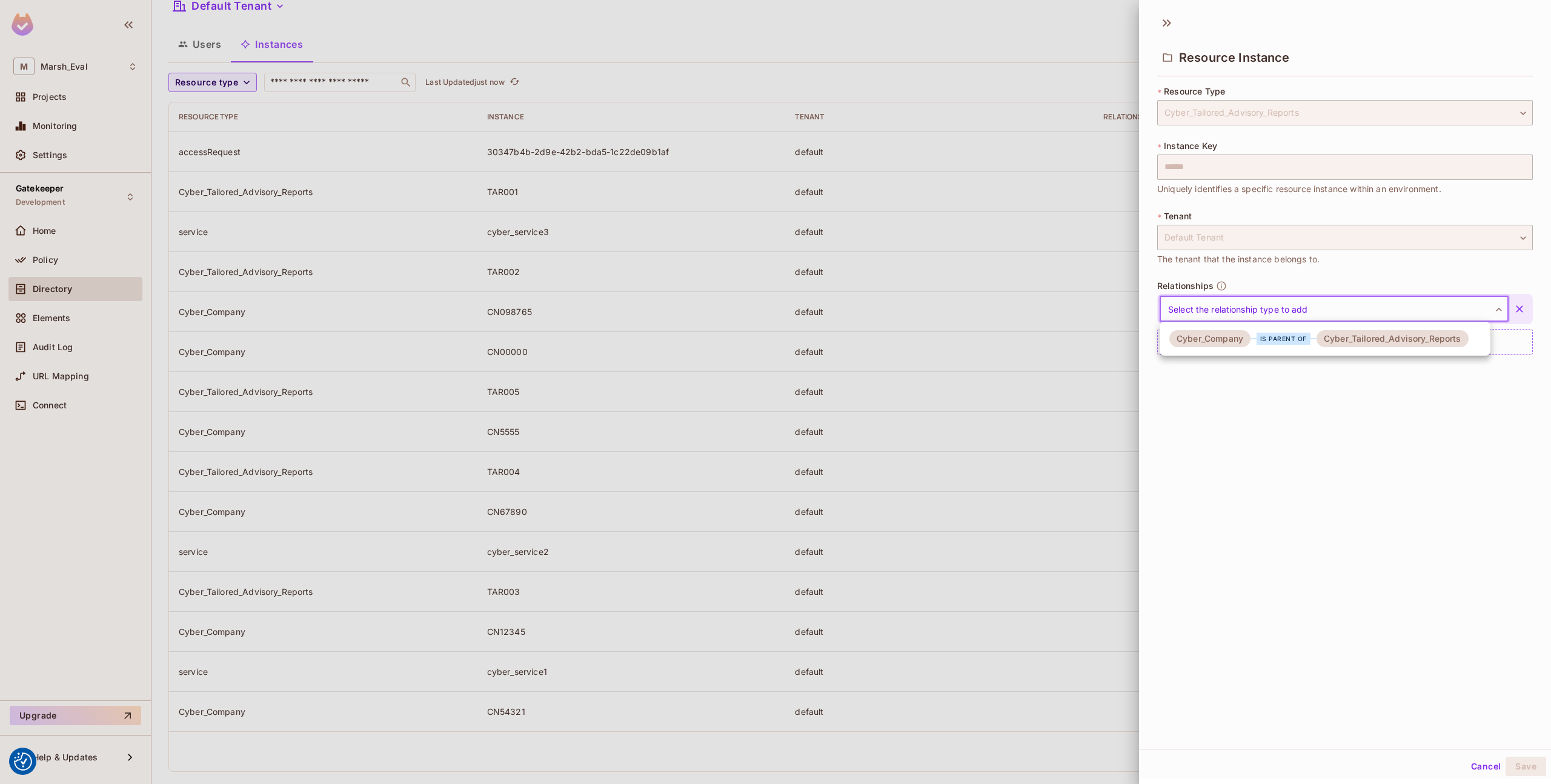
click at [1219, 311] on body "We use cookies to enhance your browsing experience, serve personalized ads or c…" at bounding box center [775, 392] width 1551 height 784
click at [1216, 339] on div "Cyber_Company" at bounding box center [1210, 339] width 81 height 17
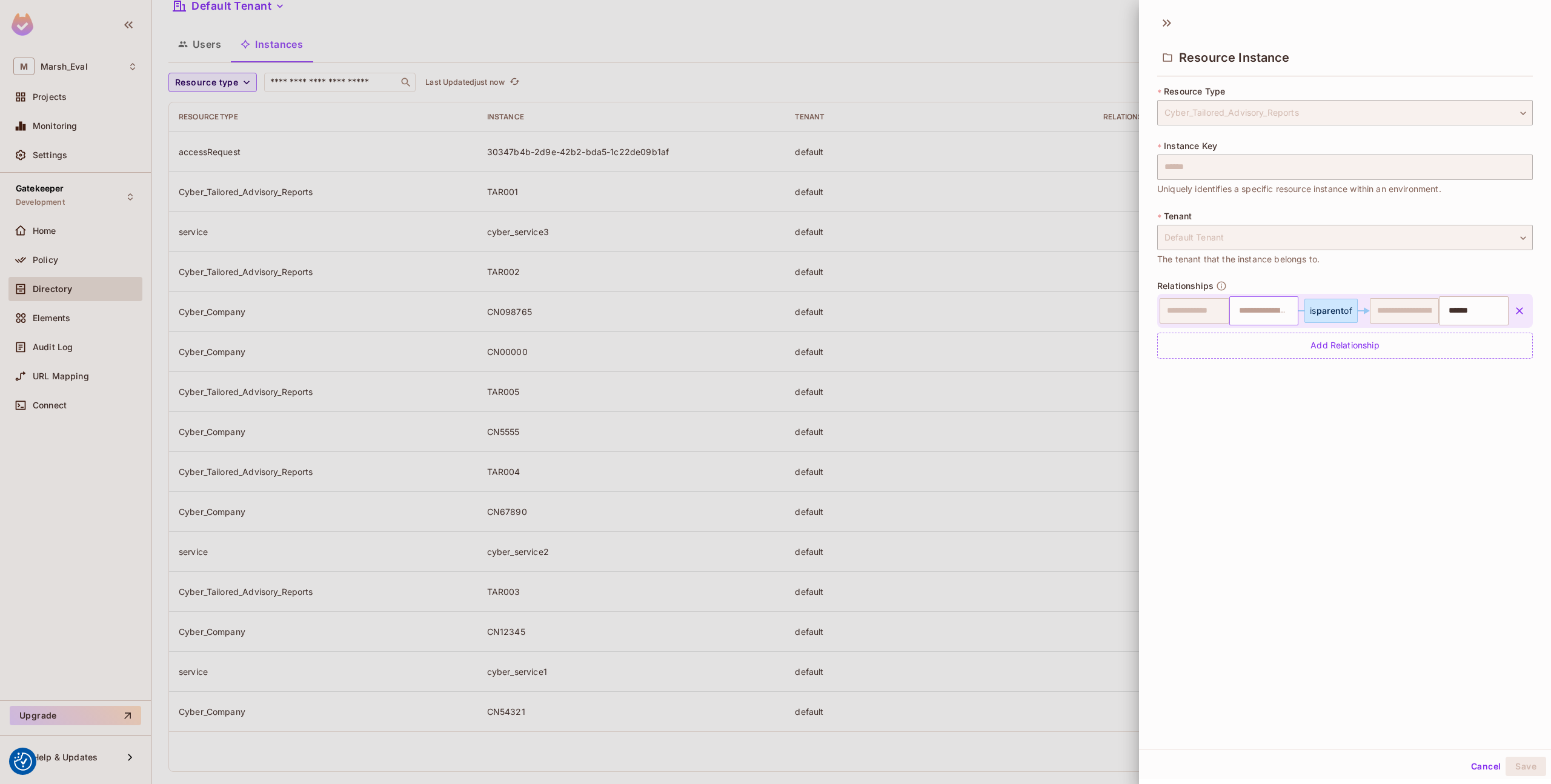
click at [1277, 310] on input "text" at bounding box center [1262, 310] width 62 height 24
type input "*******"
click at [1485, 675] on div "**********" at bounding box center [1345, 378] width 412 height 740
click at [1517, 773] on button "Save" at bounding box center [1526, 765] width 41 height 19
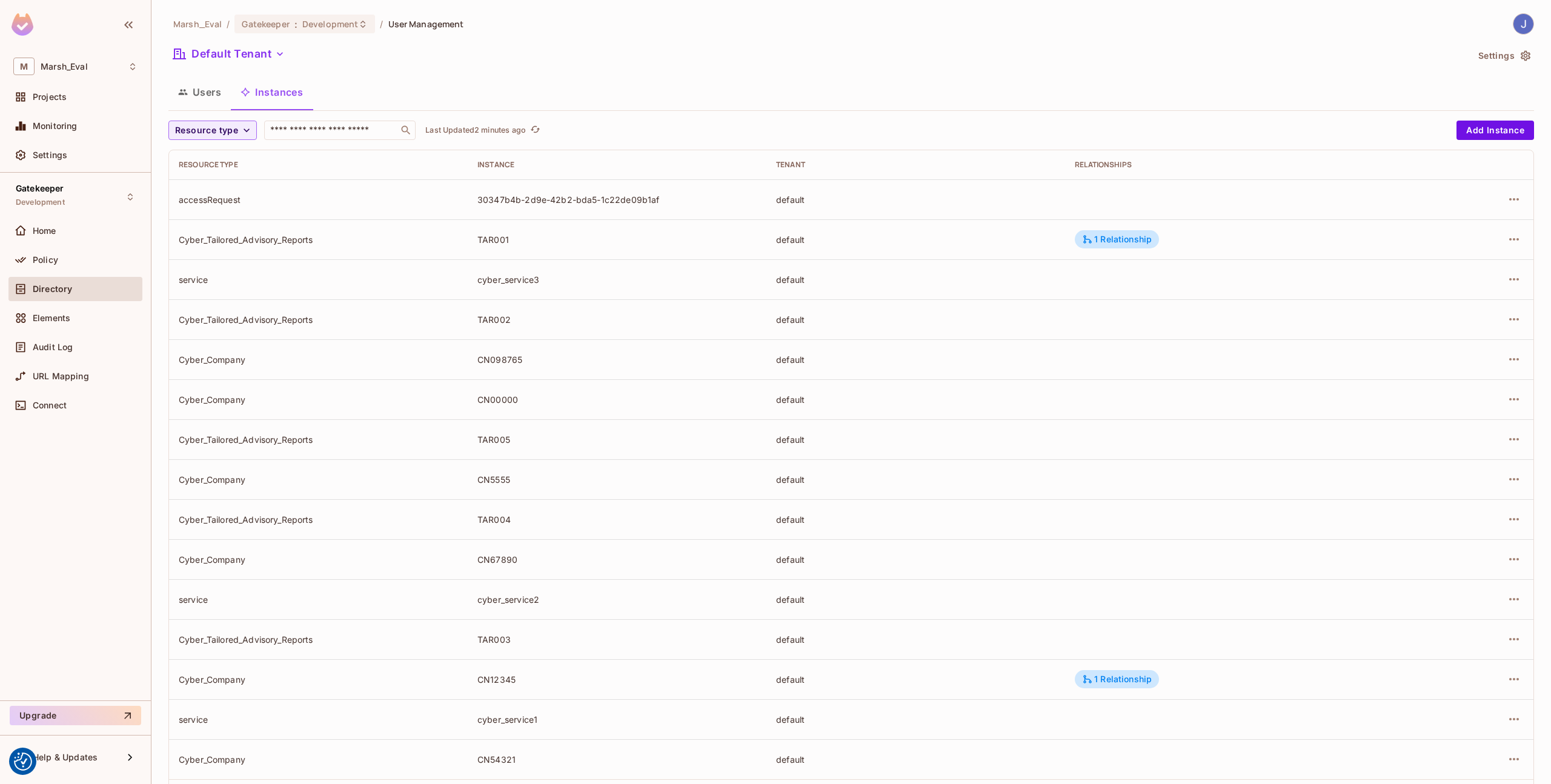
scroll to position [63, 0]
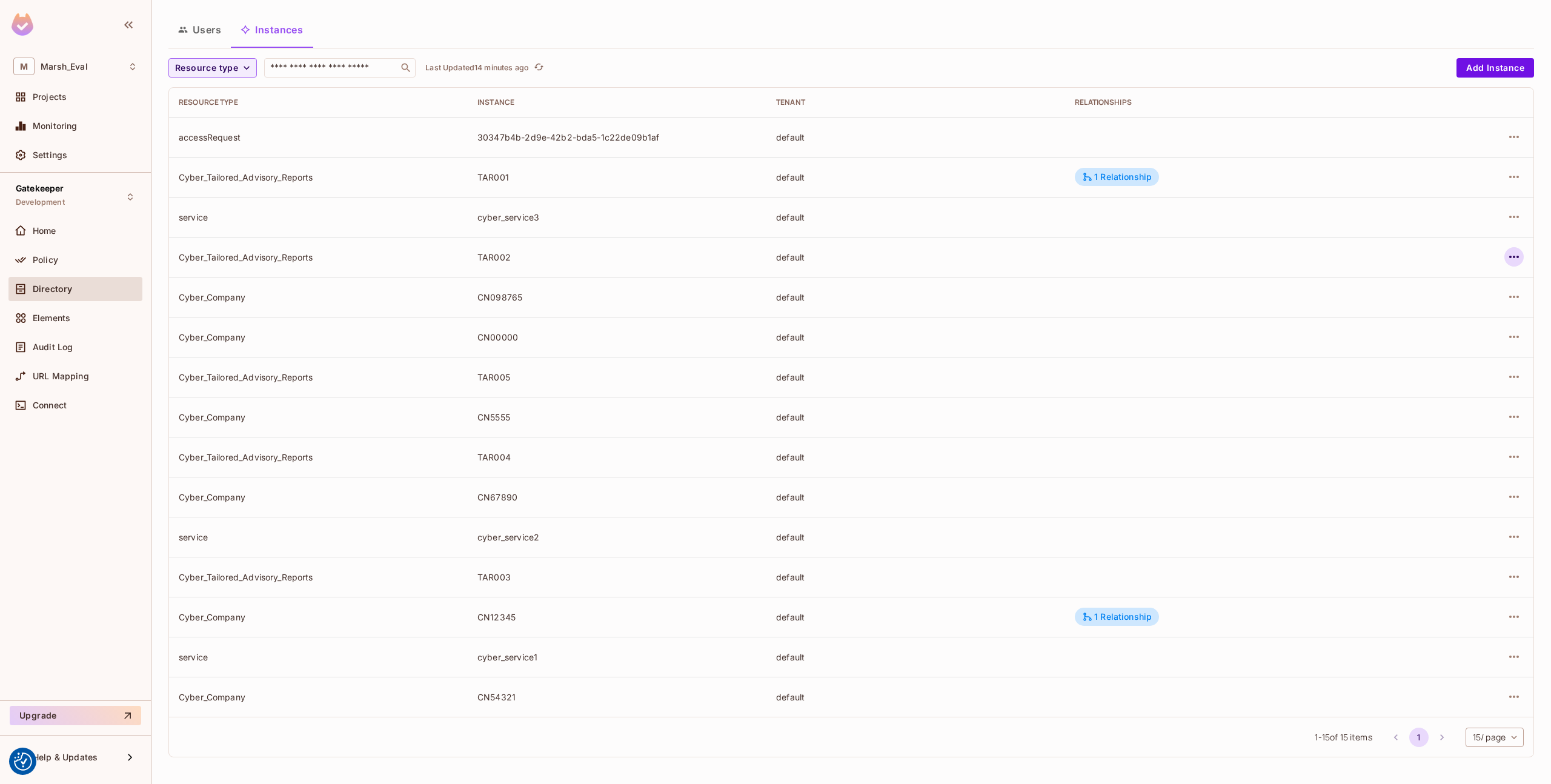
click at [1507, 253] on icon "button" at bounding box center [1514, 256] width 14 height 14
click at [1440, 291] on span "Edit Resource Instance" at bounding box center [1433, 284] width 102 height 19
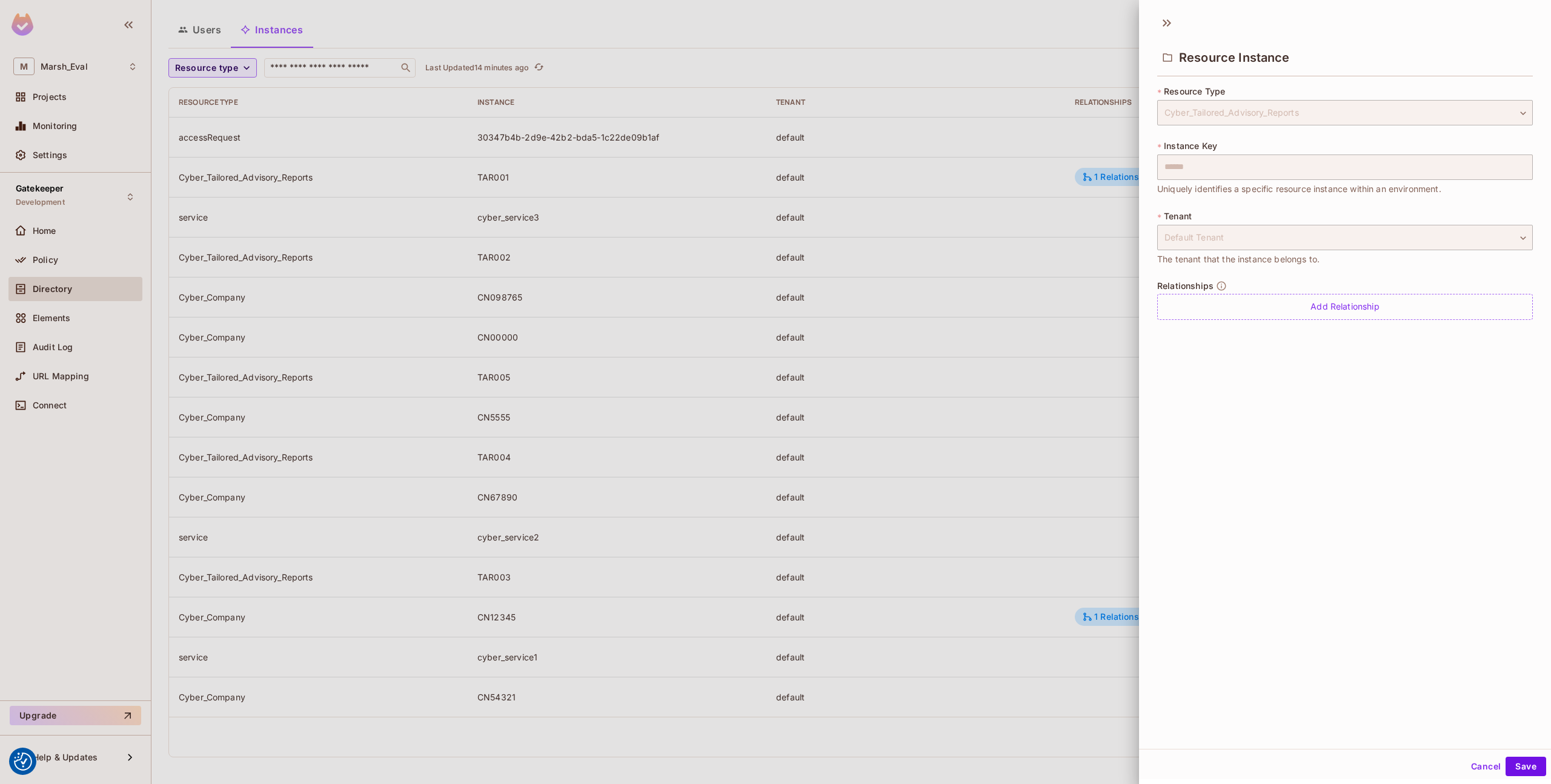
click at [1290, 284] on div "Relationships Add Relationship" at bounding box center [1345, 300] width 375 height 39
click at [1287, 303] on div "Add Relationship" at bounding box center [1345, 307] width 375 height 26
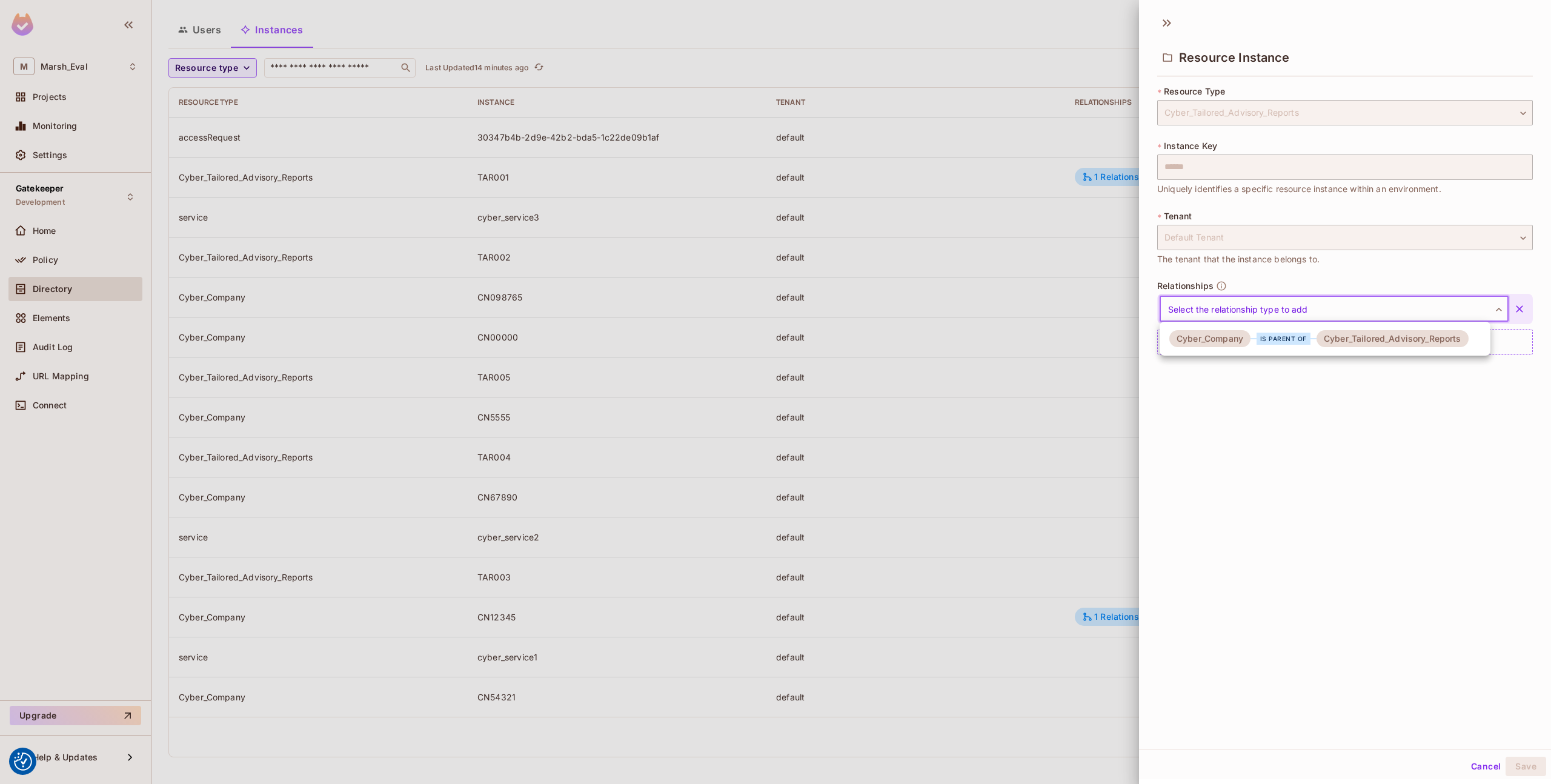
click at [1272, 305] on body "We use cookies to enhance your browsing experience, serve personalized ads or c…" at bounding box center [775, 392] width 1551 height 784
click at [1243, 344] on div "Cyber_Company" at bounding box center [1210, 339] width 81 height 17
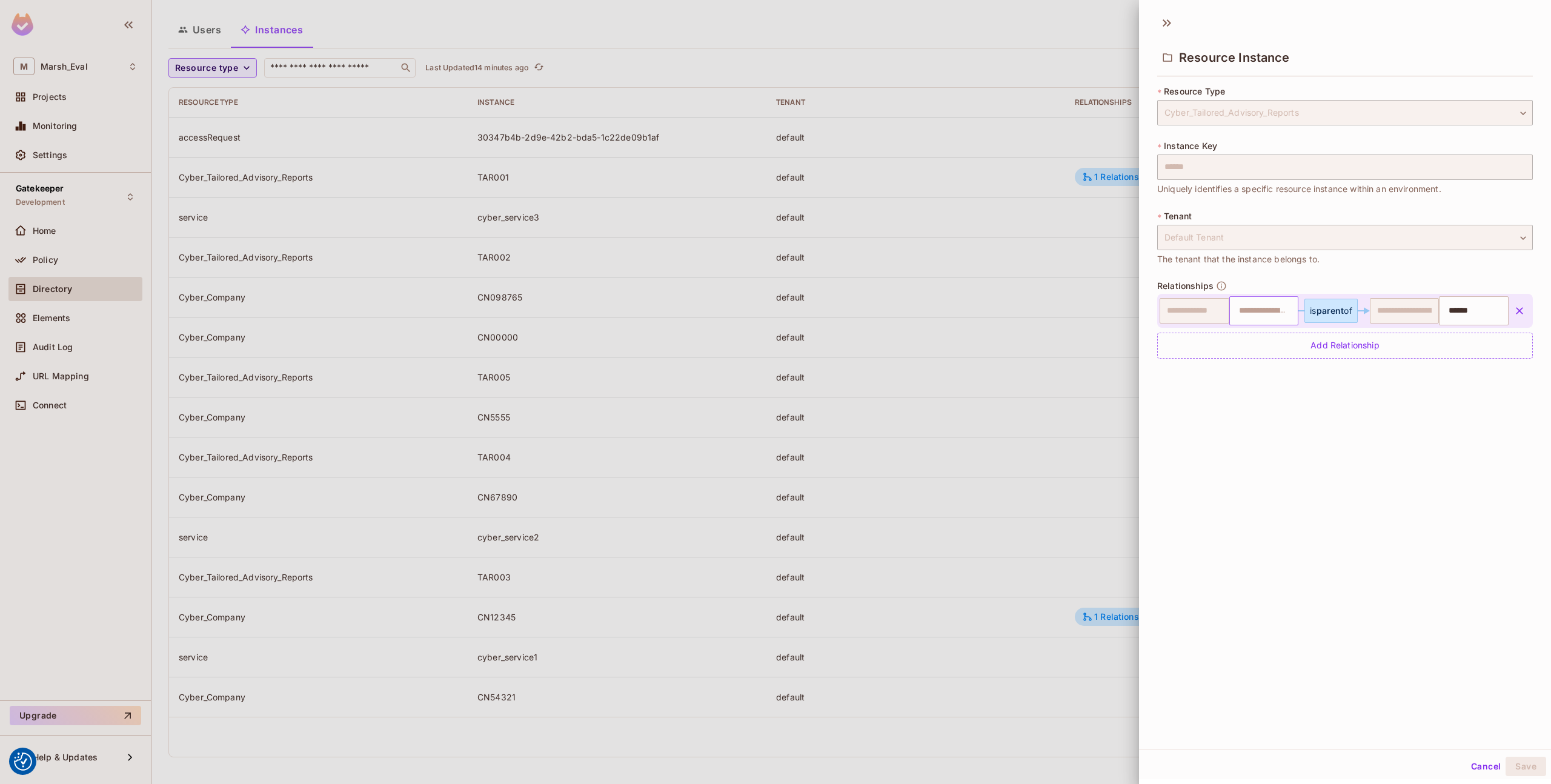
click at [1247, 306] on input "text" at bounding box center [1262, 310] width 62 height 24
type input "*******"
click at [1479, 666] on div "**********" at bounding box center [1345, 378] width 412 height 740
click at [1510, 764] on button "Save" at bounding box center [1526, 765] width 41 height 19
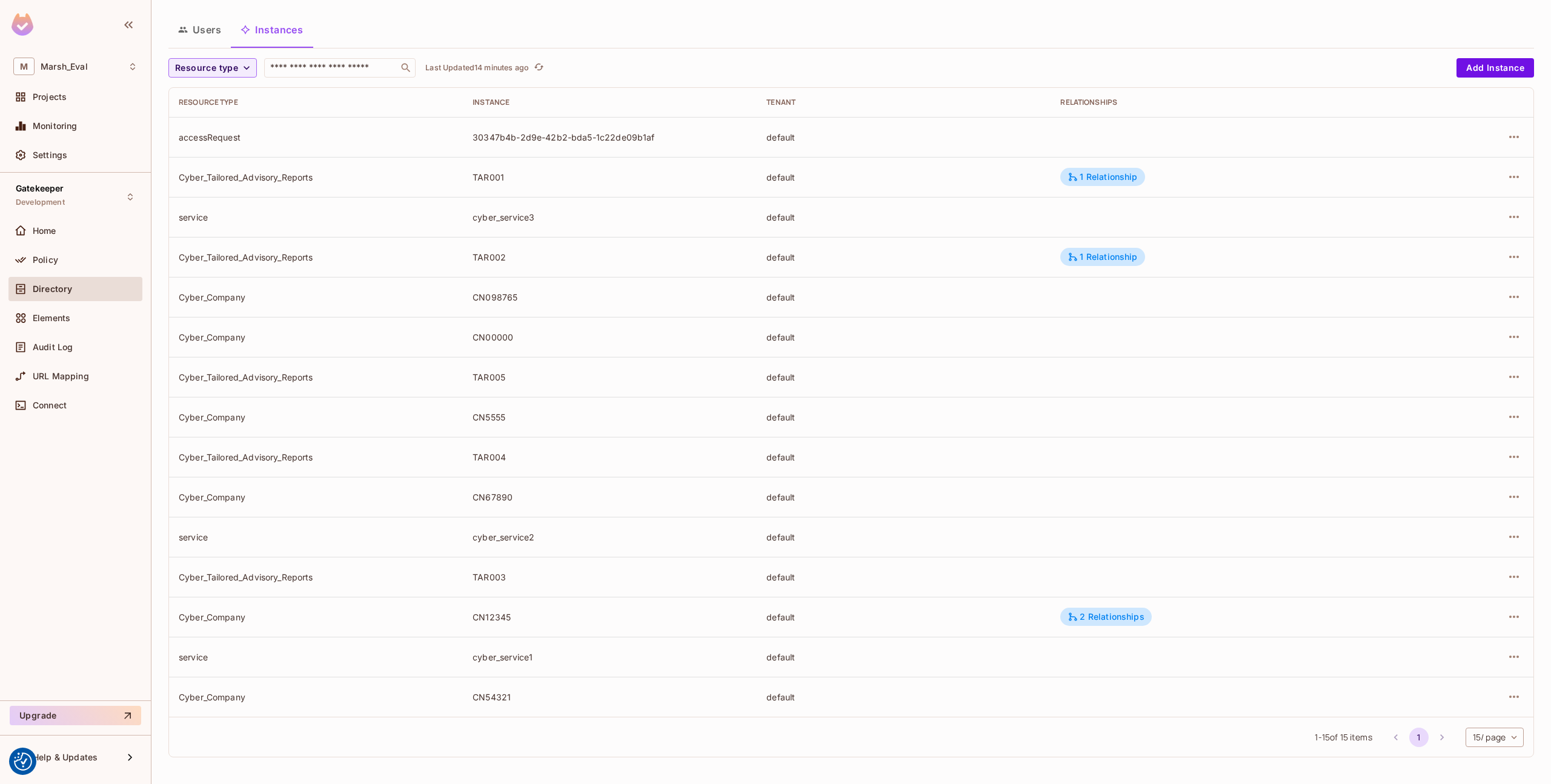
click at [1492, 582] on div at bounding box center [1470, 576] width 106 height 19
click at [1507, 577] on icon "button" at bounding box center [1514, 577] width 14 height 14
click at [1446, 601] on div "Edit Resource Instance" at bounding box center [1433, 604] width 95 height 12
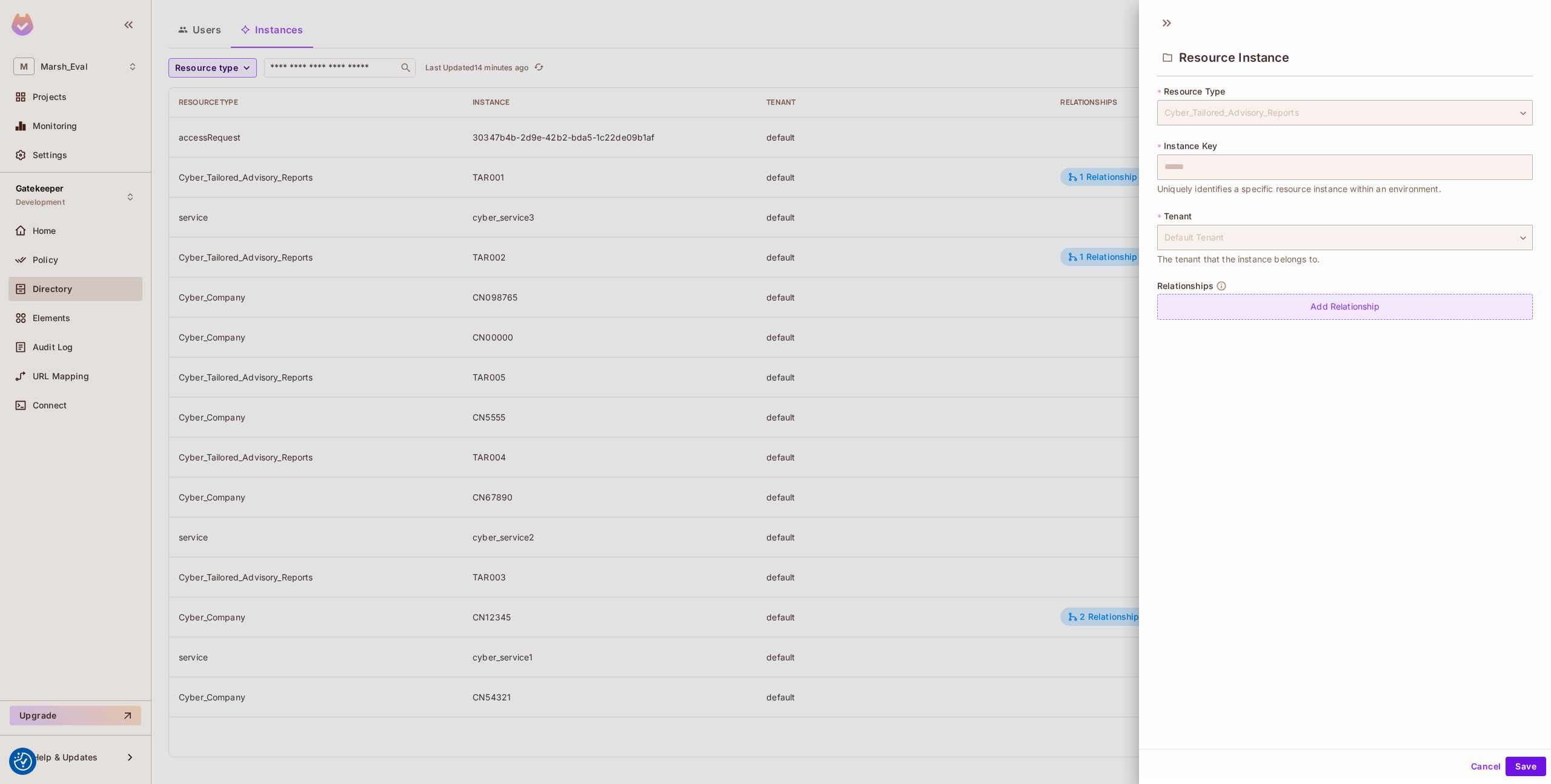
click at [1243, 295] on div "Add Relationship" at bounding box center [1345, 307] width 375 height 26
click at [1241, 319] on body "We use cookies to enhance your browsing experience, serve personalized ads or c…" at bounding box center [775, 392] width 1551 height 784
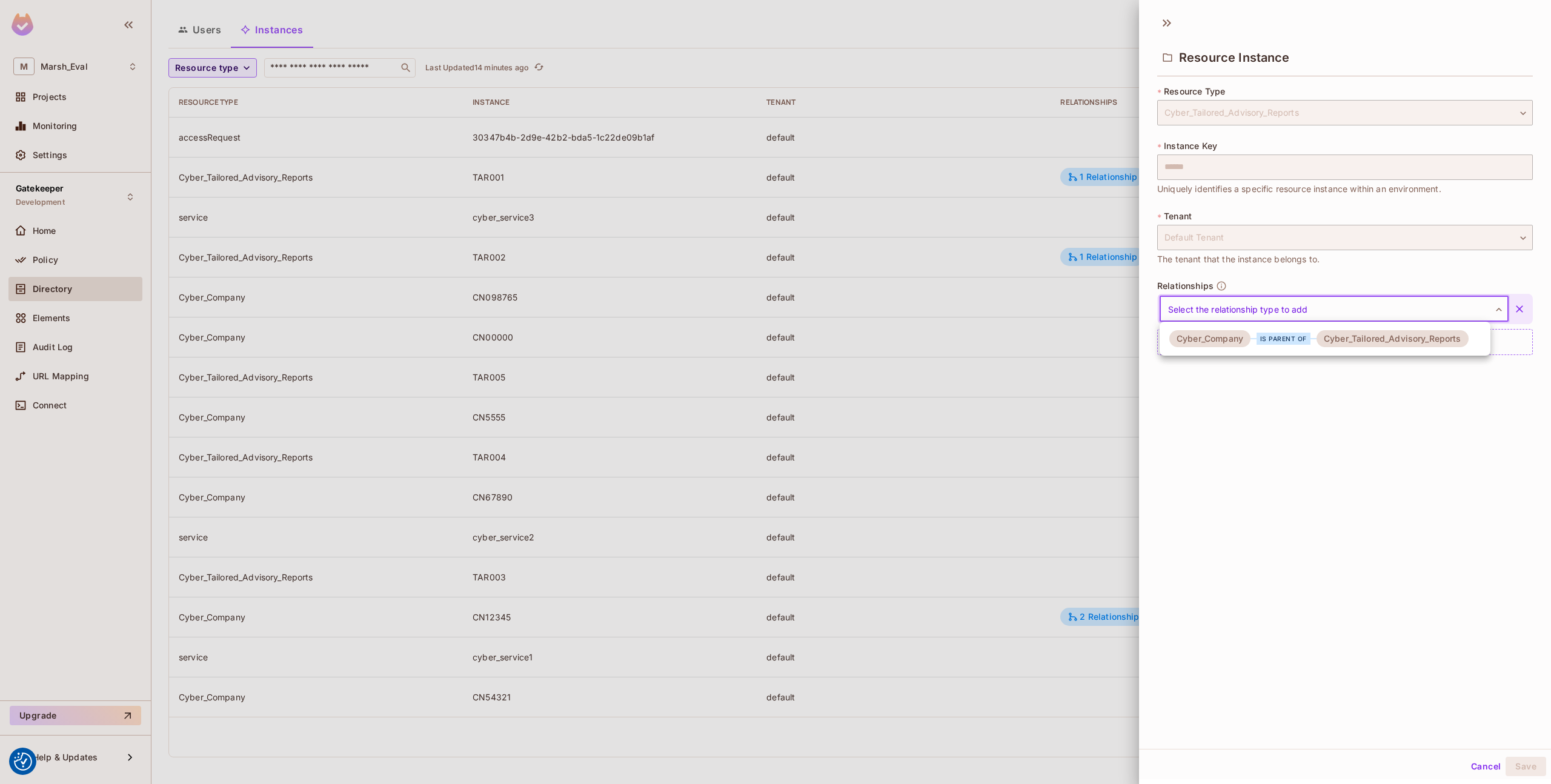
click at [1239, 343] on div "Cyber_Company" at bounding box center [1210, 339] width 81 height 17
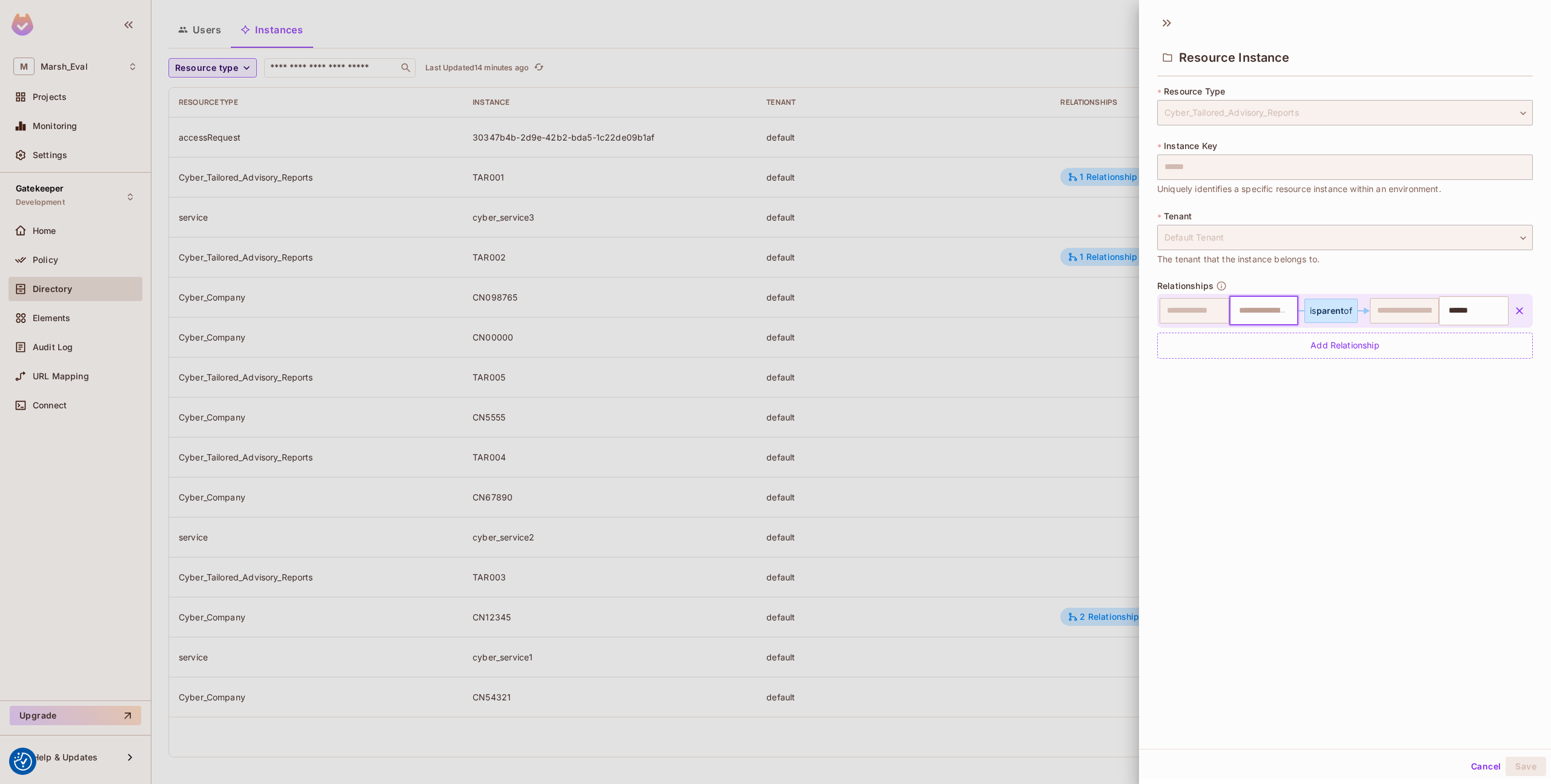
click at [1232, 308] on input "text" at bounding box center [1262, 310] width 62 height 24
type input "*******"
click at [1468, 704] on div "**********" at bounding box center [1345, 378] width 412 height 740
drag, startPoint x: 1525, startPoint y: 762, endPoint x: 1451, endPoint y: 739, distance: 77.5
click at [1525, 762] on button "Save" at bounding box center [1526, 765] width 41 height 19
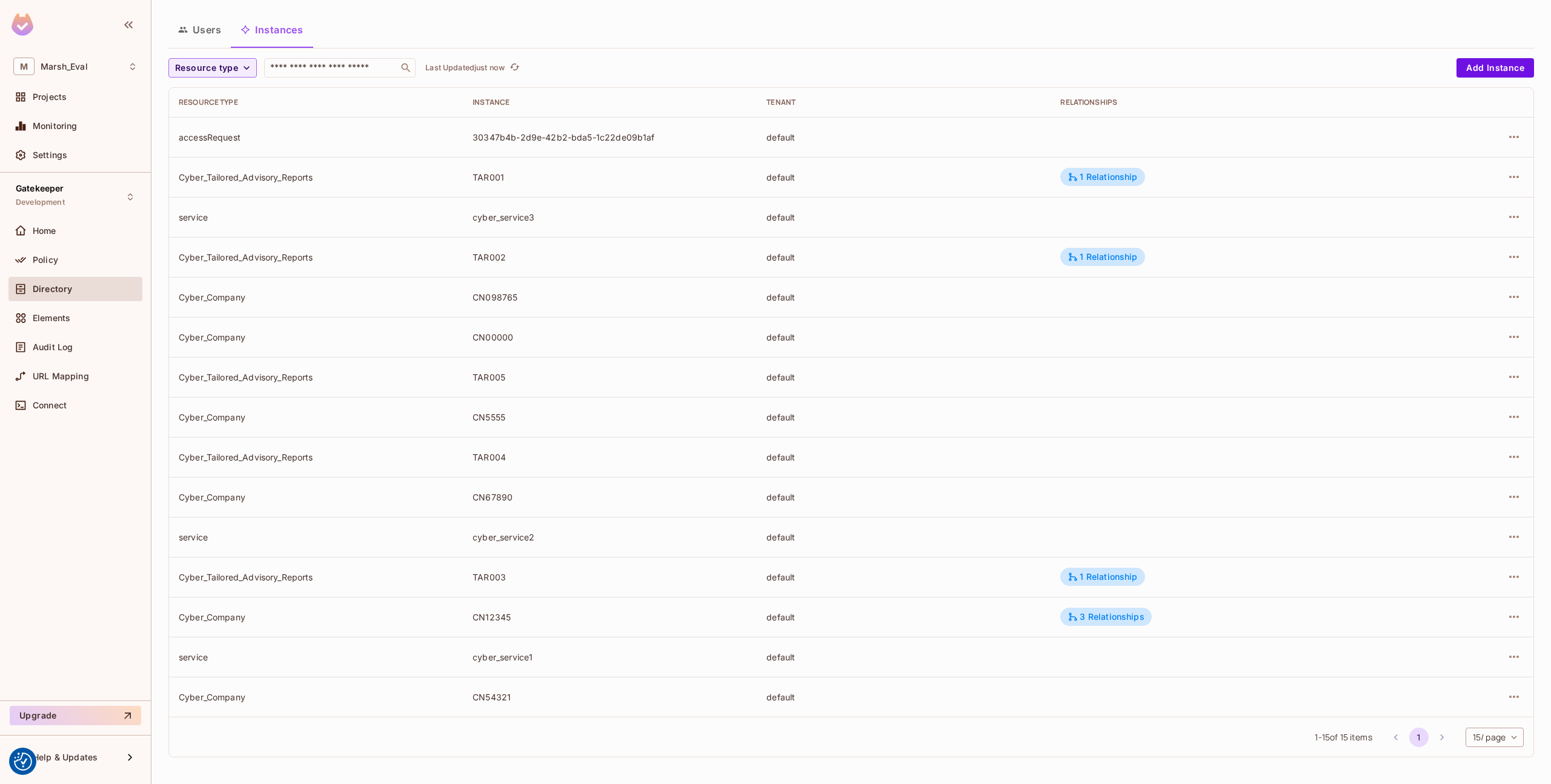
click at [1521, 461] on td at bounding box center [1471, 456] width 125 height 40
click at [1510, 456] on icon "button" at bounding box center [1514, 456] width 14 height 14
click at [1438, 488] on div "Edit Resource Instance" at bounding box center [1433, 484] width 95 height 12
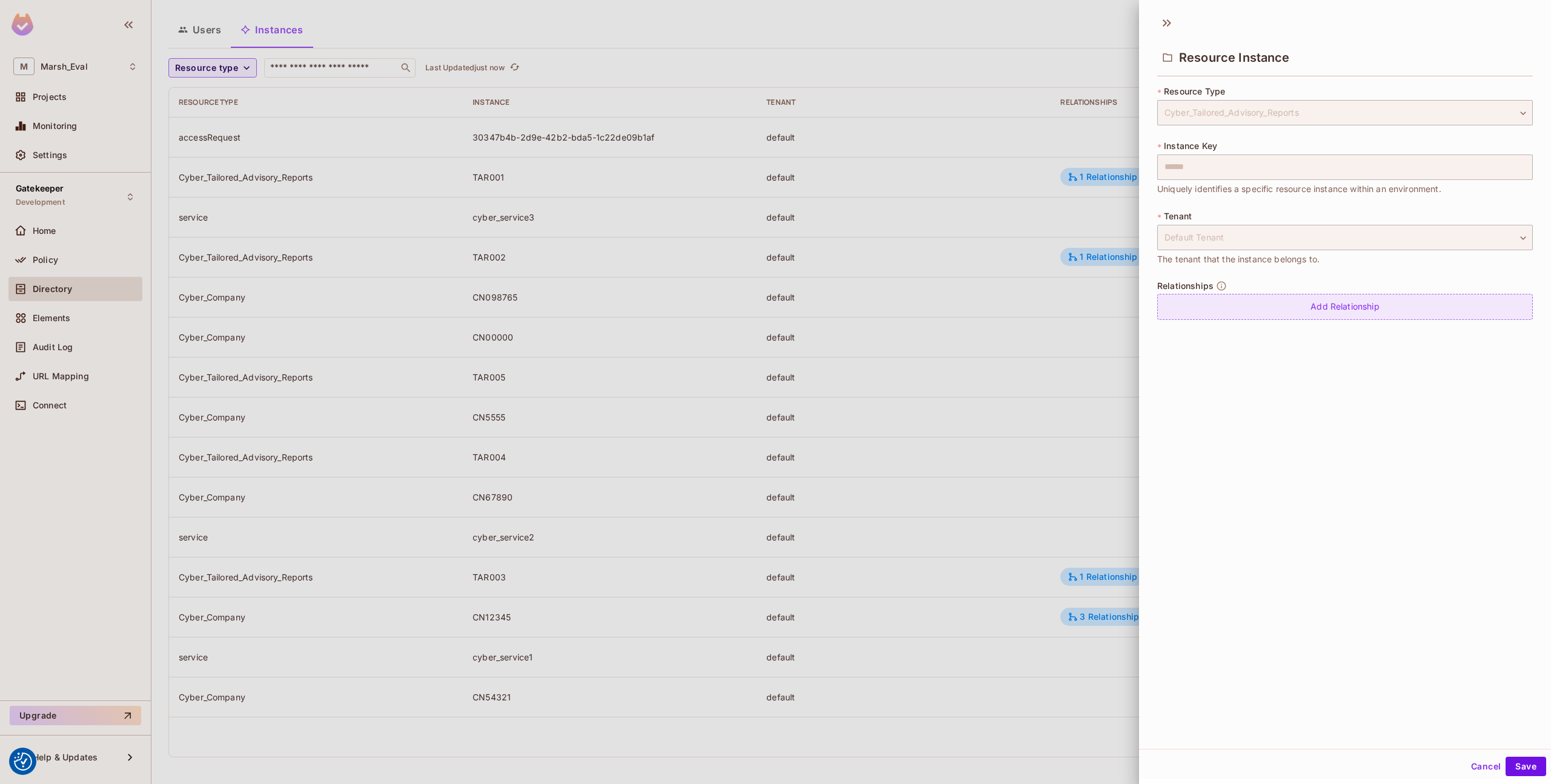
click at [1258, 318] on div "Add Relationship" at bounding box center [1345, 307] width 375 height 26
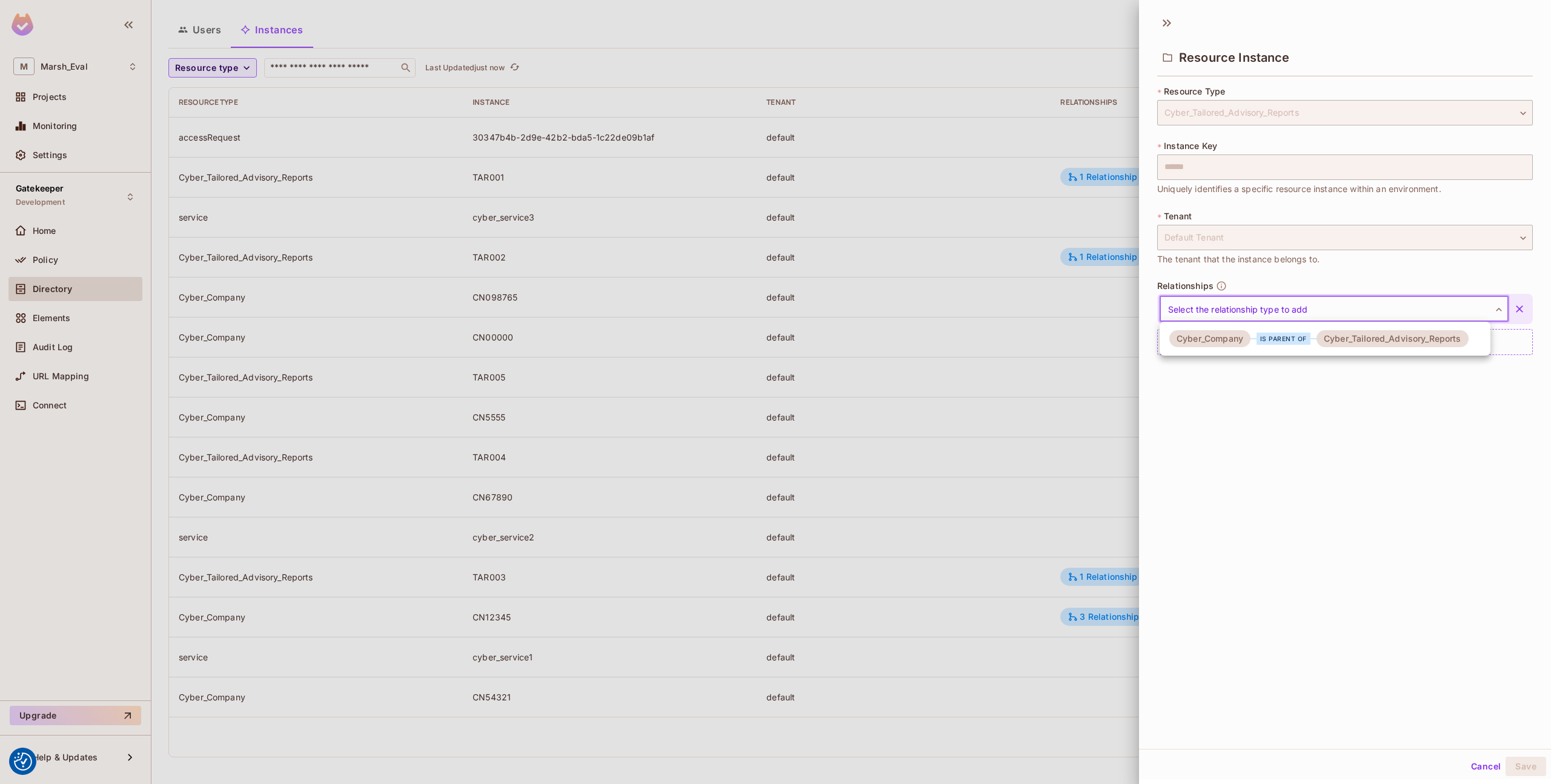
click at [1264, 320] on body "We use cookies to enhance your browsing experience, serve personalized ads or c…" at bounding box center [775, 392] width 1551 height 784
click at [1251, 343] on div "Cyber_Company" at bounding box center [1210, 339] width 81 height 17
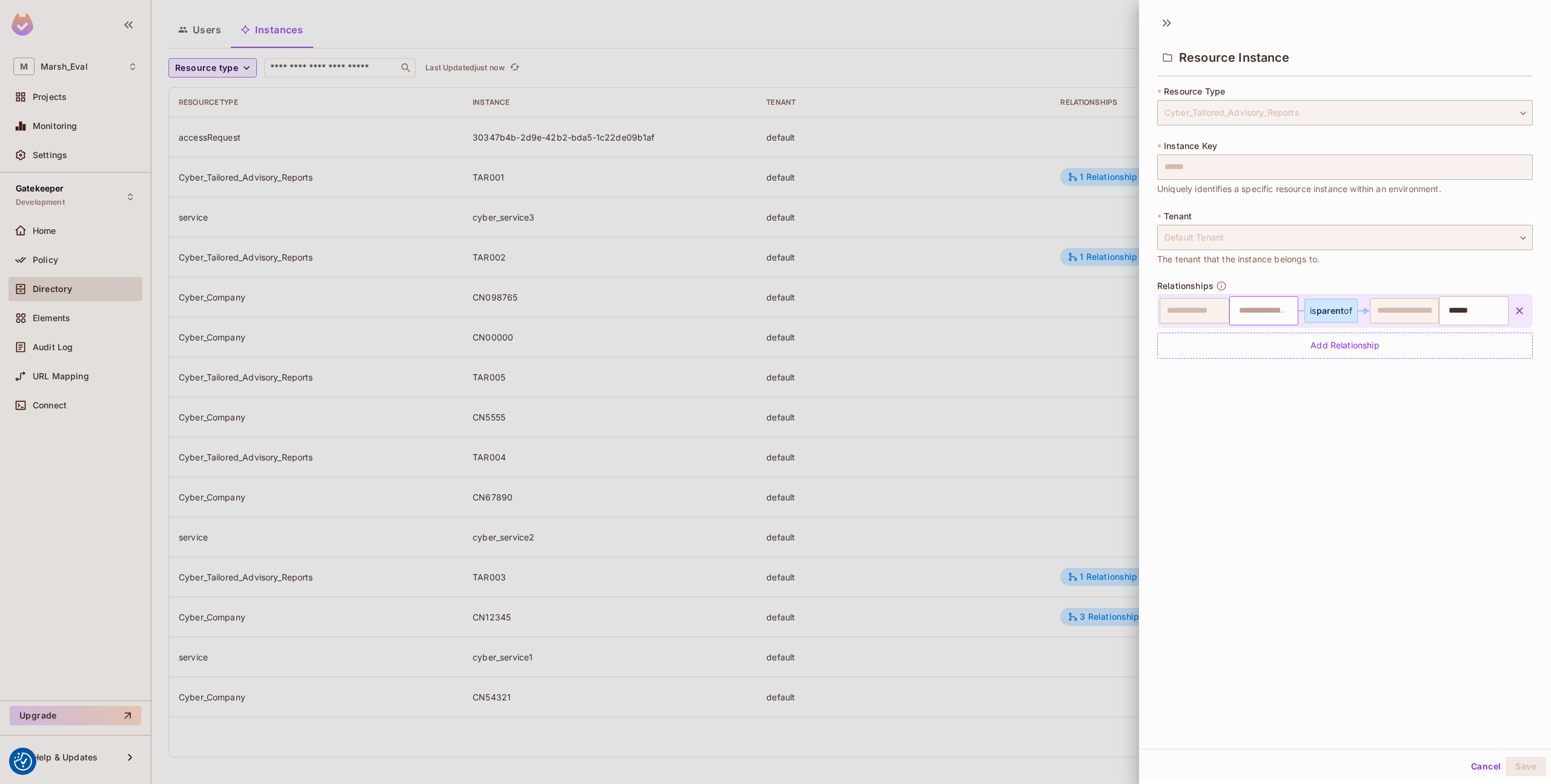
click at [1240, 318] on input "text" at bounding box center [1262, 310] width 62 height 24
type input "*******"
click at [1289, 459] on div "**********" at bounding box center [1345, 378] width 412 height 740
click at [1506, 761] on button "Save" at bounding box center [1526, 765] width 41 height 19
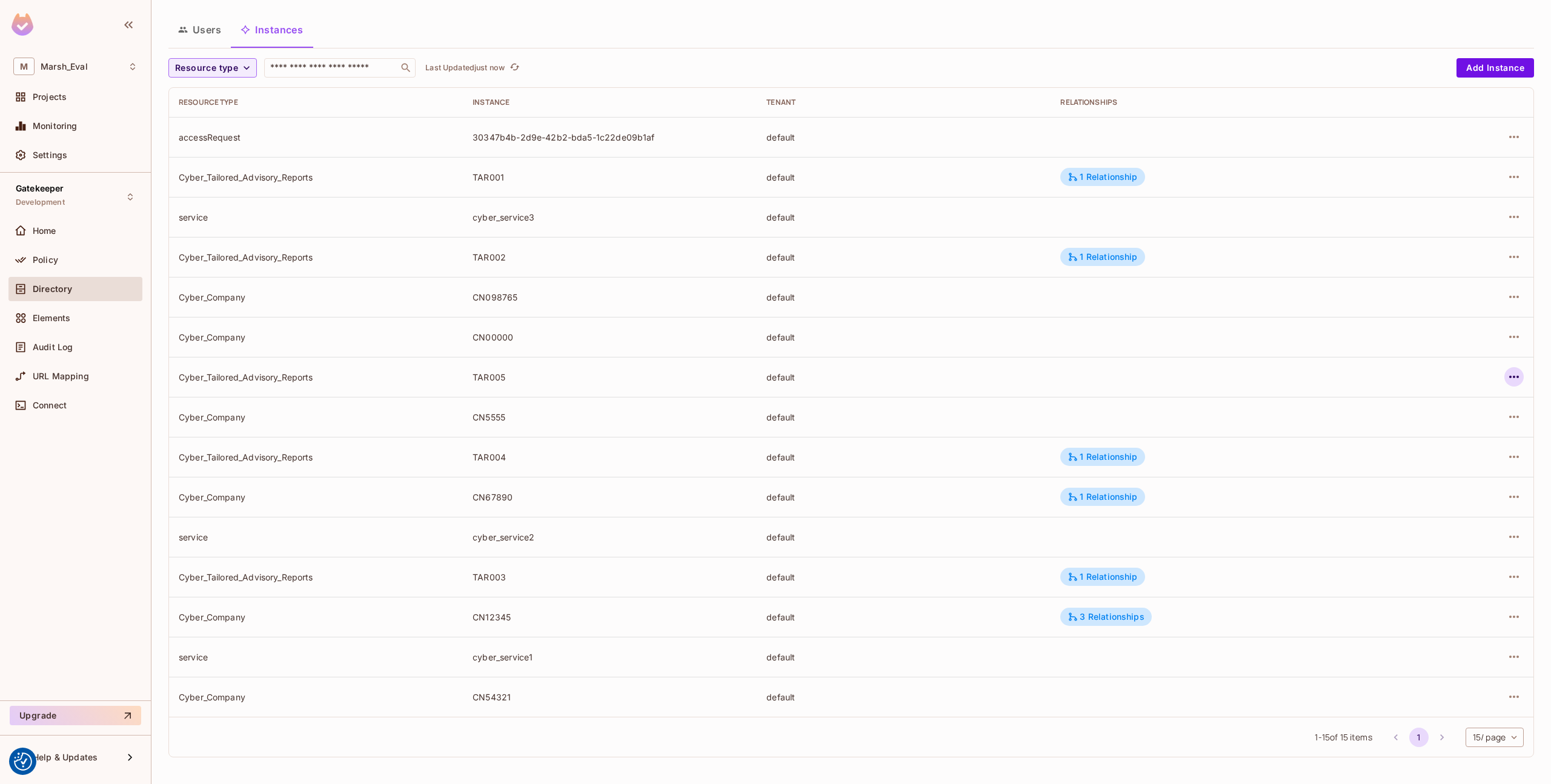
click at [1505, 380] on button "button" at bounding box center [1514, 376] width 19 height 19
click at [1454, 397] on span "Edit Resource Instance" at bounding box center [1433, 404] width 102 height 19
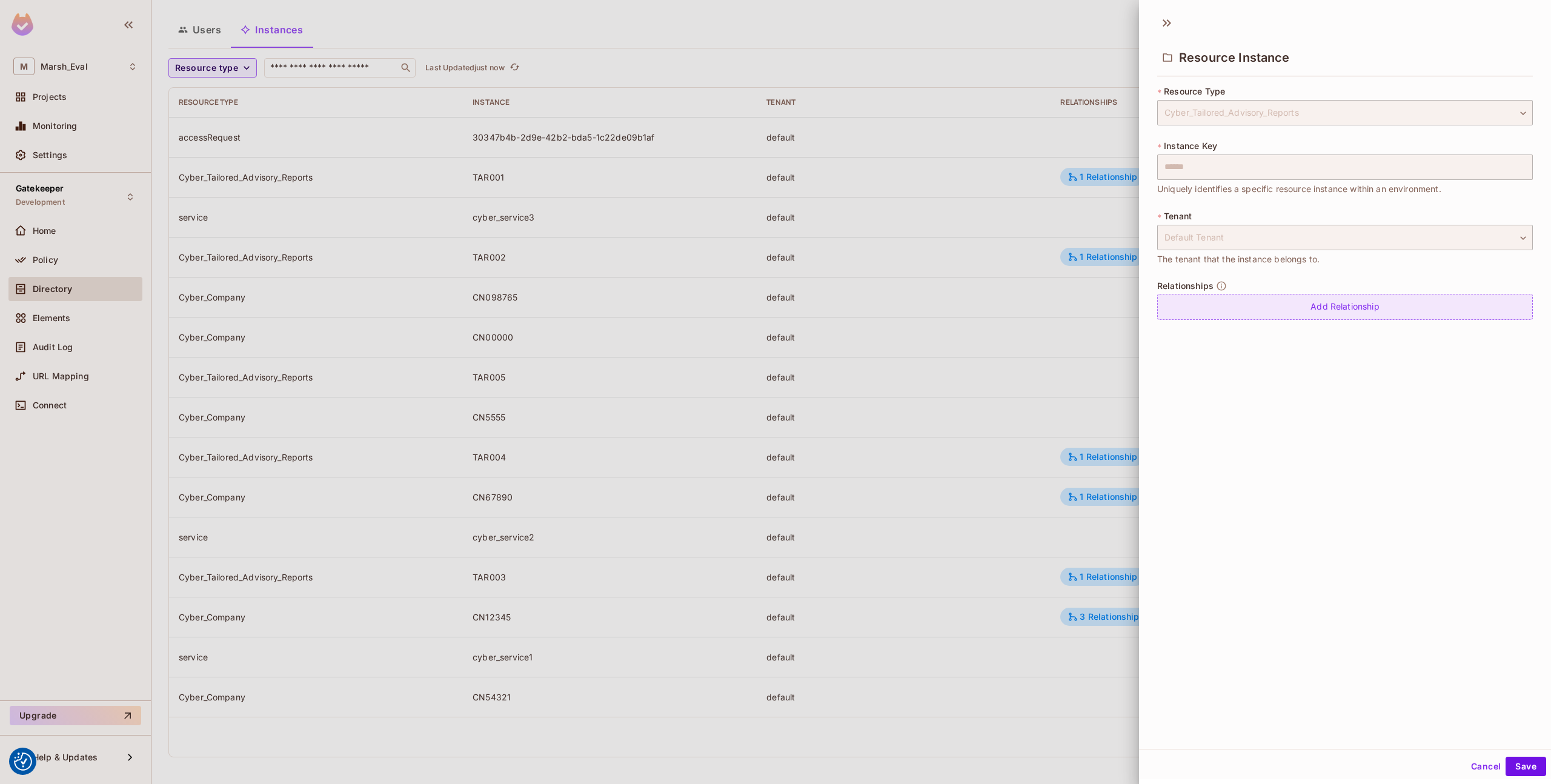
click at [1330, 311] on div "Add Relationship" at bounding box center [1345, 307] width 375 height 26
click at [1293, 311] on body "We use cookies to enhance your browsing experience, serve personalized ads or c…" at bounding box center [775, 392] width 1551 height 784
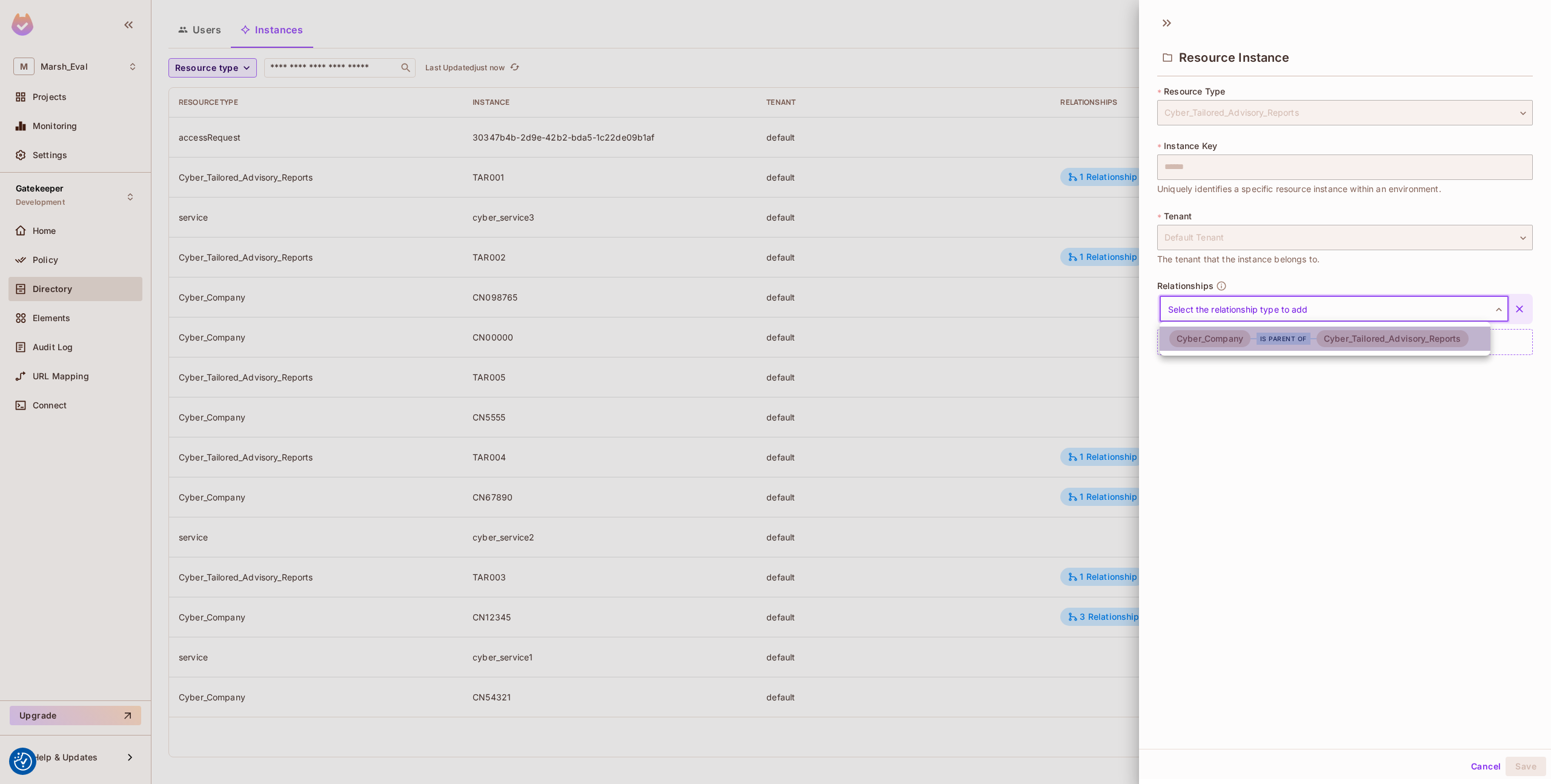
click at [1282, 343] on div "is parent of" at bounding box center [1284, 338] width 54 height 12
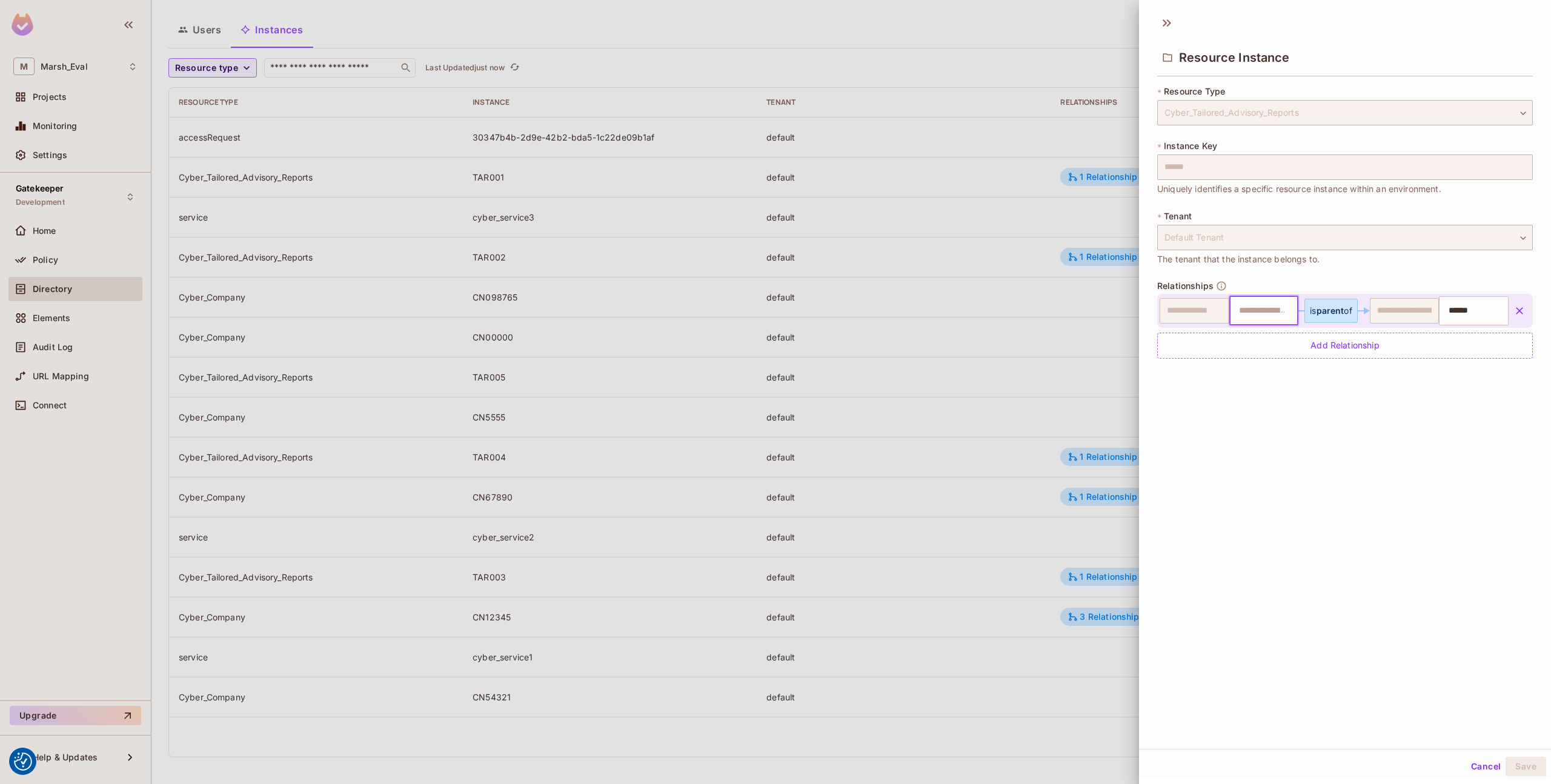
click at [1267, 316] on input "text" at bounding box center [1262, 310] width 62 height 24
type input "*******"
click at [1334, 417] on div "**********" at bounding box center [1345, 378] width 412 height 740
click at [1507, 762] on button "Save" at bounding box center [1526, 765] width 41 height 19
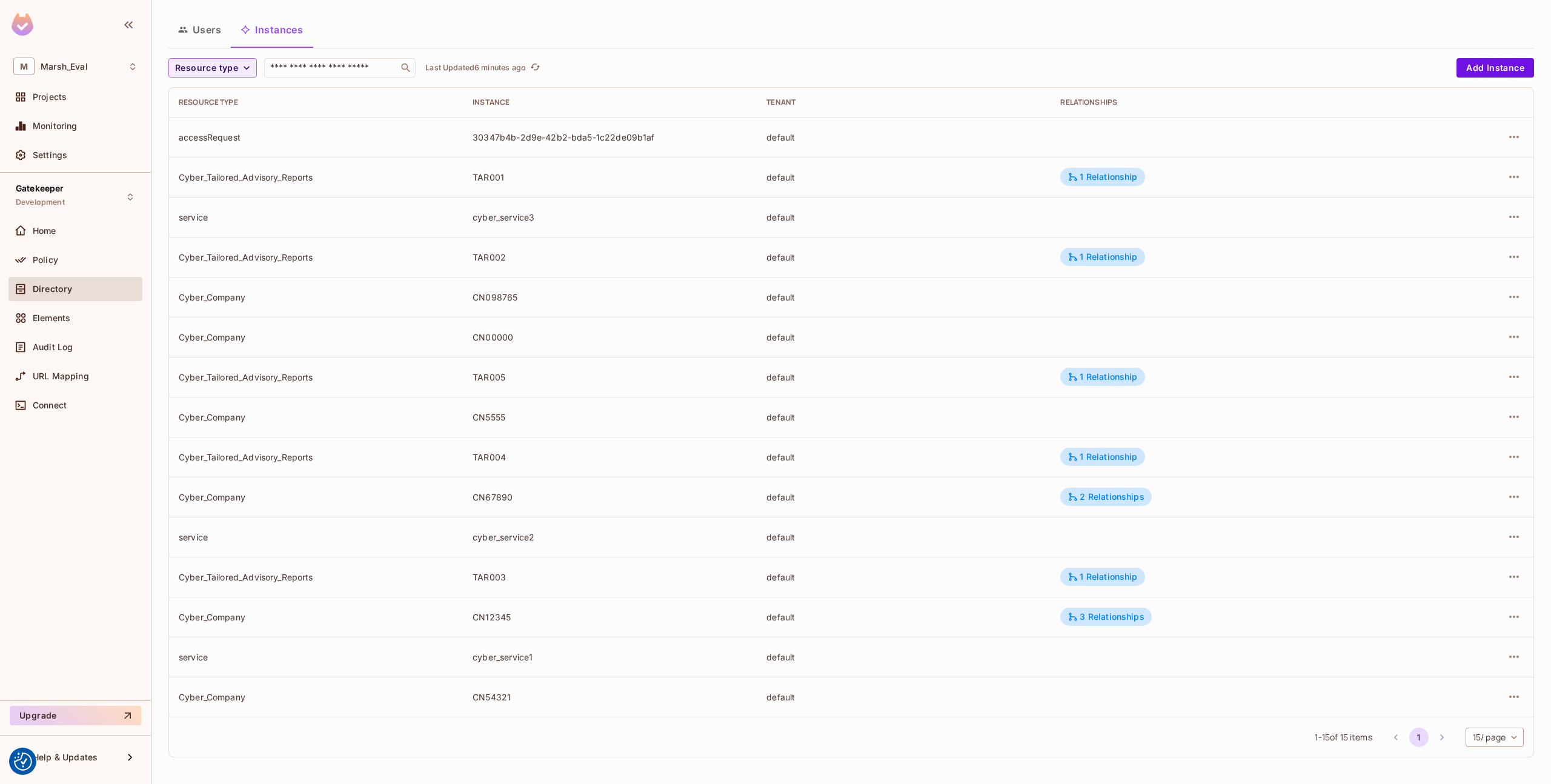
click at [1523, 464] on td at bounding box center [1471, 456] width 125 height 40
click at [1508, 455] on icon "button" at bounding box center [1514, 456] width 14 height 14
click at [1423, 491] on span "Edit Resource Instance" at bounding box center [1433, 484] width 102 height 19
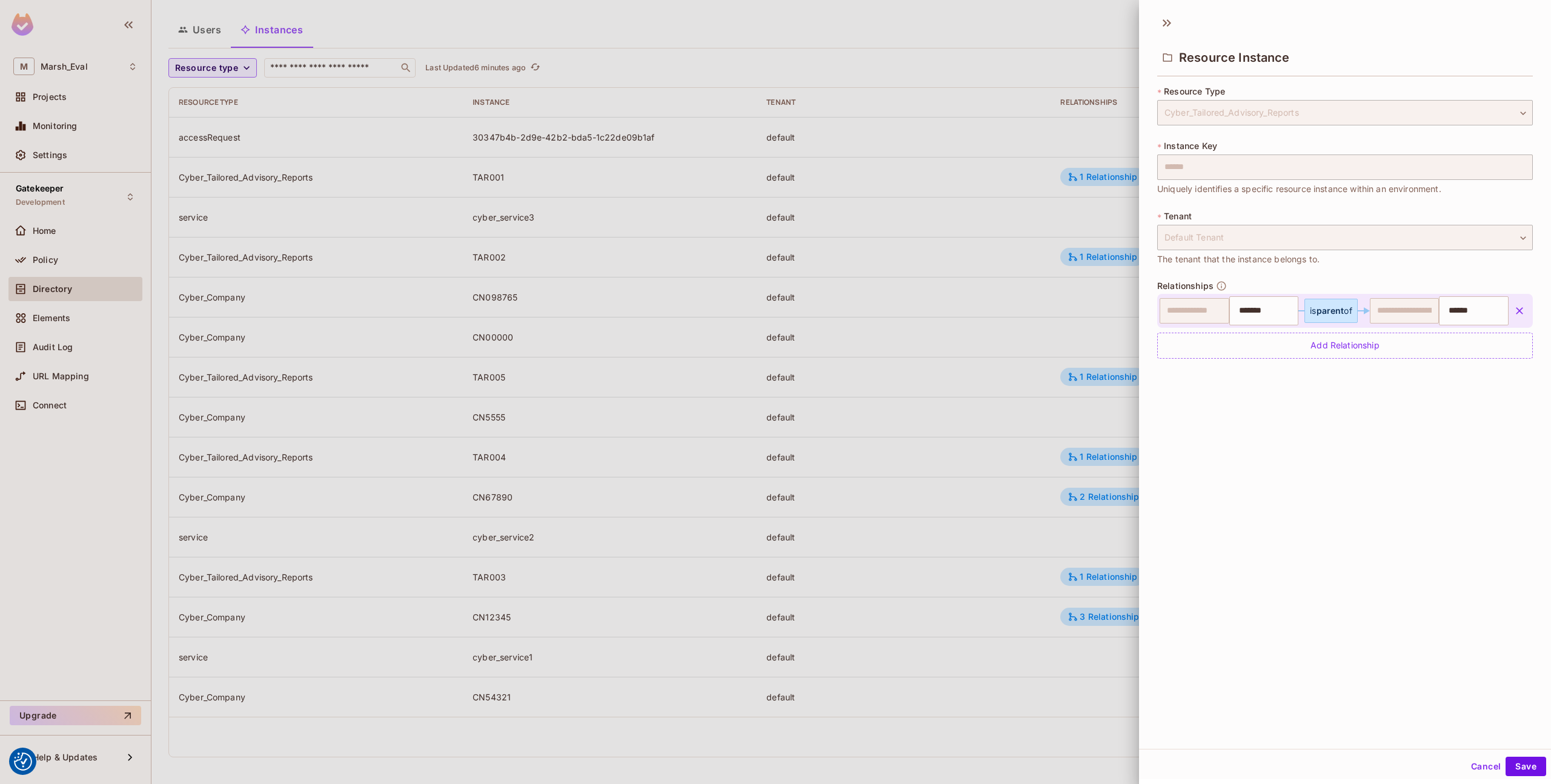
click at [1516, 312] on icon "button" at bounding box center [1520, 310] width 7 height 7
click at [1474, 765] on button "Cancel" at bounding box center [1485, 765] width 39 height 19
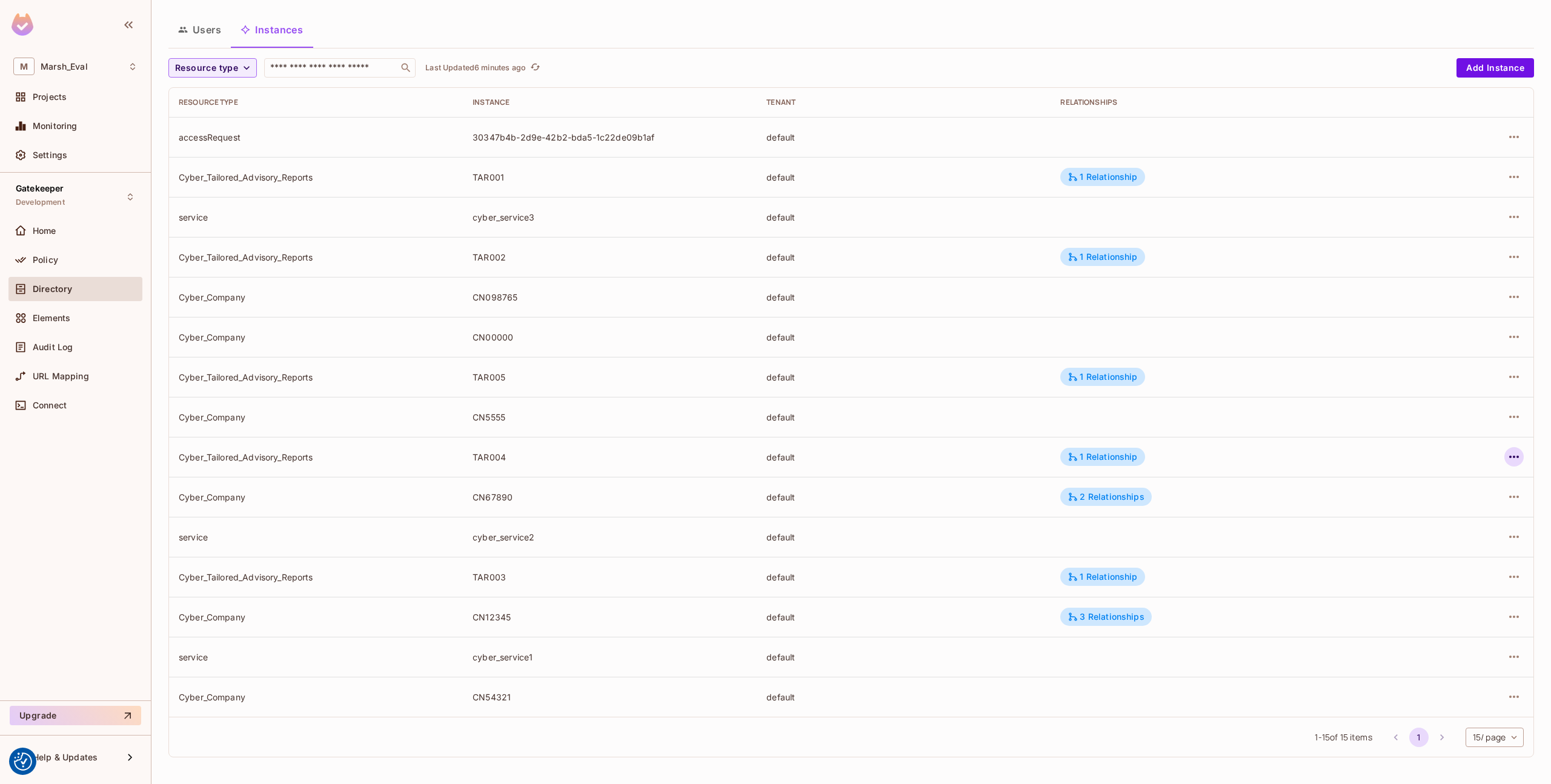
click at [1507, 463] on icon "button" at bounding box center [1514, 456] width 14 height 14
click at [1454, 479] on div "Edit Resource Instance" at bounding box center [1433, 484] width 95 height 12
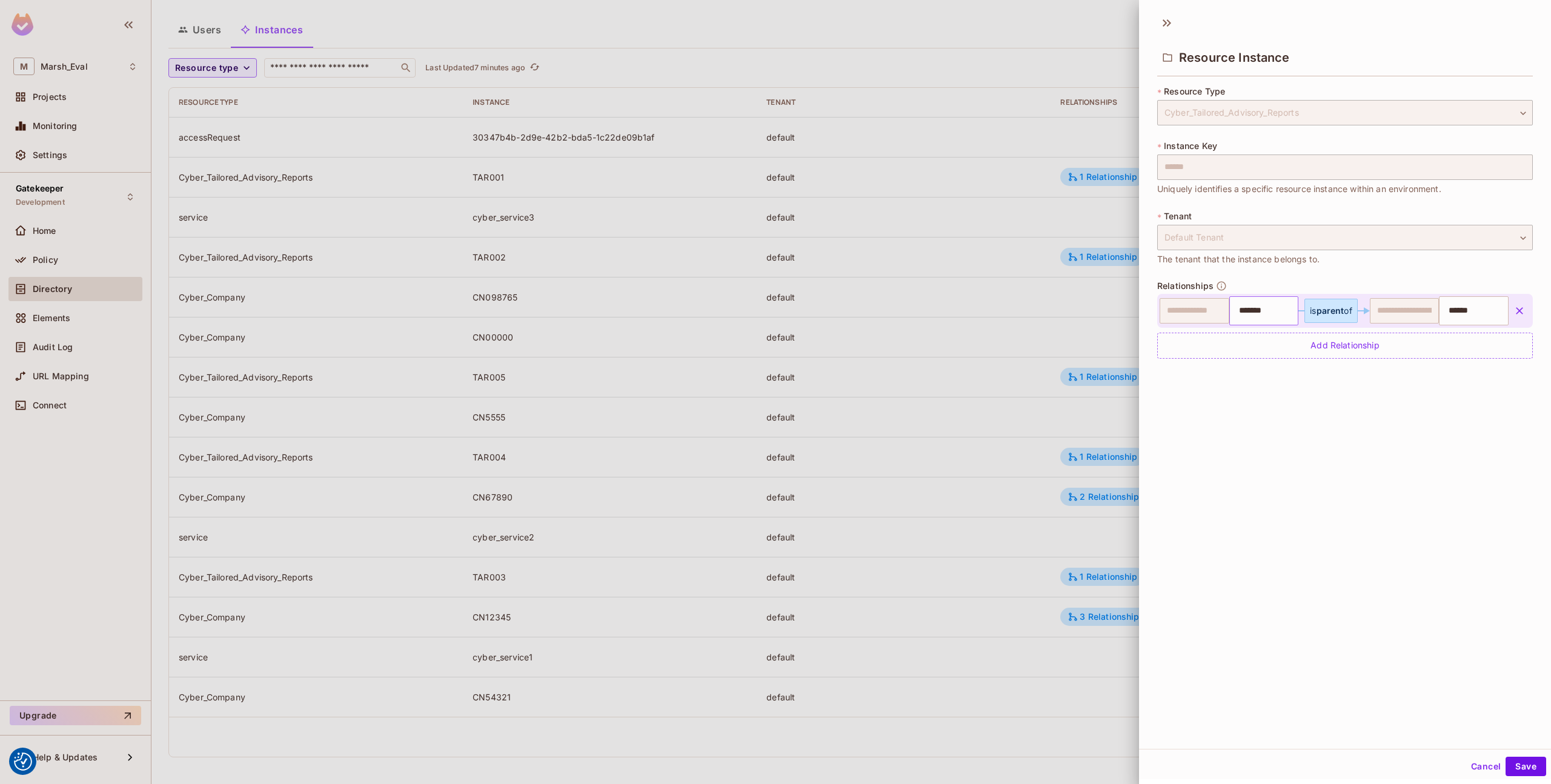
click at [1251, 310] on input "*******" at bounding box center [1262, 310] width 62 height 24
click at [1509, 300] on button "button" at bounding box center [1520, 310] width 22 height 22
click at [1513, 761] on button "Save" at bounding box center [1526, 765] width 41 height 19
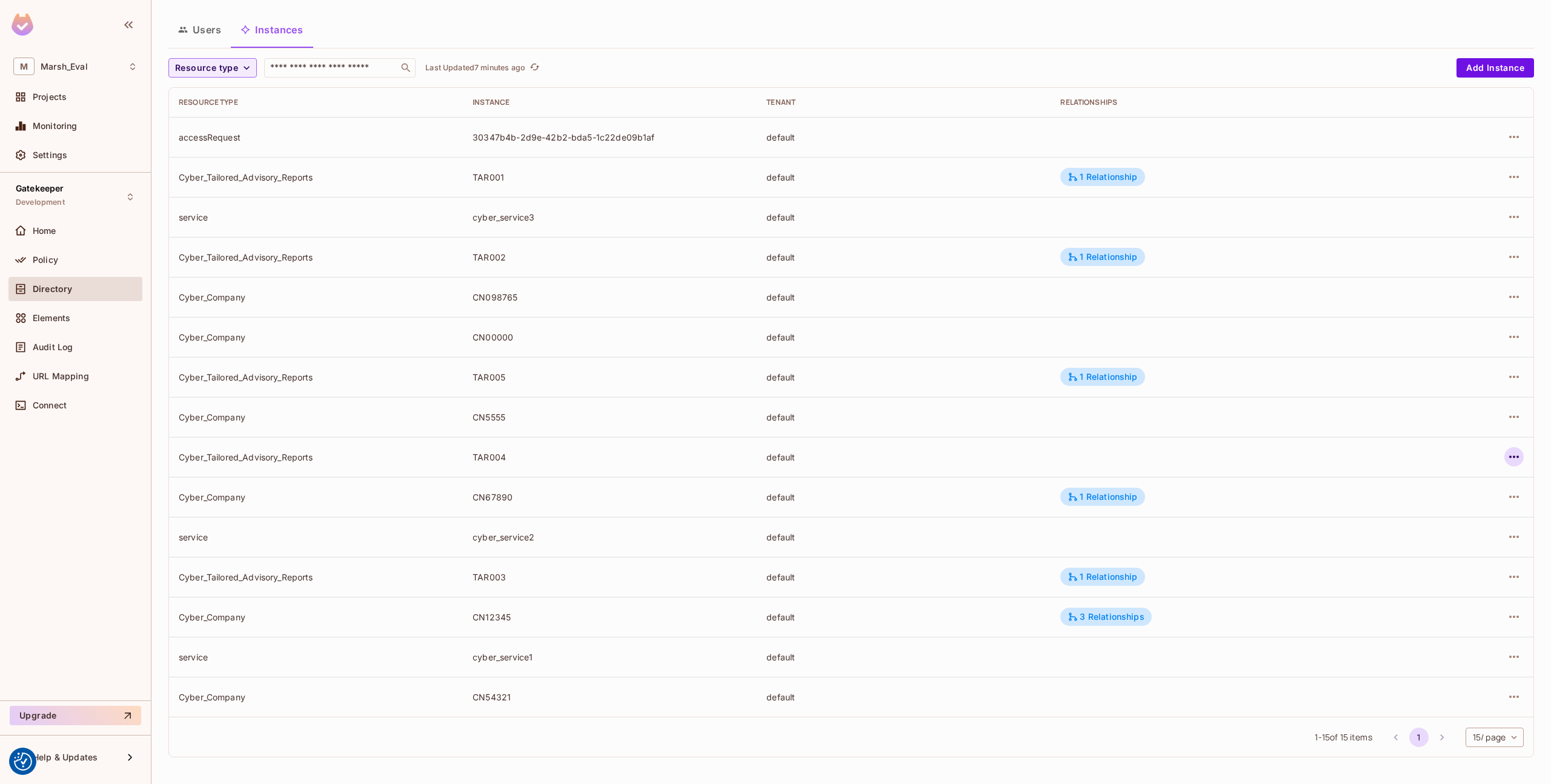
click at [1507, 458] on icon "button" at bounding box center [1514, 456] width 14 height 14
click at [1459, 484] on div "Edit Resource Instance" at bounding box center [1433, 484] width 95 height 12
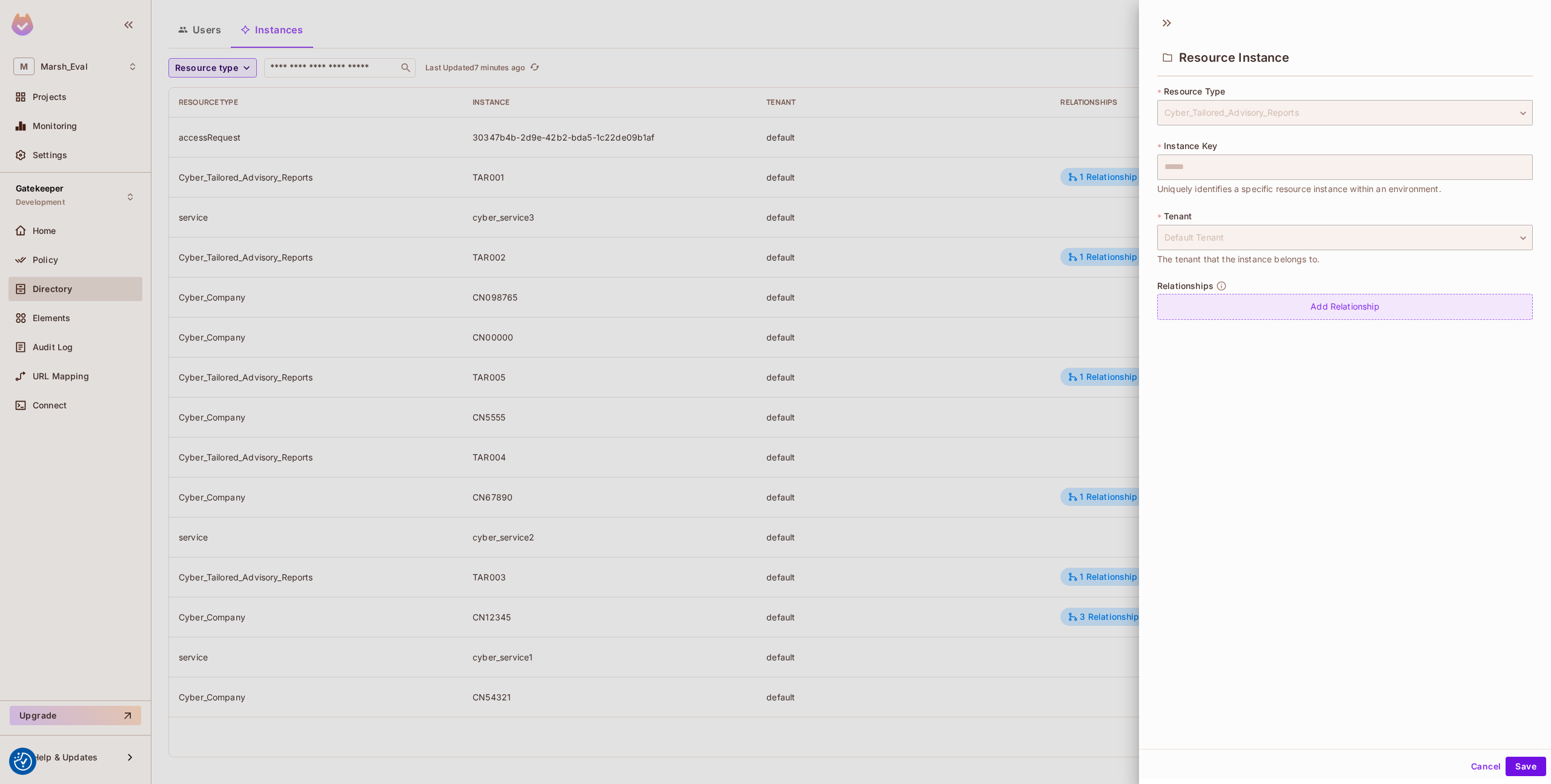
click at [1290, 314] on div "Add Relationship" at bounding box center [1345, 307] width 375 height 26
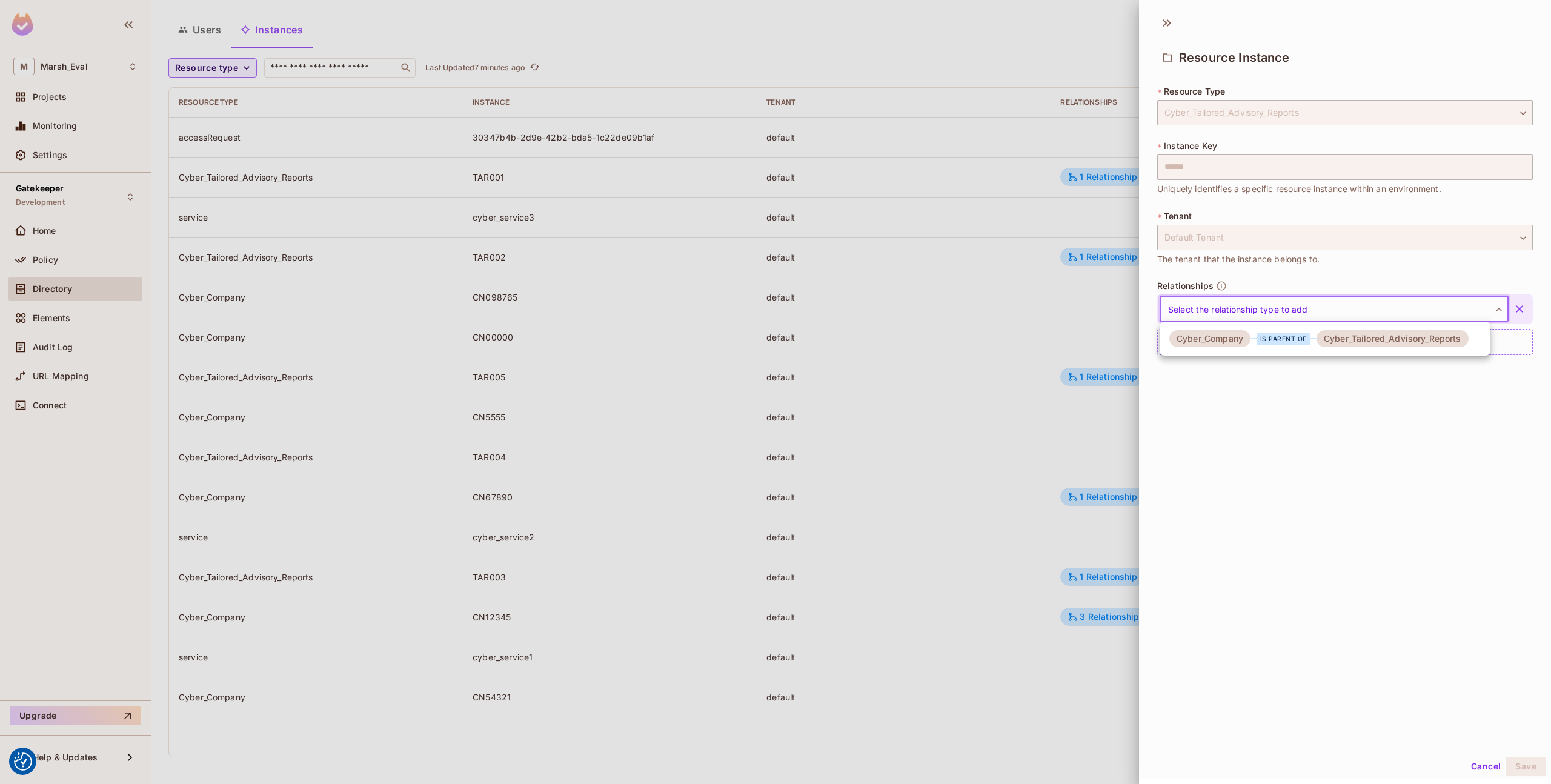
click at [1247, 313] on body "We use cookies to enhance your browsing experience, serve personalized ads or c…" at bounding box center [775, 392] width 1551 height 784
click at [1247, 340] on div "Cyber_Company" at bounding box center [1210, 339] width 81 height 17
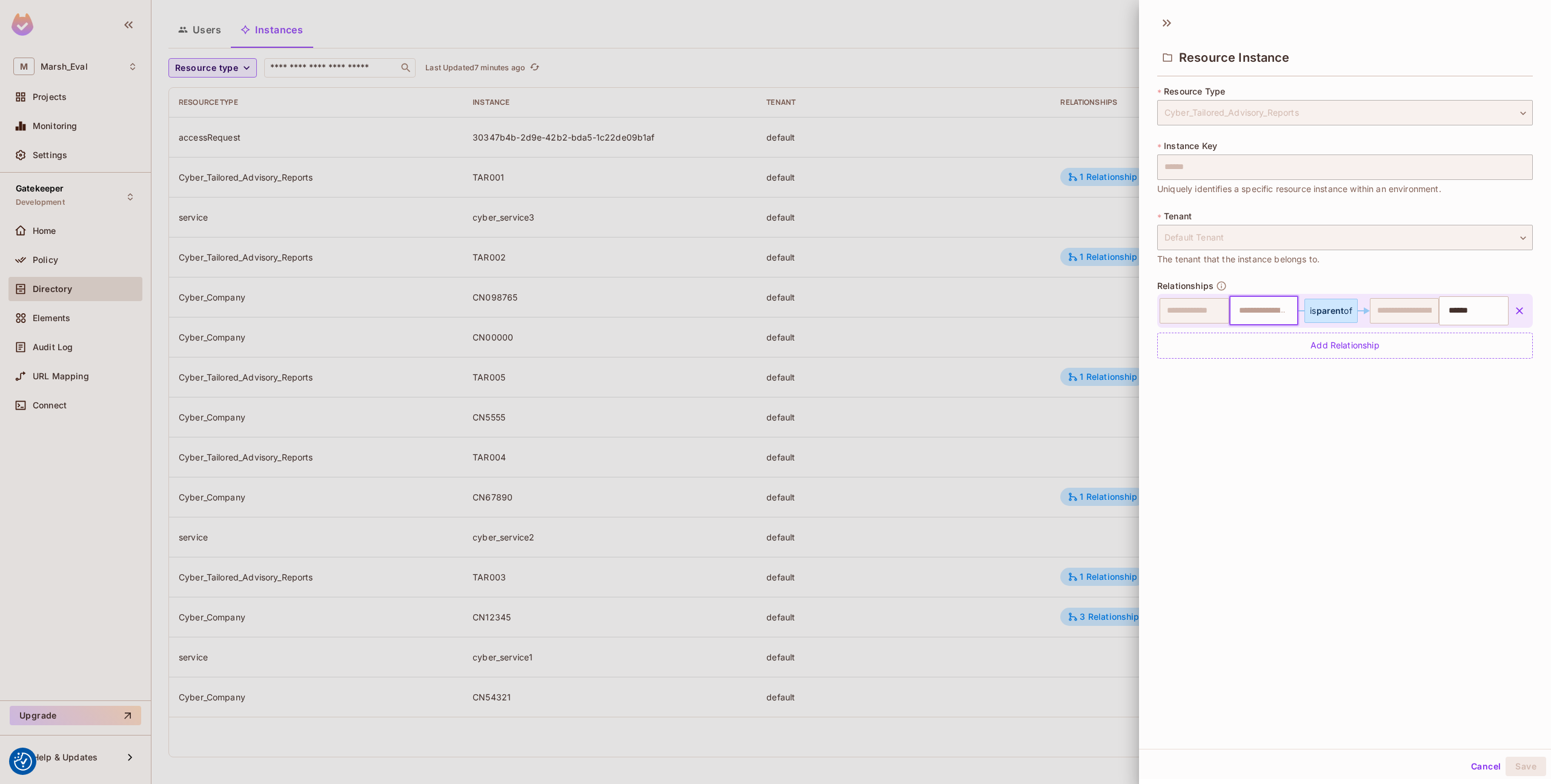
click at [1252, 314] on input "text" at bounding box center [1262, 310] width 62 height 24
paste input "*******"
type input "*******"
click at [1438, 657] on div "**********" at bounding box center [1345, 378] width 412 height 740
click at [1524, 773] on button "Save" at bounding box center [1526, 765] width 41 height 19
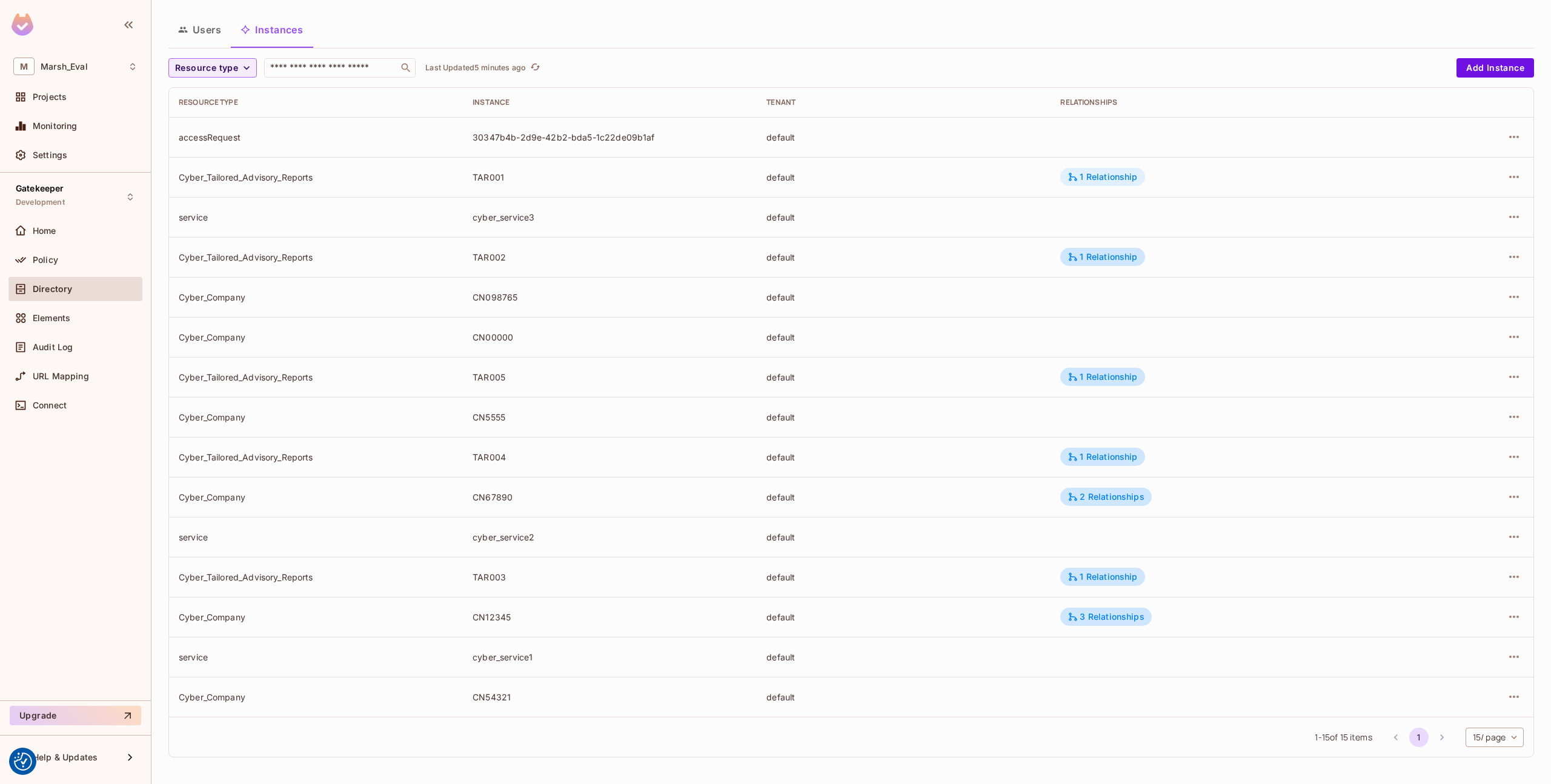
click at [1075, 177] on icon at bounding box center [1073, 177] width 11 height 11
drag, startPoint x: 1151, startPoint y: 214, endPoint x: 1188, endPoint y: 216, distance: 37.1
click at [1188, 216] on div "Cyber_Company:CN12345" at bounding box center [1133, 215] width 122 height 17
click at [487, 181] on div at bounding box center [775, 392] width 1551 height 784
click at [487, 181] on div "Cyber_Company:CN12345 is parent of Cyber_Tailored_Advisory_Reports:TAR001" at bounding box center [775, 392] width 1551 height 784
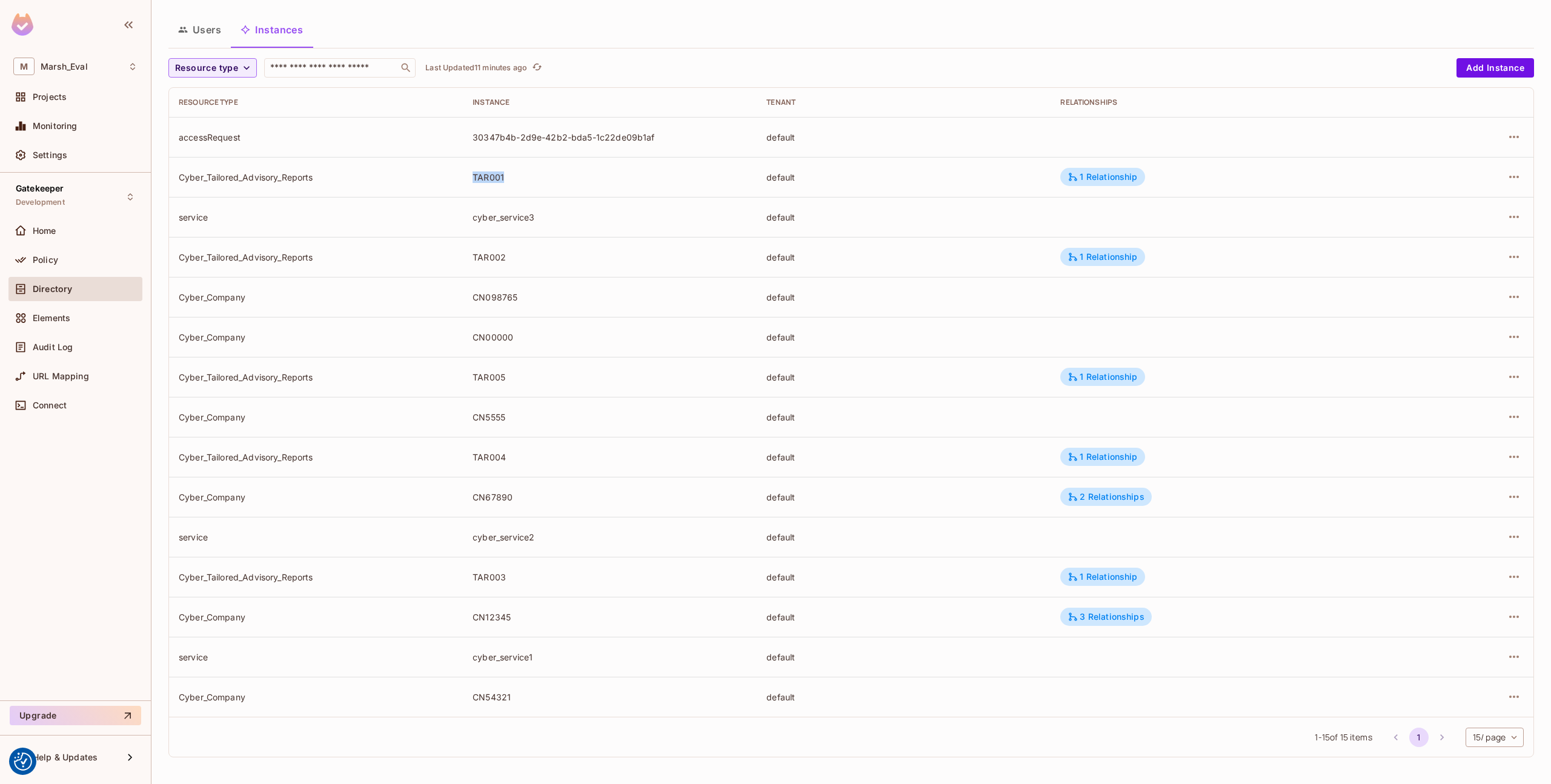
click at [487, 181] on div "TAR001" at bounding box center [609, 177] width 274 height 11
copy div "TAR001"
click at [288, 193] on td "Cyber_Tailored_Advisory_Reports" at bounding box center [316, 177] width 294 height 40
click at [276, 173] on div "Cyber_Tailored_Advisory_Reports" at bounding box center [316, 177] width 274 height 11
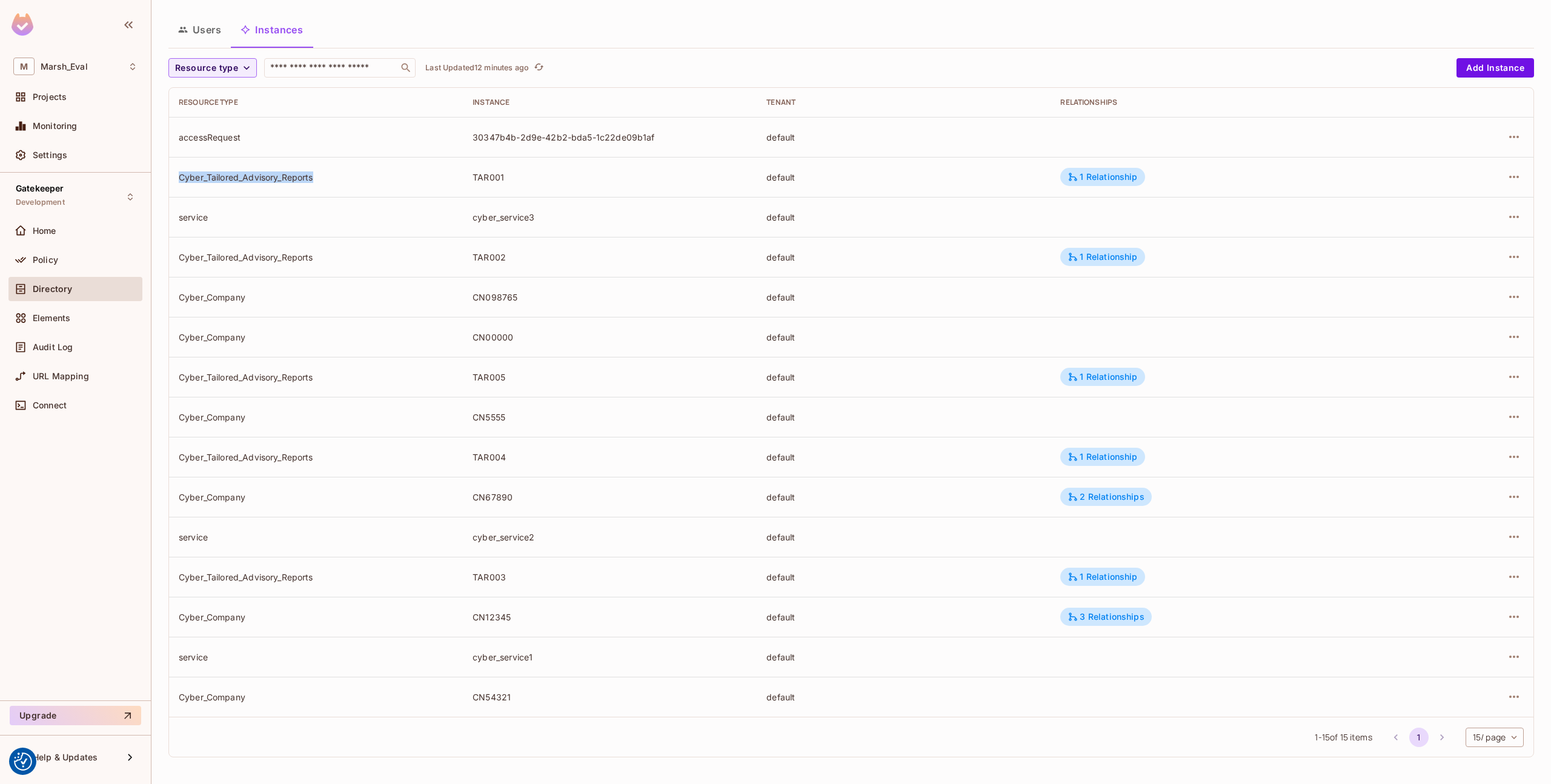
click at [276, 173] on div "Cyber_Tailored_Advisory_Reports" at bounding box center [316, 177] width 274 height 11
copy div "Cyber_Tailored_Advisory_Reports"
click at [493, 451] on div "TAR004" at bounding box center [609, 457] width 274 height 11
copy div "TAR004"
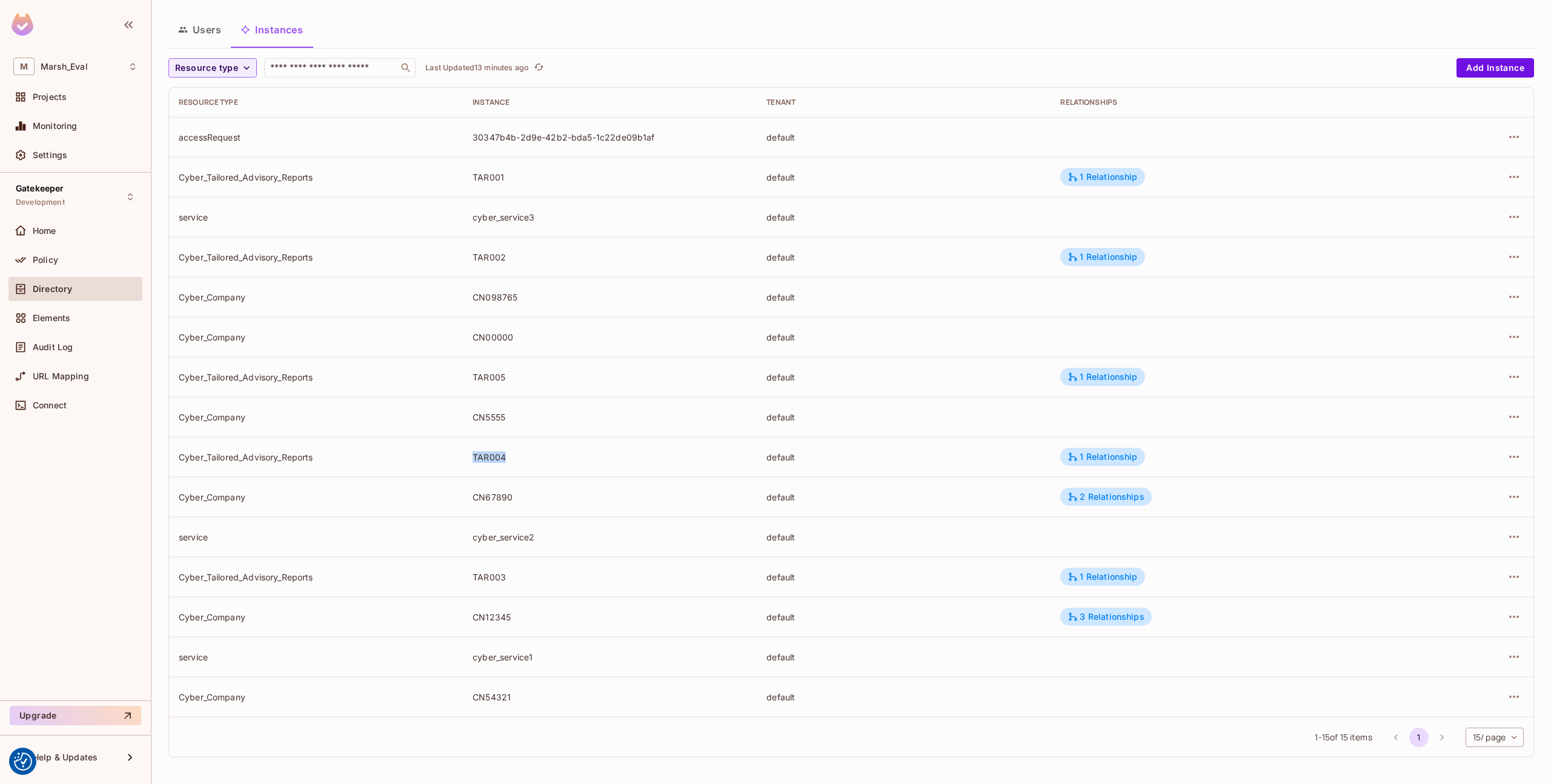
copy div "TAR004"
click at [1077, 452] on div "1 Relationship" at bounding box center [1103, 456] width 70 height 11
click at [927, 471] on div at bounding box center [775, 392] width 1551 height 784
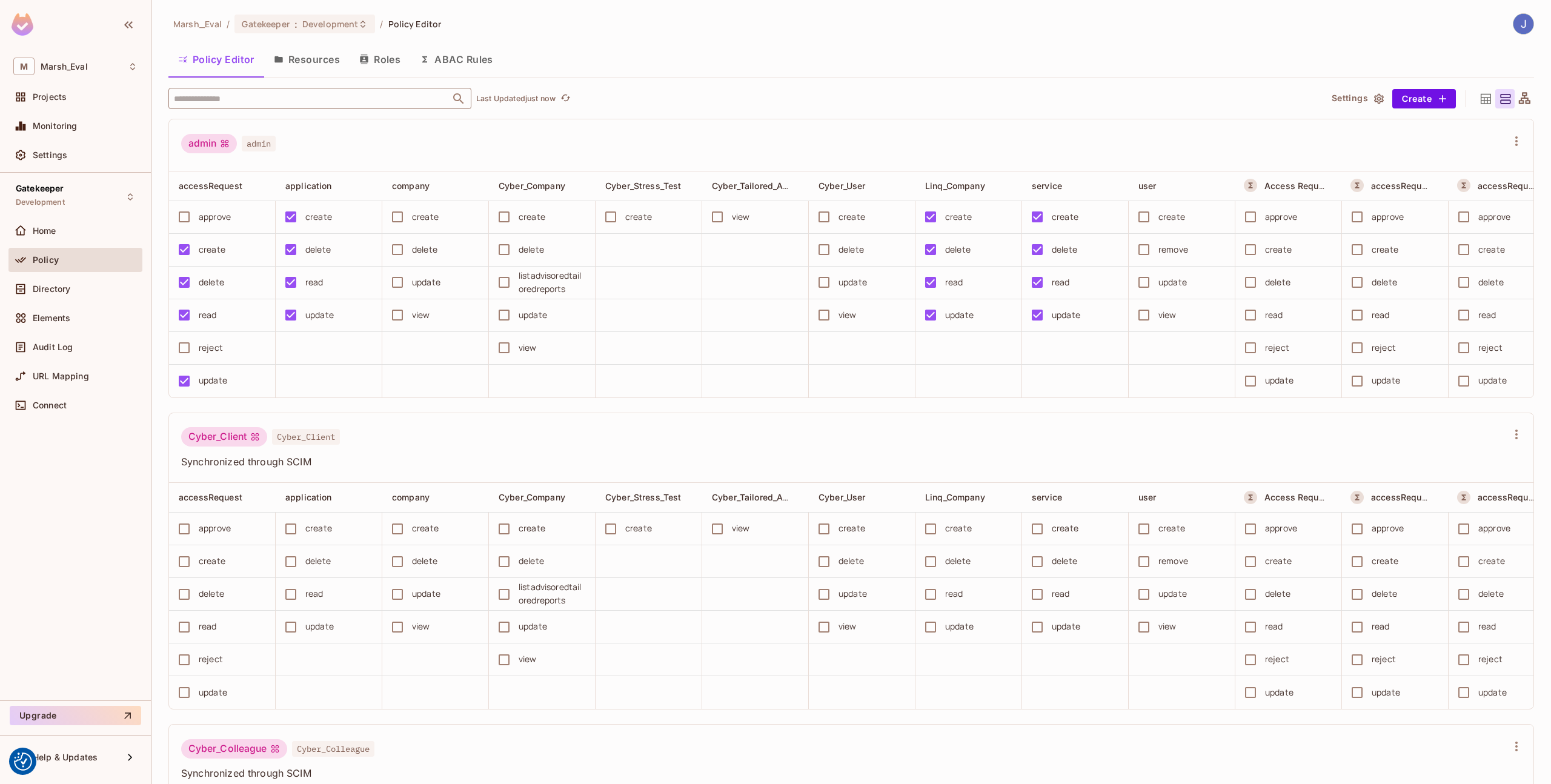
click at [309, 103] on input "text" at bounding box center [309, 98] width 277 height 21
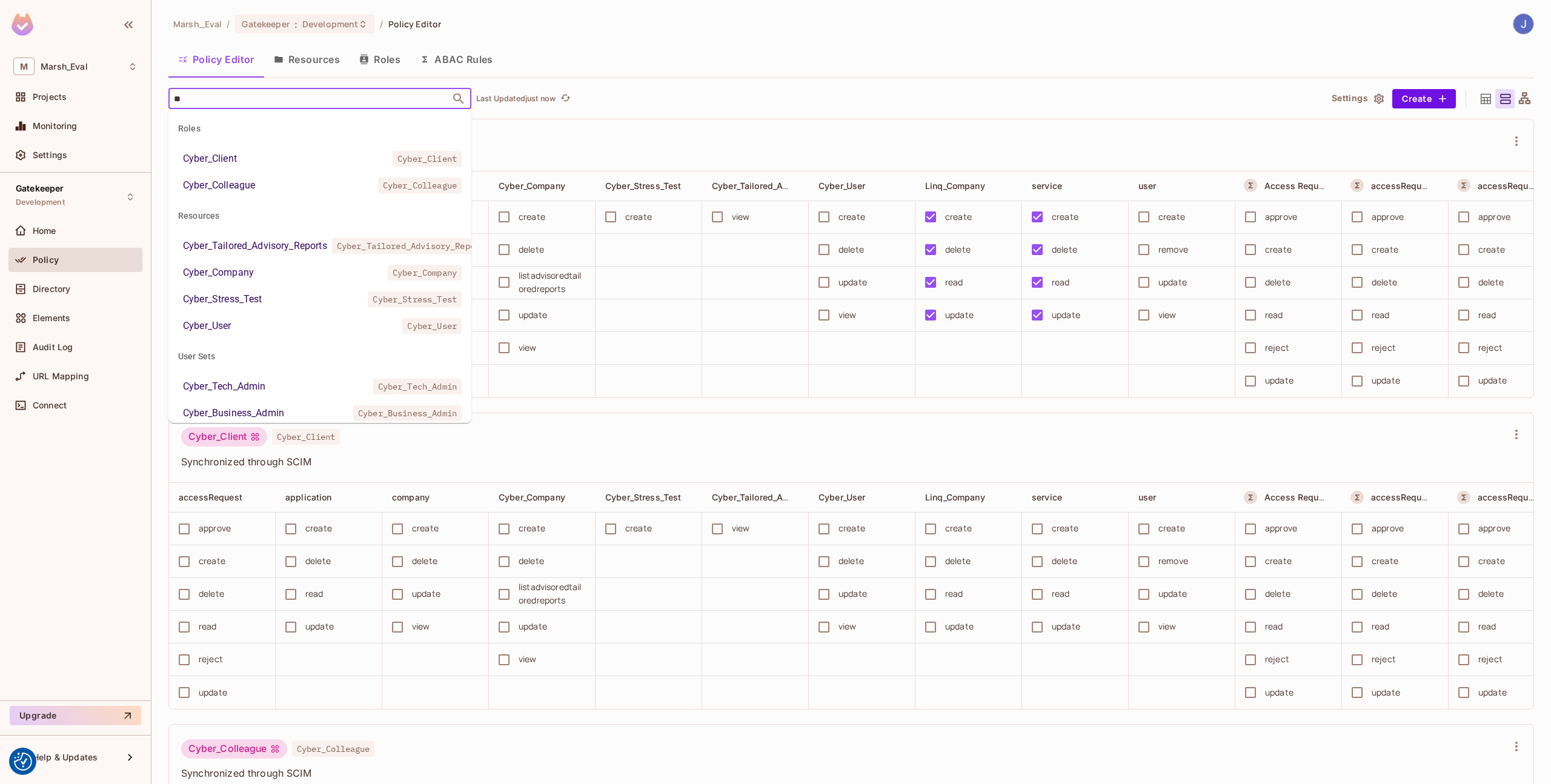
type input "*"
type input "******"
click at [269, 241] on div "Cyber_Tailored_Advisory_Reports" at bounding box center [255, 246] width 144 height 14
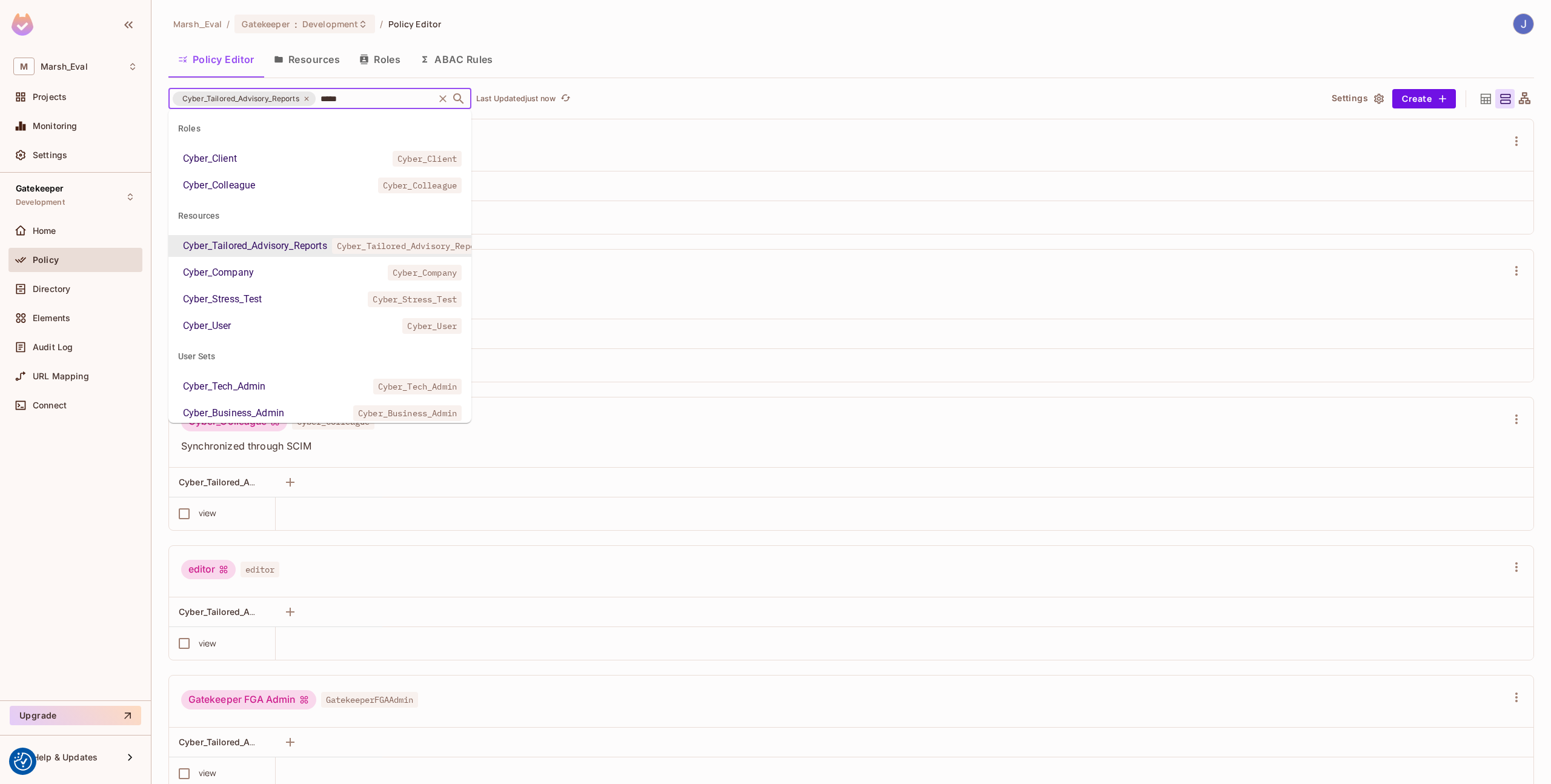
type input "******"
click at [263, 273] on li "Cyber_Company Cyber_Company" at bounding box center [319, 272] width 303 height 22
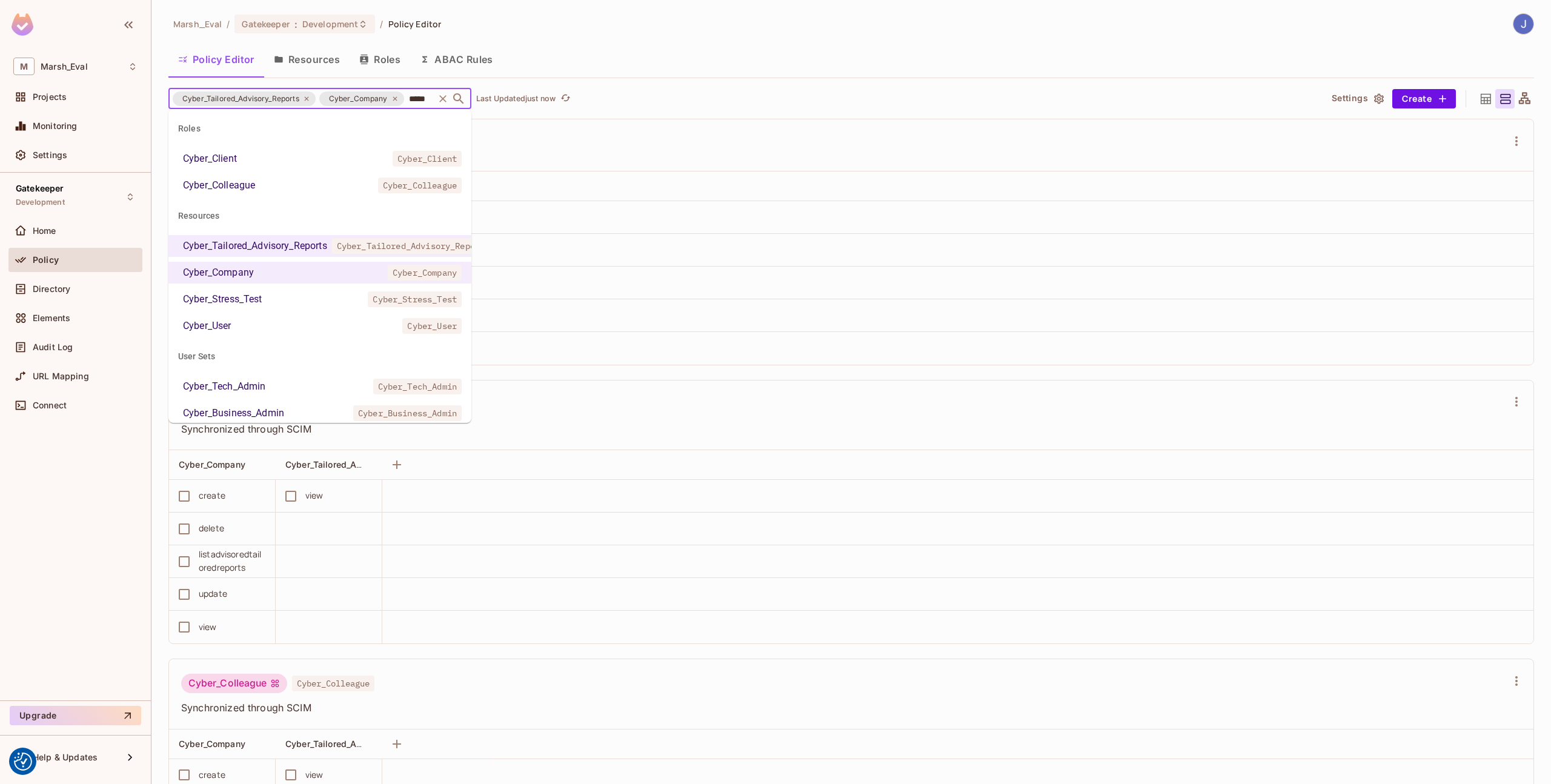
type input "******"
click at [368, 304] on div "Cyber_Stress_Test" at bounding box center [415, 299] width 94 height 14
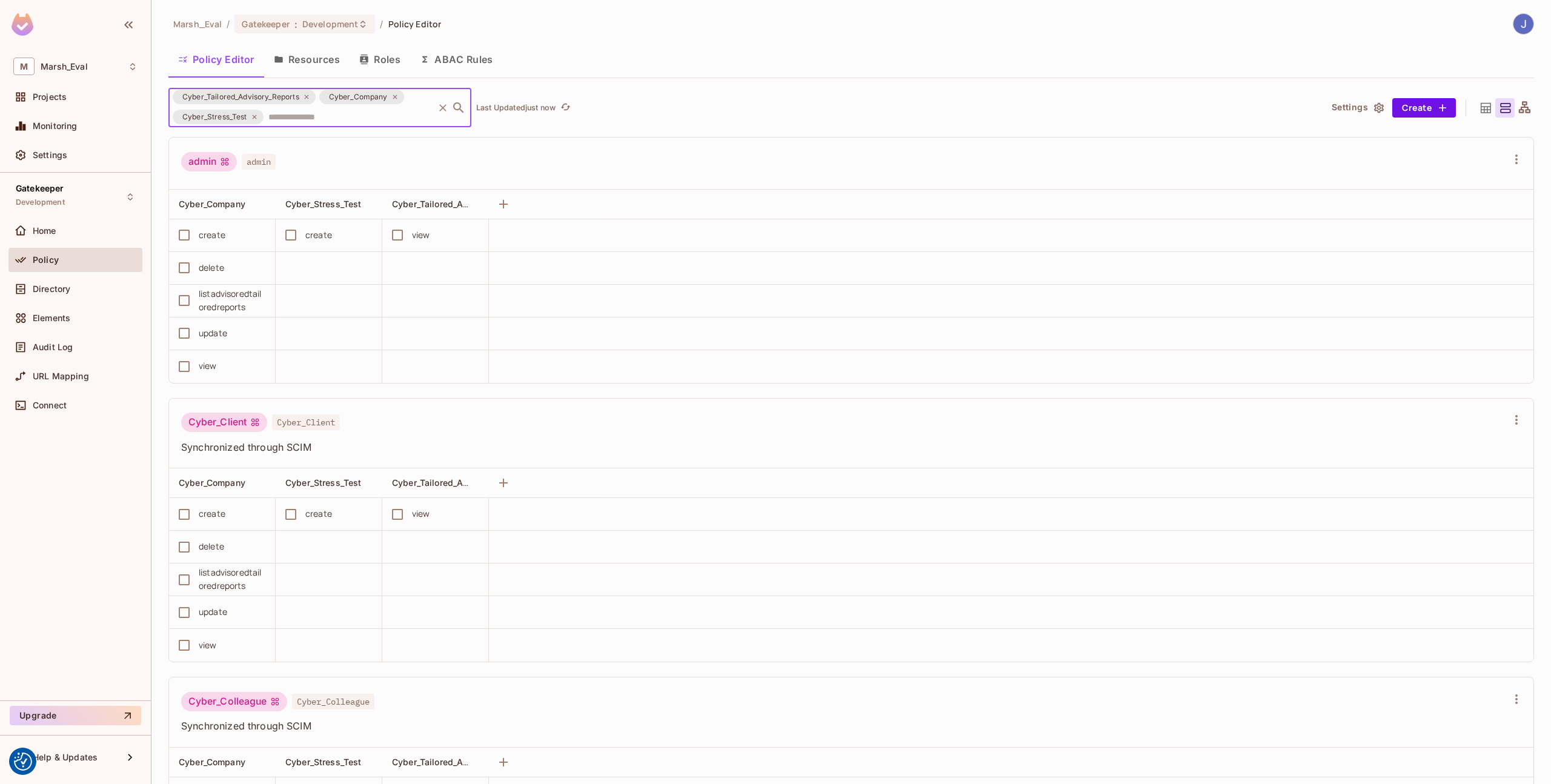
scroll to position [0, 0]
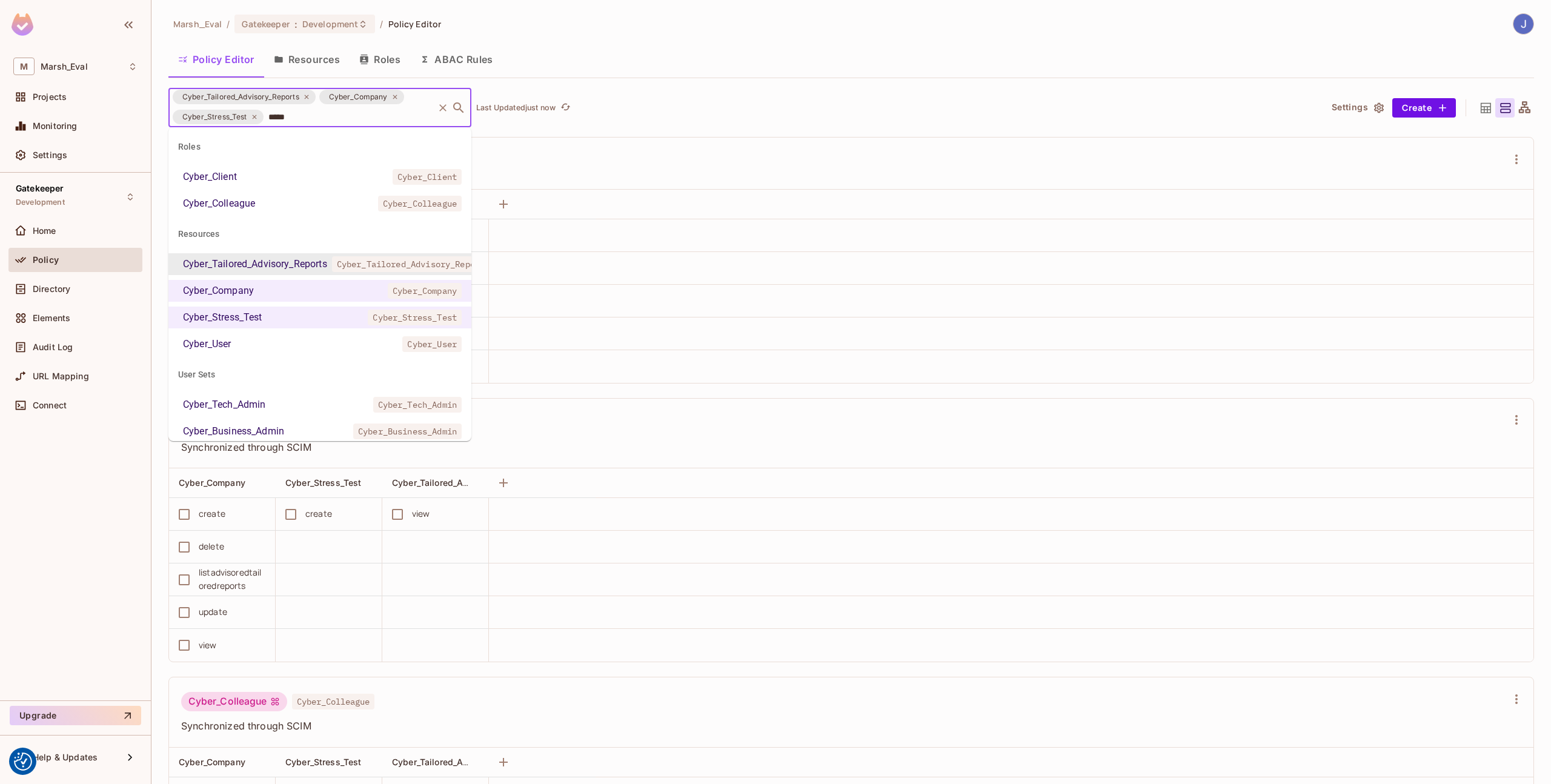
type input "******"
click at [318, 347] on li "Cyber_User Cyber_User" at bounding box center [319, 344] width 303 height 22
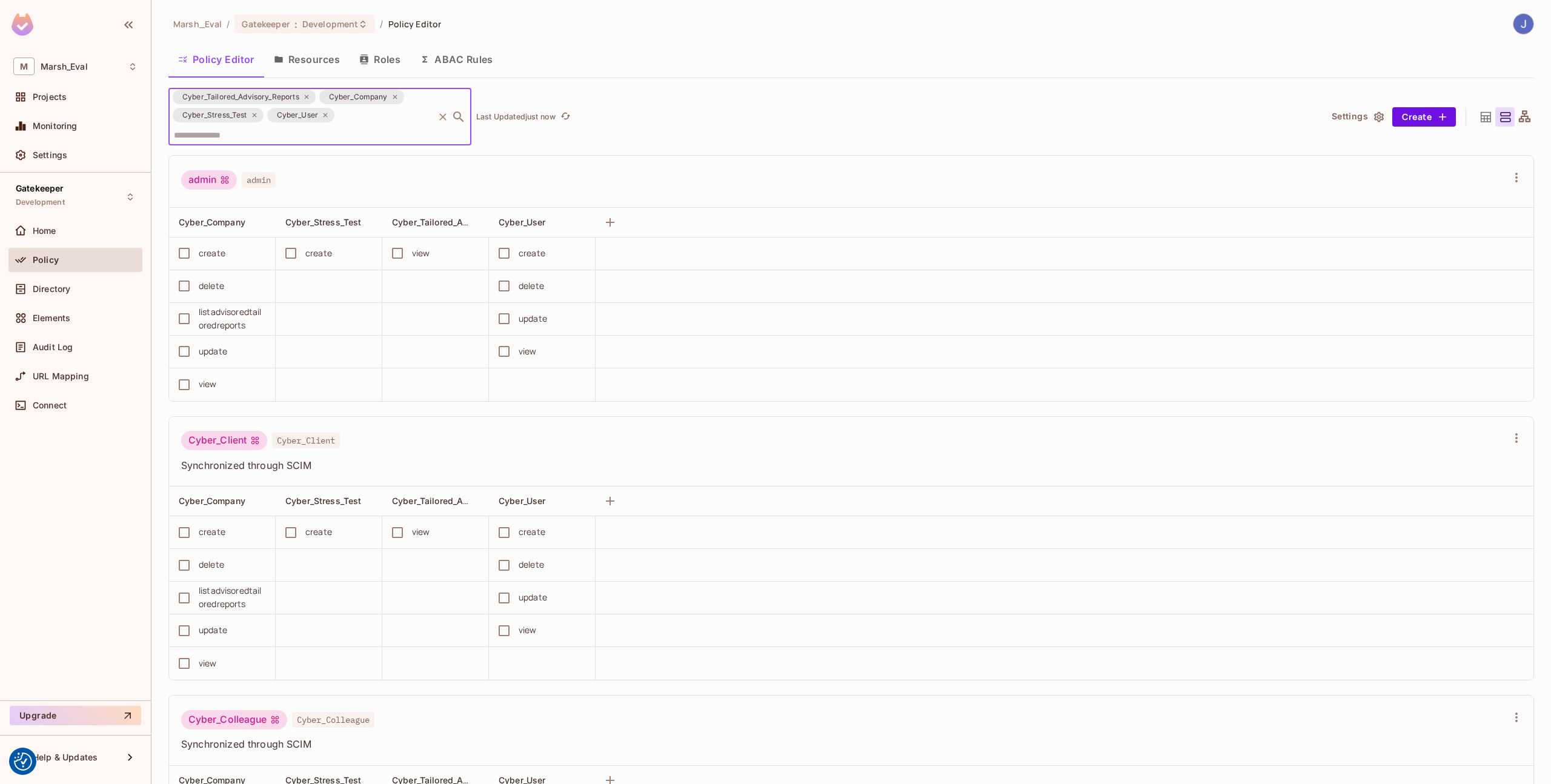
click at [468, 434] on div "Cyber_Client Cyber_Client" at bounding box center [844, 442] width 1326 height 23
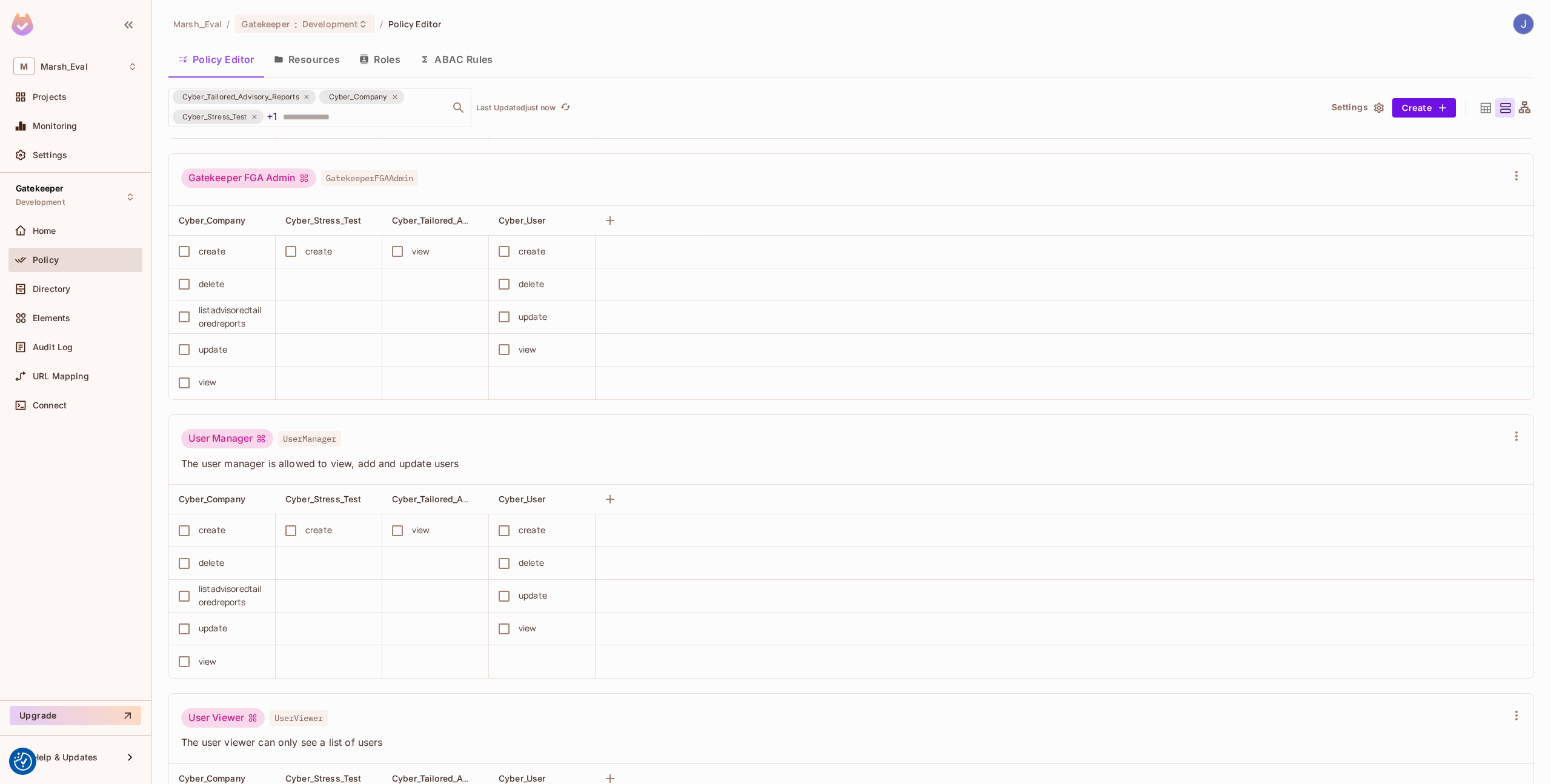
scroll to position [2089, 0]
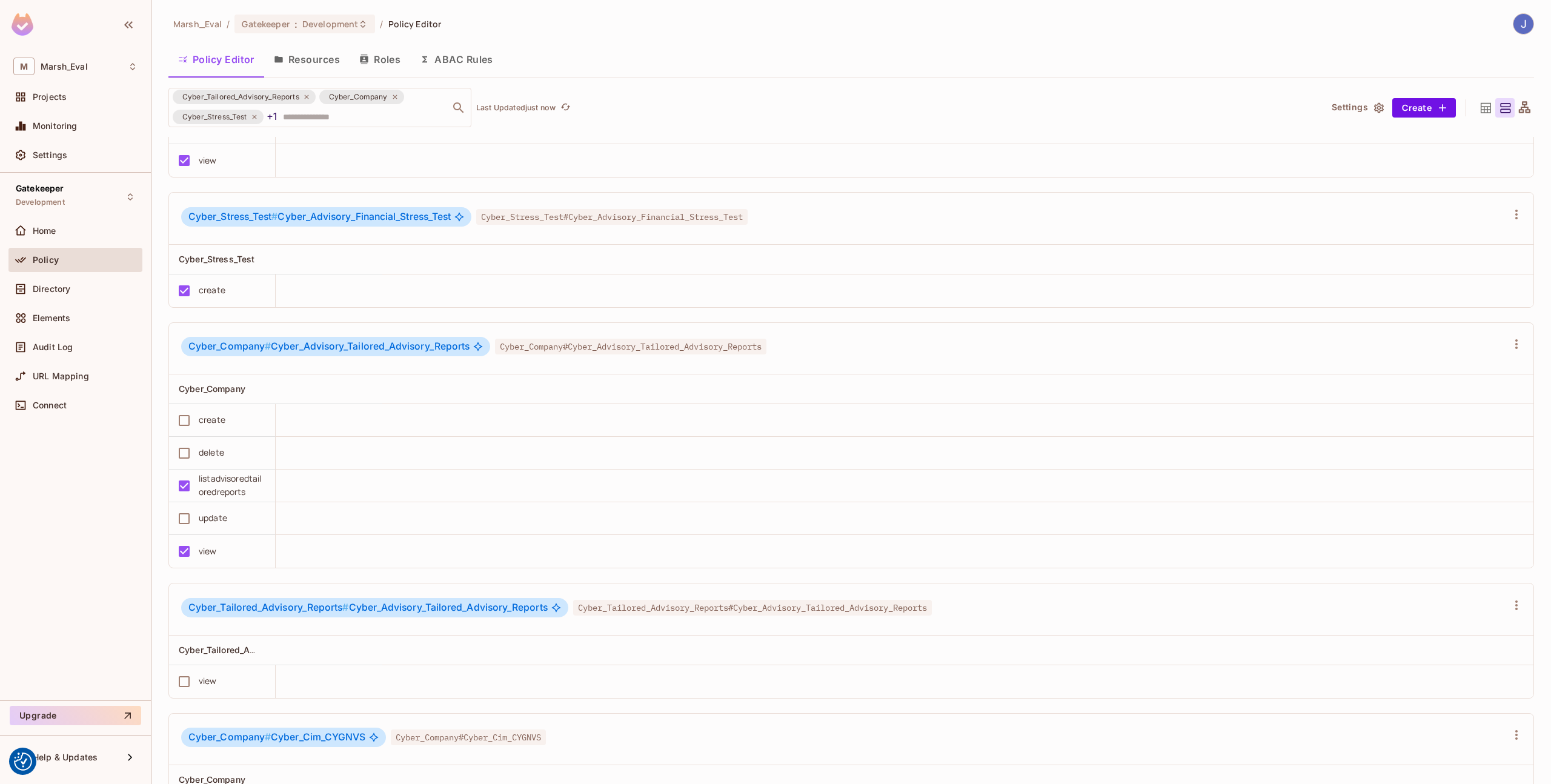
click at [465, 417] on td at bounding box center [905, 420] width 1258 height 33
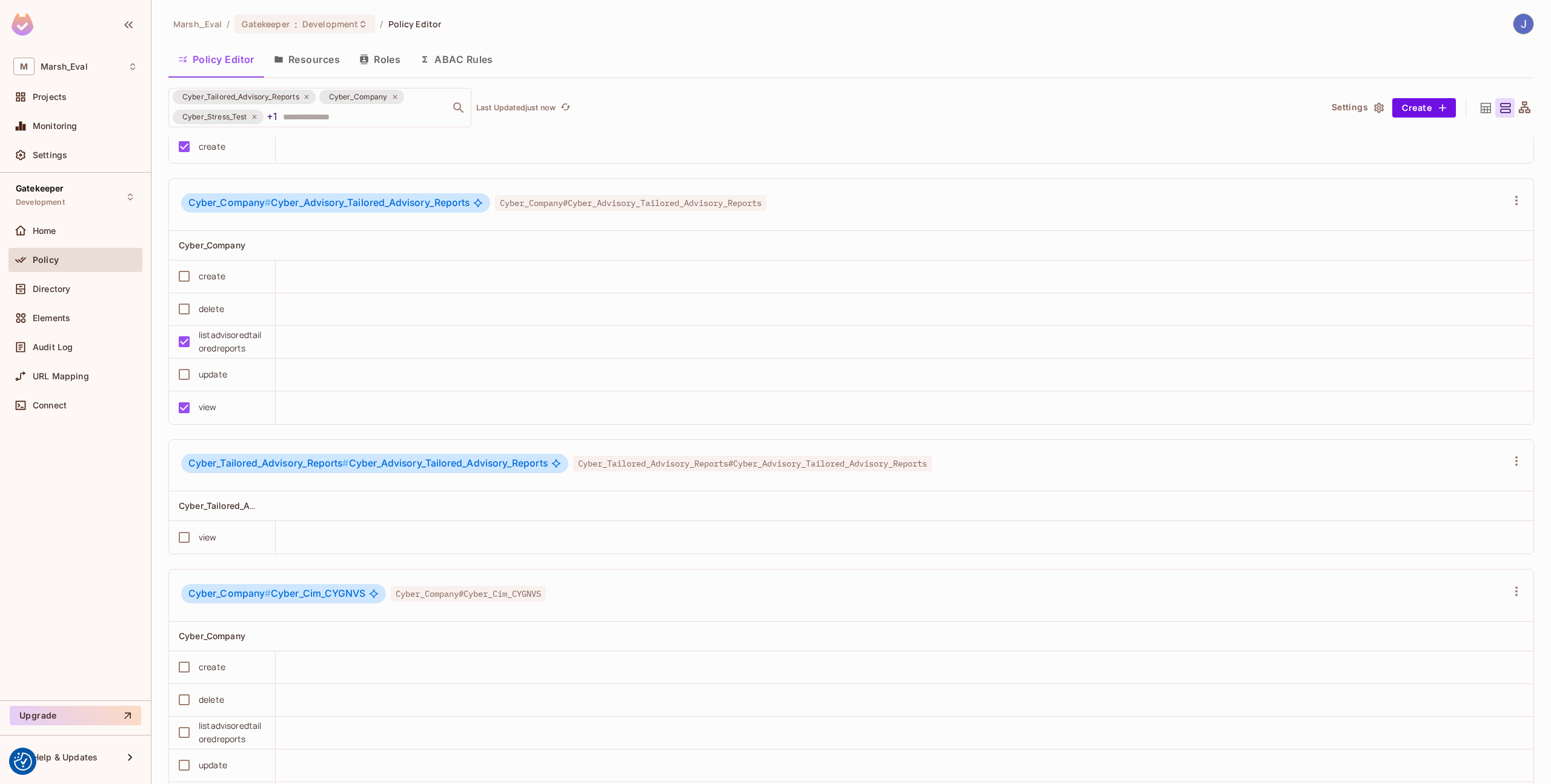
scroll to position [2896, 0]
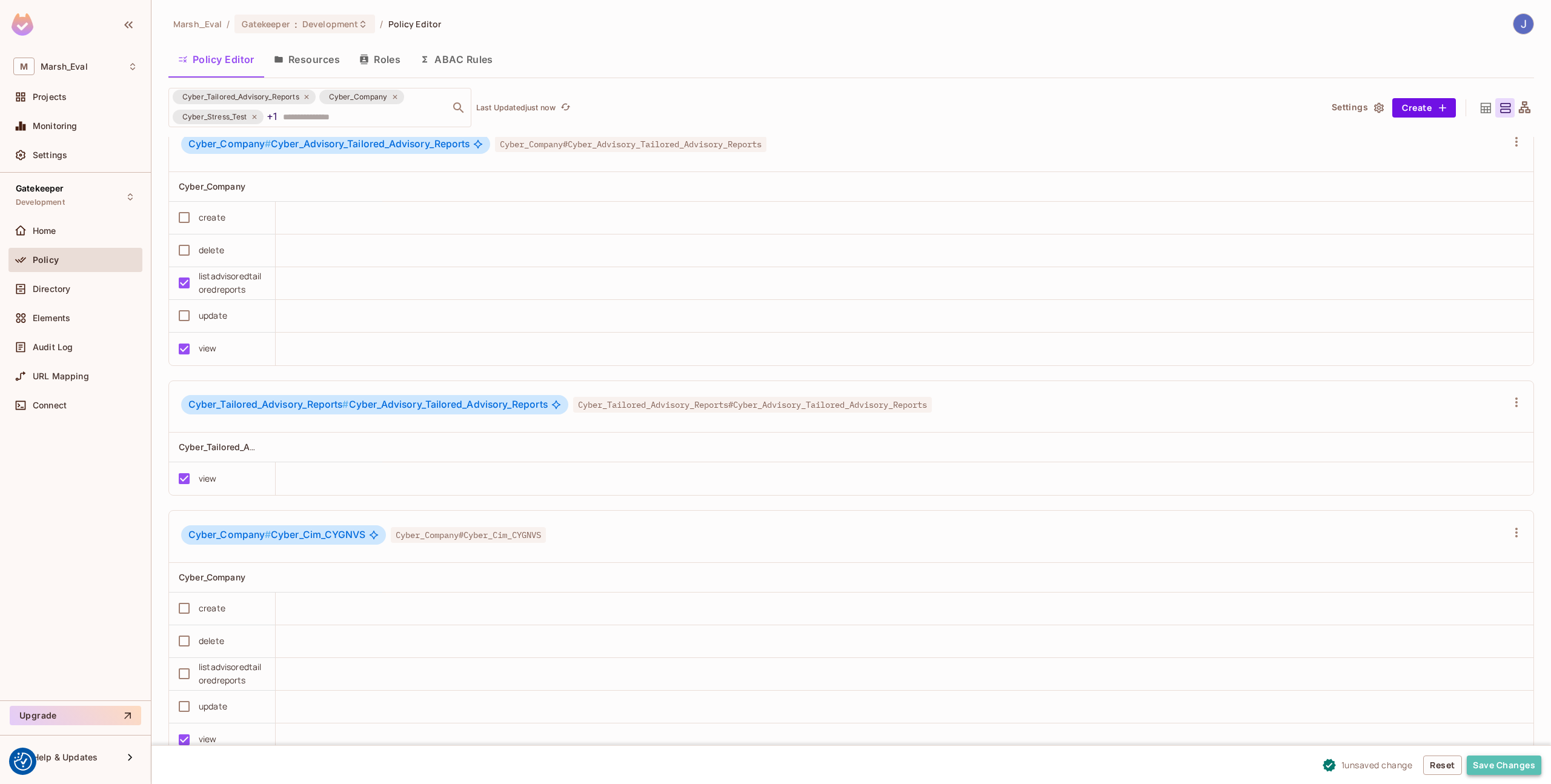
click at [1514, 767] on button "Save Changes" at bounding box center [1504, 765] width 75 height 19
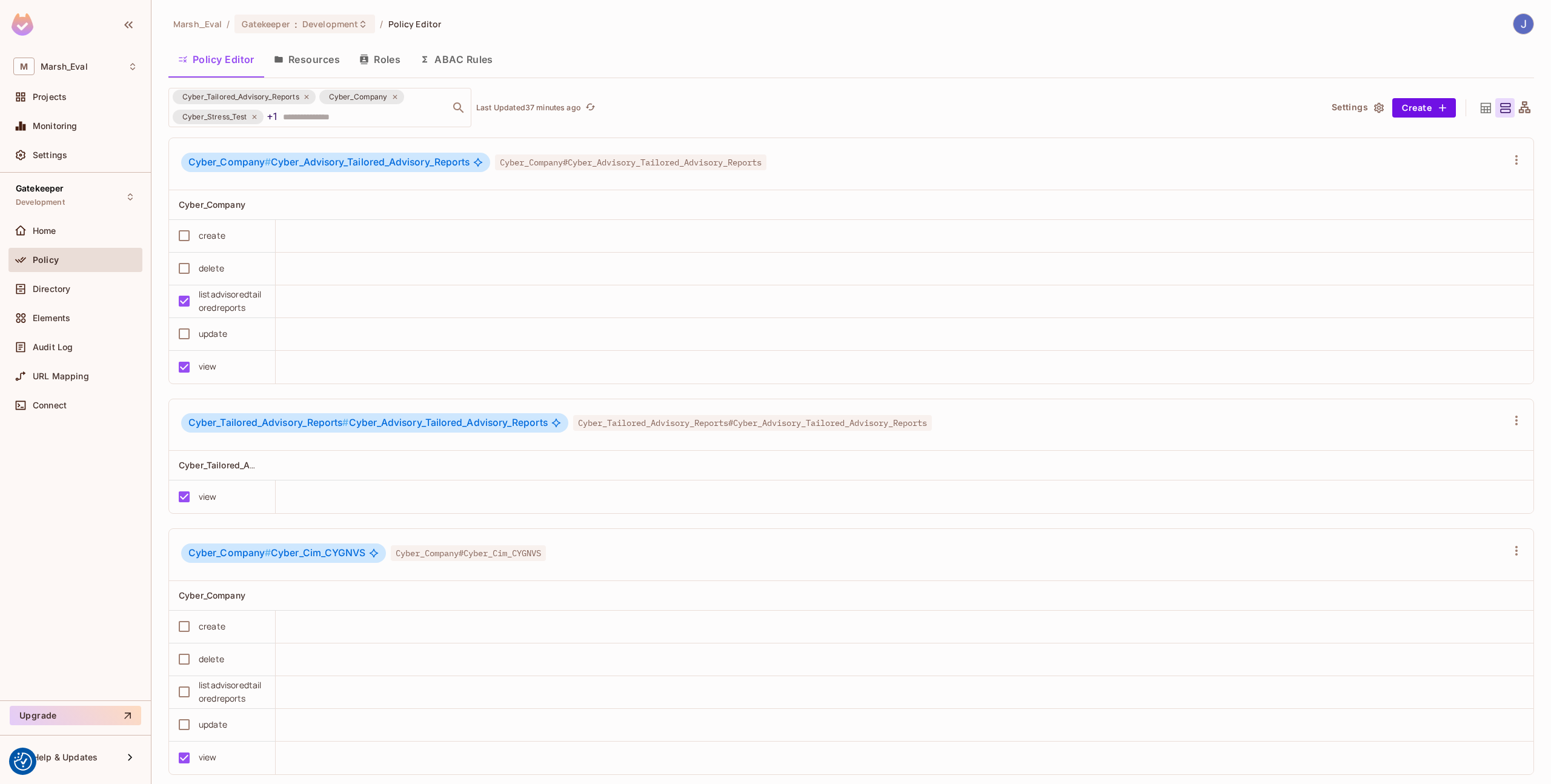
scroll to position [2897, 0]
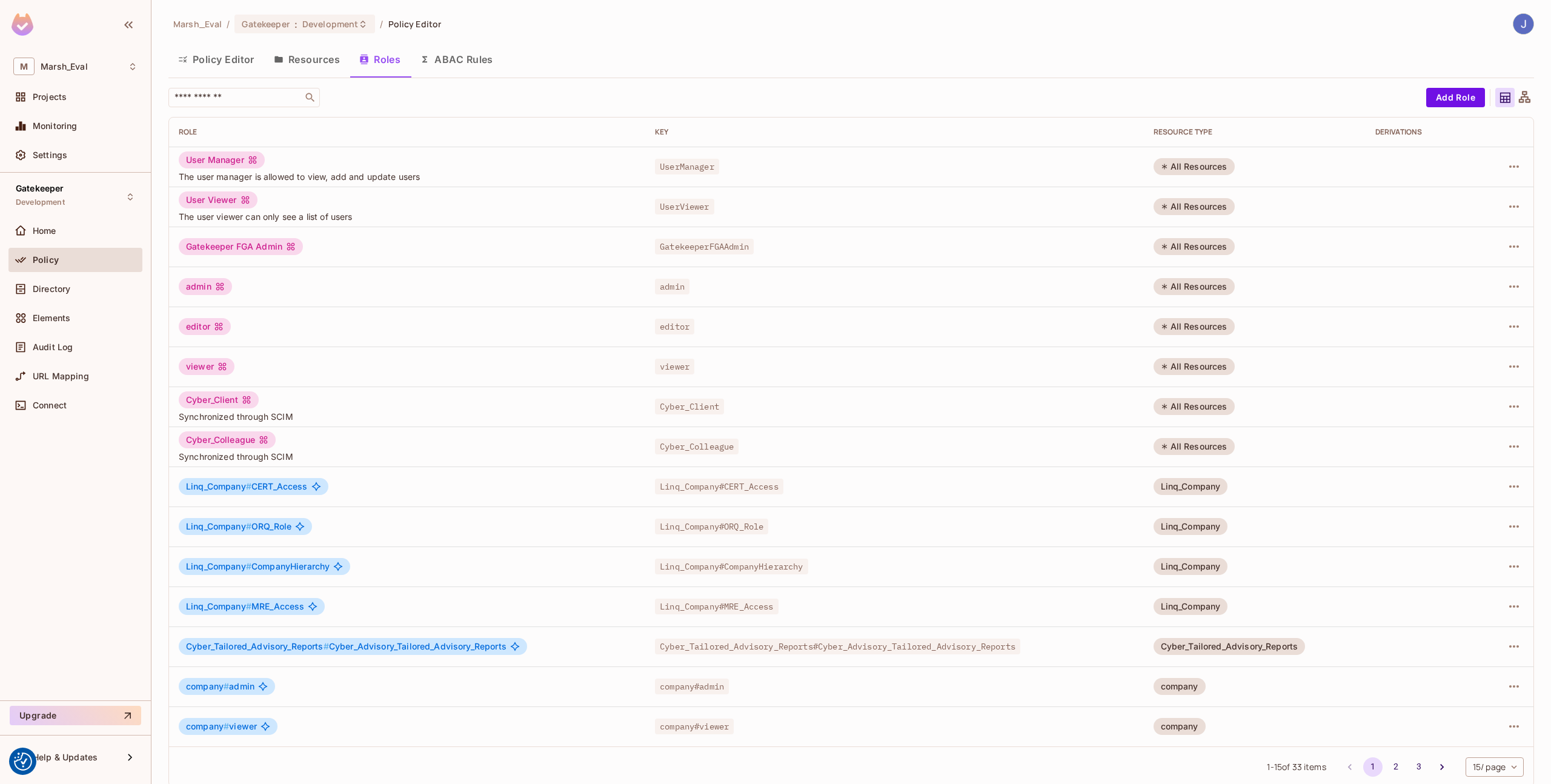
scroll to position [13, 0]
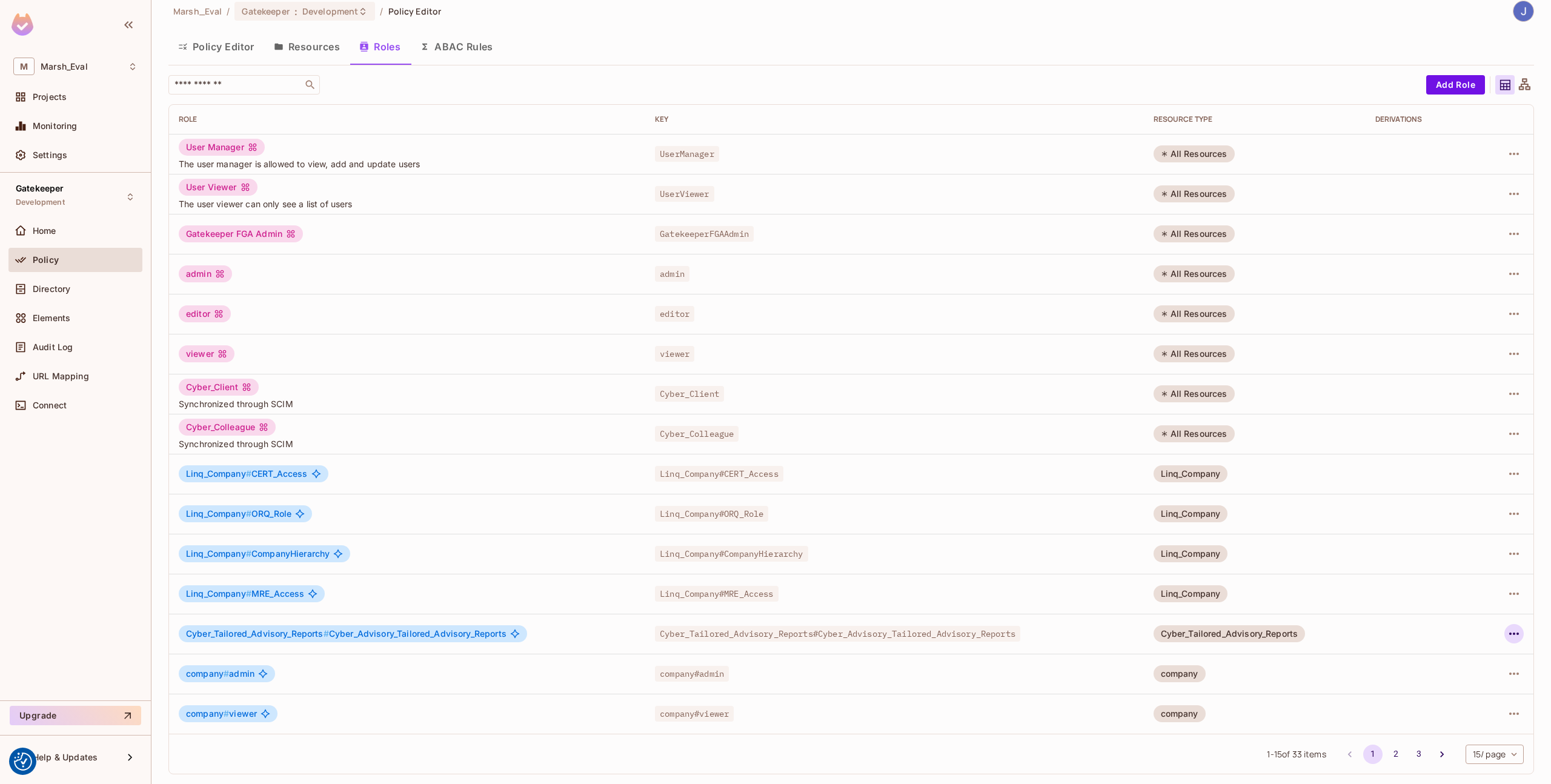
click at [1507, 632] on icon "button" at bounding box center [1514, 633] width 14 height 14
click at [1433, 667] on div "Edit Role" at bounding box center [1451, 661] width 36 height 12
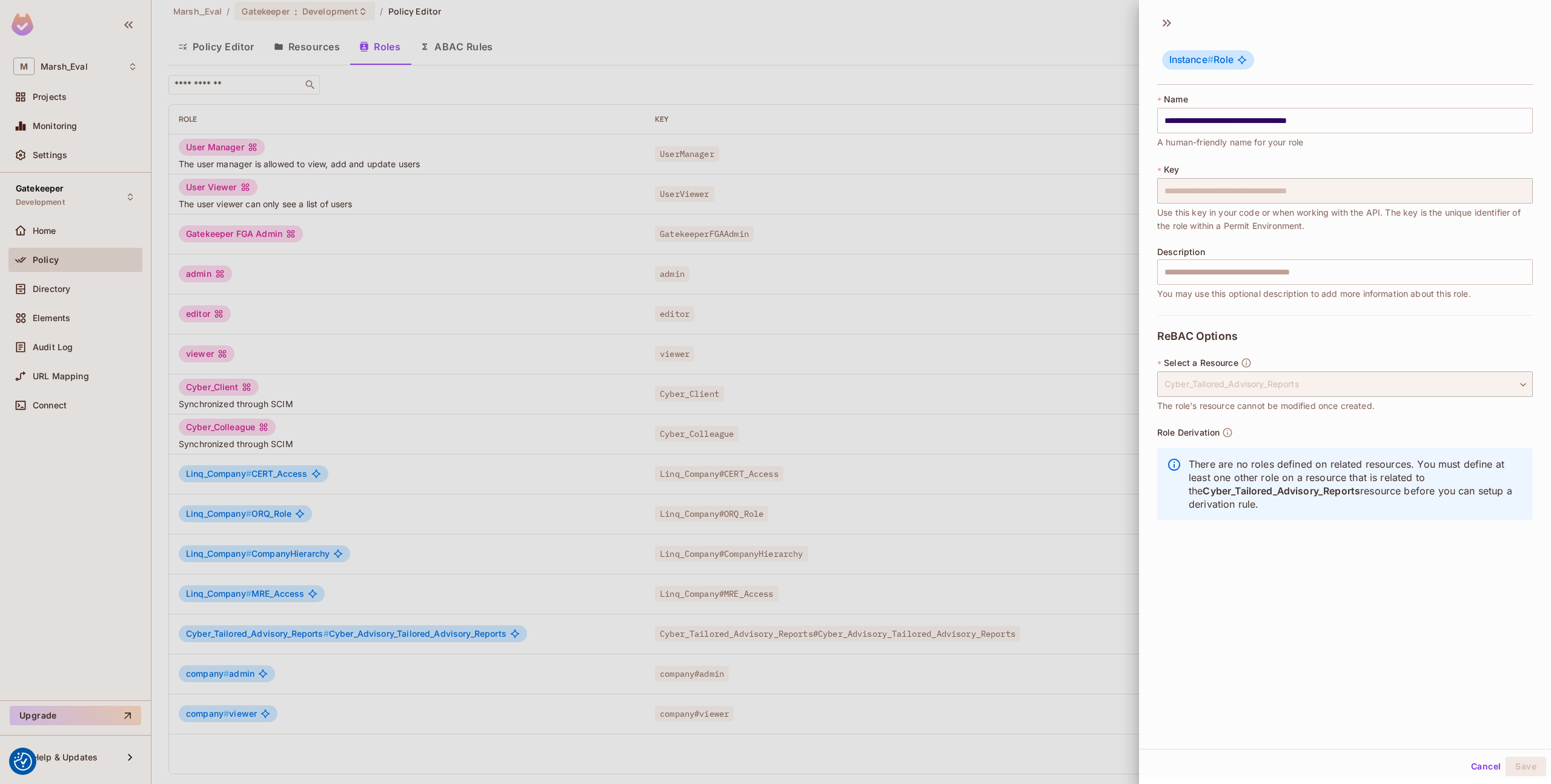
click at [1262, 487] on span "Cyber_Tailored_Advisory_Reports" at bounding box center [1281, 491] width 157 height 11
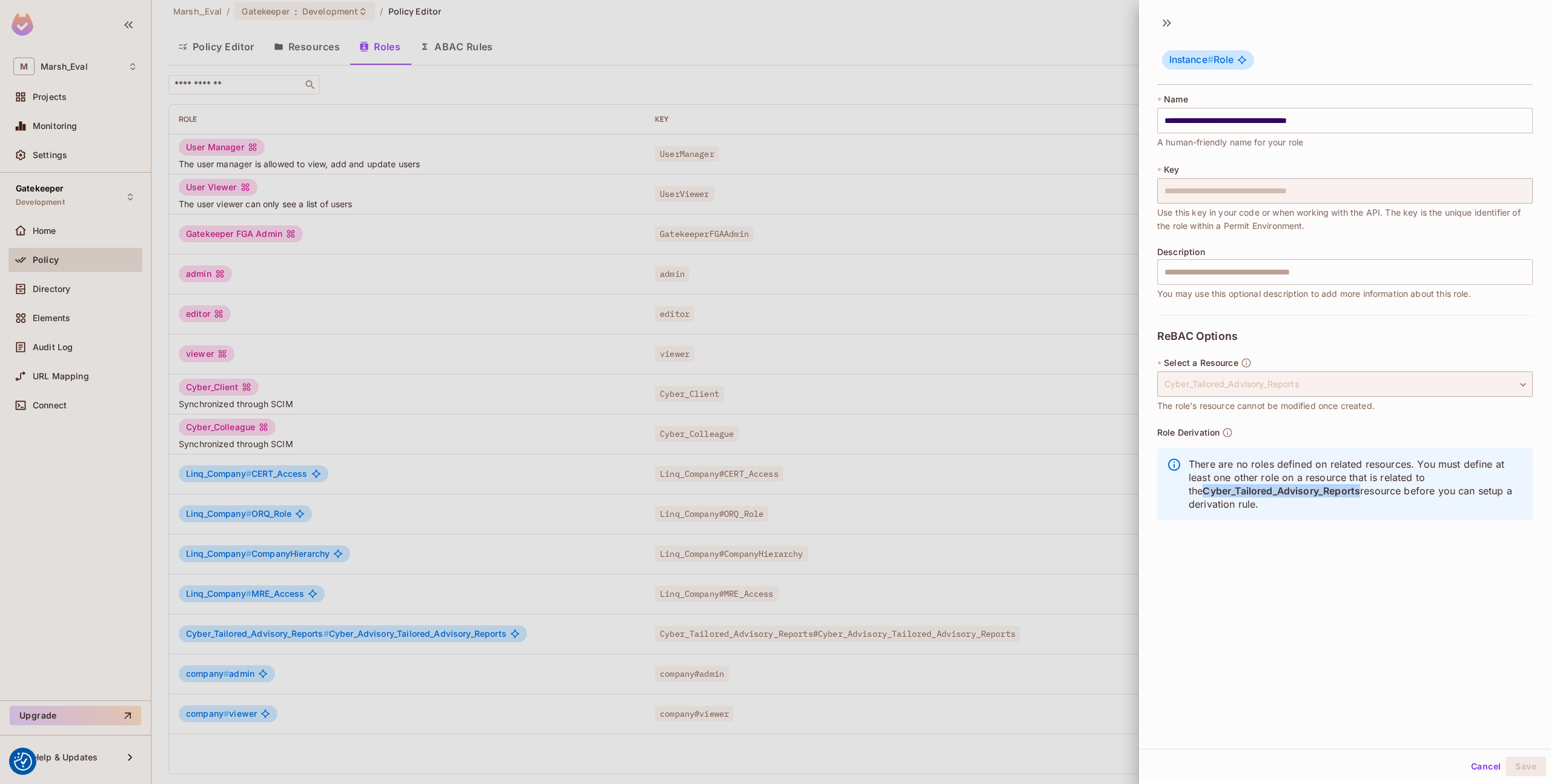
click at [1261, 503] on p "There are no roles defined on related resources. You must define at least one o…" at bounding box center [1357, 484] width 335 height 53
click at [648, 544] on div at bounding box center [775, 392] width 1551 height 784
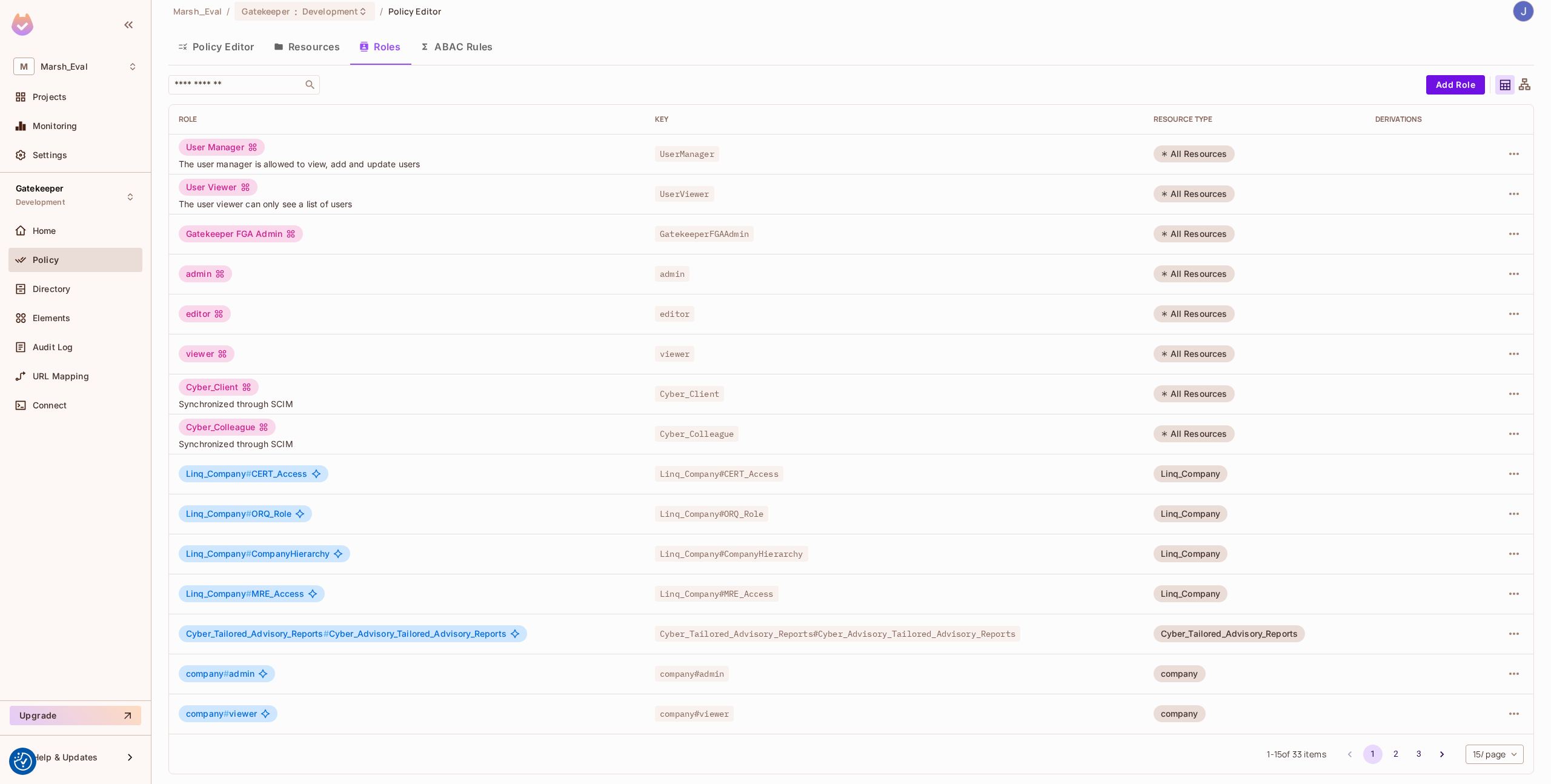
click at [502, 501] on td "Linq_Company # ORQ_Role" at bounding box center [407, 513] width 477 height 40
click at [1386, 756] on button "2" at bounding box center [1396, 753] width 19 height 19
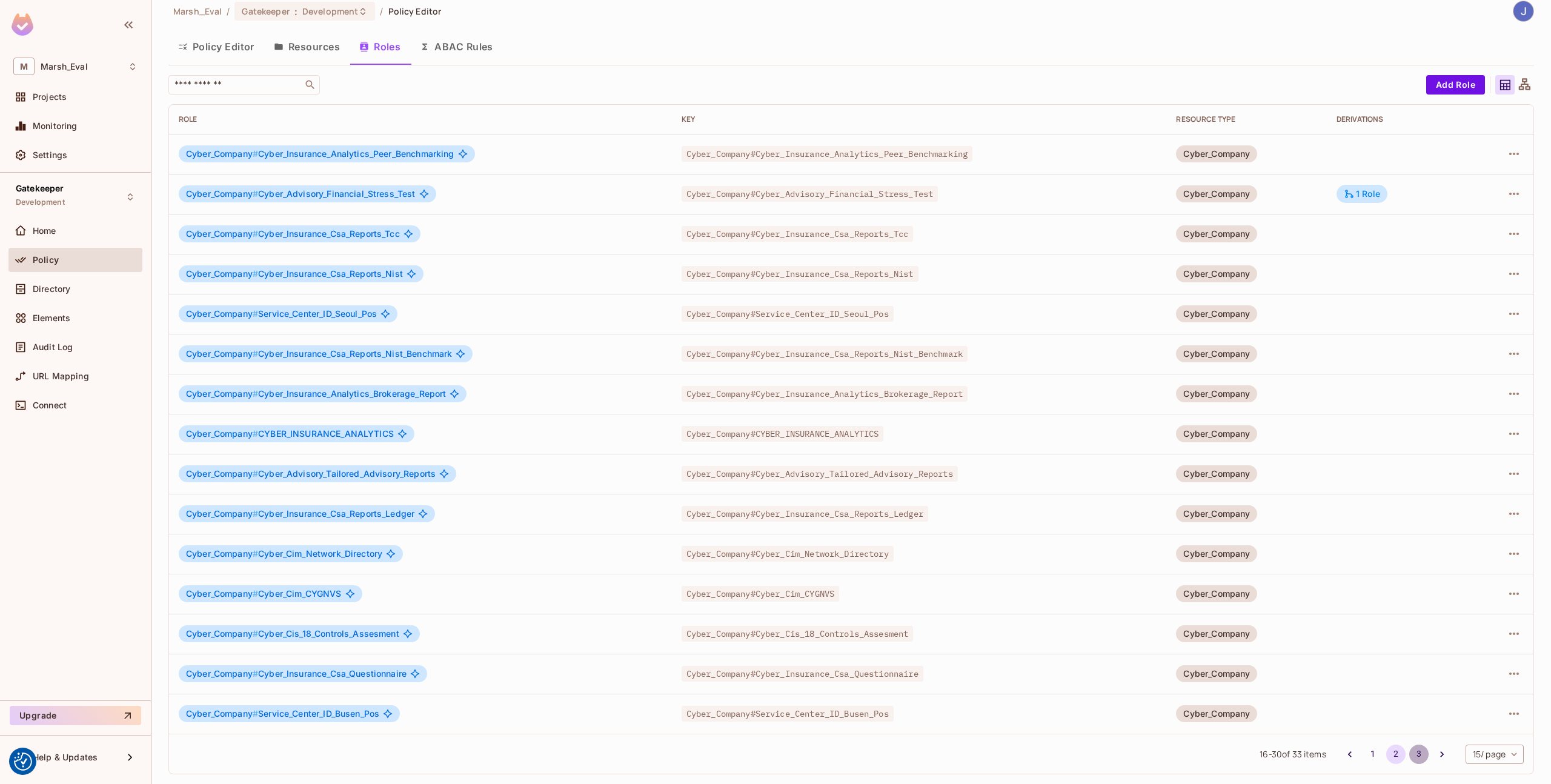
click at [1413, 754] on button "3" at bounding box center [1418, 753] width 19 height 19
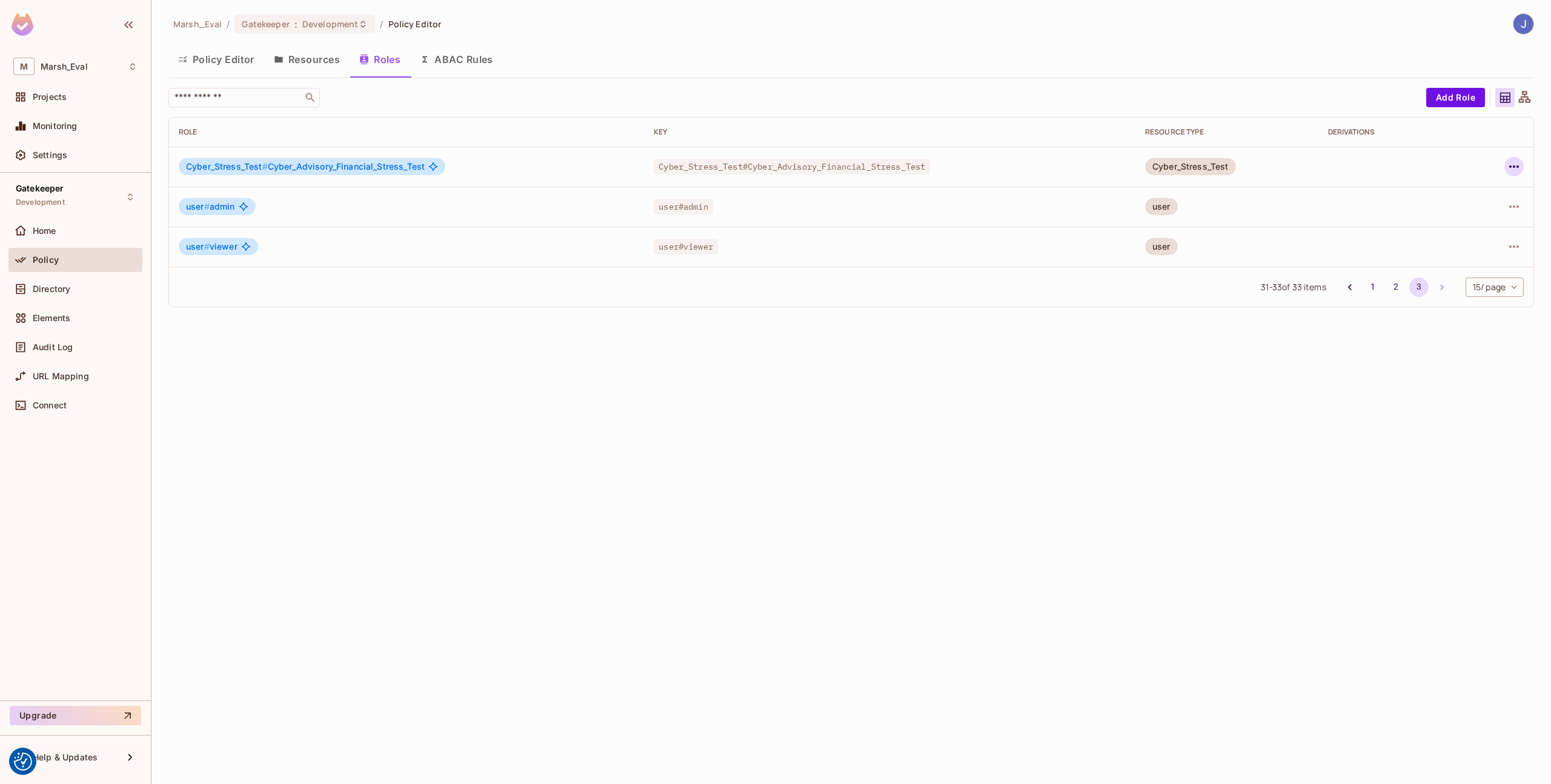
click at [1519, 170] on icon "button" at bounding box center [1514, 167] width 14 height 14
click at [1458, 204] on li "Edit Role" at bounding box center [1462, 194] width 108 height 26
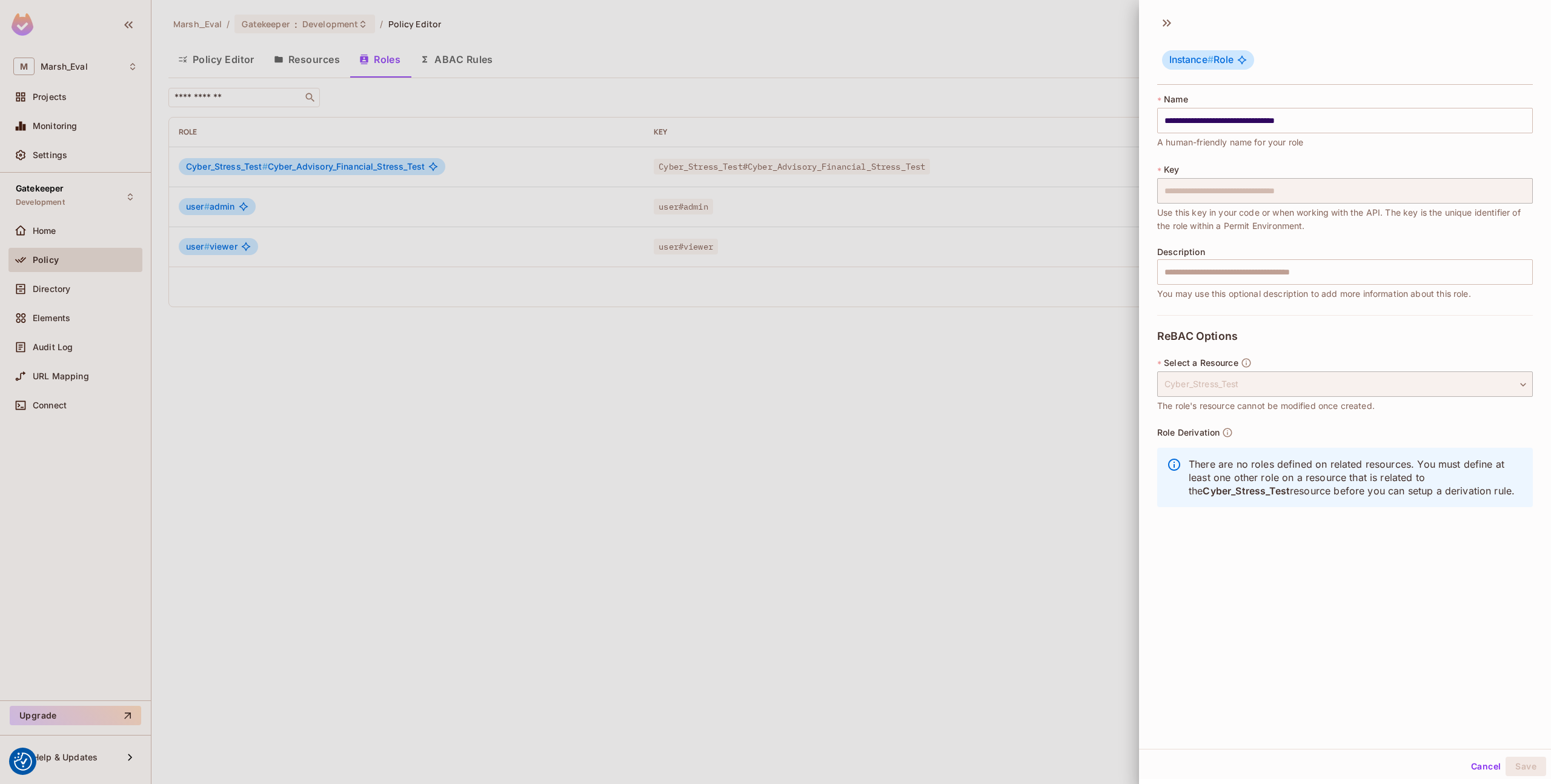
click at [984, 479] on div at bounding box center [775, 392] width 1551 height 784
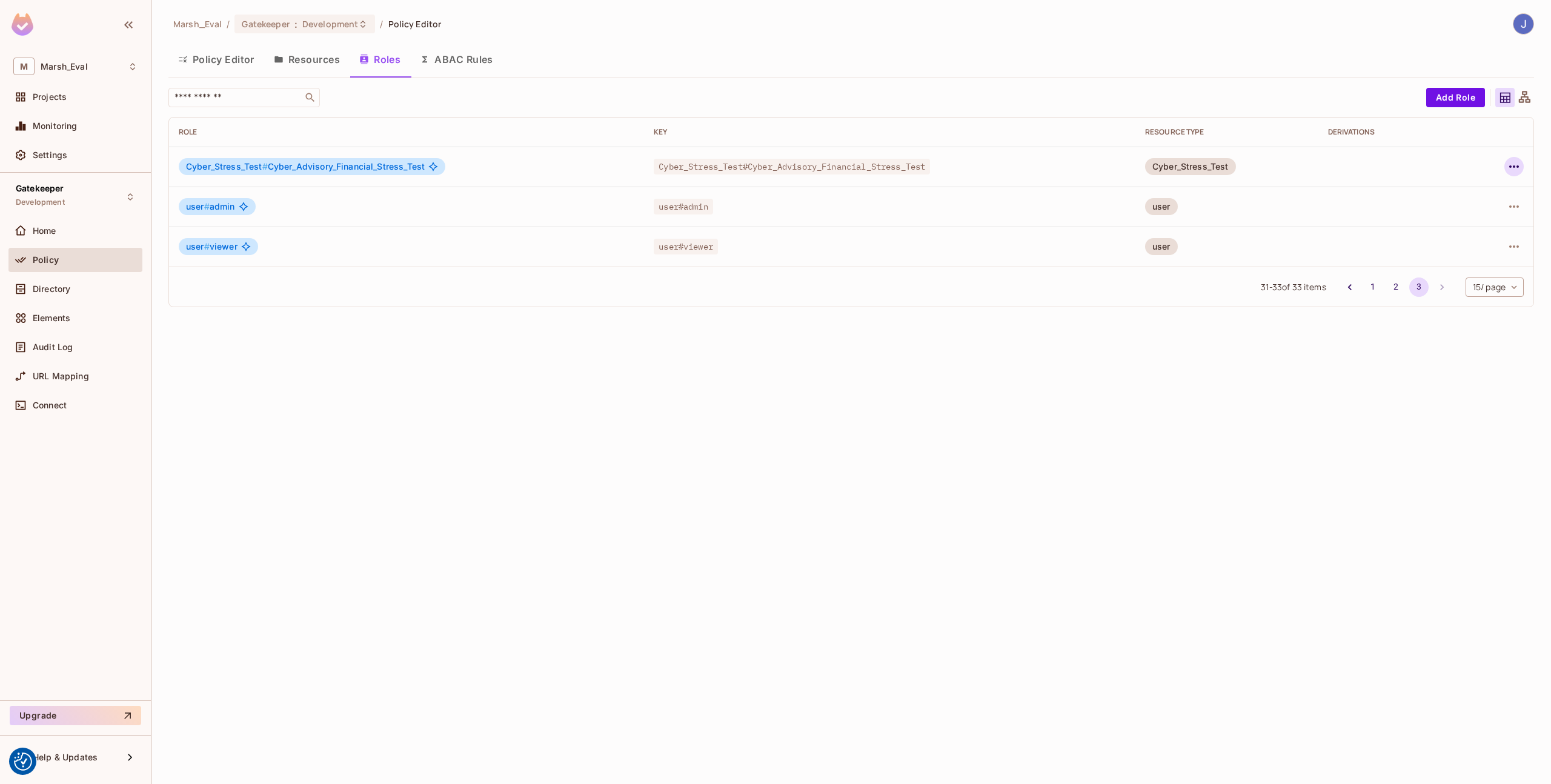
click at [1510, 170] on icon "button" at bounding box center [1514, 167] width 14 height 14
click at [1468, 249] on div "Delete Role" at bounding box center [1465, 247] width 46 height 12
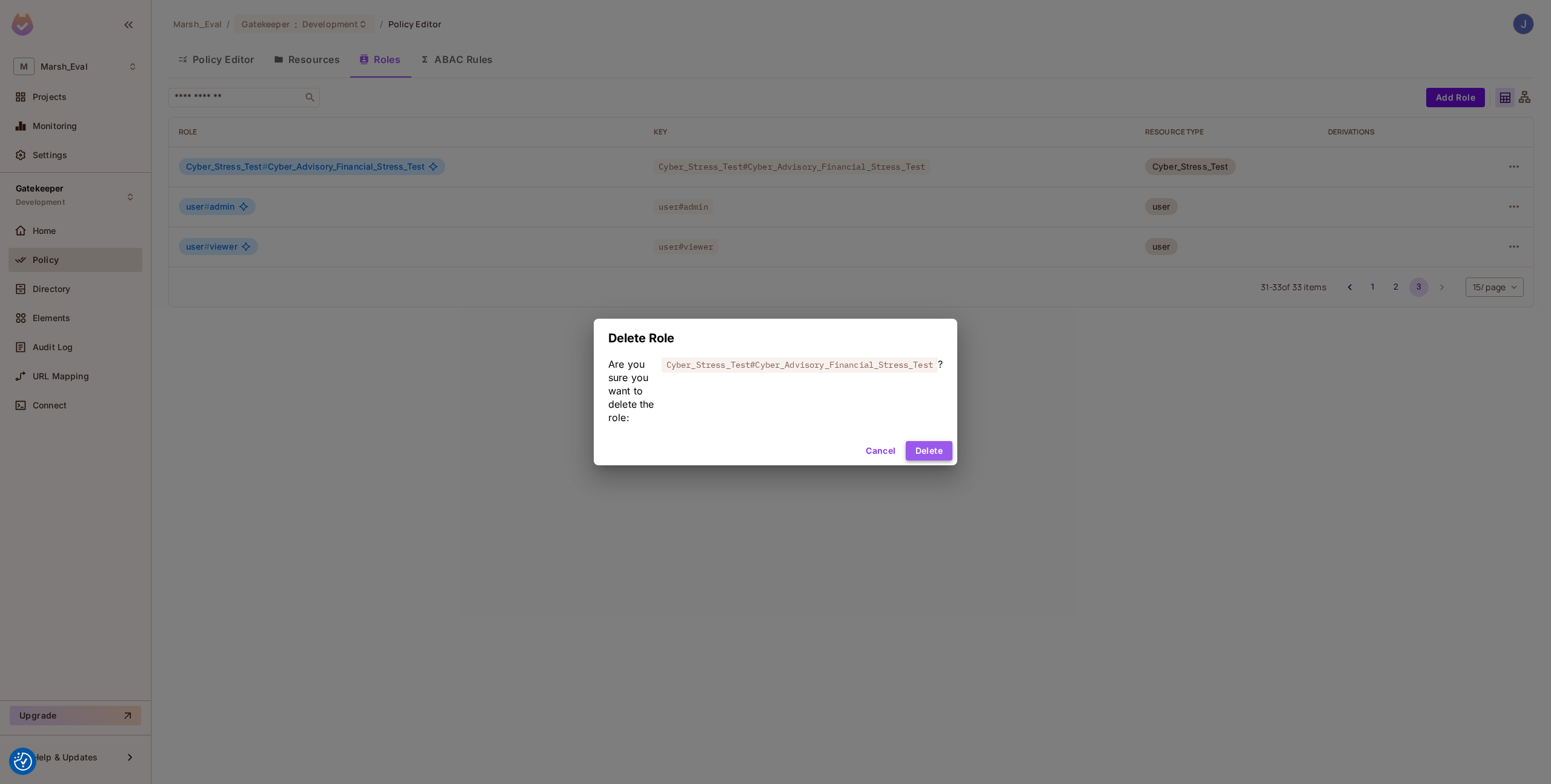
click at [928, 459] on button "Delete" at bounding box center [929, 450] width 46 height 19
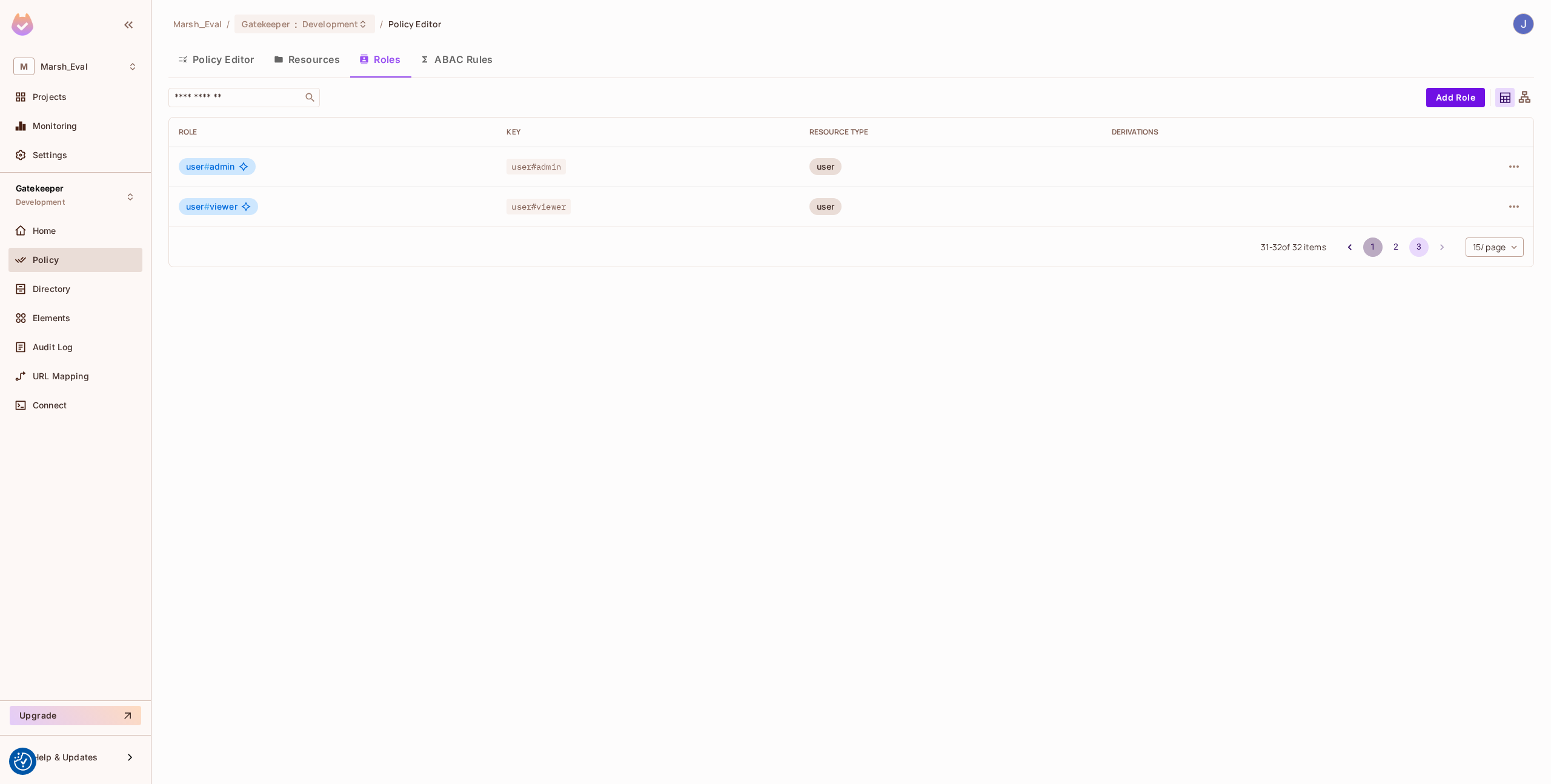
click at [1374, 249] on button "1" at bounding box center [1373, 246] width 19 height 19
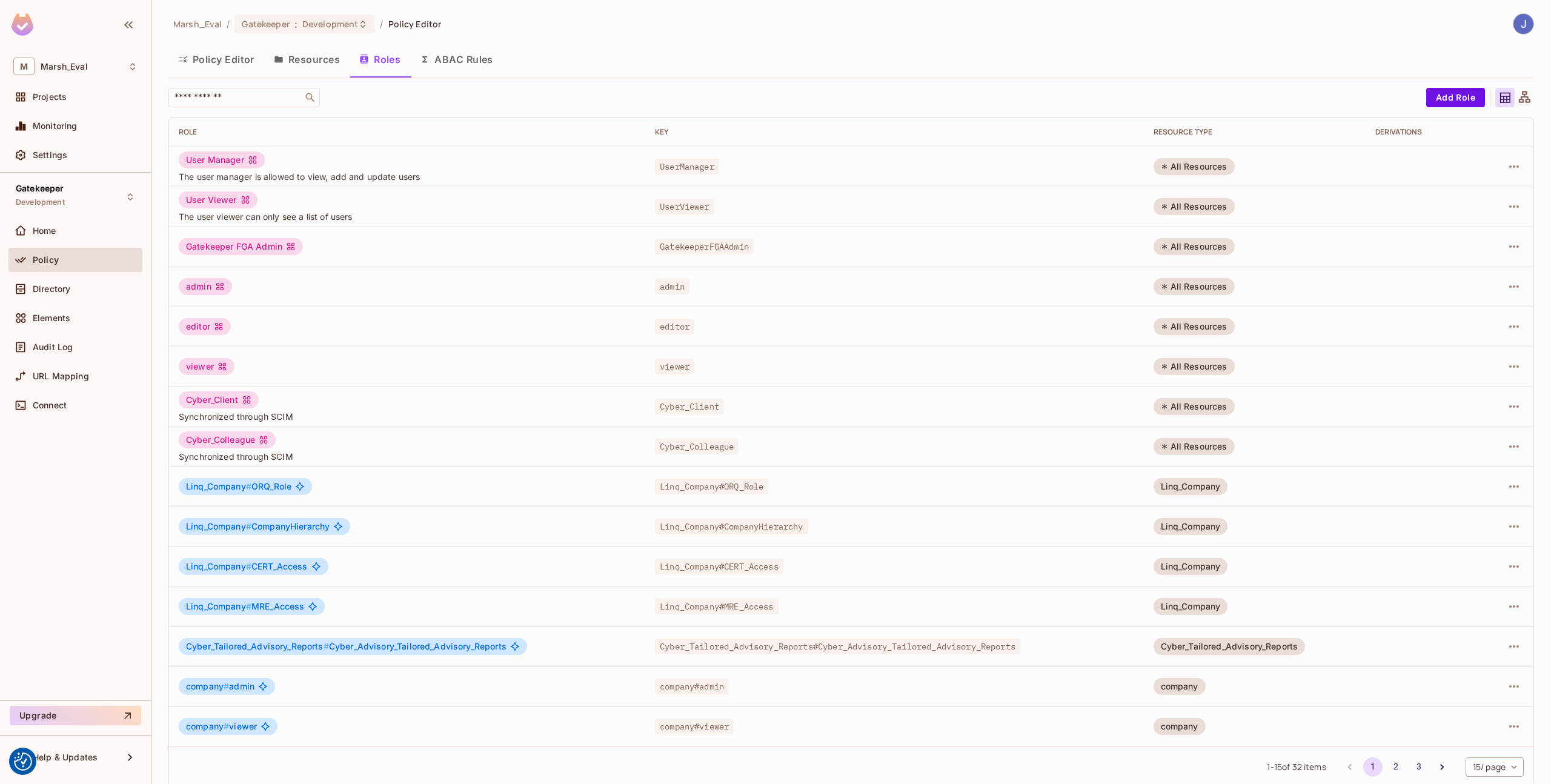
scroll to position [13, 0]
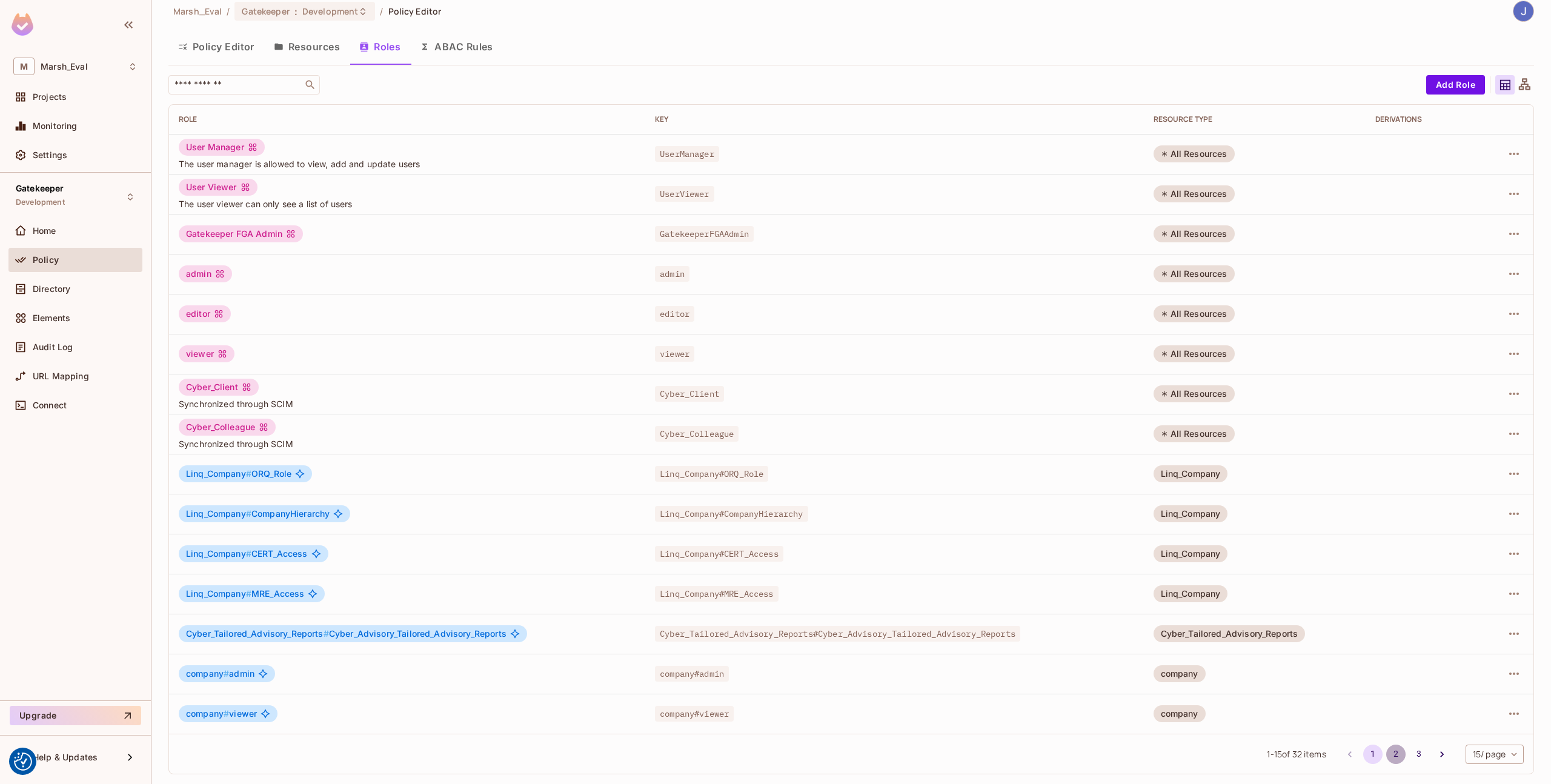
click at [1386, 757] on button "2" at bounding box center [1396, 753] width 19 height 19
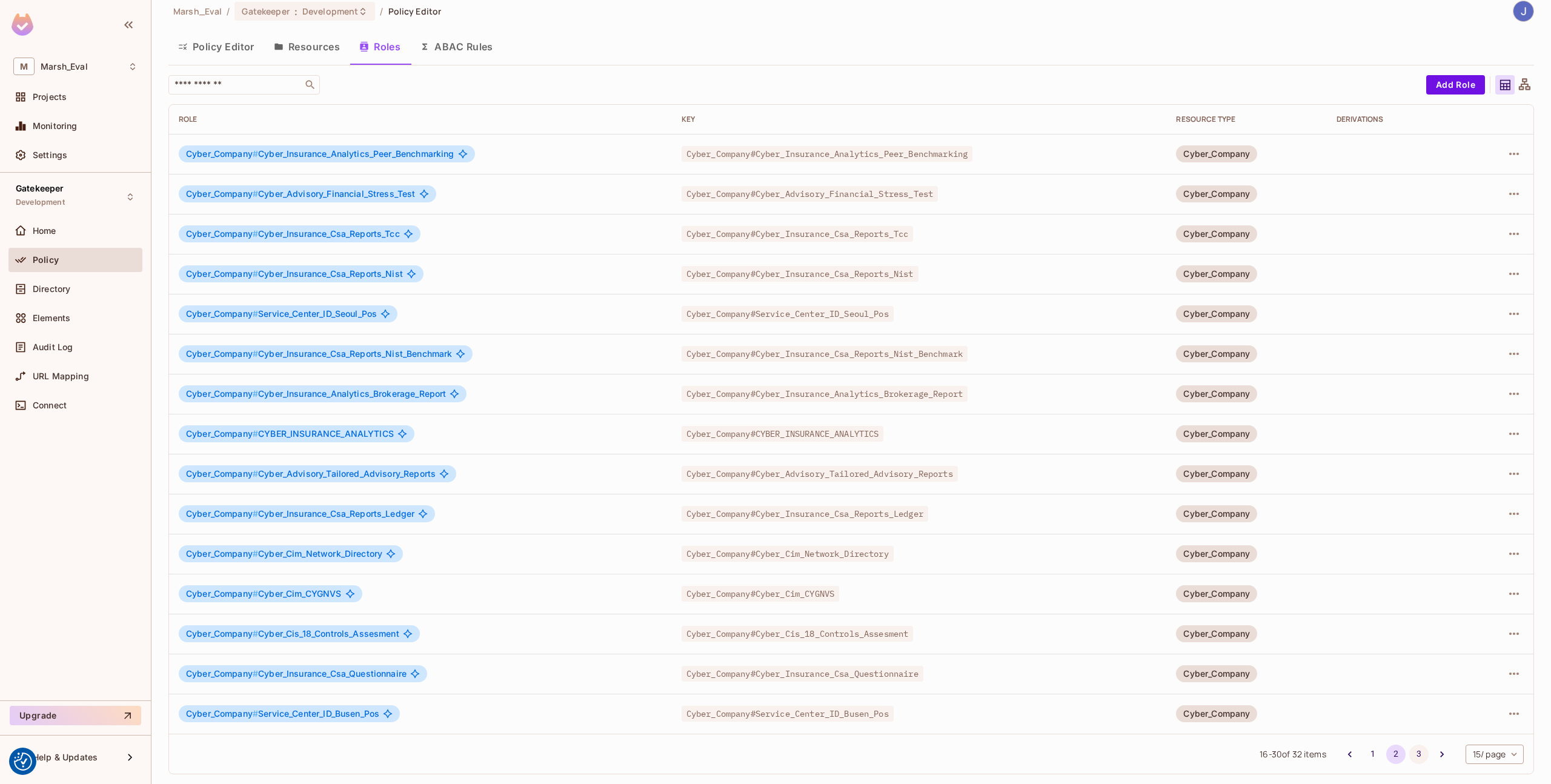
click at [1409, 752] on button "3" at bounding box center [1418, 753] width 19 height 19
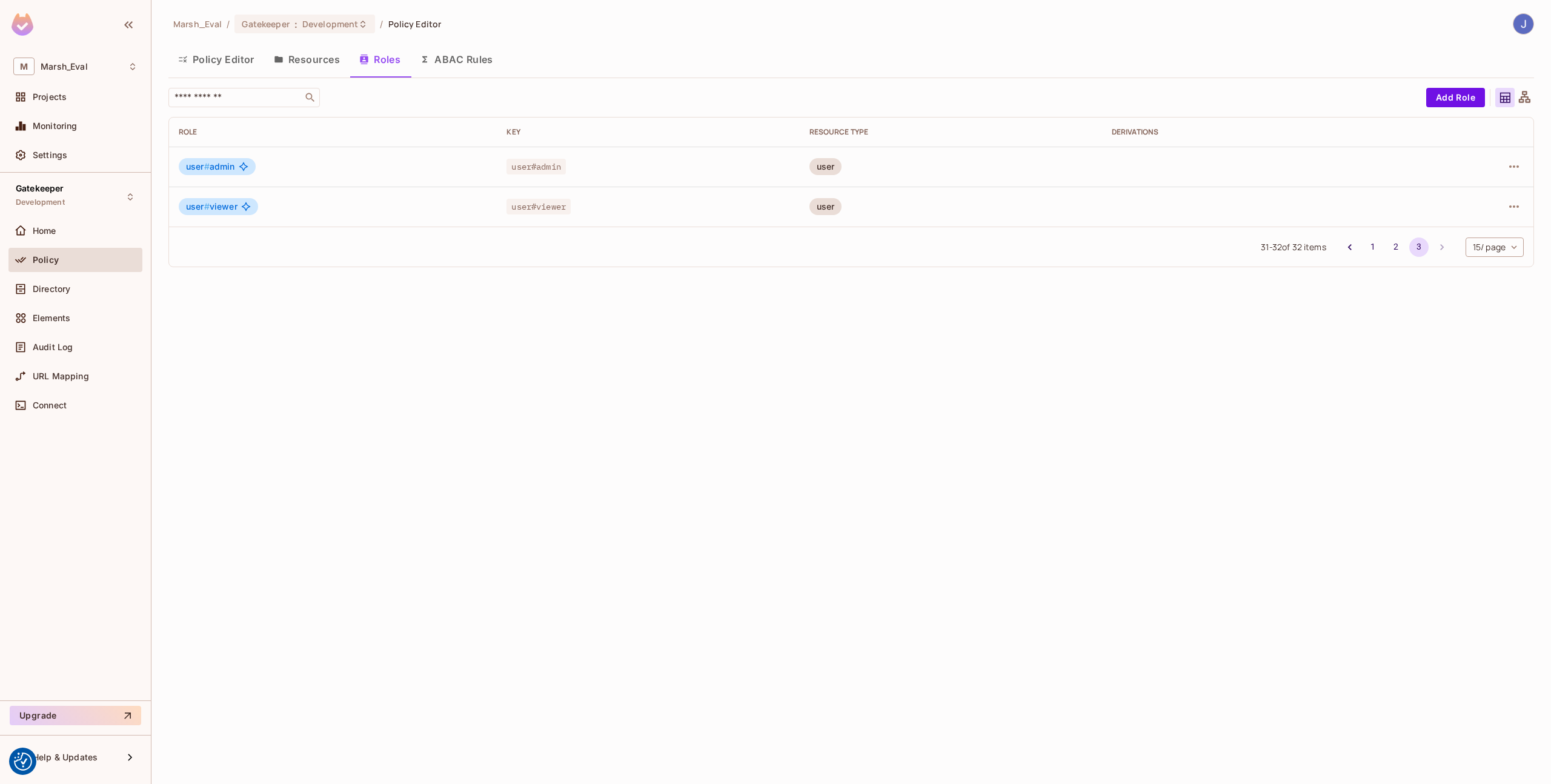
scroll to position [0, 0]
click at [1365, 243] on button "1" at bounding box center [1373, 246] width 19 height 19
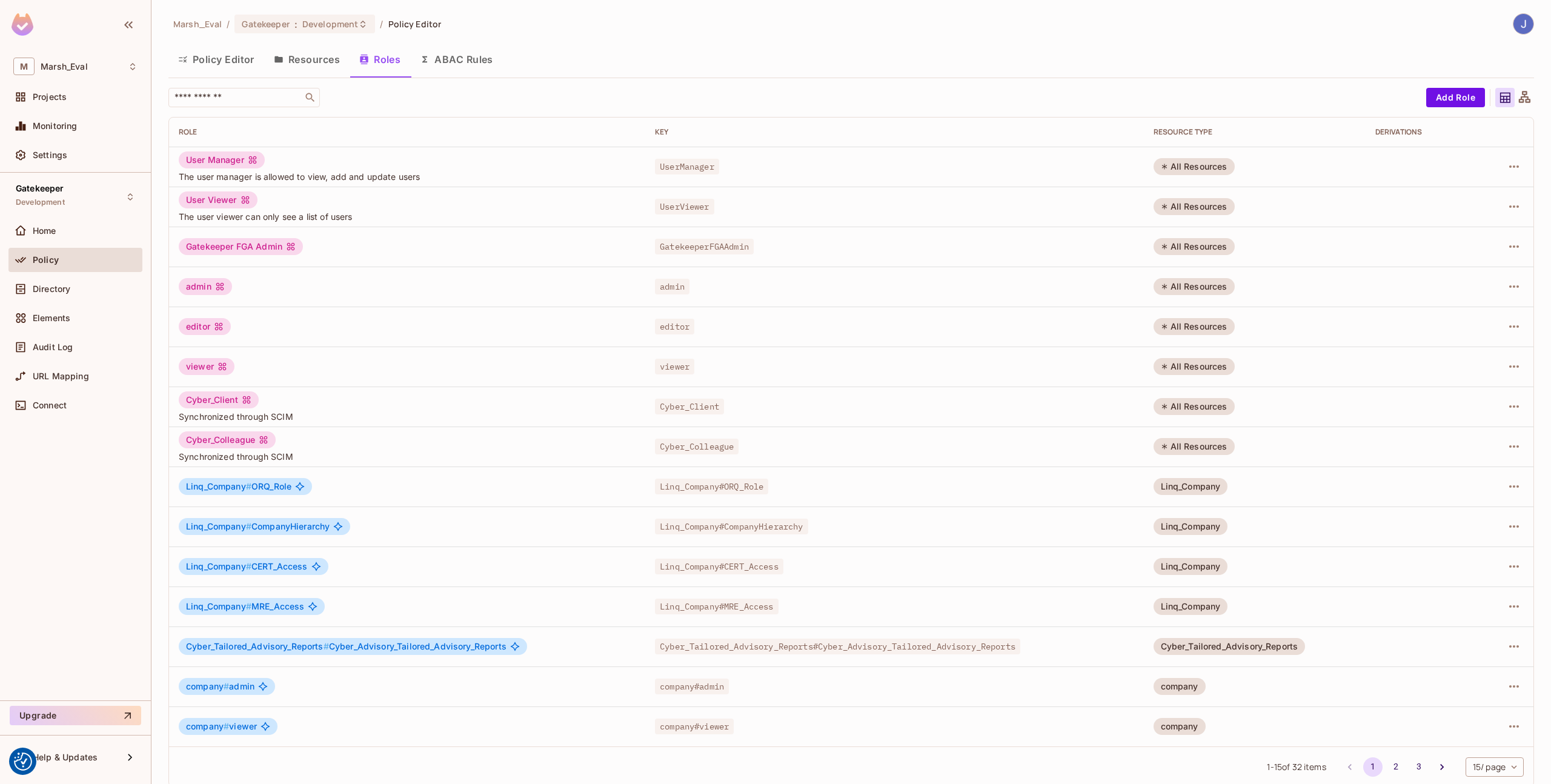
scroll to position [13, 0]
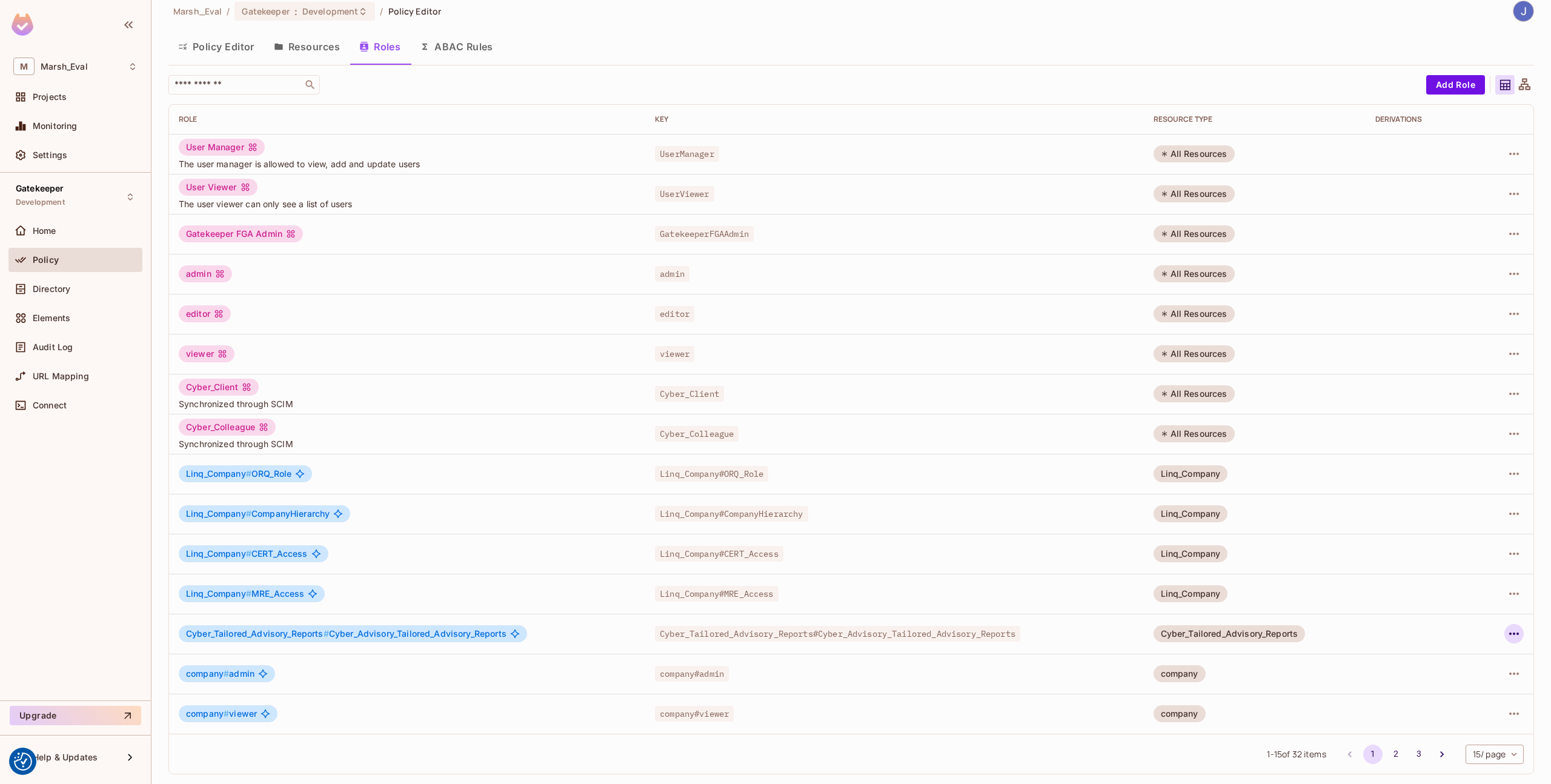
click at [1507, 634] on icon "button" at bounding box center [1514, 633] width 14 height 14
click at [1461, 654] on span "Edit Role" at bounding box center [1451, 661] width 43 height 19
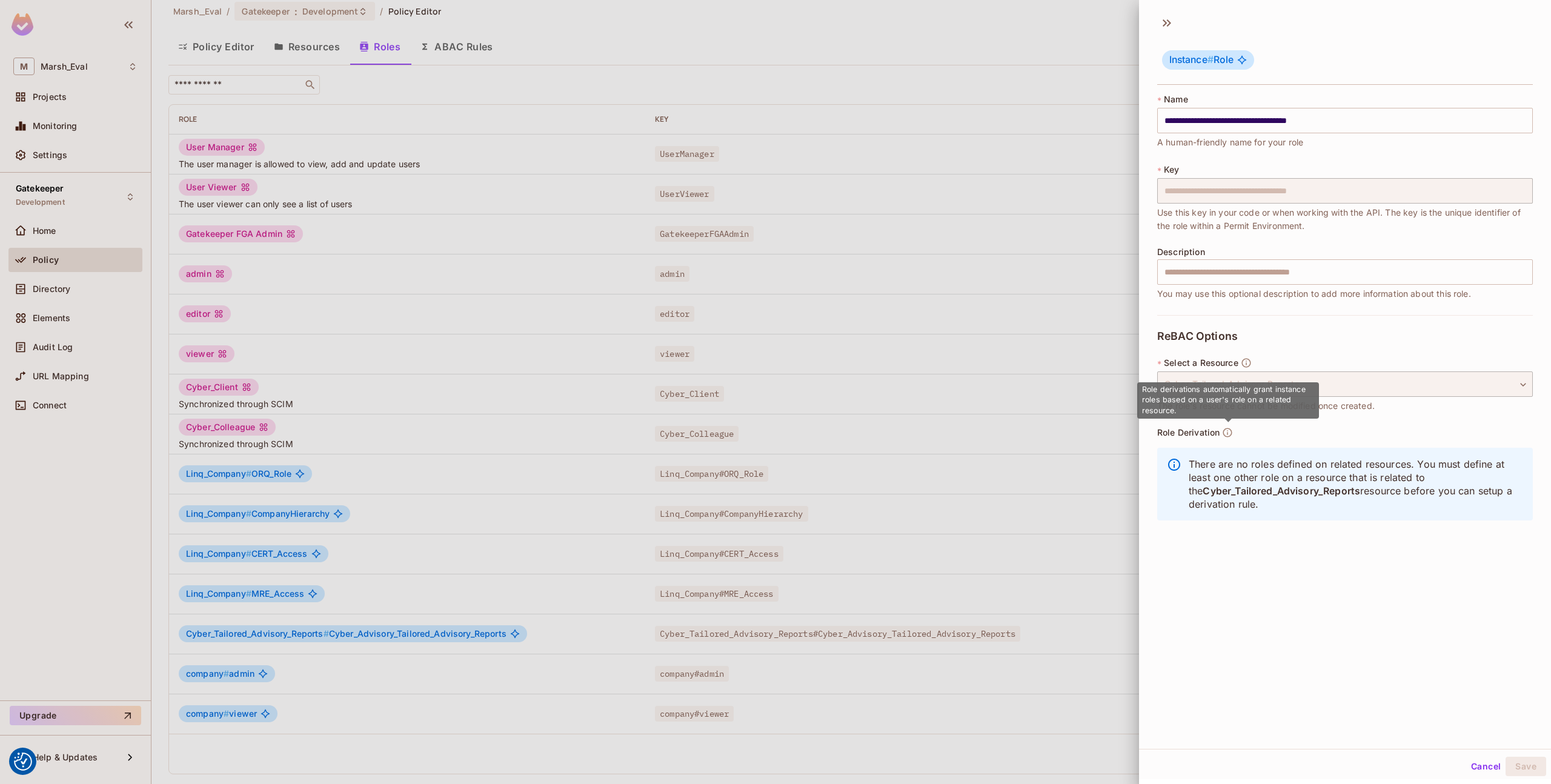
click at [1228, 432] on icon "button" at bounding box center [1228, 432] width 11 height 11
click at [1119, 562] on div at bounding box center [775, 392] width 1551 height 784
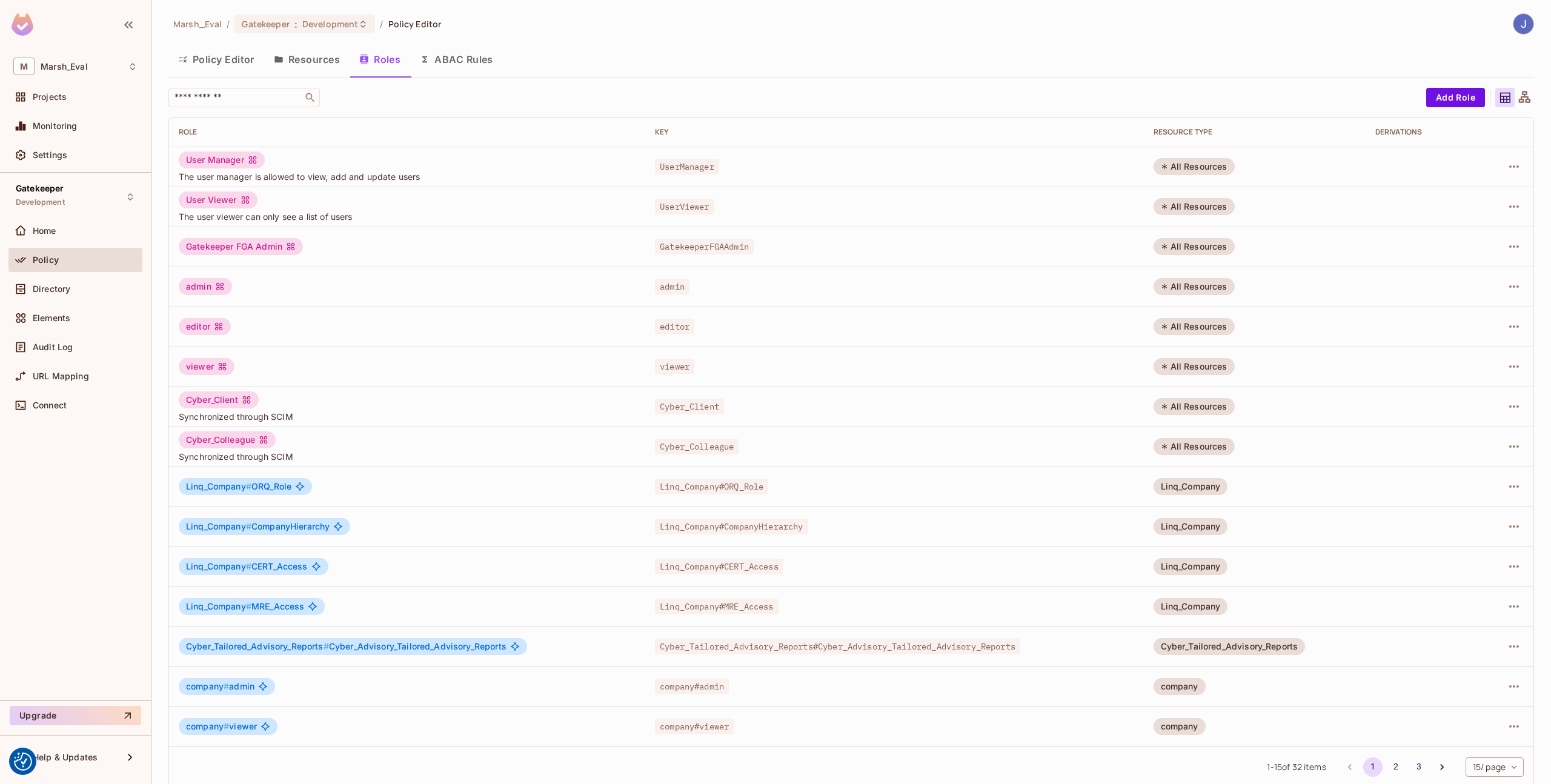
scroll to position [13, 0]
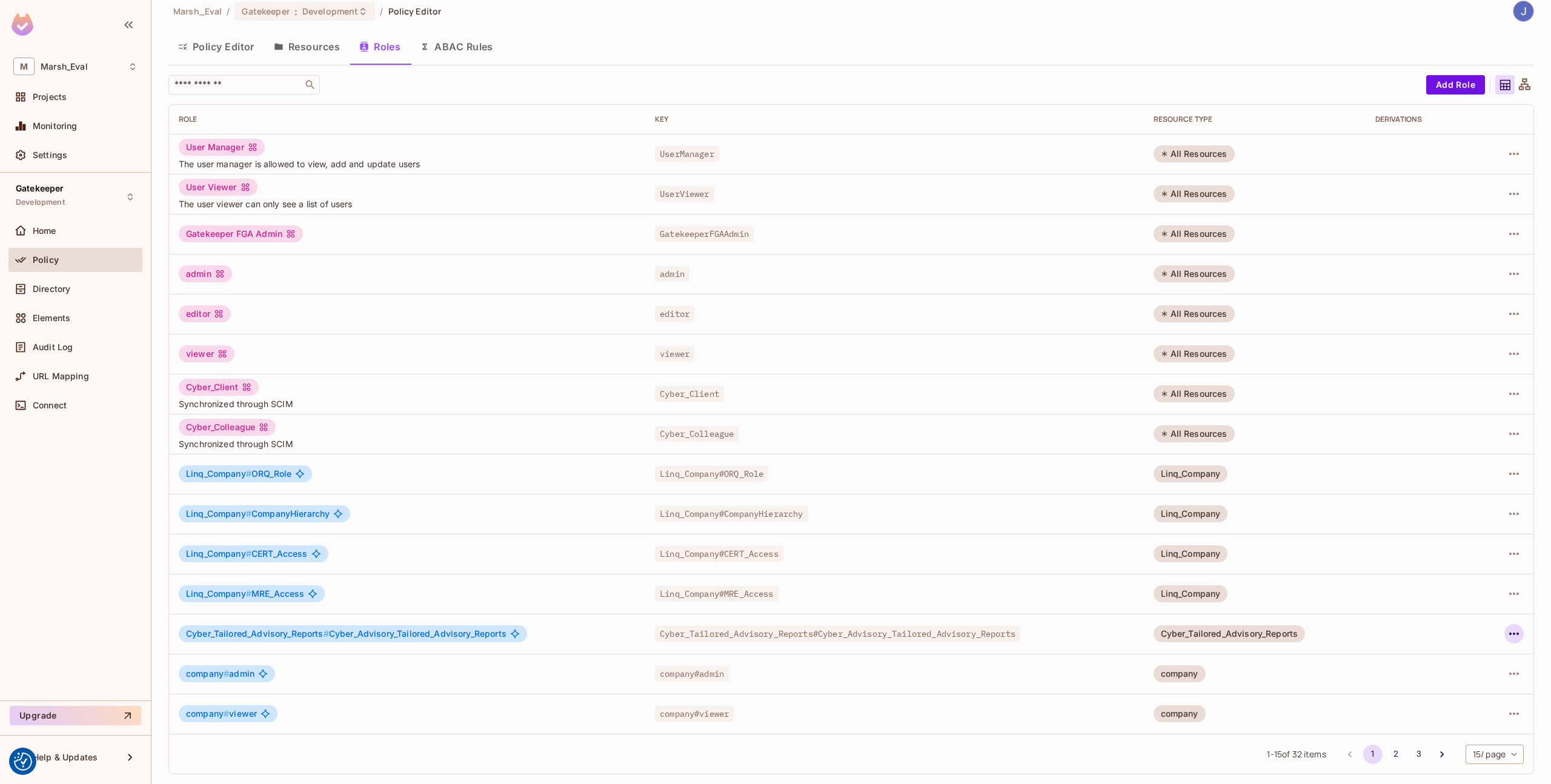
click at [1505, 637] on button "button" at bounding box center [1514, 633] width 19 height 19
click at [1453, 652] on span "Edit Role" at bounding box center [1451, 661] width 43 height 19
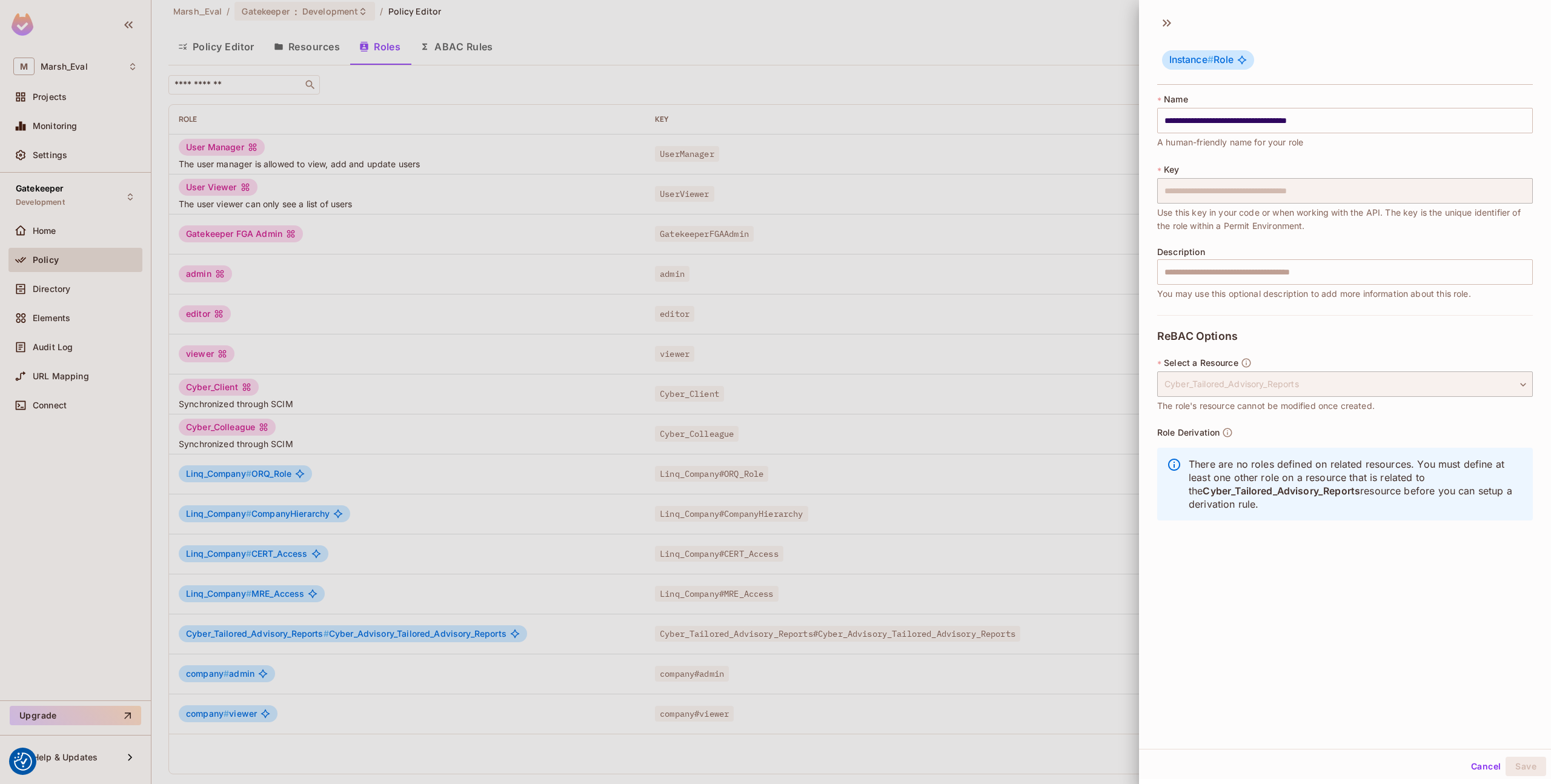
click at [1062, 641] on div at bounding box center [775, 392] width 1551 height 784
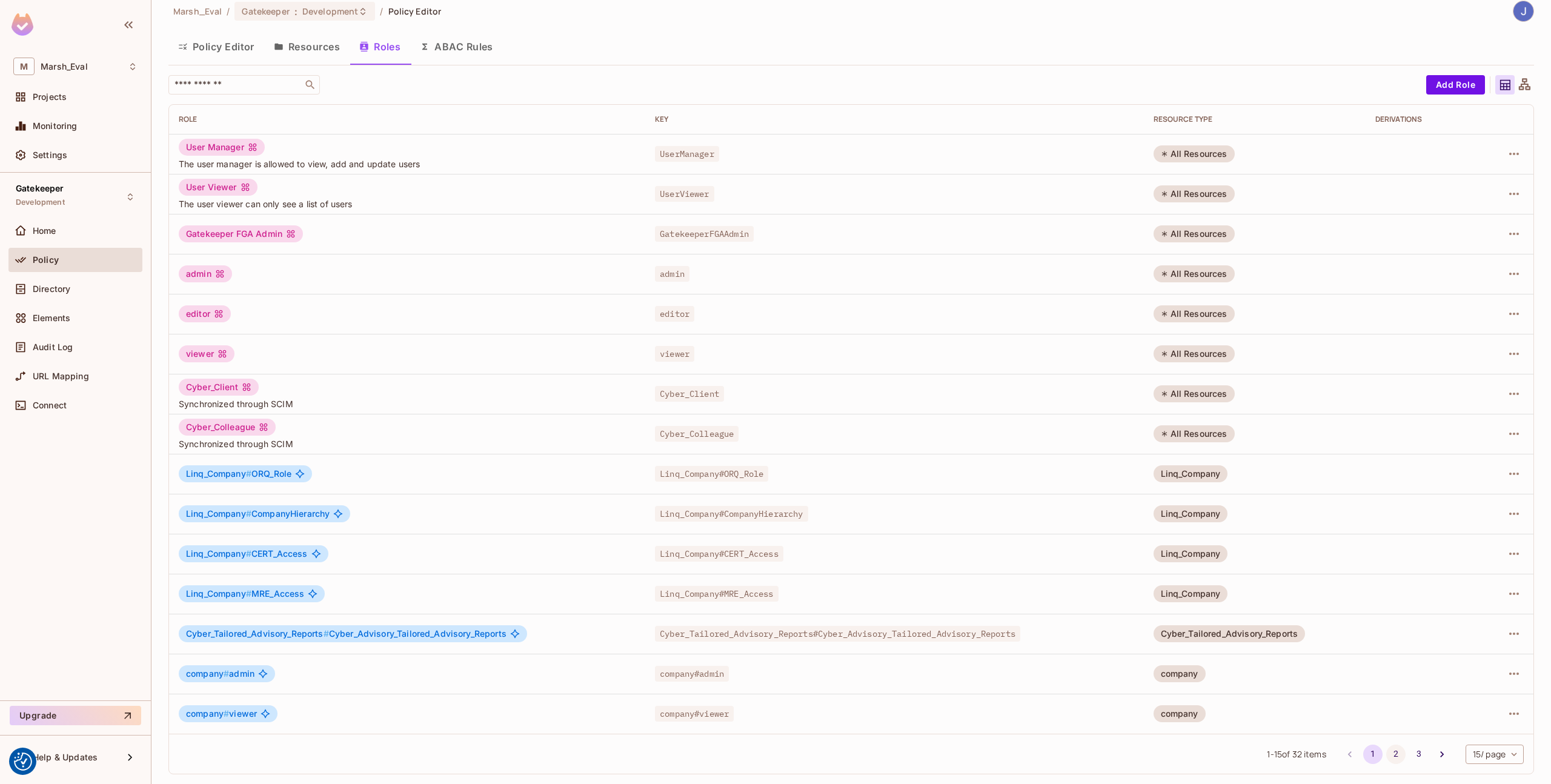
click at [1386, 752] on button "2" at bounding box center [1396, 753] width 19 height 19
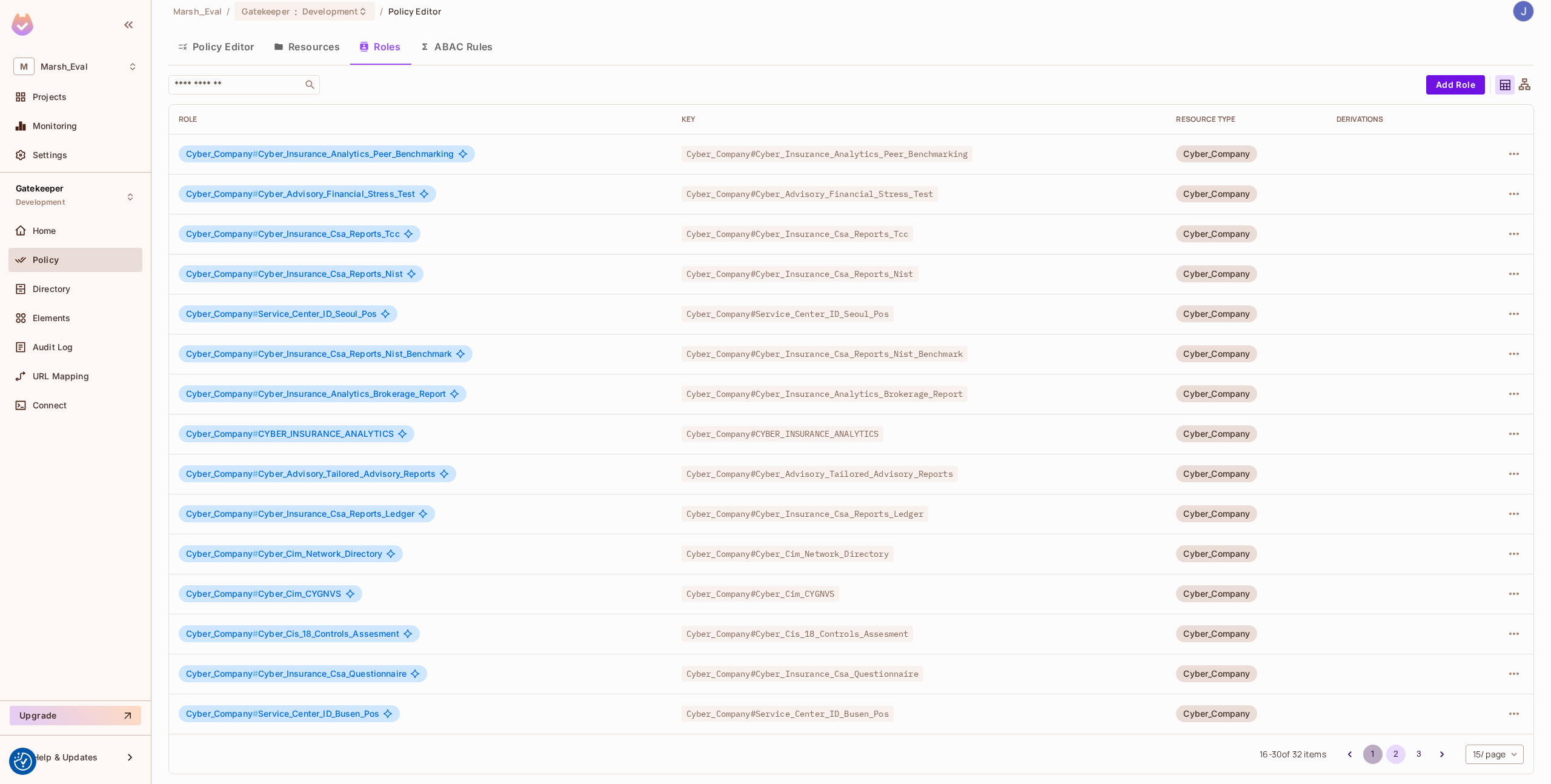
click at [1364, 760] on button "1" at bounding box center [1373, 753] width 19 height 19
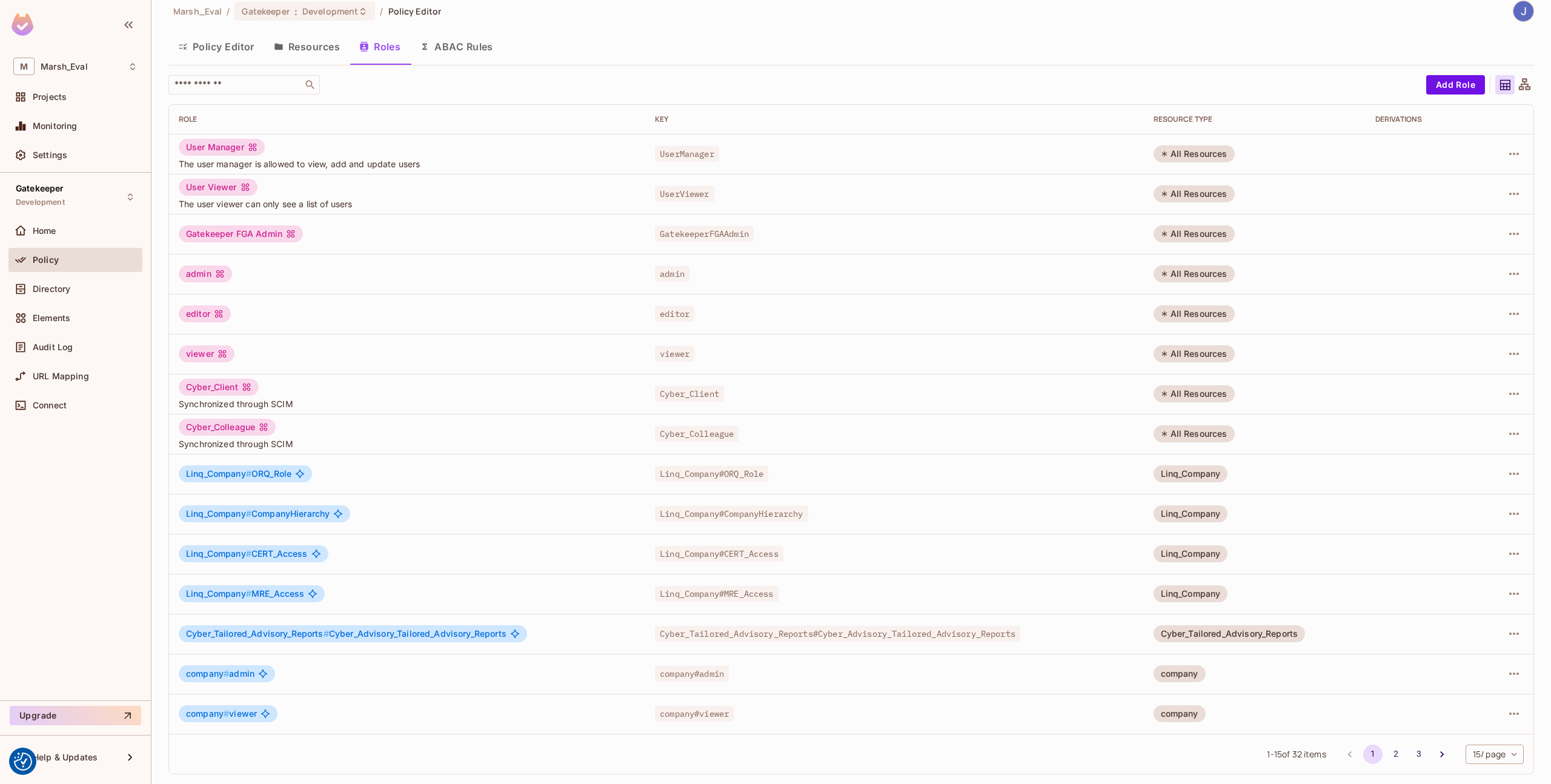
click at [1242, 634] on div "Cyber_Tailored_Advisory_Reports" at bounding box center [1229, 634] width 152 height 17
click at [1386, 750] on button "2" at bounding box center [1396, 753] width 19 height 19
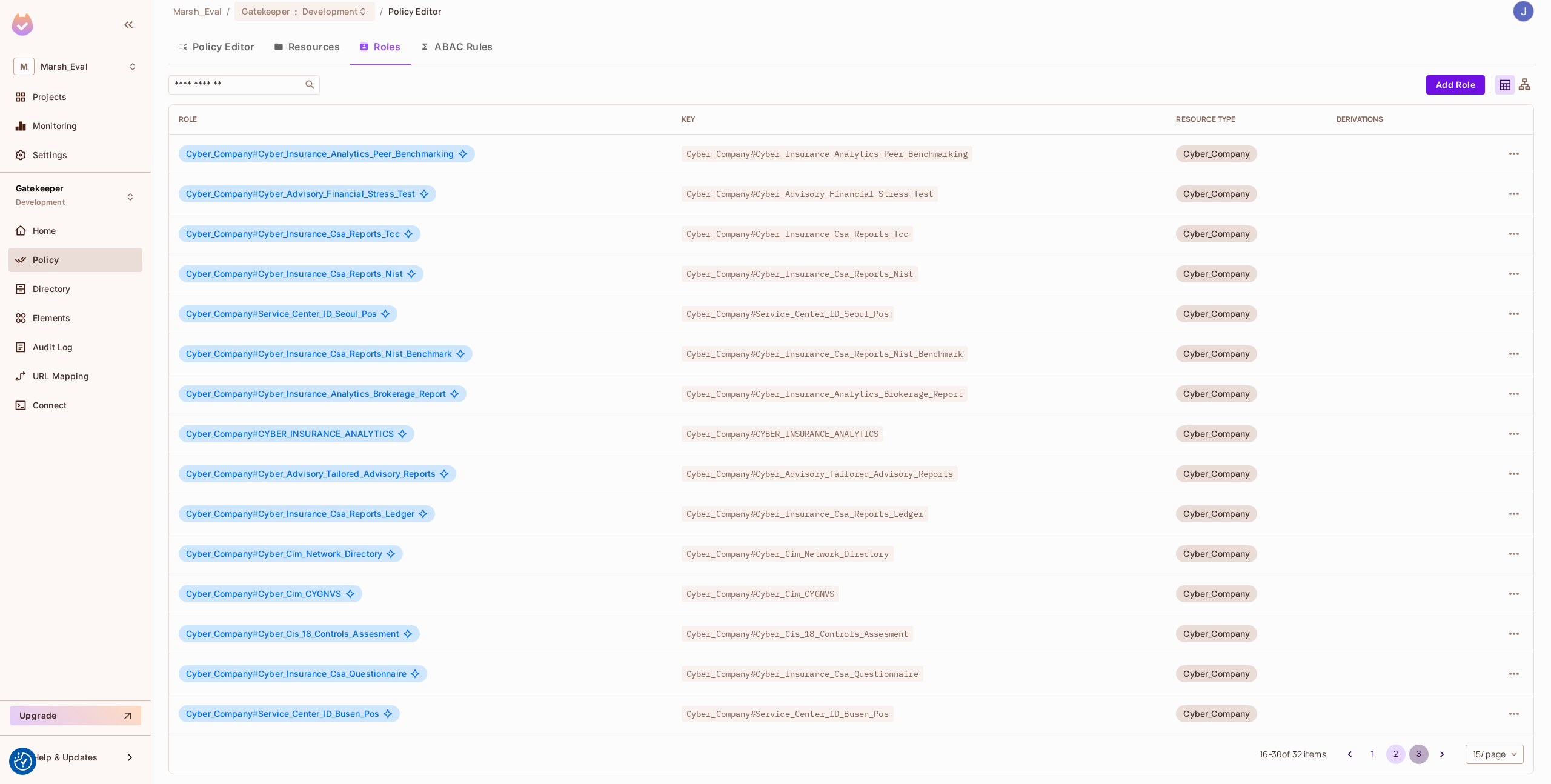
click at [1409, 754] on button "3" at bounding box center [1418, 753] width 19 height 19
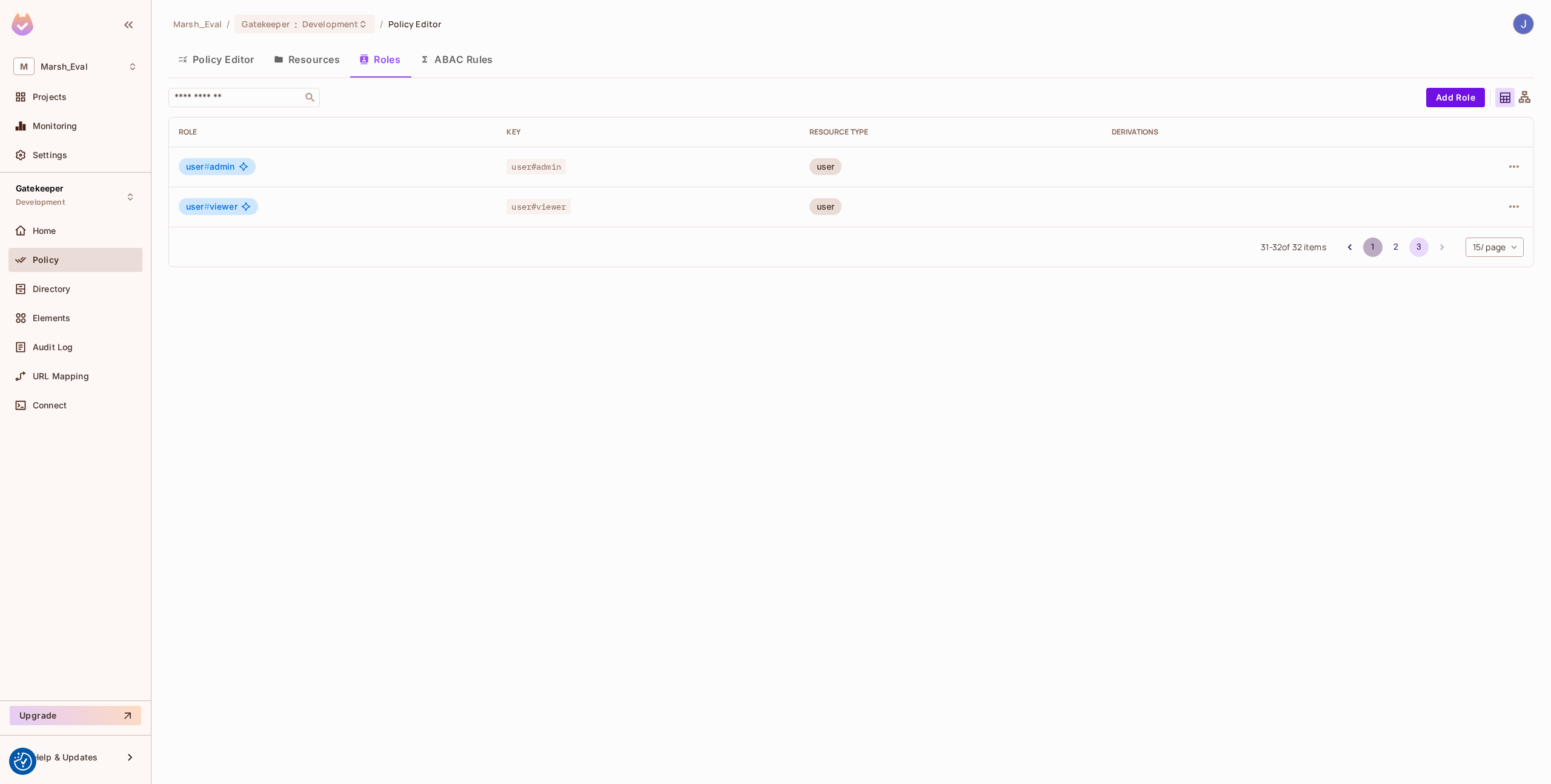
click at [1367, 243] on button "1" at bounding box center [1373, 246] width 19 height 19
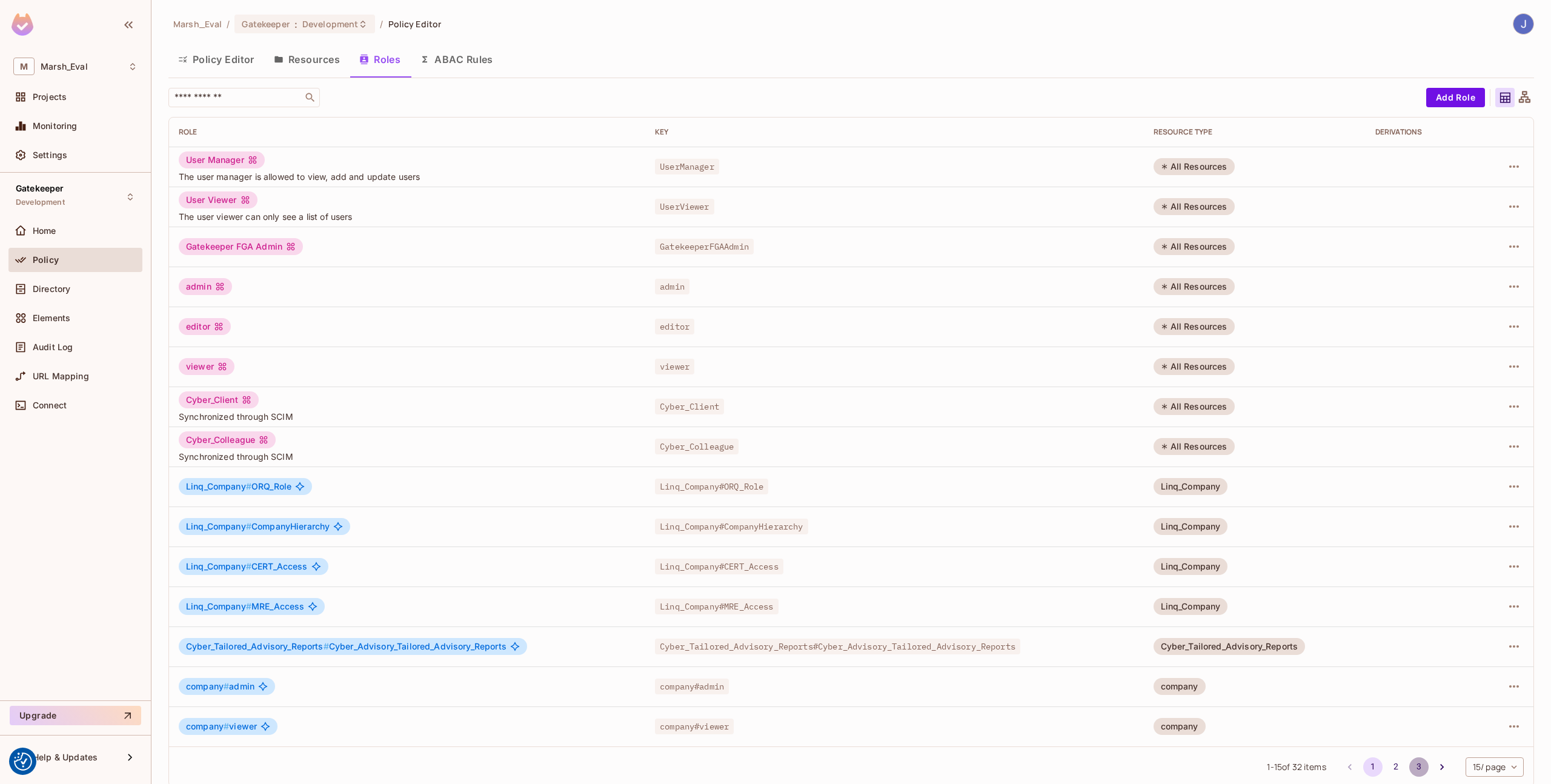
click at [1411, 761] on button "3" at bounding box center [1418, 766] width 19 height 19
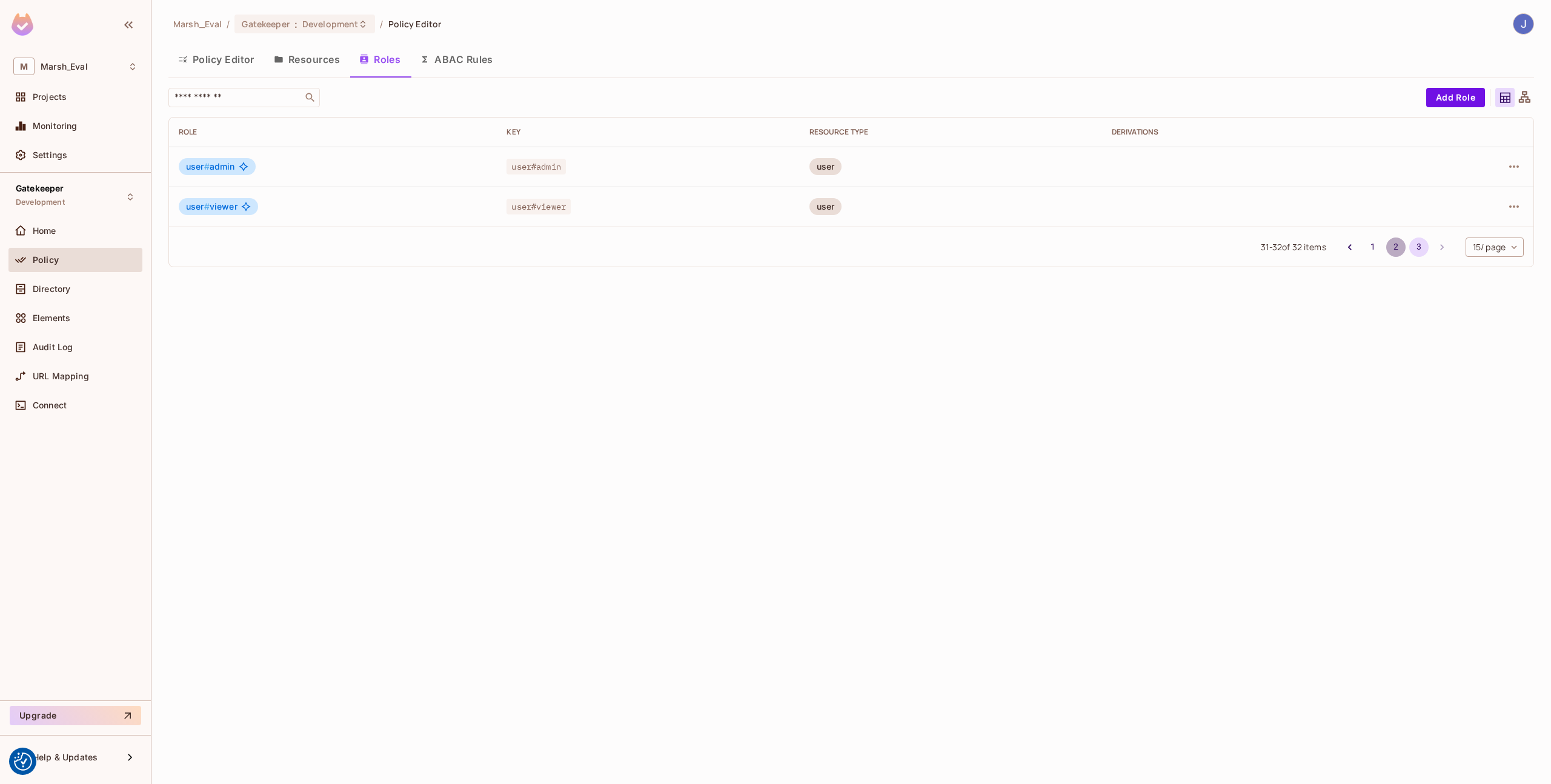
click at [1393, 248] on button "2" at bounding box center [1396, 246] width 19 height 19
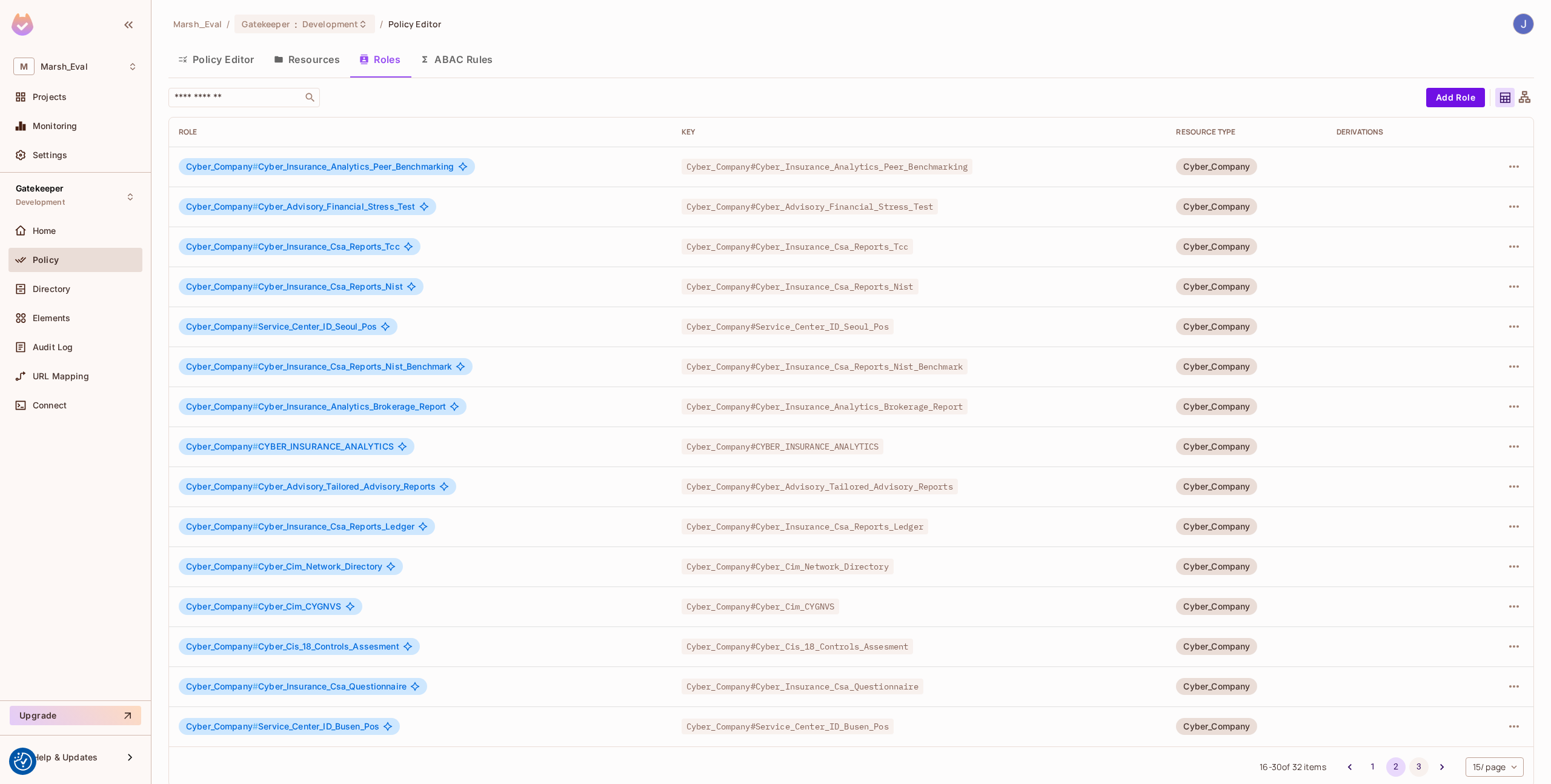
click at [1409, 768] on button "3" at bounding box center [1418, 766] width 19 height 19
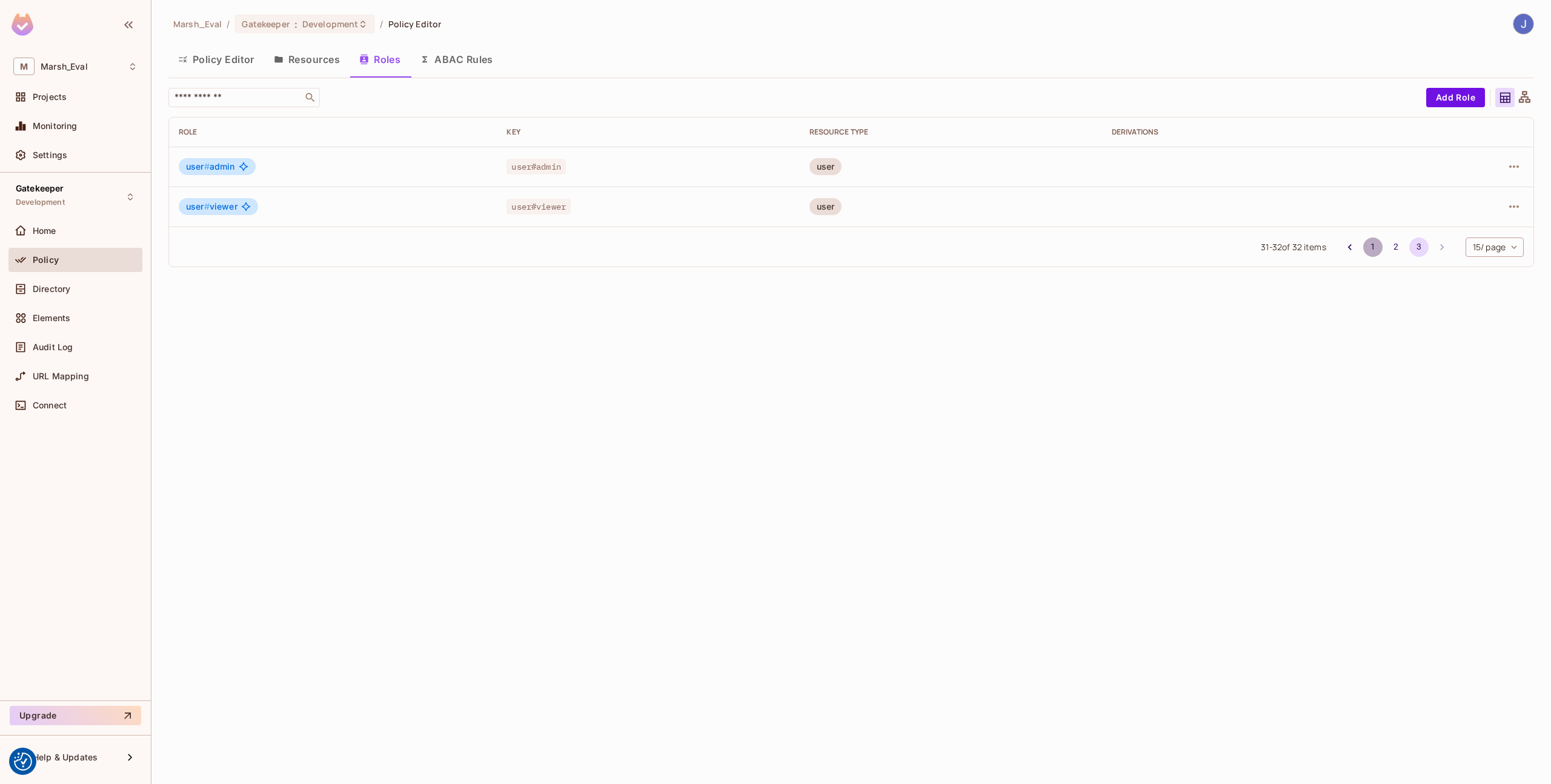
click at [1364, 246] on button "1" at bounding box center [1373, 246] width 19 height 19
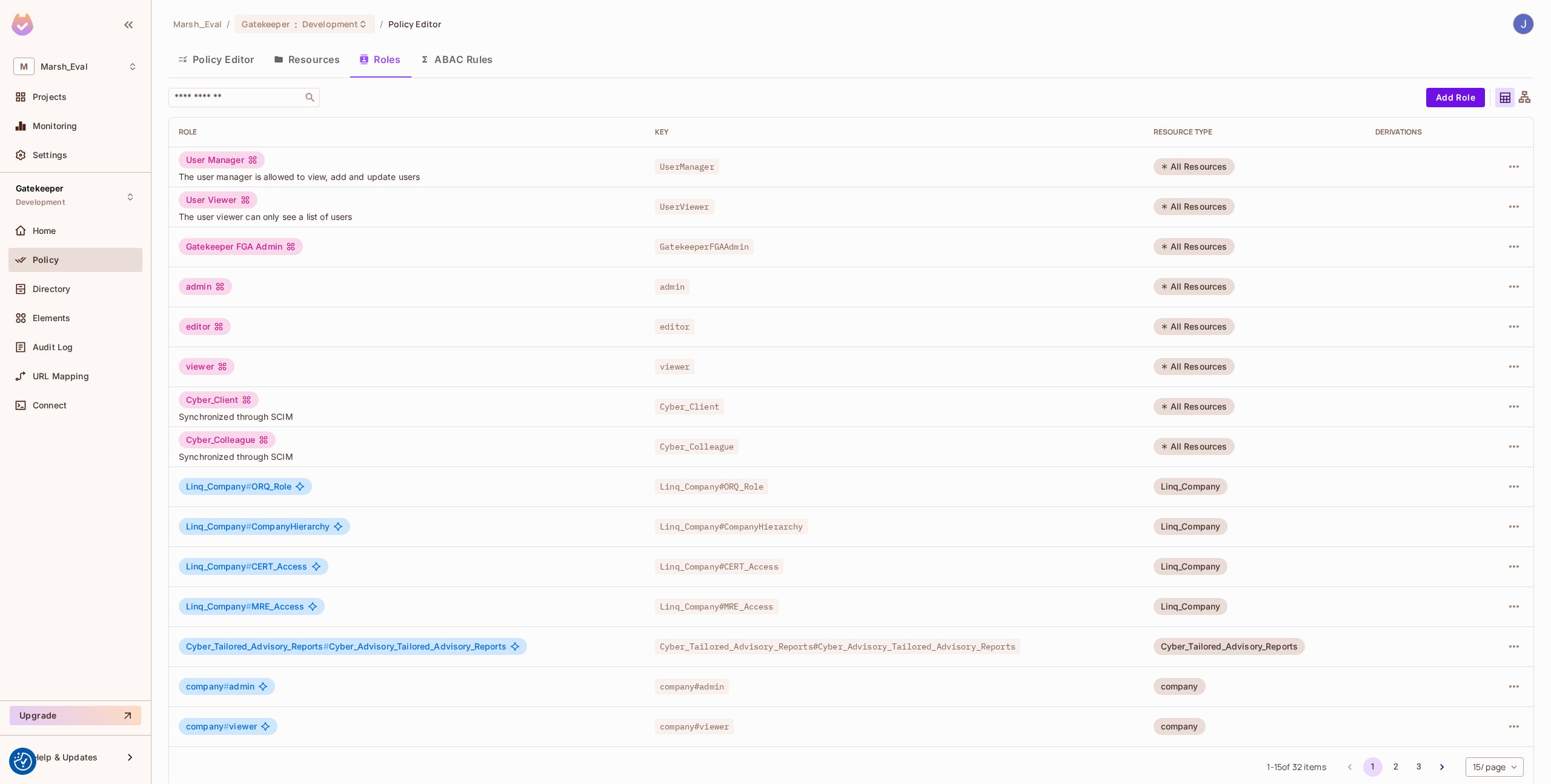
scroll to position [13, 0]
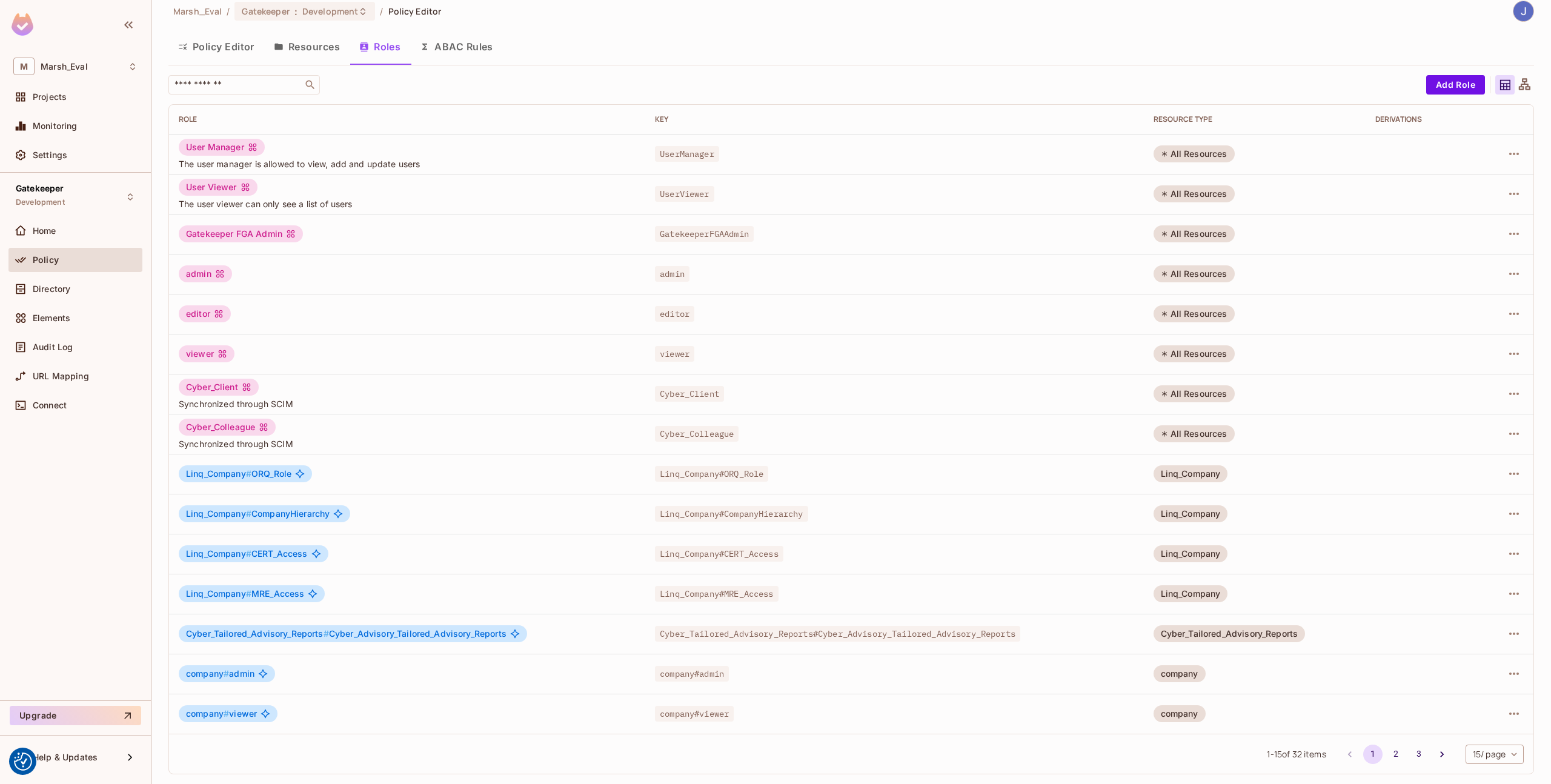
click at [1247, 642] on div "Cyber_Tailored_Advisory_Reports" at bounding box center [1229, 634] width 152 height 17
click at [1253, 632] on div "Cyber_Tailored_Advisory_Reports" at bounding box center [1229, 634] width 152 height 17
click at [1483, 639] on td at bounding box center [1508, 634] width 51 height 40
click at [1507, 639] on icon "button" at bounding box center [1514, 633] width 14 height 14
click at [1330, 639] on div at bounding box center [775, 392] width 1551 height 784
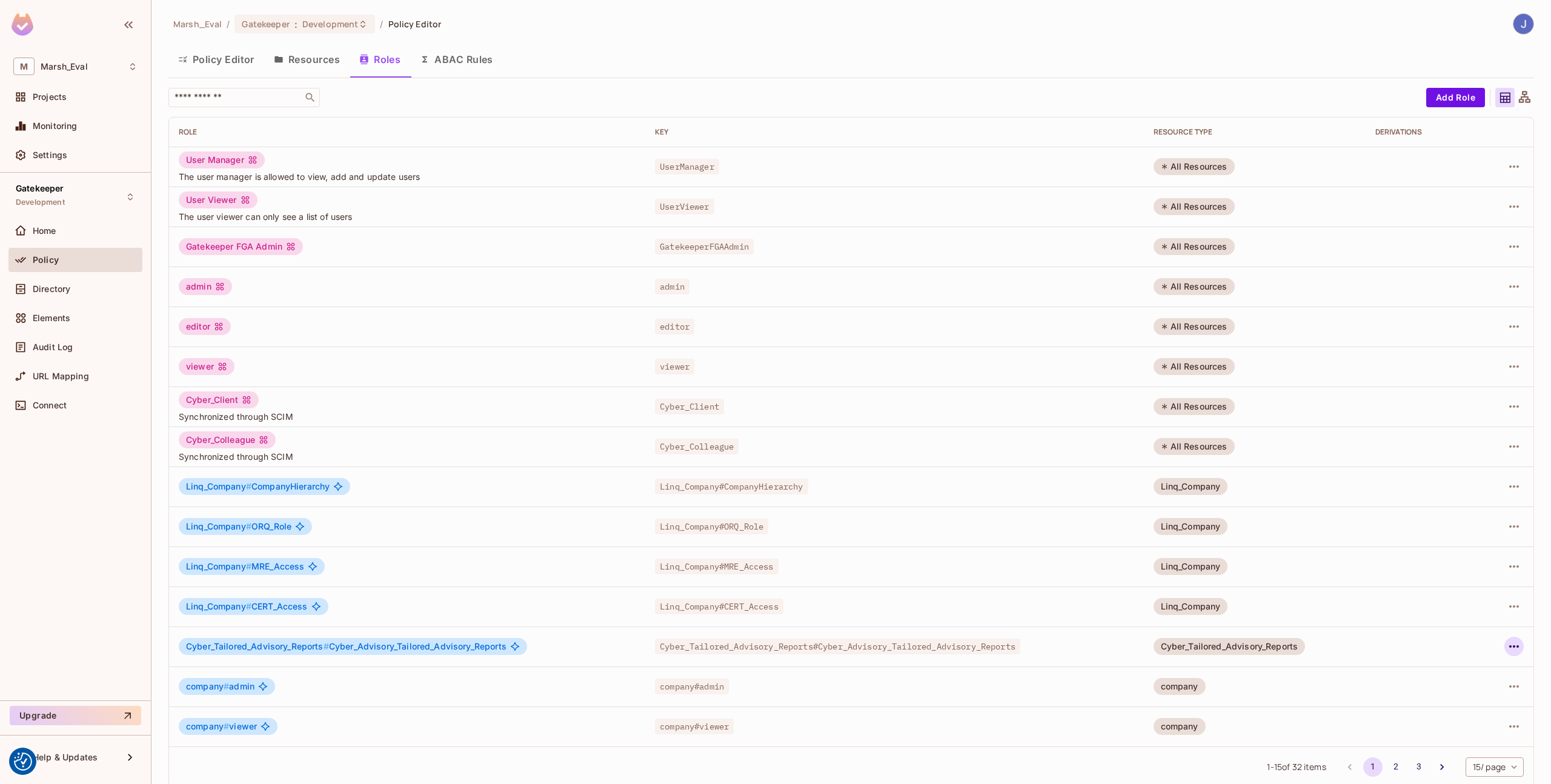
click at [1507, 646] on icon "button" at bounding box center [1514, 646] width 14 height 14
click at [1444, 668] on div "Edit Role" at bounding box center [1451, 674] width 36 height 12
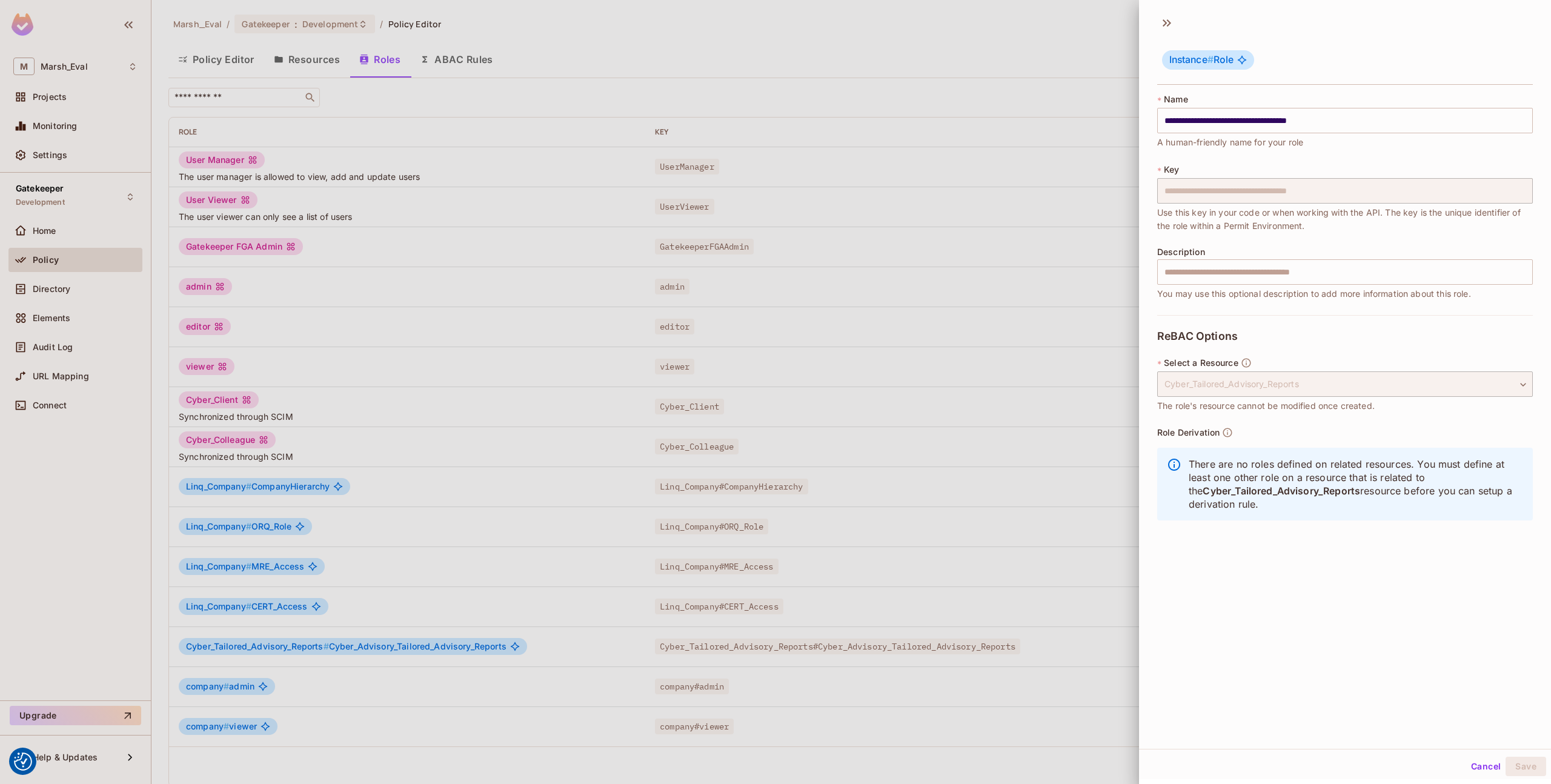
drag, startPoint x: 1312, startPoint y: 516, endPoint x: 1174, endPoint y: 464, distance: 147.5
click at [1174, 464] on div "There are no roles defined on related resources. You must define at least one o…" at bounding box center [1345, 484] width 375 height 73
copy p "There are no roles defined on related resources. You must define at least one o…"
click at [616, 512] on div at bounding box center [775, 392] width 1551 height 784
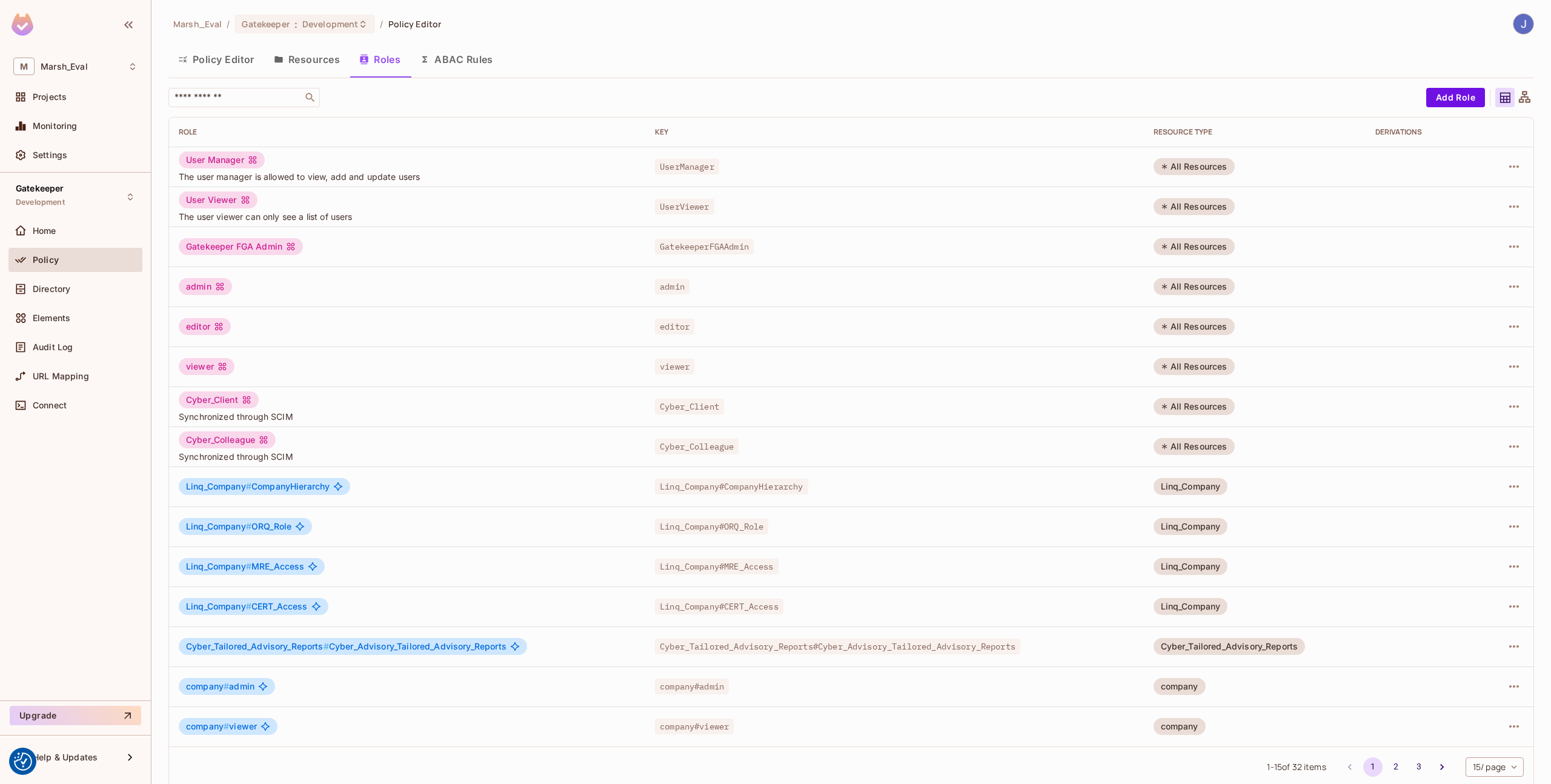
scroll to position [13, 0]
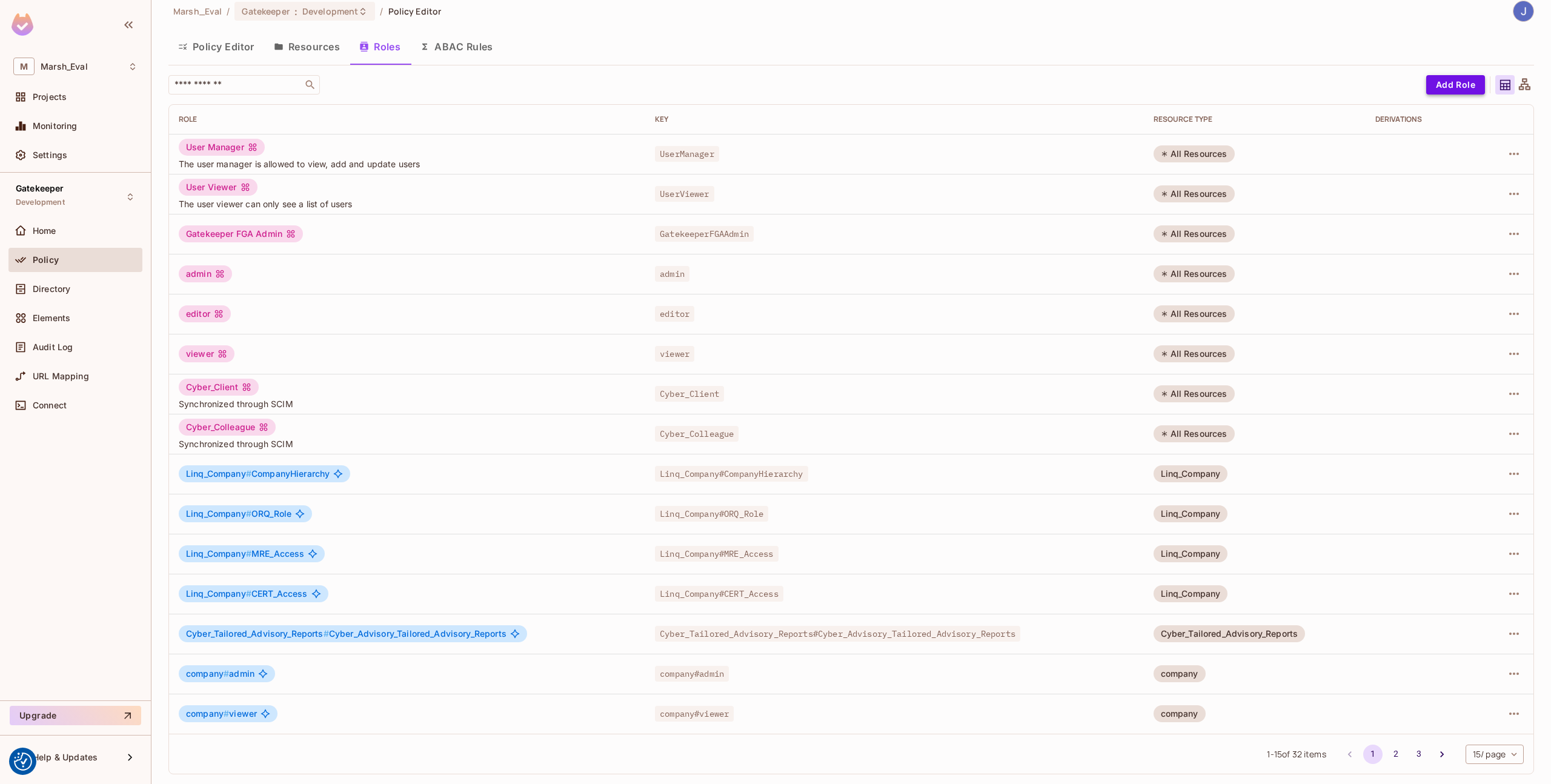
click at [1435, 85] on button "Add Role" at bounding box center [1456, 84] width 59 height 19
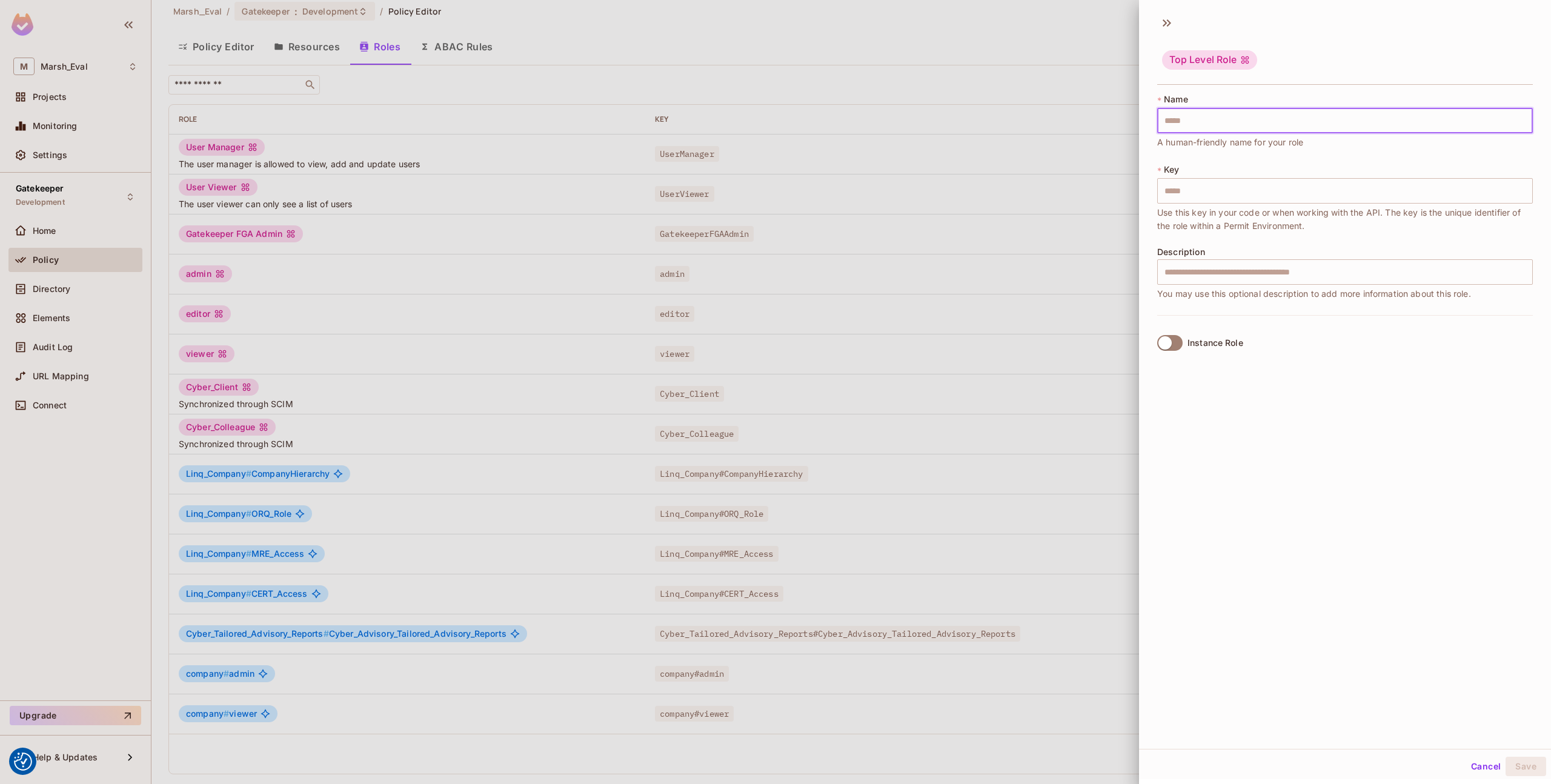
click at [1277, 120] on input "text" at bounding box center [1345, 120] width 375 height 26
click at [1183, 348] on label "Instance Role" at bounding box center [1198, 343] width 91 height 26
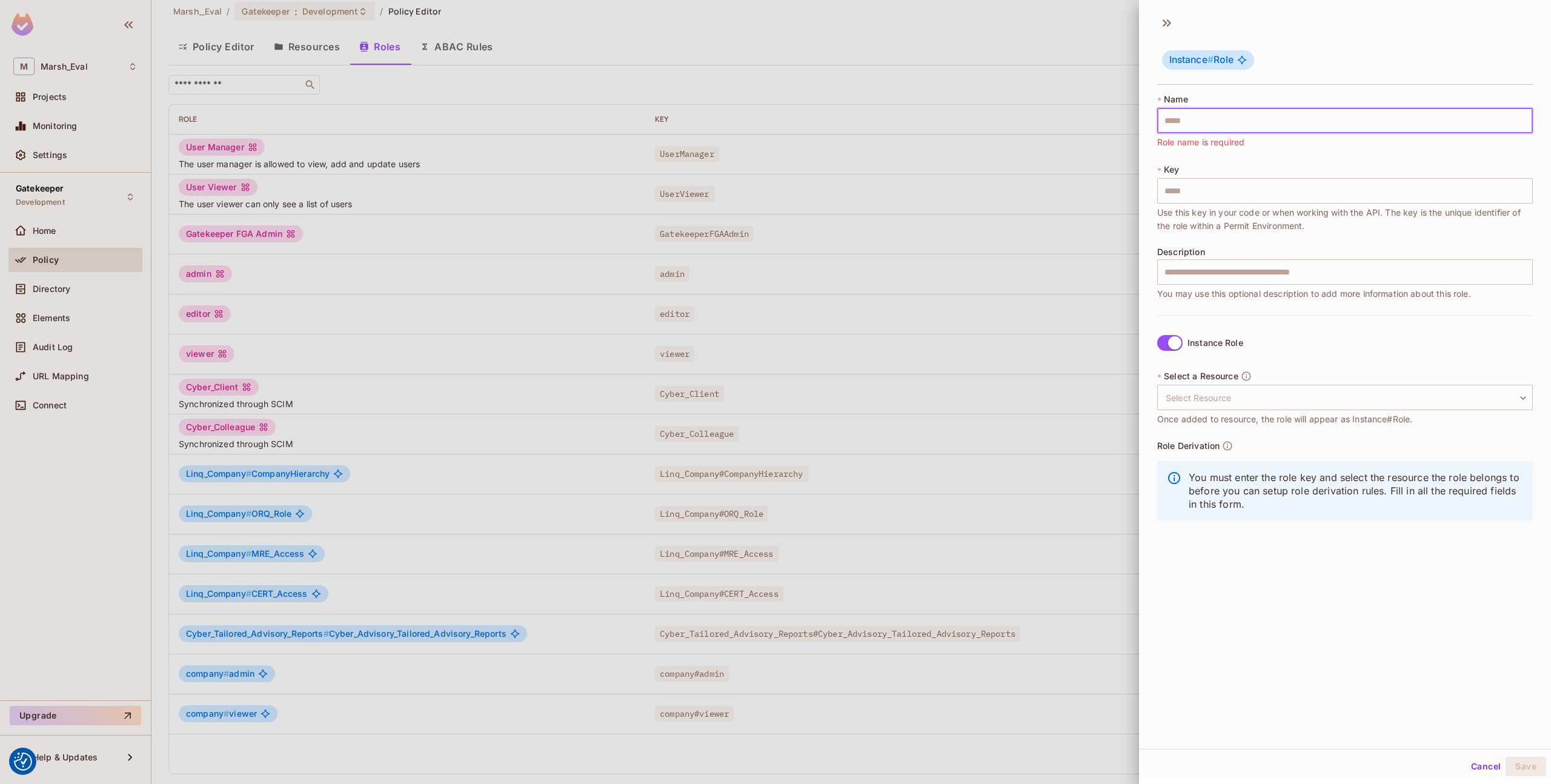
click at [1205, 127] on input "text" at bounding box center [1345, 120] width 375 height 26
click at [1468, 764] on button "Cancel" at bounding box center [1485, 765] width 39 height 19
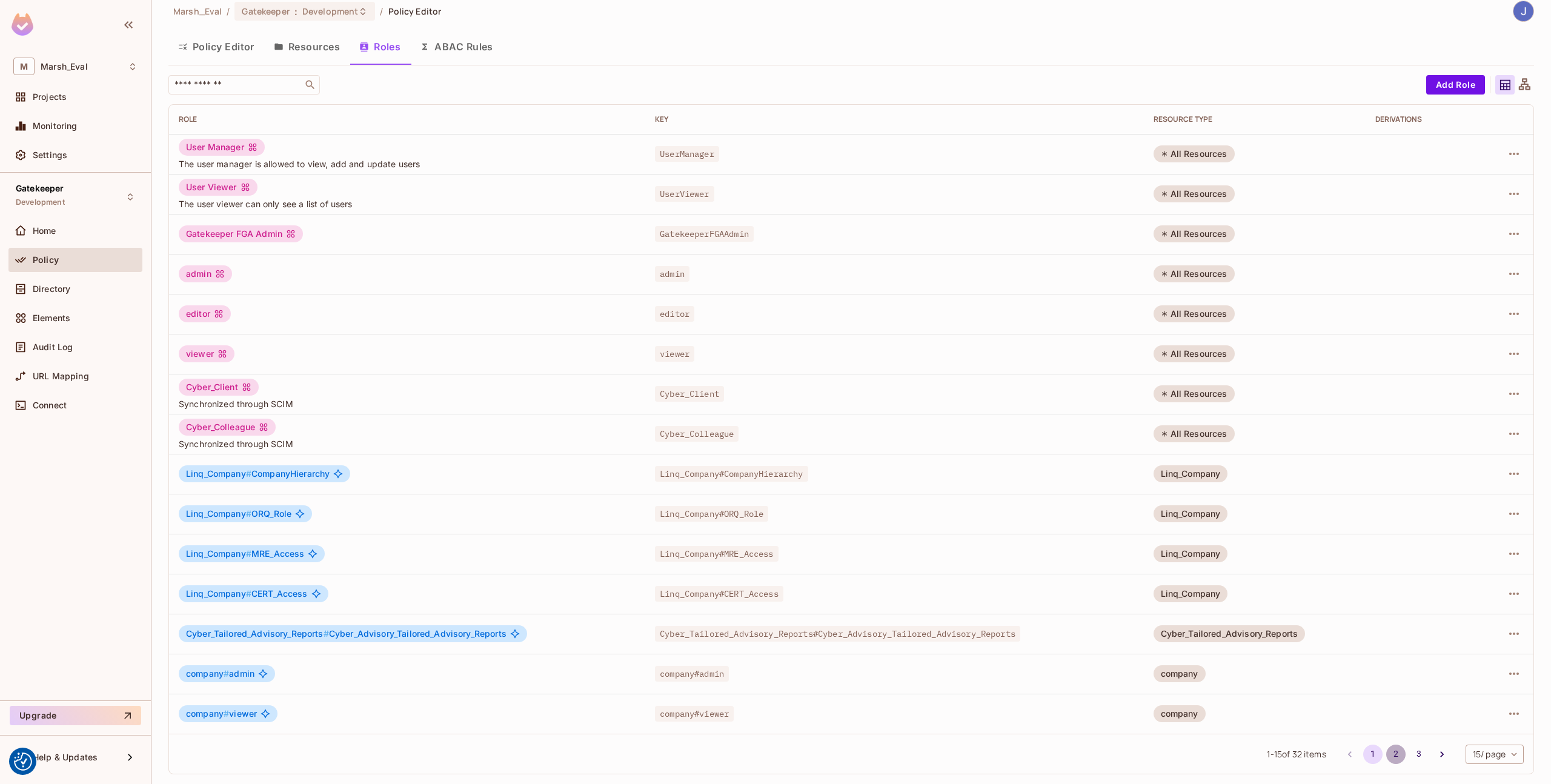
click at [1386, 748] on button "2" at bounding box center [1396, 753] width 19 height 19
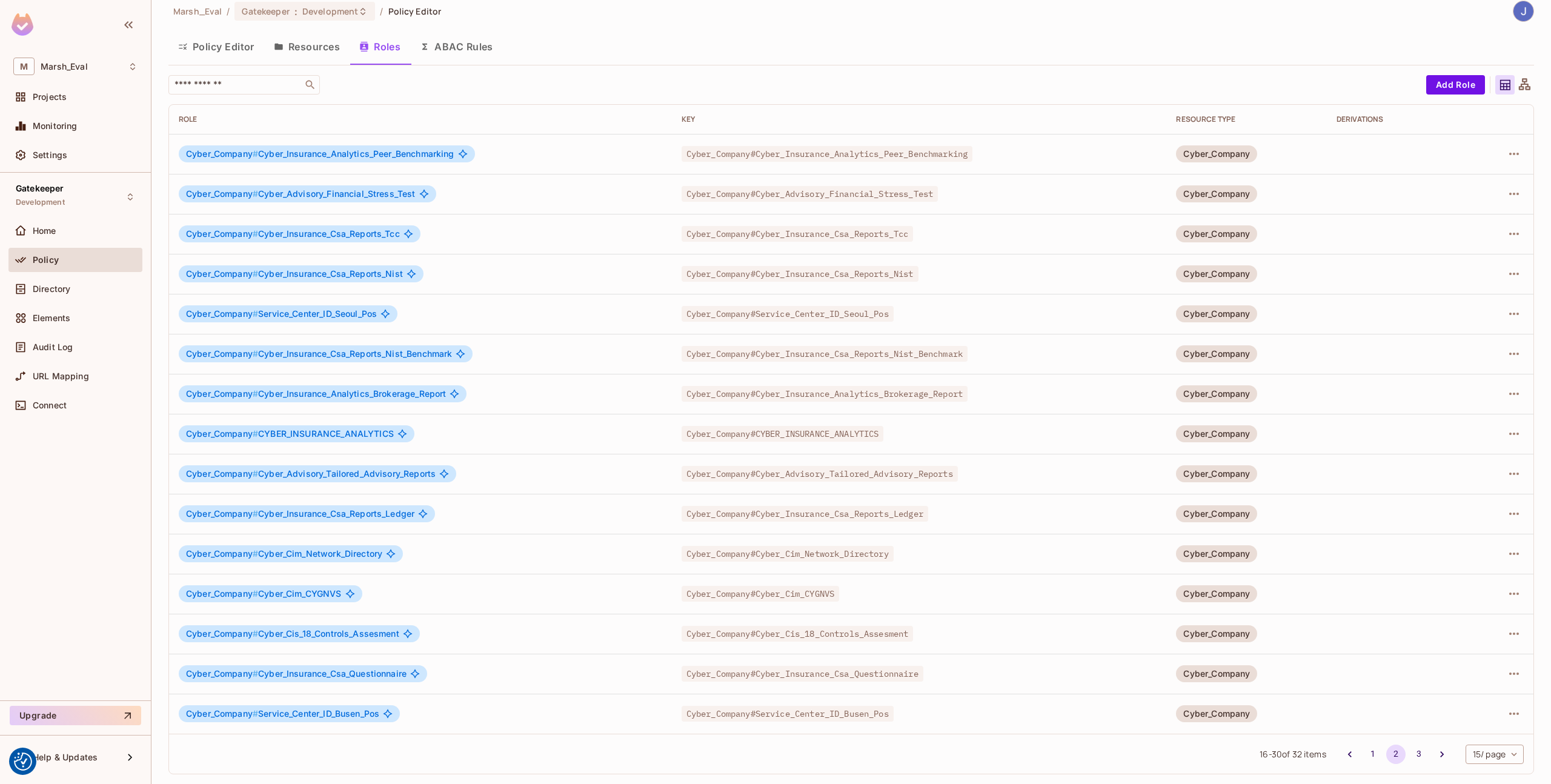
click at [261, 474] on span "Cyber_Company # Cyber_Advisory_Tailored_Advisory_Reports" at bounding box center [311, 474] width 249 height 10
copy div "Cyber_Company # Cyber_Advisory_Tailored_Advisory_Reports"
click at [1507, 476] on icon "button" at bounding box center [1514, 474] width 14 height 14
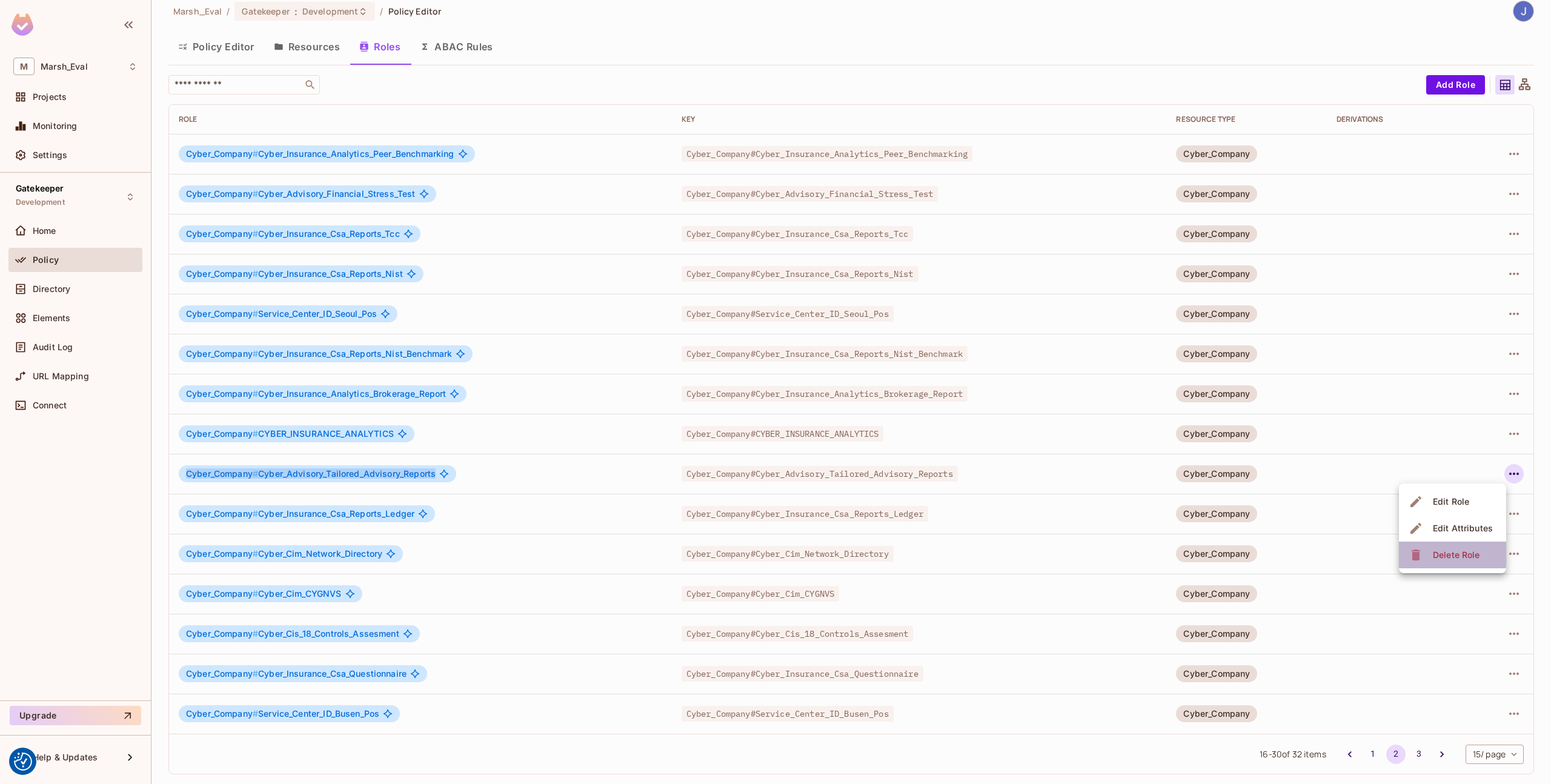
click at [1444, 553] on div "Delete Role" at bounding box center [1456, 555] width 46 height 12
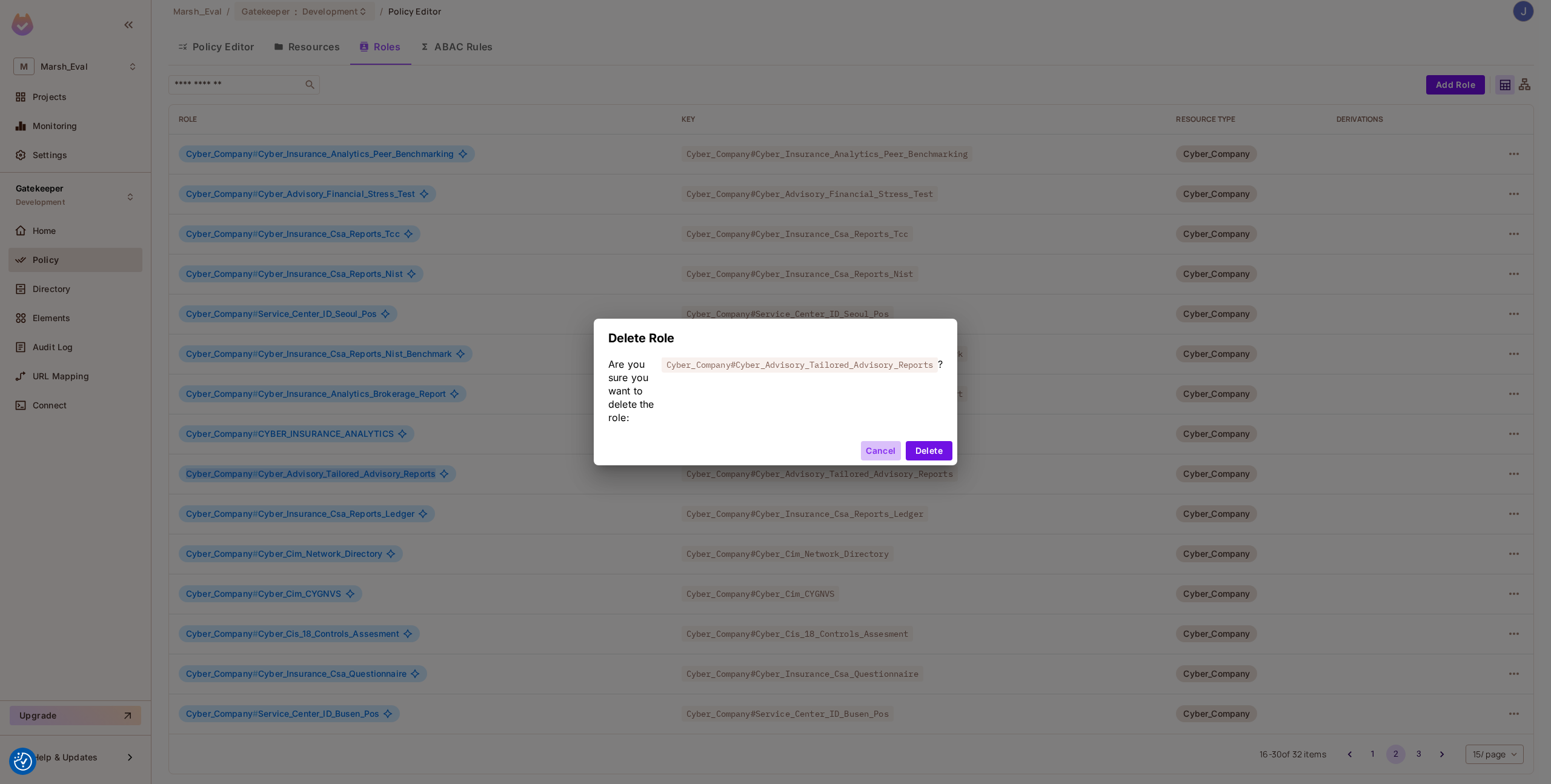
click at [888, 460] on button "Cancel" at bounding box center [881, 450] width 39 height 19
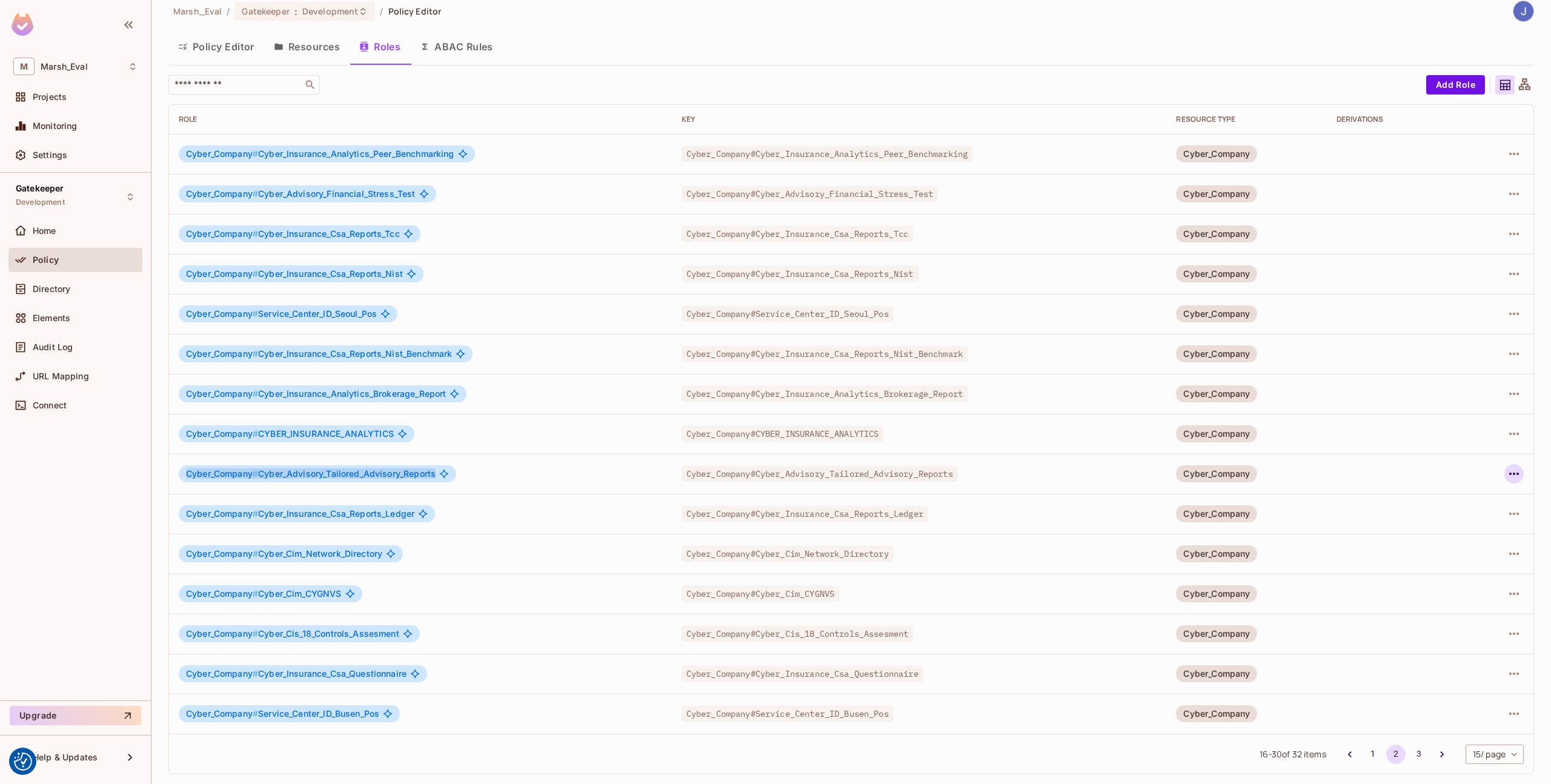
click at [1507, 480] on icon "button" at bounding box center [1514, 474] width 14 height 14
click at [1469, 493] on span "Edit Role" at bounding box center [1451, 501] width 43 height 19
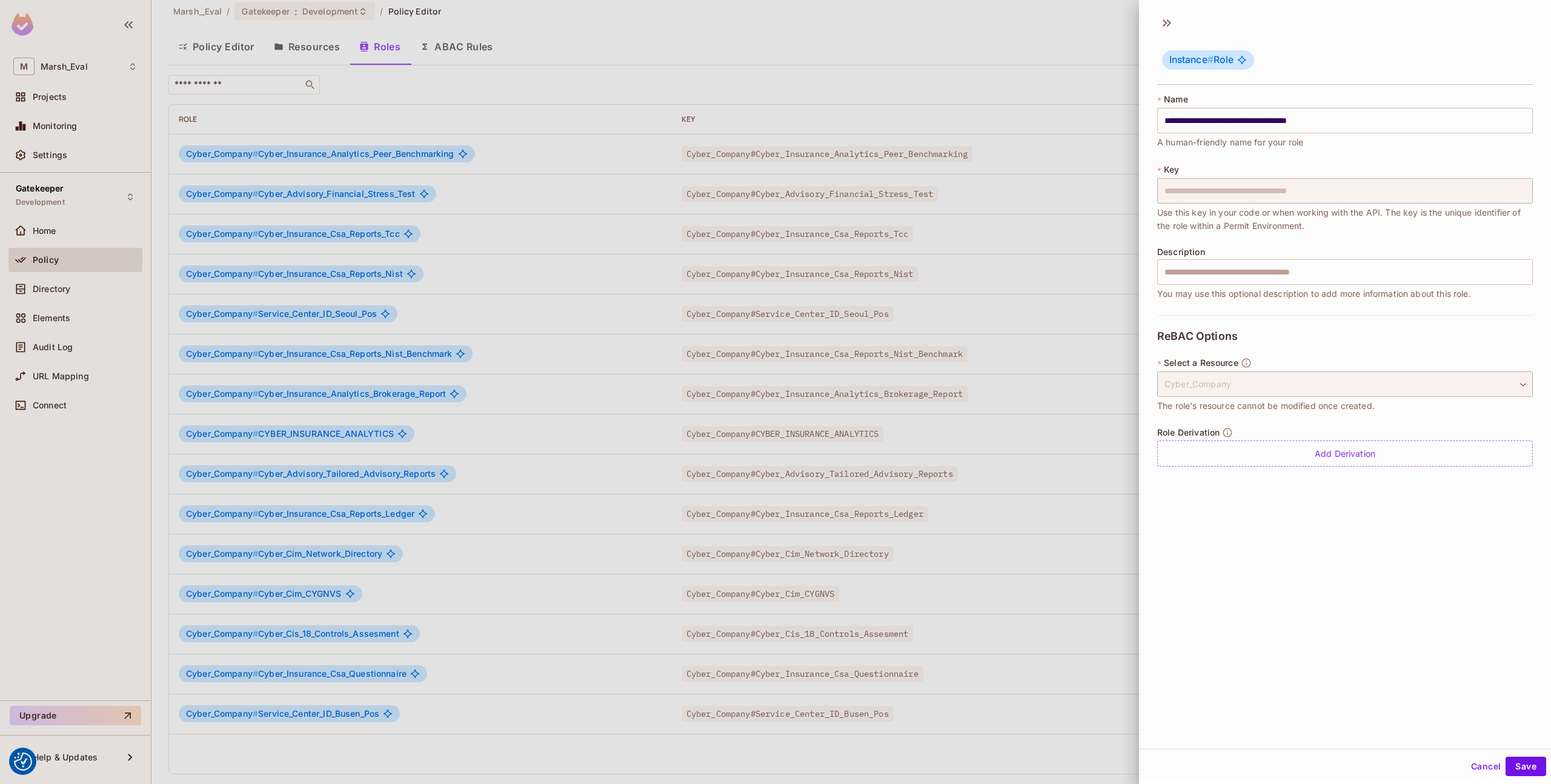
click at [1235, 466] on div "Add Derivation" at bounding box center [1345, 453] width 375 height 26
click at [1231, 461] on div "Add Derivation" at bounding box center [1345, 453] width 375 height 26
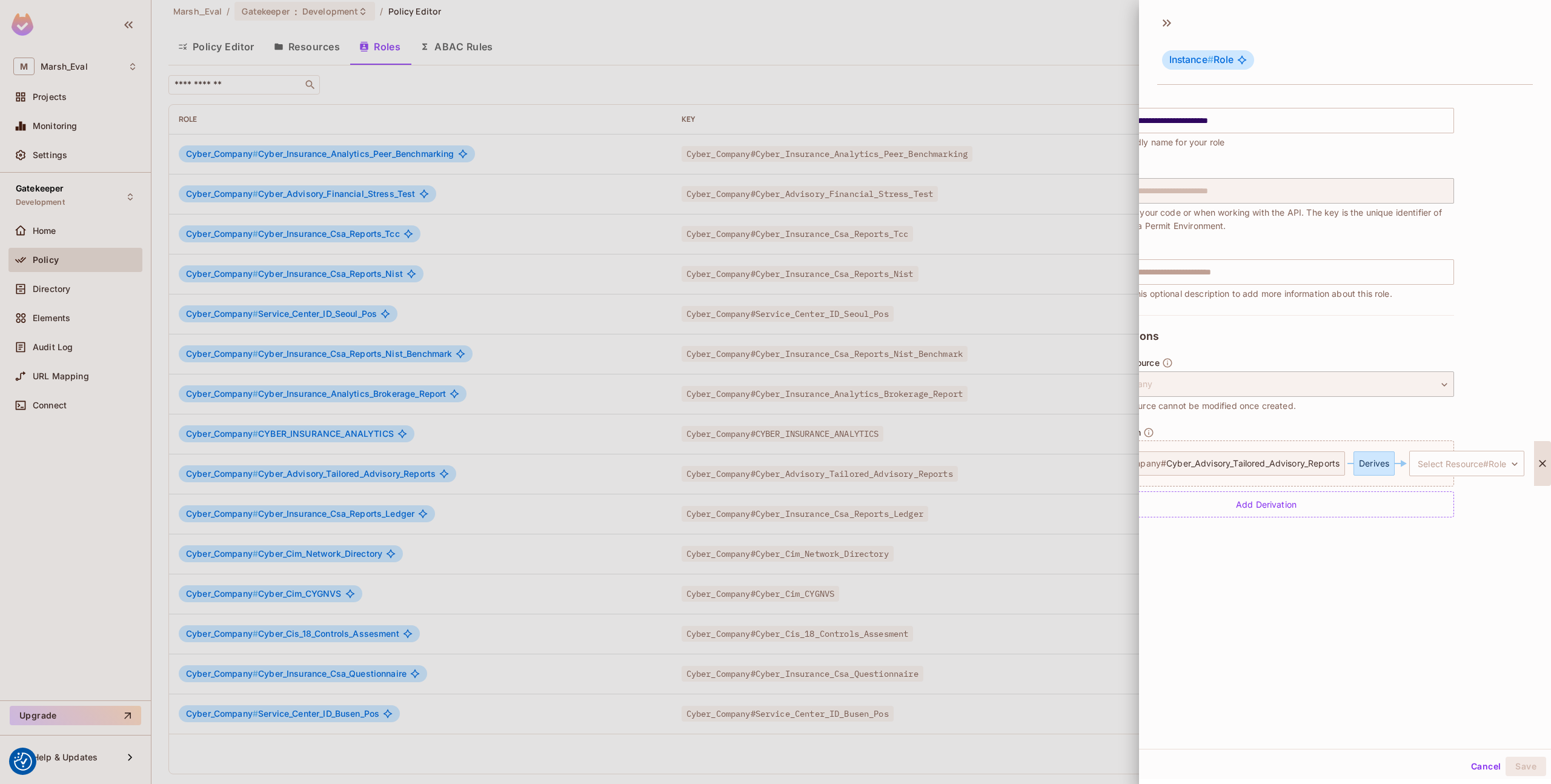
scroll to position [0, 101]
click at [1421, 458] on body "We use cookies to enhance your browsing experience, serve personalized ads or c…" at bounding box center [775, 392] width 1551 height 784
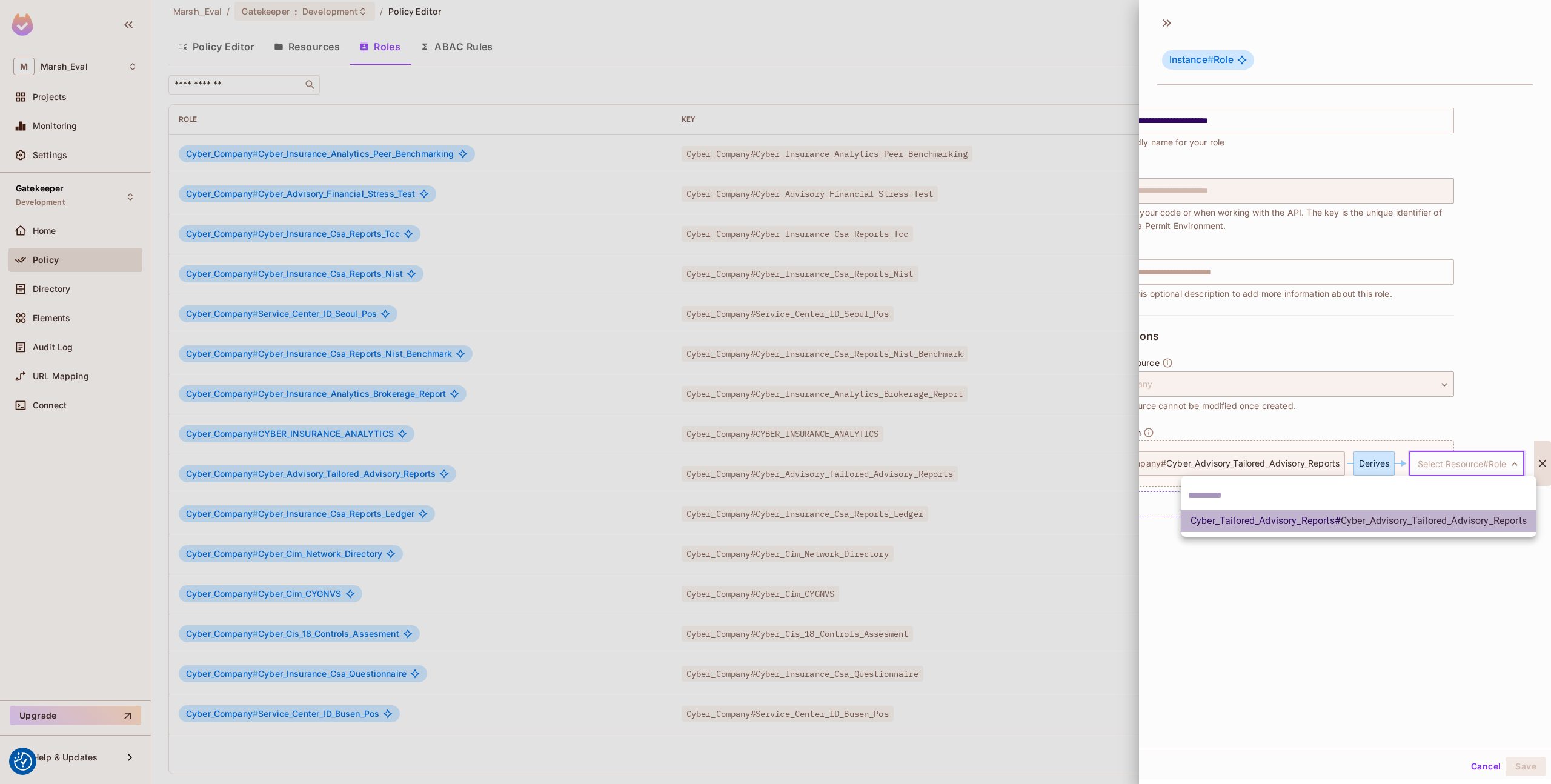
click at [1364, 525] on span "Cyber_Advisory_Tailored_Advisory_Reports" at bounding box center [1433, 521] width 186 height 11
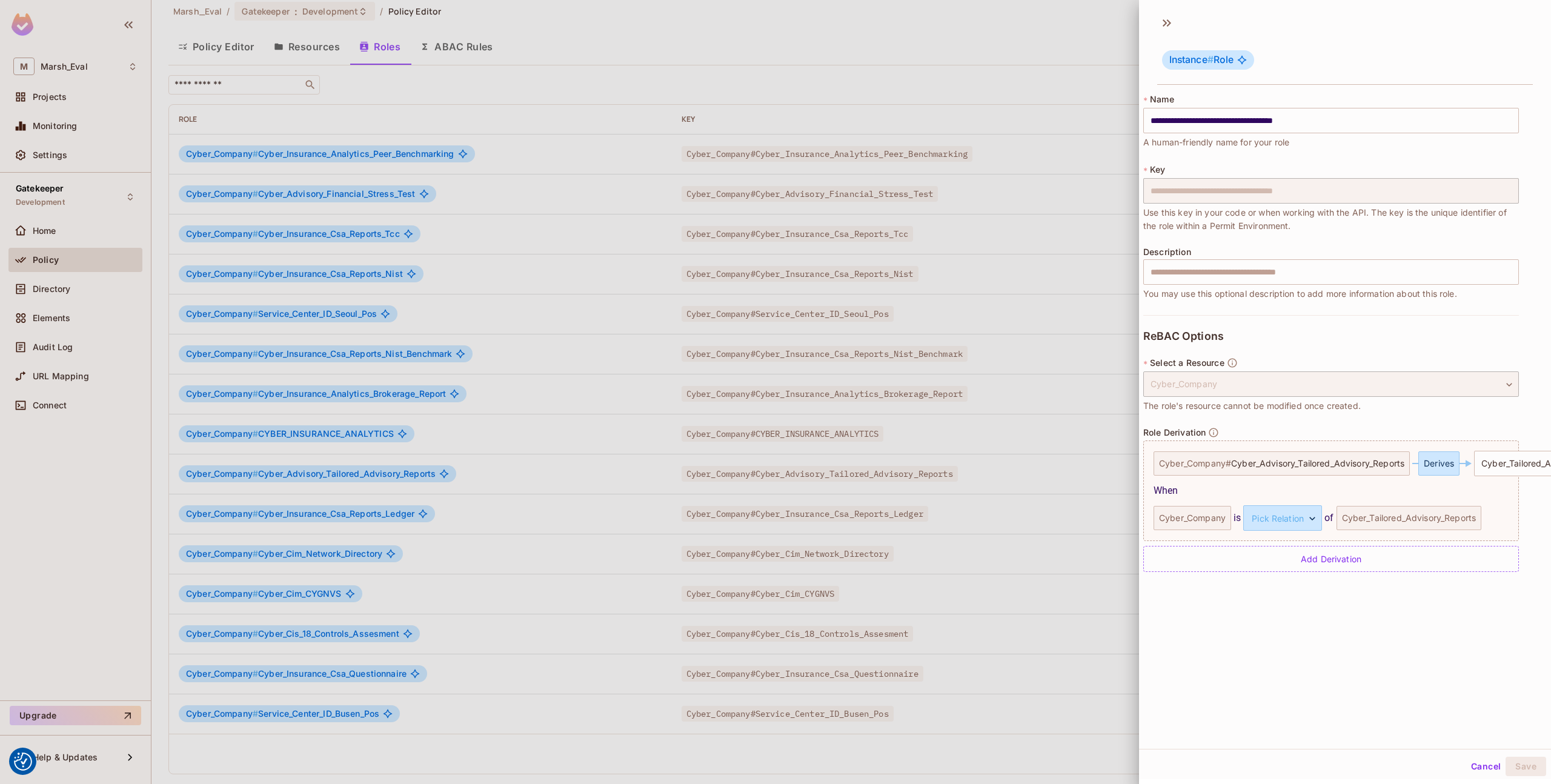
scroll to position [0, 0]
click at [1299, 534] on div "**********" at bounding box center [1498, 490] width 680 height 99
click at [1296, 526] on body "We use cookies to enhance your browsing experience, serve personalized ads or c…" at bounding box center [775, 392] width 1551 height 784
click at [1290, 567] on li "parent" at bounding box center [1295, 575] width 112 height 22
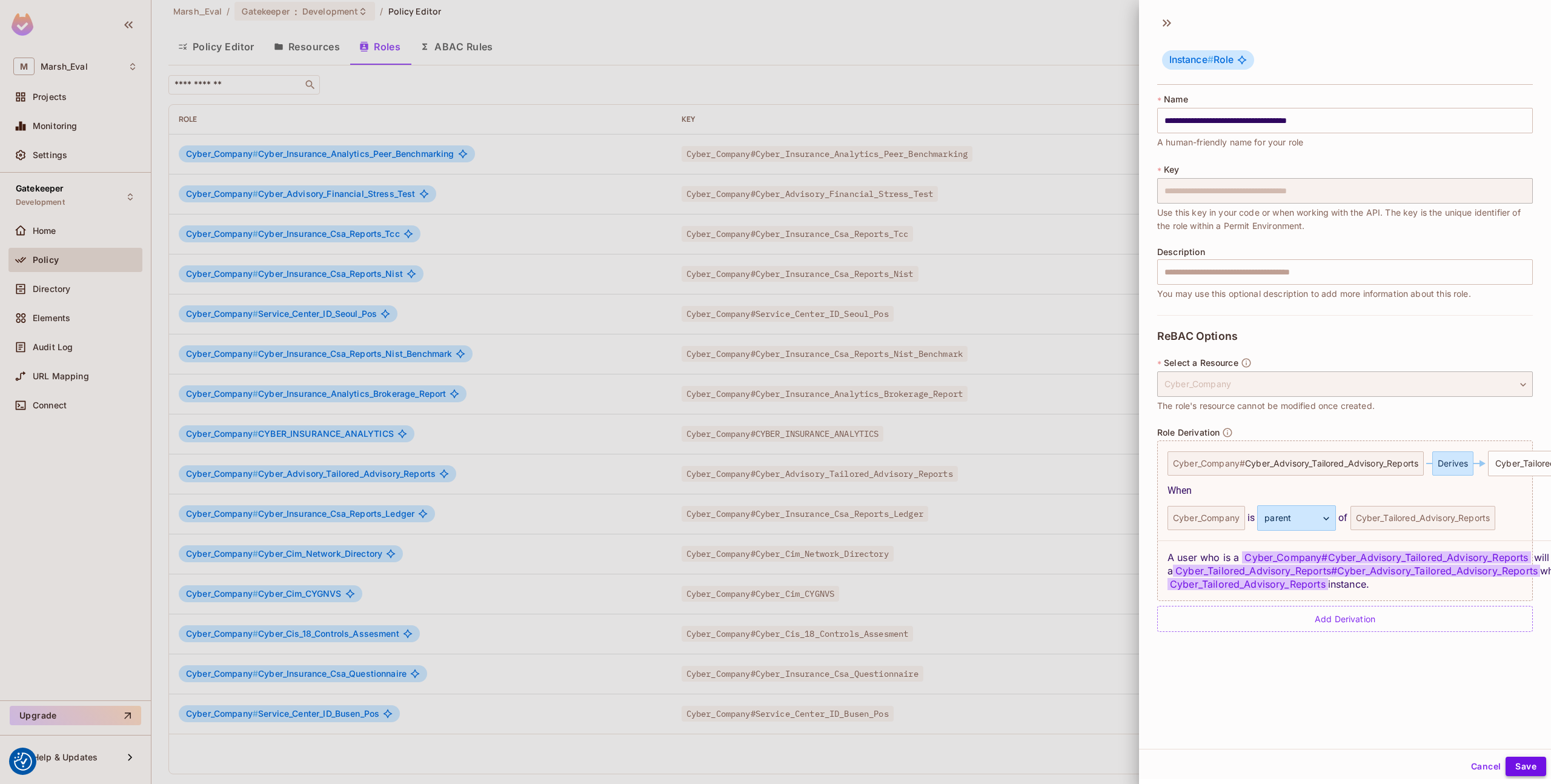
click at [1507, 762] on button "Save" at bounding box center [1526, 765] width 41 height 19
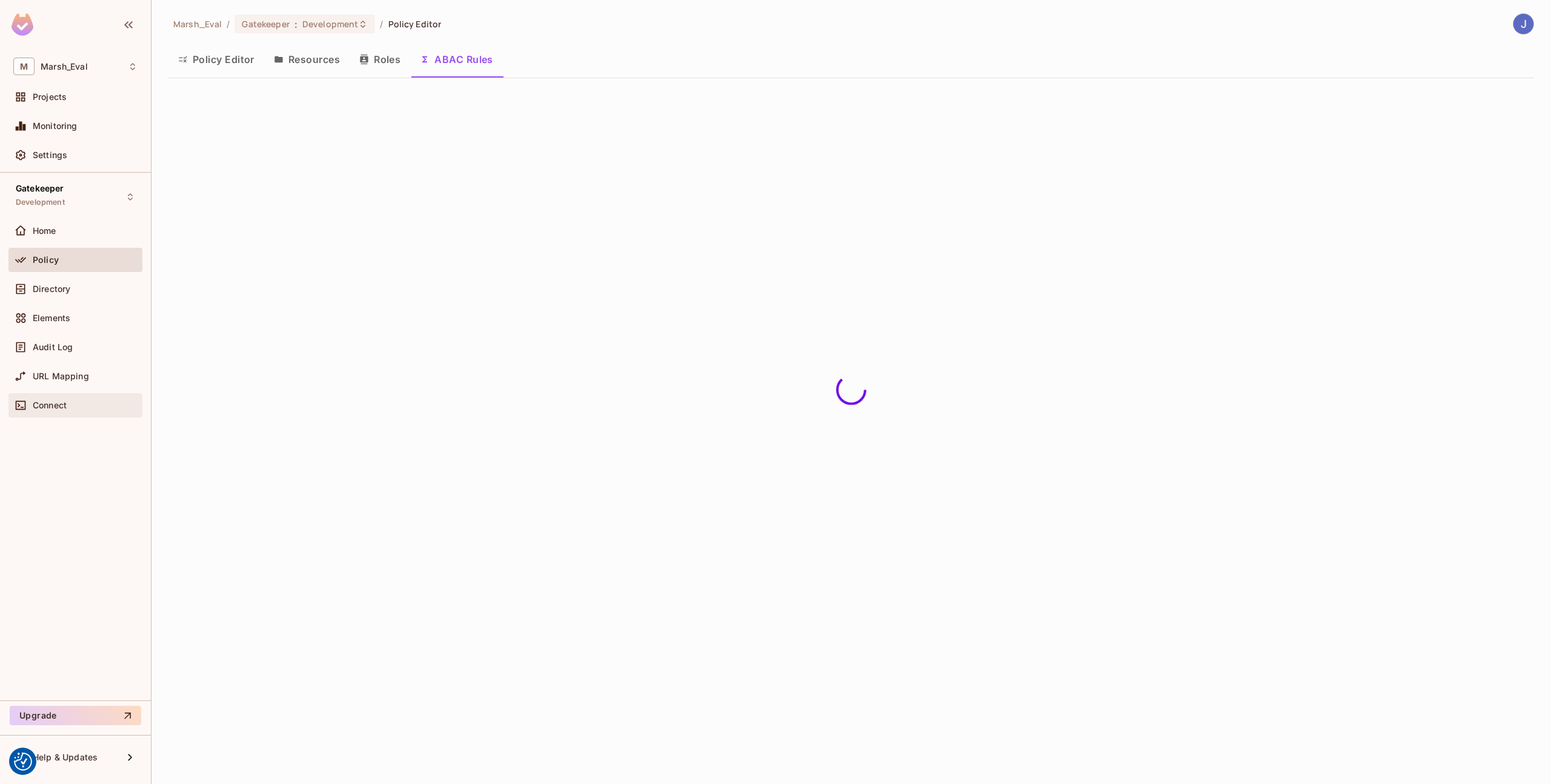
click at [51, 408] on span "Connect" at bounding box center [50, 405] width 34 height 10
